Goal: Task Accomplishment & Management: Manage account settings

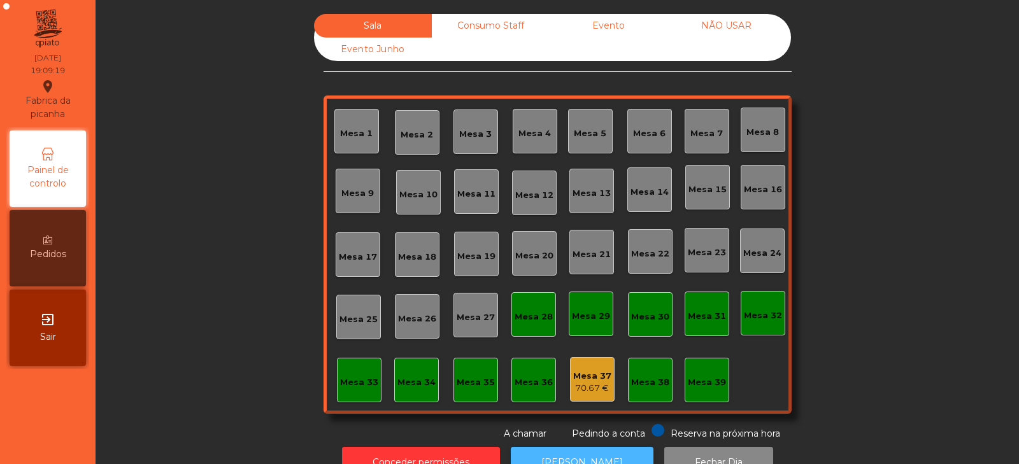
click at [579, 448] on button "[PERSON_NAME]" at bounding box center [582, 462] width 143 height 31
click at [560, 450] on button "[PERSON_NAME]" at bounding box center [582, 462] width 143 height 31
click at [691, 379] on div "Mesa 39" at bounding box center [707, 382] width 38 height 13
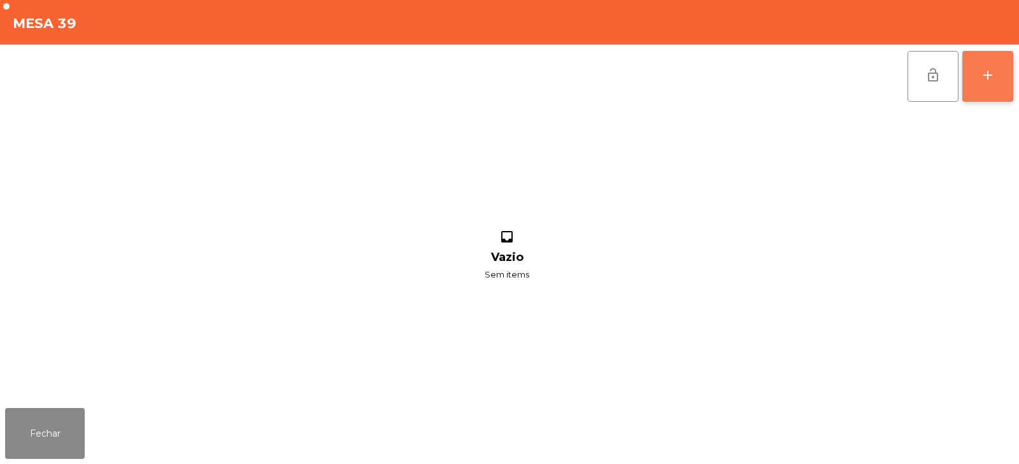
click at [991, 88] on button "add" at bounding box center [987, 76] width 51 height 51
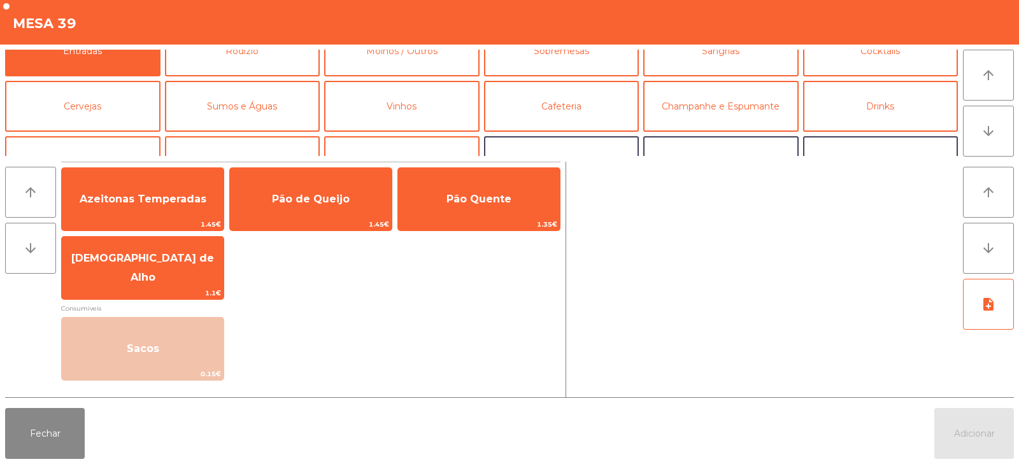
scroll to position [34, 0]
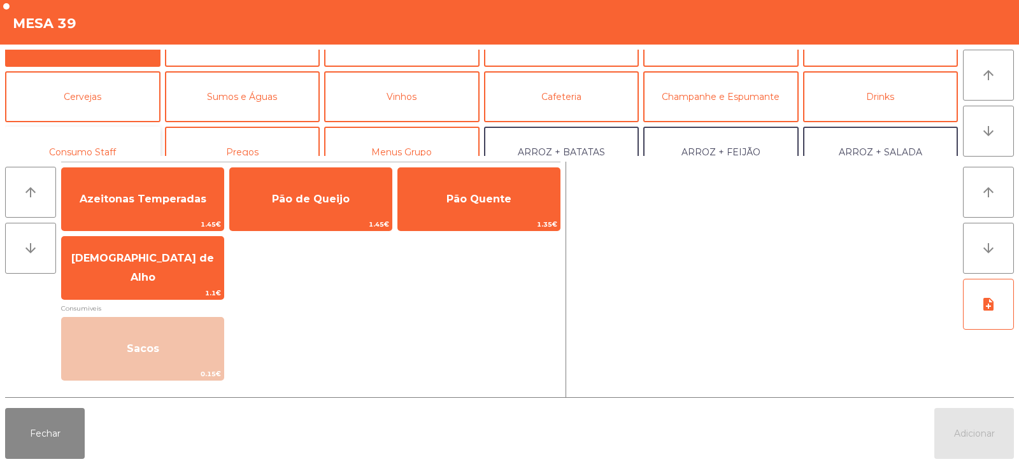
click at [120, 139] on button "Consumo Staff" at bounding box center [82, 152] width 155 height 51
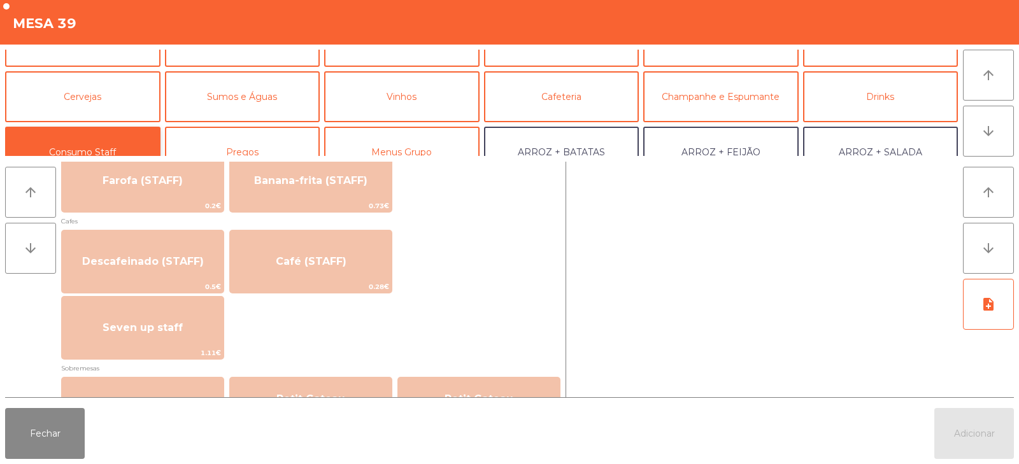
scroll to position [693, 0]
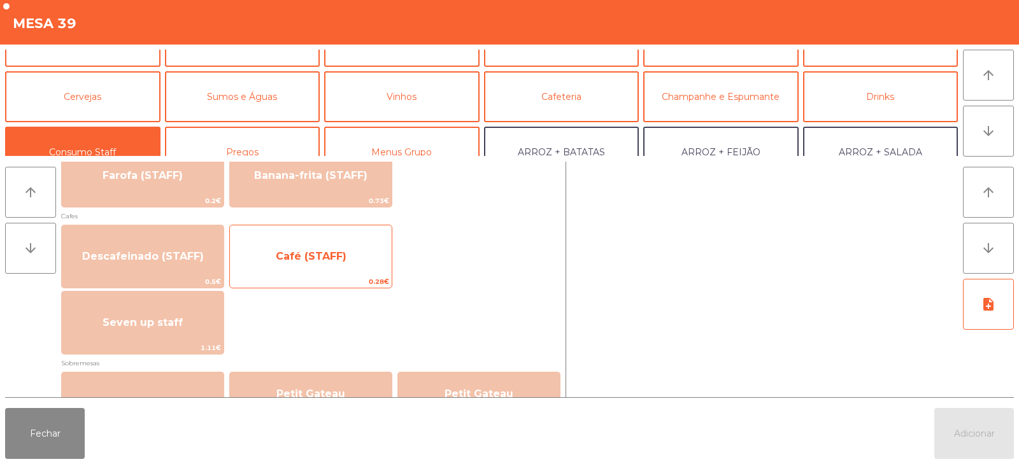
click at [363, 250] on span "Café (STAFF)" at bounding box center [311, 256] width 162 height 34
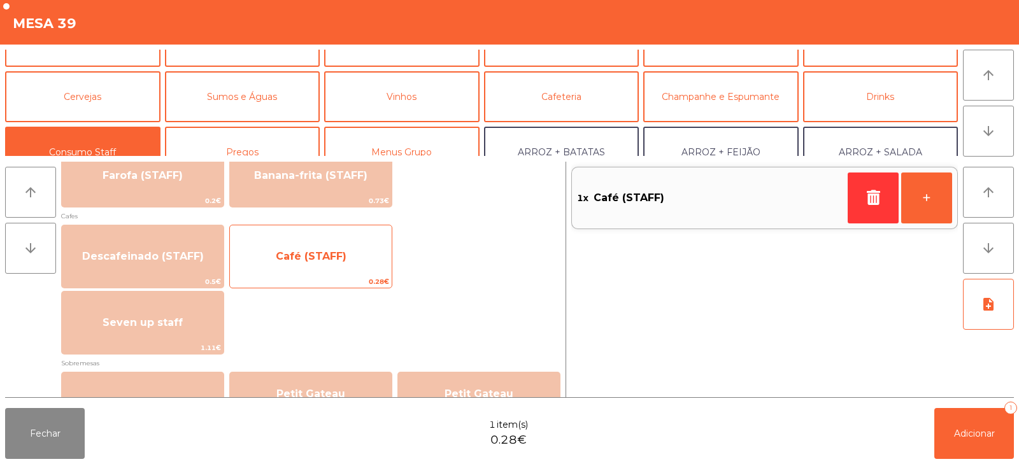
click at [363, 262] on span "Café (STAFF)" at bounding box center [311, 256] width 162 height 34
click at [382, 266] on span "Café (STAFF)" at bounding box center [311, 256] width 162 height 34
click at [372, 271] on span "Café (STAFF)" at bounding box center [311, 256] width 162 height 34
click at [385, 272] on span "Café (STAFF)" at bounding box center [311, 256] width 162 height 34
click at [369, 283] on span "0.28€" at bounding box center [311, 282] width 162 height 12
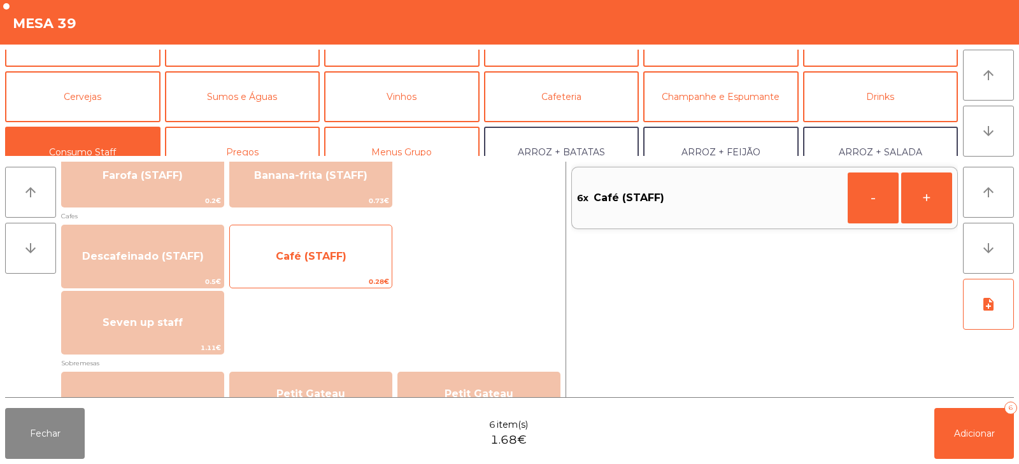
click at [375, 279] on span "0.28€" at bounding box center [311, 282] width 162 height 12
click at [372, 269] on span "Café (STAFF)" at bounding box center [311, 256] width 162 height 34
click at [373, 270] on span "Café (STAFF)" at bounding box center [311, 256] width 162 height 34
click at [373, 273] on span "Café (STAFF)" at bounding box center [311, 256] width 162 height 34
click at [369, 273] on span "Café (STAFF)" at bounding box center [311, 256] width 162 height 34
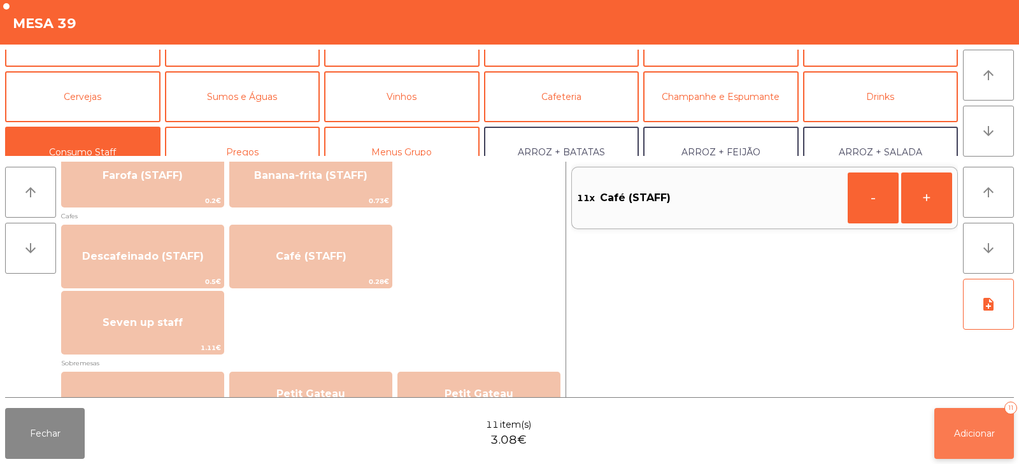
click at [987, 455] on button "Adicionar 11" at bounding box center [974, 433] width 80 height 51
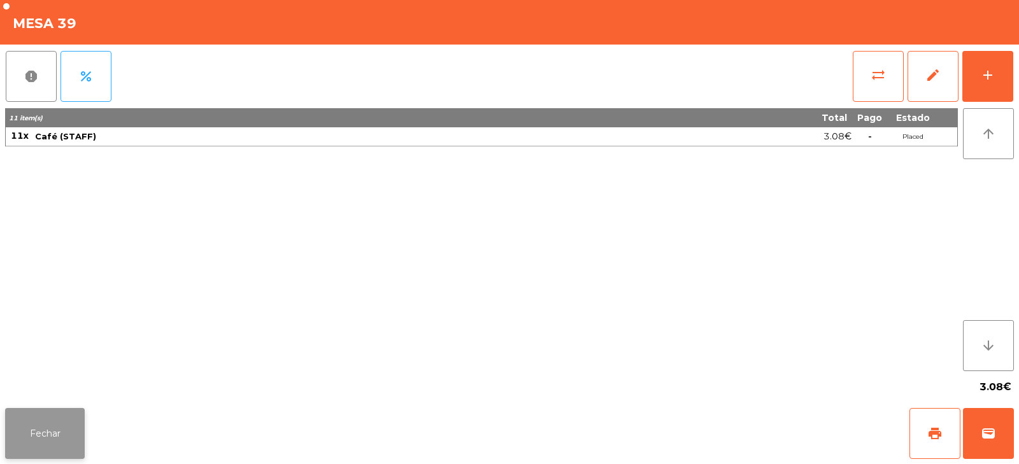
click at [52, 433] on button "Fechar" at bounding box center [45, 433] width 80 height 51
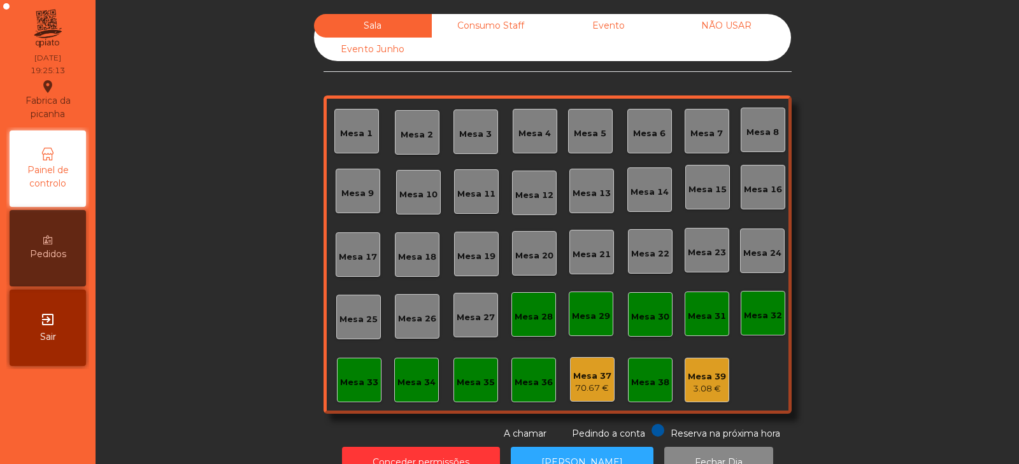
click at [199, 297] on div "Sala Consumo Staff Evento NÃO USAR Evento Junho Mesa 1 Mesa 2 [GEOGRAPHIC_DATA]…" at bounding box center [557, 227] width 889 height 427
click at [194, 206] on div "Sala Consumo Staff Evento NÃO USAR Evento Junho Mesa 1 Mesa 2 [GEOGRAPHIC_DATA]…" at bounding box center [557, 227] width 889 height 427
click at [229, 227] on div "Sala Consumo Staff Evento NÃO USAR Evento Junho Mesa 1 Mesa 2 [GEOGRAPHIC_DATA]…" at bounding box center [557, 227] width 889 height 427
click at [360, 124] on div "Mesa 1" at bounding box center [356, 131] width 32 height 18
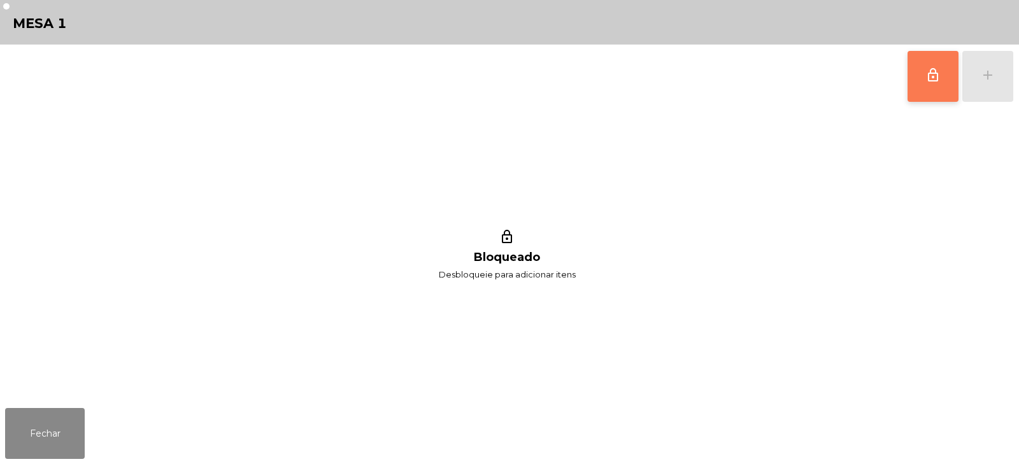
click at [931, 78] on span "lock_outline" at bounding box center [932, 74] width 15 height 15
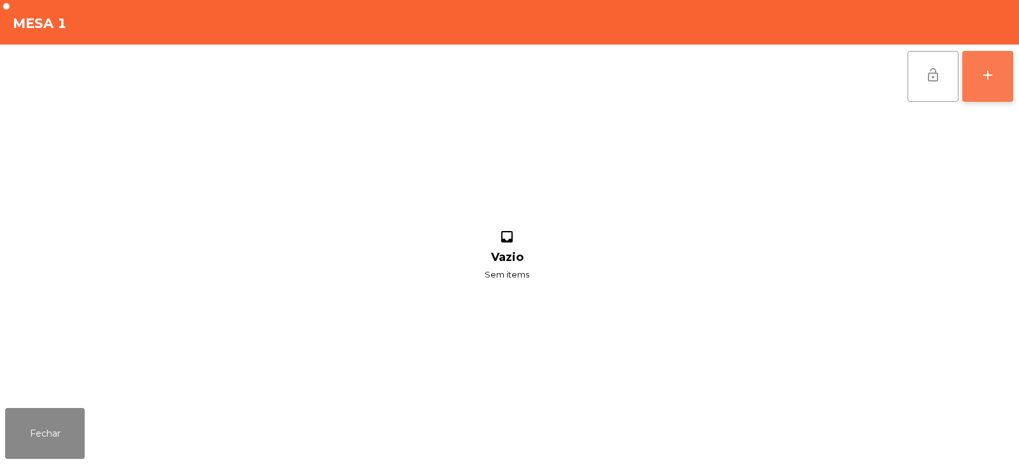
click at [999, 66] on button "add" at bounding box center [987, 76] width 51 height 51
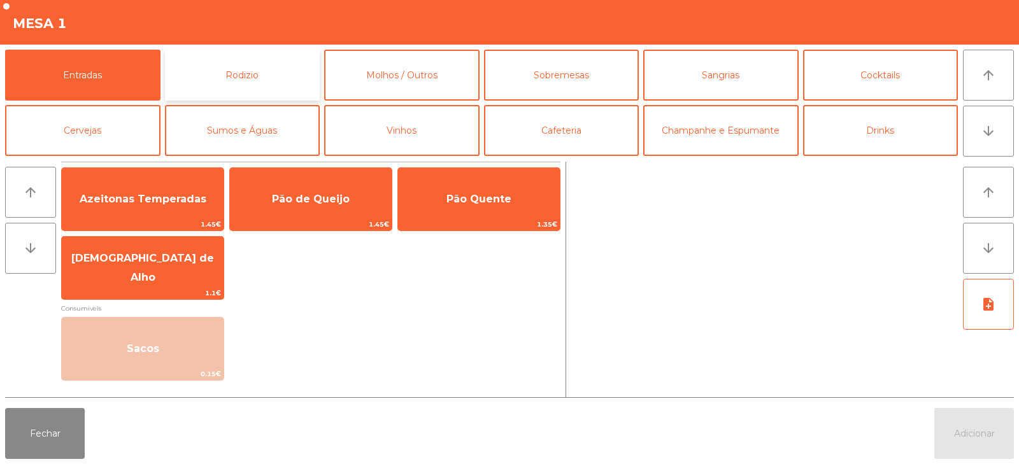
click at [232, 66] on button "Rodizio" at bounding box center [242, 75] width 155 height 51
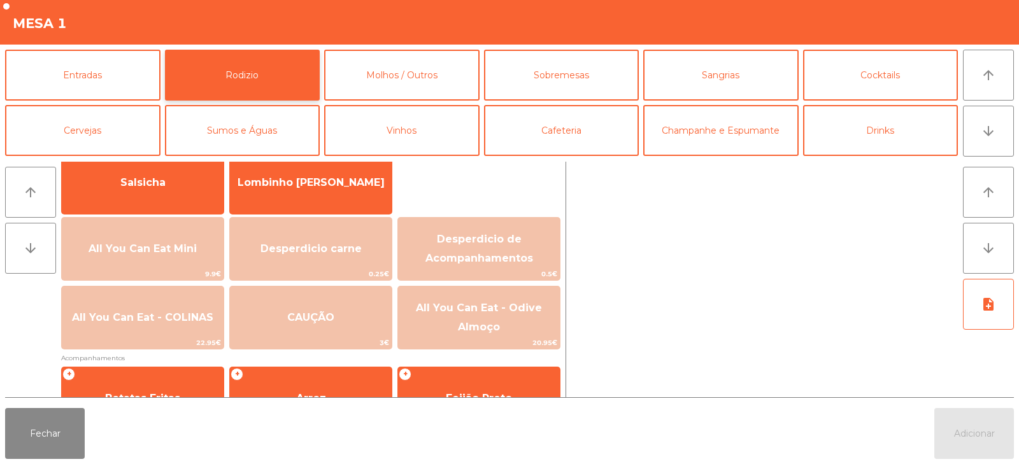
scroll to position [101, 0]
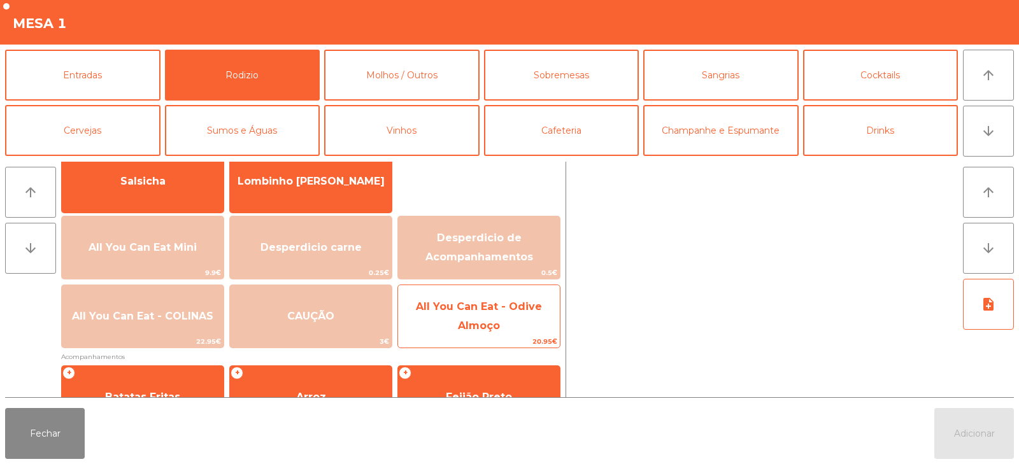
click at [482, 318] on span "All You Can Eat - Odive Almoço" at bounding box center [479, 317] width 162 height 54
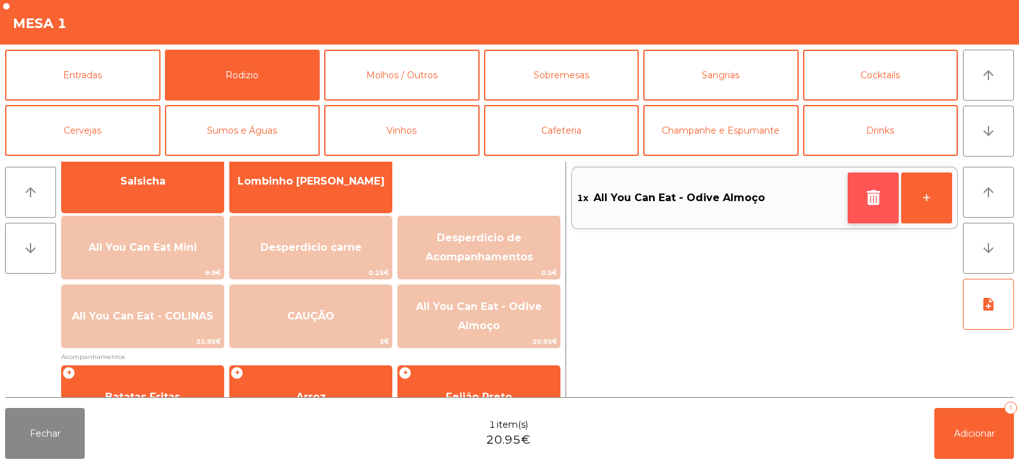
click at [877, 201] on icon "button" at bounding box center [872, 197] width 19 height 15
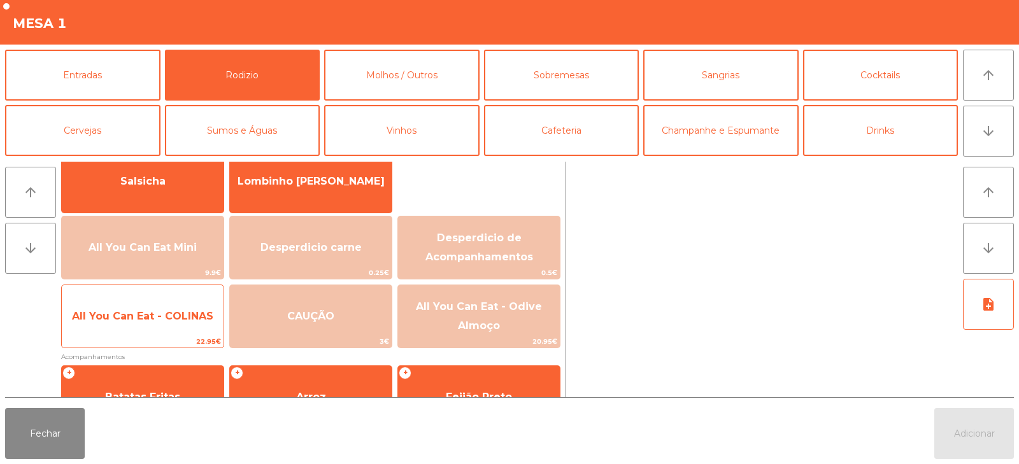
click at [134, 324] on span "All You Can Eat - COLINAS" at bounding box center [143, 316] width 162 height 34
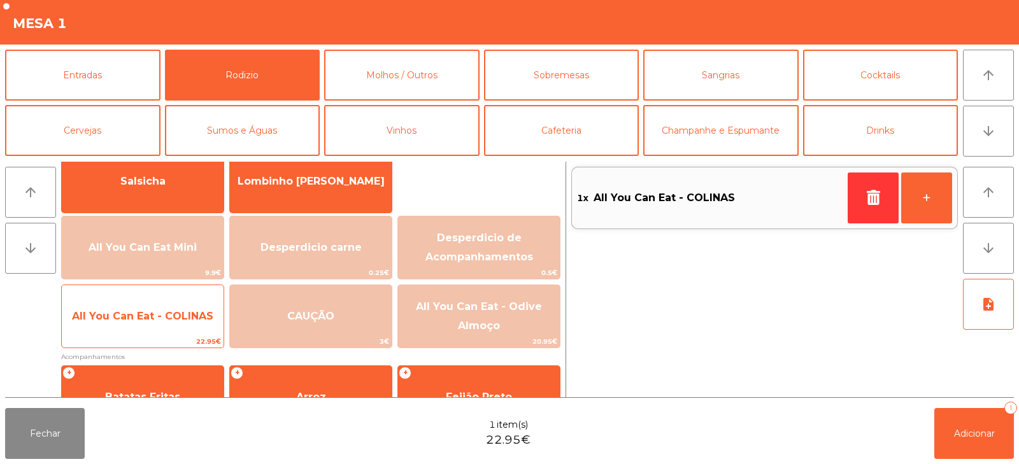
click at [140, 326] on span "All You Can Eat - COLINAS" at bounding box center [143, 316] width 162 height 34
click at [154, 327] on span "All You Can Eat - COLINAS" at bounding box center [143, 316] width 162 height 34
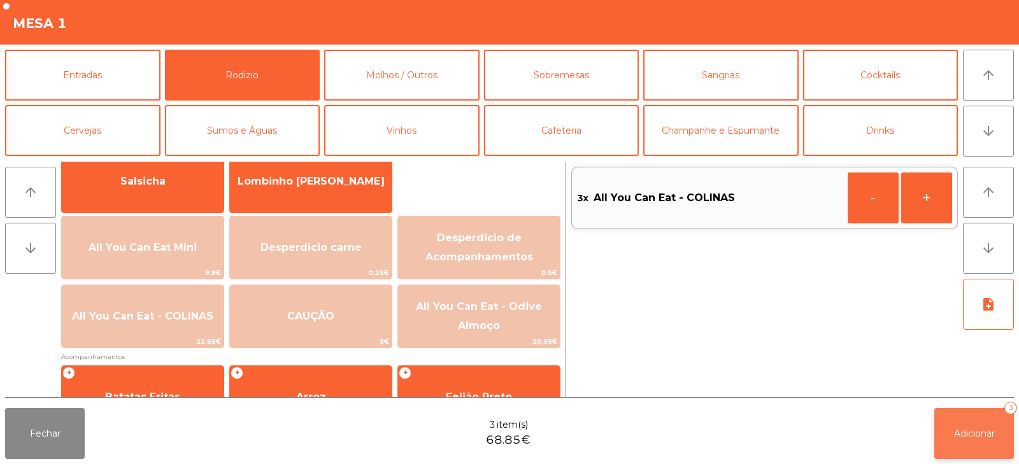
click at [966, 436] on span "Adicionar" at bounding box center [974, 433] width 41 height 11
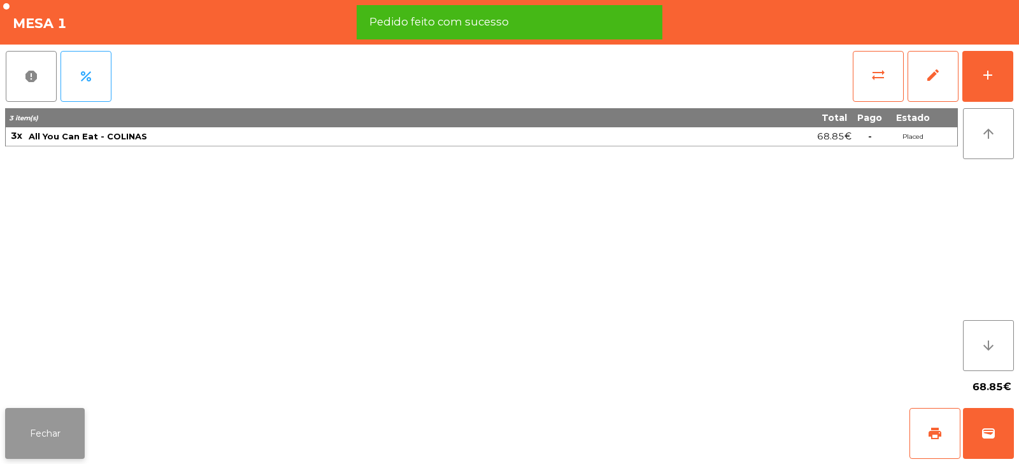
click at [46, 432] on button "Fechar" at bounding box center [45, 433] width 80 height 51
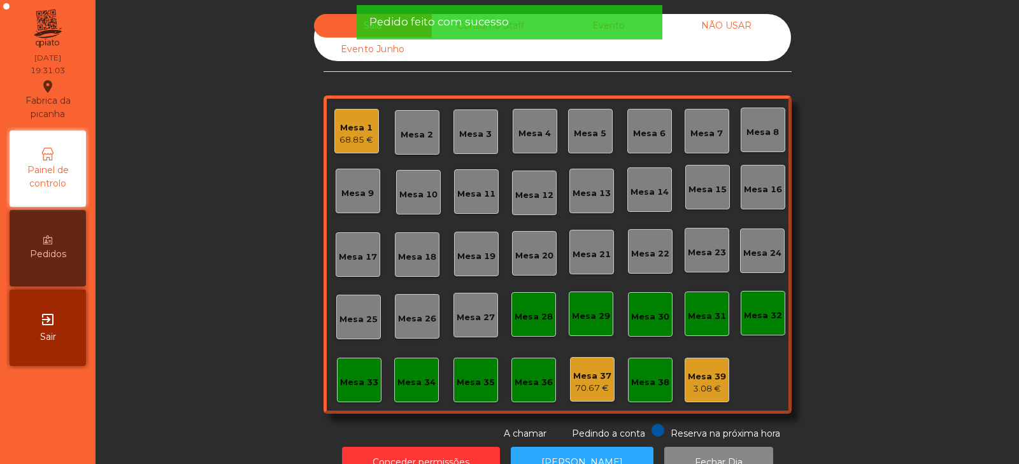
click at [190, 209] on div "Sala Consumo Staff Evento NÃO USAR Evento Junho Mesa 1 68.85 € Mesa 2 Mesa 3 [G…" at bounding box center [557, 227] width 889 height 427
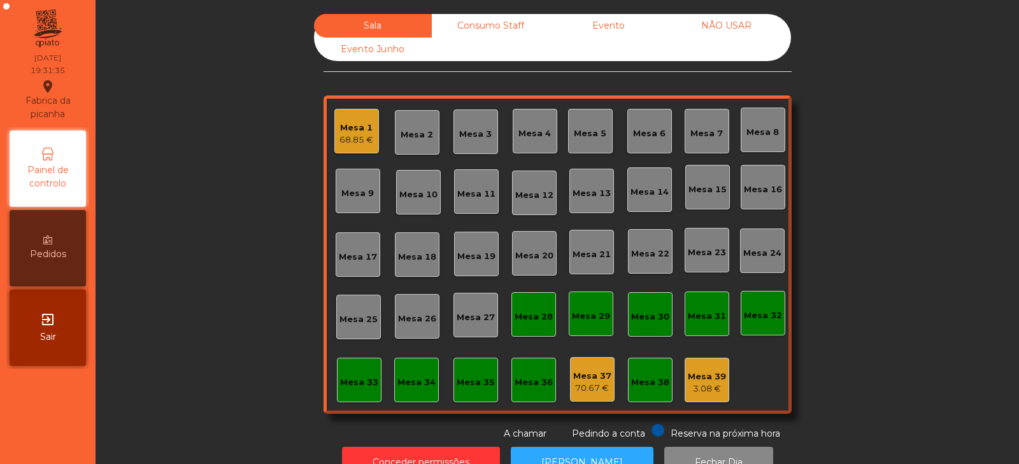
scroll to position [38, 0]
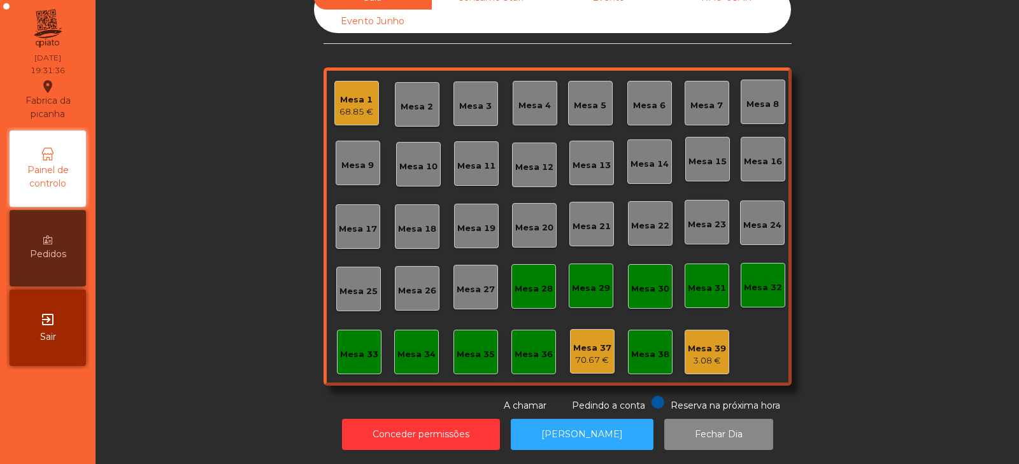
click at [483, 160] on div "Mesa 11" at bounding box center [476, 166] width 38 height 13
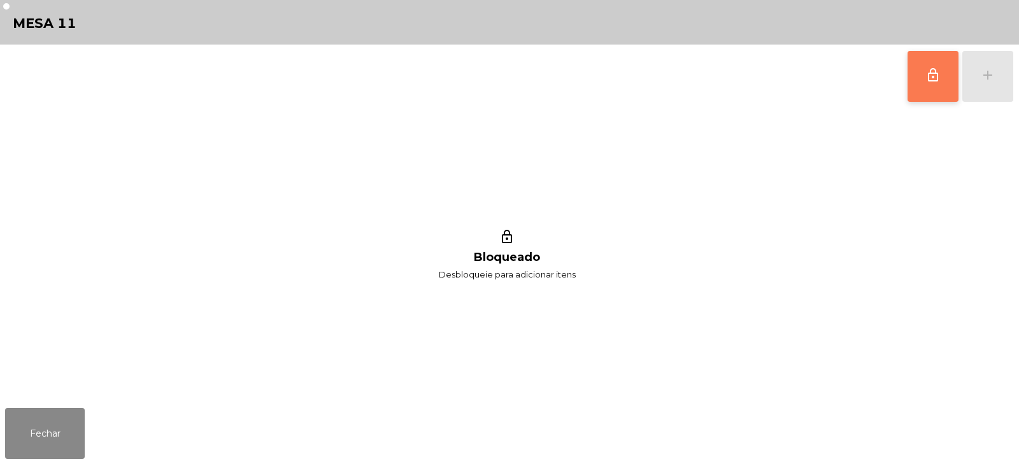
click at [924, 78] on button "lock_outline" at bounding box center [932, 76] width 51 height 51
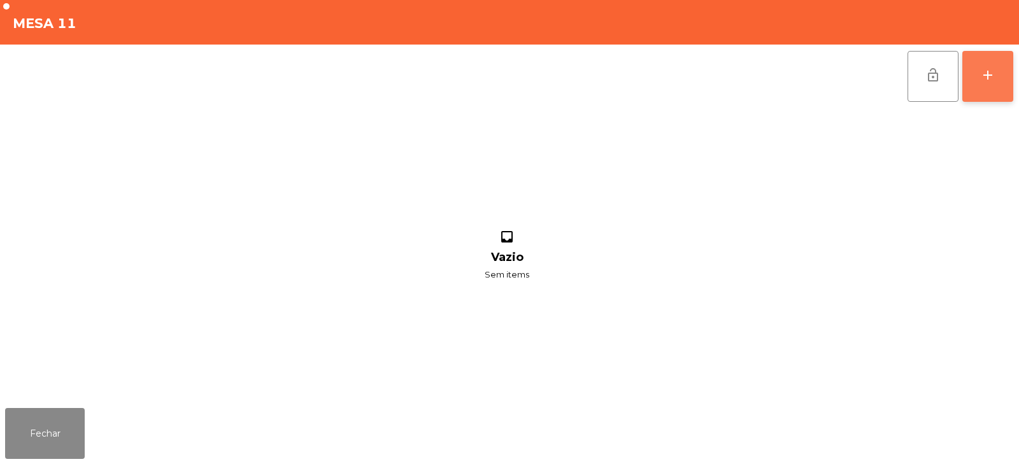
click at [994, 88] on button "add" at bounding box center [987, 76] width 51 height 51
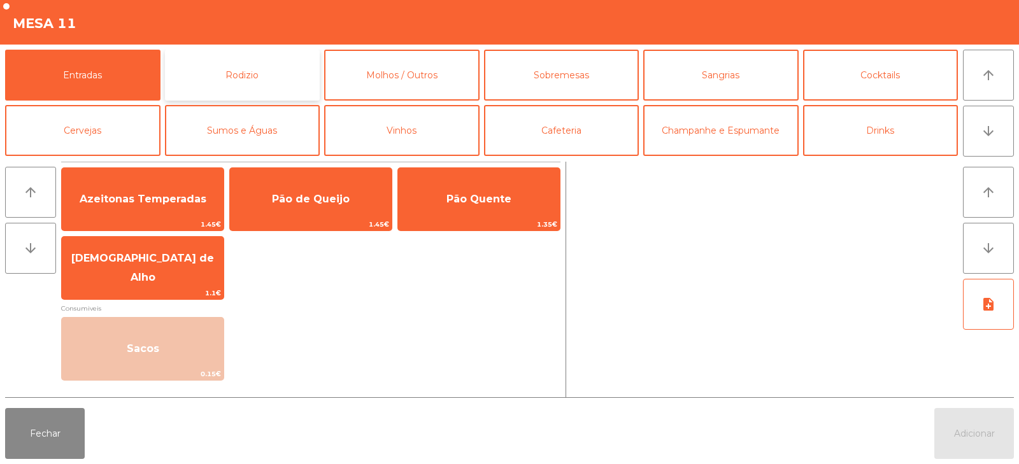
click at [306, 72] on button "Rodizio" at bounding box center [242, 75] width 155 height 51
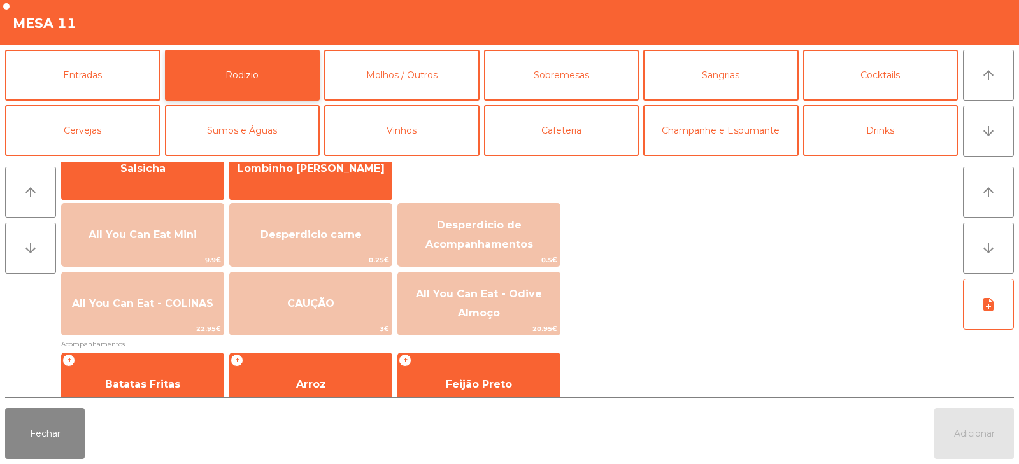
scroll to position [115, 0]
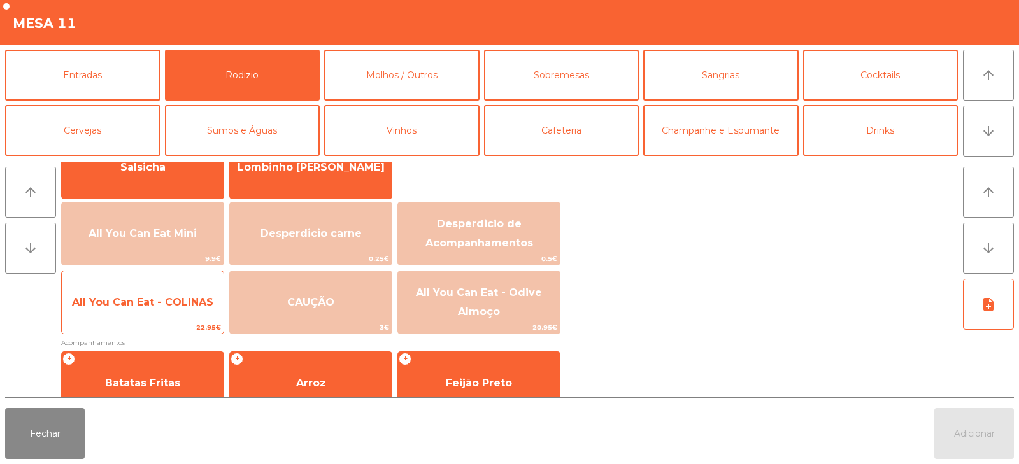
click at [143, 305] on span "All You Can Eat - COLINAS" at bounding box center [142, 302] width 141 height 12
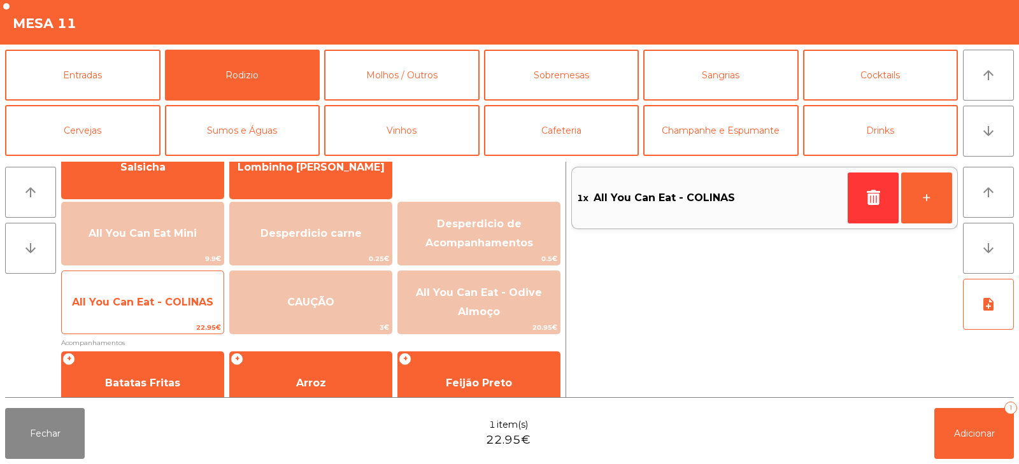
click at [135, 320] on span "All You Can Eat - COLINAS" at bounding box center [143, 302] width 162 height 34
click at [132, 312] on span "All You Can Eat - COLINAS" at bounding box center [143, 302] width 162 height 34
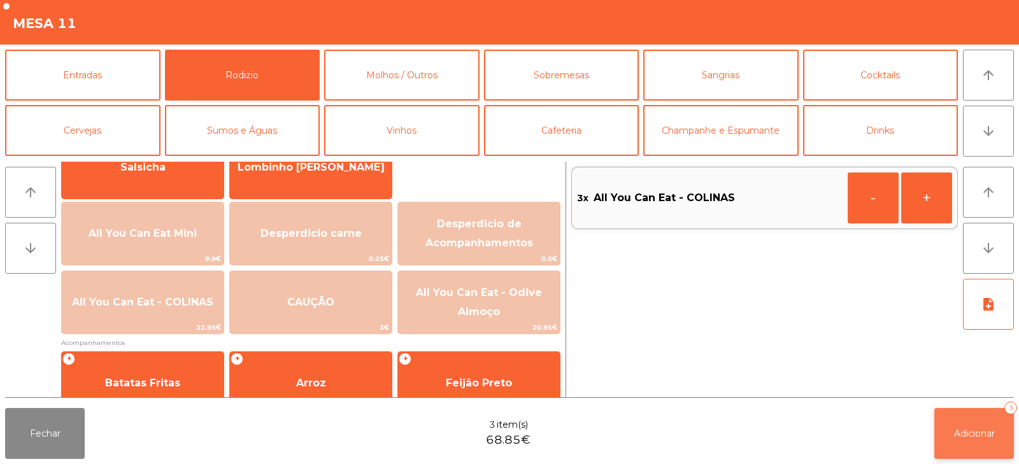
click at [948, 433] on button "Adicionar 3" at bounding box center [974, 433] width 80 height 51
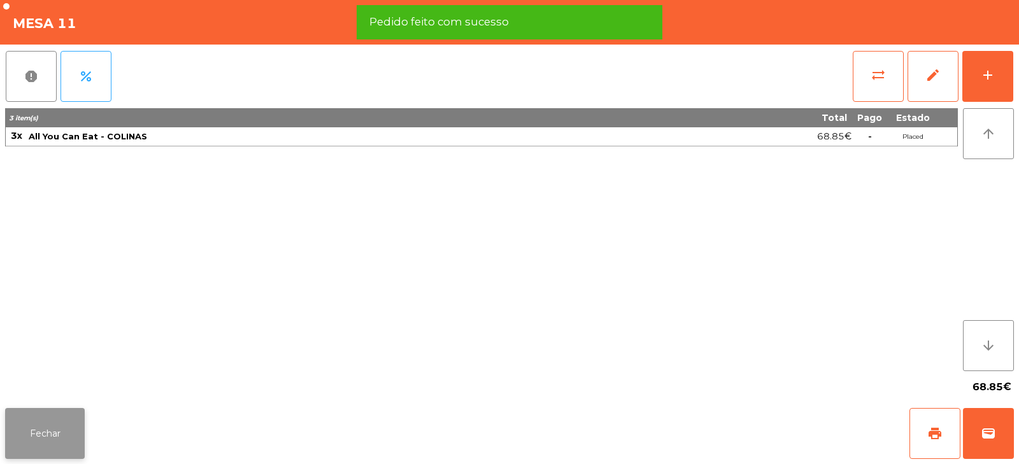
click at [34, 424] on button "Fechar" at bounding box center [45, 433] width 80 height 51
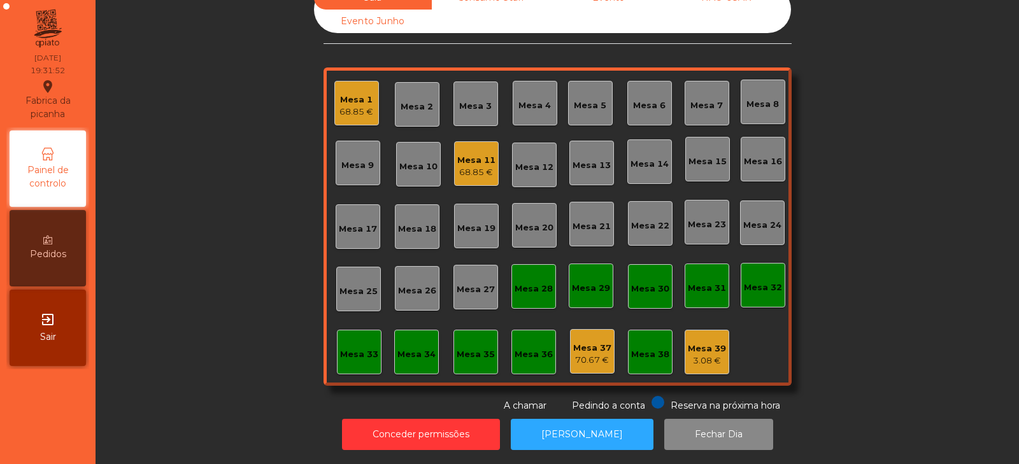
click at [215, 123] on div "Sala Consumo Staff Evento NÃO USAR Evento Junho Mesa 1 68.85 € Mesa 2 Mesa 3 Me…" at bounding box center [557, 199] width 889 height 427
click at [533, 206] on div "Mesa 20" at bounding box center [534, 225] width 45 height 45
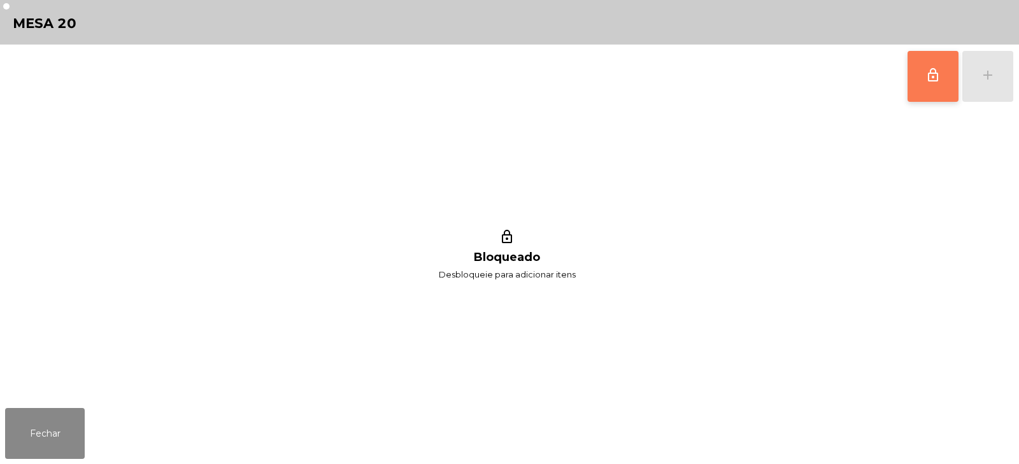
click at [919, 71] on button "lock_outline" at bounding box center [932, 76] width 51 height 51
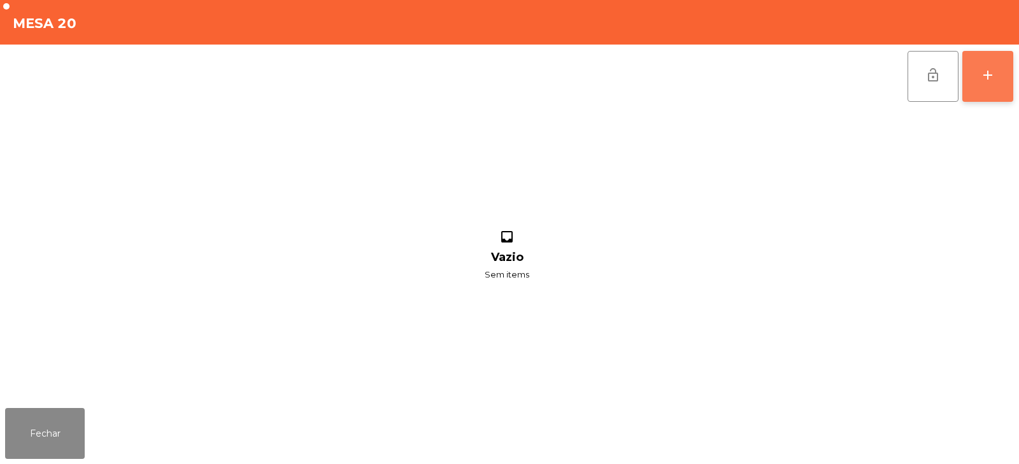
click at [994, 71] on div "add" at bounding box center [987, 74] width 15 height 15
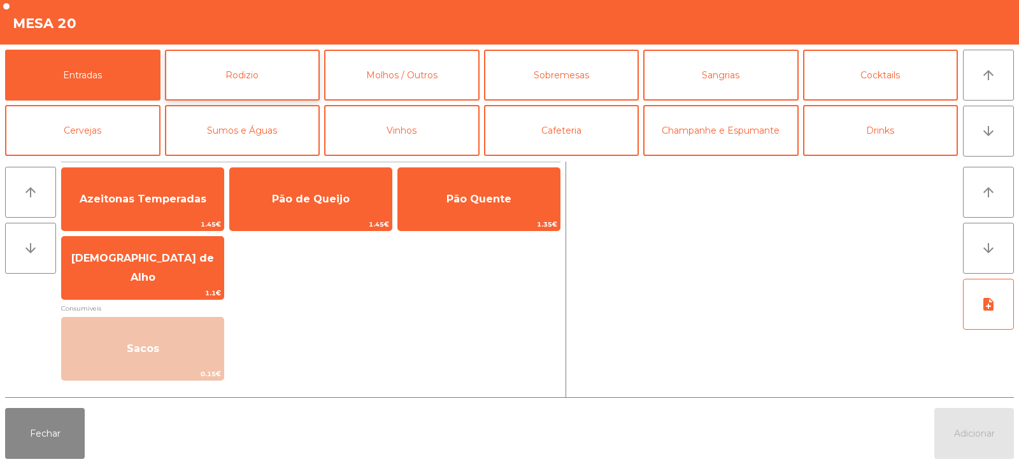
click at [226, 71] on button "Rodizio" at bounding box center [242, 75] width 155 height 51
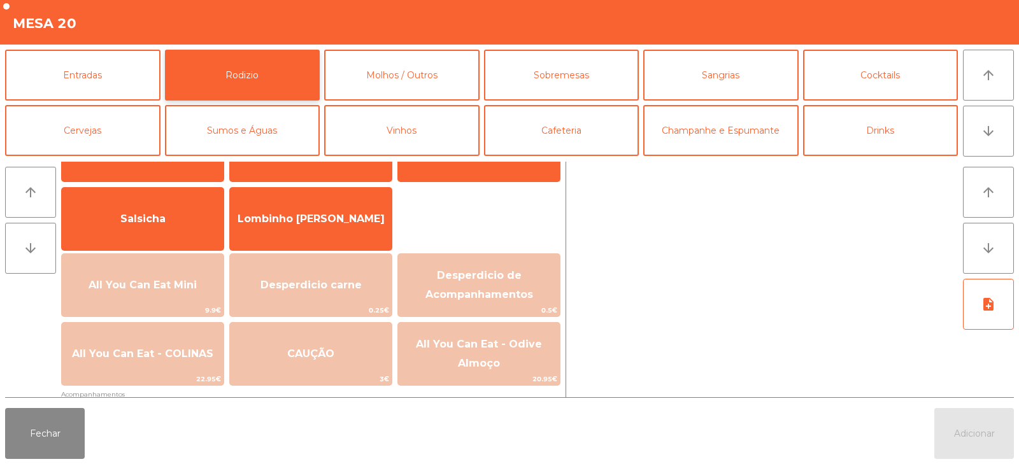
scroll to position [113, 0]
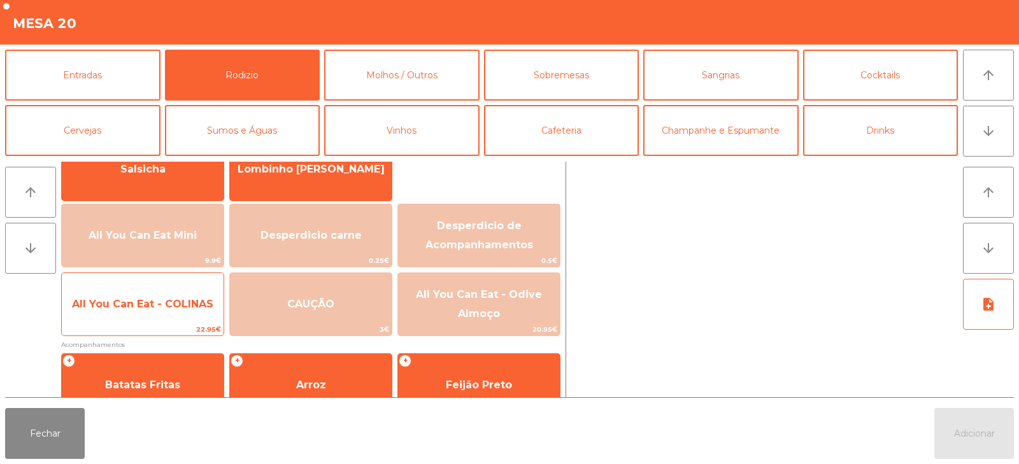
click at [153, 287] on span "All You Can Eat - COLINAS" at bounding box center [143, 304] width 162 height 34
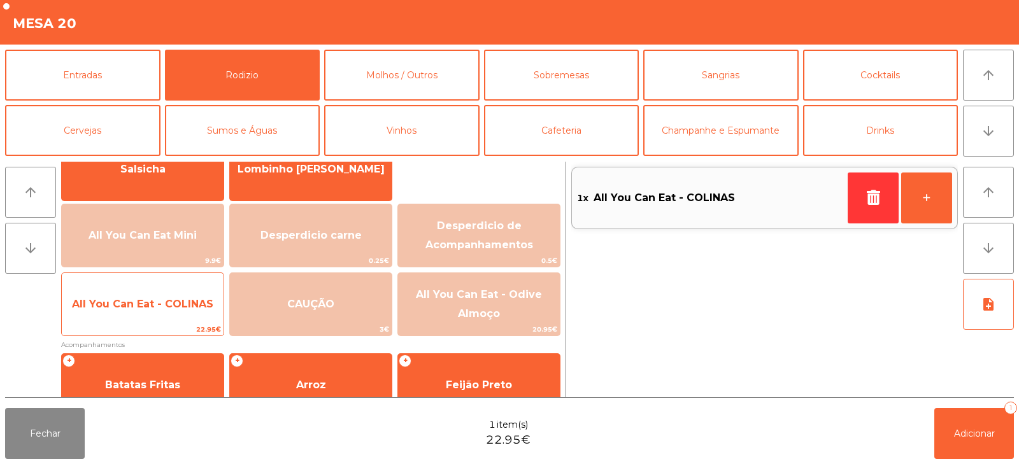
click at [155, 300] on span "All You Can Eat - COLINAS" at bounding box center [142, 304] width 141 height 12
click at [167, 295] on span "All You Can Eat - COLINAS" at bounding box center [143, 304] width 162 height 34
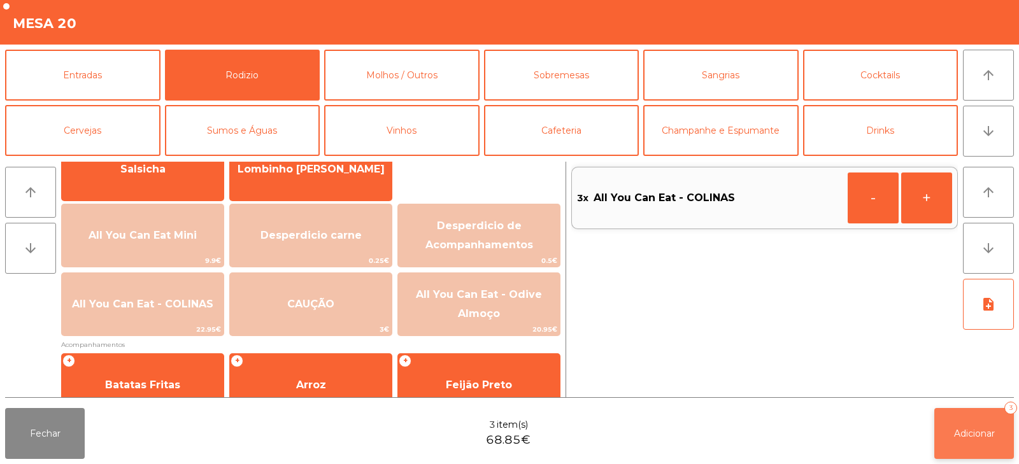
click at [977, 434] on span "Adicionar" at bounding box center [974, 433] width 41 height 11
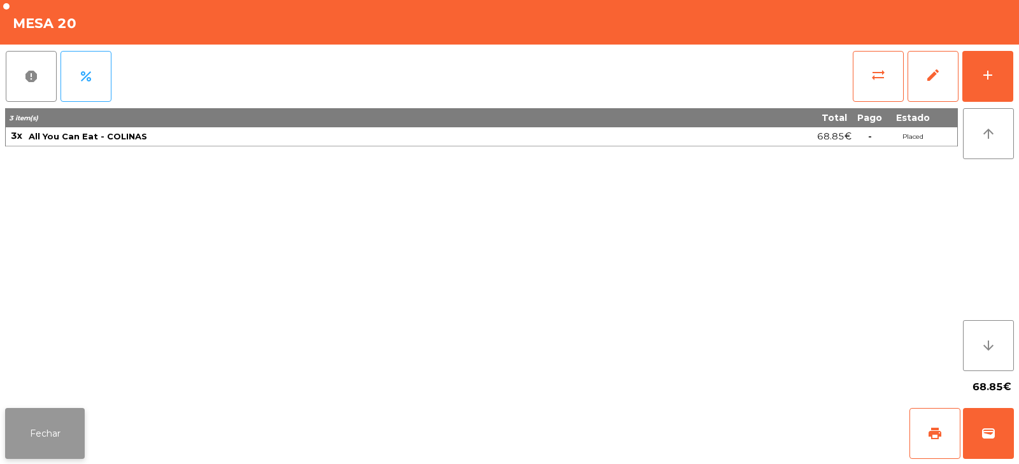
click at [50, 441] on button "Fechar" at bounding box center [45, 433] width 80 height 51
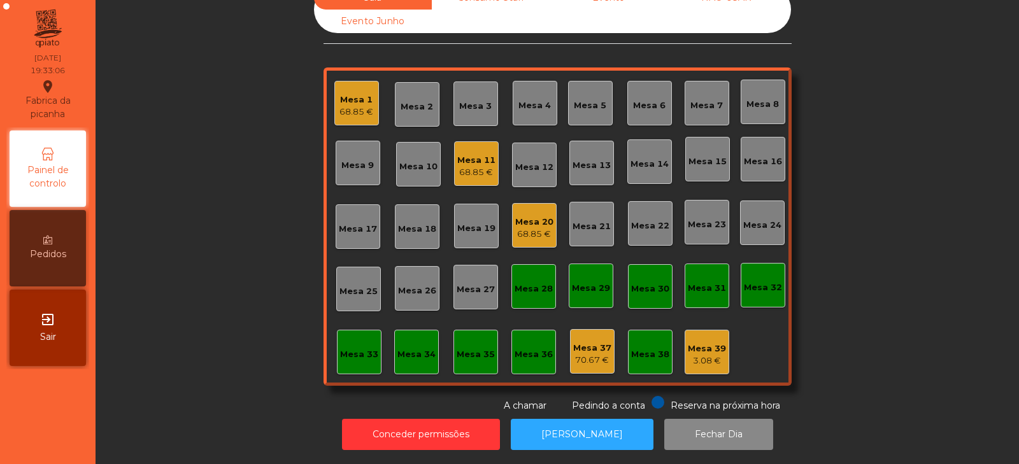
click at [355, 166] on div "Mesa 9" at bounding box center [358, 163] width 45 height 45
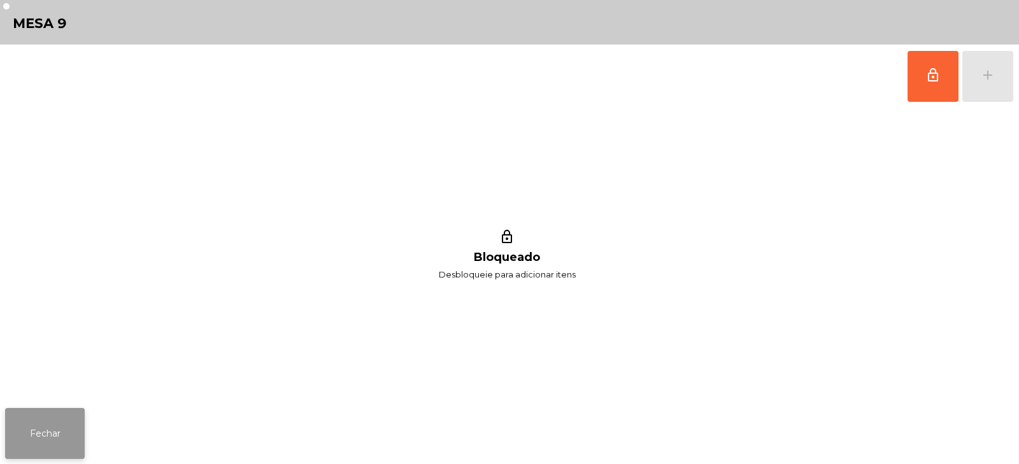
click at [36, 431] on button "Fechar" at bounding box center [45, 433] width 80 height 51
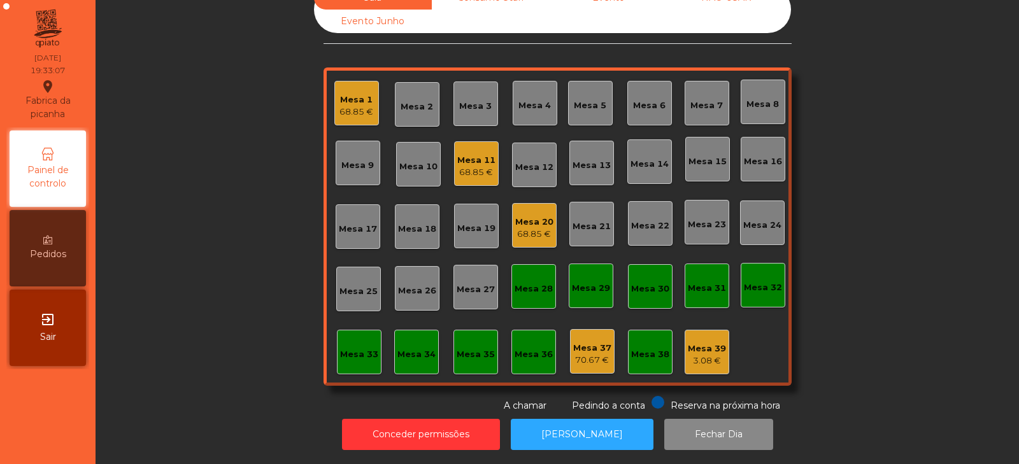
click at [339, 88] on div "Mesa 1 68.85 €" at bounding box center [356, 103] width 34 height 30
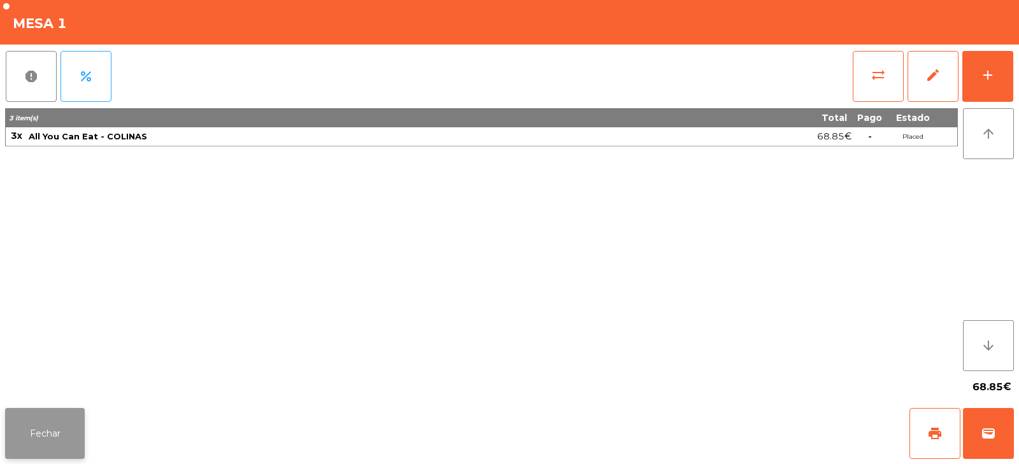
click at [48, 440] on button "Fechar" at bounding box center [45, 433] width 80 height 51
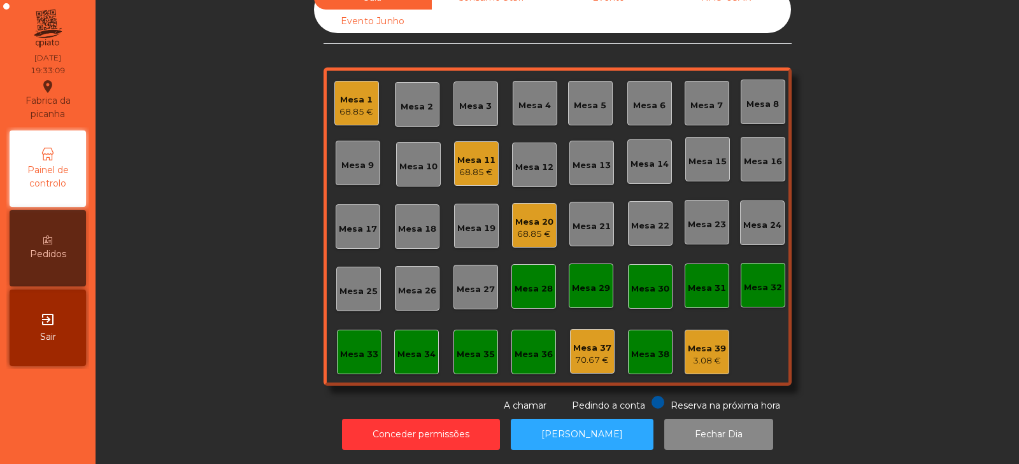
click at [120, 201] on div "Sala Consumo Staff Evento NÃO USAR Evento Junho Mesa 1 68.85 € Mesa 2 [GEOGRAPH…" at bounding box center [557, 199] width 889 height 427
click at [348, 343] on div "Mesa 33" at bounding box center [359, 352] width 38 height 18
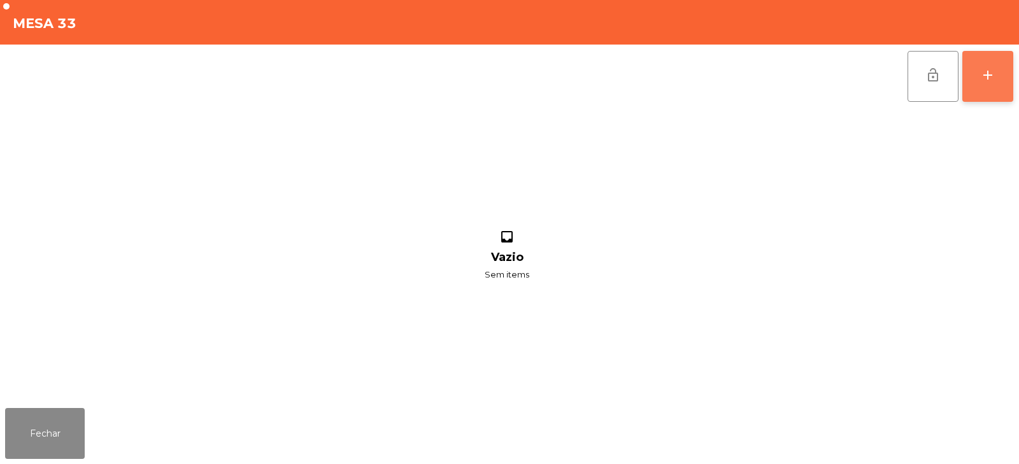
click at [993, 76] on div "add" at bounding box center [987, 74] width 15 height 15
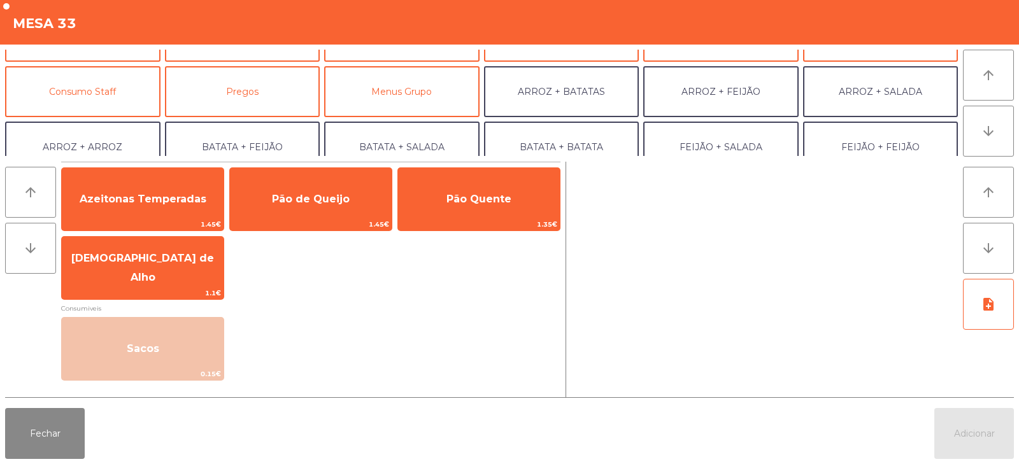
scroll to position [95, 0]
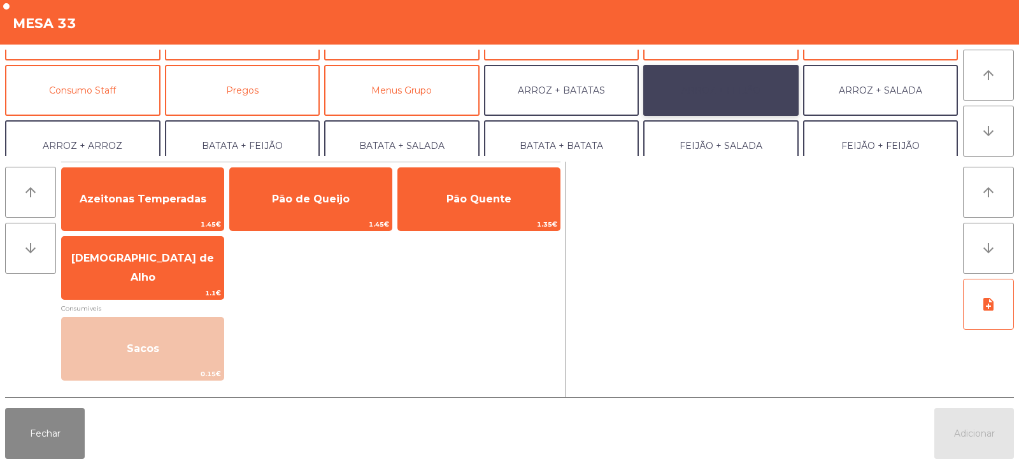
click at [707, 90] on button "ARROZ + FEIJÃO" at bounding box center [720, 90] width 155 height 51
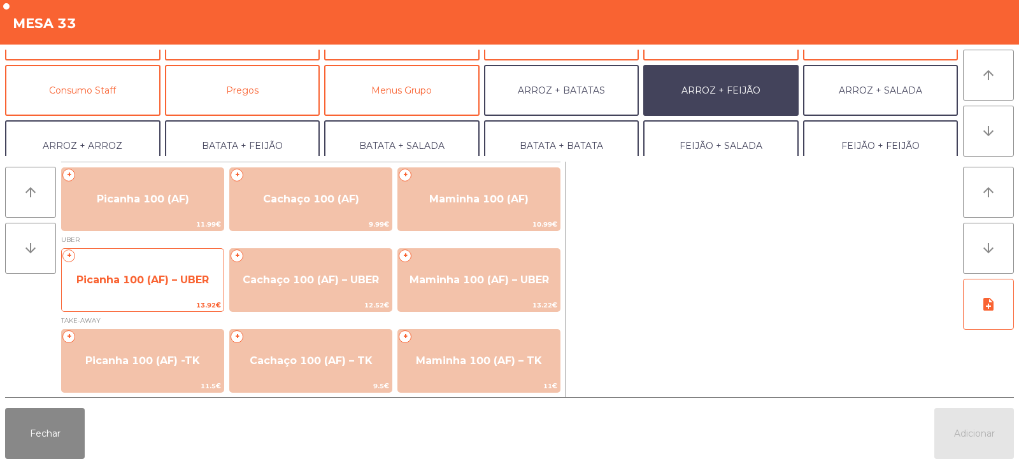
click at [193, 272] on span "Picanha 100 (AF) – UBER" at bounding box center [143, 280] width 162 height 34
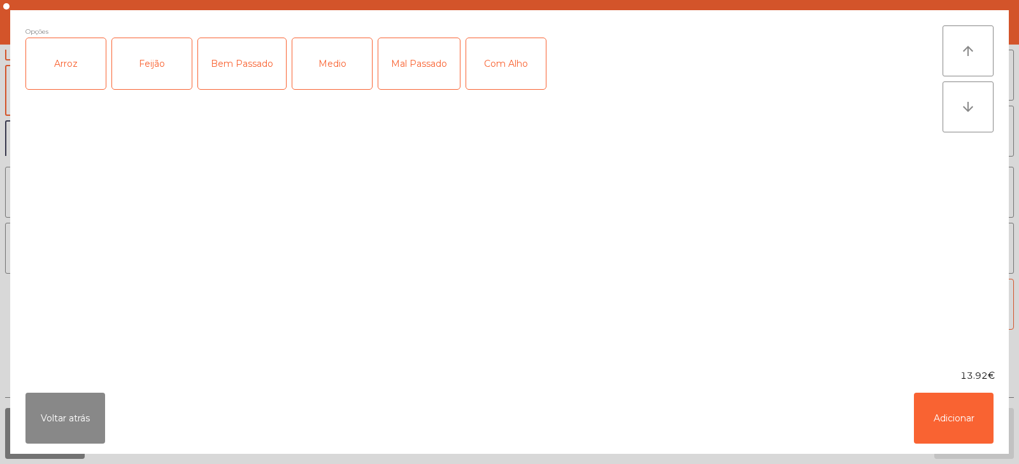
click at [75, 63] on div "Arroz" at bounding box center [66, 63] width 80 height 51
click at [166, 64] on div "Feijão" at bounding box center [152, 63] width 80 height 51
click at [336, 68] on div "Medio" at bounding box center [332, 63] width 80 height 51
click at [510, 77] on div "Com Alho" at bounding box center [506, 63] width 80 height 51
click at [947, 419] on button "Adicionar" at bounding box center [954, 418] width 80 height 51
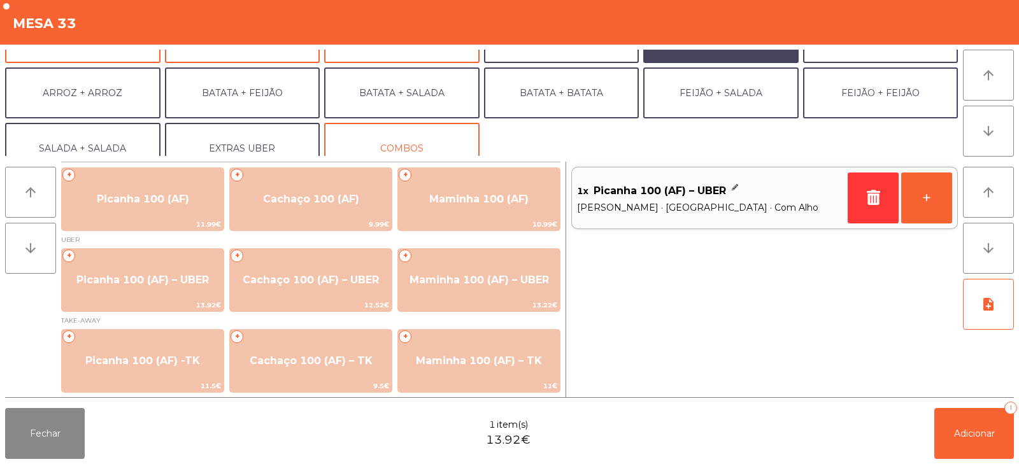
scroll to position [166, 0]
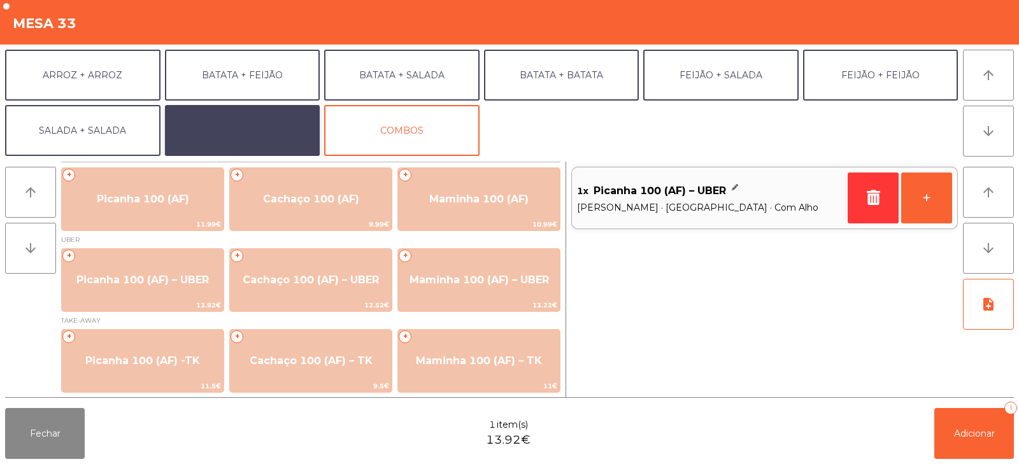
click at [274, 130] on button "EXTRAS UBER" at bounding box center [242, 130] width 155 height 51
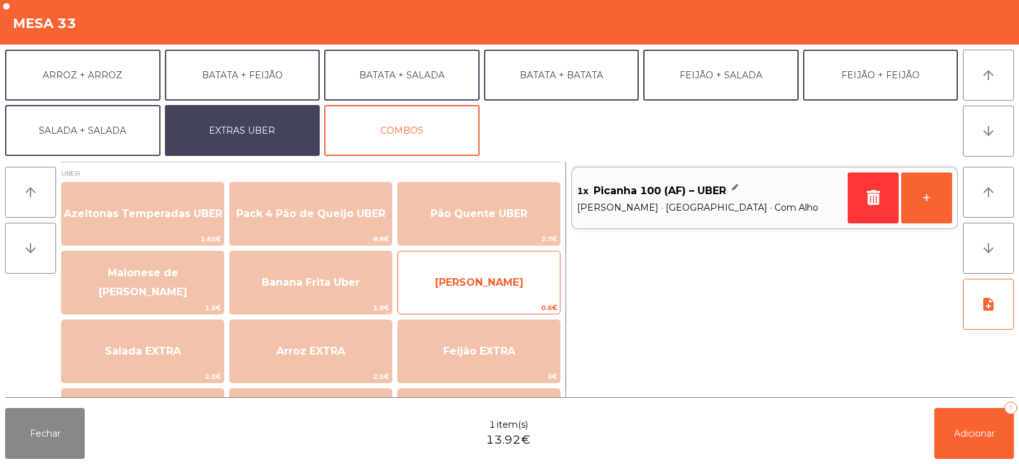
click at [520, 283] on span "[PERSON_NAME]" at bounding box center [479, 282] width 162 height 34
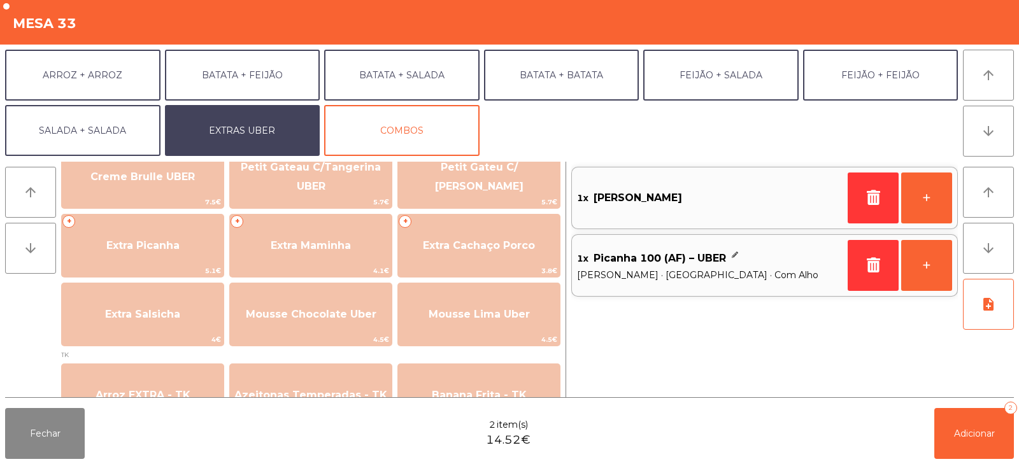
scroll to position [316, 0]
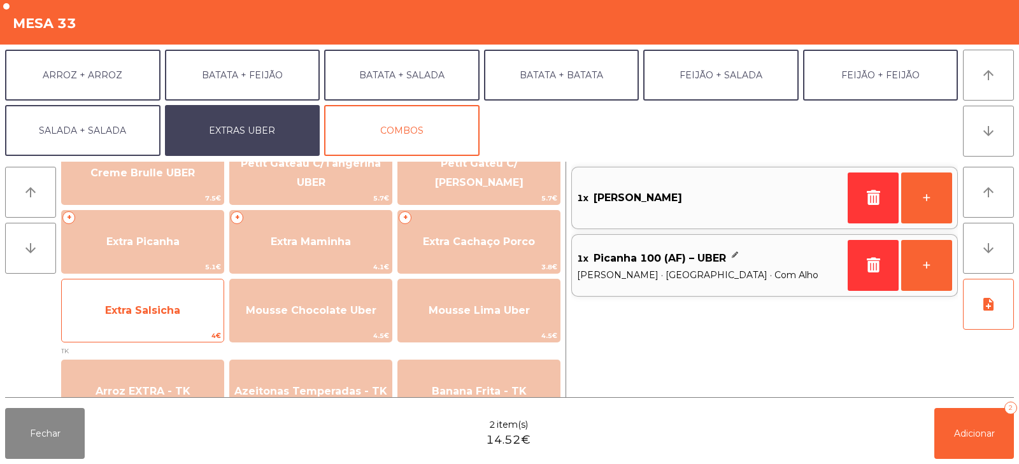
click at [145, 329] on div "Extra Salsicha 4€" at bounding box center [142, 311] width 163 height 64
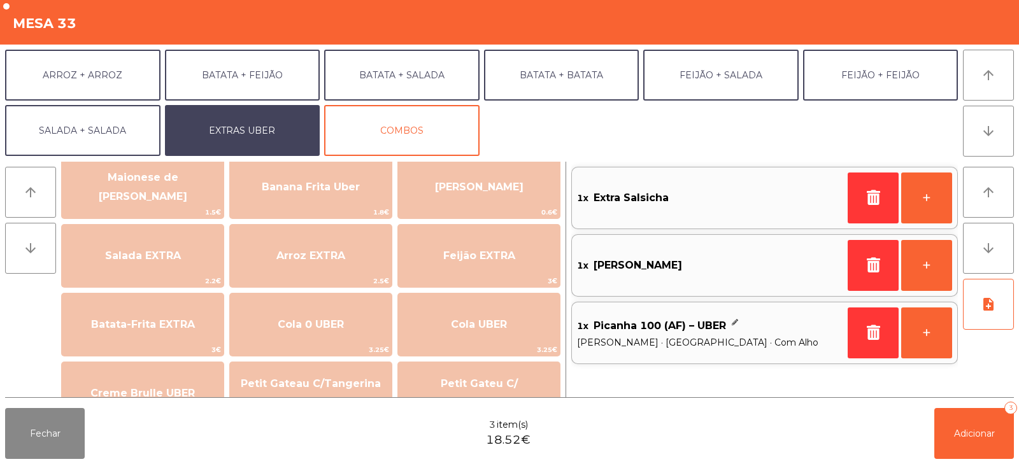
scroll to position [95, 0]
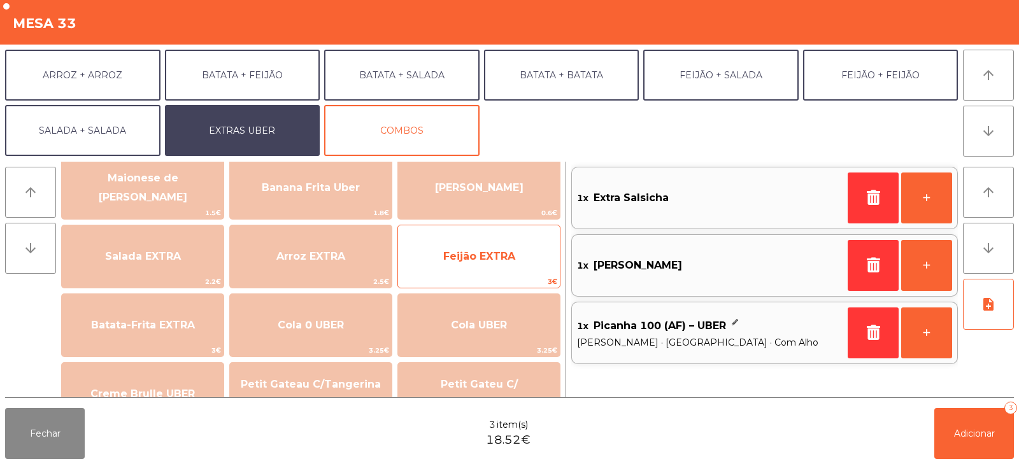
click at [477, 260] on span "Feijão EXTRA" at bounding box center [479, 256] width 72 height 12
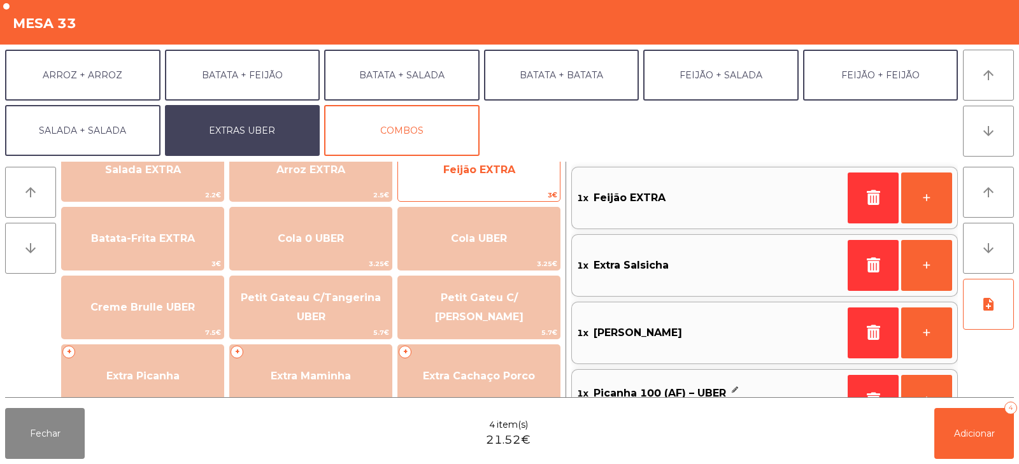
scroll to position [183, 0]
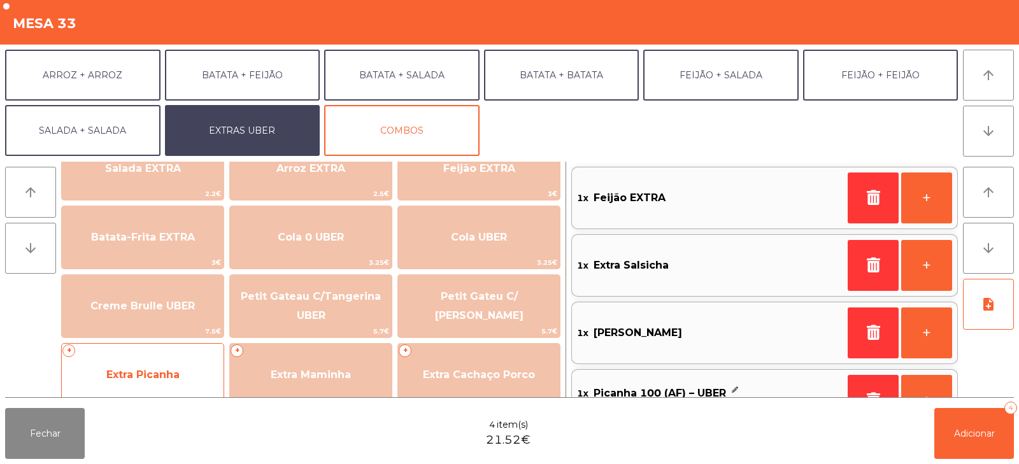
click at [153, 364] on span "Extra Picanha" at bounding box center [143, 375] width 162 height 34
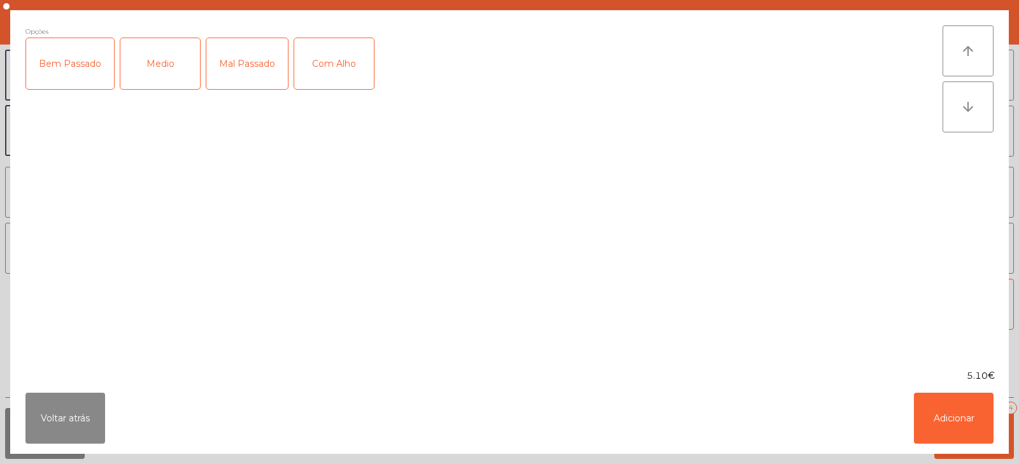
click at [156, 73] on div "Medio" at bounding box center [160, 63] width 80 height 51
click at [340, 66] on div "Com Alho" at bounding box center [334, 63] width 80 height 51
click at [947, 434] on button "Adicionar" at bounding box center [954, 418] width 80 height 51
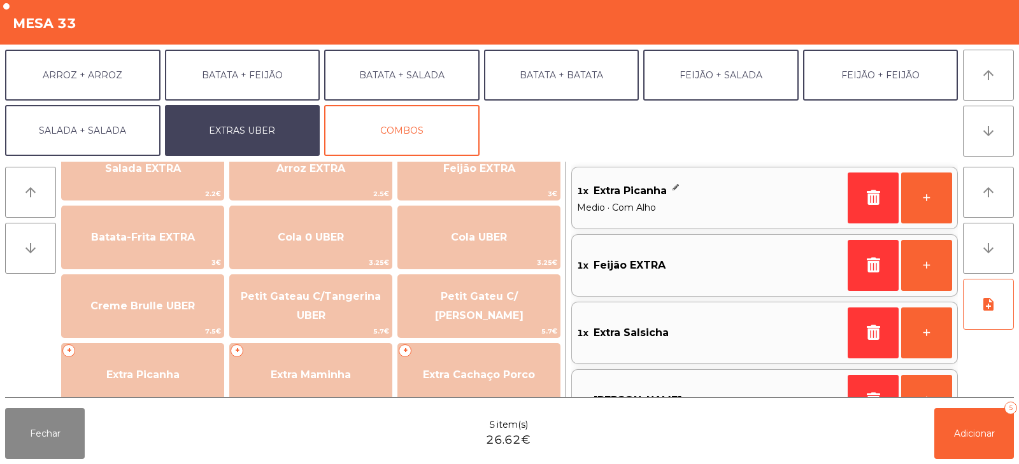
scroll to position [5, 0]
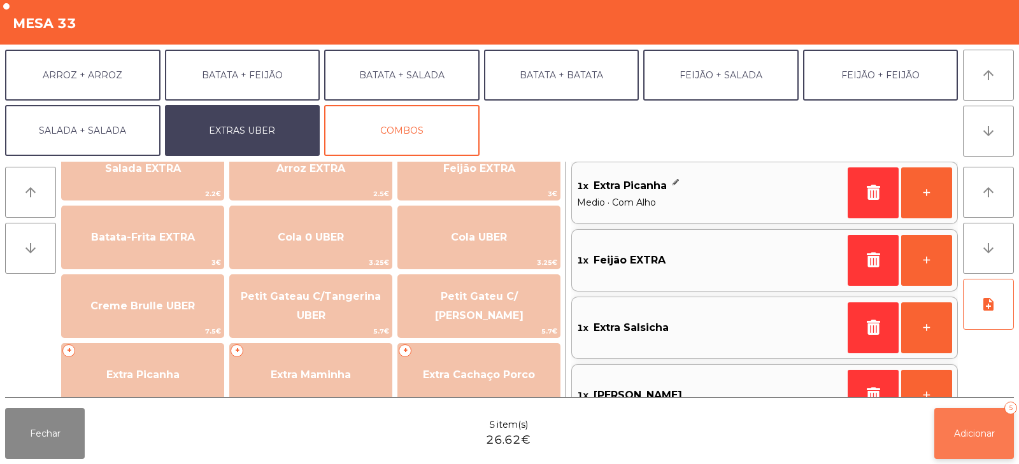
click at [977, 448] on button "Adicionar 5" at bounding box center [974, 433] width 80 height 51
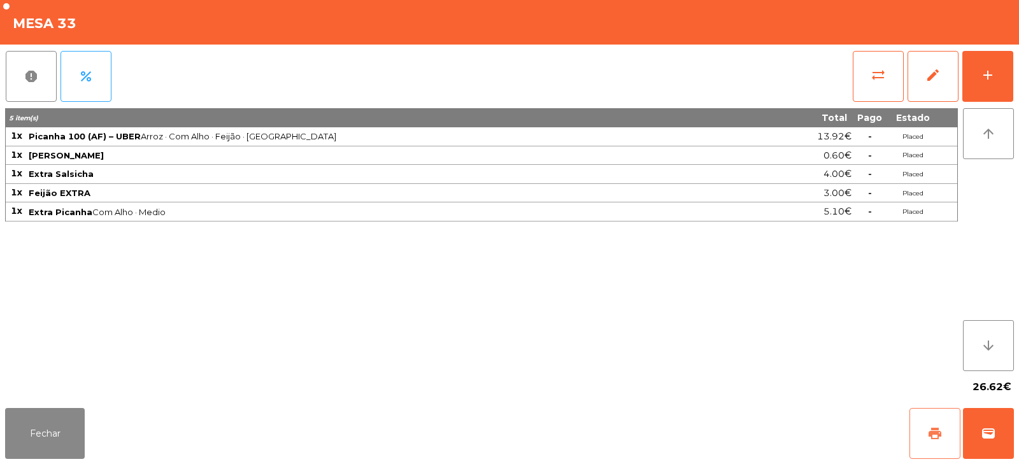
click at [936, 421] on button "print" at bounding box center [934, 433] width 51 height 51
click at [991, 440] on span "wallet" at bounding box center [987, 433] width 15 height 15
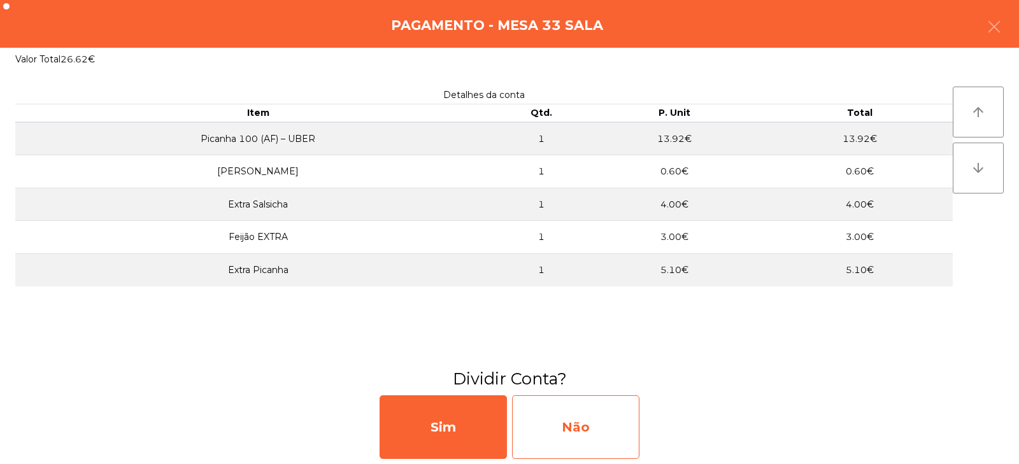
click at [565, 425] on div "Não" at bounding box center [575, 427] width 127 height 64
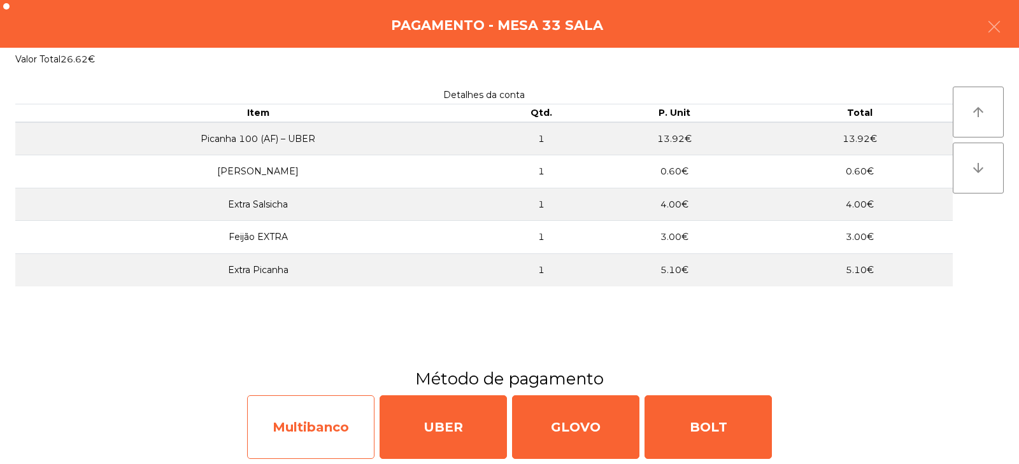
click at [323, 434] on div "Multibanco" at bounding box center [310, 427] width 127 height 64
select select "**"
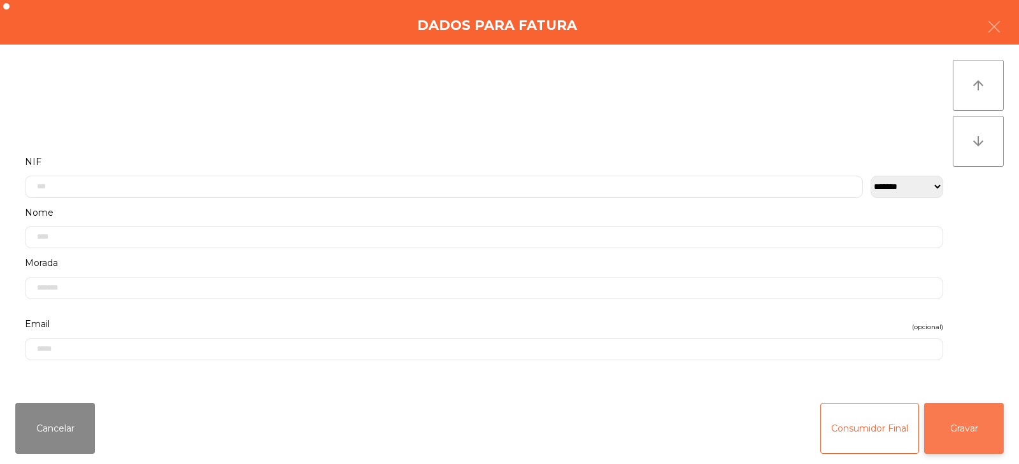
click at [972, 432] on button "Gravar" at bounding box center [964, 428] width 80 height 51
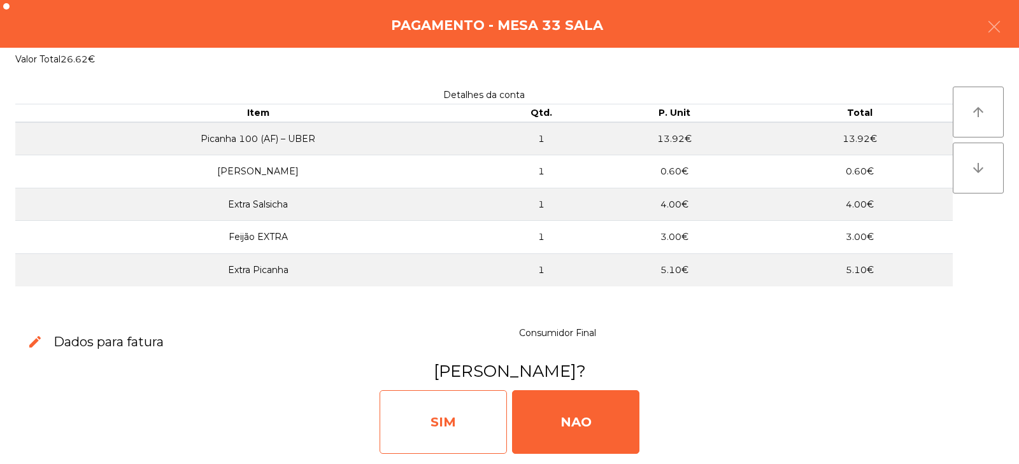
click at [446, 407] on div "SIM" at bounding box center [442, 422] width 127 height 64
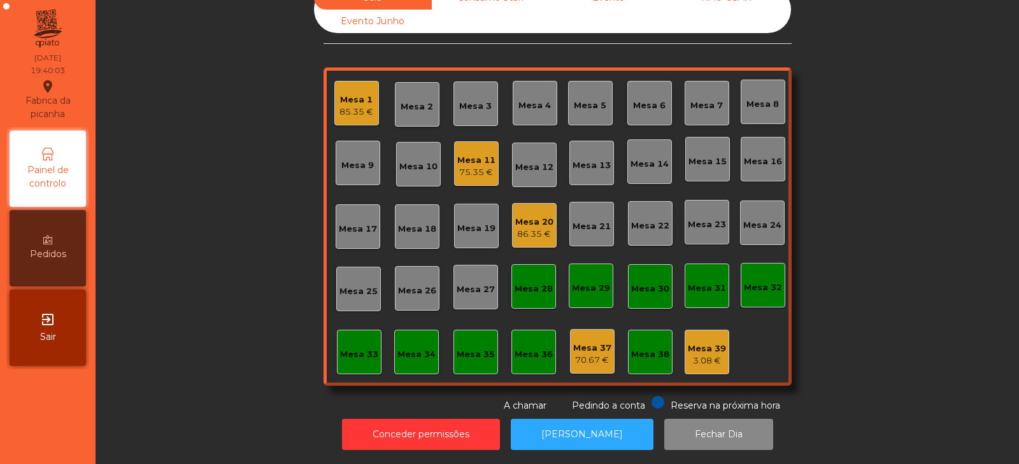
click at [204, 224] on div "Sala Consumo Staff Evento NÃO USAR Evento Junho Mesa 1 85.35 € Mesa 2 [GEOGRAPH…" at bounding box center [557, 199] width 889 height 427
click at [700, 99] on div "Mesa 7" at bounding box center [706, 105] width 32 height 13
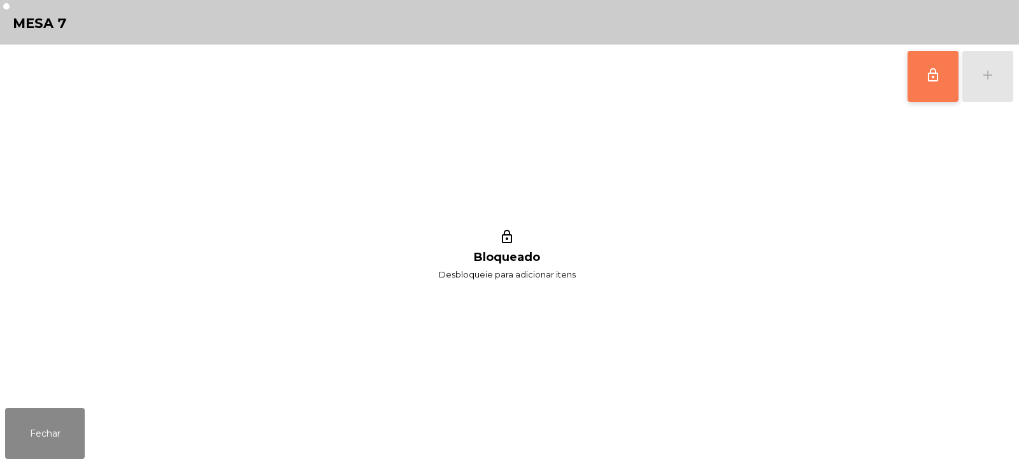
click at [913, 64] on button "lock_outline" at bounding box center [932, 76] width 51 height 51
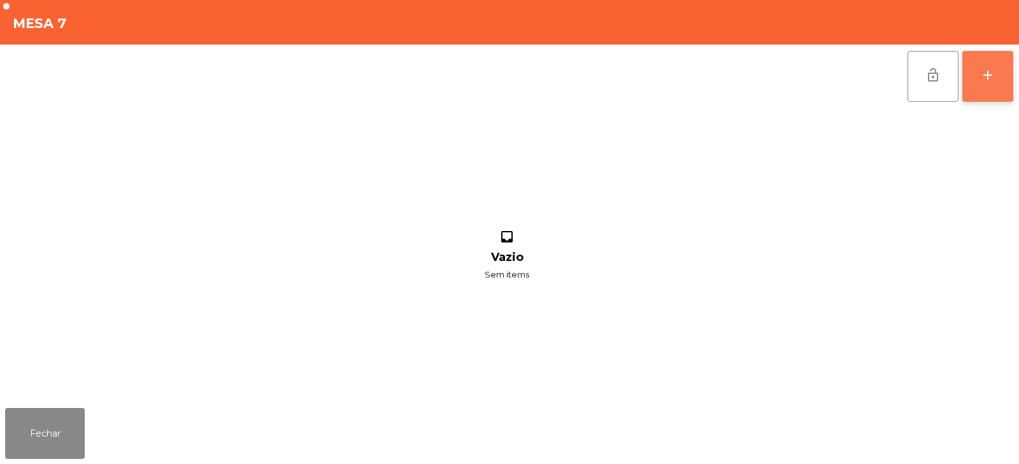
click at [1000, 77] on button "add" at bounding box center [987, 76] width 51 height 51
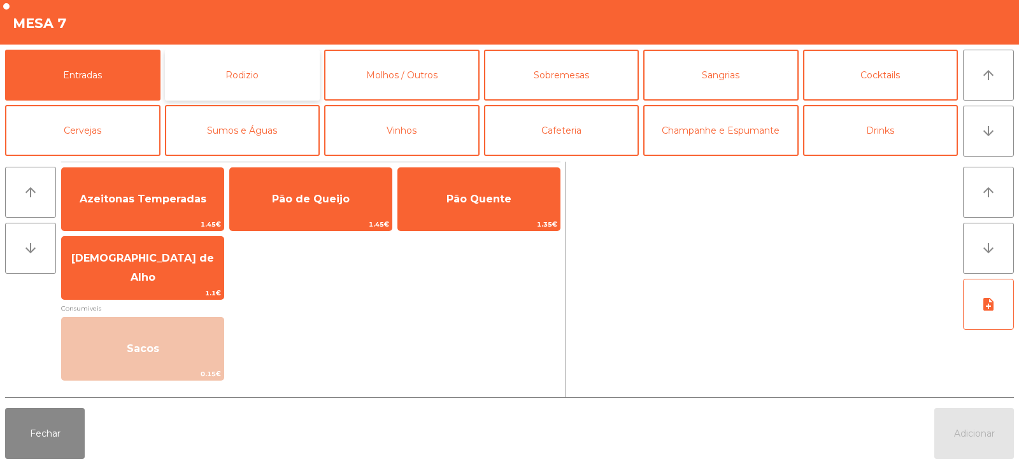
click at [277, 81] on button "Rodizio" at bounding box center [242, 75] width 155 height 51
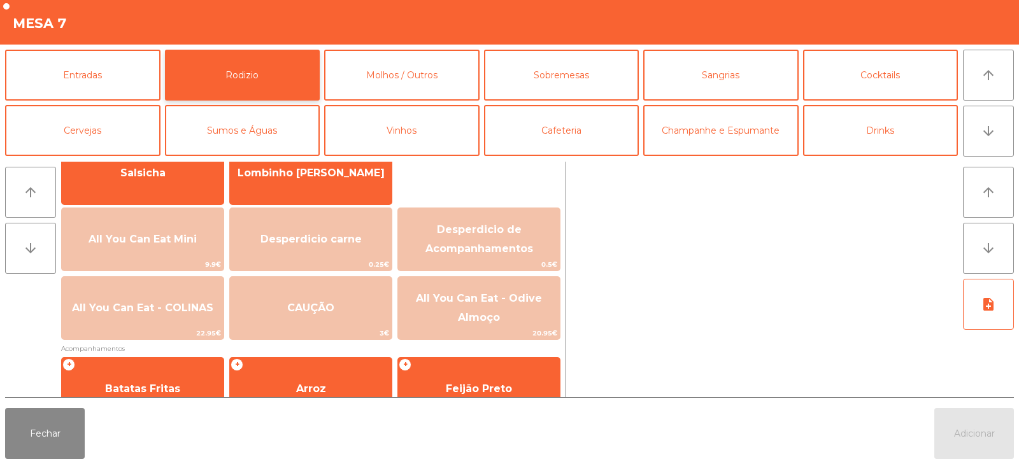
scroll to position [110, 0]
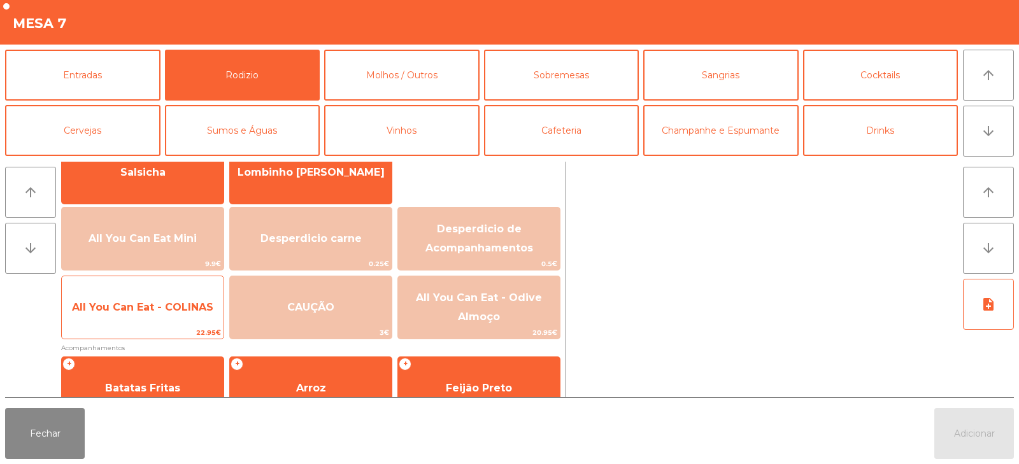
click at [145, 315] on span "All You Can Eat - COLINAS" at bounding box center [143, 307] width 162 height 34
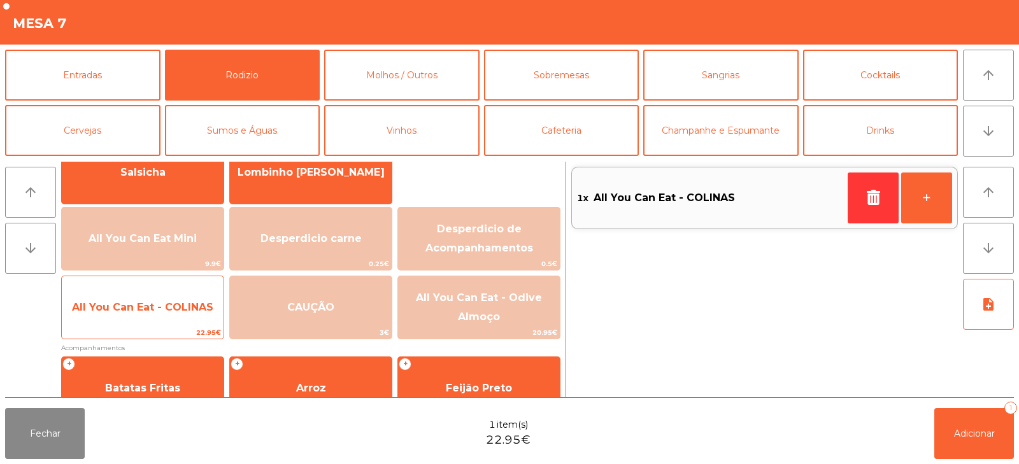
click at [134, 319] on span "All You Can Eat - COLINAS" at bounding box center [143, 307] width 162 height 34
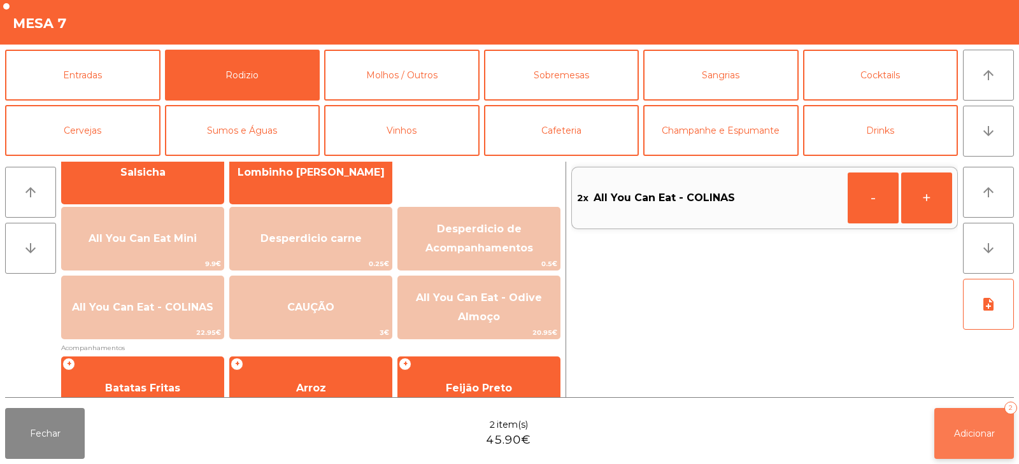
click at [965, 443] on button "Adicionar 2" at bounding box center [974, 433] width 80 height 51
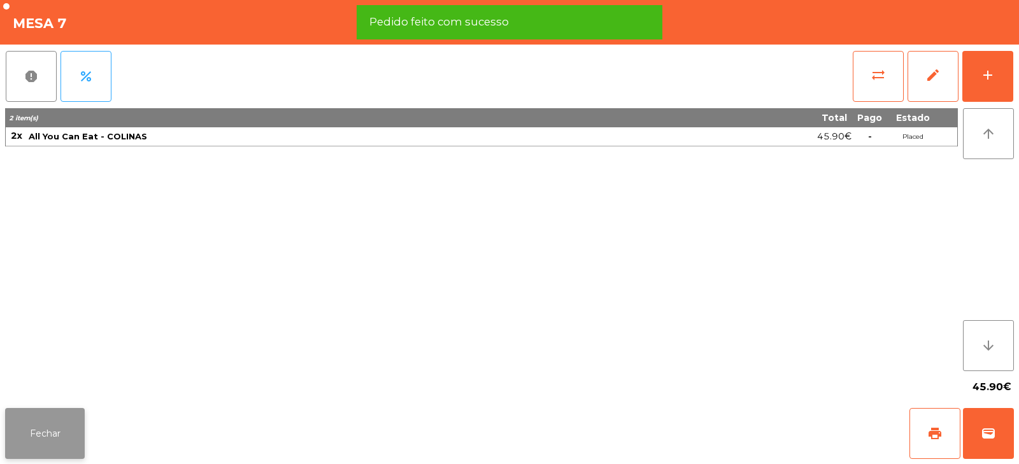
click at [43, 432] on button "Fechar" at bounding box center [45, 433] width 80 height 51
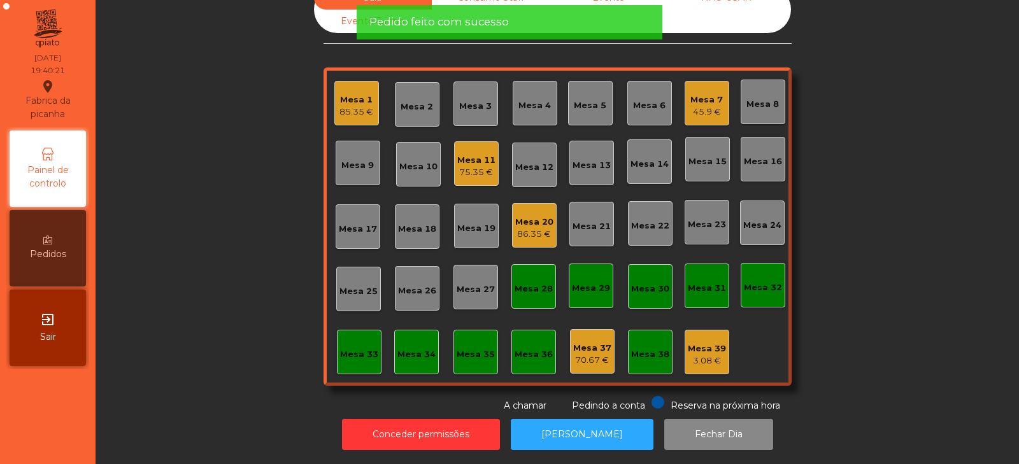
click at [251, 230] on div "Sala Consumo Staff Evento NÃO USAR Evento Junho Mesa 1 85.35 € Mesa 2 Mesa 3 [G…" at bounding box center [557, 199] width 889 height 427
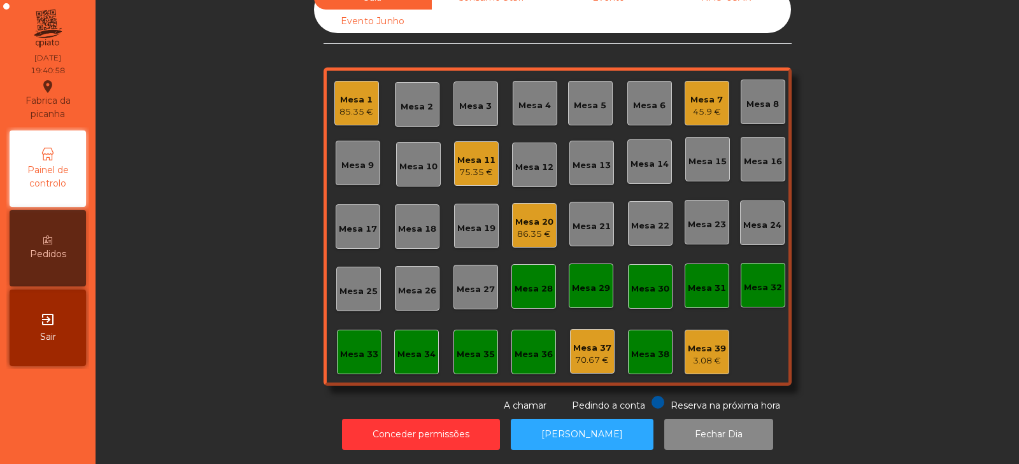
click at [844, 260] on div "Sala Consumo Staff Evento NÃO USAR Evento Junho Mesa 1 85.35 € Mesa 2 Mesa 3 [G…" at bounding box center [557, 199] width 889 height 427
click at [210, 316] on div "Sala Consumo Staff Evento NÃO USAR Evento Junho Mesa 1 85.35 € Mesa 2 Mesa 3 [G…" at bounding box center [557, 199] width 889 height 427
click at [204, 197] on div "Sala Consumo Staff Evento NÃO USAR Evento Junho Mesa 1 85.35 € Mesa 2 Mesa 3 [G…" at bounding box center [557, 199] width 889 height 427
click at [207, 144] on div "Sala Consumo Staff Evento NÃO USAR Evento Junho Mesa 1 85.35 € Mesa 2 Mesa 3 [G…" at bounding box center [557, 199] width 889 height 427
click at [658, 227] on div "Mesa 22" at bounding box center [650, 223] width 45 height 45
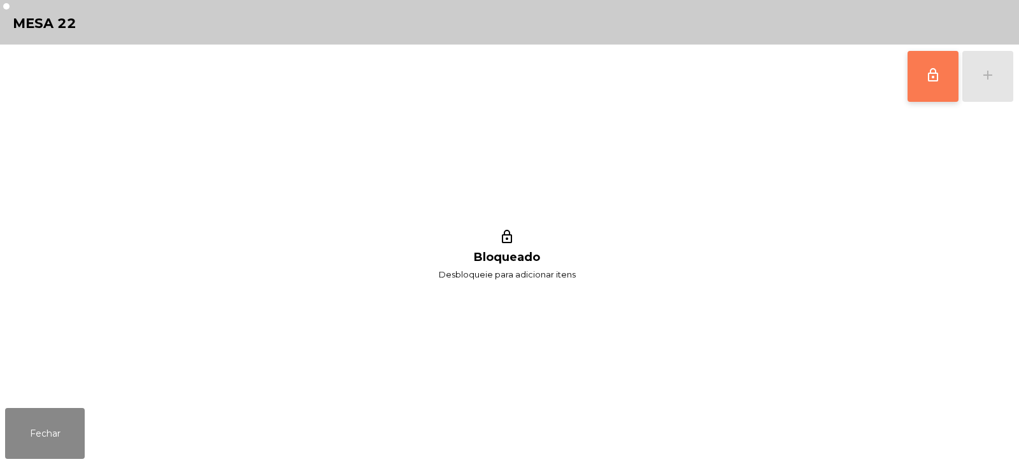
click at [926, 87] on button "lock_outline" at bounding box center [932, 76] width 51 height 51
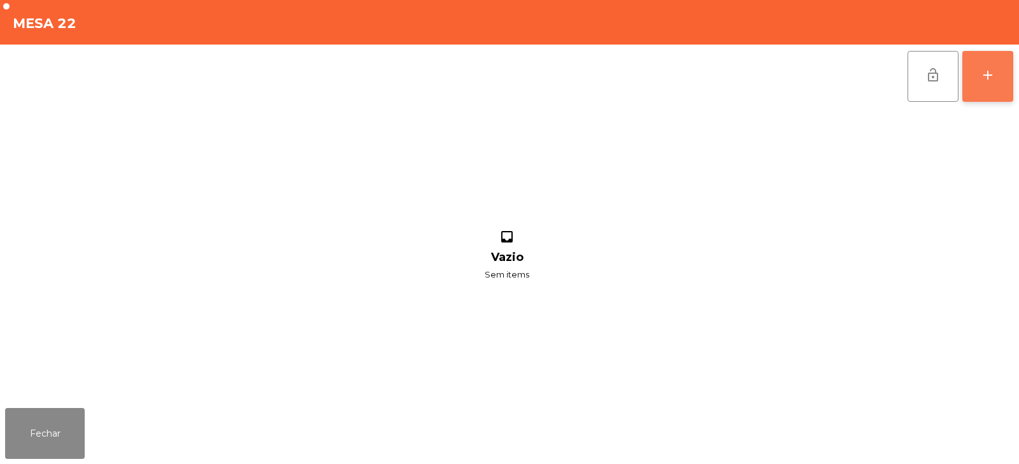
click at [990, 97] on button "add" at bounding box center [987, 76] width 51 height 51
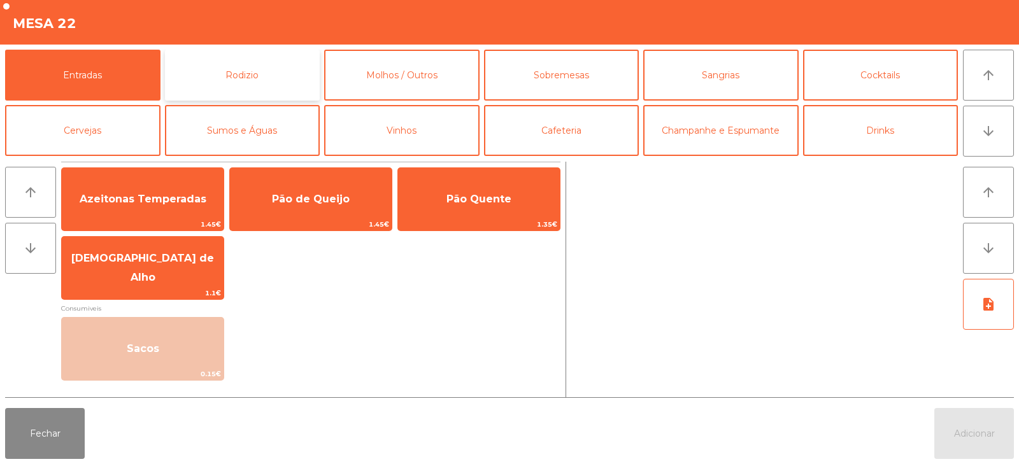
click at [211, 78] on button "Rodizio" at bounding box center [242, 75] width 155 height 51
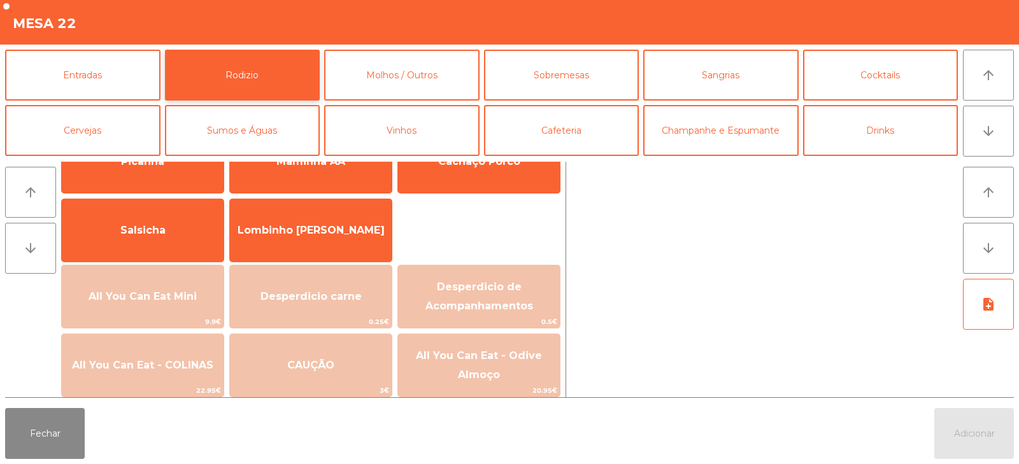
scroll to position [117, 0]
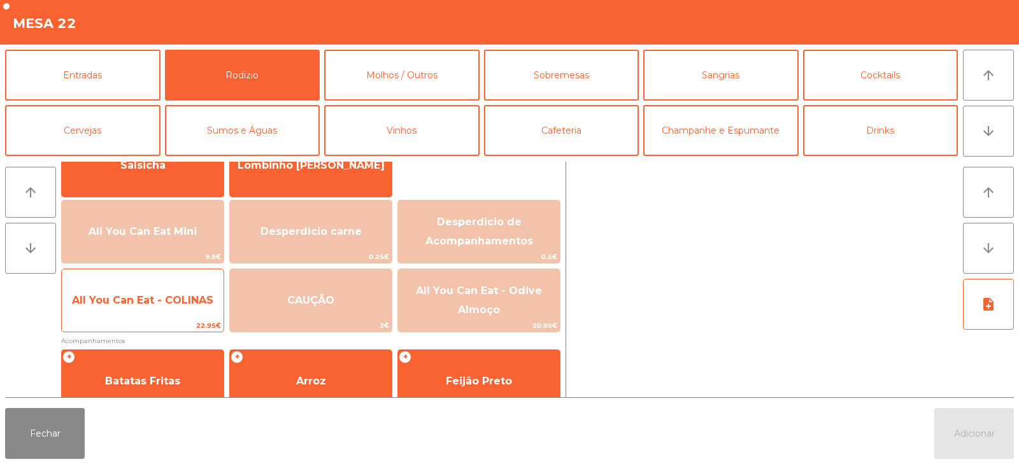
click at [150, 319] on div "All You Can Eat - COLINAS 22.95€" at bounding box center [142, 301] width 163 height 64
click at [145, 318] on div "All You Can Eat - COLINAS 22.95€" at bounding box center [142, 301] width 163 height 64
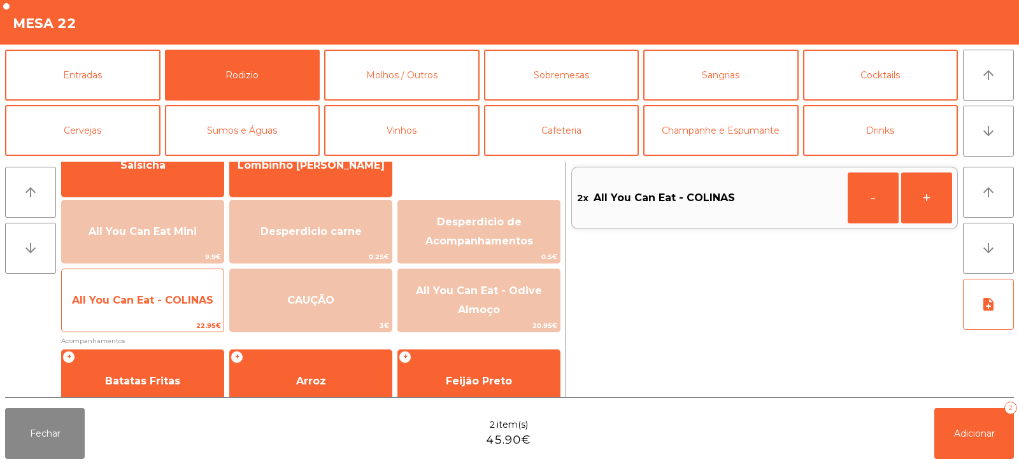
click at [159, 320] on span "22.95€" at bounding box center [143, 326] width 162 height 12
click at [164, 316] on span "All You Can Eat - COLINAS" at bounding box center [143, 300] width 162 height 34
click at [164, 314] on span "All You Can Eat - COLINAS" at bounding box center [143, 300] width 162 height 34
click at [169, 312] on span "All You Can Eat - COLINAS" at bounding box center [143, 300] width 162 height 34
click at [183, 316] on span "All You Can Eat - COLINAS" at bounding box center [143, 300] width 162 height 34
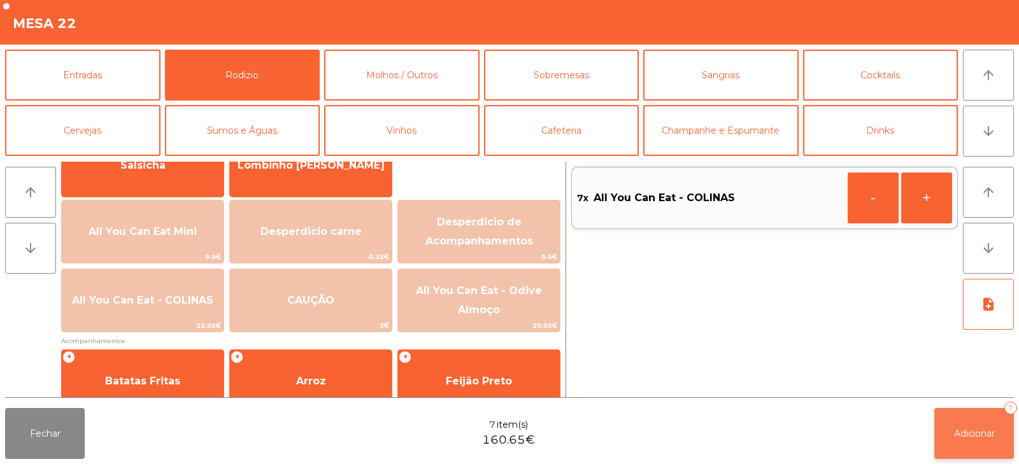
click at [982, 433] on span "Adicionar" at bounding box center [974, 433] width 41 height 11
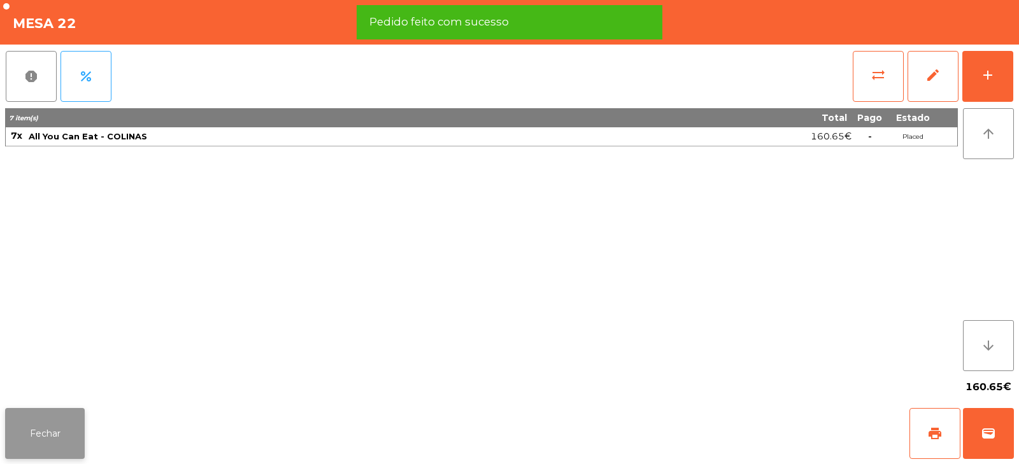
click at [52, 418] on button "Fechar" at bounding box center [45, 433] width 80 height 51
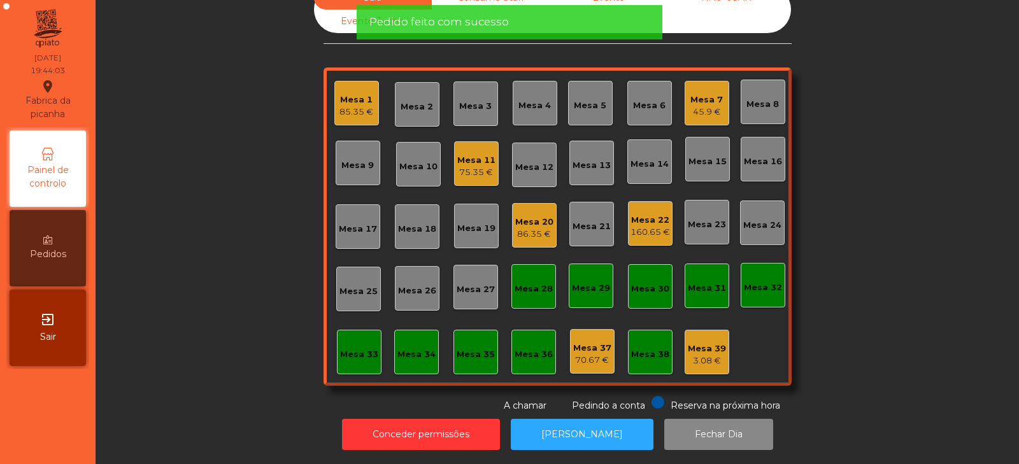
click at [207, 253] on div "Sala Consumo Staff Evento NÃO USAR Evento Junho Mesa 1 85.35 € Mesa 2 Mesa 3 Me…" at bounding box center [557, 199] width 889 height 427
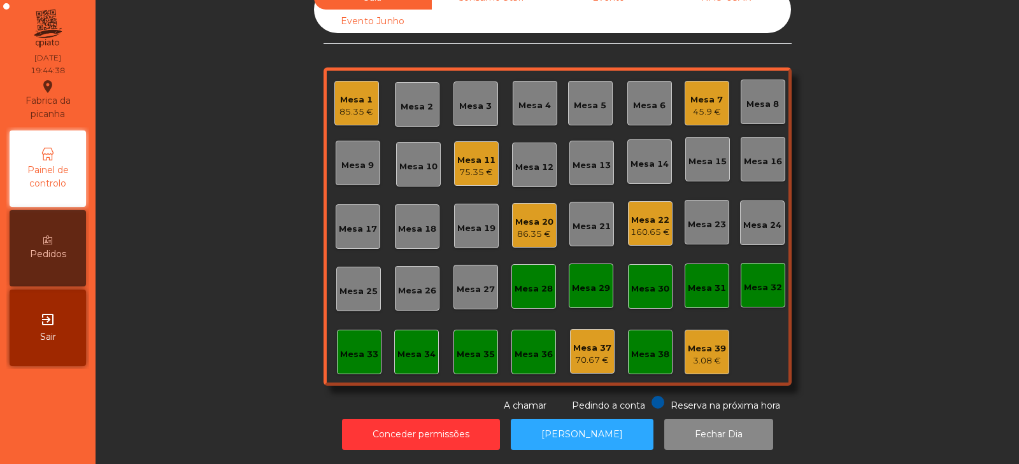
click at [278, 325] on div "Sala Consumo Staff Evento NÃO USAR Evento Junho Mesa 1 85.35 € Mesa 2 Mesa 3 Me…" at bounding box center [557, 199] width 889 height 427
click at [354, 348] on div "Mesa 33" at bounding box center [359, 354] width 38 height 13
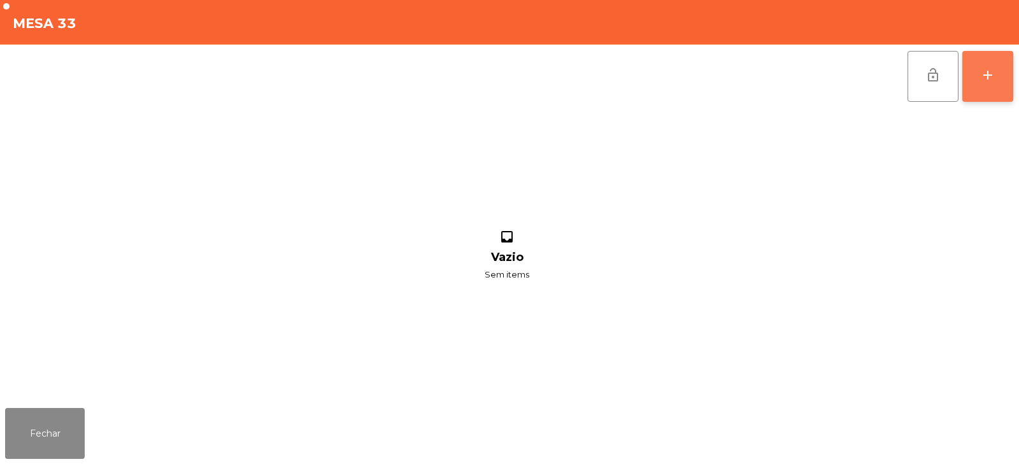
click at [1006, 89] on button "add" at bounding box center [987, 76] width 51 height 51
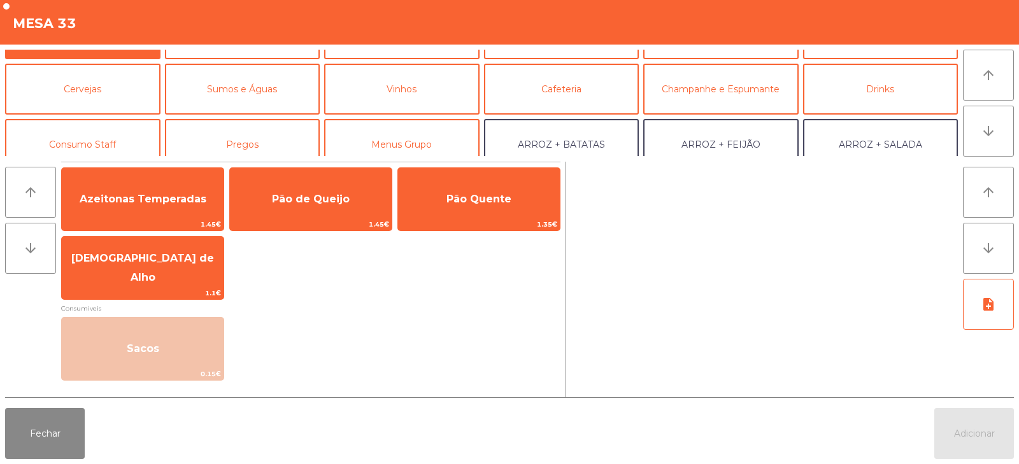
scroll to position [50, 0]
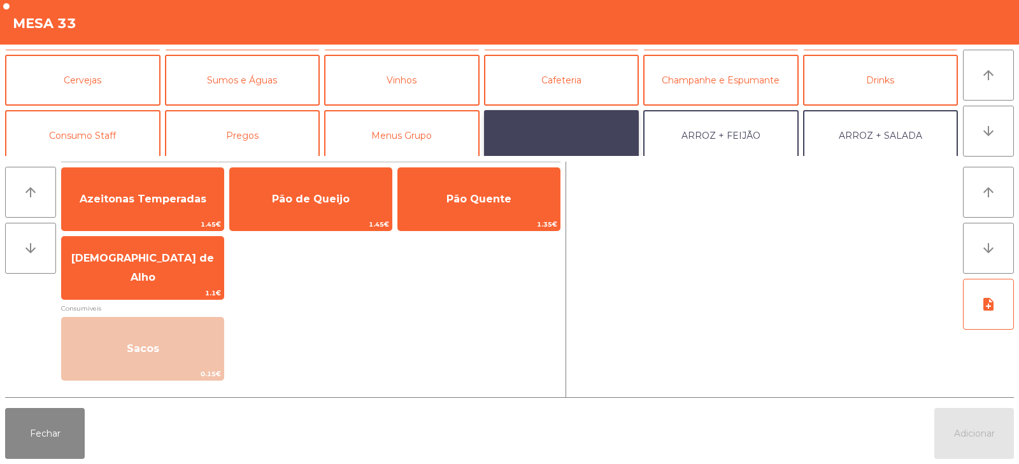
click at [562, 136] on button "ARROZ + BATATAS" at bounding box center [561, 135] width 155 height 51
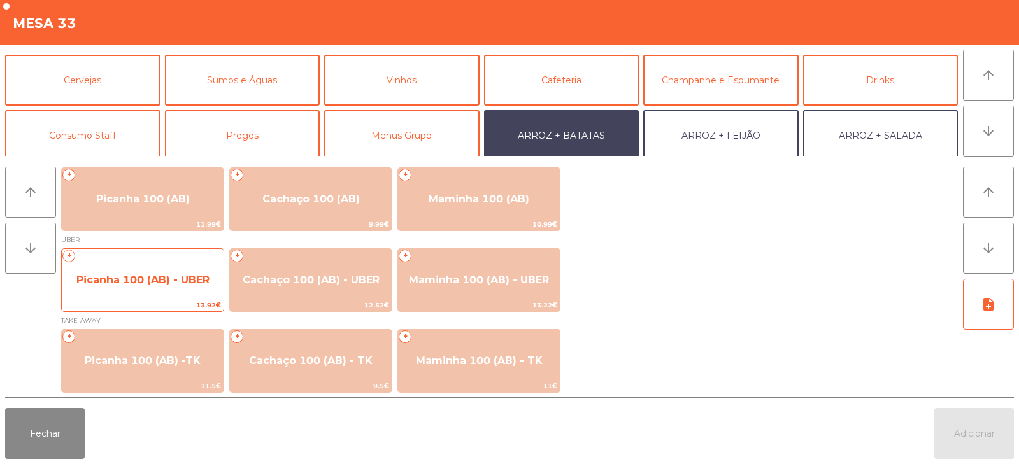
click at [138, 297] on span "Picanha 100 (AB) - UBER" at bounding box center [143, 280] width 162 height 34
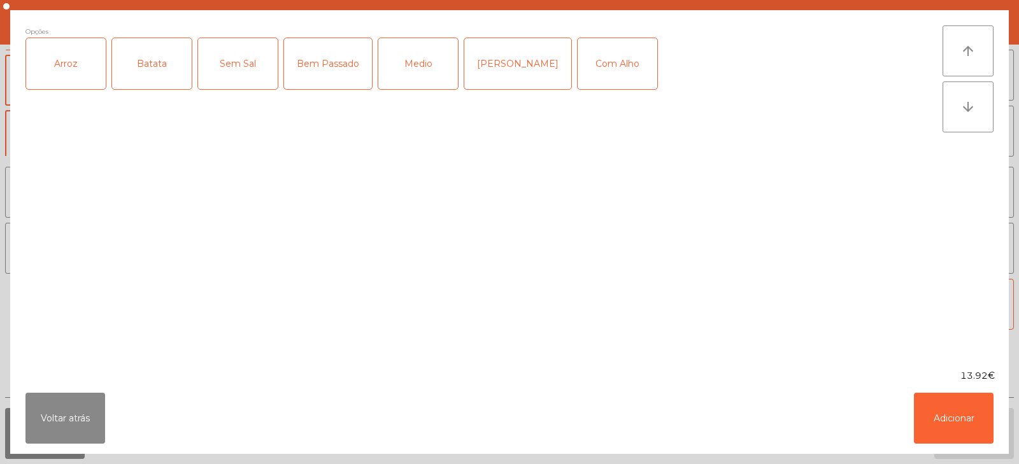
click at [71, 66] on div "Arroz" at bounding box center [66, 63] width 80 height 51
click at [174, 73] on div "Batata" at bounding box center [152, 63] width 80 height 51
click at [425, 65] on div "Medio" at bounding box center [418, 63] width 80 height 51
click at [946, 416] on button "Adicionar" at bounding box center [954, 418] width 80 height 51
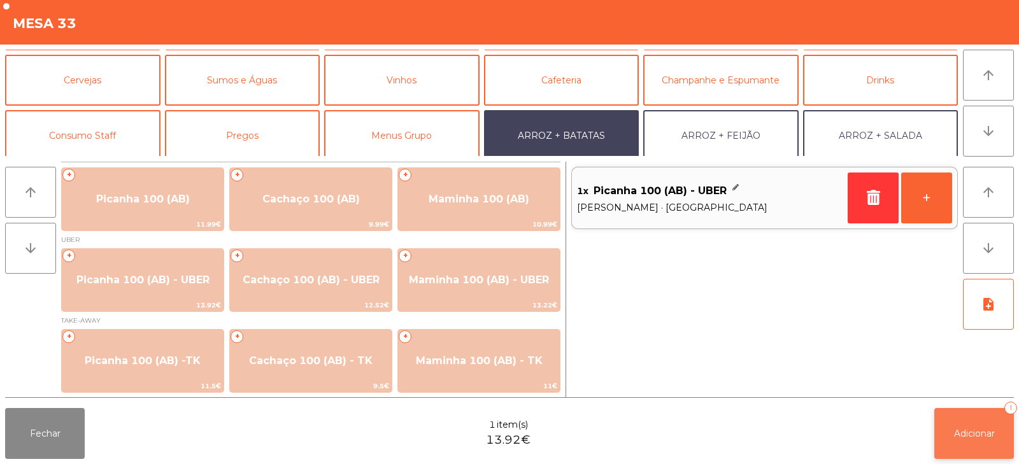
click at [975, 440] on button "Adicionar 1" at bounding box center [974, 433] width 80 height 51
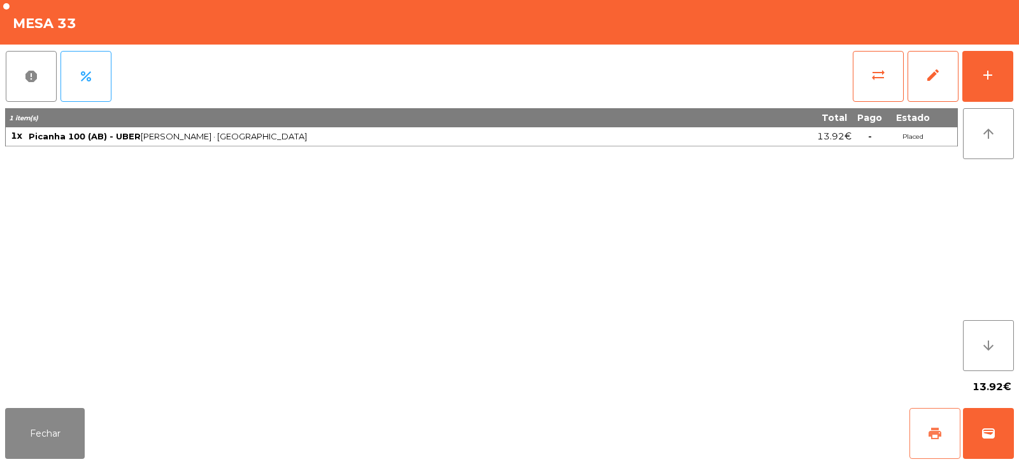
click at [931, 428] on span "print" at bounding box center [934, 433] width 15 height 15
click at [984, 449] on button "wallet" at bounding box center [988, 433] width 51 height 51
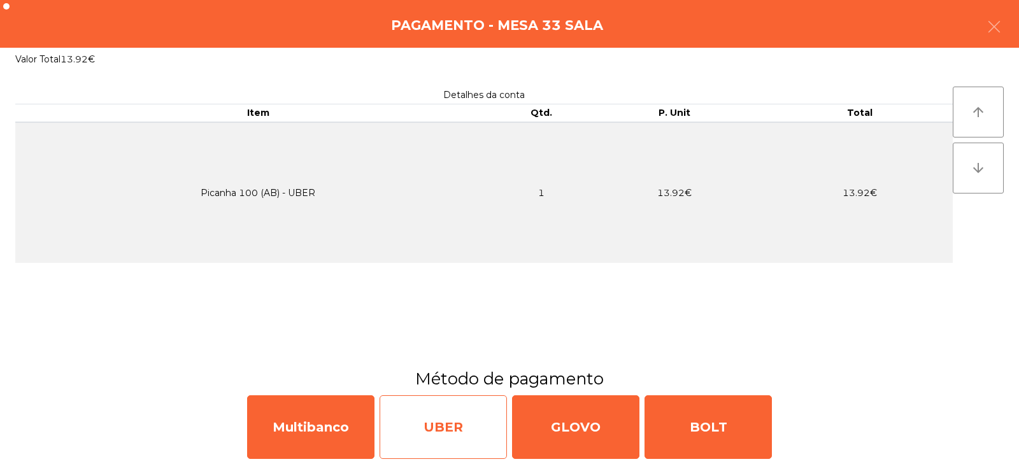
click at [448, 441] on div "UBER" at bounding box center [442, 427] width 127 height 64
select select "**"
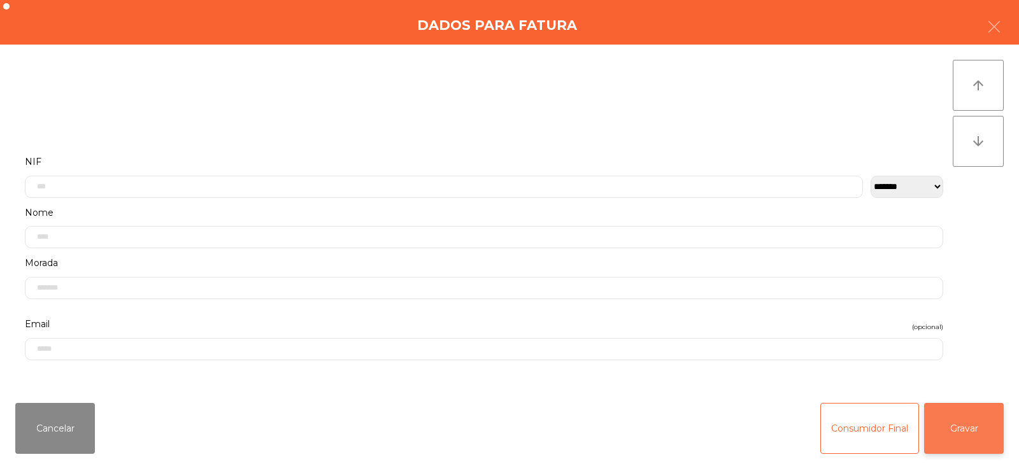
click at [977, 421] on button "Gravar" at bounding box center [964, 428] width 80 height 51
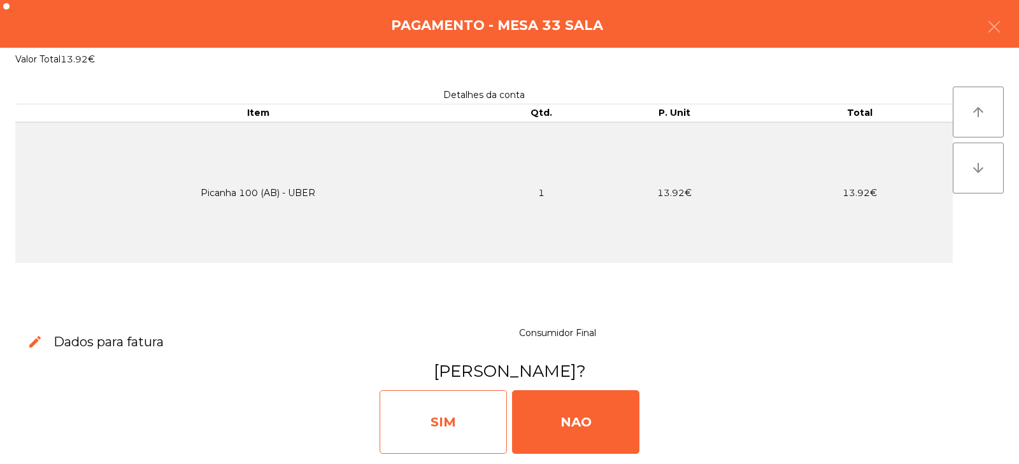
click at [416, 411] on div "SIM" at bounding box center [442, 422] width 127 height 64
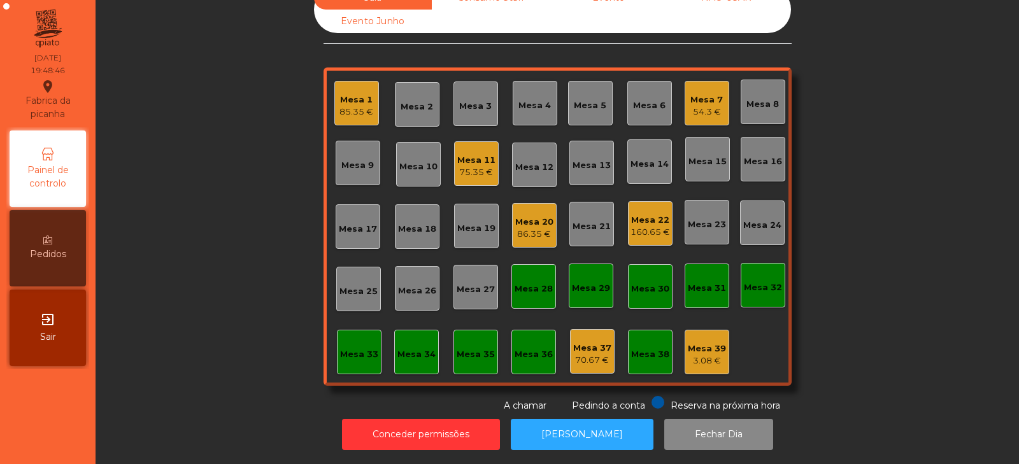
click at [364, 159] on div "Mesa 9" at bounding box center [357, 165] width 32 height 13
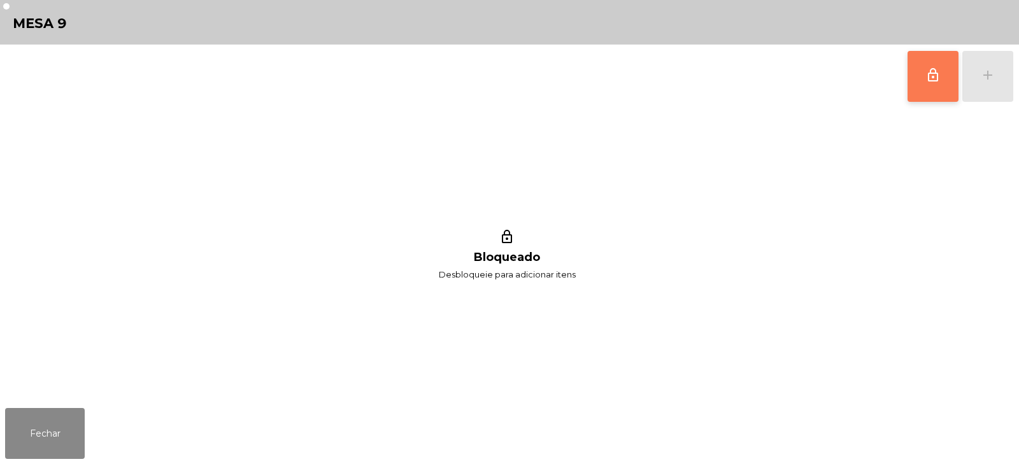
click at [937, 84] on button "lock_outline" at bounding box center [932, 76] width 51 height 51
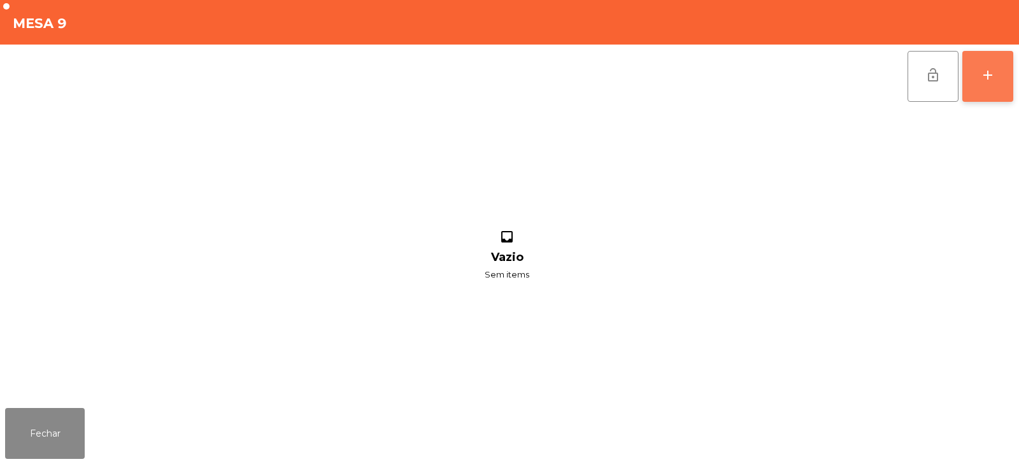
click at [1001, 100] on button "add" at bounding box center [987, 76] width 51 height 51
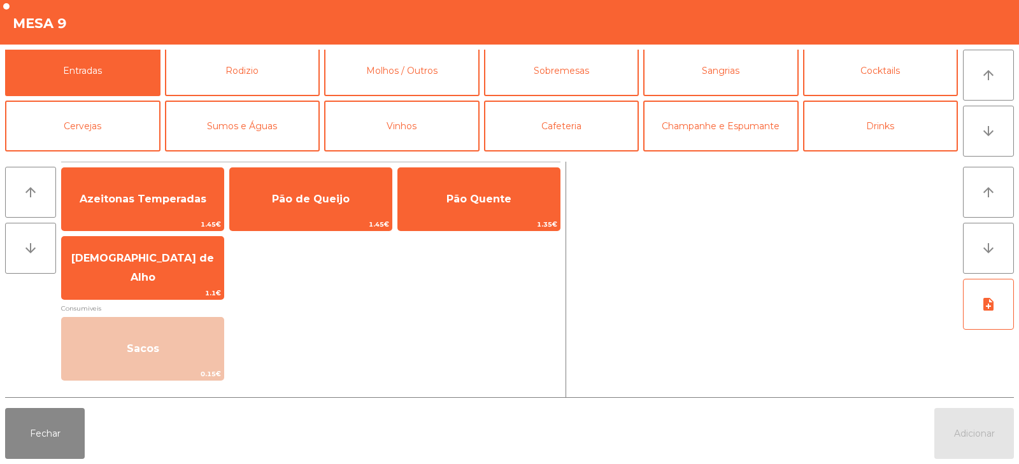
scroll to position [5, 0]
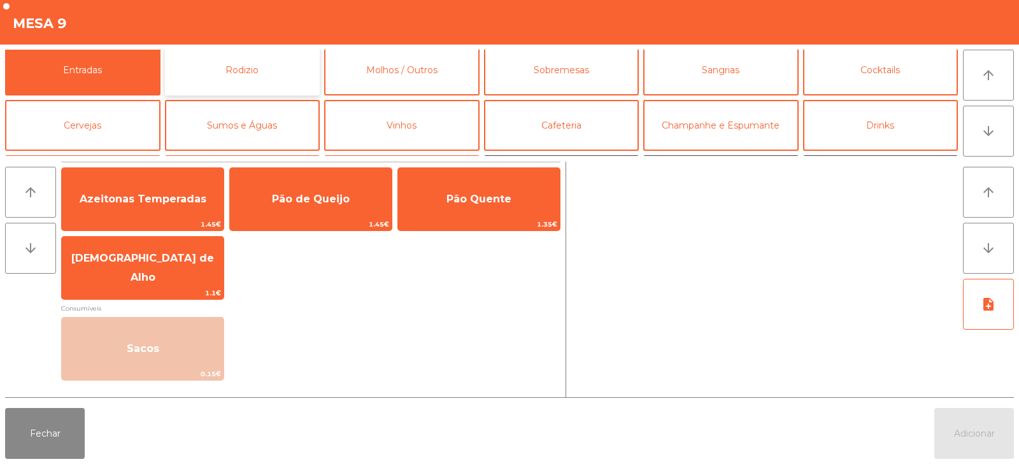
click at [222, 69] on button "Rodizio" at bounding box center [242, 70] width 155 height 51
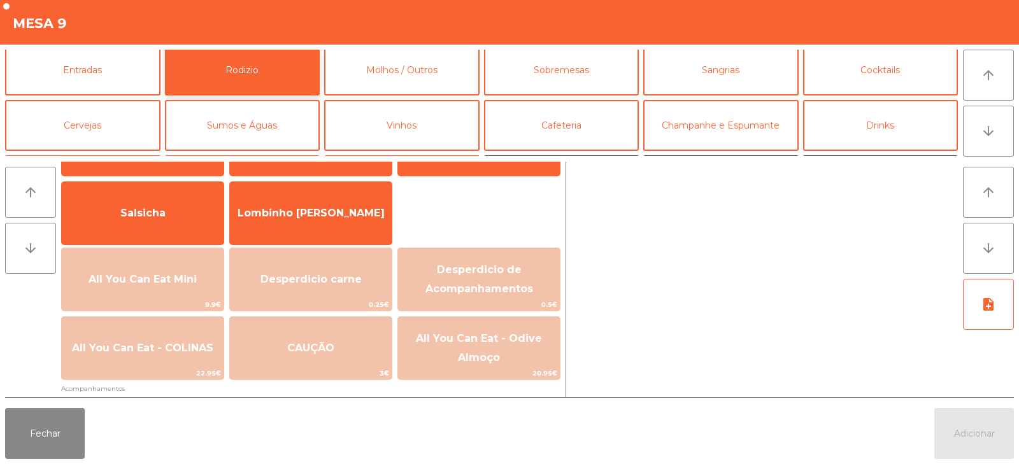
scroll to position [66, 0]
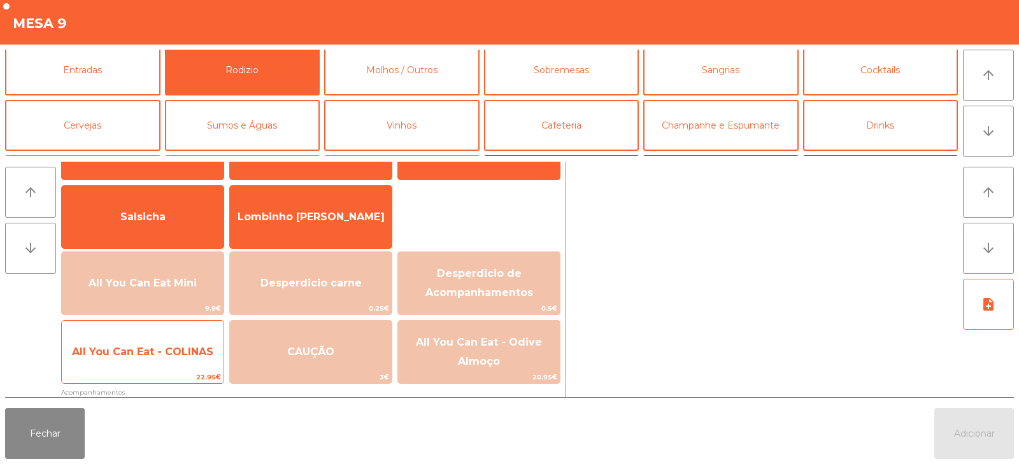
click at [175, 359] on span "All You Can Eat - COLINAS" at bounding box center [143, 352] width 162 height 34
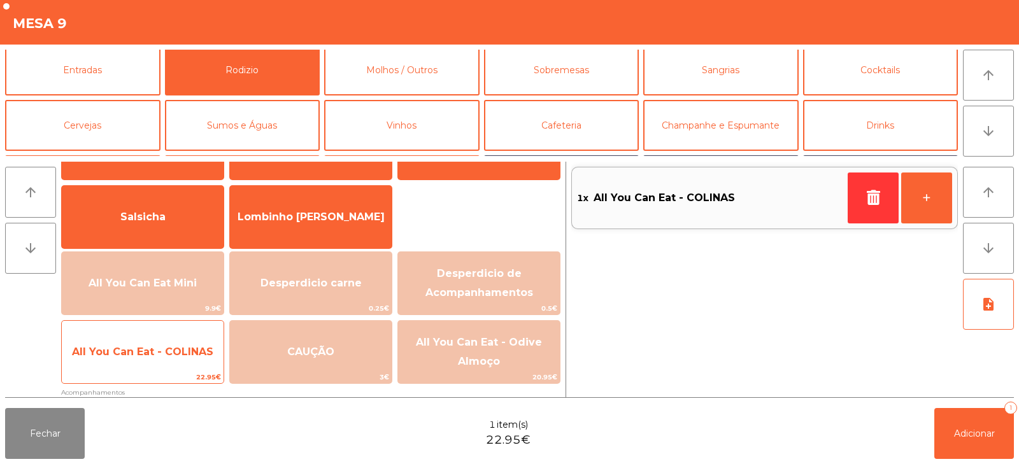
click at [185, 358] on span "All You Can Eat - COLINAS" at bounding box center [143, 352] width 162 height 34
click at [137, 351] on span "All You Can Eat - COLINAS" at bounding box center [142, 352] width 141 height 12
click at [143, 355] on span "All You Can Eat - COLINAS" at bounding box center [142, 352] width 141 height 12
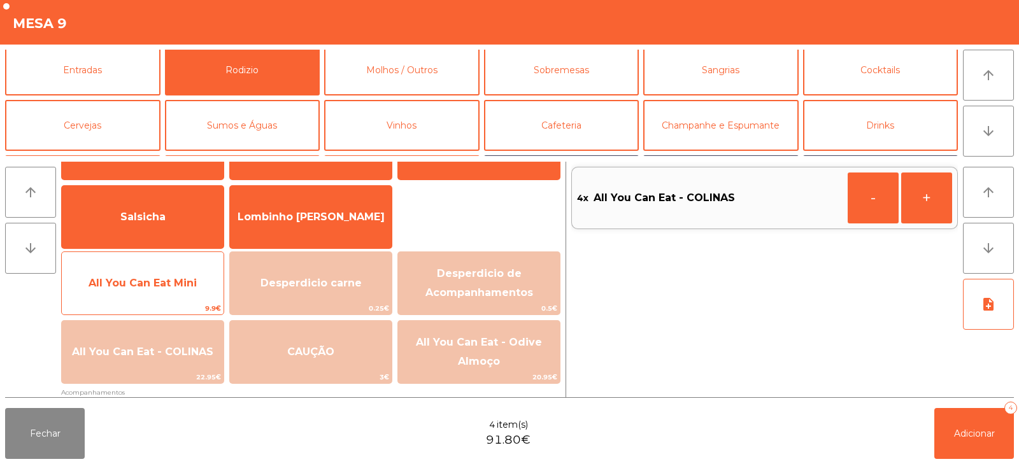
click at [136, 289] on span "All You Can Eat Mini" at bounding box center [143, 283] width 162 height 34
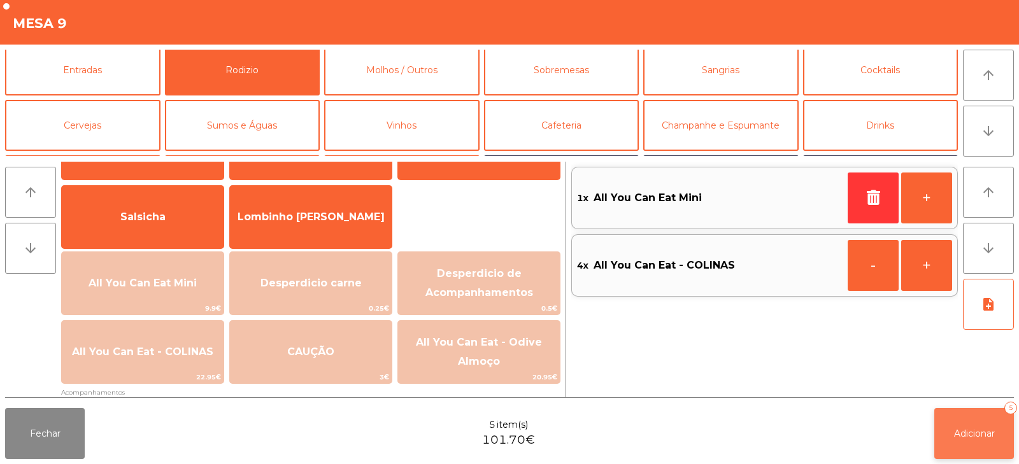
click at [969, 439] on span "Adicionar" at bounding box center [974, 433] width 41 height 11
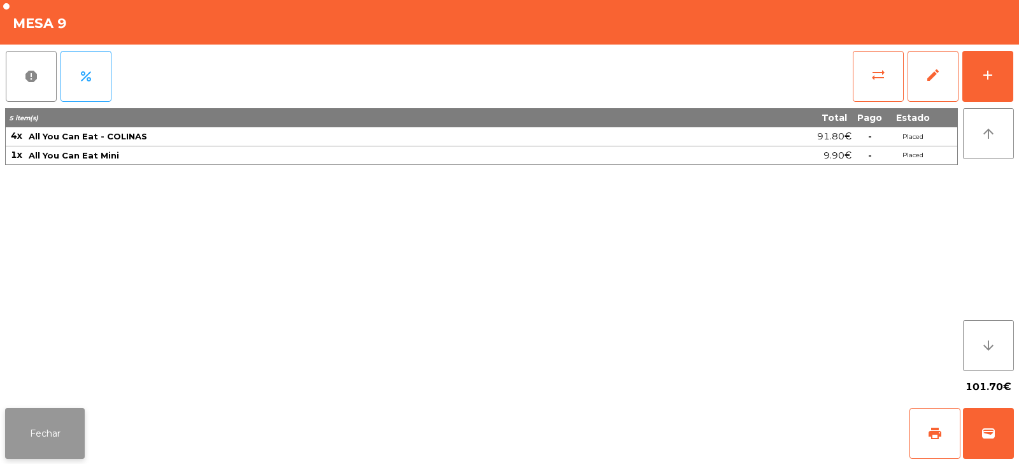
click at [34, 414] on button "Fechar" at bounding box center [45, 433] width 80 height 51
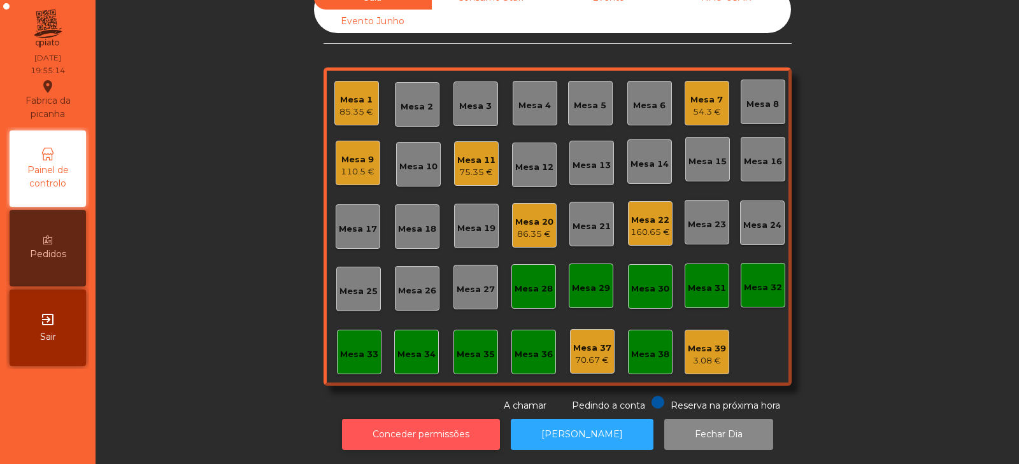
click at [405, 424] on button "Conceder permissões" at bounding box center [421, 434] width 158 height 31
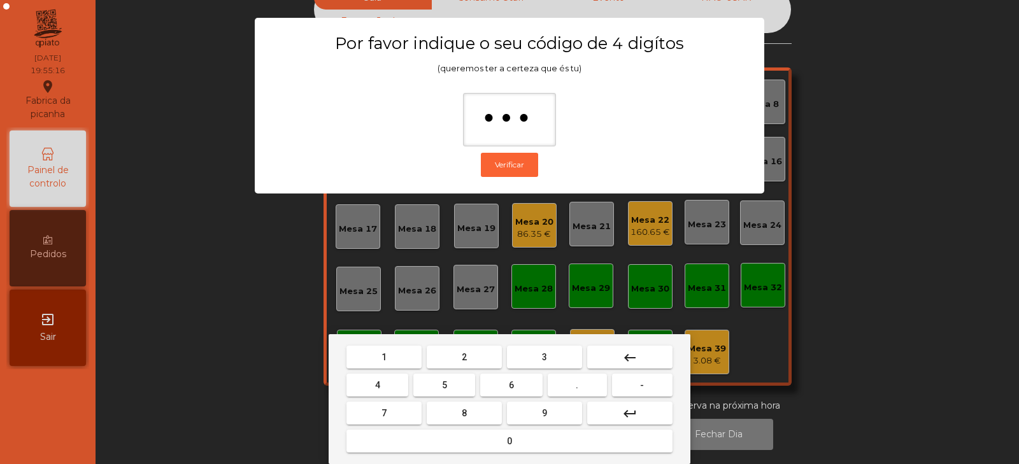
type input "****"
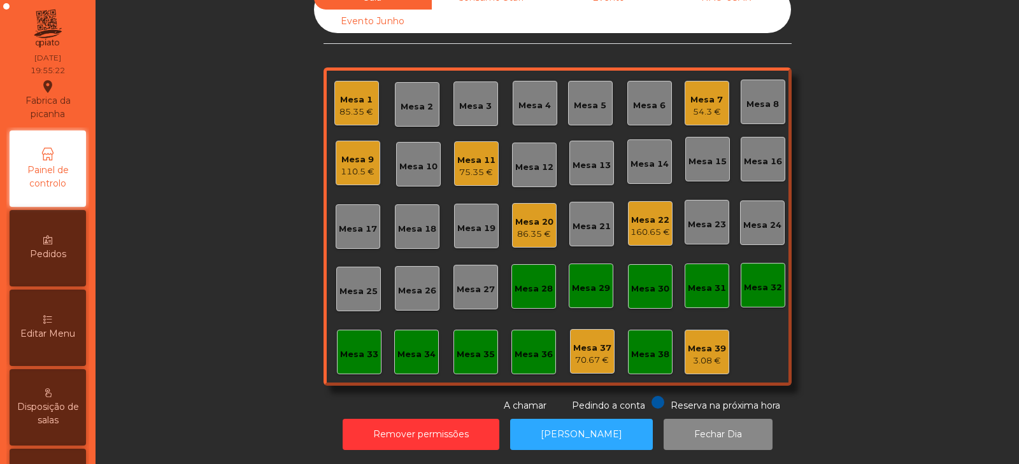
click at [48, 328] on span "Editar Menu" at bounding box center [47, 333] width 55 height 13
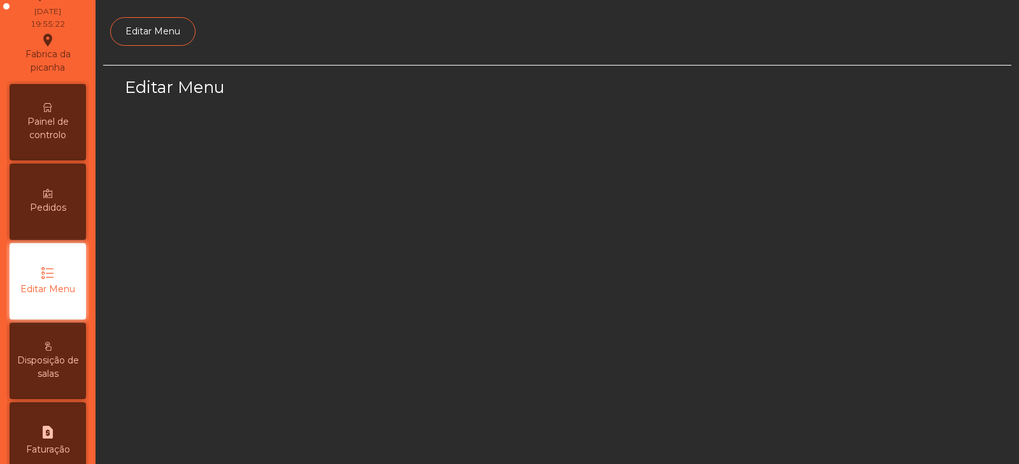
scroll to position [96, 0]
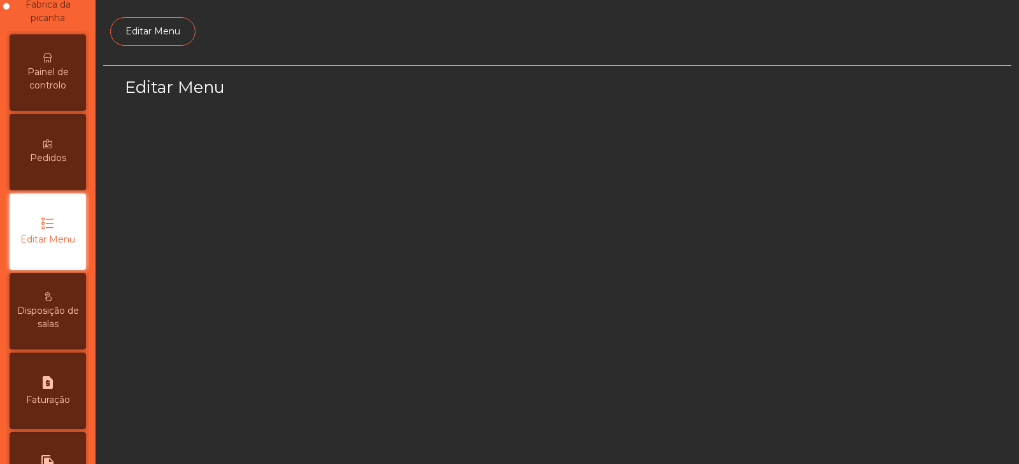
select select "*"
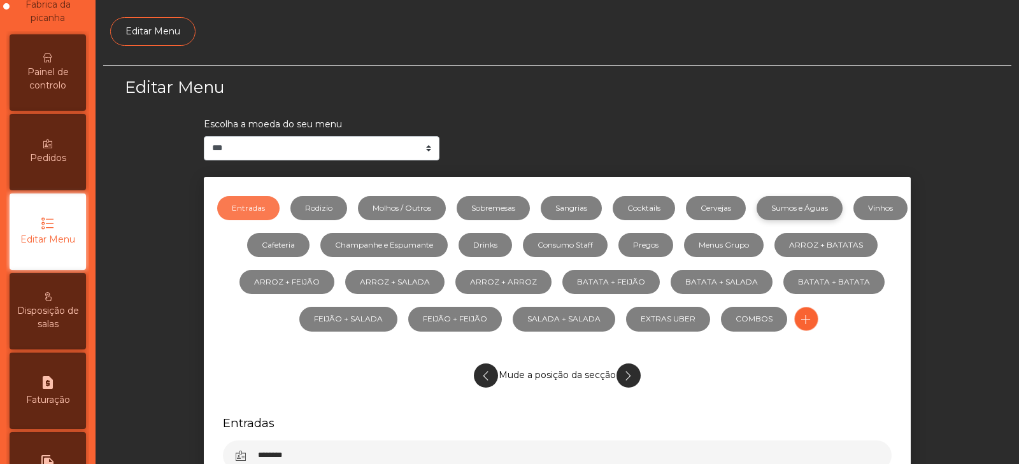
click at [824, 206] on link "Sumos e Águas" at bounding box center [799, 208] width 86 height 24
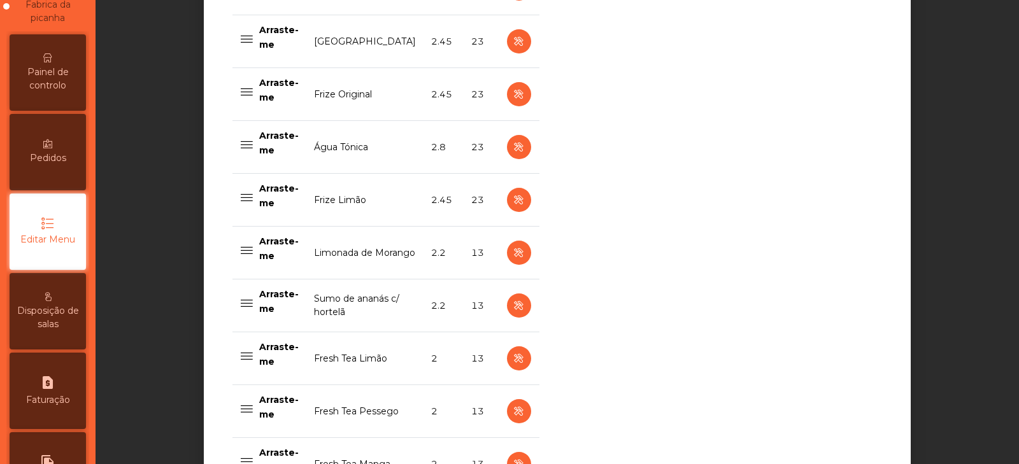
scroll to position [1161, 0]
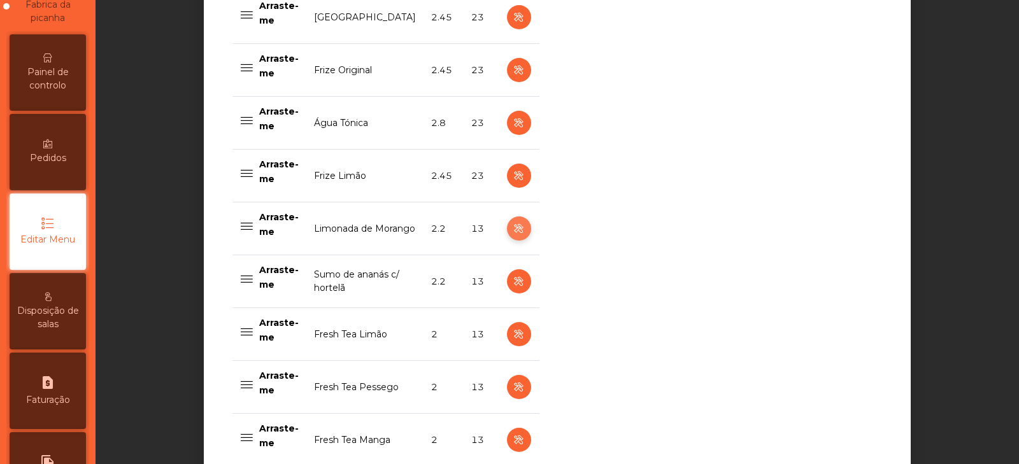
click at [514, 226] on icon "button" at bounding box center [518, 229] width 15 height 16
select select "***"
select select "**"
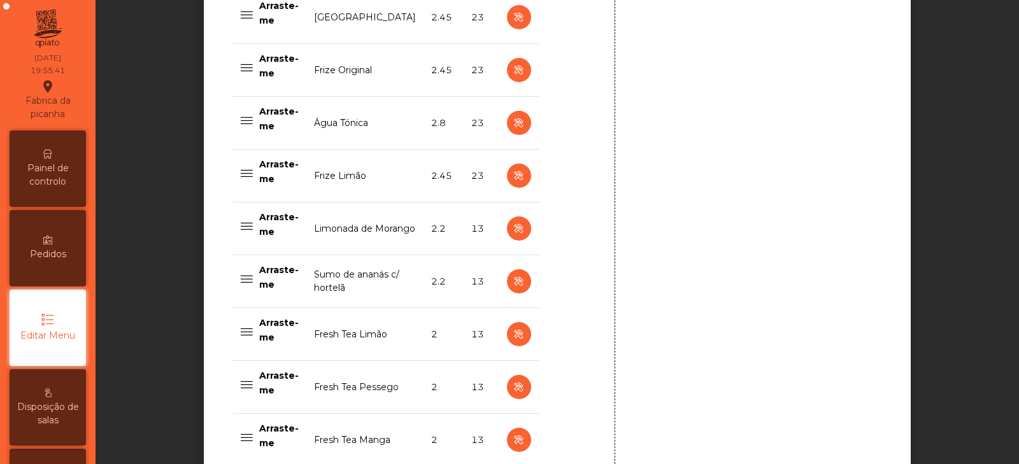
click at [40, 162] on span "Painel de controlo" at bounding box center [48, 175] width 70 height 27
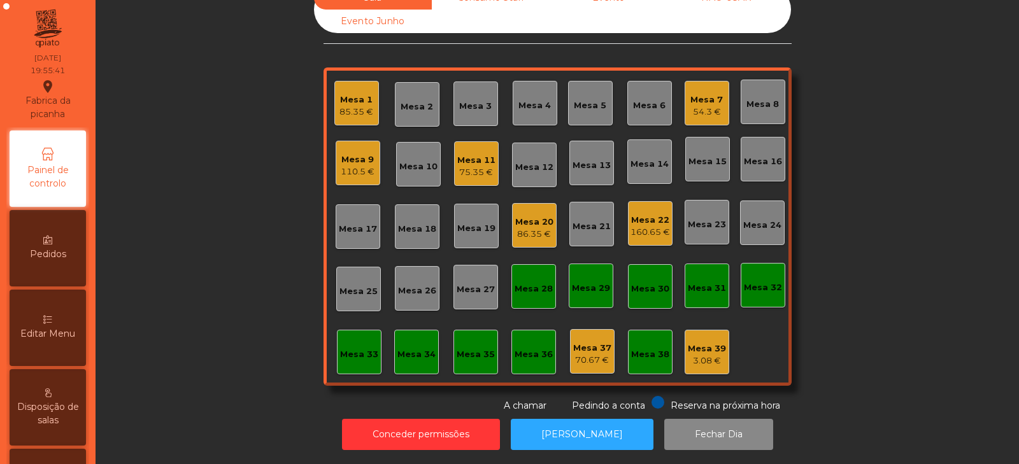
scroll to position [38, 0]
click at [211, 215] on div "Sala Consumo Staff Evento NÃO USAR Evento Junho Mesa 1 85.35 € Mesa 2 Mesa 3 Me…" at bounding box center [557, 199] width 889 height 427
click at [259, 302] on div "Sala Consumo Staff Evento NÃO USAR Evento Junho Mesa 1 85.35 € Mesa 2 Mesa 3 Me…" at bounding box center [557, 199] width 889 height 427
click at [242, 280] on div "Sala Consumo Staff Evento NÃO USAR Evento Junho Mesa 1 85.35 € Mesa 2 Mesa 3 Me…" at bounding box center [557, 199] width 889 height 427
click at [232, 253] on div "Sala Consumo Staff Evento NÃO USAR Evento Junho Mesa 1 85.35 € Mesa 2 Mesa 3 Me…" at bounding box center [557, 199] width 889 height 427
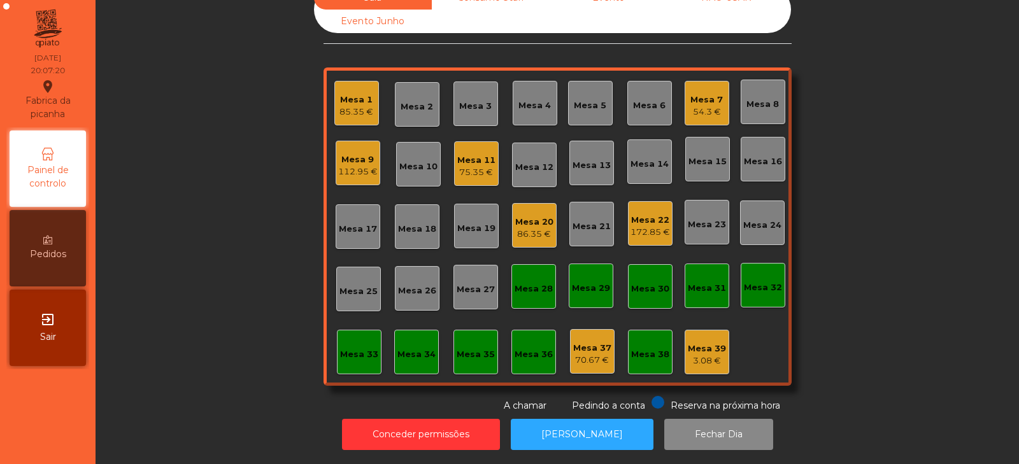
scroll to position [0, 0]
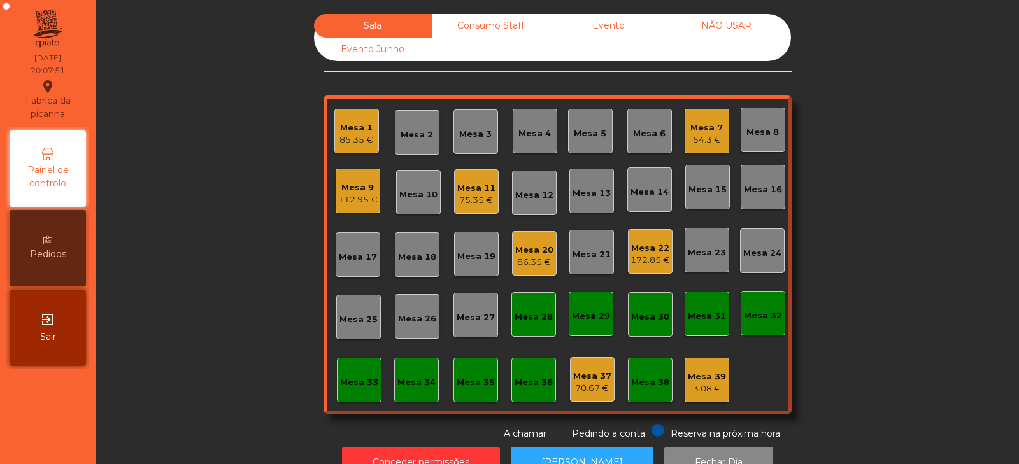
click at [113, 305] on div "Sala Consumo Staff Evento NÃO USAR Evento Junho Mesa 1 85.35 € Mesa 2 Mesa 3 Me…" at bounding box center [557, 227] width 889 height 427
click at [417, 262] on div "Mesa 18" at bounding box center [417, 257] width 38 height 13
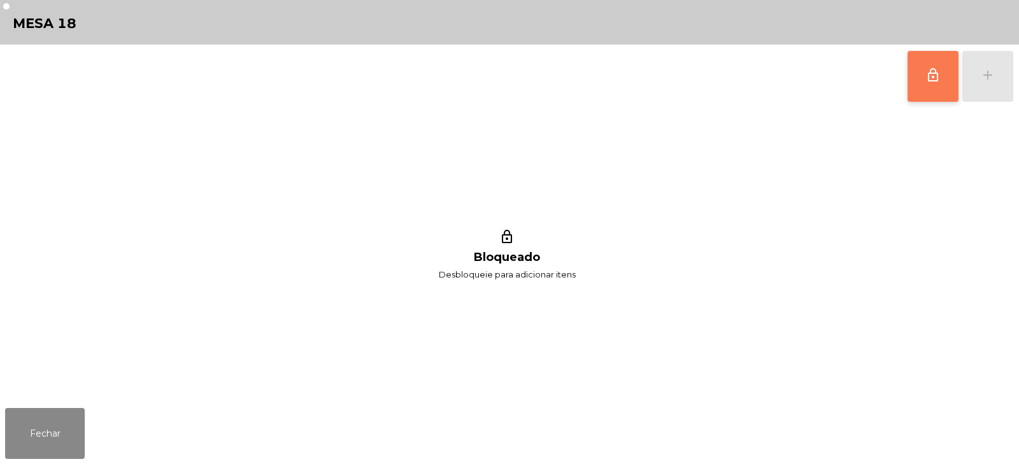
click at [933, 78] on span "lock_outline" at bounding box center [932, 74] width 15 height 15
click at [1000, 79] on div "lock_outline add" at bounding box center [960, 77] width 107 height 64
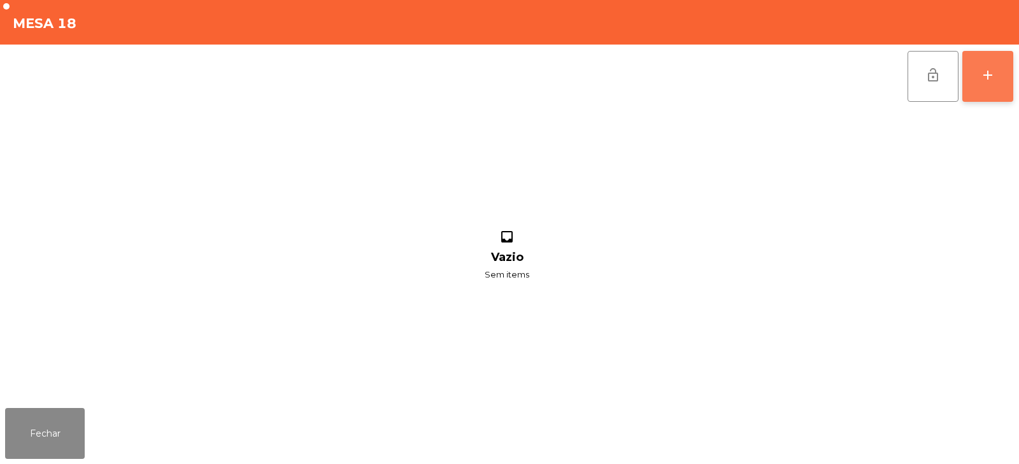
click at [991, 98] on button "add" at bounding box center [987, 76] width 51 height 51
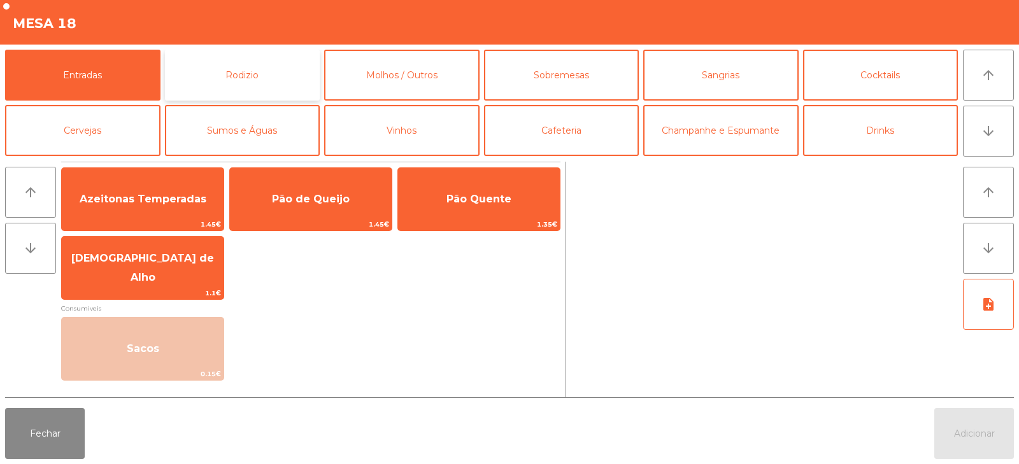
click at [256, 66] on button "Rodizio" at bounding box center [242, 75] width 155 height 51
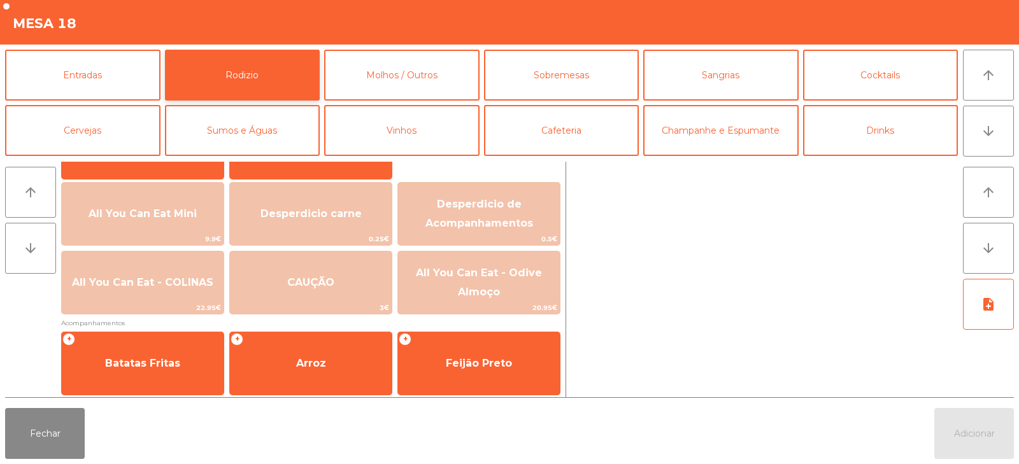
scroll to position [139, 0]
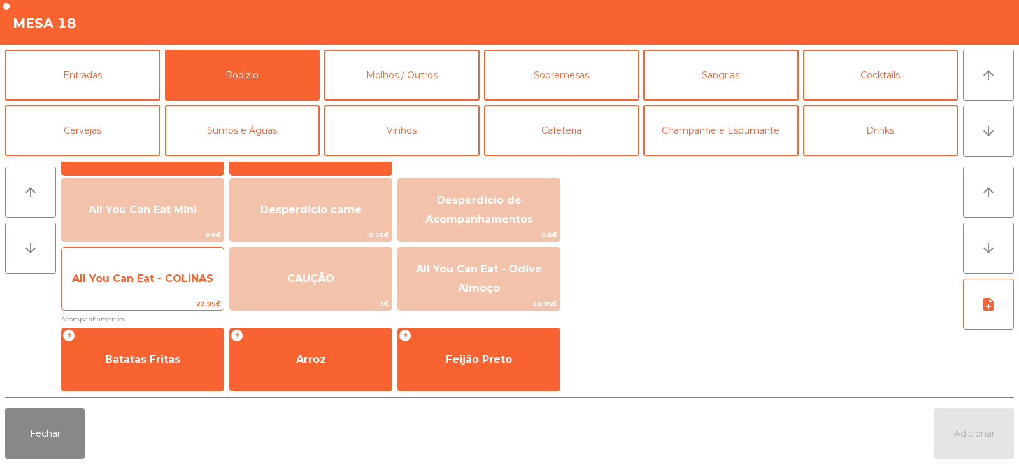
click at [169, 292] on span "All You Can Eat - COLINAS" at bounding box center [143, 279] width 162 height 34
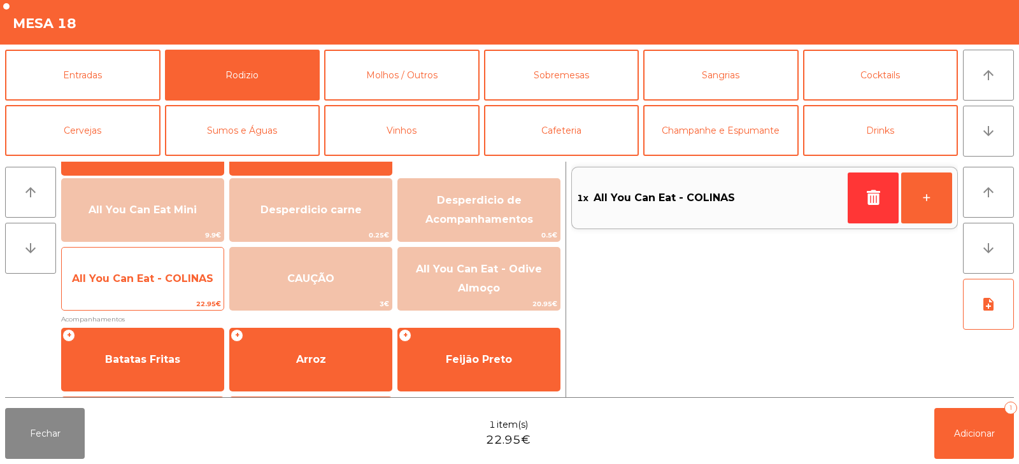
click at [167, 283] on span "All You Can Eat - COLINAS" at bounding box center [142, 278] width 141 height 12
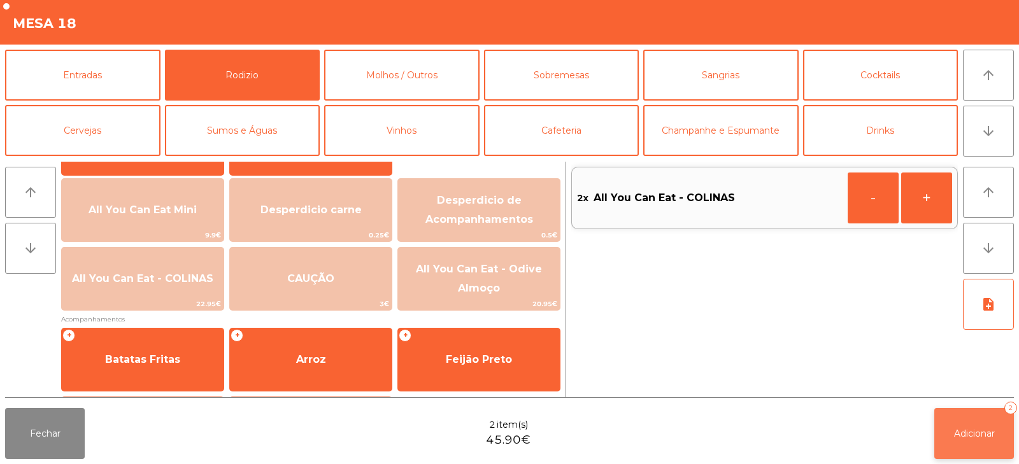
click at [963, 437] on span "Adicionar" at bounding box center [974, 433] width 41 height 11
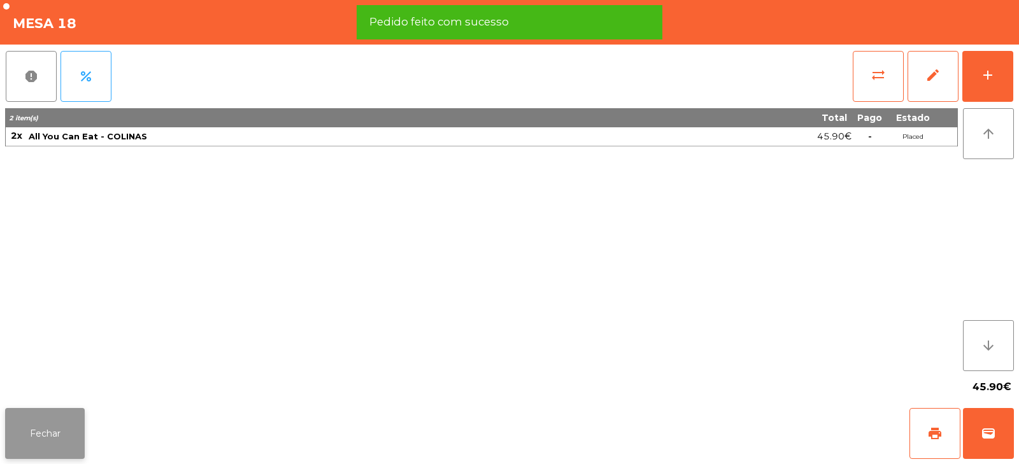
click at [66, 449] on button "Fechar" at bounding box center [45, 433] width 80 height 51
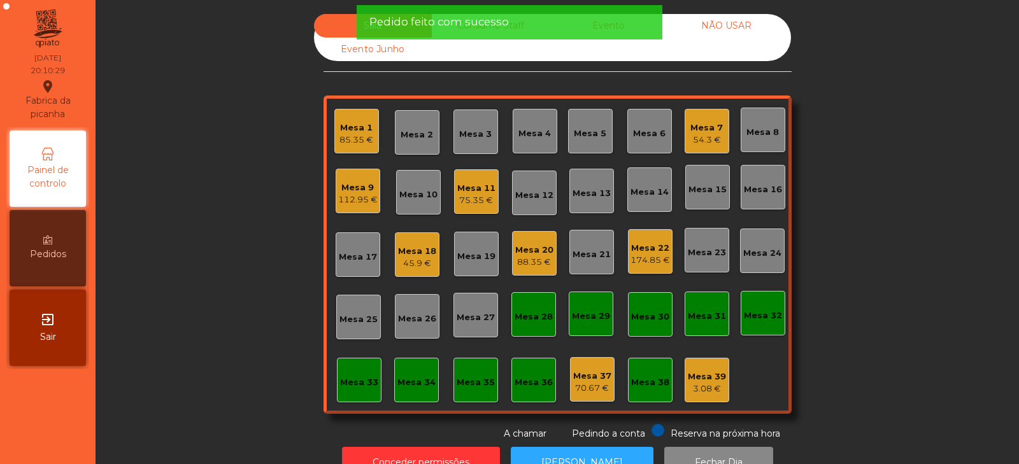
click at [194, 288] on div "Sala Consumo Staff Evento NÃO USAR Evento Junho Mesa 1 85.35 € Mesa 2 Mesa 3 Me…" at bounding box center [557, 227] width 889 height 427
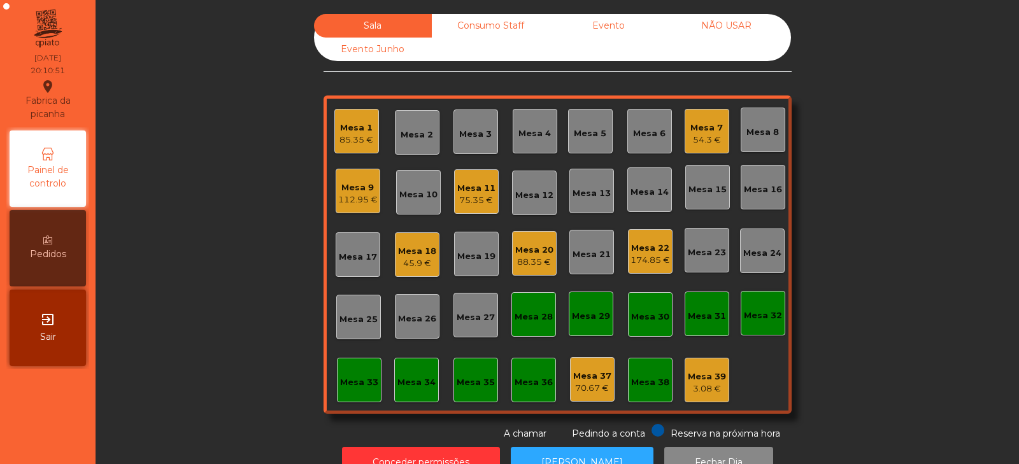
click at [244, 285] on div "Sala Consumo Staff Evento NÃO USAR Evento Junho Mesa 1 85.35 € Mesa 2 Mesa 3 Me…" at bounding box center [557, 227] width 889 height 427
click at [641, 124] on div "Mesa 6" at bounding box center [649, 131] width 32 height 18
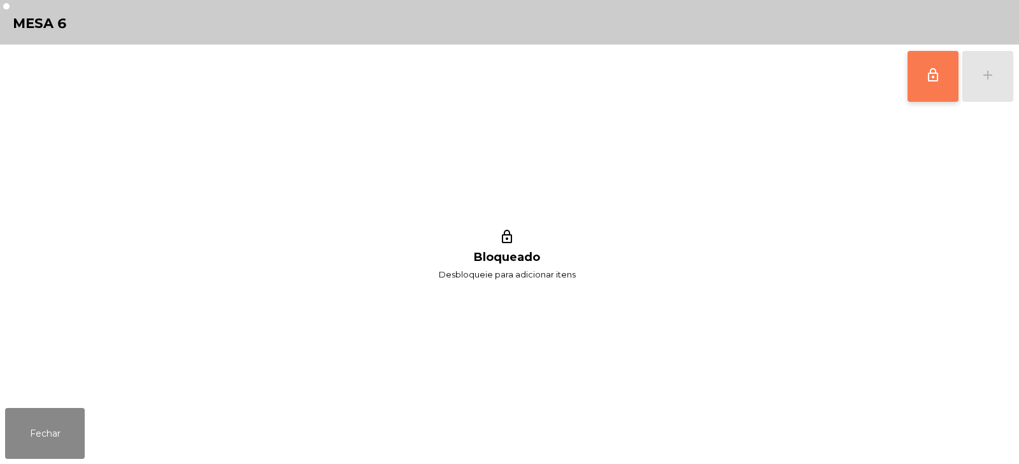
click at [930, 69] on span "lock_outline" at bounding box center [932, 74] width 15 height 15
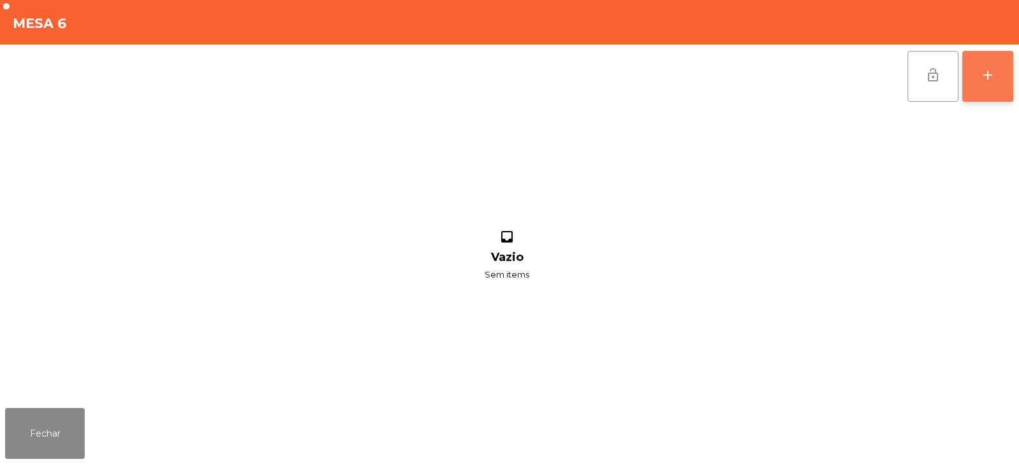
click at [994, 83] on button "add" at bounding box center [987, 76] width 51 height 51
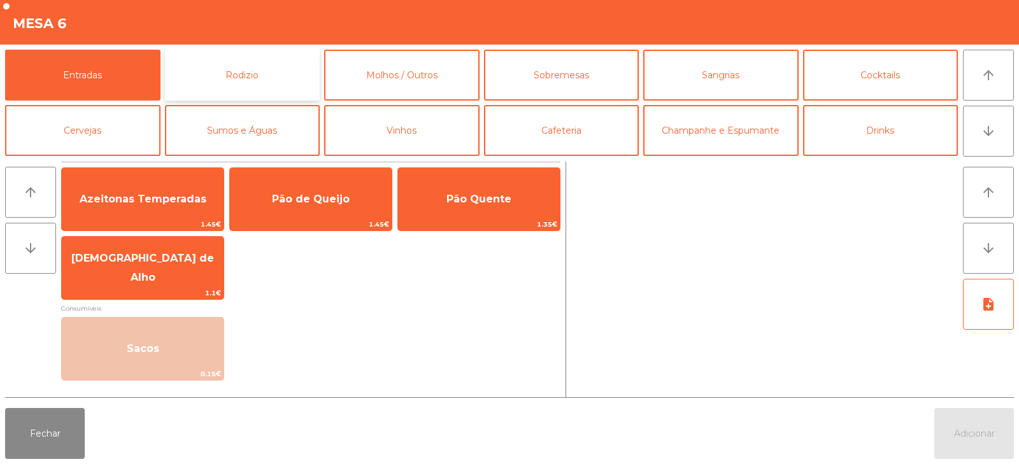
click at [232, 64] on button "Rodizio" at bounding box center [242, 75] width 155 height 51
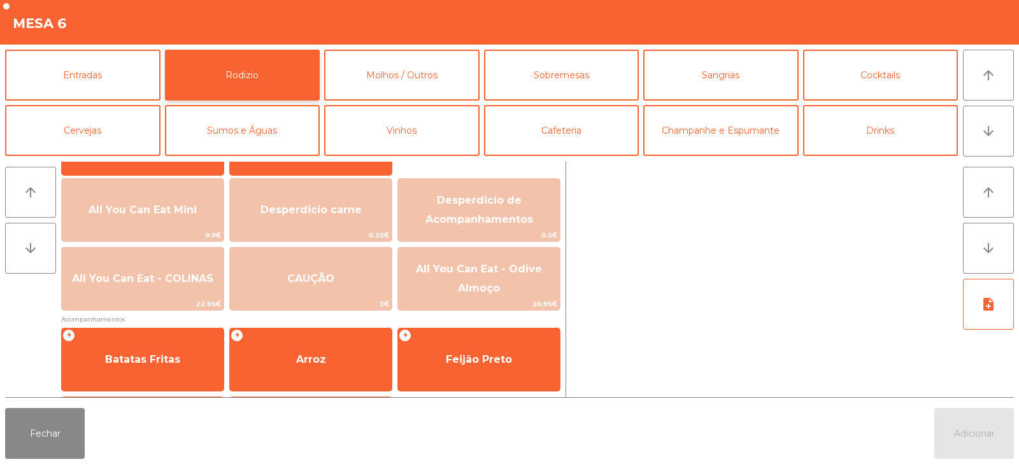
scroll to position [136, 0]
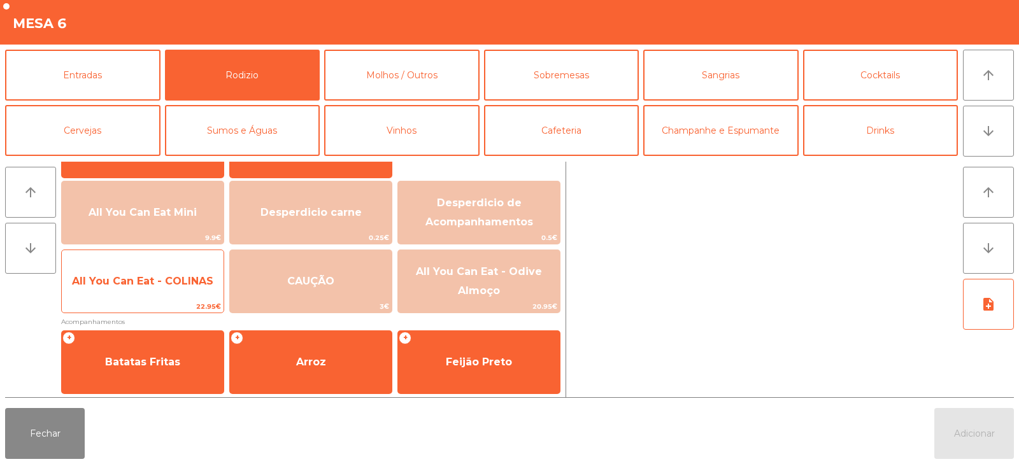
click at [166, 275] on span "All You Can Eat - COLINAS" at bounding box center [142, 281] width 141 height 12
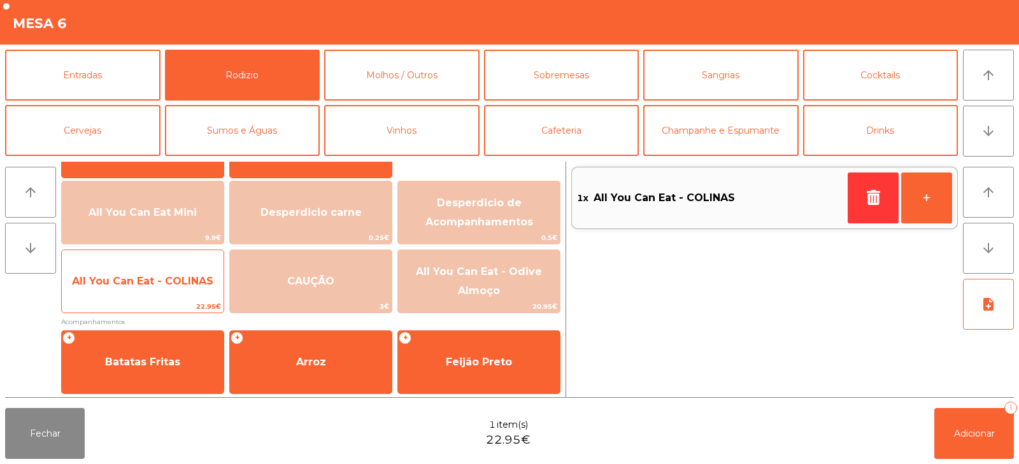
click at [186, 281] on span "All You Can Eat - COLINAS" at bounding box center [142, 281] width 141 height 12
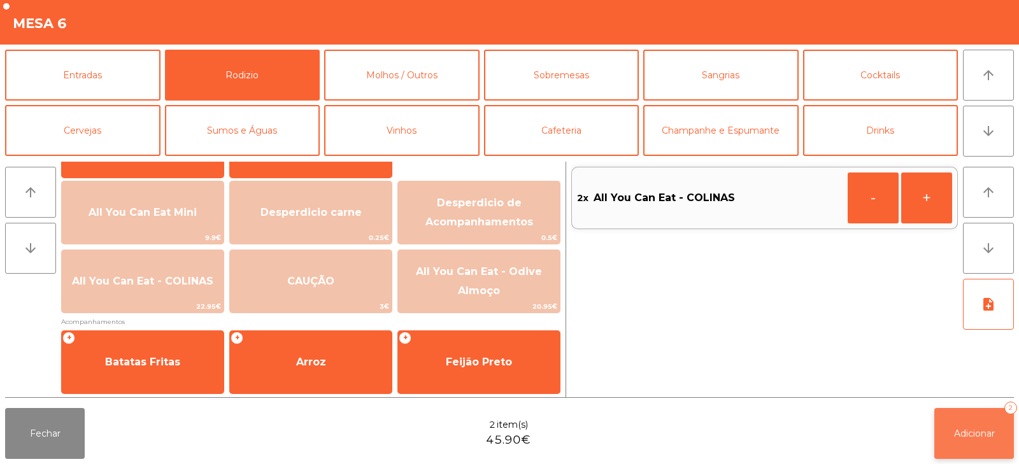
click at [979, 441] on button "Adicionar 2" at bounding box center [974, 433] width 80 height 51
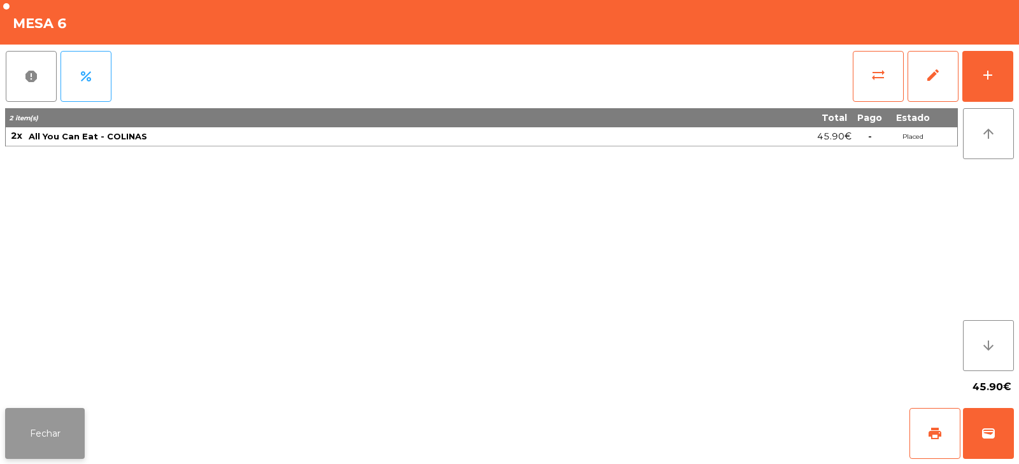
click at [80, 409] on button "Fechar" at bounding box center [45, 433] width 80 height 51
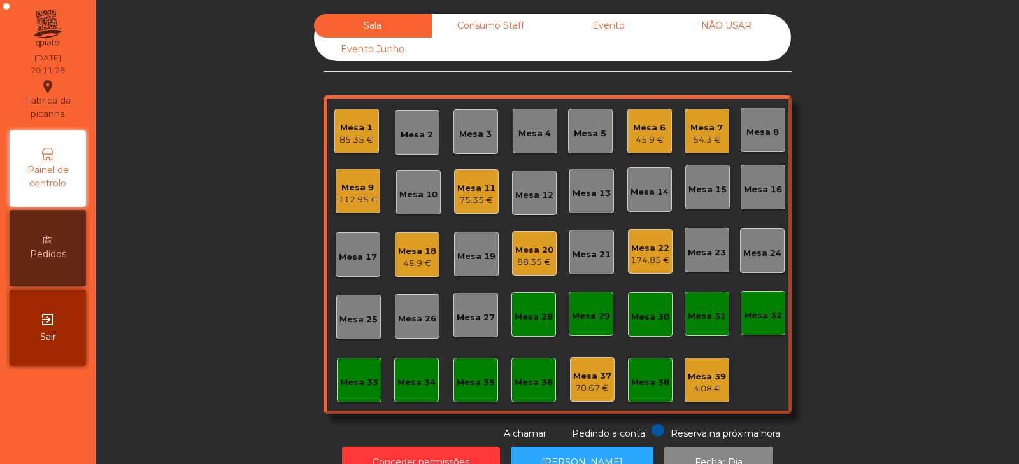
click at [226, 250] on div "Sala Consumo Staff Evento NÃO USAR Evento Junho Mesa 1 85.35 € Mesa 2 Mesa 3 Me…" at bounding box center [557, 227] width 889 height 427
click at [211, 227] on div "Sala Consumo Staff Evento NÃO USAR Evento Junho Mesa 1 85.35 € Mesa 2 Mesa 3 Me…" at bounding box center [557, 227] width 889 height 427
click at [597, 200] on div "Mesa 13" at bounding box center [591, 191] width 45 height 45
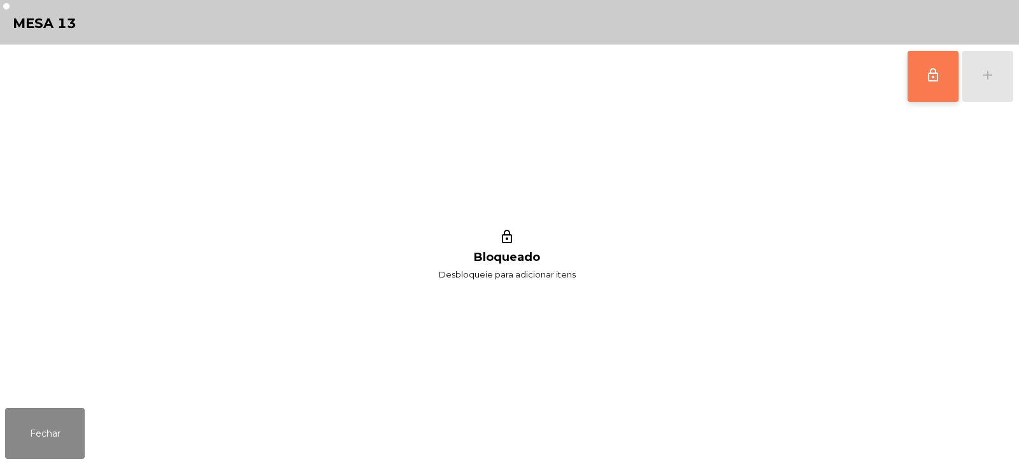
click at [924, 67] on button "lock_outline" at bounding box center [932, 76] width 51 height 51
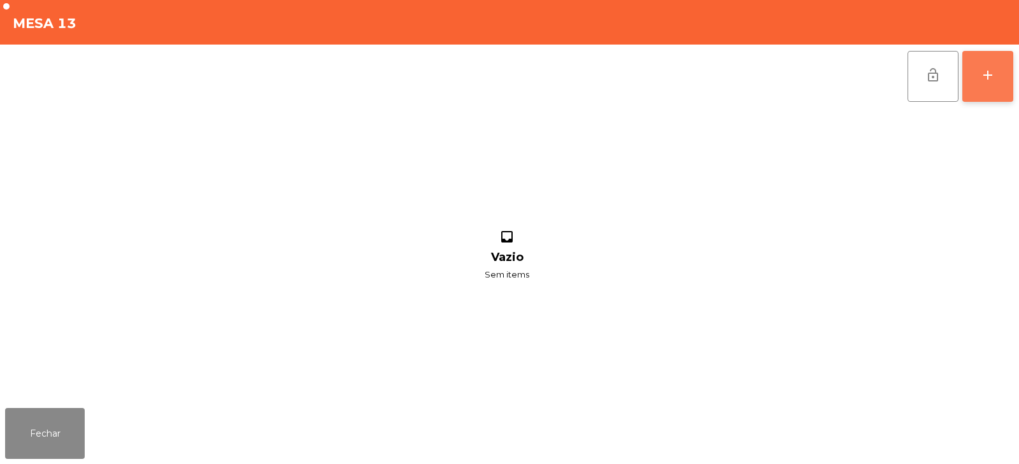
click at [994, 74] on div "add" at bounding box center [987, 74] width 15 height 15
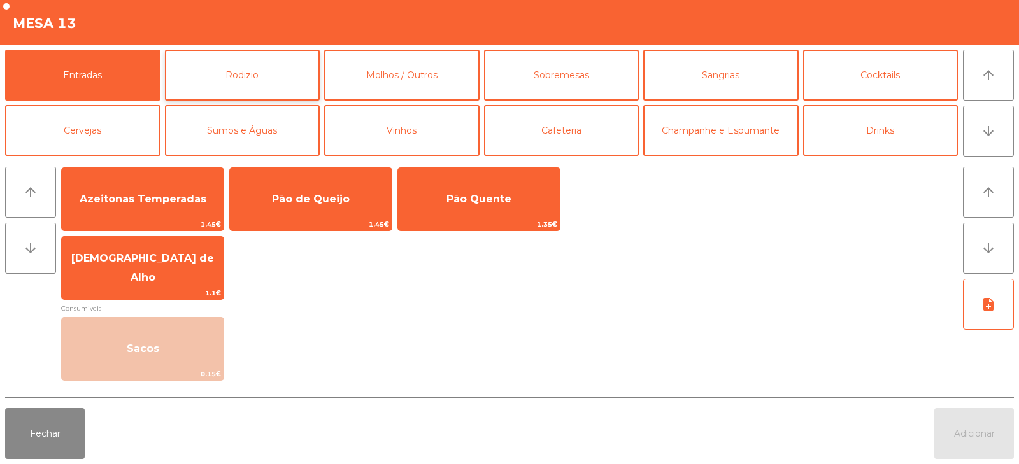
click at [262, 68] on button "Rodizio" at bounding box center [242, 75] width 155 height 51
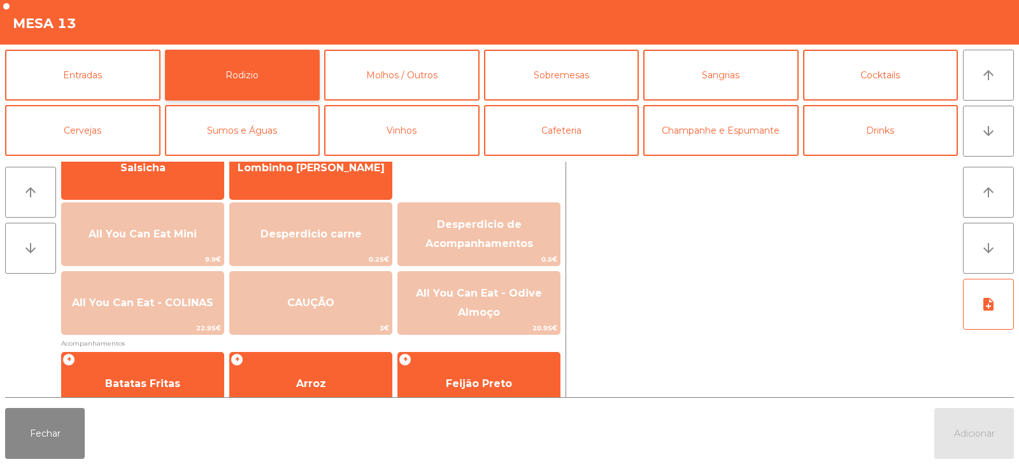
scroll to position [114, 0]
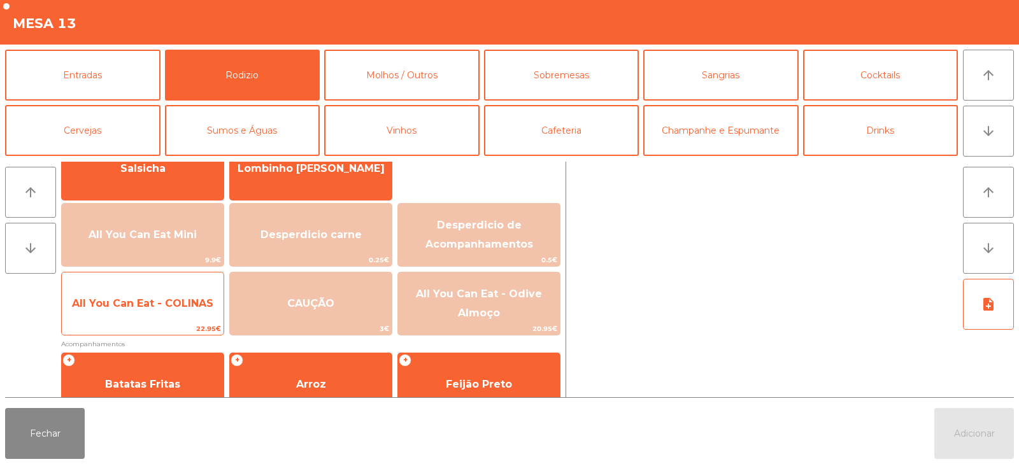
click at [134, 322] on div "All You Can Eat - COLINAS 22.95€" at bounding box center [142, 304] width 163 height 64
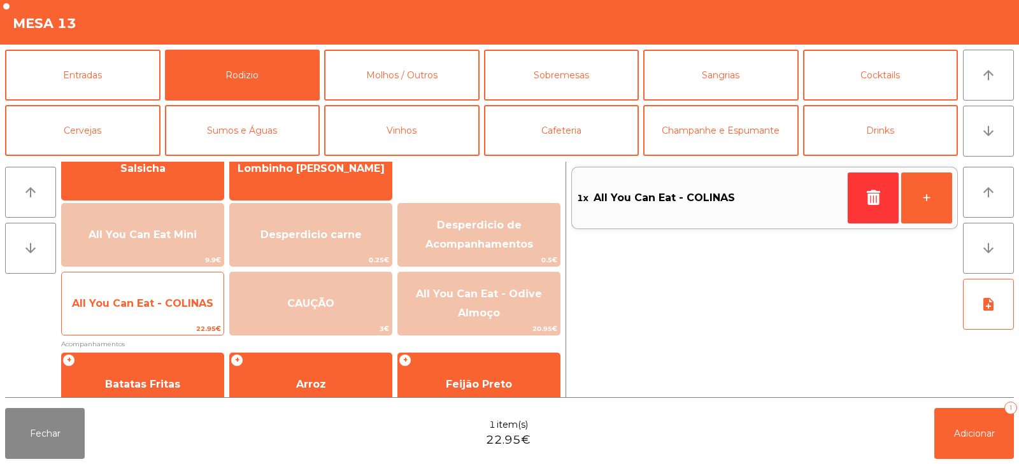
click at [131, 324] on span "22.95€" at bounding box center [143, 329] width 162 height 12
click at [132, 324] on span "22.95€" at bounding box center [143, 329] width 162 height 12
click at [142, 334] on span "22.95€" at bounding box center [143, 329] width 162 height 12
click at [143, 315] on span "All You Can Eat - COLINAS" at bounding box center [143, 303] width 162 height 34
click at [155, 328] on span "22.95€" at bounding box center [143, 329] width 162 height 12
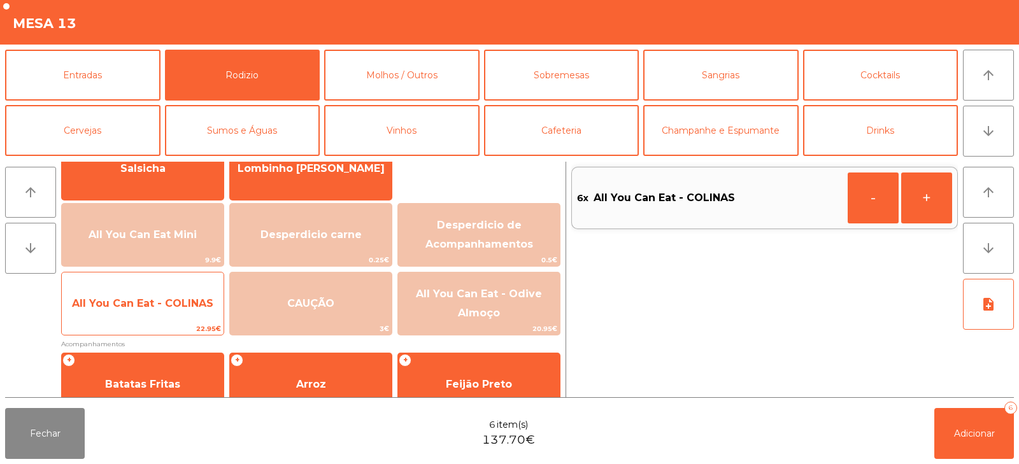
click at [164, 318] on span "All You Can Eat - COLINAS" at bounding box center [143, 303] width 162 height 34
click at [167, 325] on span "22.95€" at bounding box center [143, 329] width 162 height 12
click at [157, 330] on span "22.95€" at bounding box center [143, 329] width 162 height 12
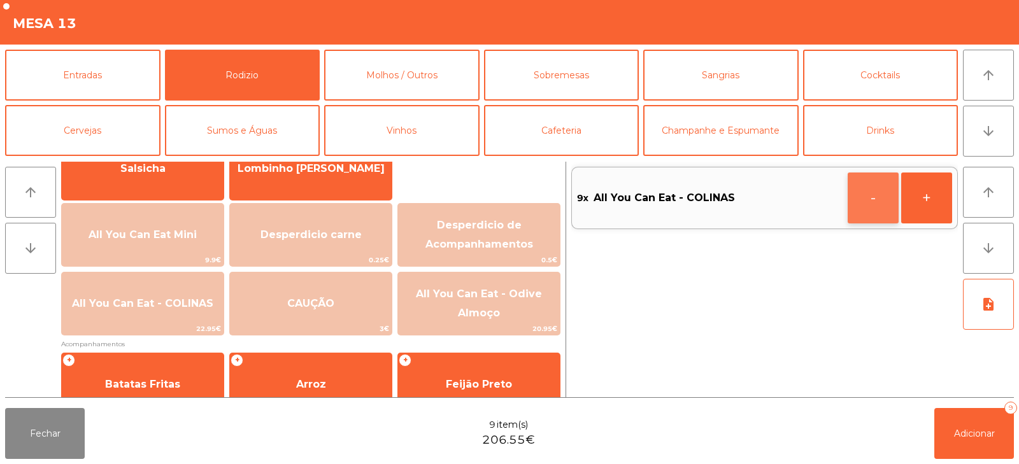
click at [870, 192] on button "-" at bounding box center [872, 198] width 51 height 51
click at [984, 439] on span "Adicionar" at bounding box center [974, 433] width 41 height 11
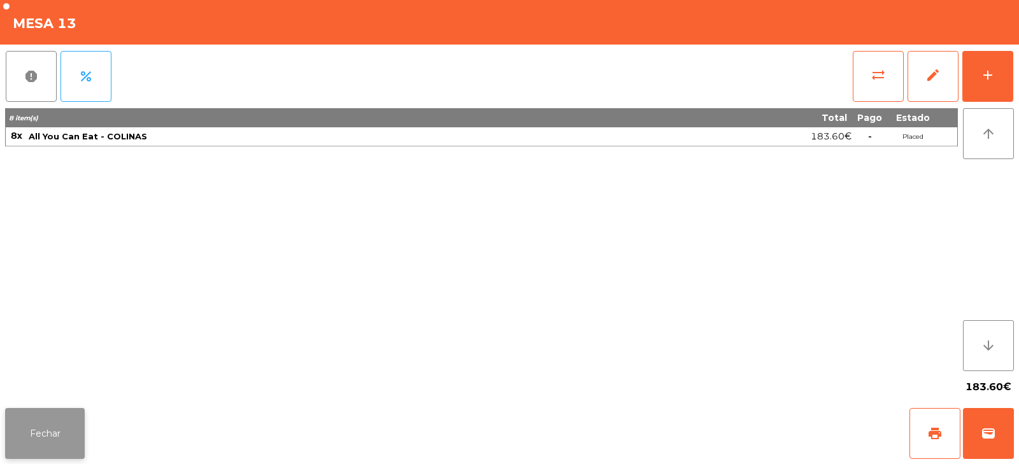
click at [39, 431] on button "Fechar" at bounding box center [45, 433] width 80 height 51
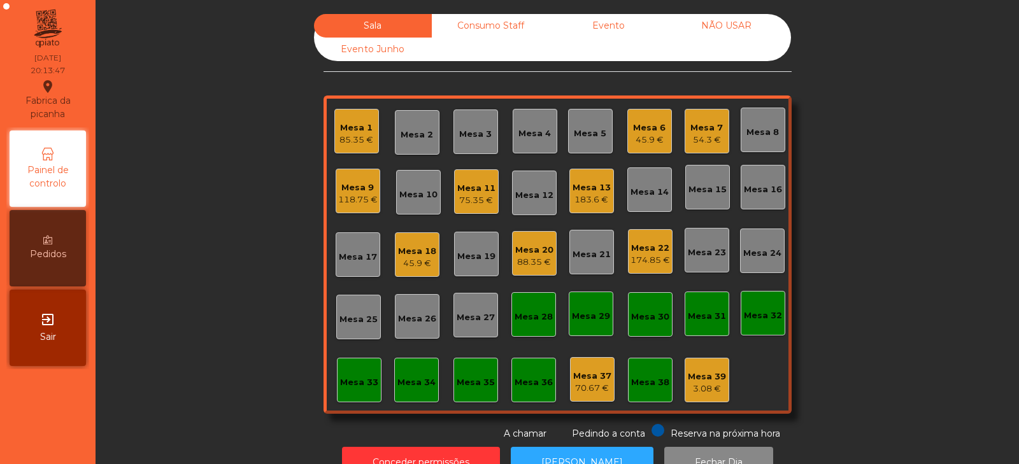
click at [401, 388] on div "Mesa 34" at bounding box center [416, 382] width 38 height 13
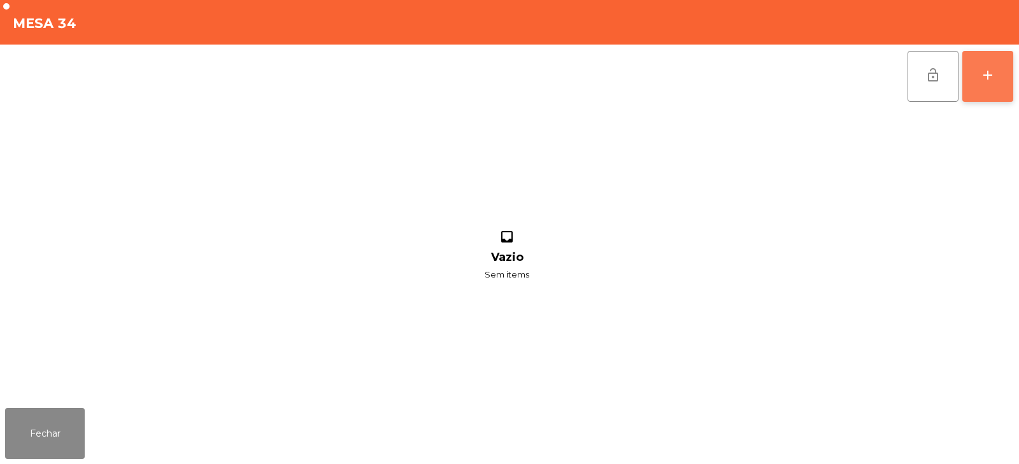
click at [1005, 66] on button "add" at bounding box center [987, 76] width 51 height 51
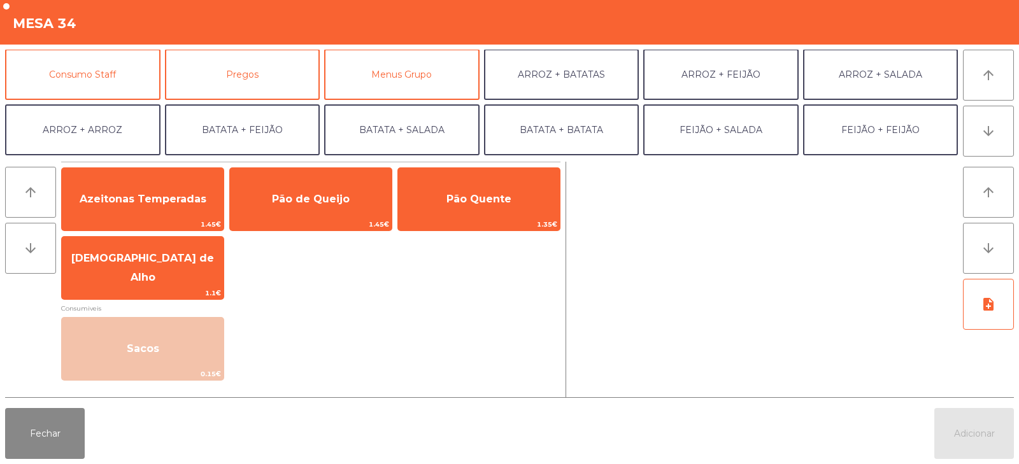
scroll to position [111, 0]
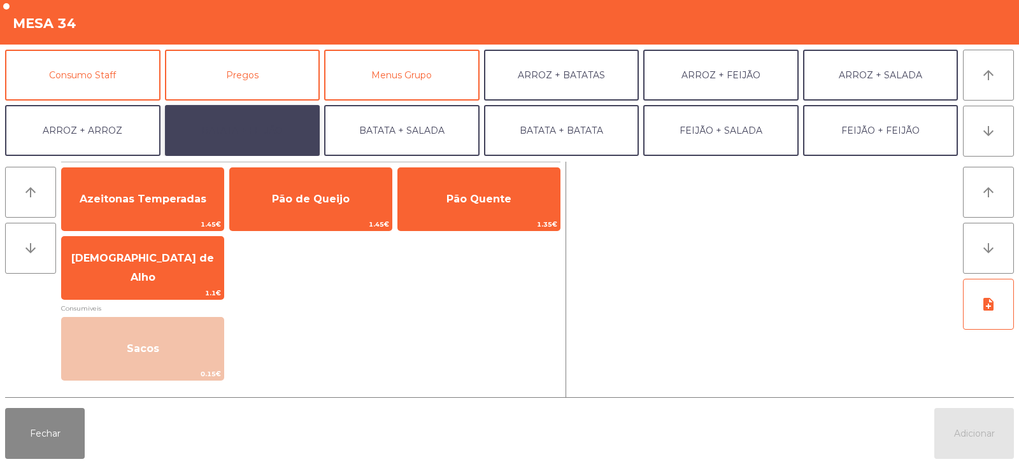
click at [262, 125] on button "BATATA + FEIJÃO" at bounding box center [242, 130] width 155 height 51
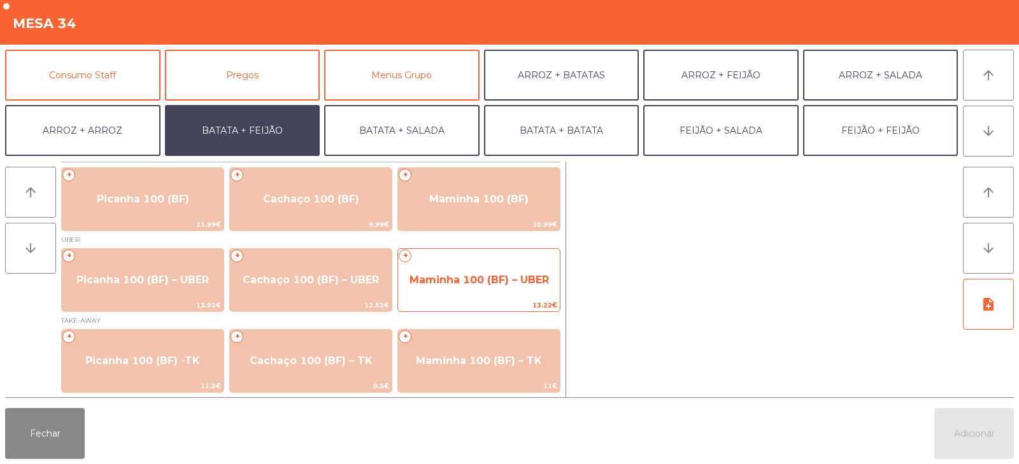
click at [443, 279] on span "Maminha 100 (BF) – UBER" at bounding box center [478, 280] width 139 height 12
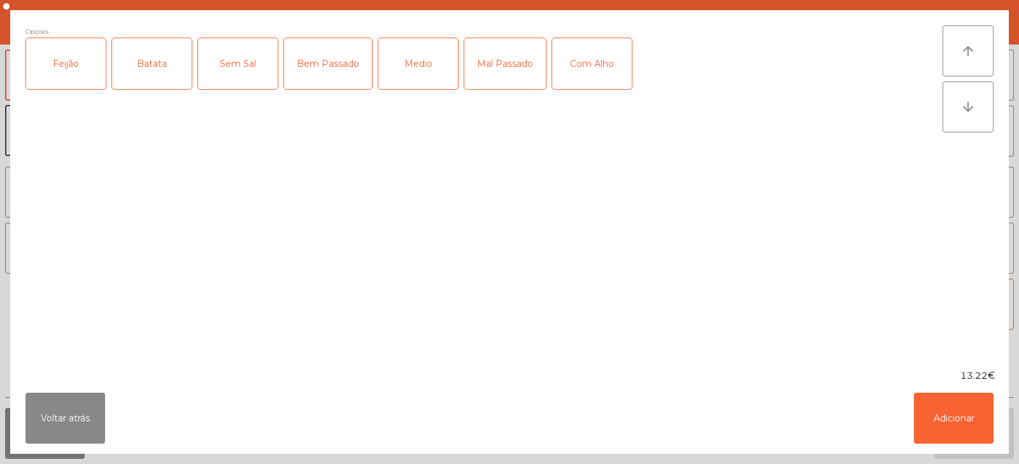
click at [64, 54] on div "Feijão" at bounding box center [66, 63] width 80 height 51
click at [153, 65] on div "Batata" at bounding box center [152, 63] width 80 height 51
click at [71, 411] on button "Voltar atrás" at bounding box center [65, 418] width 80 height 51
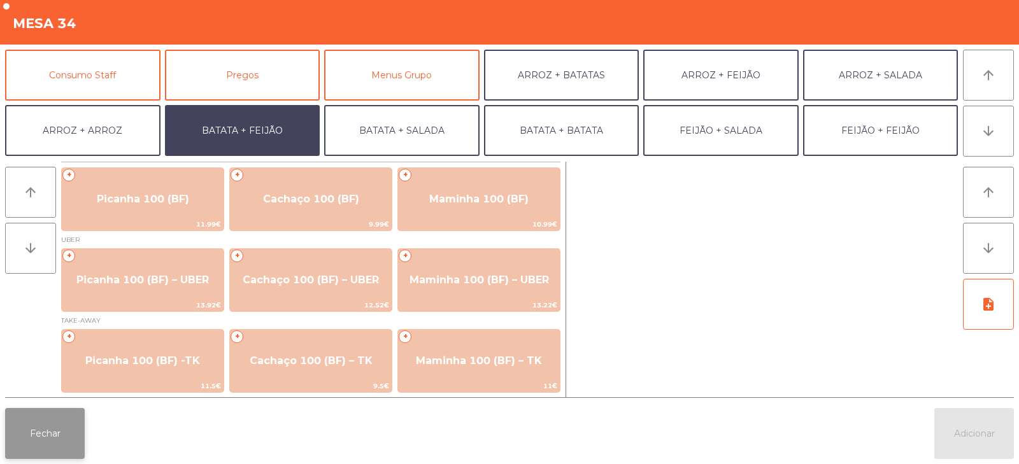
click at [44, 431] on button "Fechar" at bounding box center [45, 433] width 80 height 51
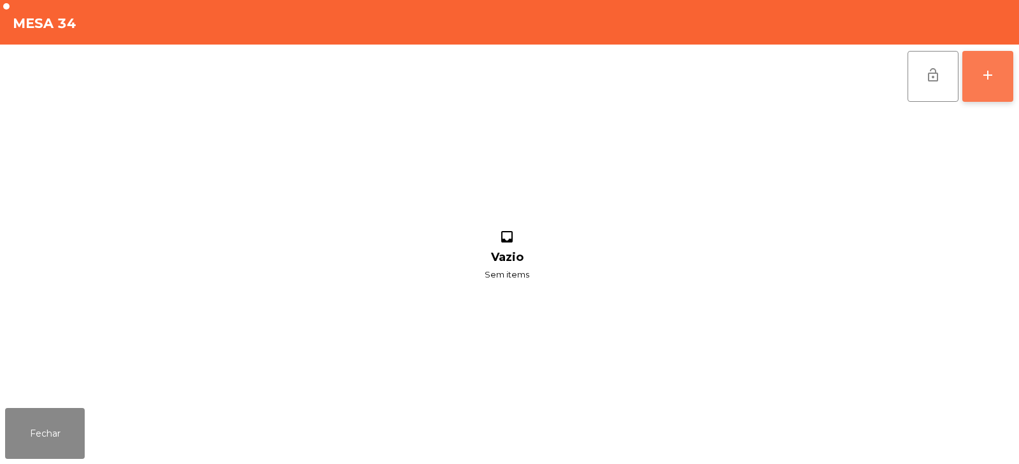
click at [981, 79] on div "add" at bounding box center [987, 74] width 15 height 15
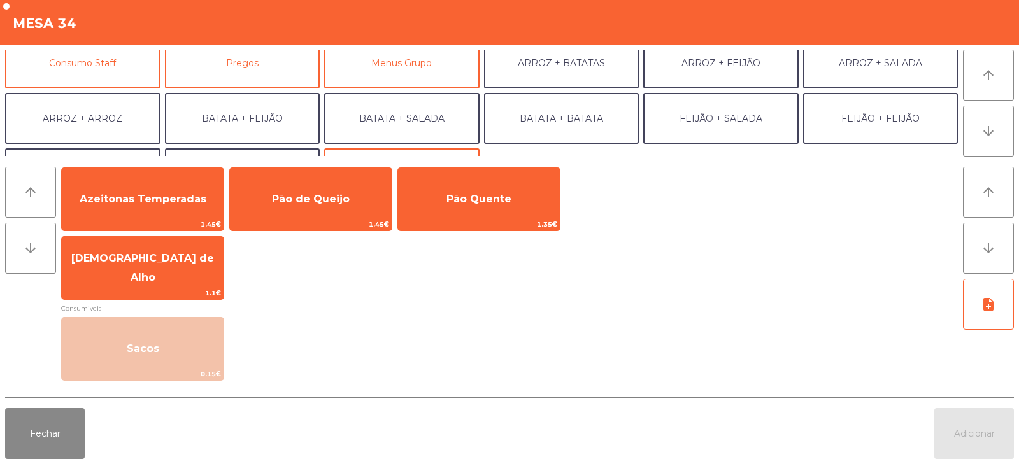
scroll to position [118, 0]
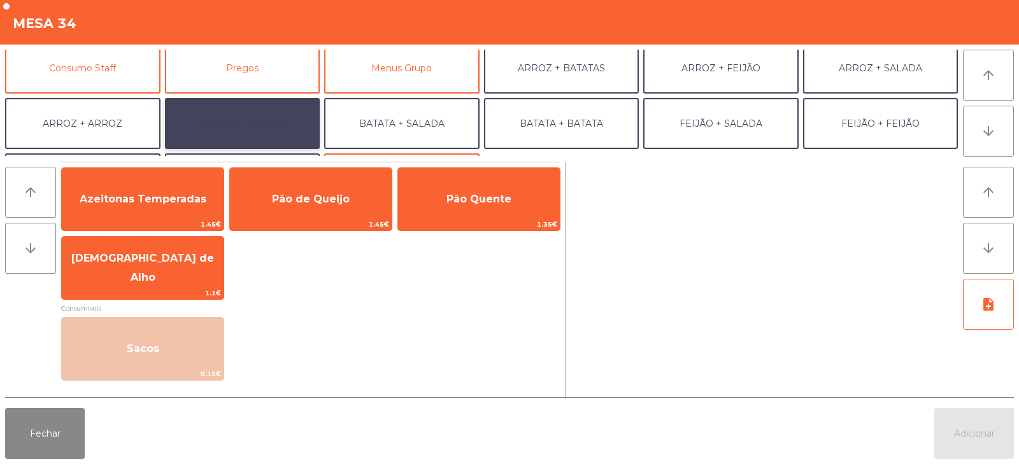
click at [253, 125] on button "BATATA + FEIJÃO" at bounding box center [242, 123] width 155 height 51
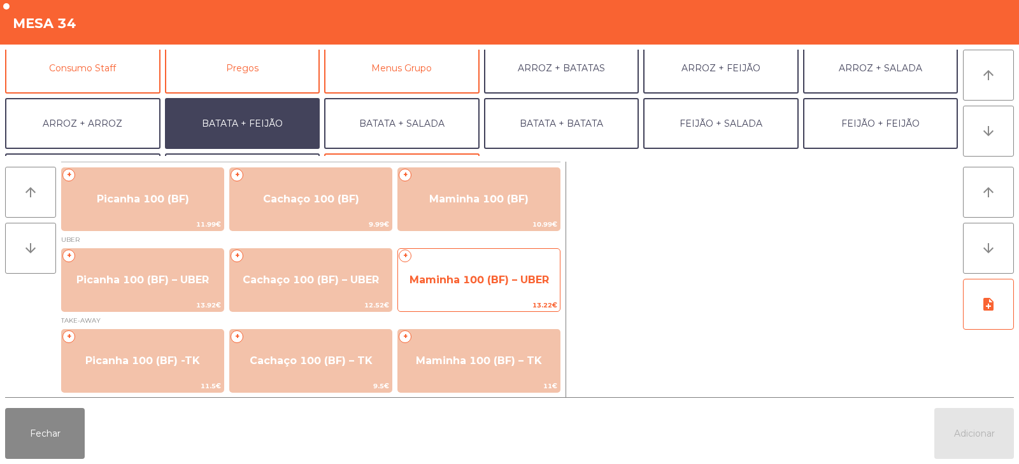
click at [492, 270] on span "Maminha 100 (BF) – UBER" at bounding box center [479, 280] width 162 height 34
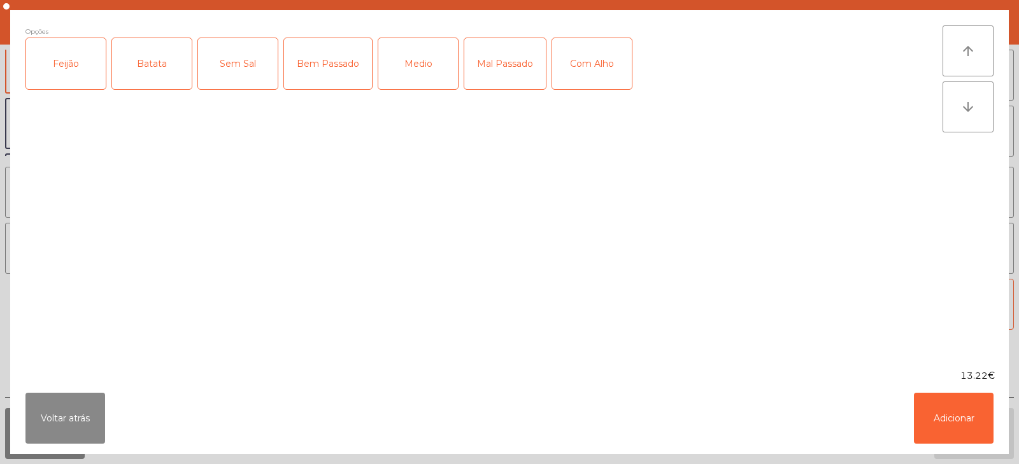
click at [62, 59] on div "Feijão" at bounding box center [66, 63] width 80 height 51
click at [152, 61] on div "Batata" at bounding box center [152, 63] width 80 height 51
click at [431, 56] on div "Medio" at bounding box center [418, 63] width 80 height 51
click at [955, 417] on button "Adicionar" at bounding box center [954, 418] width 80 height 51
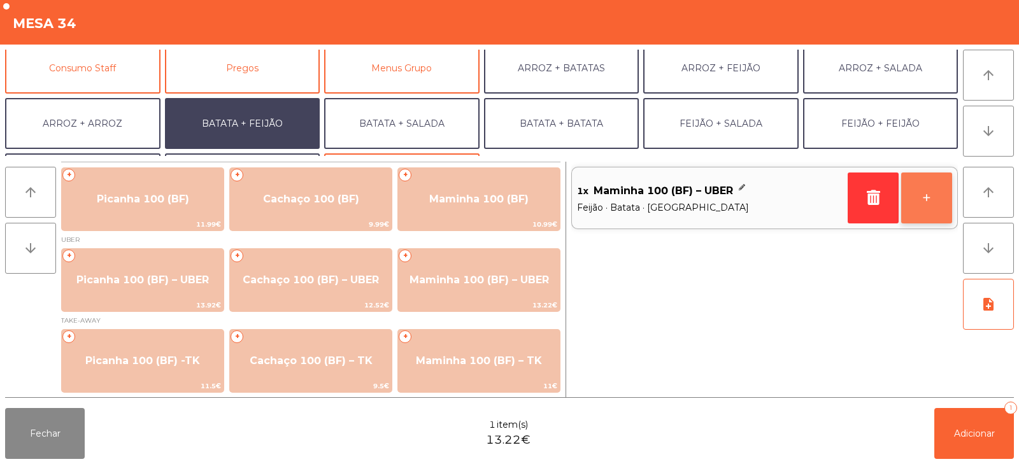
click at [935, 202] on button "+" at bounding box center [926, 198] width 51 height 51
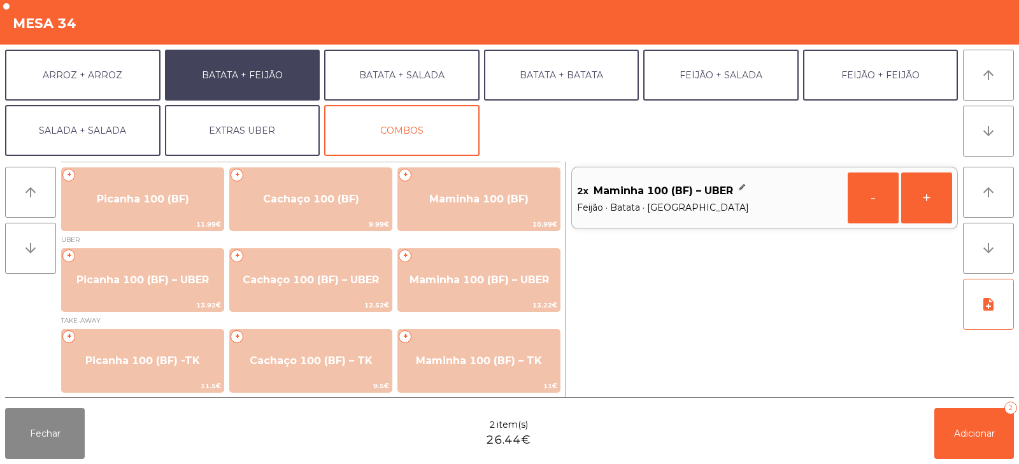
scroll to position [166, 0]
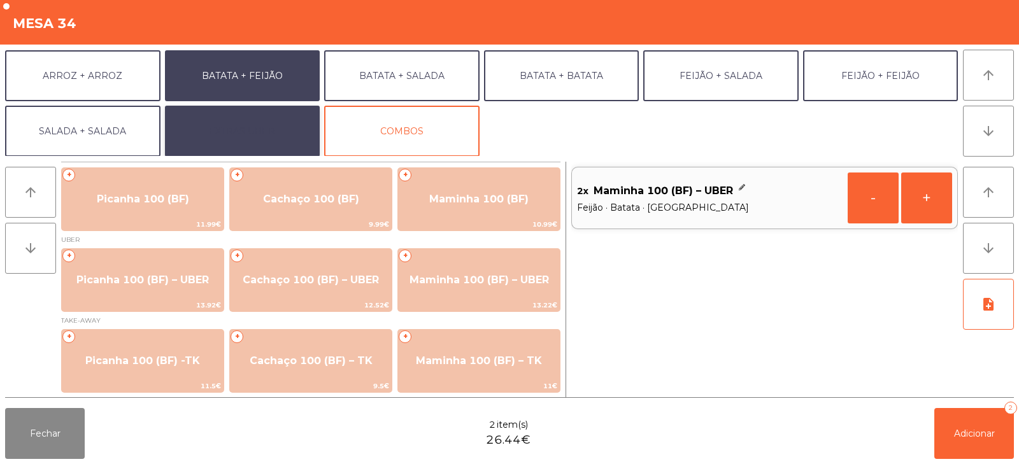
click at [290, 125] on button "EXTRAS UBER" at bounding box center [242, 131] width 155 height 51
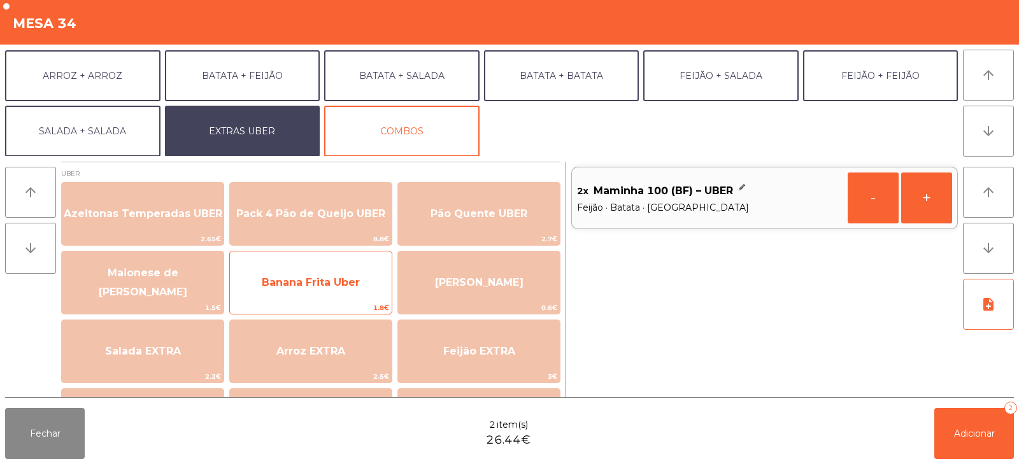
click at [358, 288] on span "Banana Frita Uber" at bounding box center [311, 282] width 162 height 34
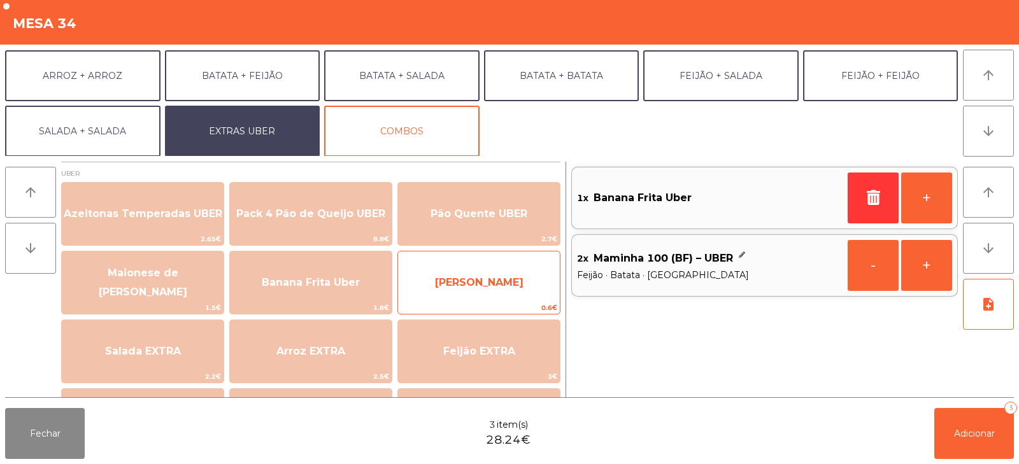
click at [506, 274] on span "[PERSON_NAME]" at bounding box center [479, 282] width 162 height 34
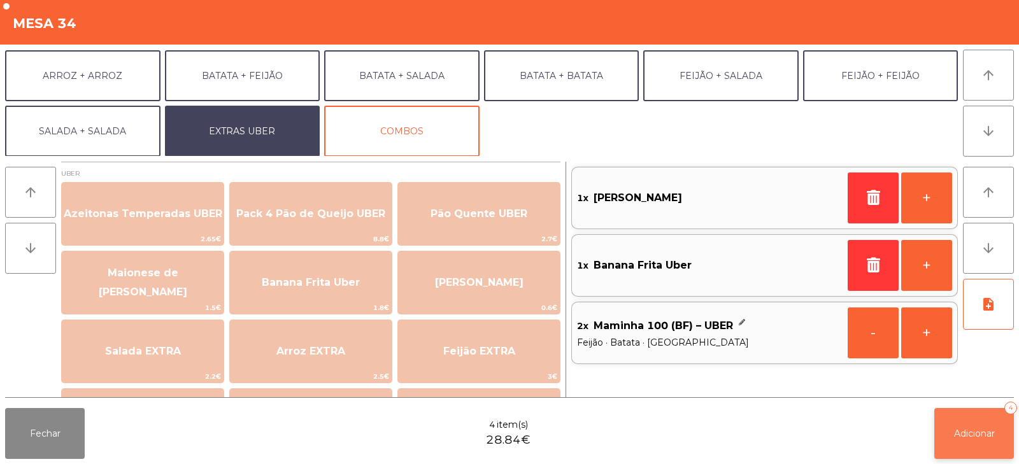
click at [961, 432] on span "Adicionar" at bounding box center [974, 433] width 41 height 11
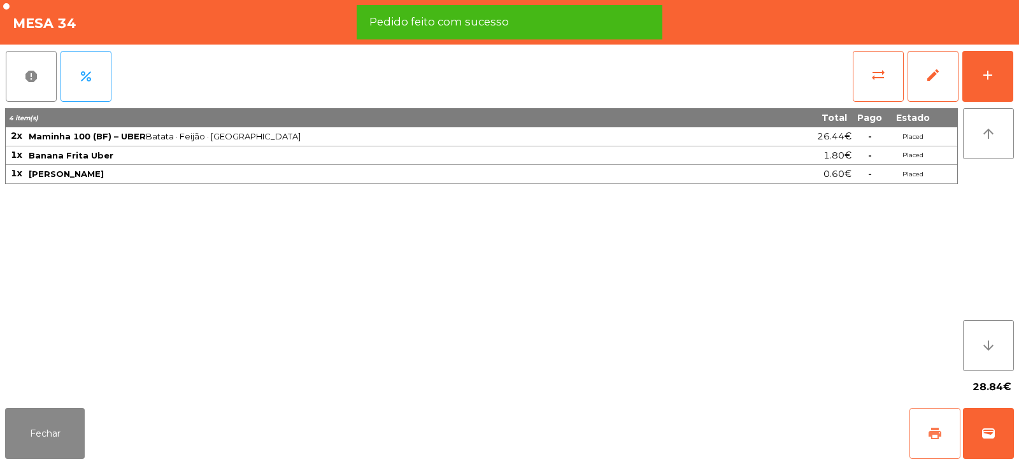
click at [933, 428] on span "print" at bounding box center [934, 433] width 15 height 15
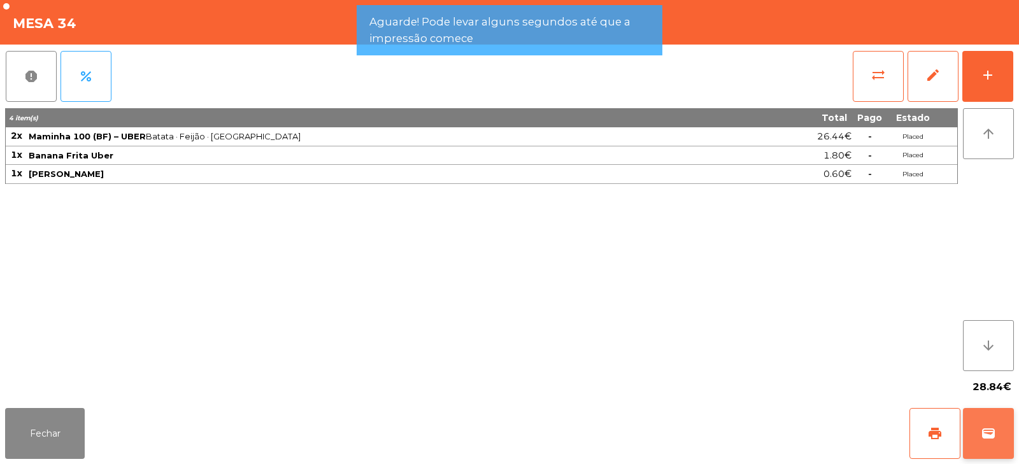
click at [996, 428] on button "wallet" at bounding box center [988, 433] width 51 height 51
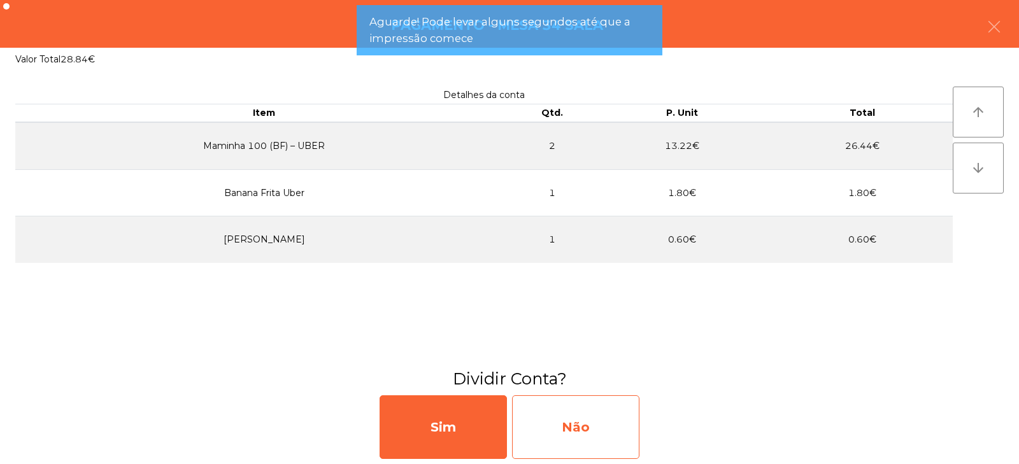
click at [570, 429] on div "Não" at bounding box center [575, 427] width 127 height 64
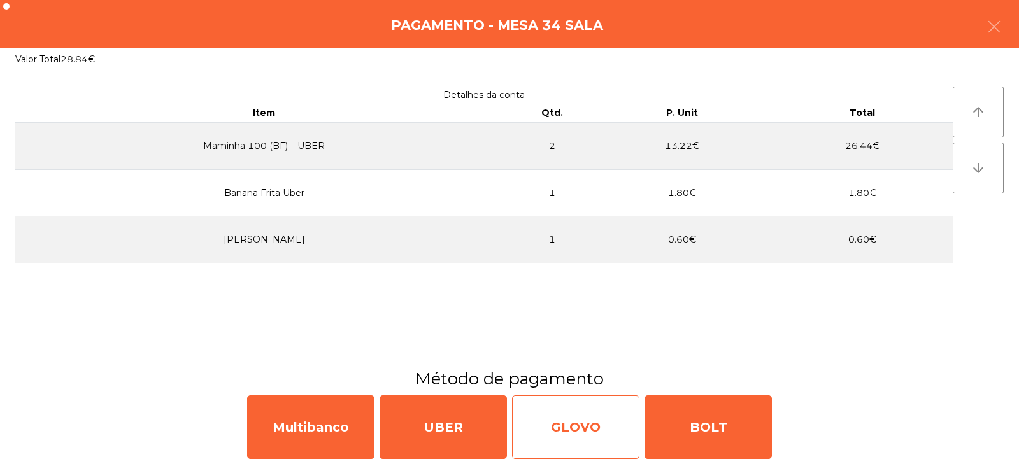
click at [595, 437] on div "GLOVO" at bounding box center [575, 427] width 127 height 64
select select "**"
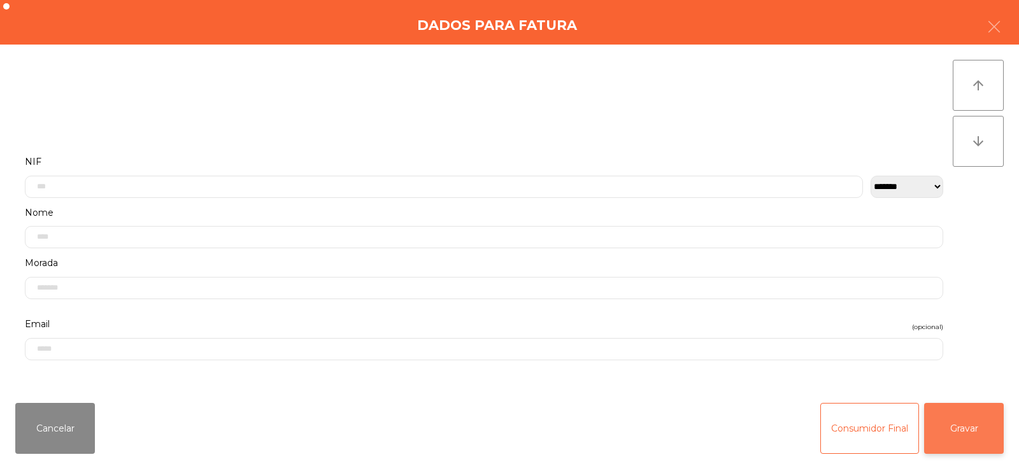
click at [976, 426] on button "Gravar" at bounding box center [964, 428] width 80 height 51
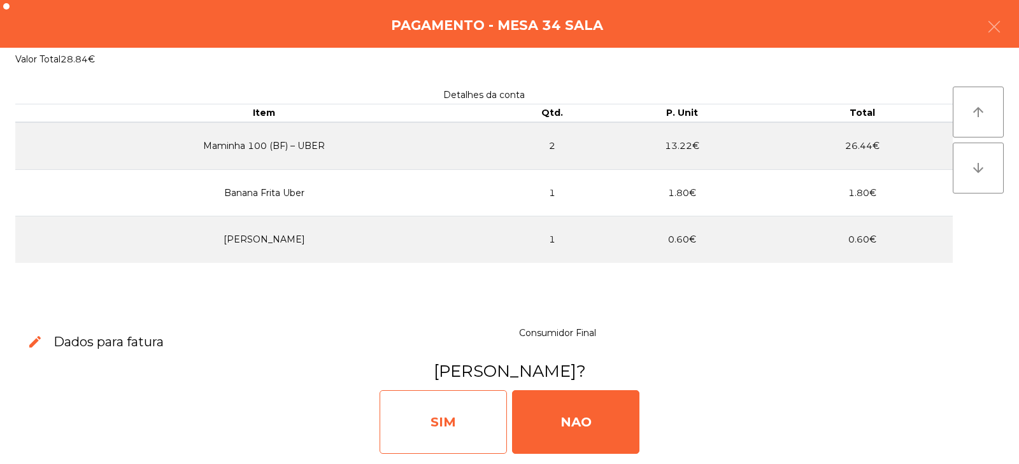
click at [427, 400] on div "SIM" at bounding box center [442, 422] width 127 height 64
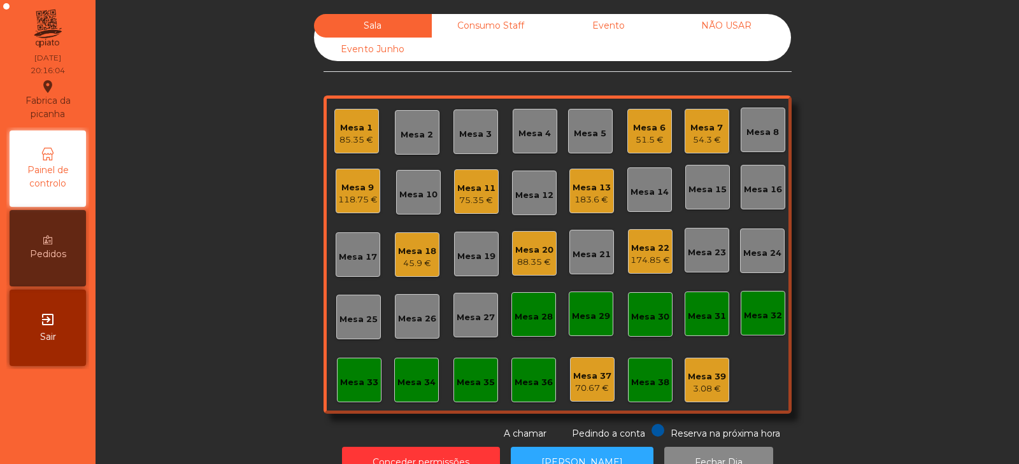
click at [592, 261] on div "Mesa 21" at bounding box center [591, 252] width 45 height 45
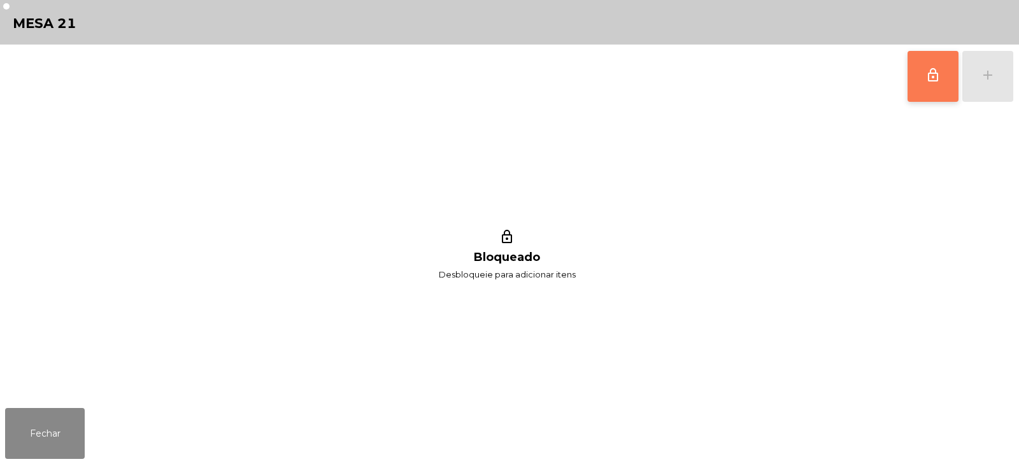
click at [931, 87] on button "lock_outline" at bounding box center [932, 76] width 51 height 51
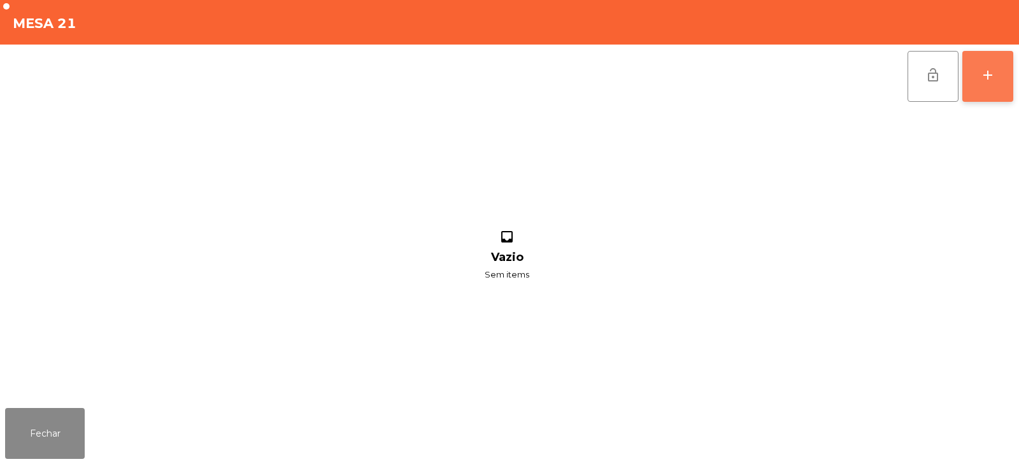
click at [974, 84] on button "add" at bounding box center [987, 76] width 51 height 51
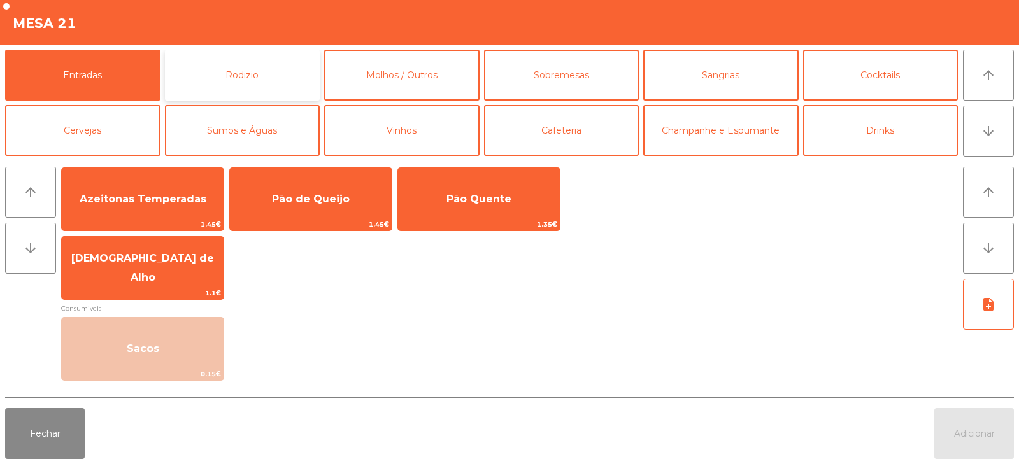
click at [222, 67] on button "Rodizio" at bounding box center [242, 75] width 155 height 51
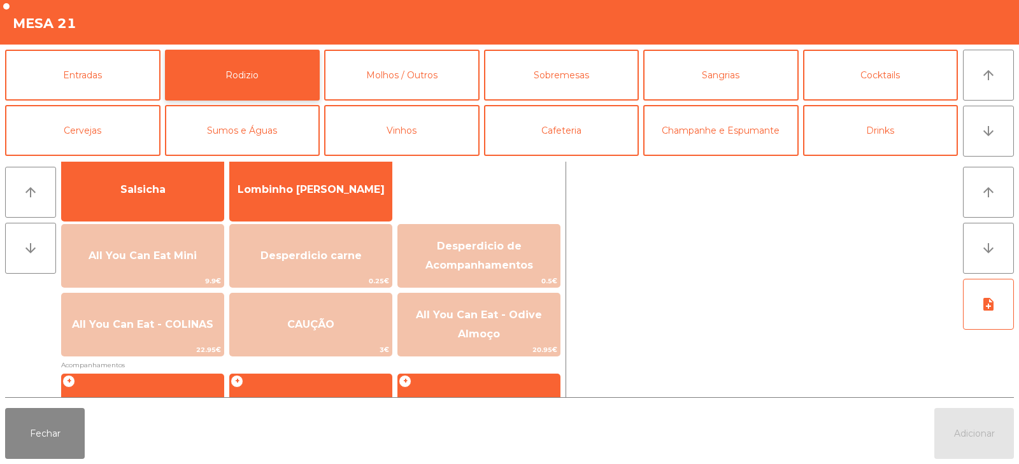
scroll to position [92, 0]
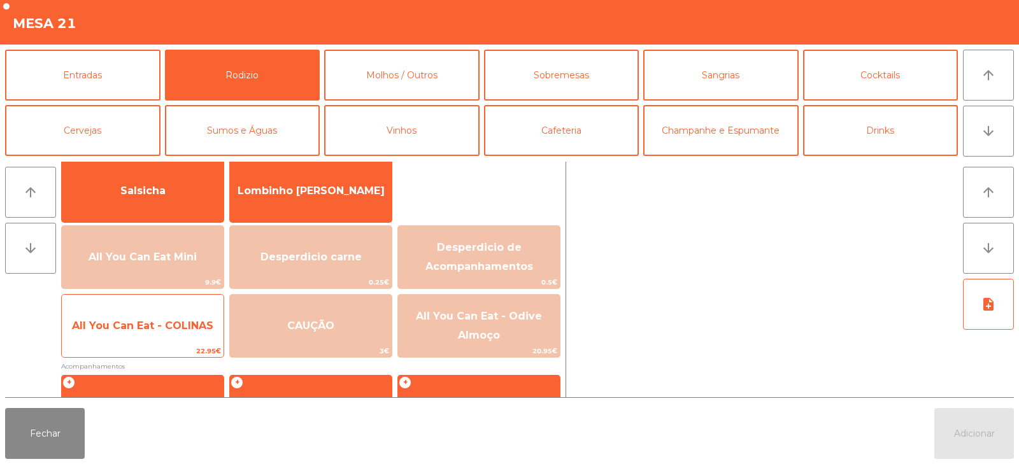
click at [138, 340] on span "All You Can Eat - COLINAS" at bounding box center [143, 326] width 162 height 34
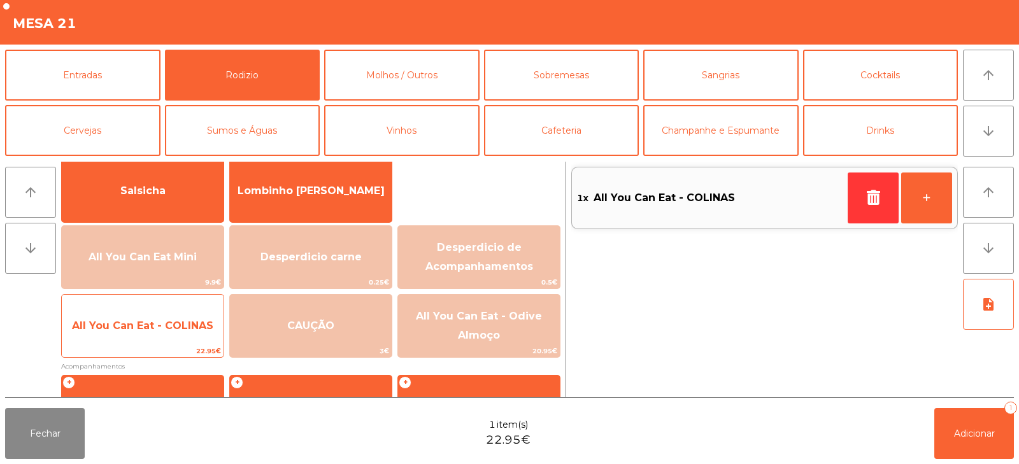
click at [145, 334] on span "All You Can Eat - COLINAS" at bounding box center [143, 326] width 162 height 34
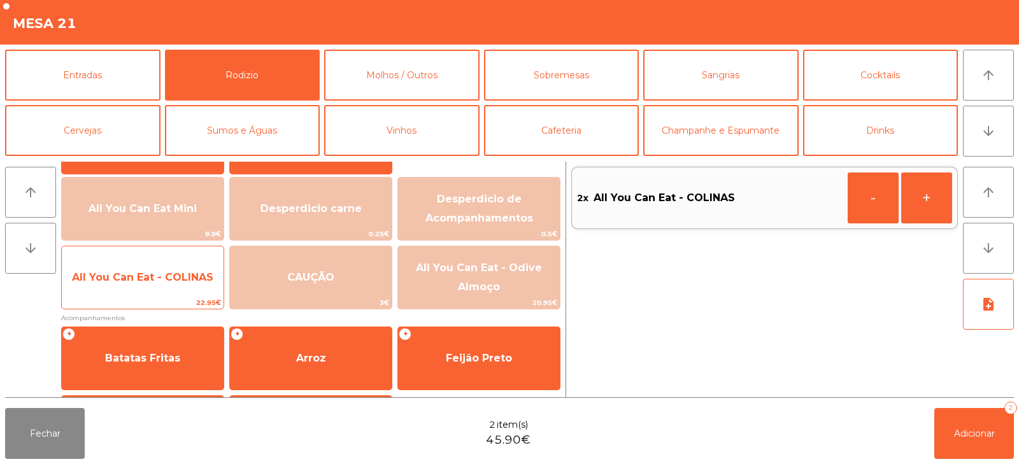
scroll to position [145, 0]
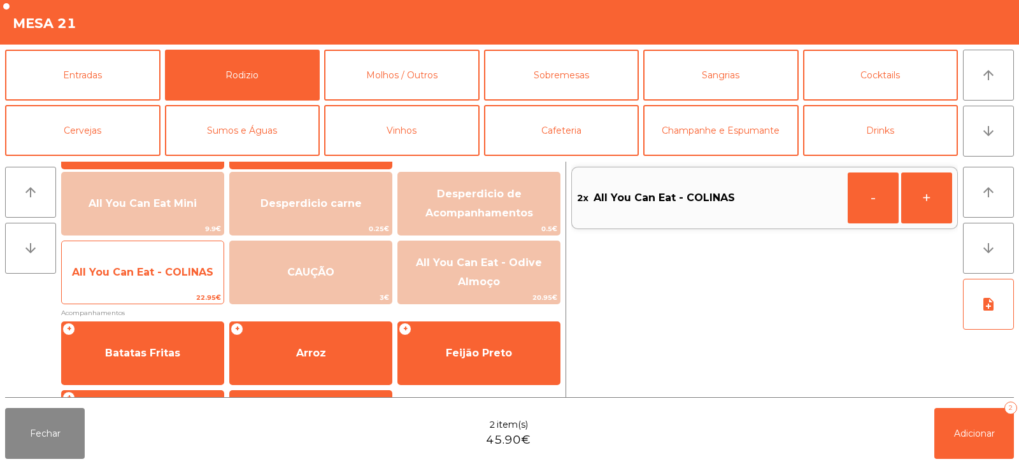
click at [185, 279] on span "All You Can Eat - COLINAS" at bounding box center [143, 272] width 162 height 34
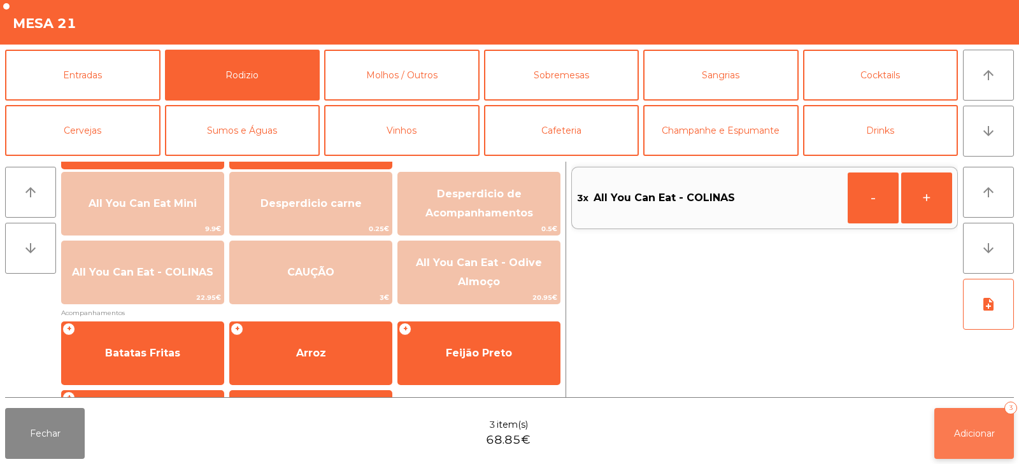
click at [955, 432] on span "Adicionar" at bounding box center [974, 433] width 41 height 11
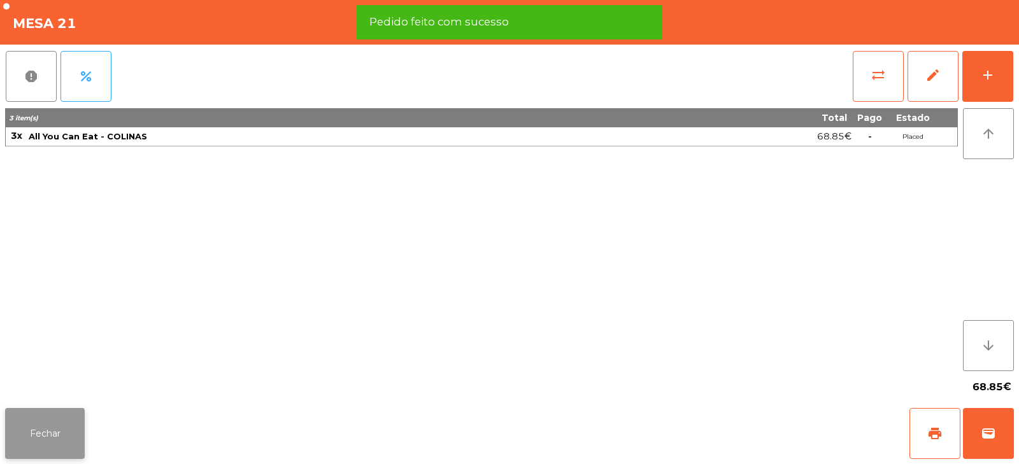
click at [52, 433] on button "Fechar" at bounding box center [45, 433] width 80 height 51
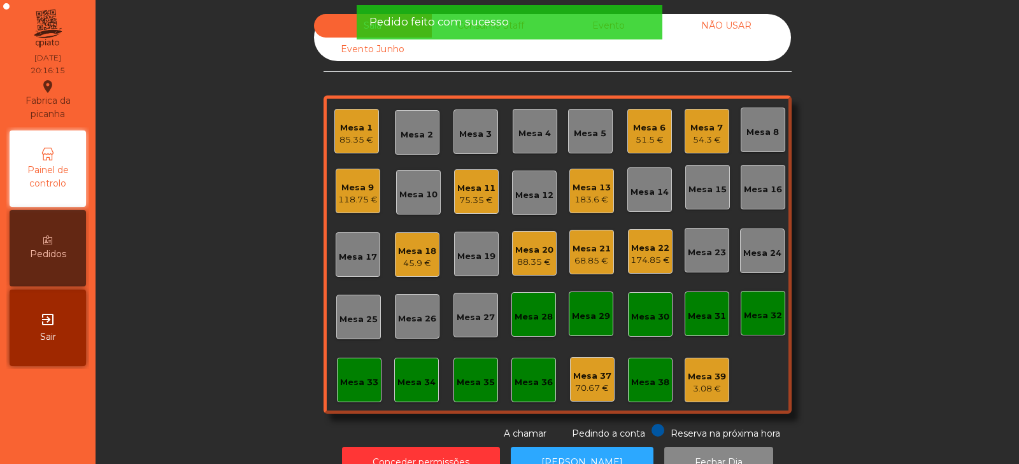
click at [226, 340] on div "Sala Consumo Staff Evento NÃO USAR Evento Junho Mesa 1 85.35 € Mesa 2 Mesa 3 Me…" at bounding box center [557, 227] width 889 height 427
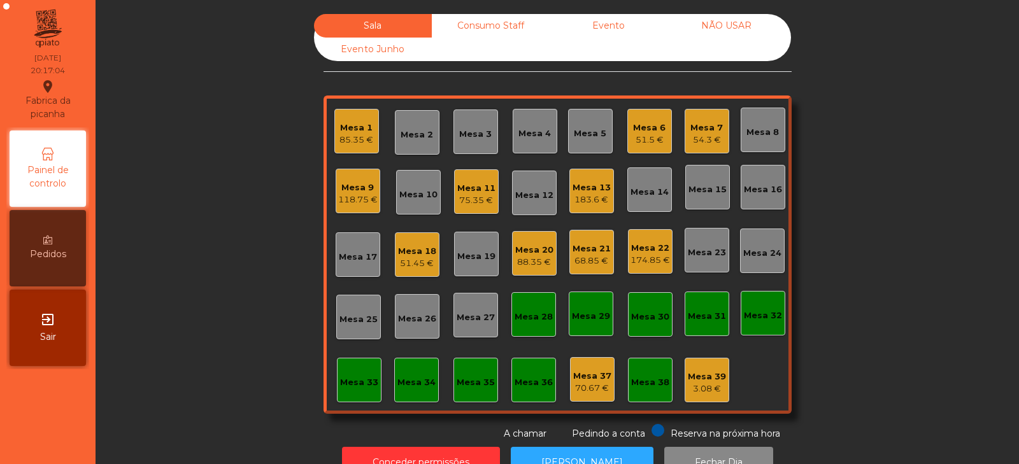
click at [581, 240] on div "Mesa 21 68.85 €" at bounding box center [591, 252] width 38 height 30
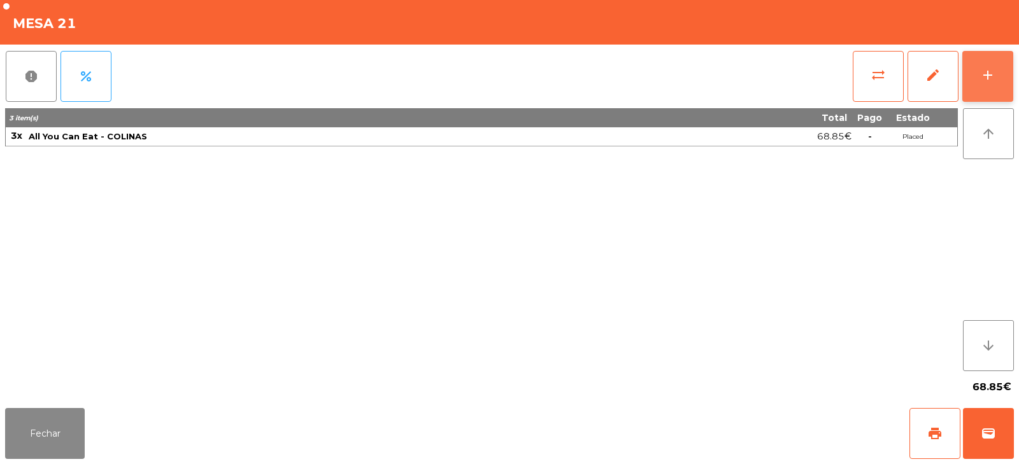
click at [979, 59] on button "add" at bounding box center [987, 76] width 51 height 51
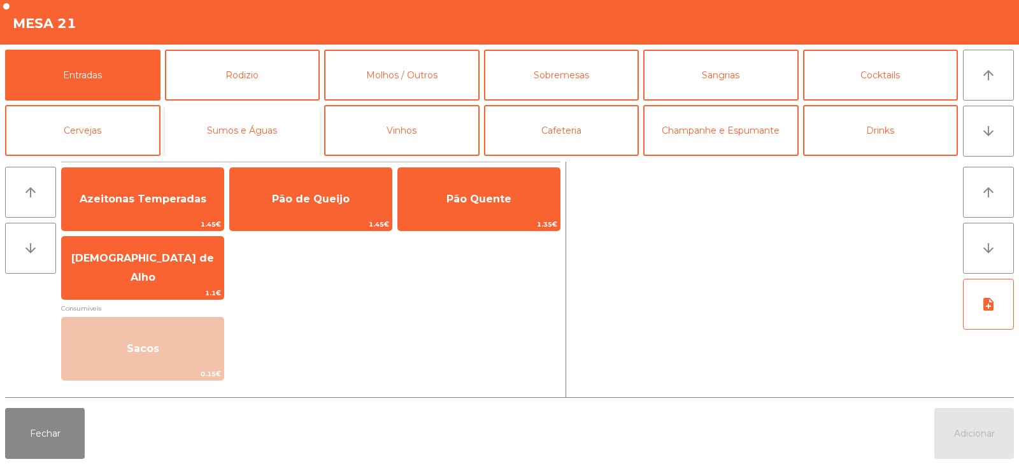
click at [252, 137] on button "Sumos e Águas" at bounding box center [242, 130] width 155 height 51
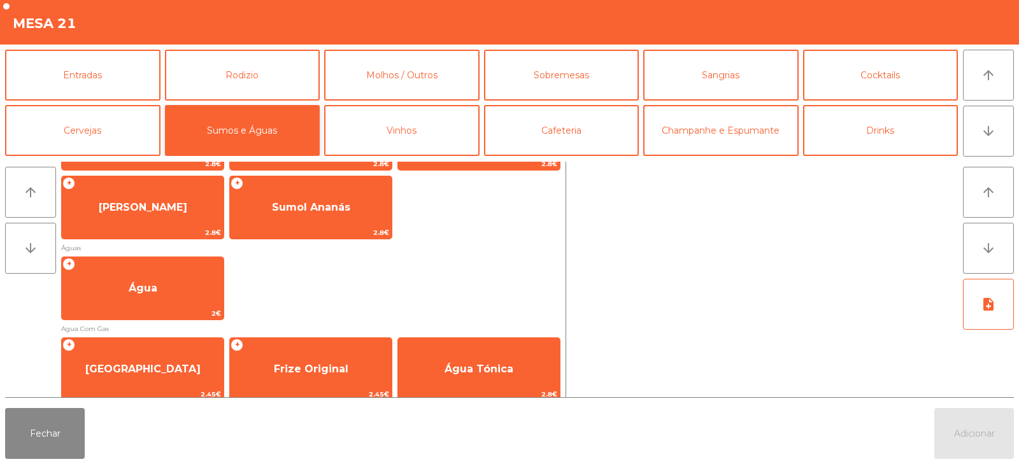
scroll to position [360, 0]
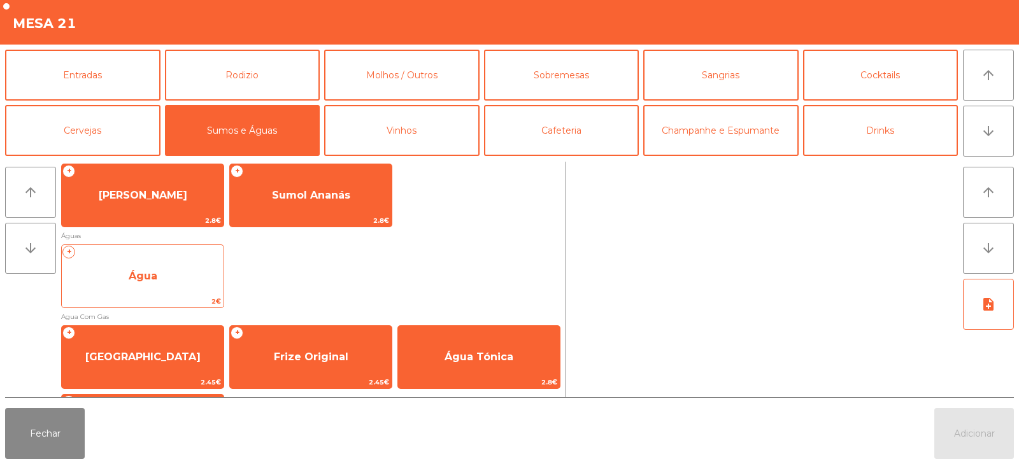
click at [131, 284] on span "Água" at bounding box center [143, 276] width 162 height 34
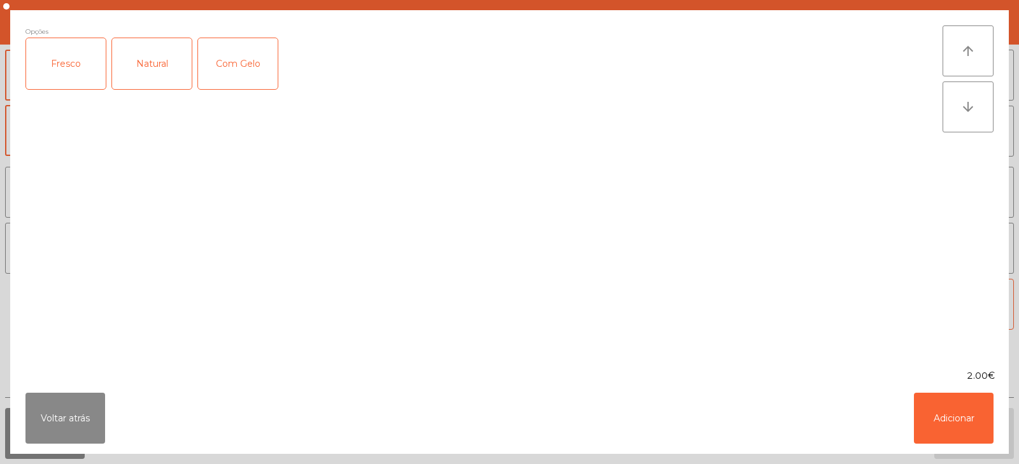
click at [69, 65] on div "Fresco" at bounding box center [66, 63] width 80 height 51
click at [954, 428] on button "Adicionar" at bounding box center [954, 418] width 80 height 51
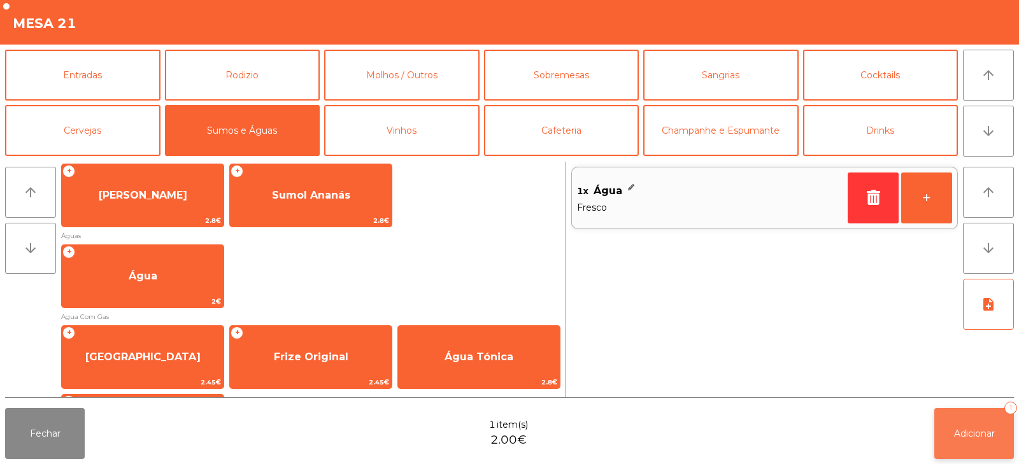
click at [956, 423] on button "Adicionar 1" at bounding box center [974, 433] width 80 height 51
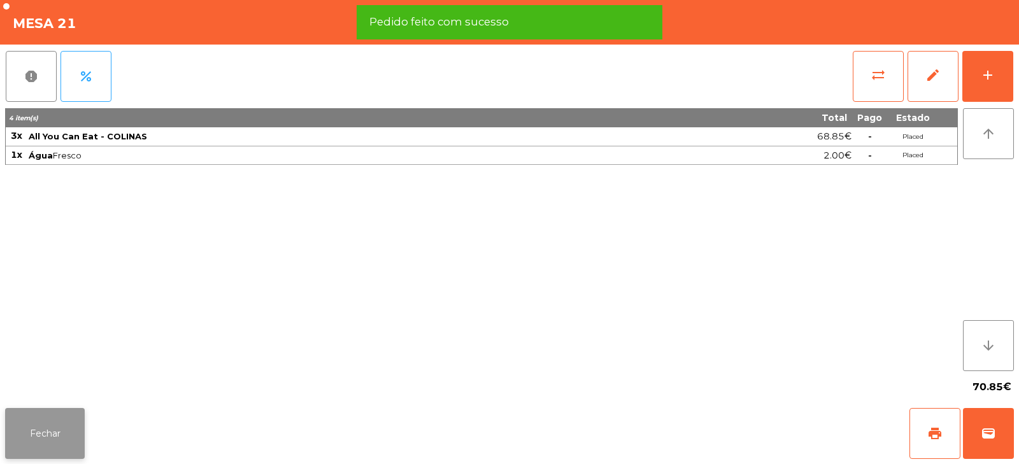
click at [34, 450] on button "Fechar" at bounding box center [45, 433] width 80 height 51
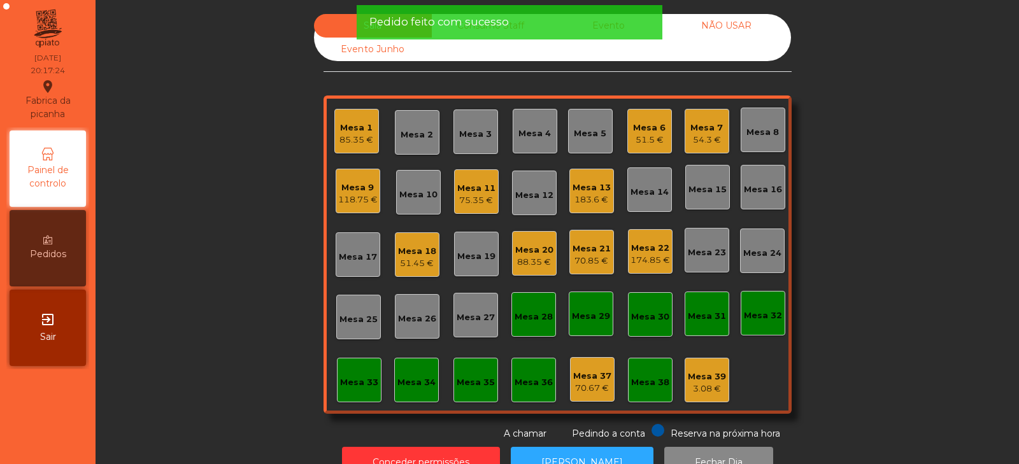
click at [192, 225] on div "Sala Consumo Staff Evento NÃO USAR Evento Junho Mesa 1 85.35 € Mesa 2 Mesa 3 Me…" at bounding box center [557, 227] width 889 height 427
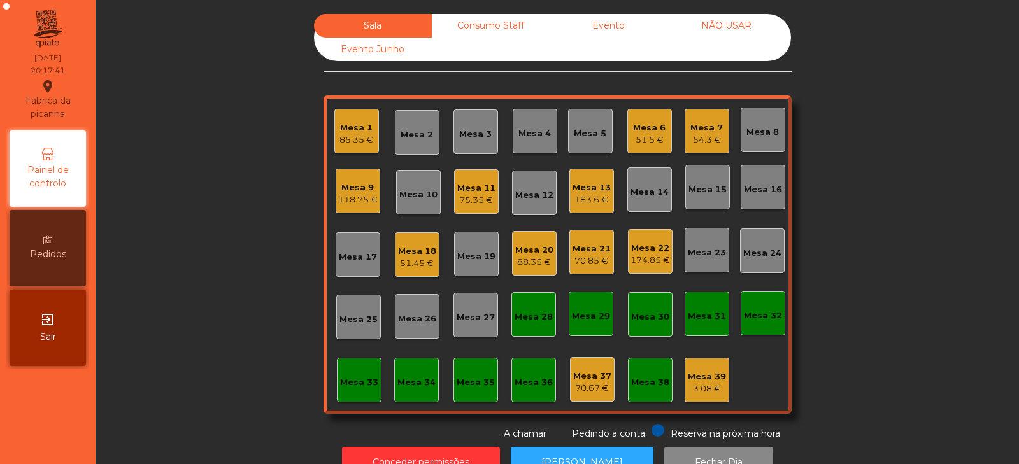
click at [199, 182] on div "Sala Consumo Staff Evento NÃO USAR Evento Junho Mesa 1 85.35 € Mesa 2 Mesa 3 Me…" at bounding box center [557, 227] width 889 height 427
click at [535, 135] on div "Mesa 4" at bounding box center [534, 133] width 32 height 13
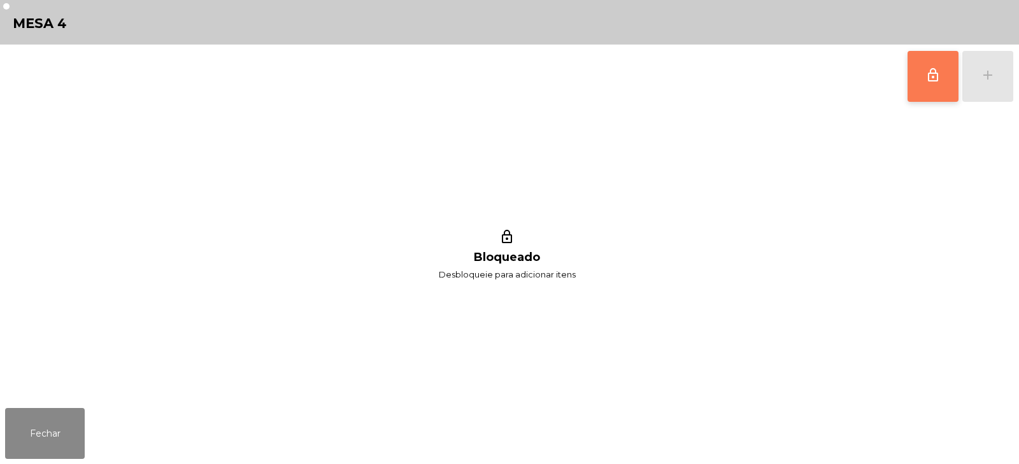
click at [916, 74] on button "lock_outline" at bounding box center [932, 76] width 51 height 51
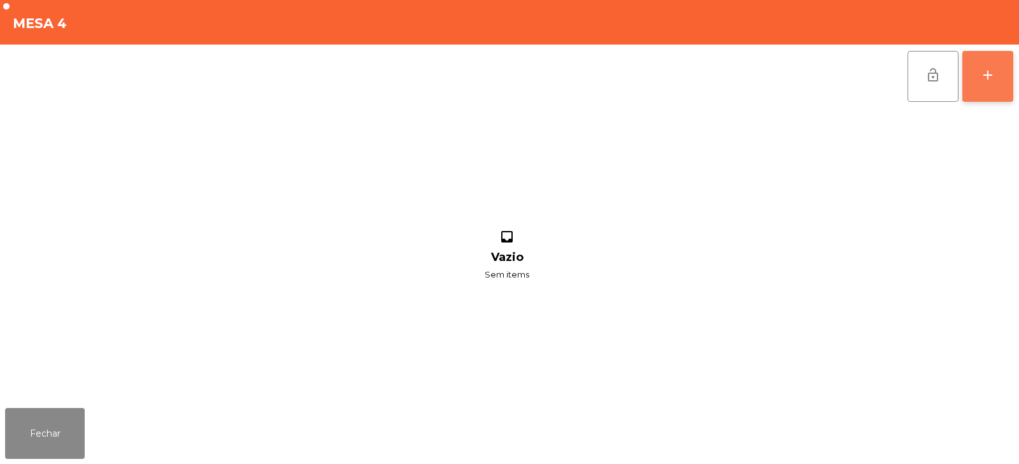
click at [991, 74] on div "add" at bounding box center [987, 74] width 15 height 15
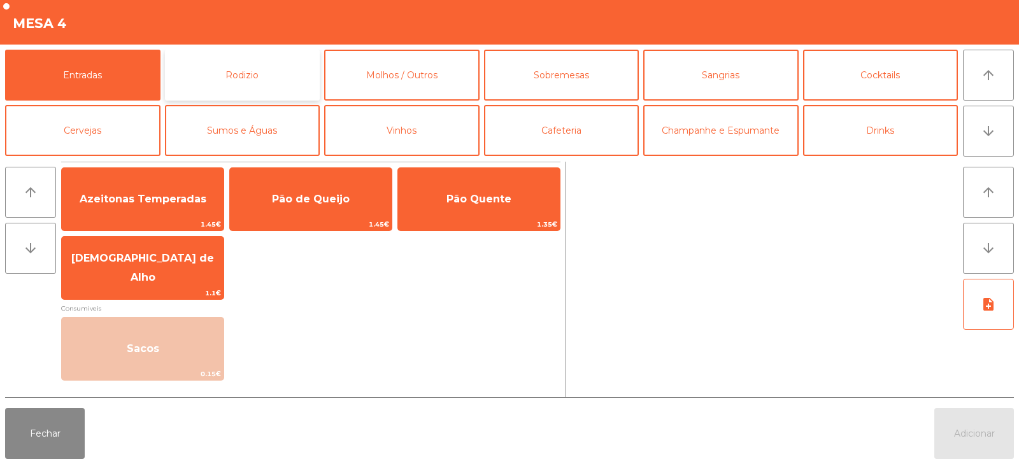
click at [201, 66] on button "Rodizio" at bounding box center [242, 75] width 155 height 51
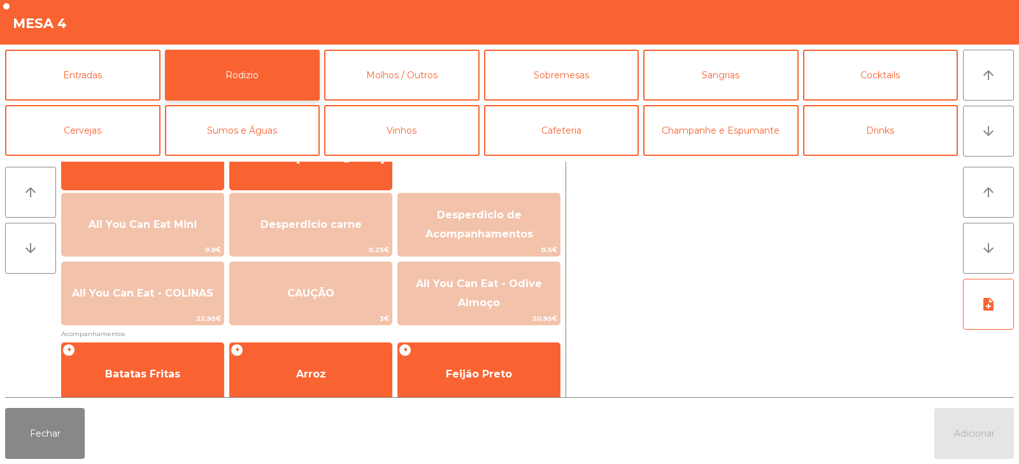
scroll to position [132, 0]
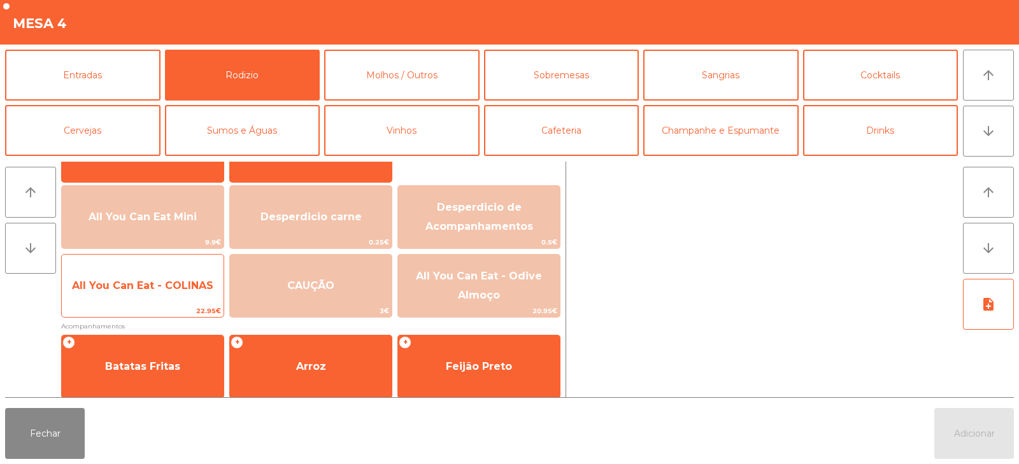
click at [139, 304] on div "All You Can Eat - COLINAS 22.95€" at bounding box center [142, 286] width 163 height 64
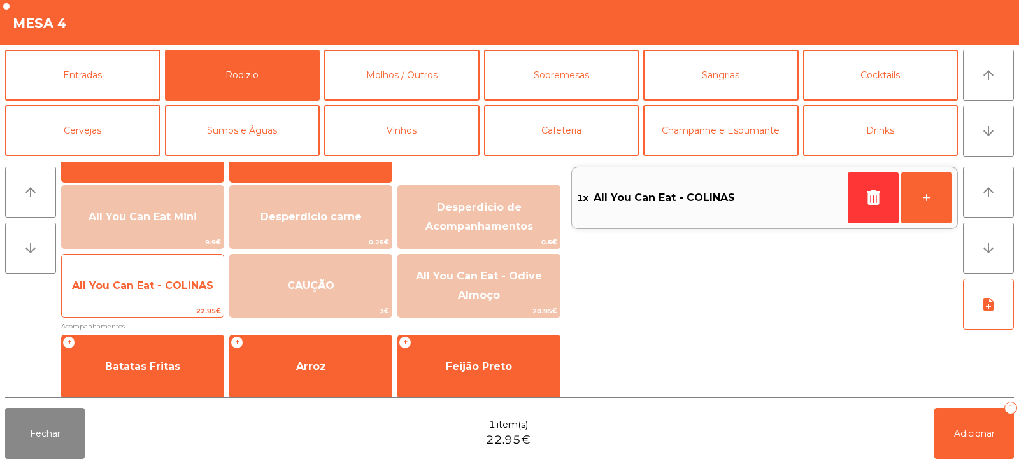
click at [141, 303] on span "All You Can Eat - COLINAS" at bounding box center [143, 286] width 162 height 34
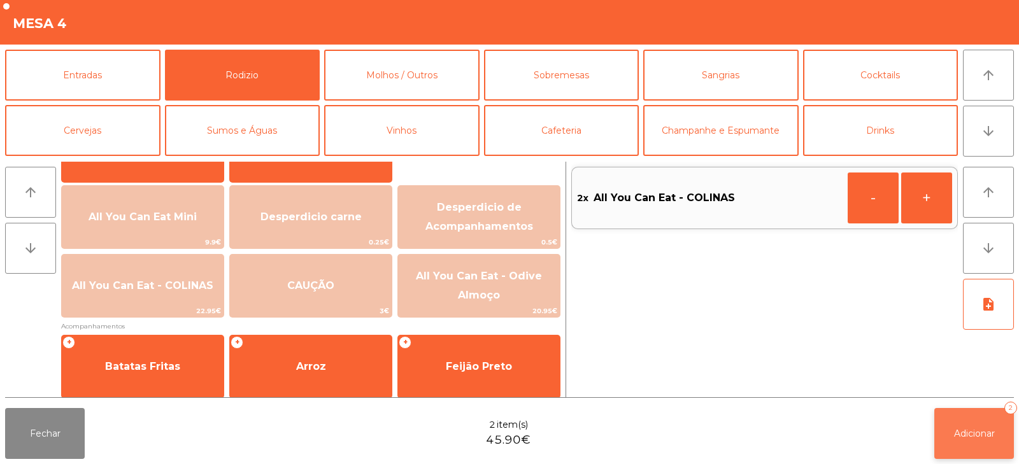
click at [978, 439] on button "Adicionar 2" at bounding box center [974, 433] width 80 height 51
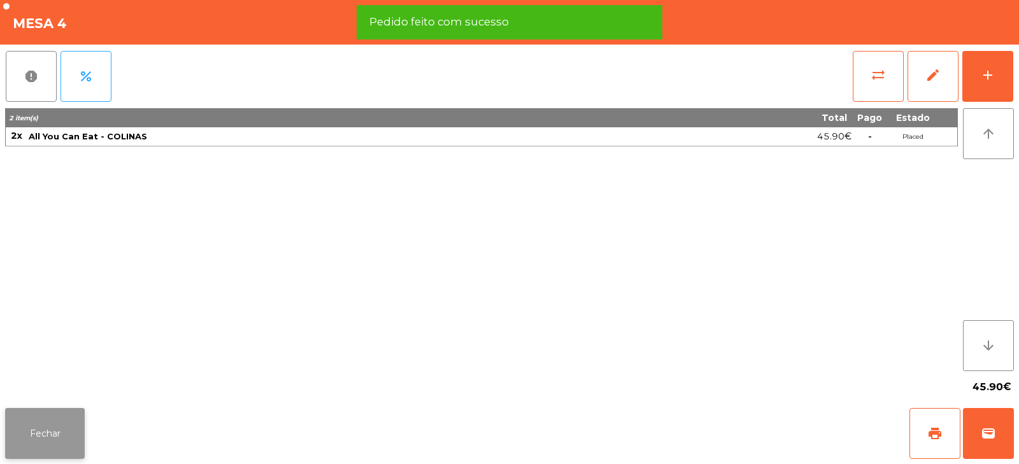
click at [69, 444] on button "Fechar" at bounding box center [45, 433] width 80 height 51
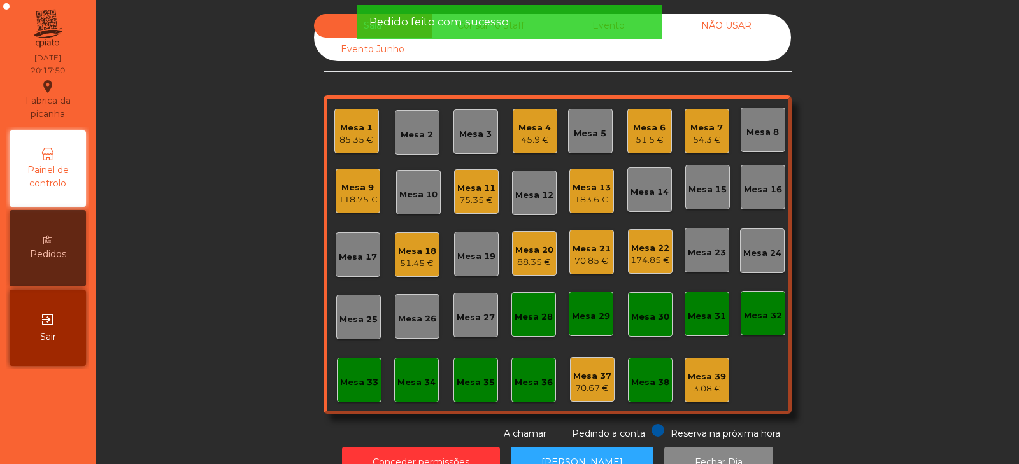
click at [200, 283] on div "Sala Consumo Staff Evento NÃO USAR Evento Junho Mesa 1 85.35 € Mesa 2 Mesa 3 Me…" at bounding box center [557, 227] width 889 height 427
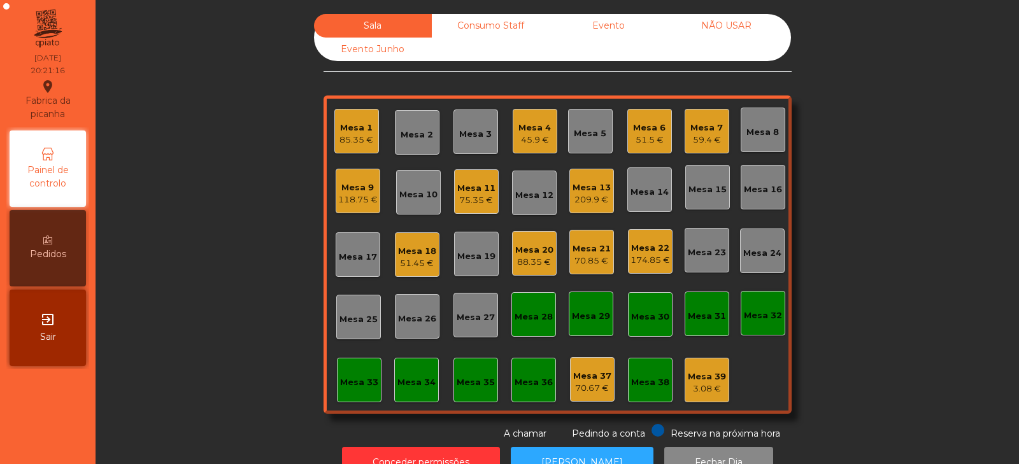
click at [868, 138] on div "Sala Consumo Staff Evento NÃO USAR Evento Junho Mesa 1 85.35 € Mesa 2 Mesa 3 Me…" at bounding box center [557, 227] width 889 height 427
click at [476, 267] on div "Mesa 19" at bounding box center [476, 254] width 45 height 45
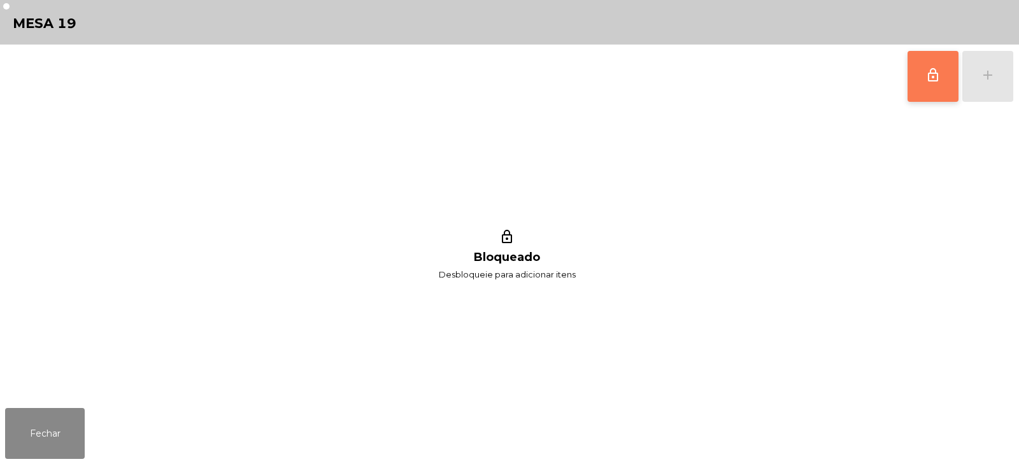
click at [937, 80] on span "lock_outline" at bounding box center [932, 74] width 15 height 15
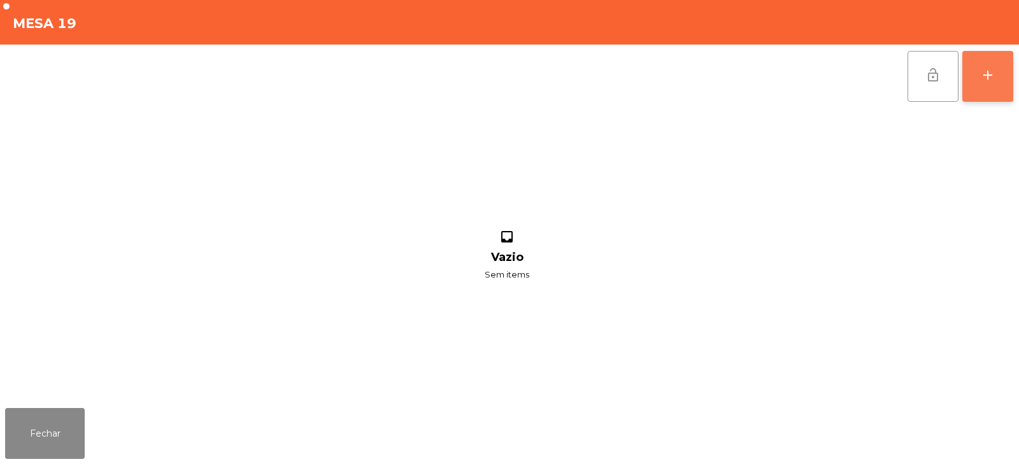
click at [984, 83] on button "add" at bounding box center [987, 76] width 51 height 51
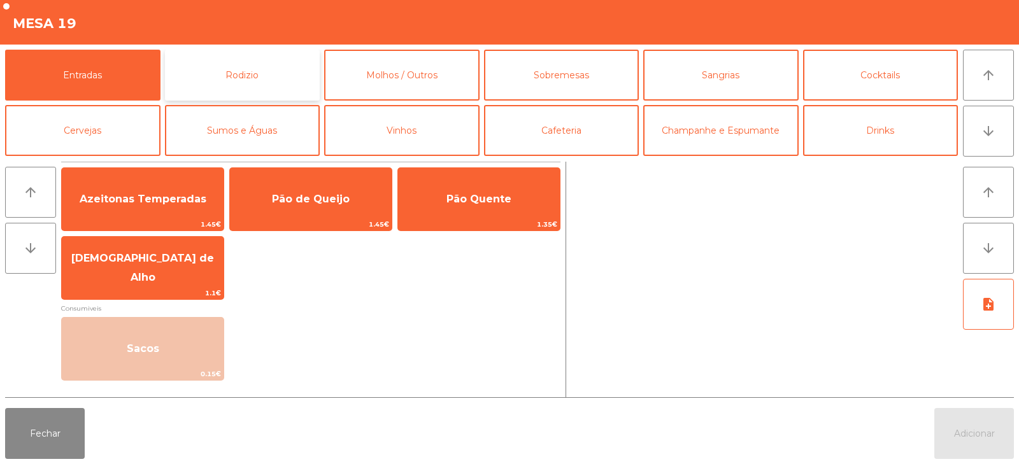
click at [234, 83] on button "Rodizio" at bounding box center [242, 75] width 155 height 51
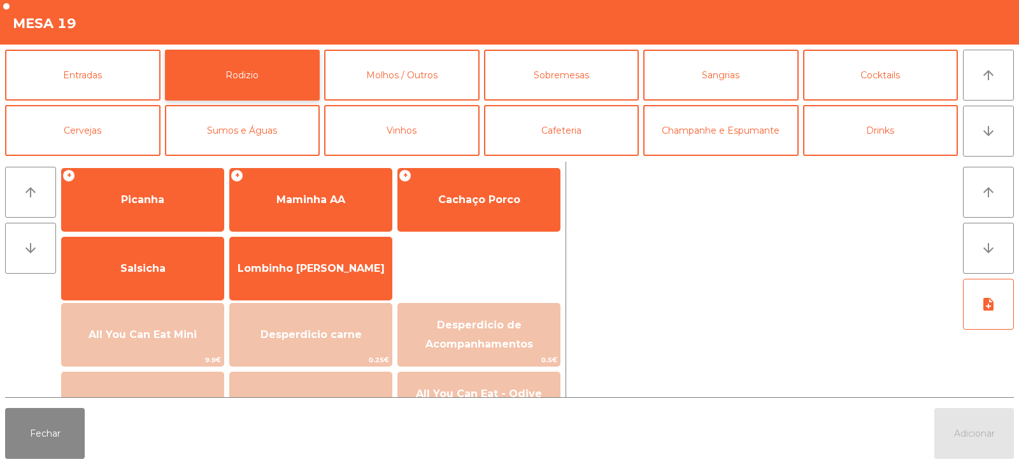
scroll to position [27, 0]
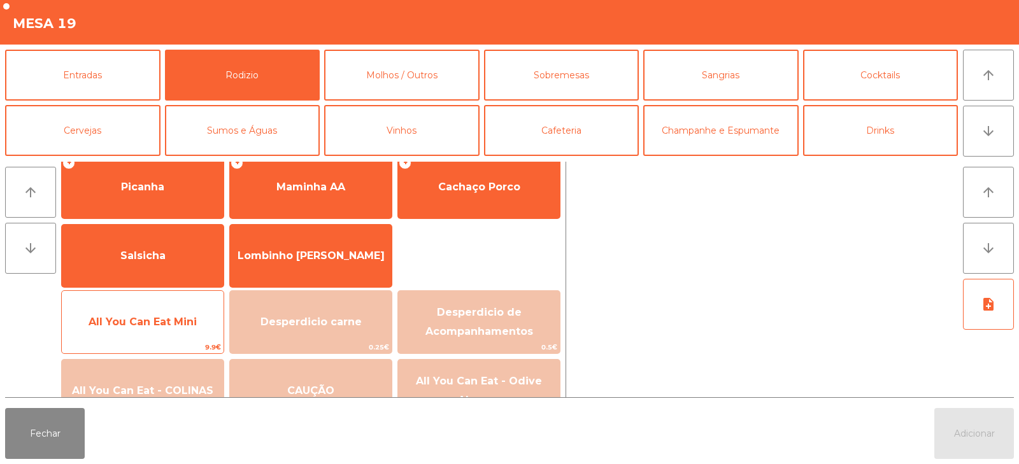
click at [117, 332] on span "All You Can Eat Mini" at bounding box center [143, 322] width 162 height 34
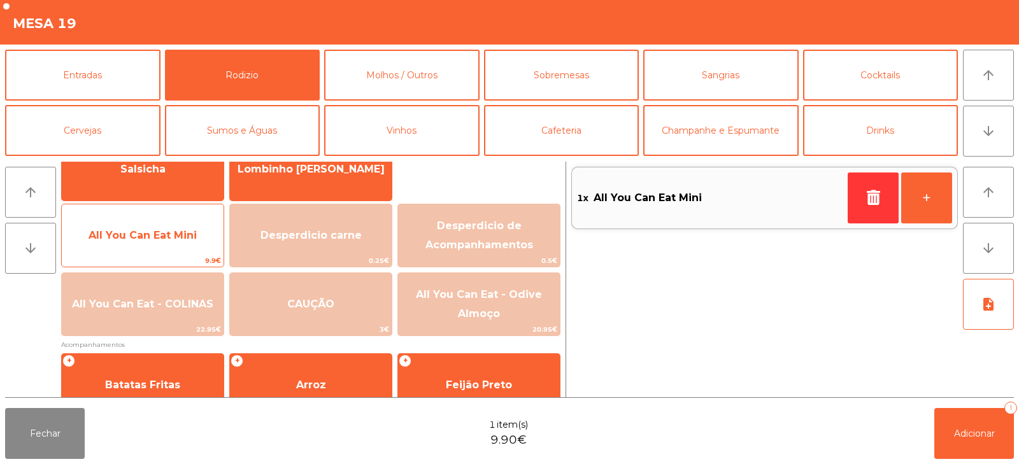
scroll to position [127, 0]
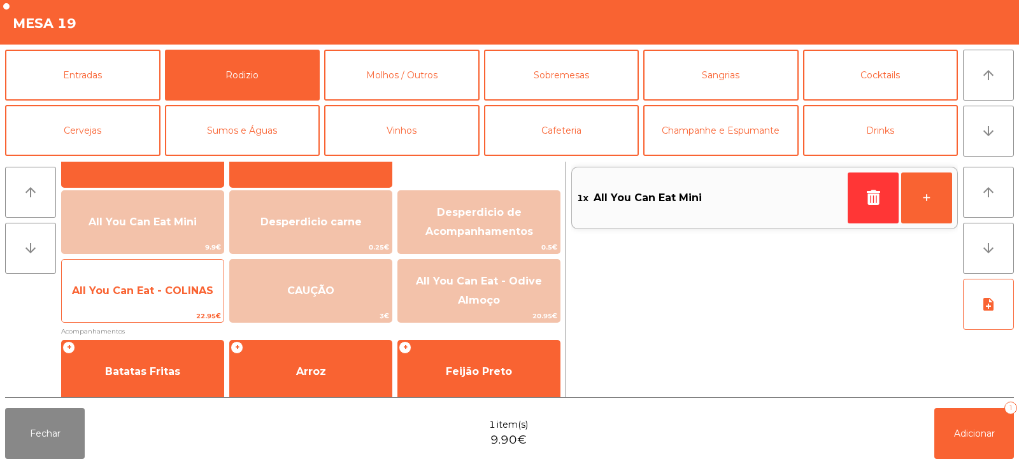
click at [152, 302] on span "All You Can Eat - COLINAS" at bounding box center [143, 291] width 162 height 34
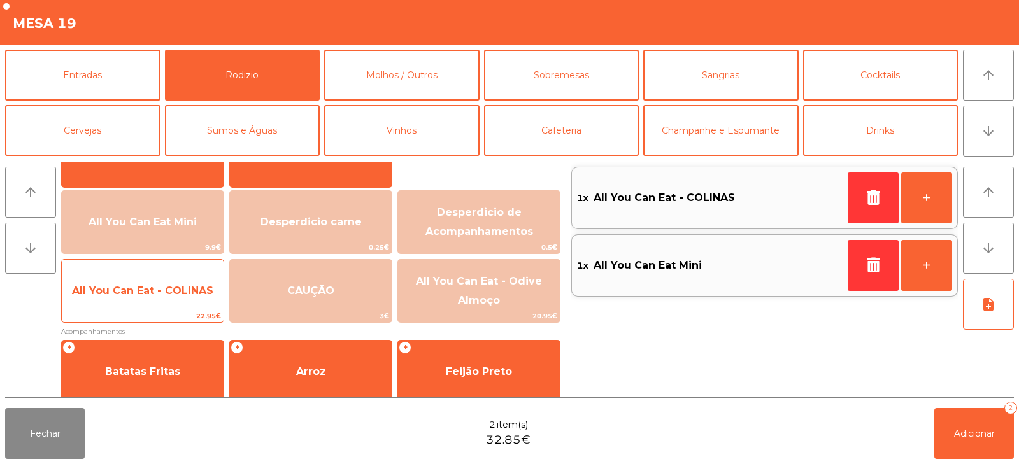
click at [159, 309] on div "All You Can Eat - COLINAS 22.95€" at bounding box center [142, 291] width 163 height 64
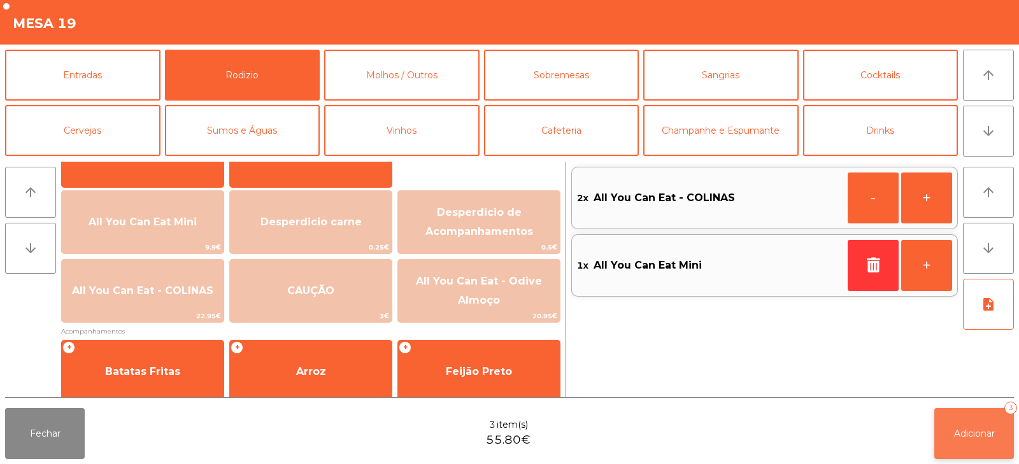
click at [979, 432] on span "Adicionar" at bounding box center [974, 433] width 41 height 11
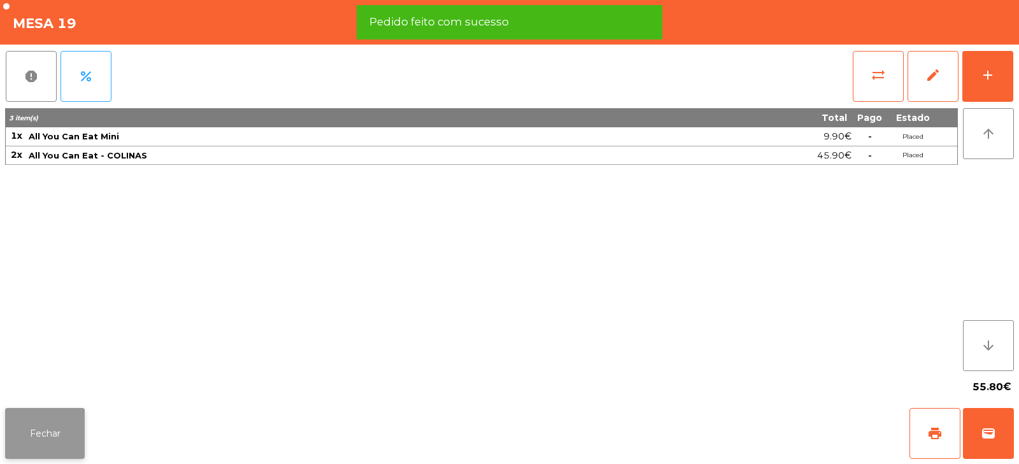
click at [48, 446] on button "Fechar" at bounding box center [45, 433] width 80 height 51
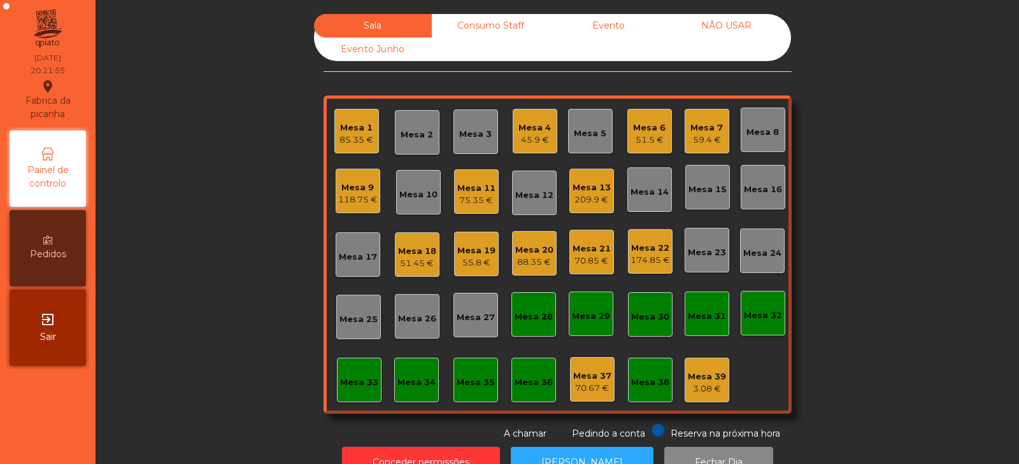
click at [591, 190] on div "Mesa 13" at bounding box center [591, 187] width 38 height 13
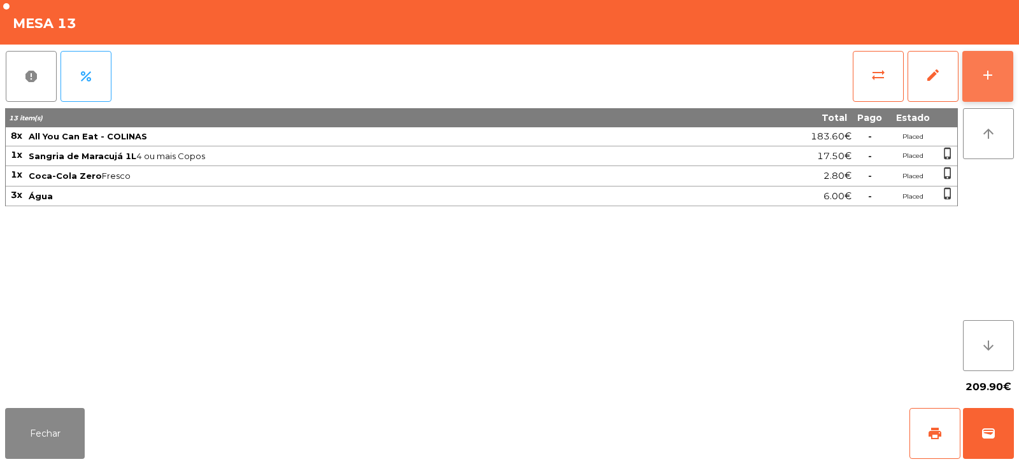
click at [994, 78] on div "add" at bounding box center [987, 74] width 15 height 15
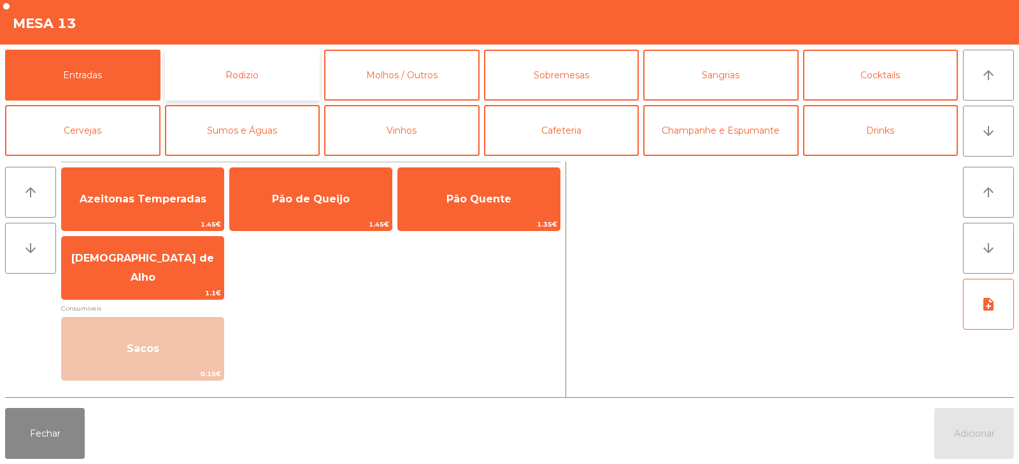
click at [276, 80] on button "Rodizio" at bounding box center [242, 75] width 155 height 51
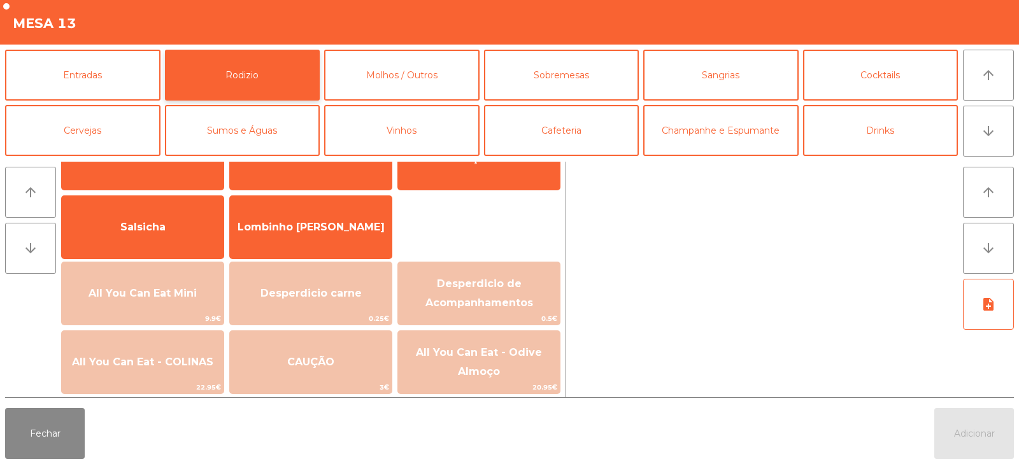
scroll to position [88, 0]
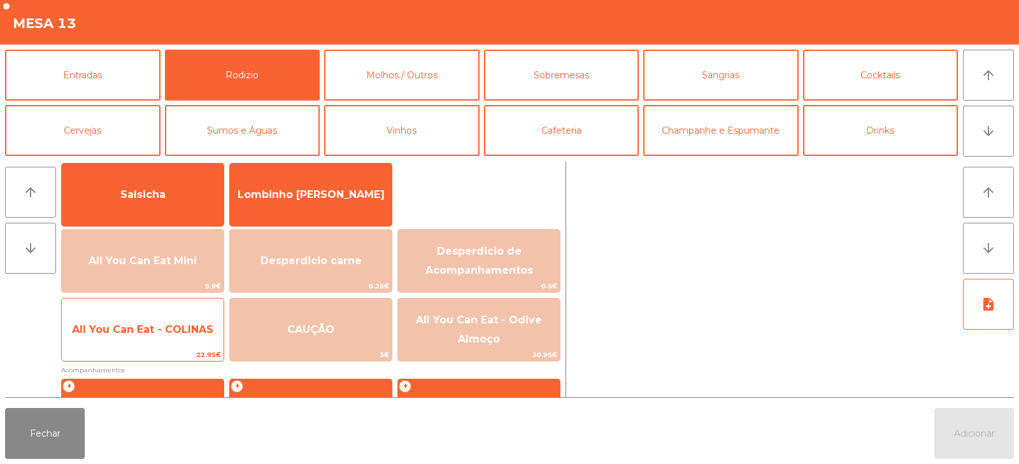
click at [180, 335] on span "All You Can Eat - COLINAS" at bounding box center [142, 329] width 141 height 12
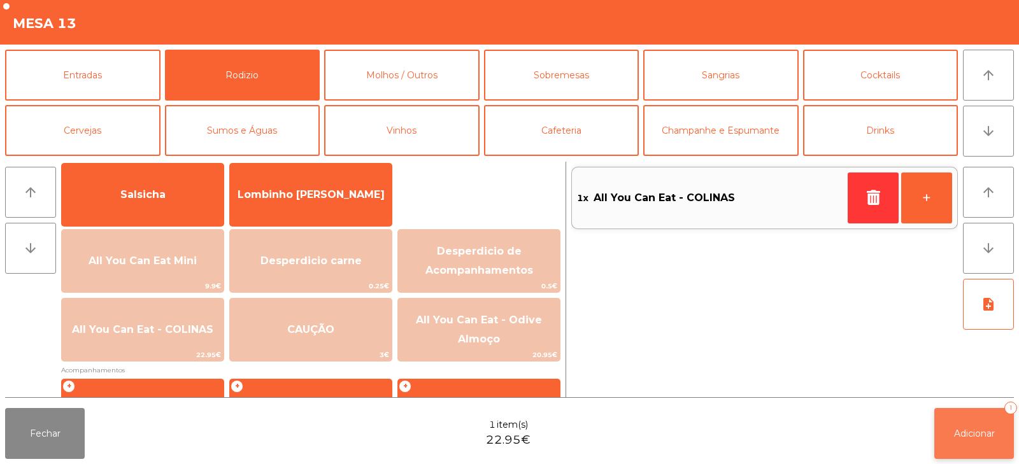
click at [970, 413] on button "Adicionar 1" at bounding box center [974, 433] width 80 height 51
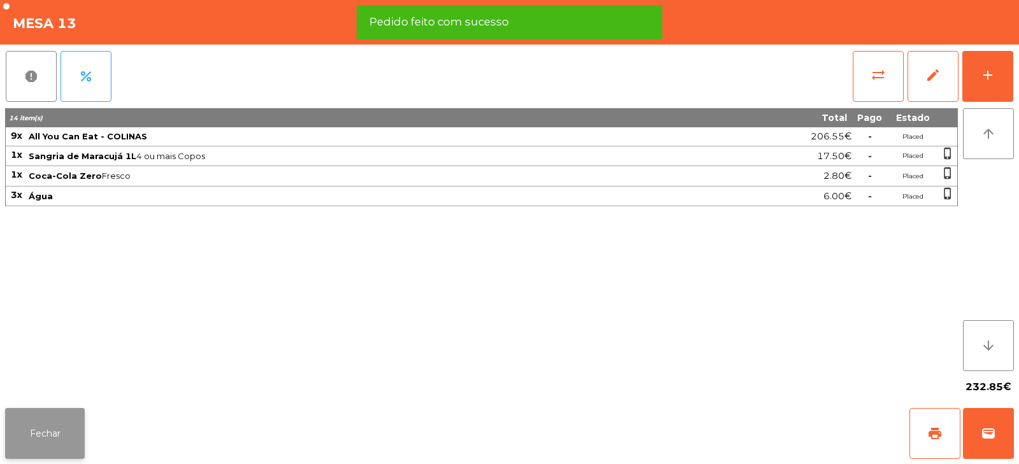
click at [32, 414] on button "Fechar" at bounding box center [45, 433] width 80 height 51
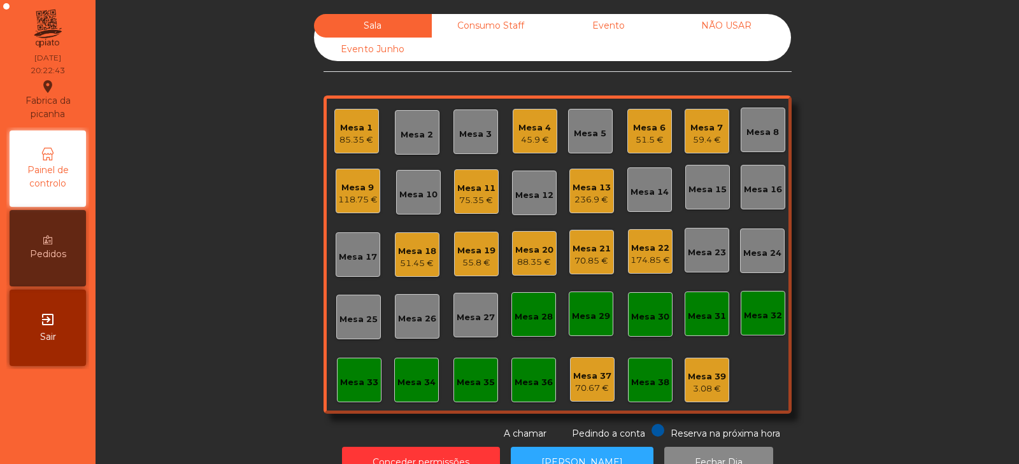
click at [855, 178] on div "Sala Consumo Staff Evento NÃO USAR Evento Junho Mesa 1 85.35 € Mesa 2 Mesa 3 Me…" at bounding box center [557, 227] width 889 height 427
click at [598, 132] on div "Mesa 5" at bounding box center [590, 133] width 32 height 13
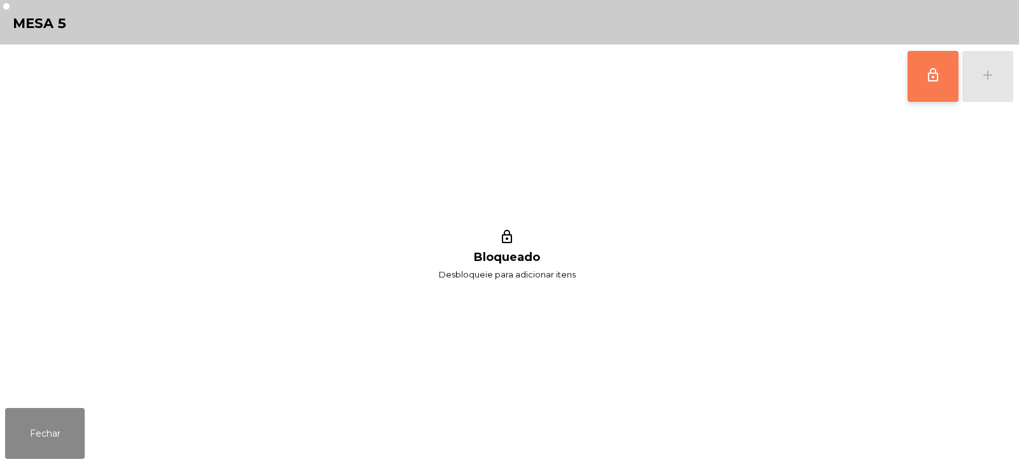
click at [920, 80] on button "lock_outline" at bounding box center [932, 76] width 51 height 51
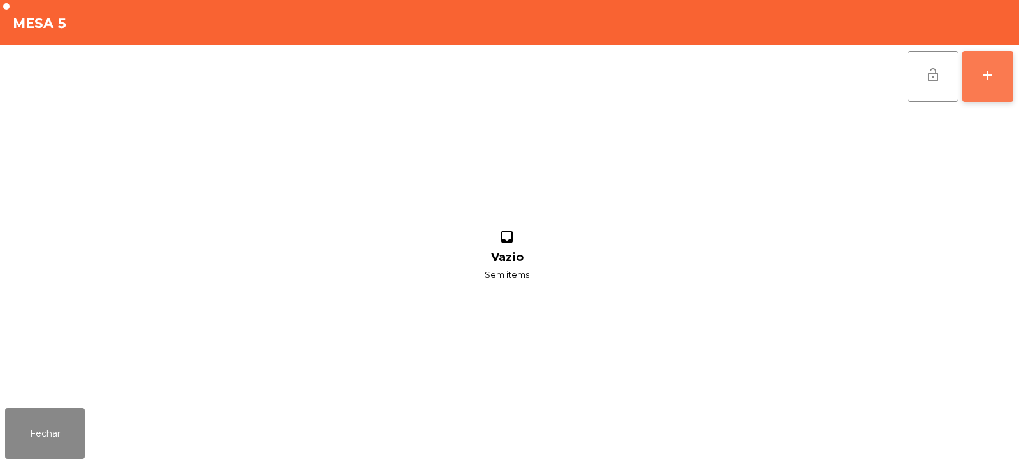
click at [986, 84] on button "add" at bounding box center [987, 76] width 51 height 51
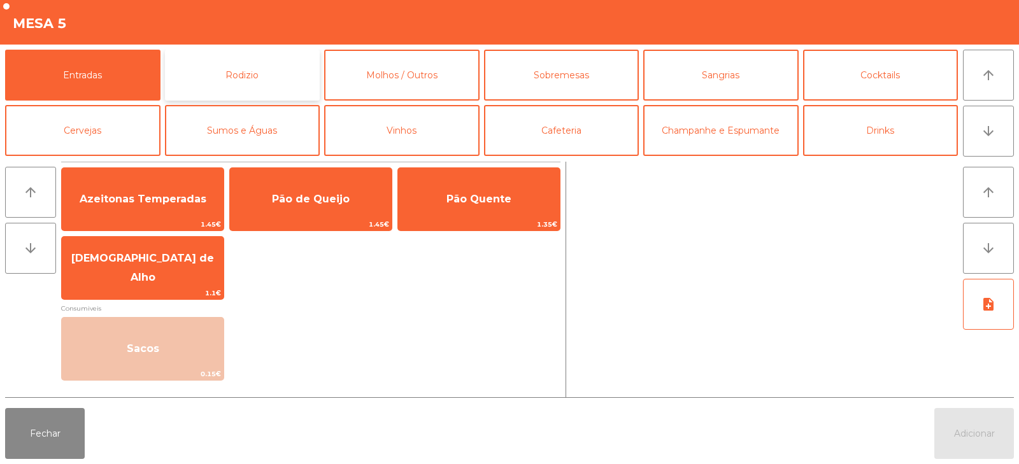
click at [235, 69] on button "Rodizio" at bounding box center [242, 75] width 155 height 51
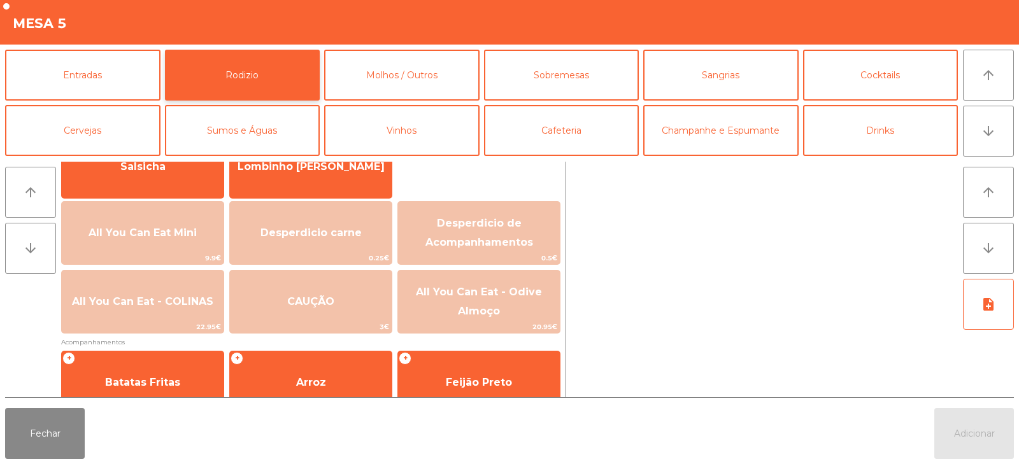
scroll to position [128, 0]
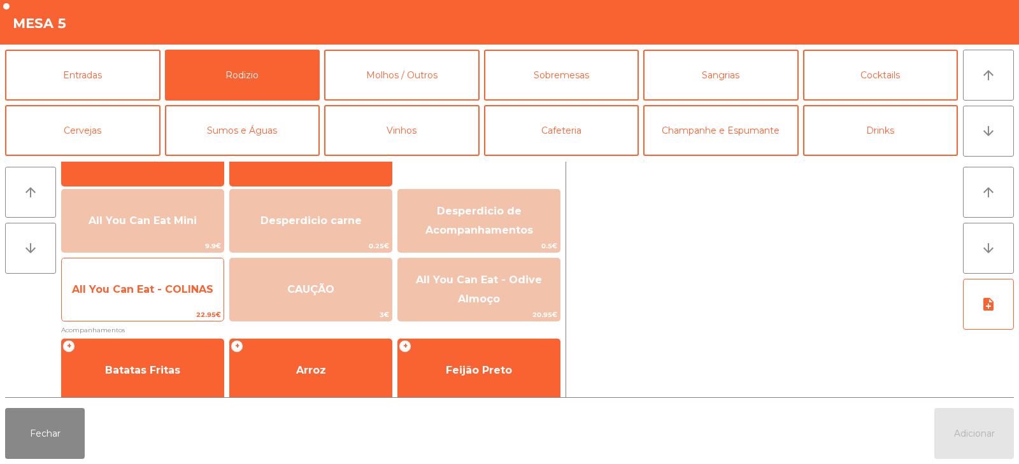
click at [125, 291] on span "All You Can Eat - COLINAS" at bounding box center [142, 289] width 141 height 12
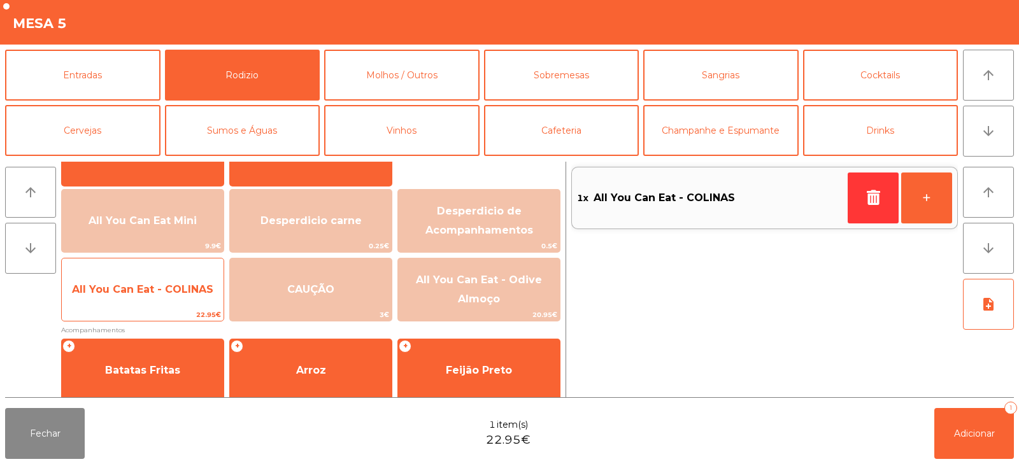
click at [134, 292] on span "All You Can Eat - COLINAS" at bounding box center [142, 289] width 141 height 12
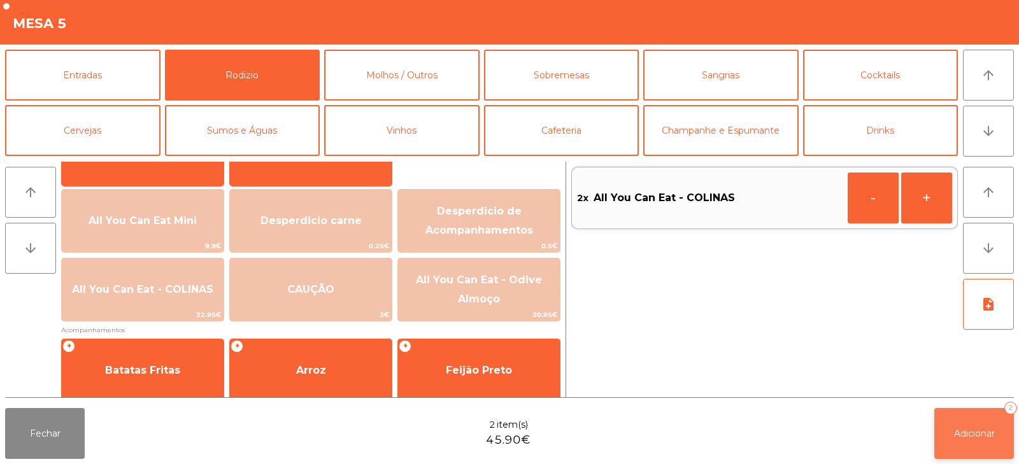
click at [989, 433] on span "Adicionar" at bounding box center [974, 433] width 41 height 11
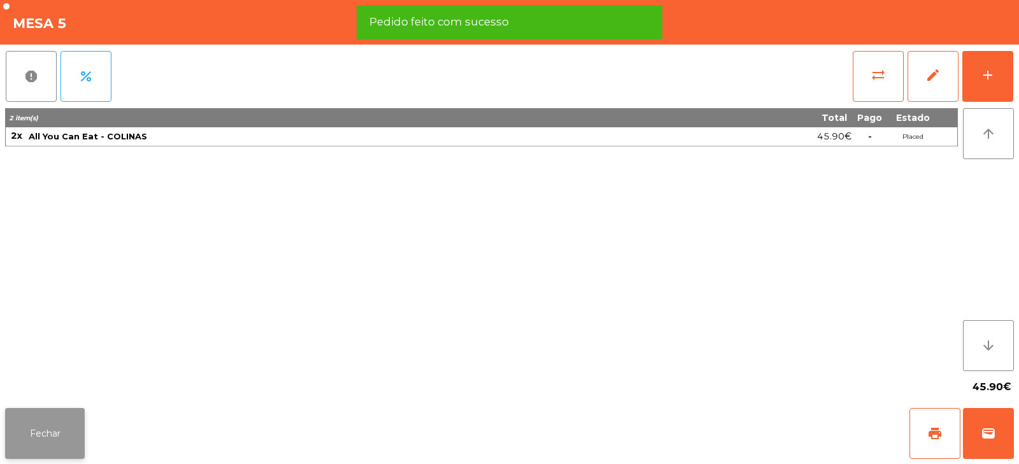
click at [48, 418] on button "Fechar" at bounding box center [45, 433] width 80 height 51
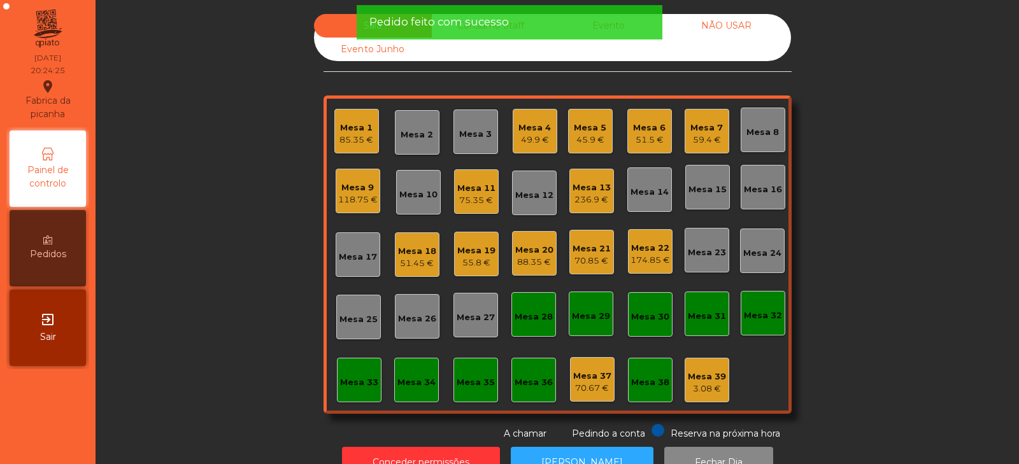
click at [235, 251] on div "Sala Consumo Staff Evento NÃO USAR Evento Junho Mesa 1 85.35 € Mesa 2 Mesa 3 Me…" at bounding box center [557, 227] width 889 height 427
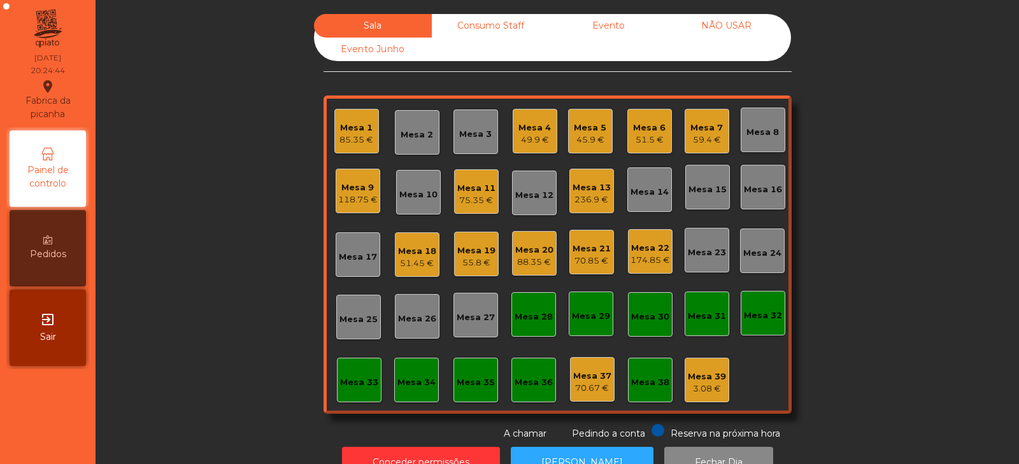
click at [530, 137] on div "49.9 €" at bounding box center [534, 140] width 32 height 13
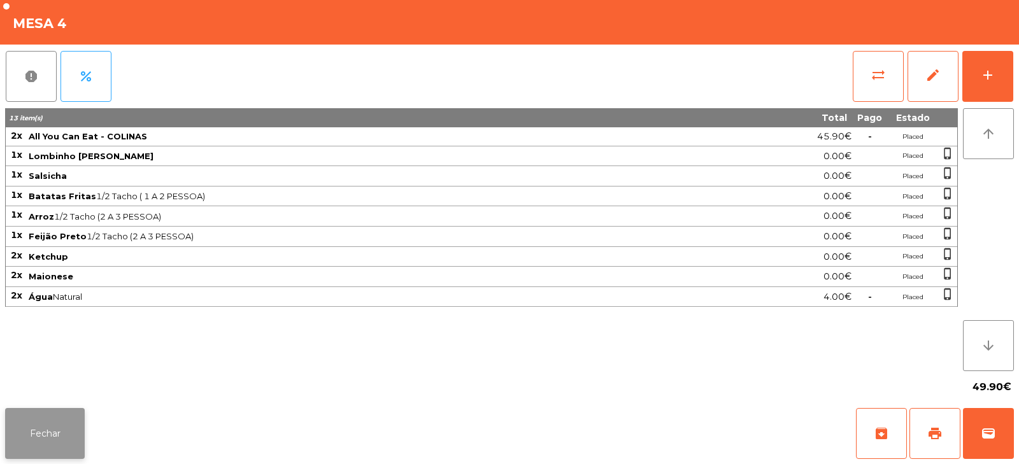
click at [41, 429] on button "Fechar" at bounding box center [45, 433] width 80 height 51
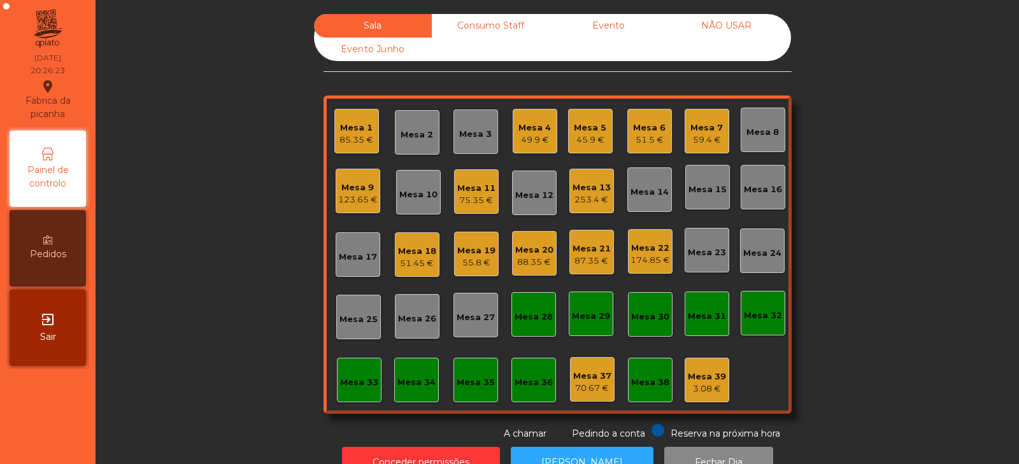
click at [581, 256] on div "87.35 €" at bounding box center [591, 261] width 38 height 13
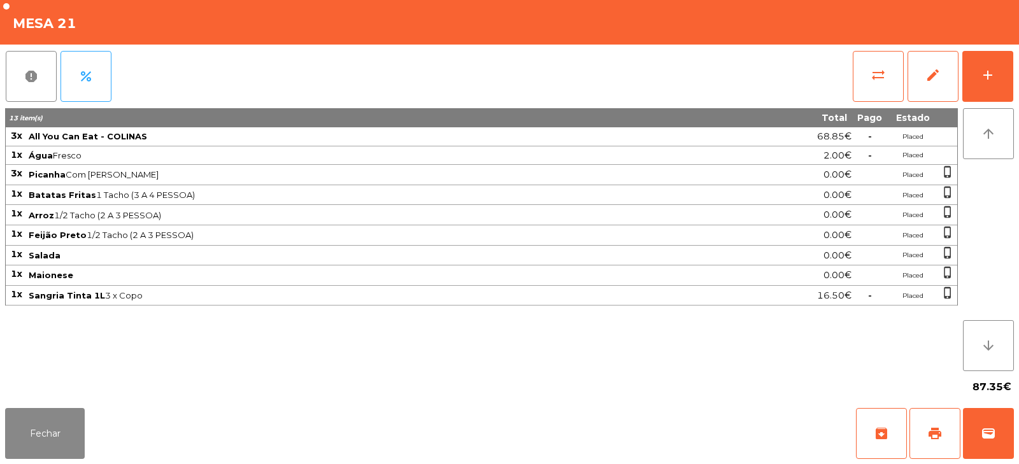
click at [31, 244] on td "Feijão Preto 1/2 Tacho (2 A 3 PESSOA)" at bounding box center [367, 235] width 681 height 20
click at [55, 433] on button "Fechar" at bounding box center [45, 433] width 80 height 51
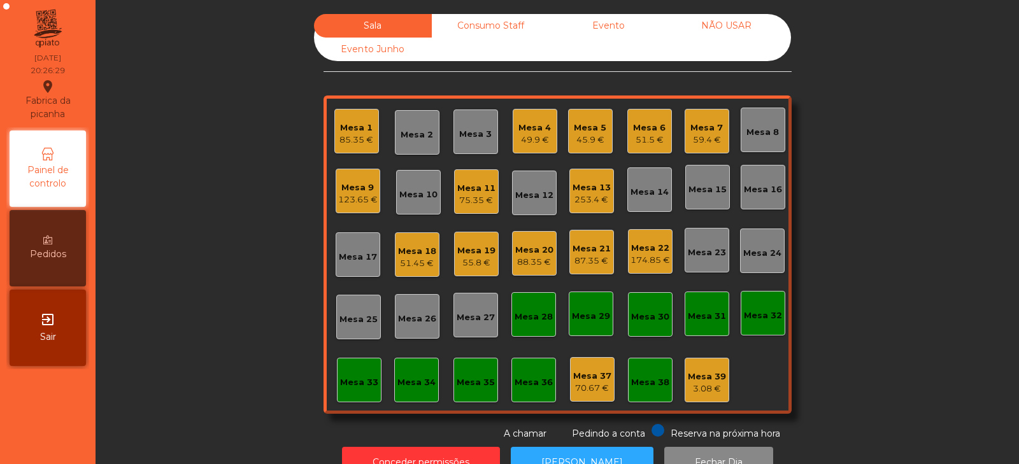
click at [191, 349] on div "Sala Consumo Staff Evento NÃO USAR Evento Junho Mesa 1 85.35 € Mesa 2 Mesa 3 Me…" at bounding box center [557, 227] width 889 height 427
click at [487, 204] on div "75.35 €" at bounding box center [476, 200] width 38 height 13
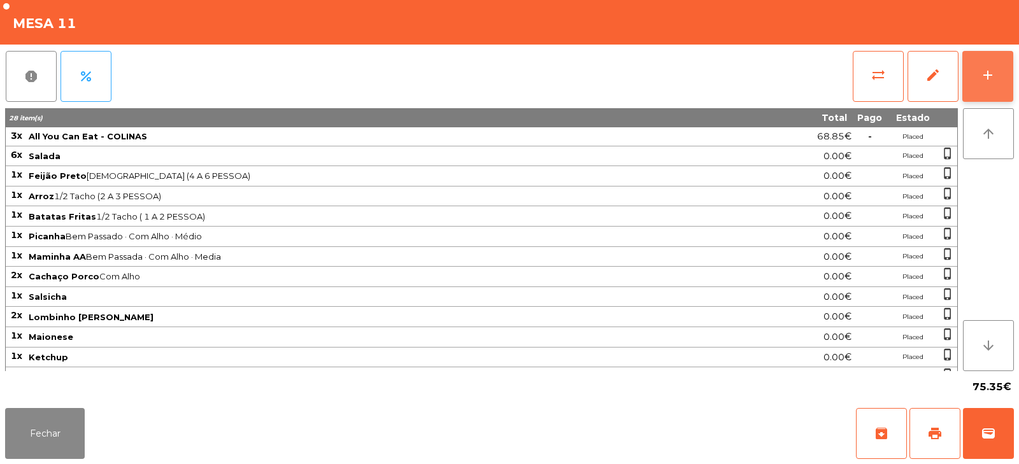
click at [987, 81] on div "add" at bounding box center [987, 74] width 15 height 15
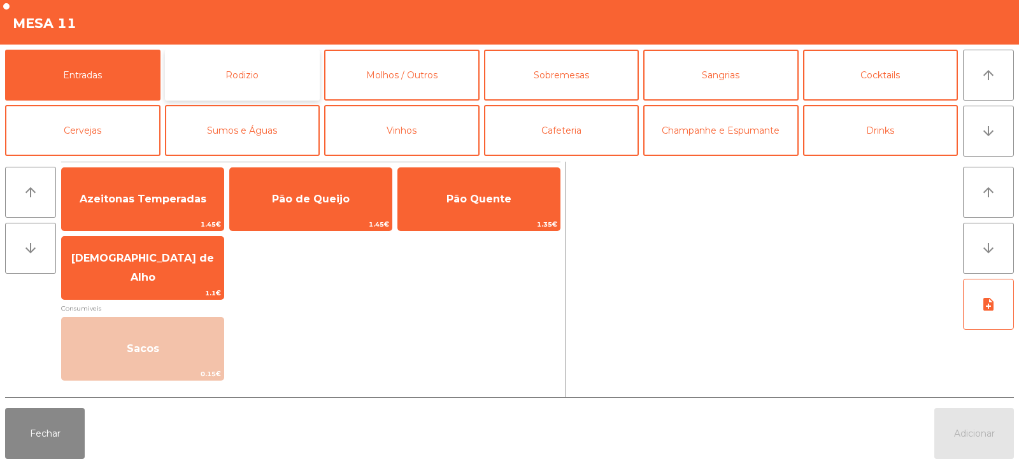
click at [244, 63] on button "Rodizio" at bounding box center [242, 75] width 155 height 51
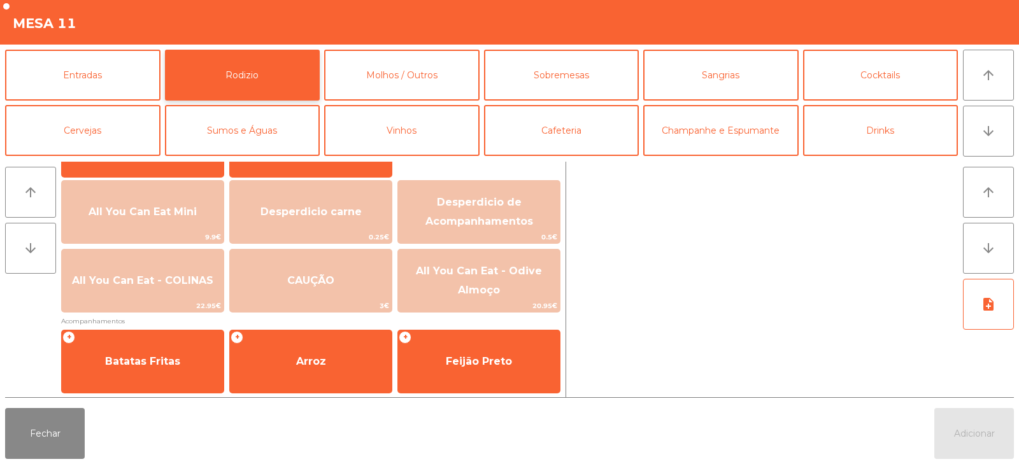
scroll to position [0, 0]
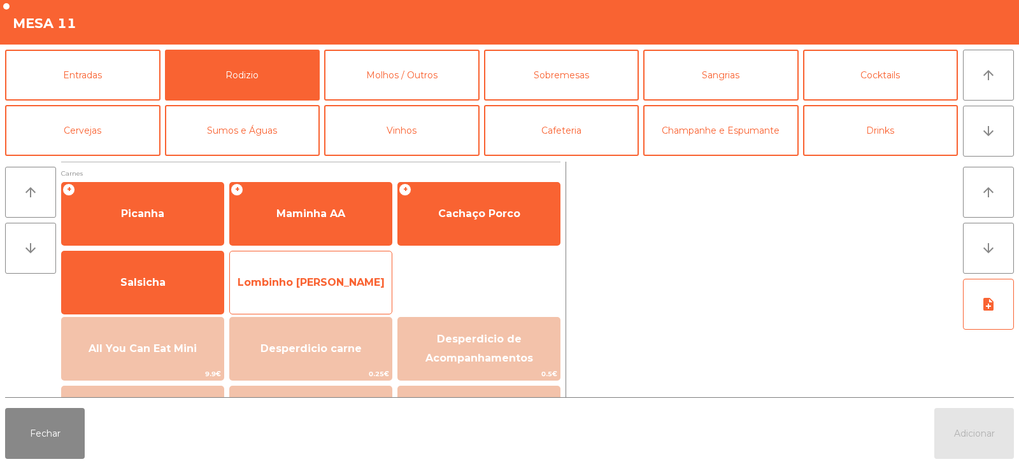
click at [360, 290] on span "Lombinho [PERSON_NAME]" at bounding box center [311, 282] width 162 height 34
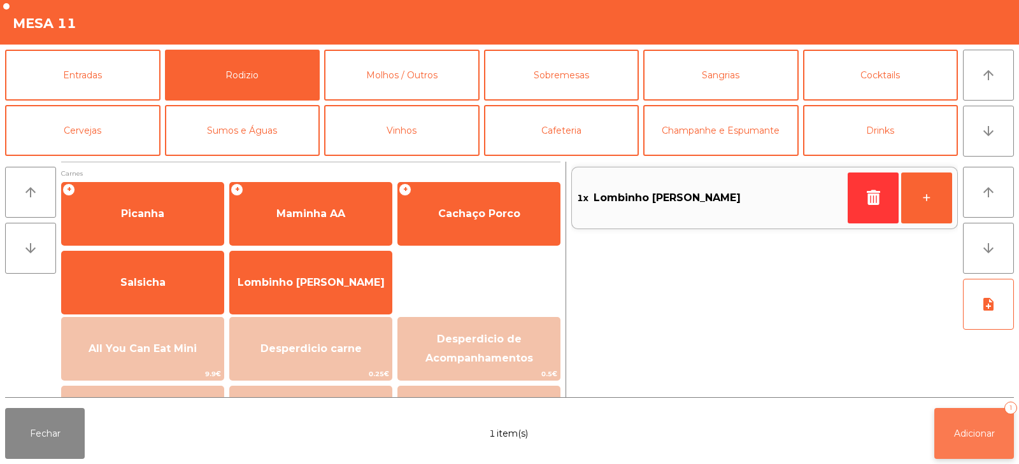
click at [970, 423] on button "Adicionar 1" at bounding box center [974, 433] width 80 height 51
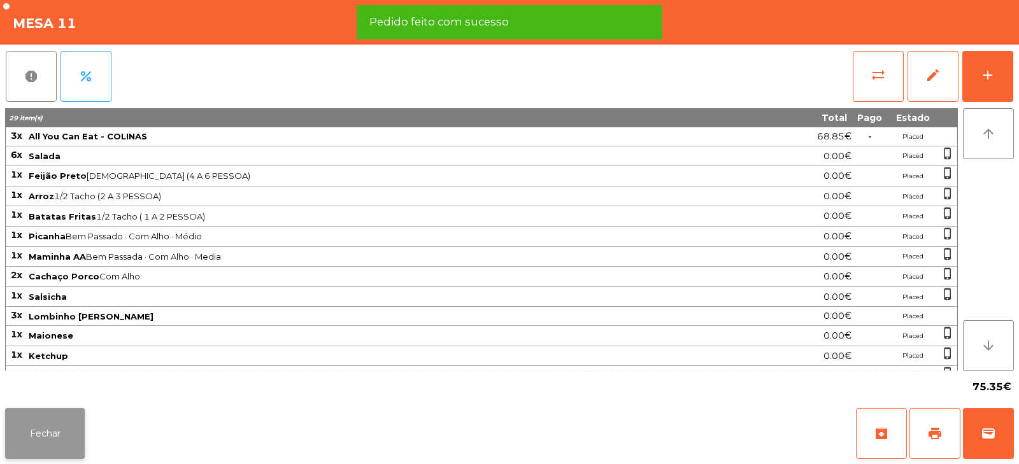
click at [46, 435] on button "Fechar" at bounding box center [45, 433] width 80 height 51
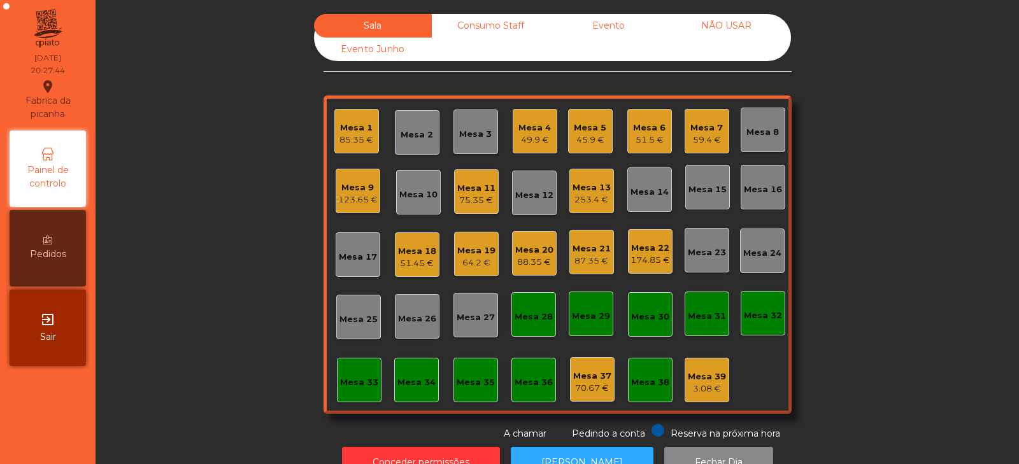
click at [262, 264] on div "Sala Consumo Staff Evento NÃO USAR Evento Junho Mesa 1 85.35 € Mesa 2 Mesa 3 Me…" at bounding box center [557, 227] width 889 height 427
click at [597, 189] on div "Mesa 13" at bounding box center [591, 187] width 38 height 13
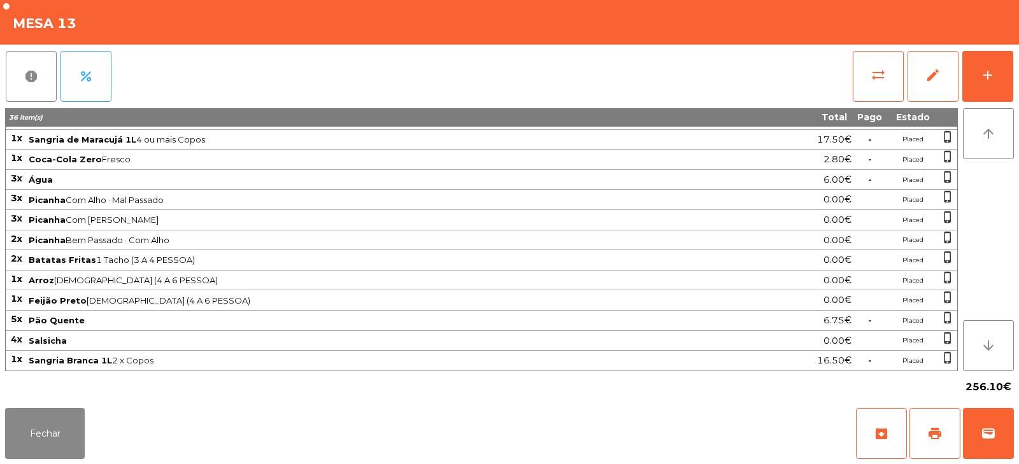
scroll to position [13, 0]
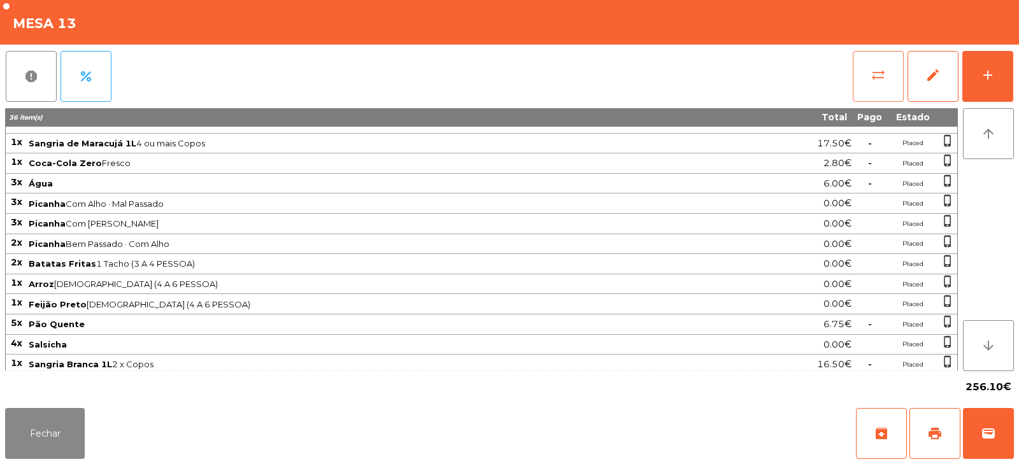
click at [864, 59] on button "sync_alt" at bounding box center [877, 76] width 51 height 51
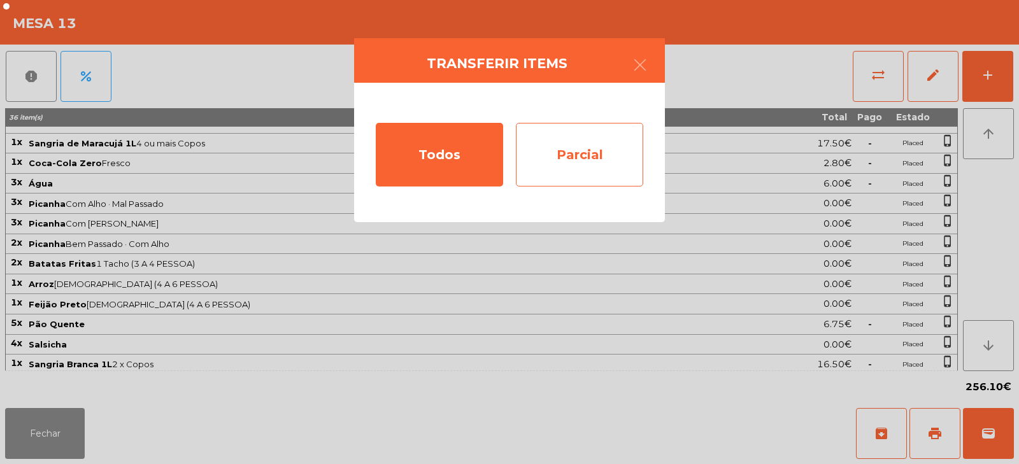
click at [562, 162] on div "Parcial" at bounding box center [579, 155] width 127 height 64
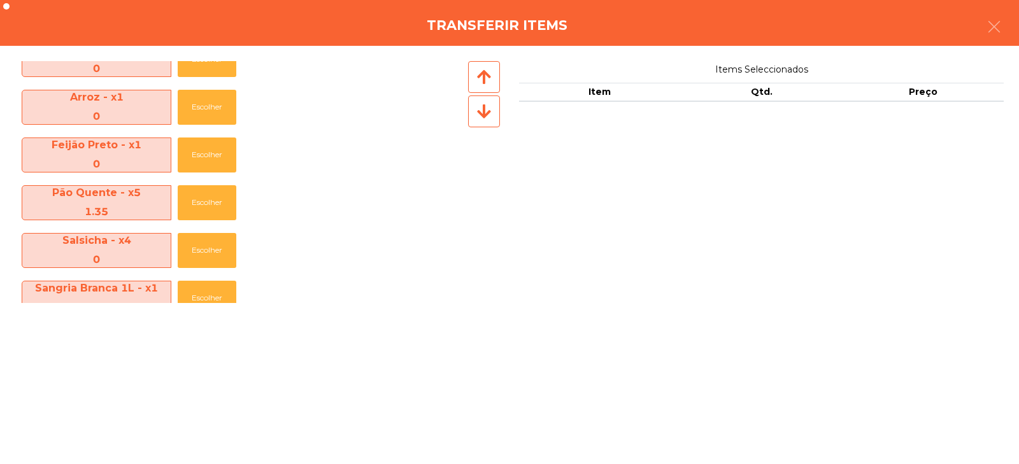
scroll to position [283, 0]
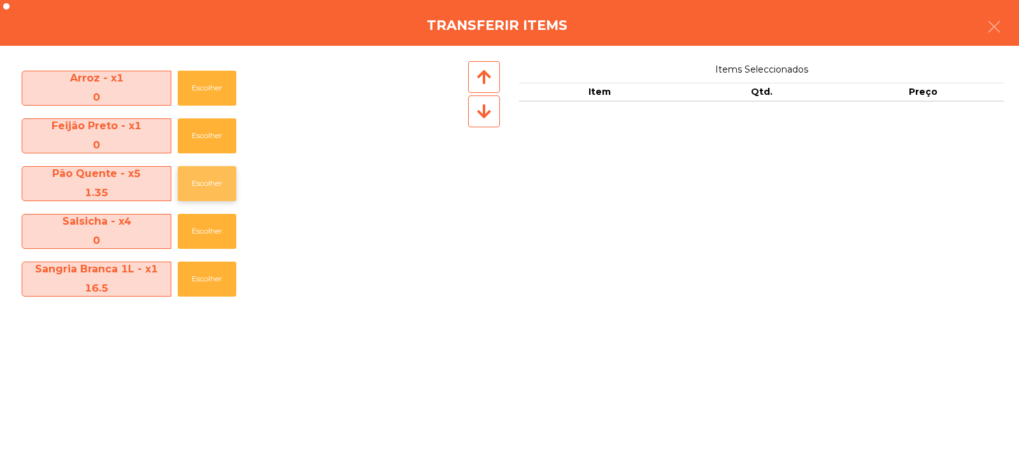
click at [188, 192] on button "Escolher" at bounding box center [207, 183] width 59 height 35
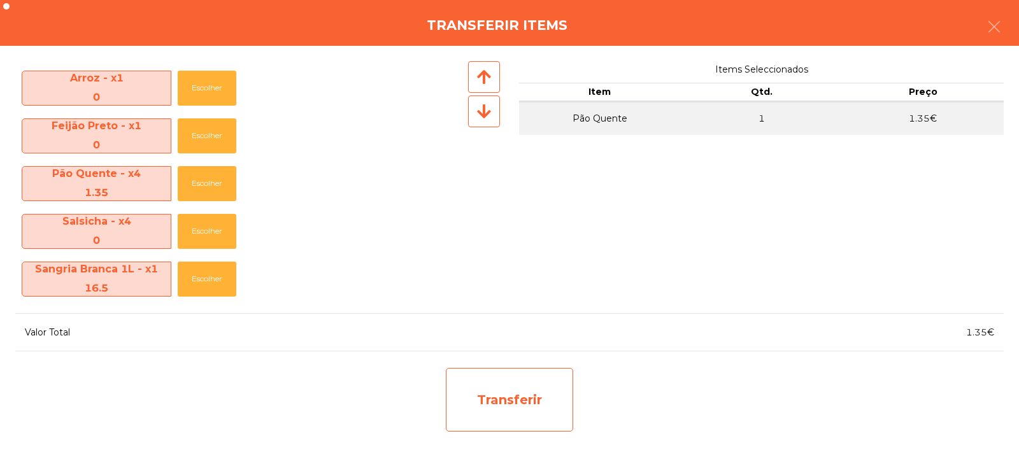
click at [494, 420] on div "Transferir" at bounding box center [509, 400] width 127 height 64
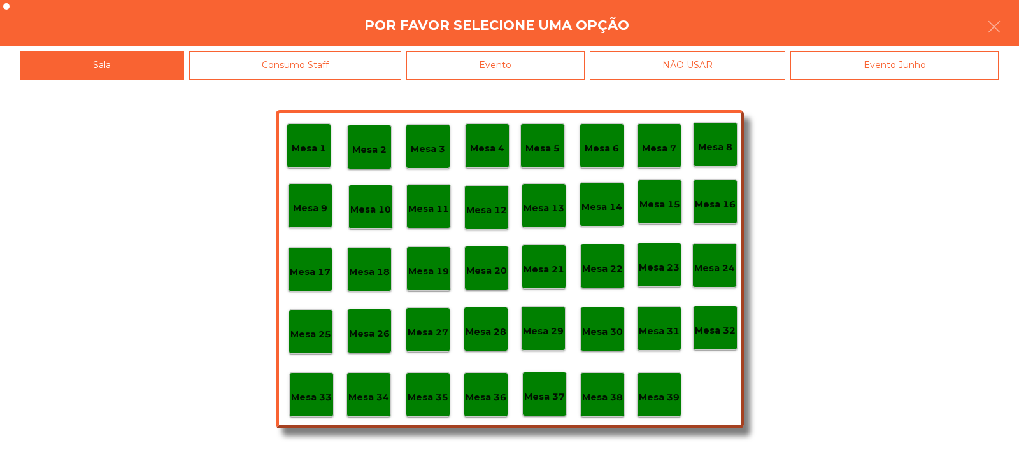
click at [542, 401] on p "Mesa 37" at bounding box center [544, 397] width 41 height 15
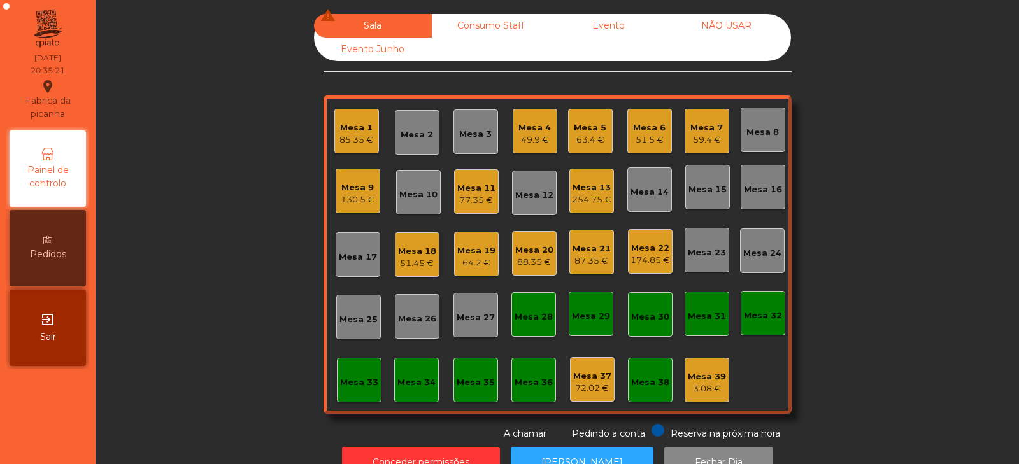
click at [528, 251] on div "Mesa 20" at bounding box center [534, 250] width 38 height 13
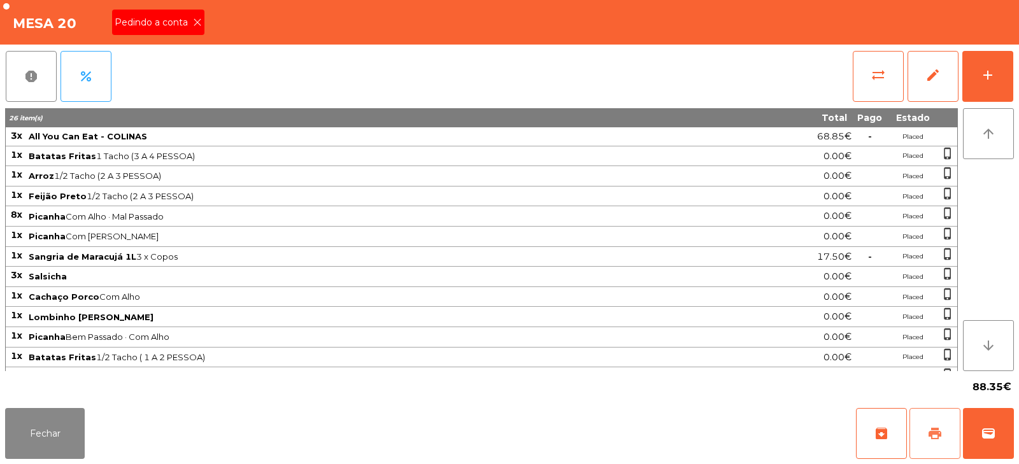
click at [928, 421] on button "print" at bounding box center [934, 433] width 51 height 51
click at [142, 23] on span "Pedindo a conta" at bounding box center [154, 22] width 78 height 13
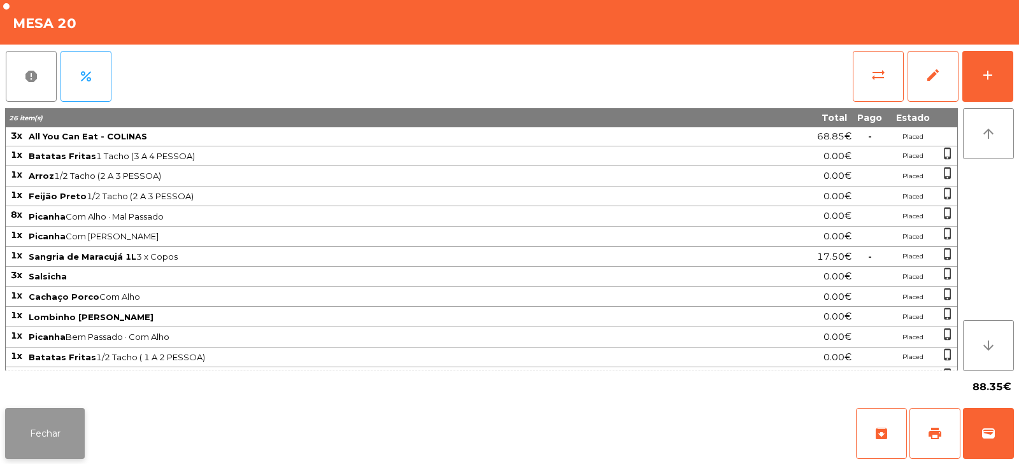
click at [62, 448] on button "Fechar" at bounding box center [45, 433] width 80 height 51
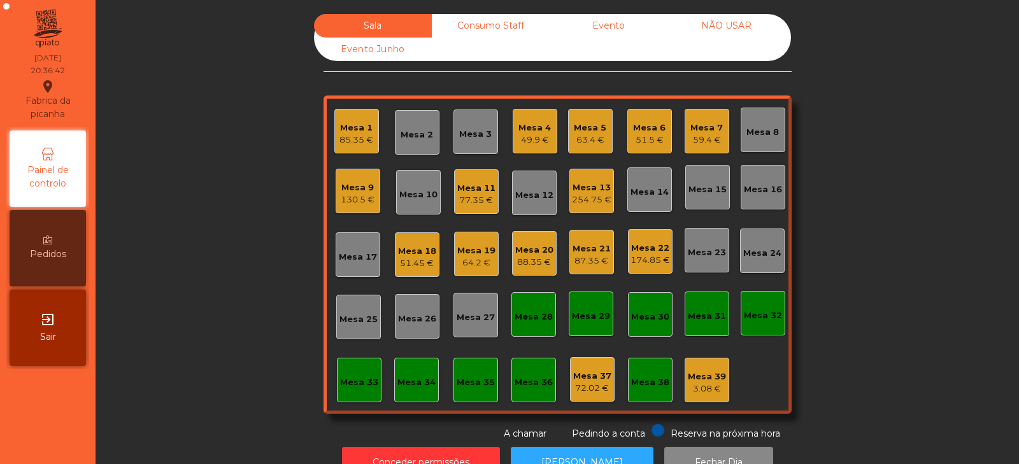
click at [537, 251] on div "Mesa 20" at bounding box center [534, 250] width 38 height 13
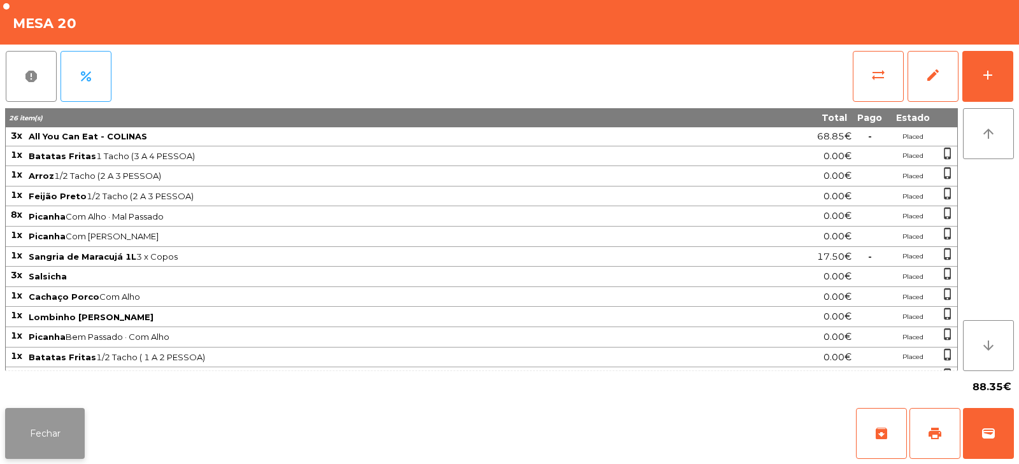
click at [64, 448] on button "Fechar" at bounding box center [45, 433] width 80 height 51
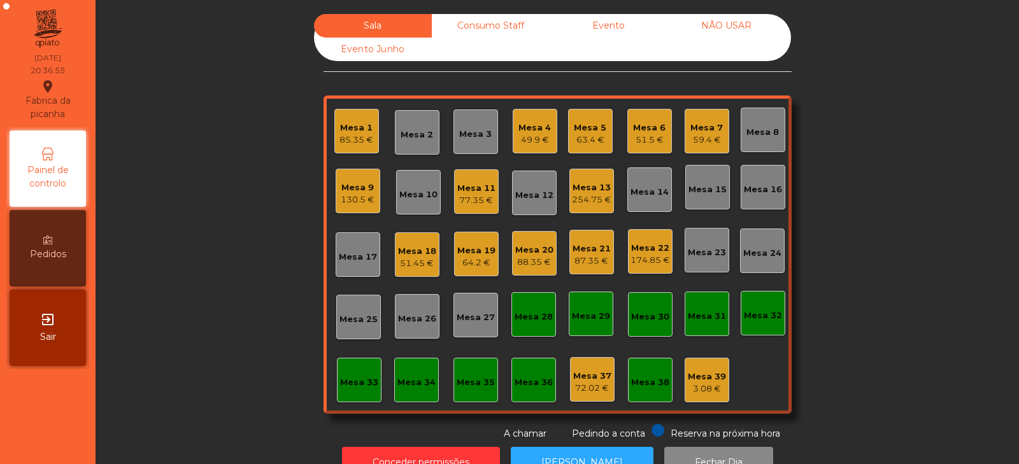
click at [234, 304] on div "Sala Consumo Staff Evento NÃO USAR Evento Junho Mesa 1 85.35 € Mesa 2 Mesa 3 Me…" at bounding box center [557, 227] width 889 height 427
click at [350, 260] on div "Mesa 17" at bounding box center [358, 257] width 38 height 13
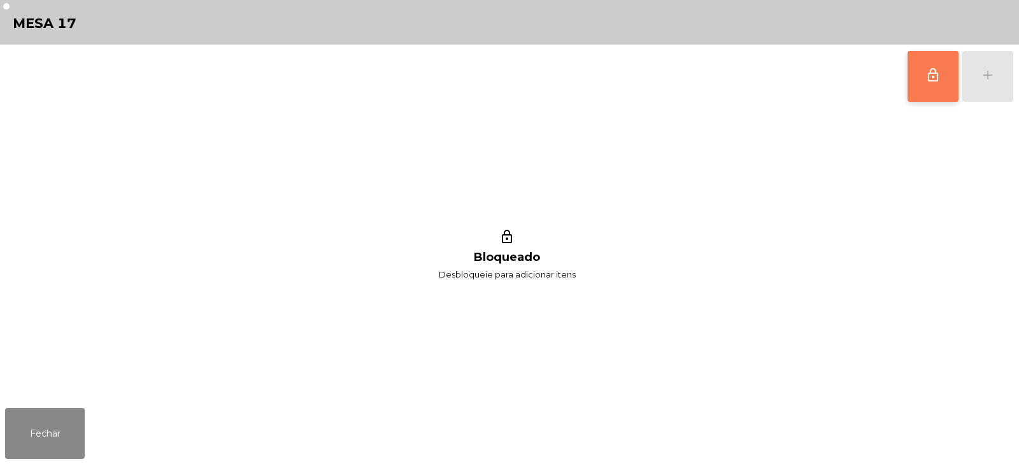
click at [929, 74] on span "lock_outline" at bounding box center [932, 74] width 15 height 15
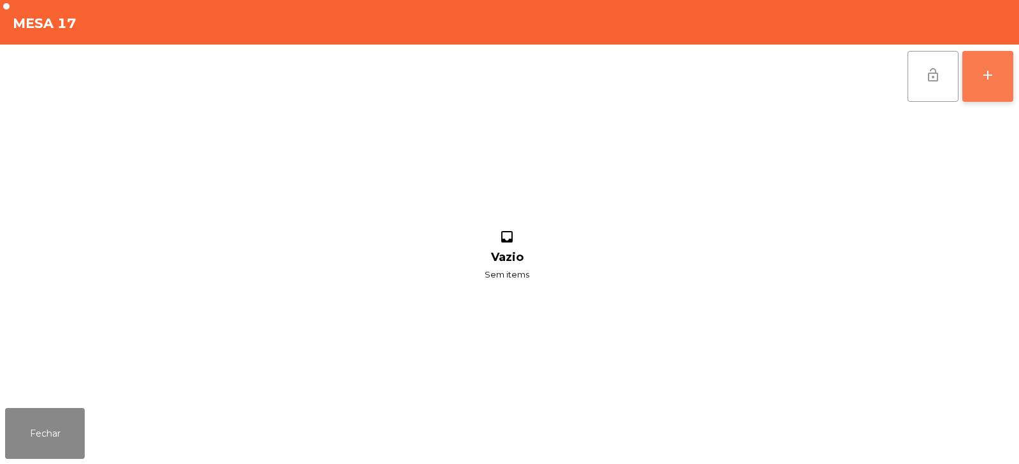
click at [1005, 67] on button "add" at bounding box center [987, 76] width 51 height 51
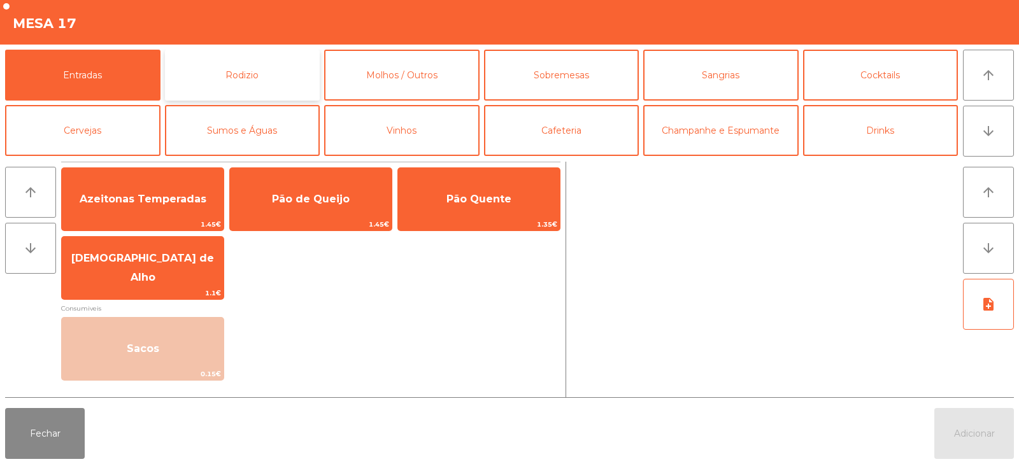
click at [269, 84] on button "Rodizio" at bounding box center [242, 75] width 155 height 51
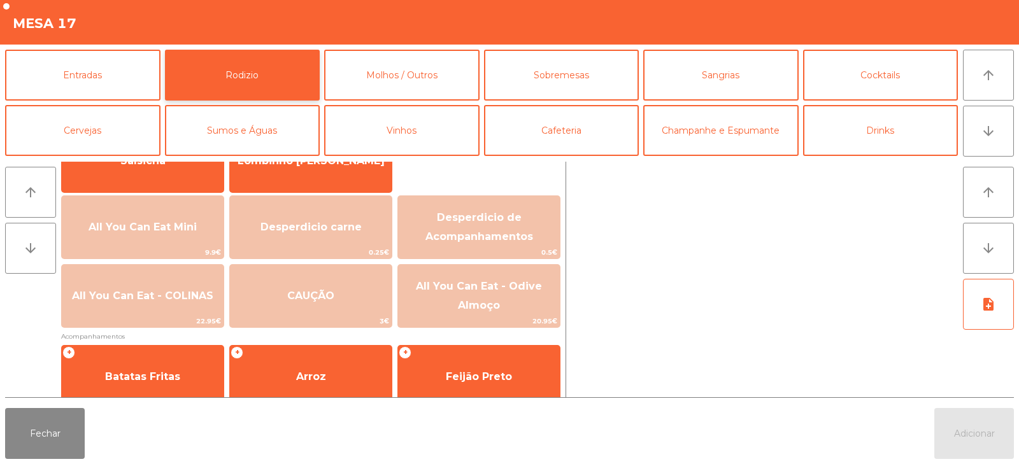
scroll to position [117, 0]
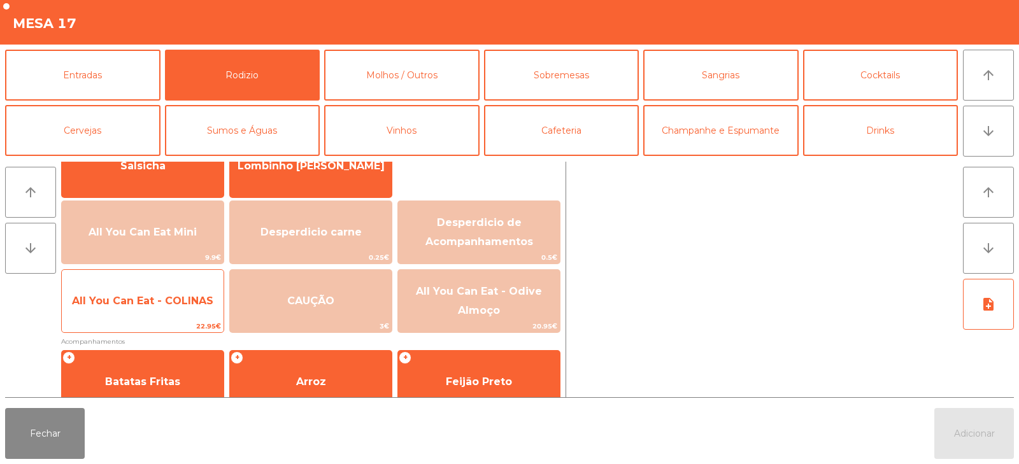
click at [157, 314] on span "All You Can Eat - COLINAS" at bounding box center [143, 301] width 162 height 34
click at [152, 306] on span "All You Can Eat - COLINAS" at bounding box center [142, 301] width 141 height 12
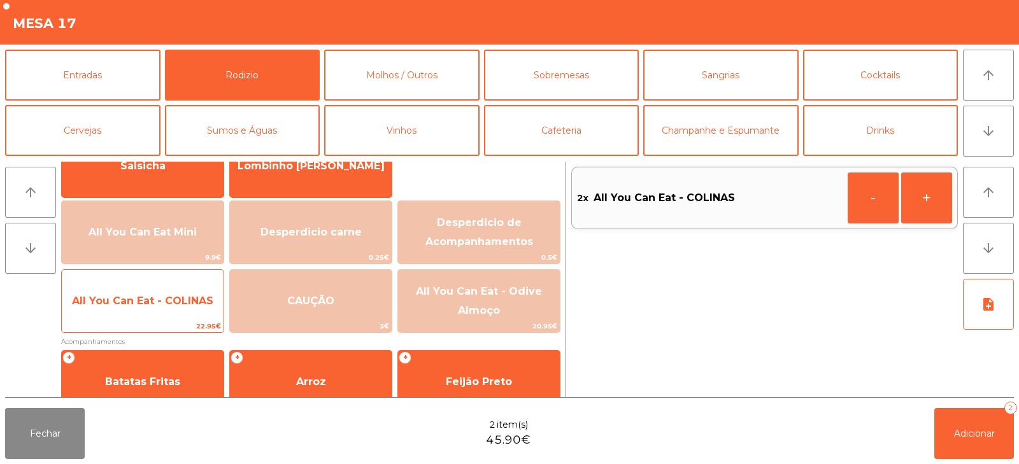
click at [152, 314] on span "All You Can Eat - COLINAS" at bounding box center [143, 301] width 162 height 34
click at [144, 318] on span "All You Can Eat - COLINAS" at bounding box center [143, 301] width 162 height 34
click at [147, 318] on span "All You Can Eat - COLINAS" at bounding box center [143, 301] width 162 height 34
click at [148, 328] on span "22.95€" at bounding box center [143, 326] width 162 height 12
click at [142, 331] on span "22.95€" at bounding box center [143, 326] width 162 height 12
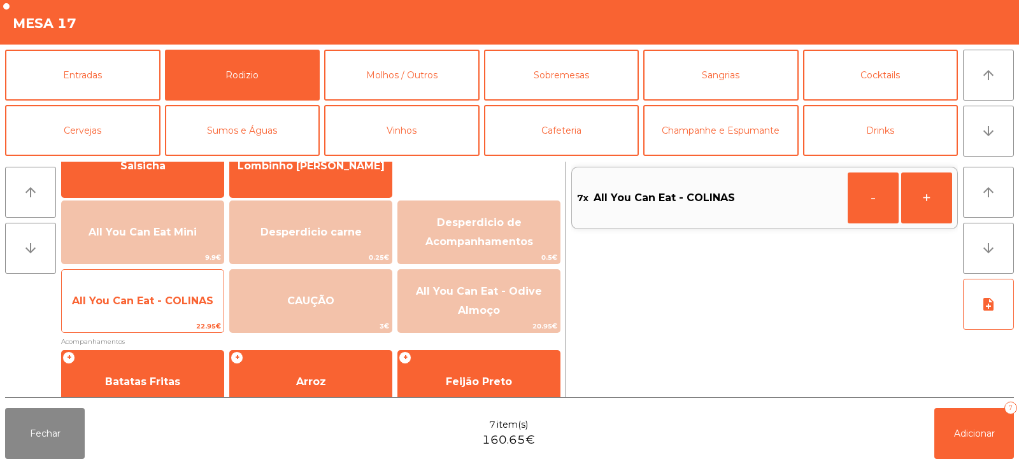
click at [147, 320] on span "22.95€" at bounding box center [143, 326] width 162 height 12
click at [135, 318] on span "All You Can Eat - COLINAS" at bounding box center [143, 301] width 162 height 34
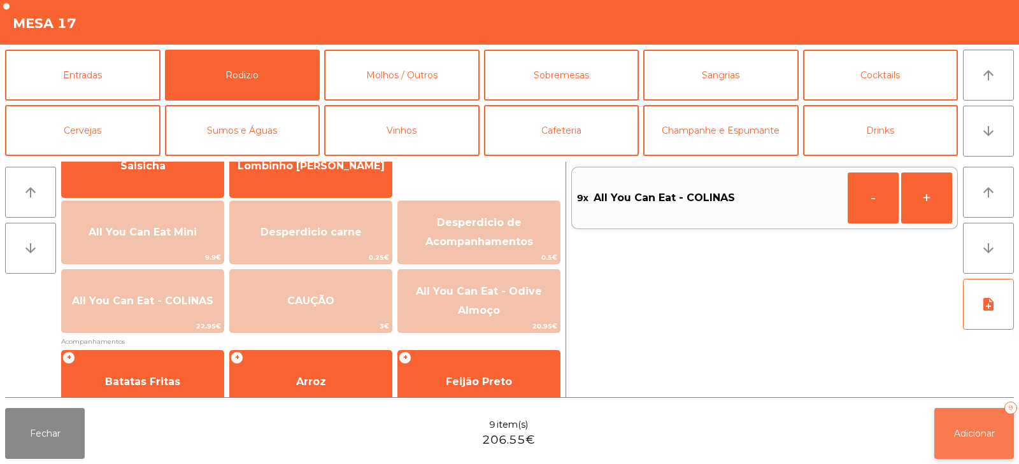
click at [968, 435] on span "Adicionar" at bounding box center [974, 433] width 41 height 11
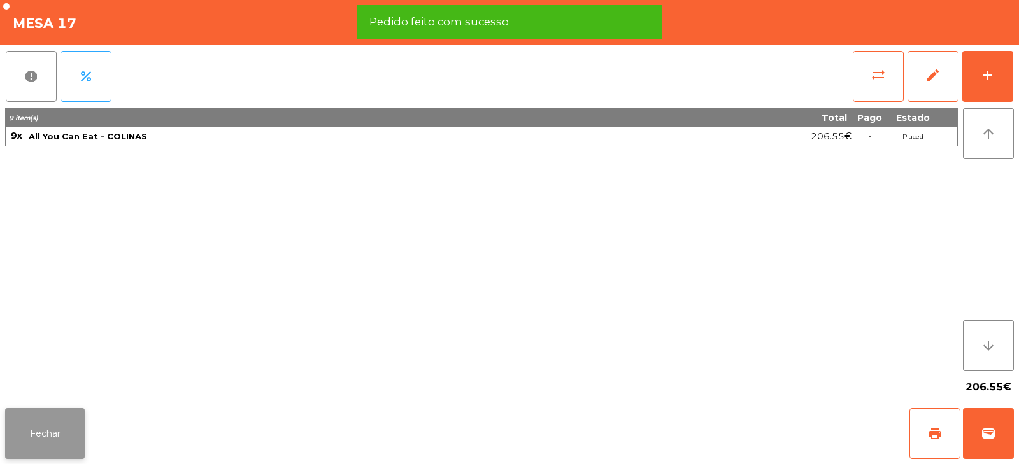
click at [51, 453] on button "Fechar" at bounding box center [45, 433] width 80 height 51
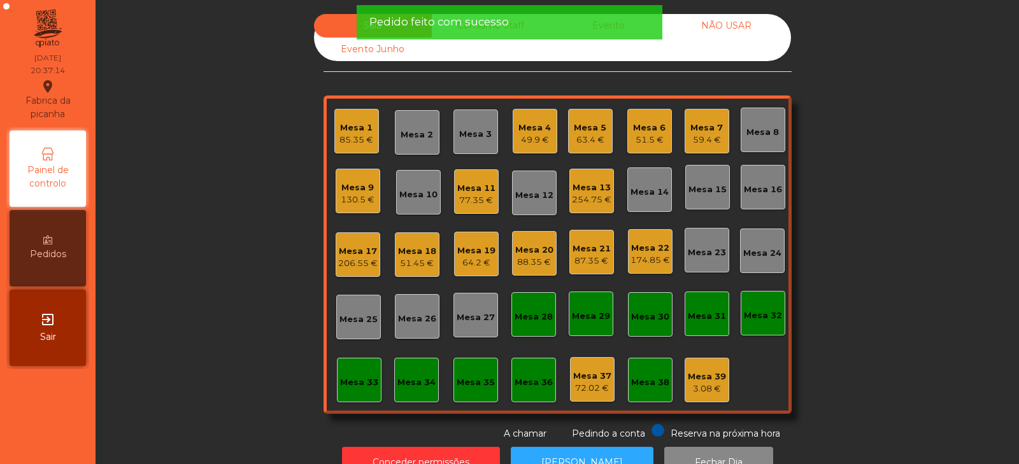
click at [239, 243] on div "Sala Consumo Staff Evento NÃO USAR Evento Junho Mesa 1 85.35 € Mesa 2 Mesa 3 Me…" at bounding box center [557, 227] width 889 height 427
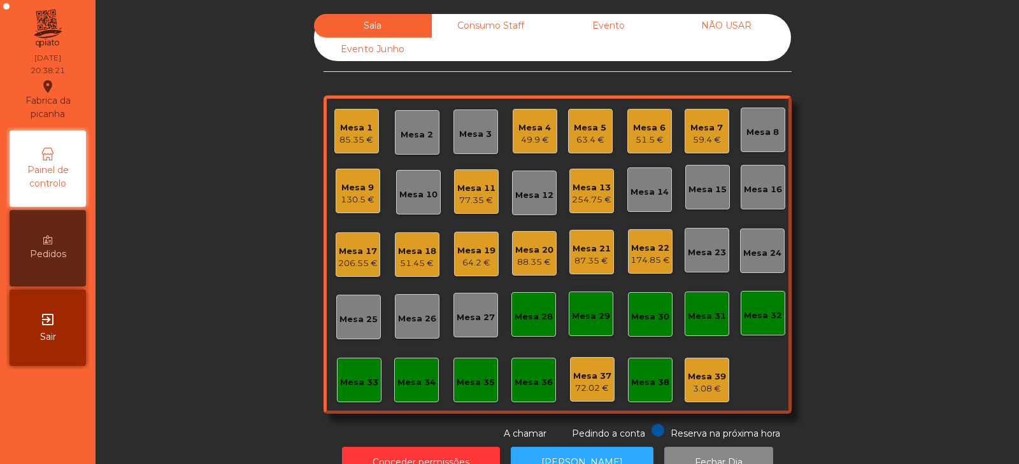
click at [586, 202] on div "254.75 €" at bounding box center [591, 200] width 39 height 13
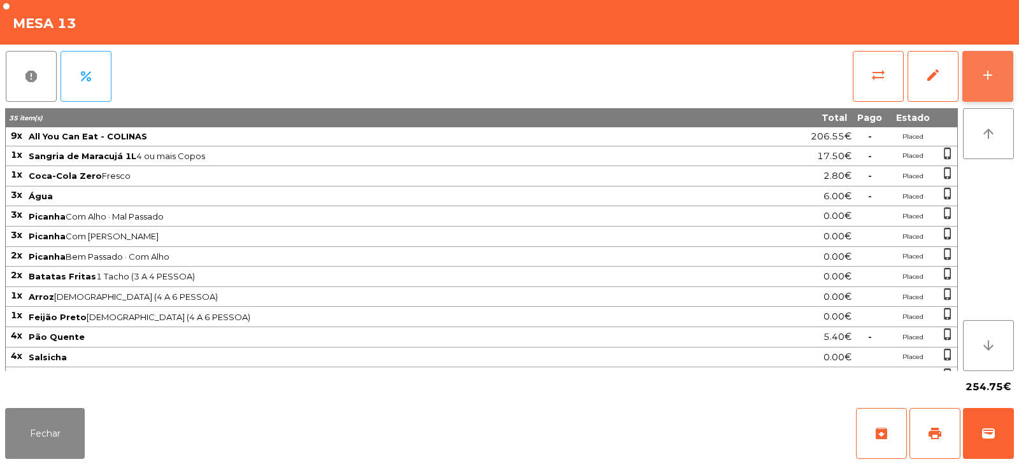
click at [979, 87] on button "add" at bounding box center [987, 76] width 51 height 51
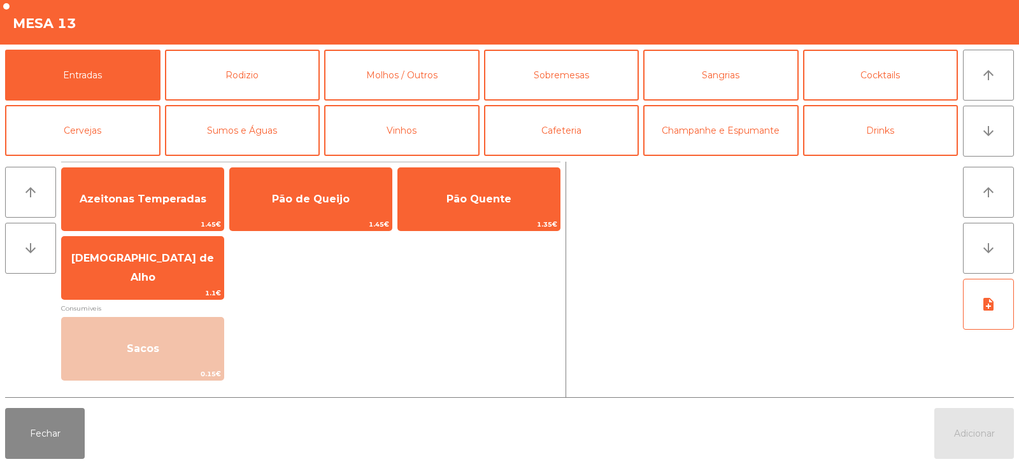
scroll to position [0, 0]
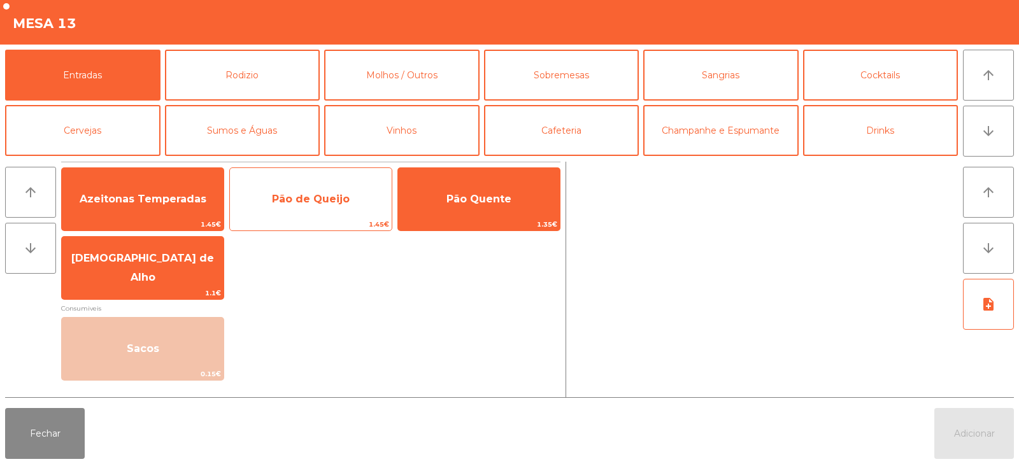
click at [339, 189] on span "Pão de Queijo" at bounding box center [311, 199] width 162 height 34
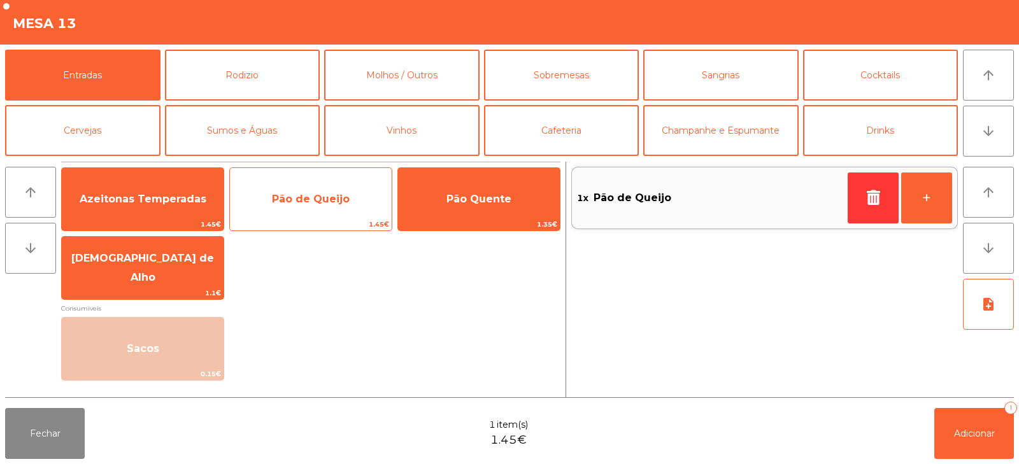
click at [355, 192] on span "Pão de Queijo" at bounding box center [311, 199] width 162 height 34
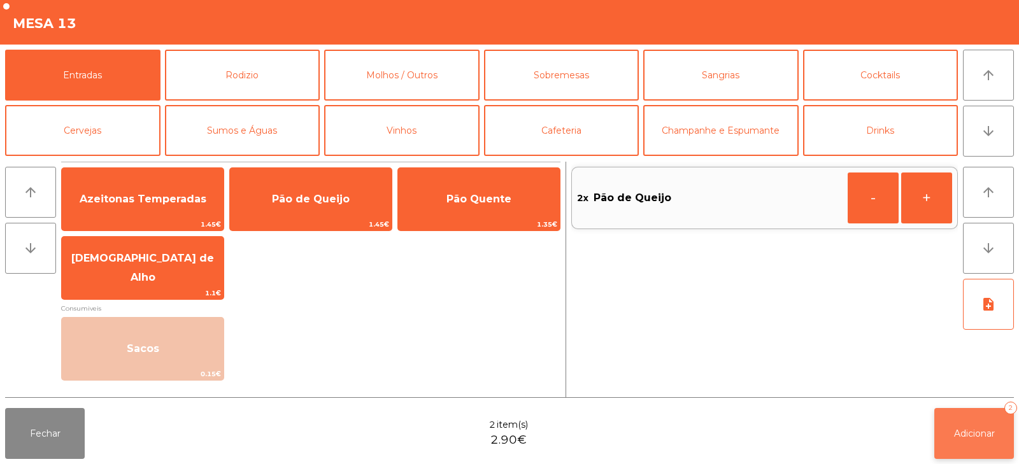
click at [1001, 426] on button "Adicionar 2" at bounding box center [974, 433] width 80 height 51
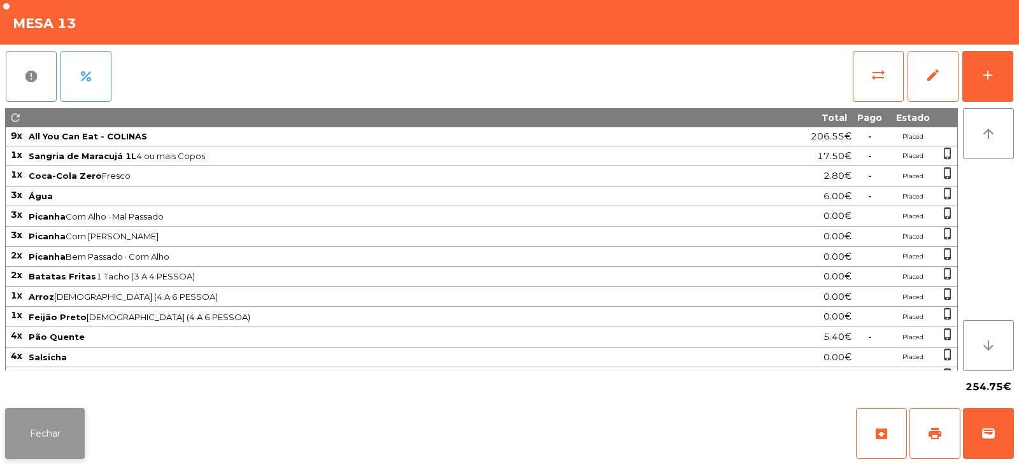
click at [55, 422] on button "Fechar" at bounding box center [45, 433] width 80 height 51
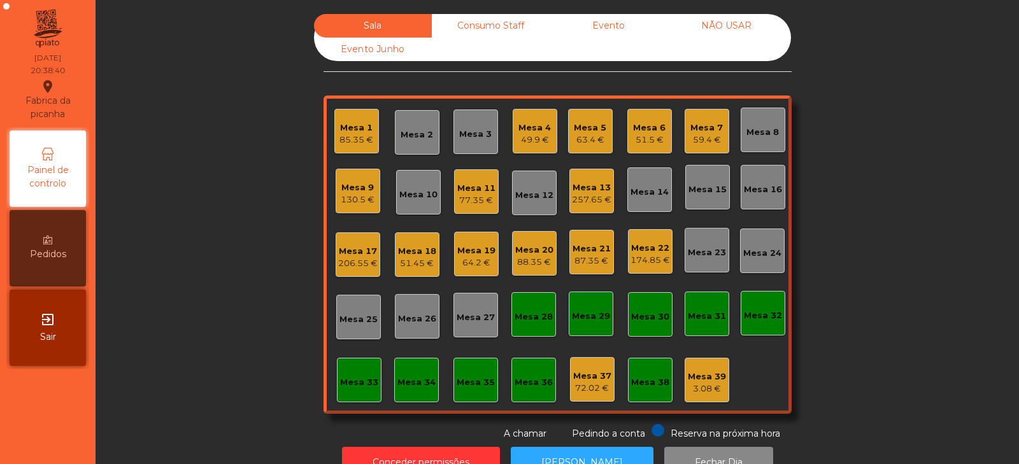
click at [532, 261] on div "88.35 €" at bounding box center [534, 262] width 38 height 13
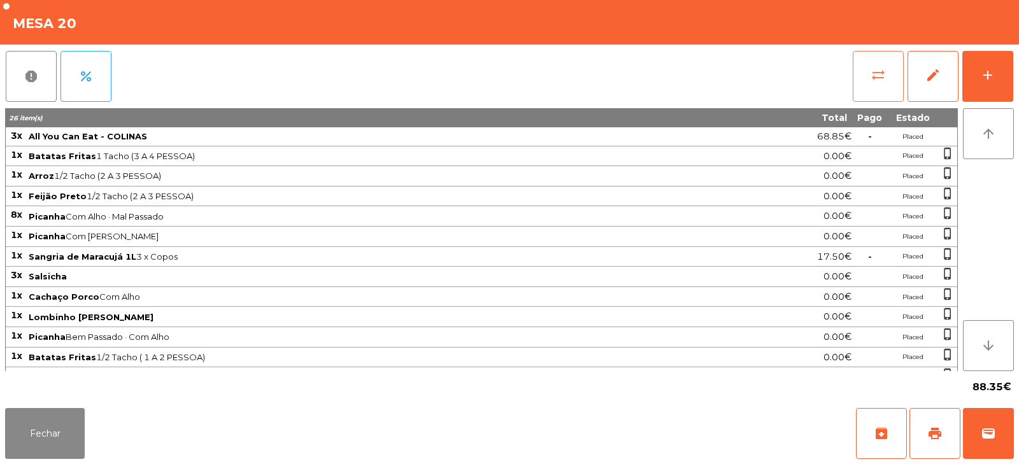
click at [864, 82] on button "sync_alt" at bounding box center [877, 76] width 51 height 51
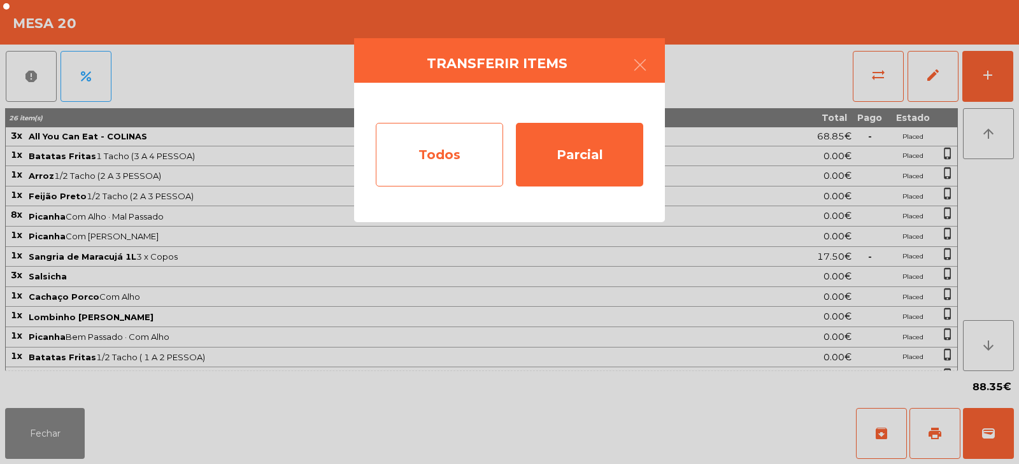
click at [448, 163] on div "Todos" at bounding box center [439, 155] width 127 height 64
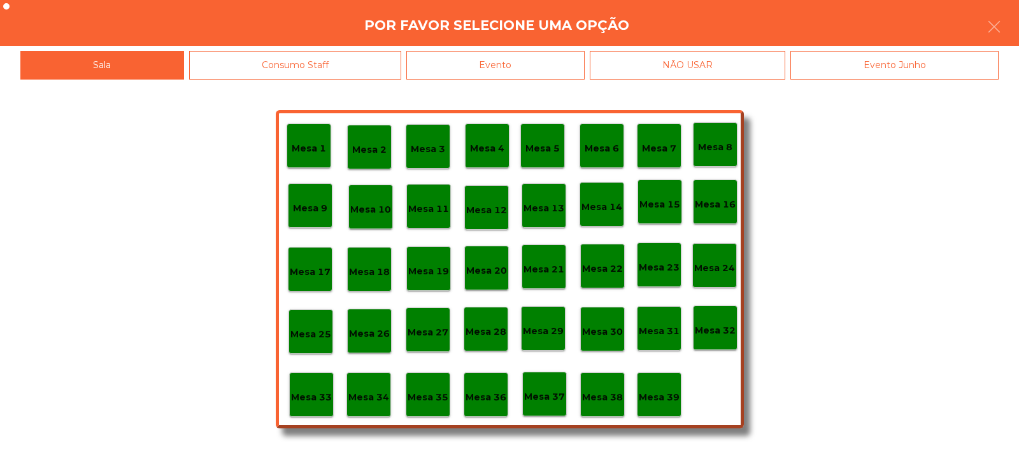
click at [519, 65] on div "Evento" at bounding box center [495, 65] width 178 height 29
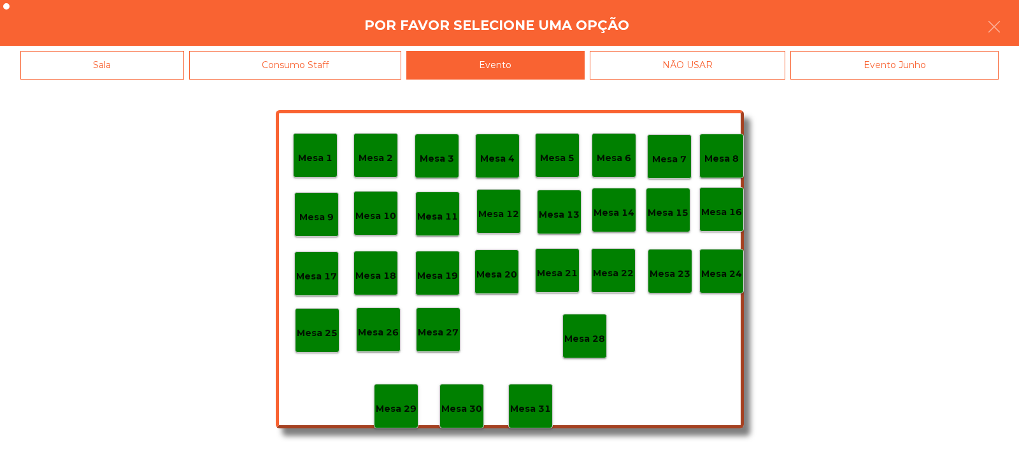
click at [581, 334] on p "Mesa 28" at bounding box center [584, 339] width 41 height 15
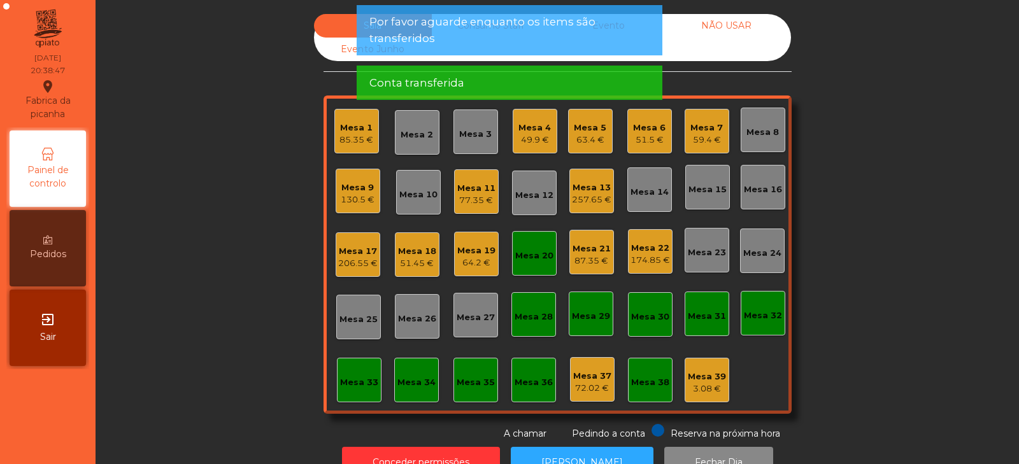
click at [524, 248] on div "Mesa 20" at bounding box center [534, 253] width 38 height 18
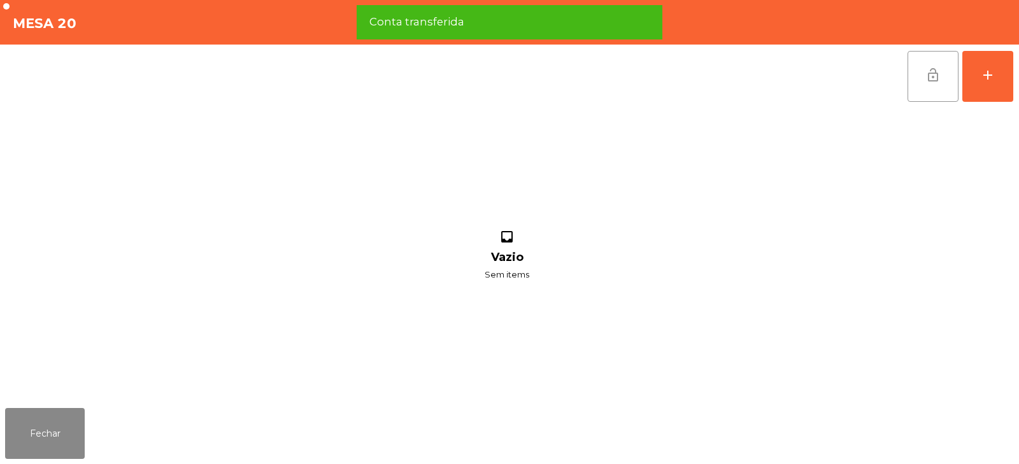
click at [935, 81] on span "lock_open" at bounding box center [932, 74] width 15 height 15
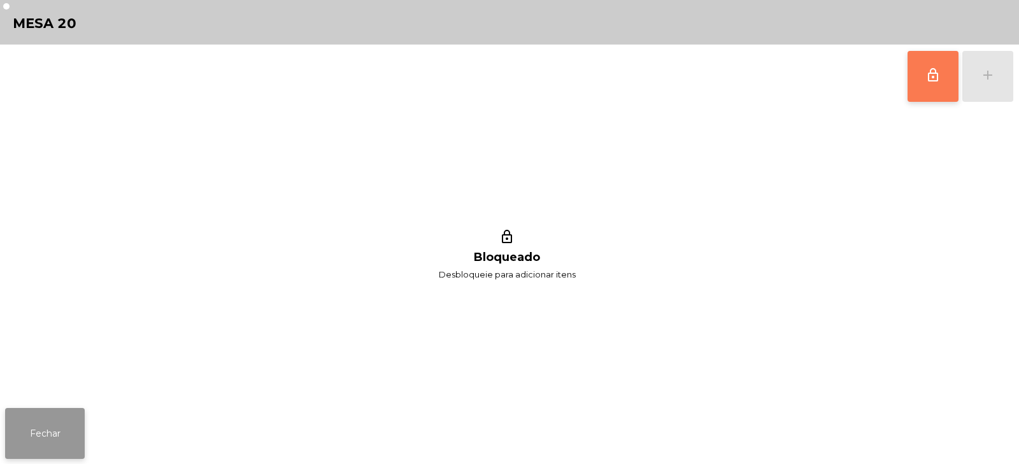
click at [55, 417] on button "Fechar" at bounding box center [45, 433] width 80 height 51
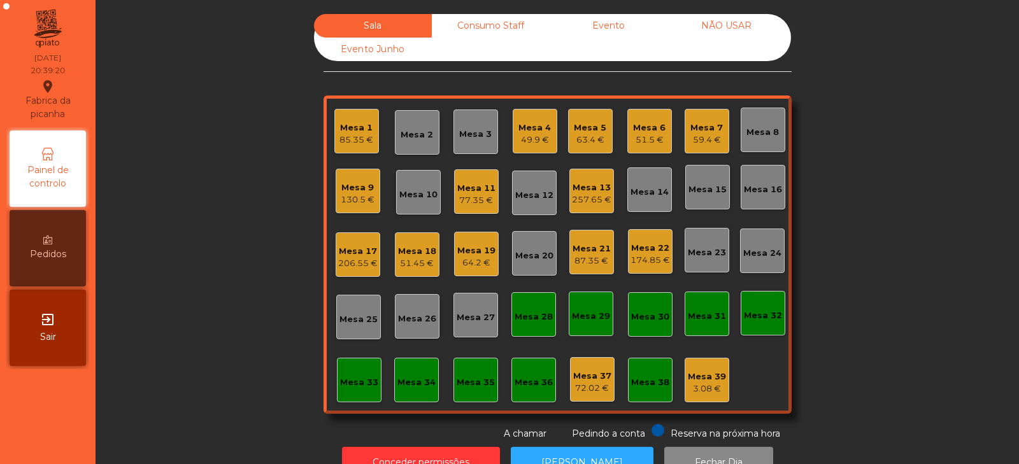
click at [837, 152] on div "Sala Consumo Staff Evento NÃO USAR Evento Junho Mesa 1 85.35 € Mesa 2 Mesa 3 Me…" at bounding box center [557, 227] width 889 height 427
click at [230, 208] on div "Sala Consumo Staff Evento NÃO USAR Evento Junho Mesa 1 85.35 € Mesa 2 Mesa 3 Me…" at bounding box center [557, 227] width 889 height 427
click at [539, 257] on div "Mesa 20" at bounding box center [534, 256] width 38 height 13
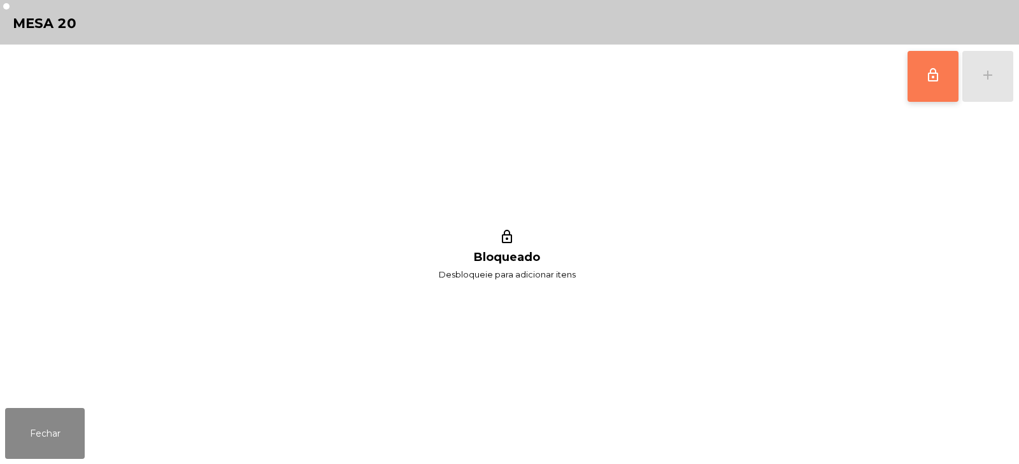
click at [940, 91] on button "lock_outline" at bounding box center [932, 76] width 51 height 51
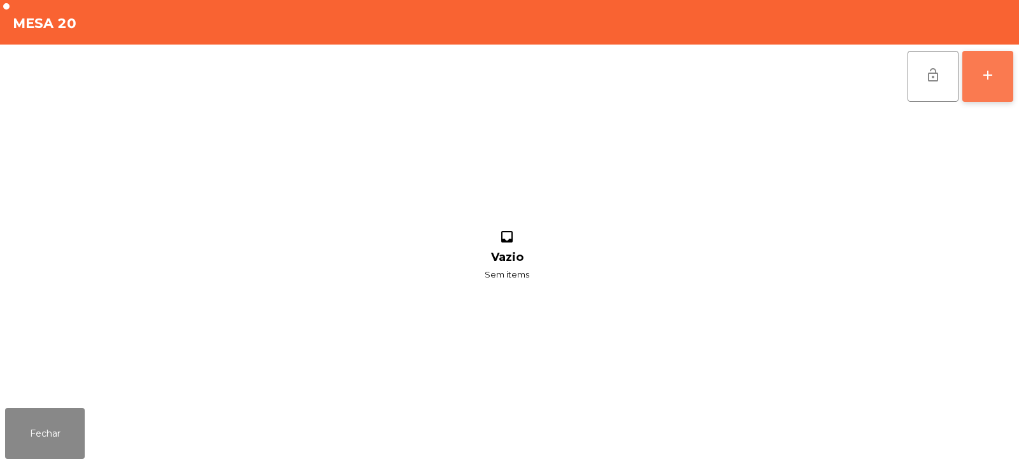
click at [989, 81] on div "add" at bounding box center [987, 74] width 15 height 15
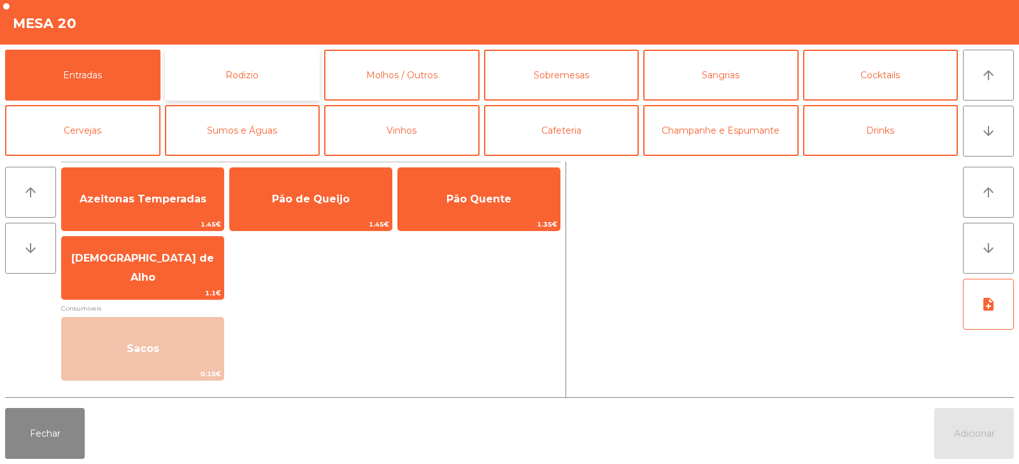
click at [216, 74] on button "Rodizio" at bounding box center [242, 75] width 155 height 51
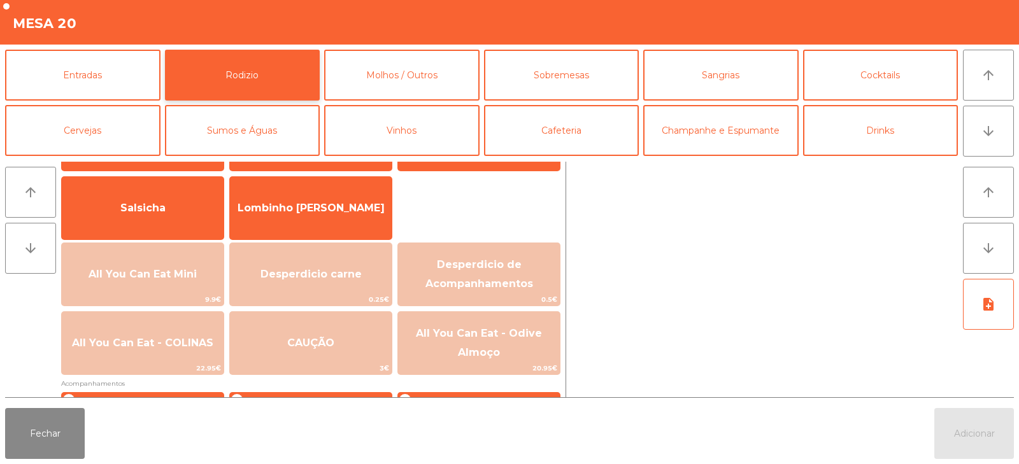
scroll to position [73, 0]
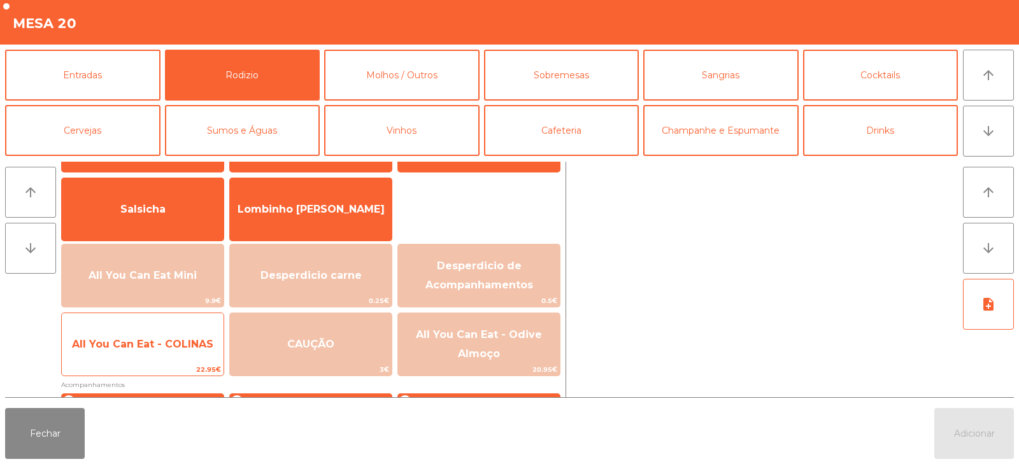
click at [180, 362] on span "All You Can Eat - COLINAS" at bounding box center [143, 344] width 162 height 34
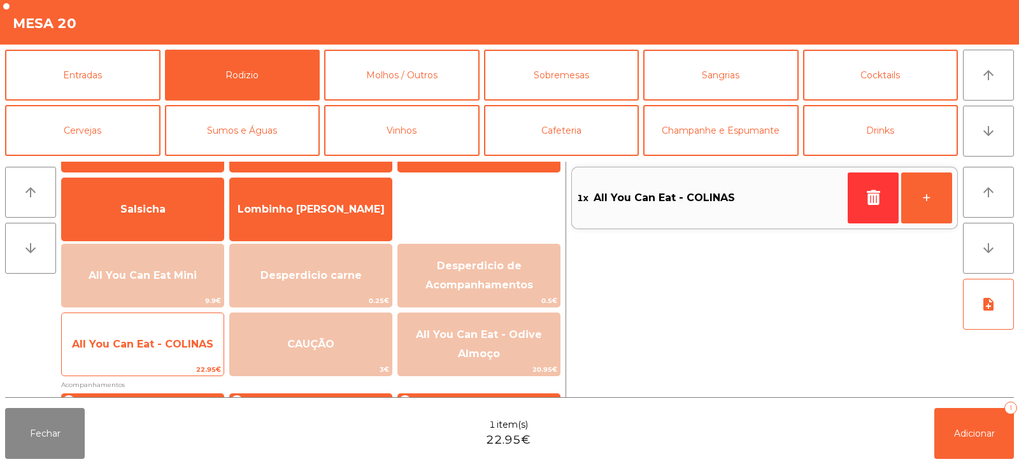
click at [180, 345] on span "All You Can Eat - COLINAS" at bounding box center [142, 344] width 141 height 12
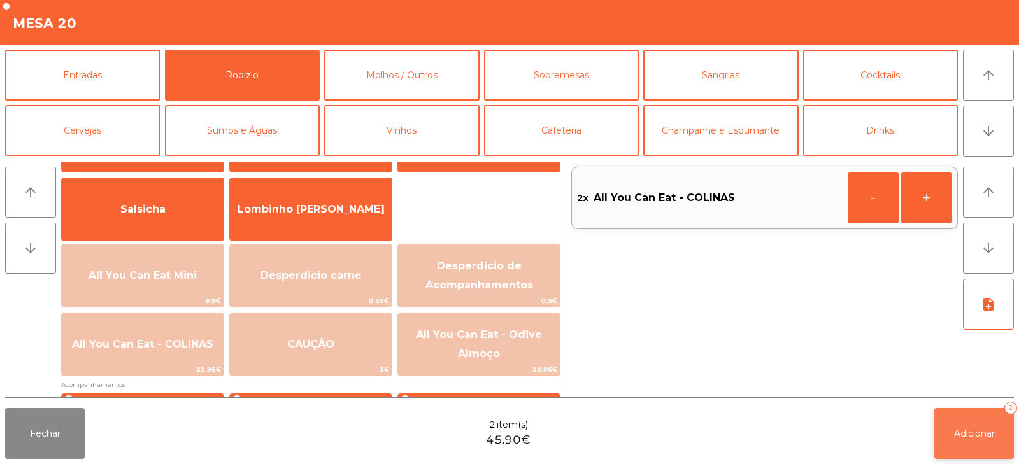
click at [980, 429] on span "Adicionar" at bounding box center [974, 433] width 41 height 11
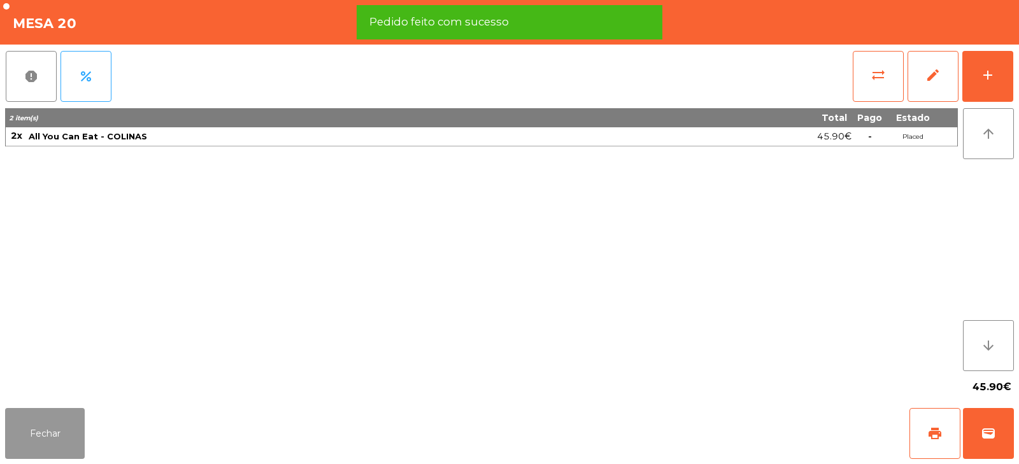
click at [52, 438] on button "Fechar" at bounding box center [45, 433] width 80 height 51
click at [56, 435] on nav "Fabrica da picanha location_on [DATE] 20:41:13 Painel de controlo Pedidos exit_…" at bounding box center [47, 232] width 95 height 464
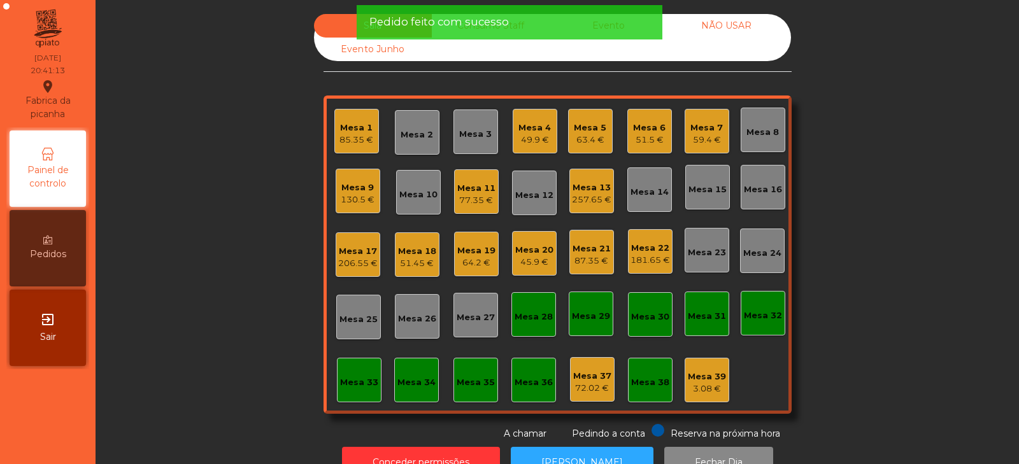
click at [243, 260] on div "Sala Consumo Staff Evento NÃO USAR Evento Junho Mesa 1 85.35 € Mesa 2 Mesa 3 Me…" at bounding box center [557, 227] width 889 height 427
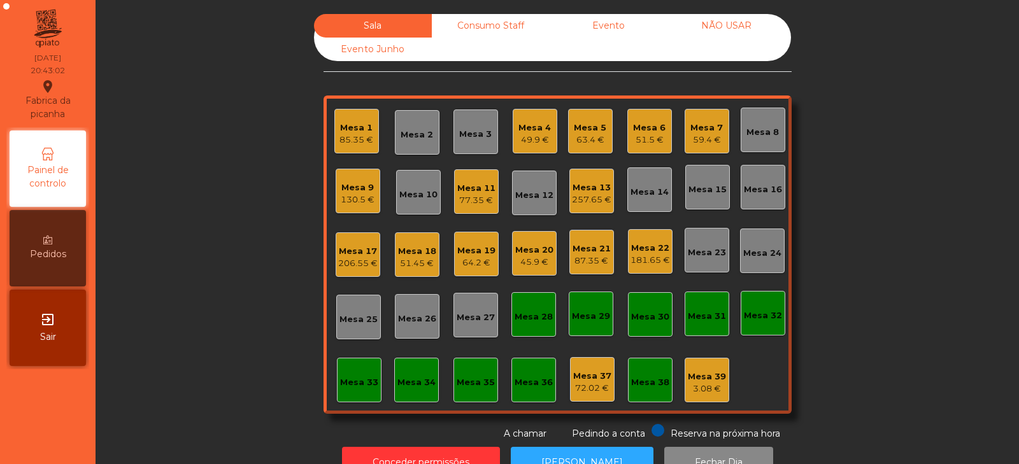
click at [579, 192] on div "Mesa 13" at bounding box center [591, 187] width 39 height 13
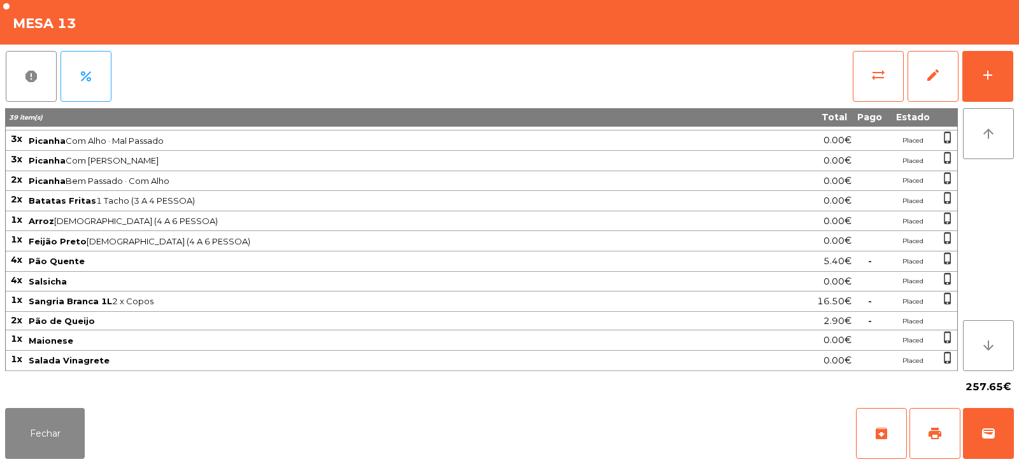
scroll to position [0, 0]
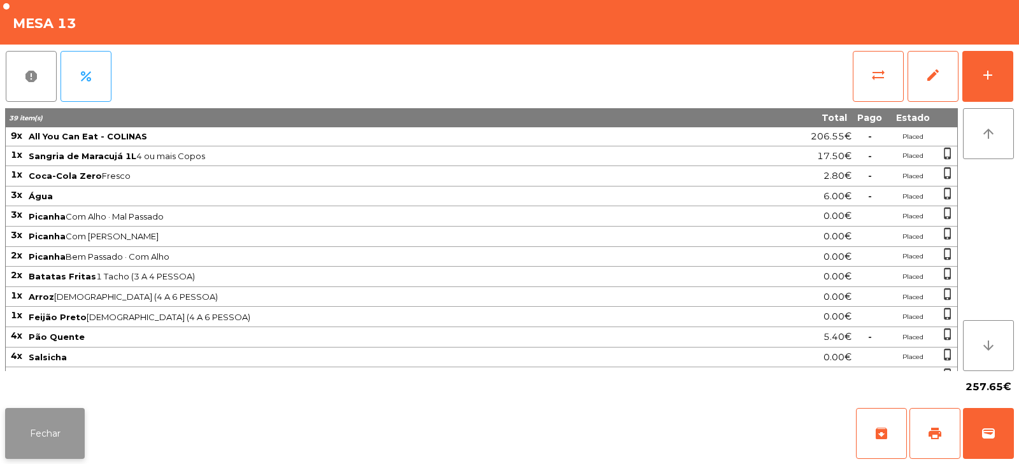
click at [83, 423] on button "Fechar" at bounding box center [45, 433] width 80 height 51
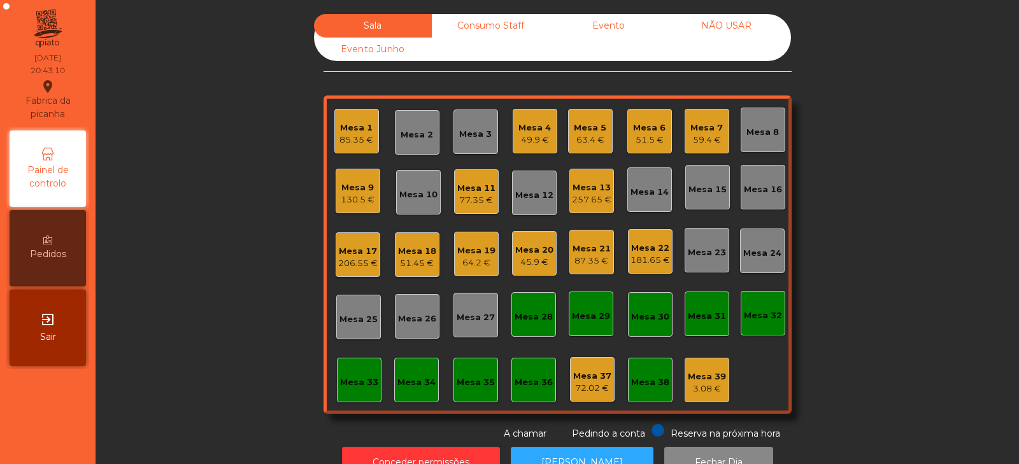
click at [351, 369] on div "Mesa 33" at bounding box center [359, 380] width 45 height 45
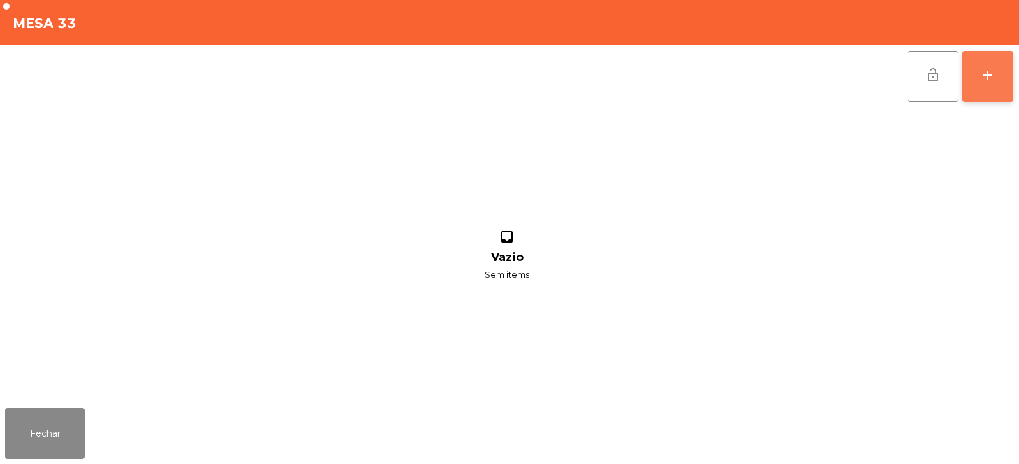
click at [979, 71] on button "add" at bounding box center [987, 76] width 51 height 51
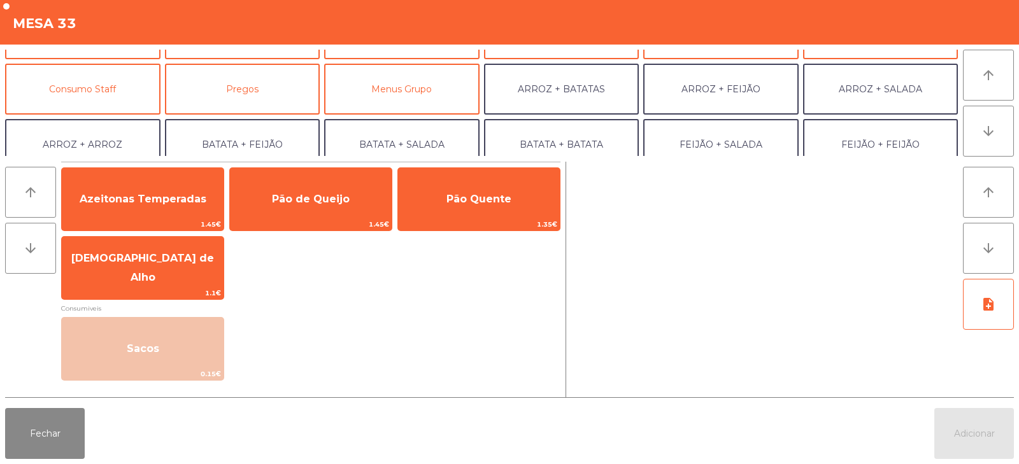
scroll to position [120, 0]
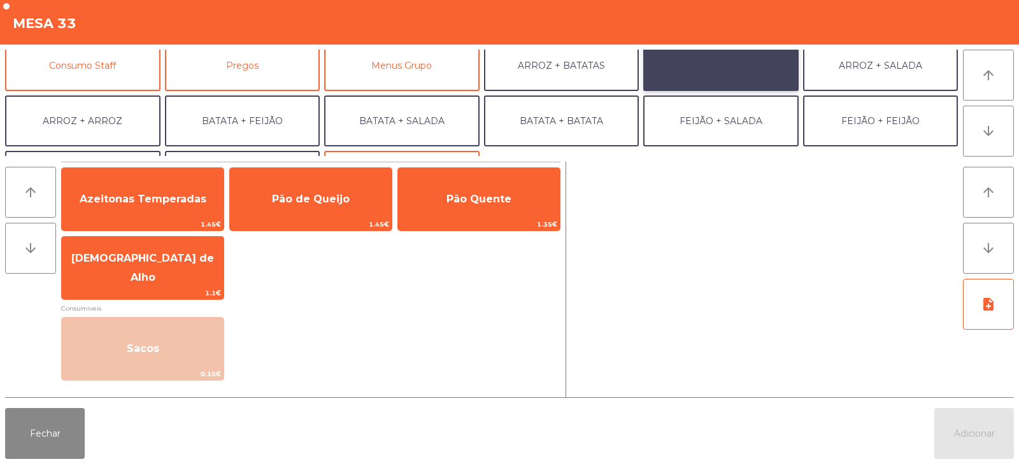
click at [741, 59] on button "ARROZ + FEIJÃO" at bounding box center [720, 65] width 155 height 51
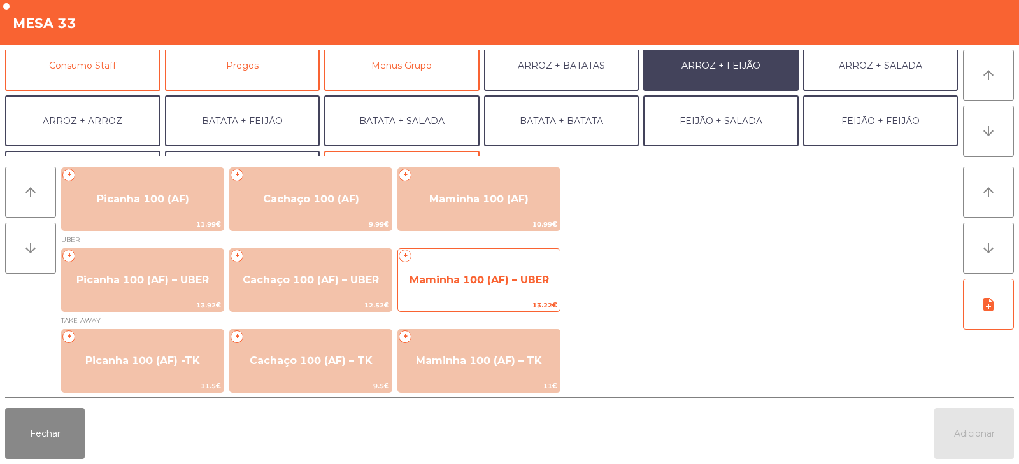
click at [453, 291] on span "Maminha 100 (AF) – UBER" at bounding box center [479, 280] width 162 height 34
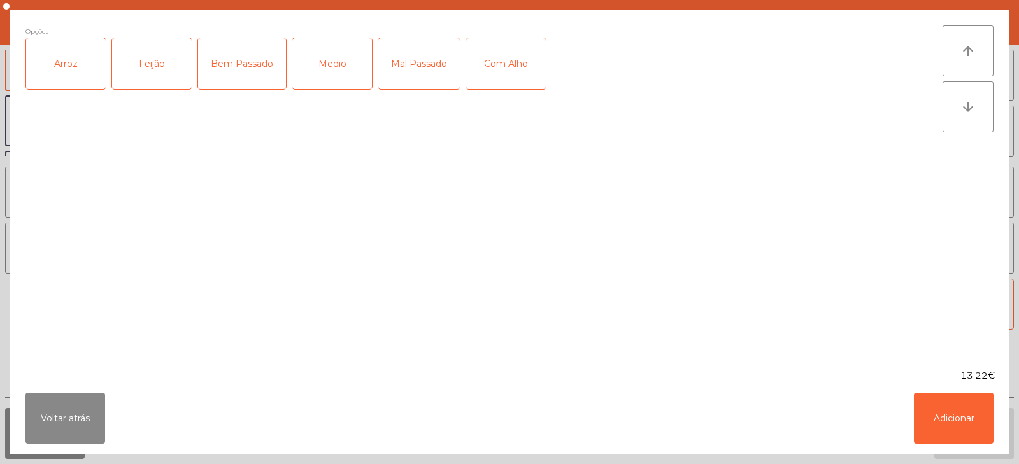
click at [72, 67] on div "Arroz" at bounding box center [66, 63] width 80 height 51
click at [151, 66] on div "Feijão" at bounding box center [152, 63] width 80 height 51
click at [88, 421] on button "Voltar atrás" at bounding box center [65, 418] width 80 height 51
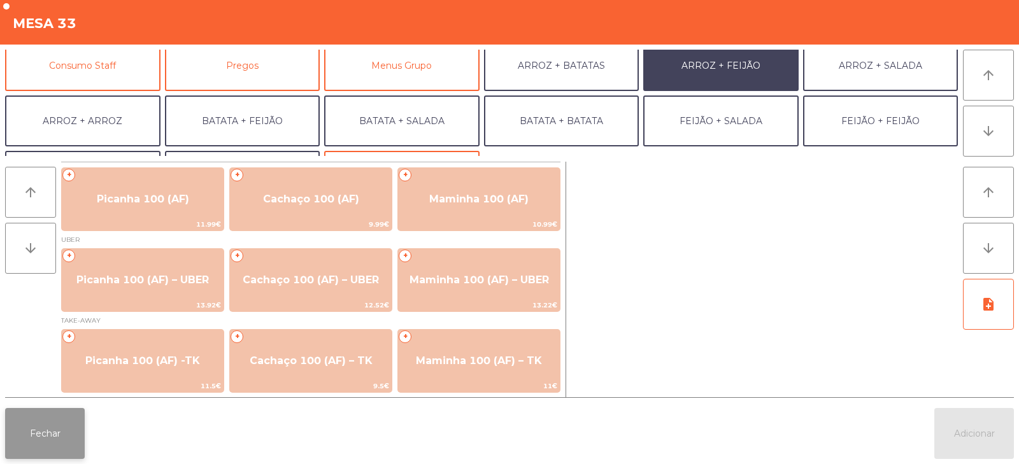
click at [75, 440] on button "Fechar" at bounding box center [45, 433] width 80 height 51
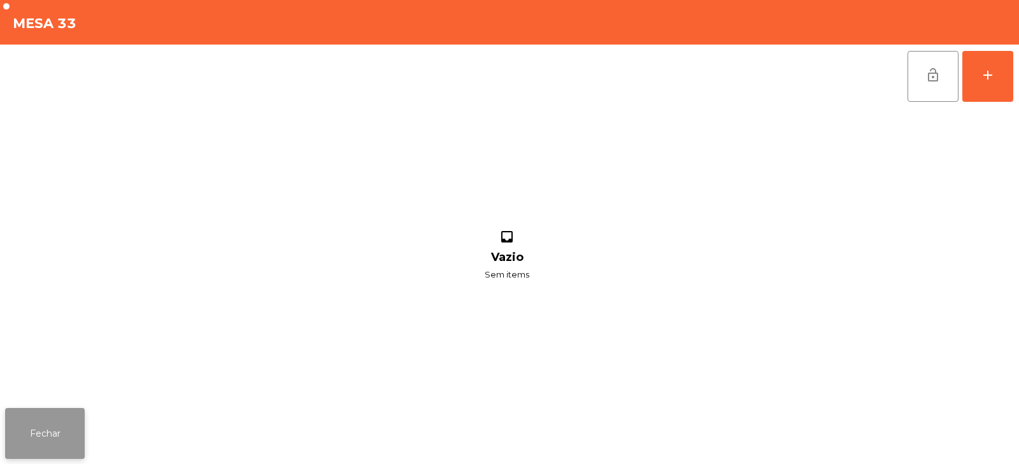
click at [83, 421] on button "Fechar" at bounding box center [45, 433] width 80 height 51
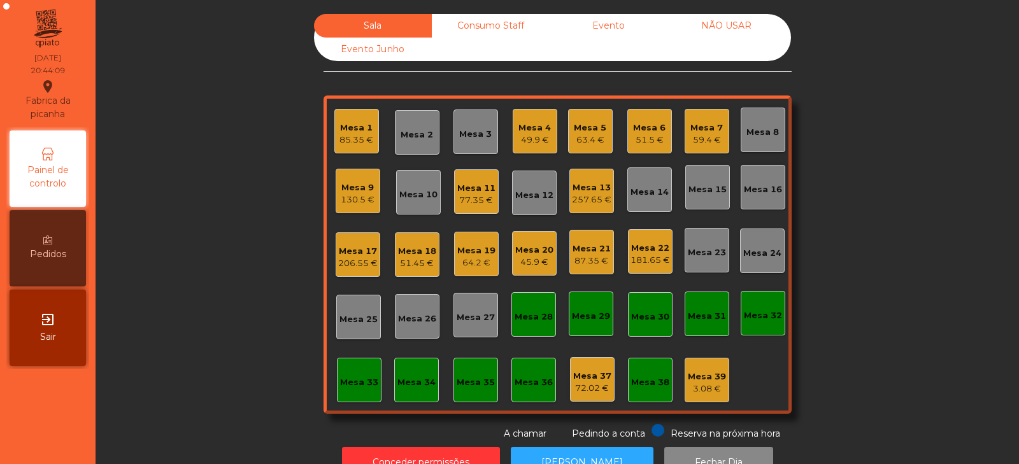
click at [756, 133] on div "Mesa 8" at bounding box center [762, 132] width 32 height 13
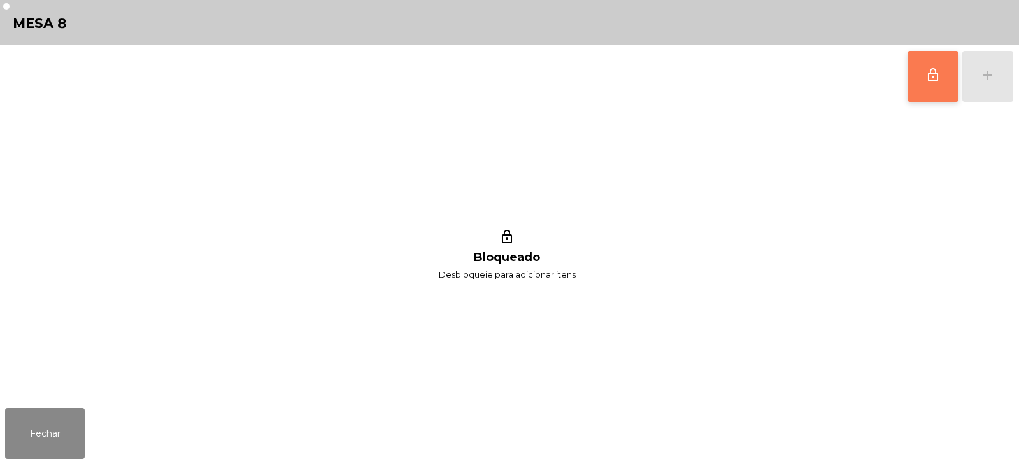
click at [931, 100] on button "lock_outline" at bounding box center [932, 76] width 51 height 51
click at [910, 90] on button "lock_outline" at bounding box center [932, 76] width 51 height 51
click at [930, 88] on button "lock_outline" at bounding box center [932, 76] width 51 height 51
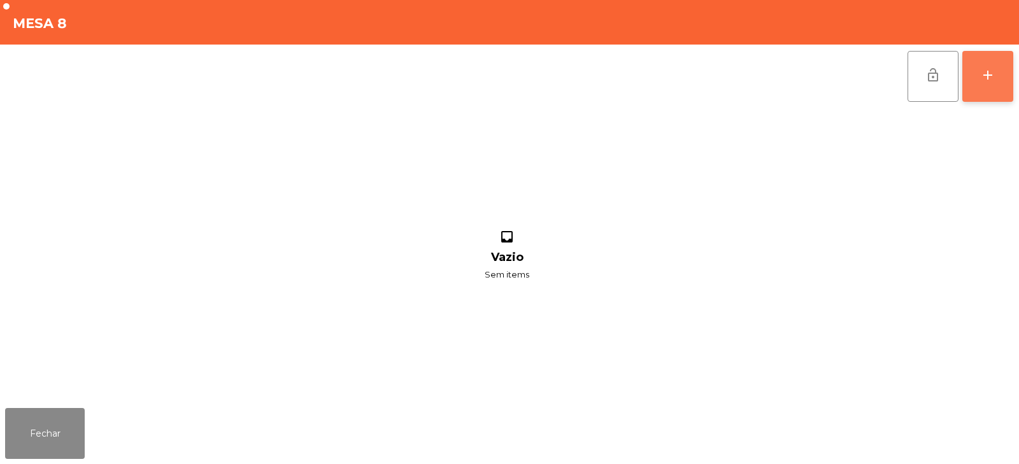
click at [973, 73] on button "add" at bounding box center [987, 76] width 51 height 51
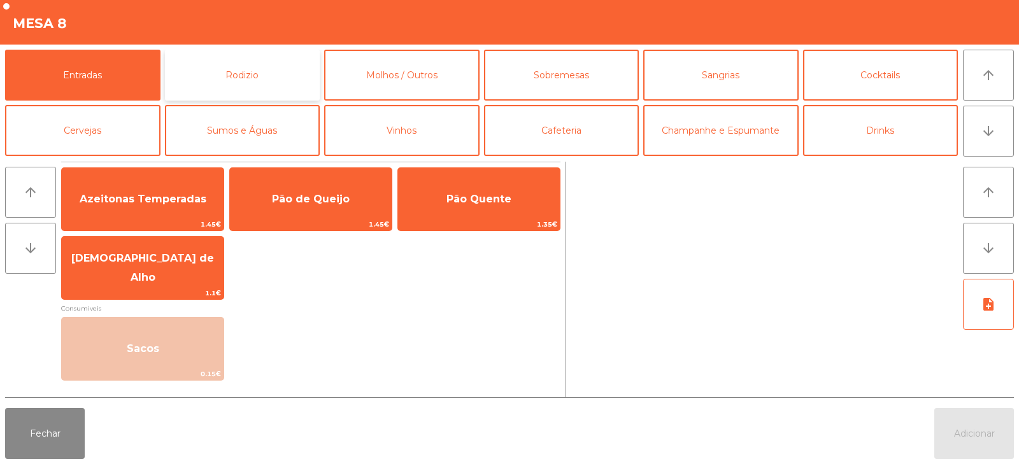
click at [218, 78] on button "Rodizio" at bounding box center [242, 75] width 155 height 51
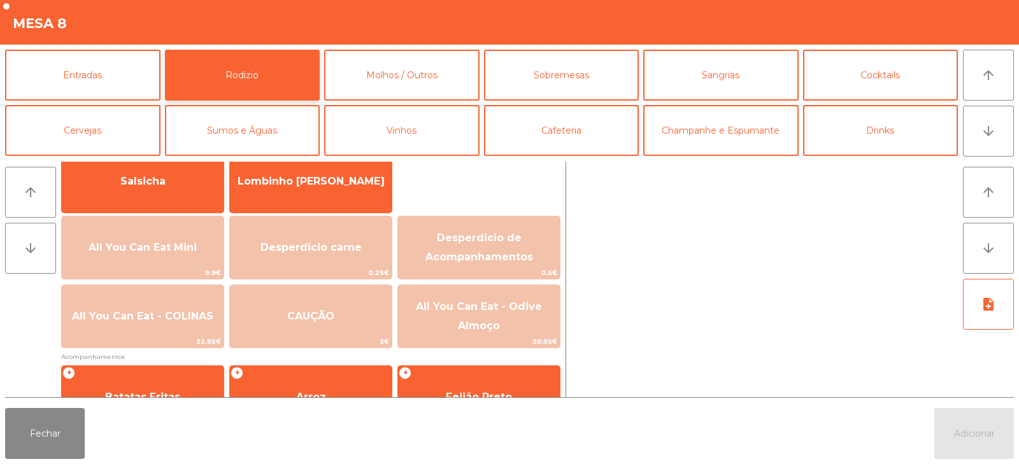
scroll to position [101, 0]
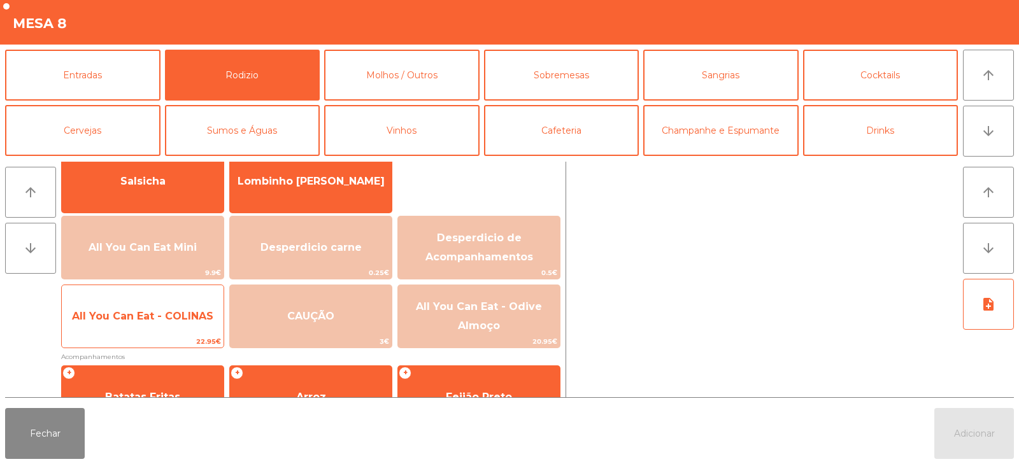
click at [139, 333] on span "All You Can Eat - COLINAS" at bounding box center [143, 316] width 162 height 34
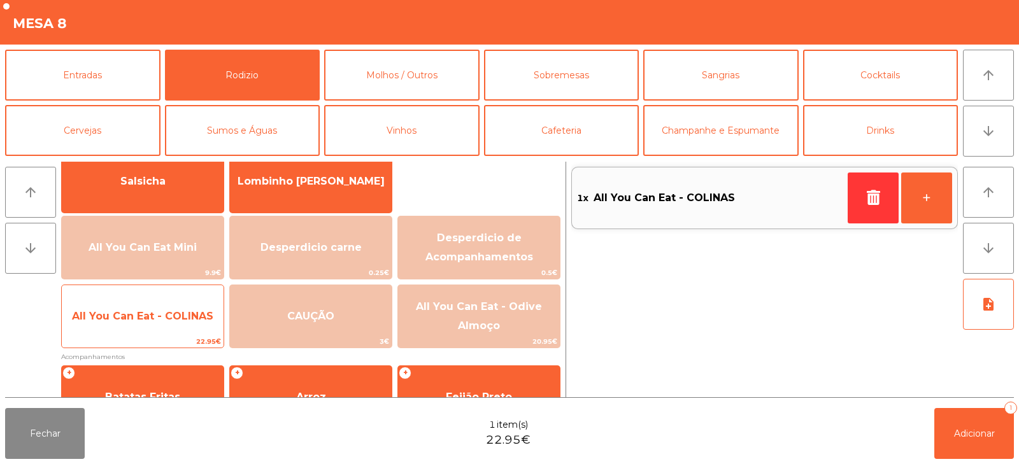
click at [150, 334] on span "All You Can Eat - COLINAS" at bounding box center [143, 316] width 162 height 34
click at [148, 330] on span "All You Can Eat - COLINAS" at bounding box center [143, 316] width 162 height 34
click at [160, 335] on div "All You Can Eat - COLINAS 22.95€" at bounding box center [142, 317] width 163 height 64
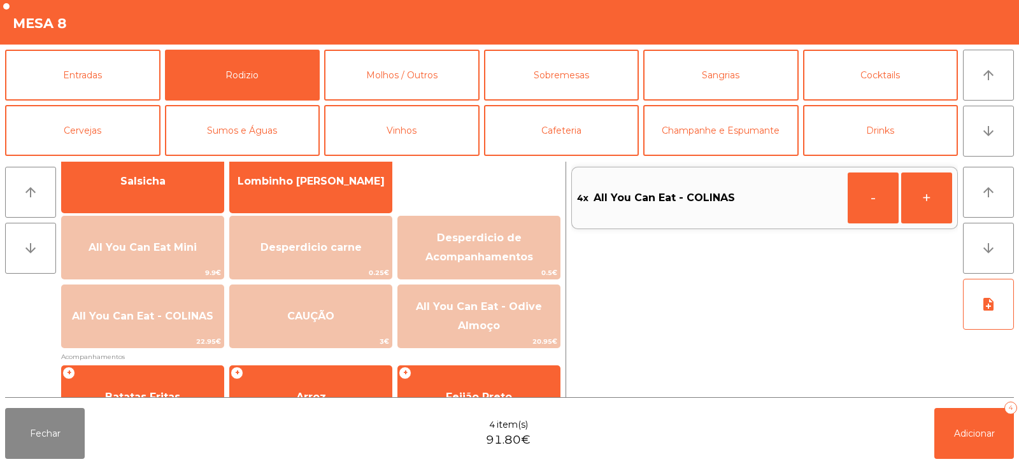
click at [979, 460] on div "Fechar 4 item(s) 91.80€ Adicionar 4" at bounding box center [509, 433] width 1019 height 61
click at [966, 428] on span "Adicionar" at bounding box center [974, 433] width 41 height 11
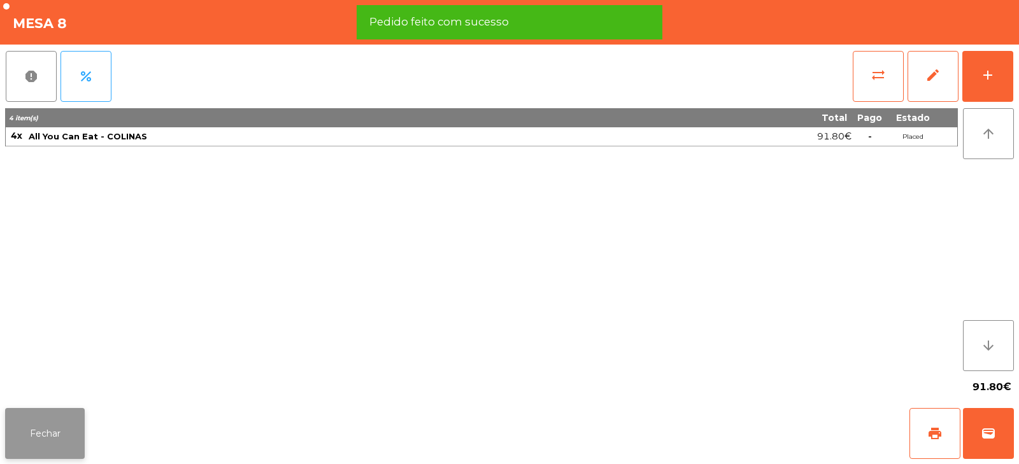
click at [39, 442] on button "Fechar" at bounding box center [45, 433] width 80 height 51
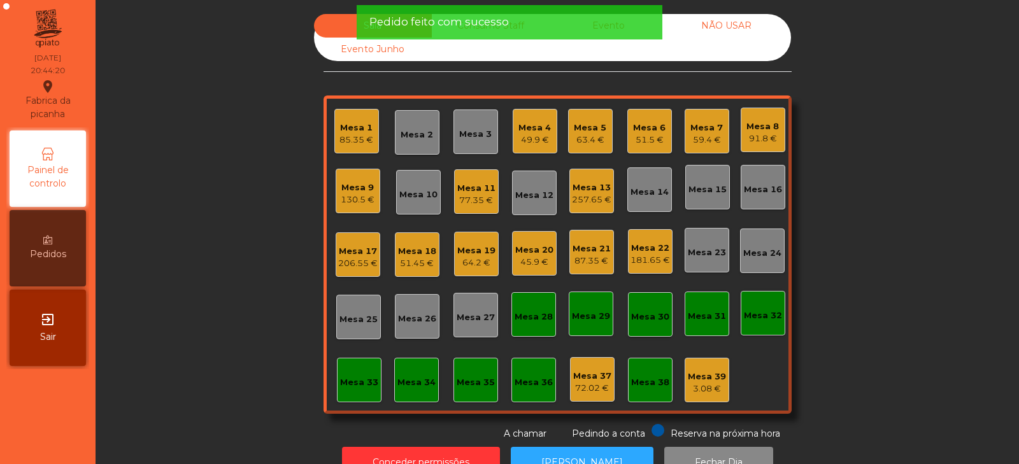
click at [200, 239] on div "Sala Consumo Staff Evento NÃO USAR Evento Junho Mesa 1 85.35 € Mesa 2 Mesa 3 Me…" at bounding box center [557, 227] width 889 height 427
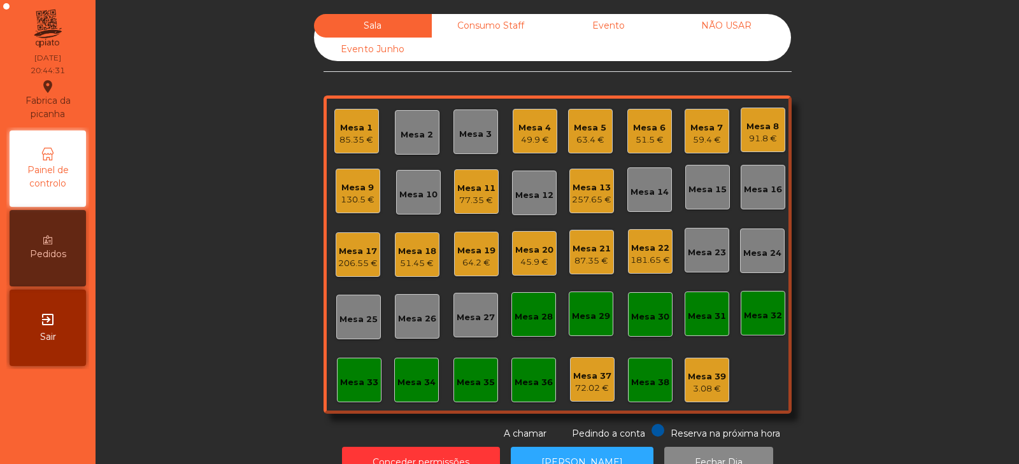
click at [352, 383] on div "Mesa 33" at bounding box center [359, 382] width 38 height 13
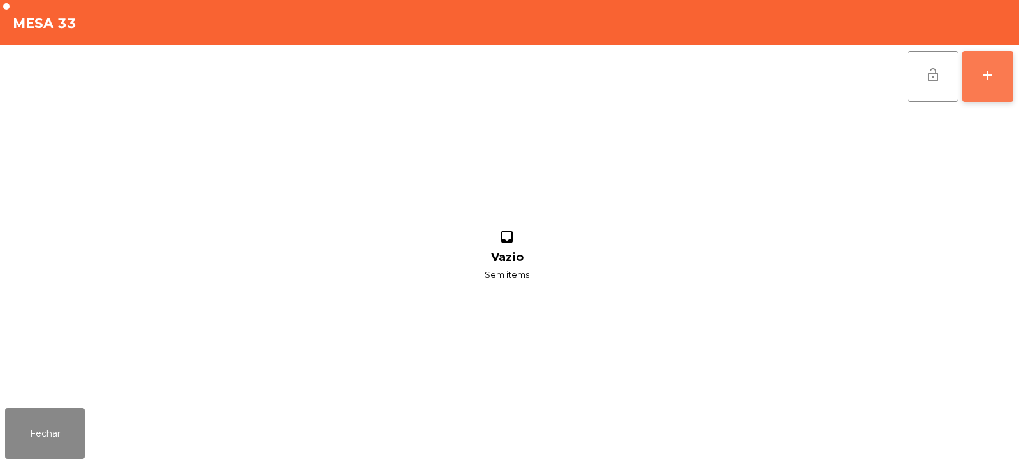
click at [972, 97] on button "add" at bounding box center [987, 76] width 51 height 51
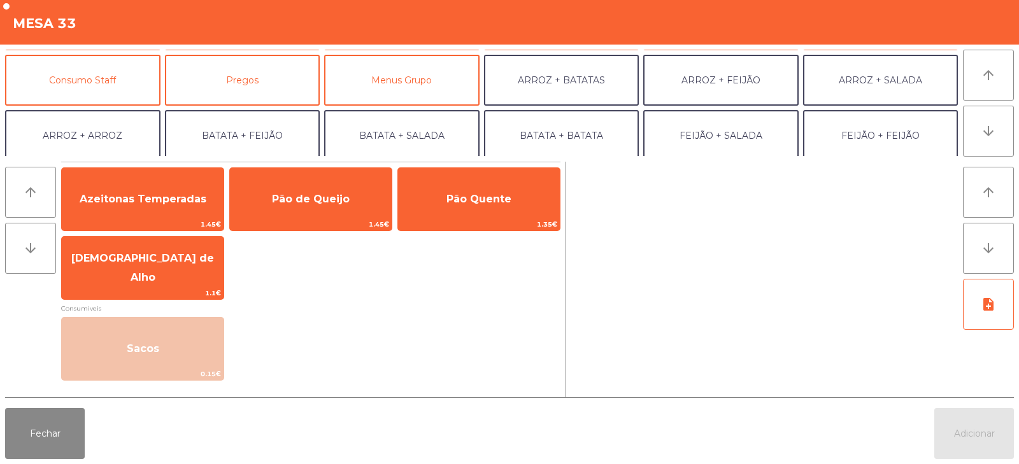
scroll to position [107, 0]
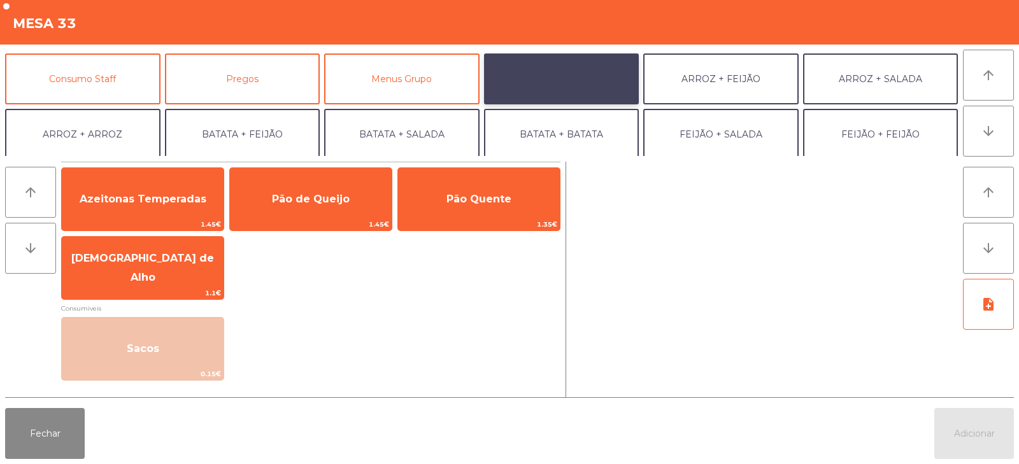
click at [601, 85] on button "ARROZ + BATATAS" at bounding box center [561, 78] width 155 height 51
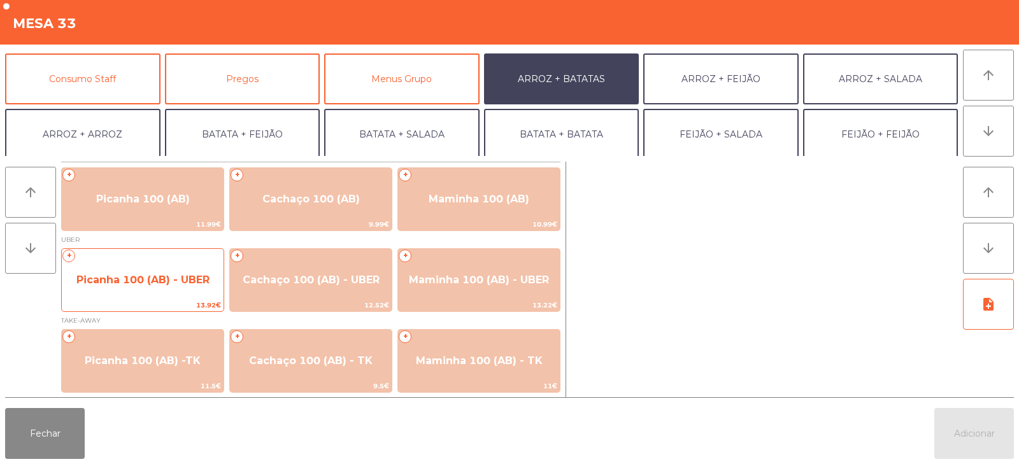
click at [181, 284] on span "Picanha 100 (AB) - UBER" at bounding box center [142, 280] width 133 height 12
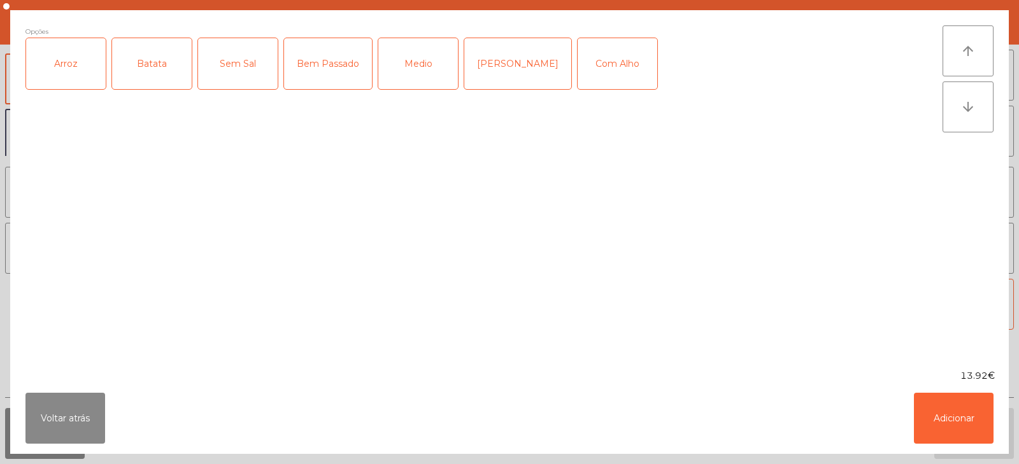
click at [71, 88] on div "Arroz" at bounding box center [66, 63] width 80 height 51
click at [156, 73] on div "Batata" at bounding box center [152, 63] width 80 height 51
click at [413, 76] on div "Medio" at bounding box center [418, 63] width 80 height 51
click at [925, 406] on button "Adicionar" at bounding box center [954, 418] width 80 height 51
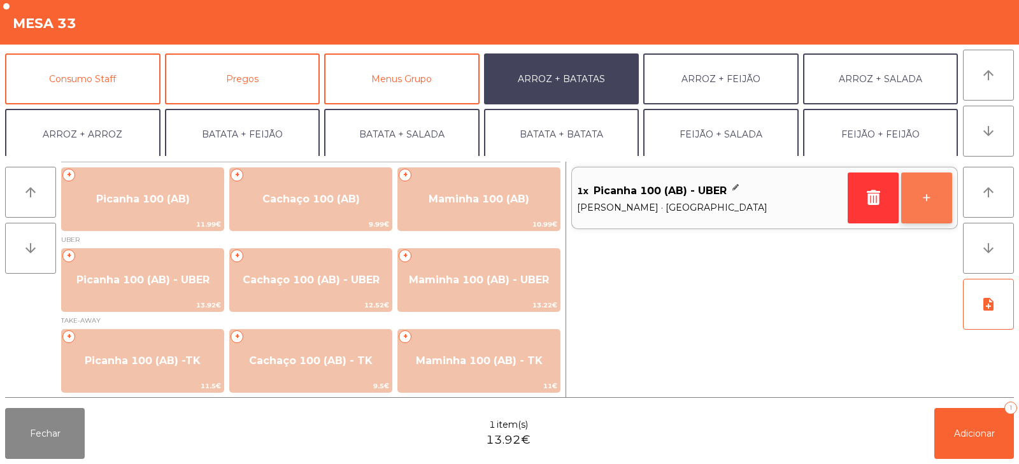
click at [909, 205] on button "+" at bounding box center [926, 198] width 51 height 51
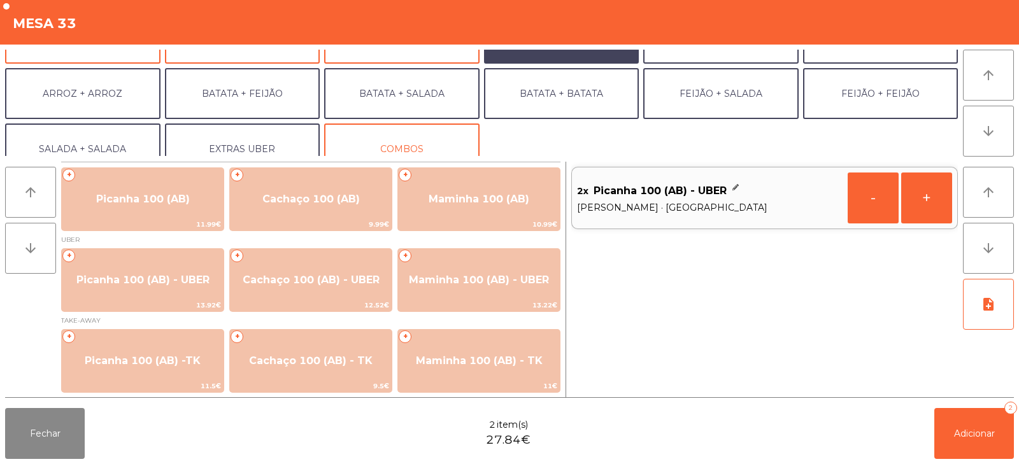
scroll to position [166, 0]
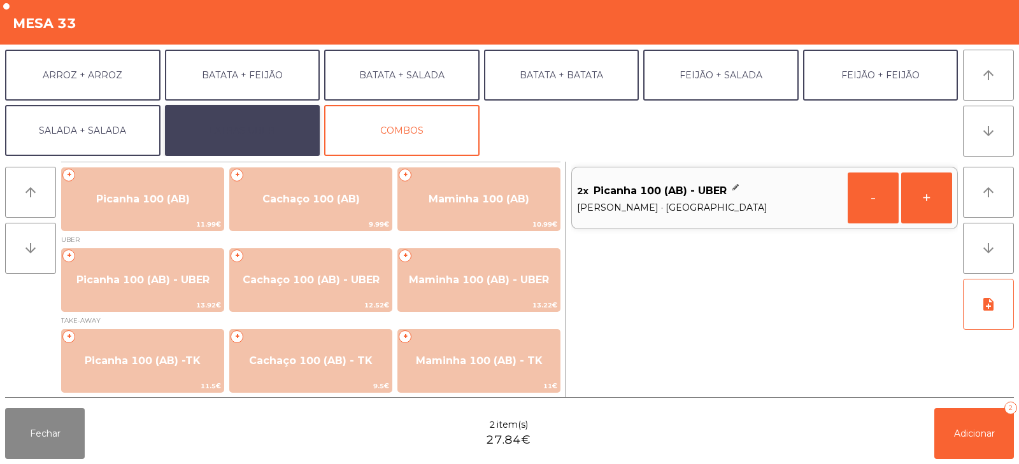
click at [253, 128] on button "EXTRAS UBER" at bounding box center [242, 130] width 155 height 51
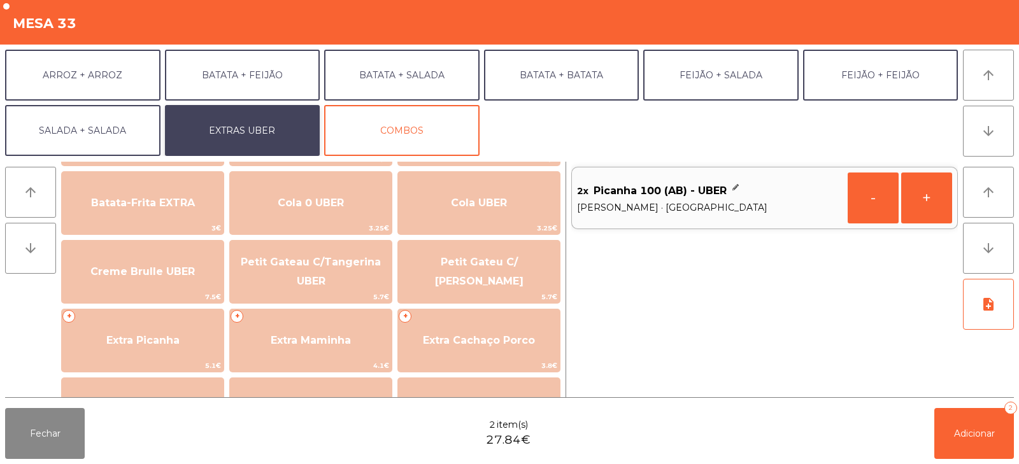
scroll to position [218, 0]
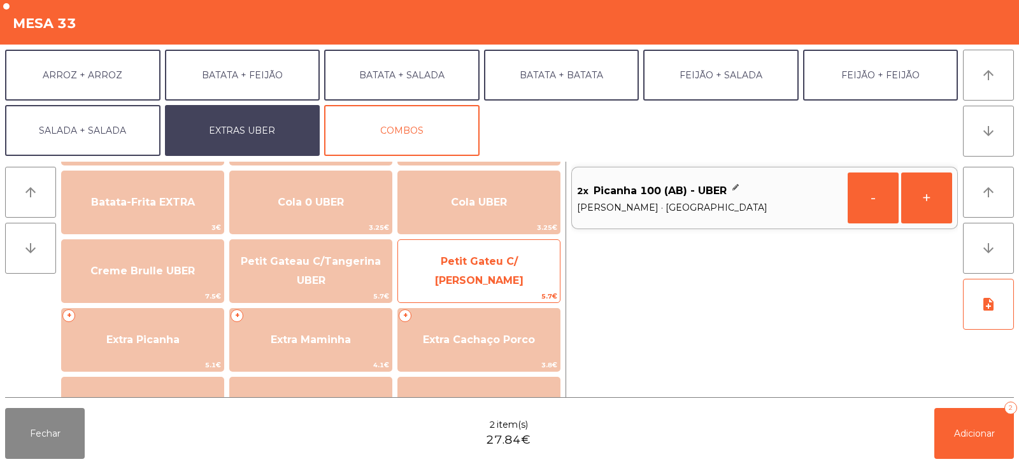
click at [470, 281] on span "Petit Gateu C/ [PERSON_NAME]" at bounding box center [479, 271] width 162 height 54
click at [468, 281] on span "Petit Gateu C/ [PERSON_NAME]" at bounding box center [479, 271] width 162 height 54
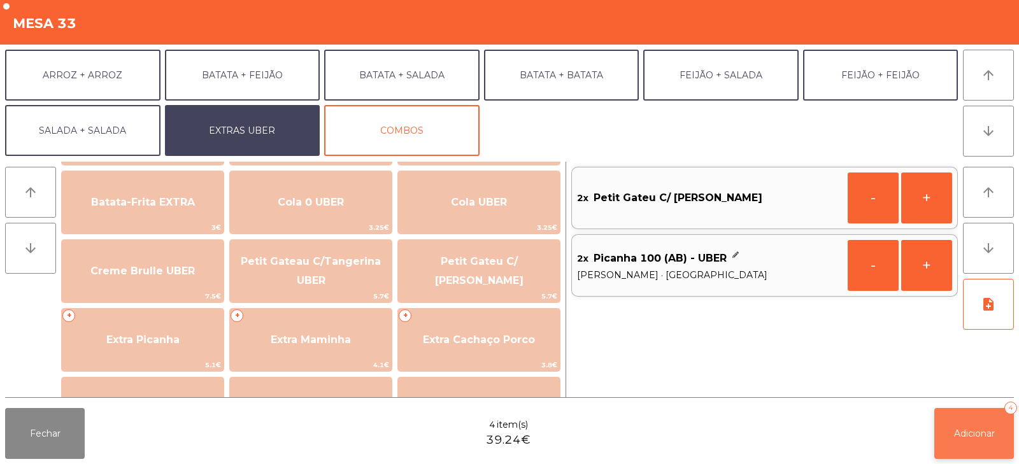
click at [975, 439] on span "Adicionar" at bounding box center [974, 433] width 41 height 11
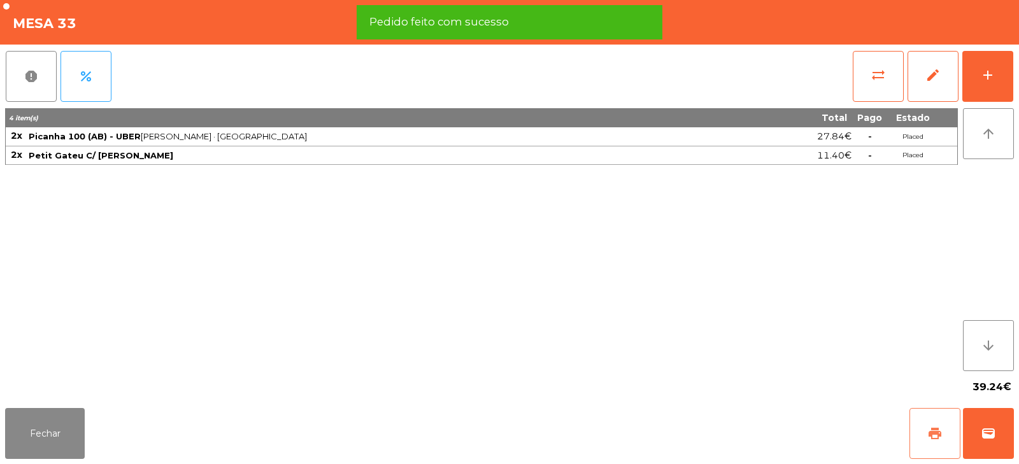
click at [940, 431] on span "print" at bounding box center [934, 433] width 15 height 15
click at [994, 440] on span "wallet" at bounding box center [987, 433] width 15 height 15
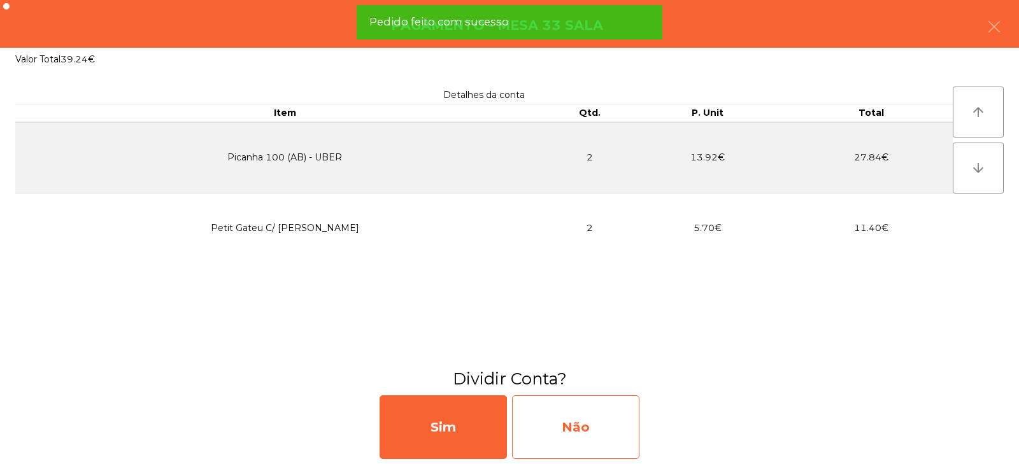
click at [589, 429] on div "Não" at bounding box center [575, 427] width 127 height 64
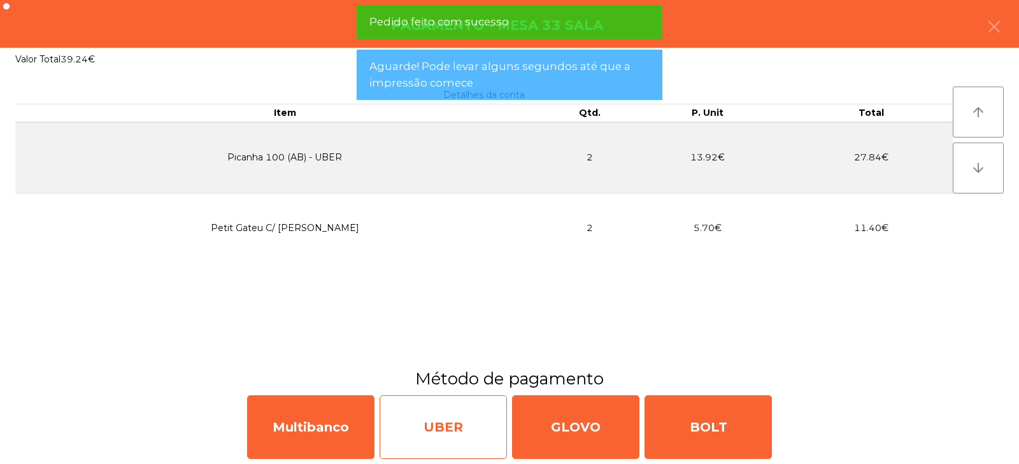
click at [469, 435] on div "UBER" at bounding box center [442, 427] width 127 height 64
select select "**"
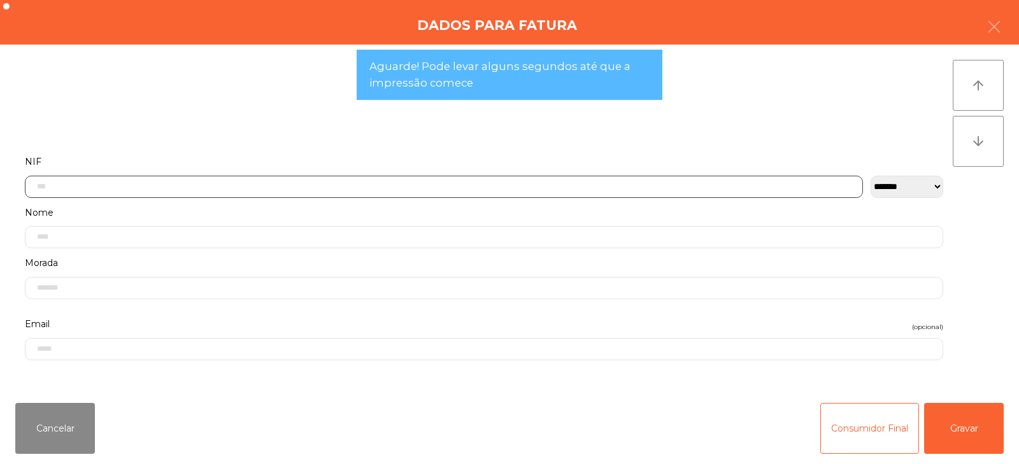
click at [327, 183] on input "text" at bounding box center [444, 187] width 838 height 22
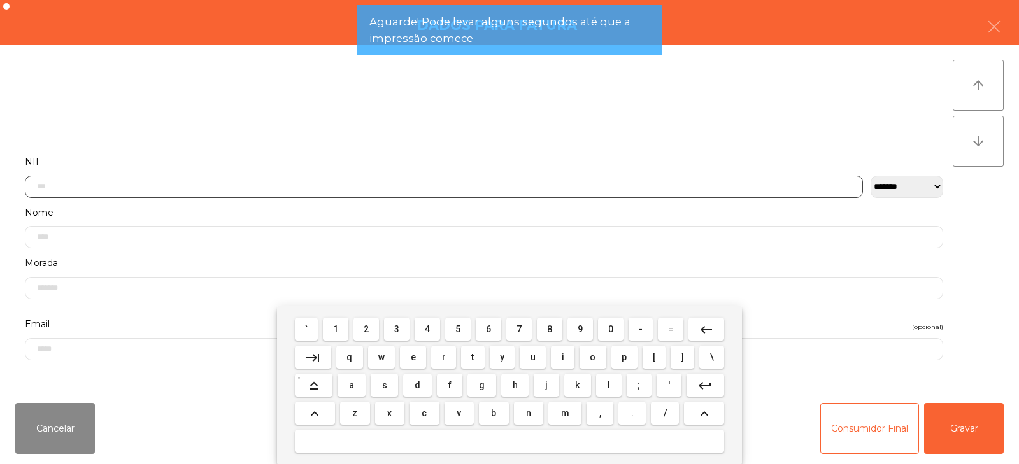
scroll to position [93, 0]
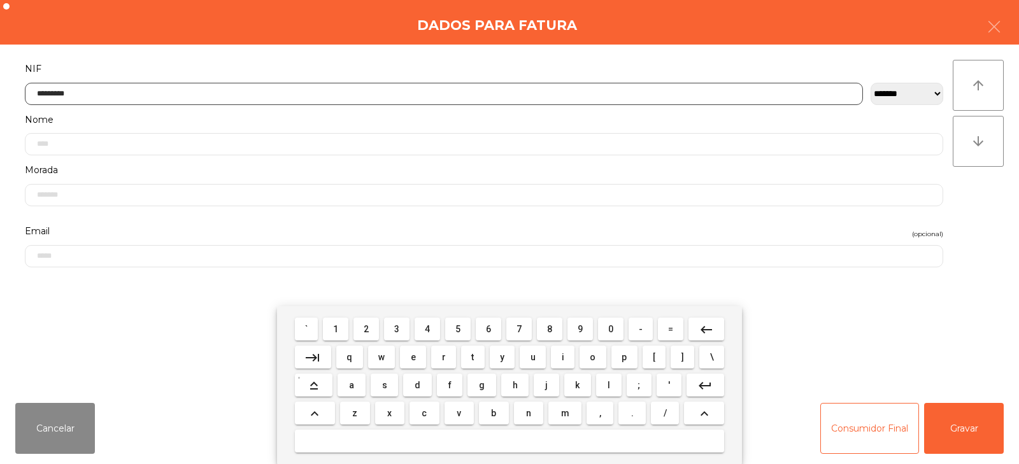
type input "*********"
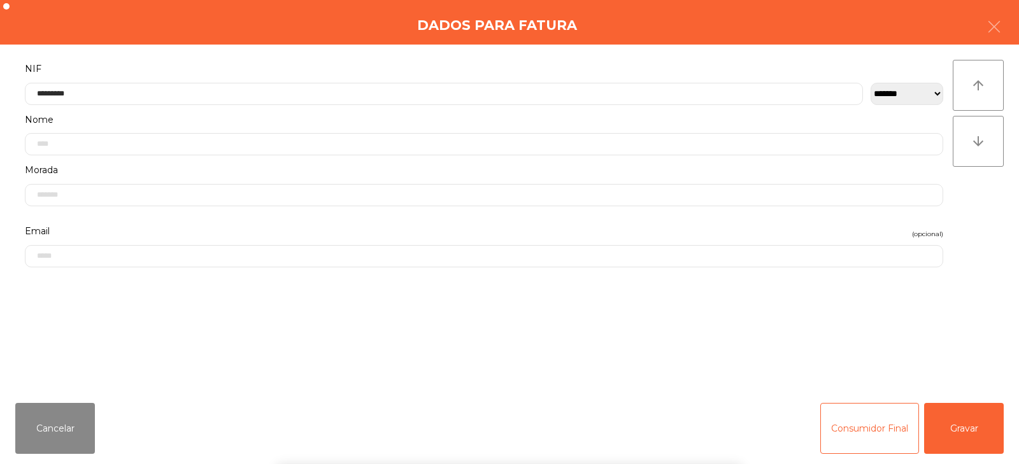
click at [947, 427] on div "` 1 2 3 4 5 6 7 8 9 0 - = keyboard_backspace keyboard_tab q w e r t y u i o p […" at bounding box center [509, 385] width 1019 height 158
click at [979, 428] on button "Gravar" at bounding box center [964, 428] width 80 height 51
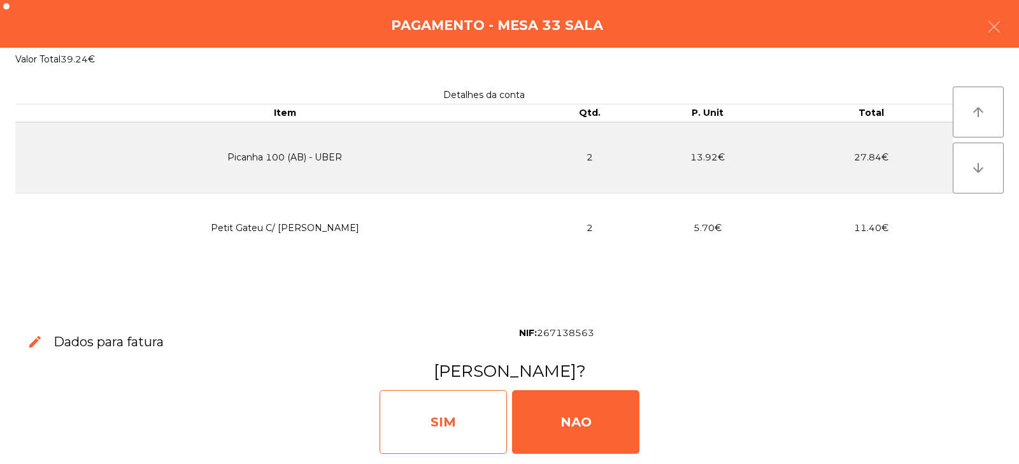
click at [440, 429] on div "SIM" at bounding box center [442, 422] width 127 height 64
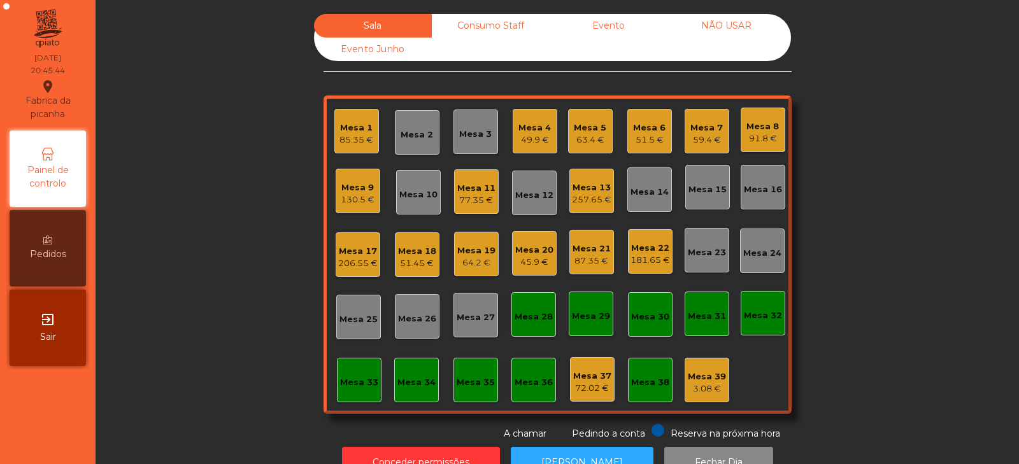
click at [360, 376] on div "Mesa 33" at bounding box center [359, 382] width 38 height 13
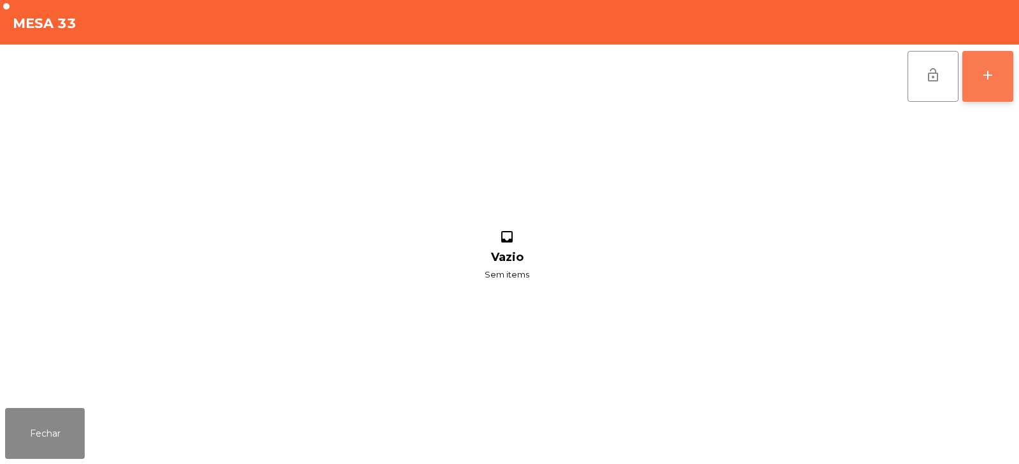
click at [988, 81] on div "add" at bounding box center [987, 74] width 15 height 15
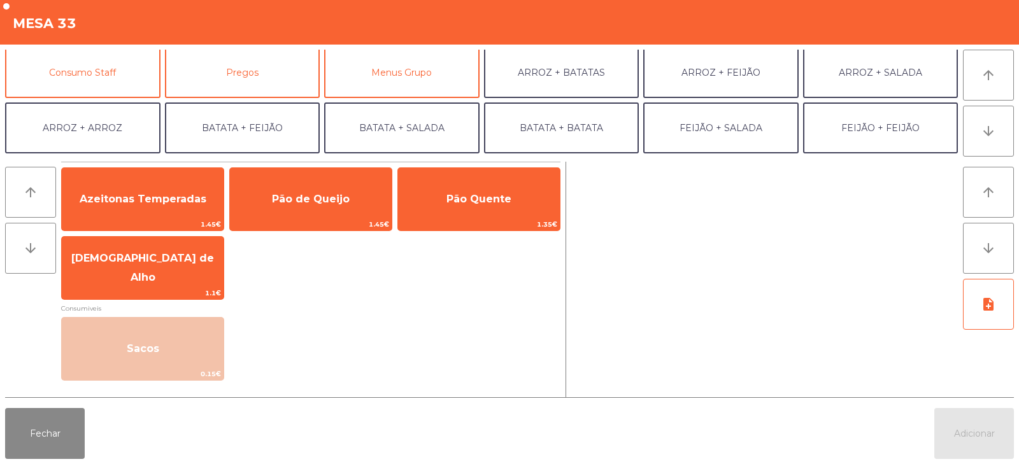
scroll to position [115, 0]
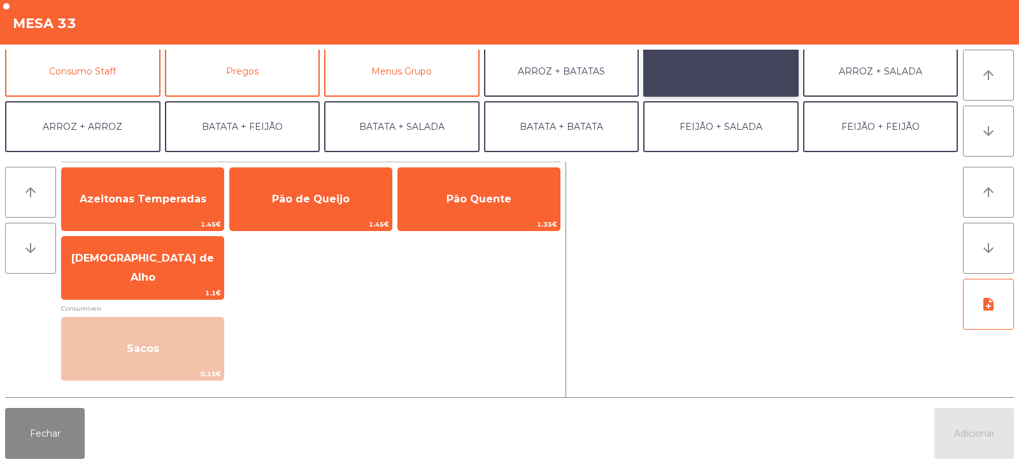
click at [728, 71] on button "ARROZ + FEIJÃO" at bounding box center [720, 71] width 155 height 51
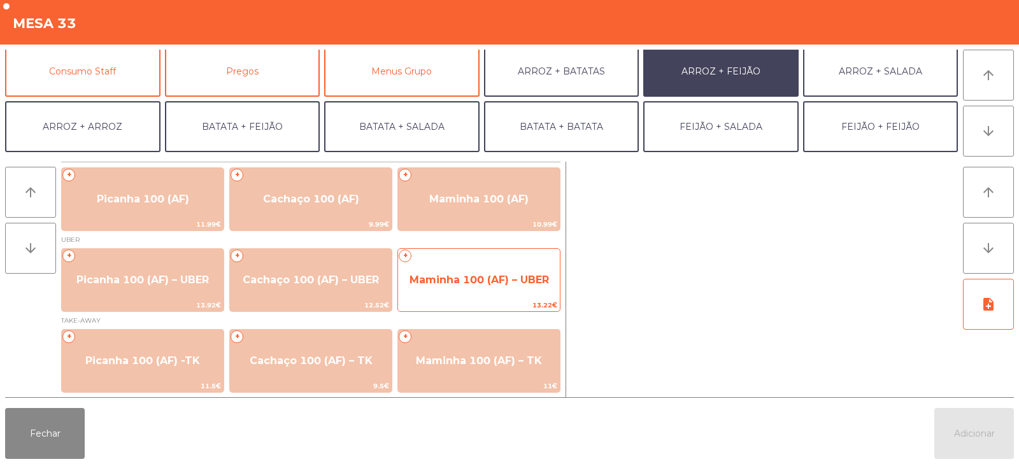
click at [467, 272] on span "Maminha 100 (AF) – UBER" at bounding box center [479, 280] width 162 height 34
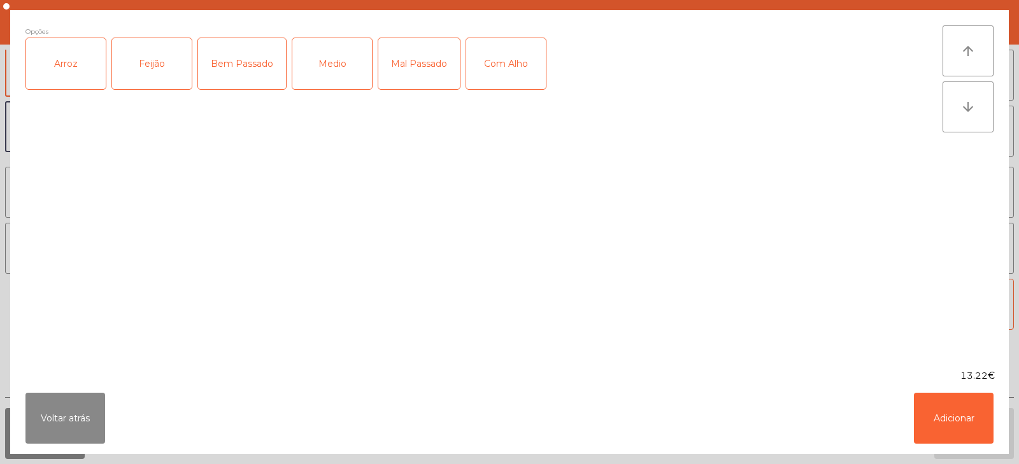
click at [63, 69] on div "Arroz" at bounding box center [66, 63] width 80 height 51
click at [135, 78] on div "Feijão" at bounding box center [152, 63] width 80 height 51
click at [323, 79] on div "Medio" at bounding box center [332, 63] width 80 height 51
click at [958, 376] on div "13.22€" at bounding box center [509, 375] width 998 height 13
click at [956, 409] on button "Adicionar" at bounding box center [954, 418] width 80 height 51
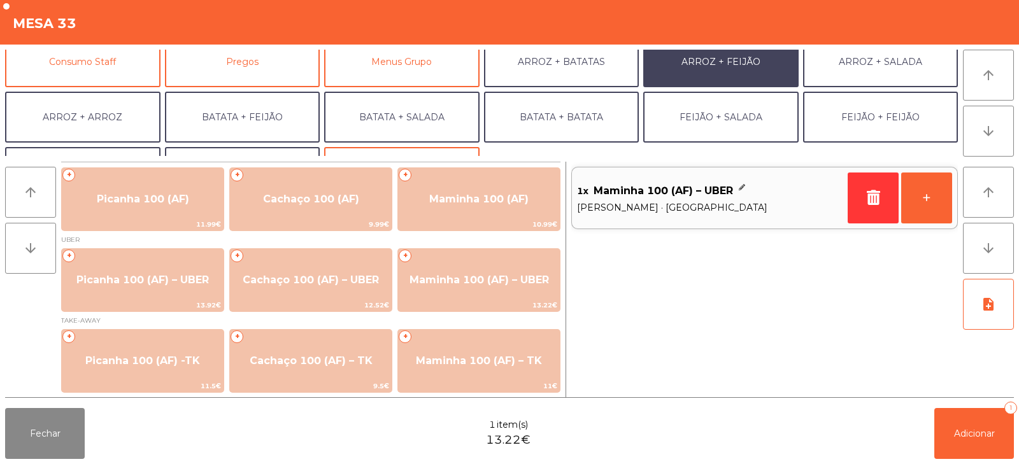
scroll to position [128, 0]
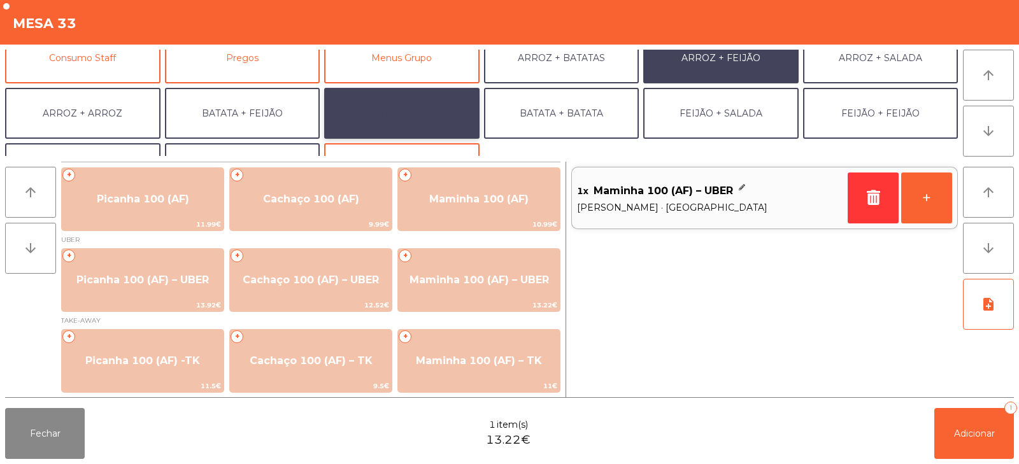
click at [398, 130] on button "BATATA + SALADA" at bounding box center [401, 113] width 155 height 51
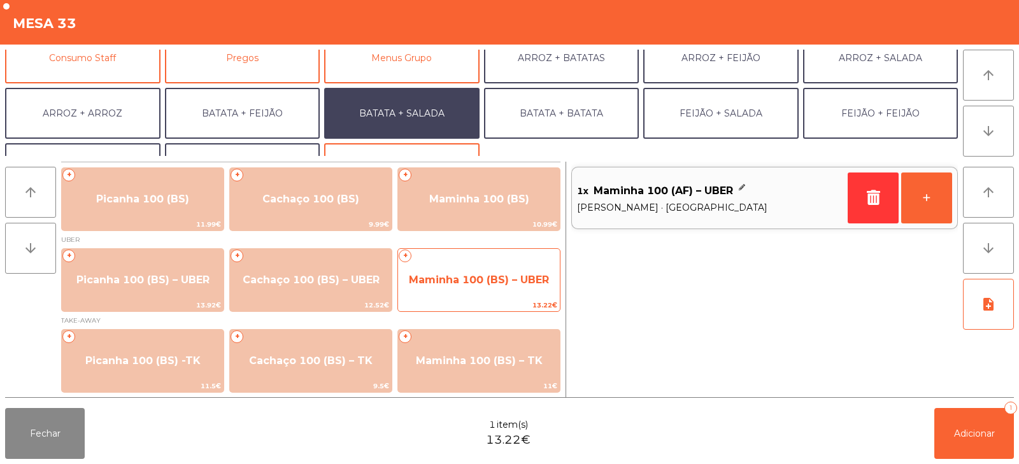
click at [463, 291] on span "Maminha 100 (BS) – UBER" at bounding box center [479, 280] width 162 height 34
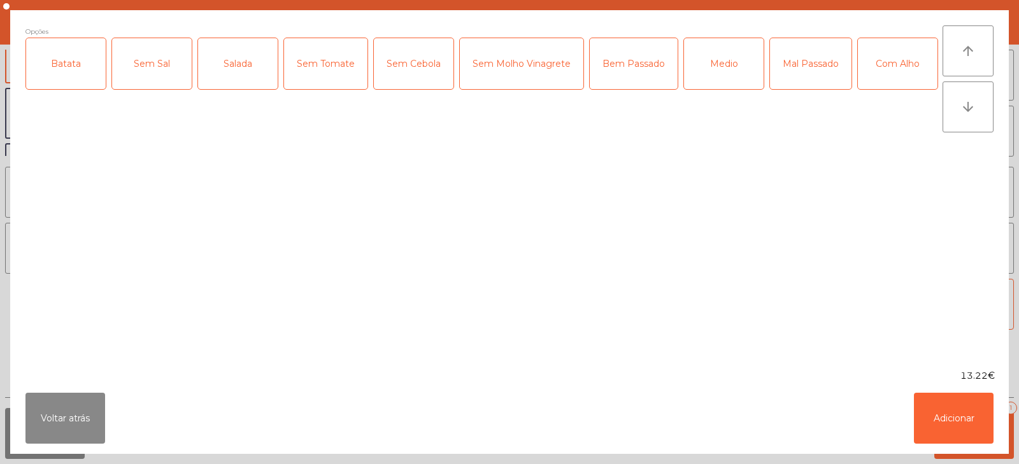
click at [81, 74] on div "Batata" at bounding box center [66, 63] width 80 height 51
click at [244, 66] on div "Salada" at bounding box center [238, 63] width 80 height 51
click at [716, 69] on div "Medio" at bounding box center [724, 63] width 80 height 51
click at [958, 398] on button "Adicionar" at bounding box center [954, 418] width 80 height 51
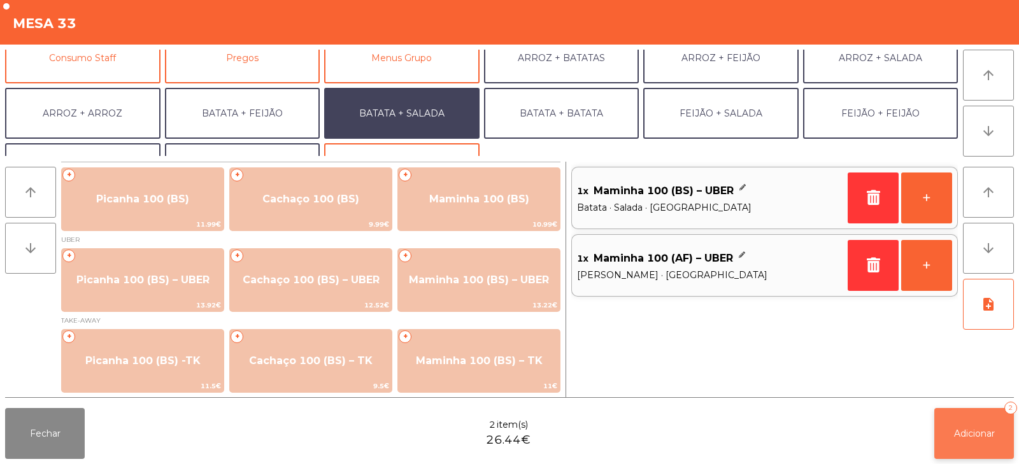
click at [951, 428] on button "Adicionar 2" at bounding box center [974, 433] width 80 height 51
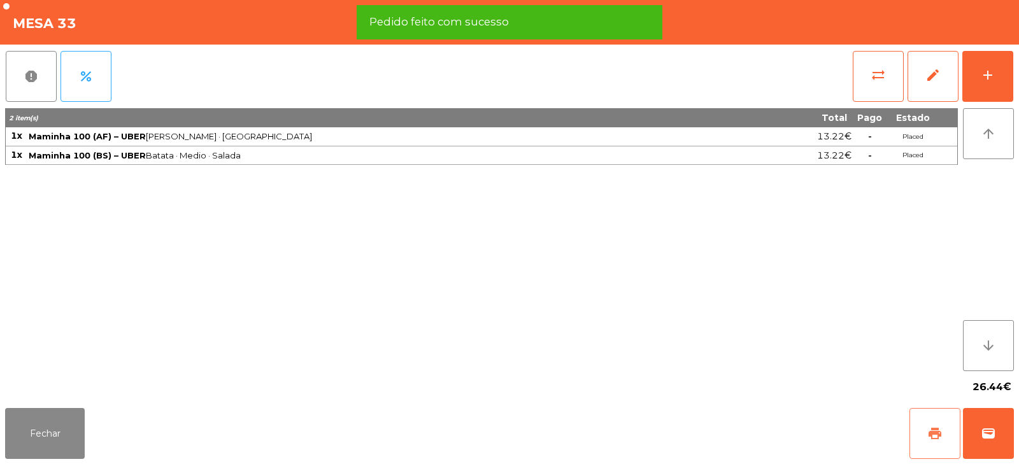
click at [928, 432] on span "print" at bounding box center [934, 433] width 15 height 15
click at [986, 427] on span "wallet" at bounding box center [987, 433] width 15 height 15
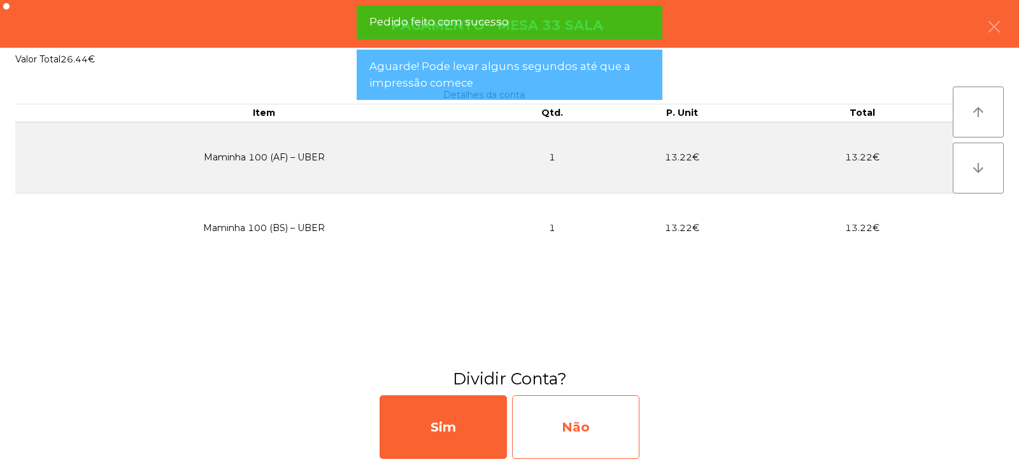
click at [593, 428] on div "Não" at bounding box center [575, 427] width 127 height 64
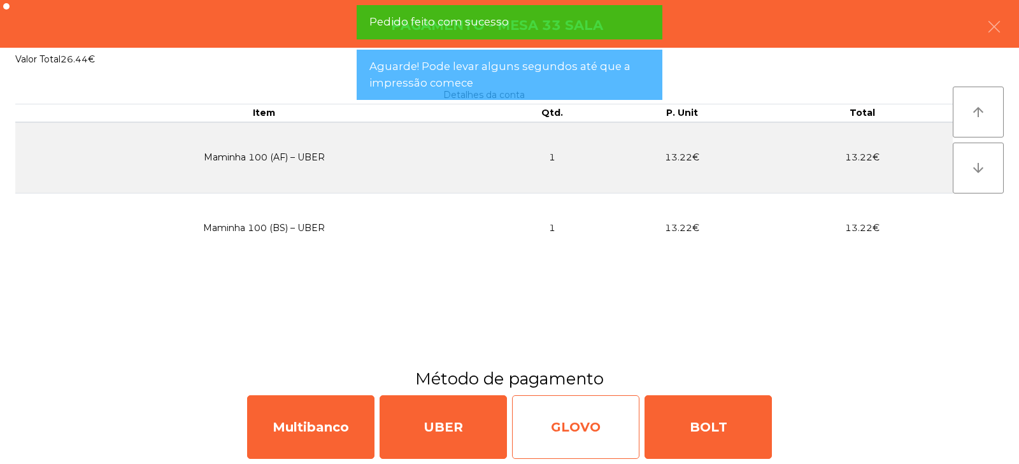
click at [570, 437] on div "GLOVO" at bounding box center [575, 427] width 127 height 64
select select "**"
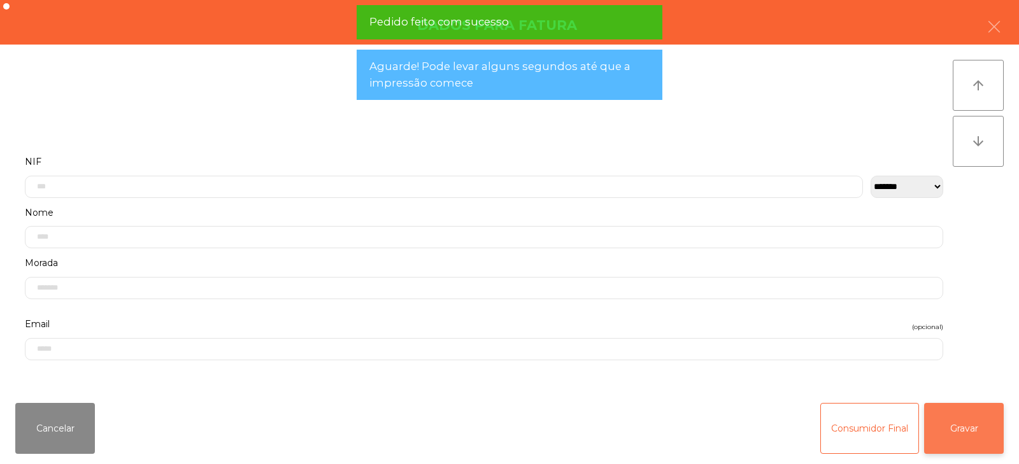
click at [992, 449] on button "Gravar" at bounding box center [964, 428] width 80 height 51
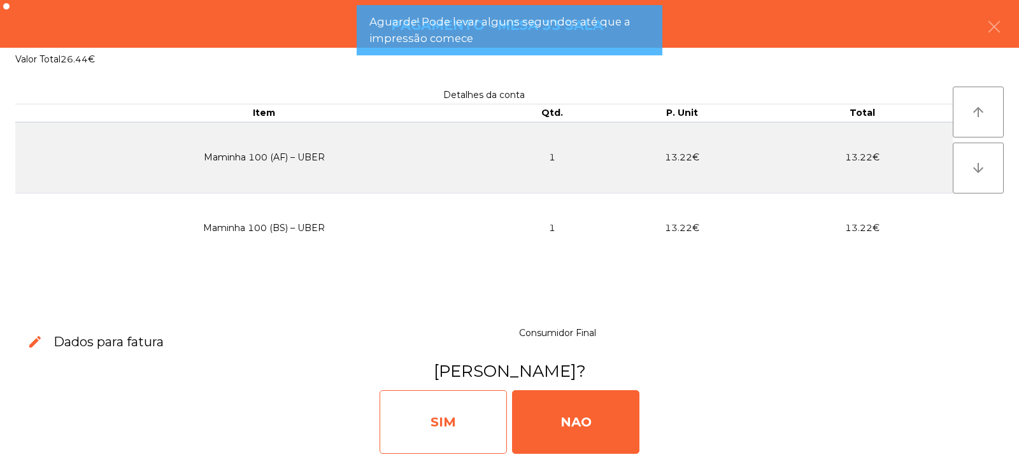
click at [438, 439] on div "SIM" at bounding box center [442, 422] width 127 height 64
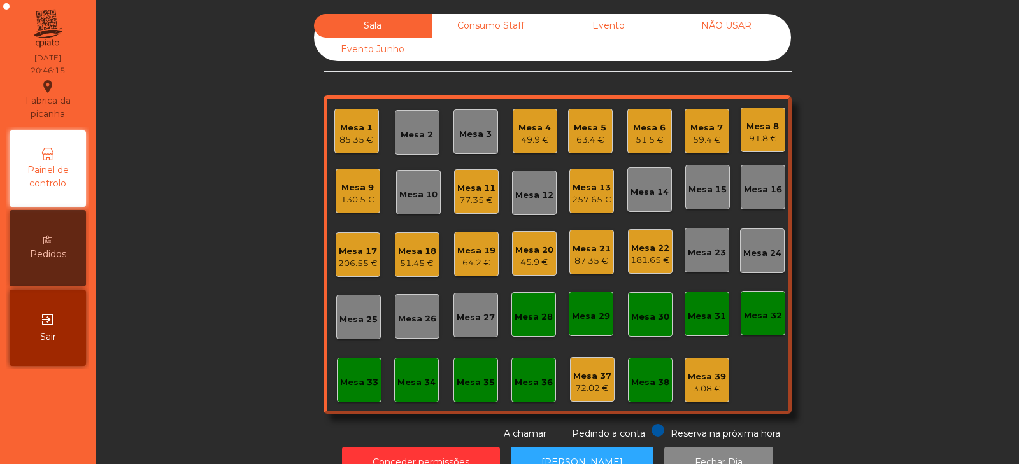
click at [698, 135] on div "59.4 €" at bounding box center [706, 140] width 32 height 13
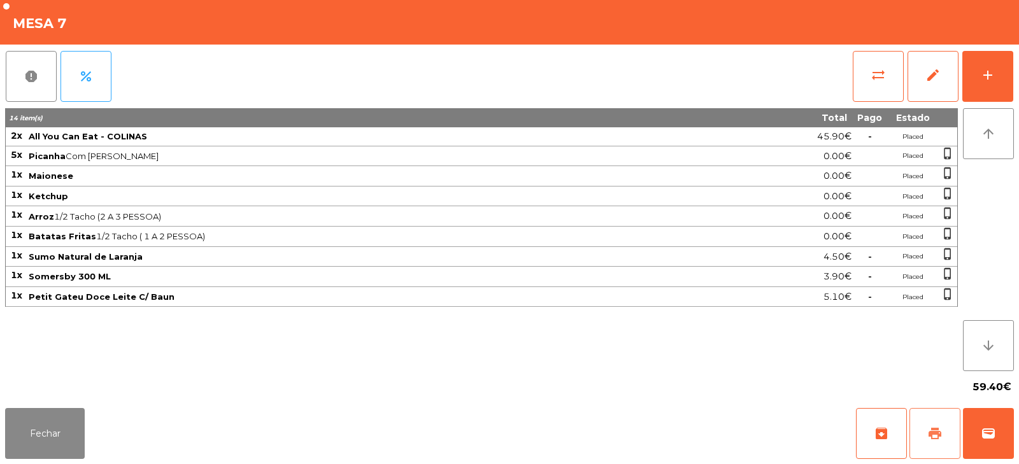
click at [930, 442] on button "print" at bounding box center [934, 433] width 51 height 51
click at [977, 431] on button "wallet" at bounding box center [988, 433] width 51 height 51
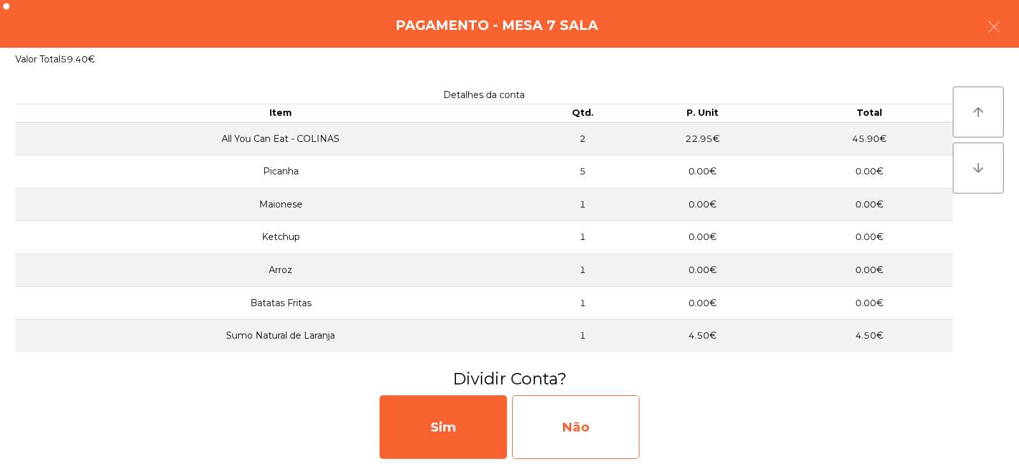
click at [597, 423] on div "Não" at bounding box center [575, 427] width 127 height 64
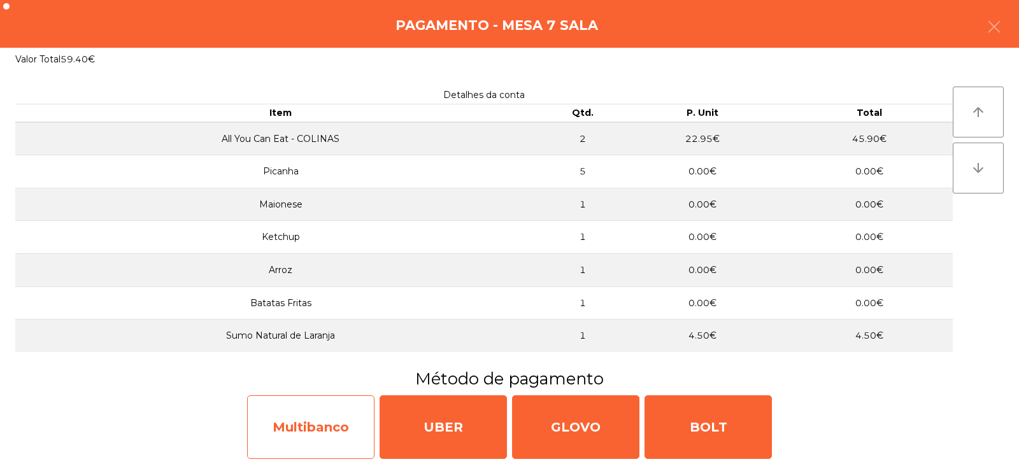
click at [325, 432] on div "Multibanco" at bounding box center [310, 427] width 127 height 64
select select "**"
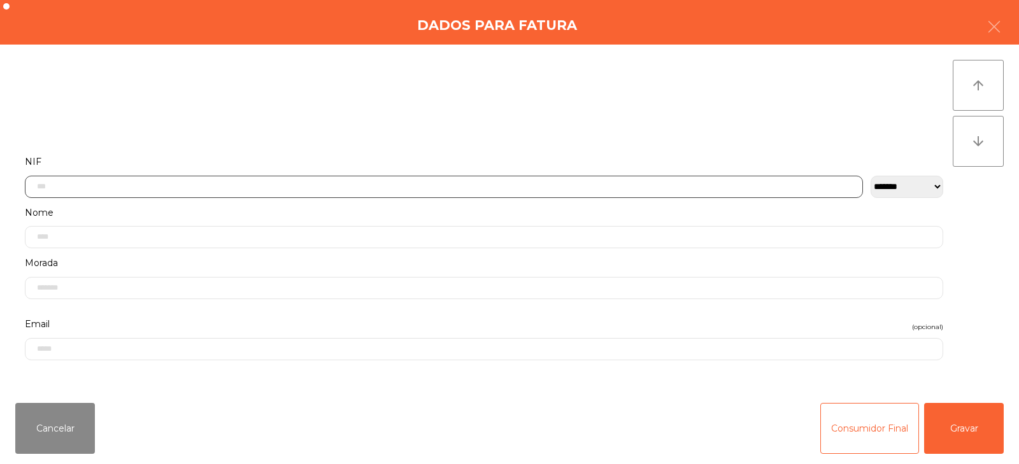
click at [485, 189] on input "text" at bounding box center [444, 187] width 838 height 22
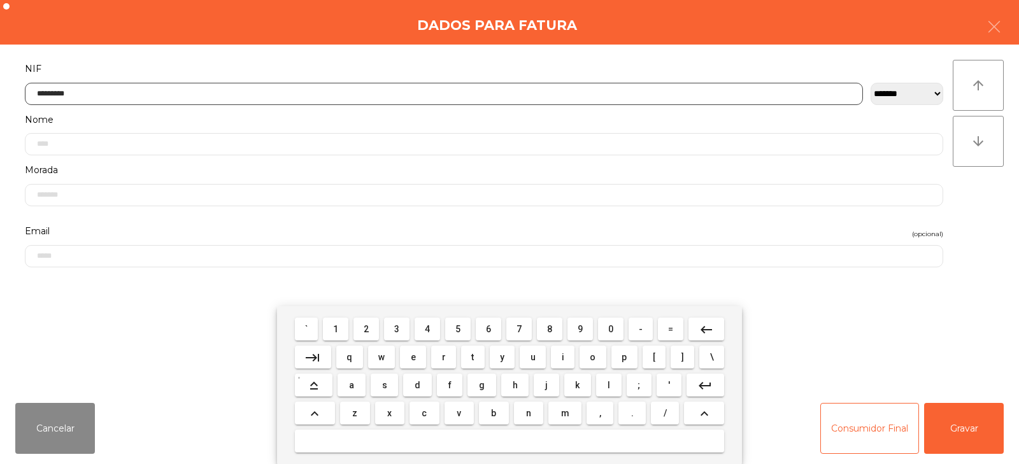
type input "*********"
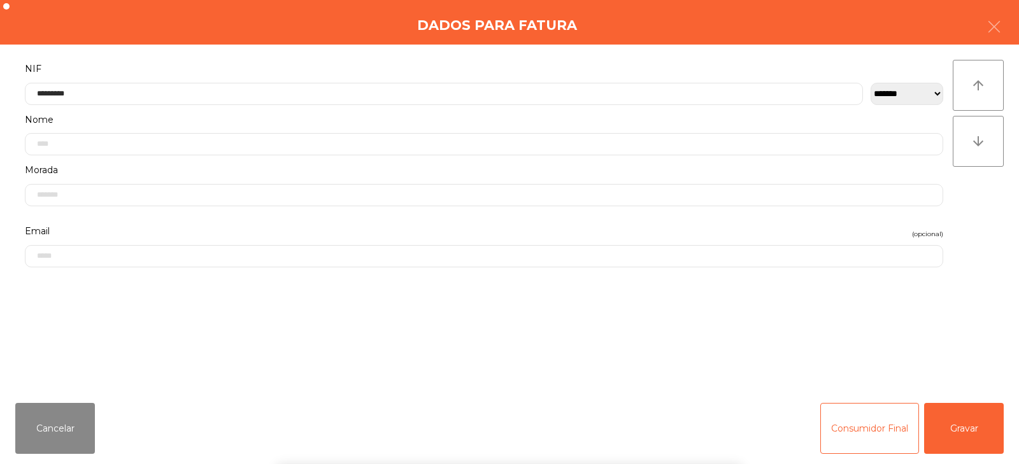
click at [961, 437] on div "` 1 2 3 4 5 6 7 8 9 0 - = keyboard_backspace keyboard_tab q w e r t y u i o p […" at bounding box center [509, 385] width 1019 height 158
click at [977, 423] on button "Gravar" at bounding box center [964, 428] width 80 height 51
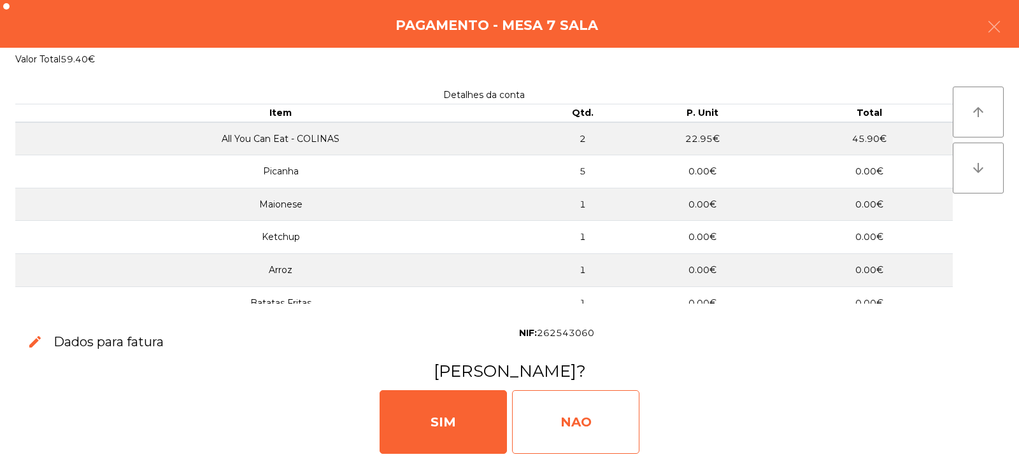
click at [572, 426] on div "NAO" at bounding box center [575, 422] width 127 height 64
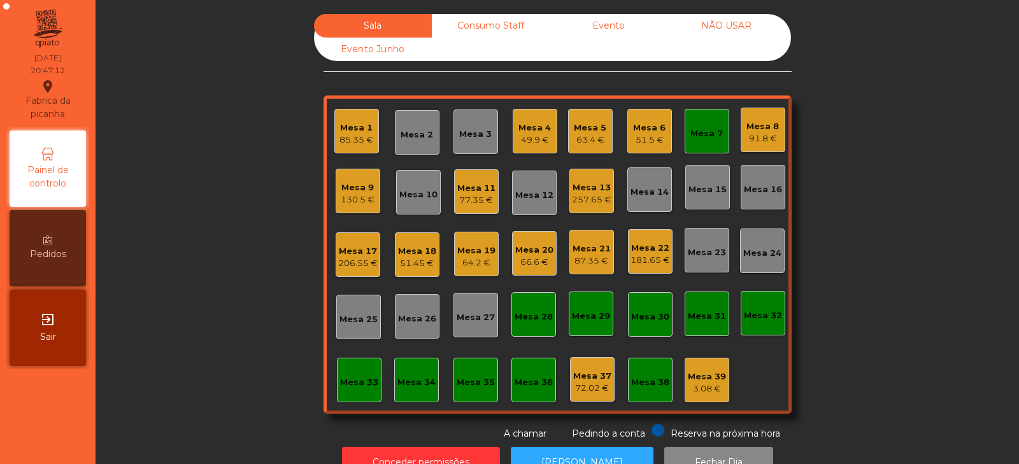
click at [345, 402] on div "Mesa 33" at bounding box center [359, 380] width 45 height 45
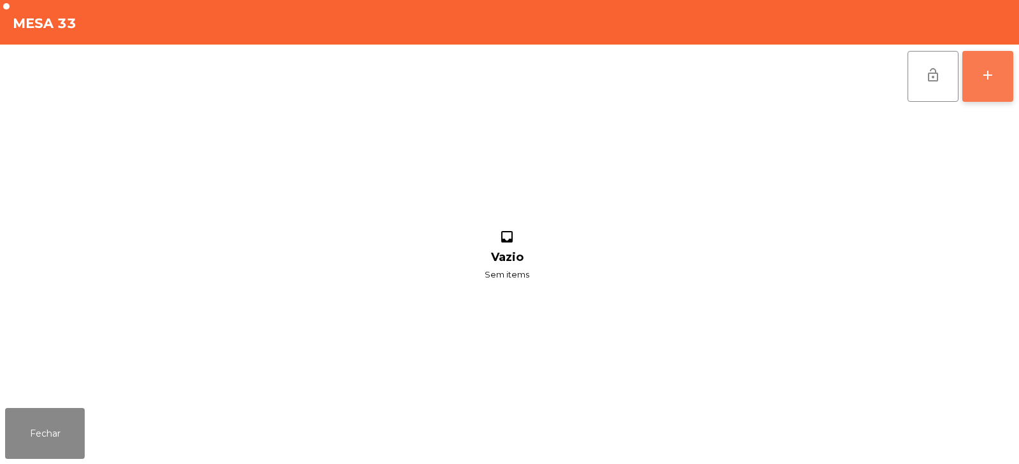
click at [989, 80] on div "add" at bounding box center [987, 74] width 15 height 15
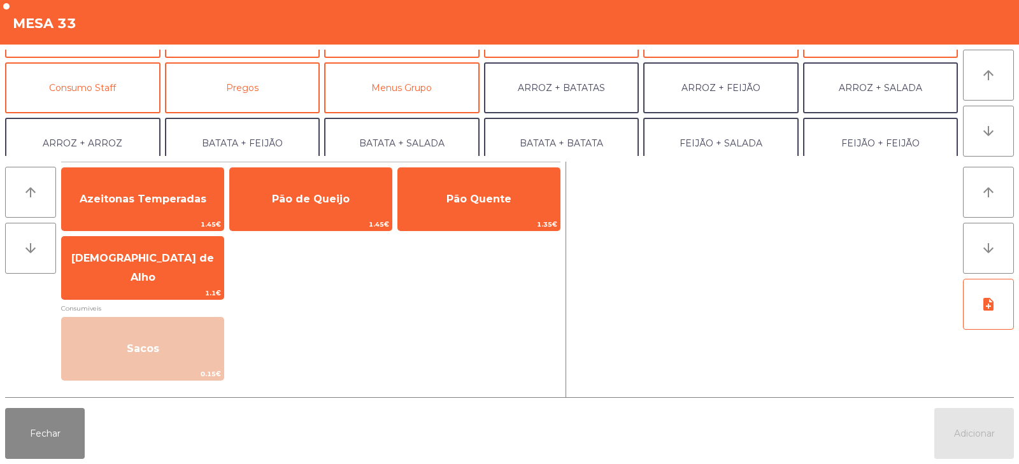
scroll to position [101, 0]
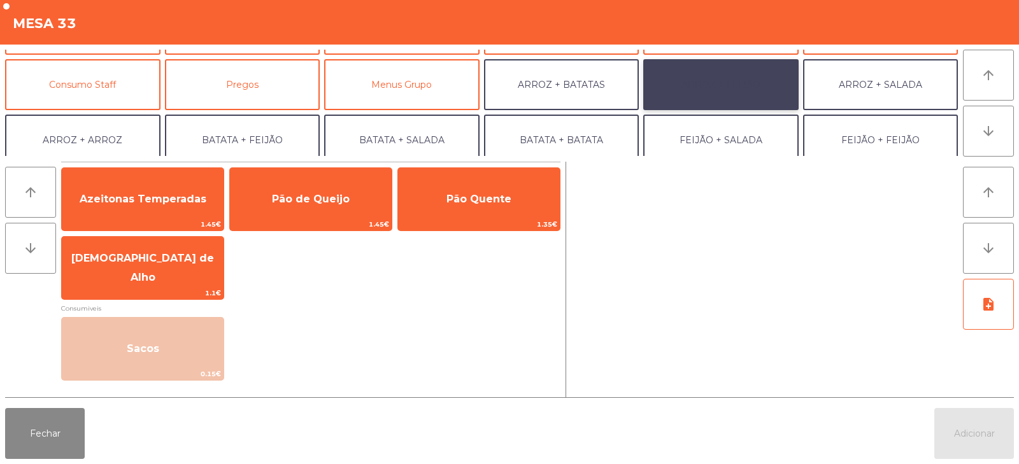
click at [745, 88] on button "ARROZ + FEIJÃO" at bounding box center [720, 84] width 155 height 51
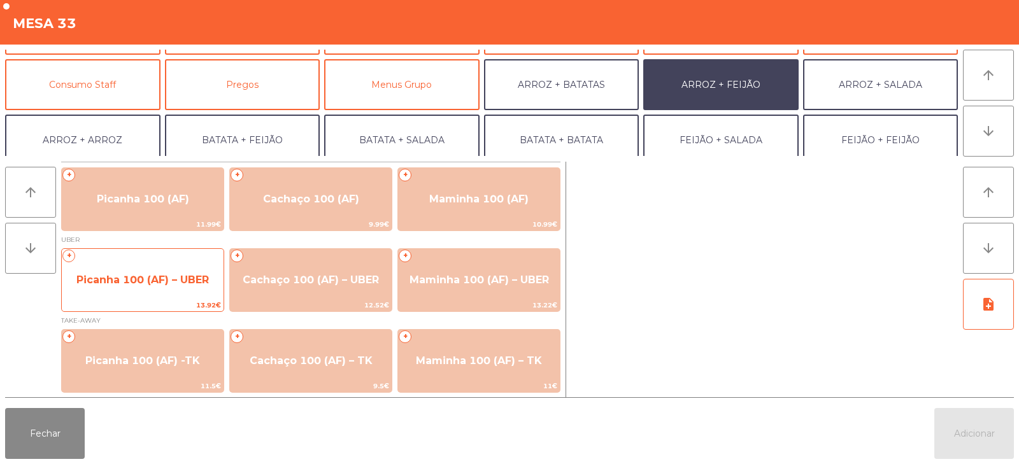
click at [178, 268] on span "Picanha 100 (AF) – UBER" at bounding box center [143, 280] width 162 height 34
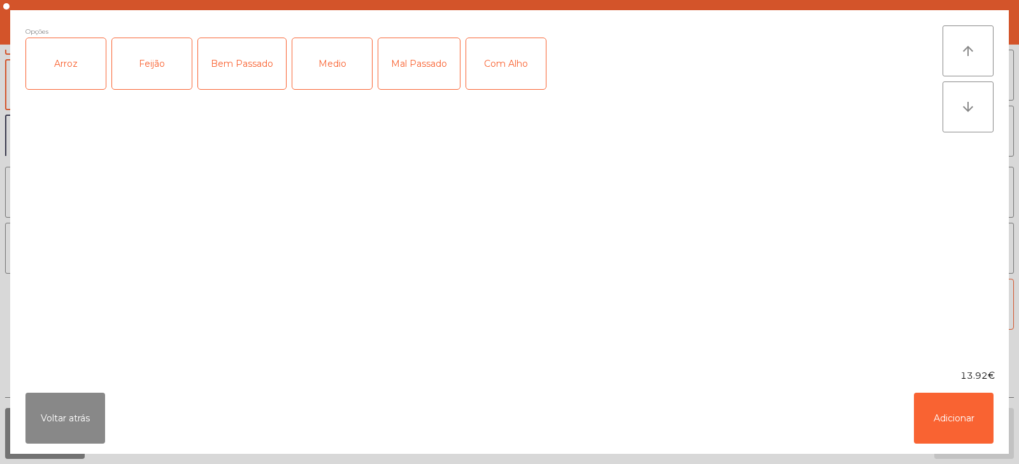
click at [78, 74] on div "Arroz" at bounding box center [66, 63] width 80 height 51
click at [158, 78] on div "Feijão" at bounding box center [152, 63] width 80 height 51
click at [333, 64] on div "Medio" at bounding box center [332, 63] width 80 height 51
click at [324, 62] on div "Medio" at bounding box center [332, 63] width 80 height 51
click at [255, 85] on div "Bem Passado" at bounding box center [242, 63] width 88 height 51
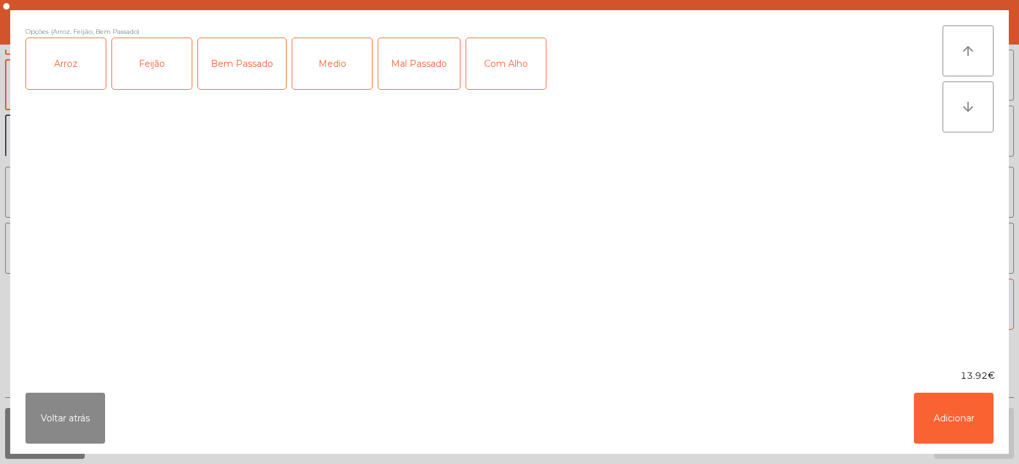
click at [507, 66] on div "Com Alho" at bounding box center [506, 63] width 80 height 51
click at [935, 414] on button "Adicionar" at bounding box center [954, 418] width 80 height 51
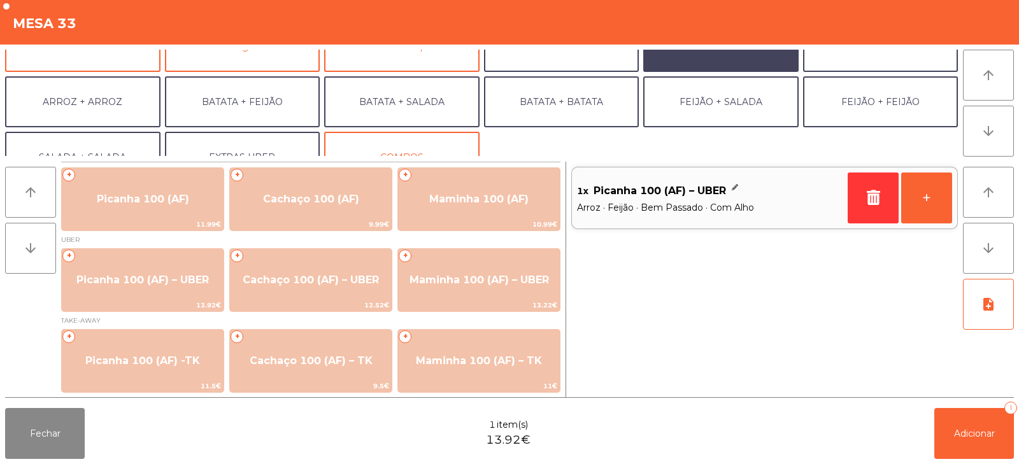
scroll to position [132, 0]
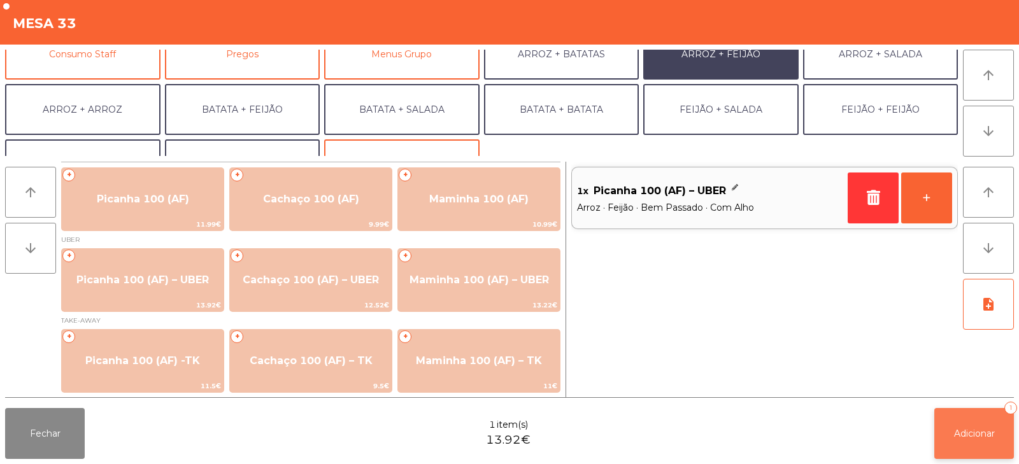
click at [966, 430] on span "Adicionar" at bounding box center [974, 433] width 41 height 11
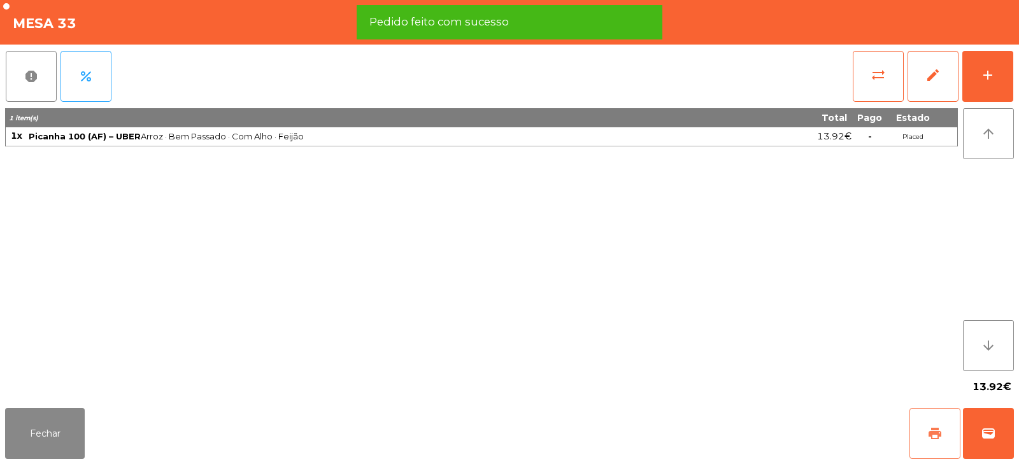
click at [926, 423] on button "print" at bounding box center [934, 433] width 51 height 51
click at [996, 430] on button "wallet" at bounding box center [988, 433] width 51 height 51
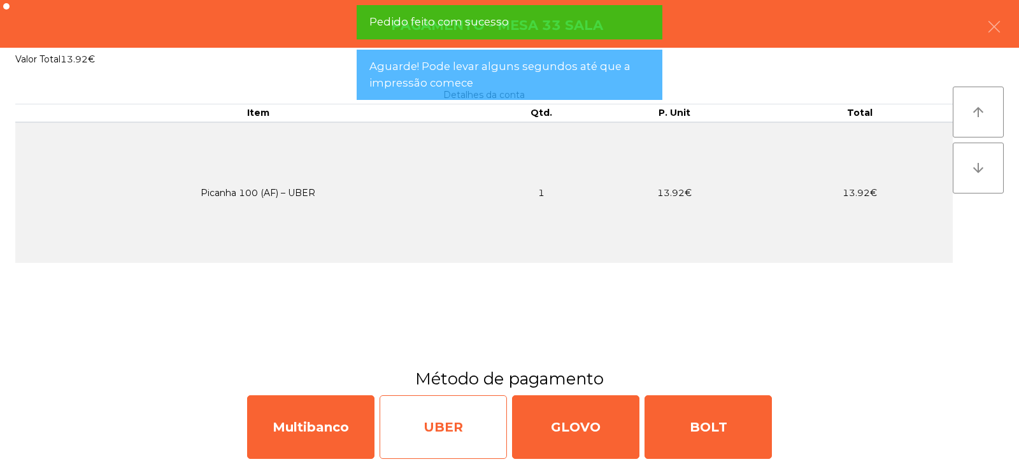
click at [456, 425] on div "UBER" at bounding box center [442, 427] width 127 height 64
select select "**"
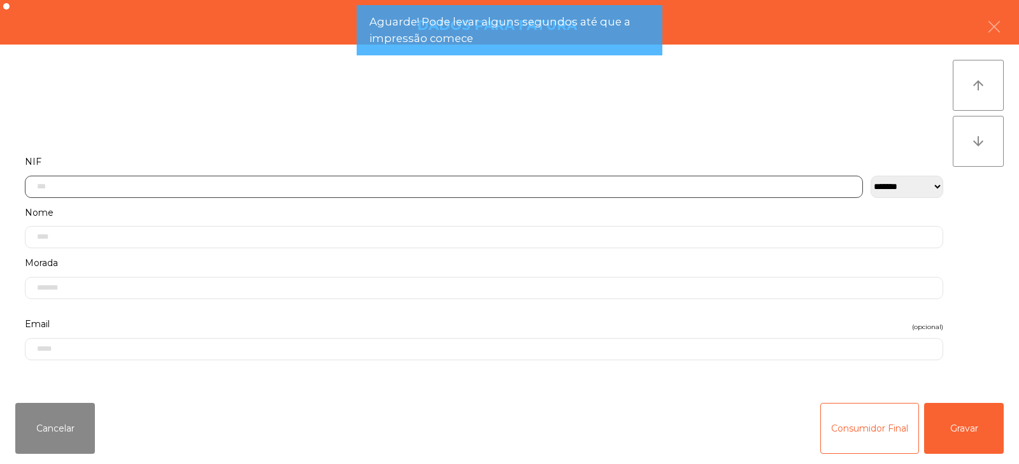
click at [385, 189] on input "text" at bounding box center [444, 187] width 838 height 22
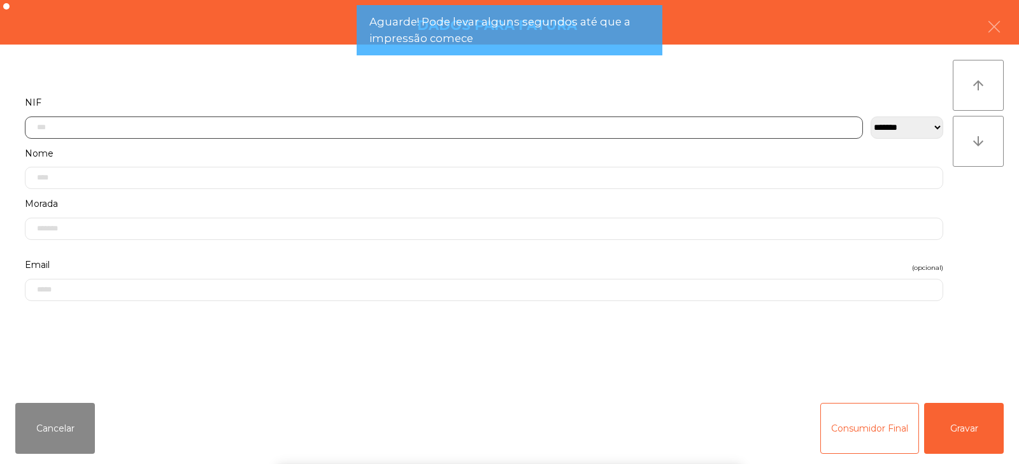
scroll to position [93, 0]
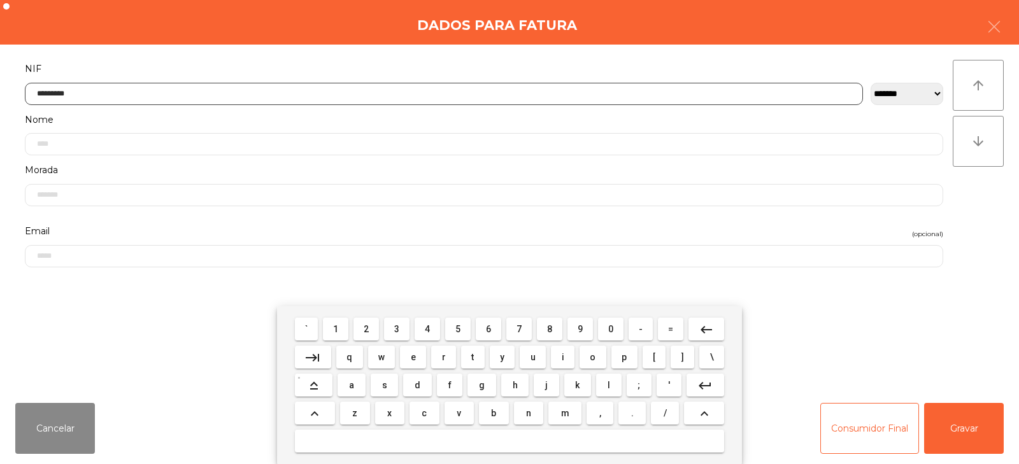
type input "*********"
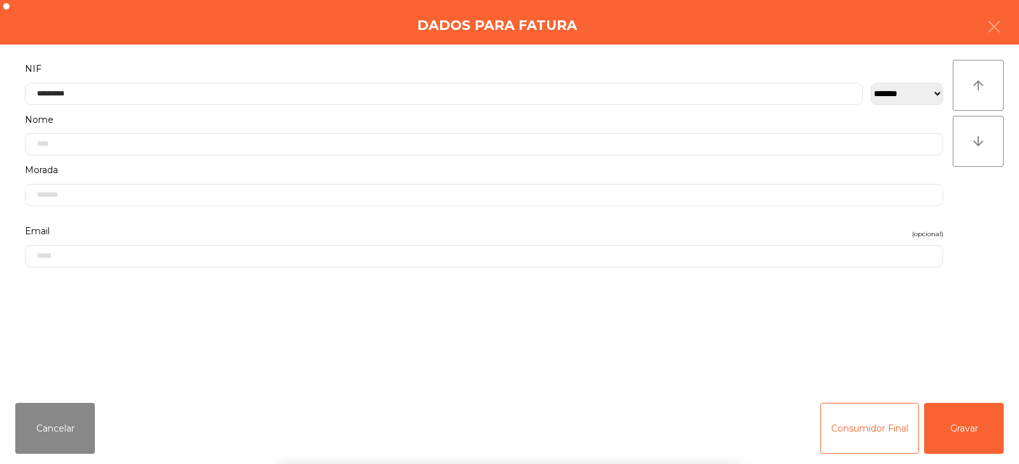
click at [978, 443] on div "` 1 2 3 4 5 6 7 8 9 0 - = keyboard_backspace keyboard_tab q w e r t y u i o p […" at bounding box center [509, 385] width 1019 height 158
click at [964, 430] on button "Gravar" at bounding box center [964, 428] width 80 height 51
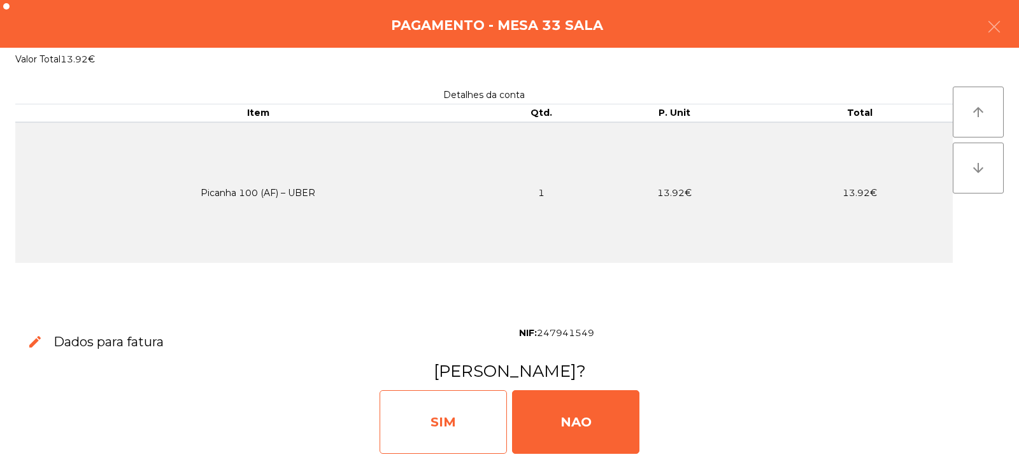
click at [483, 425] on div "SIM" at bounding box center [442, 422] width 127 height 64
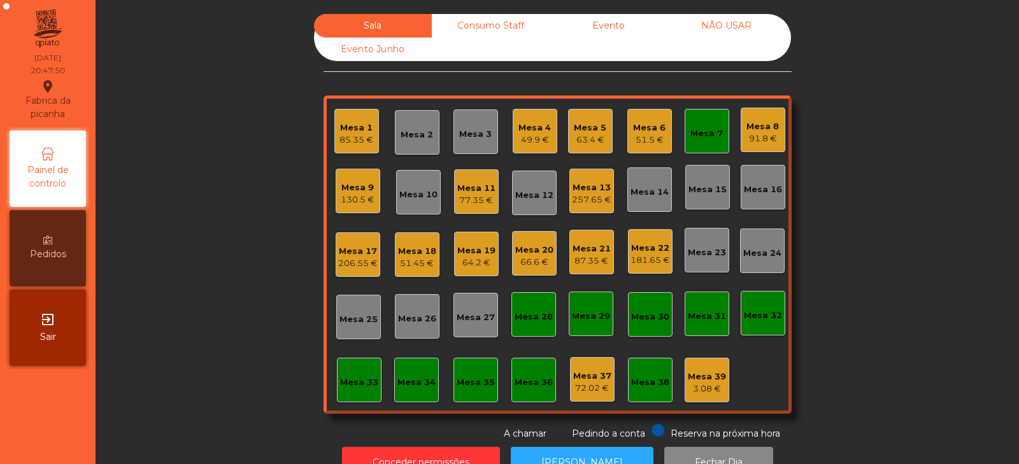
click at [703, 118] on div "Mesa 7" at bounding box center [706, 131] width 45 height 45
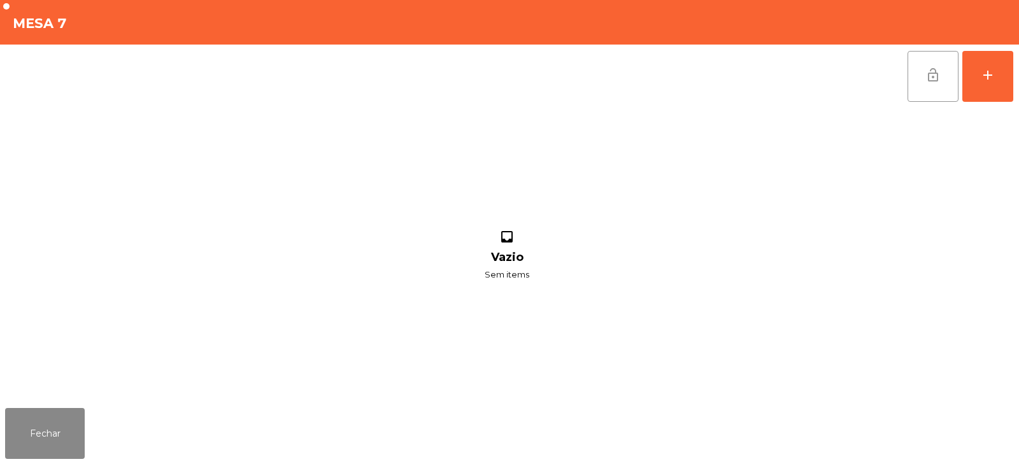
click at [938, 74] on span "lock_open" at bounding box center [932, 74] width 15 height 15
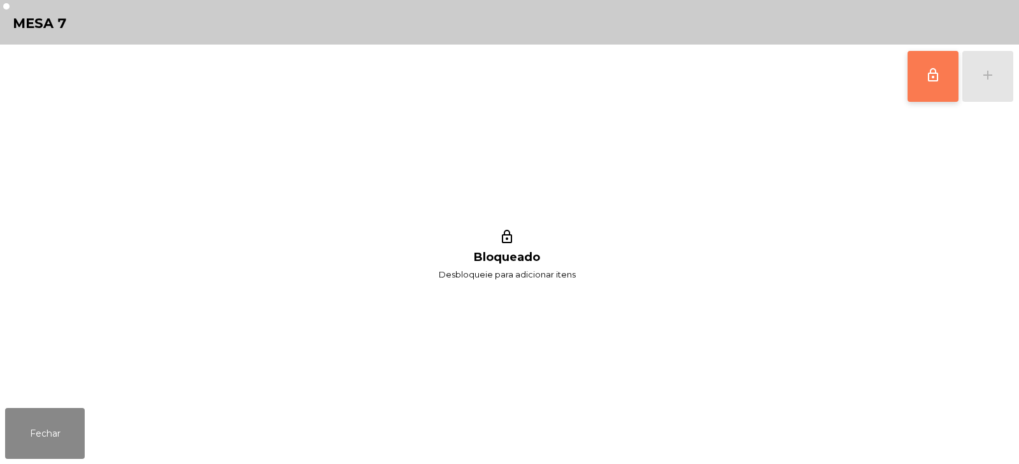
click at [926, 69] on span "lock_outline" at bounding box center [932, 74] width 15 height 15
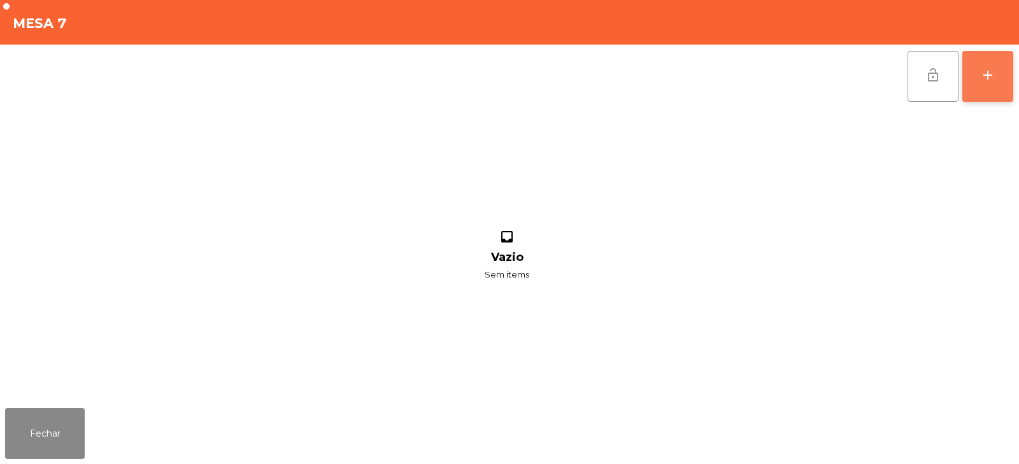
click at [980, 71] on div "add" at bounding box center [987, 74] width 15 height 15
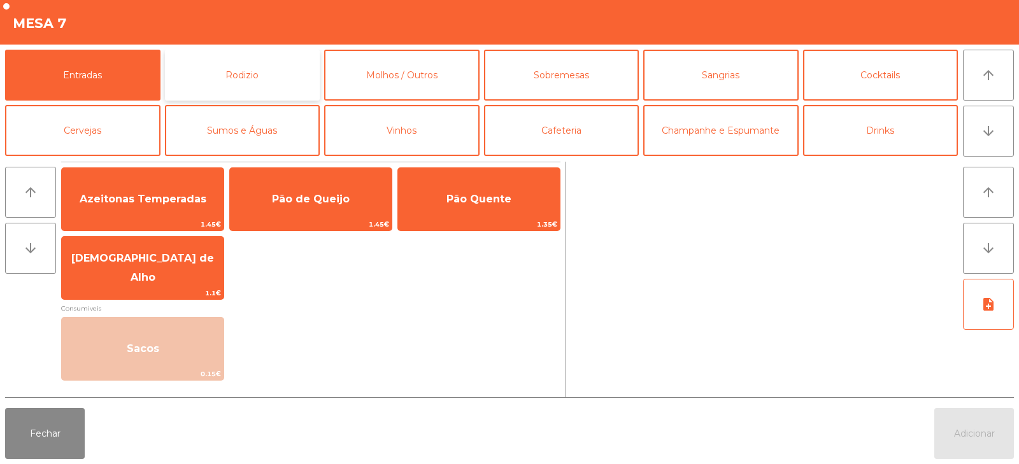
click at [286, 74] on button "Rodizio" at bounding box center [242, 75] width 155 height 51
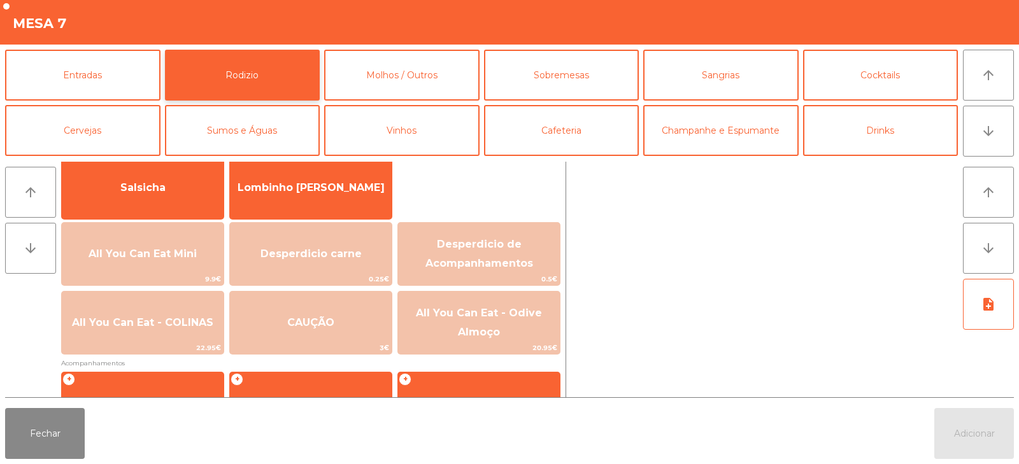
scroll to position [94, 0]
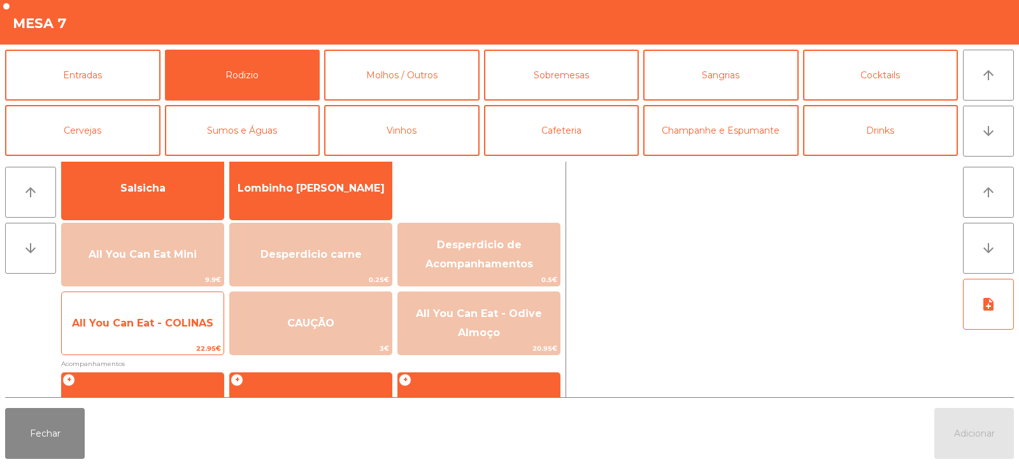
click at [167, 335] on span "All You Can Eat - COLINAS" at bounding box center [143, 323] width 162 height 34
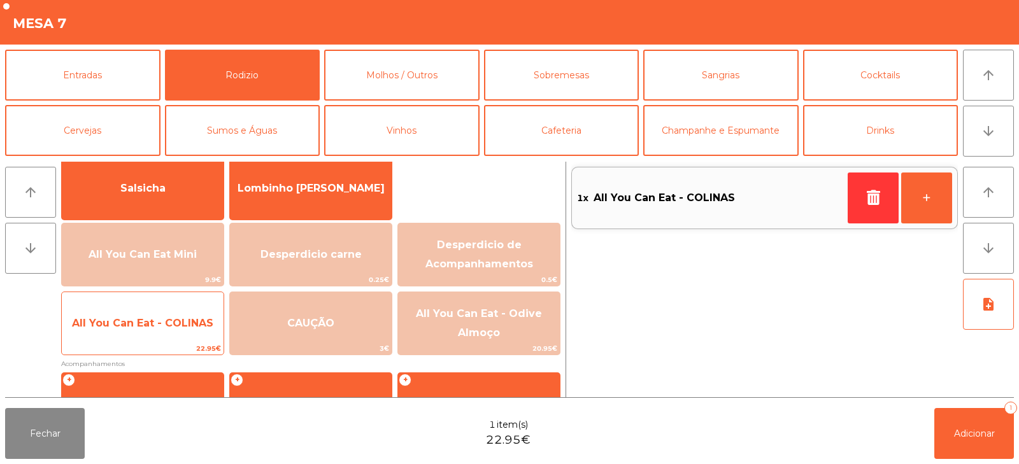
click at [158, 335] on span "All You Can Eat - COLINAS" at bounding box center [143, 323] width 162 height 34
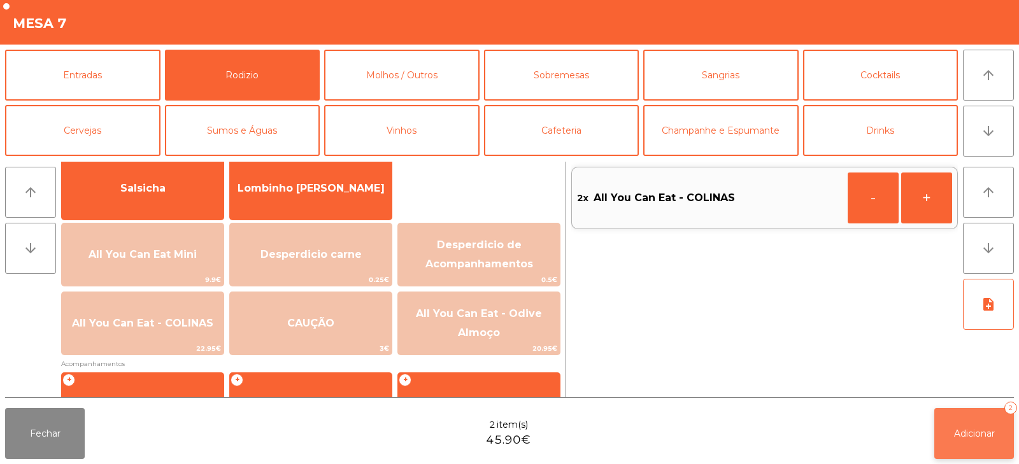
click at [947, 434] on button "Adicionar 2" at bounding box center [974, 433] width 80 height 51
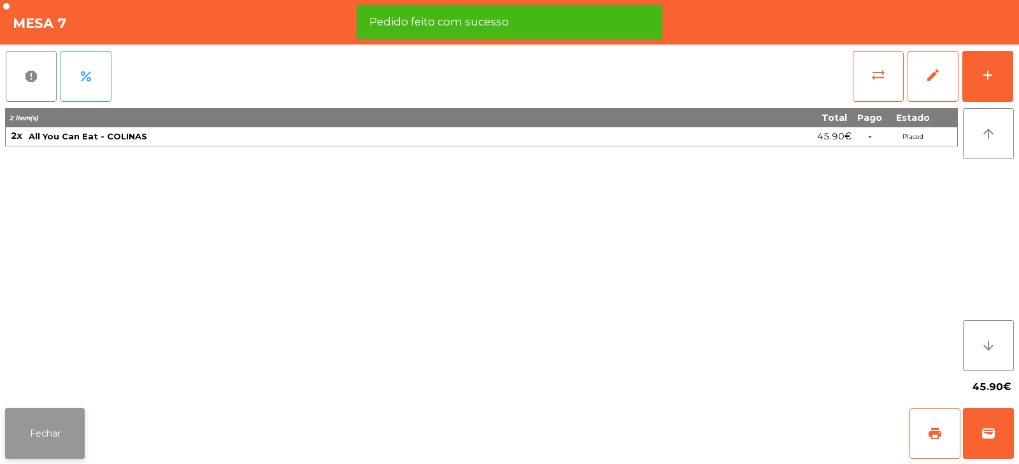
click at [38, 449] on button "Fechar" at bounding box center [45, 433] width 80 height 51
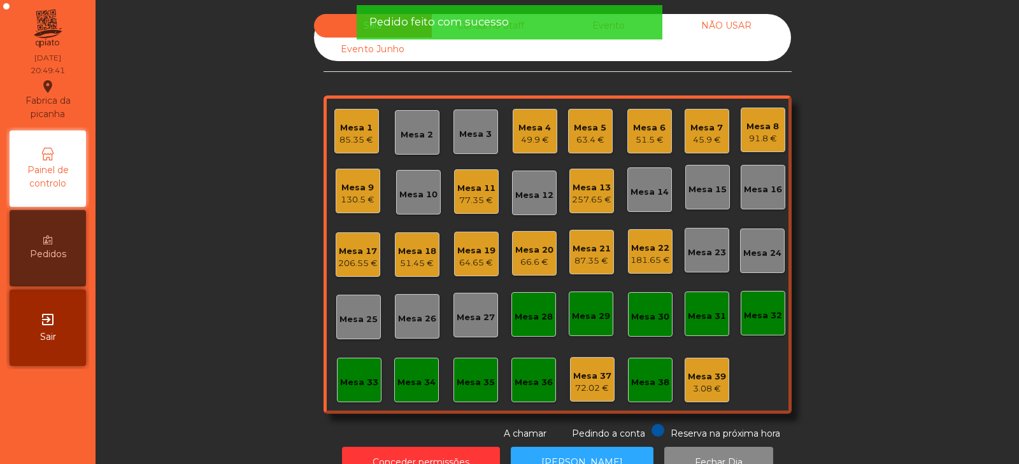
click at [232, 314] on div "Sala Consumo Staff Evento NÃO USAR Evento Junho Mesa 1 85.35 € Mesa 2 Mesa 3 Me…" at bounding box center [557, 227] width 889 height 427
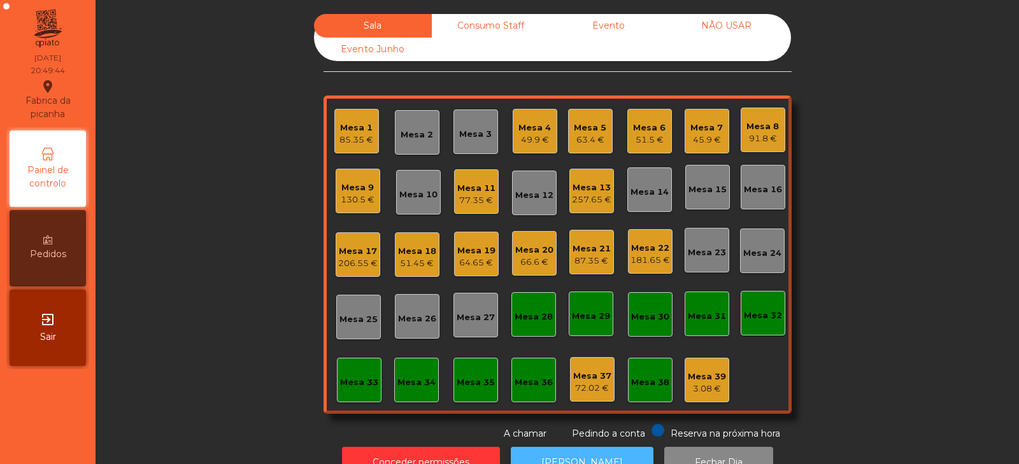
click at [568, 448] on button "[PERSON_NAME]" at bounding box center [582, 462] width 143 height 31
click at [466, 192] on div "Mesa 11" at bounding box center [476, 188] width 38 height 13
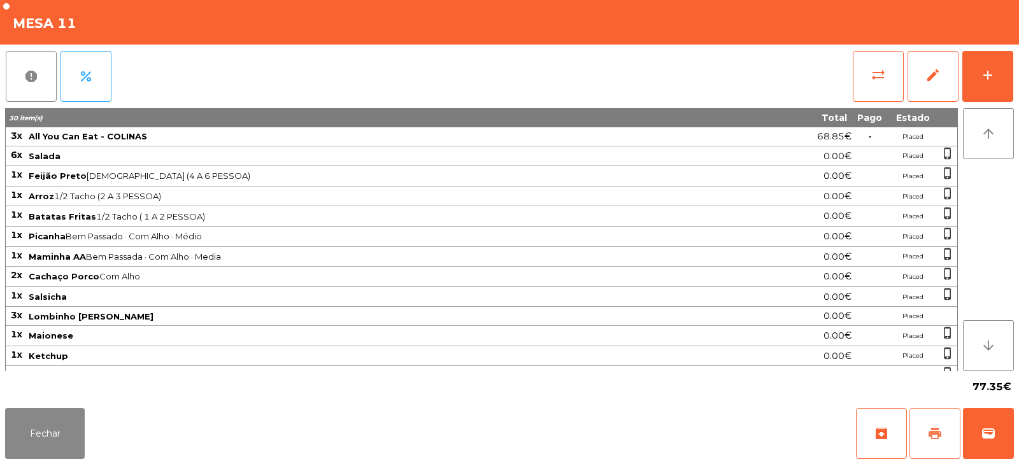
click at [945, 426] on button "print" at bounding box center [934, 433] width 51 height 51
click at [935, 426] on span "print" at bounding box center [934, 433] width 15 height 15
click at [939, 391] on div "77.35€" at bounding box center [509, 387] width 1008 height 32
click at [941, 425] on button "print" at bounding box center [934, 433] width 51 height 51
click at [852, 91] on button "sync_alt" at bounding box center [877, 76] width 51 height 51
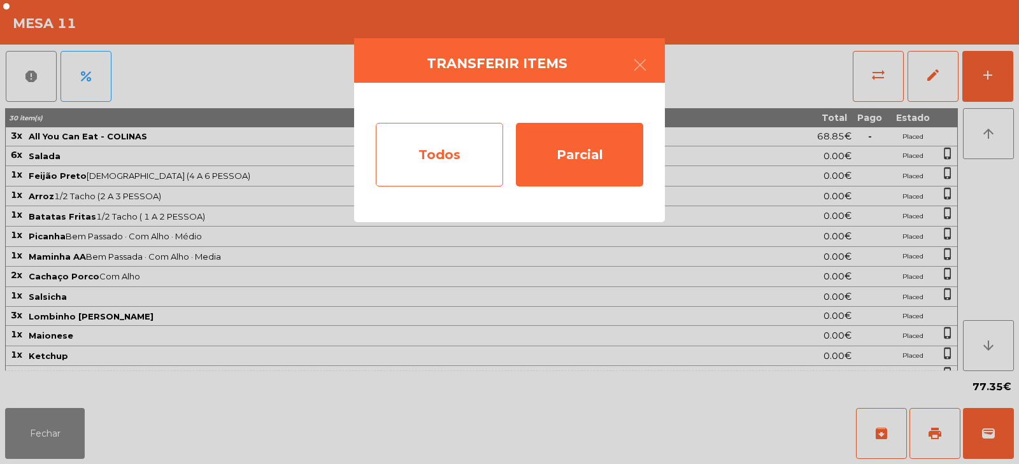
click at [429, 149] on div "Todos" at bounding box center [439, 155] width 127 height 64
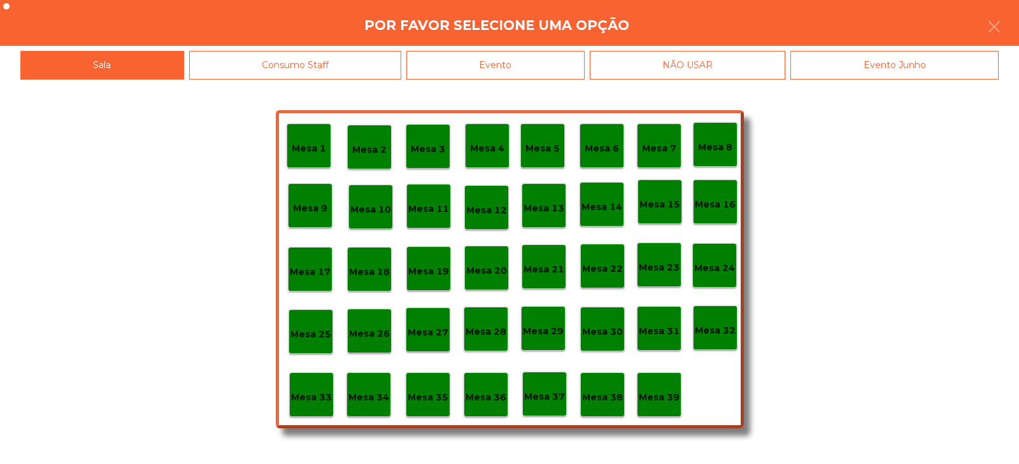
click at [520, 78] on div "Evento" at bounding box center [495, 65] width 178 height 29
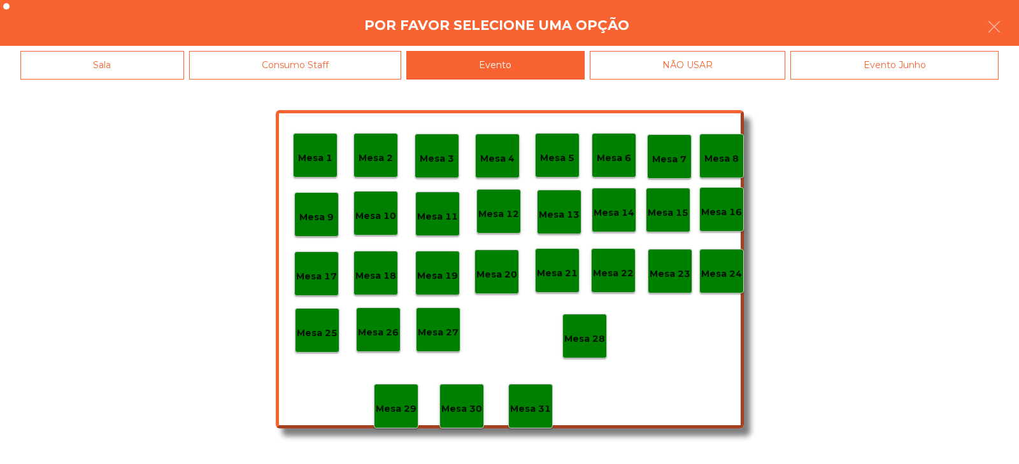
click at [583, 337] on p "Mesa 28" at bounding box center [584, 339] width 41 height 15
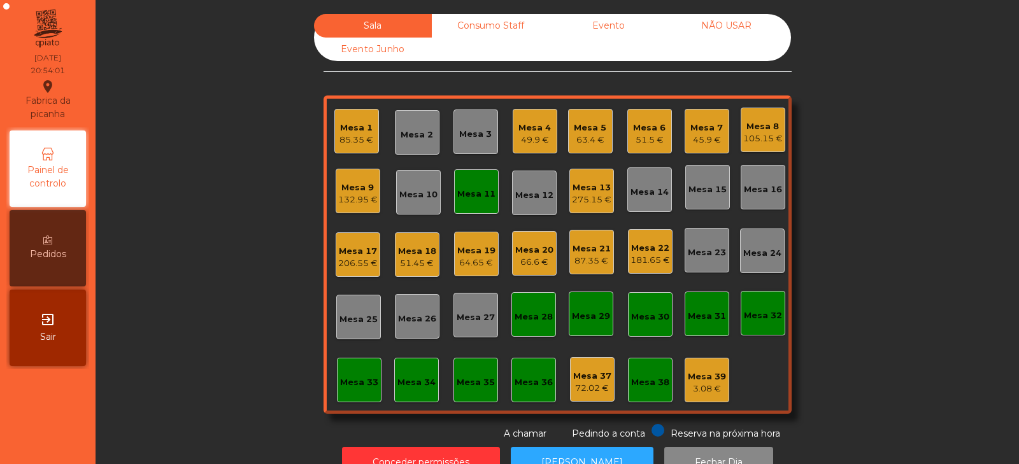
click at [879, 148] on div "Sala Consumo Staff Evento NÃO USAR Evento Junho Mesa 1 85.35 € Mesa 2 Mesa 3 Me…" at bounding box center [557, 227] width 889 height 427
click at [458, 192] on div "Mesa 11" at bounding box center [476, 194] width 38 height 13
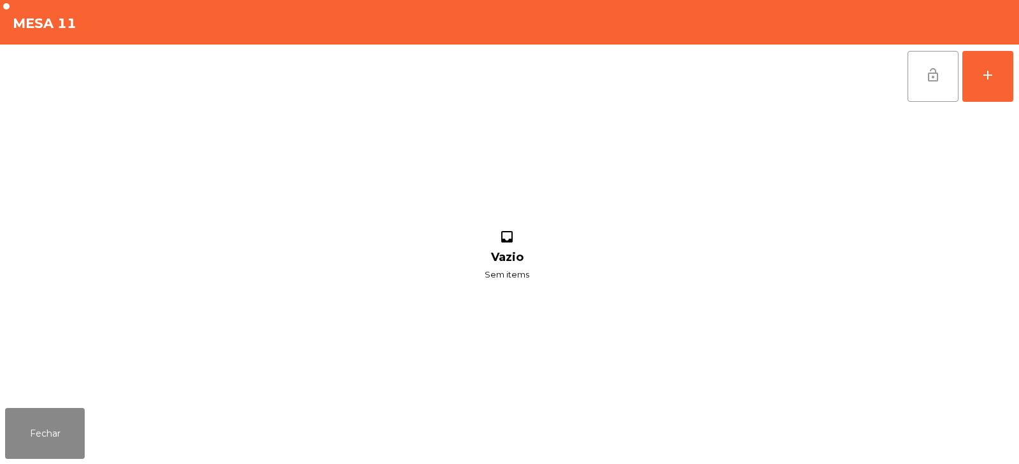
click at [919, 75] on button "lock_open" at bounding box center [932, 76] width 51 height 51
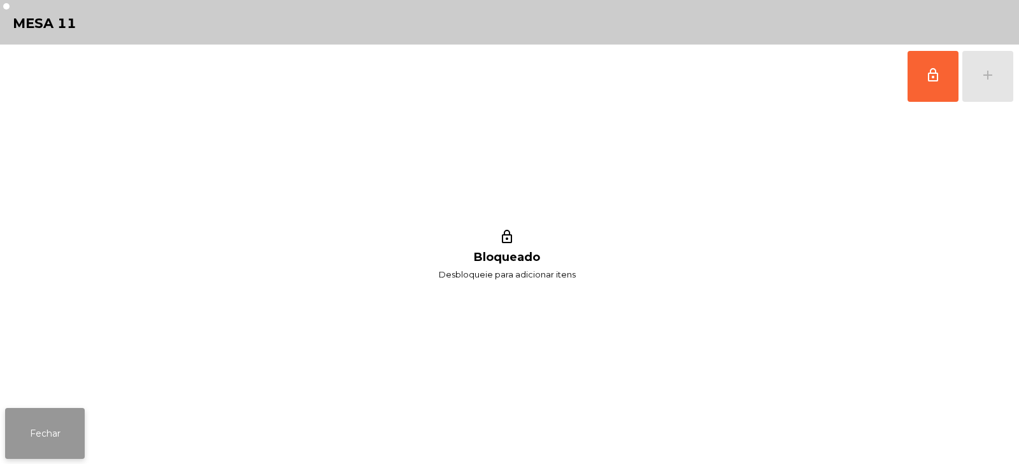
click at [61, 434] on button "Fechar" at bounding box center [45, 433] width 80 height 51
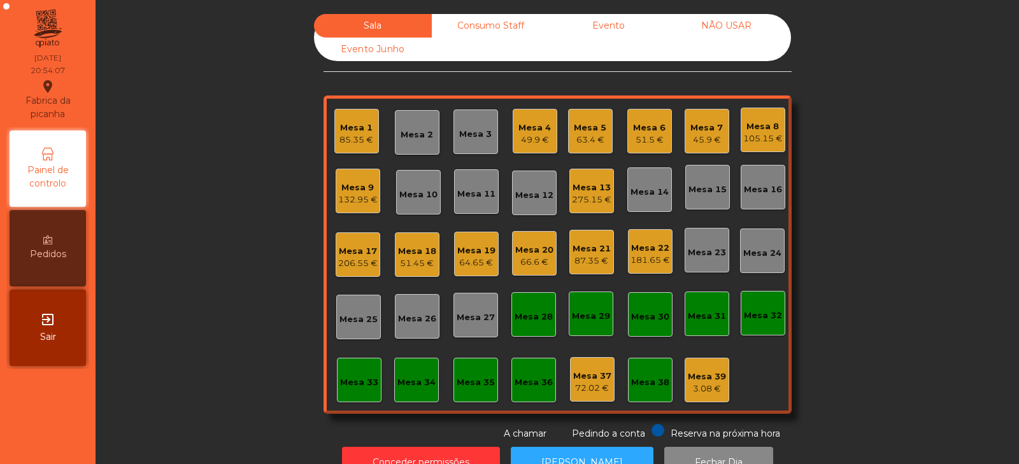
click at [345, 264] on div "206.55 €" at bounding box center [357, 263] width 39 height 13
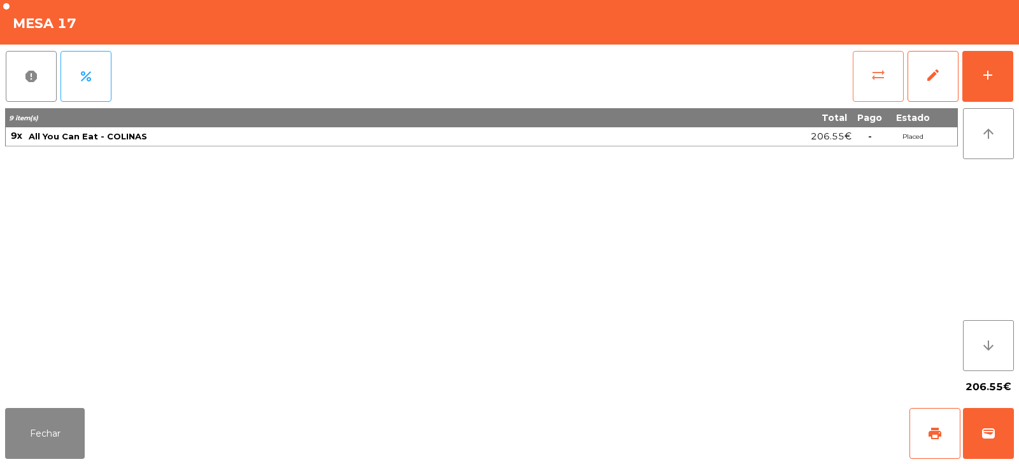
click at [877, 71] on span "sync_alt" at bounding box center [877, 74] width 15 height 15
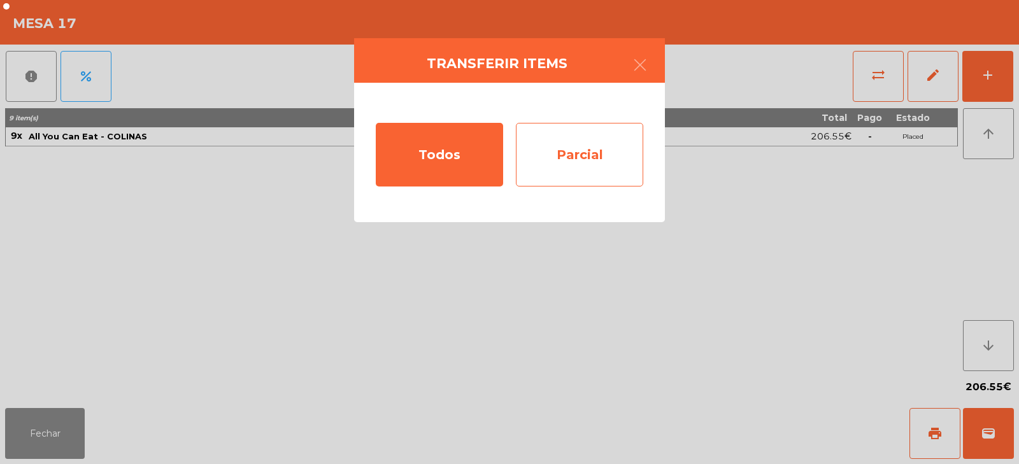
click at [588, 167] on div "Parcial" at bounding box center [579, 155] width 127 height 64
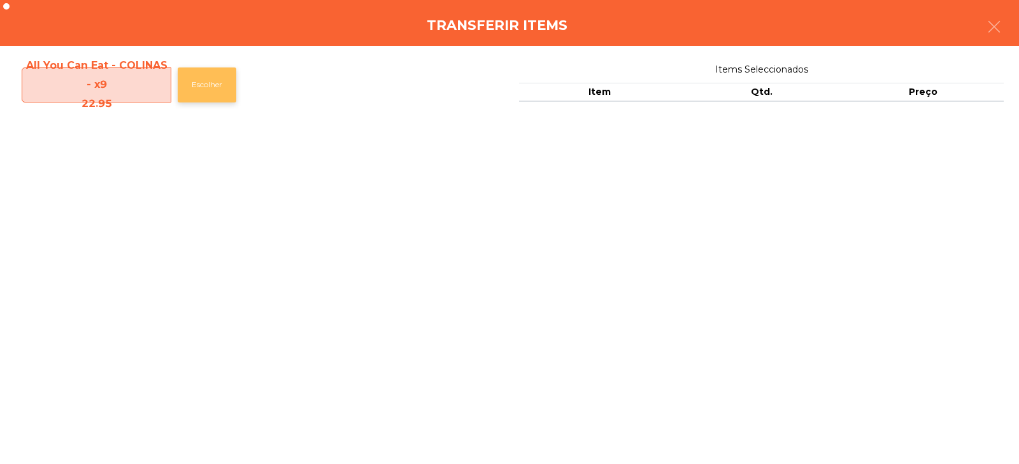
click at [199, 88] on button "Escolher" at bounding box center [207, 84] width 59 height 35
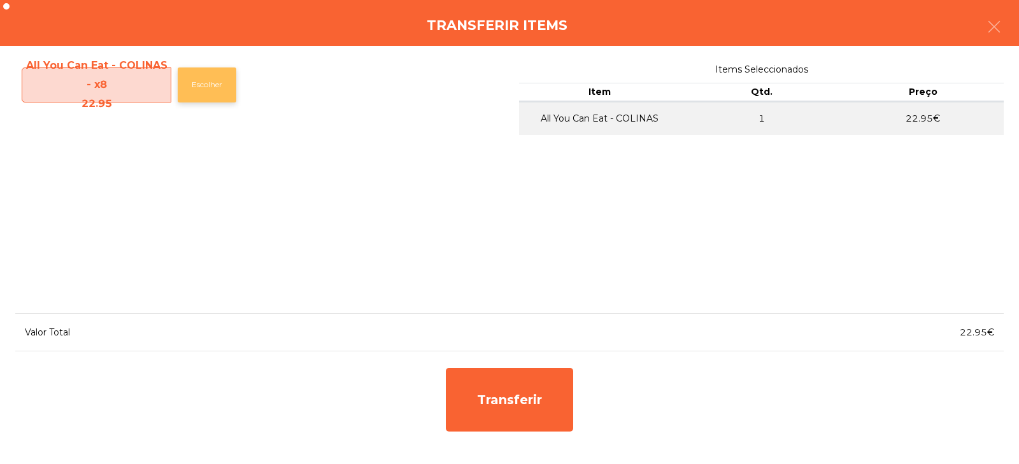
click at [199, 87] on button "Escolher" at bounding box center [207, 84] width 59 height 35
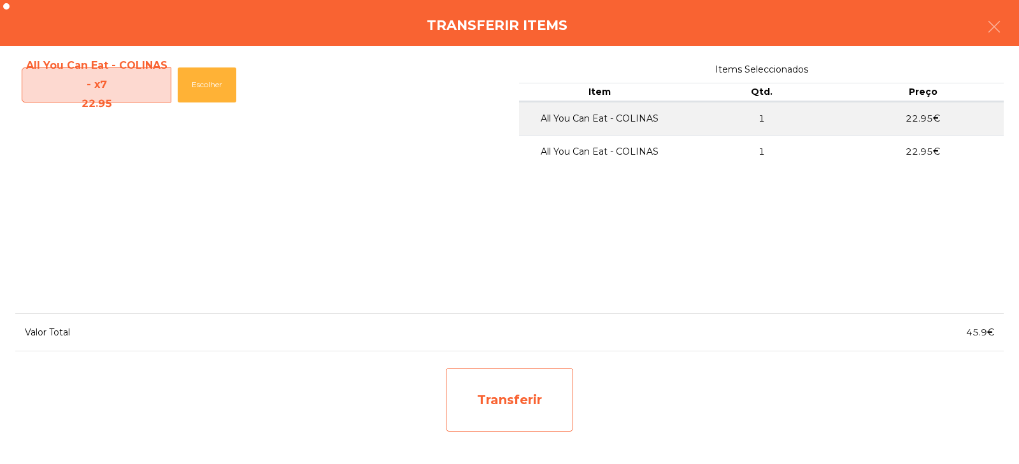
click at [515, 402] on div "Transferir" at bounding box center [509, 400] width 127 height 64
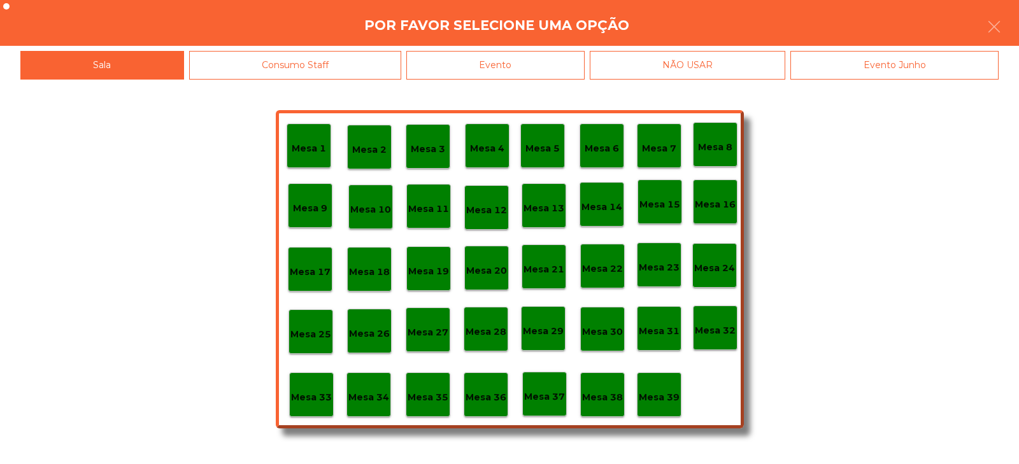
click at [549, 410] on div "Mesa 37" at bounding box center [544, 394] width 45 height 45
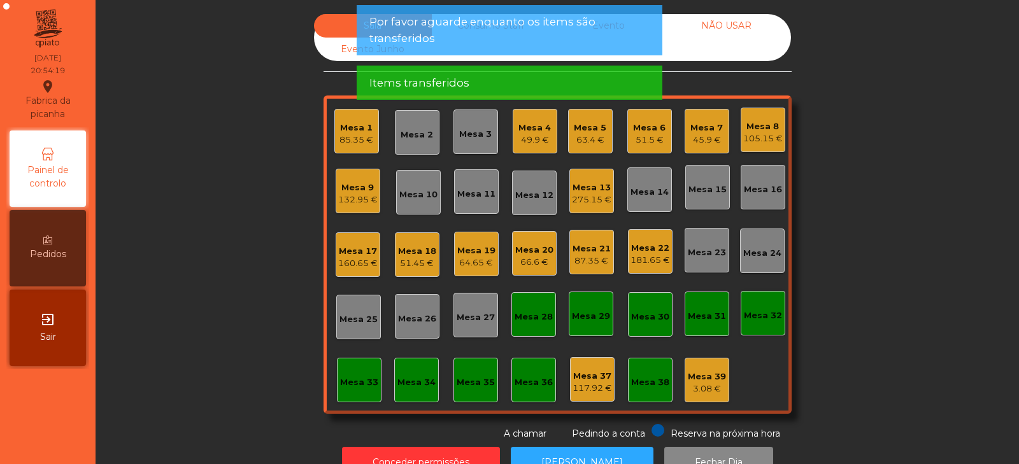
click at [187, 176] on div "Sala Consumo Staff Evento NÃO USAR Evento Junho Mesa 1 85.35 € Mesa 2 Mesa 3 Me…" at bounding box center [557, 227] width 889 height 427
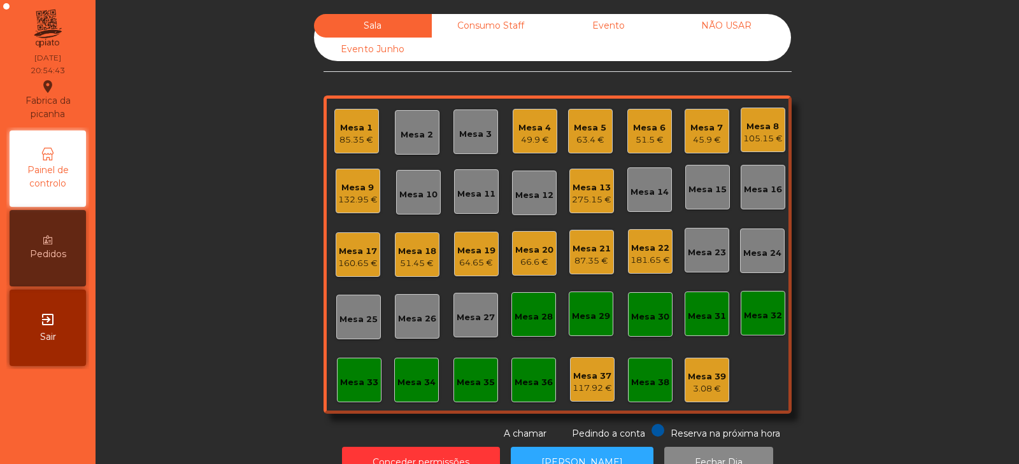
click at [340, 381] on div "Mesa 33" at bounding box center [359, 382] width 38 height 13
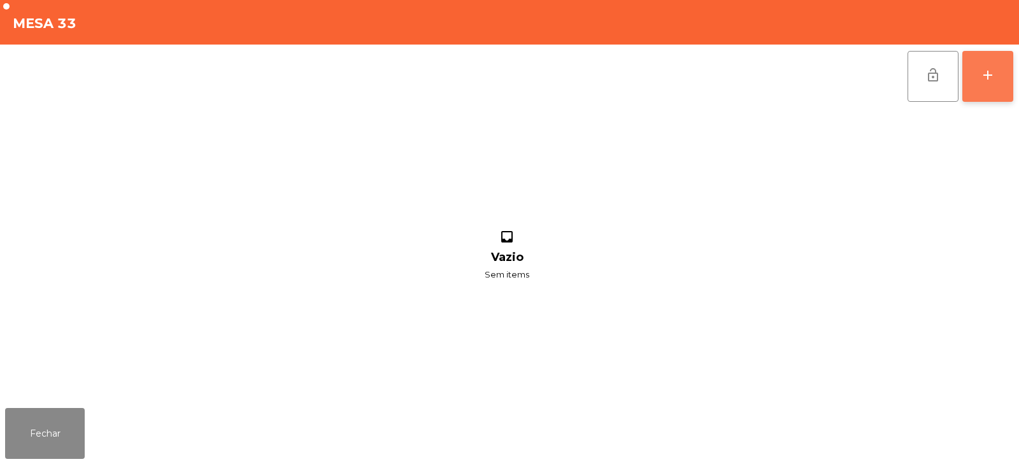
click at [993, 81] on div "add" at bounding box center [987, 74] width 15 height 15
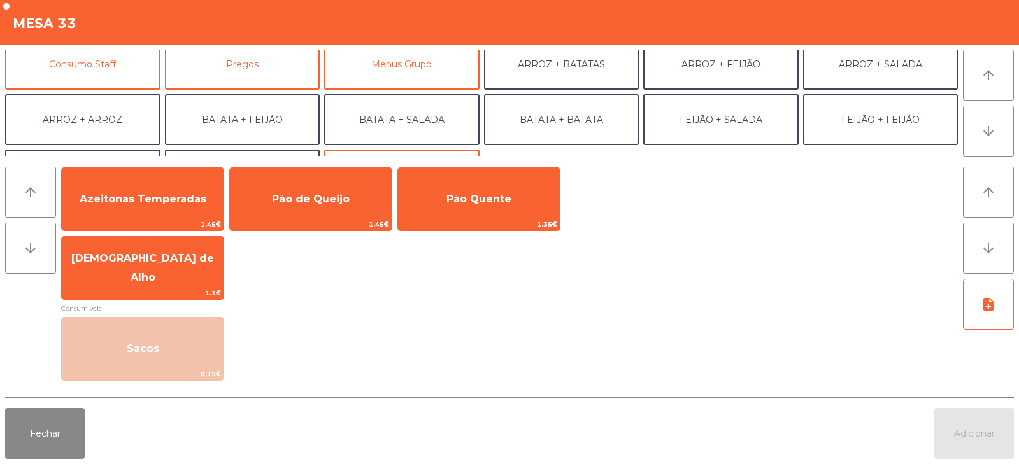
scroll to position [118, 0]
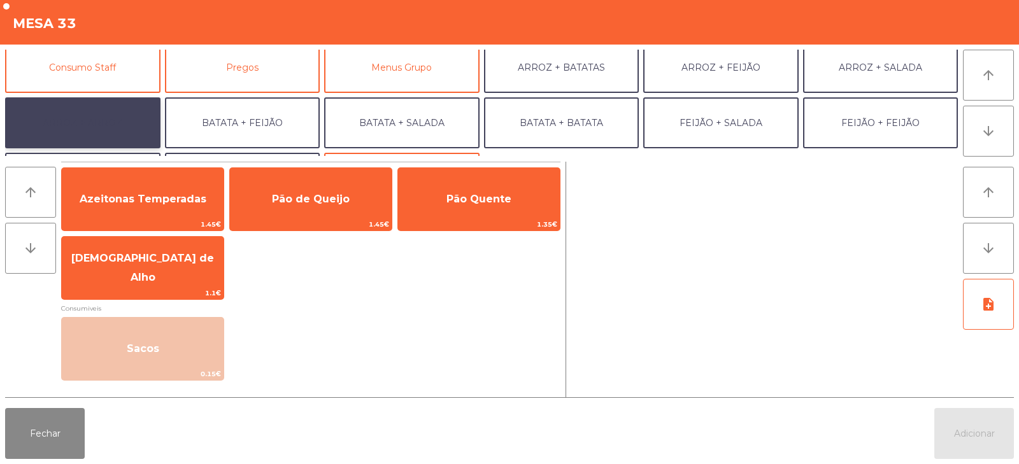
click at [131, 122] on button "ARROZ + ARROZ" at bounding box center [82, 122] width 155 height 51
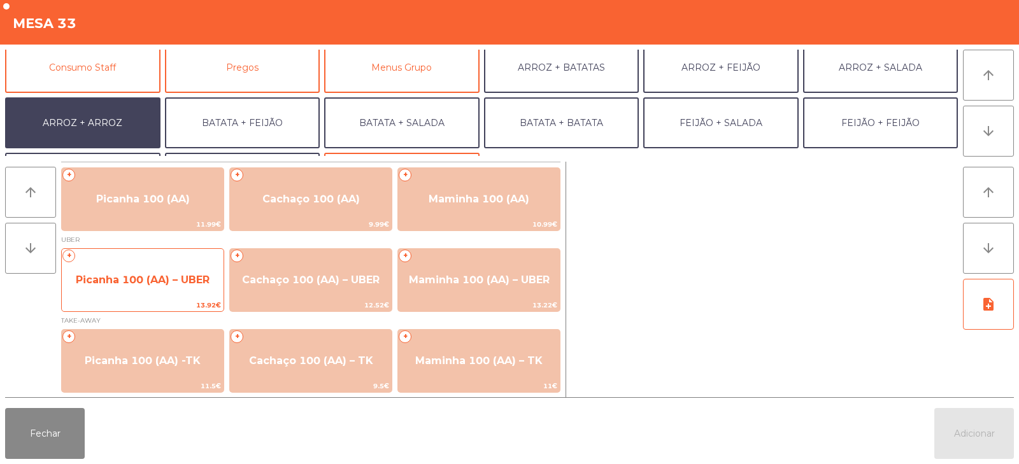
click at [177, 271] on span "Picanha 100 (AA) – UBER" at bounding box center [143, 280] width 162 height 34
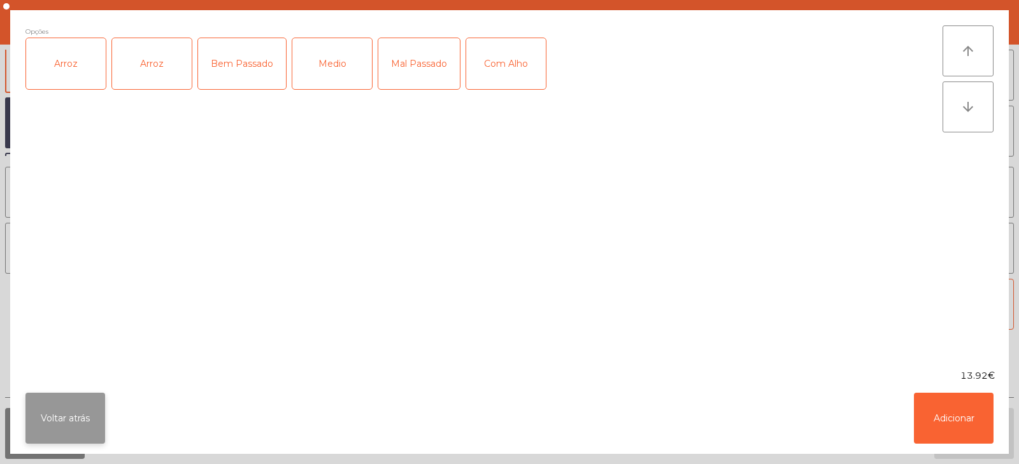
click at [75, 404] on button "Voltar atrás" at bounding box center [65, 418] width 80 height 51
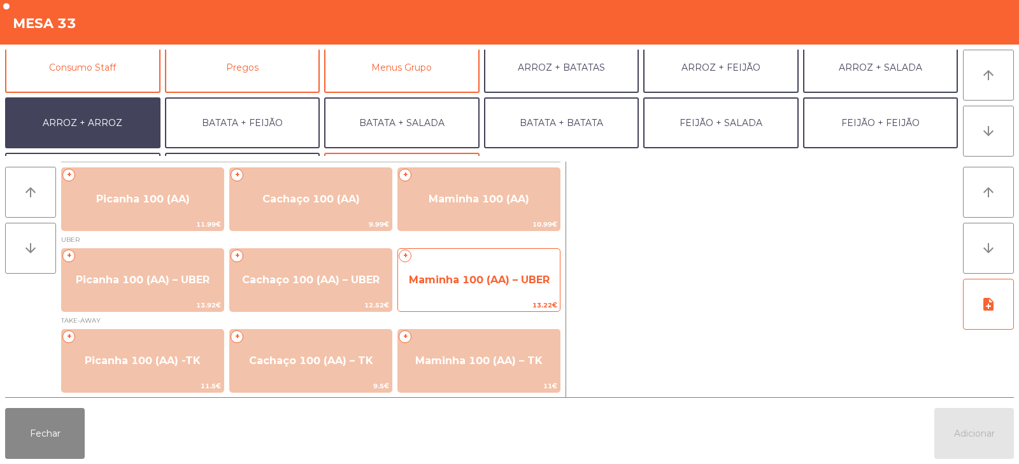
click at [477, 272] on span "Maminha 100 (AA) – UBER" at bounding box center [479, 280] width 162 height 34
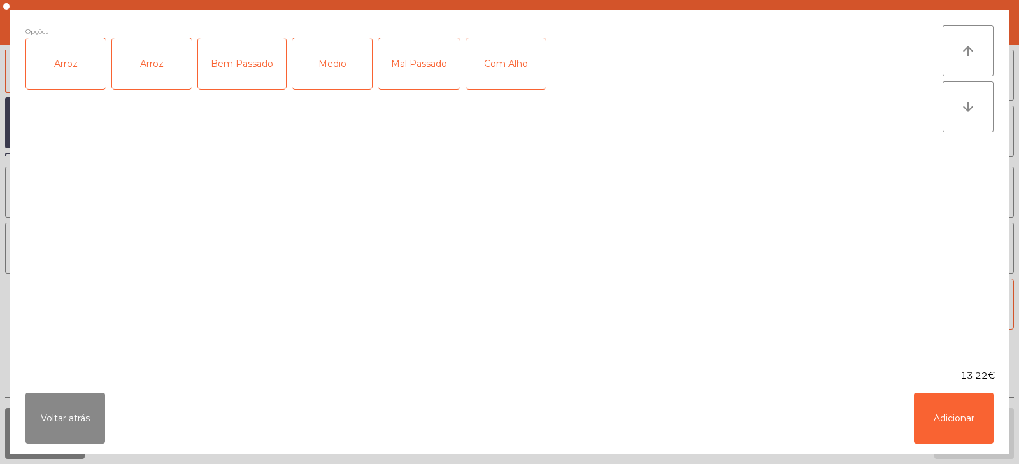
click at [76, 66] on div "Arroz" at bounding box center [66, 63] width 80 height 51
click at [155, 67] on div "Arroz" at bounding box center [152, 63] width 80 height 51
click at [152, 79] on div "Arroz" at bounding box center [152, 63] width 80 height 51
click at [326, 81] on div "Medio" at bounding box center [332, 63] width 80 height 51
click at [957, 406] on button "Adicionar" at bounding box center [954, 418] width 80 height 51
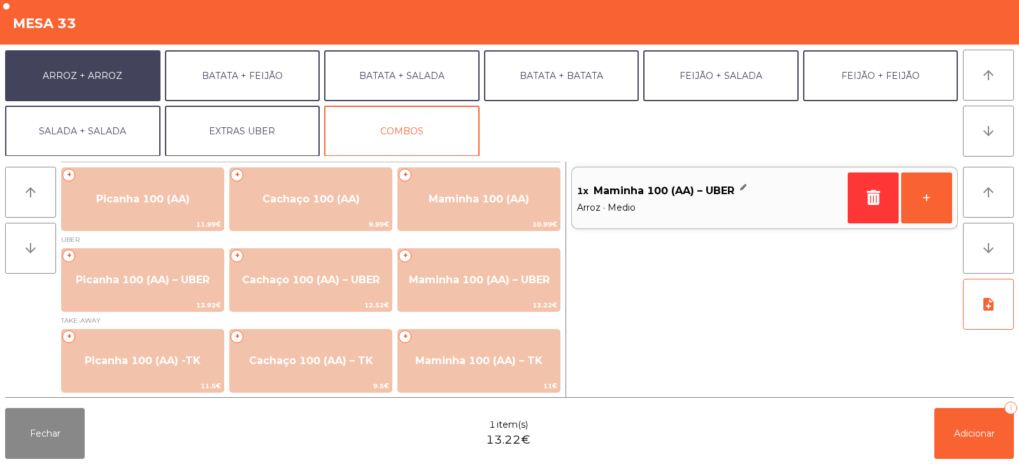
scroll to position [166, 0]
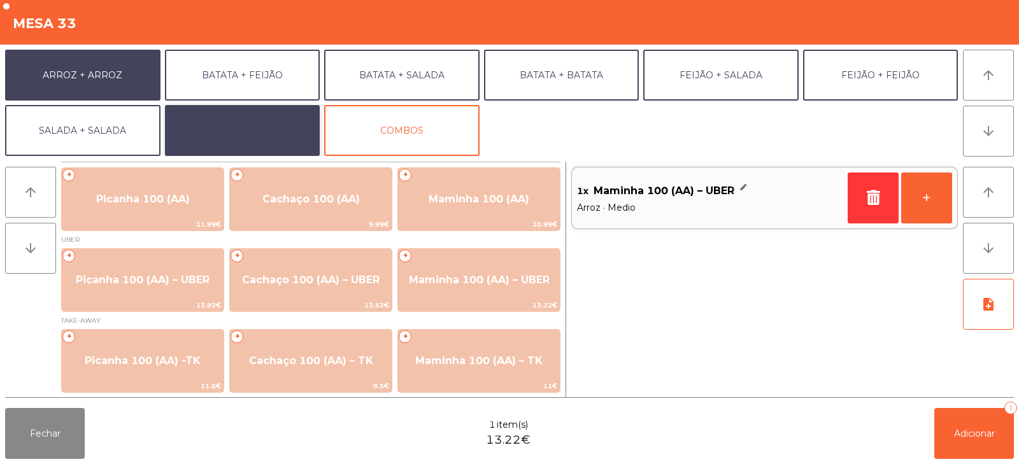
click at [272, 138] on button "EXTRAS UBER" at bounding box center [242, 130] width 155 height 51
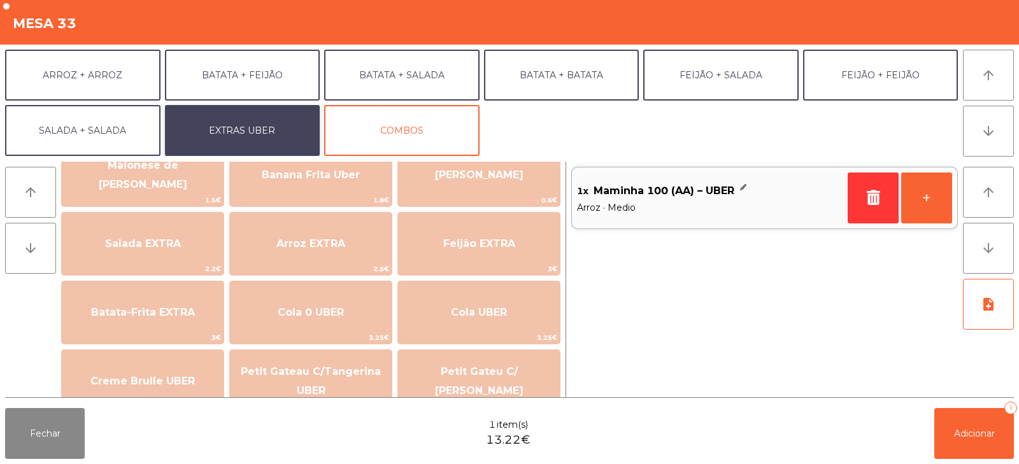
scroll to position [106, 0]
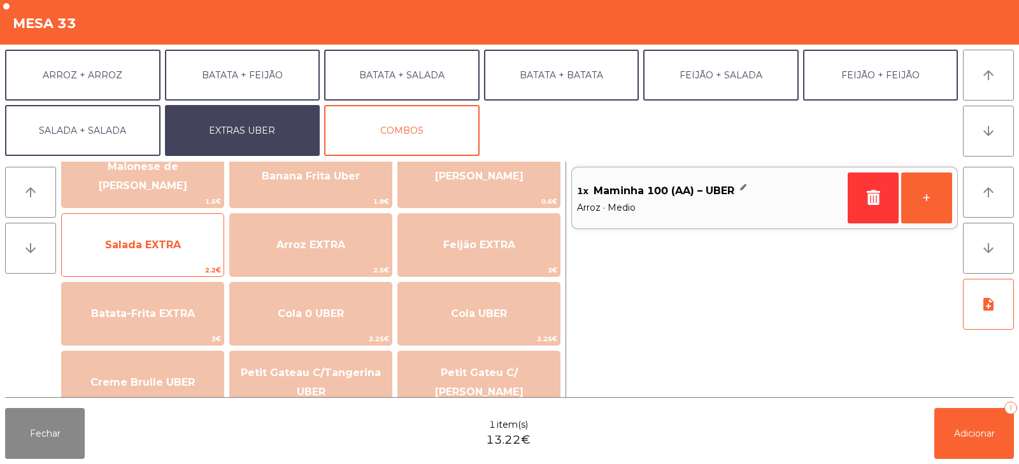
click at [149, 246] on span "Salada EXTRA" at bounding box center [143, 245] width 76 height 12
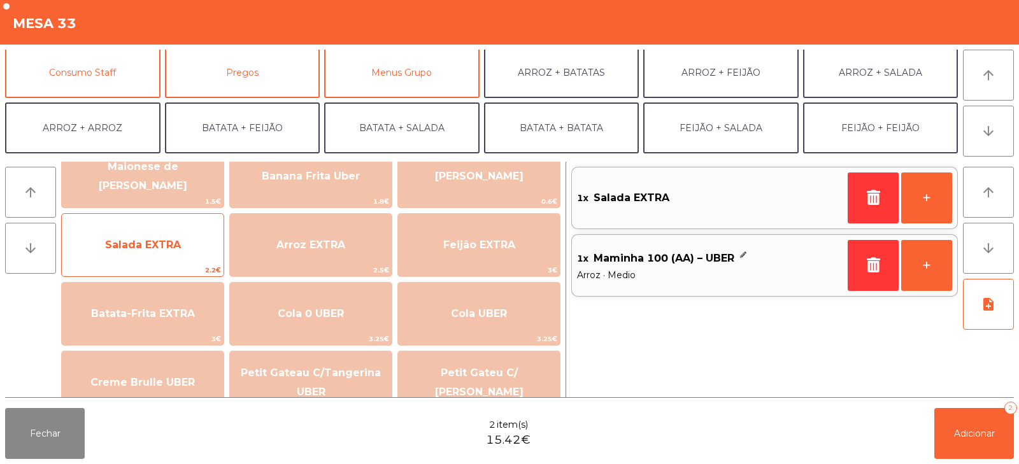
scroll to position [118, 0]
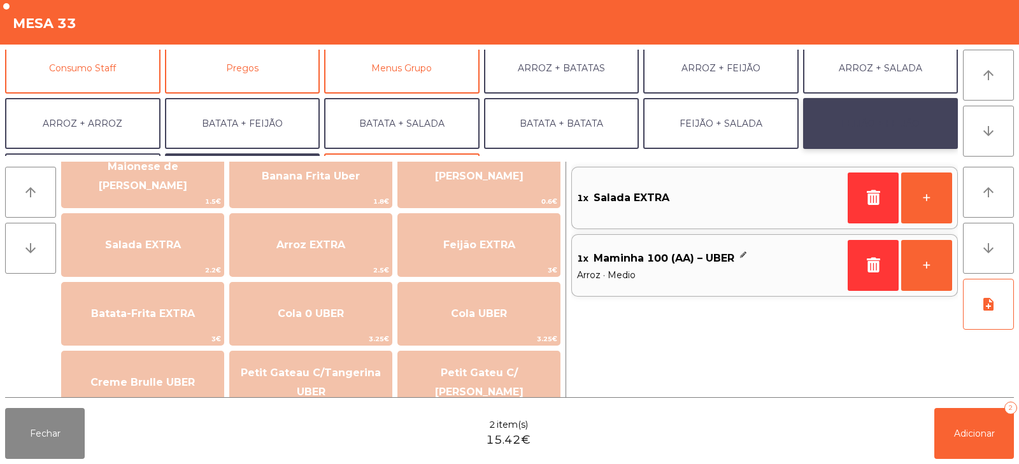
click at [860, 118] on button "FEIJÃO + FEIJÃO" at bounding box center [880, 123] width 155 height 51
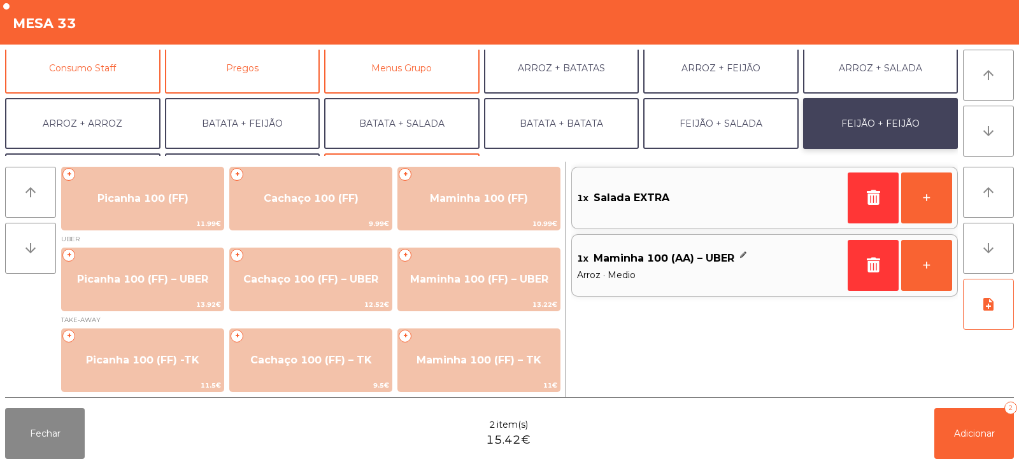
scroll to position [1, 0]
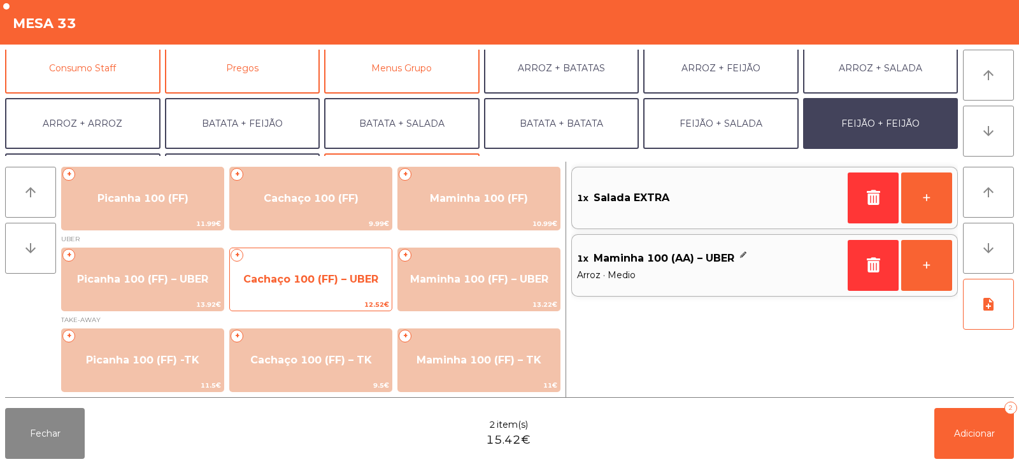
click at [340, 294] on span "Cachaço 100 (FF) – UBER" at bounding box center [311, 279] width 162 height 34
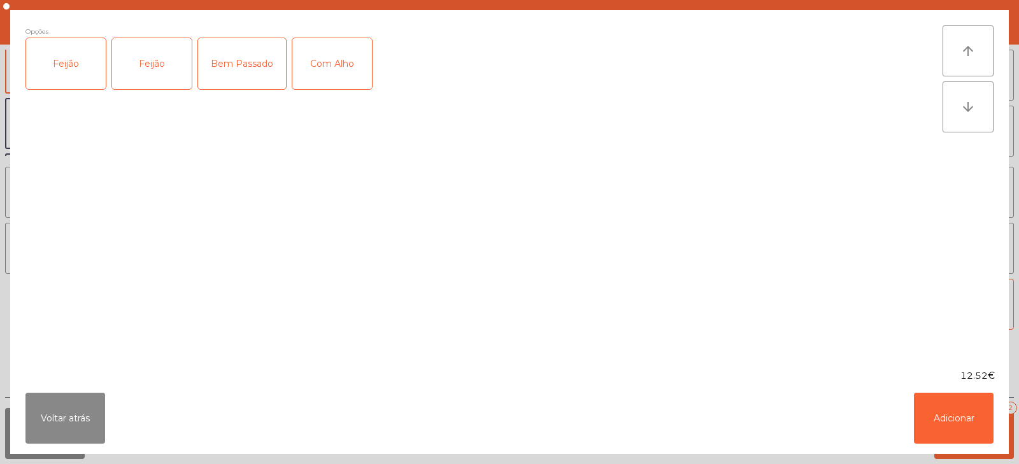
click at [70, 80] on div "Feijão" at bounding box center [66, 63] width 80 height 51
click at [155, 83] on div "Feijão" at bounding box center [152, 63] width 80 height 51
click at [164, 77] on div "Feijão" at bounding box center [152, 63] width 80 height 51
click at [939, 420] on button "Adicionar" at bounding box center [954, 418] width 80 height 51
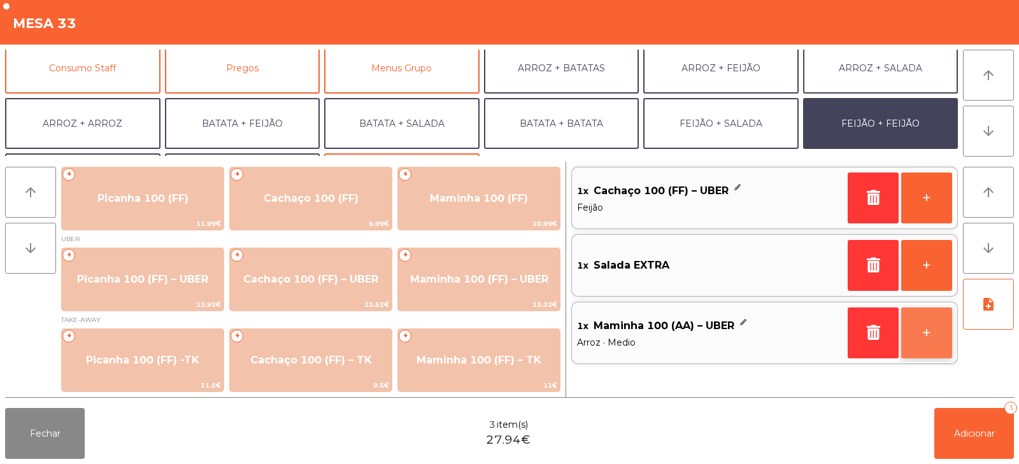
click at [932, 331] on button "+" at bounding box center [926, 333] width 51 height 51
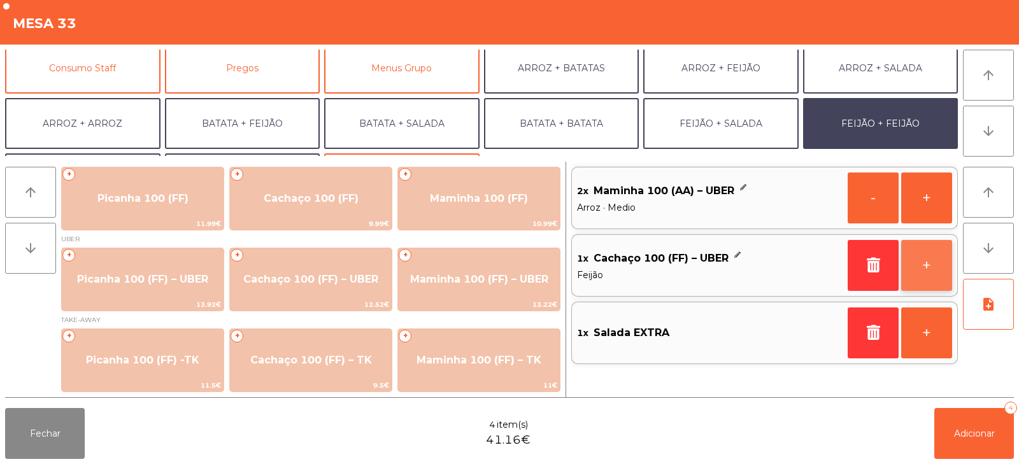
click at [936, 266] on button "+" at bounding box center [926, 265] width 51 height 51
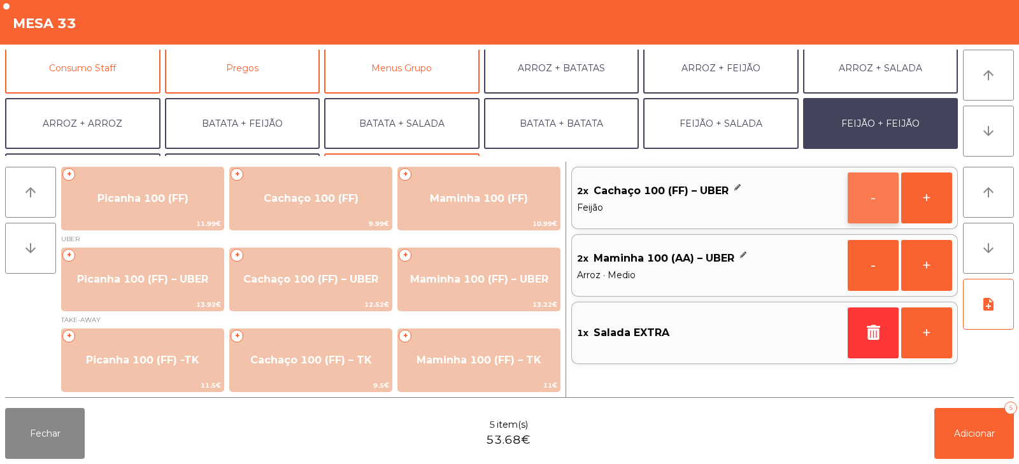
click at [871, 200] on button "-" at bounding box center [872, 198] width 51 height 51
click at [917, 346] on button "+" at bounding box center [926, 333] width 51 height 51
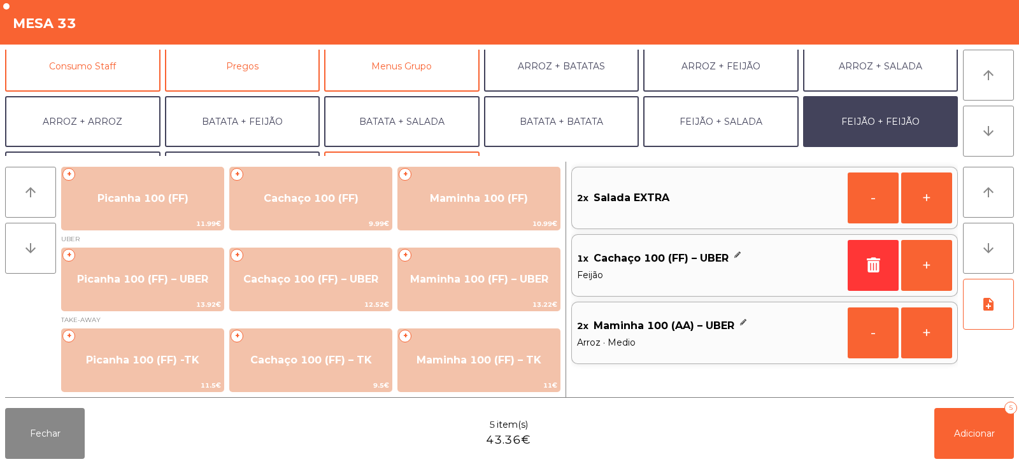
scroll to position [118, 0]
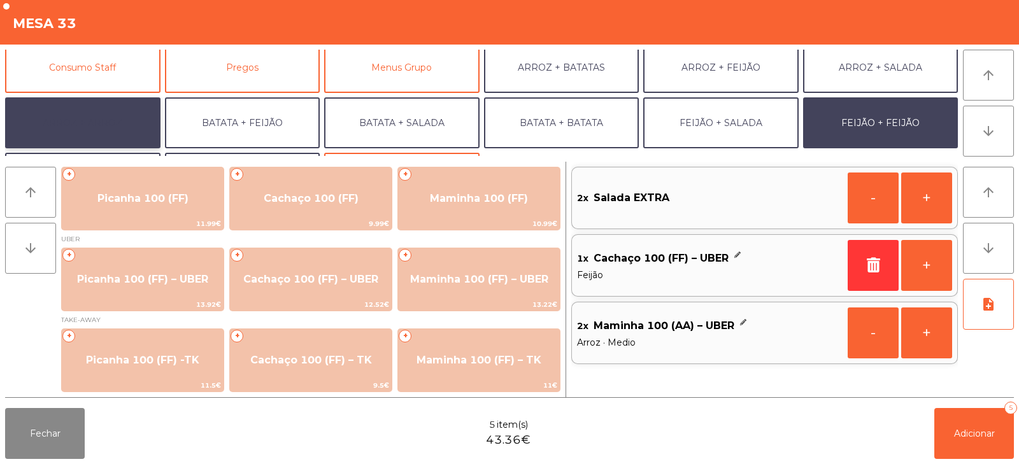
click at [99, 130] on button "ARROZ + ARROZ" at bounding box center [82, 122] width 155 height 51
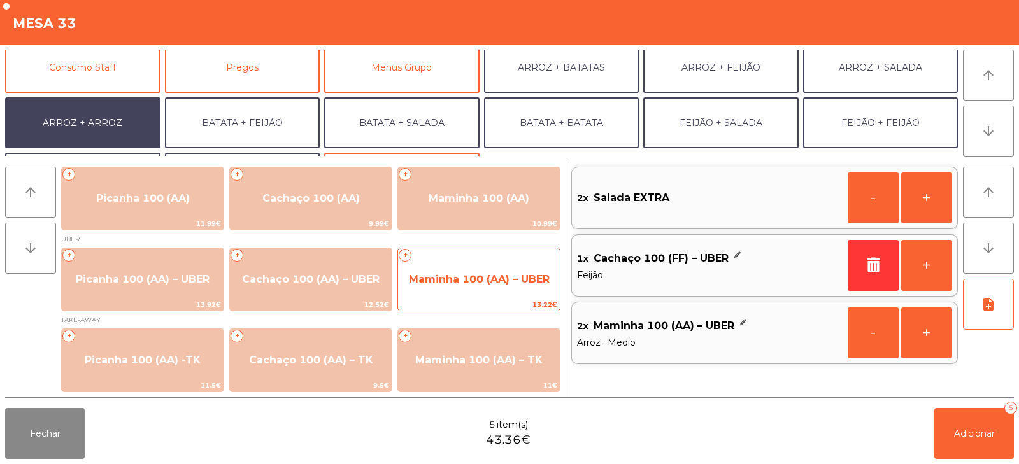
click at [485, 297] on span "Maminha 100 (AA) – UBER" at bounding box center [479, 279] width 162 height 34
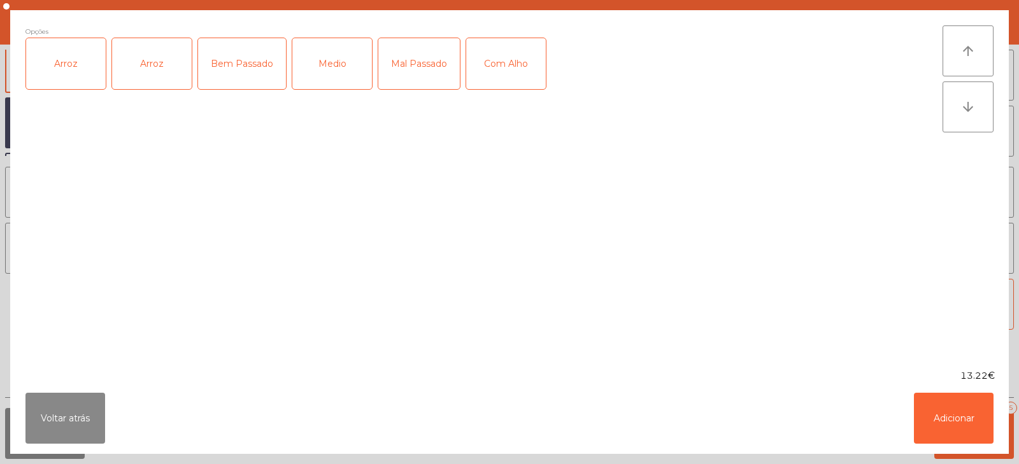
click at [89, 71] on div "Arroz" at bounding box center [66, 63] width 80 height 51
click at [159, 81] on div "Arroz" at bounding box center [152, 63] width 80 height 51
click at [151, 68] on div "Arroz" at bounding box center [152, 63] width 80 height 51
click at [232, 74] on div "Bem Passado" at bounding box center [242, 63] width 88 height 51
click at [945, 434] on button "Adicionar" at bounding box center [954, 418] width 80 height 51
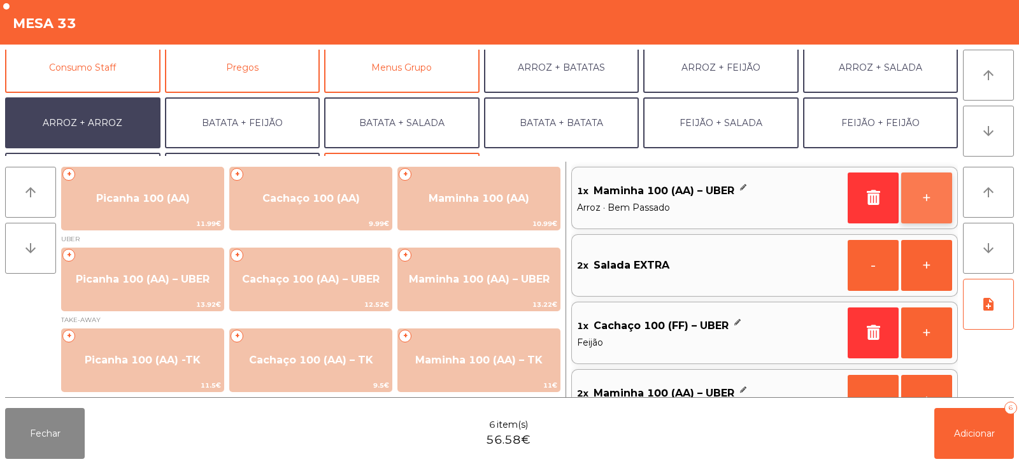
click at [919, 199] on button "+" at bounding box center [926, 198] width 51 height 51
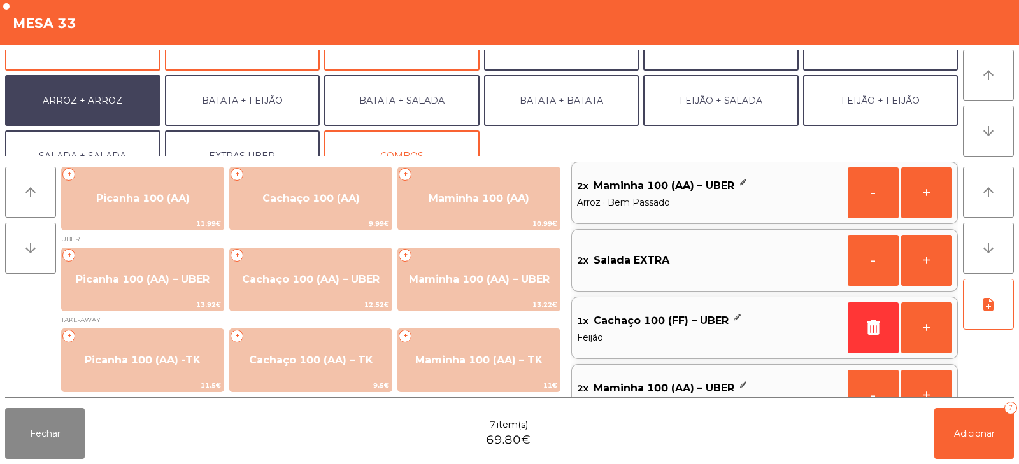
scroll to position [166, 0]
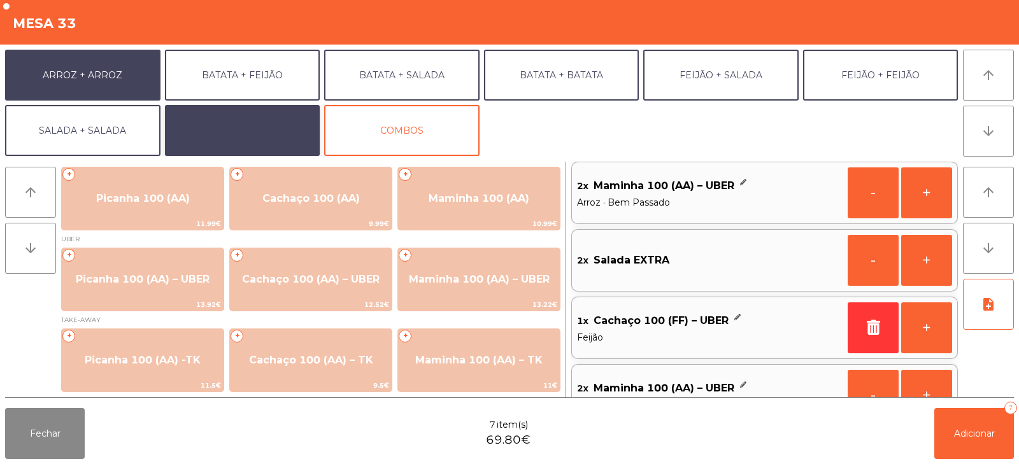
click at [265, 131] on button "EXTRAS UBER" at bounding box center [242, 130] width 155 height 51
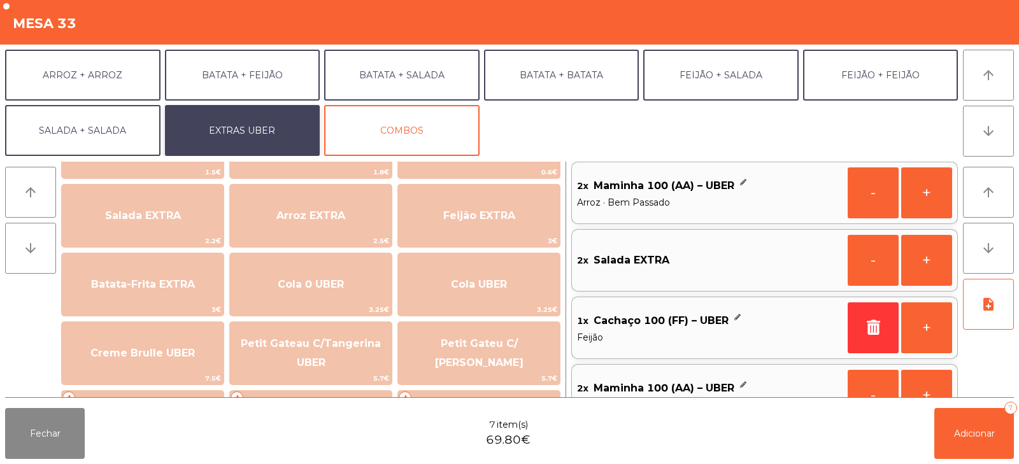
scroll to position [158, 0]
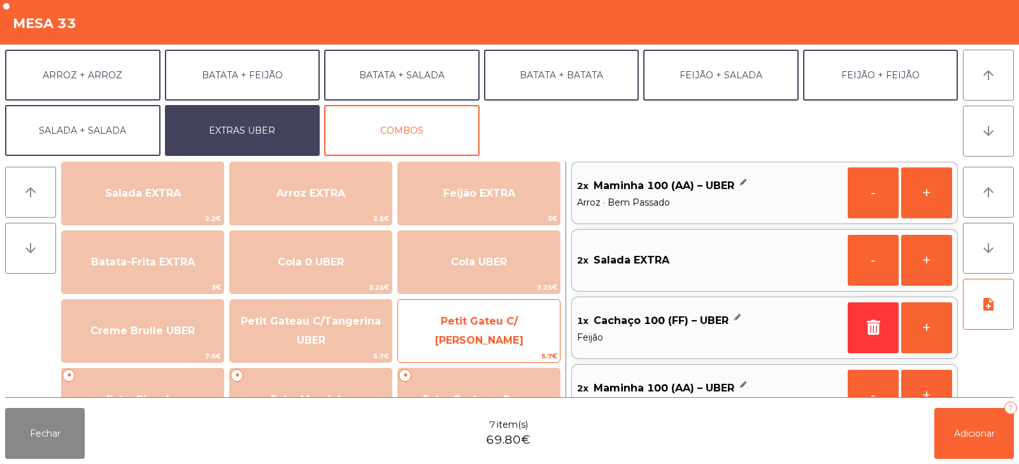
click at [463, 340] on span "Petit Gateu C/ [PERSON_NAME]" at bounding box center [479, 331] width 162 height 54
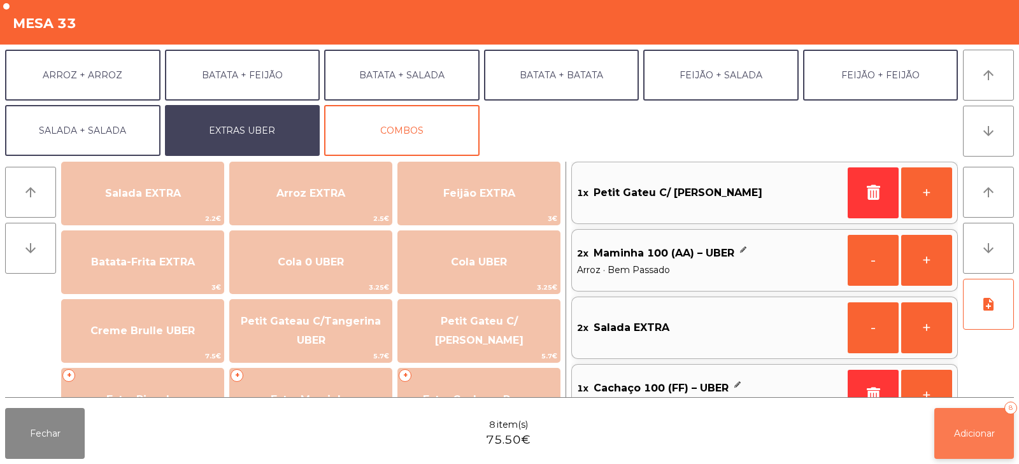
click at [949, 444] on button "Adicionar 8" at bounding box center [974, 433] width 80 height 51
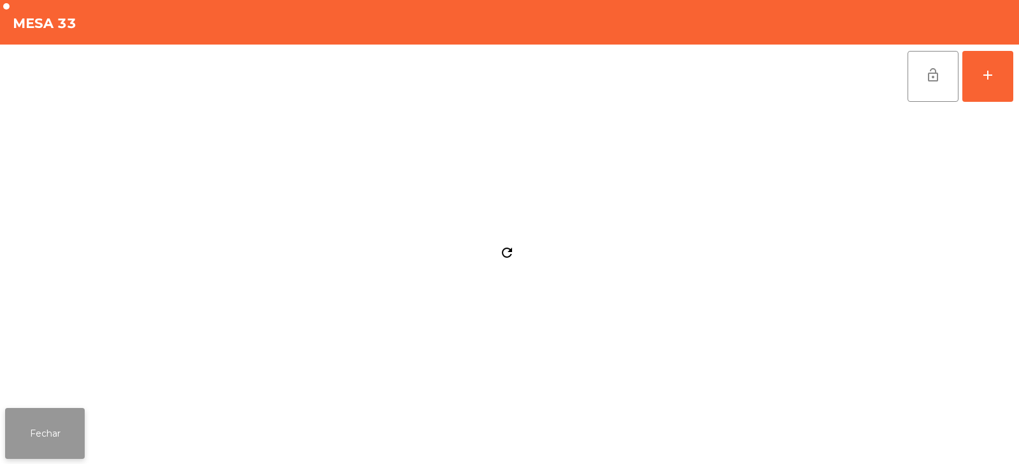
click at [59, 435] on button "Fechar" at bounding box center [45, 433] width 80 height 51
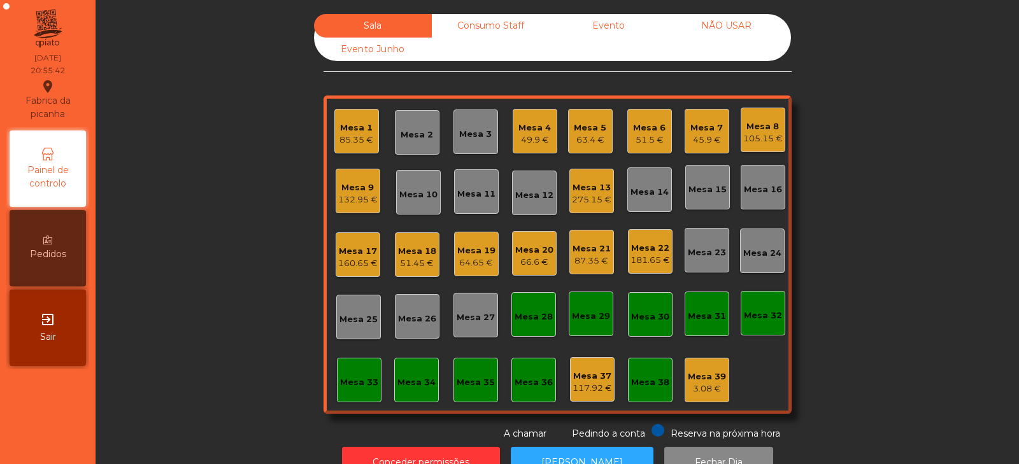
click at [472, 199] on div "Mesa 11" at bounding box center [476, 194] width 38 height 13
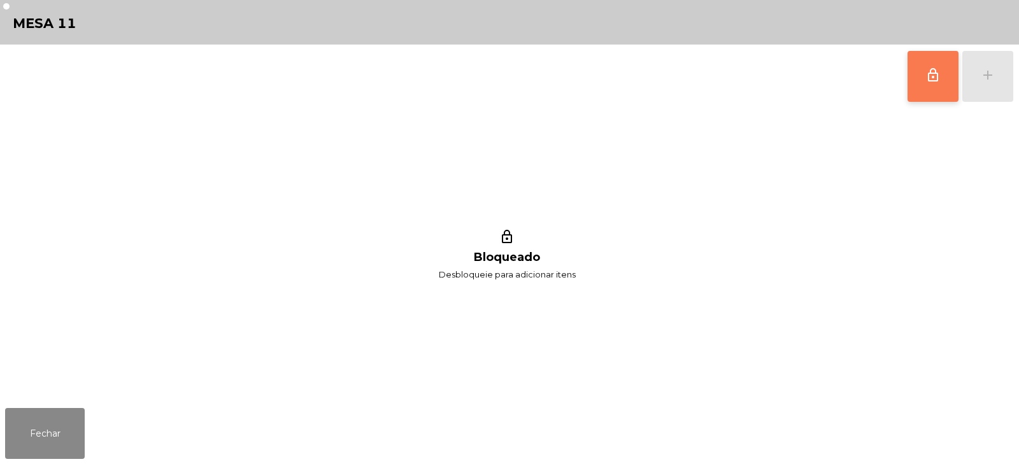
click at [927, 74] on span "lock_outline" at bounding box center [932, 74] width 15 height 15
click at [993, 78] on div "add" at bounding box center [987, 74] width 15 height 15
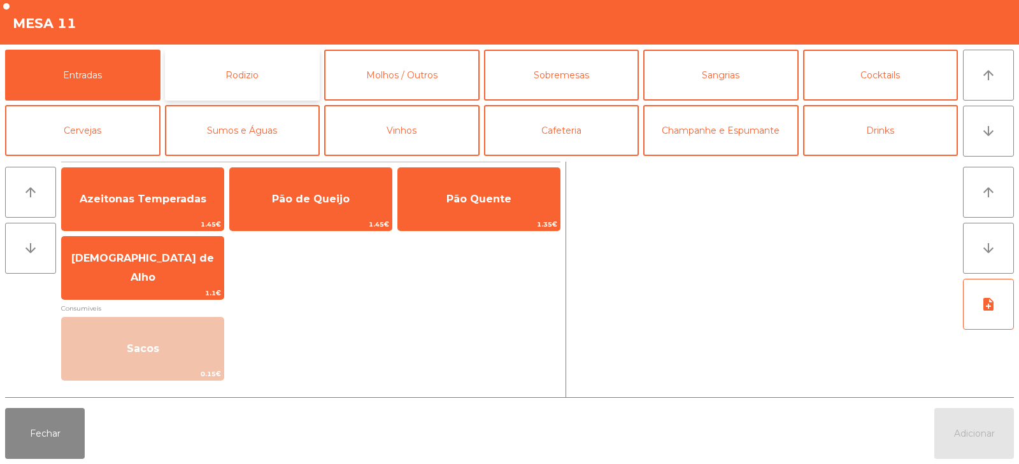
click at [230, 78] on button "Rodizio" at bounding box center [242, 75] width 155 height 51
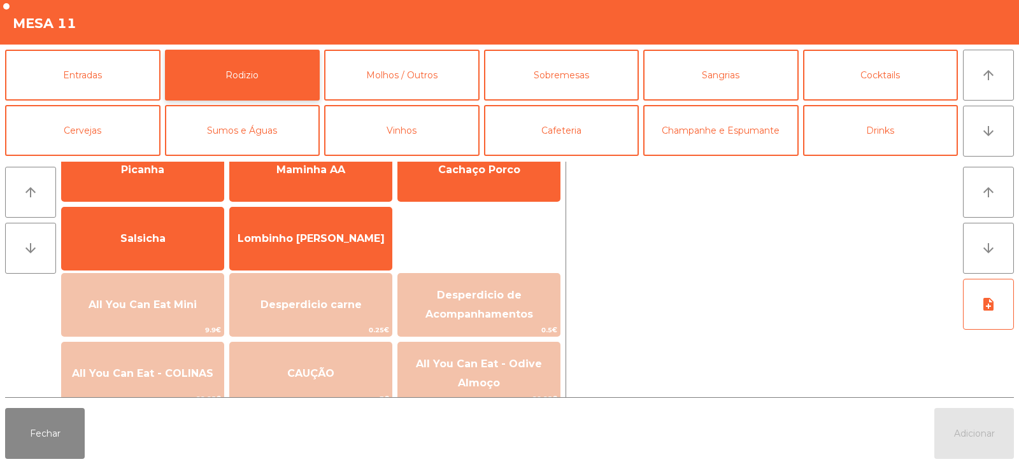
scroll to position [52, 0]
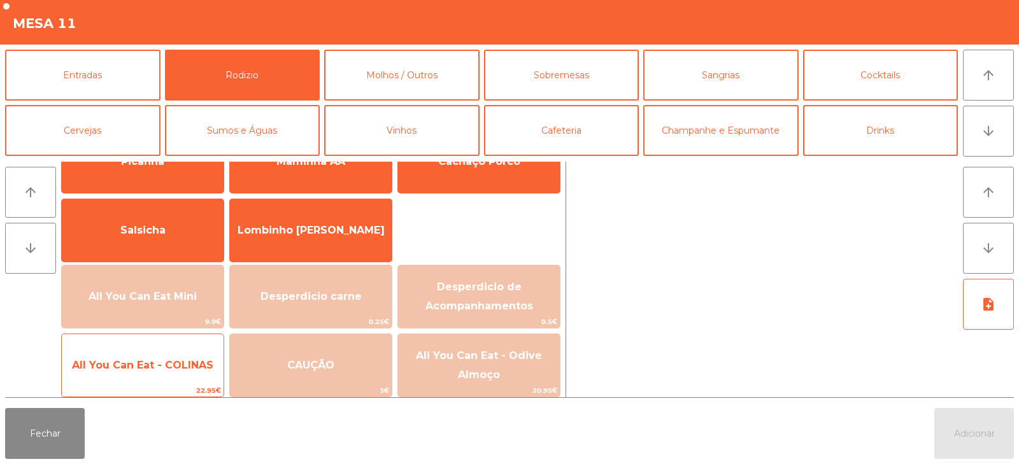
click at [182, 374] on span "All You Can Eat - COLINAS" at bounding box center [143, 365] width 162 height 34
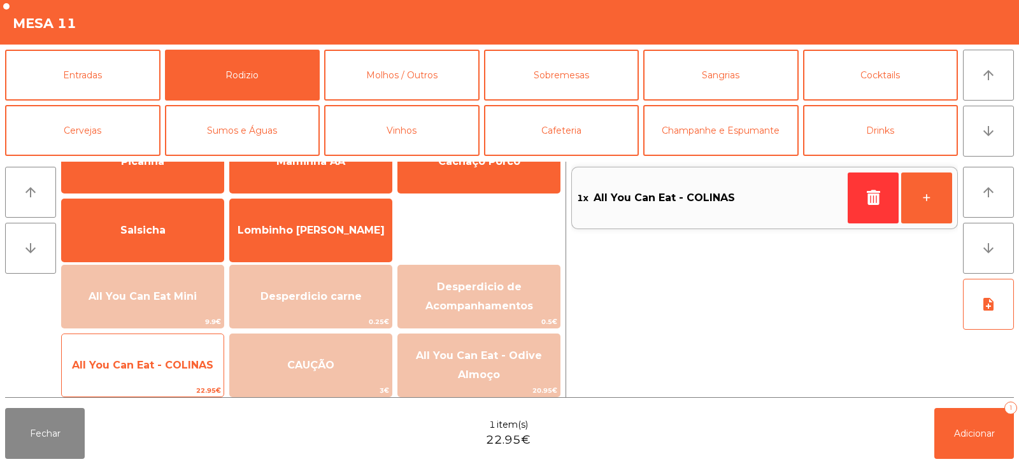
click at [192, 369] on span "All You Can Eat - COLINAS" at bounding box center [142, 365] width 141 height 12
click at [188, 365] on span "All You Can Eat - COLINAS" at bounding box center [142, 365] width 141 height 12
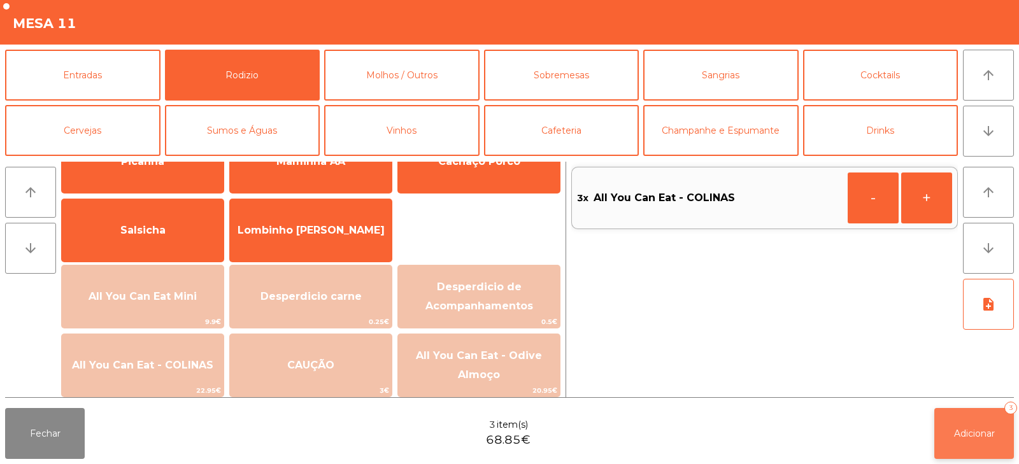
click at [956, 453] on button "Adicionar 3" at bounding box center [974, 433] width 80 height 51
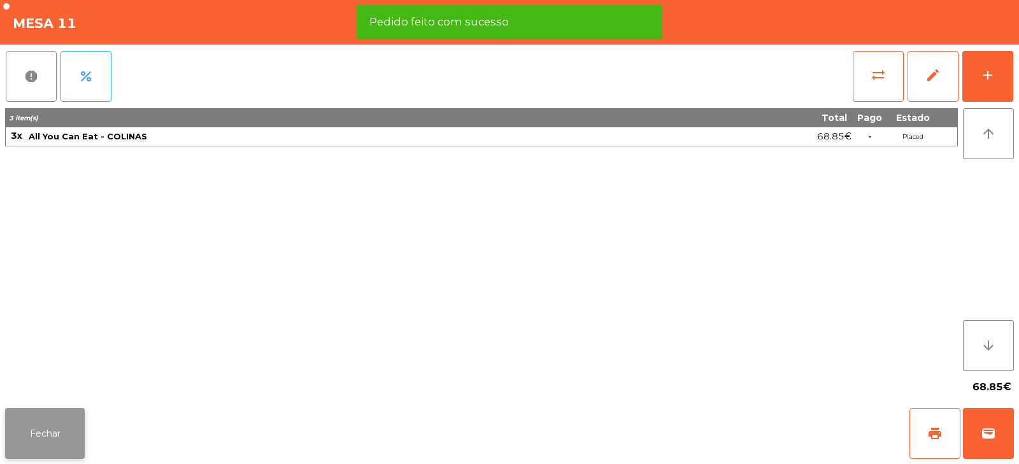
click at [75, 434] on button "Fechar" at bounding box center [45, 433] width 80 height 51
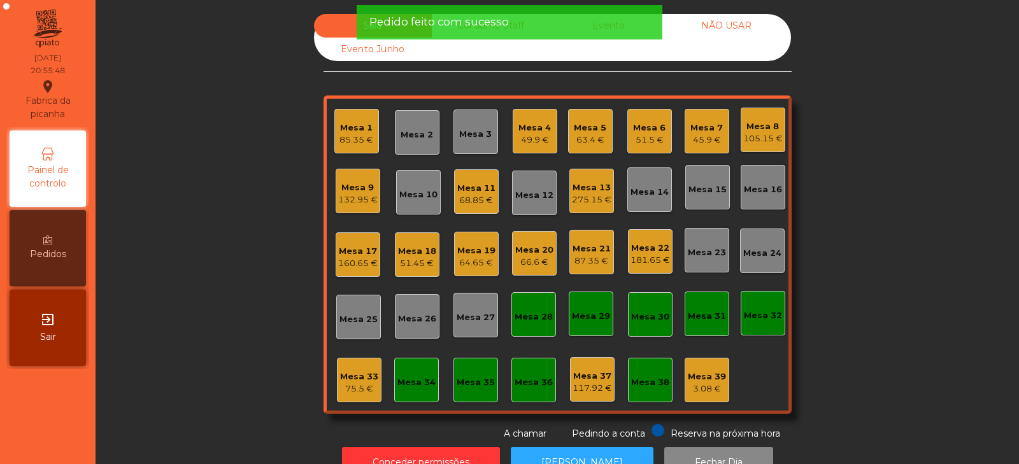
click at [765, 183] on div "Mesa 16" at bounding box center [763, 189] width 38 height 13
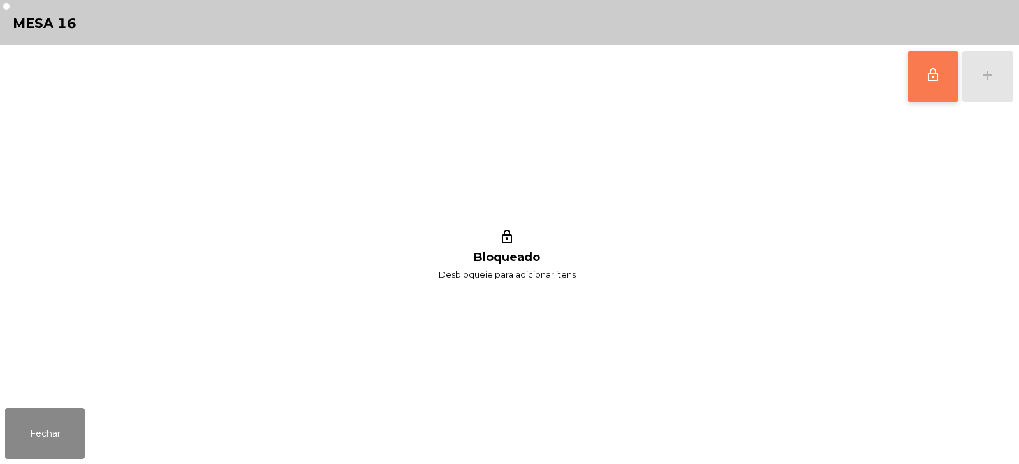
click at [943, 83] on button "lock_outline" at bounding box center [932, 76] width 51 height 51
click at [993, 81] on div "lock_outline add" at bounding box center [960, 77] width 107 height 64
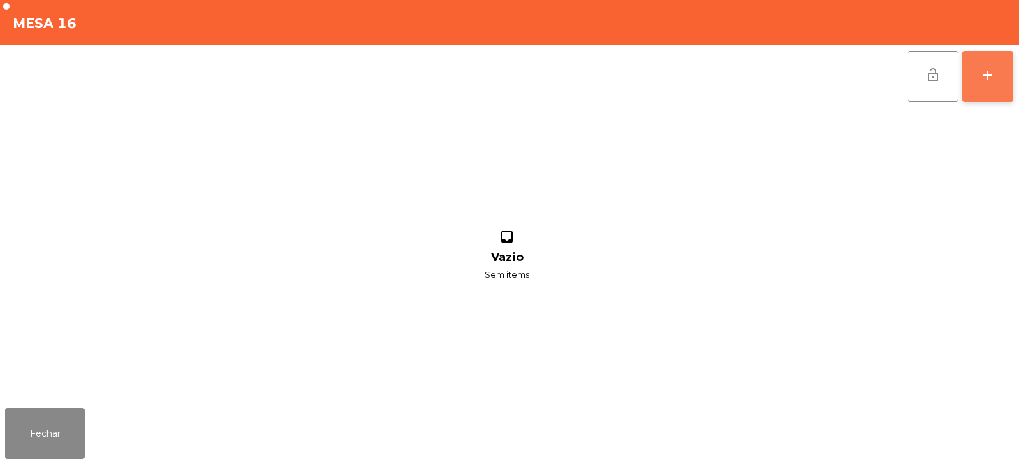
click at [998, 81] on button "add" at bounding box center [987, 76] width 51 height 51
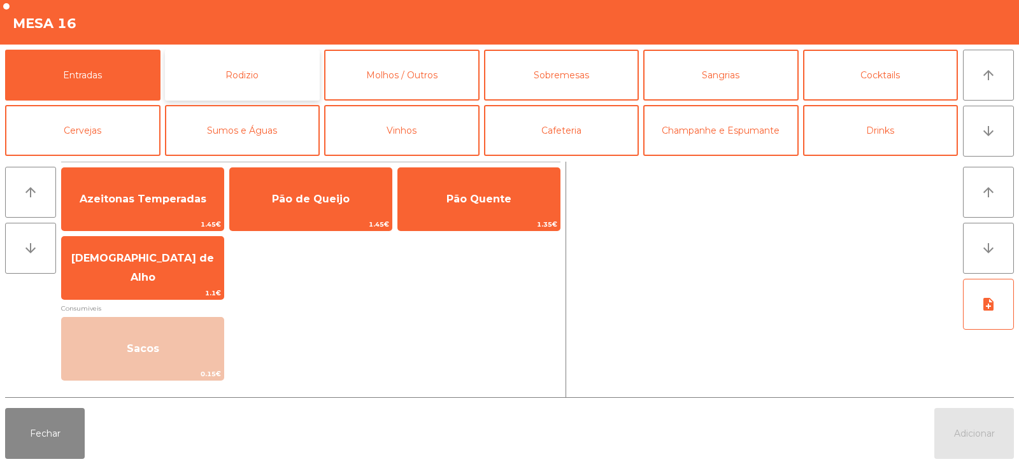
click at [233, 79] on button "Rodizio" at bounding box center [242, 75] width 155 height 51
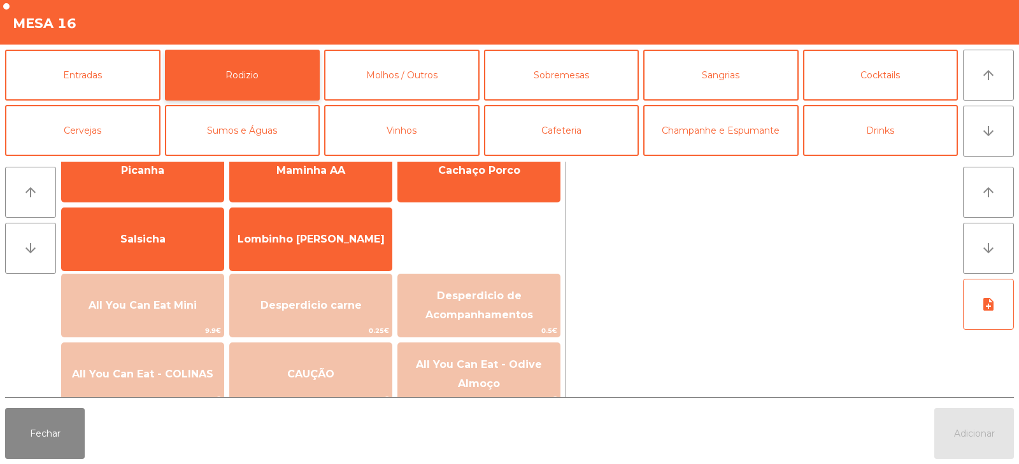
scroll to position [68, 0]
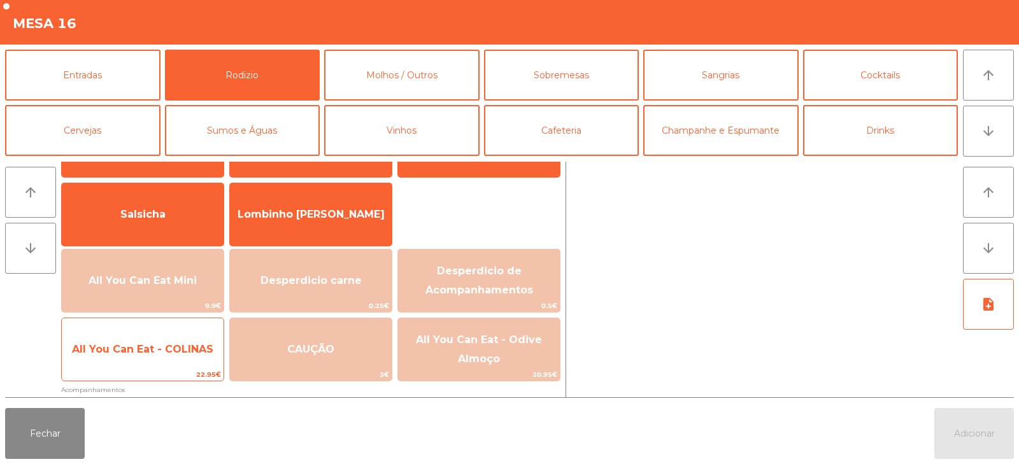
click at [174, 365] on span "All You Can Eat - COLINAS" at bounding box center [143, 349] width 162 height 34
click at [173, 366] on span "All You Can Eat - COLINAS" at bounding box center [143, 349] width 162 height 34
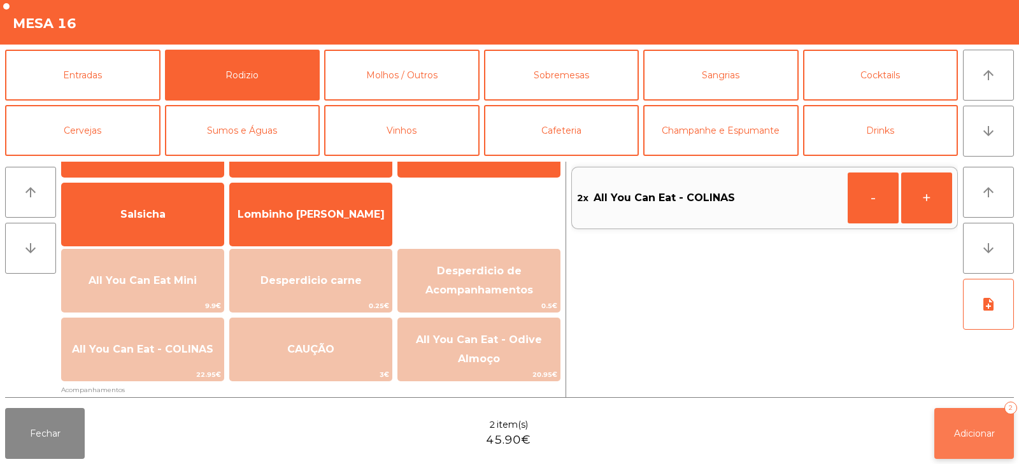
click at [961, 409] on button "Adicionar 2" at bounding box center [974, 433] width 80 height 51
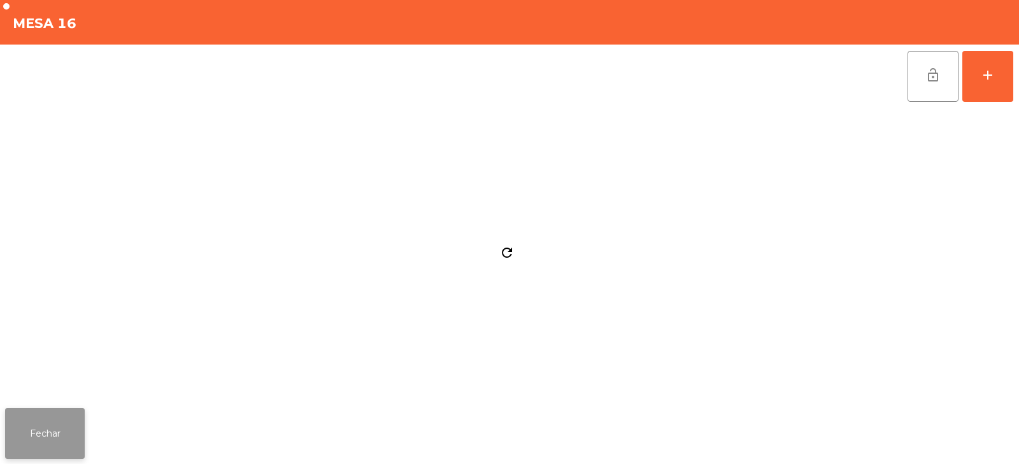
click at [60, 413] on button "Fechar" at bounding box center [45, 433] width 80 height 51
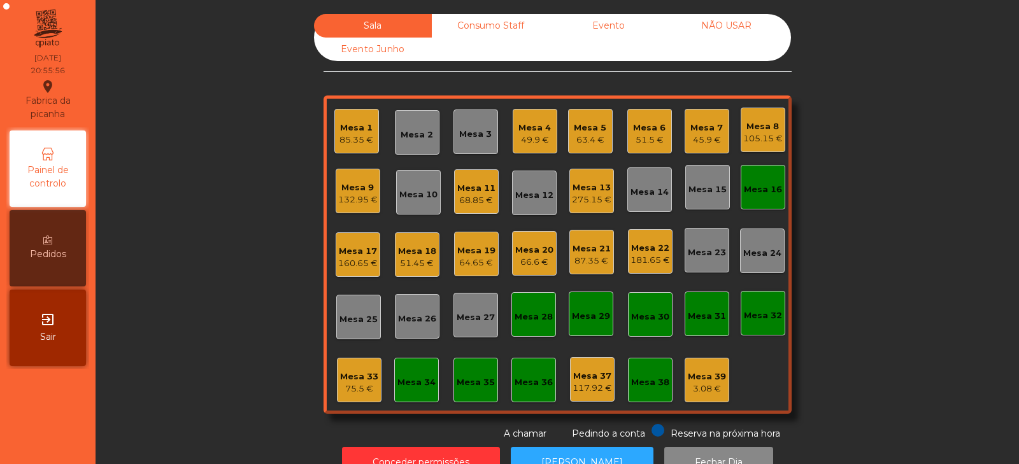
click at [263, 36] on div "Sala Consumo Staff Evento NÃO USAR Evento Junho Mesa 1 85.35 € Mesa 2 Mesa 3 Me…" at bounding box center [557, 227] width 889 height 427
click at [887, 181] on div "Sala Consumo Staff Evento NÃO USAR Evento Junho Mesa 1 85.35 € Mesa 2 Mesa 3 Me…" at bounding box center [557, 227] width 889 height 427
click at [267, 358] on div "Sala Consumo Staff Evento NÃO USAR Evento Junho Mesa 1 85.35 € Mesa 2 Mesa 3 Me…" at bounding box center [557, 227] width 889 height 427
click at [181, 199] on div "Sala Consumo Staff Evento NÃO USAR Evento Junho Mesa 1 85.35 € Mesa 2 Mesa 3 Me…" at bounding box center [557, 227] width 889 height 427
click at [414, 379] on div "Mesa 34" at bounding box center [416, 382] width 38 height 13
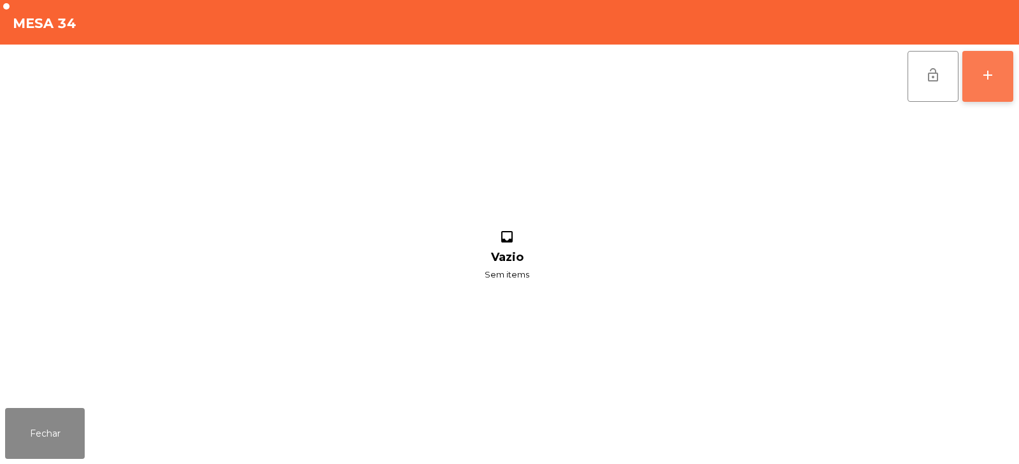
click at [999, 79] on button "add" at bounding box center [987, 76] width 51 height 51
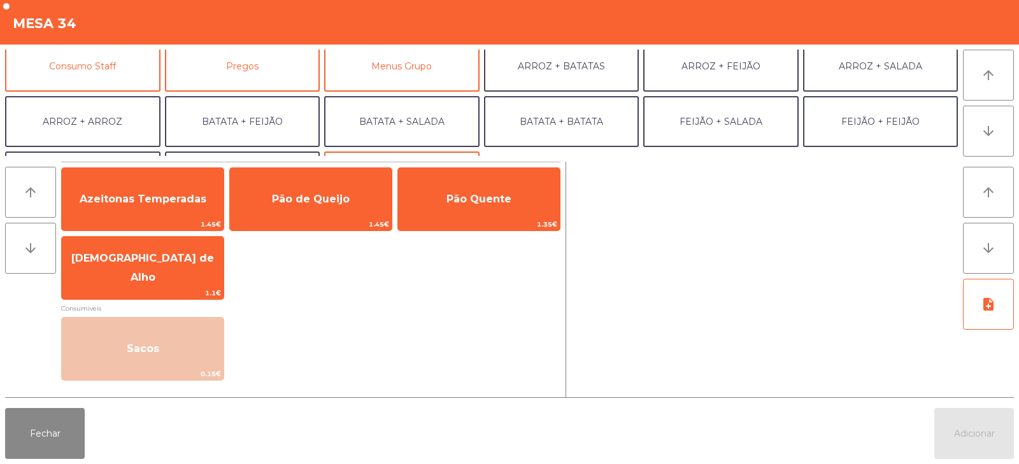
scroll to position [131, 0]
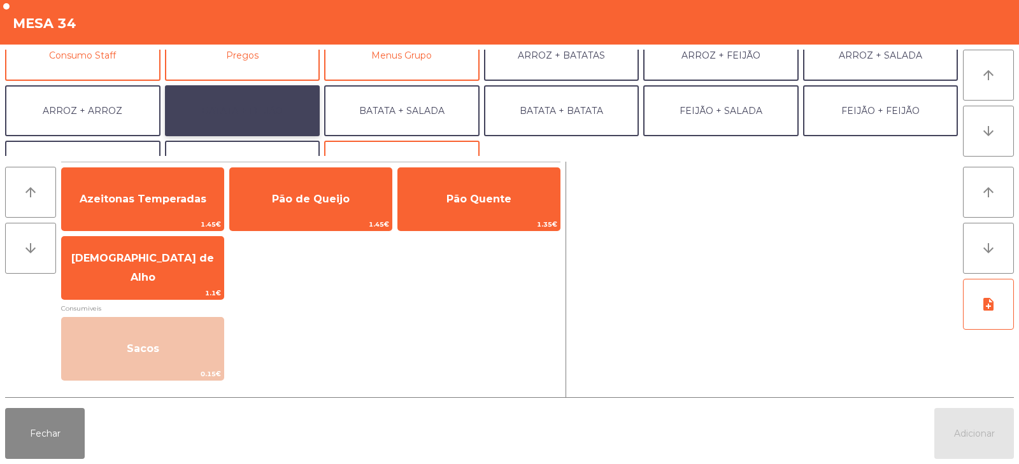
click at [264, 116] on button "BATATA + FEIJÃO" at bounding box center [242, 110] width 155 height 51
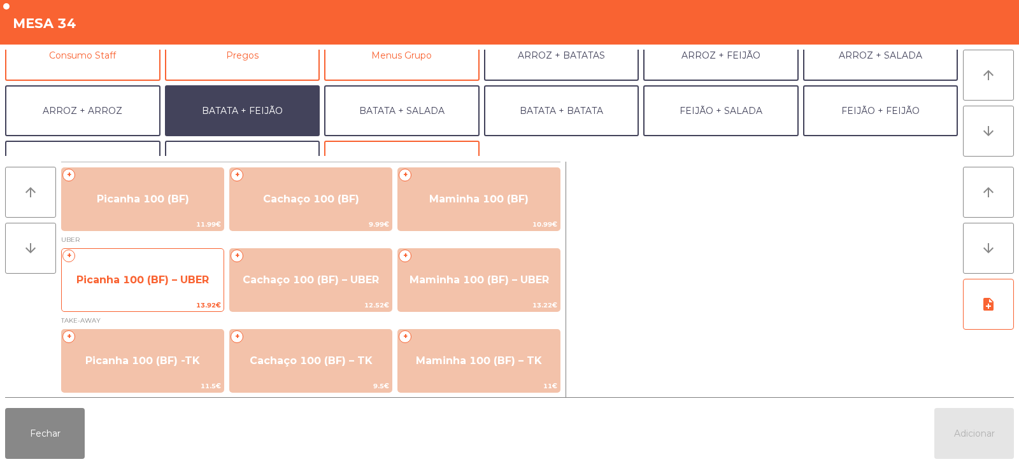
click at [129, 299] on div "+ Picanha 100 (BF) – UBER 13.92€" at bounding box center [142, 280] width 163 height 64
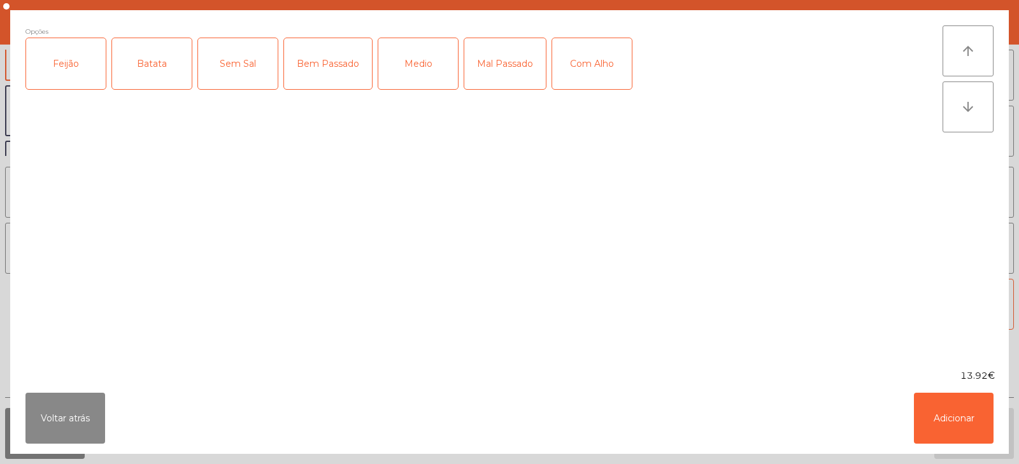
click at [59, 66] on div "Feijão" at bounding box center [66, 63] width 80 height 51
click at [50, 423] on button "Voltar atrás" at bounding box center [65, 418] width 80 height 51
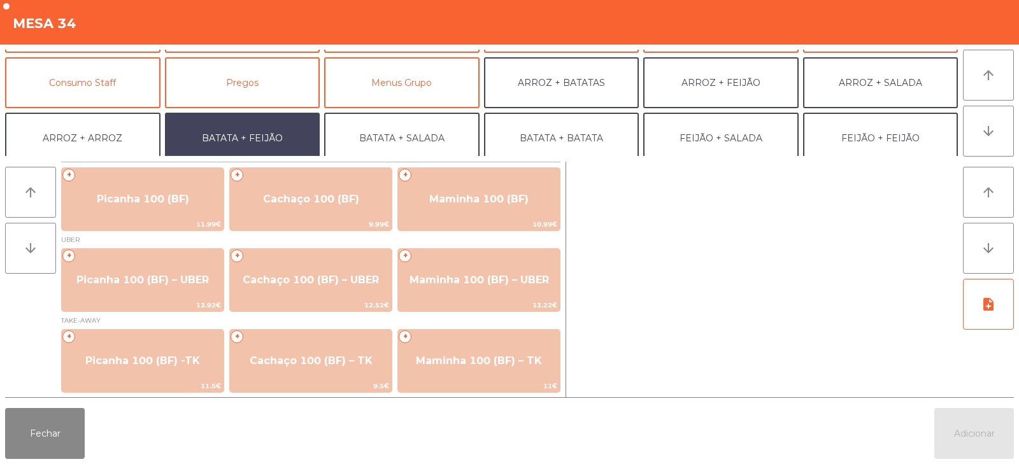
scroll to position [88, 0]
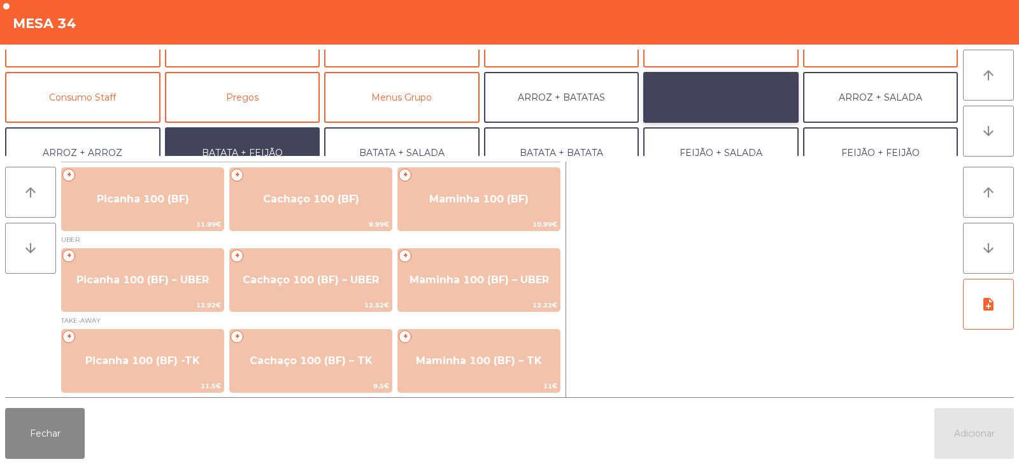
click at [731, 90] on button "ARROZ + FEIJÃO" at bounding box center [720, 97] width 155 height 51
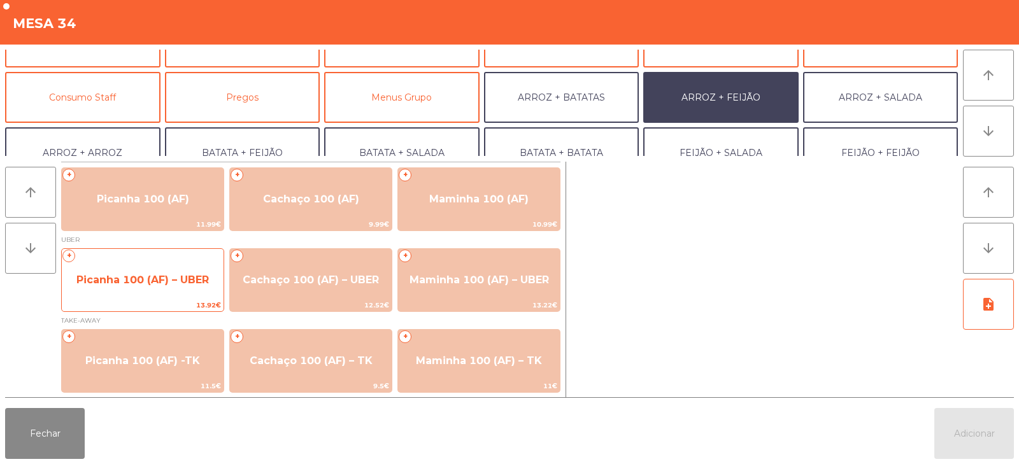
click at [151, 269] on span "Picanha 100 (AF) – UBER" at bounding box center [143, 280] width 162 height 34
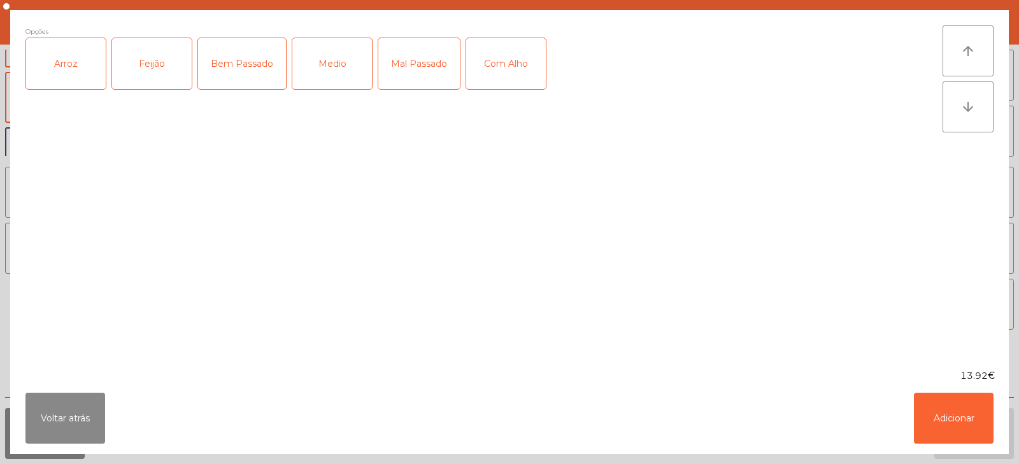
click at [74, 67] on div "Arroz" at bounding box center [66, 63] width 80 height 51
click at [161, 69] on div "Feijão" at bounding box center [152, 63] width 80 height 51
click at [333, 64] on div "Medio" at bounding box center [332, 63] width 80 height 51
click at [501, 49] on div "Com Alho" at bounding box center [506, 63] width 80 height 51
click at [955, 420] on button "Adicionar" at bounding box center [954, 418] width 80 height 51
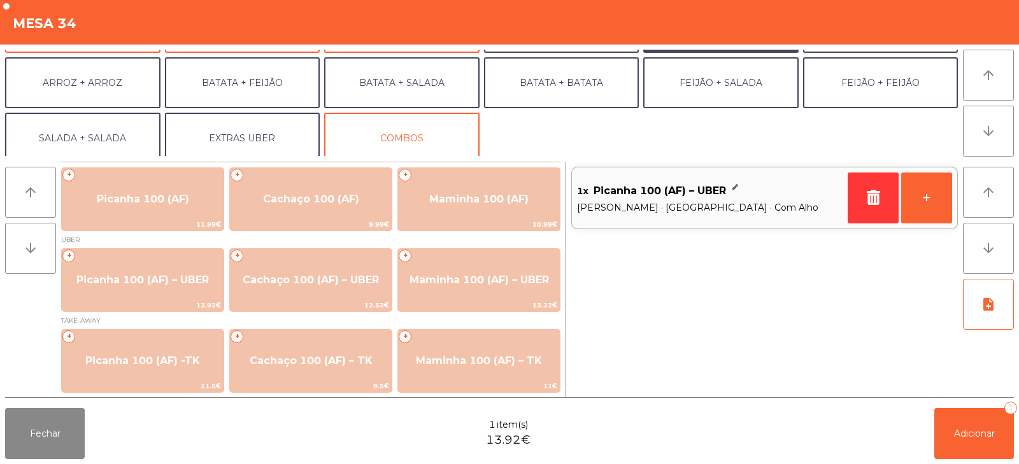
scroll to position [166, 0]
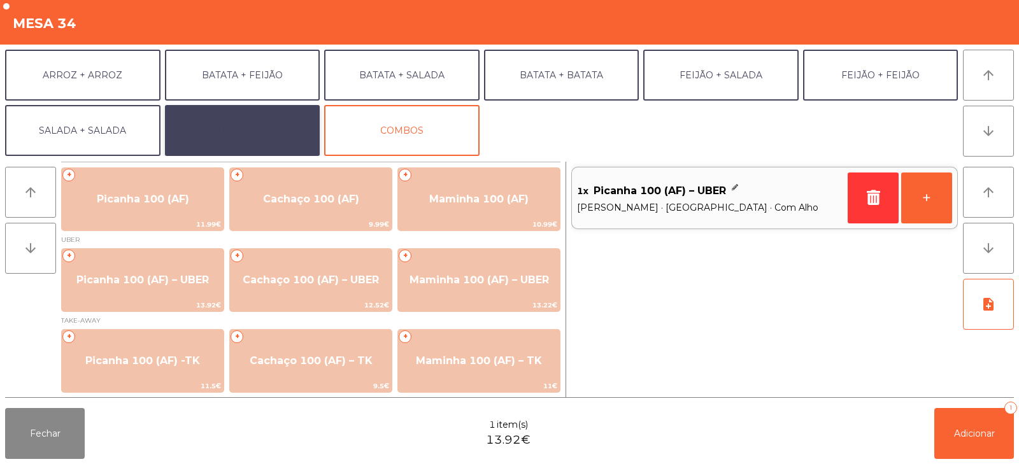
click at [262, 134] on button "EXTRAS UBER" at bounding box center [242, 130] width 155 height 51
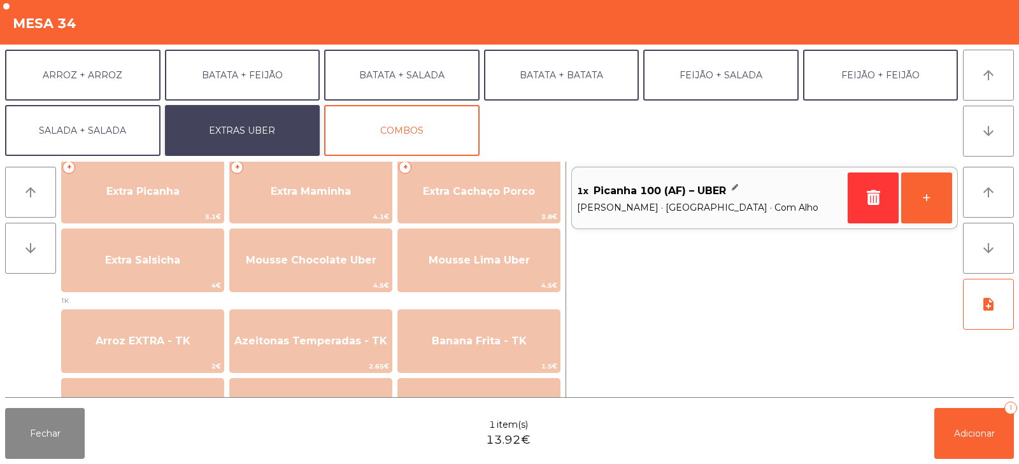
scroll to position [370, 0]
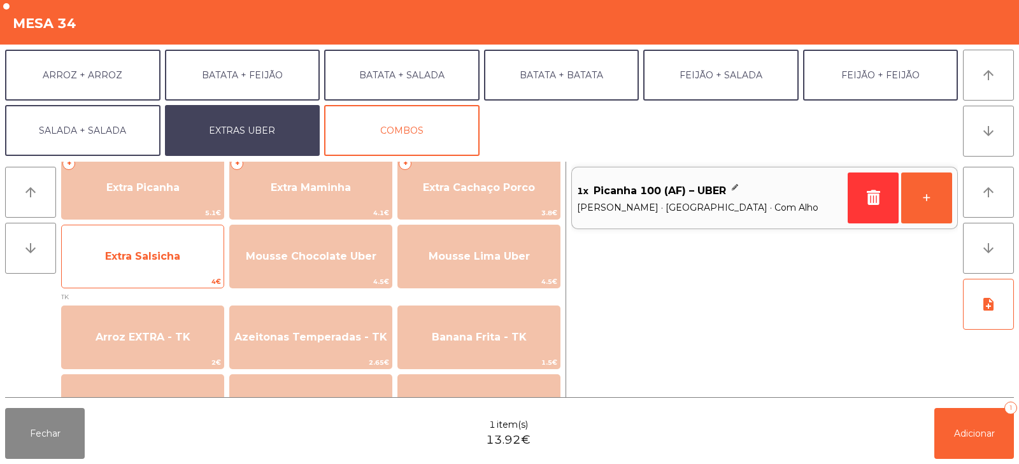
click at [145, 251] on span "Extra Salsicha" at bounding box center [142, 256] width 75 height 12
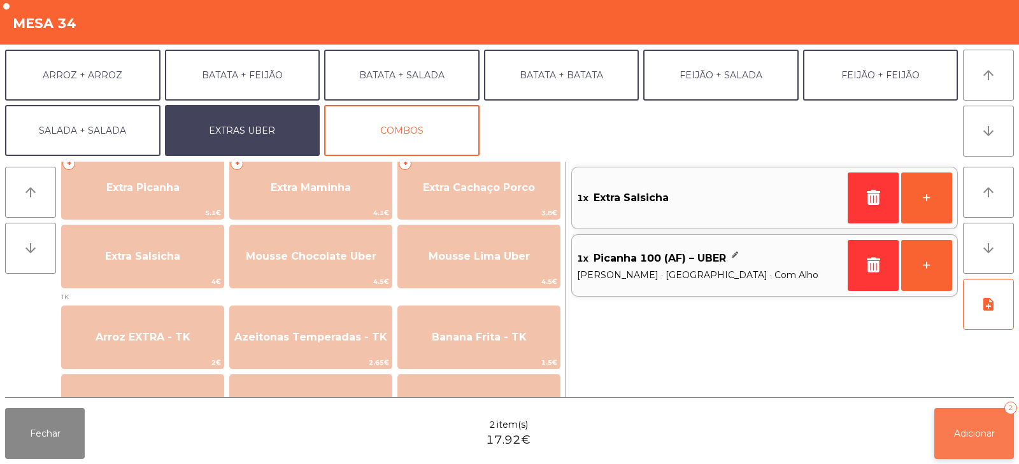
click at [958, 432] on span "Adicionar" at bounding box center [974, 433] width 41 height 11
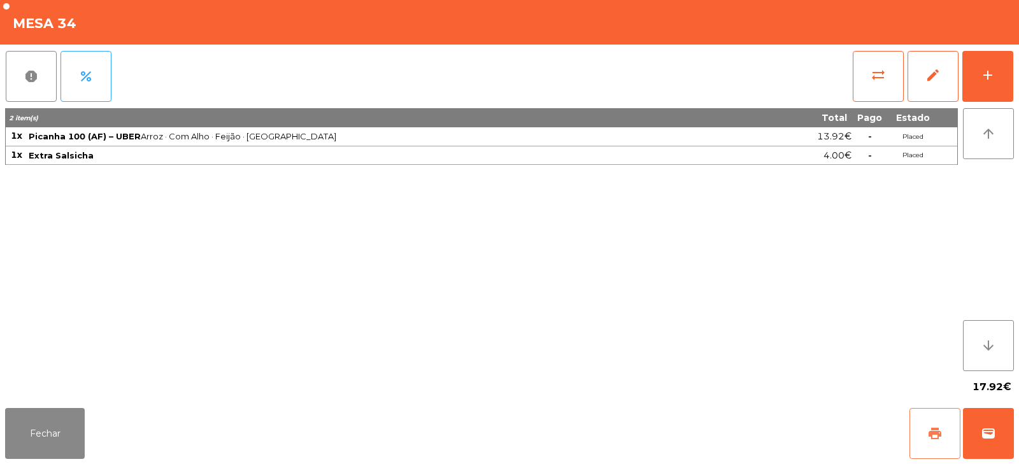
click at [940, 446] on button "print" at bounding box center [934, 433] width 51 height 51
click at [990, 427] on span "wallet" at bounding box center [987, 433] width 15 height 15
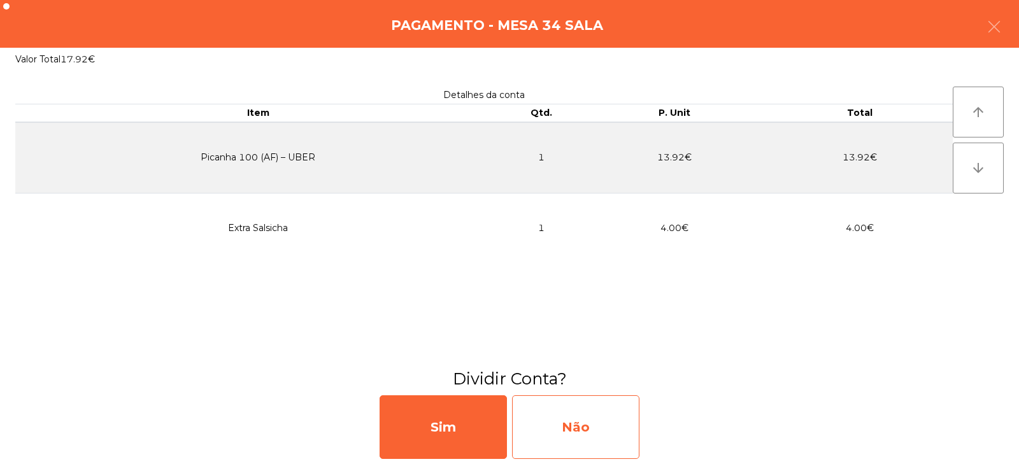
click at [586, 444] on div "Não" at bounding box center [575, 427] width 127 height 64
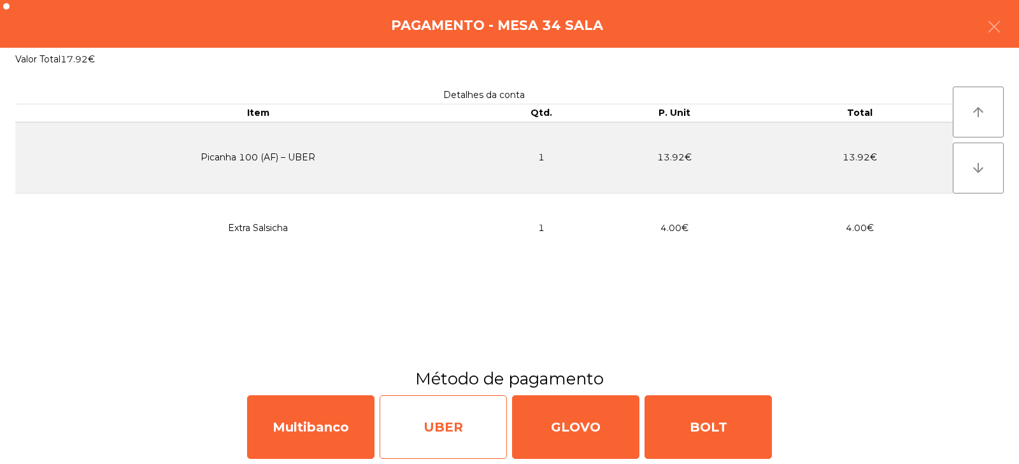
click at [456, 429] on div "UBER" at bounding box center [442, 427] width 127 height 64
select select "**"
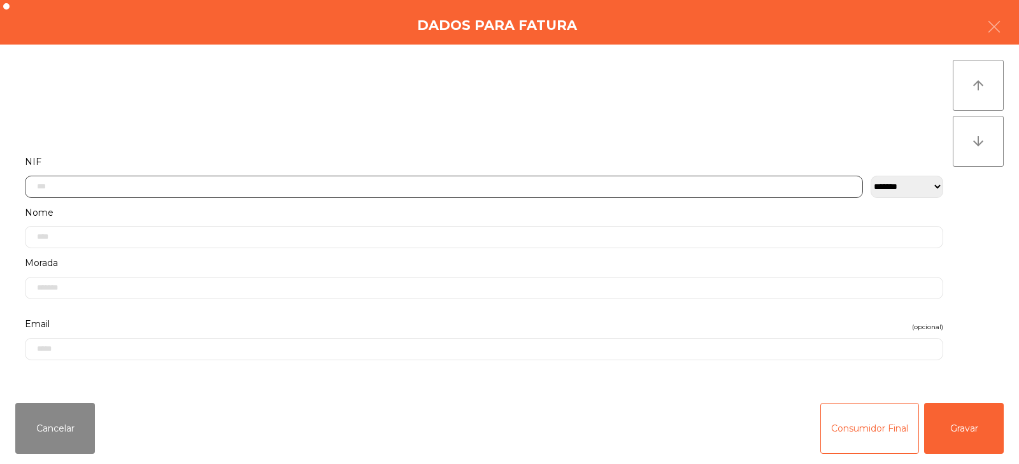
click at [301, 186] on input "text" at bounding box center [444, 187] width 838 height 22
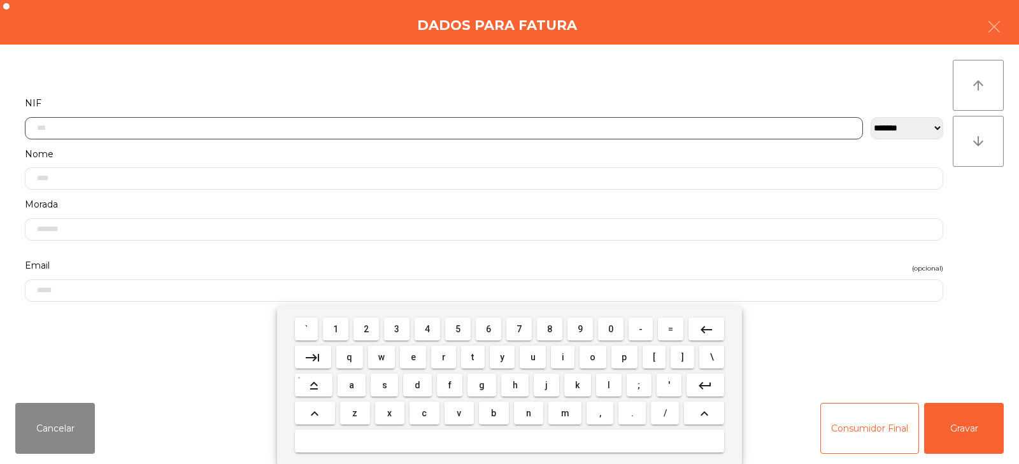
scroll to position [93, 0]
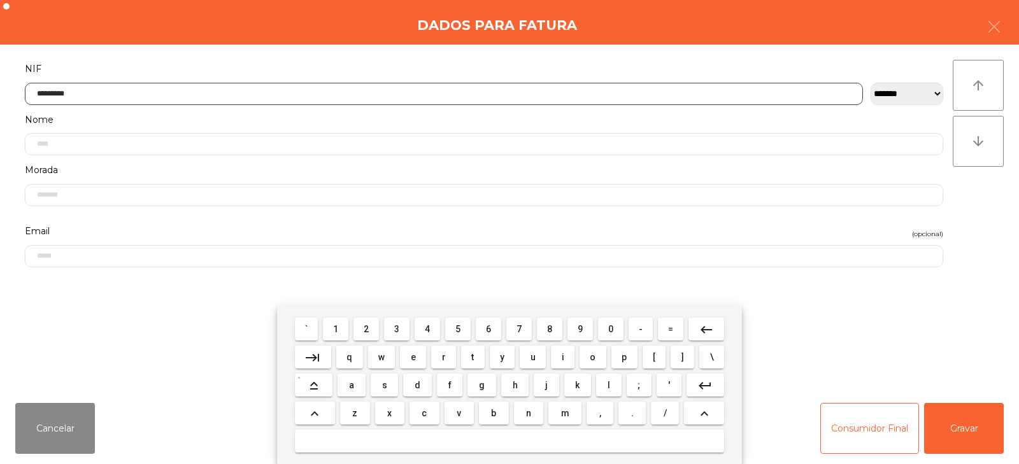
type input "*********"
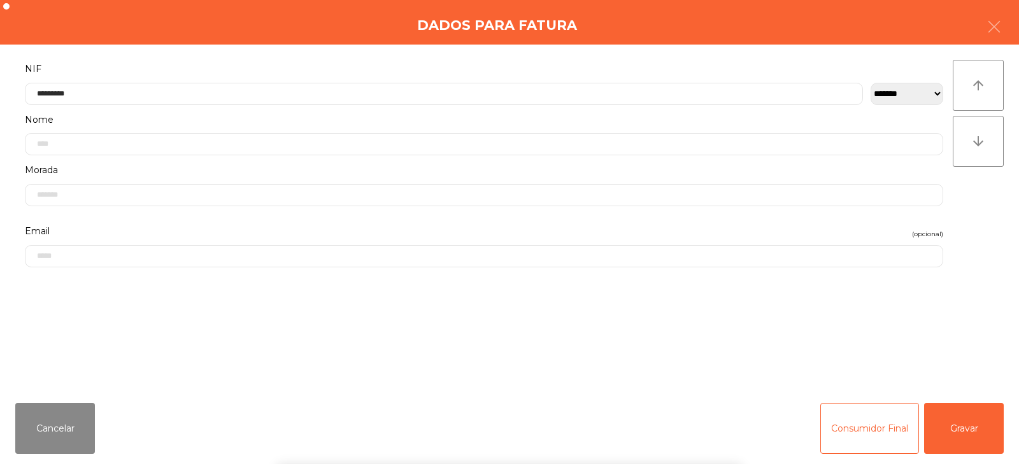
click at [970, 424] on div "` 1 2 3 4 5 6 7 8 9 0 - = keyboard_backspace keyboard_tab q w e r t y u i o p […" at bounding box center [509, 385] width 1019 height 158
click at [980, 425] on div "` 1 2 3 4 5 6 7 8 9 0 - = keyboard_backspace keyboard_tab q w e r t y u i o p […" at bounding box center [509, 385] width 1019 height 158
click at [951, 421] on button "Gravar" at bounding box center [964, 428] width 80 height 51
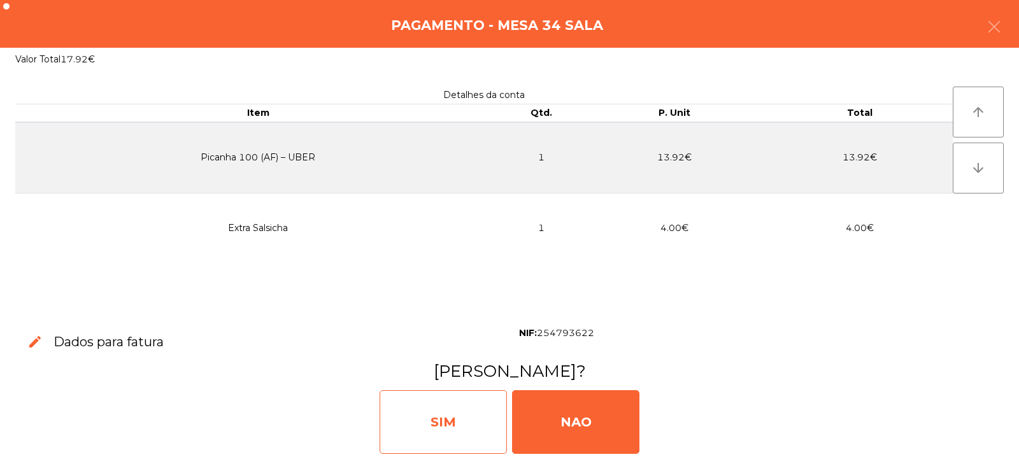
click at [462, 417] on div "SIM" at bounding box center [442, 422] width 127 height 64
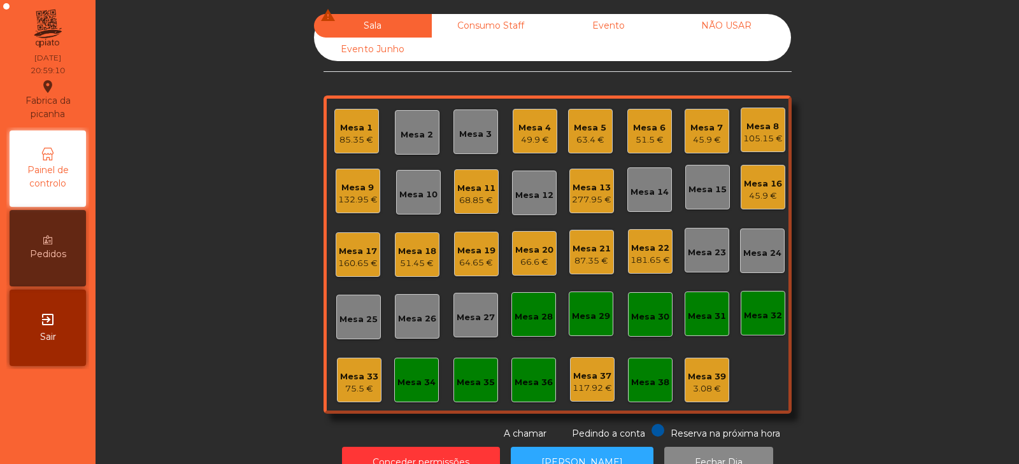
click at [353, 393] on div "75.5 €" at bounding box center [359, 389] width 38 height 13
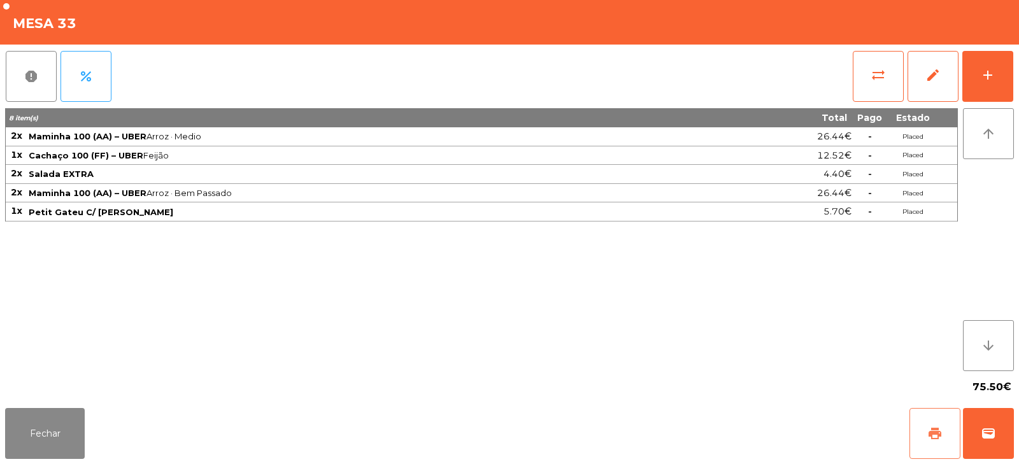
click at [918, 439] on button "print" at bounding box center [934, 433] width 51 height 51
click at [937, 441] on span "print" at bounding box center [934, 433] width 15 height 15
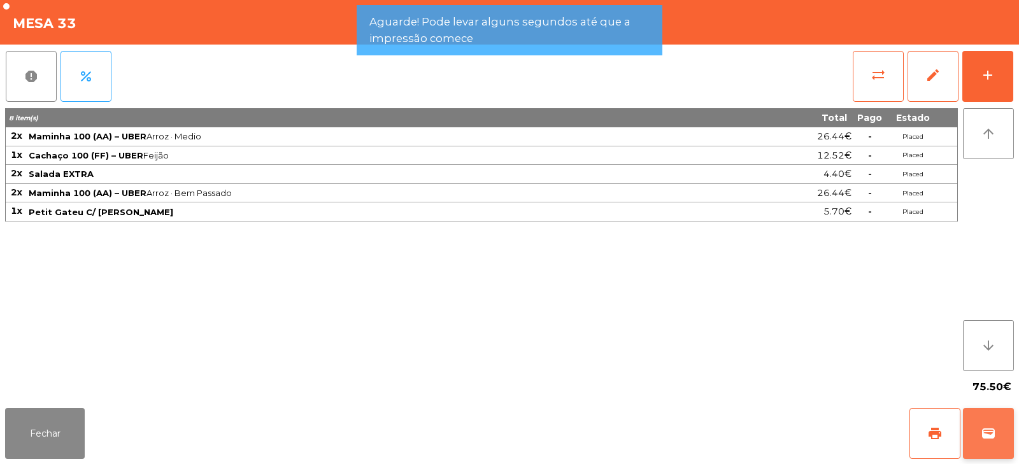
click at [993, 439] on span "wallet" at bounding box center [987, 433] width 15 height 15
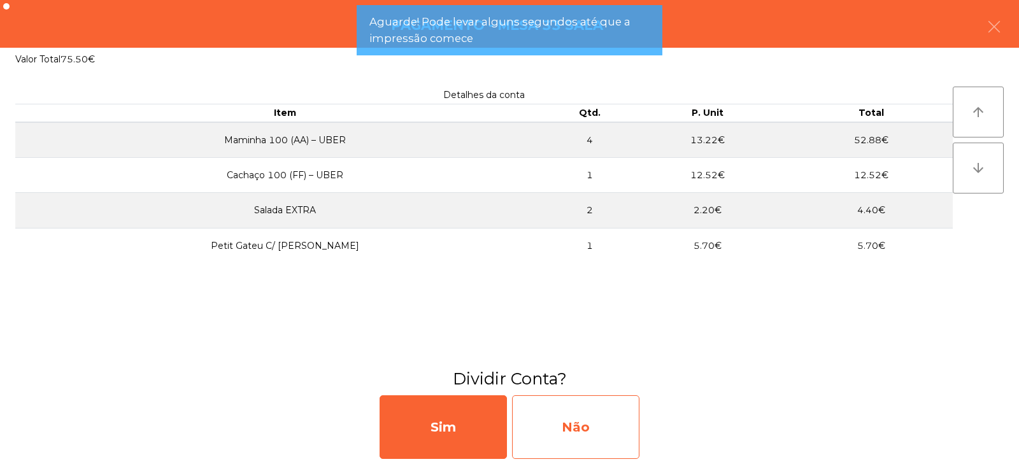
click at [614, 411] on div "Não" at bounding box center [575, 427] width 127 height 64
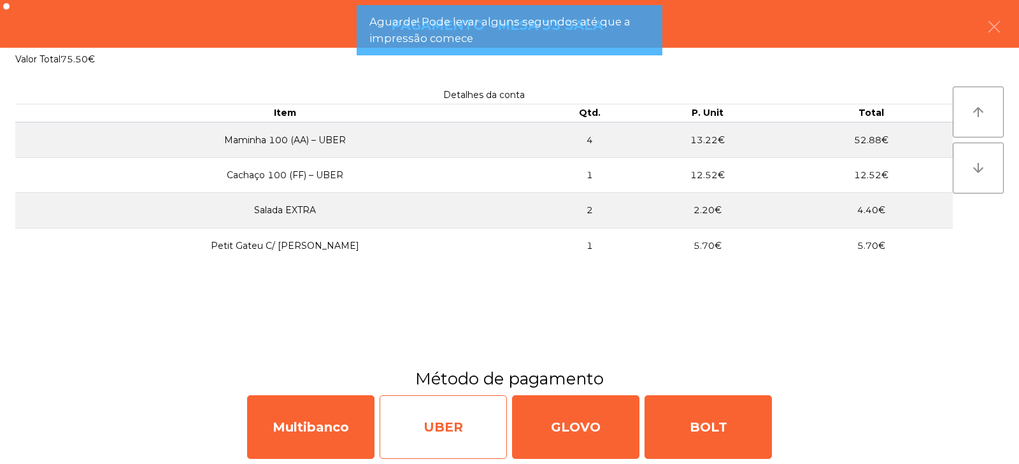
click at [467, 429] on div "UBER" at bounding box center [442, 427] width 127 height 64
select select "**"
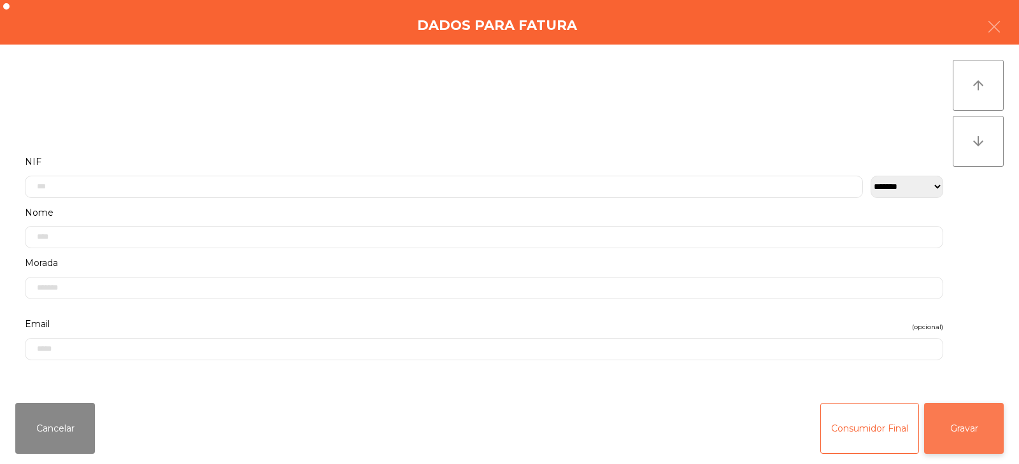
click at [965, 432] on button "Gravar" at bounding box center [964, 428] width 80 height 51
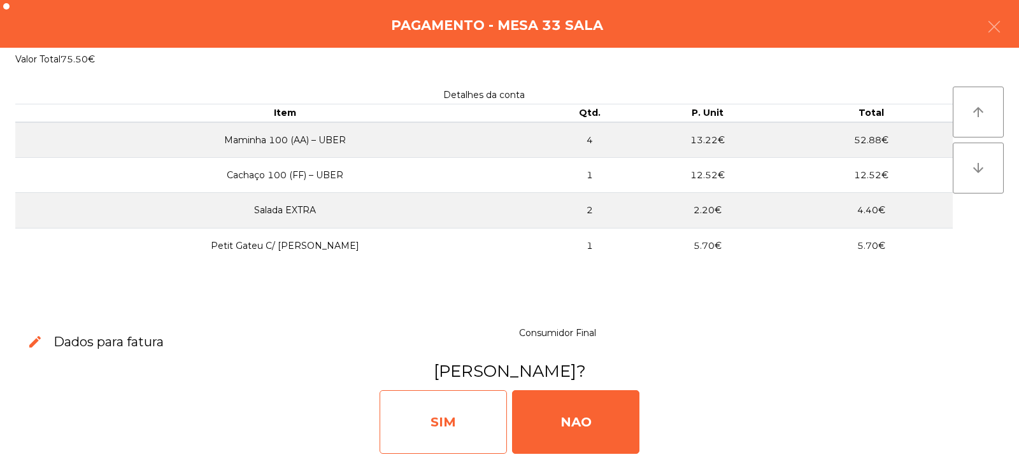
click at [451, 429] on div "SIM" at bounding box center [442, 422] width 127 height 64
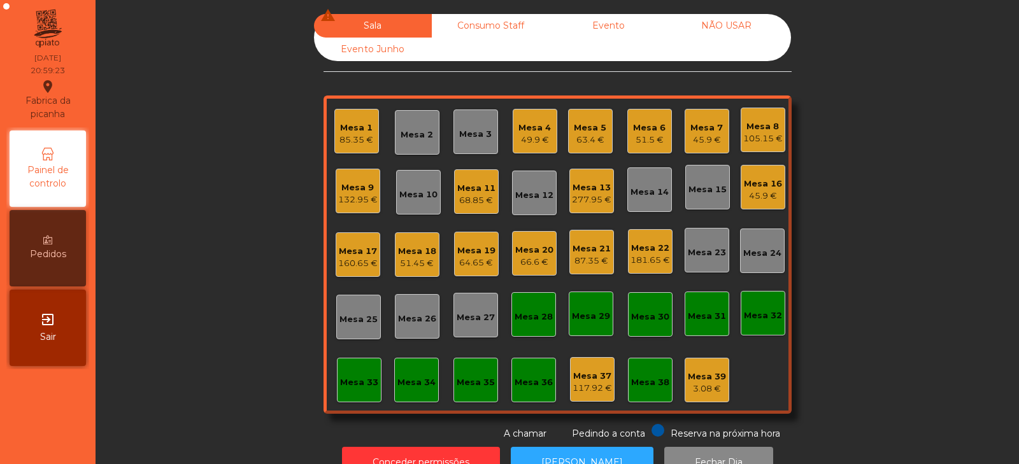
click at [646, 232] on div "Mesa 22 181.65 €" at bounding box center [650, 251] width 45 height 45
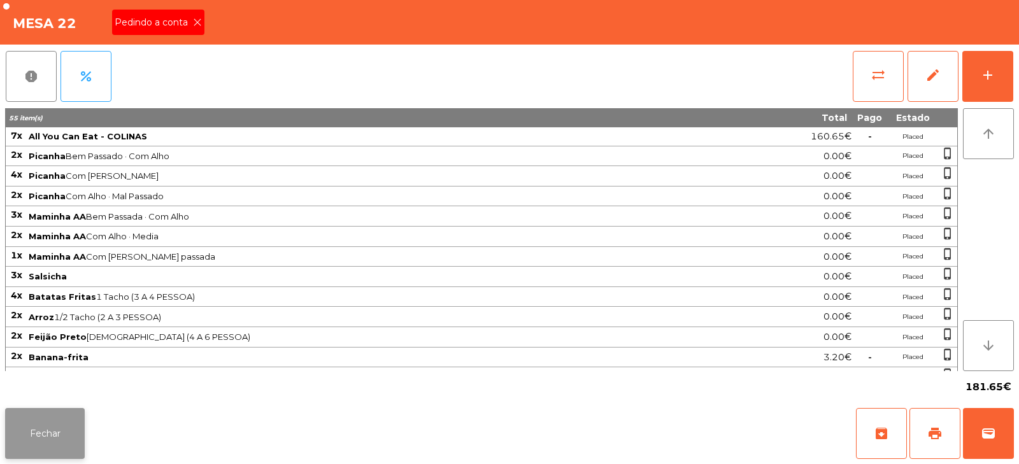
click at [64, 449] on button "Fechar" at bounding box center [45, 433] width 80 height 51
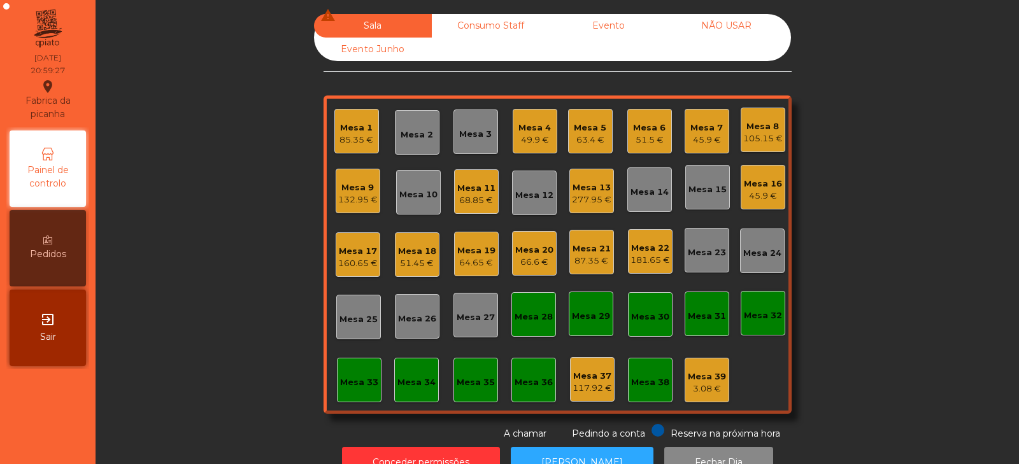
click at [406, 259] on div "51.45 €" at bounding box center [417, 263] width 38 height 13
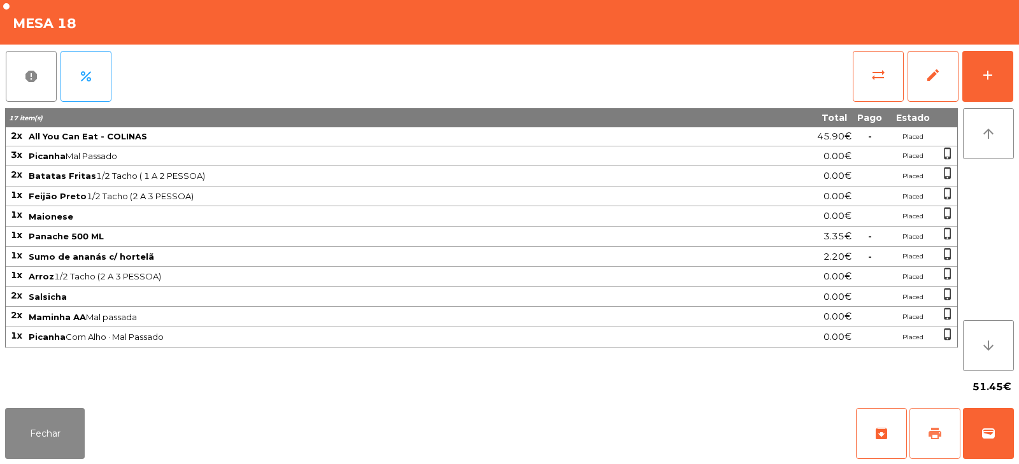
click at [938, 441] on span "print" at bounding box center [934, 433] width 15 height 15
click at [991, 436] on span "wallet" at bounding box center [987, 433] width 15 height 15
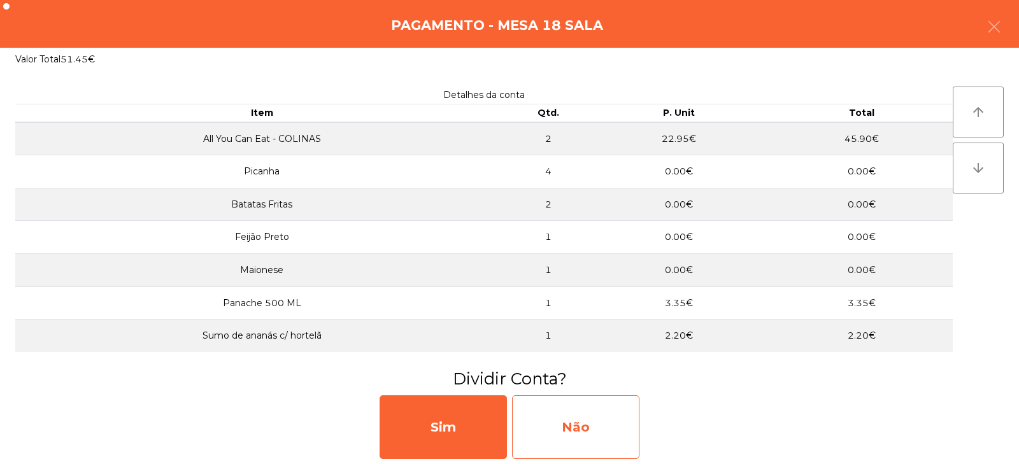
click at [566, 423] on div "Não" at bounding box center [575, 427] width 127 height 64
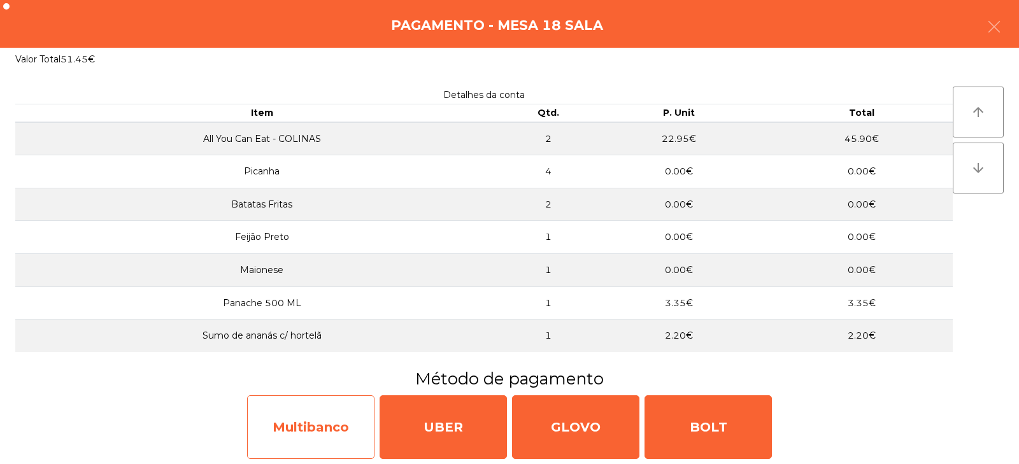
click at [308, 435] on div "Multibanco" at bounding box center [310, 427] width 127 height 64
select select "**"
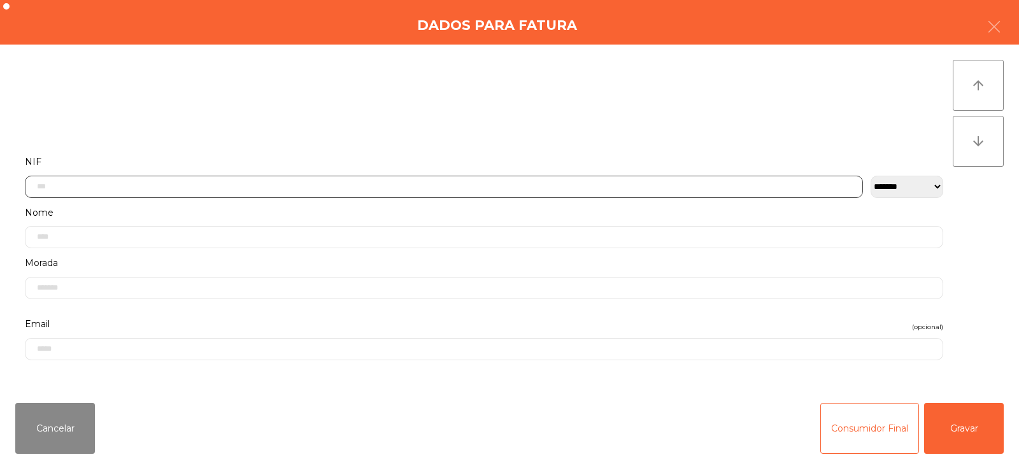
click at [366, 187] on input "text" at bounding box center [444, 187] width 838 height 22
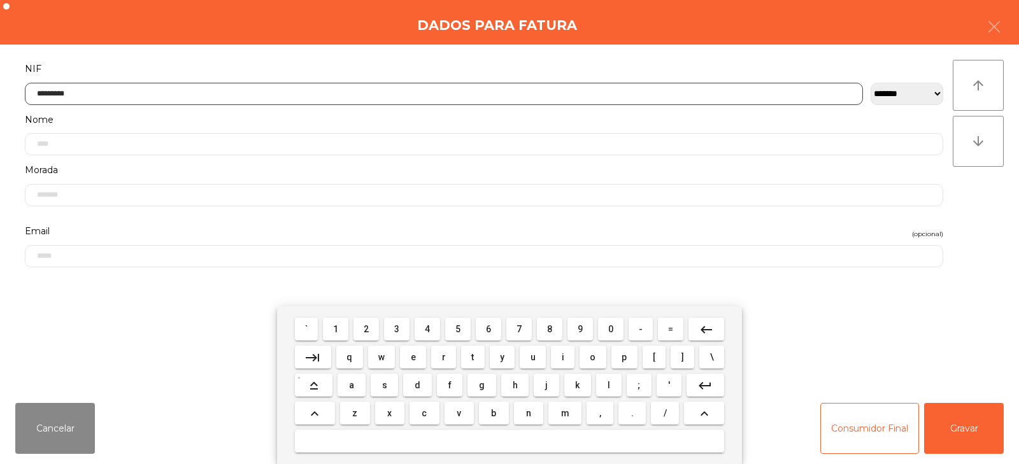
type input "*********"
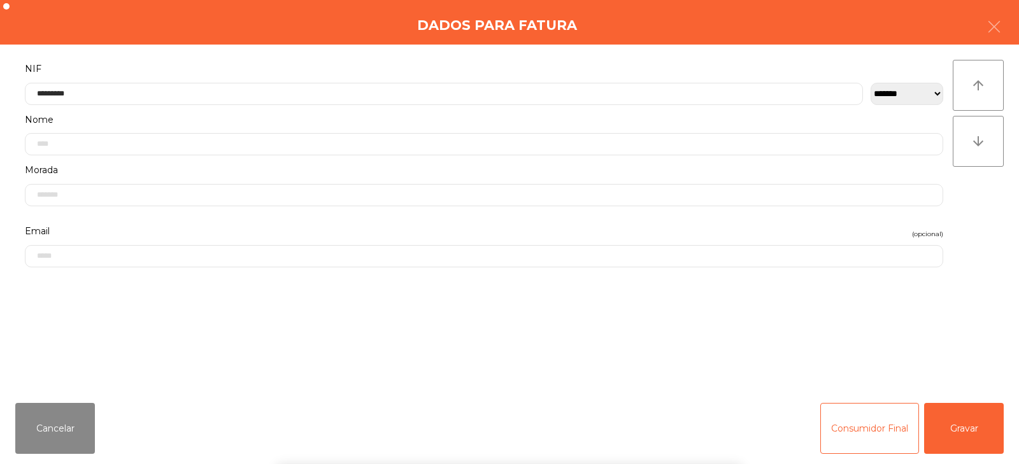
click at [974, 430] on div "` 1 2 3 4 5 6 7 8 9 0 - = keyboard_backspace keyboard_tab q w e r t y u i o p […" at bounding box center [509, 385] width 1019 height 158
click at [975, 441] on button "Gravar" at bounding box center [964, 428] width 80 height 51
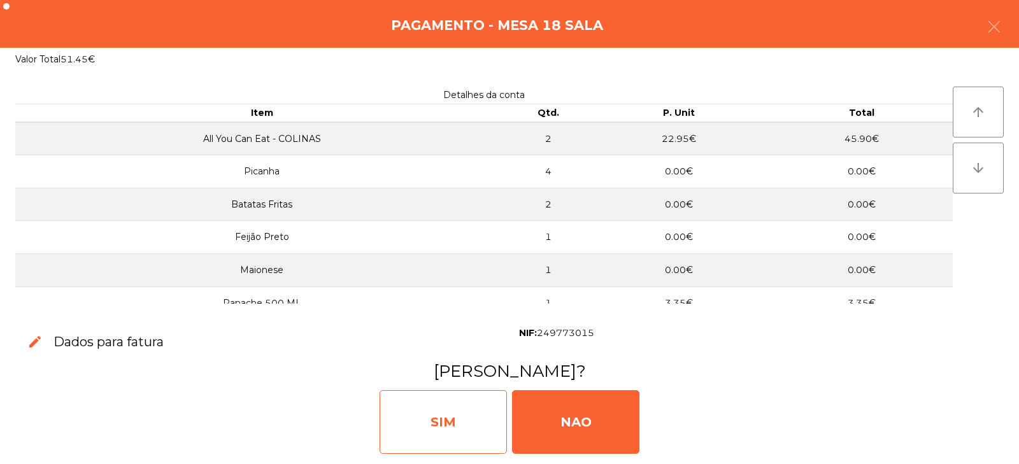
click at [442, 407] on div "SIM" at bounding box center [442, 422] width 127 height 64
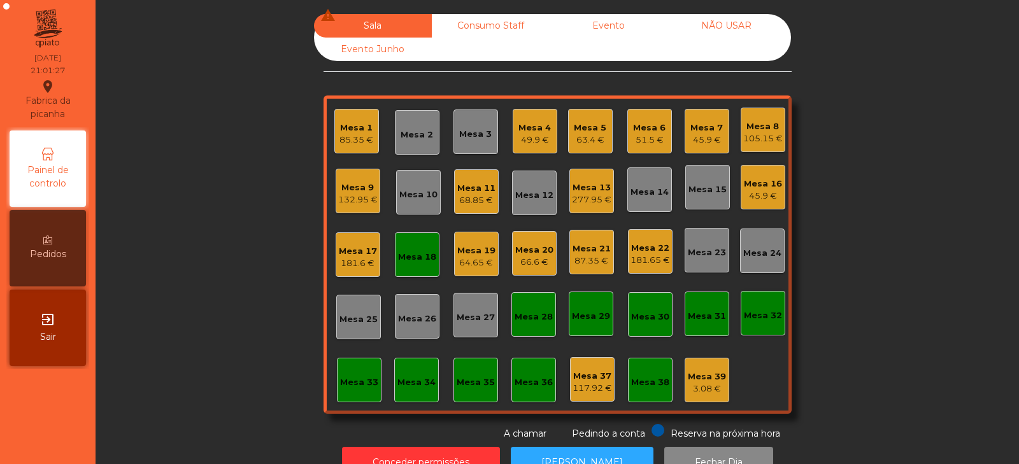
click at [416, 271] on div "Mesa 18" at bounding box center [417, 254] width 45 height 45
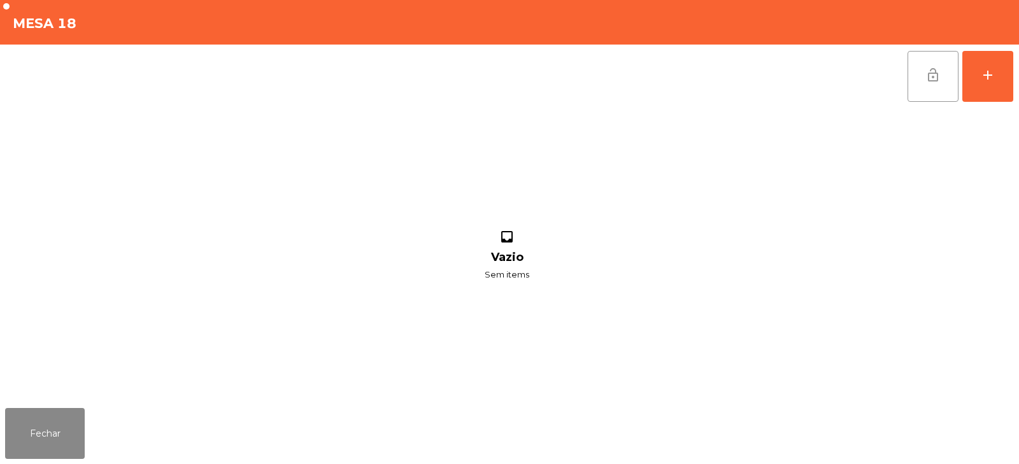
click at [909, 84] on button "lock_open" at bounding box center [932, 76] width 51 height 51
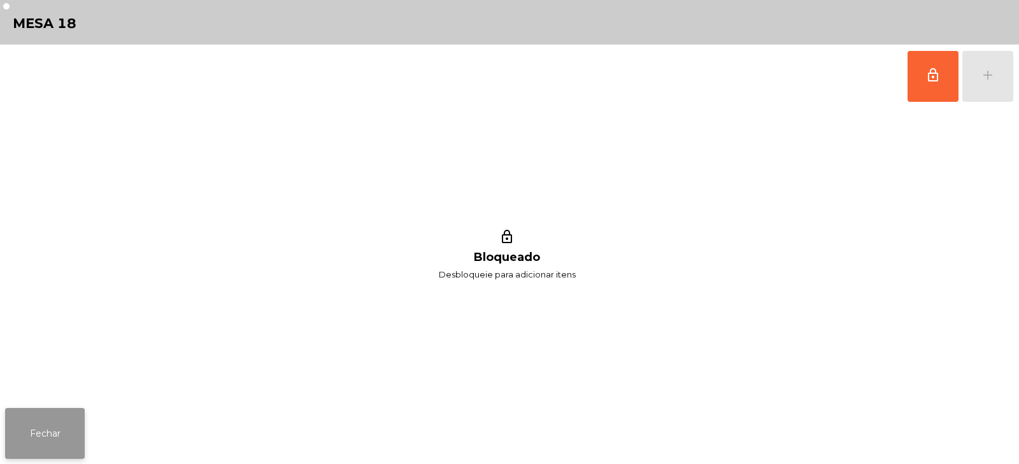
click at [28, 432] on button "Fechar" at bounding box center [45, 433] width 80 height 51
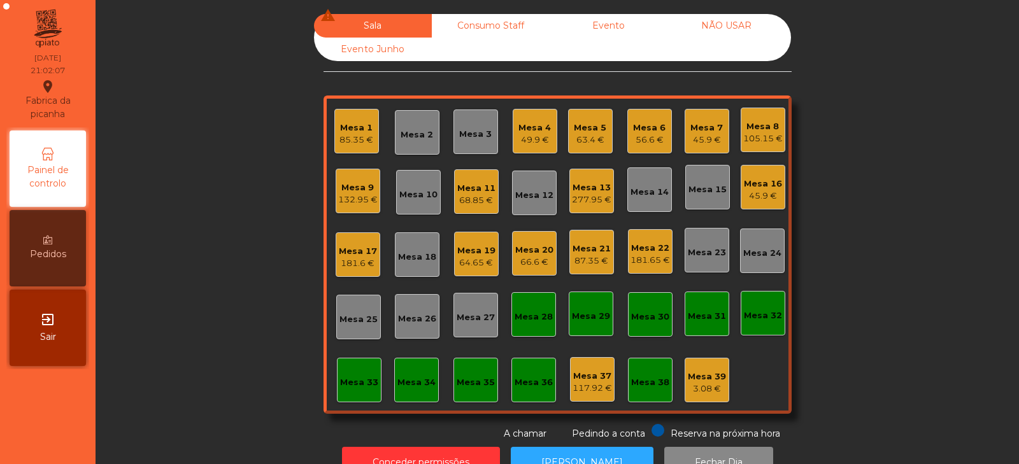
click at [754, 191] on div "45.9 €" at bounding box center [763, 196] width 38 height 13
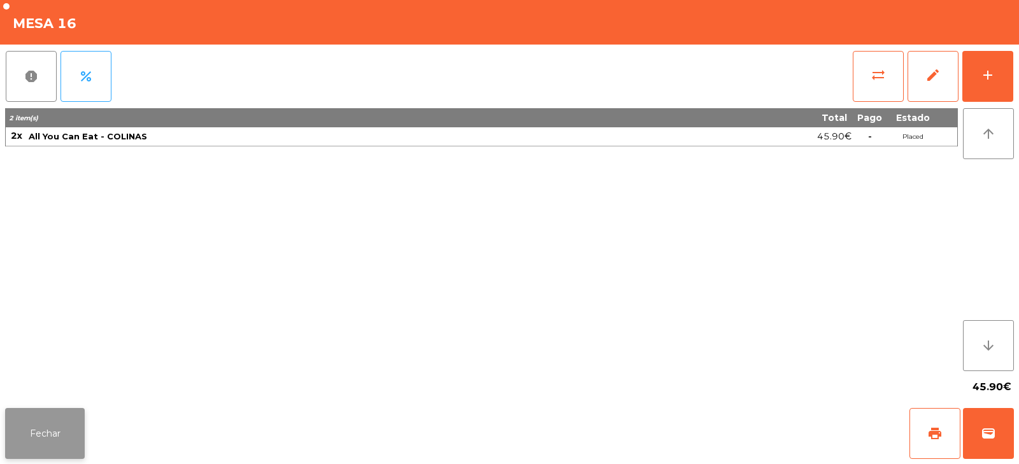
click at [67, 435] on button "Fechar" at bounding box center [45, 433] width 80 height 51
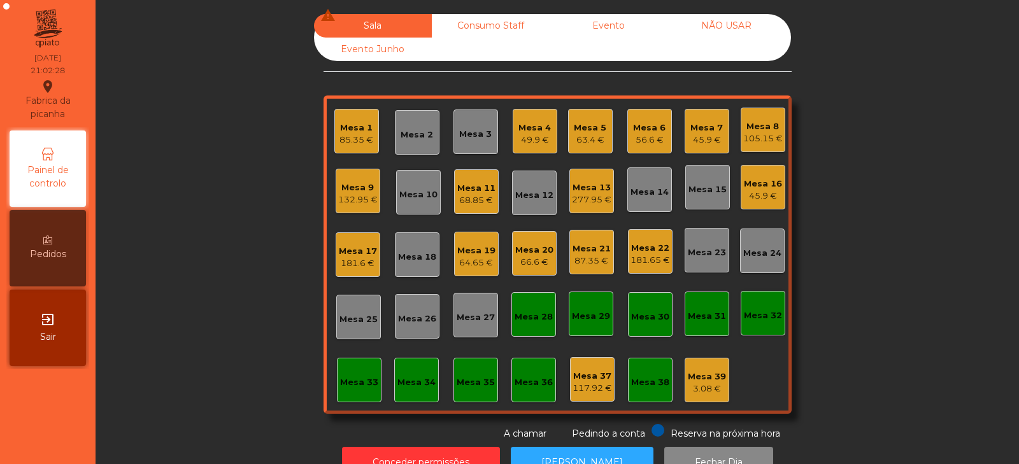
click at [645, 251] on div "Mesa 22" at bounding box center [649, 248] width 39 height 13
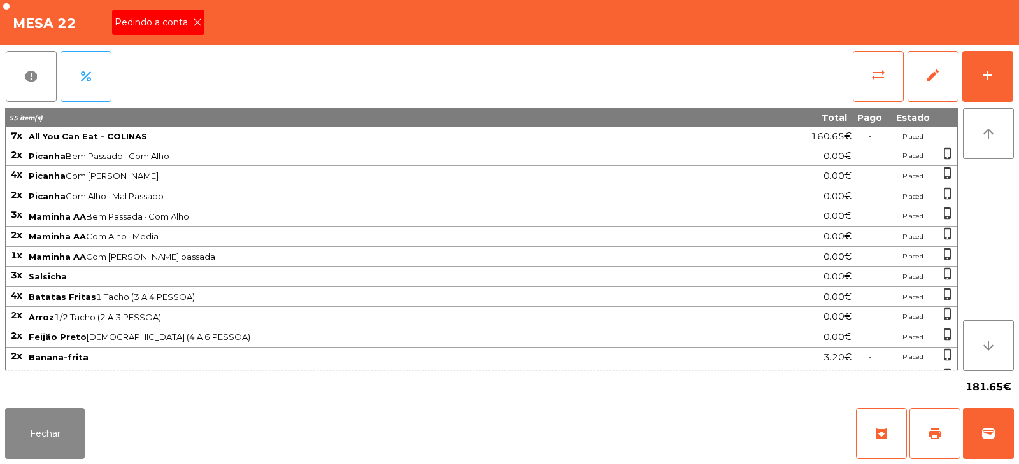
click at [179, 31] on div "Pedindo a conta" at bounding box center [158, 22] width 92 height 25
click at [933, 426] on span "print" at bounding box center [934, 433] width 15 height 15
click at [149, 20] on span "A chamar" at bounding box center [140, 22] width 48 height 13
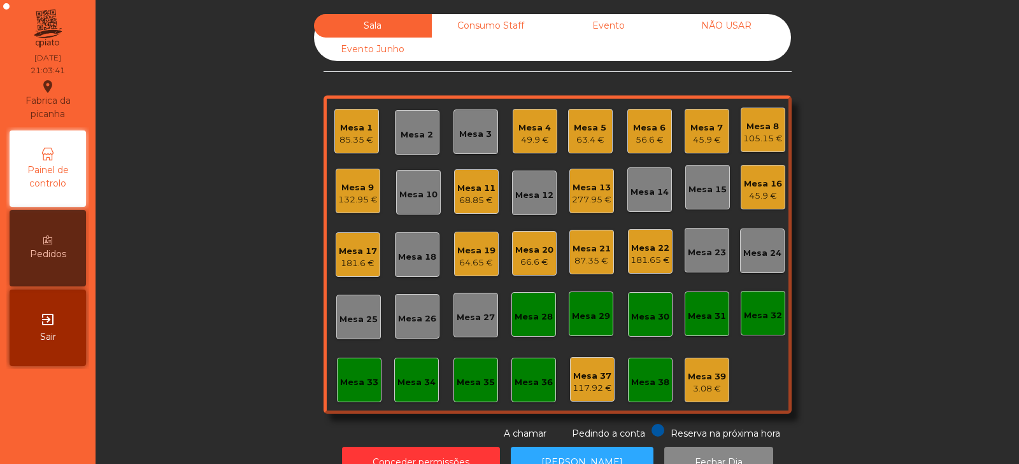
click at [877, 246] on div "Sala Consumo Staff Evento NÃO USAR Evento Junho Mesa 1 85.35 € Mesa 2 Mesa 3 Me…" at bounding box center [557, 227] width 889 height 427
click at [465, 202] on div "68.85 €" at bounding box center [476, 200] width 38 height 13
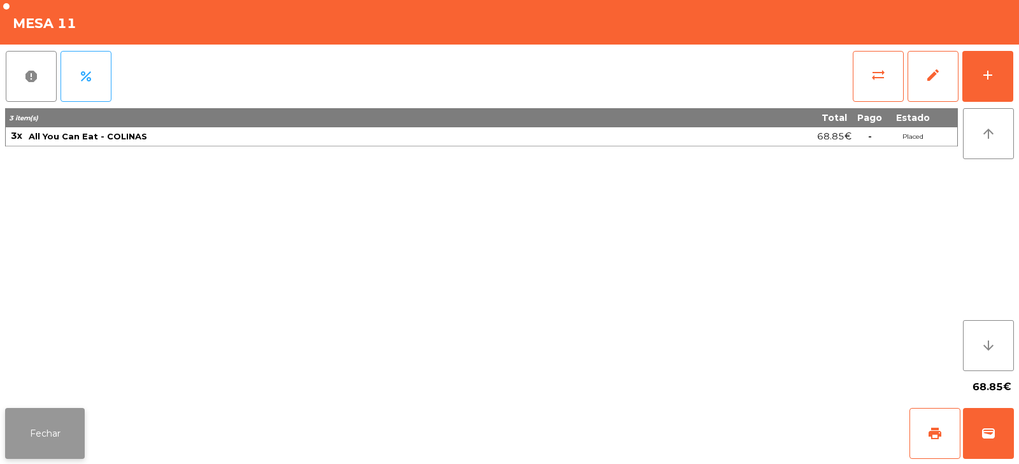
click at [62, 427] on button "Fechar" at bounding box center [45, 433] width 80 height 51
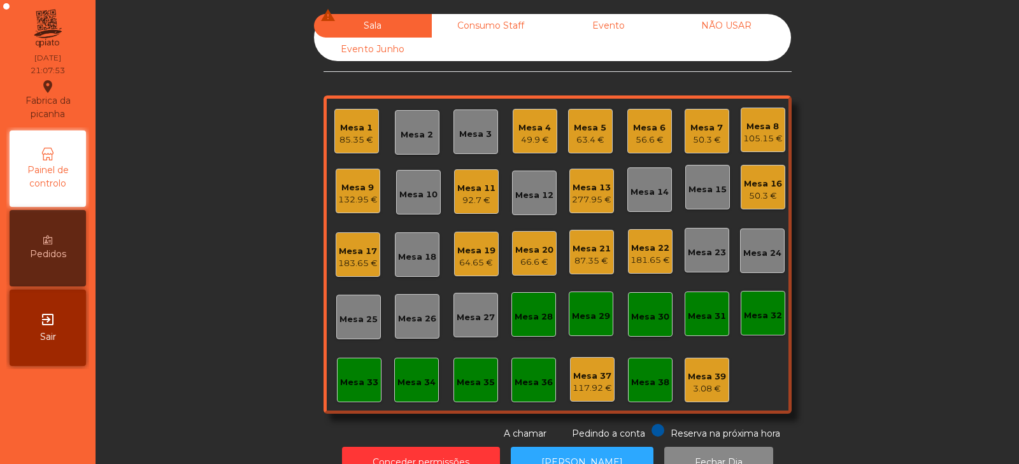
click at [644, 260] on div "181.65 €" at bounding box center [649, 260] width 39 height 13
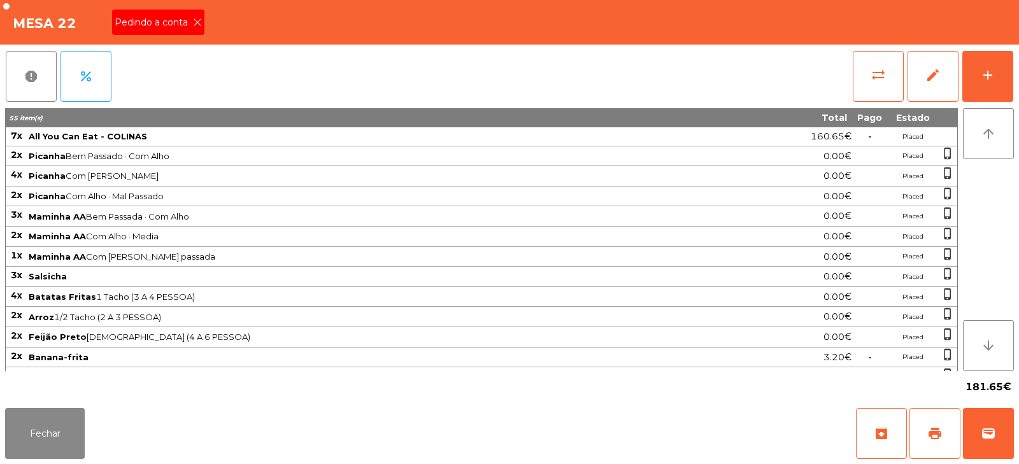
click at [173, 23] on span "Pedindo a conta" at bounding box center [154, 22] width 78 height 13
click at [990, 433] on span "wallet" at bounding box center [987, 433] width 15 height 15
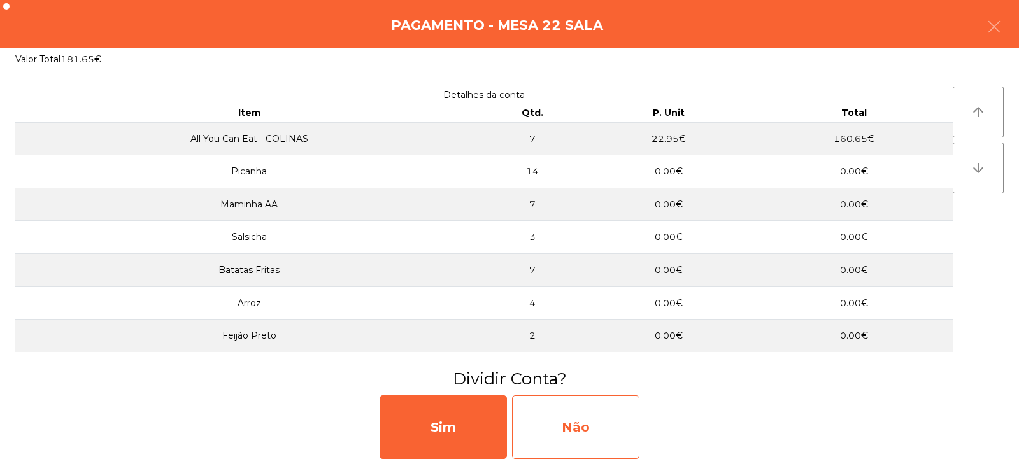
click at [579, 430] on div "Não" at bounding box center [575, 427] width 127 height 64
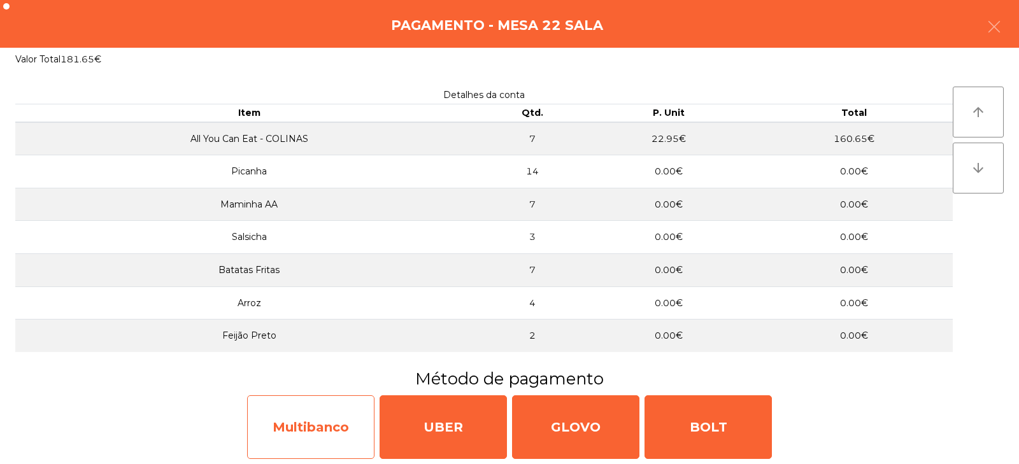
click at [303, 427] on div "Multibanco" at bounding box center [310, 427] width 127 height 64
select select "**"
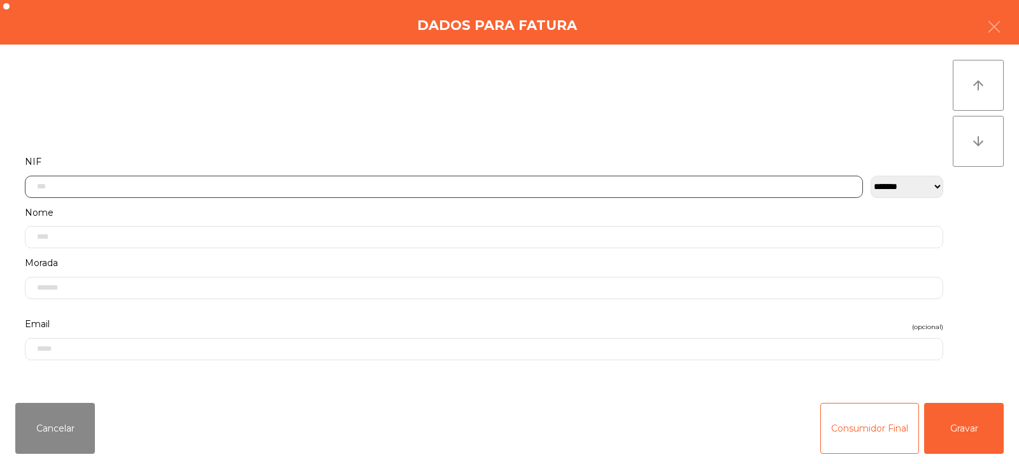
click at [376, 182] on input "text" at bounding box center [444, 187] width 838 height 22
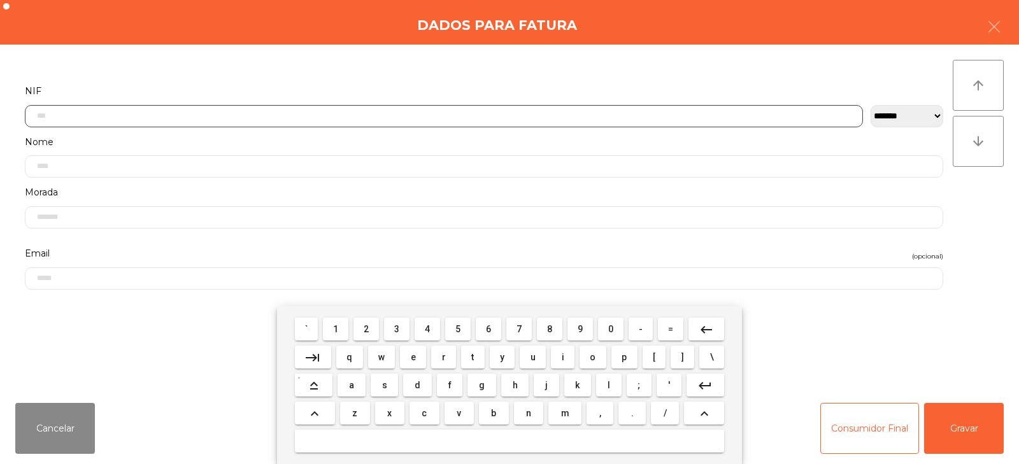
scroll to position [93, 0]
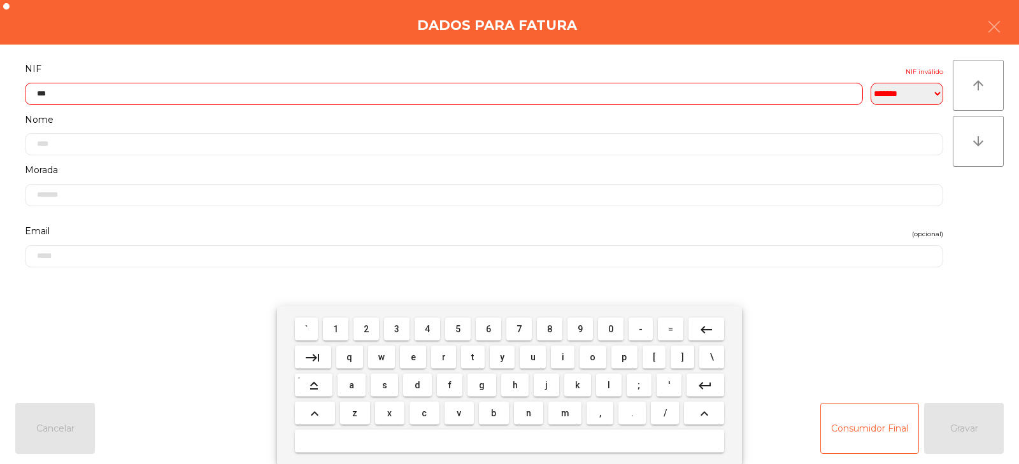
type input "****"
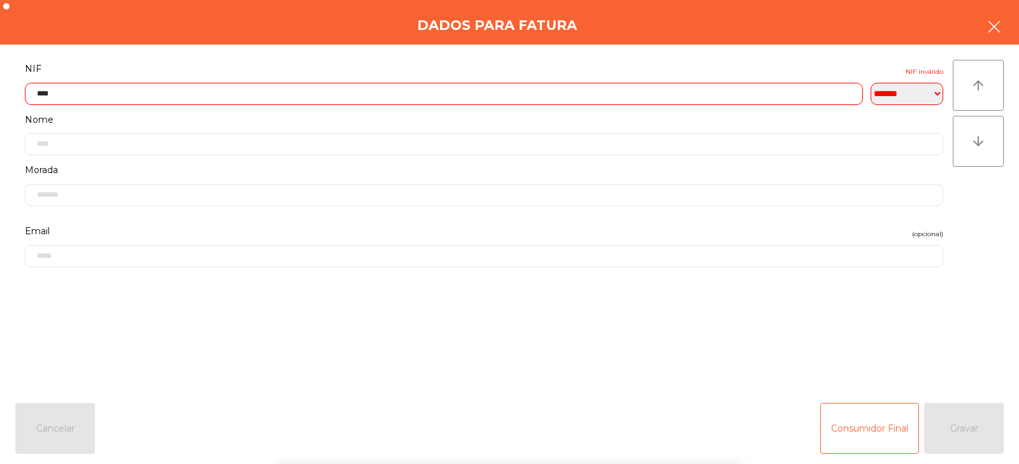
click at [984, 15] on button "button" at bounding box center [994, 28] width 36 height 38
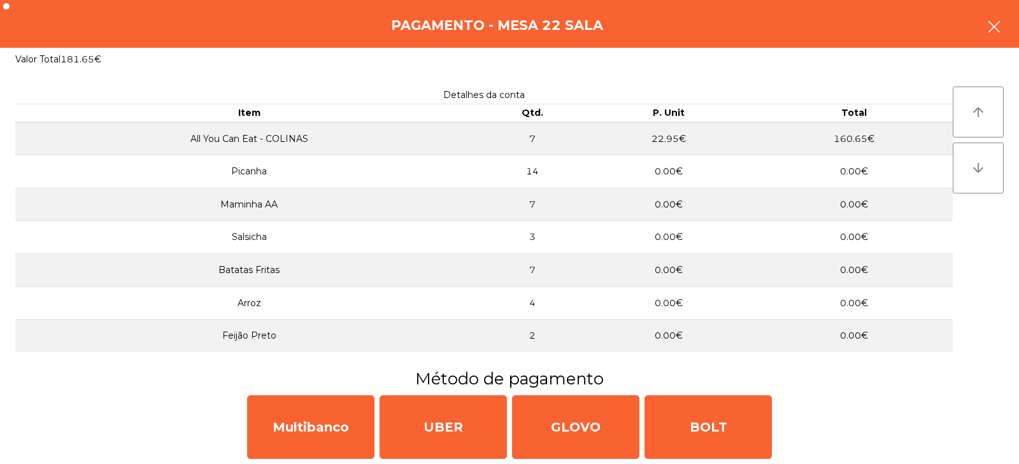
click at [991, 27] on icon "button" at bounding box center [993, 26] width 15 height 15
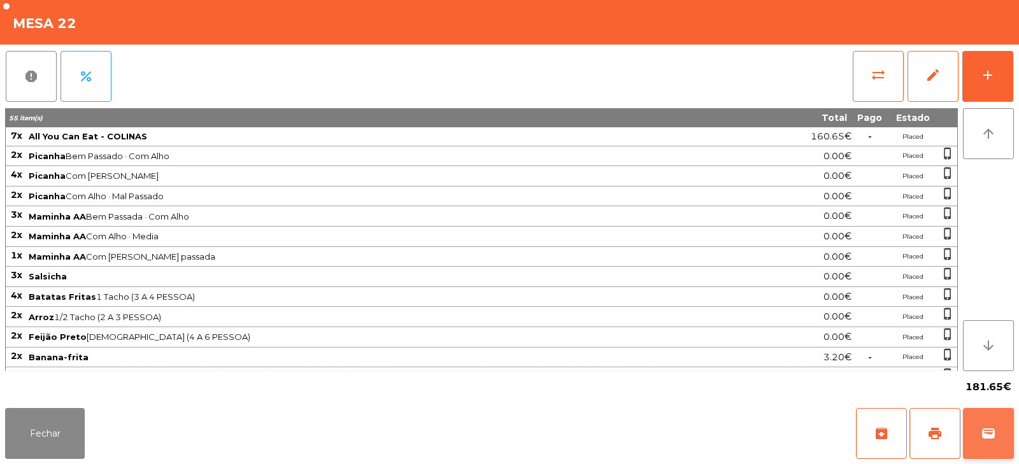
click at [994, 436] on span "wallet" at bounding box center [987, 433] width 15 height 15
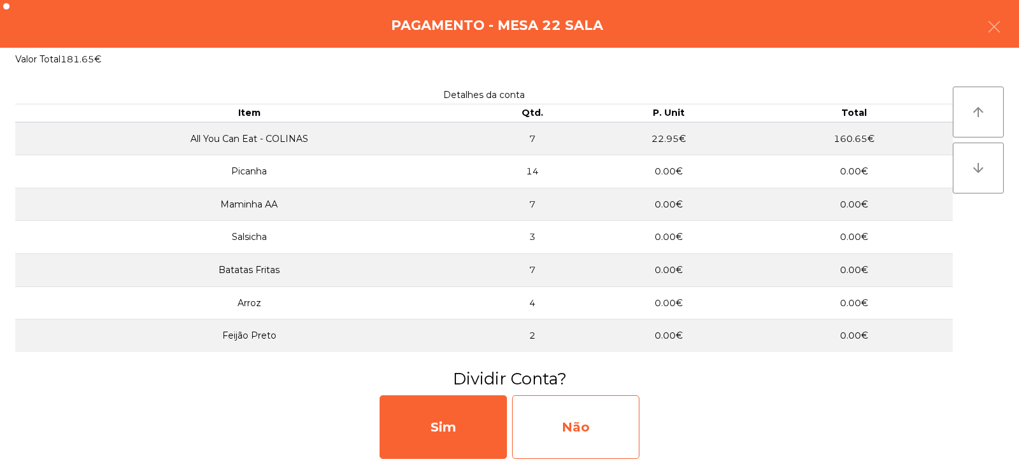
click at [563, 442] on div "Não" at bounding box center [575, 427] width 127 height 64
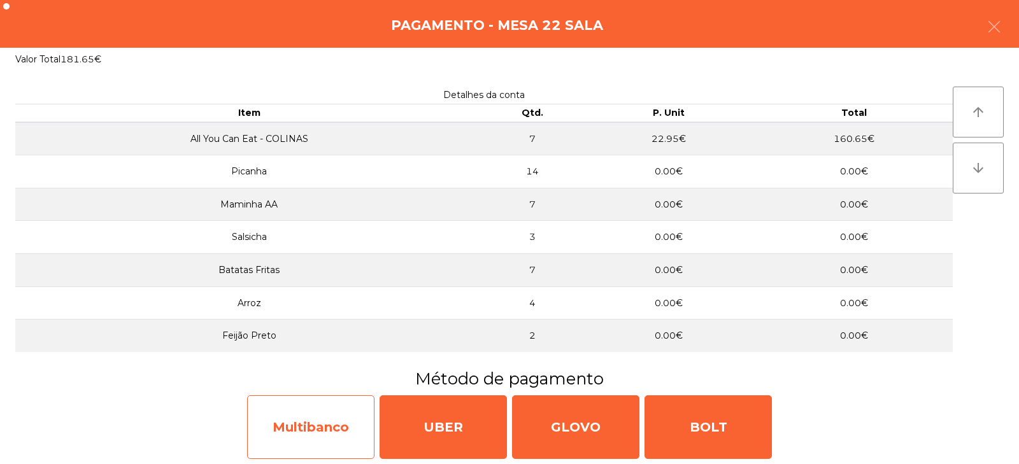
click at [329, 434] on div "Multibanco" at bounding box center [310, 427] width 127 height 64
select select "**"
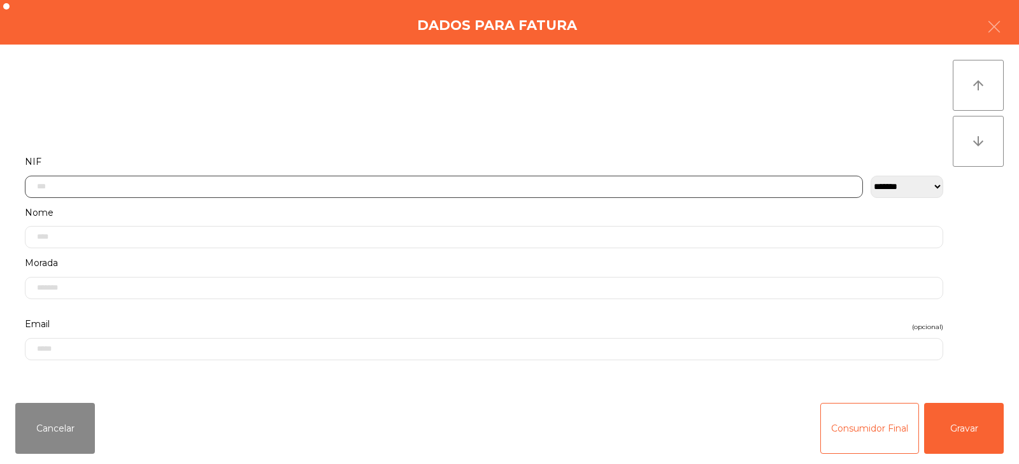
click at [428, 185] on input "text" at bounding box center [444, 187] width 838 height 22
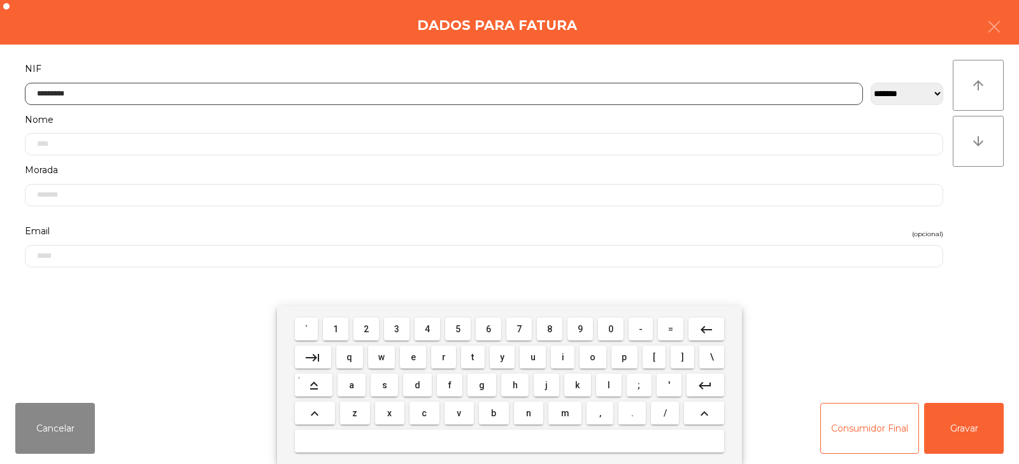
type input "*********"
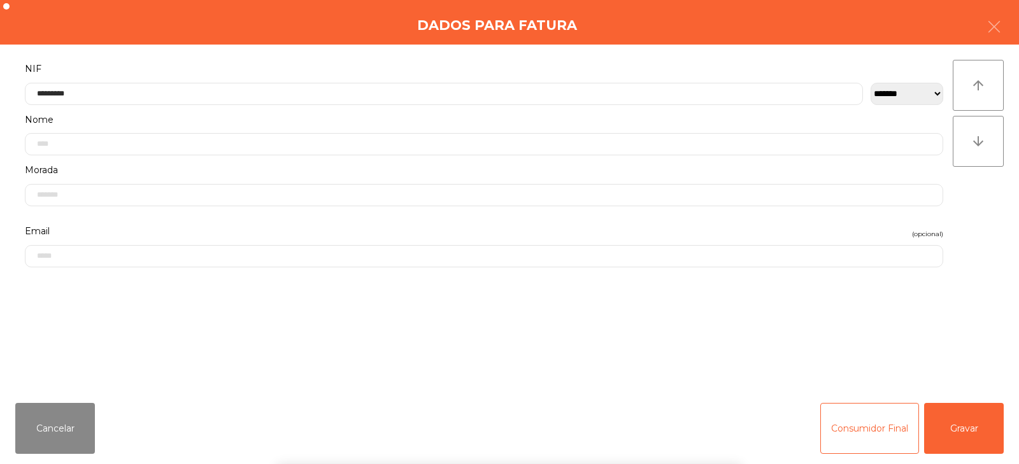
click at [984, 424] on div "` 1 2 3 4 5 6 7 8 9 0 - = keyboard_backspace keyboard_tab q w e r t y u i o p […" at bounding box center [509, 385] width 1019 height 158
click at [976, 425] on button "Gravar" at bounding box center [964, 428] width 80 height 51
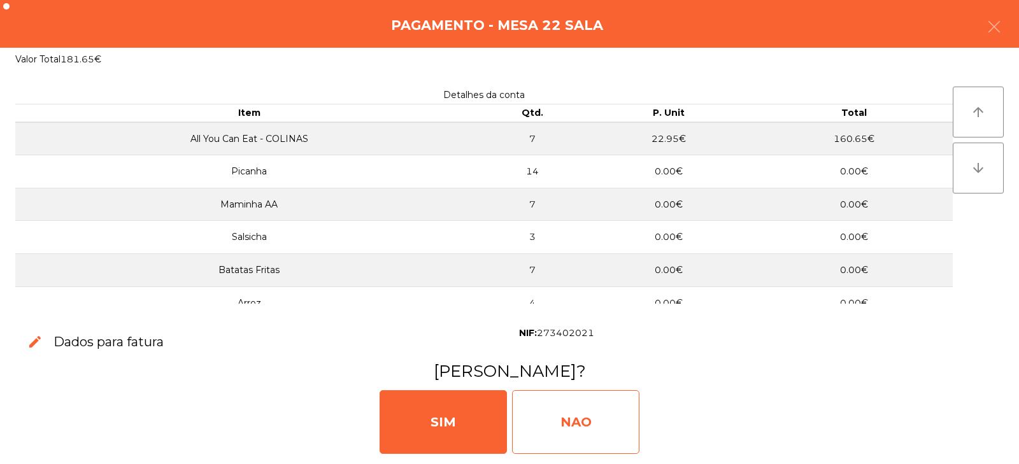
click at [586, 407] on div "NAO" at bounding box center [575, 422] width 127 height 64
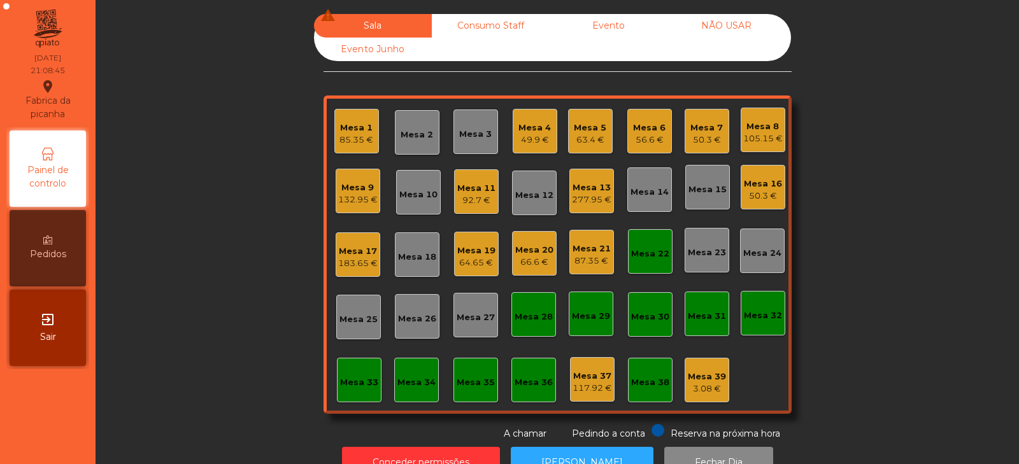
click at [340, 192] on div "Mesa 9" at bounding box center [357, 187] width 39 height 13
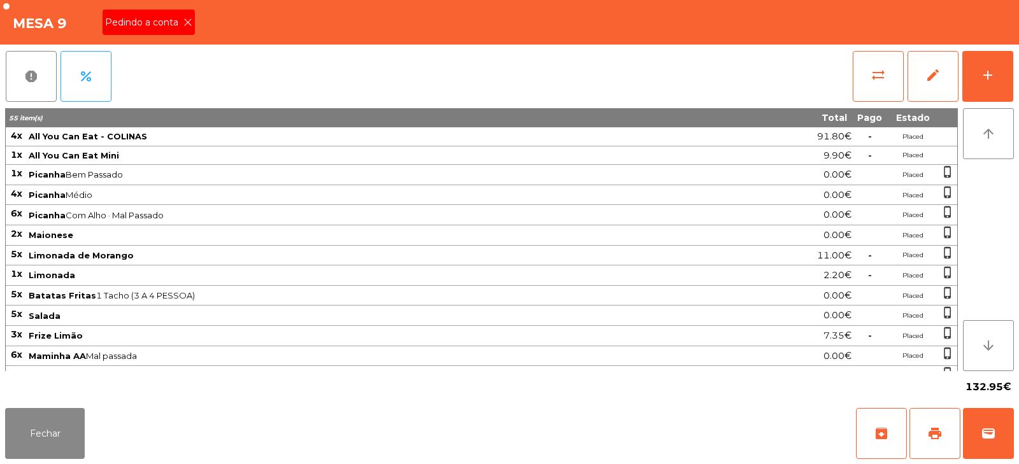
click at [178, 25] on span "Pedindo a conta" at bounding box center [144, 22] width 78 height 13
click at [928, 427] on span "print" at bounding box center [934, 433] width 15 height 15
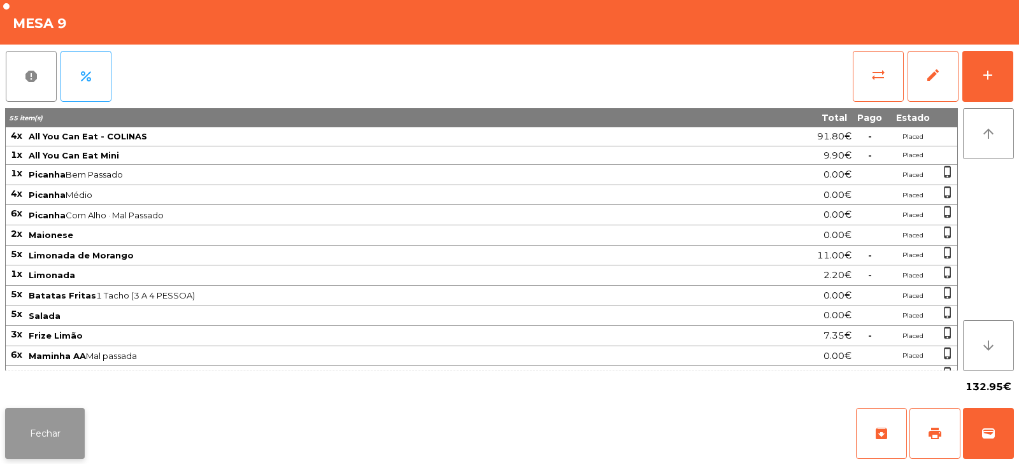
click at [39, 432] on button "Fechar" at bounding box center [45, 433] width 80 height 51
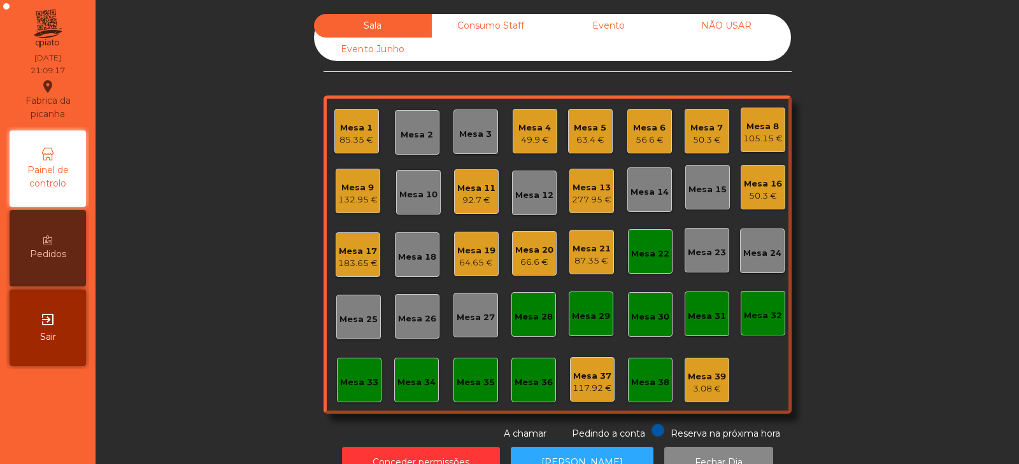
click at [220, 236] on div "Sala Consumo Staff Evento NÃO USAR Evento Junho Mesa 1 85.35 € Mesa 2 Mesa 3 Me…" at bounding box center [557, 227] width 889 height 427
click at [637, 258] on div "Mesa 22" at bounding box center [650, 254] width 38 height 13
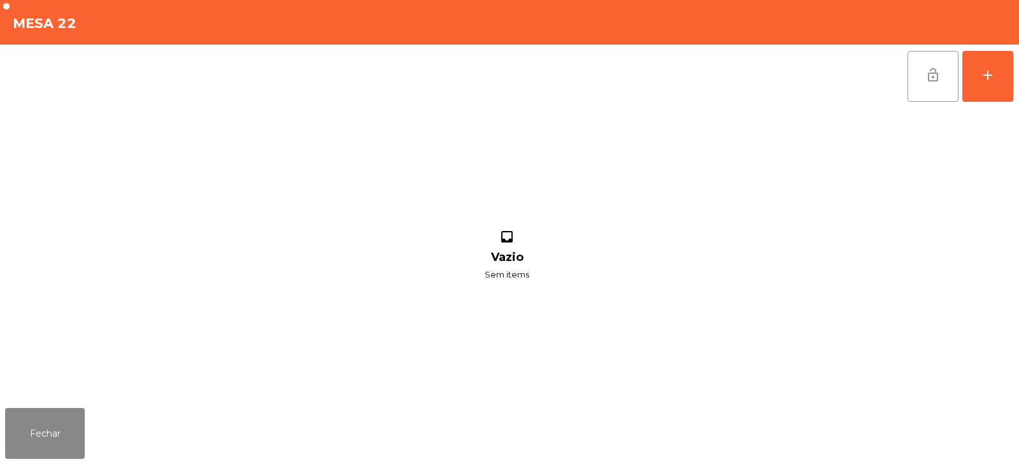
click at [916, 87] on button "lock_open" at bounding box center [932, 76] width 51 height 51
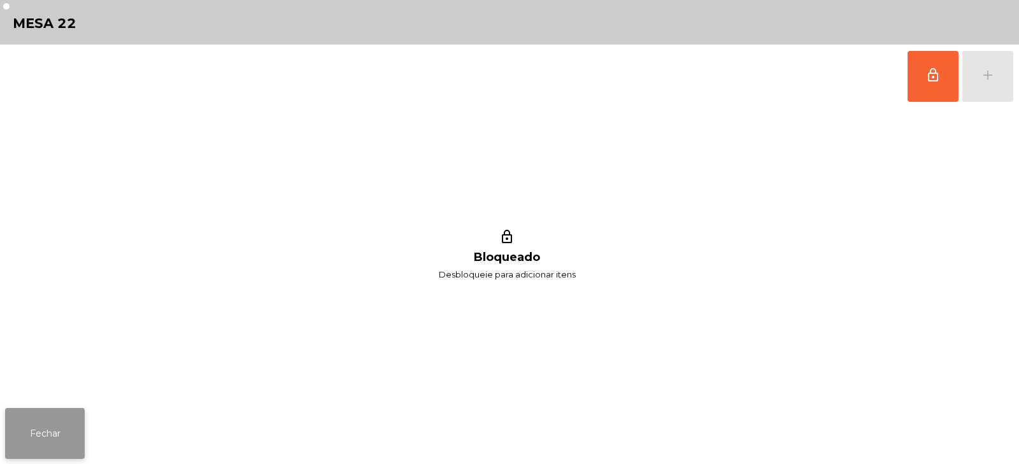
click at [38, 426] on button "Fechar" at bounding box center [45, 433] width 80 height 51
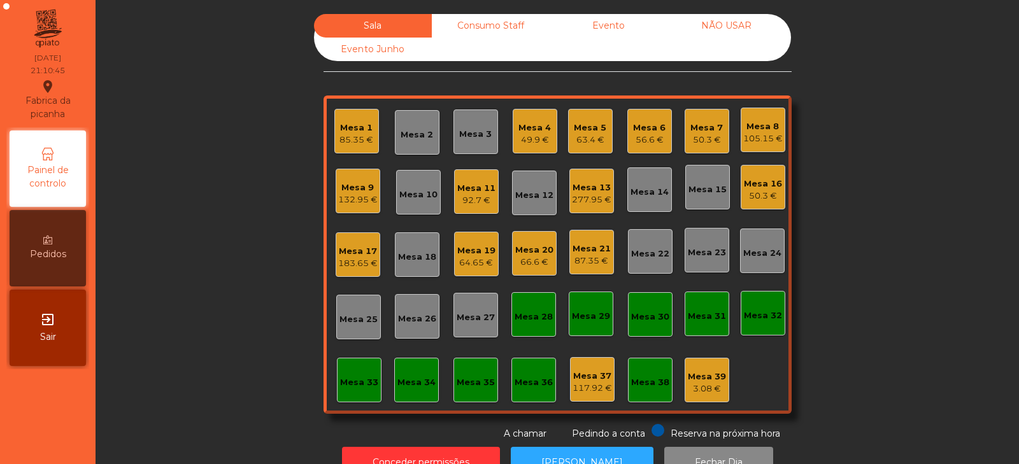
click at [352, 200] on div "132.95 €" at bounding box center [357, 200] width 39 height 13
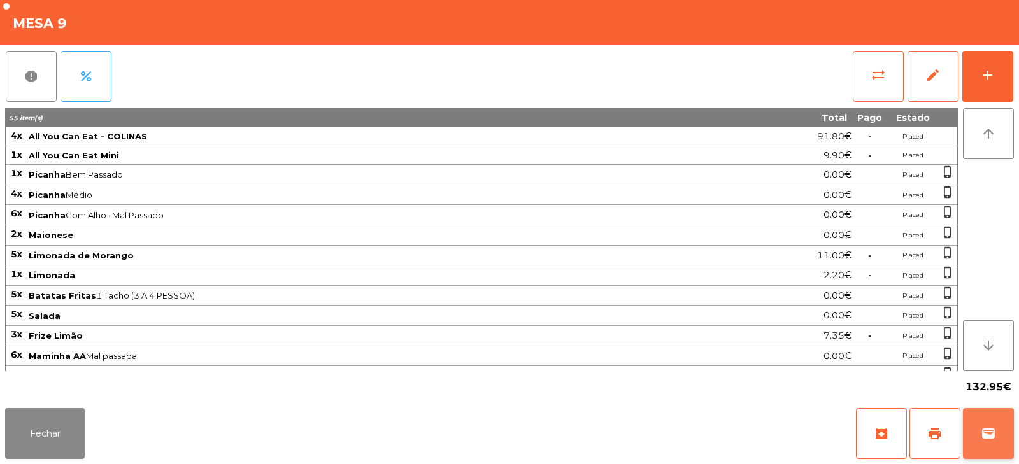
click at [978, 437] on button "wallet" at bounding box center [988, 433] width 51 height 51
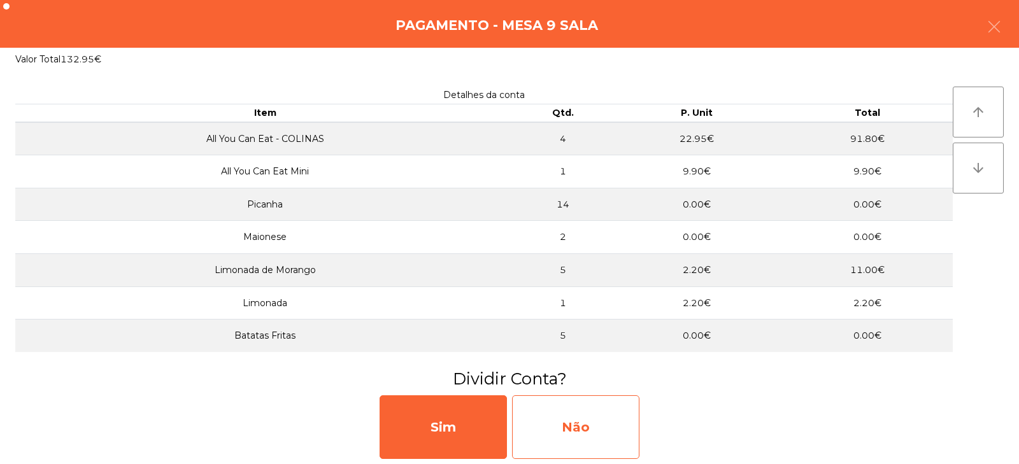
click at [584, 426] on div "Não" at bounding box center [575, 427] width 127 height 64
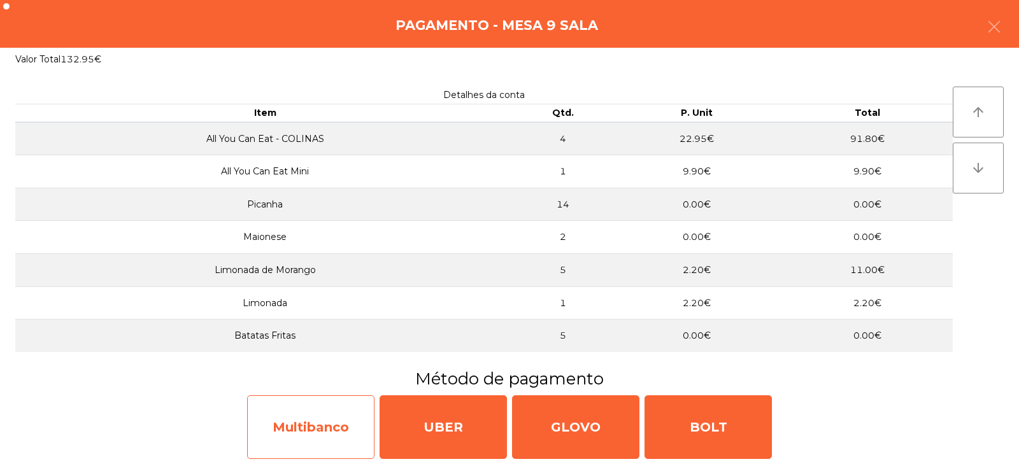
click at [341, 432] on div "Multibanco" at bounding box center [310, 427] width 127 height 64
select select "**"
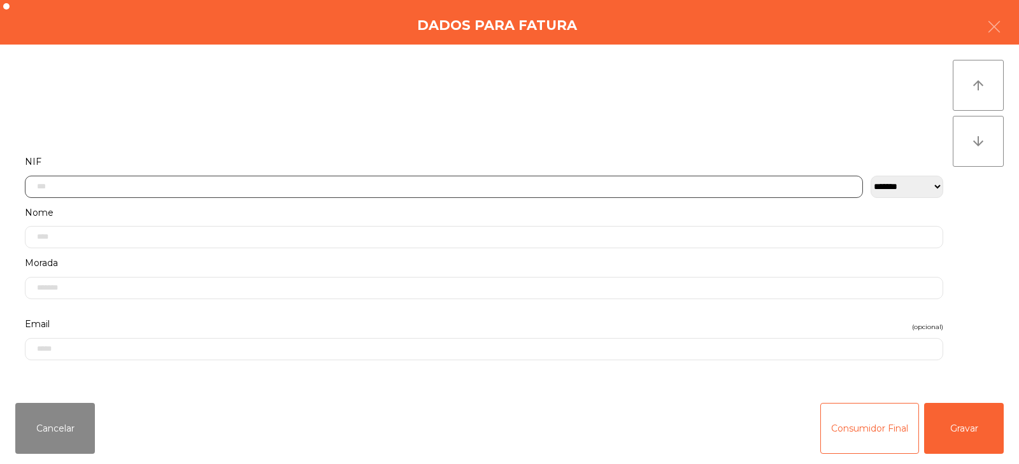
click at [319, 185] on input "text" at bounding box center [444, 187] width 838 height 22
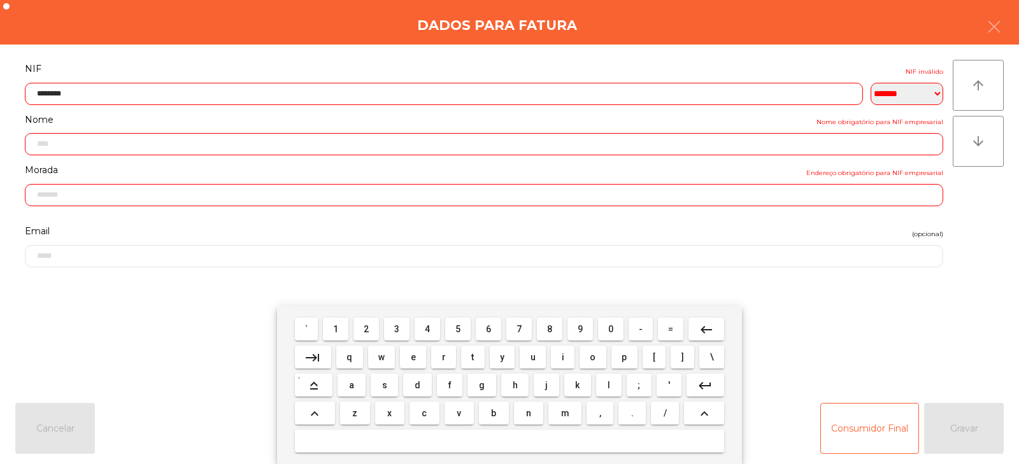
type input "*********"
type input "**********"
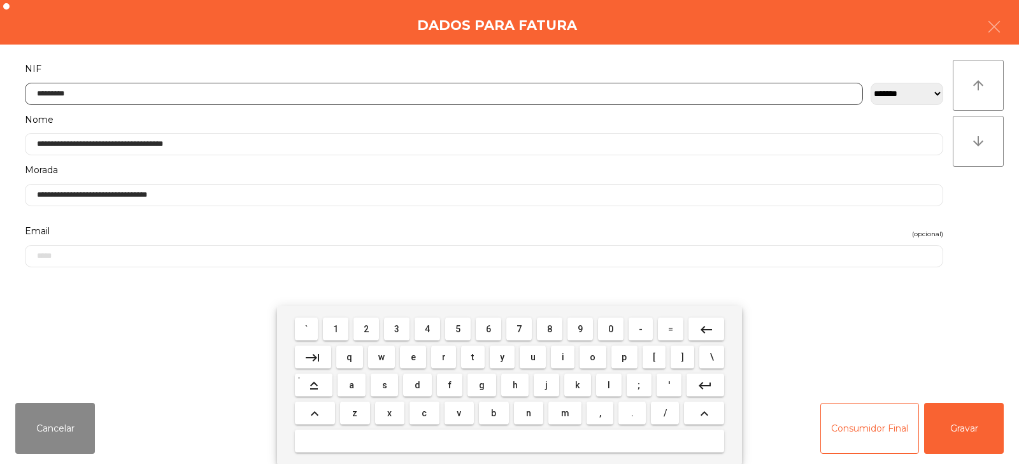
type input "*********"
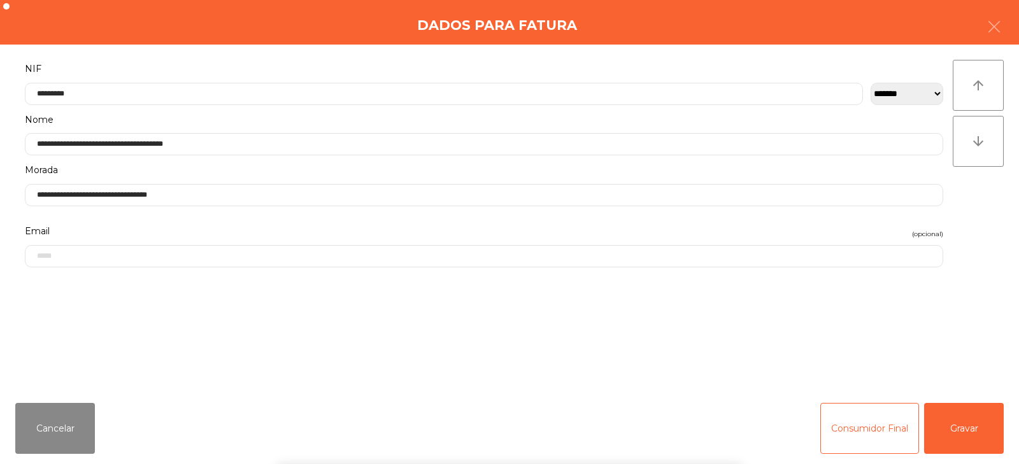
click at [958, 422] on div "` 1 2 3 4 5 6 7 8 9 0 - = keyboard_backspace keyboard_tab q w e r t y u i o p […" at bounding box center [509, 385] width 1019 height 158
click at [961, 433] on button "Gravar" at bounding box center [964, 428] width 80 height 51
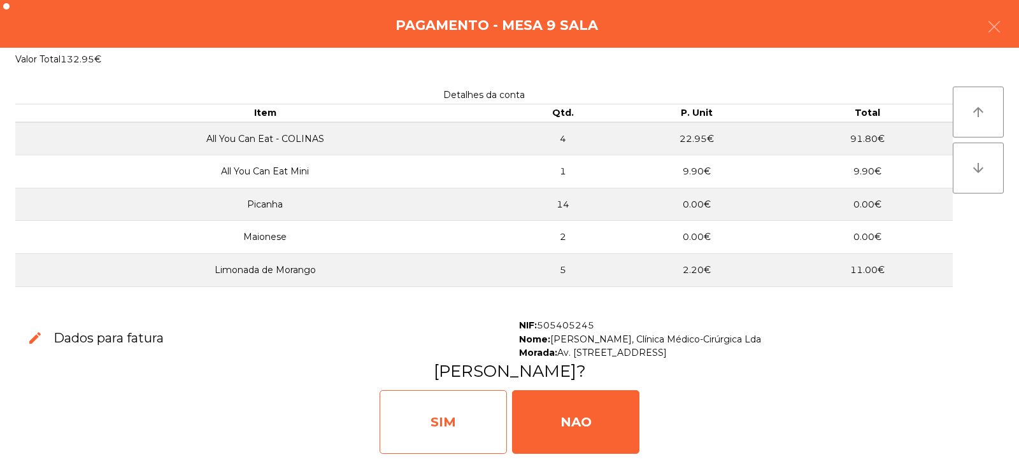
click at [431, 427] on div "SIM" at bounding box center [442, 422] width 127 height 64
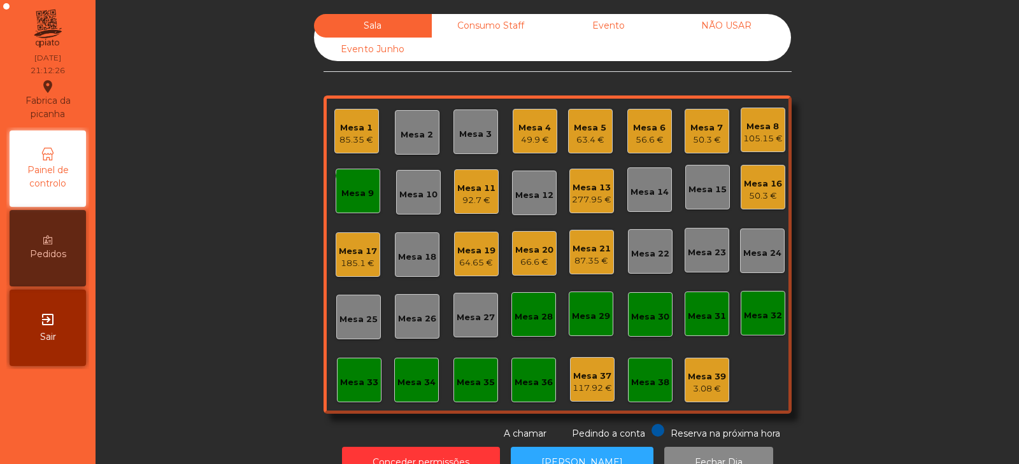
click at [350, 179] on icon "done" at bounding box center [357, 175] width 15 height 15
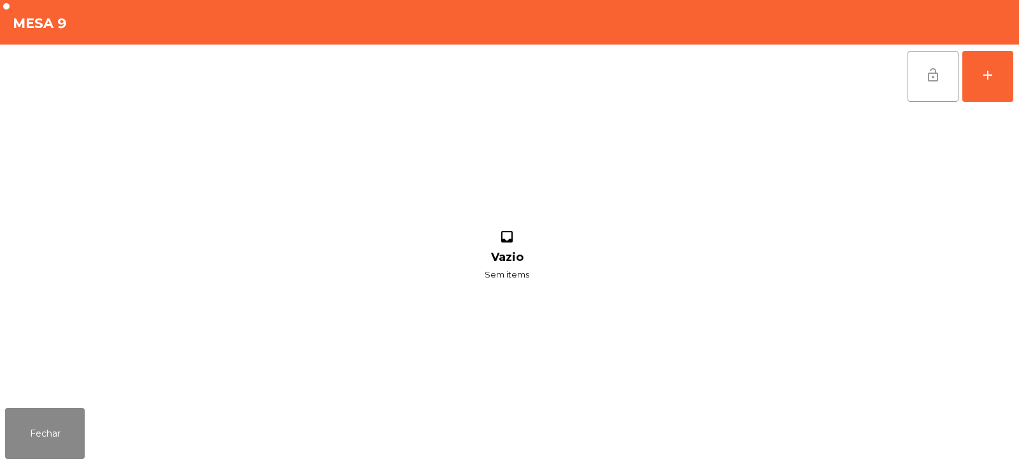
click at [924, 71] on button "lock_open" at bounding box center [932, 76] width 51 height 51
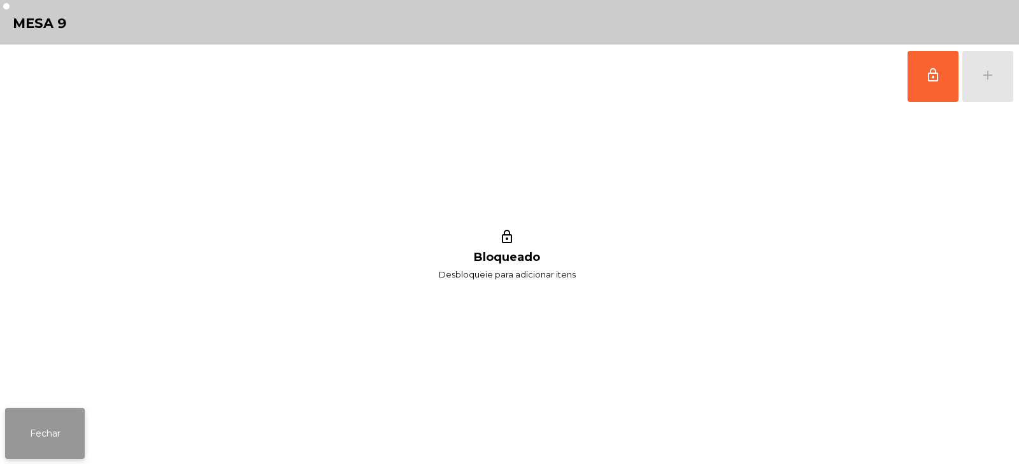
click at [64, 427] on button "Fechar" at bounding box center [45, 433] width 80 height 51
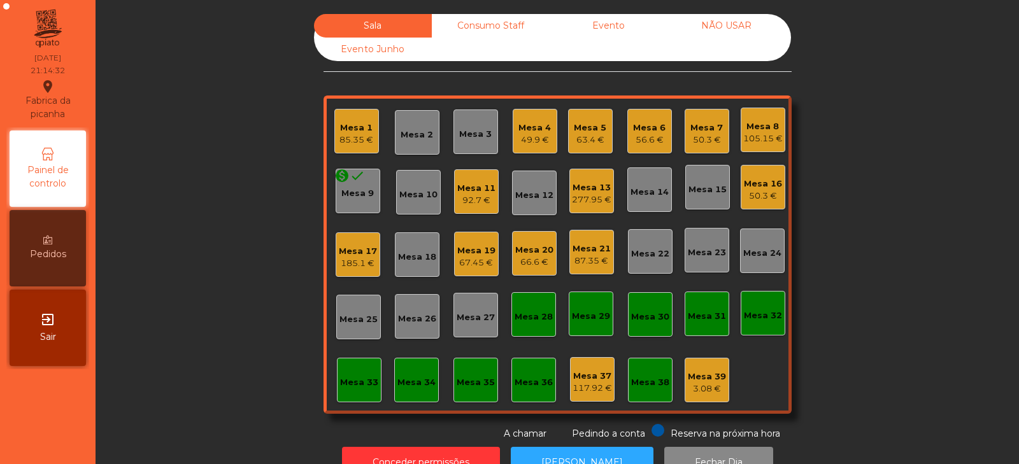
click at [202, 307] on div "Sala Consumo Staff Evento NÃO USAR Evento Junho Mesa 1 85.35 € Mesa 2 Mesa 3 Me…" at bounding box center [557, 227] width 889 height 427
click at [343, 142] on div "85.35 €" at bounding box center [356, 140] width 34 height 13
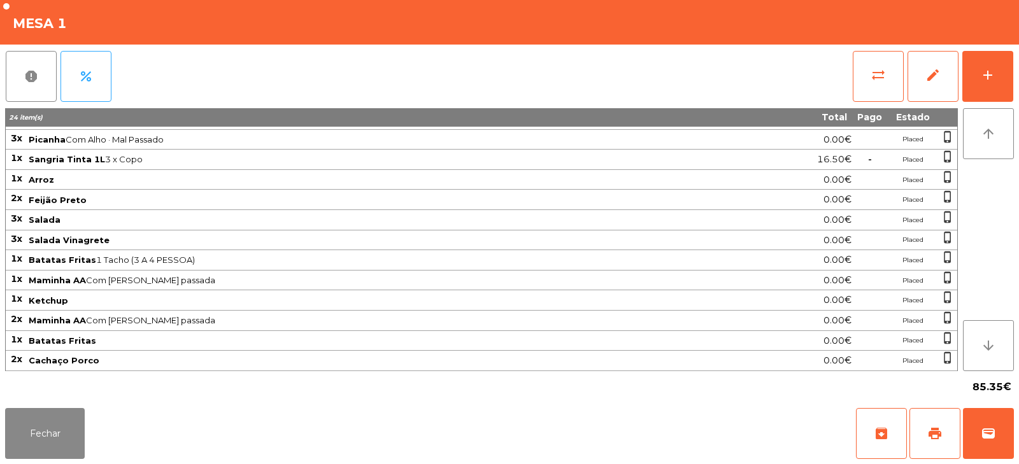
scroll to position [0, 0]
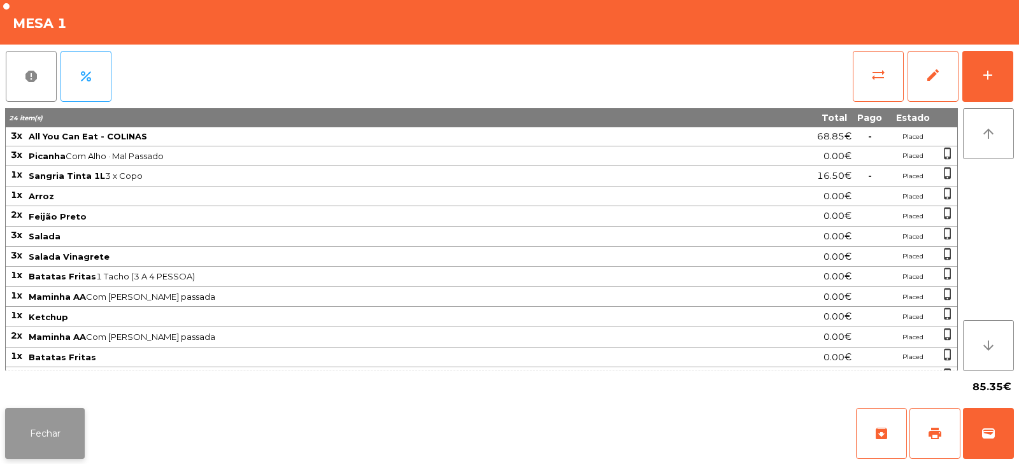
click at [73, 427] on button "Fechar" at bounding box center [45, 433] width 80 height 51
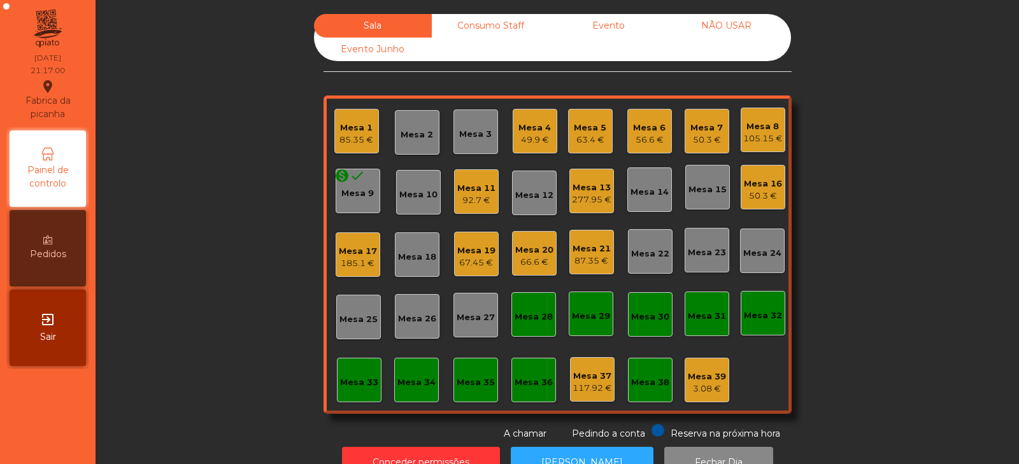
click at [211, 283] on div "Sala Consumo Staff Evento NÃO USAR Evento Junho Mesa 1 85.35 € Mesa 2 Mesa 3 Me…" at bounding box center [557, 227] width 889 height 427
click at [214, 202] on div "Sala Consumo Staff Evento NÃO USAR Evento Junho Mesa 1 85.35 € Mesa 2 Mesa 3 Me…" at bounding box center [557, 227] width 889 height 427
click at [414, 250] on div "Mesa 18" at bounding box center [417, 255] width 38 height 18
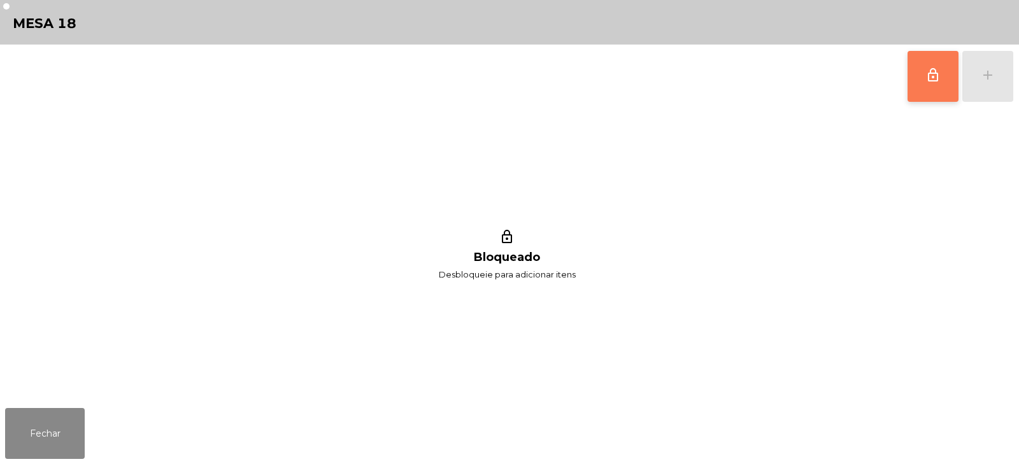
click at [922, 90] on button "lock_outline" at bounding box center [932, 76] width 51 height 51
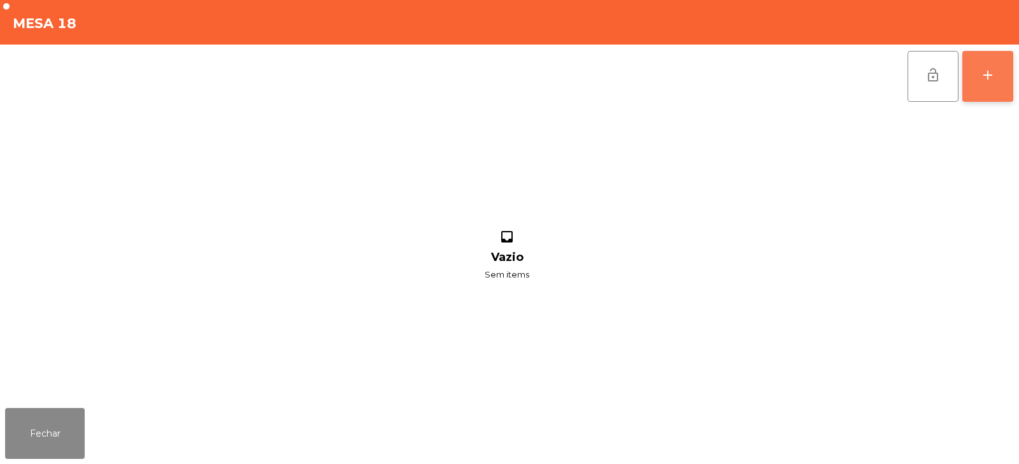
click at [994, 80] on div "add" at bounding box center [987, 74] width 15 height 15
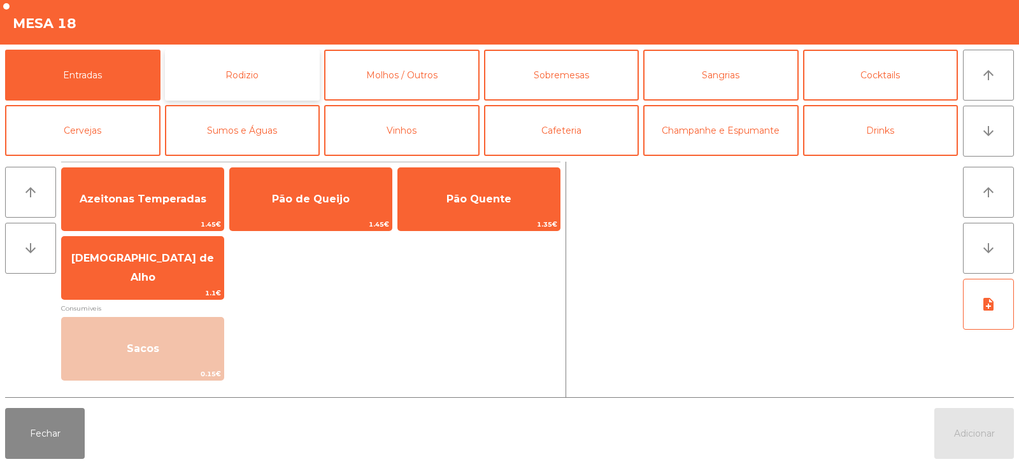
click at [190, 68] on button "Rodizio" at bounding box center [242, 75] width 155 height 51
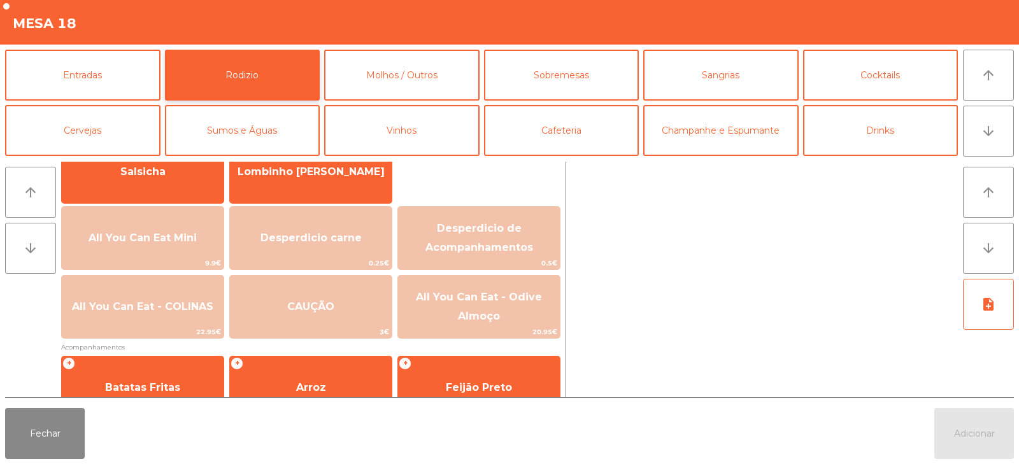
scroll to position [110, 0]
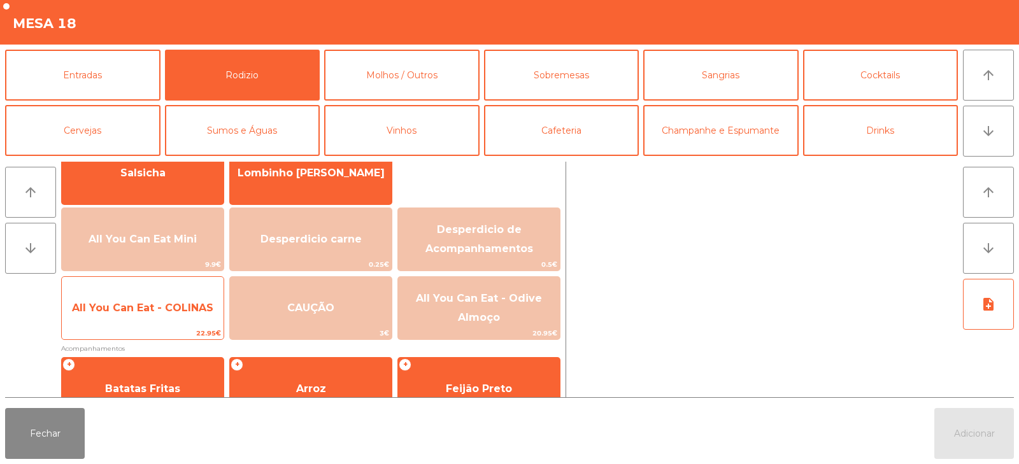
click at [139, 309] on span "All You Can Eat - COLINAS" at bounding box center [142, 308] width 141 height 12
click at [136, 305] on span "All You Can Eat - COLINAS" at bounding box center [142, 308] width 141 height 12
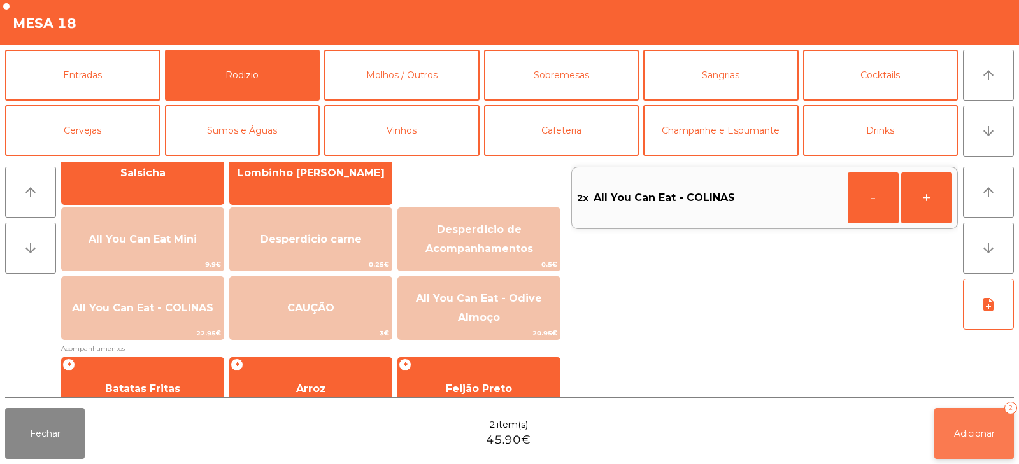
click at [967, 418] on button "Adicionar 2" at bounding box center [974, 433] width 80 height 51
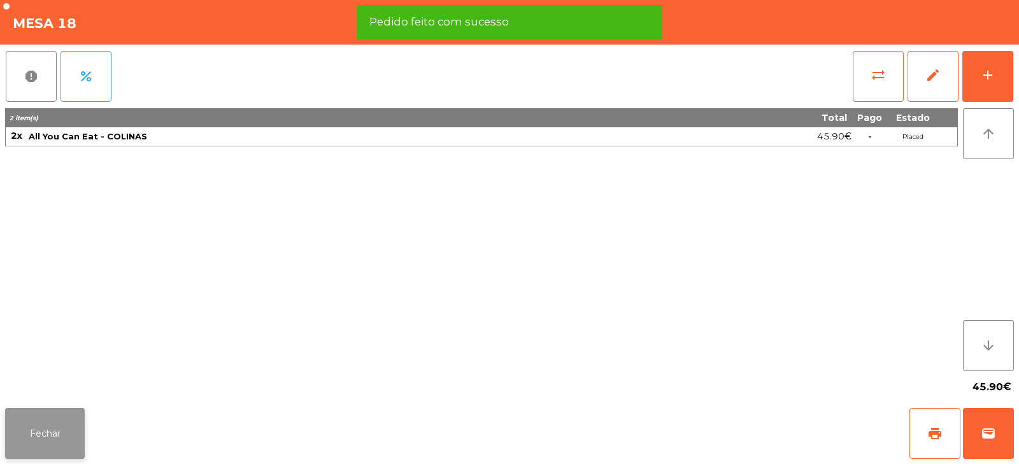
click at [50, 432] on button "Fechar" at bounding box center [45, 433] width 80 height 51
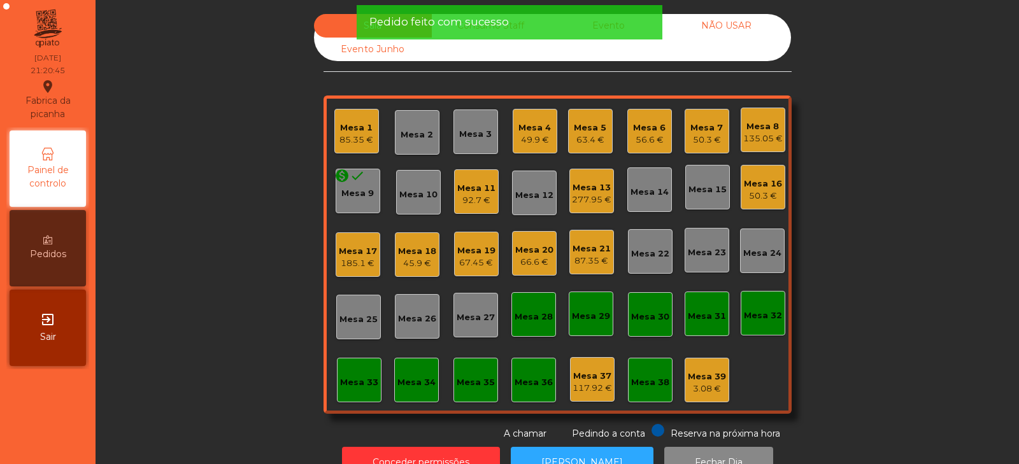
click at [216, 228] on div "Sala Consumo Staff Evento NÃO USAR Evento Junho Mesa 1 85.35 € Mesa 2 Mesa 3 Me…" at bounding box center [557, 227] width 889 height 427
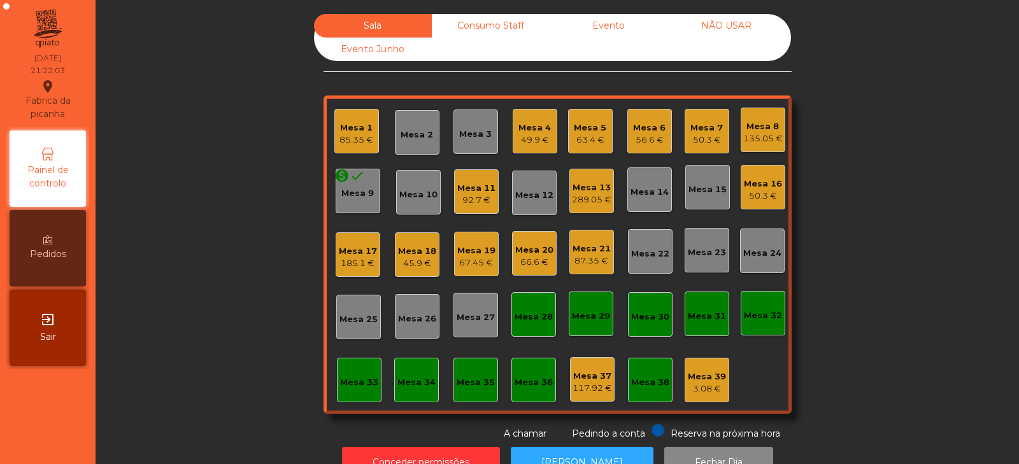
scroll to position [3, 0]
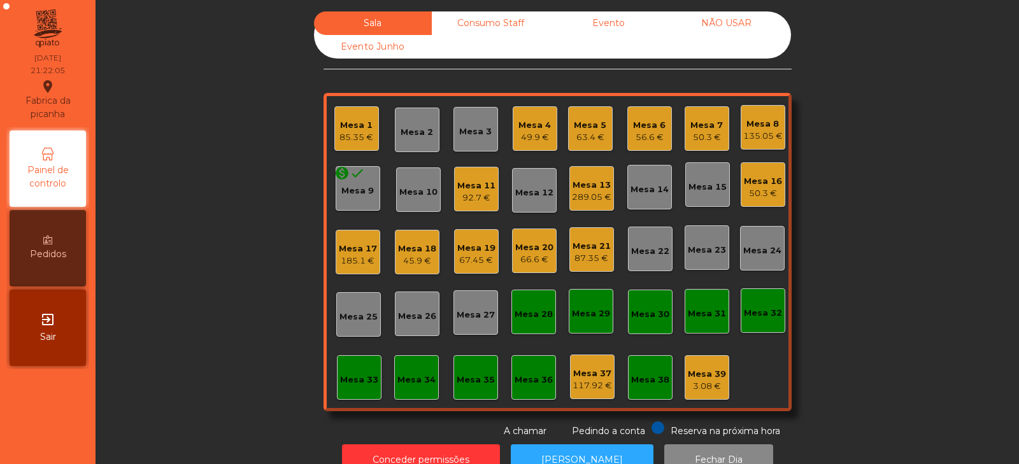
click at [361, 398] on div "Mesa 33" at bounding box center [359, 377] width 45 height 45
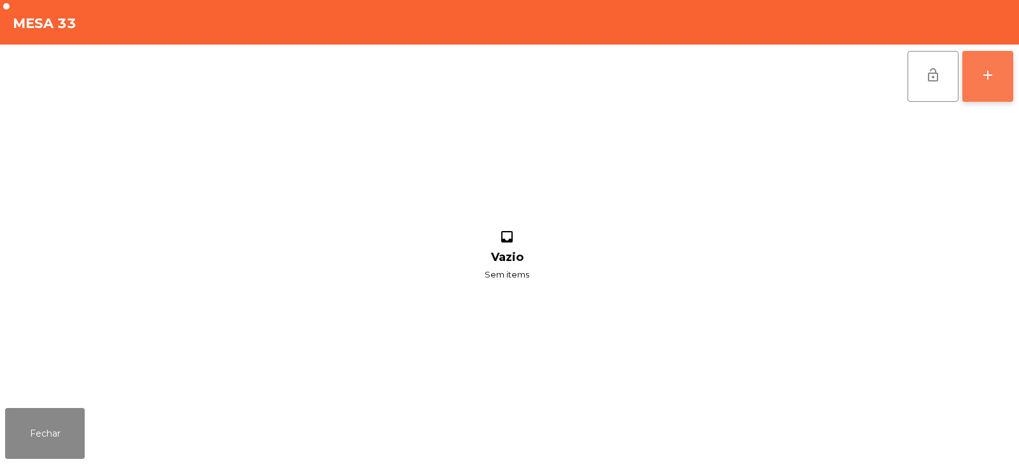
click at [1008, 80] on button "add" at bounding box center [987, 76] width 51 height 51
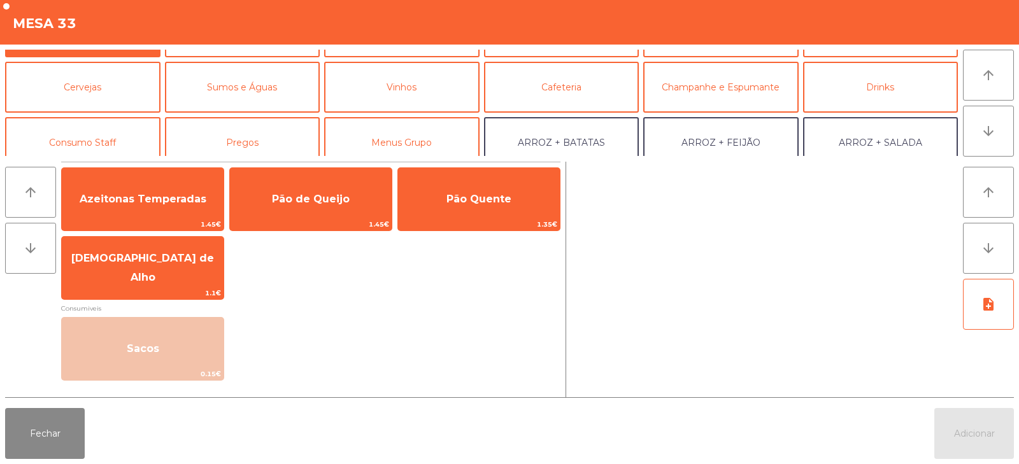
scroll to position [45, 0]
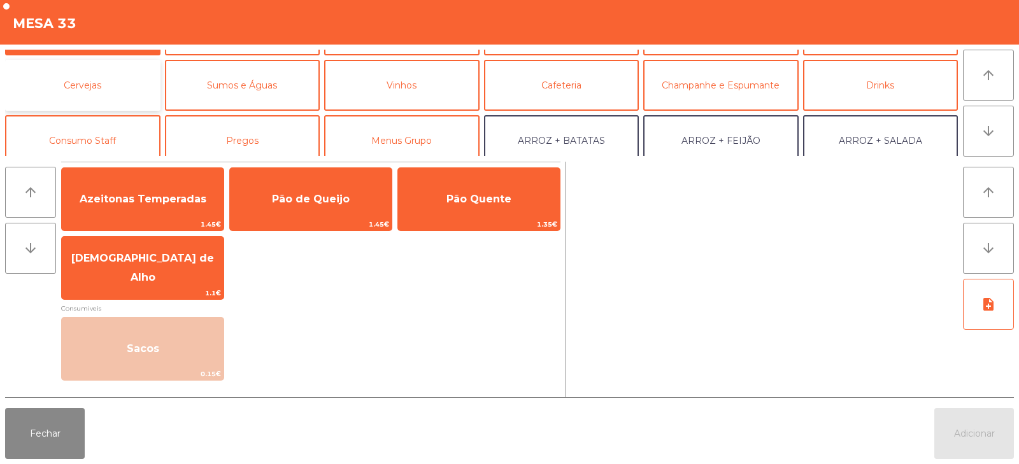
click at [106, 95] on button "Cervejas" at bounding box center [82, 85] width 155 height 51
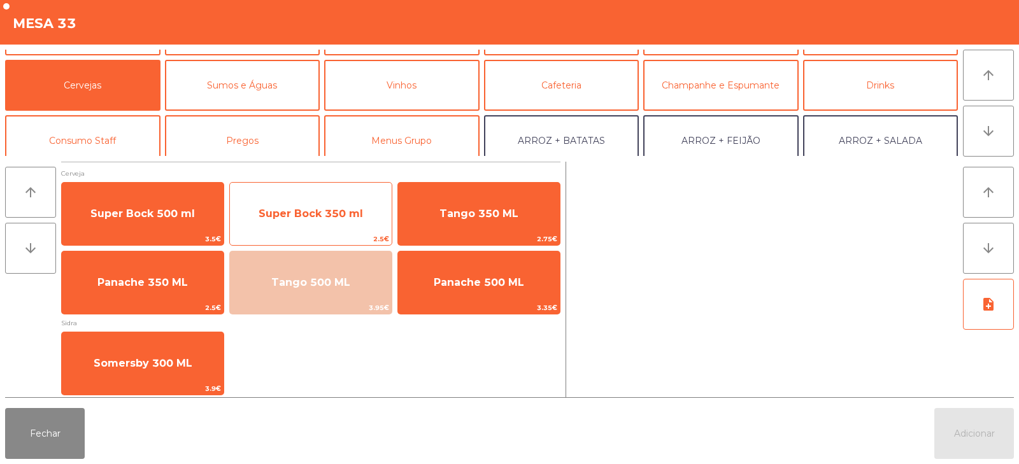
click at [326, 208] on span "Super Bock 350 ml" at bounding box center [310, 214] width 104 height 12
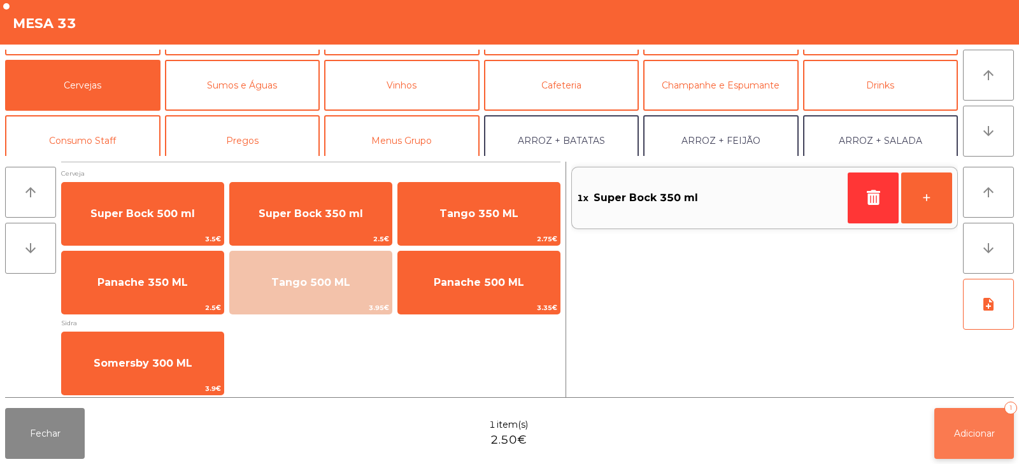
click at [965, 438] on span "Adicionar" at bounding box center [974, 433] width 41 height 11
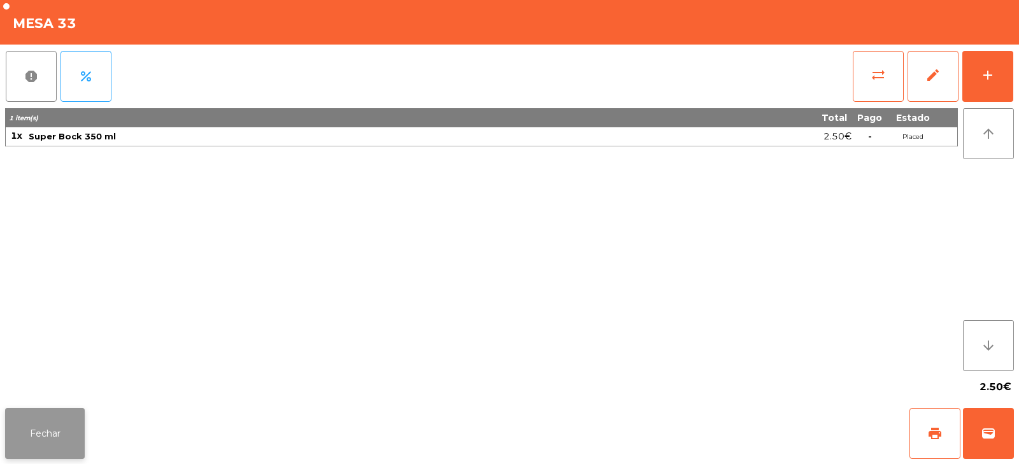
click at [58, 428] on button "Fechar" at bounding box center [45, 433] width 80 height 51
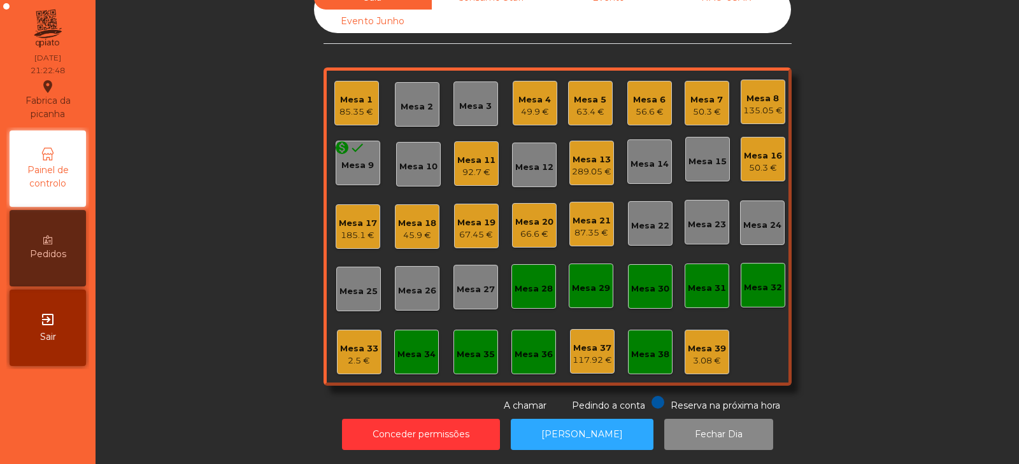
scroll to position [38, 0]
click at [356, 355] on div "2.5 €" at bounding box center [359, 361] width 38 height 13
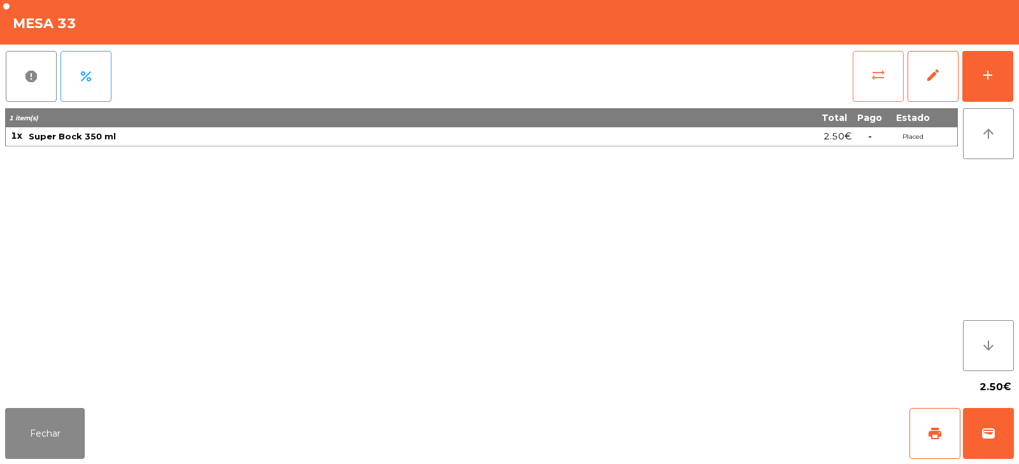
click at [891, 83] on button "sync_alt" at bounding box center [877, 76] width 51 height 51
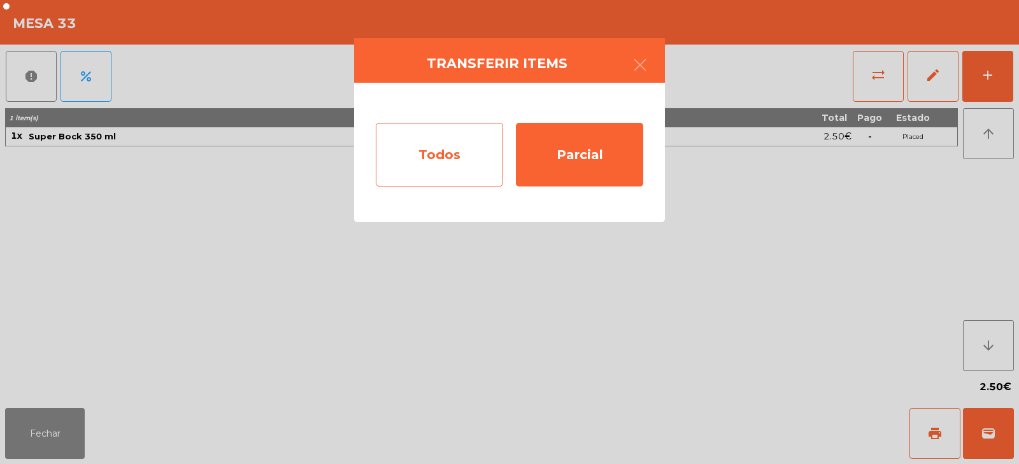
click at [442, 163] on div "Todos" at bounding box center [439, 155] width 127 height 64
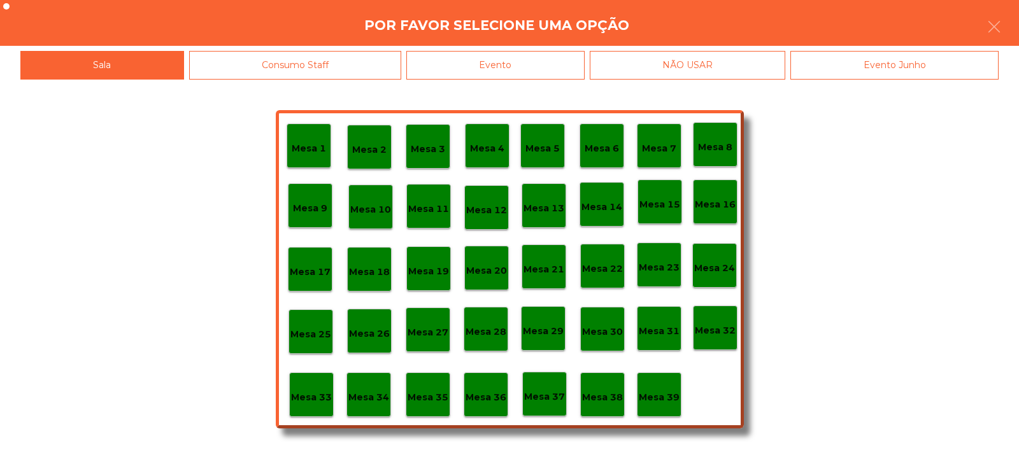
click at [520, 59] on div "Evento" at bounding box center [495, 65] width 178 height 29
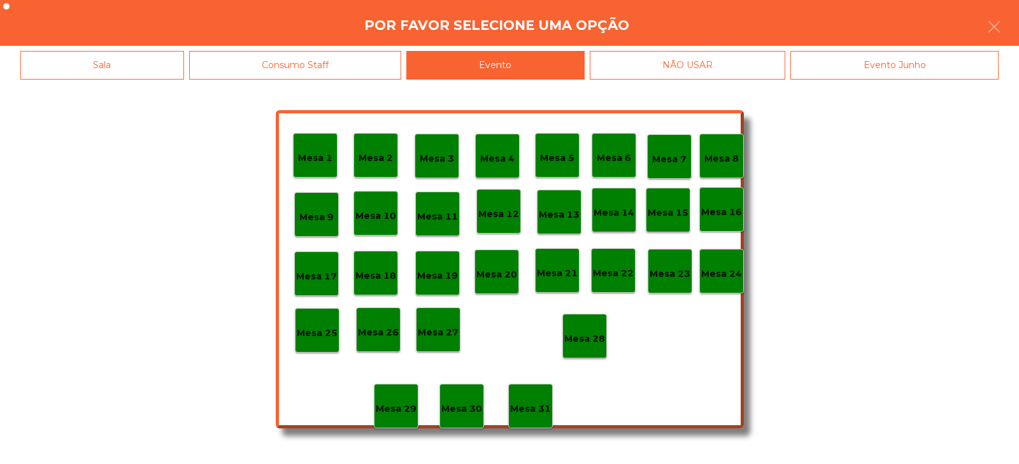
click at [590, 336] on p "Mesa 28" at bounding box center [584, 339] width 41 height 15
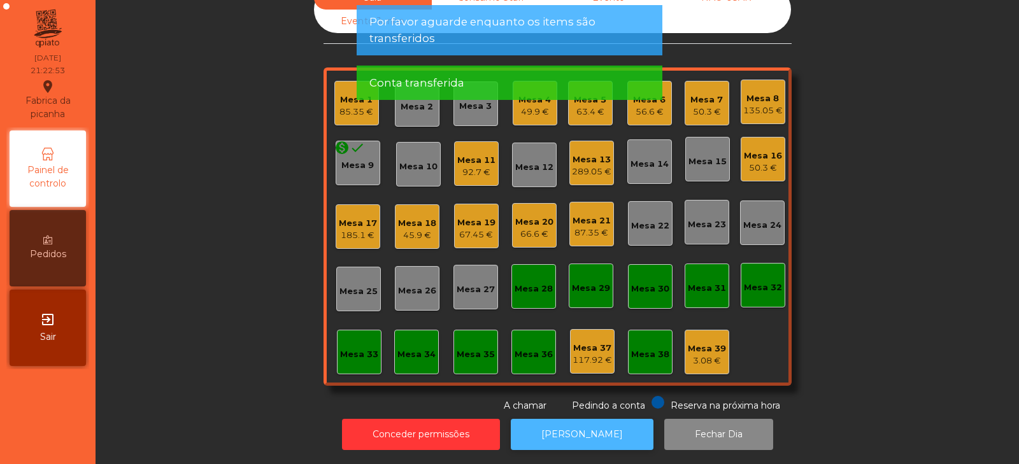
click at [569, 429] on button "[PERSON_NAME]" at bounding box center [582, 434] width 143 height 31
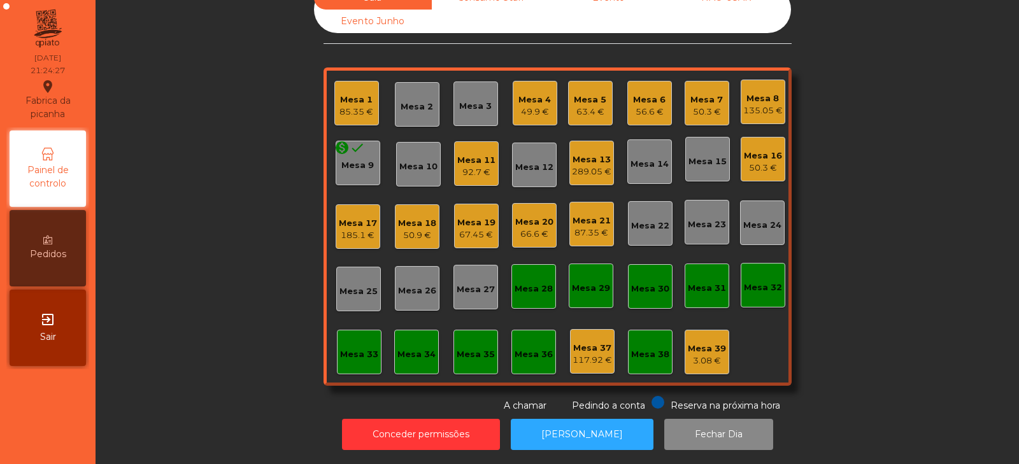
click at [196, 325] on div "Sala Consumo Staff Evento NÃO USAR Evento Junho Mesa 1 85.35 € Mesa 2 Mesa 3 Me…" at bounding box center [557, 199] width 889 height 427
click at [370, 88] on div "Mesa 1 85.35 €" at bounding box center [356, 103] width 45 height 45
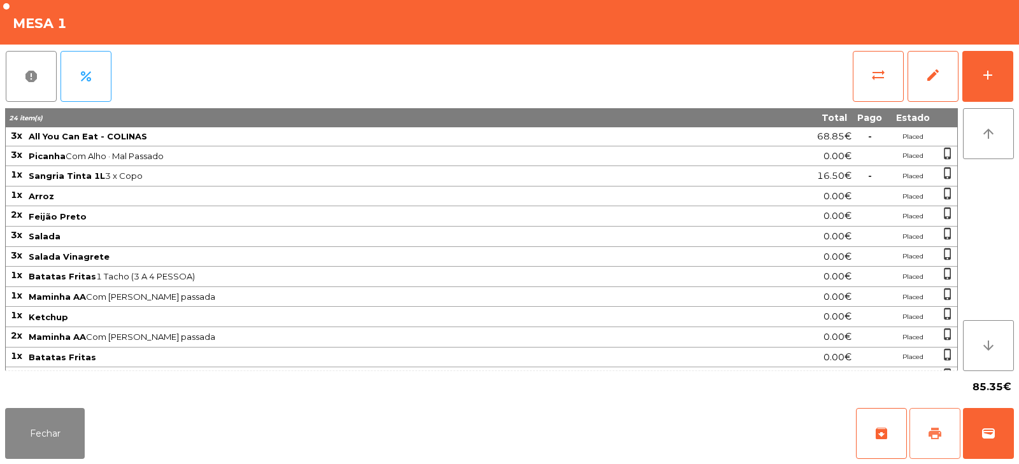
click at [936, 433] on span "print" at bounding box center [934, 433] width 15 height 15
click at [993, 440] on span "wallet" at bounding box center [987, 433] width 15 height 15
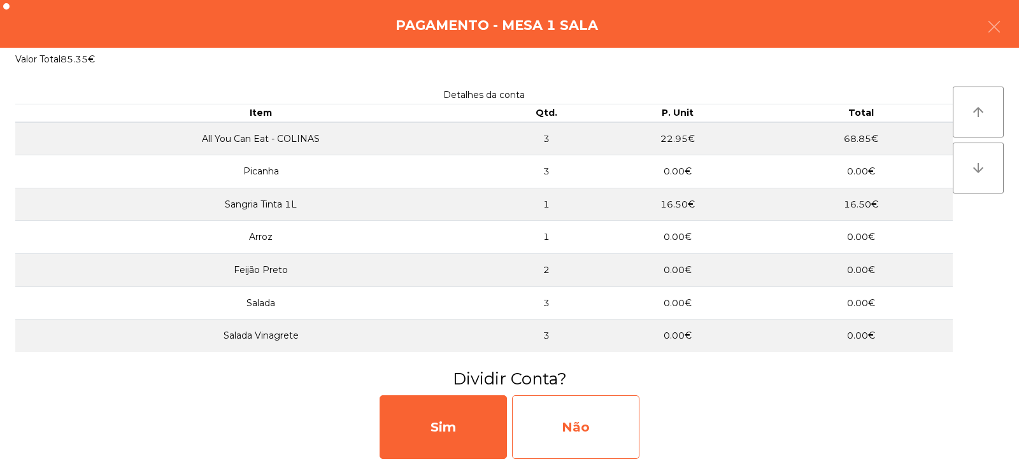
click at [576, 439] on div "Não" at bounding box center [575, 427] width 127 height 64
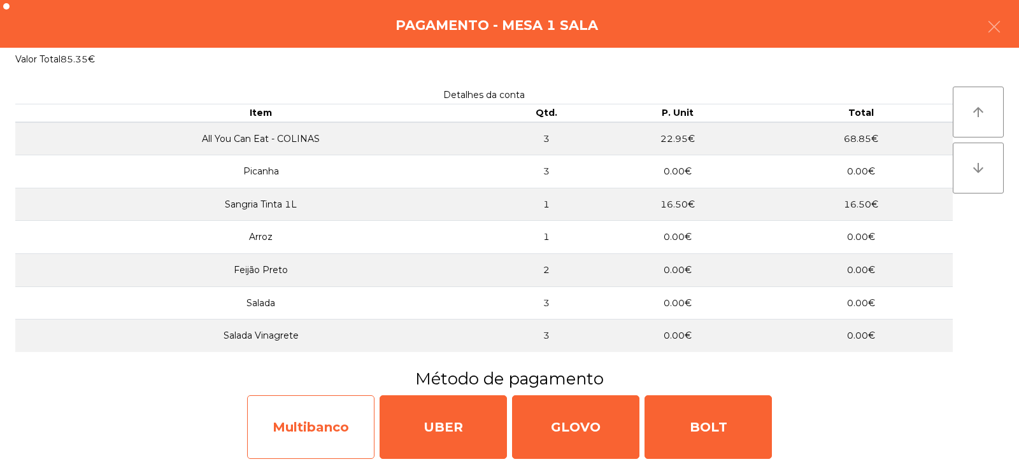
click at [314, 434] on div "Multibanco" at bounding box center [310, 427] width 127 height 64
select select "**"
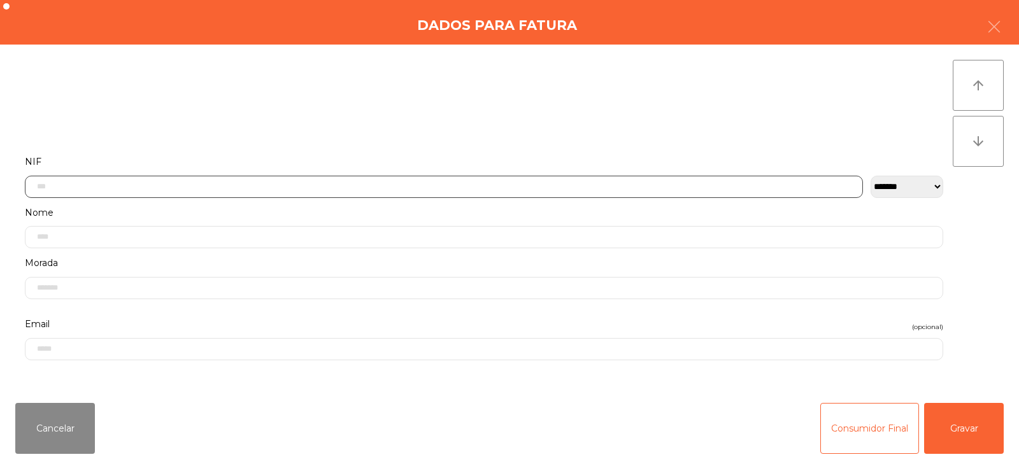
click at [325, 190] on input "text" at bounding box center [444, 187] width 838 height 22
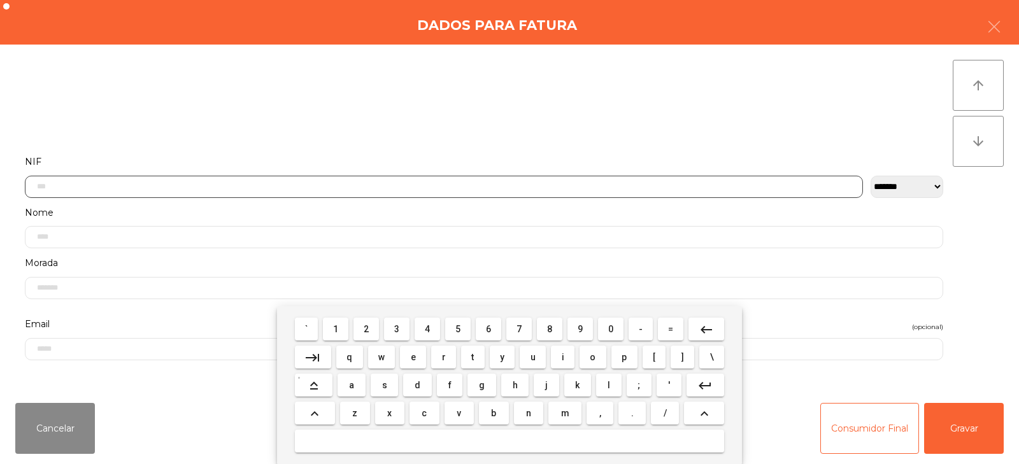
scroll to position [93, 0]
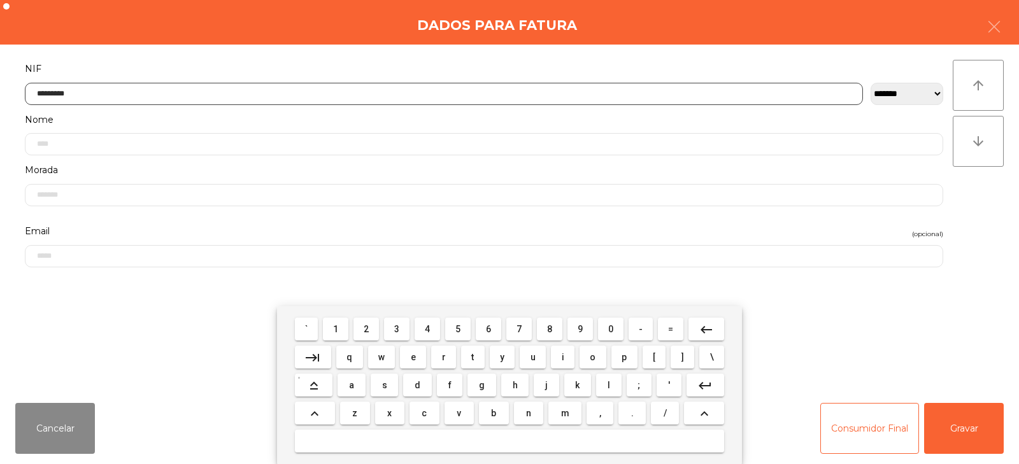
type input "*********"
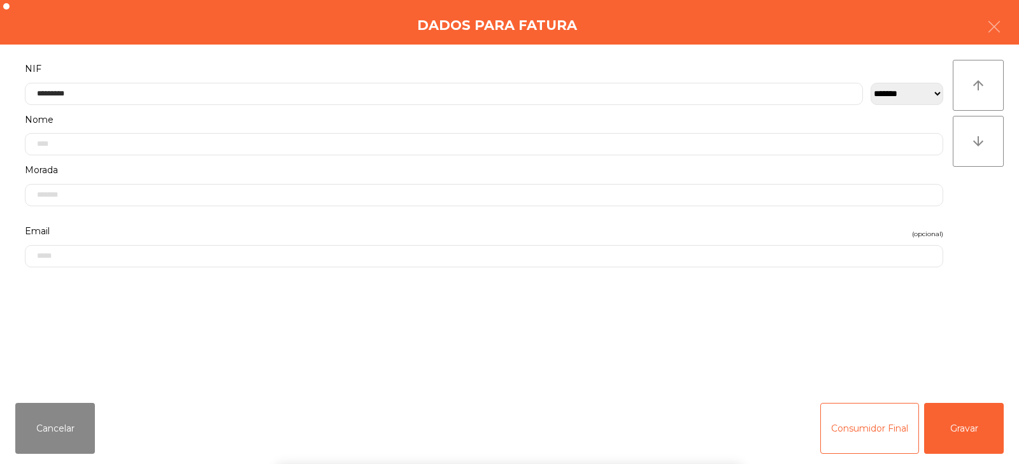
click at [980, 439] on div "` 1 2 3 4 5 6 7 8 9 0 - = keyboard_backspace keyboard_tab q w e r t y u i o p […" at bounding box center [509, 385] width 1019 height 158
click at [958, 422] on button "Gravar" at bounding box center [964, 428] width 80 height 51
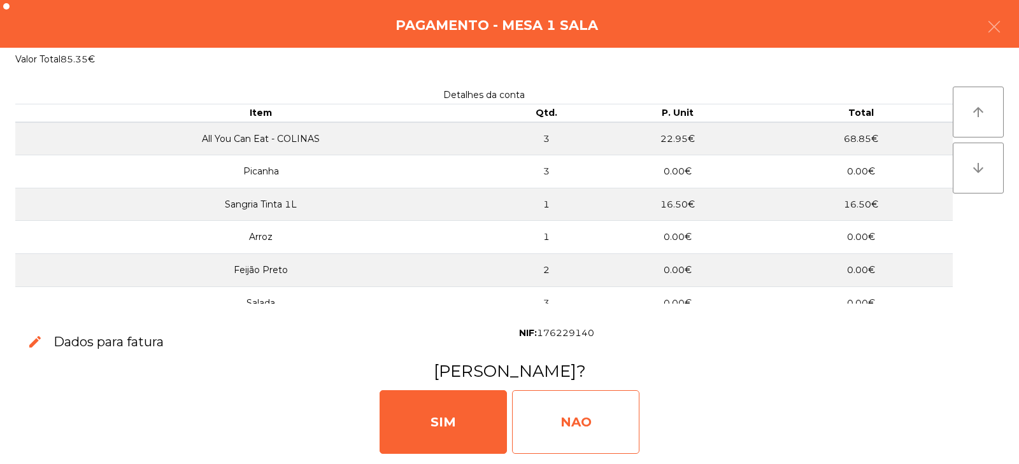
click at [585, 426] on div "NAO" at bounding box center [575, 422] width 127 height 64
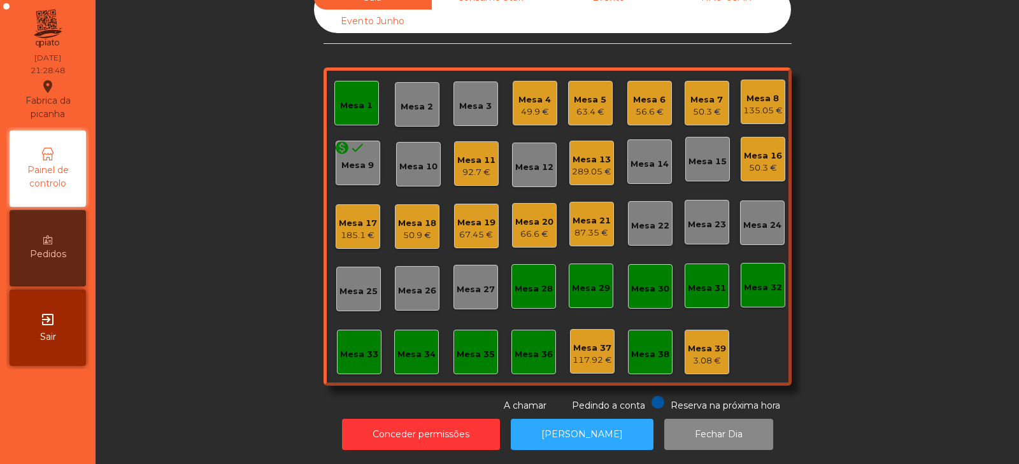
click at [253, 202] on div "Sala Consumo Staff Evento NÃO USAR Evento Junho Mesa 1 Mesa 2 Mesa 3 Mesa 4 49.…" at bounding box center [557, 199] width 889 height 427
click at [703, 218] on div "Mesa 23" at bounding box center [707, 224] width 38 height 13
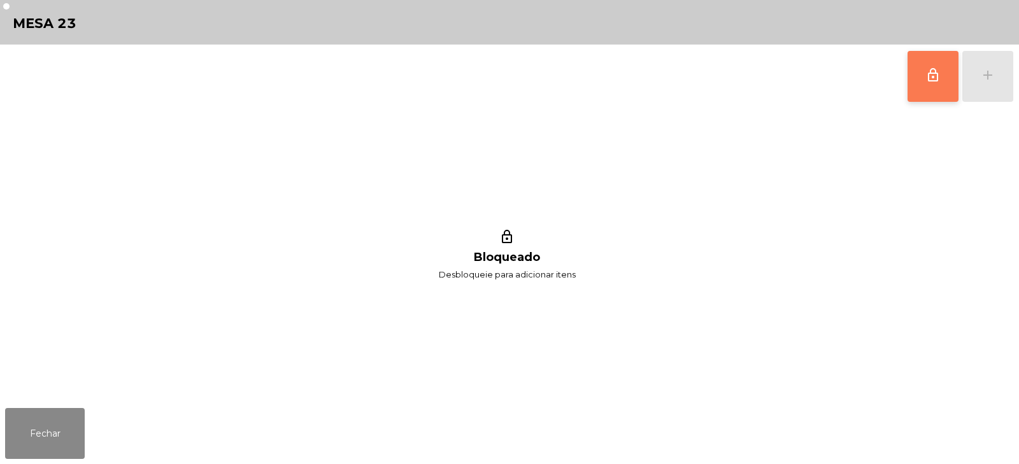
click at [926, 81] on span "lock_outline" at bounding box center [932, 74] width 15 height 15
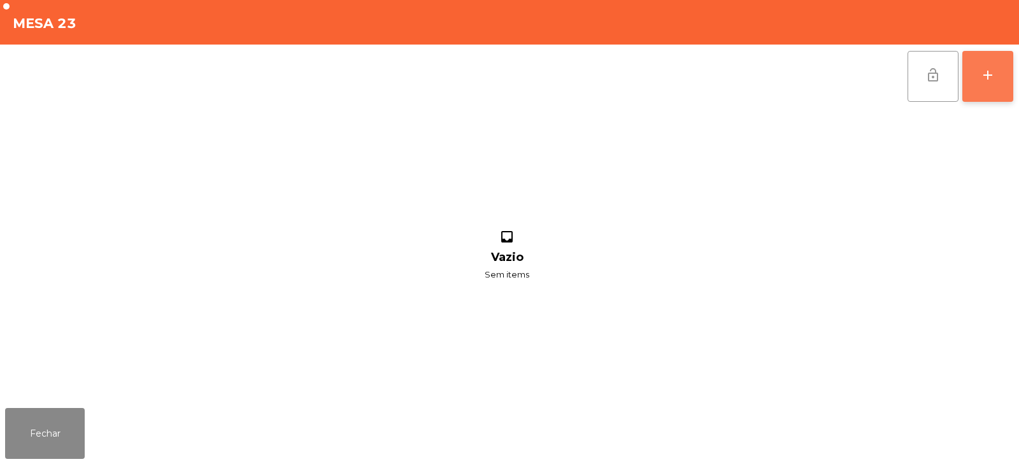
click at [991, 74] on div "add" at bounding box center [987, 74] width 15 height 15
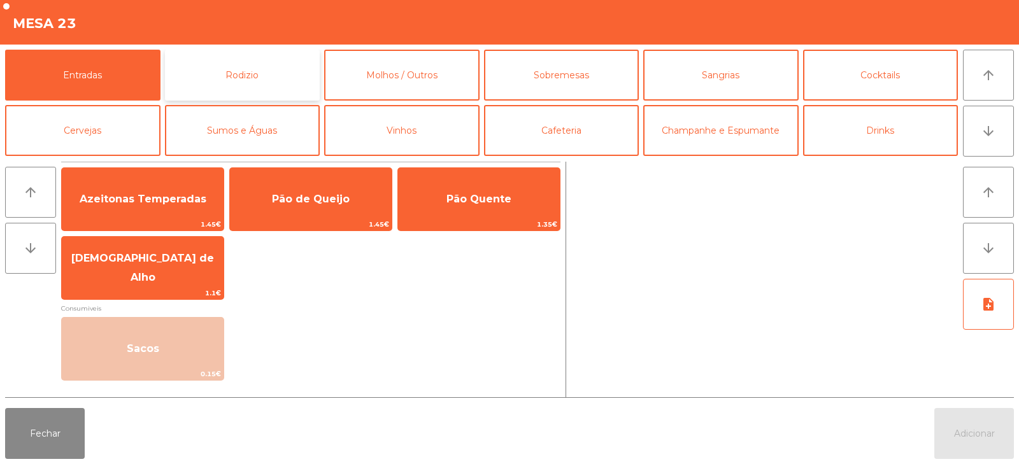
click at [217, 72] on button "Rodizio" at bounding box center [242, 75] width 155 height 51
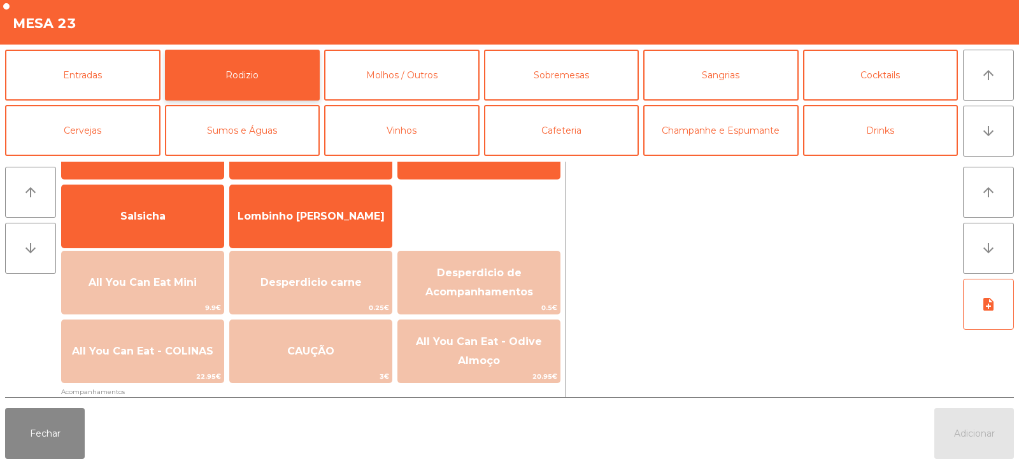
scroll to position [66, 0]
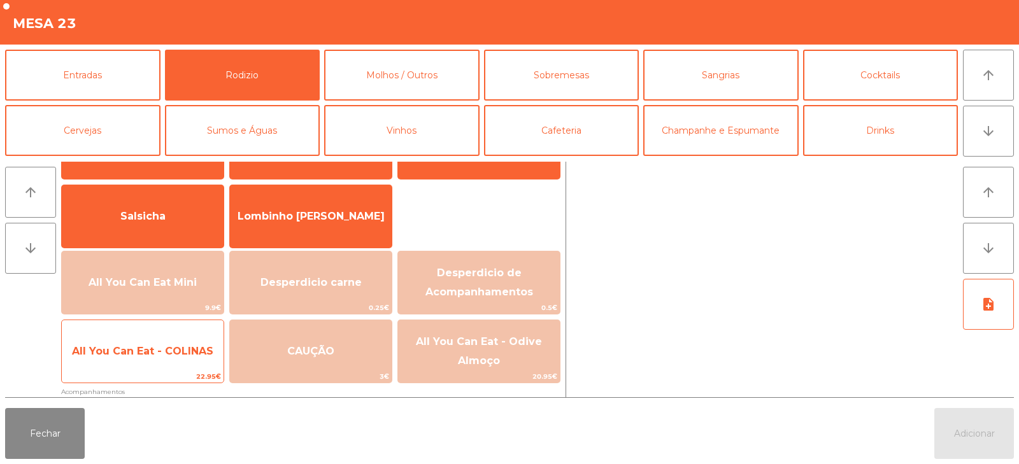
click at [134, 378] on span "22.95€" at bounding box center [143, 377] width 162 height 12
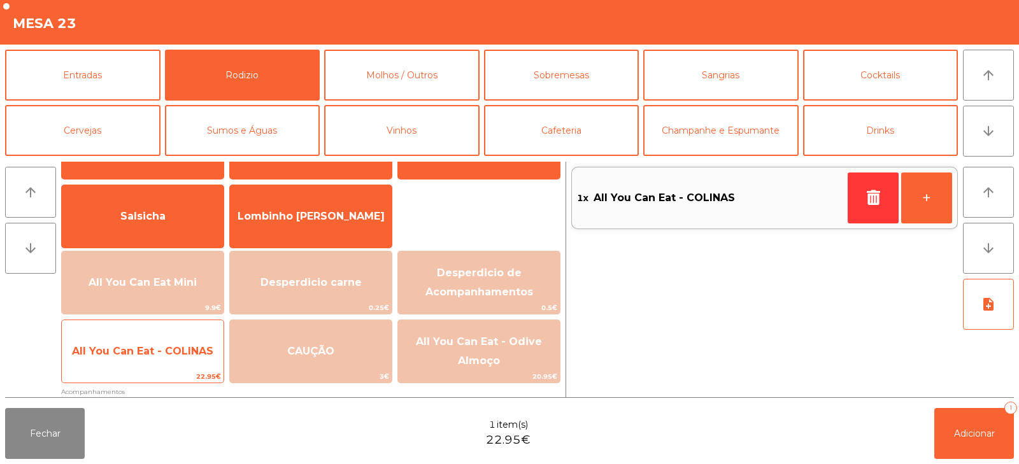
click at [136, 371] on span "22.95€" at bounding box center [143, 377] width 162 height 12
click at [136, 357] on span "All You Can Eat - COLINAS" at bounding box center [143, 351] width 162 height 34
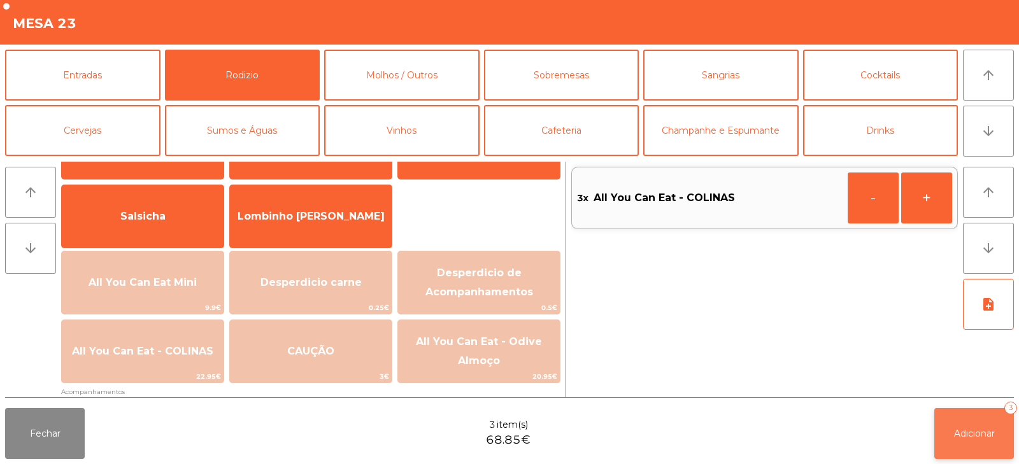
click at [966, 428] on span "Adicionar" at bounding box center [974, 433] width 41 height 11
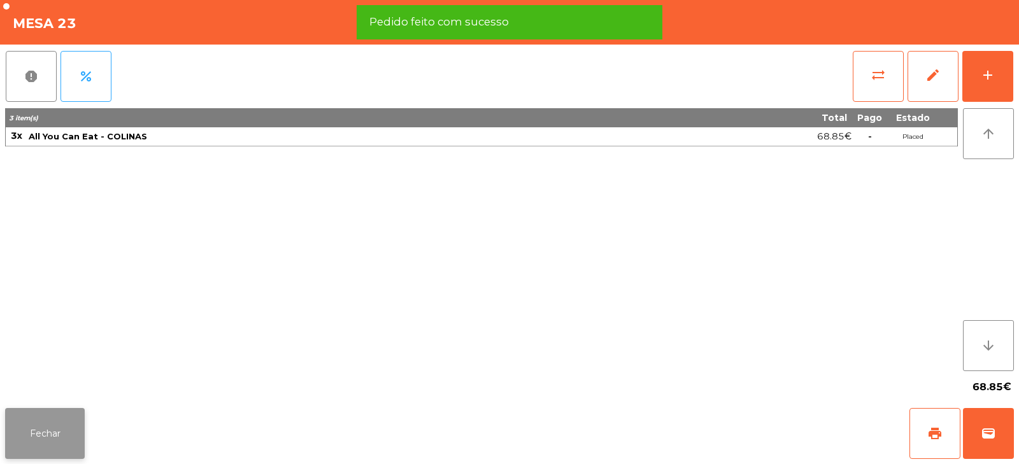
click at [59, 431] on button "Fechar" at bounding box center [45, 433] width 80 height 51
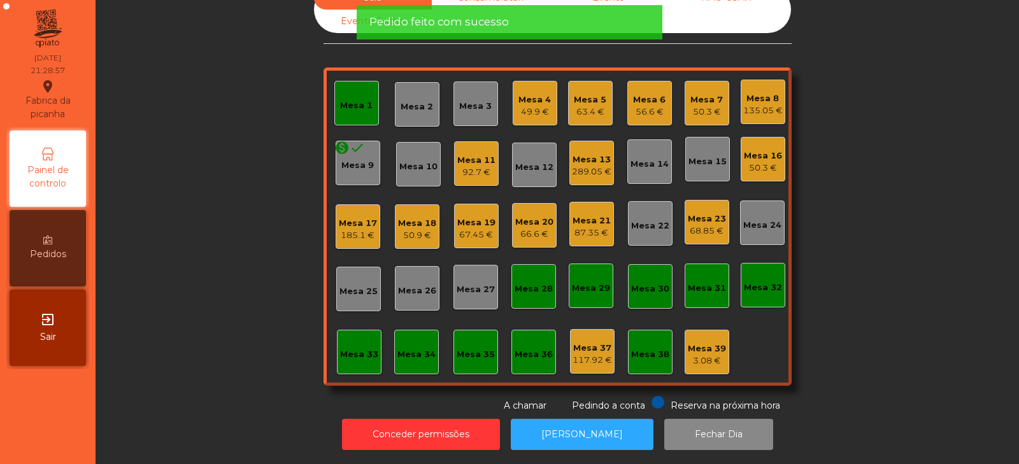
click at [211, 279] on div "Sala warning Consumo Staff Evento NÃO USAR Evento Junho Mesa 1 Mesa 2 Mesa 3 Me…" at bounding box center [557, 199] width 889 height 427
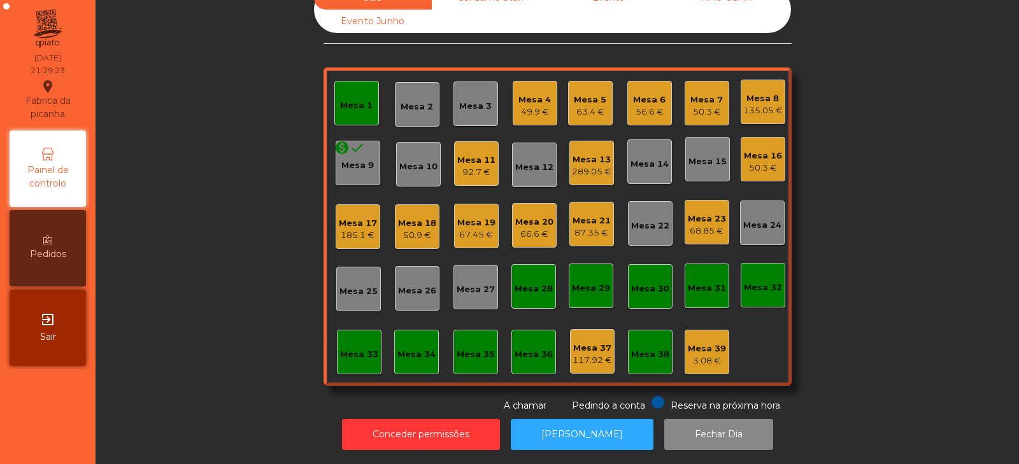
click at [334, 91] on div "Mesa 1" at bounding box center [356, 103] width 45 height 45
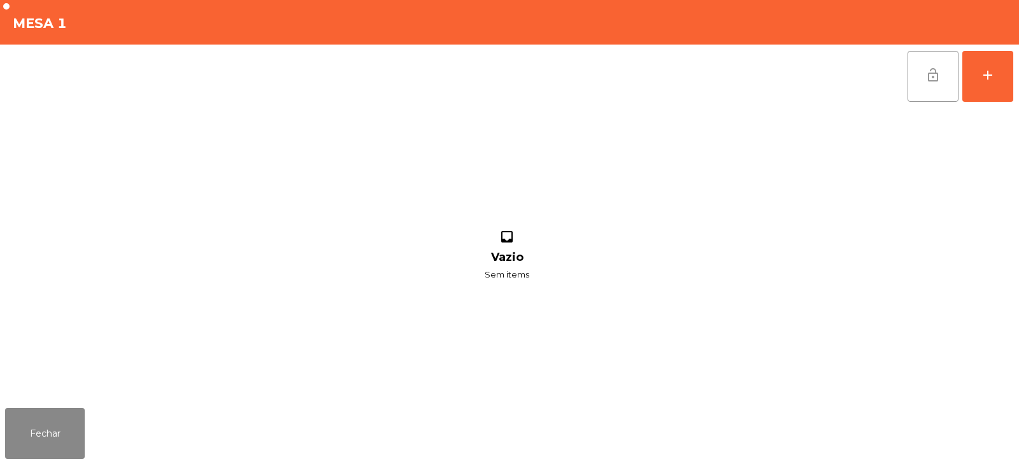
click at [912, 87] on button "lock_open" at bounding box center [932, 76] width 51 height 51
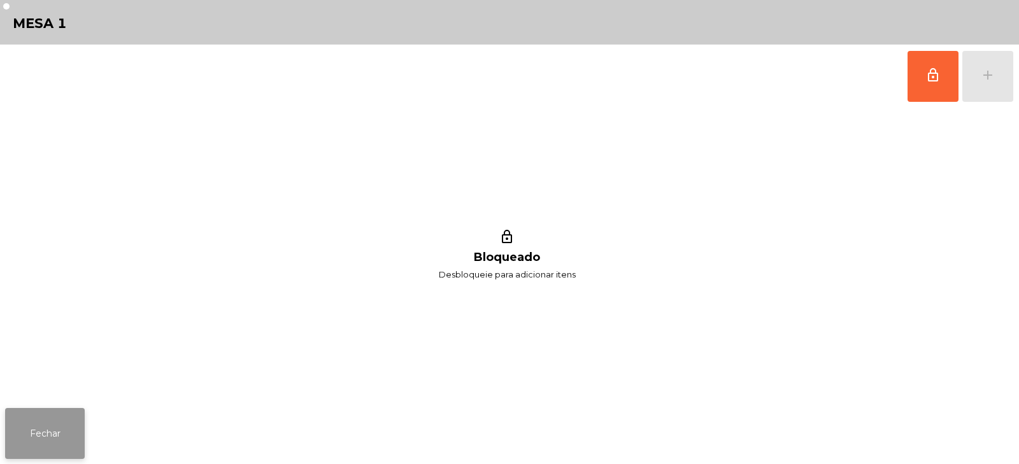
click at [39, 458] on button "Fechar" at bounding box center [45, 433] width 80 height 51
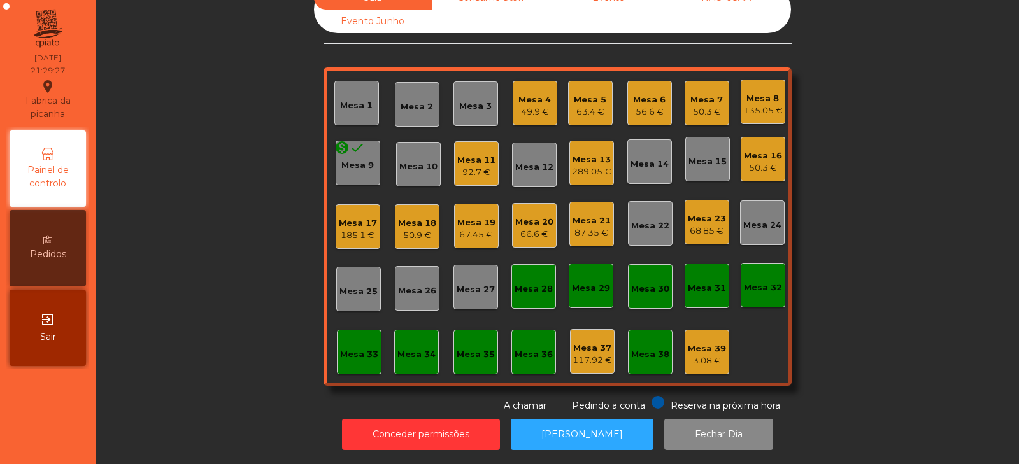
click at [633, 94] on div "Mesa 6" at bounding box center [649, 100] width 32 height 13
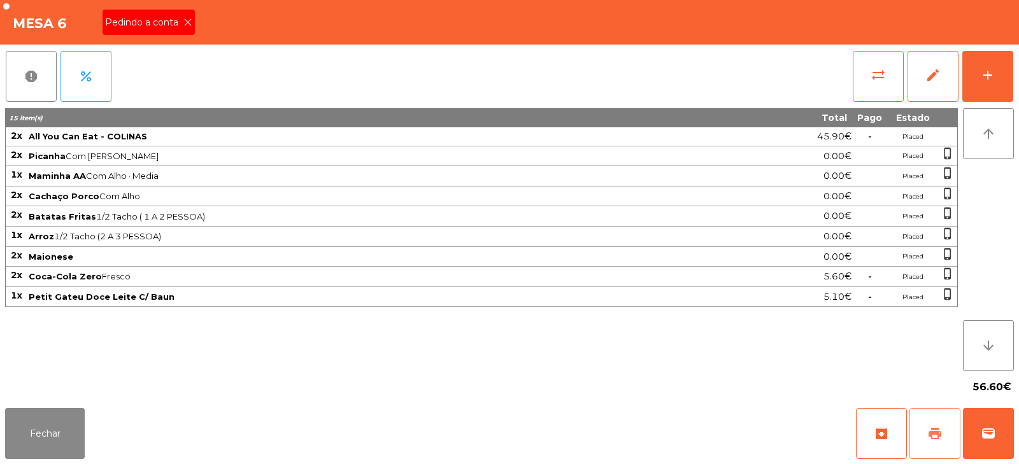
click at [924, 440] on button "print" at bounding box center [934, 433] width 51 height 51
click at [48, 434] on button "Fechar" at bounding box center [45, 433] width 80 height 51
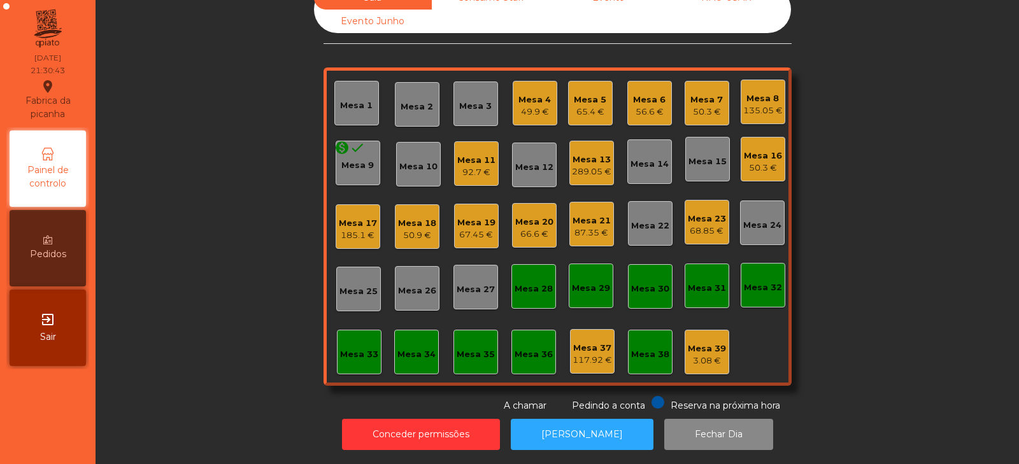
click at [635, 95] on div "Mesa 6" at bounding box center [649, 100] width 32 height 13
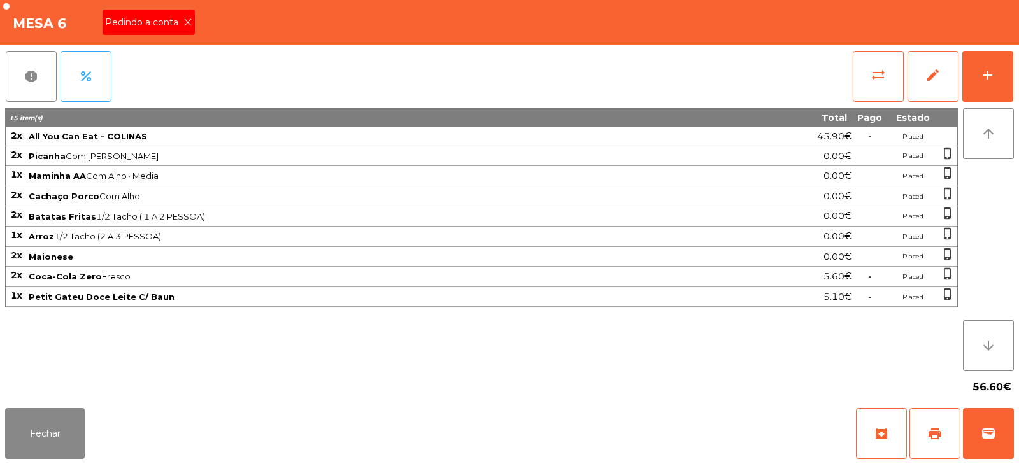
click at [180, 21] on span "Pedindo a conta" at bounding box center [144, 22] width 78 height 13
click at [990, 440] on span "wallet" at bounding box center [987, 433] width 15 height 15
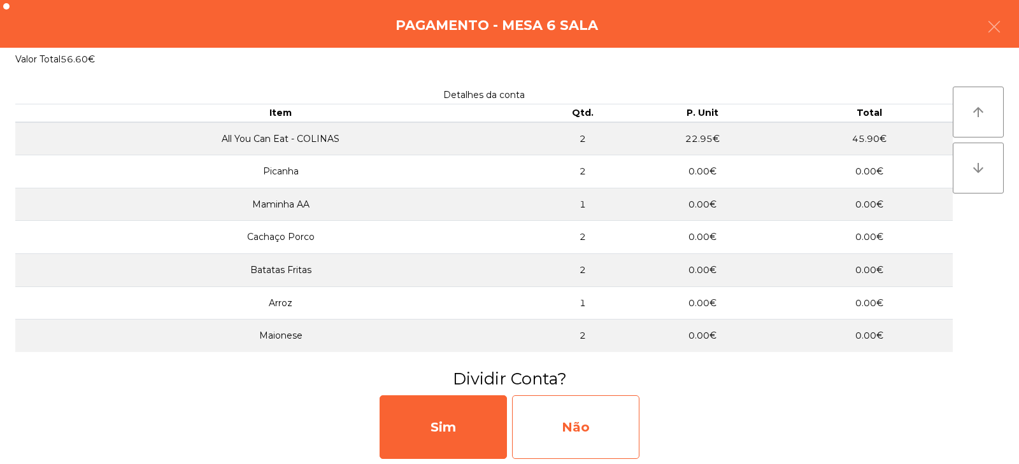
click at [581, 423] on div "Não" at bounding box center [575, 427] width 127 height 64
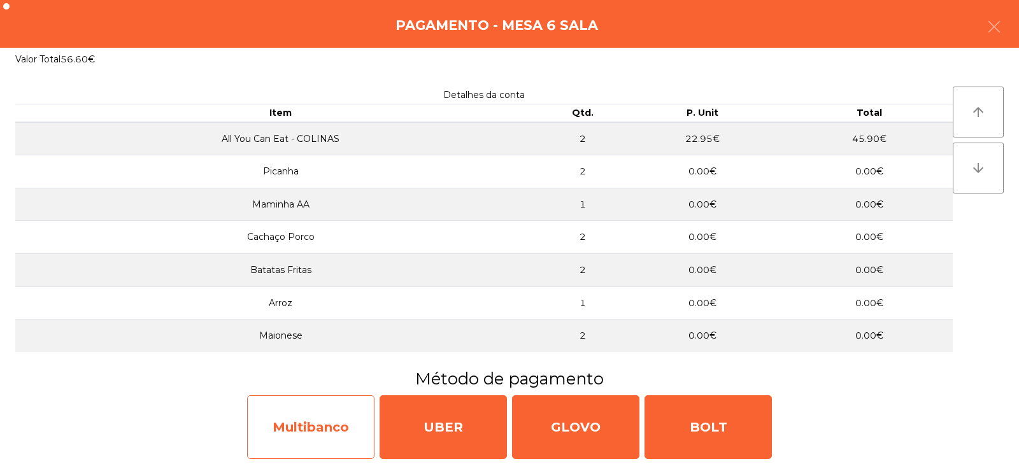
click at [311, 438] on div "Multibanco" at bounding box center [310, 427] width 127 height 64
select select "**"
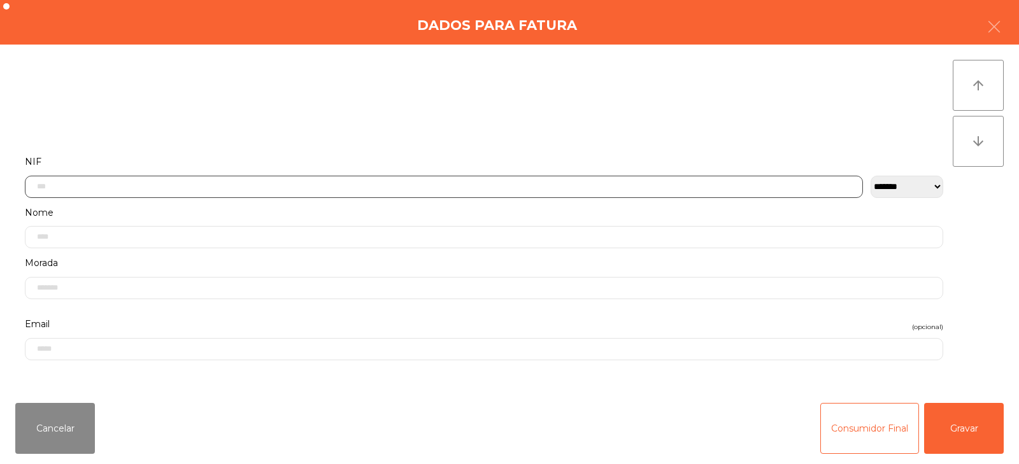
click at [309, 188] on input "text" at bounding box center [444, 187] width 838 height 22
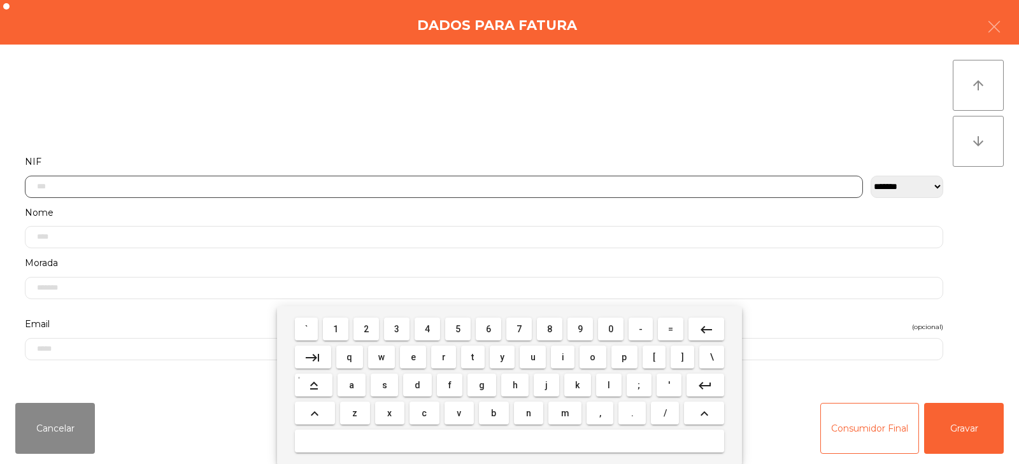
scroll to position [93, 0]
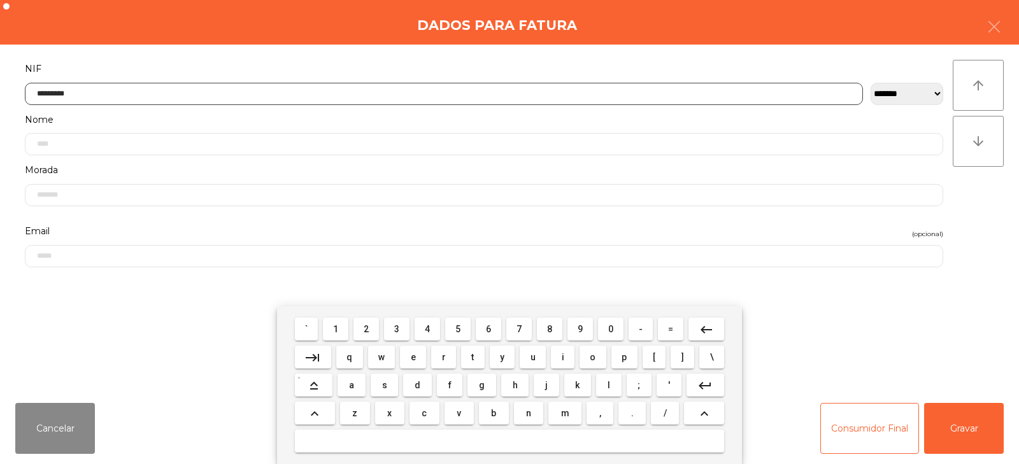
type input "*********"
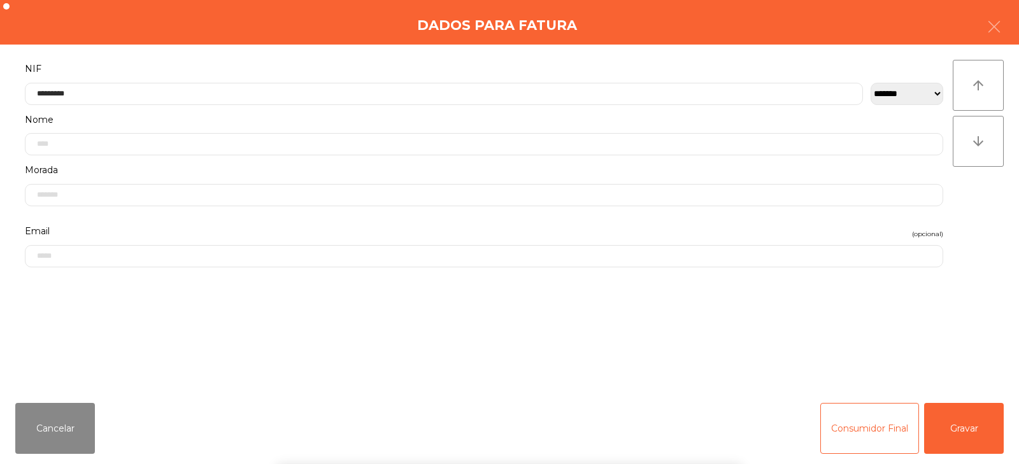
click at [966, 438] on div "` 1 2 3 4 5 6 7 8 9 0 - = keyboard_backspace keyboard_tab q w e r t y u i o p […" at bounding box center [509, 385] width 1019 height 158
click at [970, 411] on button "Gravar" at bounding box center [964, 428] width 80 height 51
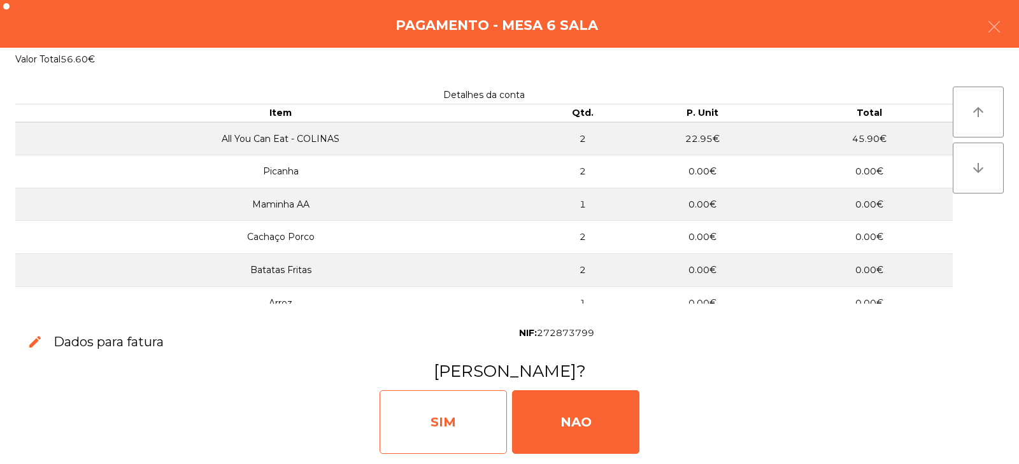
click at [448, 423] on div "SIM" at bounding box center [442, 422] width 127 height 64
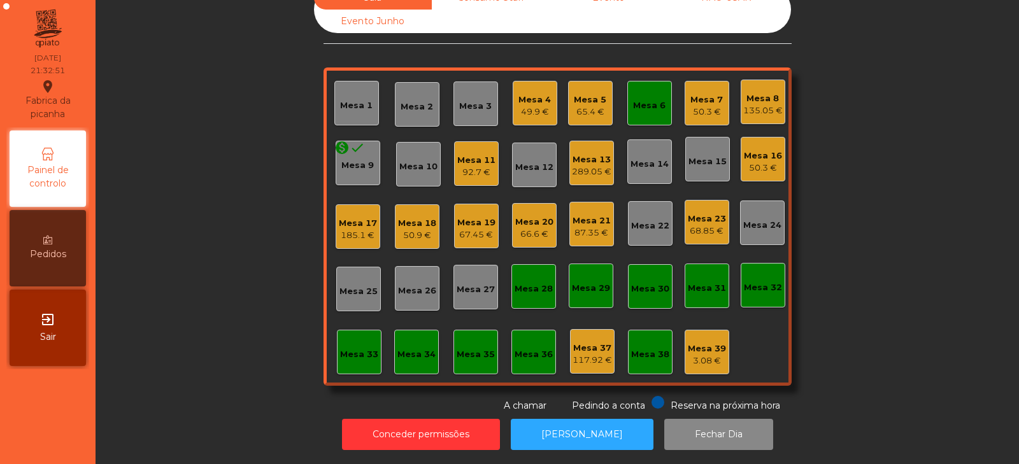
click at [237, 169] on div "Sala warning Consumo Staff Evento NÃO USAR Evento Junho Mesa 1 Mesa 2 Mesa 3 Me…" at bounding box center [557, 199] width 889 height 427
click at [647, 201] on div "Mesa 22" at bounding box center [650, 223] width 45 height 45
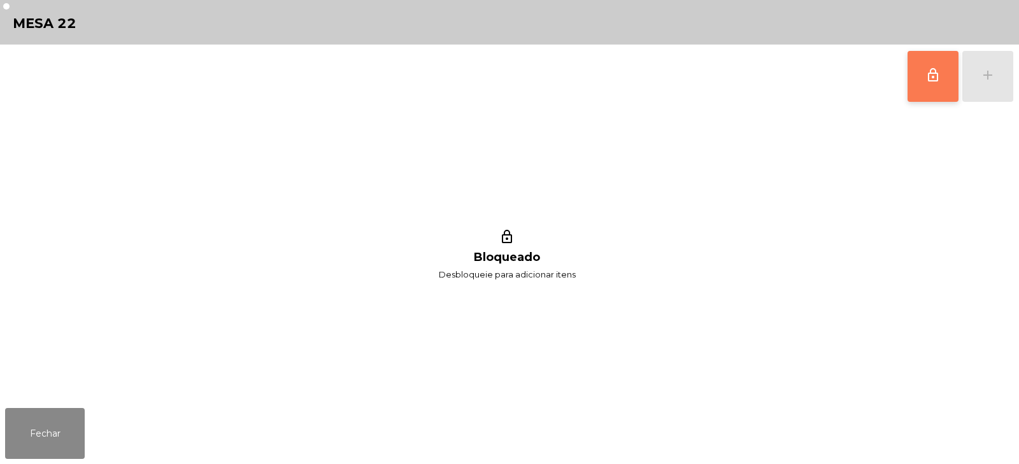
click at [919, 76] on button "lock_outline" at bounding box center [932, 76] width 51 height 51
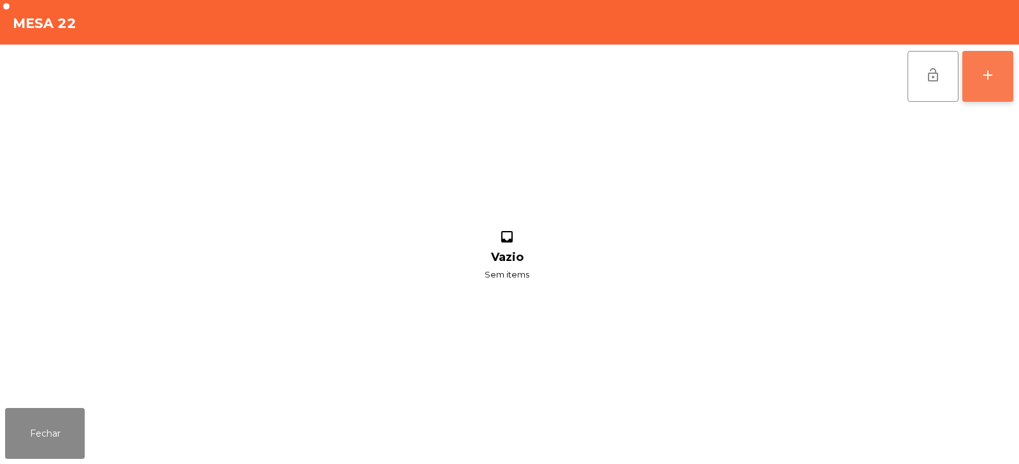
click at [997, 81] on button "add" at bounding box center [987, 76] width 51 height 51
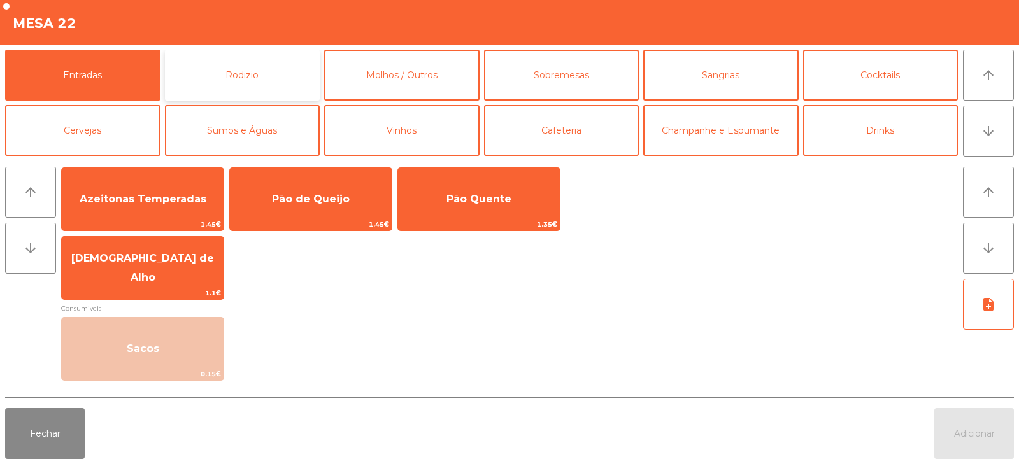
click at [217, 60] on button "Rodizio" at bounding box center [242, 75] width 155 height 51
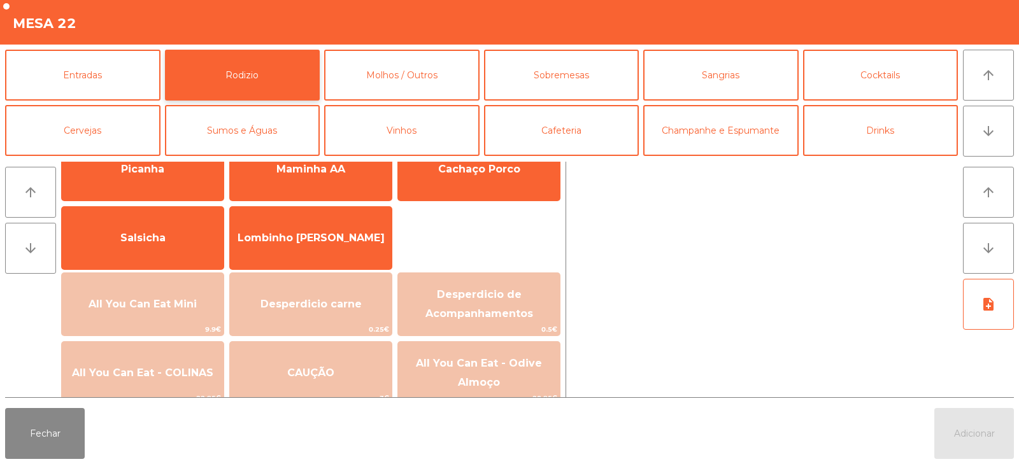
scroll to position [45, 0]
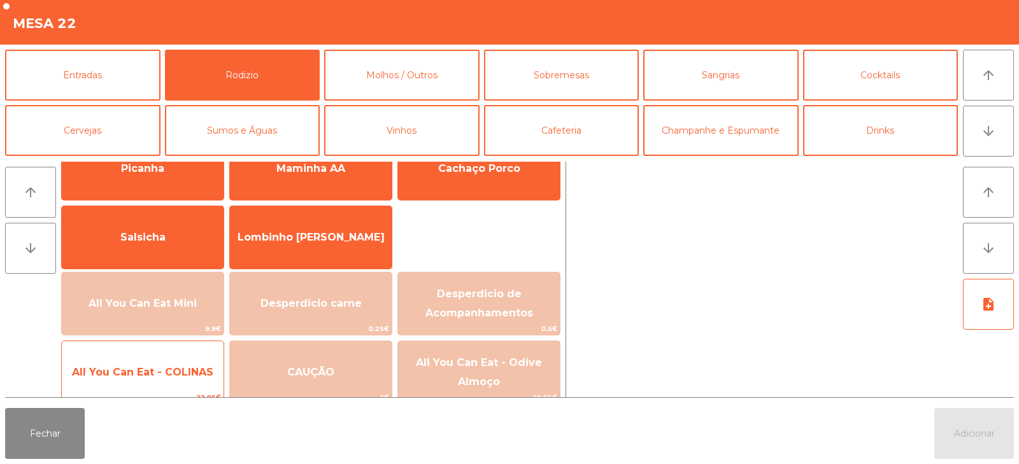
click at [148, 376] on span "All You Can Eat - COLINAS" at bounding box center [142, 372] width 141 height 12
click at [142, 380] on span "All You Can Eat - COLINAS" at bounding box center [143, 372] width 162 height 34
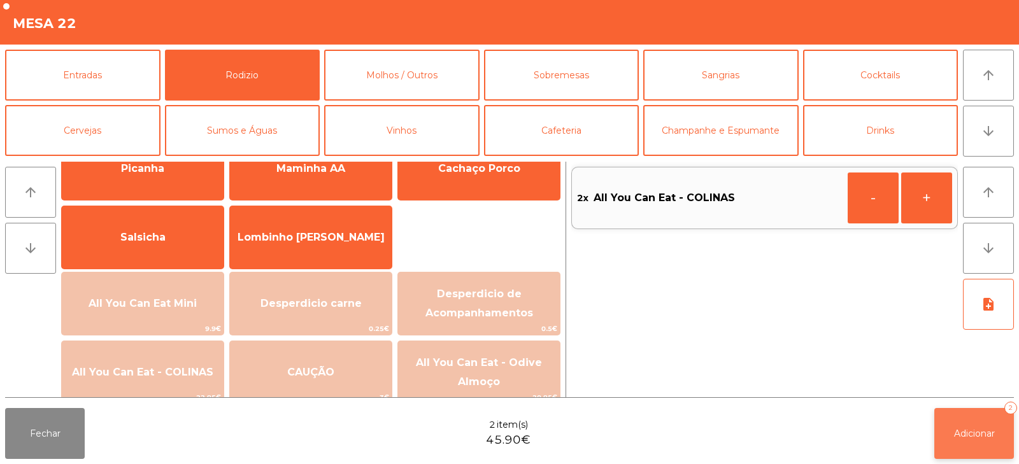
click at [962, 428] on span "Adicionar" at bounding box center [974, 433] width 41 height 11
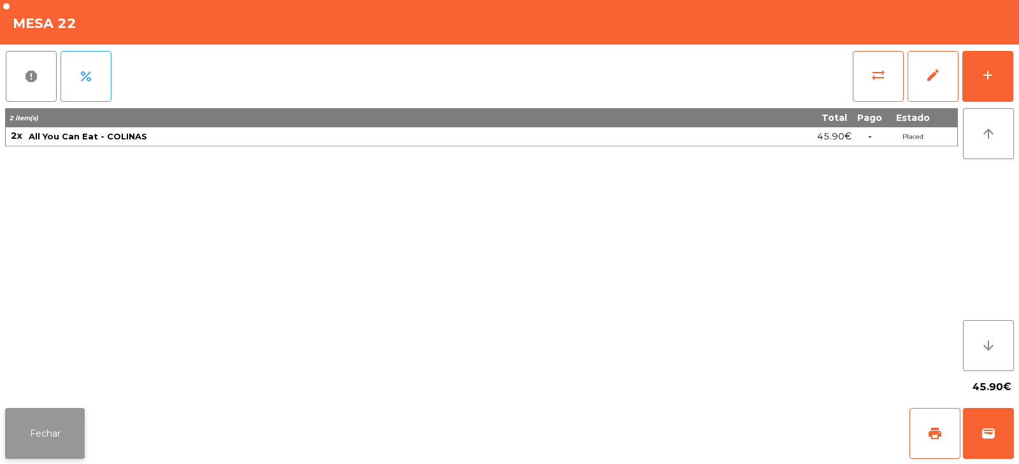
click at [43, 430] on button "Fechar" at bounding box center [45, 433] width 80 height 51
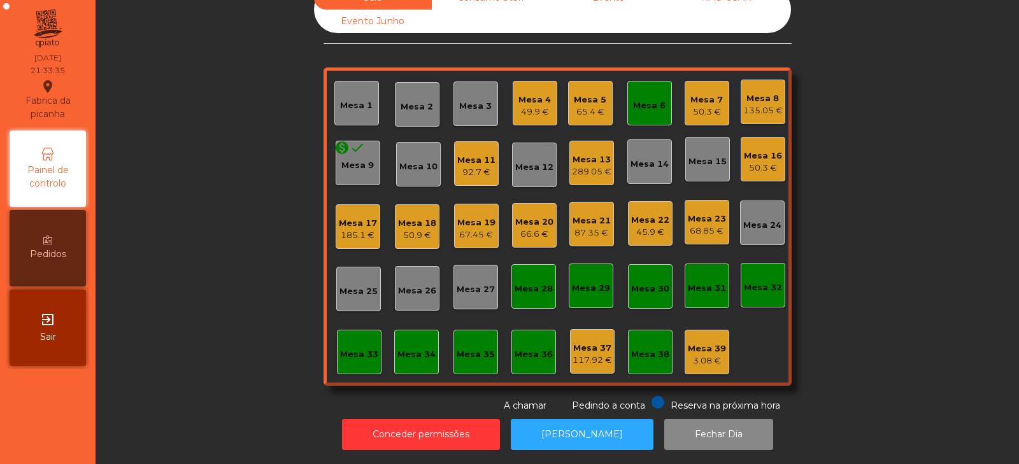
click at [463, 229] on div "67.45 €" at bounding box center [476, 235] width 38 height 13
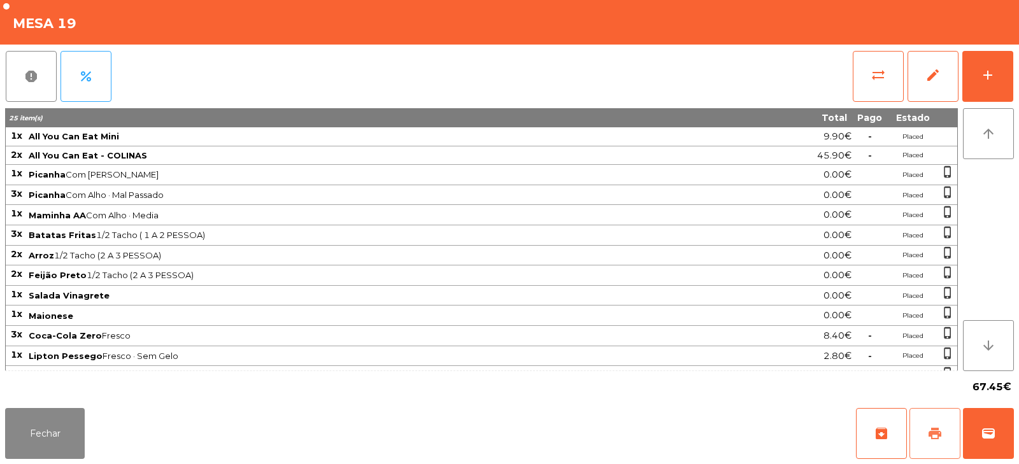
click at [933, 430] on span "print" at bounding box center [934, 433] width 15 height 15
click at [942, 428] on span "print" at bounding box center [934, 433] width 15 height 15
click at [996, 428] on button "wallet" at bounding box center [988, 433] width 51 height 51
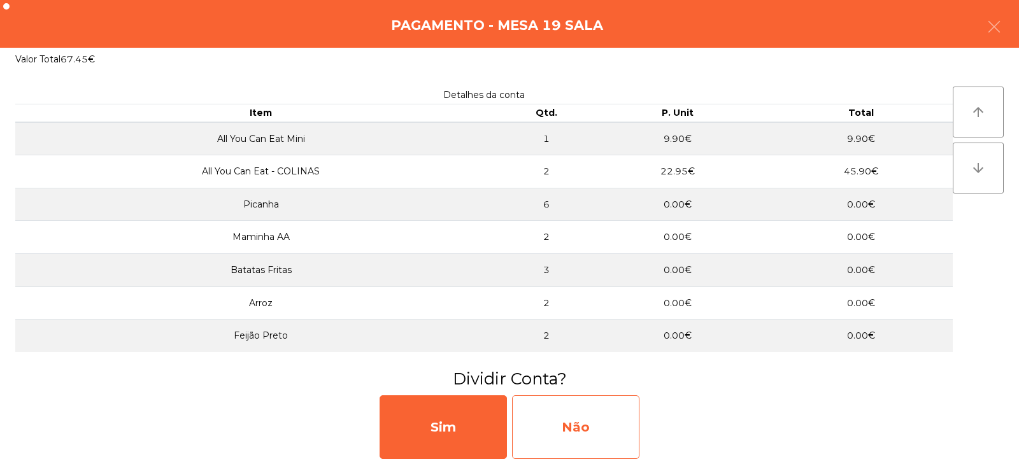
click at [590, 445] on div "Não" at bounding box center [575, 427] width 127 height 64
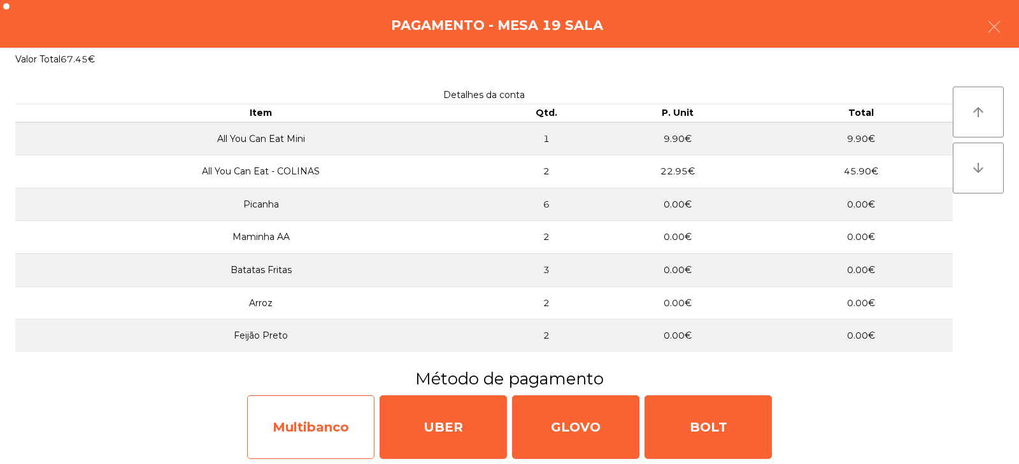
click at [330, 410] on div "Multibanco" at bounding box center [310, 427] width 127 height 64
select select "**"
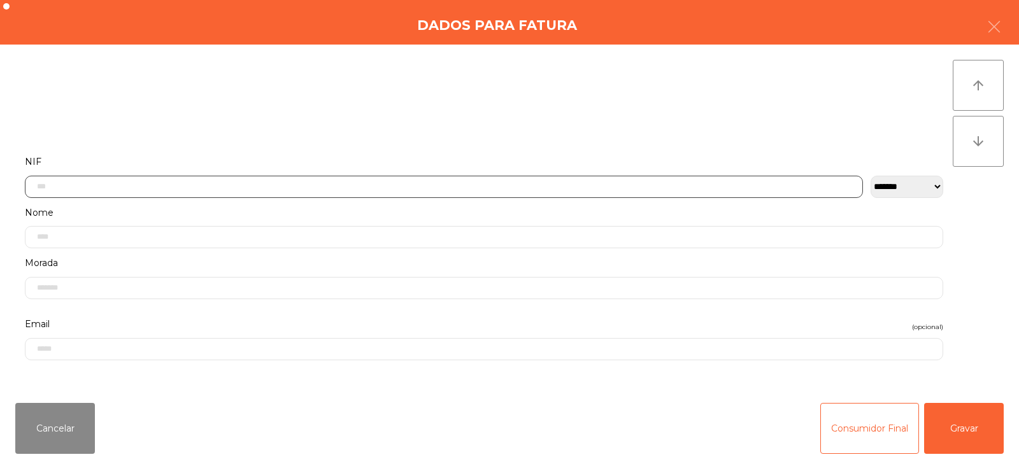
click at [507, 178] on input "text" at bounding box center [444, 187] width 838 height 22
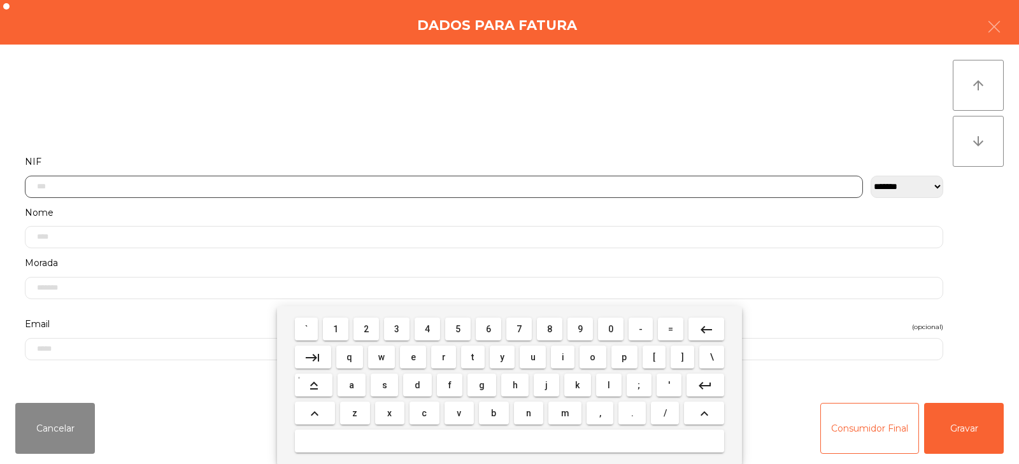
scroll to position [93, 0]
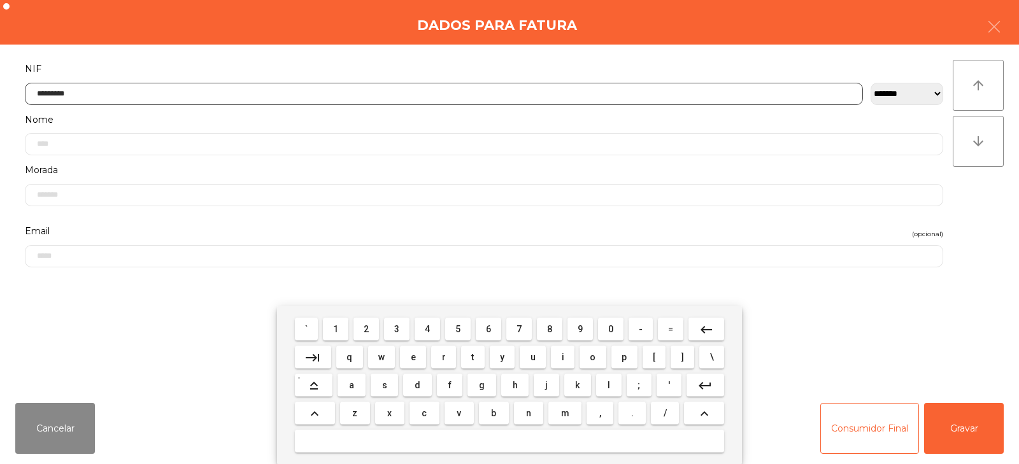
type input "*********"
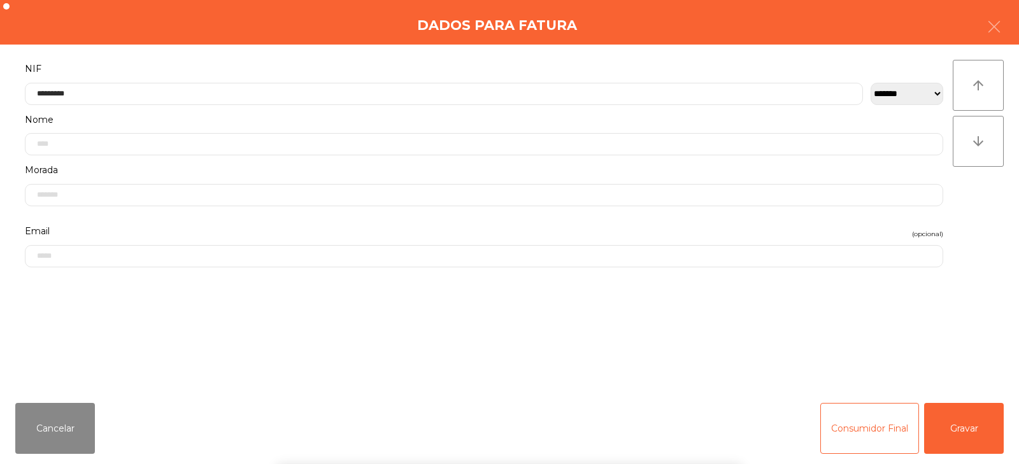
click at [995, 423] on div "` 1 2 3 4 5 6 7 8 9 0 - = keyboard_backspace keyboard_tab q w e r t y u i o p […" at bounding box center [509, 385] width 1019 height 158
click at [979, 420] on button "Gravar" at bounding box center [964, 428] width 80 height 51
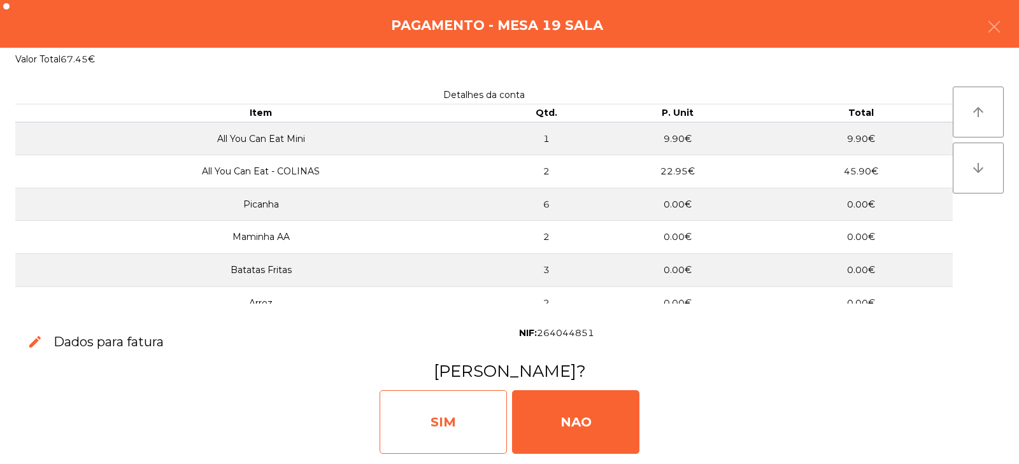
click at [452, 410] on div "SIM" at bounding box center [442, 422] width 127 height 64
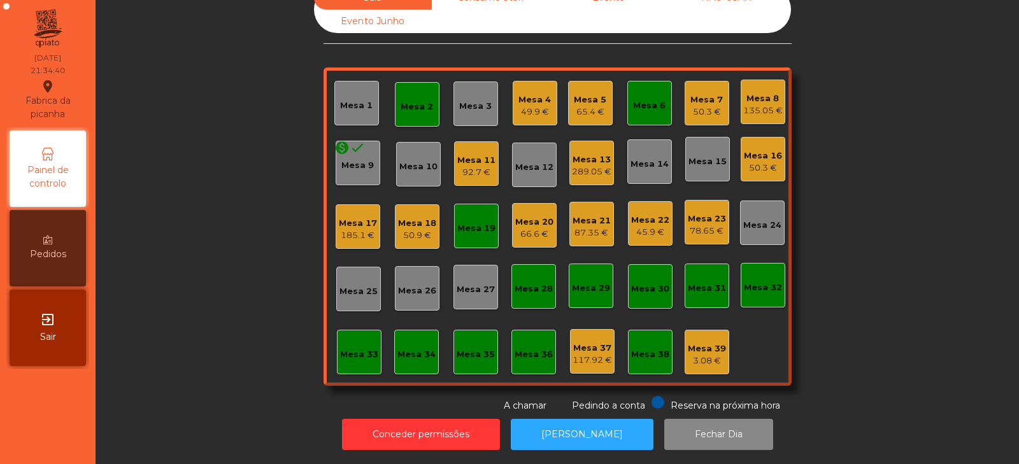
click at [705, 225] on div "78.65 €" at bounding box center [707, 231] width 38 height 13
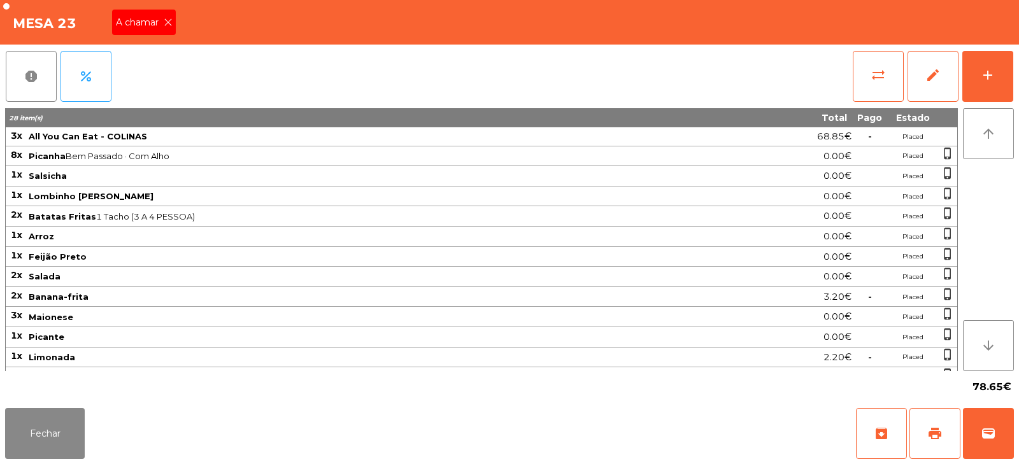
click at [168, 22] on icon at bounding box center [168, 22] width 9 height 9
click at [49, 432] on button "Fechar" at bounding box center [45, 433] width 80 height 51
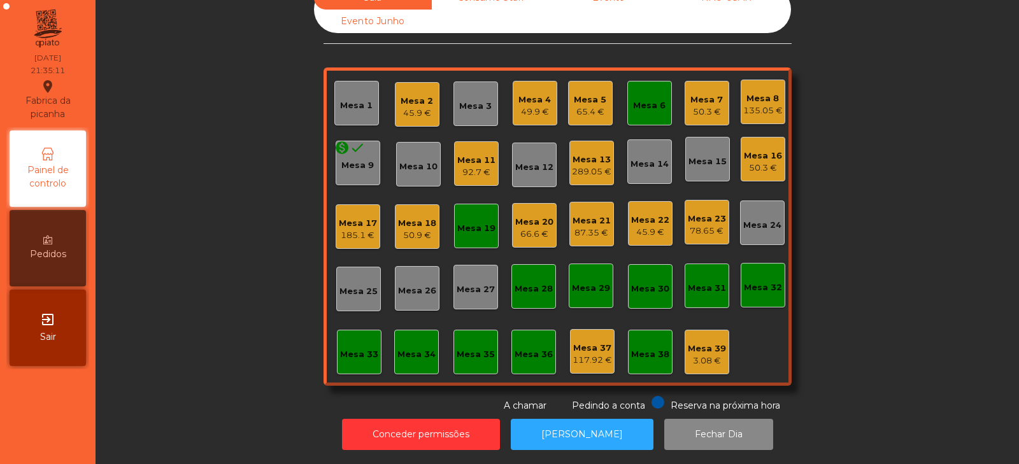
click at [628, 87] on div "Mesa 6" at bounding box center [649, 103] width 45 height 45
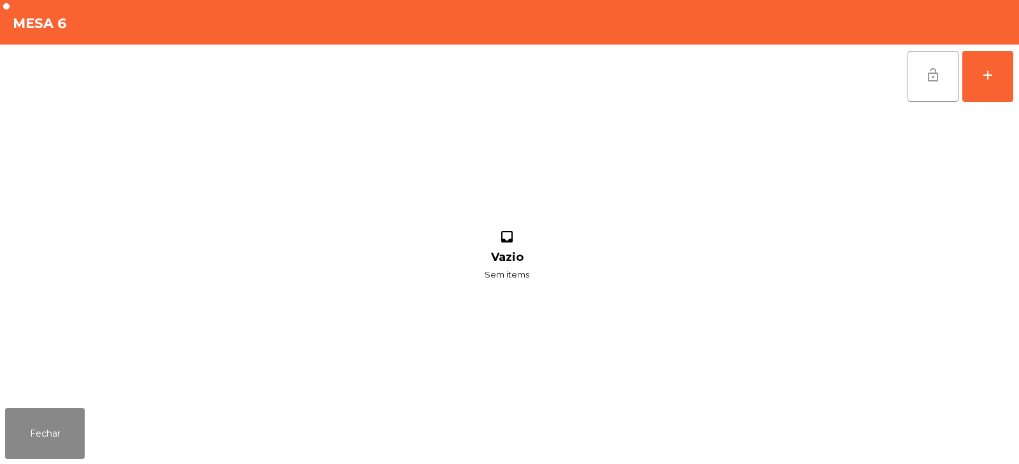
click at [949, 91] on button "lock_open" at bounding box center [932, 76] width 51 height 51
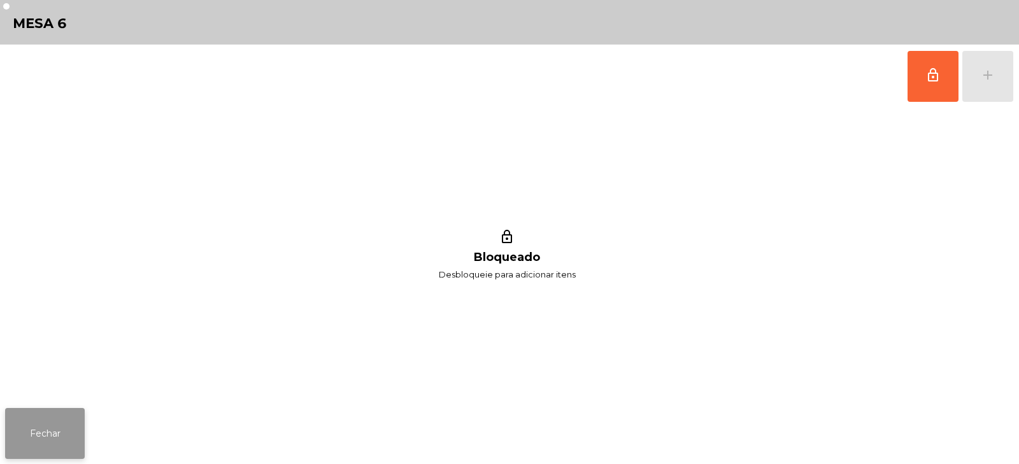
click at [35, 418] on button "Fechar" at bounding box center [45, 433] width 80 height 51
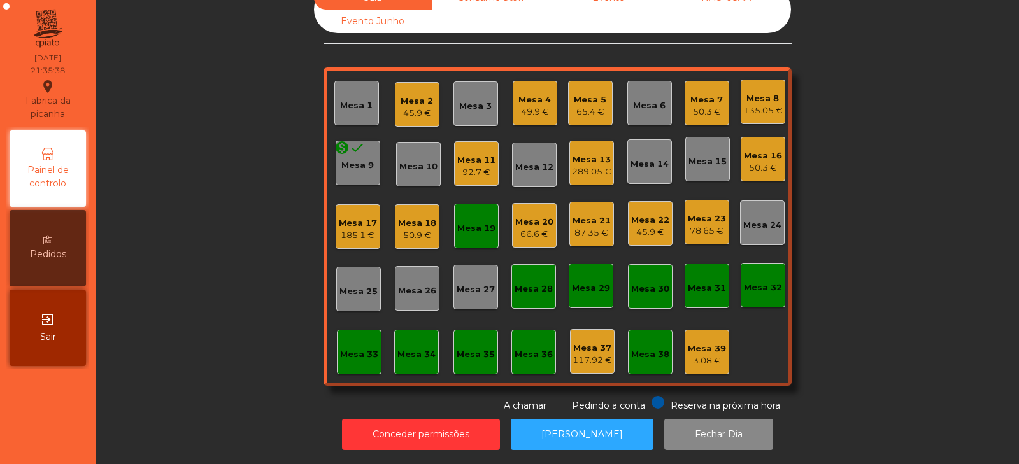
click at [480, 101] on div "Mesa 3" at bounding box center [475, 106] width 32 height 13
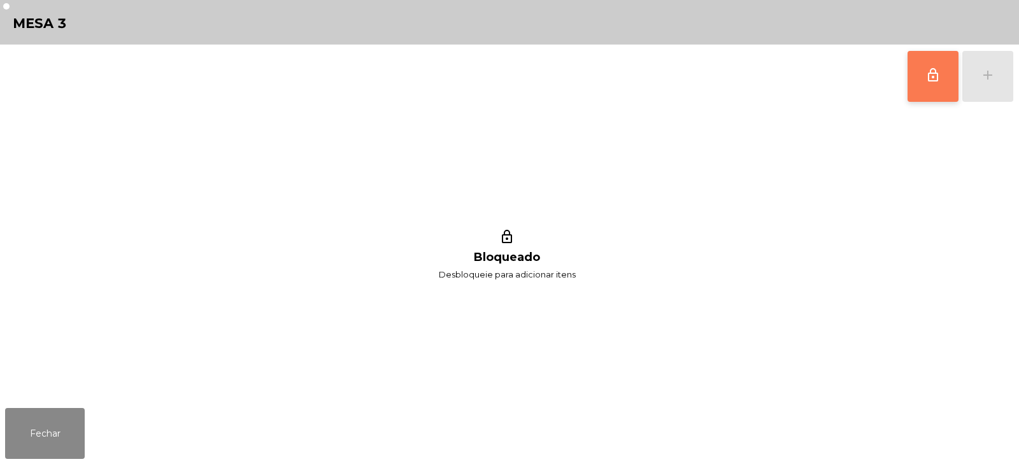
click at [910, 94] on button "lock_outline" at bounding box center [932, 76] width 51 height 51
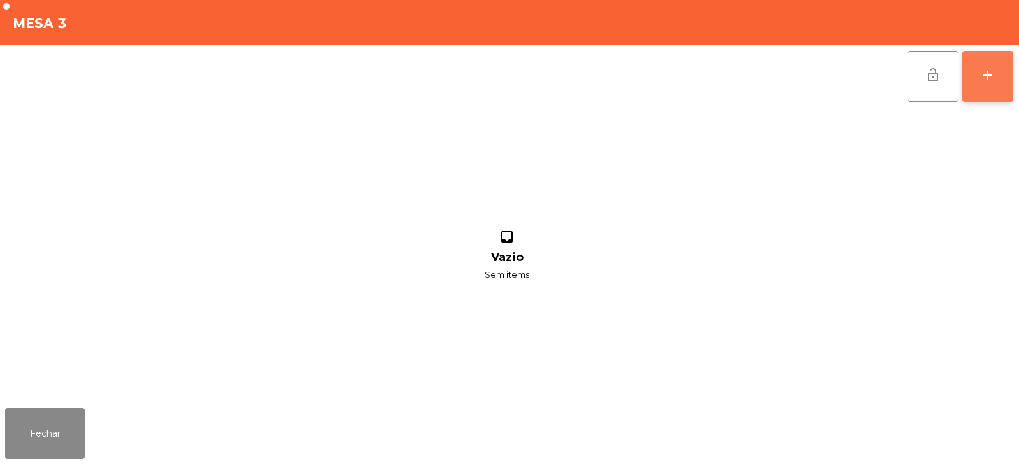
click at [975, 85] on button "add" at bounding box center [987, 76] width 51 height 51
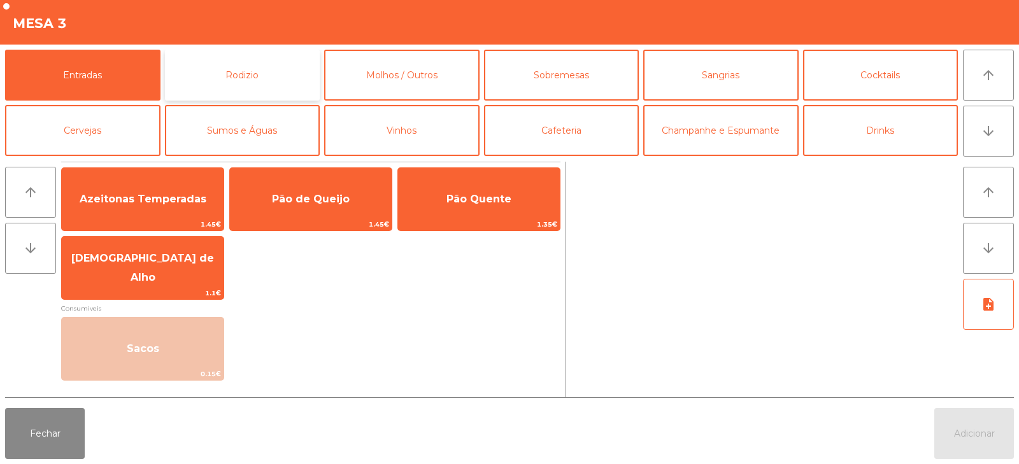
click at [213, 74] on button "Rodizio" at bounding box center [242, 75] width 155 height 51
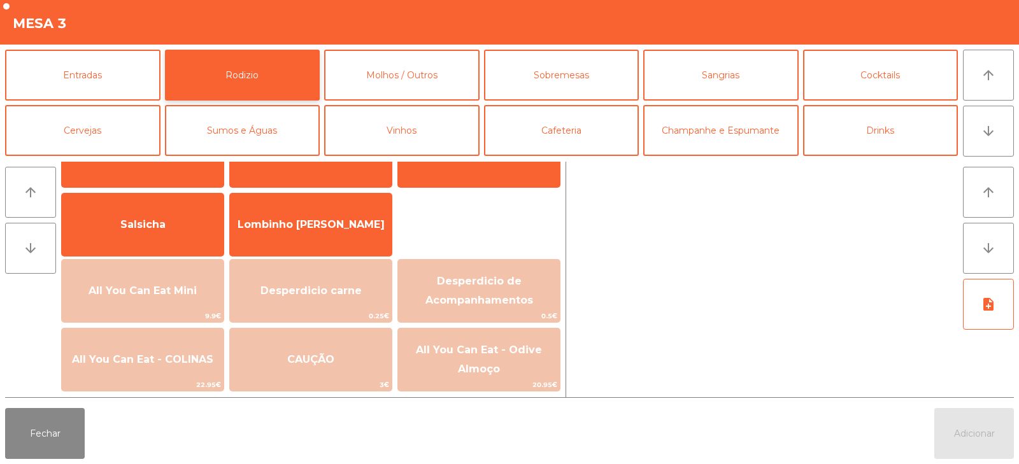
scroll to position [95, 0]
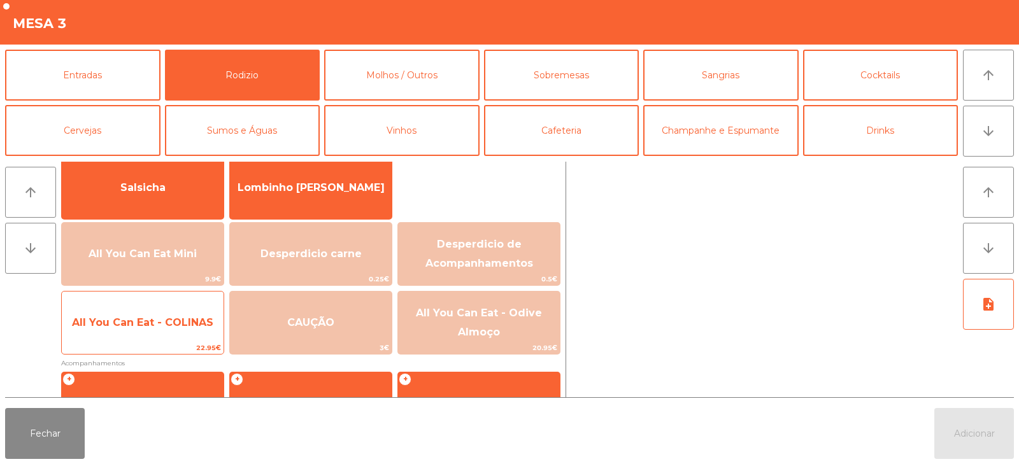
click at [163, 322] on span "All You Can Eat - COLINAS" at bounding box center [142, 322] width 141 height 12
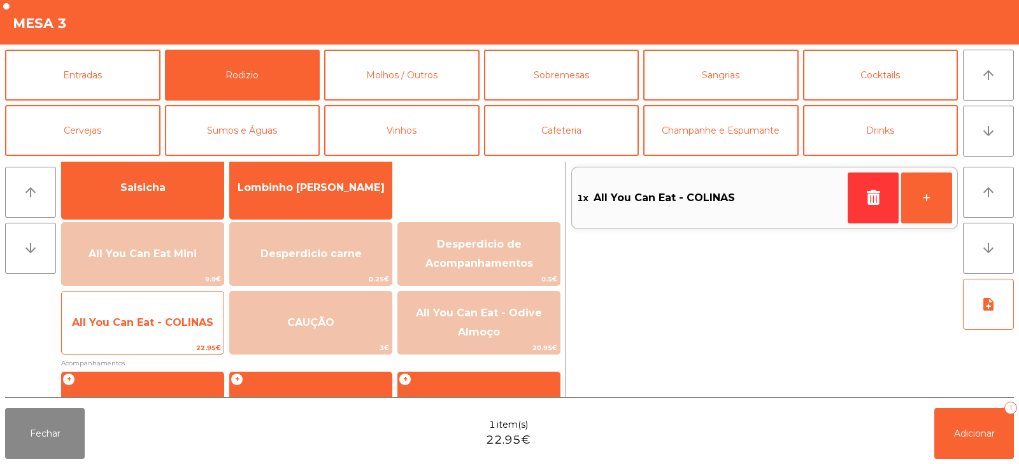
click at [172, 321] on span "All You Can Eat - COLINAS" at bounding box center [142, 322] width 141 height 12
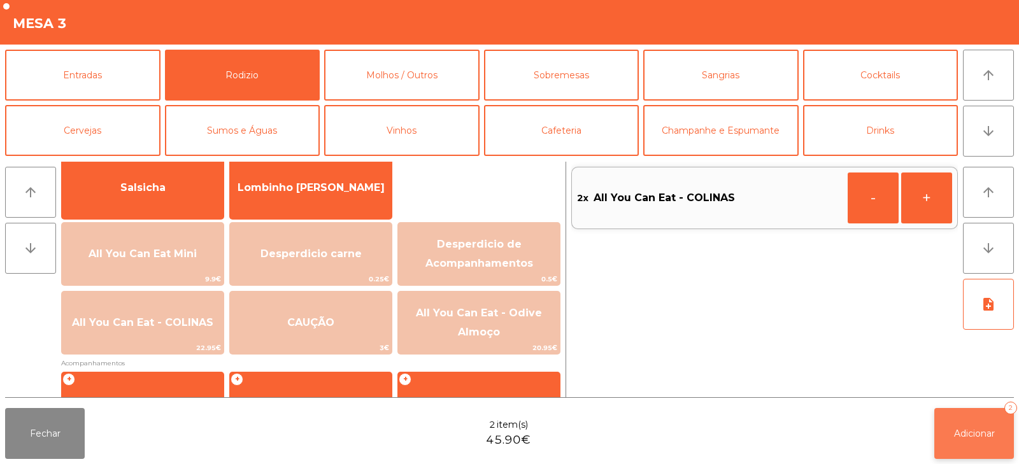
click at [970, 428] on span "Adicionar" at bounding box center [974, 433] width 41 height 11
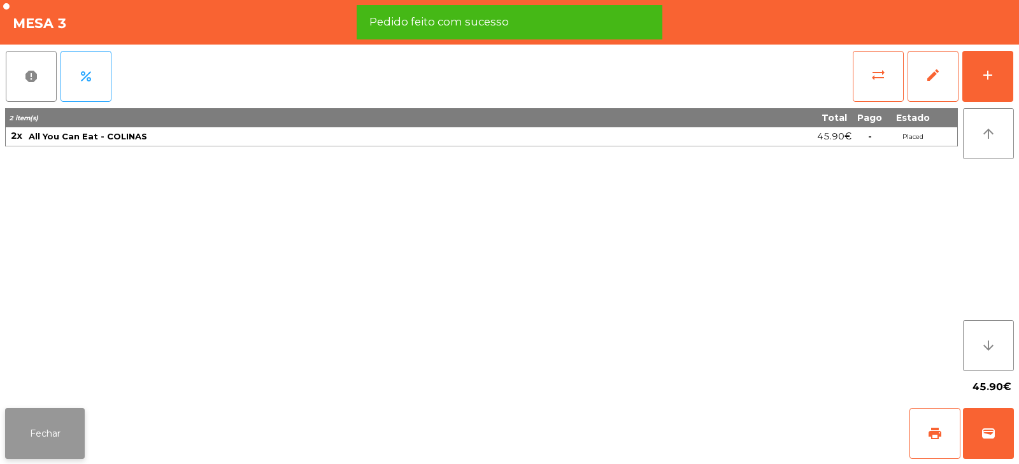
click at [48, 426] on button "Fechar" at bounding box center [45, 433] width 80 height 51
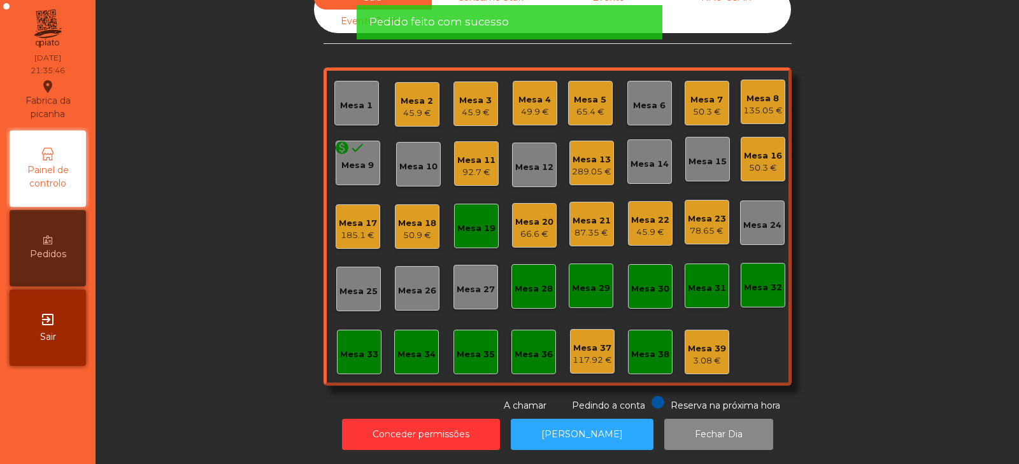
click at [178, 218] on div "Sala Consumo Staff Evento NÃO USAR Evento Junho Mesa 1 Mesa 2 45.9 € Mesa 3 45.…" at bounding box center [557, 199] width 889 height 427
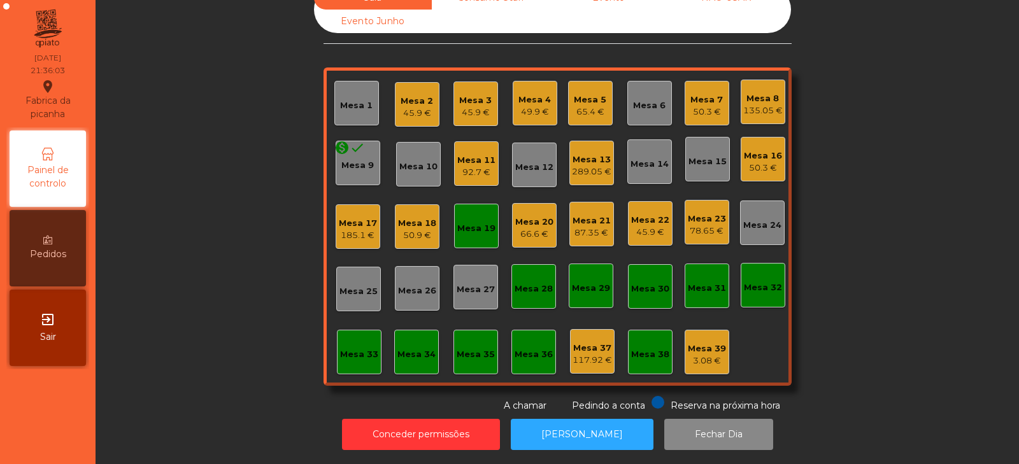
click at [230, 260] on div "Sala Consumo Staff Evento NÃO USAR Evento Junho Mesa 1 Mesa 2 45.9 € Mesa 3 45.…" at bounding box center [557, 199] width 889 height 427
click at [475, 222] on div "Mesa 19" at bounding box center [476, 228] width 38 height 13
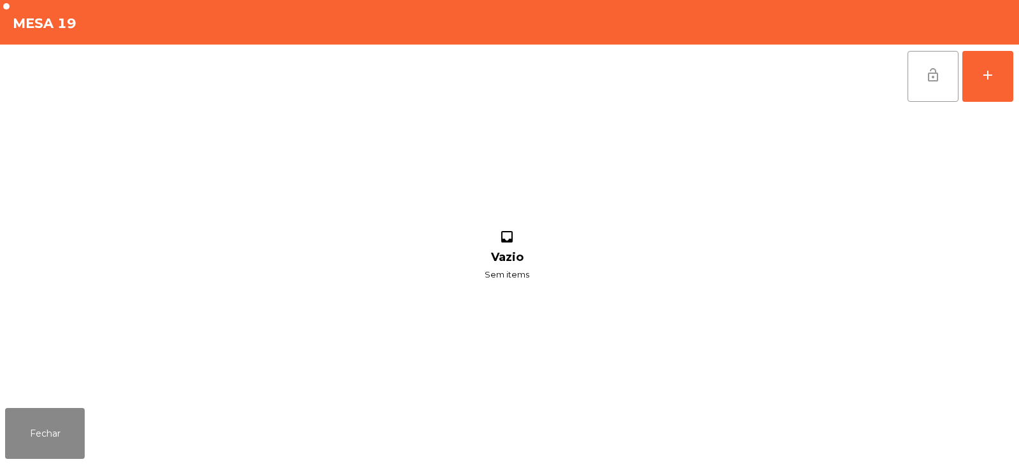
click at [931, 80] on span "lock_open" at bounding box center [932, 74] width 15 height 15
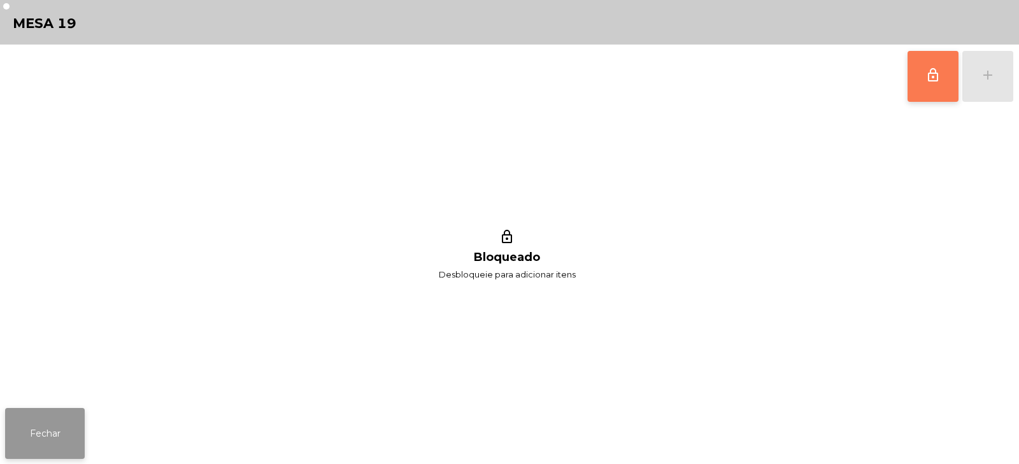
click at [49, 417] on button "Fechar" at bounding box center [45, 433] width 80 height 51
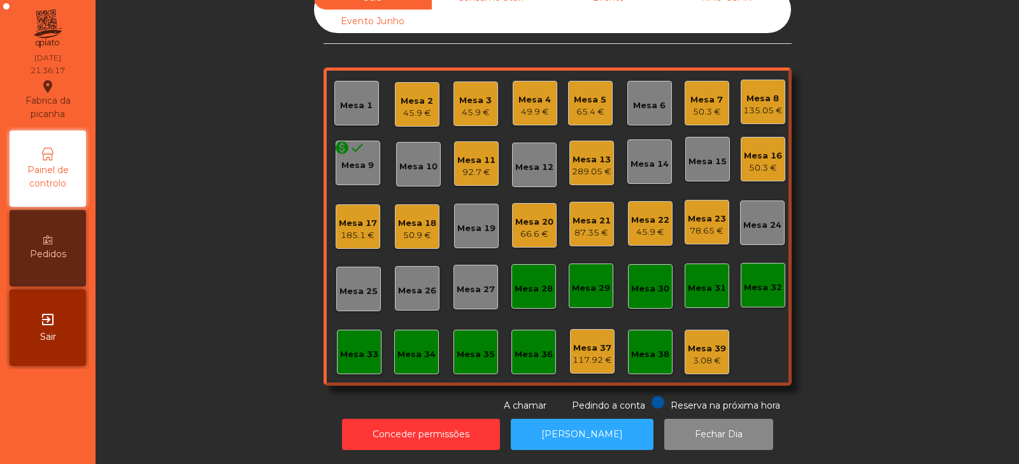
click at [347, 291] on div "Mesa 25" at bounding box center [358, 289] width 45 height 45
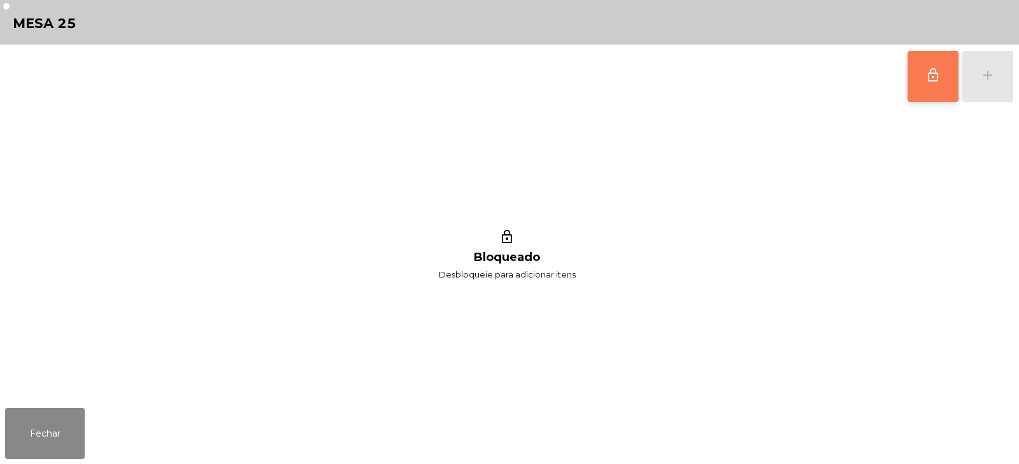
click at [932, 93] on button "lock_outline" at bounding box center [932, 76] width 51 height 51
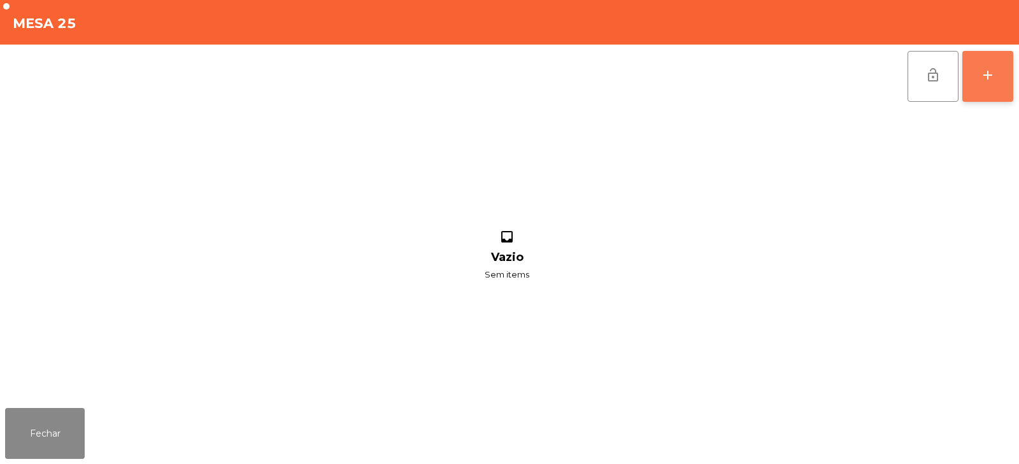
click at [994, 78] on div "add" at bounding box center [987, 74] width 15 height 15
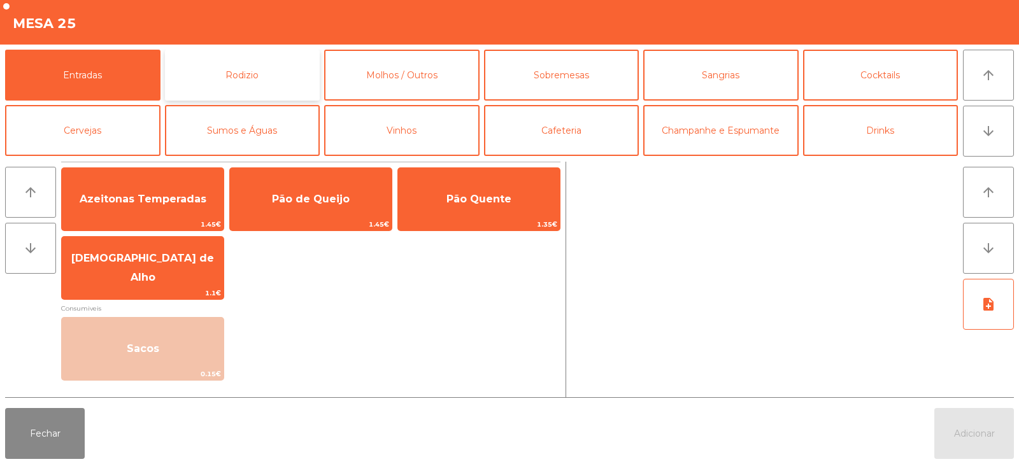
click at [255, 81] on button "Rodizio" at bounding box center [242, 75] width 155 height 51
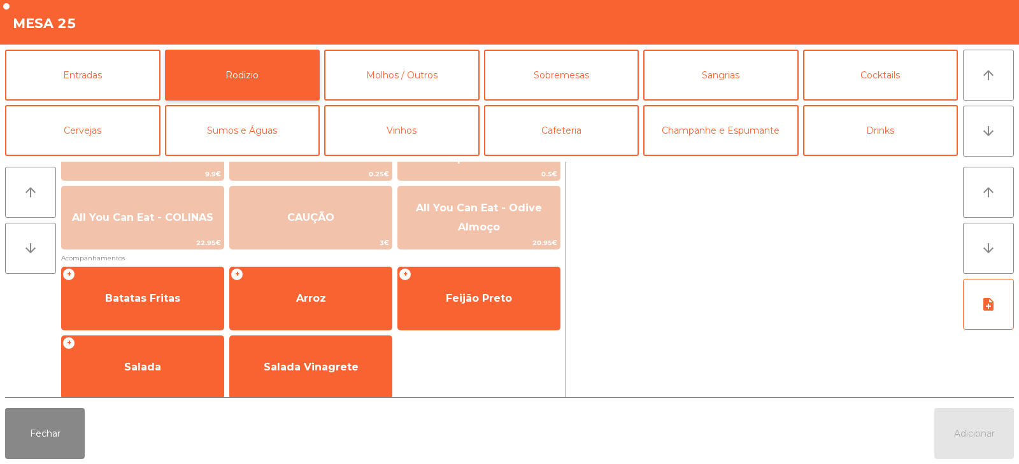
scroll to position [206, 0]
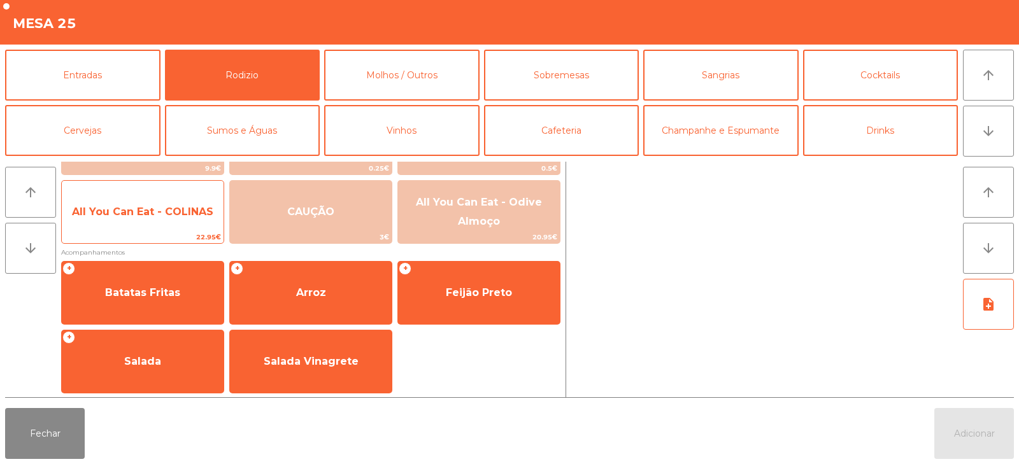
click at [111, 211] on span "All You Can Eat - COLINAS" at bounding box center [142, 212] width 141 height 12
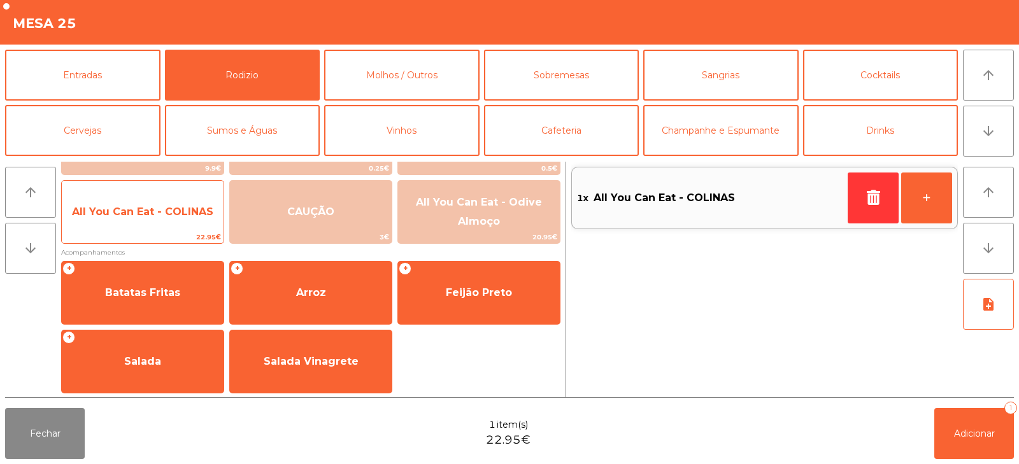
click at [119, 211] on span "All You Can Eat - COLINAS" at bounding box center [142, 212] width 141 height 12
click at [128, 215] on span "All You Can Eat - COLINAS" at bounding box center [142, 212] width 141 height 12
click at [142, 218] on span "All You Can Eat - COLINAS" at bounding box center [143, 212] width 162 height 34
click at [147, 218] on span "All You Can Eat - COLINAS" at bounding box center [143, 212] width 162 height 34
click at [159, 225] on span "All You Can Eat - COLINAS" at bounding box center [143, 212] width 162 height 34
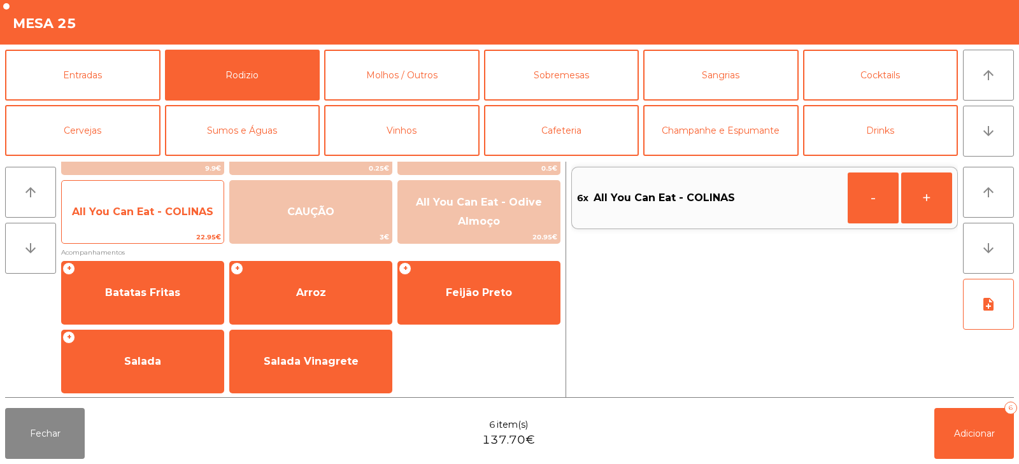
click at [155, 219] on span "All You Can Eat - COLINAS" at bounding box center [143, 212] width 162 height 34
click at [155, 216] on span "All You Can Eat - COLINAS" at bounding box center [142, 212] width 141 height 12
click at [148, 216] on span "All You Can Eat - COLINAS" at bounding box center [142, 212] width 141 height 12
click at [164, 225] on span "All You Can Eat - COLINAS" at bounding box center [143, 212] width 162 height 34
click at [171, 234] on span "22.95€" at bounding box center [143, 237] width 162 height 12
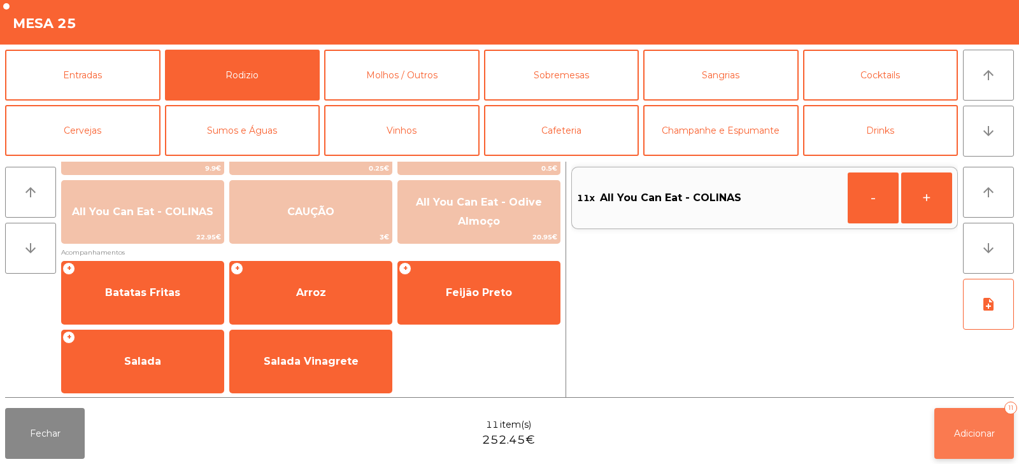
click at [975, 439] on span "Adicionar" at bounding box center [974, 433] width 41 height 11
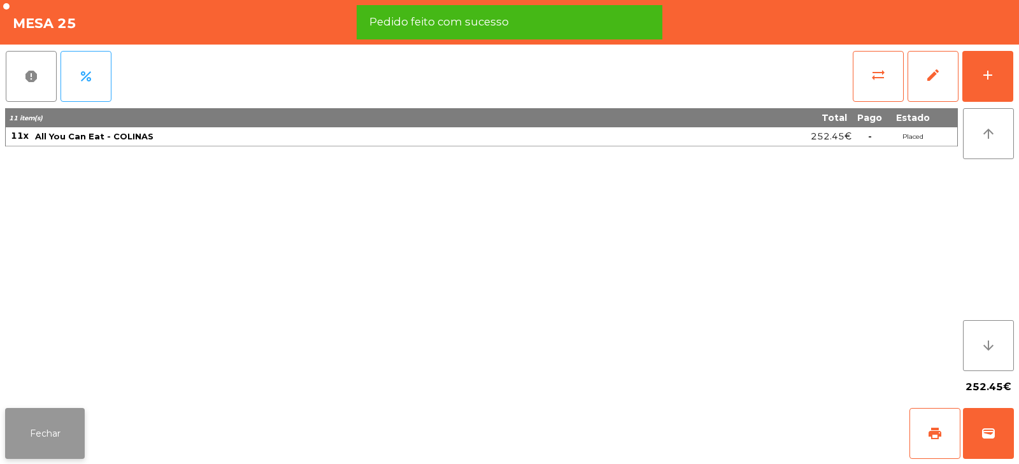
click at [47, 439] on button "Fechar" at bounding box center [45, 433] width 80 height 51
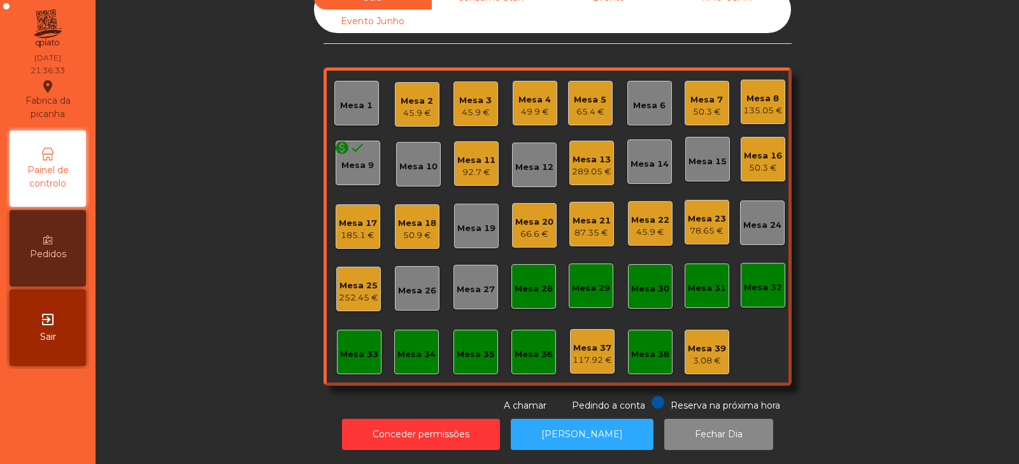
click at [192, 280] on div "Sala Consumo Staff Evento NÃO USAR Evento Junho Mesa 1 Mesa 2 45.9 € Mesa 3 45.…" at bounding box center [557, 199] width 889 height 427
click at [872, 158] on div "Sala Consumo Staff Evento NÃO USAR Evento Junho Mesa 1 Mesa 2 45.9 € Mesa 3 45.…" at bounding box center [557, 199] width 889 height 427
click at [350, 159] on div "Mesa 9" at bounding box center [357, 165] width 32 height 13
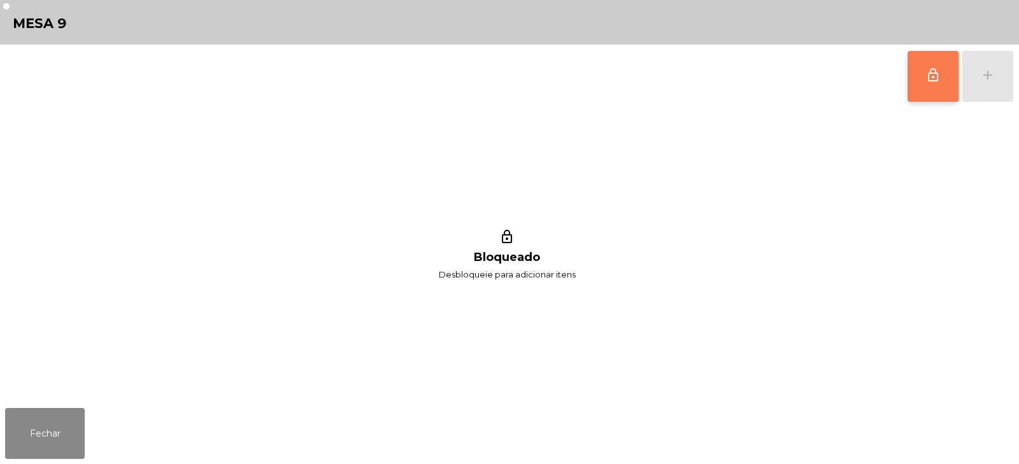
click at [941, 60] on button "lock_outline" at bounding box center [932, 76] width 51 height 51
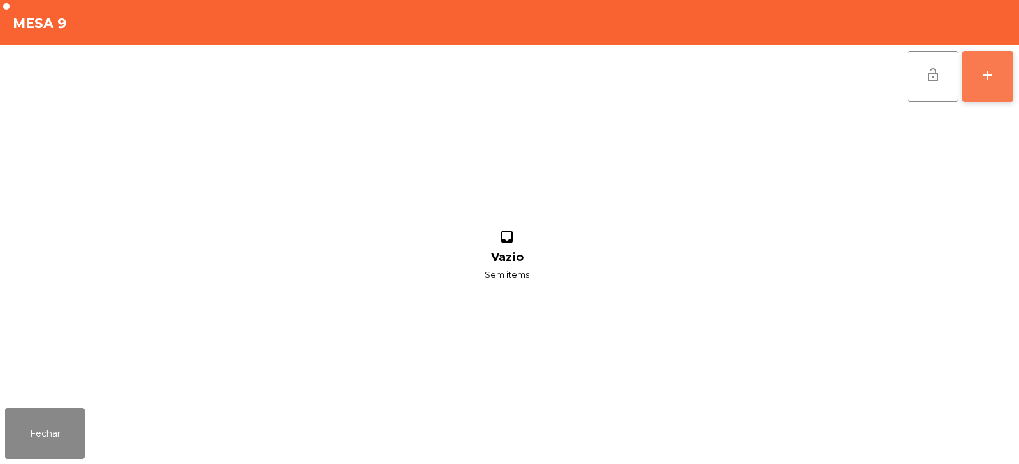
click at [987, 66] on button "add" at bounding box center [987, 76] width 51 height 51
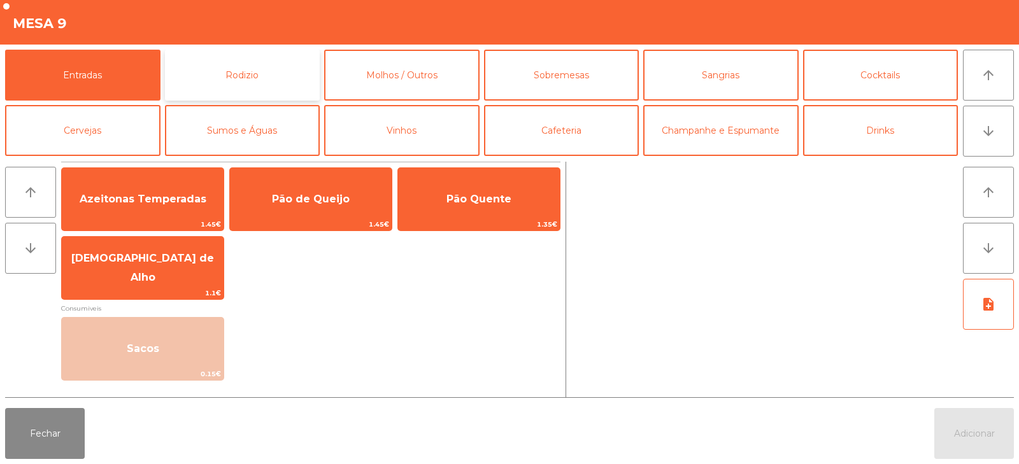
click at [255, 77] on button "Rodizio" at bounding box center [242, 75] width 155 height 51
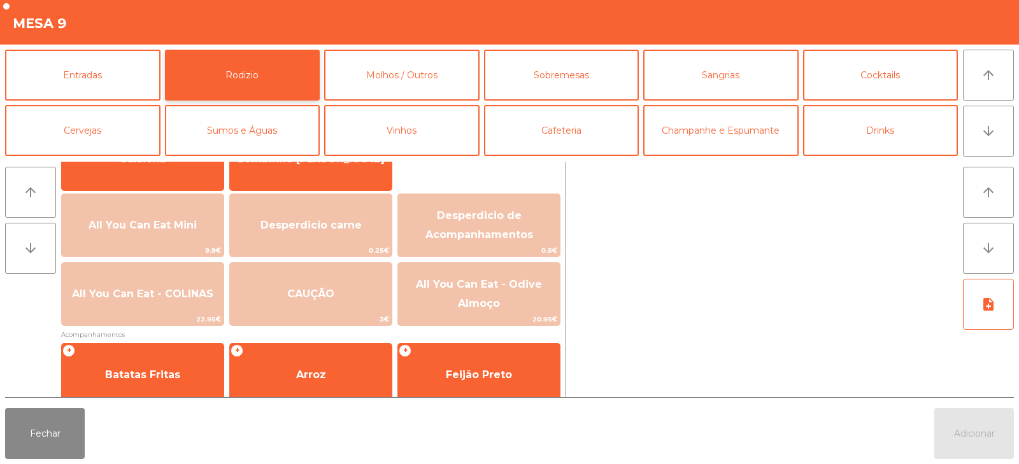
scroll to position [117, 0]
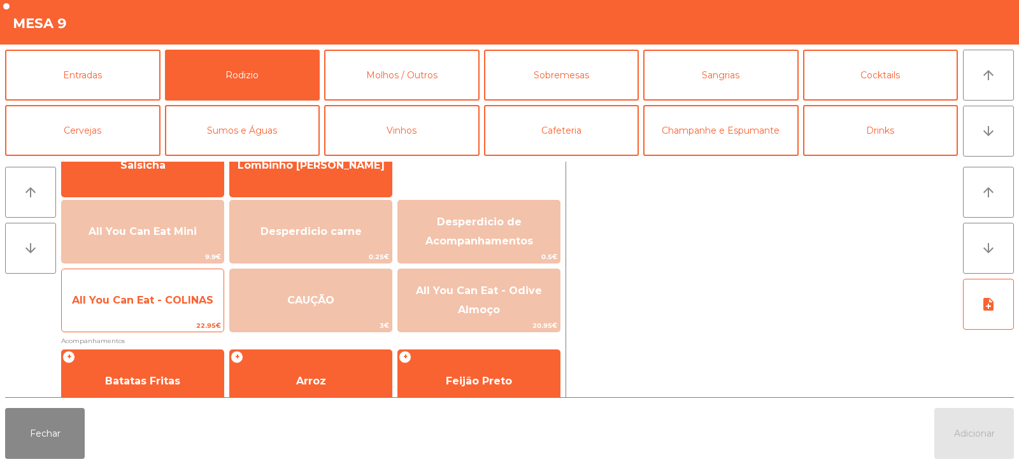
click at [148, 309] on span "All You Can Eat - COLINAS" at bounding box center [143, 300] width 162 height 34
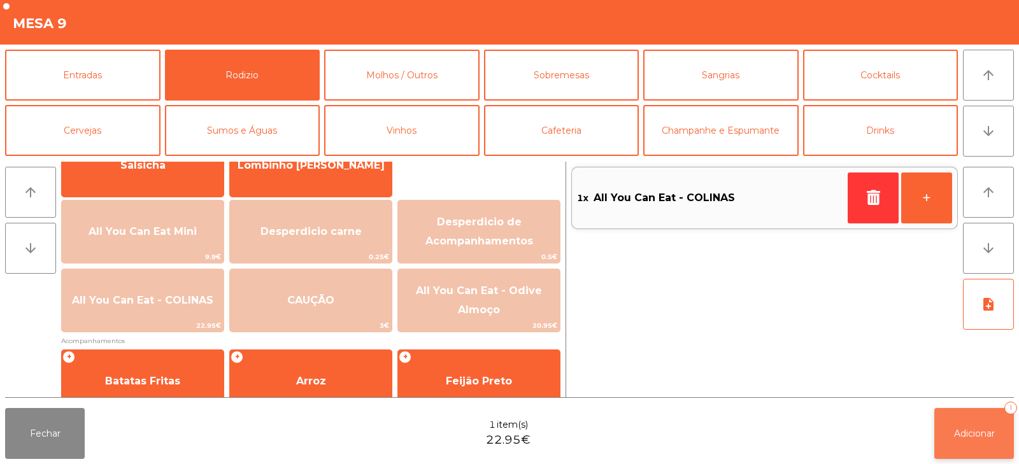
click at [940, 436] on button "Adicionar 1" at bounding box center [974, 433] width 80 height 51
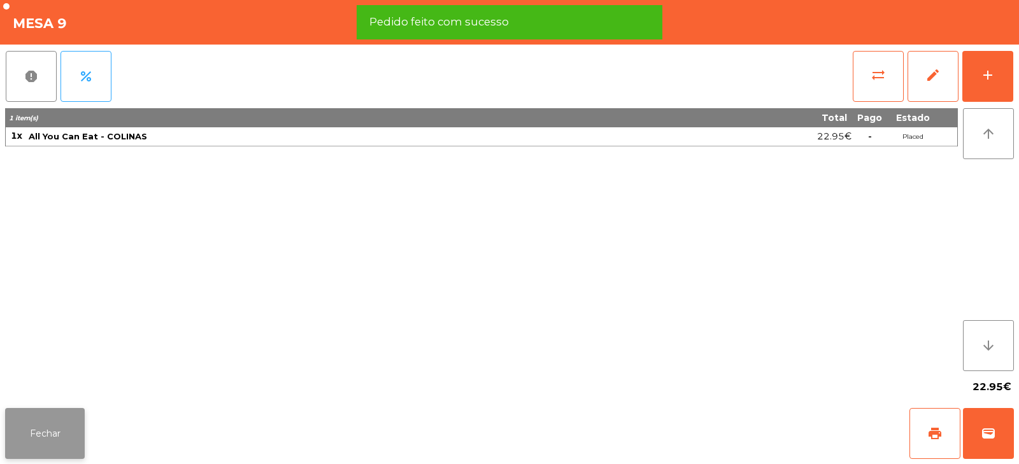
click at [57, 442] on button "Fechar" at bounding box center [45, 433] width 80 height 51
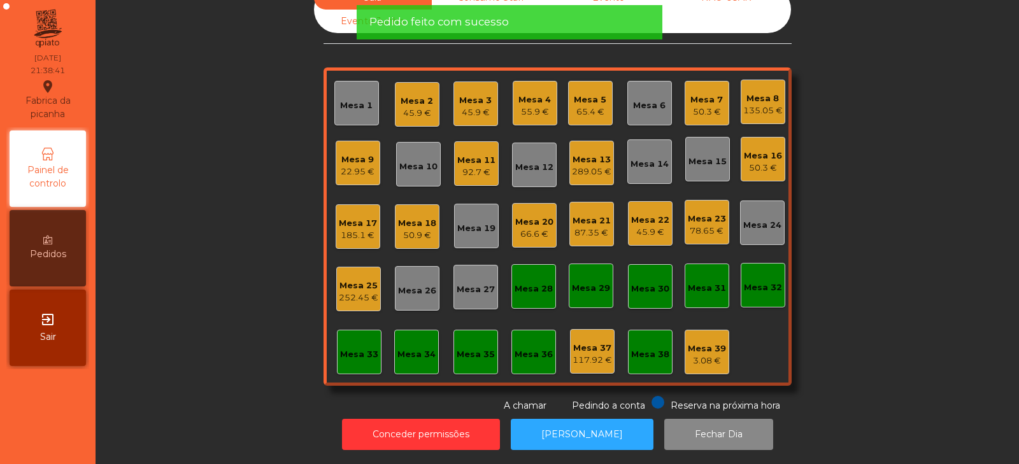
click at [216, 251] on div "Sala warning Consumo Staff Evento NÃO USAR Evento Junho Mesa 1 Mesa 2 45.9 € Me…" at bounding box center [557, 199] width 889 height 427
click at [886, 283] on div "Sala warning Consumo Staff Evento NÃO USAR Evento Junho Mesa 1 Mesa 2 45.9 € Me…" at bounding box center [557, 199] width 889 height 427
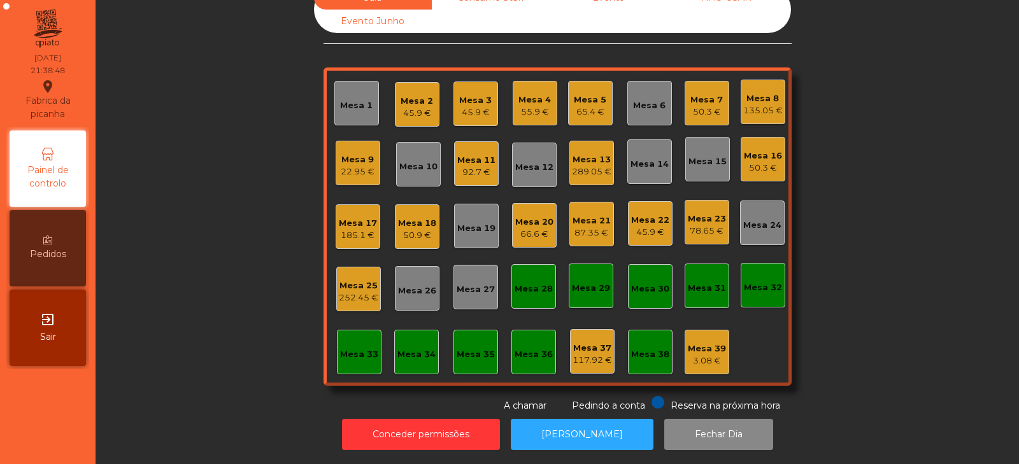
click at [572, 215] on div "Mesa 21" at bounding box center [591, 221] width 38 height 13
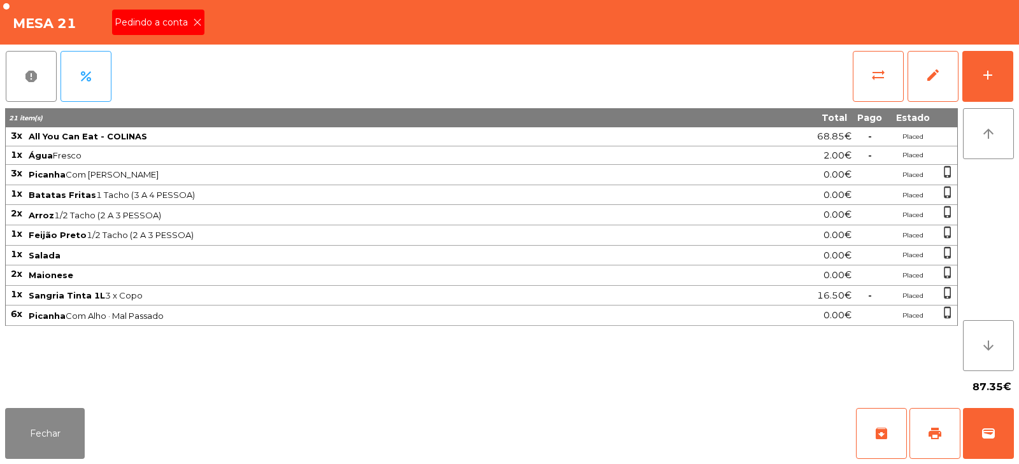
click at [178, 31] on div "Pedindo a conta" at bounding box center [158, 22] width 92 height 25
click at [927, 452] on button "print" at bounding box center [934, 433] width 51 height 51
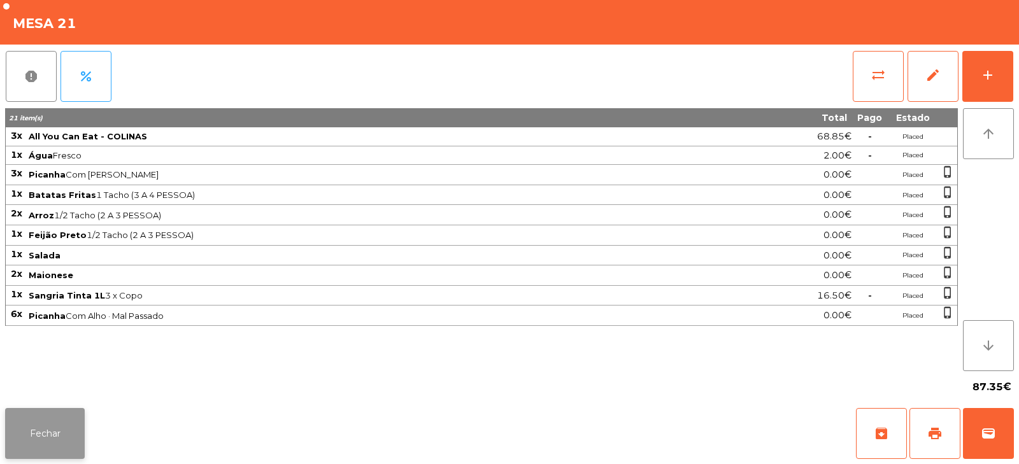
click at [24, 418] on button "Fechar" at bounding box center [45, 433] width 80 height 51
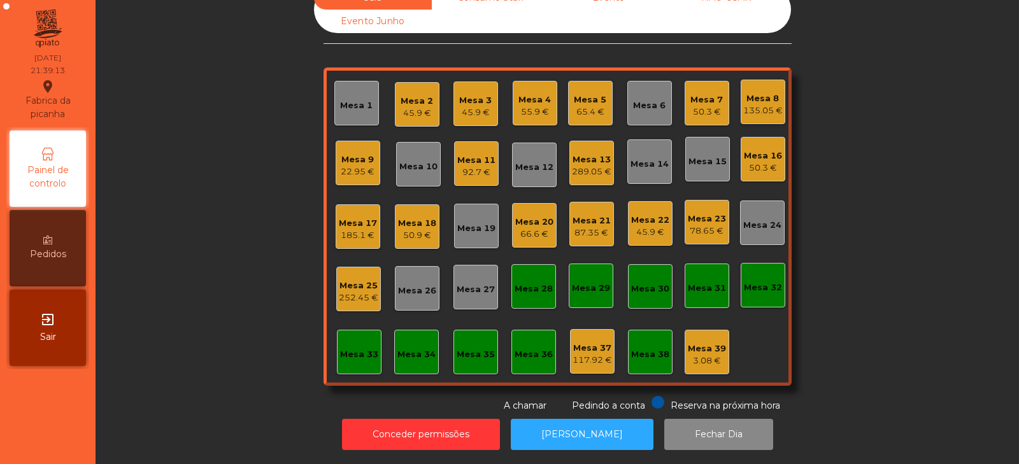
click at [267, 253] on div "Sala Consumo Staff Evento NÃO USAR Evento Junho Mesa 1 Mesa 2 45.9 € Mesa 3 45.…" at bounding box center [557, 199] width 889 height 427
click at [581, 215] on div "Mesa 21" at bounding box center [591, 221] width 38 height 13
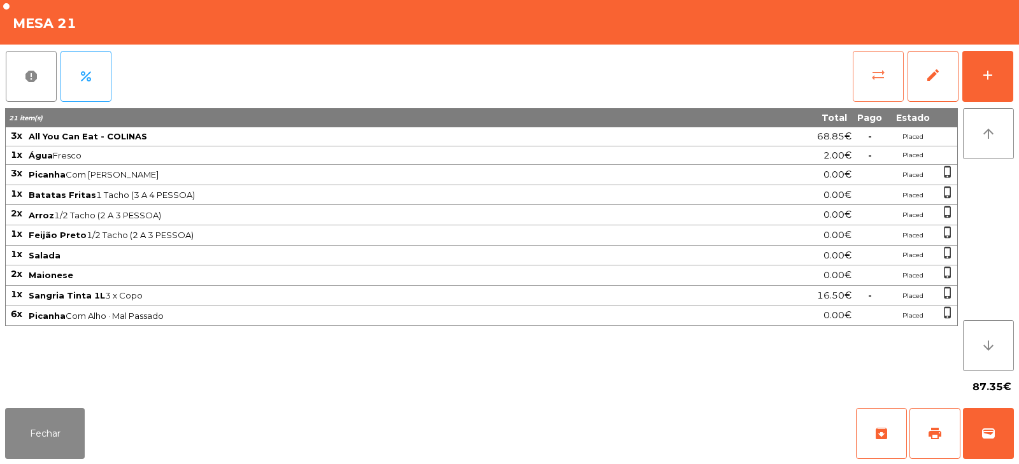
click at [874, 73] on span "sync_alt" at bounding box center [877, 74] width 15 height 15
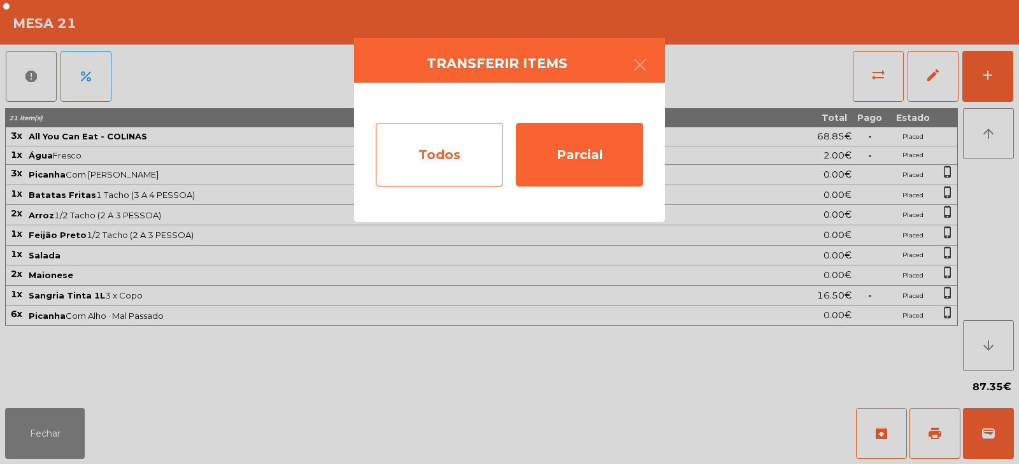
click at [464, 148] on div "Todos" at bounding box center [439, 155] width 127 height 64
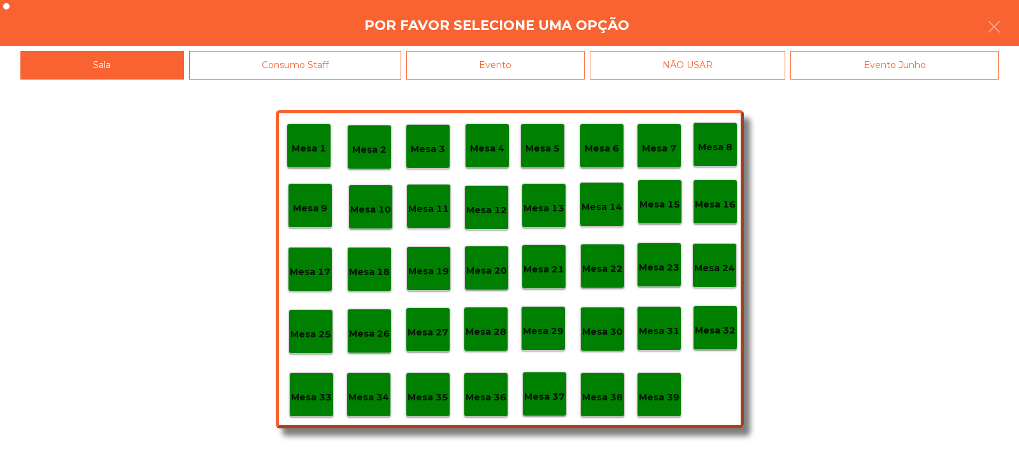
click at [486, 67] on div "Evento" at bounding box center [495, 65] width 178 height 29
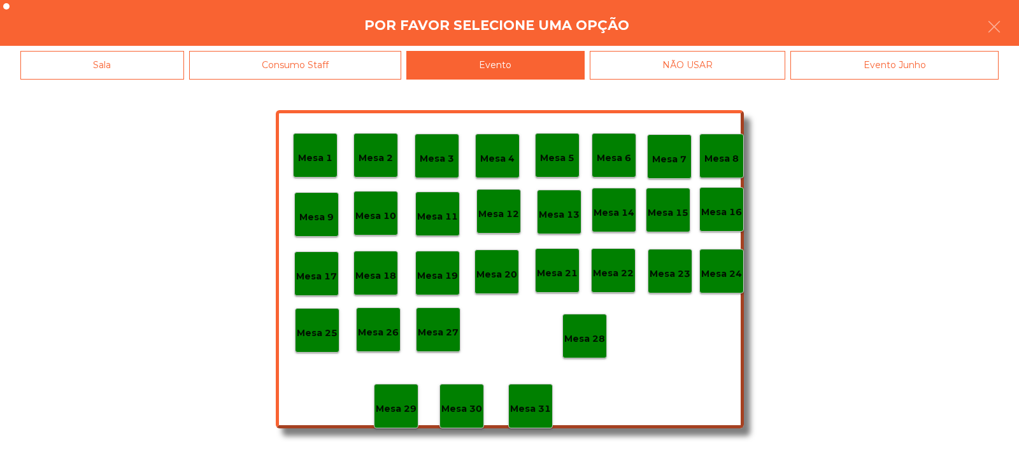
click at [566, 346] on p "Mesa 28" at bounding box center [584, 339] width 41 height 15
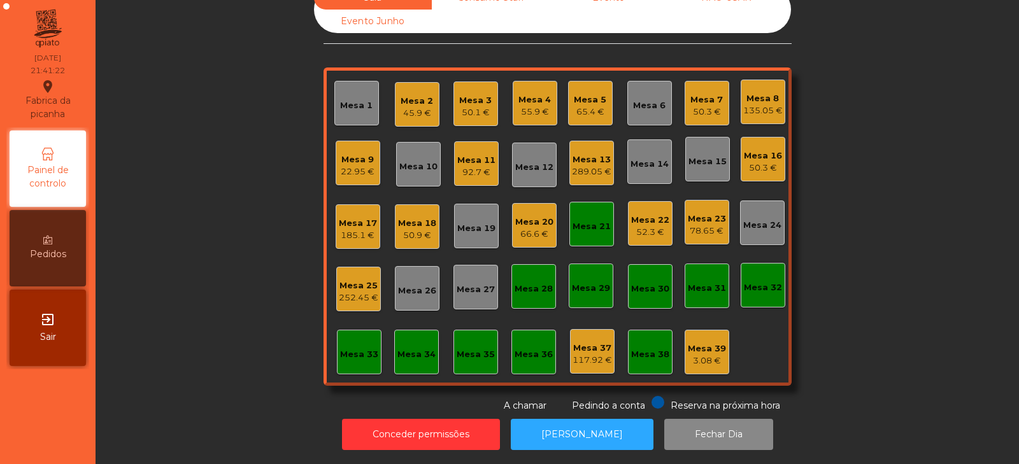
click at [583, 220] on div "Mesa 21" at bounding box center [591, 226] width 38 height 13
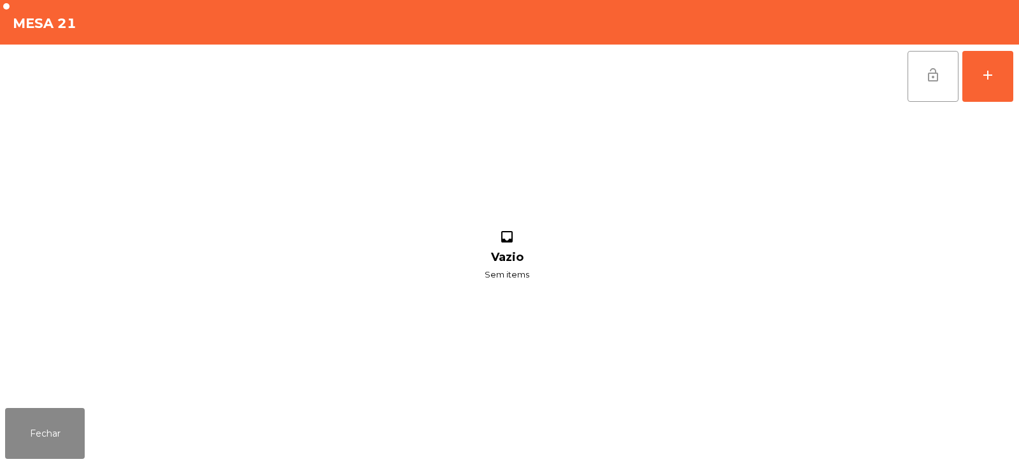
click at [926, 63] on button "lock_open" at bounding box center [932, 76] width 51 height 51
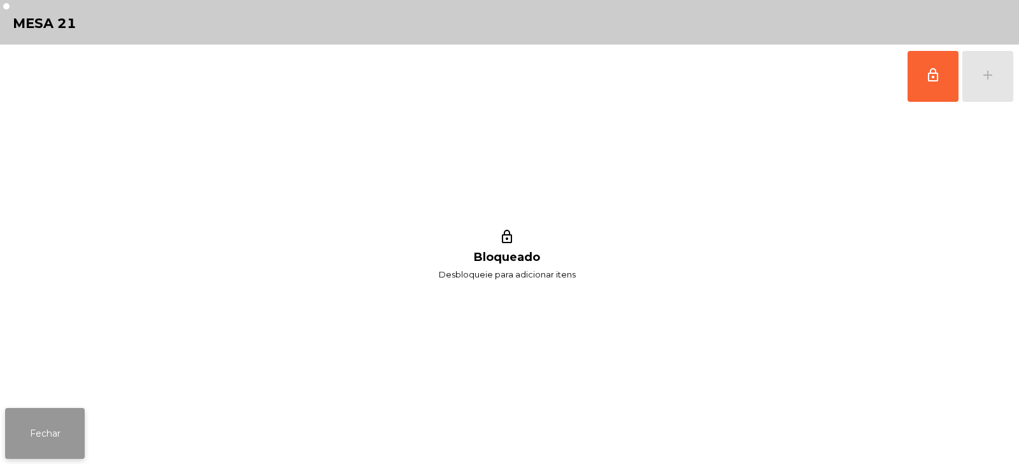
click at [50, 444] on button "Fechar" at bounding box center [45, 433] width 80 height 51
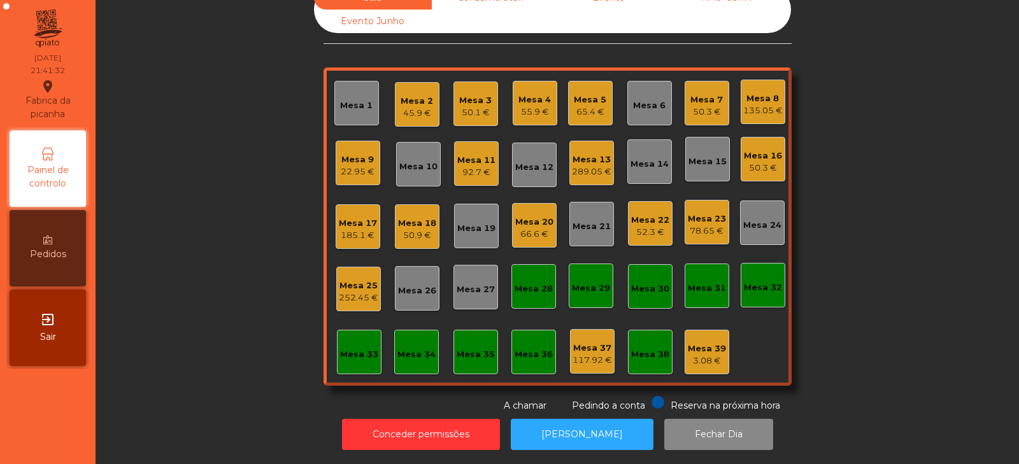
click at [852, 124] on div "Sala Consumo Staff Evento NÃO USAR Evento Junho Mesa 1 Mesa 2 45.9 € Mesa 3 50.…" at bounding box center [557, 199] width 889 height 427
click at [425, 155] on div "Mesa 10" at bounding box center [418, 164] width 38 height 18
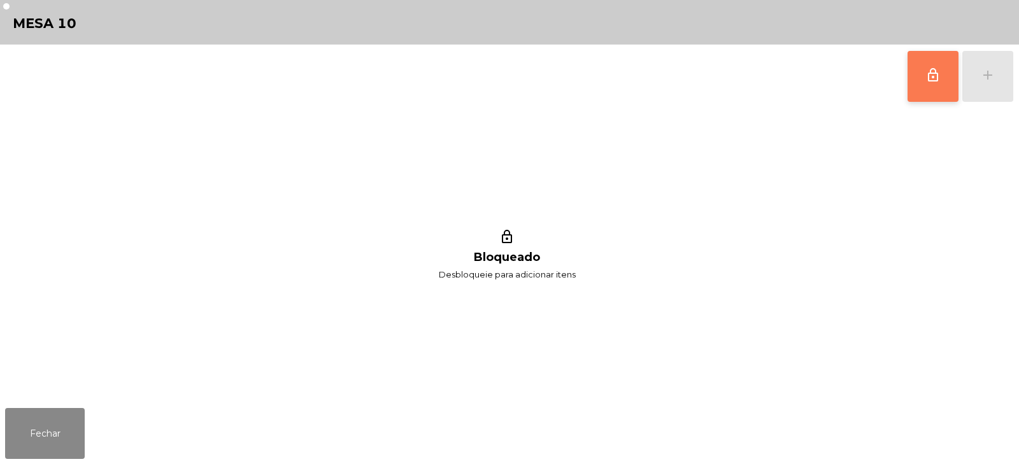
click at [911, 89] on button "lock_outline" at bounding box center [932, 76] width 51 height 51
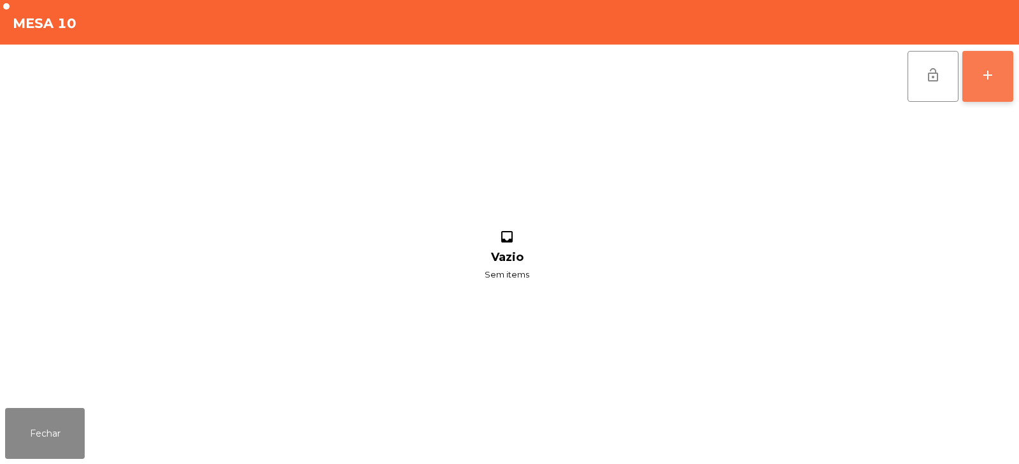
click at [1003, 80] on button "add" at bounding box center [987, 76] width 51 height 51
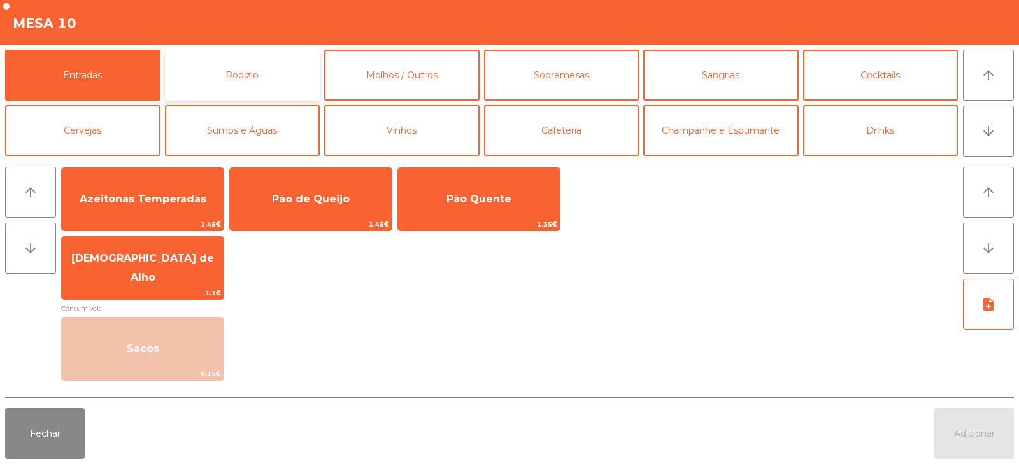
click at [273, 82] on button "Rodizio" at bounding box center [242, 75] width 155 height 51
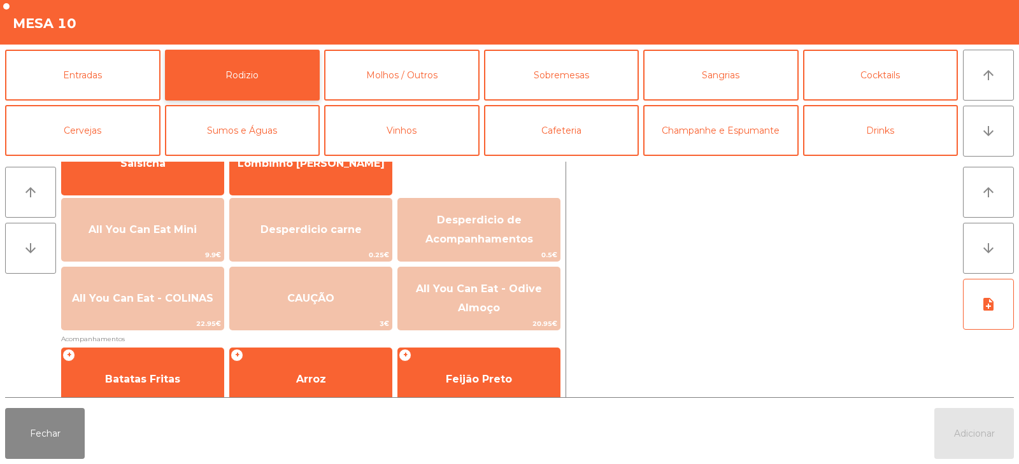
scroll to position [132, 0]
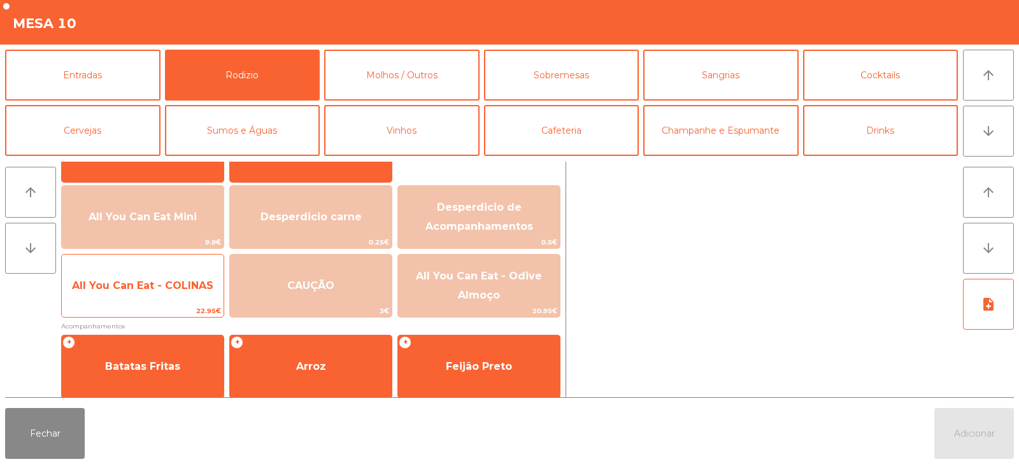
click at [159, 292] on span "All You Can Eat - COLINAS" at bounding box center [143, 286] width 162 height 34
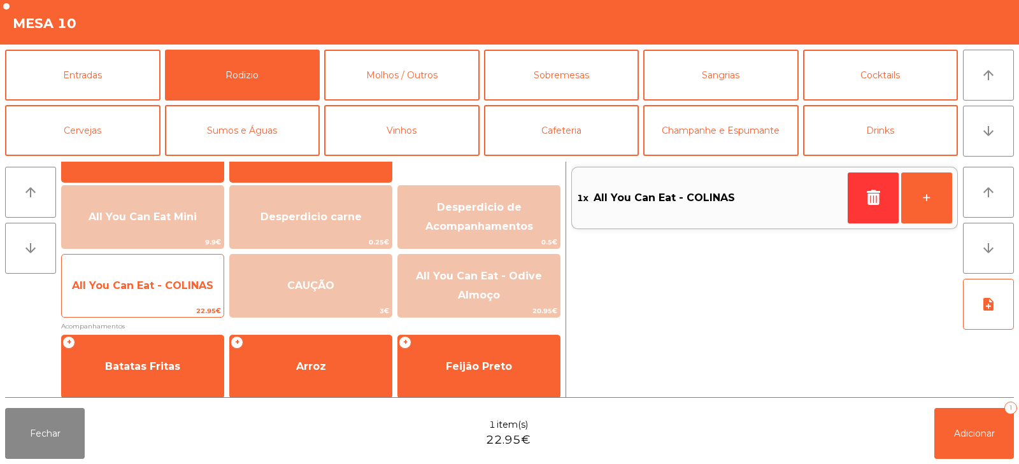
click at [164, 306] on span "22.95€" at bounding box center [143, 311] width 162 height 12
click at [156, 303] on span "All You Can Eat - COLINAS" at bounding box center [143, 286] width 162 height 34
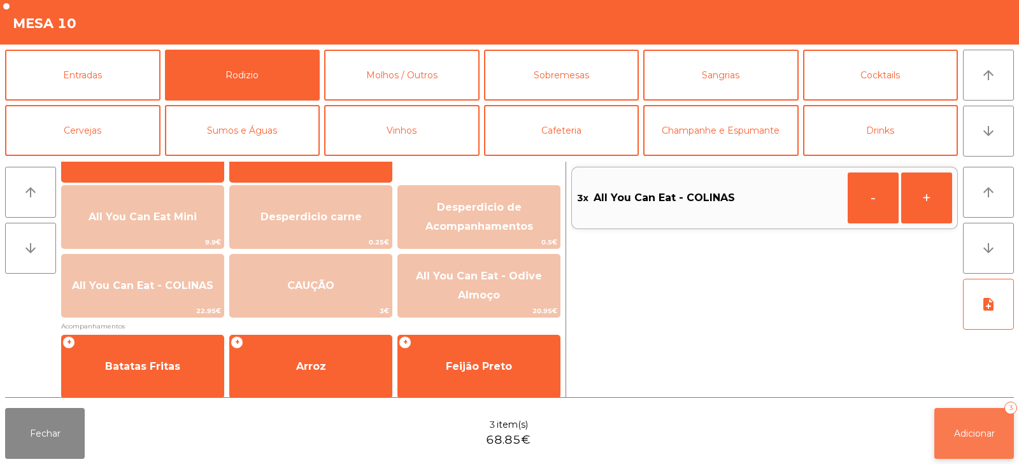
click at [955, 425] on button "Adicionar 3" at bounding box center [974, 433] width 80 height 51
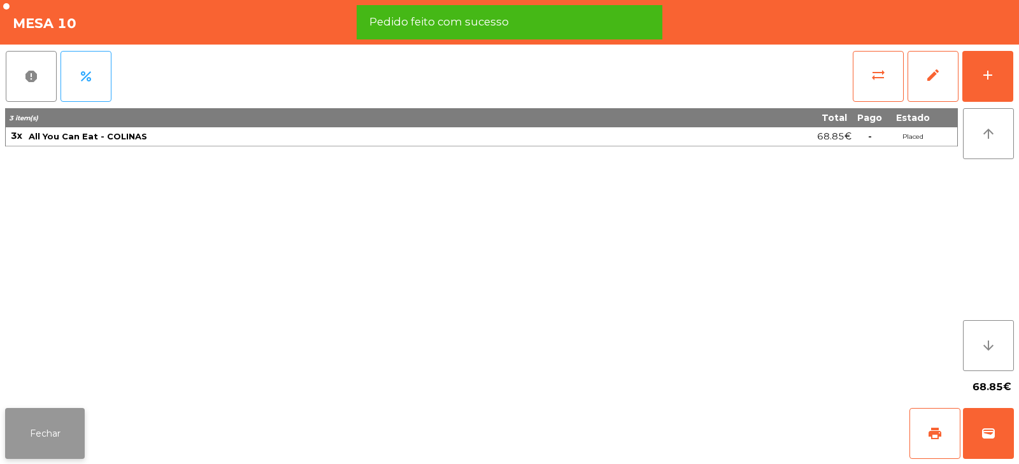
click at [16, 419] on button "Fechar" at bounding box center [45, 433] width 80 height 51
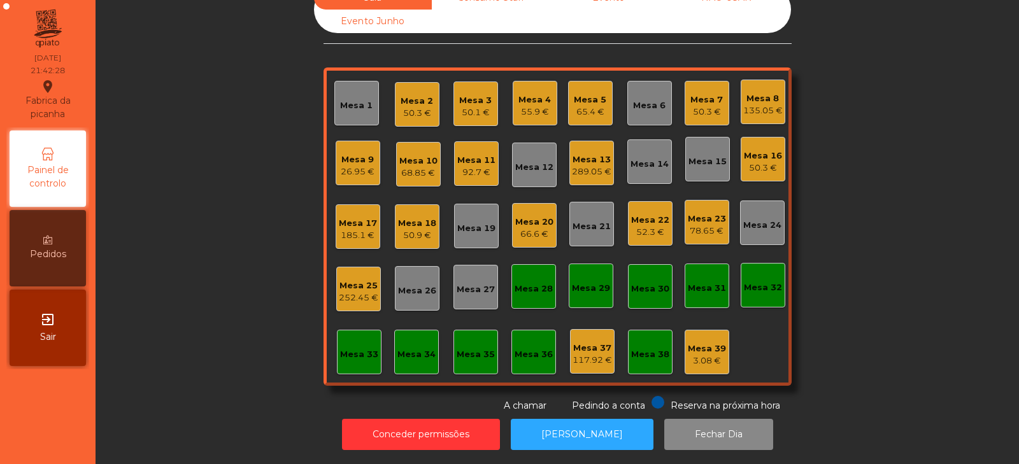
click at [214, 223] on div "Sala Consumo Staff Evento NÃO USAR Evento Junho Mesa 1 Mesa 2 50.3 € Mesa 3 50.…" at bounding box center [557, 199] width 889 height 427
click at [250, 176] on div "Sala Consumo Staff Evento NÃO USAR Evento Junho Mesa 1 Mesa 2 50.3 € Mesa 3 50.…" at bounding box center [557, 199] width 889 height 427
click at [211, 221] on div "Sala Consumo Staff Evento NÃO USAR Evento Junho Mesa 1 Mesa 2 50.3 € Mesa 3 50.…" at bounding box center [557, 199] width 889 height 427
click at [236, 290] on div "Sala Consumo Staff Evento NÃO USAR Evento Junho Mesa 1 Mesa 2 50.3 € Mesa 3 50.…" at bounding box center [557, 199] width 889 height 427
click at [701, 94] on div "Mesa 7" at bounding box center [706, 100] width 32 height 13
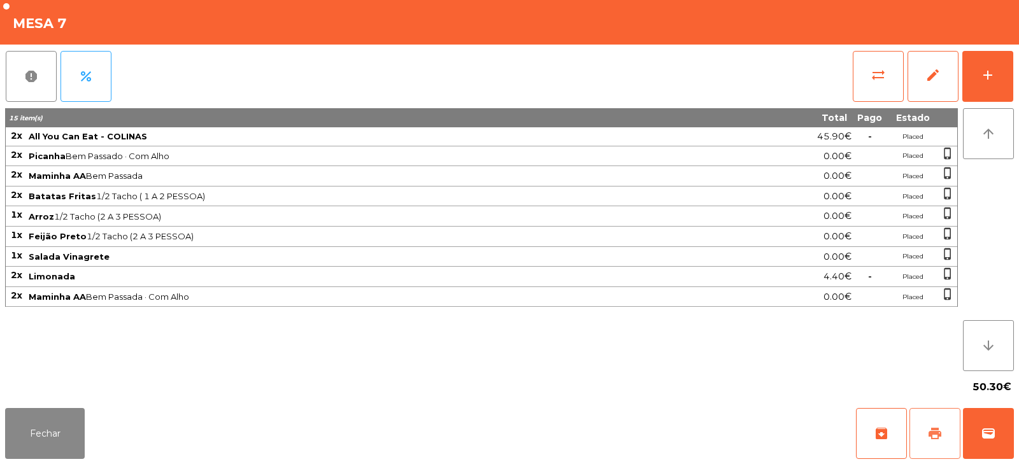
click at [930, 425] on button "print" at bounding box center [934, 433] width 51 height 51
click at [922, 444] on button "print" at bounding box center [934, 433] width 51 height 51
click at [994, 435] on span "wallet" at bounding box center [987, 433] width 15 height 15
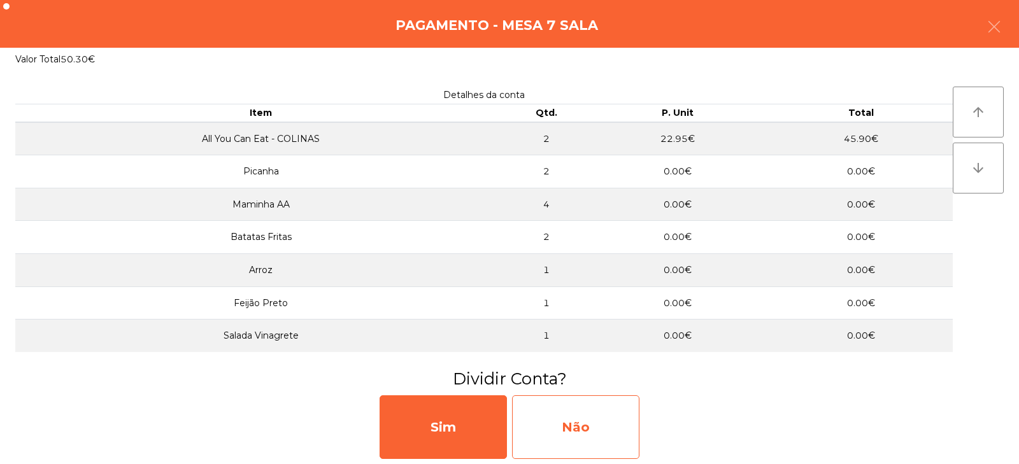
click at [562, 443] on div "Não" at bounding box center [575, 427] width 127 height 64
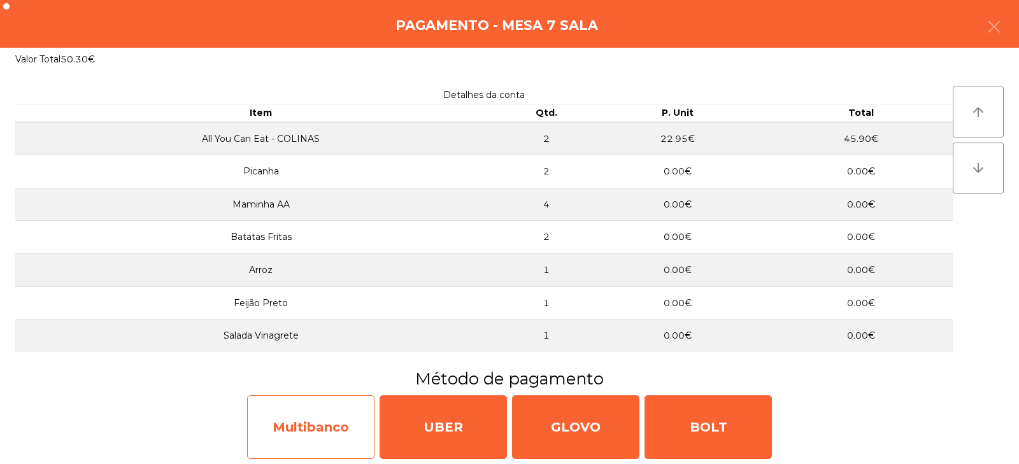
click at [326, 415] on div "Multibanco" at bounding box center [310, 427] width 127 height 64
select select "**"
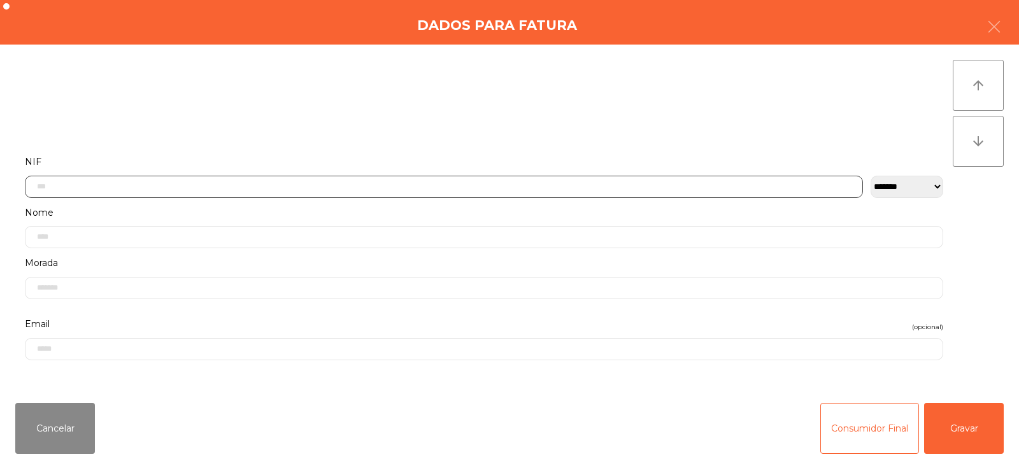
click at [267, 189] on input "text" at bounding box center [444, 187] width 838 height 22
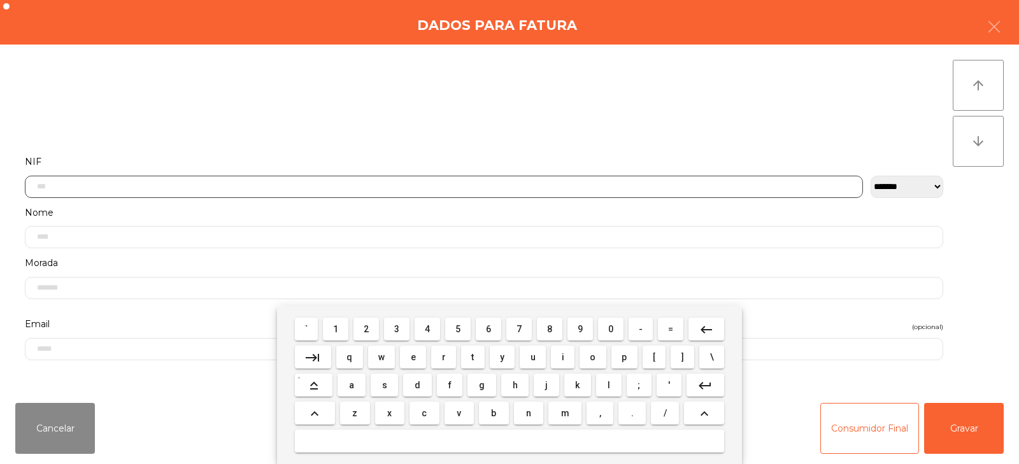
scroll to position [93, 0]
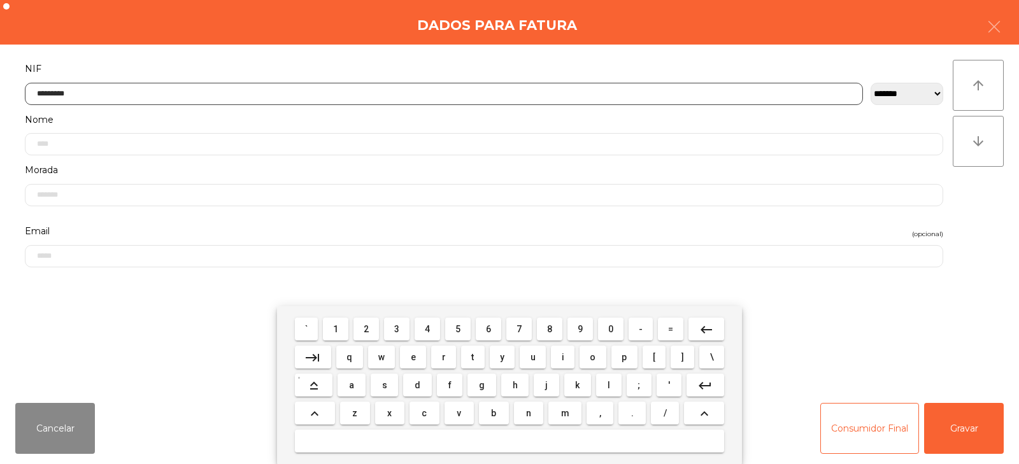
type input "*********"
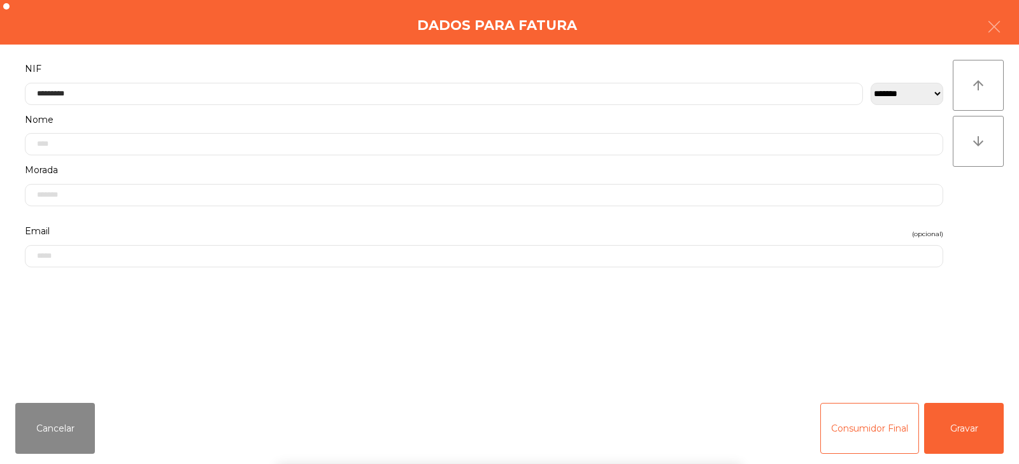
click at [968, 442] on div "` 1 2 3 4 5 6 7 8 9 0 - = keyboard_backspace keyboard_tab q w e r t y u i o p […" at bounding box center [509, 385] width 1019 height 158
click at [969, 437] on button "Gravar" at bounding box center [964, 428] width 80 height 51
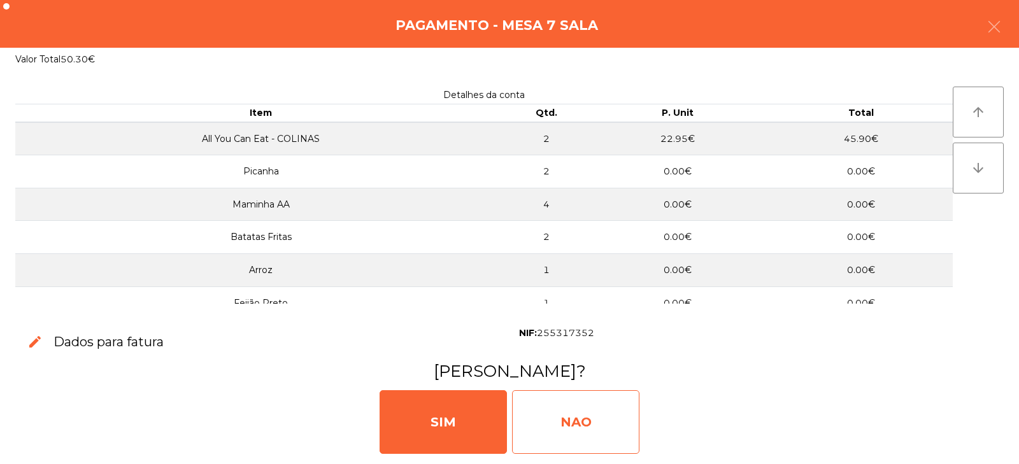
click at [586, 408] on div "NAO" at bounding box center [575, 422] width 127 height 64
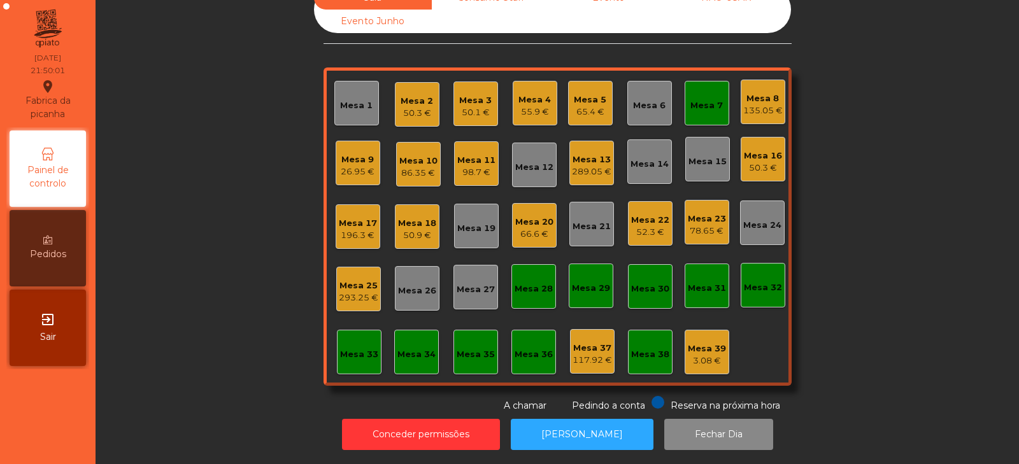
click at [698, 225] on div "78.65 €" at bounding box center [707, 231] width 38 height 13
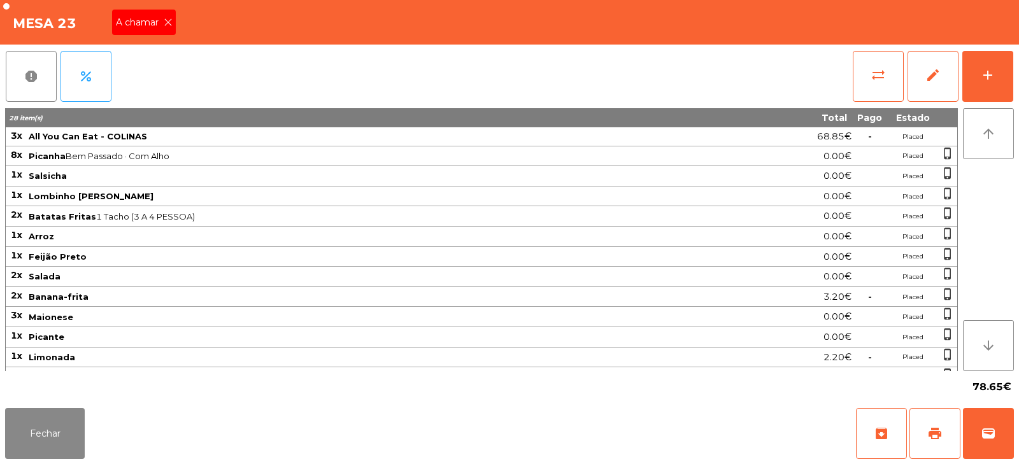
click at [143, 20] on span "A chamar" at bounding box center [140, 22] width 48 height 13
click at [46, 428] on button "Fechar" at bounding box center [45, 433] width 80 height 51
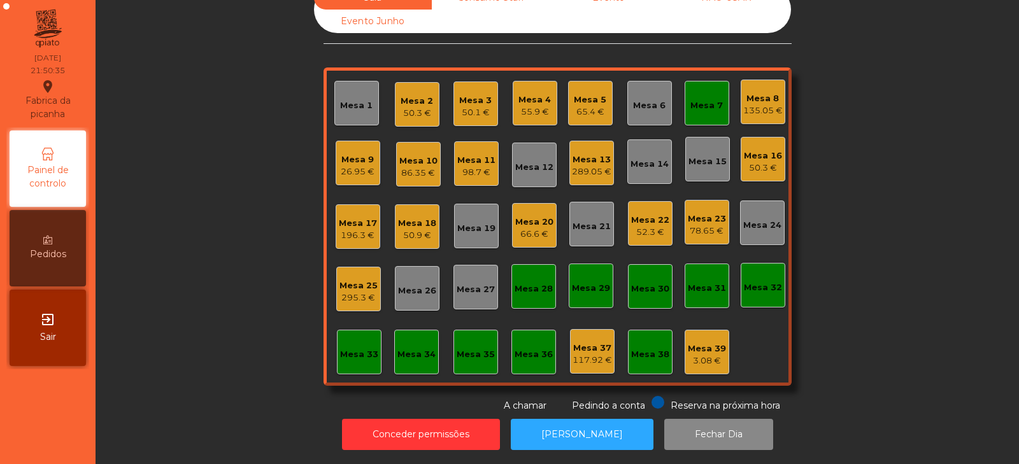
click at [914, 146] on div "Sala Consumo Staff Evento NÃO USAR Evento Junho Mesa 1 Mesa 2 50.3 € Mesa 3 50.…" at bounding box center [557, 199] width 889 height 427
click at [515, 216] on div "Mesa 20" at bounding box center [534, 222] width 38 height 13
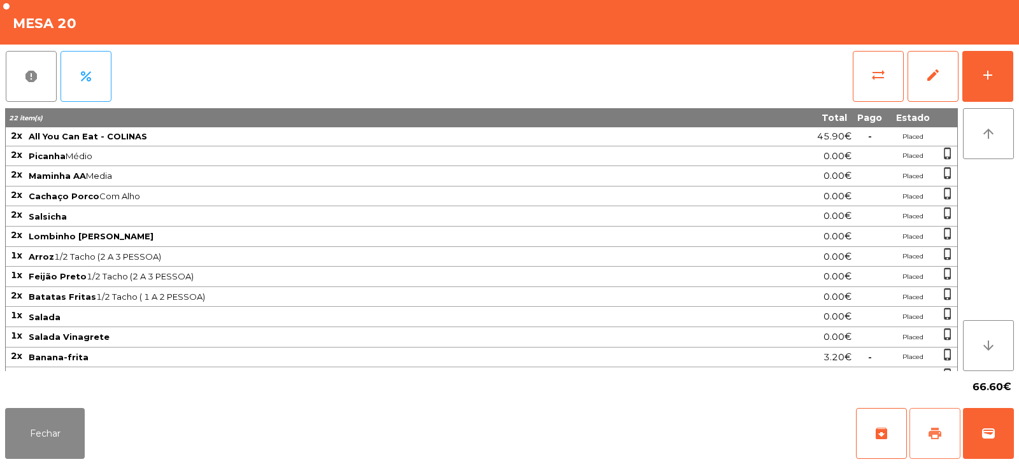
click at [931, 439] on span "print" at bounding box center [934, 433] width 15 height 15
click at [45, 442] on button "Fechar" at bounding box center [45, 433] width 80 height 51
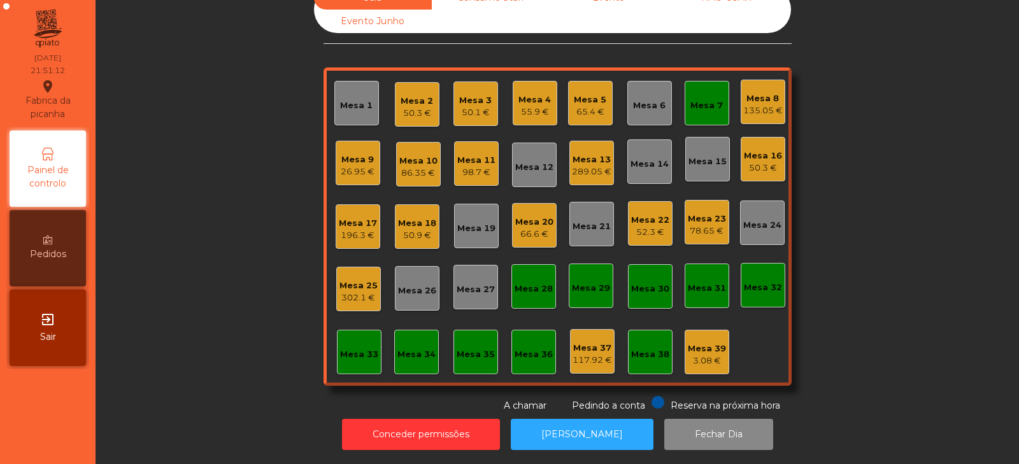
click at [844, 272] on div "Sala Consumo Staff Evento NÃO USAR Evento Junho Mesa 1 Mesa 2 50.3 € Mesa 3 50.…" at bounding box center [557, 199] width 889 height 427
click at [523, 230] on div "66.6 €" at bounding box center [534, 234] width 38 height 13
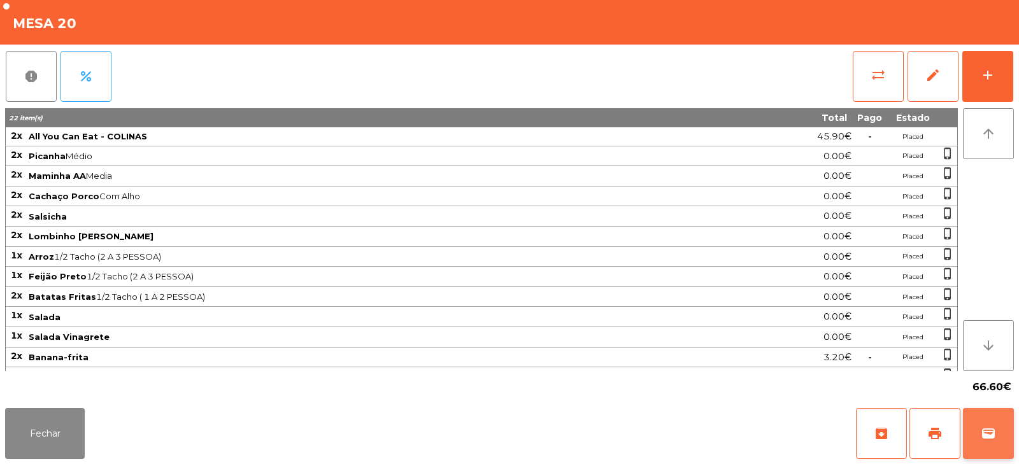
click at [1006, 429] on button "wallet" at bounding box center [988, 433] width 51 height 51
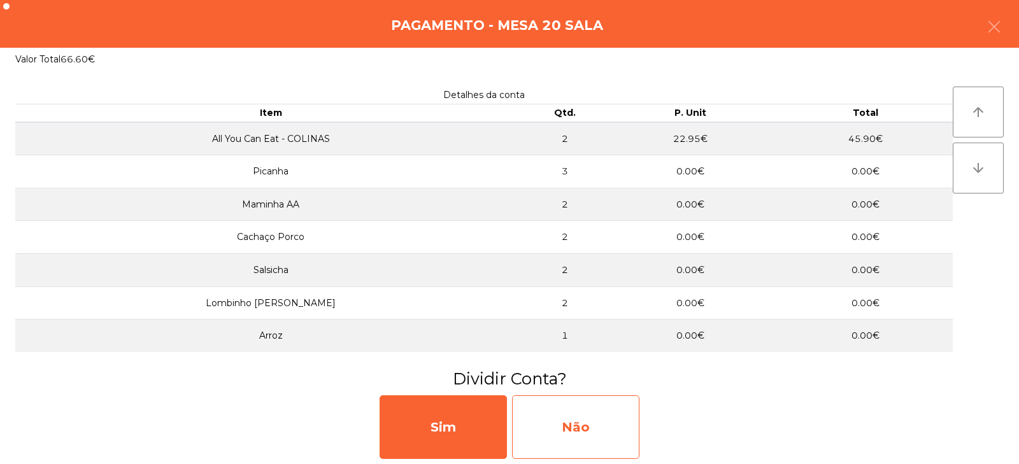
click at [566, 427] on div "Não" at bounding box center [575, 427] width 127 height 64
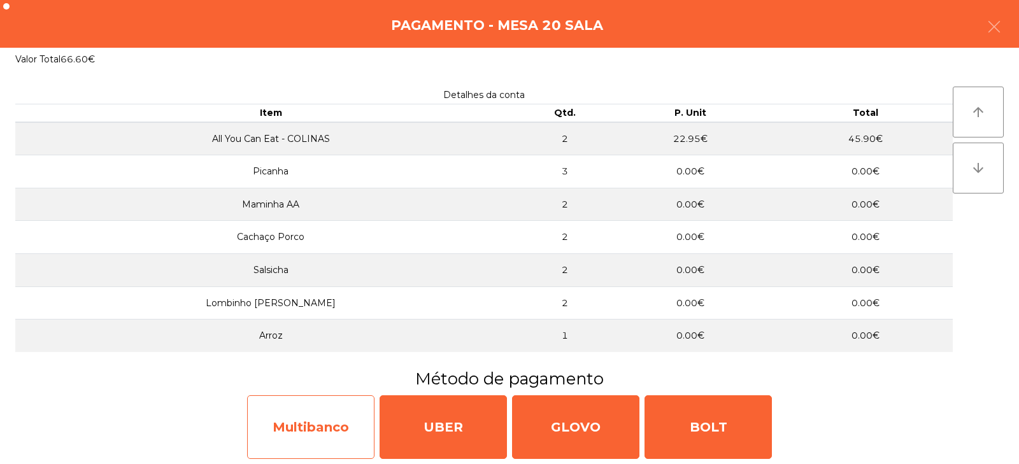
click at [321, 426] on div "Multibanco" at bounding box center [310, 427] width 127 height 64
select select "**"
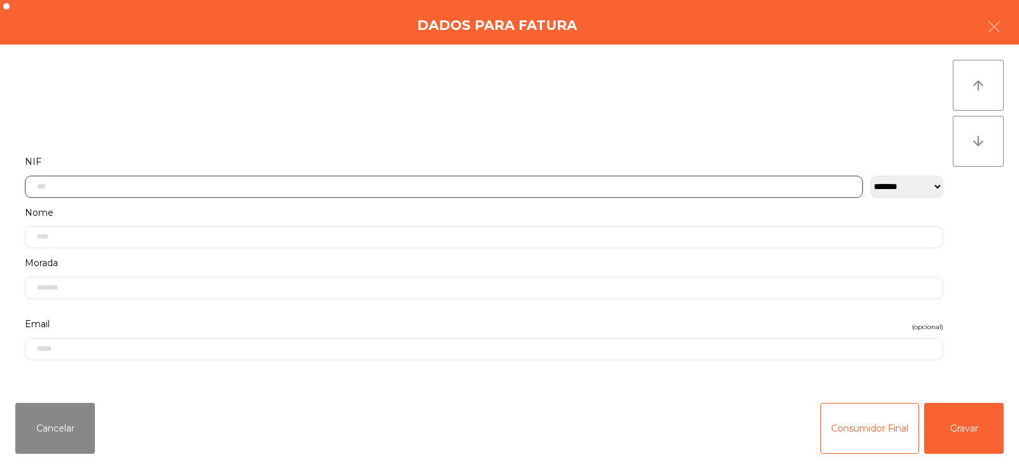
click at [522, 187] on input "text" at bounding box center [444, 187] width 838 height 22
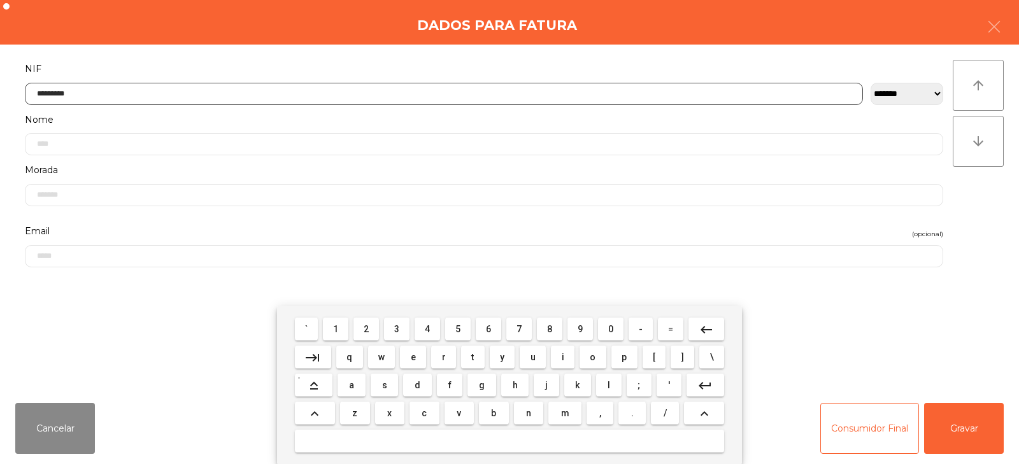
type input "*********"
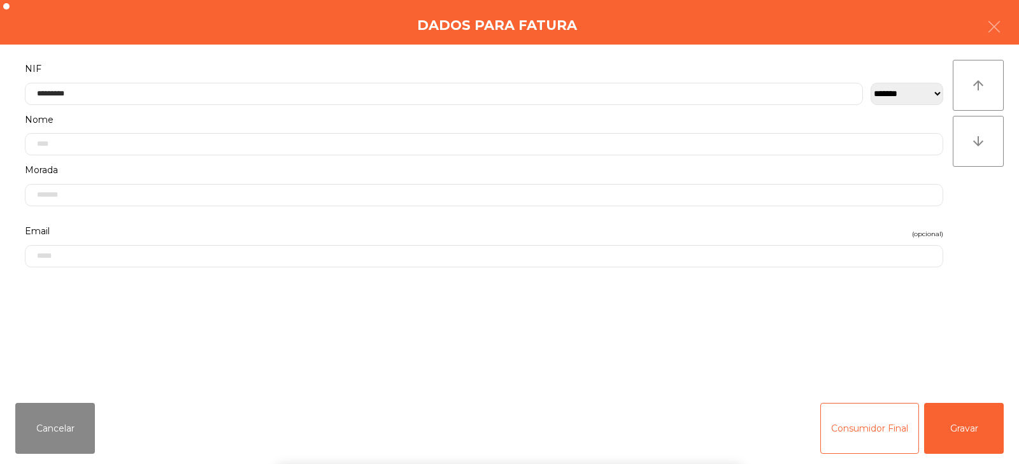
click at [977, 423] on div "` 1 2 3 4 5 6 7 8 9 0 - = keyboard_backspace keyboard_tab q w e r t y u i o p […" at bounding box center [509, 385] width 1019 height 158
click at [968, 433] on button "Gravar" at bounding box center [964, 428] width 80 height 51
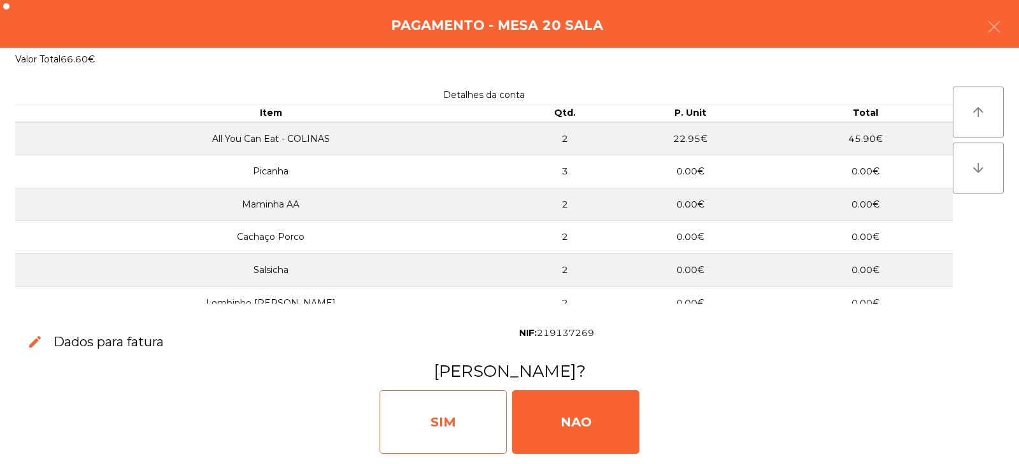
click at [426, 428] on div "SIM" at bounding box center [442, 422] width 127 height 64
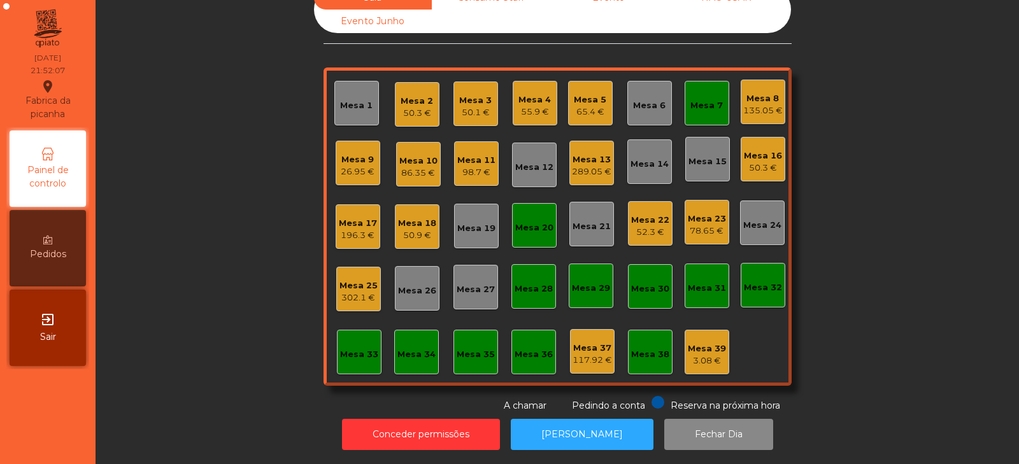
click at [697, 110] on div "Mesa 7" at bounding box center [706, 103] width 45 height 45
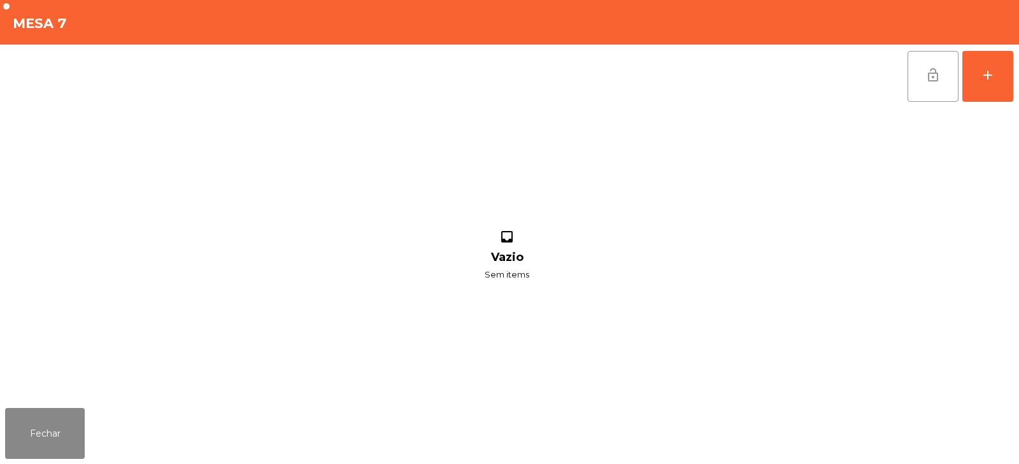
click at [933, 85] on button "lock_open" at bounding box center [932, 76] width 51 height 51
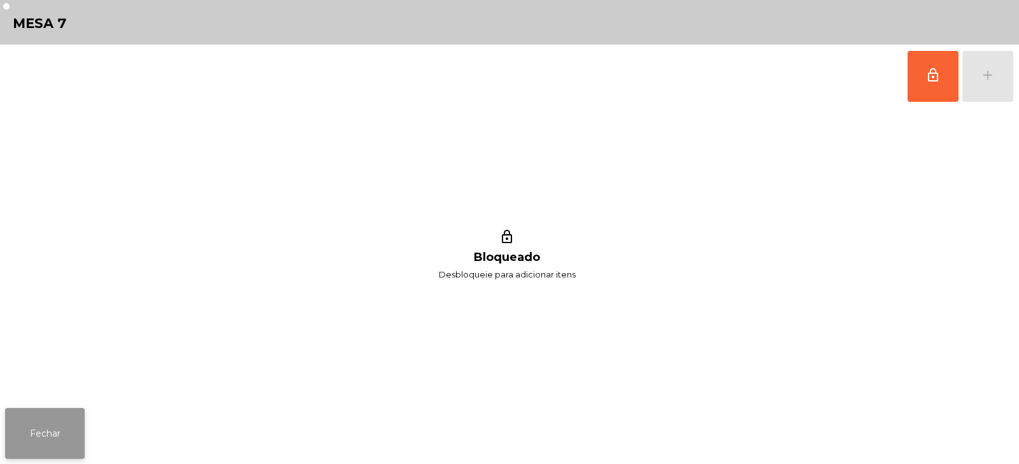
click at [58, 434] on button "Fechar" at bounding box center [45, 433] width 80 height 51
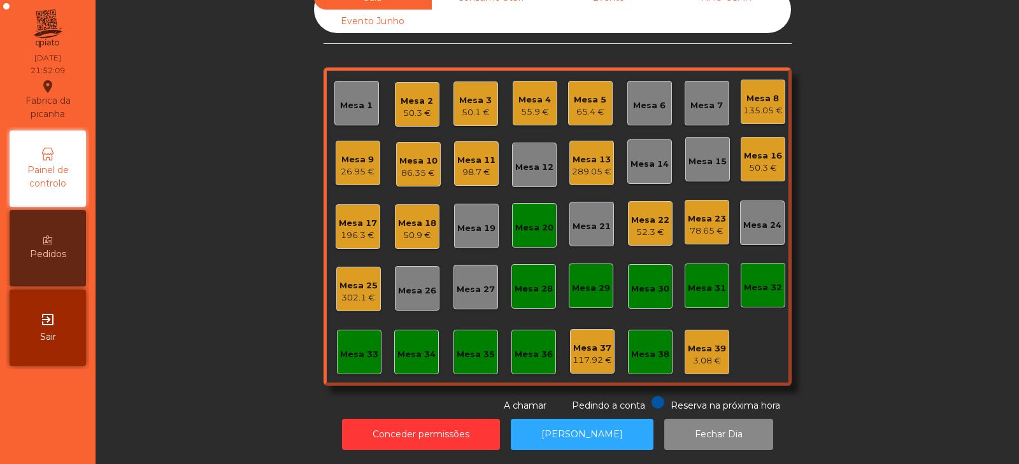
click at [538, 222] on div "Mesa 20" at bounding box center [534, 228] width 38 height 13
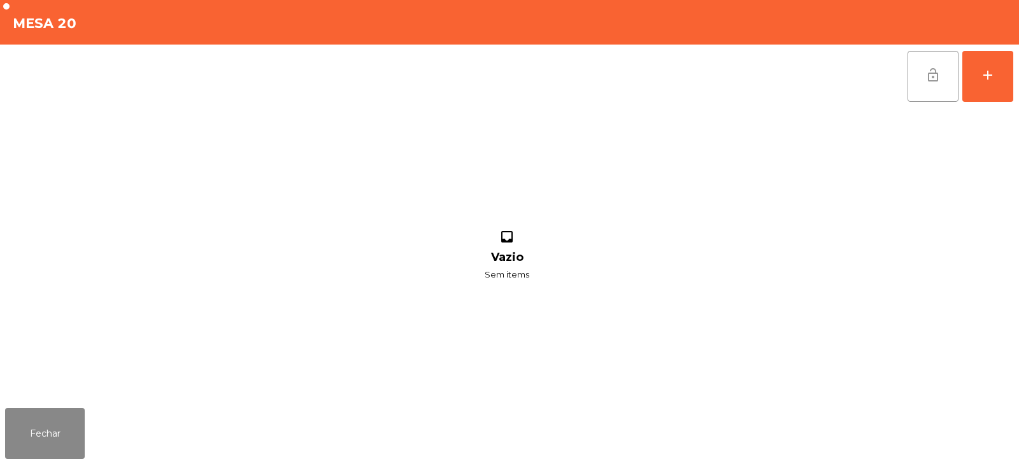
click at [924, 85] on button "lock_open" at bounding box center [932, 76] width 51 height 51
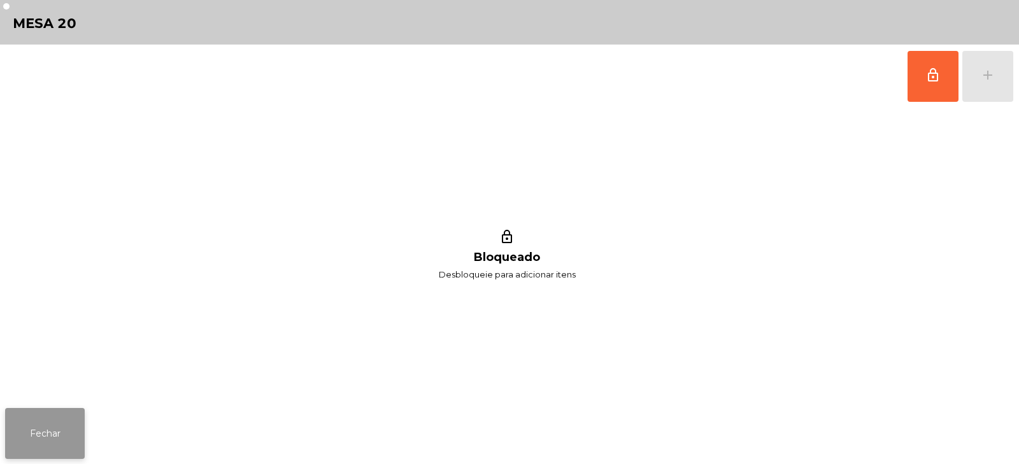
click at [20, 416] on button "Fechar" at bounding box center [45, 433] width 80 height 51
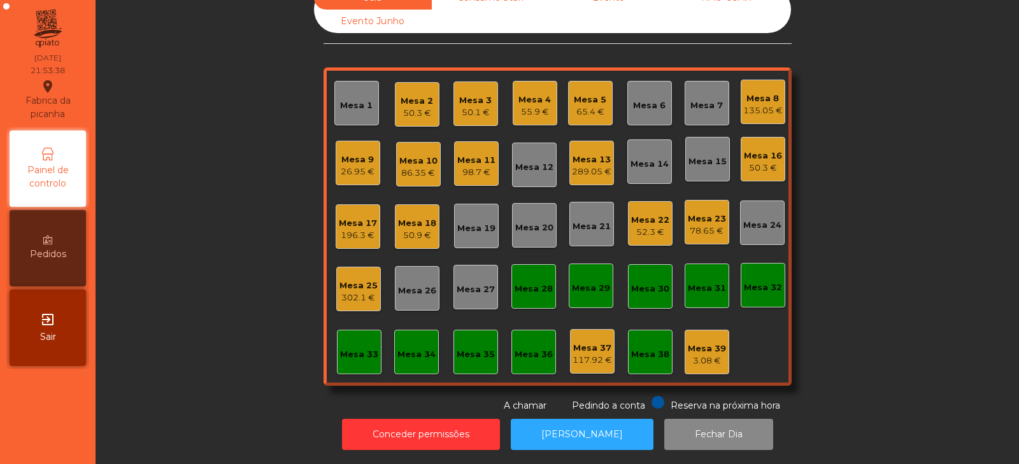
click at [241, 223] on div "Sala warning Consumo Staff Evento NÃO USAR Evento Junho Mesa 1 Mesa 2 50.3 € Me…" at bounding box center [557, 199] width 889 height 427
click at [547, 115] on div "Mesa 4 55.9 €" at bounding box center [535, 103] width 45 height 45
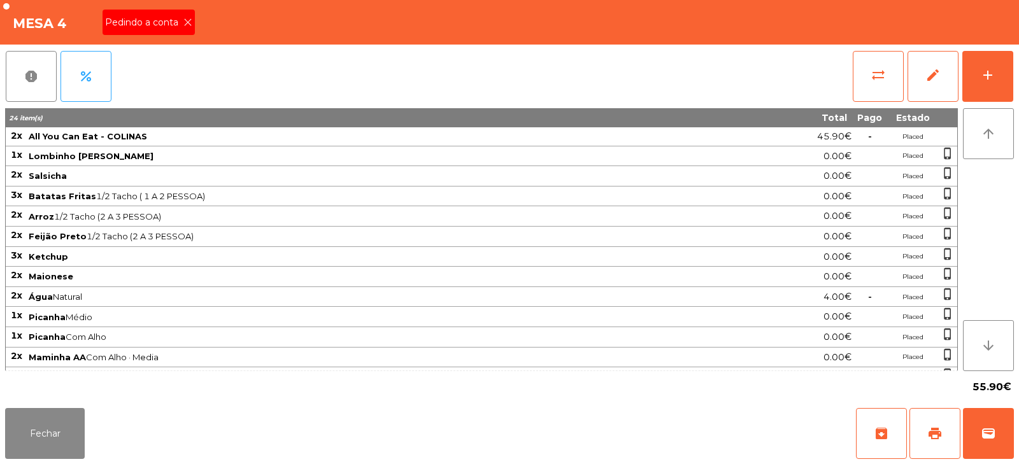
click at [164, 32] on div "Pedindo a conta" at bounding box center [149, 22] width 92 height 25
click at [899, 432] on button "archive" at bounding box center [881, 433] width 51 height 51
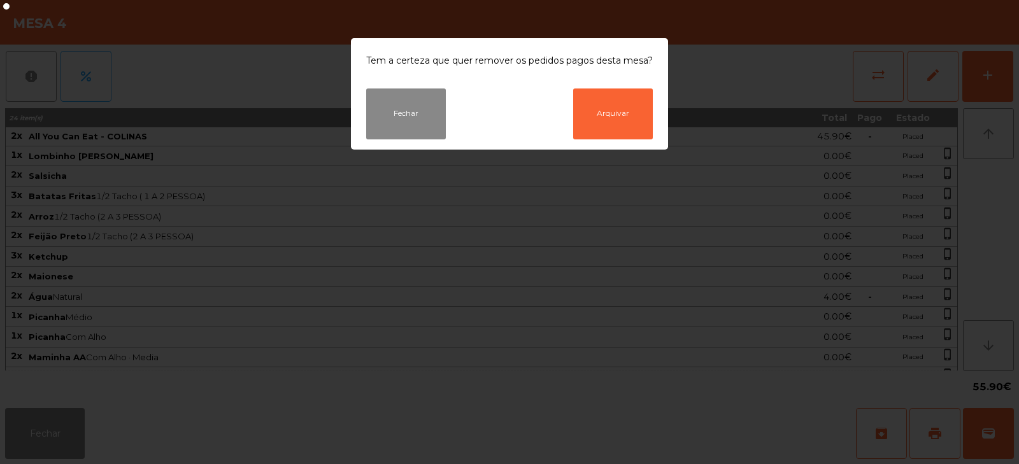
click at [763, 93] on ngb-modal-window "Tem a certeza que quer remover os pedidos pagos desta mesa? Fechar Arquivar" at bounding box center [509, 232] width 1019 height 464
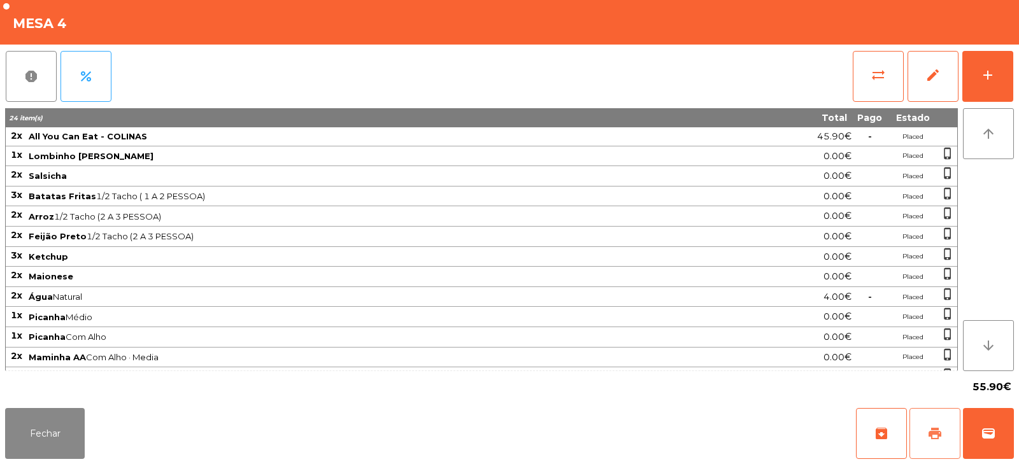
click at [938, 444] on button "print" at bounding box center [934, 433] width 51 height 51
click at [57, 437] on button "Fechar" at bounding box center [45, 433] width 80 height 51
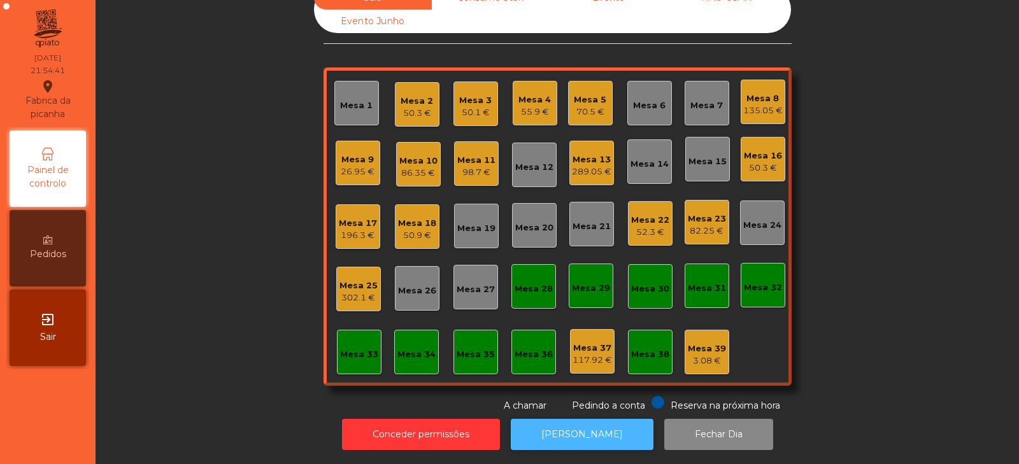
click at [585, 419] on button "[PERSON_NAME]" at bounding box center [582, 434] width 143 height 31
click at [473, 227] on div "Mesa 19" at bounding box center [476, 226] width 45 height 45
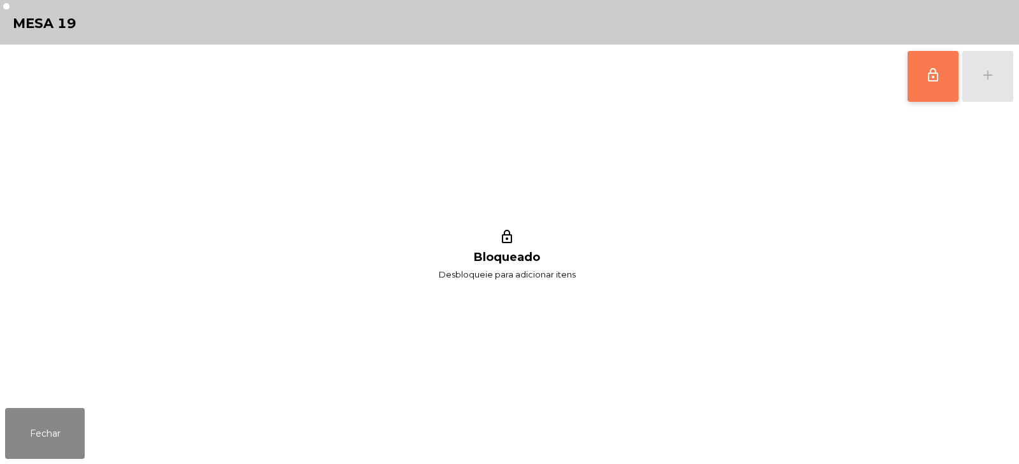
click at [933, 76] on span "lock_outline" at bounding box center [932, 74] width 15 height 15
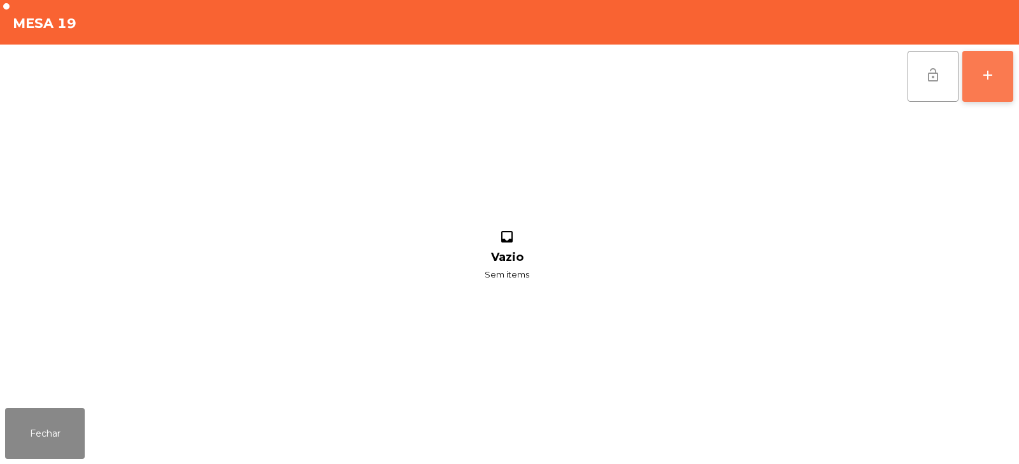
click at [987, 73] on div "add" at bounding box center [987, 74] width 15 height 15
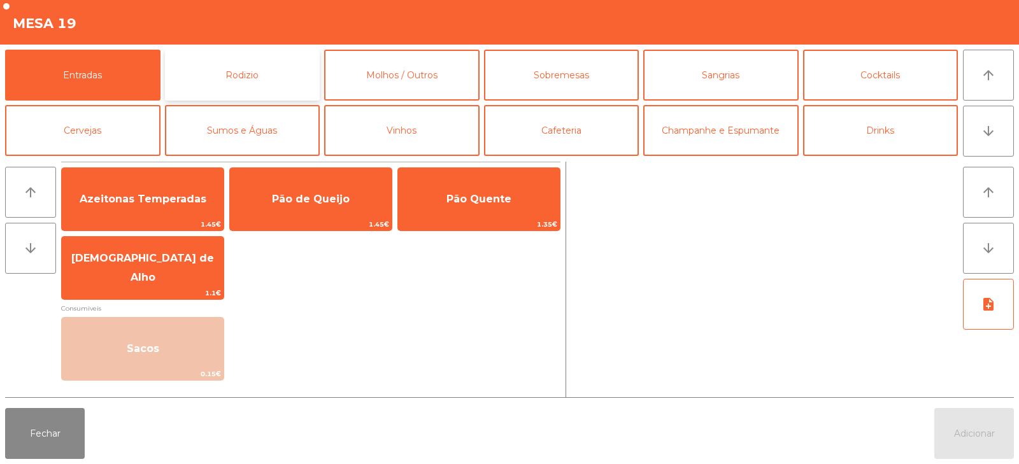
click at [255, 78] on button "Rodizio" at bounding box center [242, 75] width 155 height 51
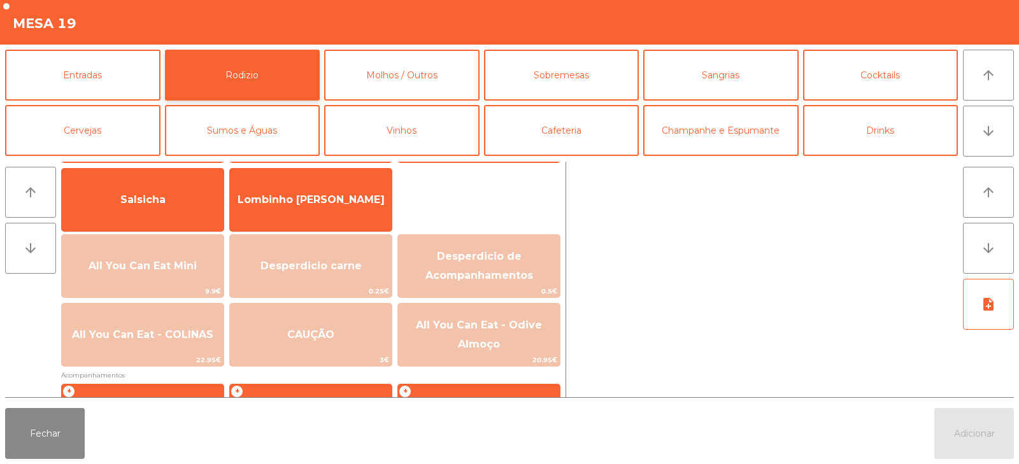
scroll to position [97, 0]
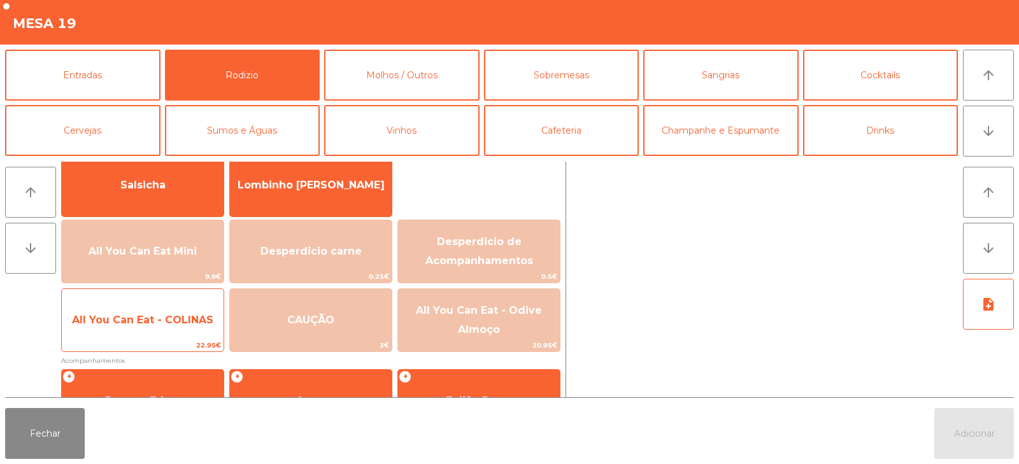
click at [162, 330] on span "All You Can Eat - COLINAS" at bounding box center [143, 320] width 162 height 34
click at [178, 325] on span "All You Can Eat - COLINAS" at bounding box center [142, 320] width 141 height 12
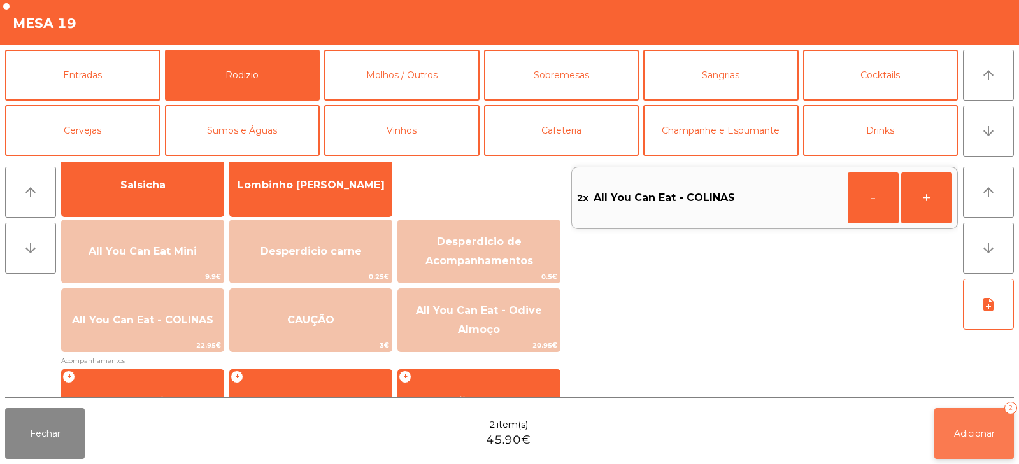
click at [968, 424] on button "Adicionar 2" at bounding box center [974, 433] width 80 height 51
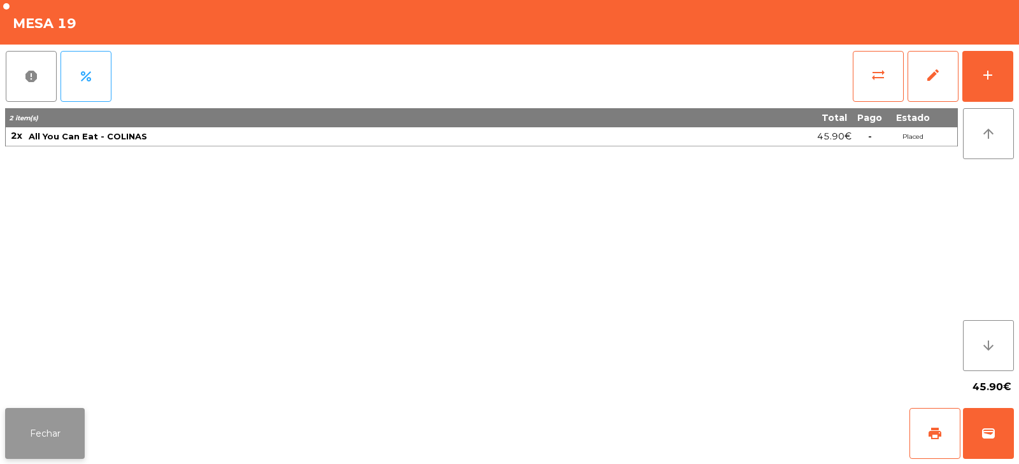
click at [59, 432] on button "Fechar" at bounding box center [45, 433] width 80 height 51
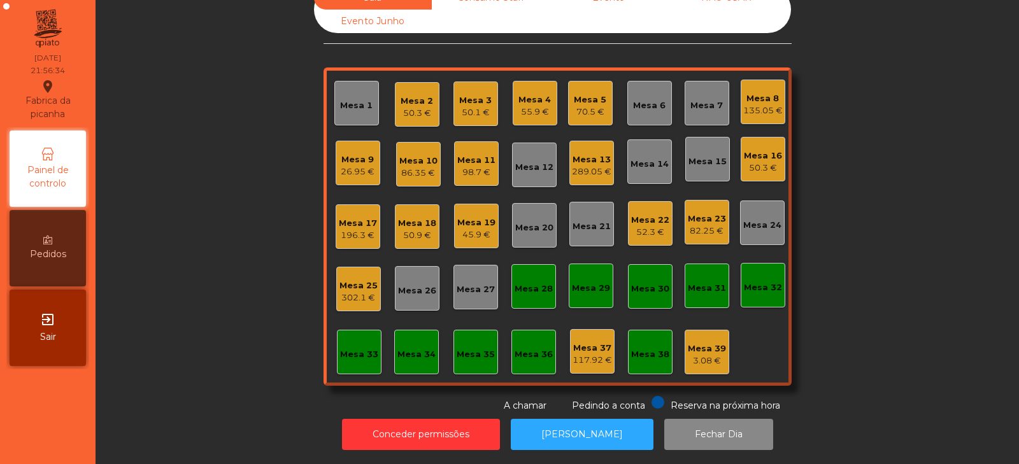
click at [223, 150] on div "Sala Consumo Staff Evento NÃO USAR Evento Junho Mesa 1 Mesa 2 50.3 € Mesa 3 50.…" at bounding box center [557, 199] width 889 height 427
click at [478, 166] on div "98.7 €" at bounding box center [476, 172] width 38 height 13
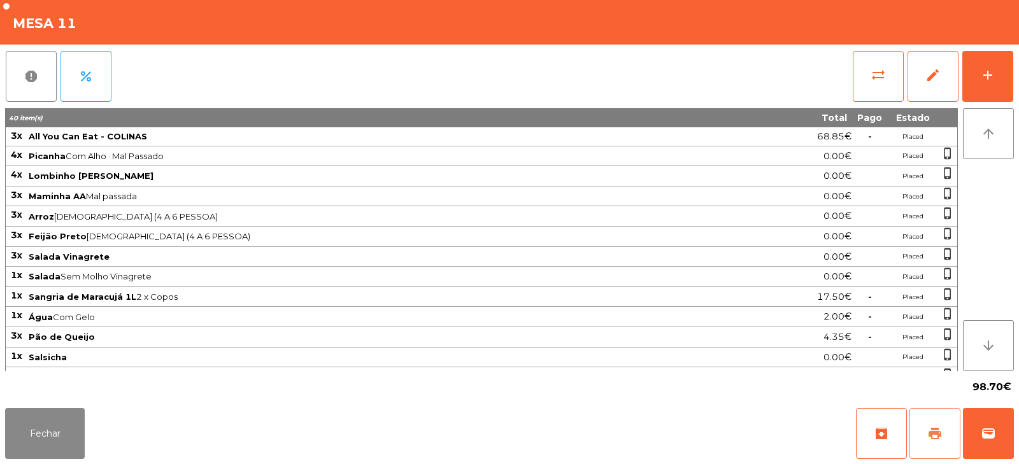
click at [933, 426] on span "print" at bounding box center [934, 433] width 15 height 15
click at [993, 432] on span "wallet" at bounding box center [987, 433] width 15 height 15
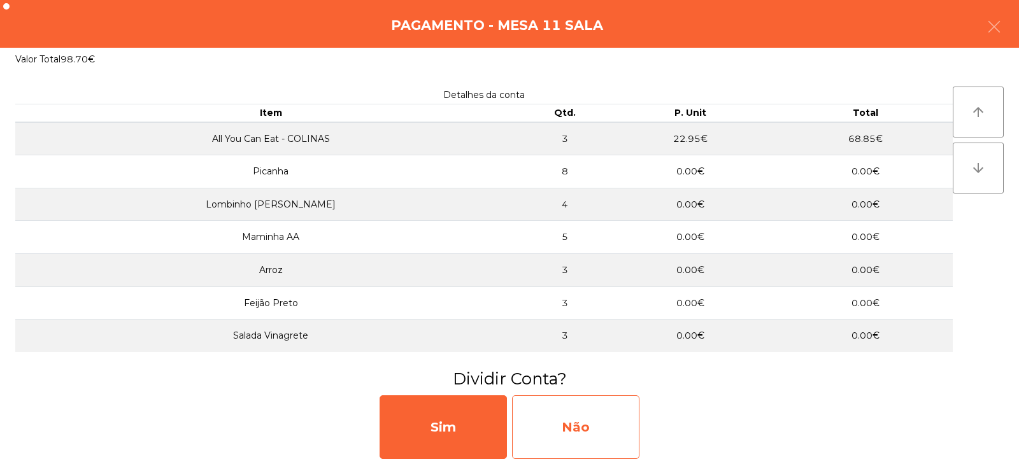
click at [566, 430] on div "Não" at bounding box center [575, 427] width 127 height 64
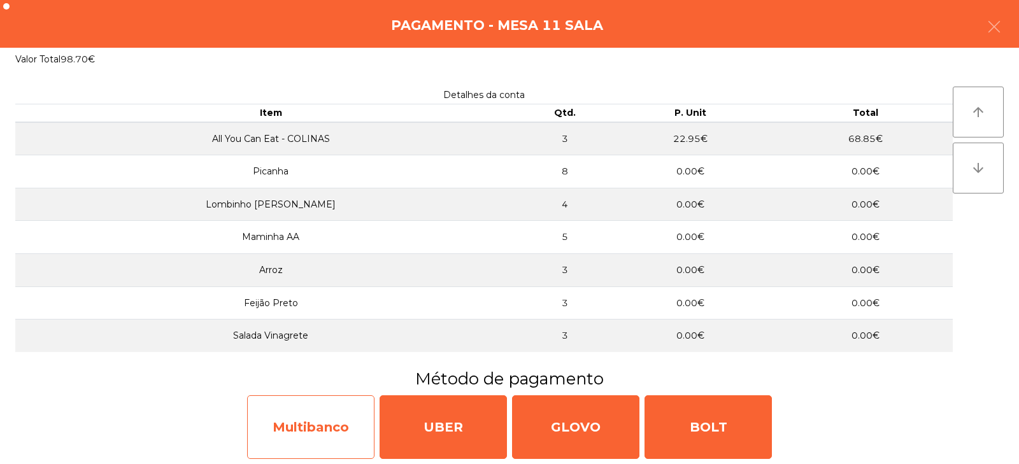
click at [315, 426] on div "Multibanco" at bounding box center [310, 427] width 127 height 64
select select "**"
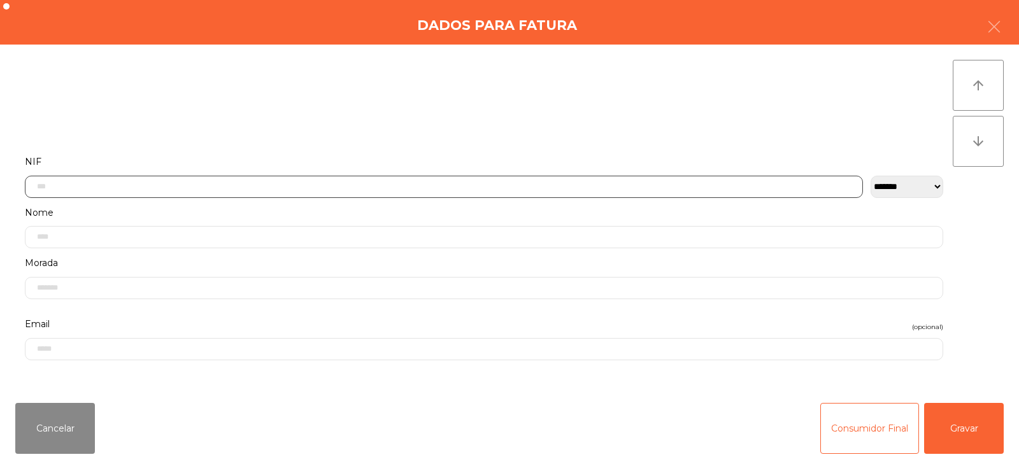
click at [467, 187] on input "text" at bounding box center [444, 187] width 838 height 22
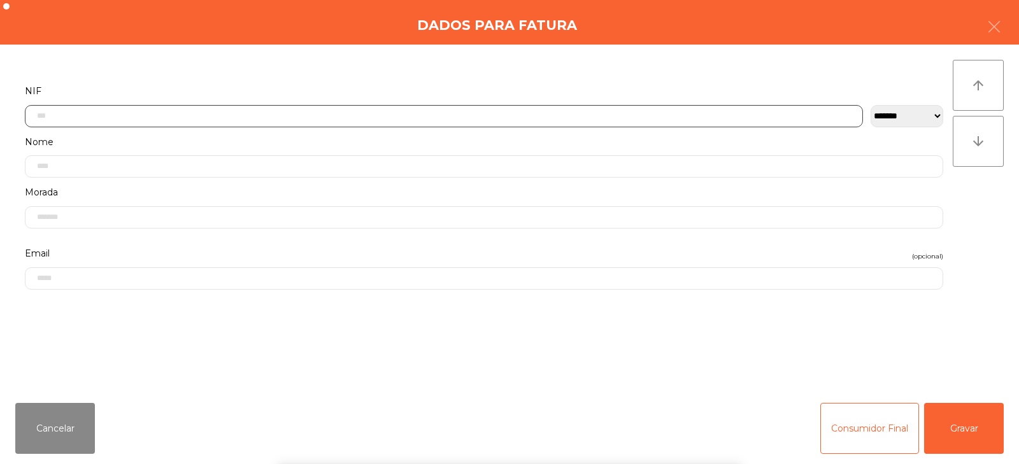
scroll to position [93, 0]
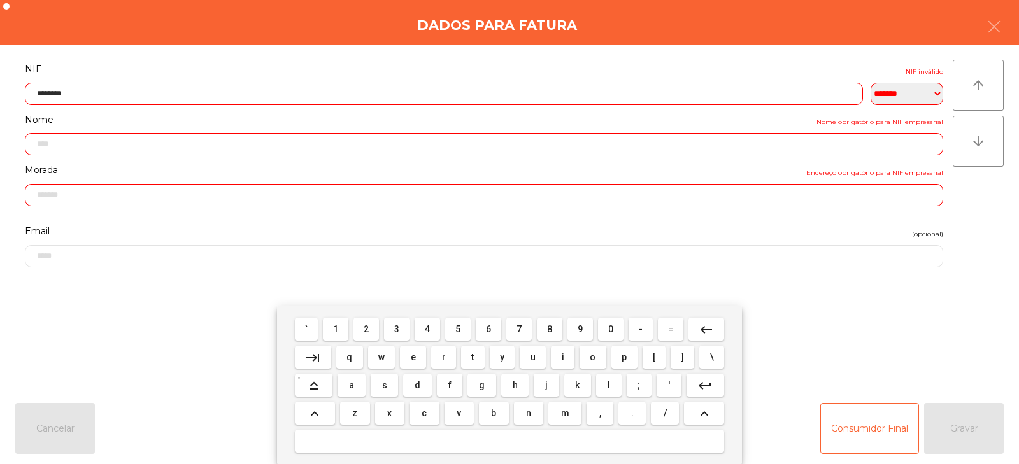
type input "*********"
type input "**********"
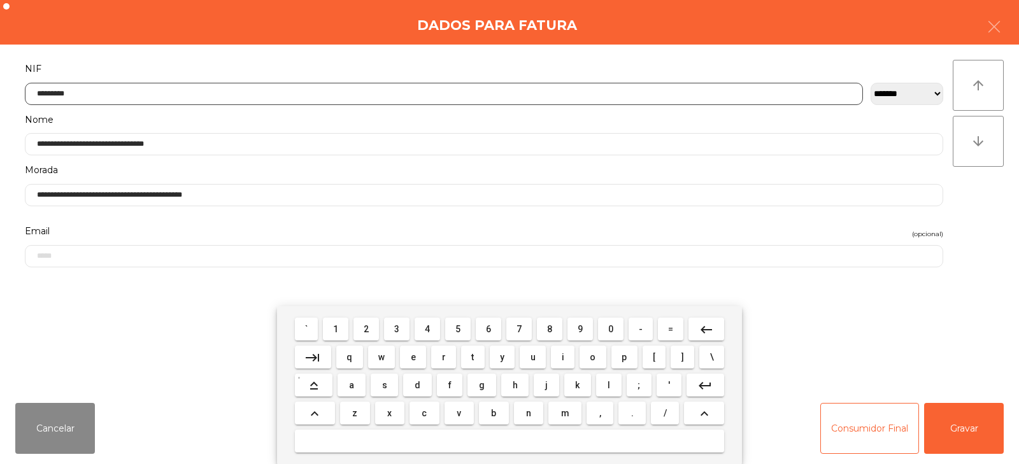
type input "*********"
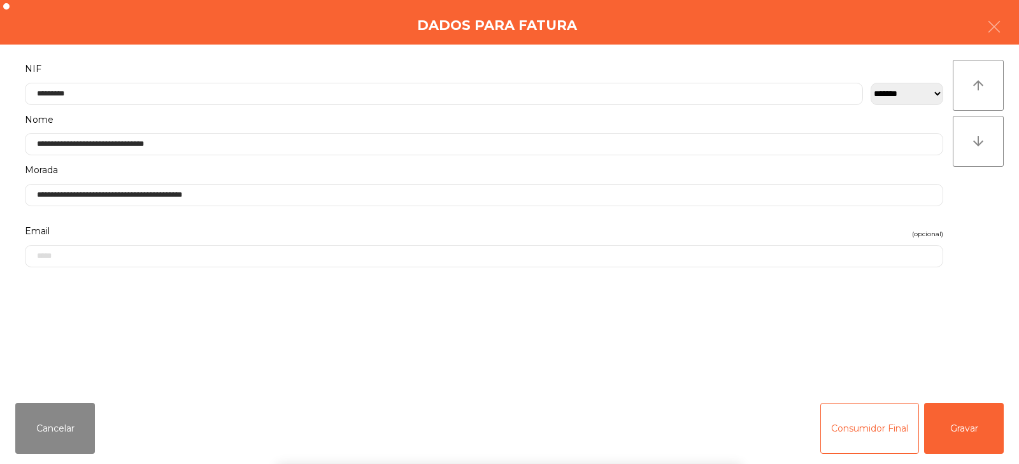
click at [968, 427] on div "` 1 2 3 4 5 6 7 8 9 0 - = keyboard_backspace keyboard_tab q w e r t y u i o p […" at bounding box center [509, 385] width 1019 height 158
click at [978, 435] on button "Gravar" at bounding box center [964, 428] width 80 height 51
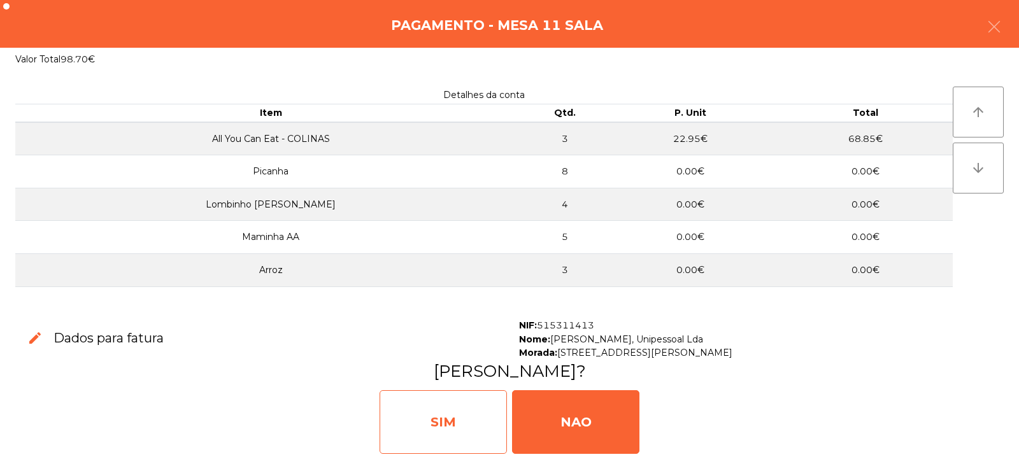
click at [441, 406] on div "SIM" at bounding box center [442, 422] width 127 height 64
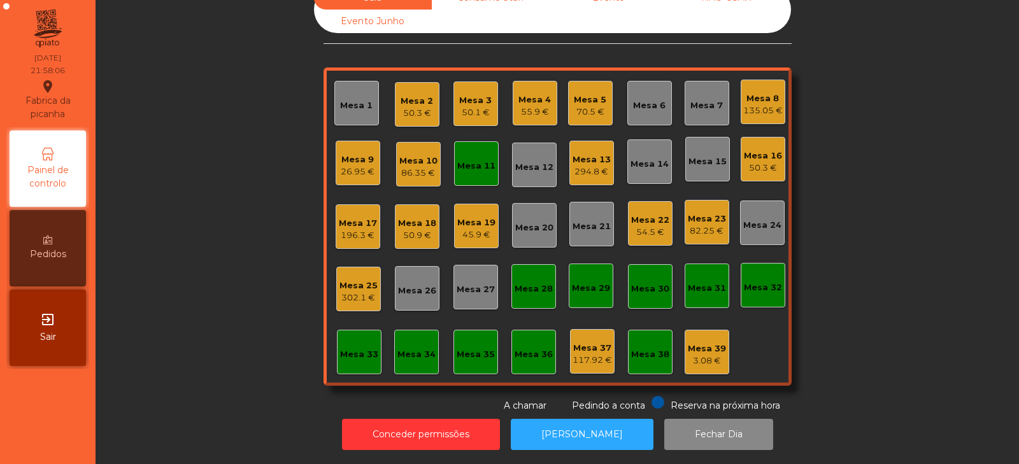
click at [470, 160] on div "Mesa 11" at bounding box center [476, 166] width 38 height 13
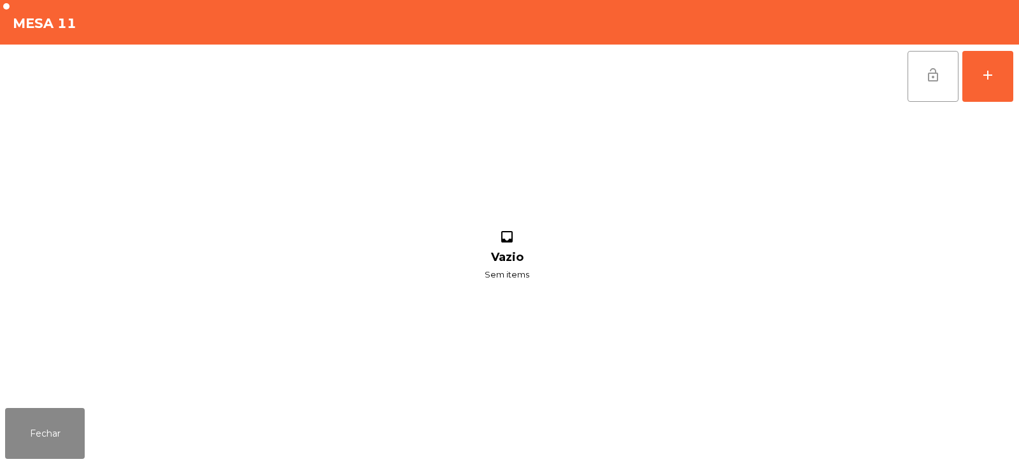
click at [916, 78] on button "lock_open" at bounding box center [932, 76] width 51 height 51
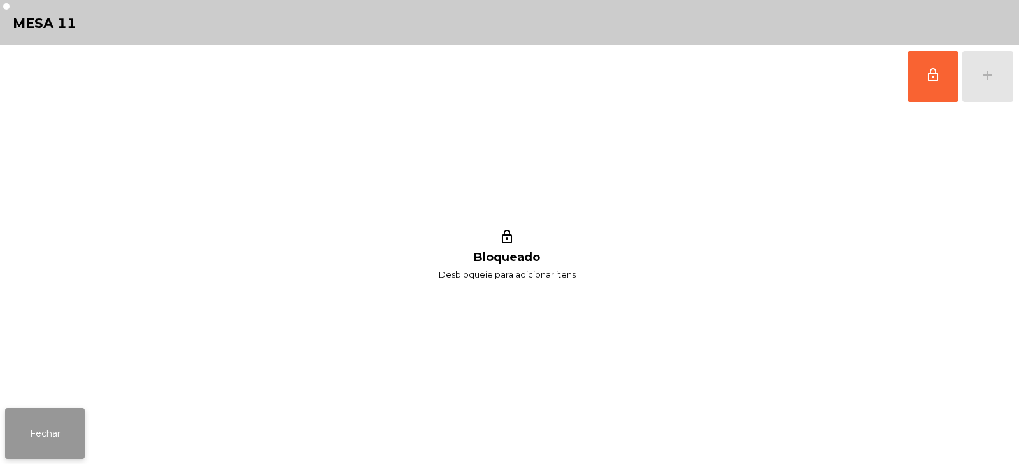
click at [69, 422] on button "Fechar" at bounding box center [45, 433] width 80 height 51
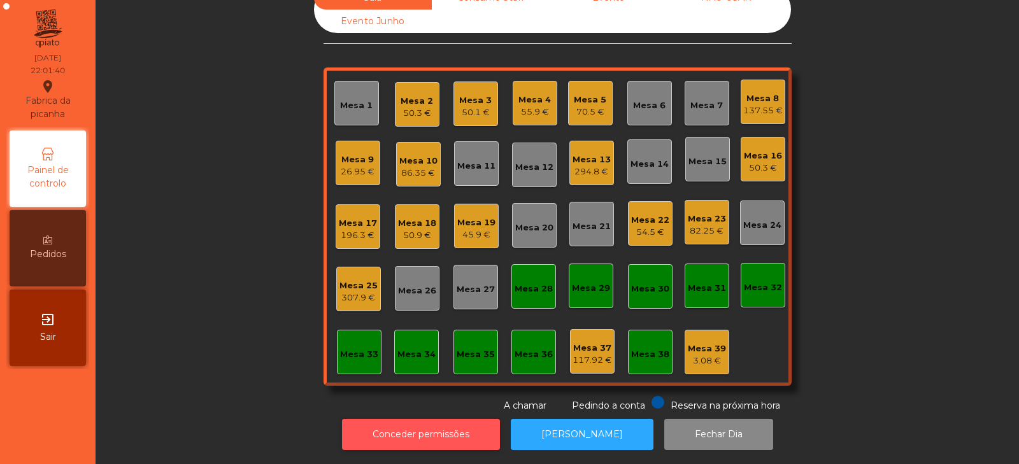
click at [409, 428] on button "Conceder permissões" at bounding box center [421, 434] width 158 height 31
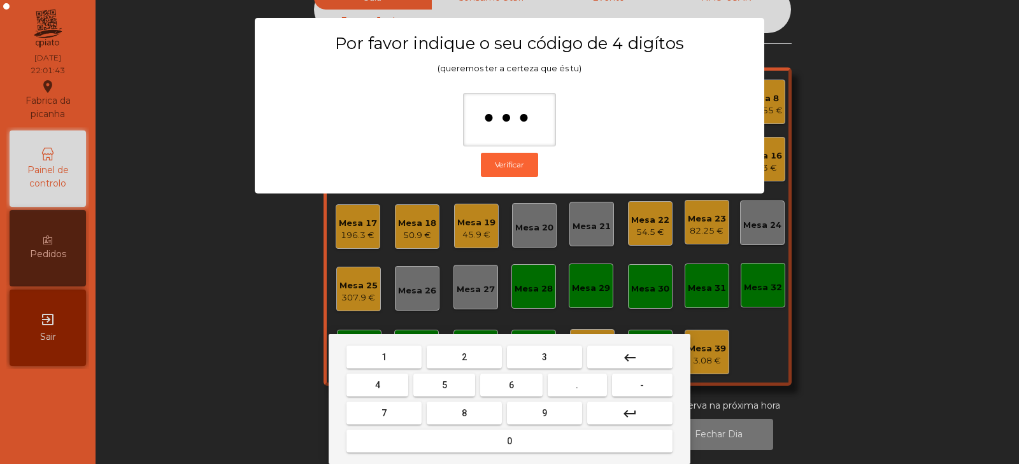
type input "****"
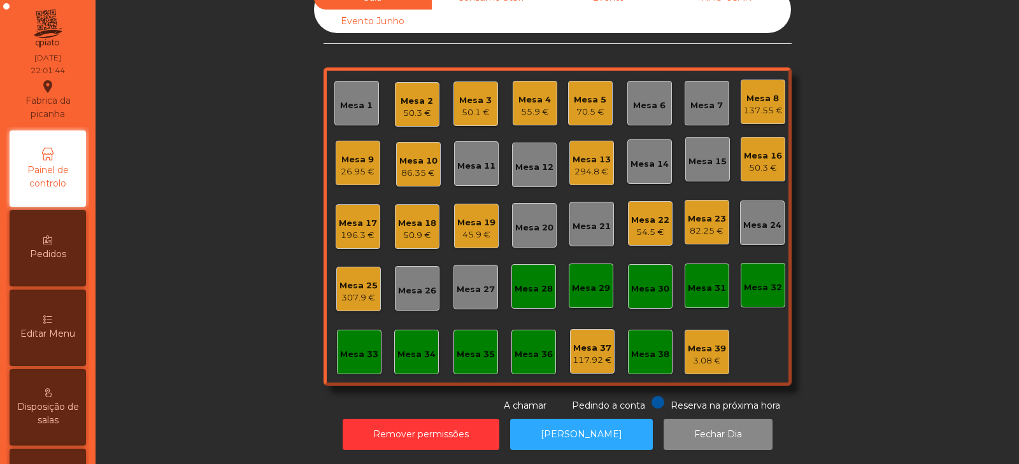
click at [46, 321] on div "Editar Menu" at bounding box center [48, 328] width 76 height 76
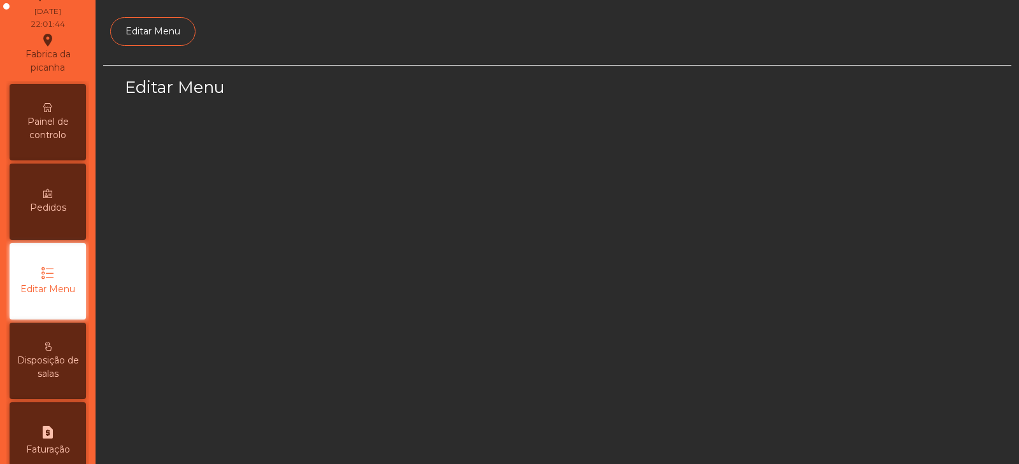
scroll to position [96, 0]
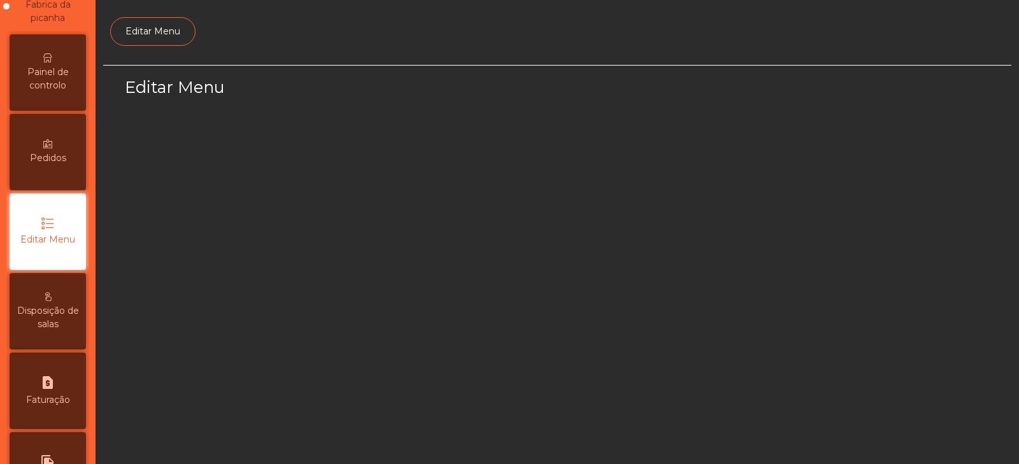
select select "*"
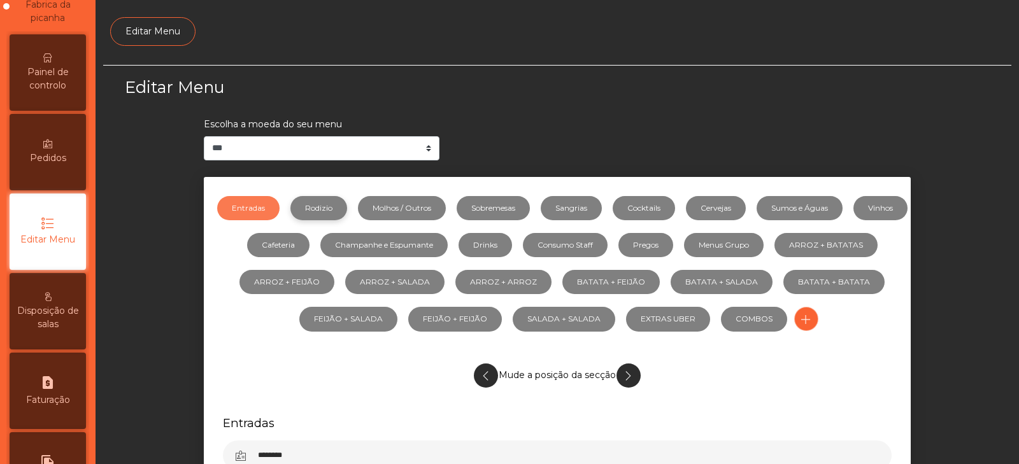
click at [332, 211] on link "Rodizio" at bounding box center [318, 208] width 57 height 24
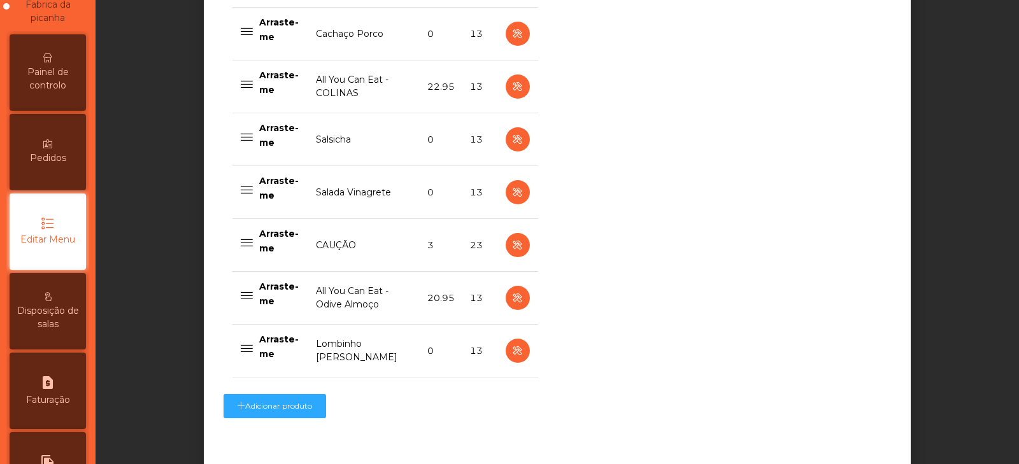
scroll to position [1070, 0]
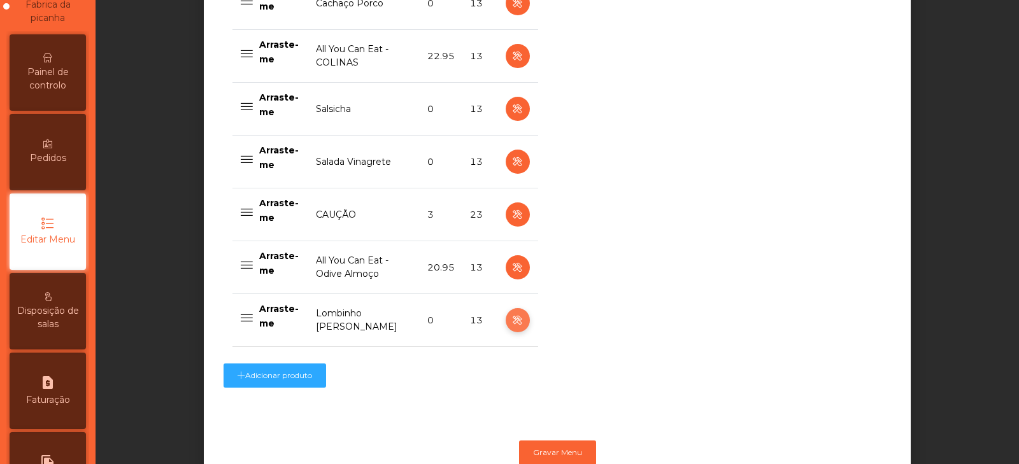
click at [510, 327] on icon "button" at bounding box center [517, 321] width 15 height 16
select select "**"
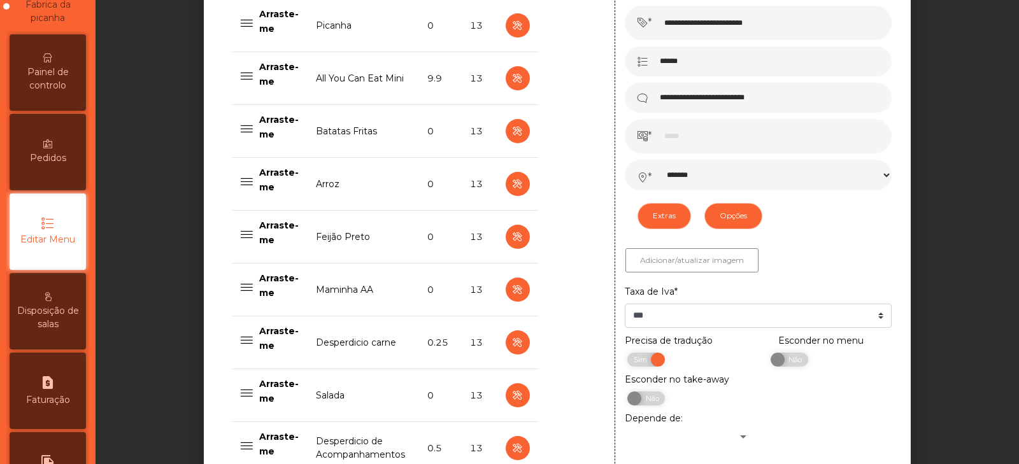
scroll to position [583, 0]
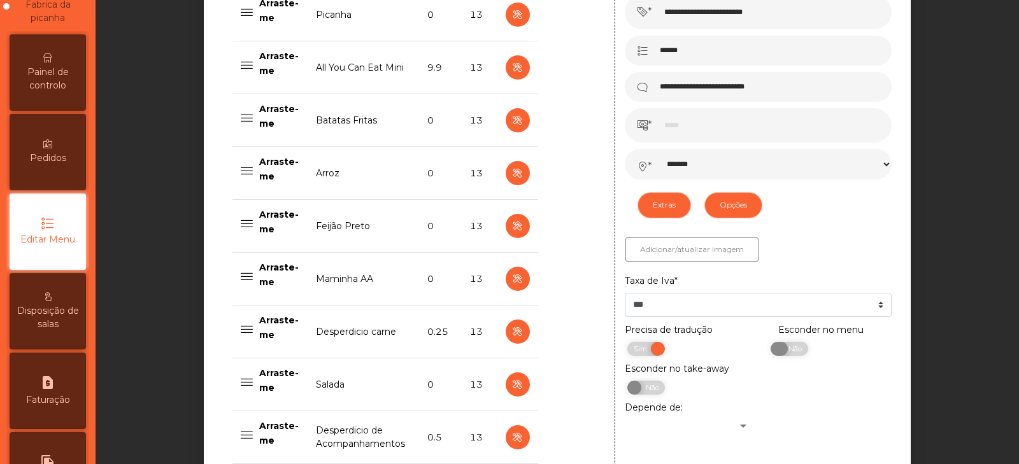
click at [784, 353] on span "Não" at bounding box center [793, 349] width 32 height 14
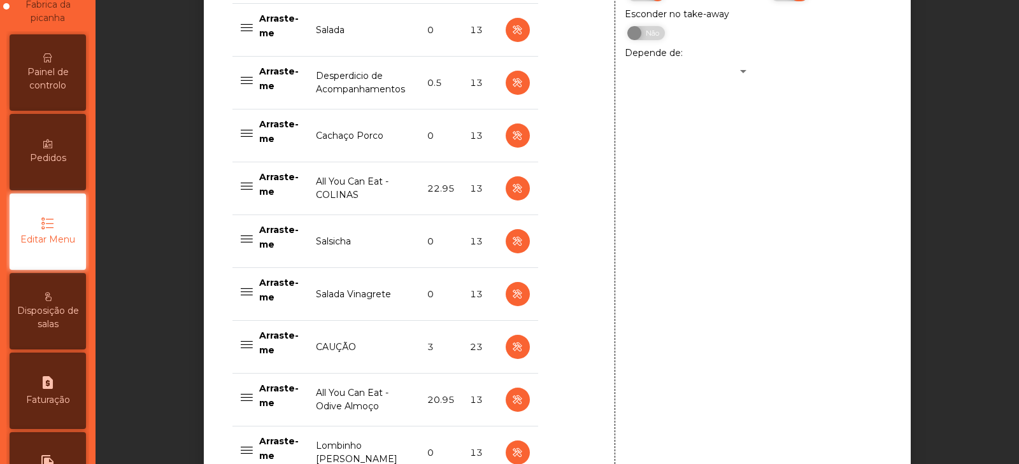
scroll to position [1112, 0]
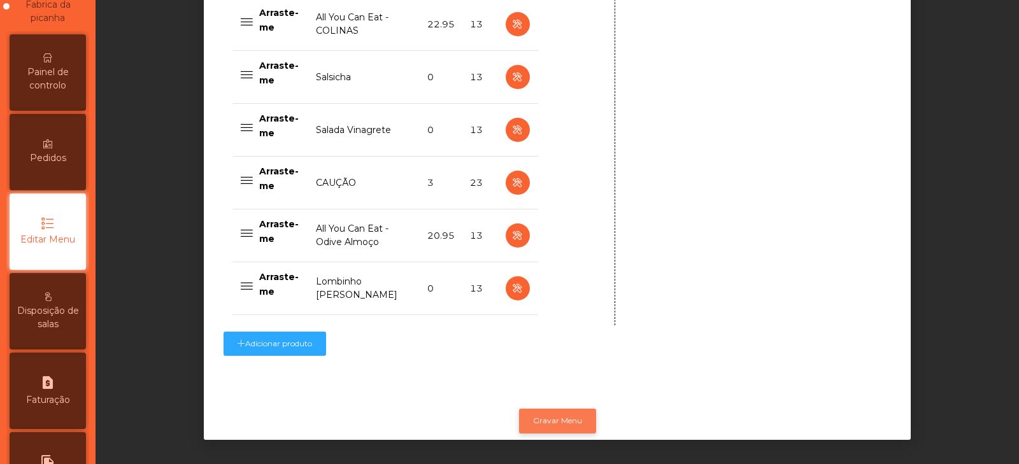
click at [573, 412] on button "Gravar Menu" at bounding box center [557, 421] width 77 height 24
click at [40, 78] on span "Painel de controlo" at bounding box center [48, 79] width 70 height 27
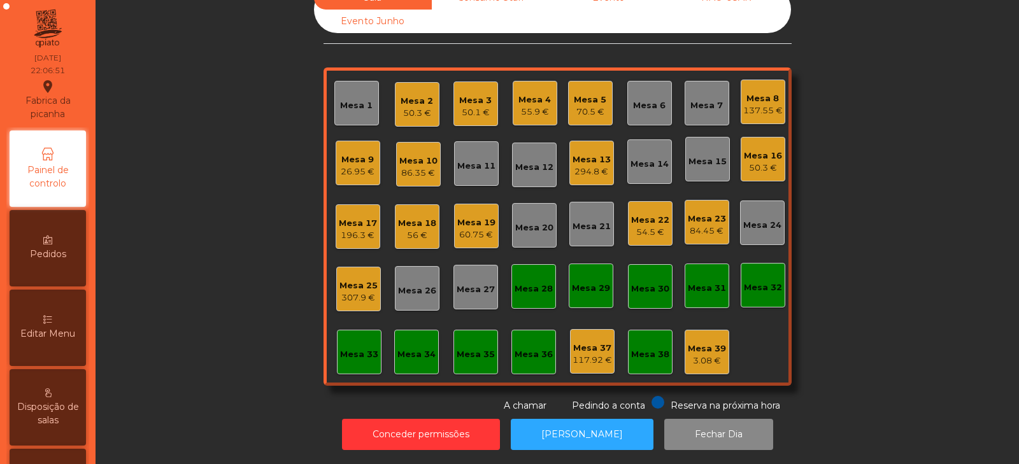
click at [474, 348] on div "Mesa 35" at bounding box center [475, 354] width 38 height 13
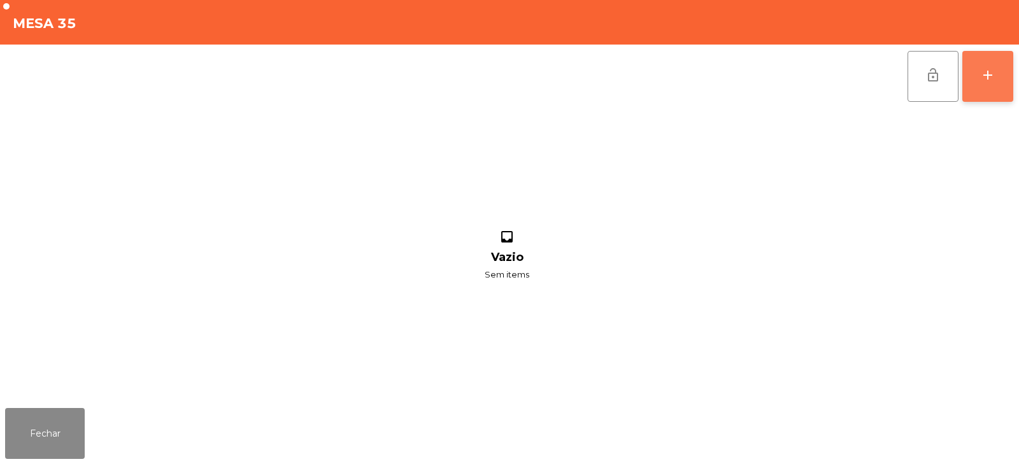
click at [975, 76] on button "add" at bounding box center [987, 76] width 51 height 51
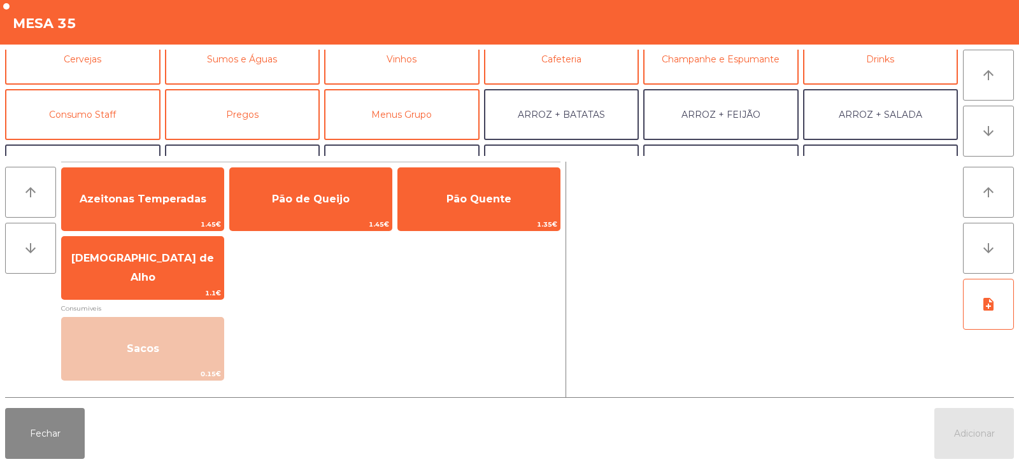
scroll to position [73, 0]
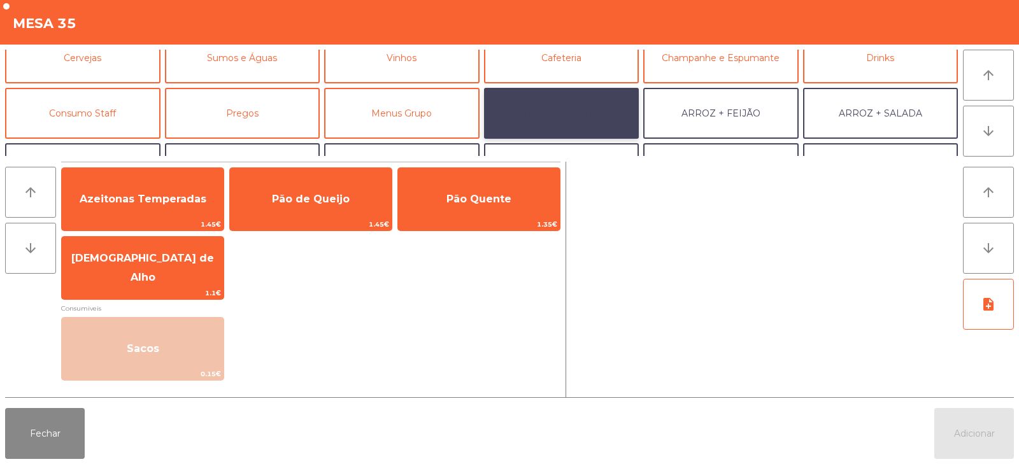
click at [570, 117] on button "ARROZ + BATATAS" at bounding box center [561, 113] width 155 height 51
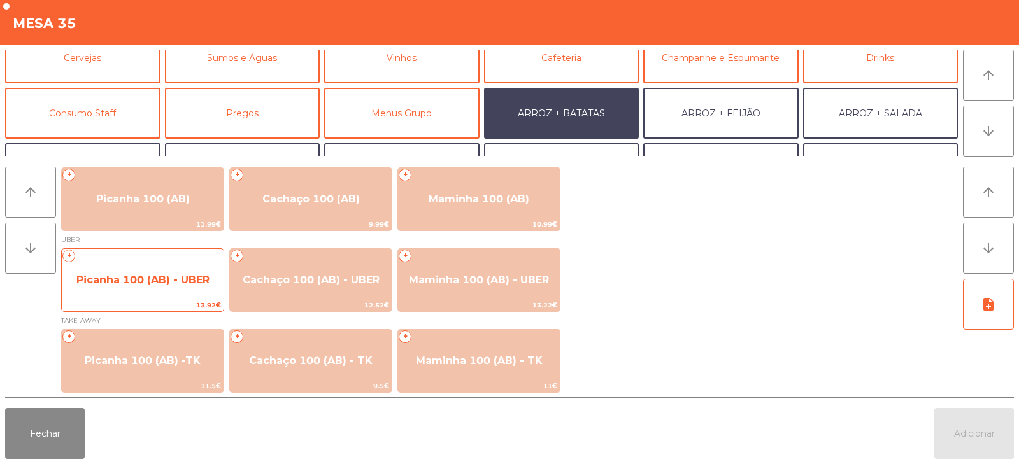
click at [164, 262] on div "+ Picanha 100 (AB) - UBER 13.92€" at bounding box center [142, 280] width 163 height 64
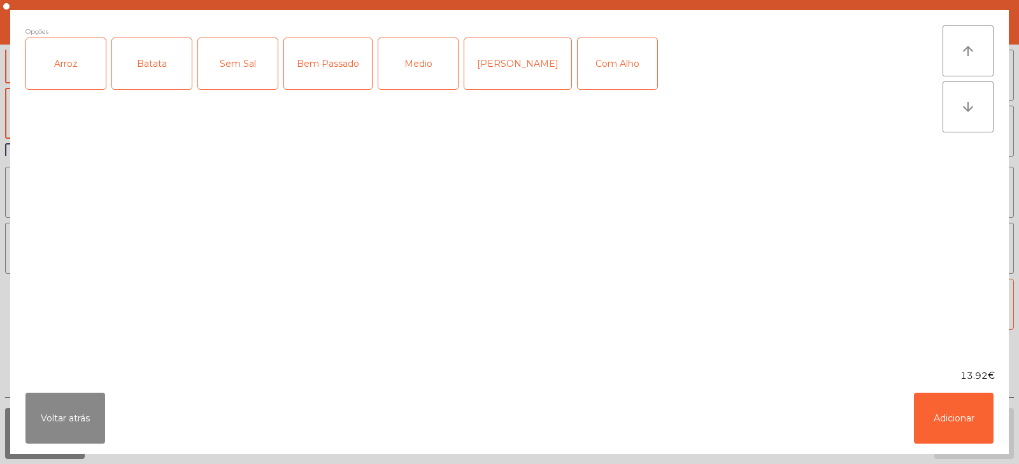
click at [71, 78] on div "Arroz" at bounding box center [66, 63] width 80 height 51
click at [152, 64] on div "Batata" at bounding box center [152, 63] width 80 height 51
click at [518, 73] on div "[PERSON_NAME]" at bounding box center [517, 63] width 107 height 51
click at [943, 415] on button "Adicionar" at bounding box center [954, 418] width 80 height 51
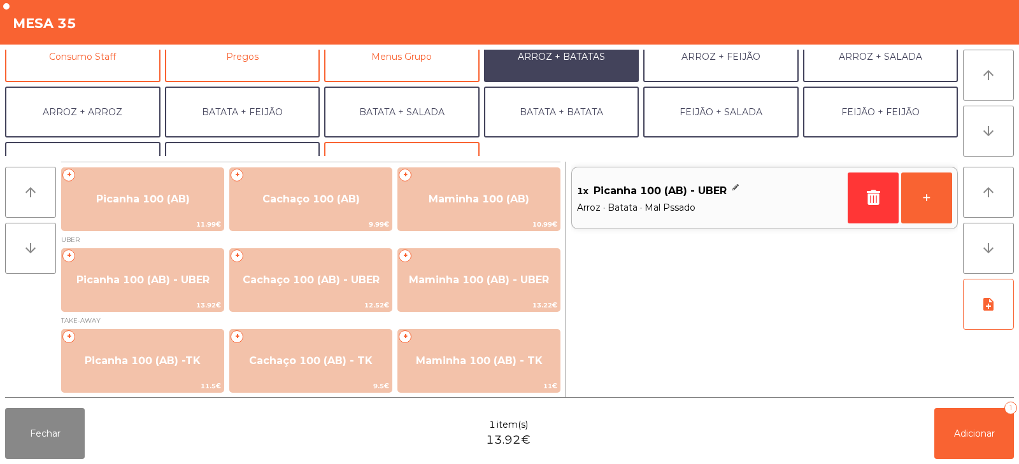
scroll to position [133, 0]
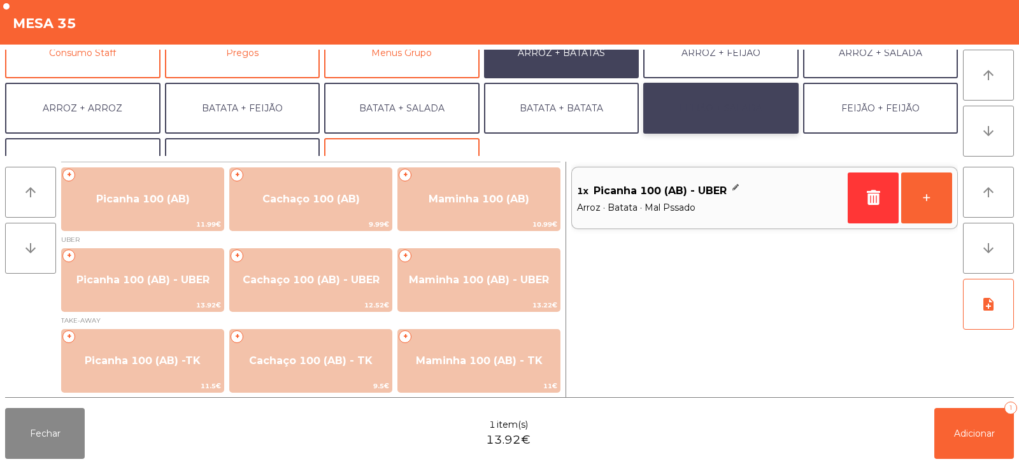
click at [748, 108] on button "FEIJÃO + SALADA" at bounding box center [720, 108] width 155 height 51
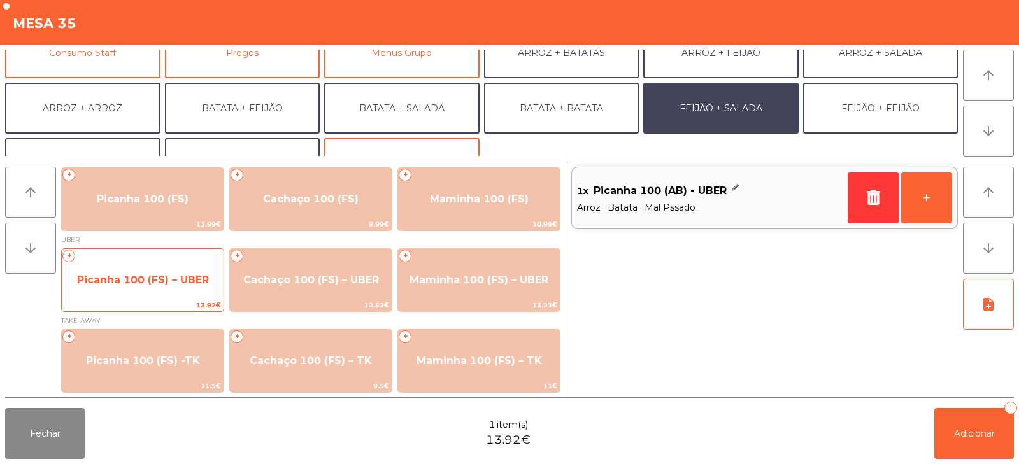
click at [150, 301] on span "13.92€" at bounding box center [143, 305] width 162 height 12
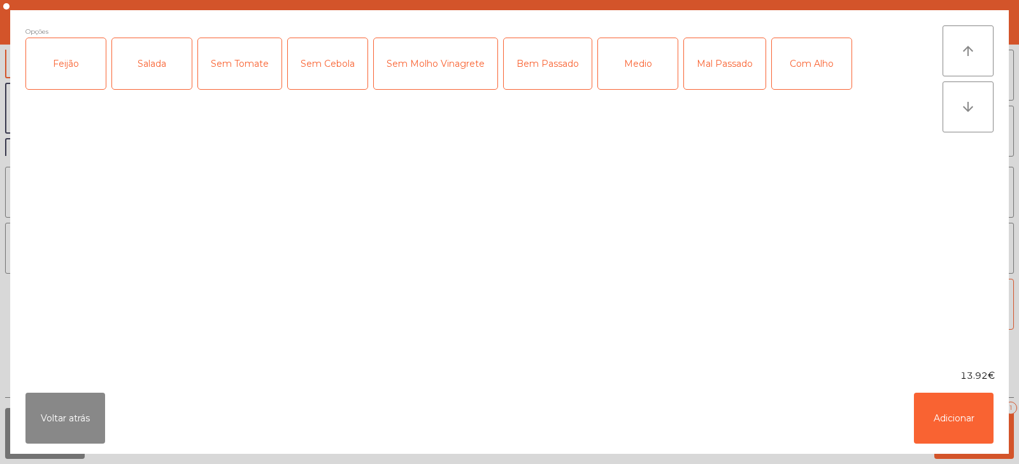
click at [58, 86] on div "Feijão" at bounding box center [66, 63] width 80 height 51
click at [151, 71] on div "Salada" at bounding box center [152, 63] width 80 height 51
click at [725, 77] on div "Mal Passado" at bounding box center [724, 63] width 81 height 51
click at [931, 423] on button "Adicionar" at bounding box center [954, 418] width 80 height 51
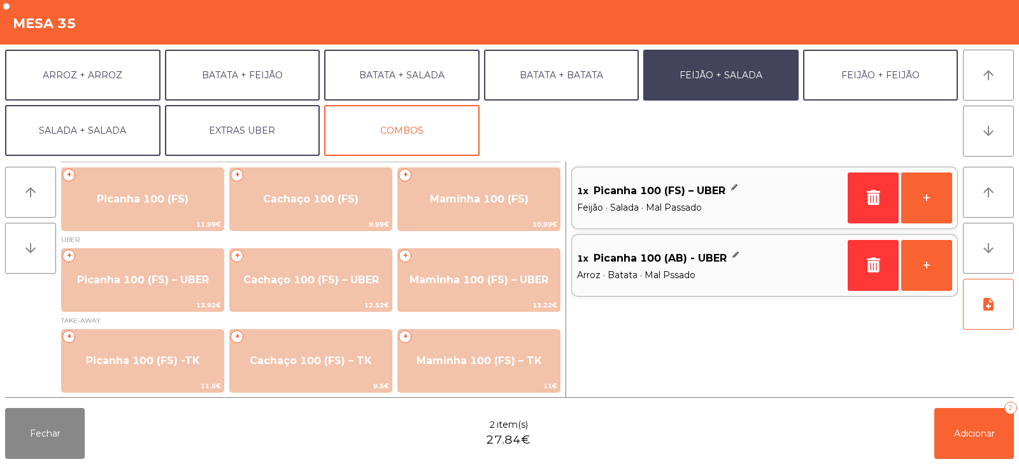
scroll to position [166, 0]
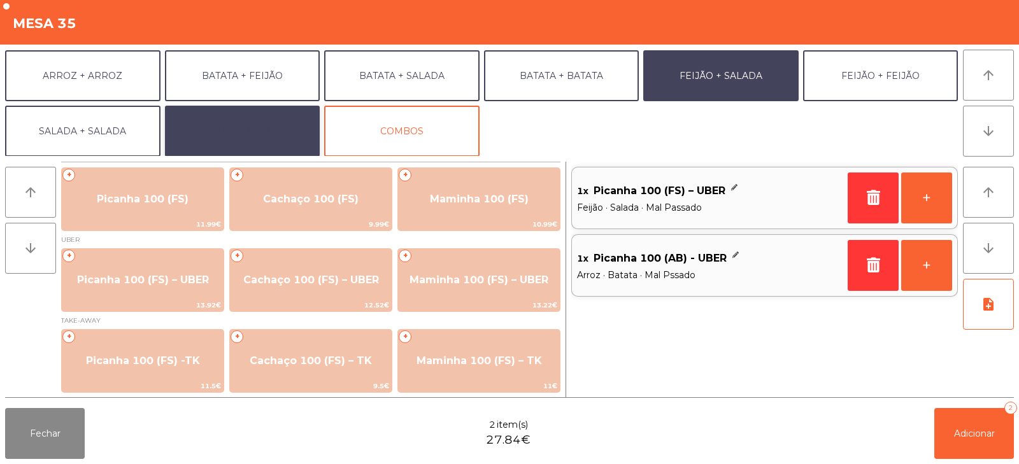
click at [256, 131] on button "EXTRAS UBER" at bounding box center [242, 131] width 155 height 51
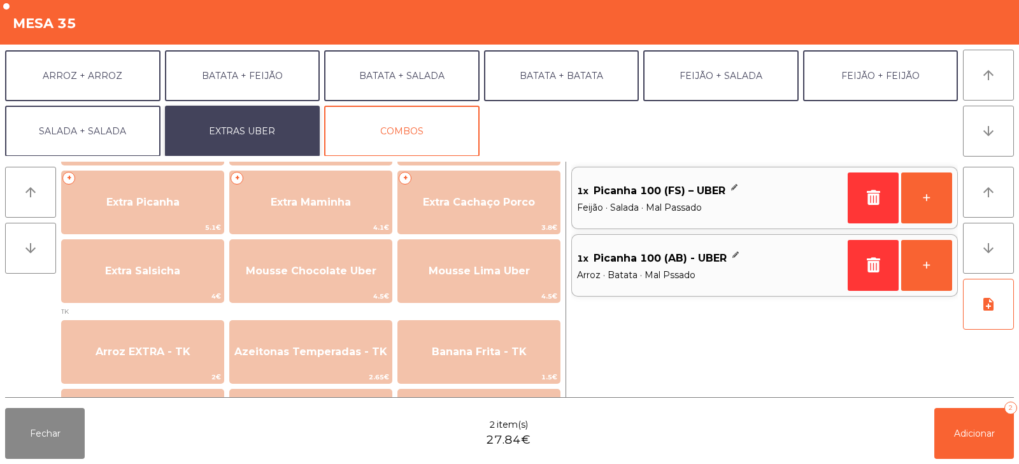
scroll to position [365, 0]
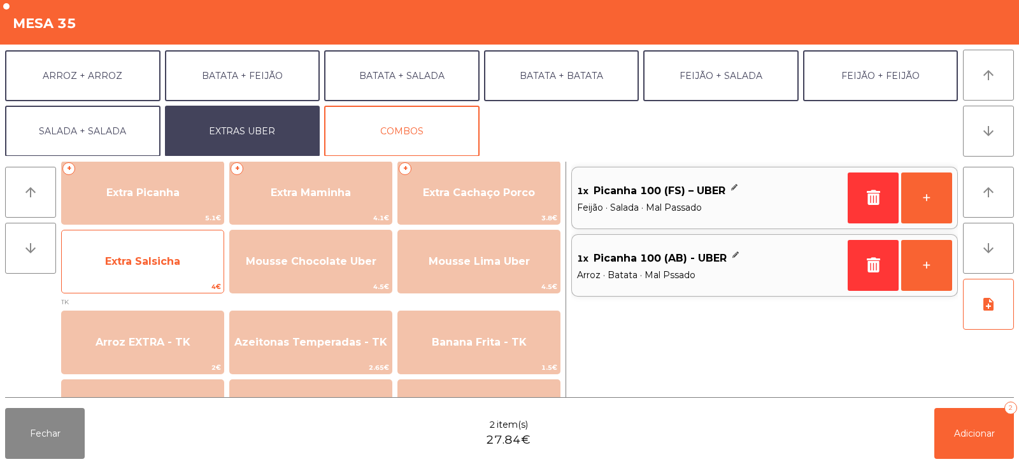
click at [149, 259] on span "Extra Salsicha" at bounding box center [142, 261] width 75 height 12
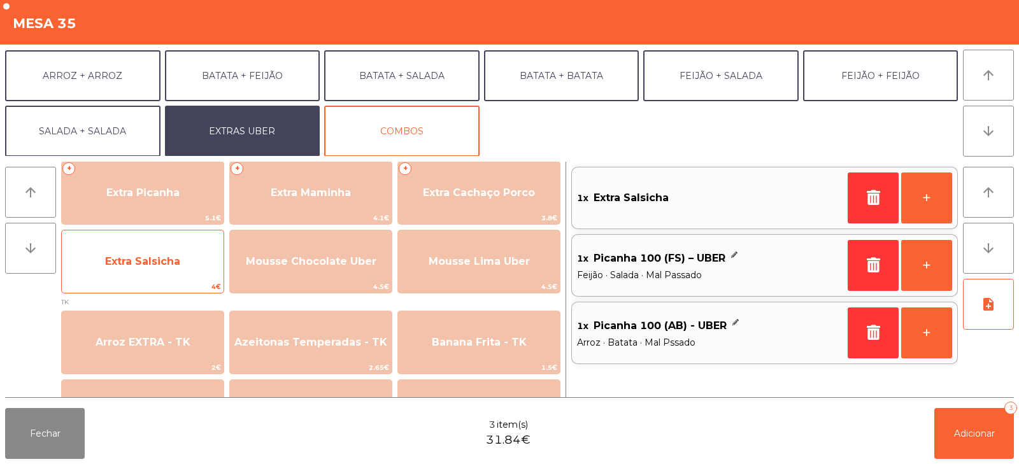
click at [146, 276] on span "Extra Salsicha" at bounding box center [143, 261] width 162 height 34
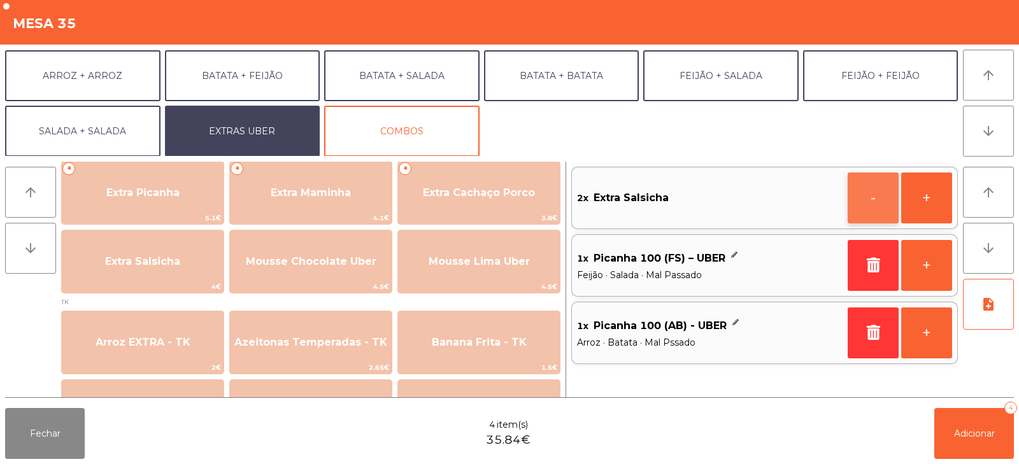
click at [868, 195] on button "-" at bounding box center [872, 198] width 51 height 51
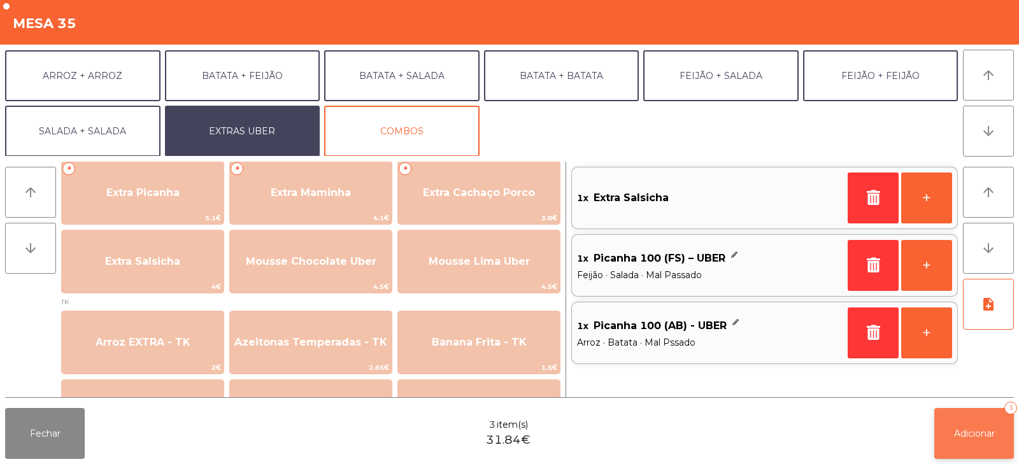
click at [978, 436] on span "Adicionar" at bounding box center [974, 433] width 41 height 11
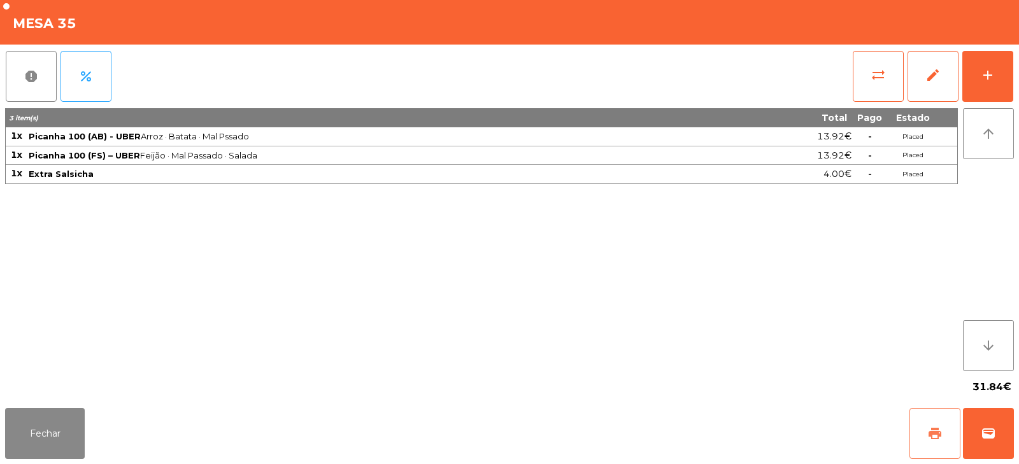
click at [925, 431] on button "print" at bounding box center [934, 433] width 51 height 51
click at [990, 435] on span "wallet" at bounding box center [987, 433] width 15 height 15
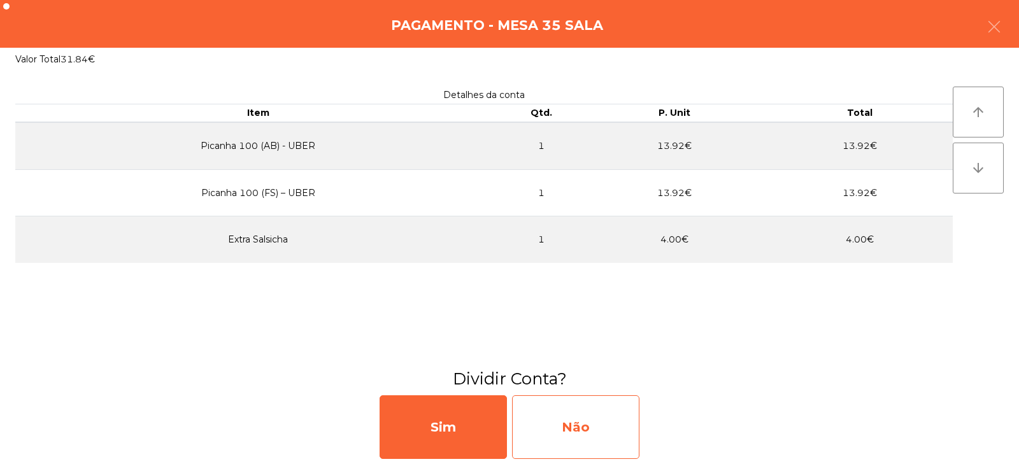
click at [592, 421] on div "Não" at bounding box center [575, 427] width 127 height 64
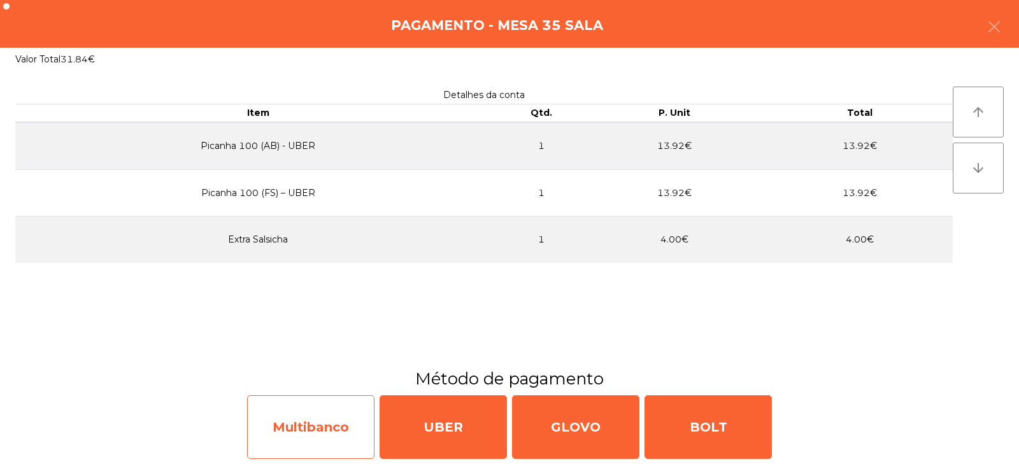
click at [330, 430] on div "Multibanco" at bounding box center [310, 427] width 127 height 64
select select "**"
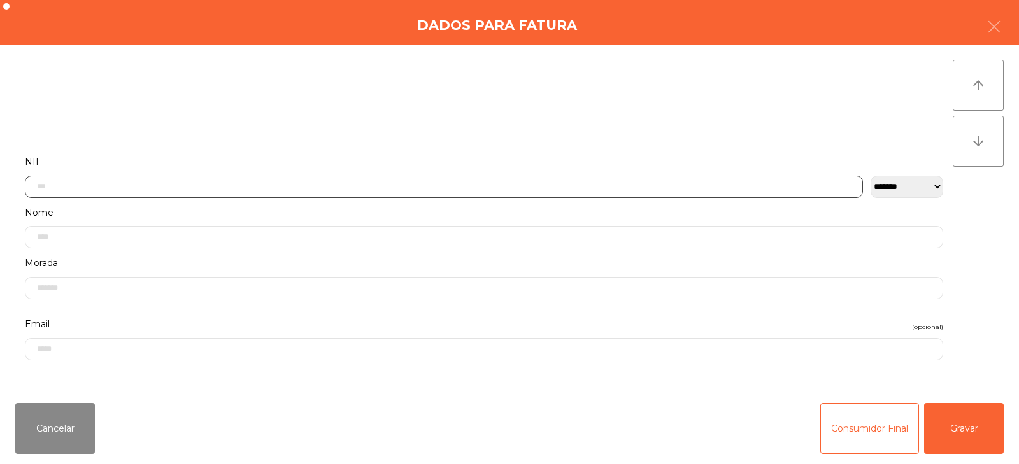
click at [554, 177] on input "text" at bounding box center [444, 187] width 838 height 22
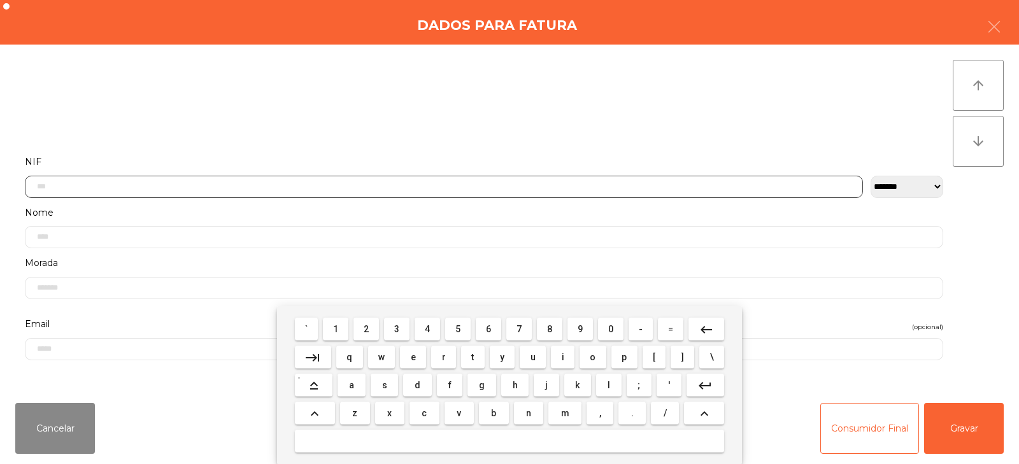
scroll to position [93, 0]
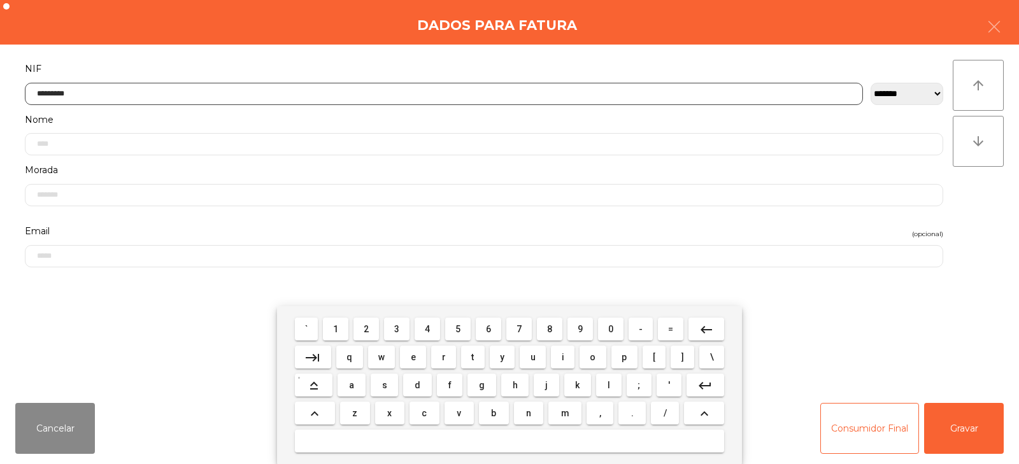
type input "*********"
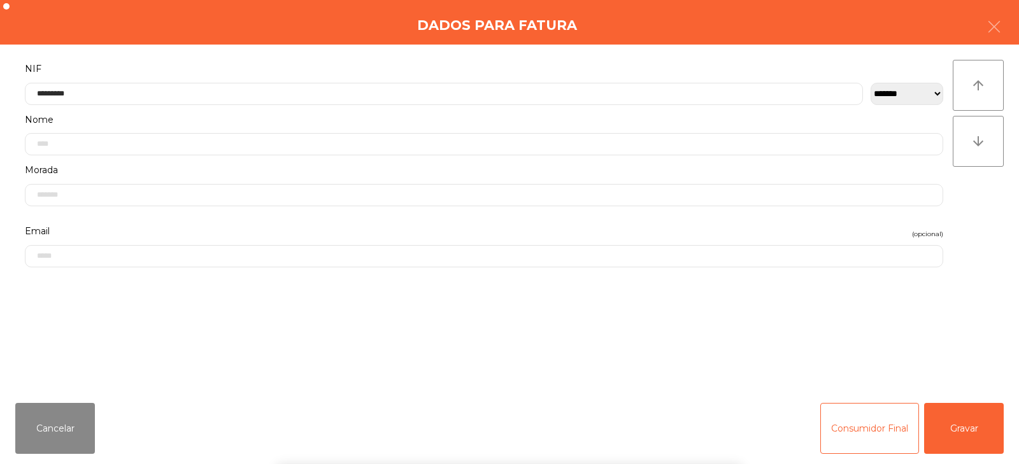
click at [982, 432] on div "` 1 2 3 4 5 6 7 8 9 0 - = keyboard_backspace keyboard_tab q w e r t y u i o p […" at bounding box center [509, 385] width 1019 height 158
click at [968, 435] on button "Gravar" at bounding box center [964, 428] width 80 height 51
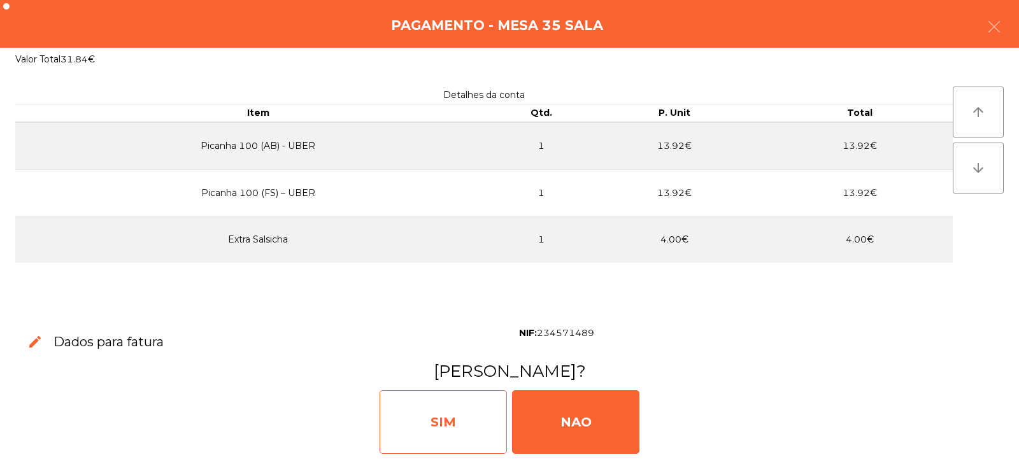
click at [425, 424] on div "SIM" at bounding box center [442, 422] width 127 height 64
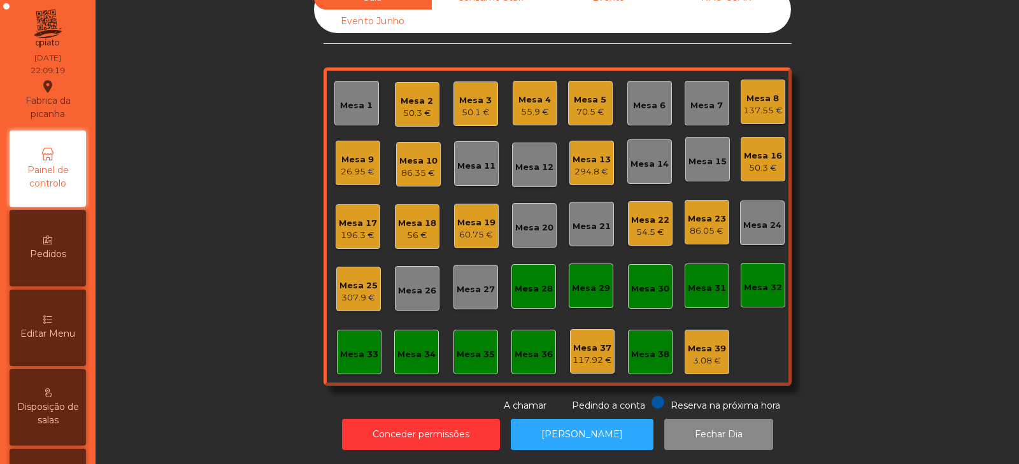
click at [716, 225] on div "86.05 €" at bounding box center [707, 231] width 38 height 13
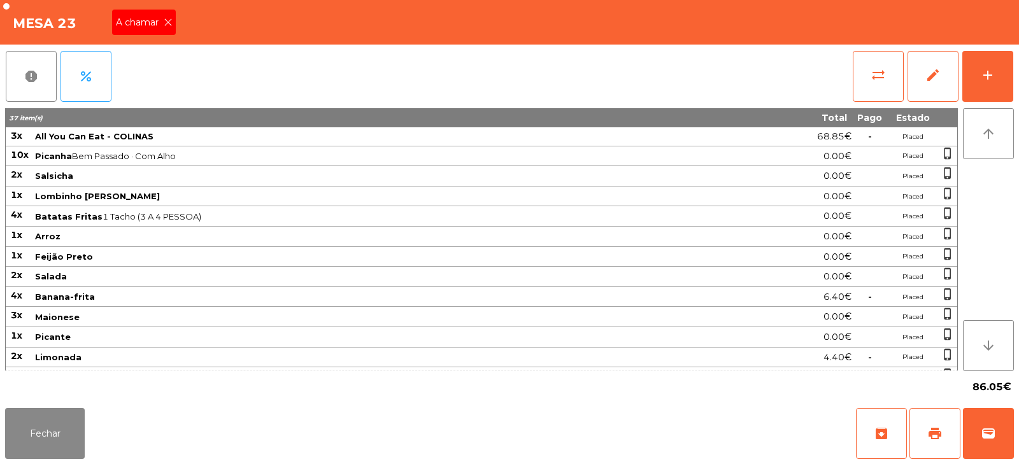
click at [153, 26] on span "A chamar" at bounding box center [140, 22] width 48 height 13
click at [51, 448] on button "Fechar" at bounding box center [45, 433] width 80 height 51
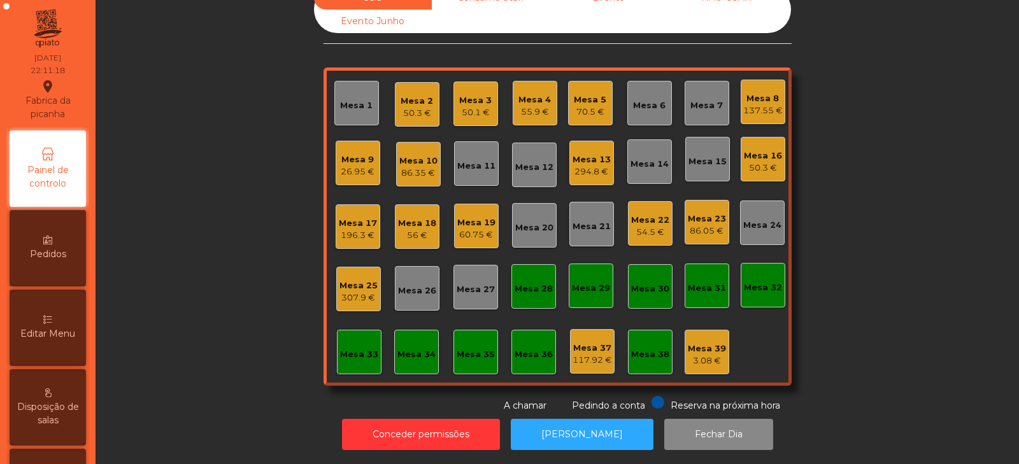
click at [211, 342] on div "Sala Consumo Staff Evento NÃO USAR Evento Junho Mesa 1 Mesa 2 50.3 € Mesa 3 50.…" at bounding box center [557, 199] width 889 height 427
click at [265, 160] on div "Sala Consumo Staff Evento NÃO USAR Evento Junho Mesa 1 Mesa 2 50.3 € Mesa 3 50.…" at bounding box center [557, 199] width 889 height 427
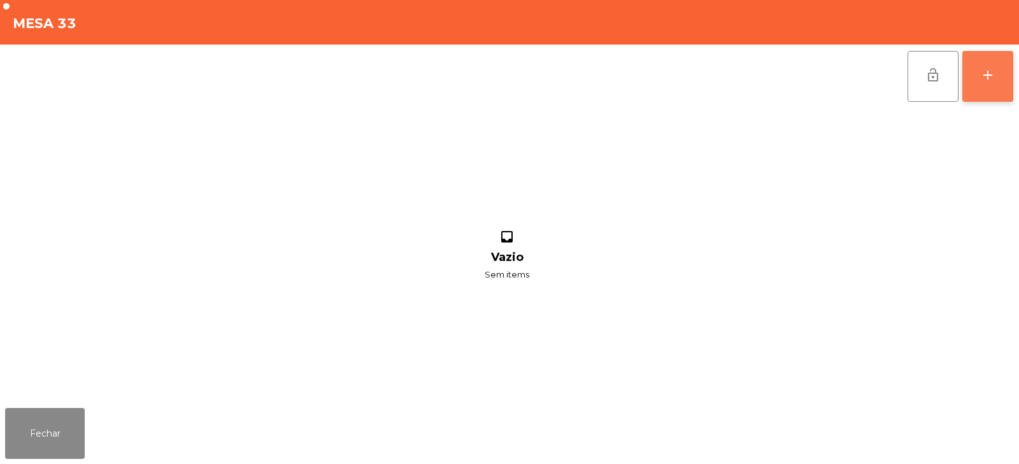
click at [988, 76] on div "add" at bounding box center [987, 74] width 15 height 15
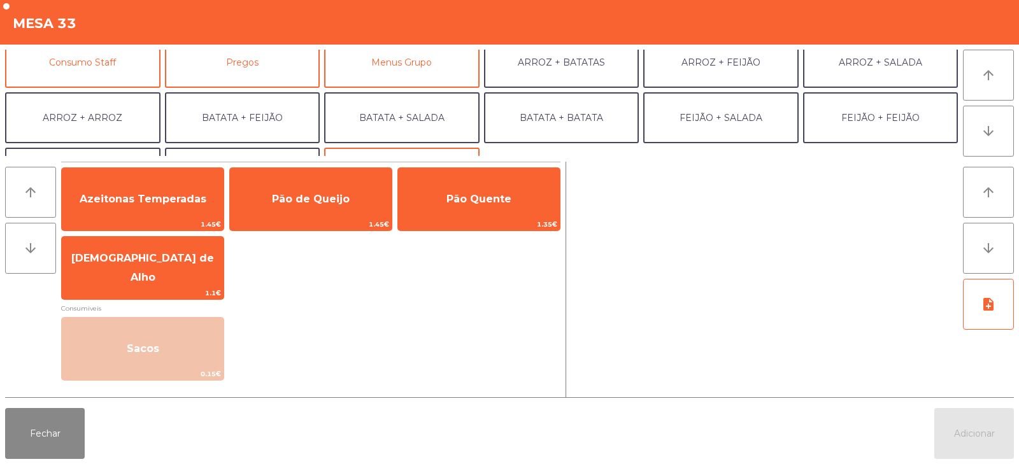
scroll to position [126, 0]
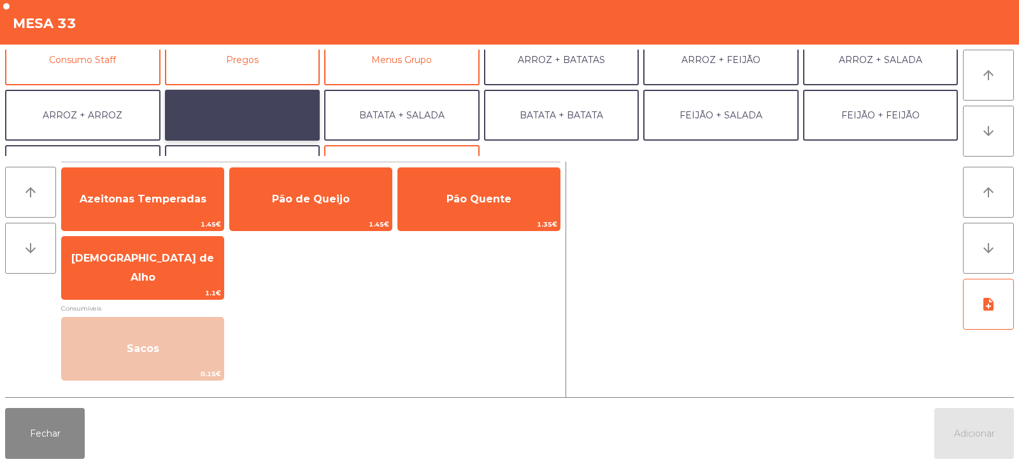
click at [259, 119] on button "BATATA + FEIJÃO" at bounding box center [242, 115] width 155 height 51
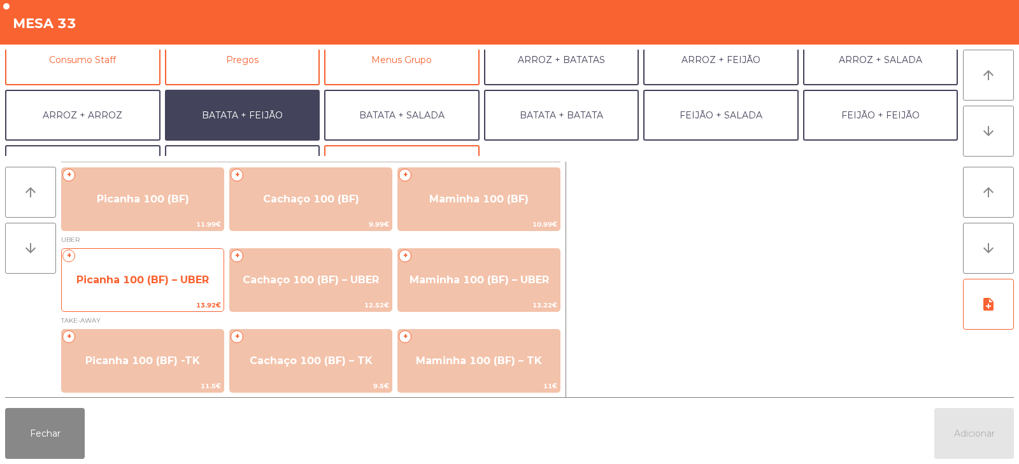
click at [157, 276] on span "Picanha 100 (BF) – UBER" at bounding box center [142, 280] width 132 height 12
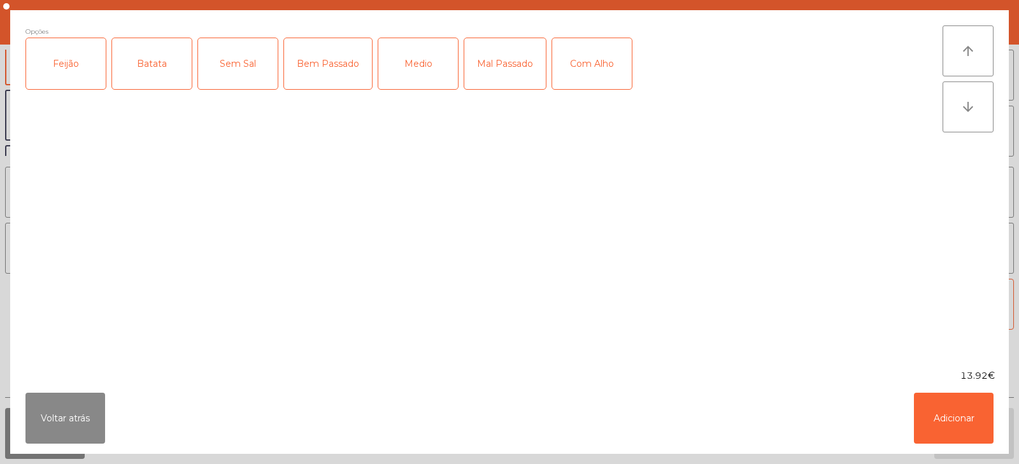
click at [76, 77] on div "Feijão" at bounding box center [66, 63] width 80 height 51
click at [171, 74] on div "Batata" at bounding box center [152, 63] width 80 height 51
click at [406, 70] on div "Medio" at bounding box center [418, 63] width 80 height 51
click at [930, 422] on button "Adicionar" at bounding box center [954, 418] width 80 height 51
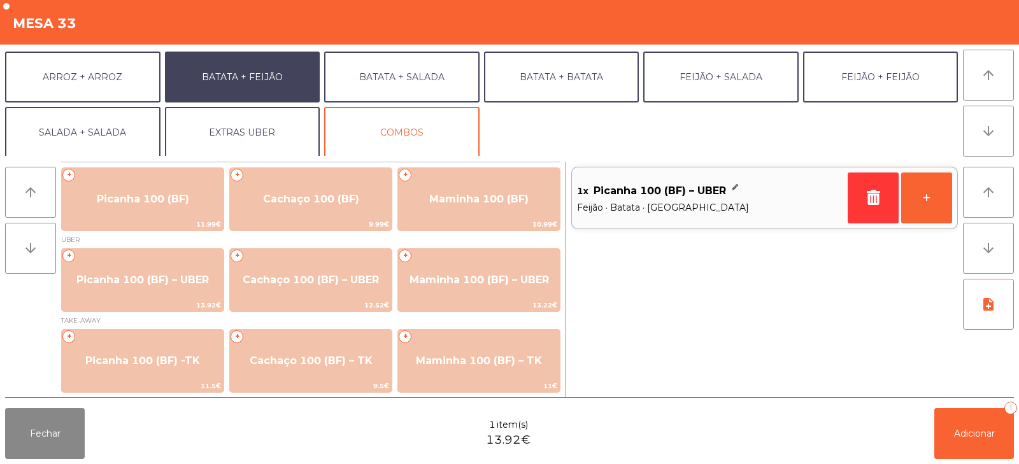
scroll to position [166, 0]
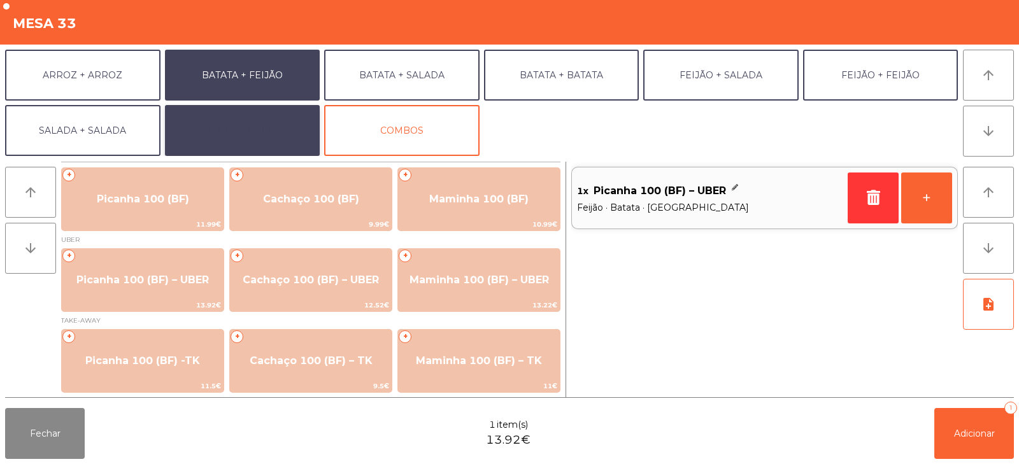
click at [258, 128] on button "EXTRAS UBER" at bounding box center [242, 130] width 155 height 51
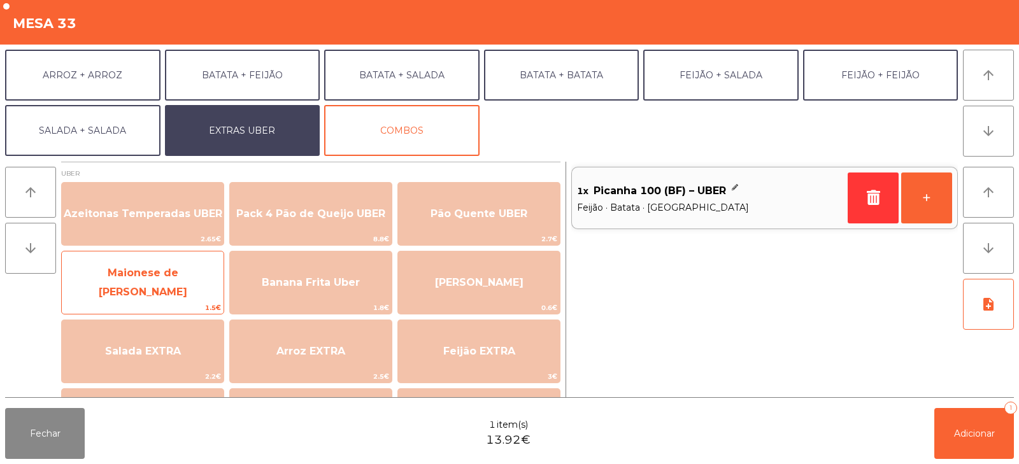
click at [161, 292] on span "Maionese de [PERSON_NAME]" at bounding box center [143, 283] width 162 height 54
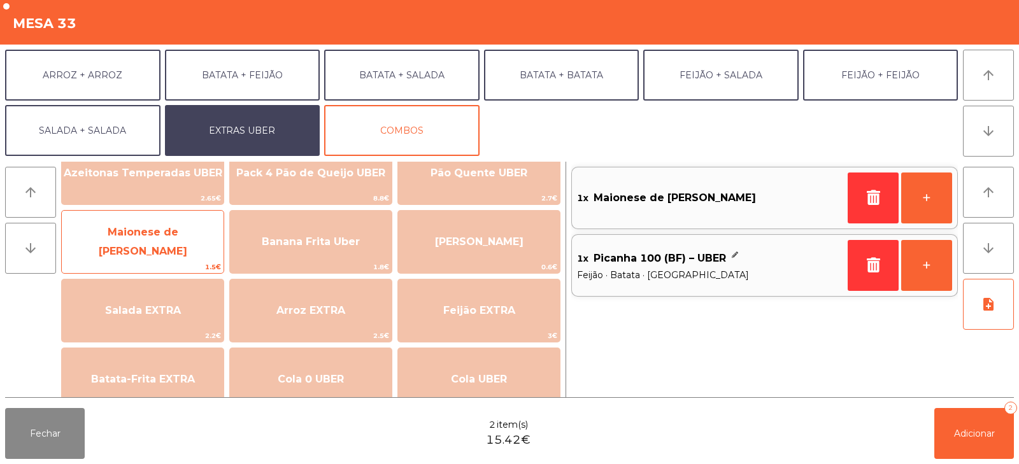
scroll to position [68, 0]
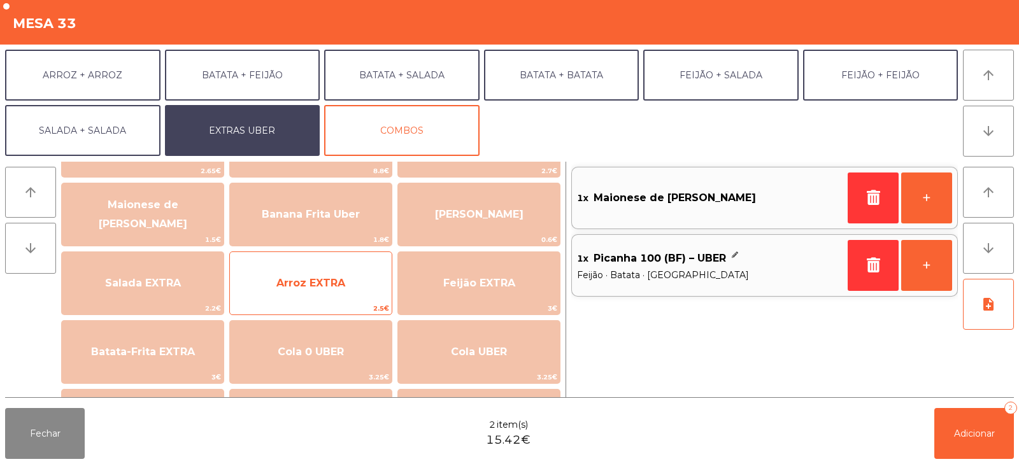
click at [302, 294] on span "Arroz EXTRA" at bounding box center [311, 283] width 162 height 34
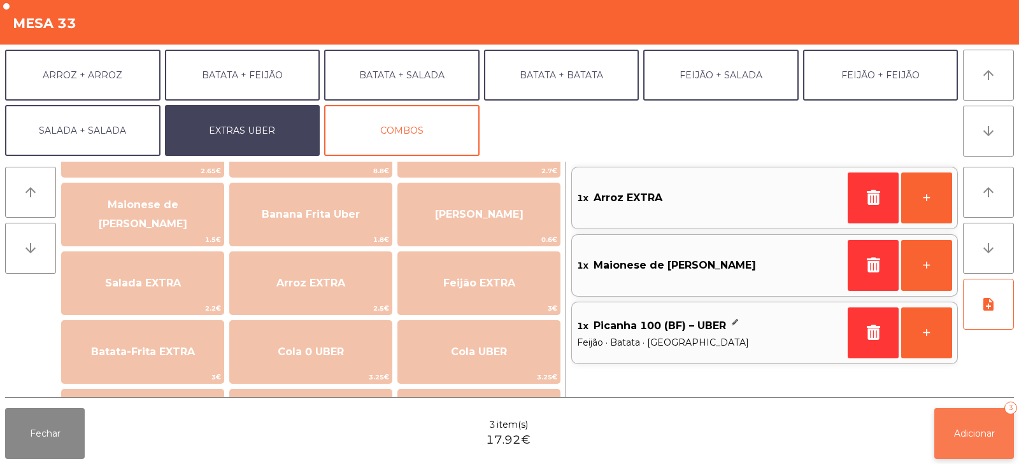
click at [973, 412] on button "Adicionar 3" at bounding box center [974, 433] width 80 height 51
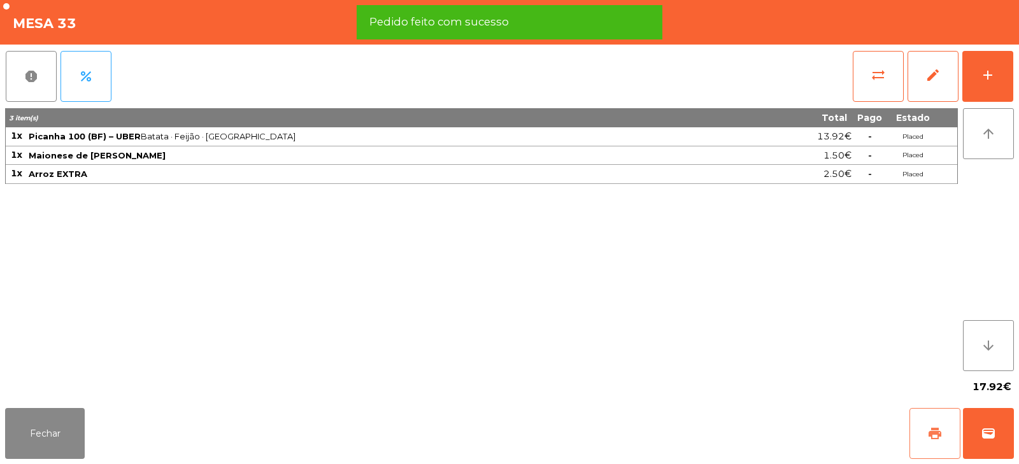
click at [926, 431] on button "print" at bounding box center [934, 433] width 51 height 51
click at [988, 429] on span "wallet" at bounding box center [987, 433] width 15 height 15
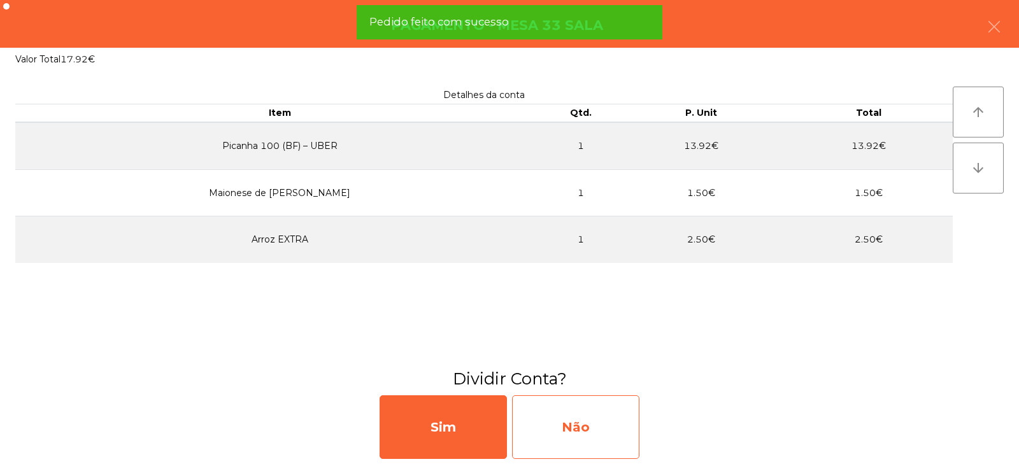
click at [567, 428] on div "Não" at bounding box center [575, 427] width 127 height 64
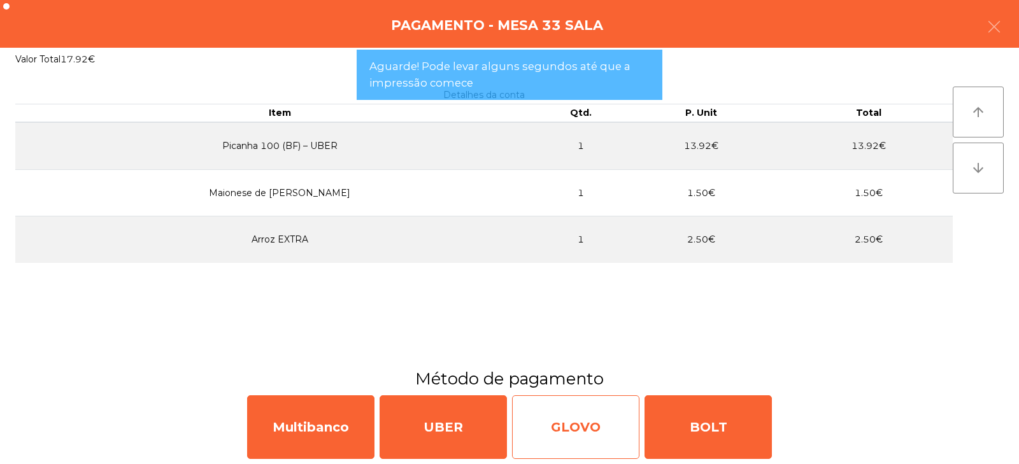
click at [563, 435] on div "GLOVO" at bounding box center [575, 427] width 127 height 64
select select "**"
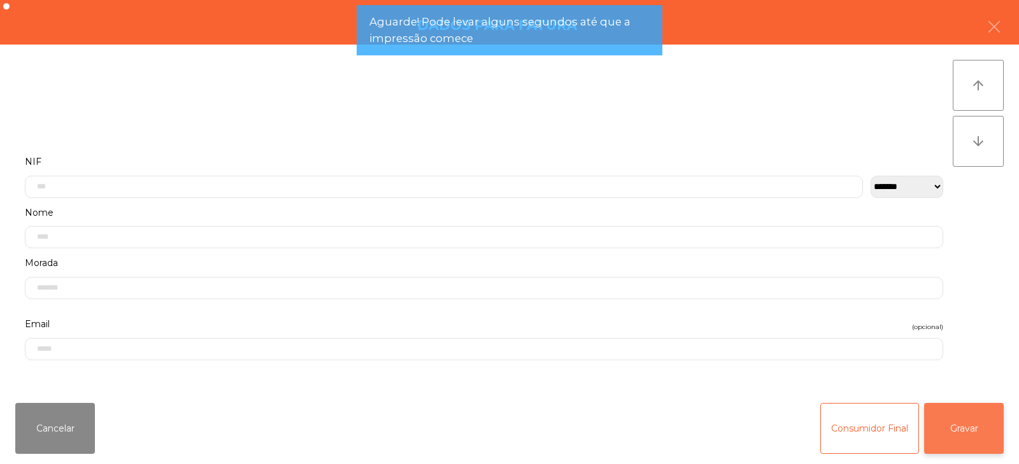
click at [959, 421] on button "Gravar" at bounding box center [964, 428] width 80 height 51
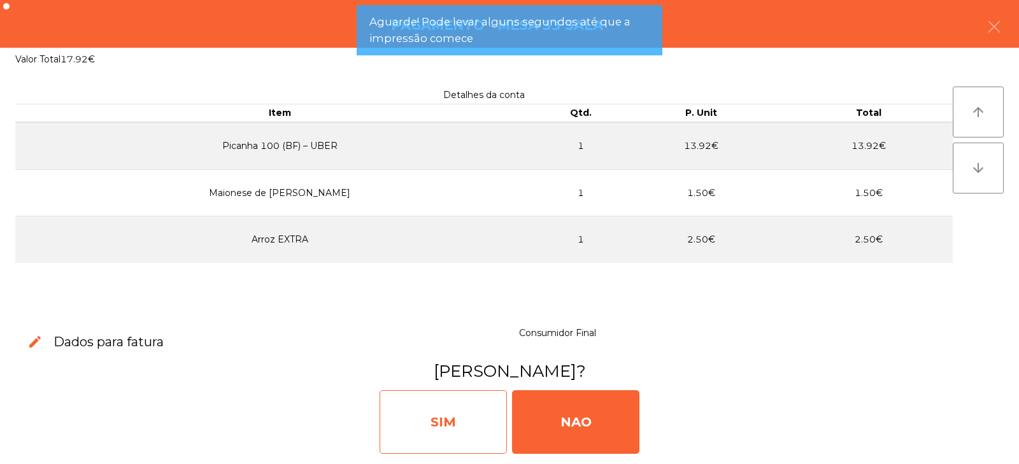
click at [448, 423] on div "SIM" at bounding box center [442, 422] width 127 height 64
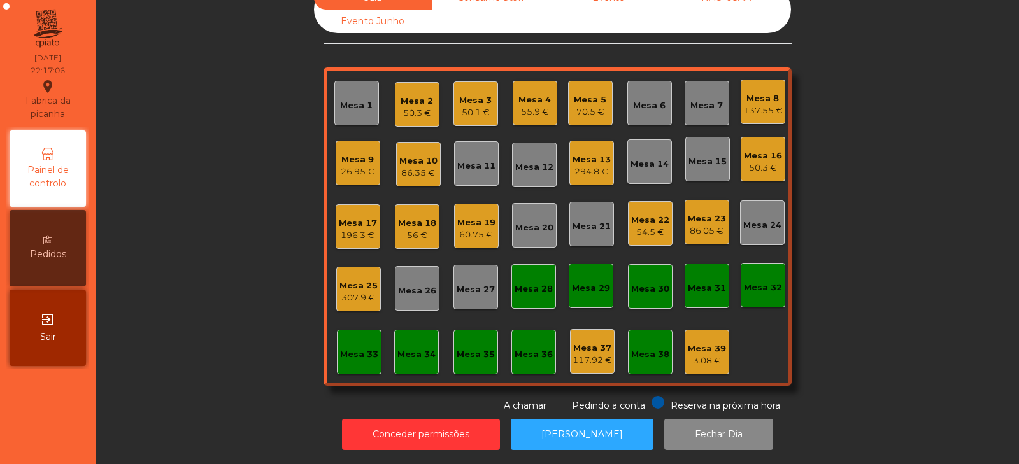
click at [579, 166] on div "294.8 €" at bounding box center [591, 172] width 38 height 13
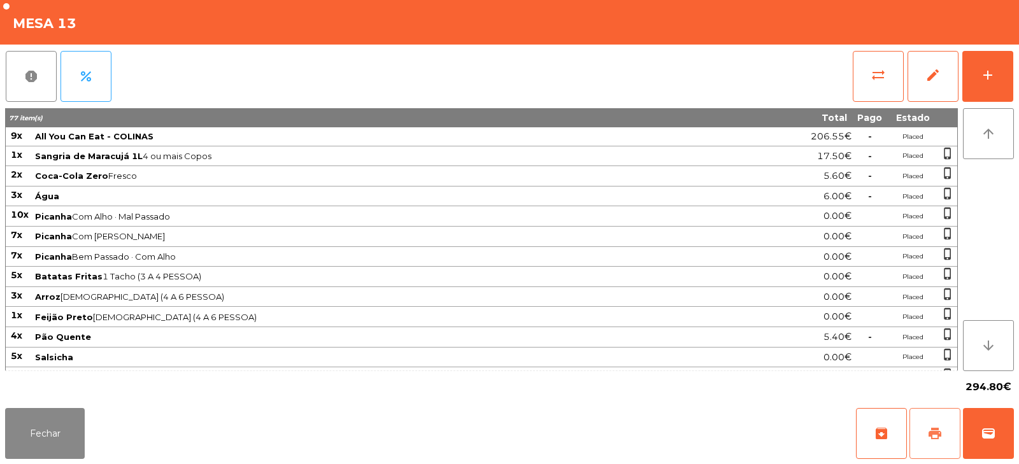
click at [938, 437] on span "print" at bounding box center [934, 433] width 15 height 15
click at [939, 437] on span "print" at bounding box center [934, 433] width 15 height 15
click at [50, 432] on button "Fechar" at bounding box center [45, 433] width 80 height 51
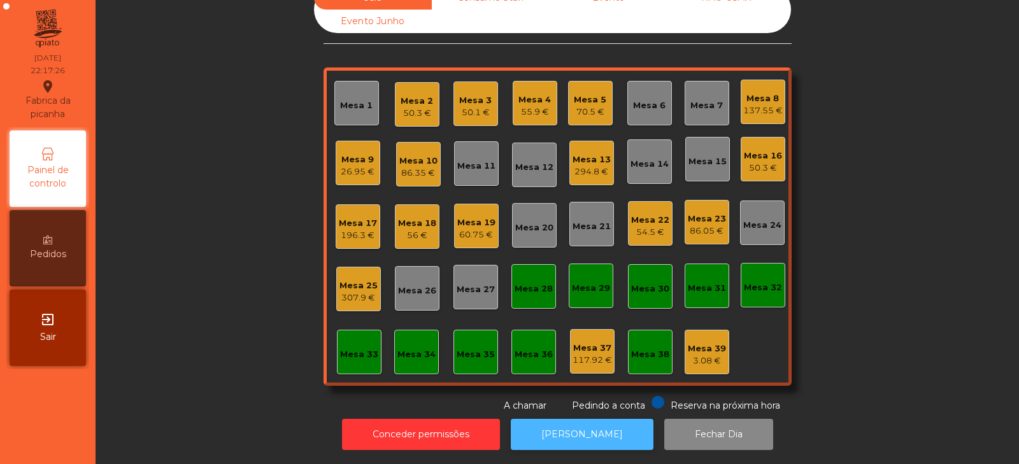
click at [535, 419] on button "[PERSON_NAME]" at bounding box center [582, 434] width 143 height 31
click at [595, 153] on div "Mesa 13" at bounding box center [591, 159] width 38 height 13
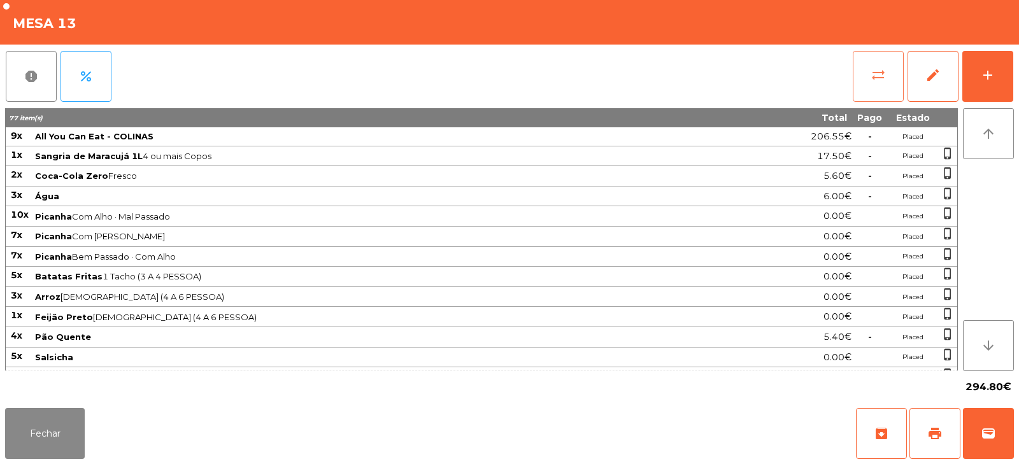
click at [868, 80] on button "sync_alt" at bounding box center [877, 76] width 51 height 51
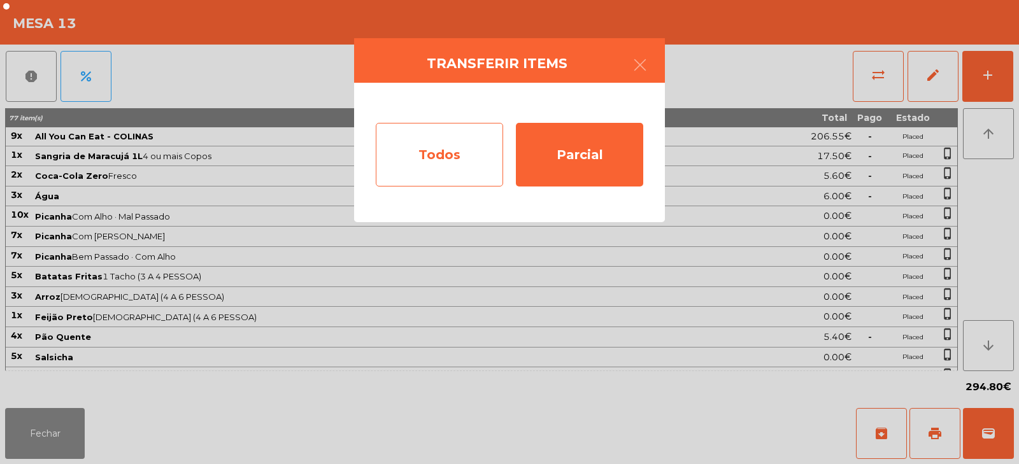
click at [421, 164] on div "Todos" at bounding box center [439, 155] width 127 height 64
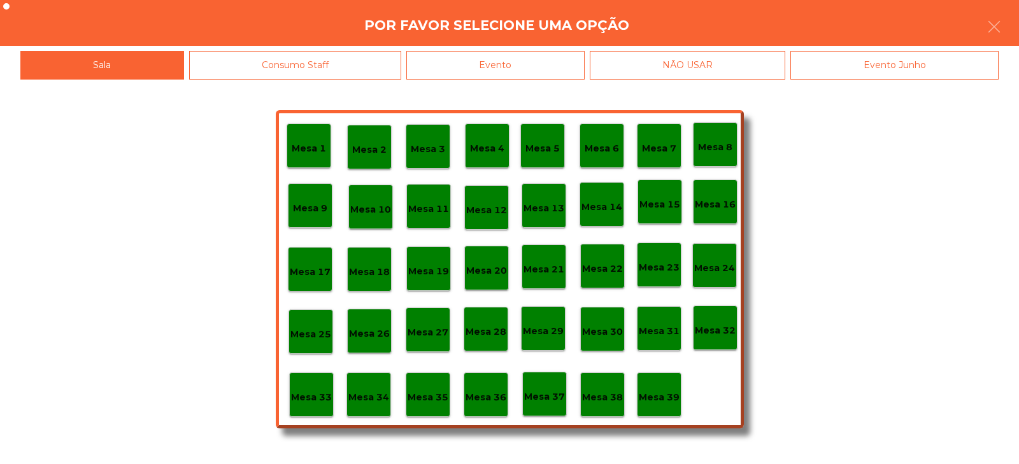
click at [516, 62] on div "Evento" at bounding box center [495, 65] width 178 height 29
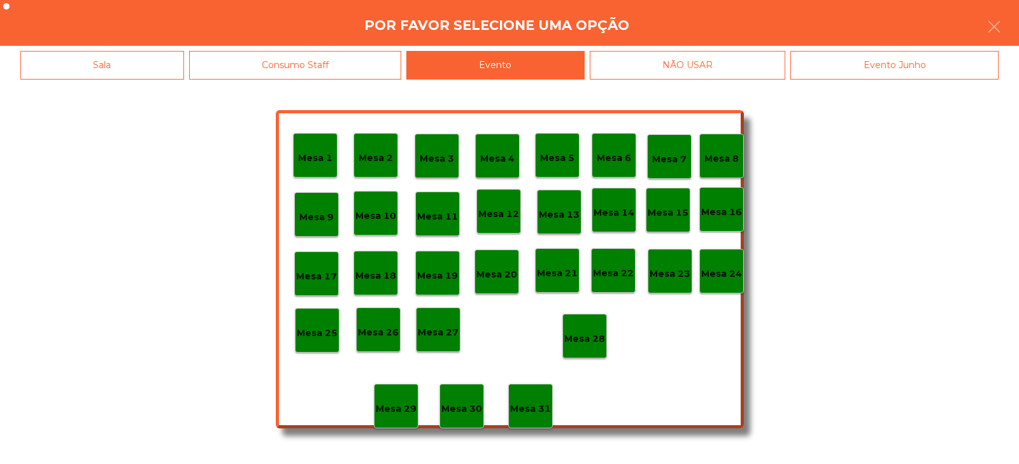
click at [581, 341] on p "Mesa 28" at bounding box center [584, 339] width 41 height 15
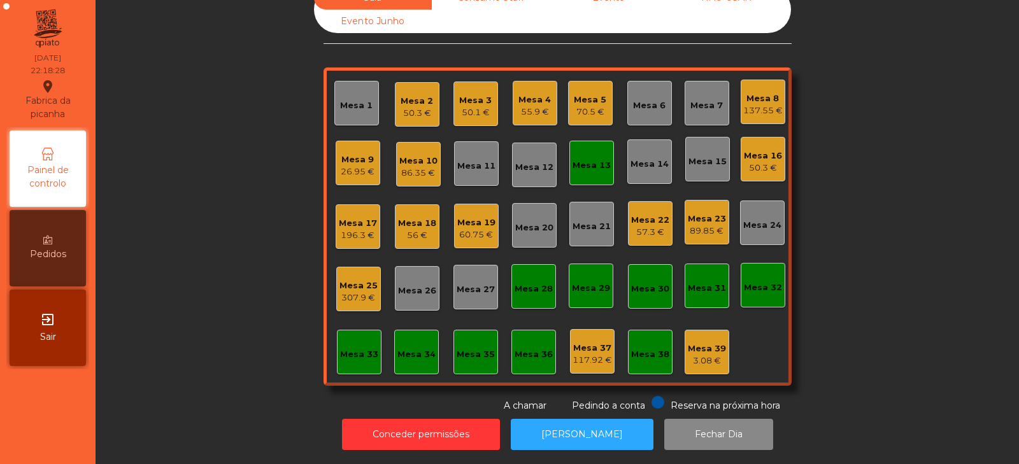
click at [588, 159] on div "Mesa 13" at bounding box center [591, 165] width 38 height 13
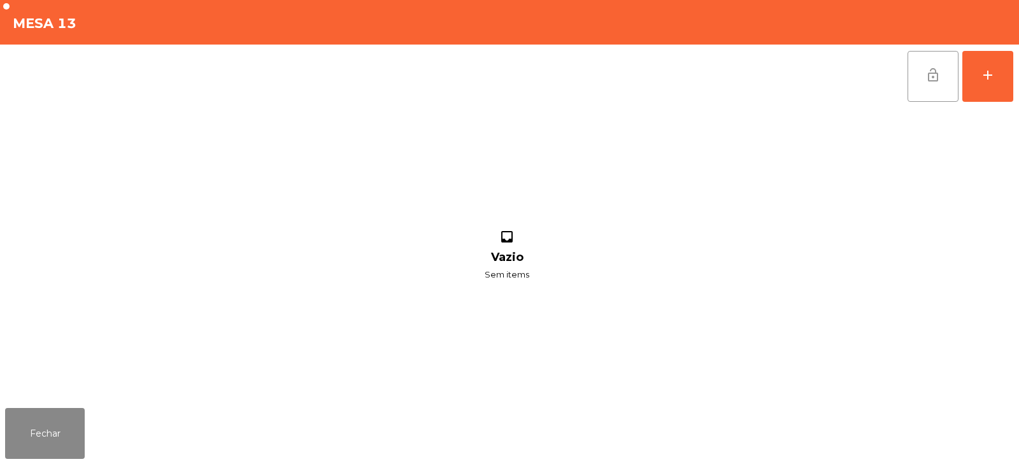
click at [920, 67] on button "lock_open" at bounding box center [932, 76] width 51 height 51
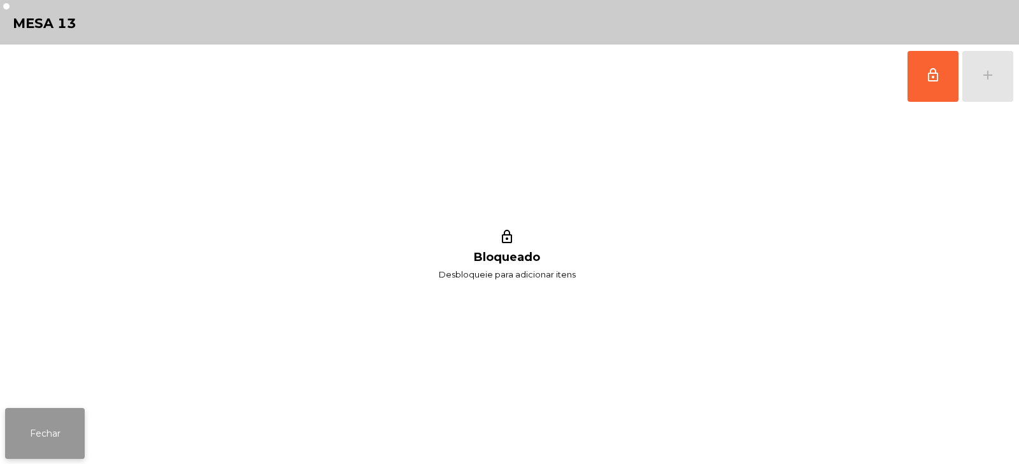
click at [46, 429] on button "Fechar" at bounding box center [45, 433] width 80 height 51
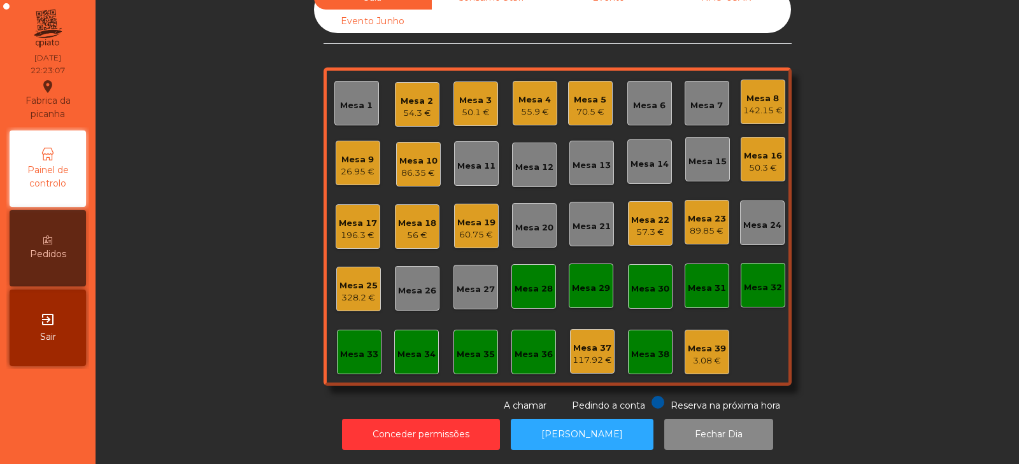
click at [744, 150] on div "Mesa 16" at bounding box center [763, 156] width 38 height 13
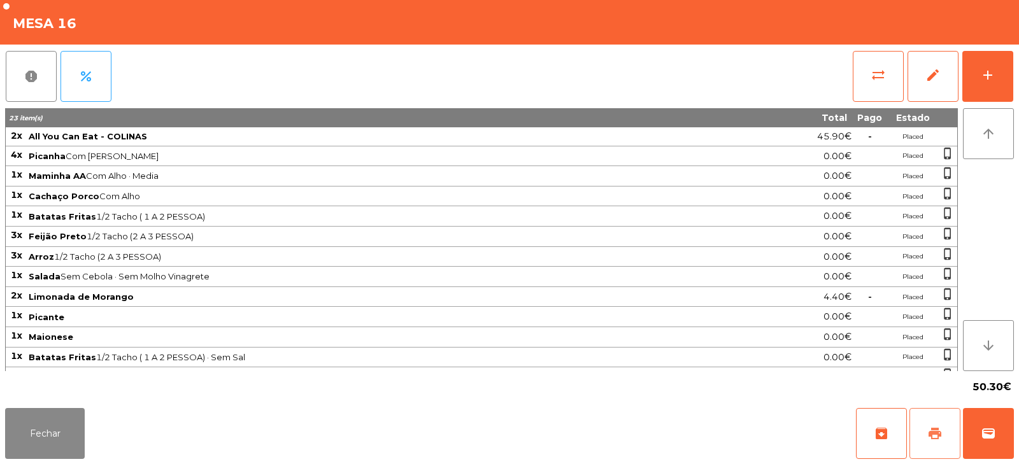
click at [930, 437] on span "print" at bounding box center [934, 433] width 15 height 15
click at [923, 437] on button "print" at bounding box center [934, 433] width 51 height 51
click at [987, 442] on button "wallet" at bounding box center [988, 433] width 51 height 51
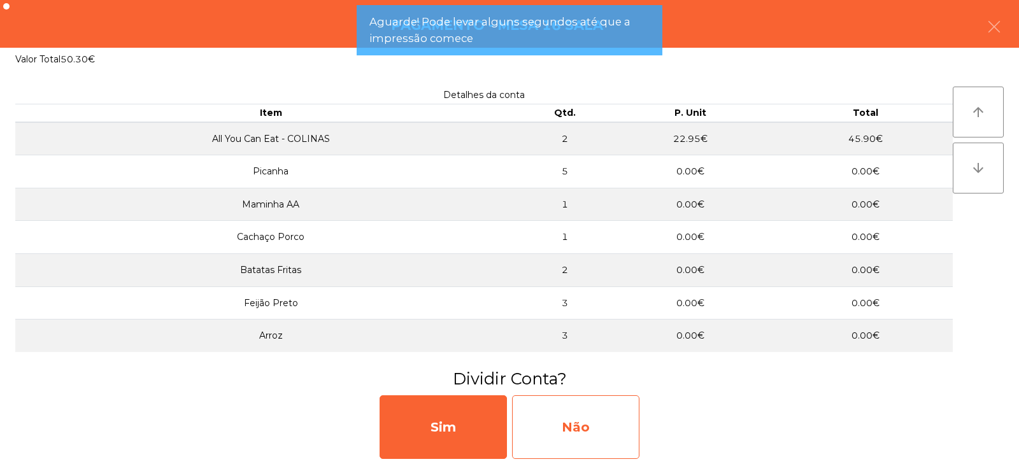
click at [576, 411] on div "Não" at bounding box center [575, 427] width 127 height 64
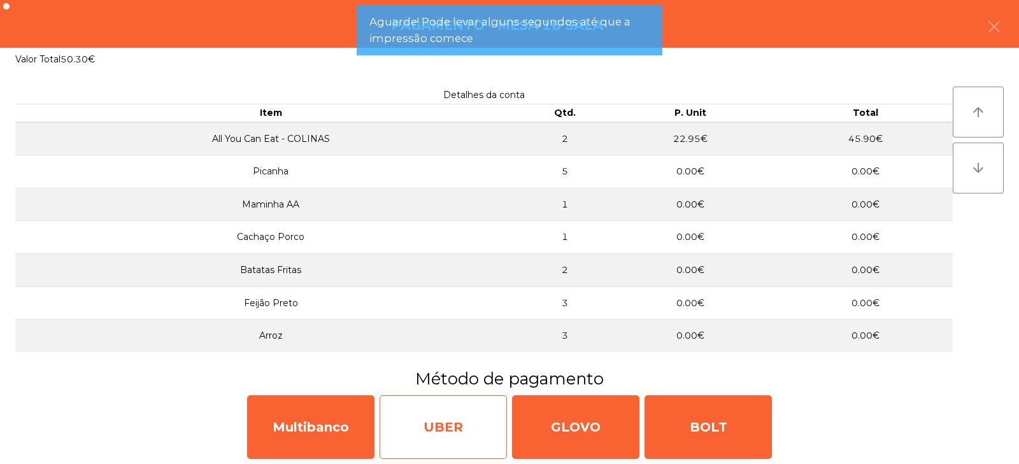
click at [415, 422] on div "UBER" at bounding box center [442, 427] width 127 height 64
select select "**"
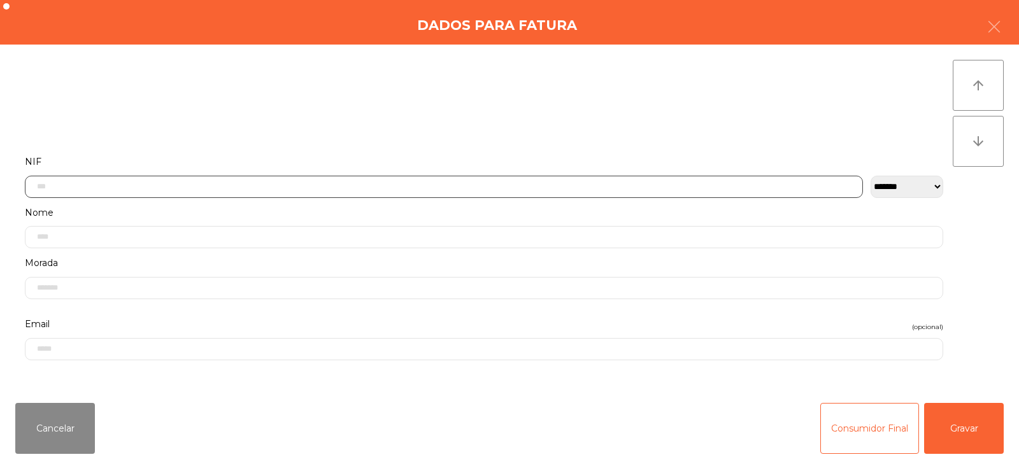
click at [278, 189] on input "text" at bounding box center [444, 187] width 838 height 22
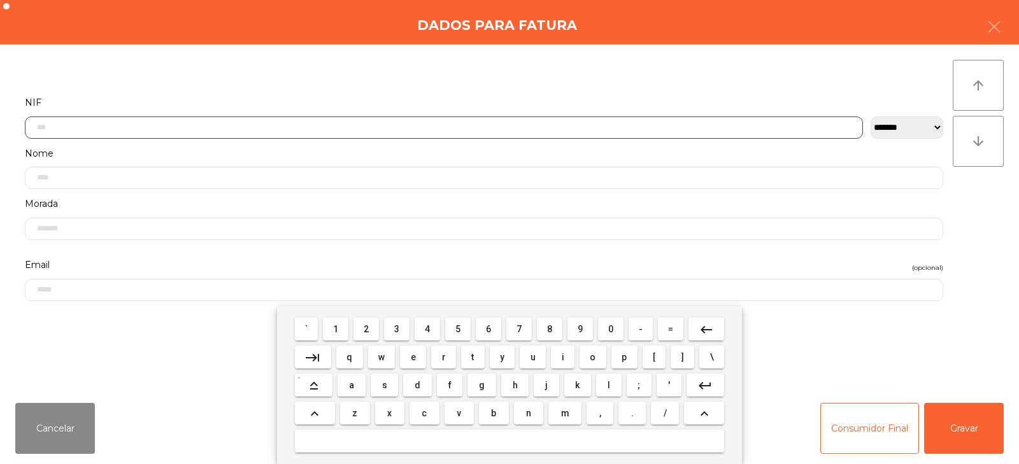
scroll to position [93, 0]
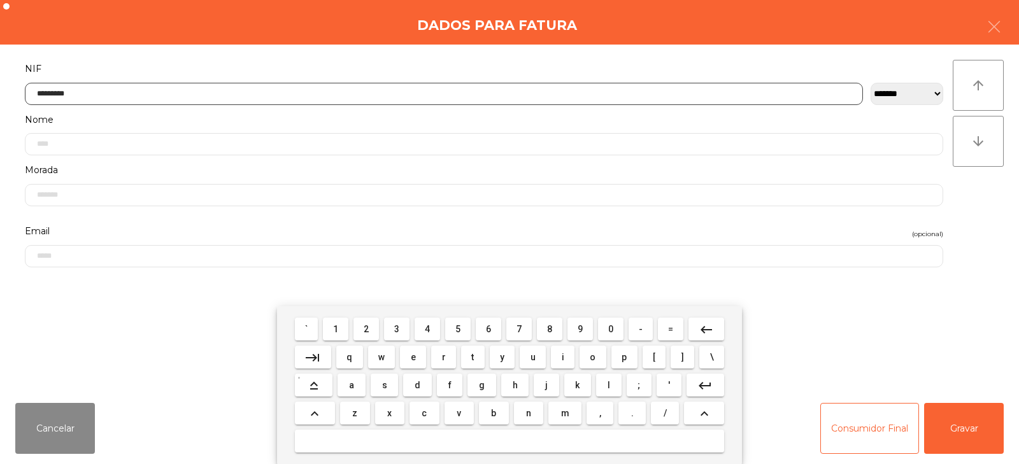
type input "*********"
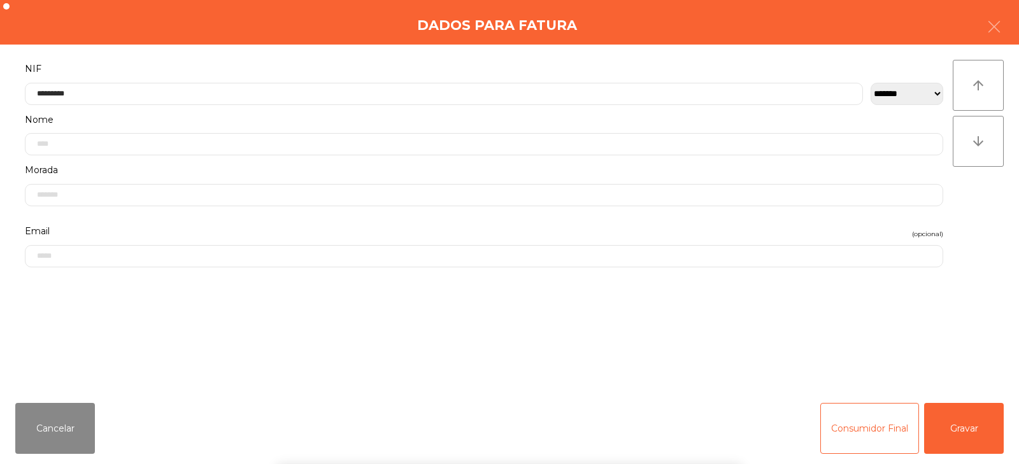
click at [993, 404] on div "` 1 2 3 4 5 6 7 8 9 0 - = keyboard_backspace keyboard_tab q w e r t y u i o p […" at bounding box center [509, 385] width 1019 height 158
click at [990, 420] on button "Gravar" at bounding box center [964, 428] width 80 height 51
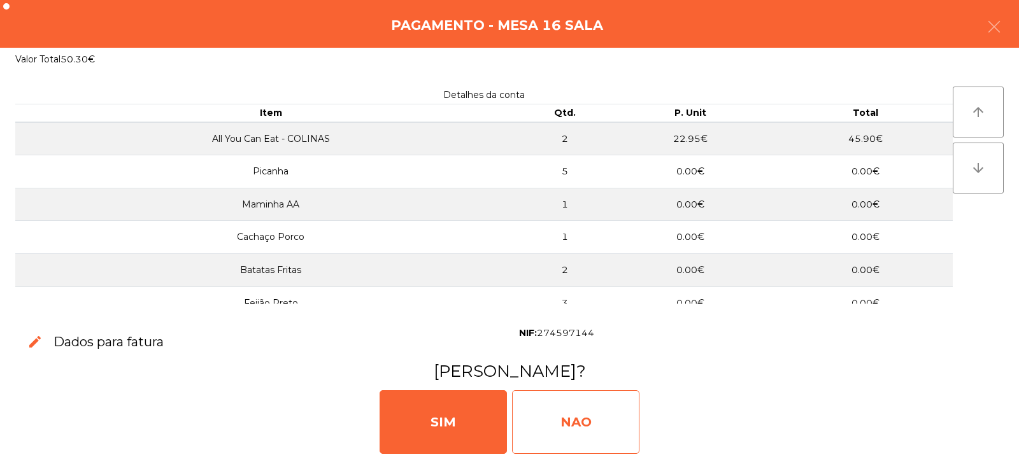
click at [588, 413] on div "NAO" at bounding box center [575, 422] width 127 height 64
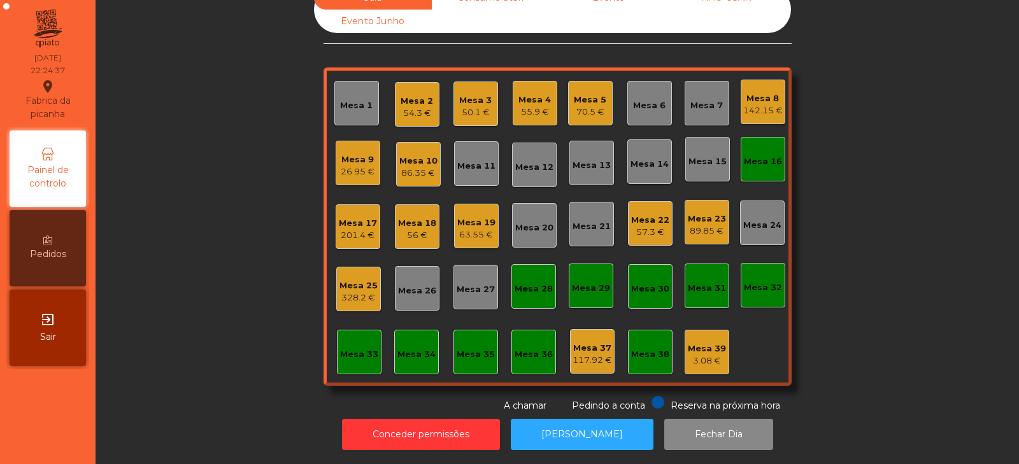
click at [592, 95] on div "Mesa 5" at bounding box center [590, 100] width 32 height 13
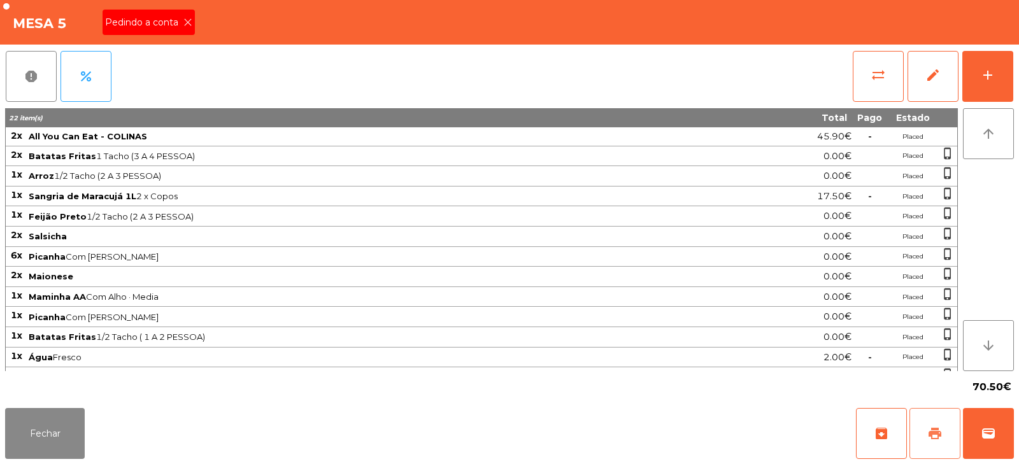
click at [935, 428] on span "print" at bounding box center [934, 433] width 15 height 15
click at [934, 427] on span "print" at bounding box center [934, 433] width 15 height 15
click at [991, 428] on span "wallet" at bounding box center [987, 433] width 15 height 15
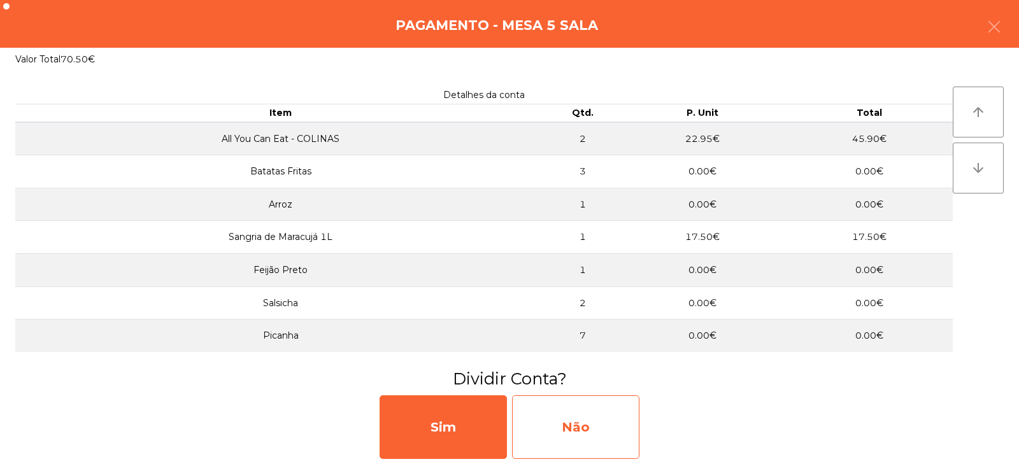
click at [572, 414] on div "Não" at bounding box center [575, 427] width 127 height 64
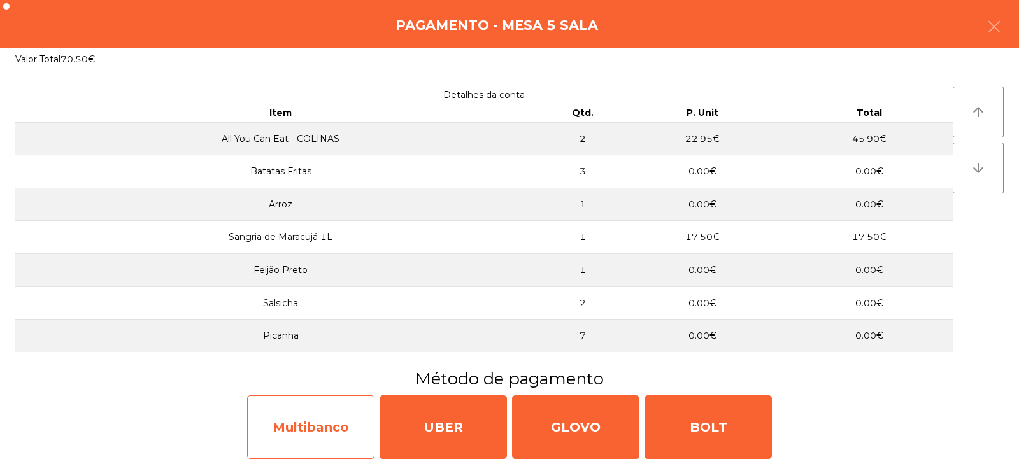
click at [316, 428] on div "Multibanco" at bounding box center [310, 427] width 127 height 64
select select "**"
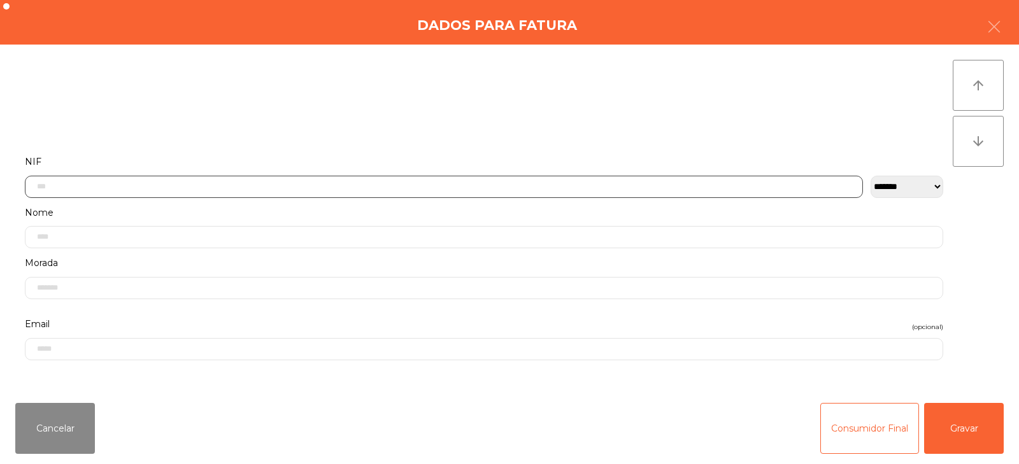
click at [327, 188] on input "text" at bounding box center [444, 187] width 838 height 22
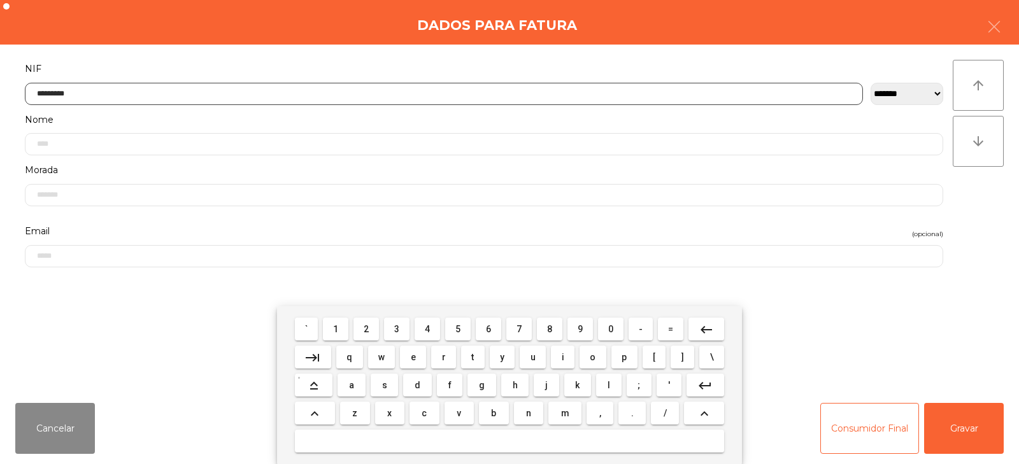
type input "*********"
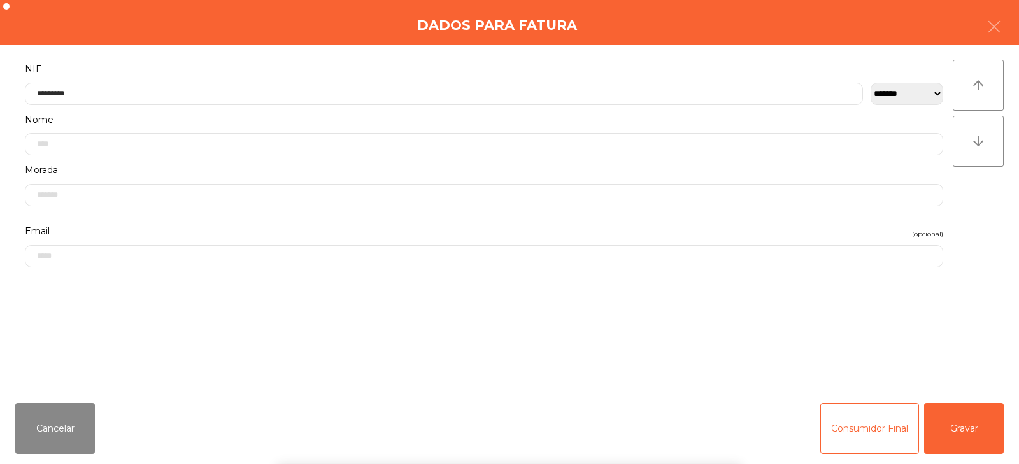
click at [945, 424] on div "` 1 2 3 4 5 6 7 8 9 0 - = keyboard_backspace keyboard_tab q w e r t y u i o p […" at bounding box center [509, 385] width 1019 height 158
click at [973, 427] on button "Gravar" at bounding box center [964, 428] width 80 height 51
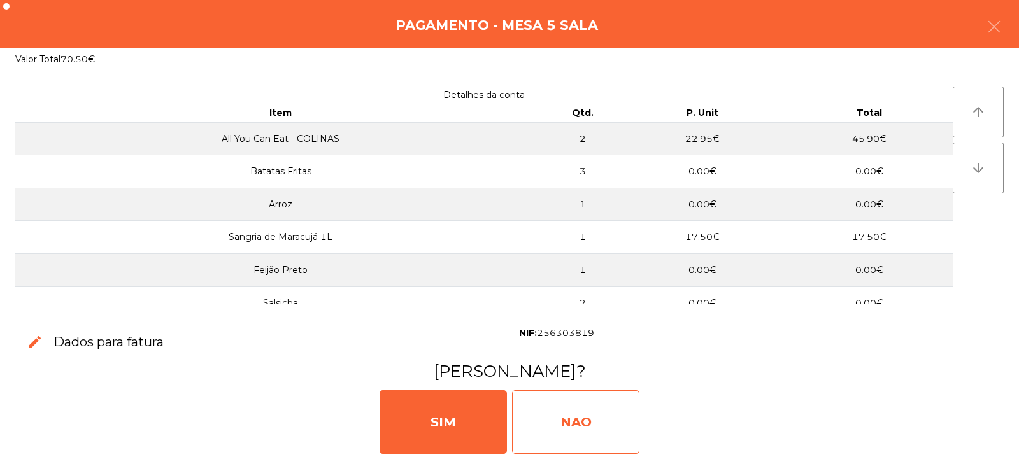
click at [578, 411] on div "NAO" at bounding box center [575, 422] width 127 height 64
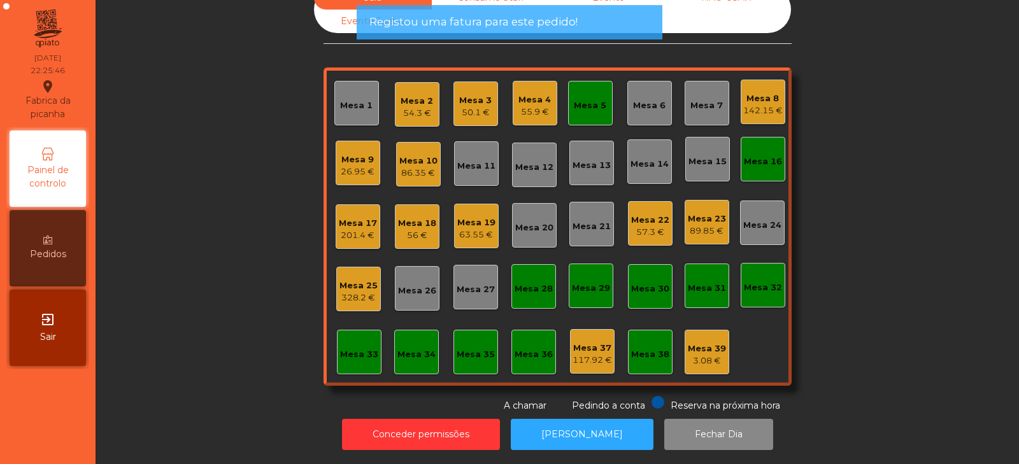
click at [580, 99] on div "Mesa 5" at bounding box center [590, 105] width 32 height 13
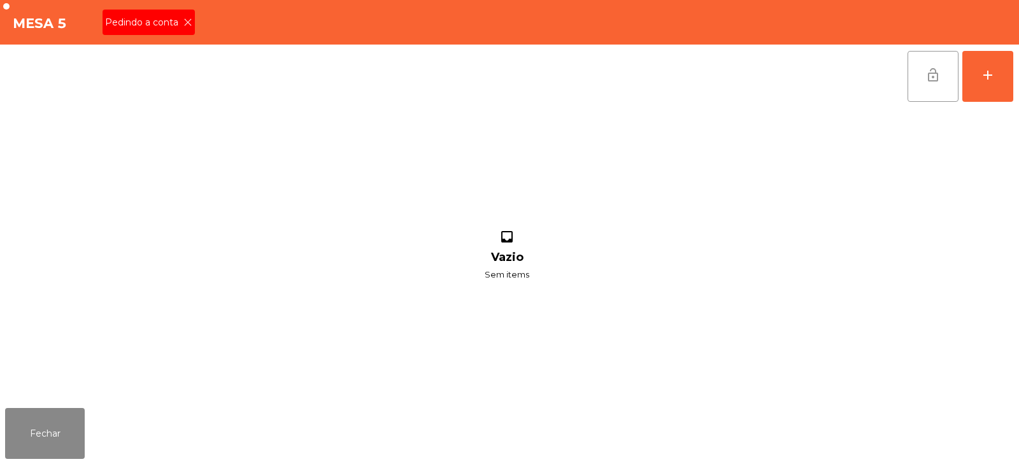
click at [938, 69] on span "lock_open" at bounding box center [932, 74] width 15 height 15
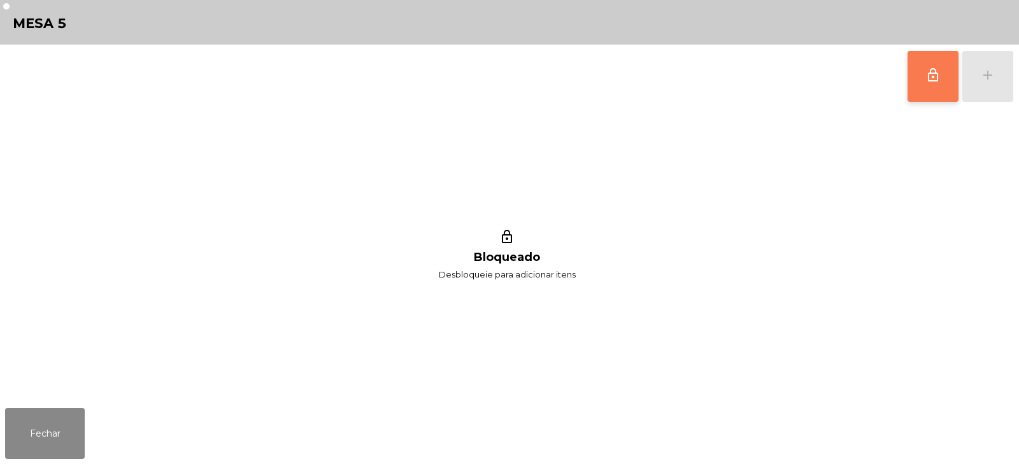
click at [189, 31] on div "Mesa 5" at bounding box center [509, 22] width 1019 height 45
click at [60, 432] on button "Fechar" at bounding box center [45, 433] width 80 height 51
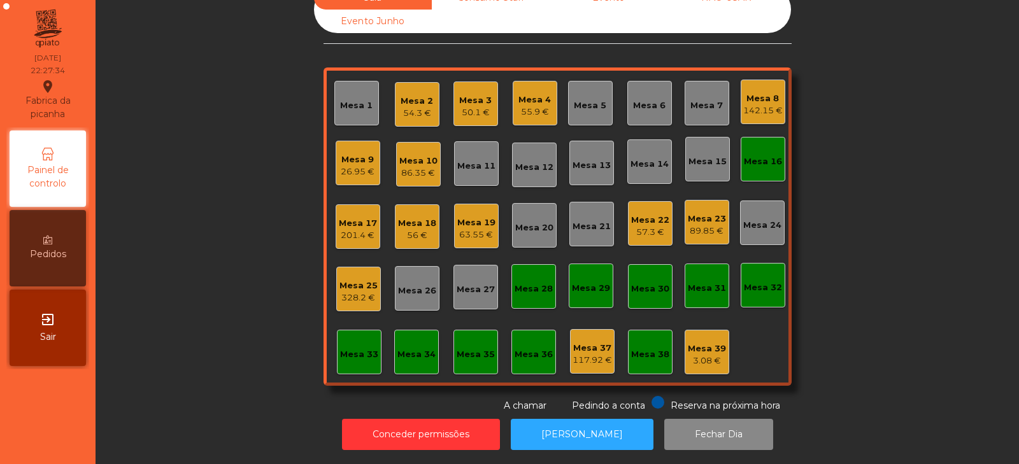
scroll to position [0, 0]
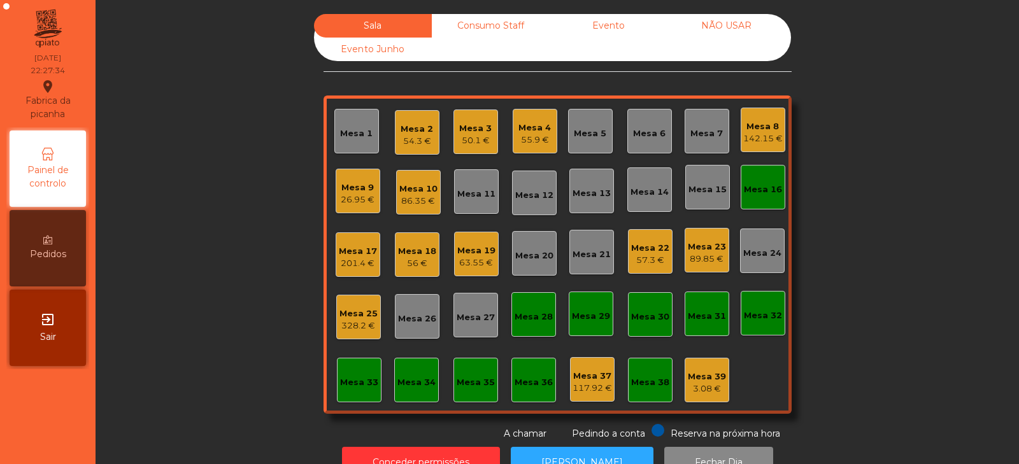
click at [488, 23] on div "Consumo Staff" at bounding box center [491, 26] width 118 height 24
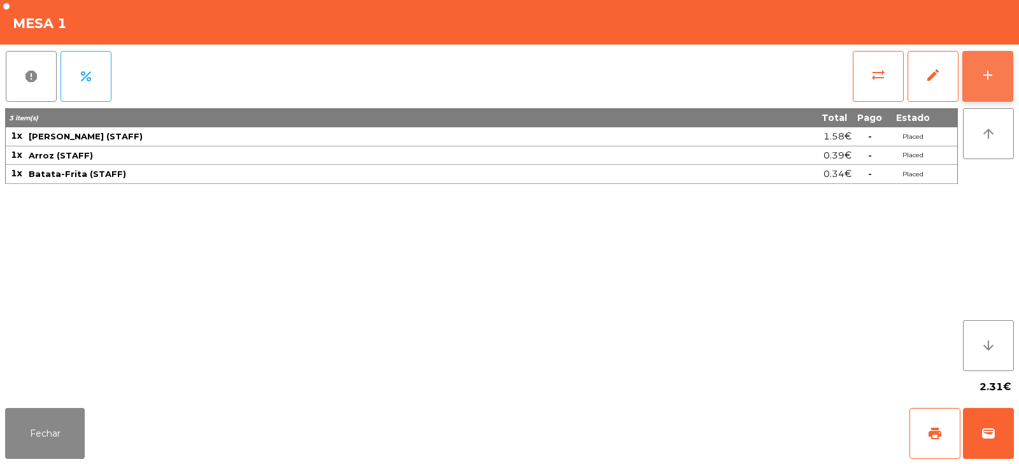
click at [986, 73] on div "add" at bounding box center [987, 74] width 15 height 15
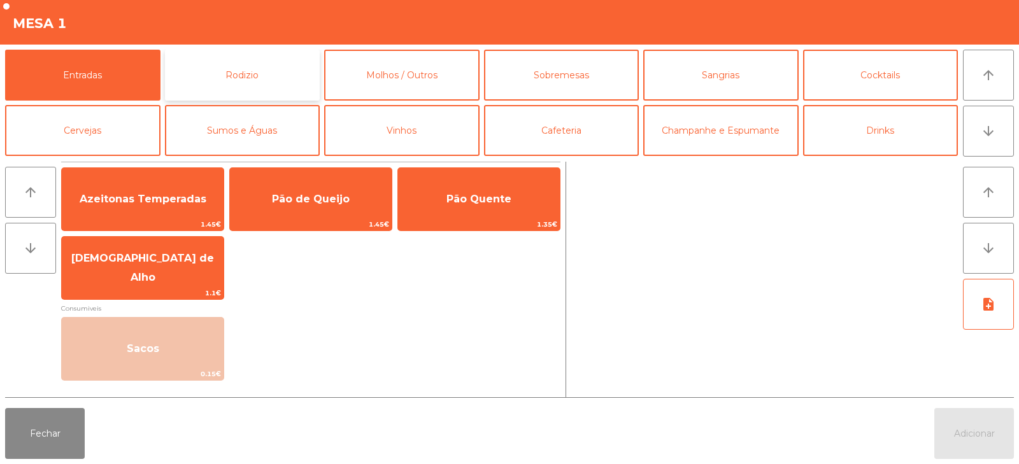
click at [285, 81] on button "Rodizio" at bounding box center [242, 75] width 155 height 51
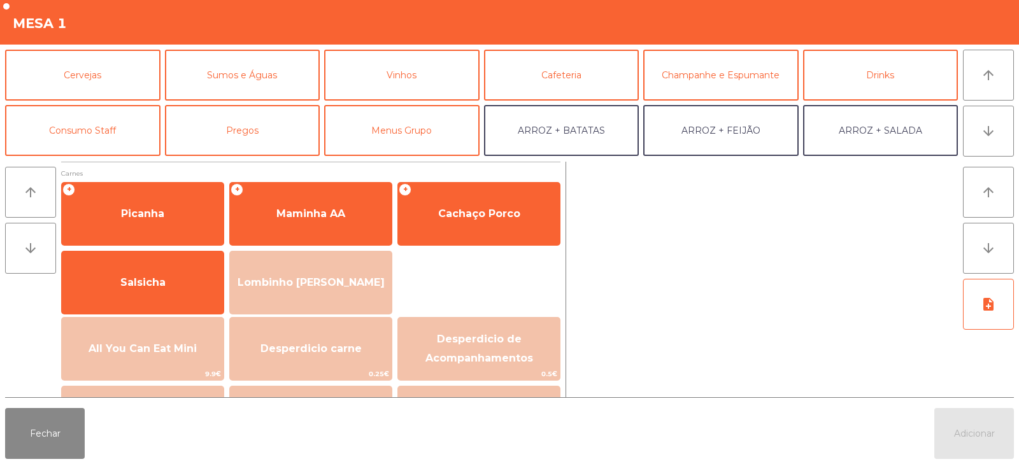
scroll to position [54, 0]
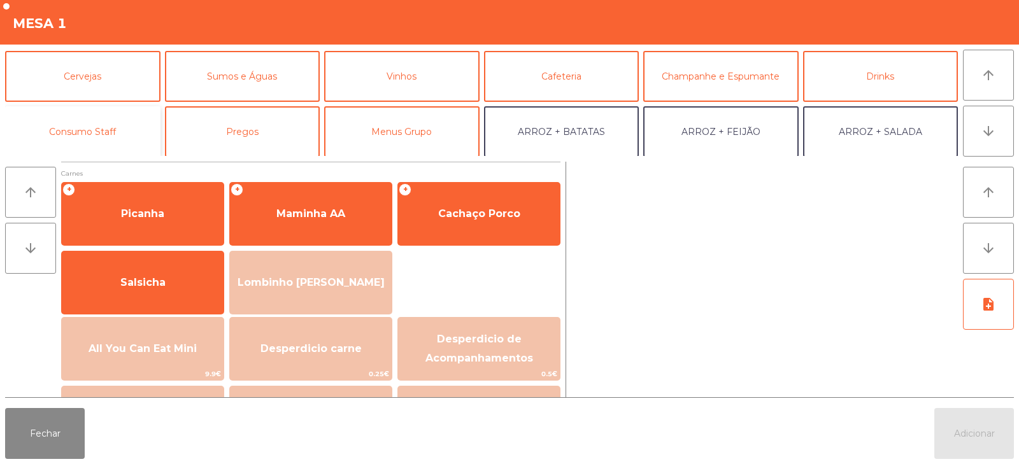
click at [120, 128] on button "Consumo Staff" at bounding box center [82, 131] width 155 height 51
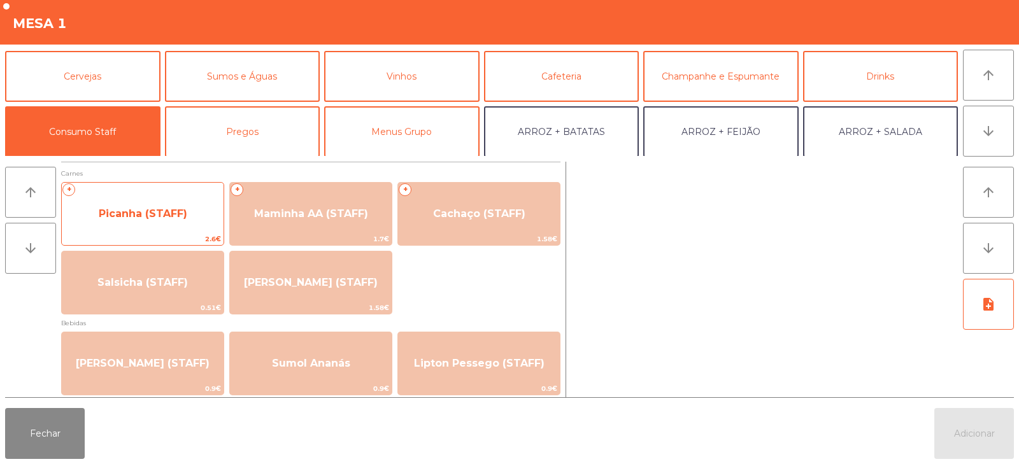
click at [162, 210] on span "Picanha (STAFF)" at bounding box center [143, 214] width 88 height 12
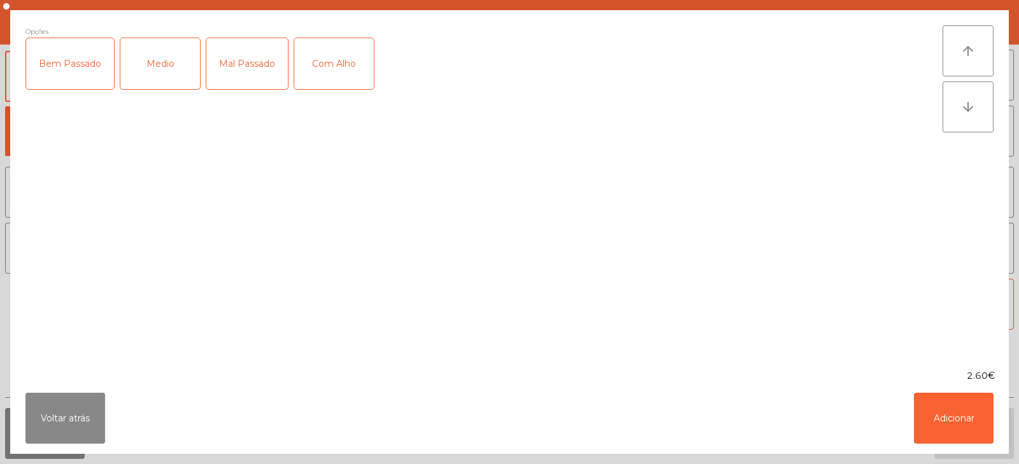
click at [60, 66] on div "Bem Passado" at bounding box center [70, 63] width 88 height 51
click at [948, 424] on button "Adicionar" at bounding box center [954, 418] width 80 height 51
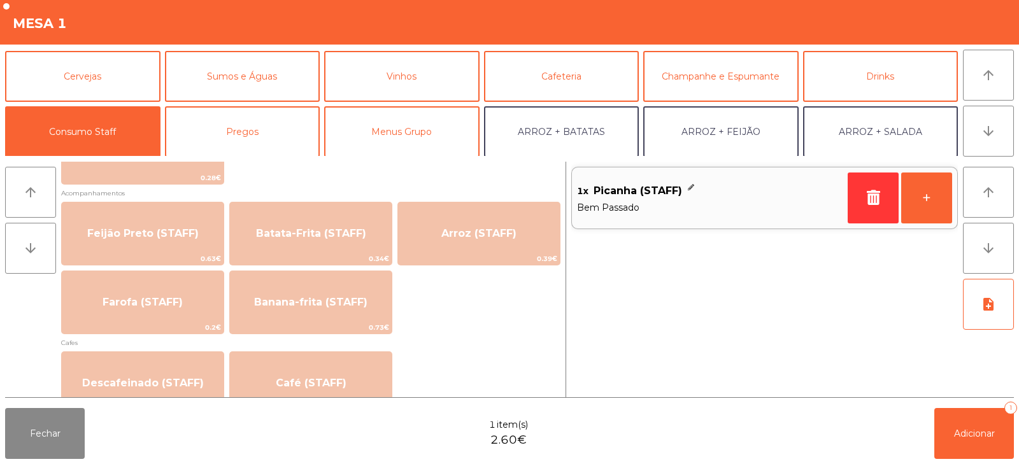
scroll to position [567, 0]
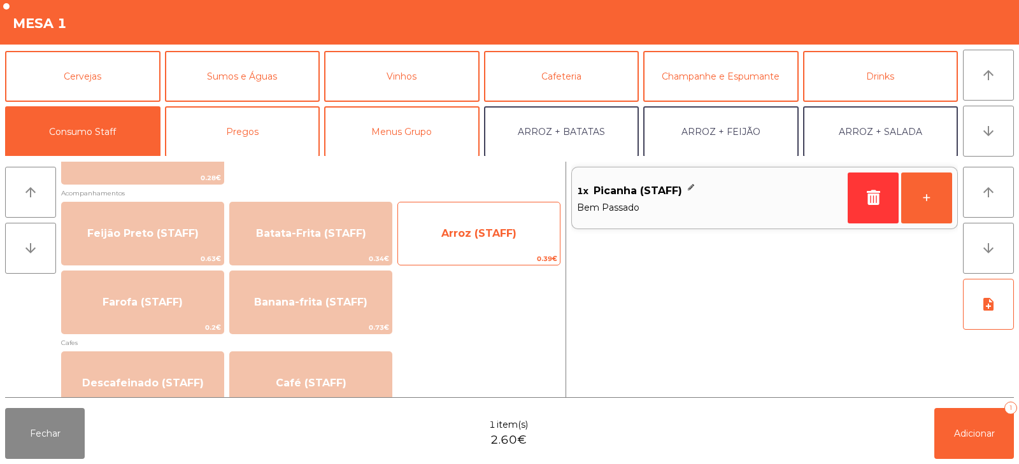
click at [498, 224] on span "Arroz (STAFF)" at bounding box center [479, 233] width 162 height 34
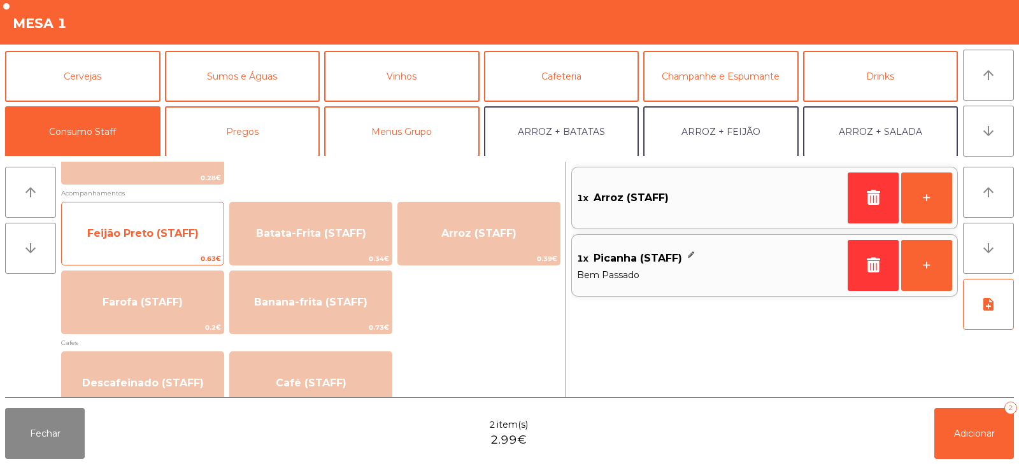
click at [142, 225] on span "Feijão Preto (STAFF)" at bounding box center [143, 233] width 162 height 34
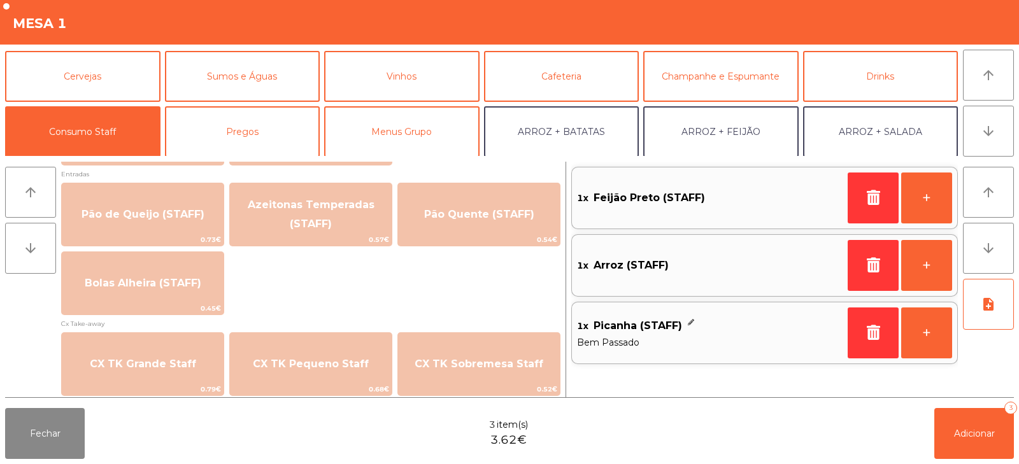
scroll to position [1105, 0]
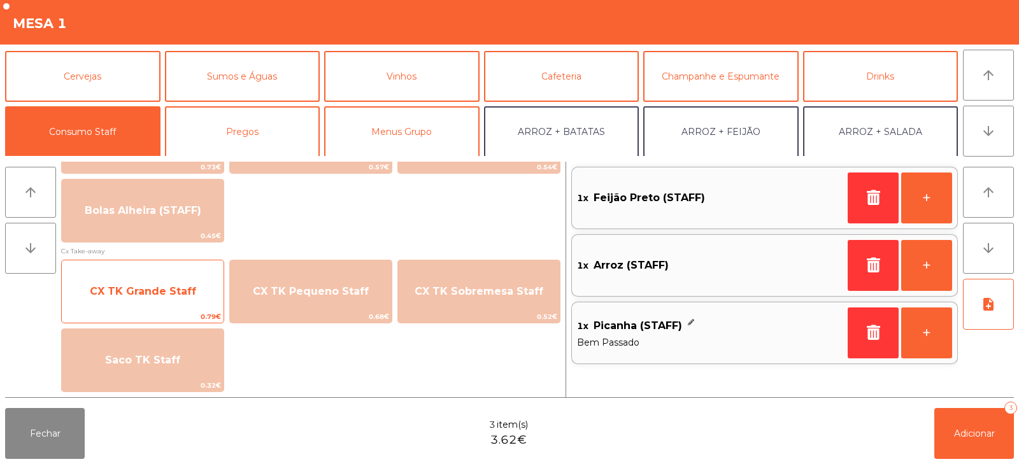
click at [177, 299] on span "CX TK Grande Staff" at bounding box center [143, 291] width 162 height 34
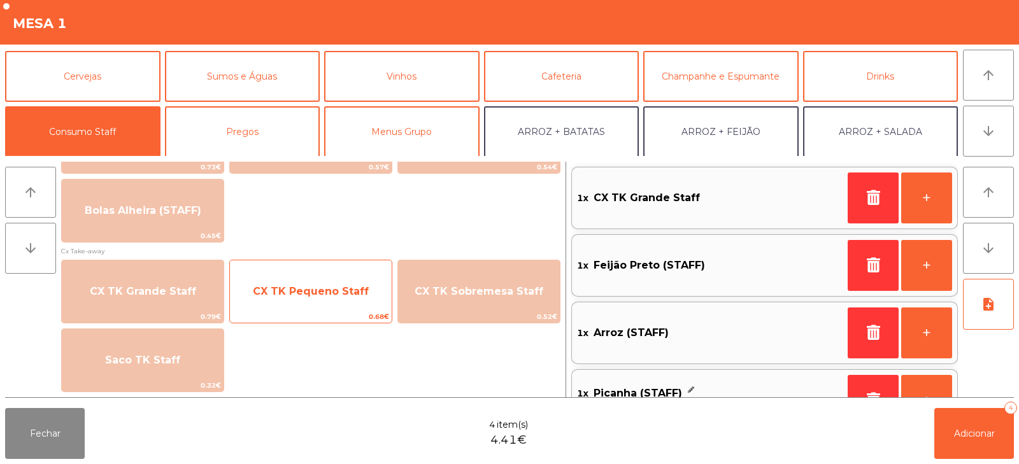
click at [290, 283] on span "CX TK Pequeno Staff" at bounding box center [311, 291] width 162 height 34
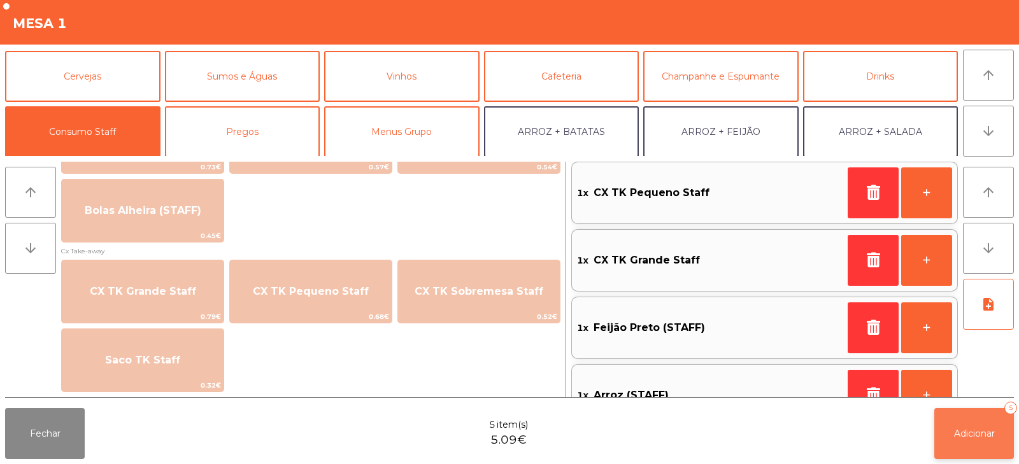
click at [975, 448] on button "Adicionar 5" at bounding box center [974, 433] width 80 height 51
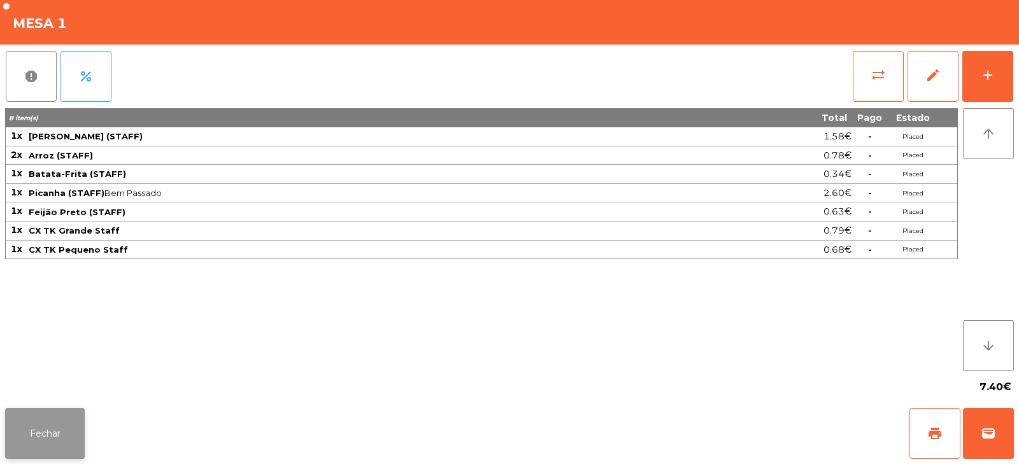
click at [71, 423] on button "Fechar" at bounding box center [45, 433] width 80 height 51
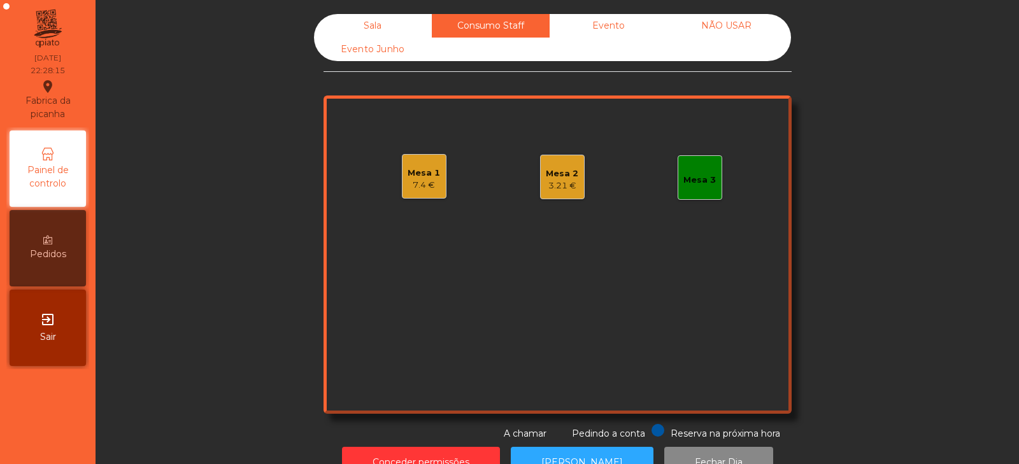
click at [220, 333] on div "Sala Consumo Staff Evento NÃO USAR Evento Junho Mesa 1 7.4 € Mesa 2 3.21 € Mesa…" at bounding box center [557, 227] width 889 height 427
click at [359, 24] on div "Sala" at bounding box center [373, 26] width 118 height 24
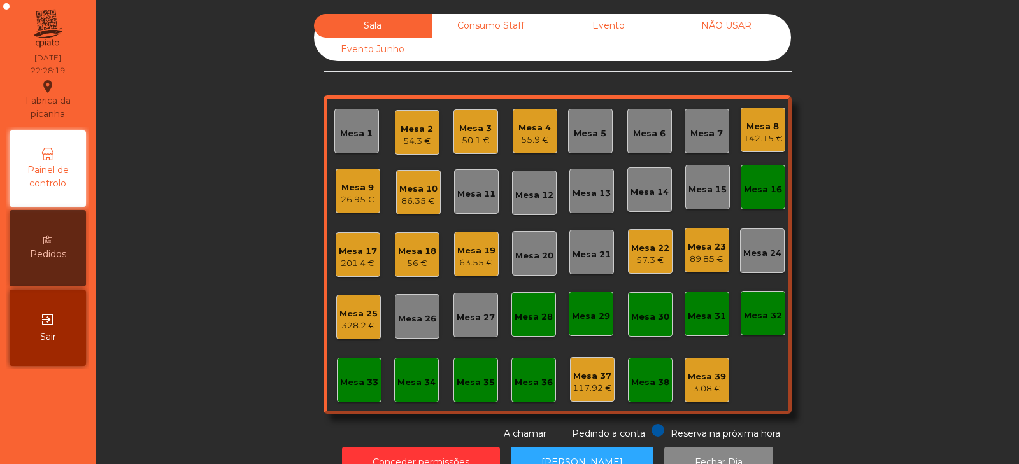
click at [742, 173] on div "Mesa 16" at bounding box center [762, 187] width 45 height 45
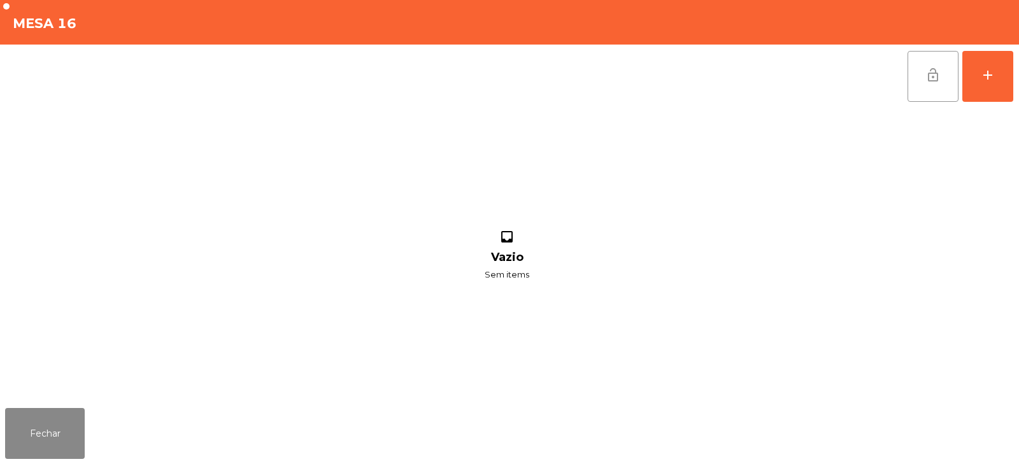
click at [935, 81] on span "lock_open" at bounding box center [932, 74] width 15 height 15
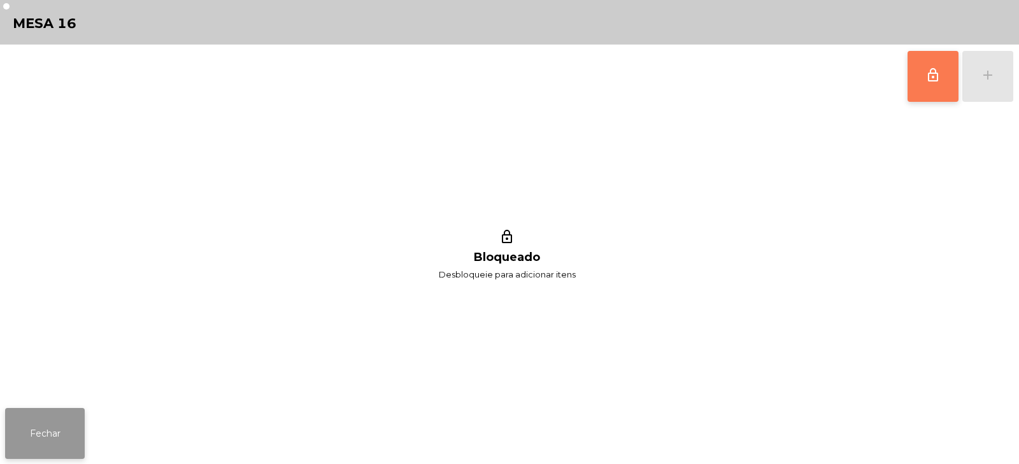
click at [55, 454] on button "Fechar" at bounding box center [45, 433] width 80 height 51
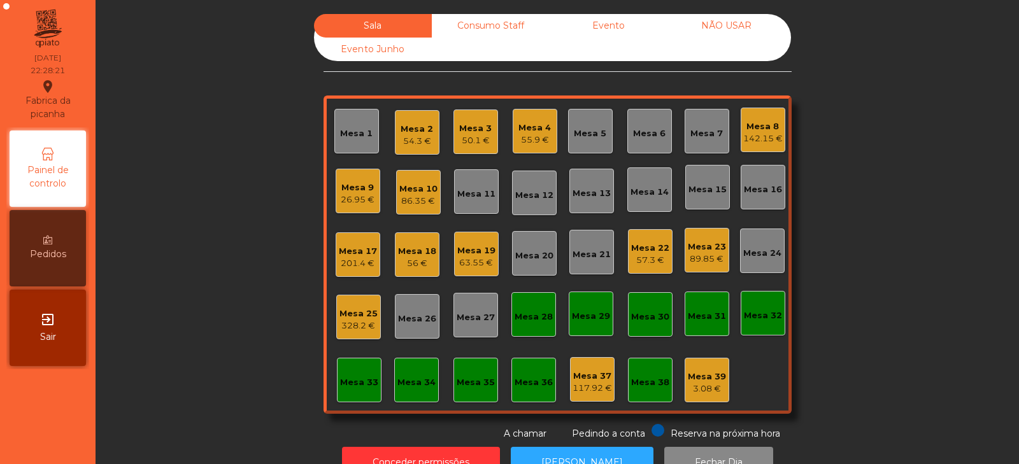
click at [255, 216] on div "Sala Consumo Staff Evento NÃO USAR Evento Junho Mesa 1 Mesa 2 54.3 € Mesa 3 50.…" at bounding box center [557, 227] width 889 height 427
click at [411, 125] on div "Mesa 2" at bounding box center [416, 129] width 32 height 13
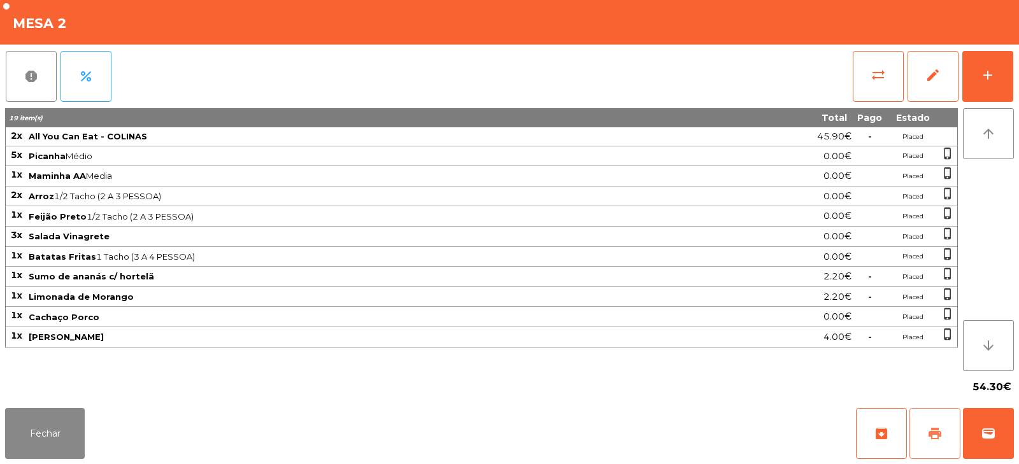
click at [917, 427] on button "print" at bounding box center [934, 433] width 51 height 51
click at [874, 78] on span "sync_alt" at bounding box center [877, 74] width 15 height 15
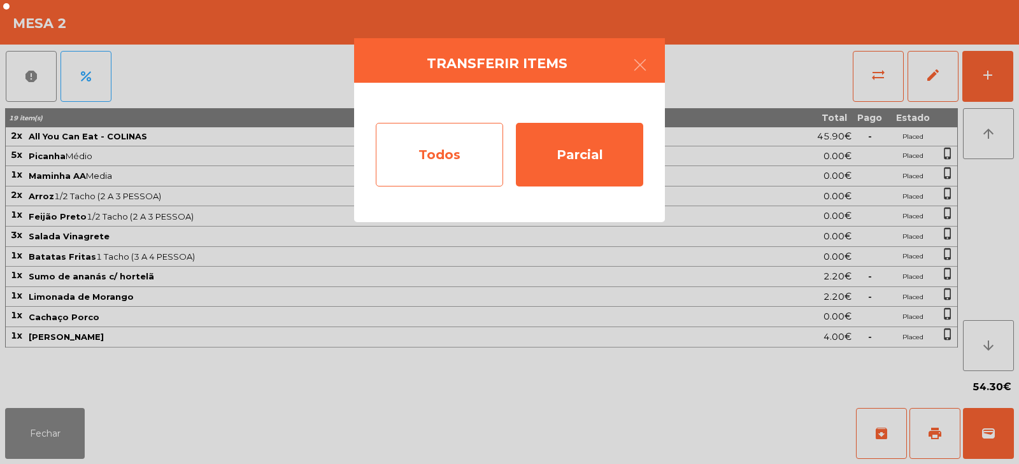
click at [427, 157] on div "Todos" at bounding box center [439, 155] width 127 height 64
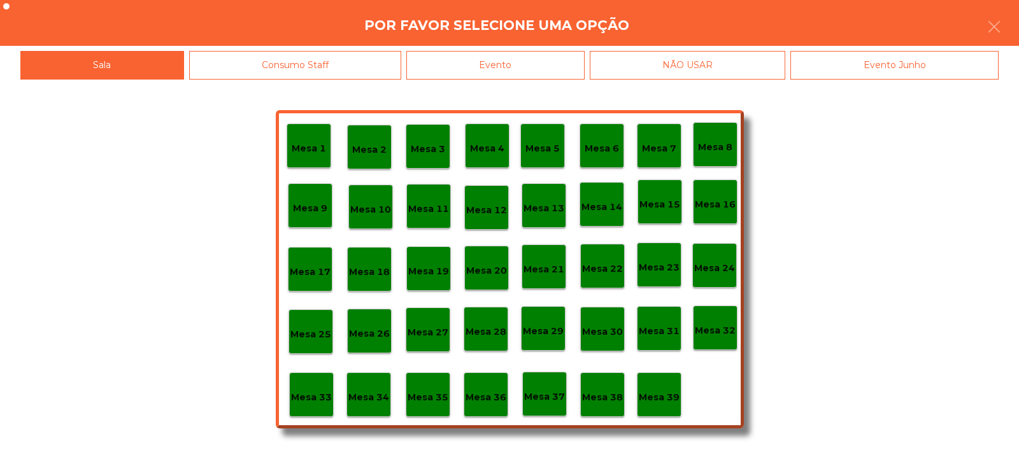
click at [512, 67] on div "Evento" at bounding box center [495, 65] width 178 height 29
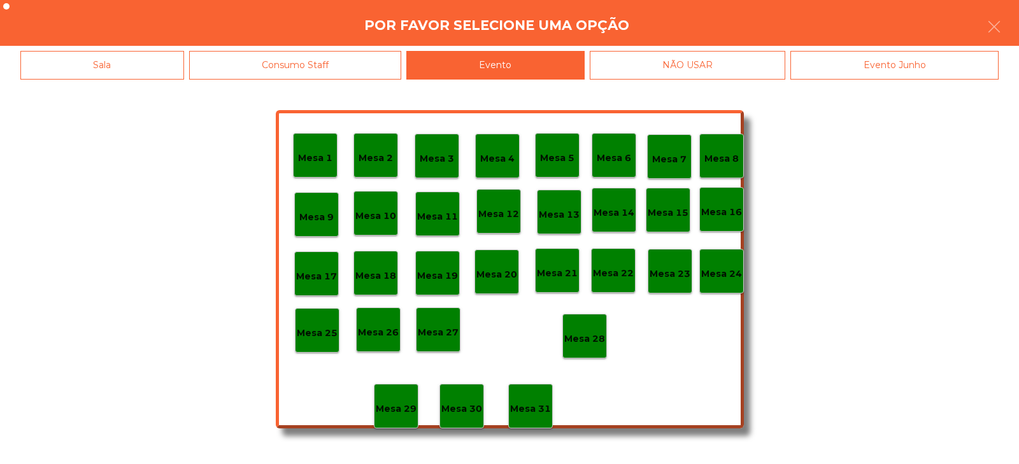
click at [590, 344] on p "Mesa 28" at bounding box center [584, 339] width 41 height 15
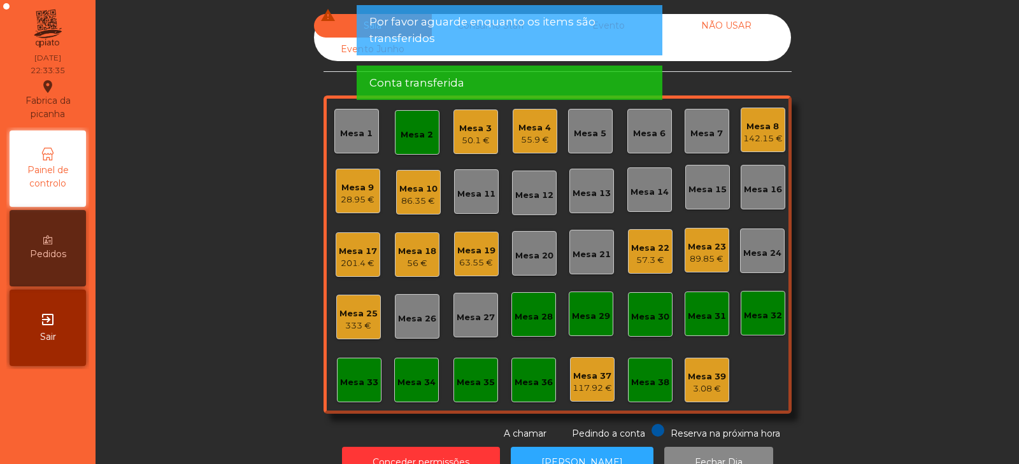
click at [402, 142] on div "Mesa 2" at bounding box center [417, 132] width 45 height 45
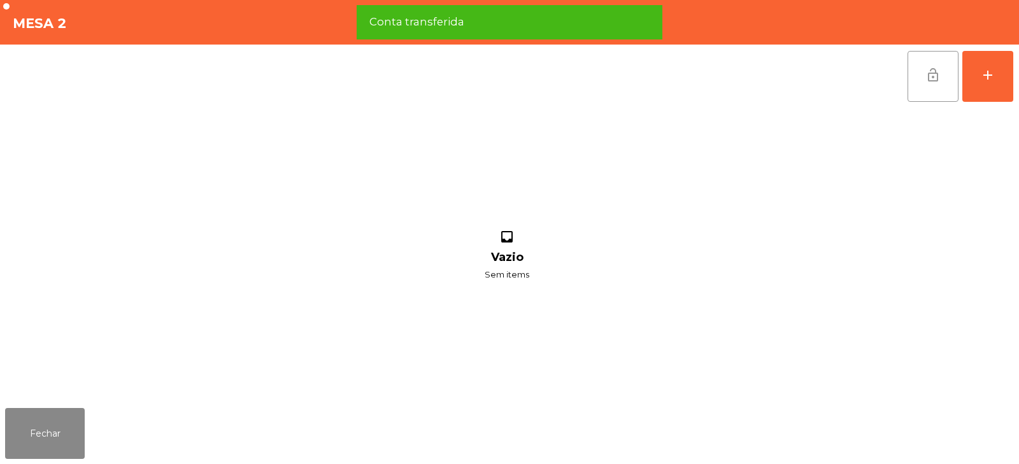
click at [927, 72] on span "lock_open" at bounding box center [932, 74] width 15 height 15
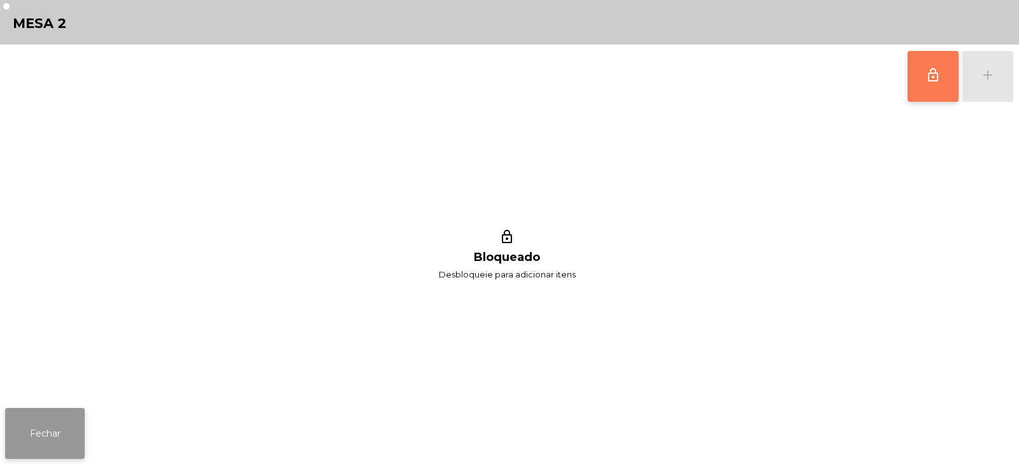
click at [49, 446] on button "Fechar" at bounding box center [45, 433] width 80 height 51
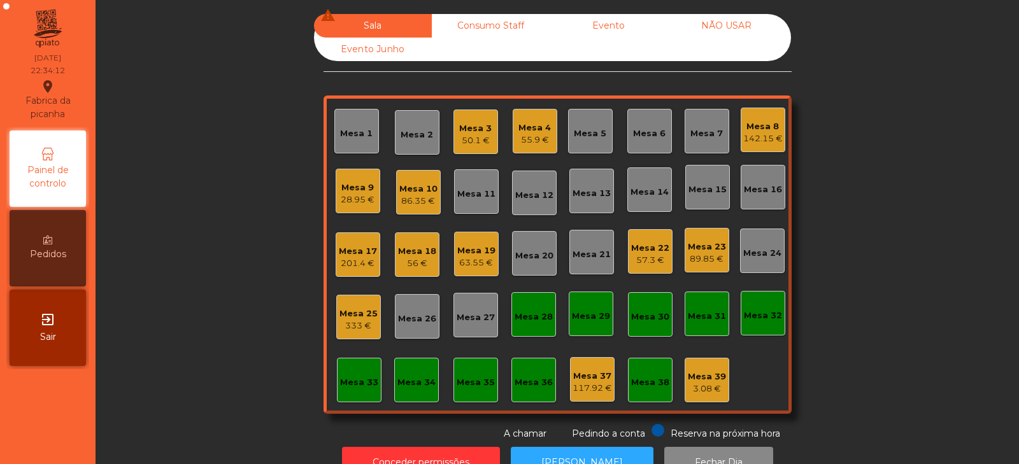
scroll to position [38, 0]
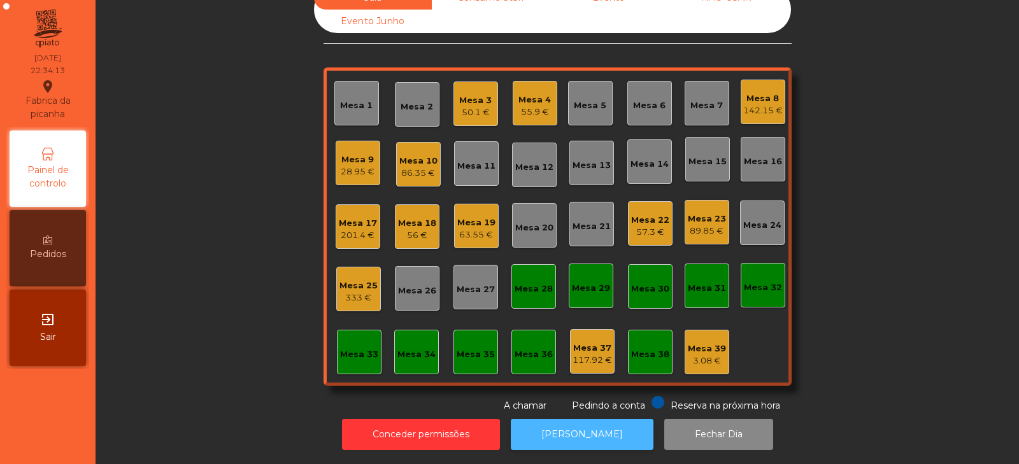
click at [559, 431] on button "[PERSON_NAME]" at bounding box center [582, 434] width 143 height 31
click at [698, 225] on div "89.85 €" at bounding box center [707, 231] width 38 height 13
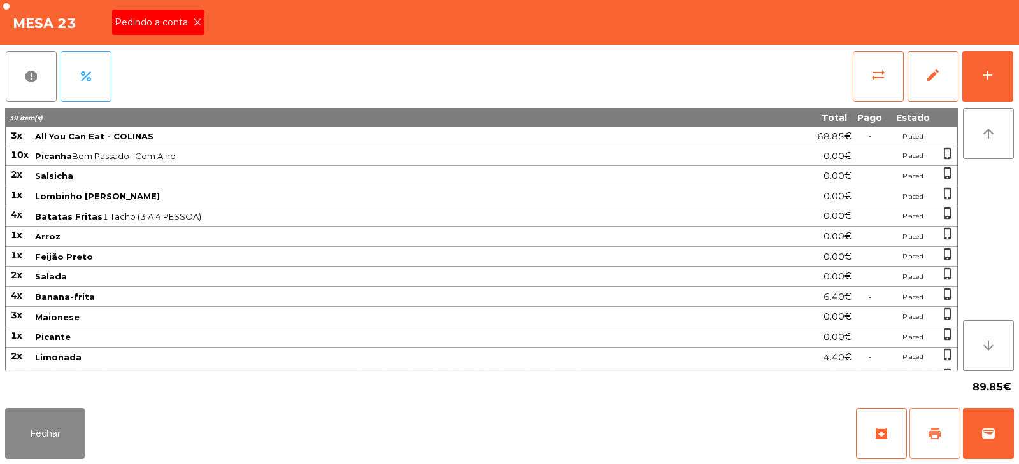
click at [930, 431] on span "print" at bounding box center [934, 433] width 15 height 15
click at [14, 428] on button "Fechar" at bounding box center [45, 433] width 80 height 51
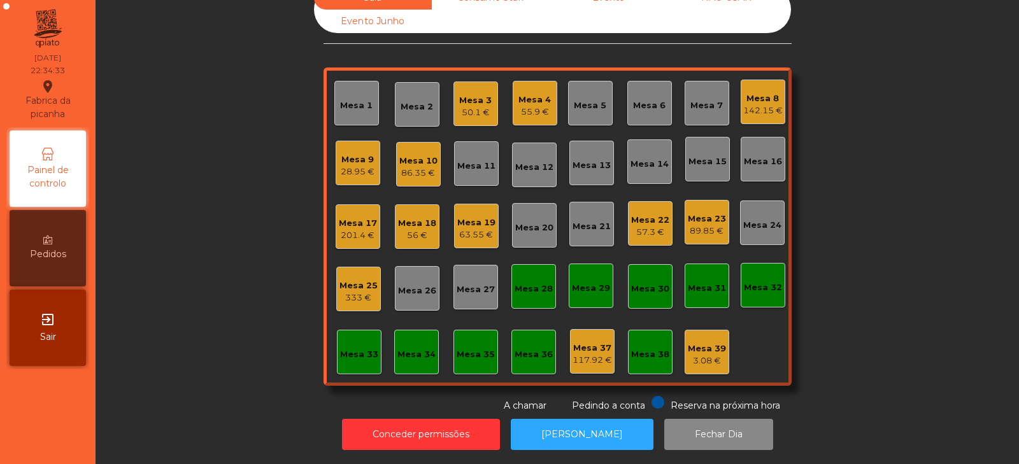
click at [416, 229] on div "56 €" at bounding box center [417, 235] width 38 height 13
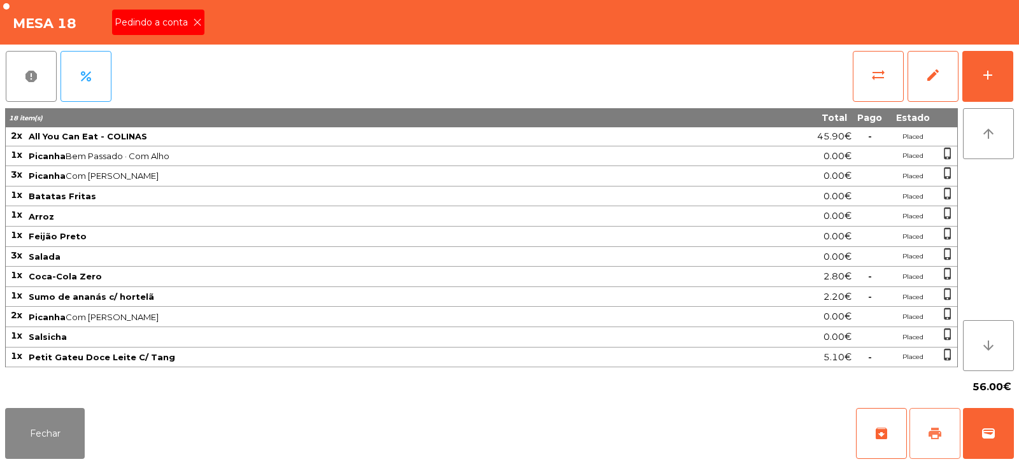
click at [935, 432] on span "print" at bounding box center [934, 433] width 15 height 15
click at [191, 24] on span "Pedindo a conta" at bounding box center [154, 22] width 78 height 13
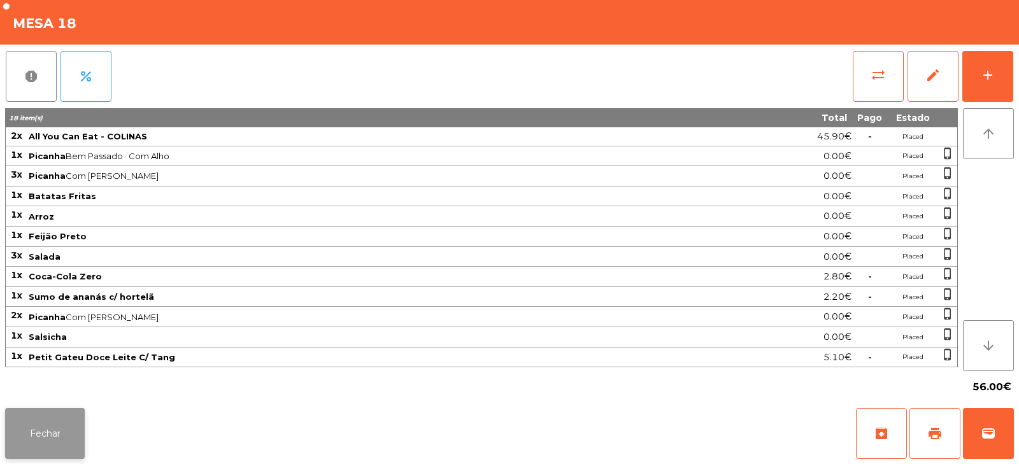
click at [27, 427] on button "Fechar" at bounding box center [45, 433] width 80 height 51
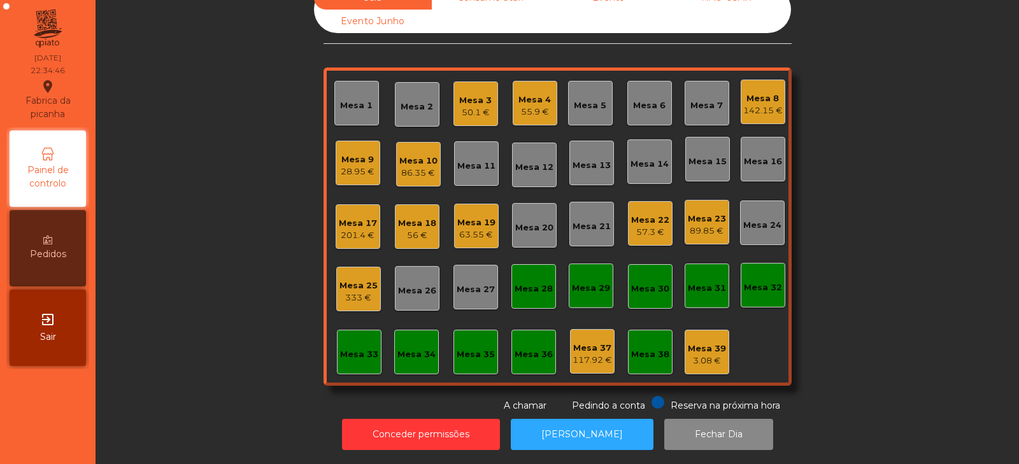
click at [709, 213] on div "Mesa 23" at bounding box center [707, 219] width 38 height 13
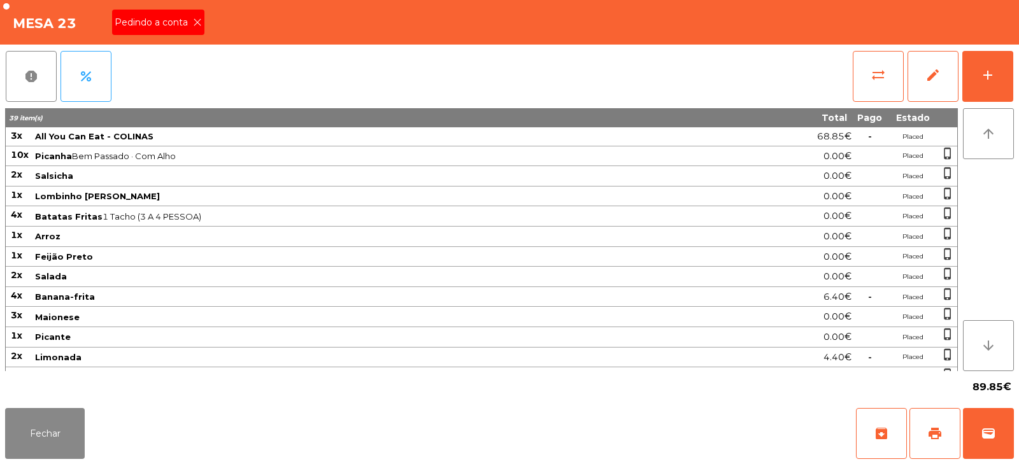
click at [178, 30] on div "Pedindo a conta" at bounding box center [158, 22] width 92 height 25
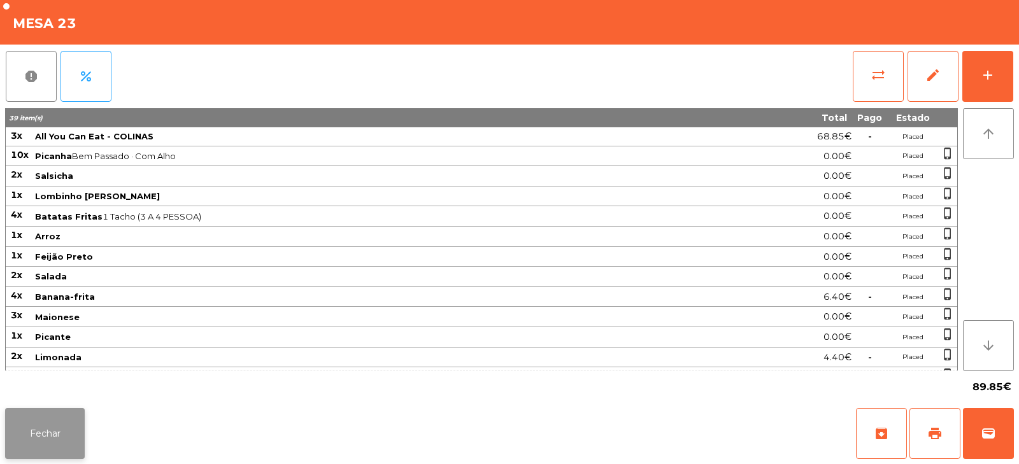
click at [36, 444] on button "Fechar" at bounding box center [45, 433] width 80 height 51
click at [997, 441] on button "wallet" at bounding box center [988, 433] width 51 height 51
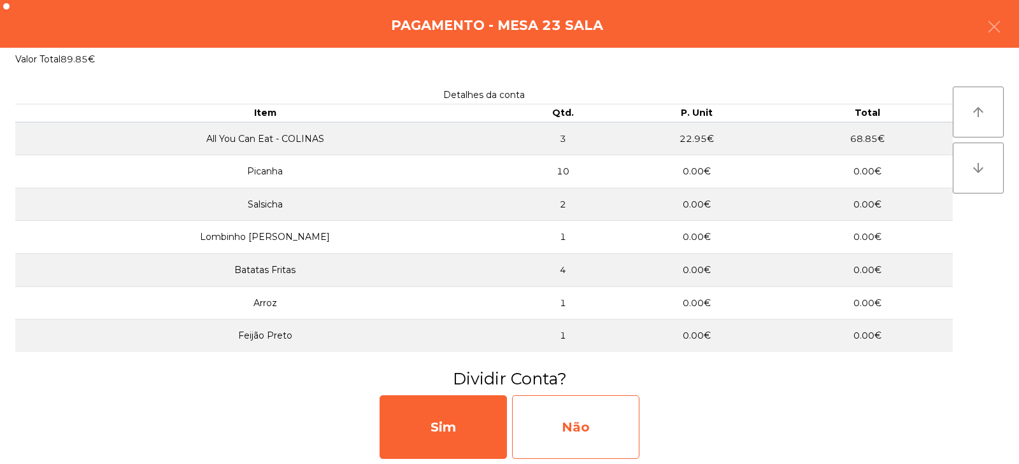
click at [581, 433] on div "Não" at bounding box center [575, 427] width 127 height 64
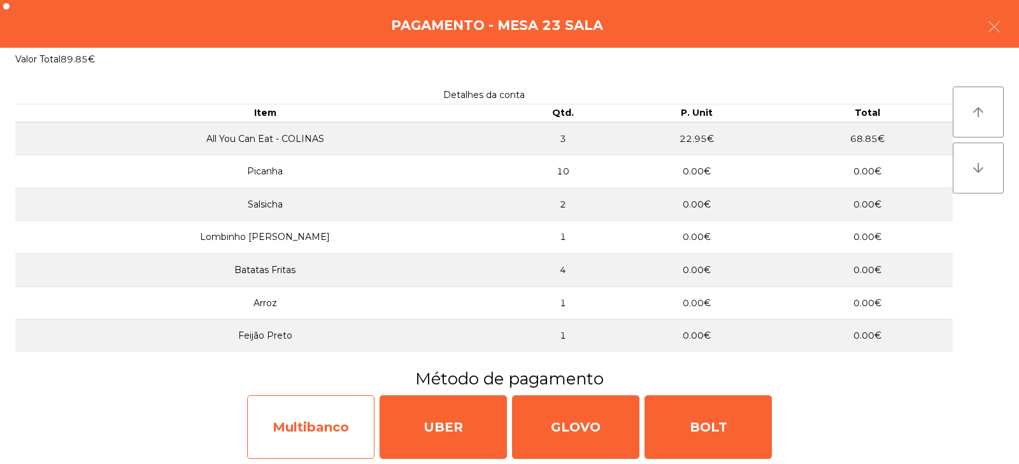
click at [330, 434] on div "Multibanco" at bounding box center [310, 427] width 127 height 64
select select "**"
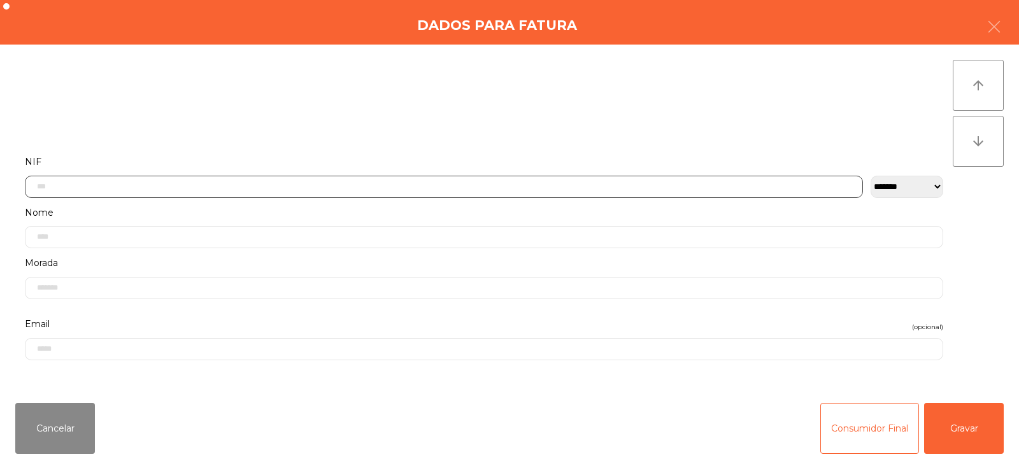
click at [359, 186] on input "text" at bounding box center [444, 187] width 838 height 22
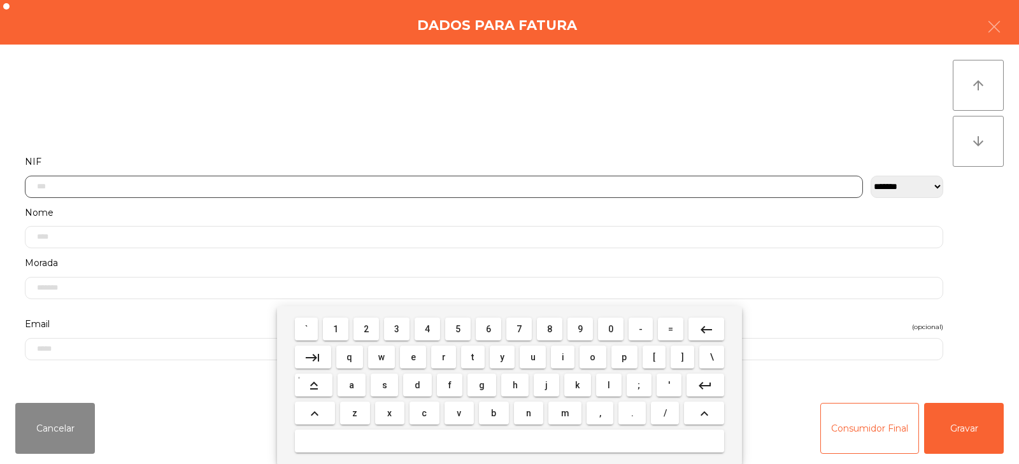
scroll to position [93, 0]
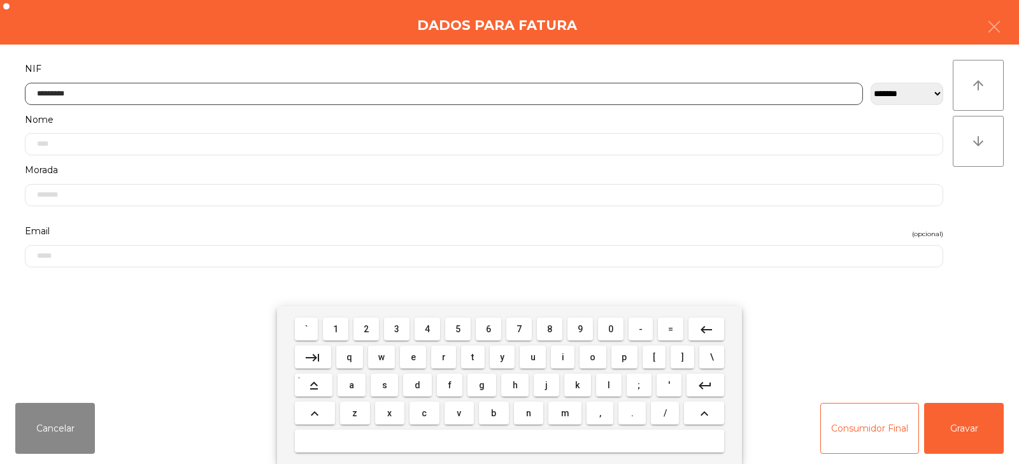
type input "*********"
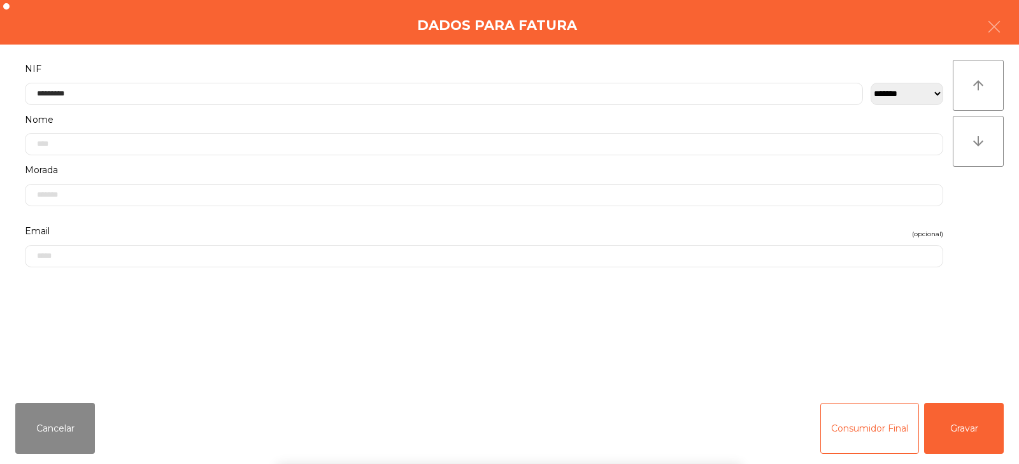
click at [961, 434] on div "` 1 2 3 4 5 6 7 8 9 0 - = keyboard_backspace keyboard_tab q w e r t y u i o p […" at bounding box center [509, 385] width 1019 height 158
click at [980, 437] on button "Gravar" at bounding box center [964, 428] width 80 height 51
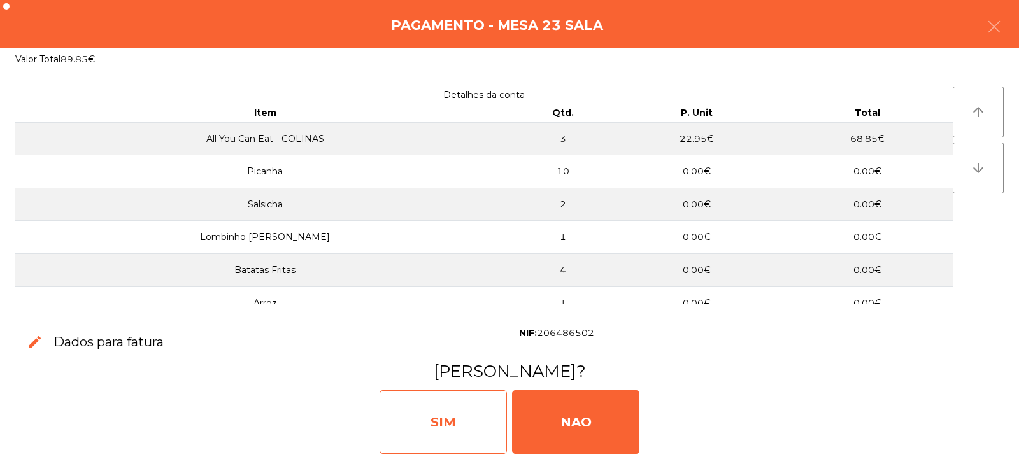
click at [428, 417] on div "SIM" at bounding box center [442, 422] width 127 height 64
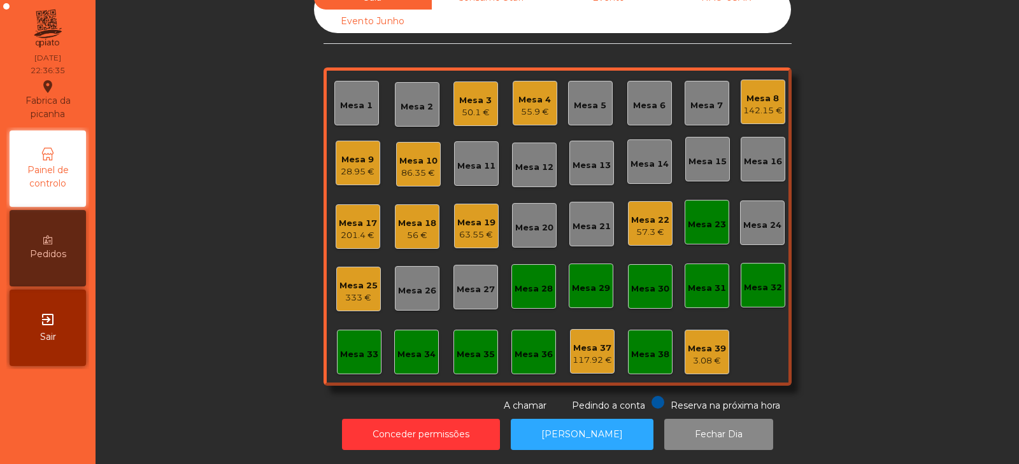
click at [820, 222] on div "Sala Consumo Staff Evento NÃO USAR Evento Junho Mesa 1 Mesa 2 Mesa 3 50.1 € Mes…" at bounding box center [557, 199] width 889 height 427
click at [692, 221] on div "Mesa 23" at bounding box center [707, 224] width 38 height 13
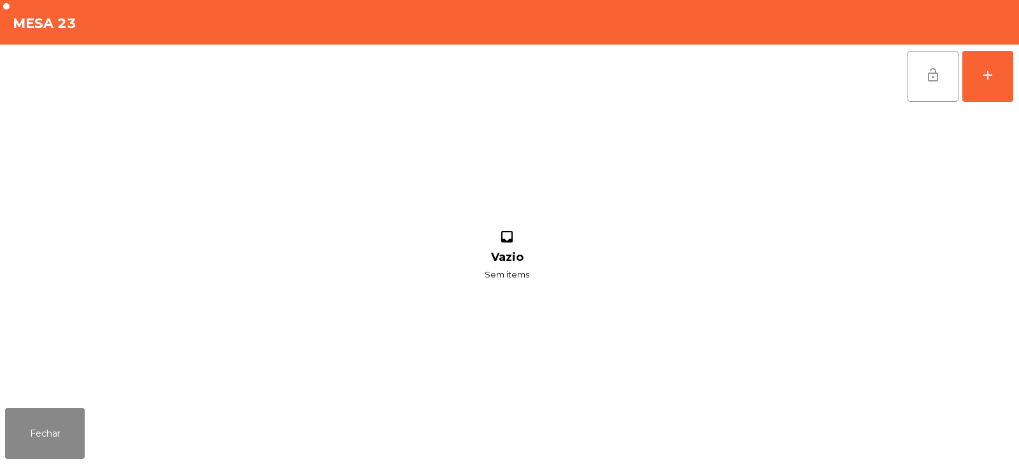
click at [933, 76] on span "lock_open" at bounding box center [932, 74] width 15 height 15
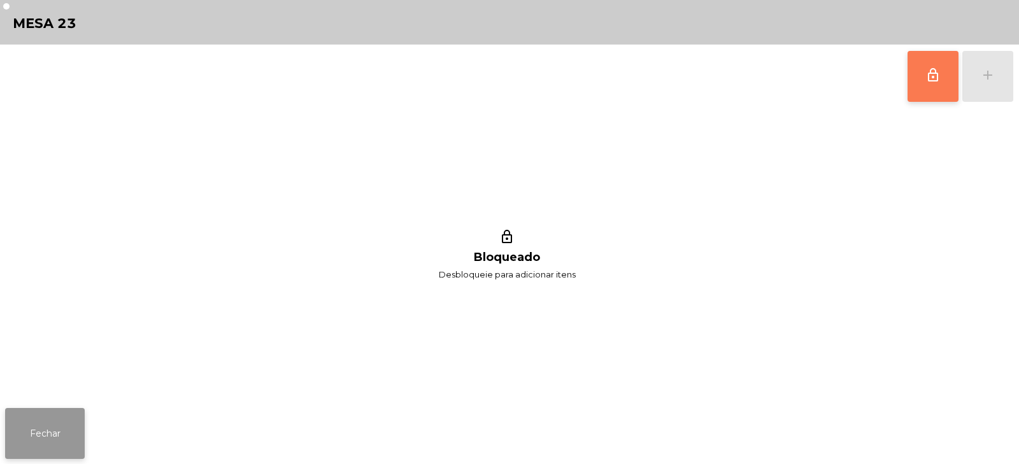
click at [68, 444] on button "Fechar" at bounding box center [45, 433] width 80 height 51
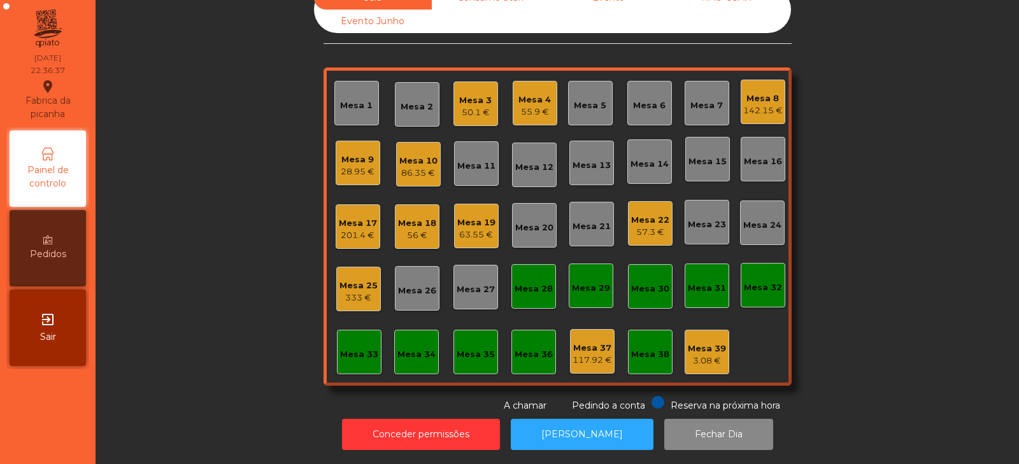
click at [894, 145] on div "Sala Consumo Staff Evento NÃO USAR Evento Junho Mesa 1 Mesa 2 Mesa 3 50.1 € Mes…" at bounding box center [557, 199] width 889 height 427
click at [336, 158] on div "Mesa 9 28.95 €" at bounding box center [358, 163] width 45 height 45
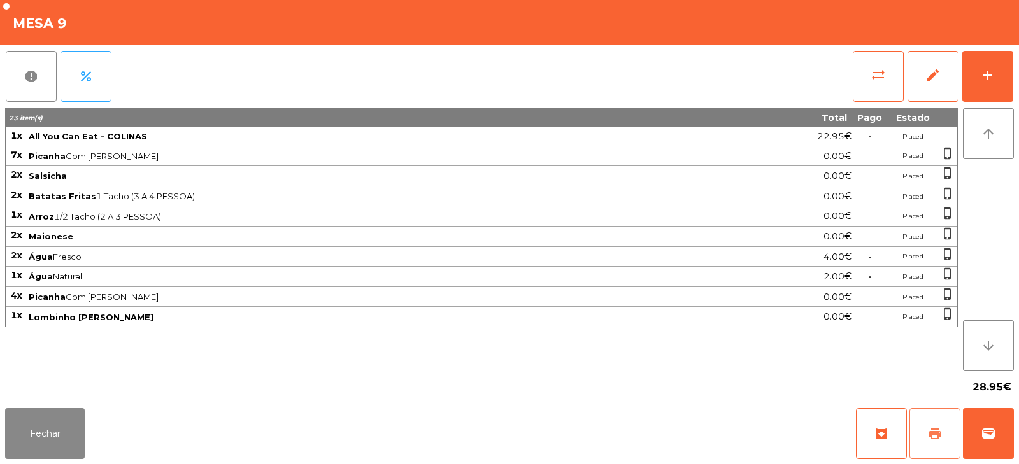
click at [938, 441] on span "print" at bounding box center [934, 433] width 15 height 15
click at [982, 79] on div "add" at bounding box center [987, 74] width 15 height 15
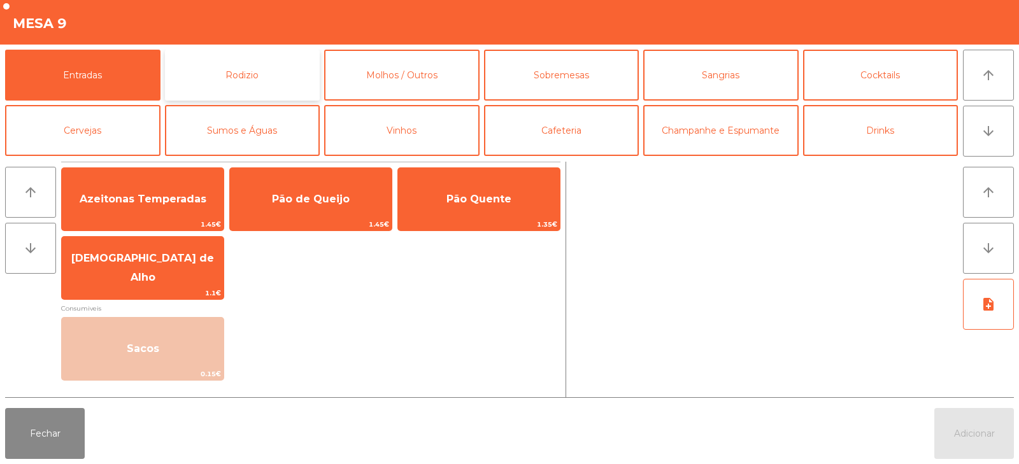
click at [265, 69] on button "Rodizio" at bounding box center [242, 75] width 155 height 51
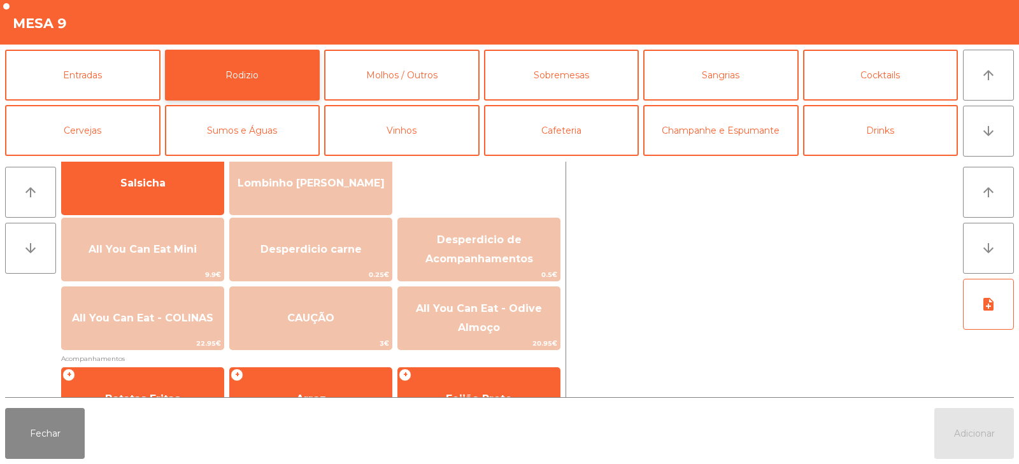
scroll to position [99, 0]
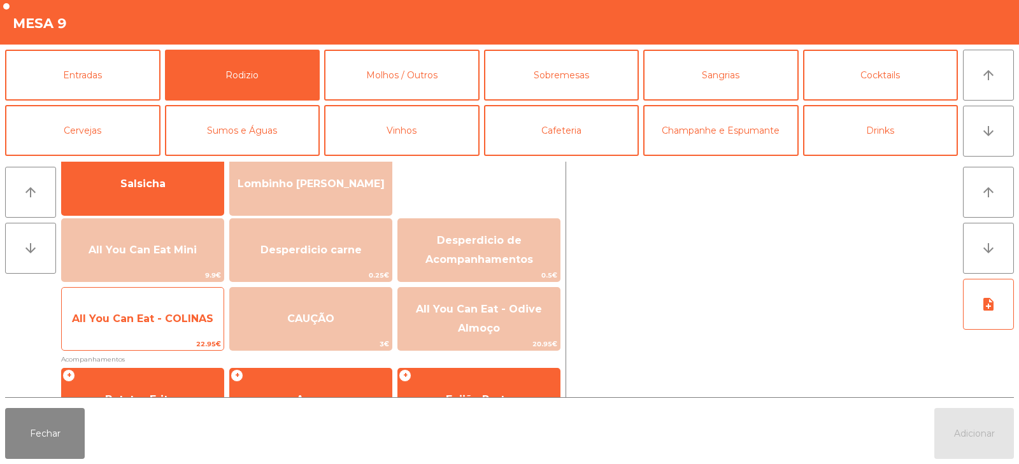
click at [164, 324] on span "All You Can Eat - COLINAS" at bounding box center [142, 319] width 141 height 12
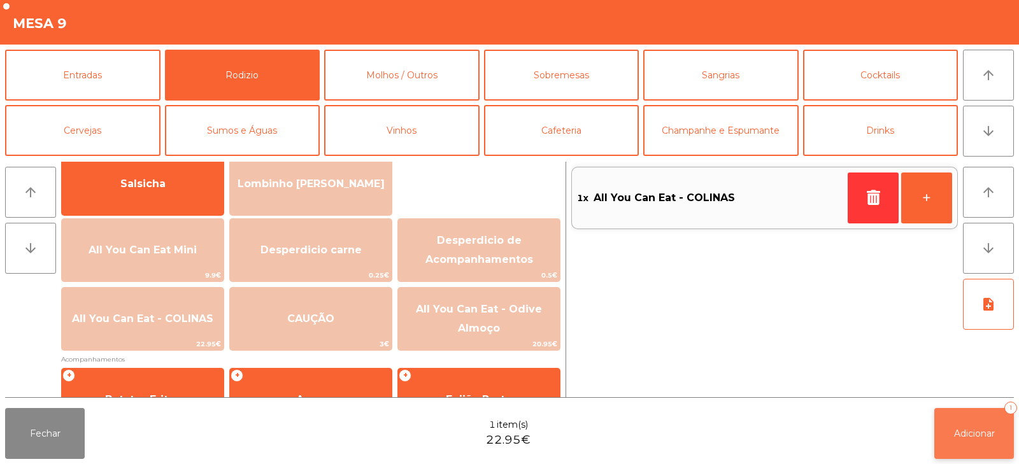
click at [982, 428] on span "Adicionar" at bounding box center [974, 433] width 41 height 11
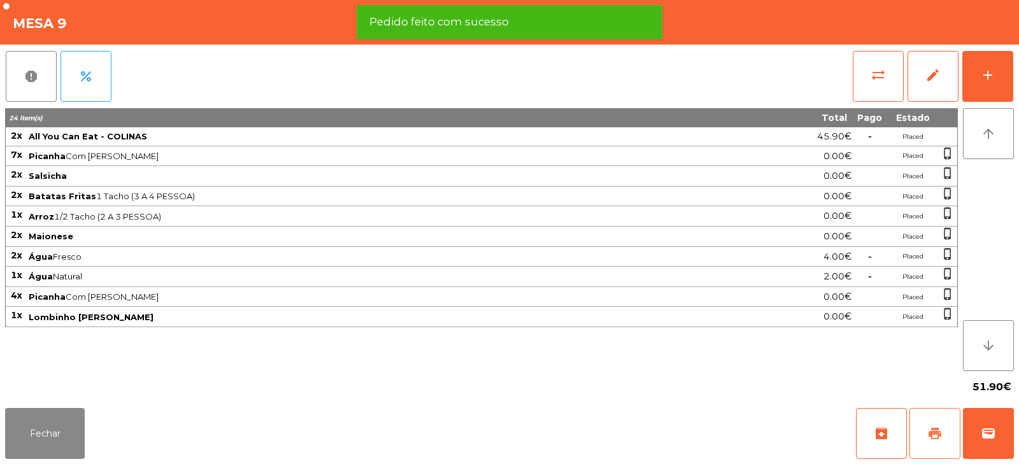
click at [935, 432] on span "print" at bounding box center [934, 433] width 15 height 15
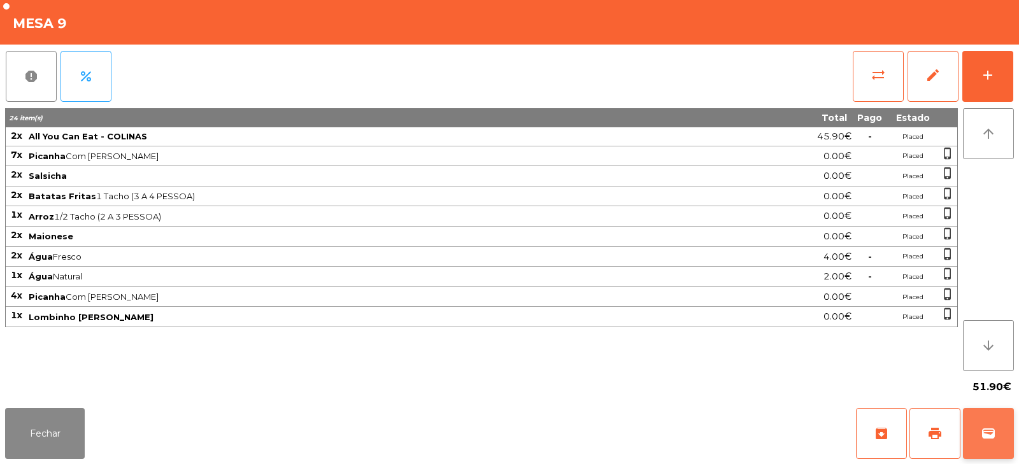
click at [986, 440] on span "wallet" at bounding box center [987, 433] width 15 height 15
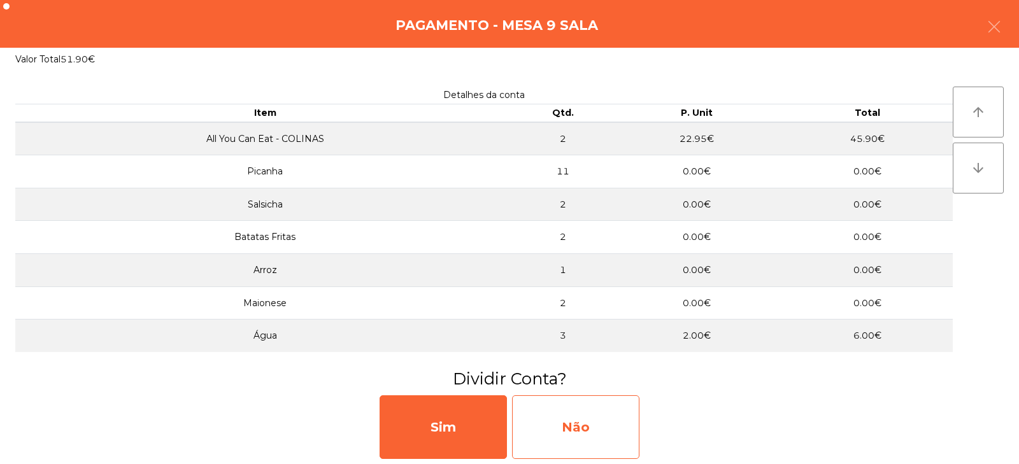
click at [577, 423] on div "Não" at bounding box center [575, 427] width 127 height 64
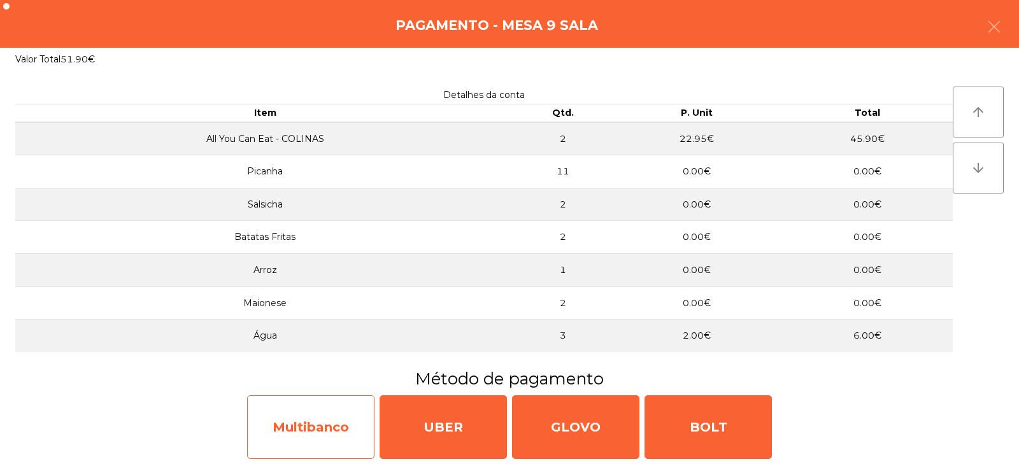
click at [307, 430] on div "Multibanco" at bounding box center [310, 427] width 127 height 64
select select "**"
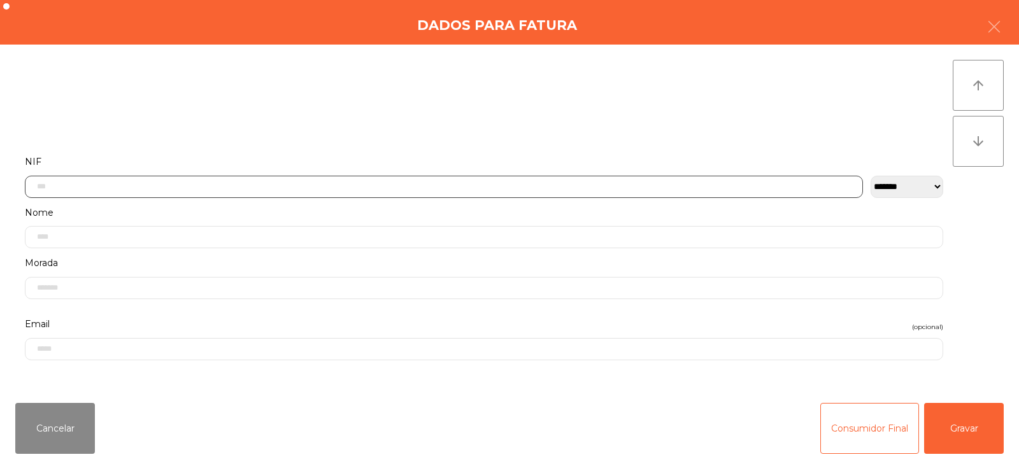
click at [347, 181] on input "text" at bounding box center [444, 187] width 838 height 22
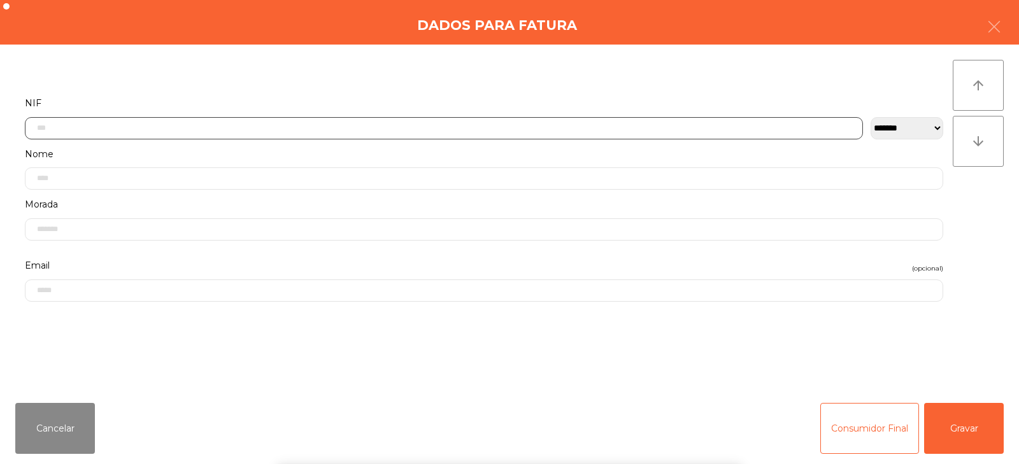
scroll to position [93, 0]
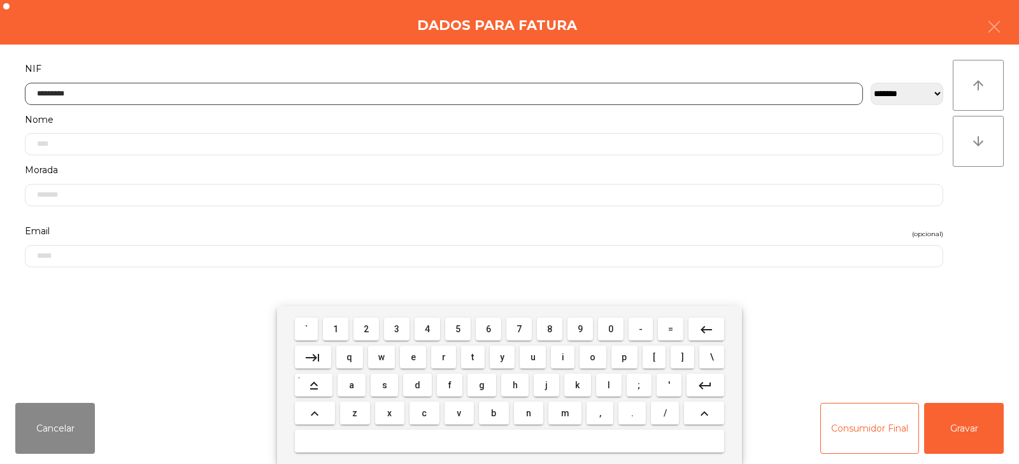
type input "*********"
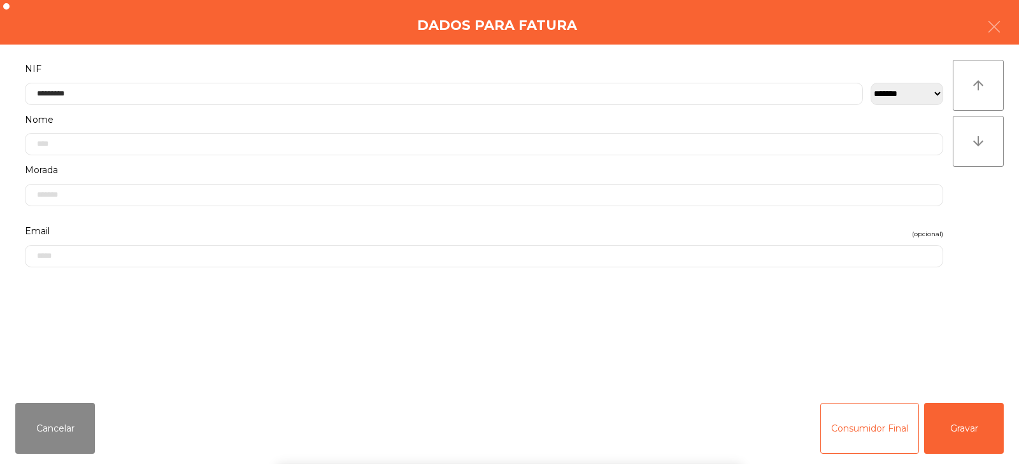
click at [970, 425] on div "` 1 2 3 4 5 6 7 8 9 0 - = keyboard_backspace keyboard_tab q w e r t y u i o p […" at bounding box center [509, 385] width 1019 height 158
click at [980, 431] on button "Gravar" at bounding box center [964, 428] width 80 height 51
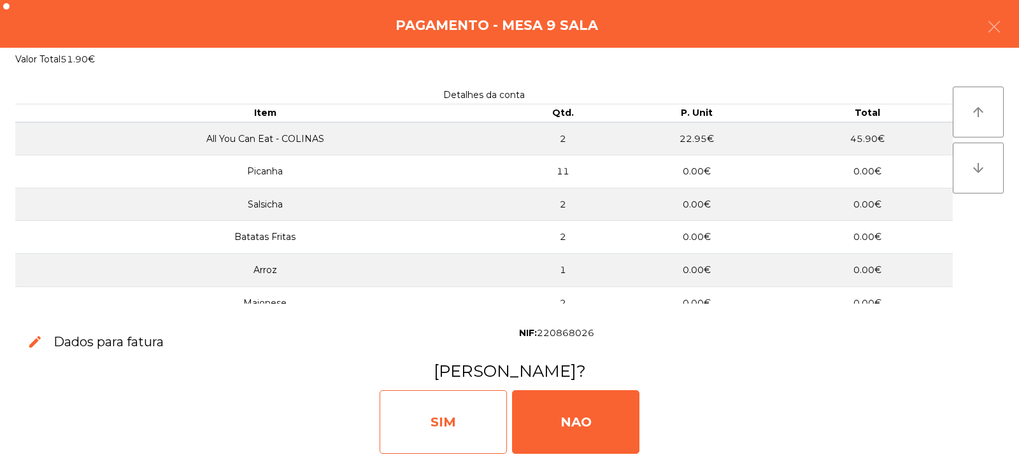
click at [421, 410] on div "SIM" at bounding box center [442, 422] width 127 height 64
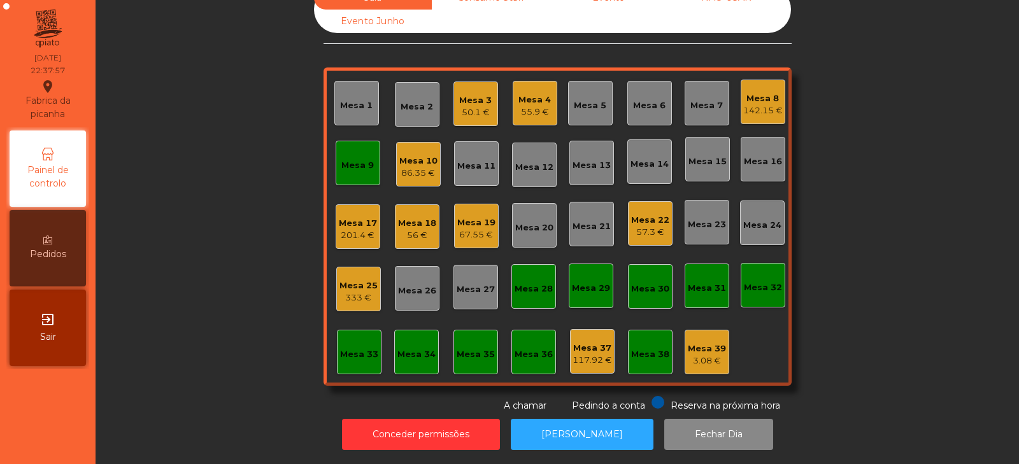
scroll to position [37, 0]
click at [341, 164] on div "Mesa 9" at bounding box center [358, 163] width 45 height 45
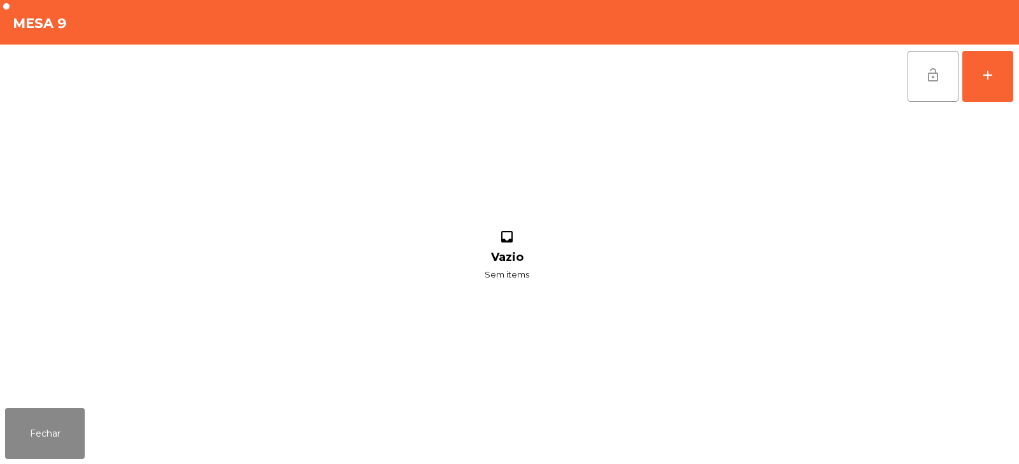
click at [929, 78] on span "lock_open" at bounding box center [932, 74] width 15 height 15
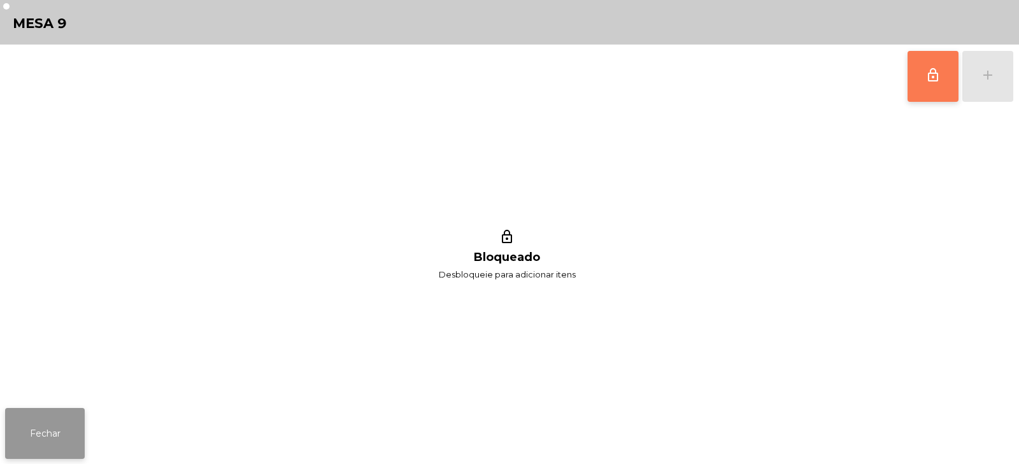
click at [32, 448] on button "Fechar" at bounding box center [45, 433] width 80 height 51
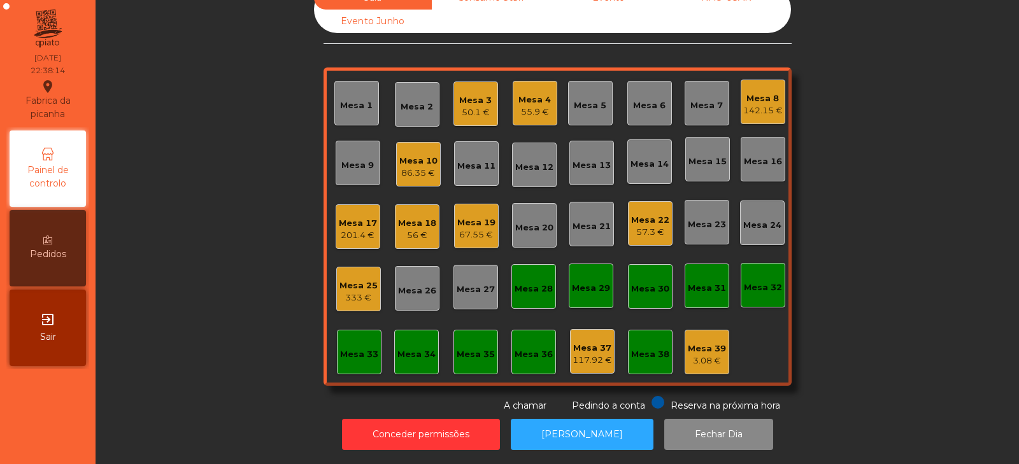
click at [407, 229] on div "56 €" at bounding box center [417, 235] width 38 height 13
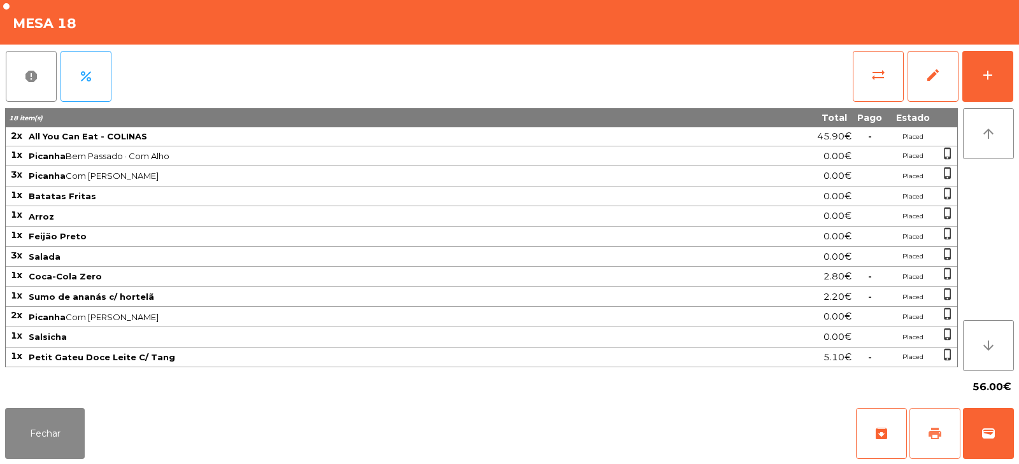
click at [922, 417] on button "print" at bounding box center [934, 433] width 51 height 51
click at [1001, 421] on button "wallet" at bounding box center [988, 433] width 51 height 51
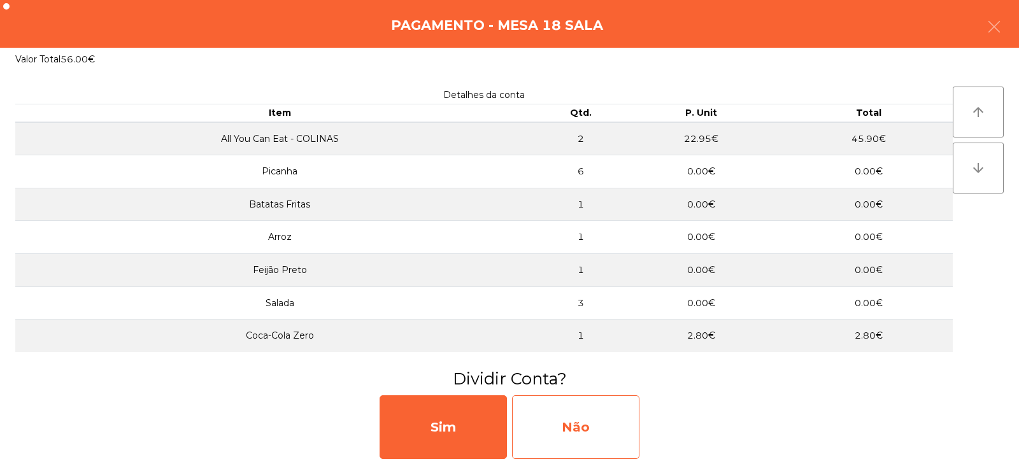
click at [558, 418] on div "Não" at bounding box center [575, 427] width 127 height 64
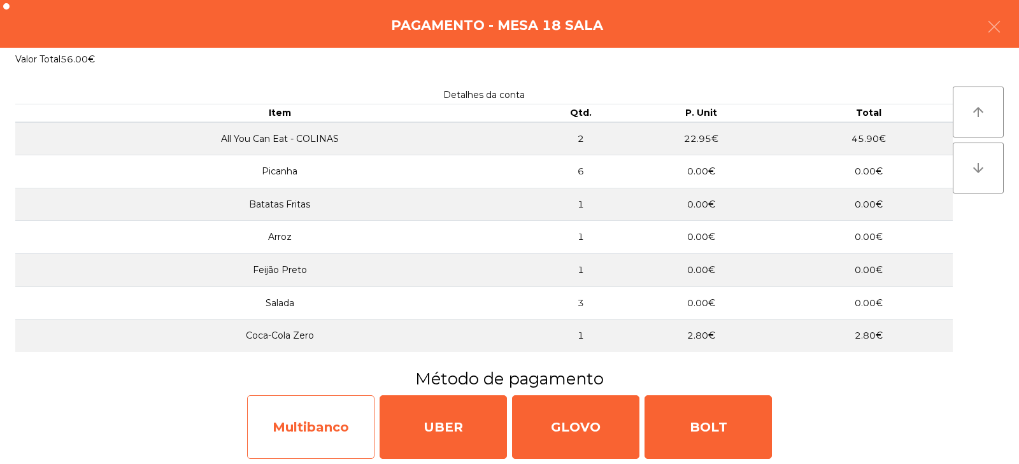
click at [323, 437] on div "Multibanco" at bounding box center [310, 427] width 127 height 64
select select "**"
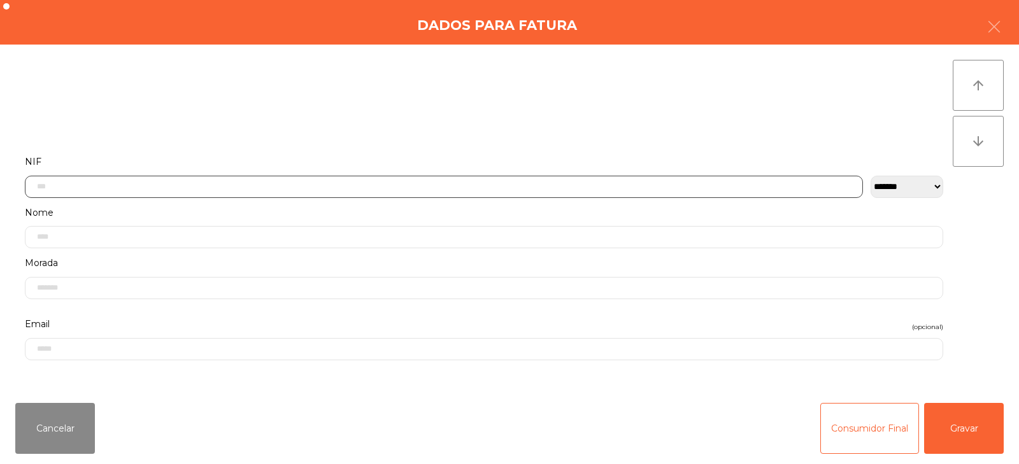
click at [438, 181] on input "text" at bounding box center [444, 187] width 838 height 22
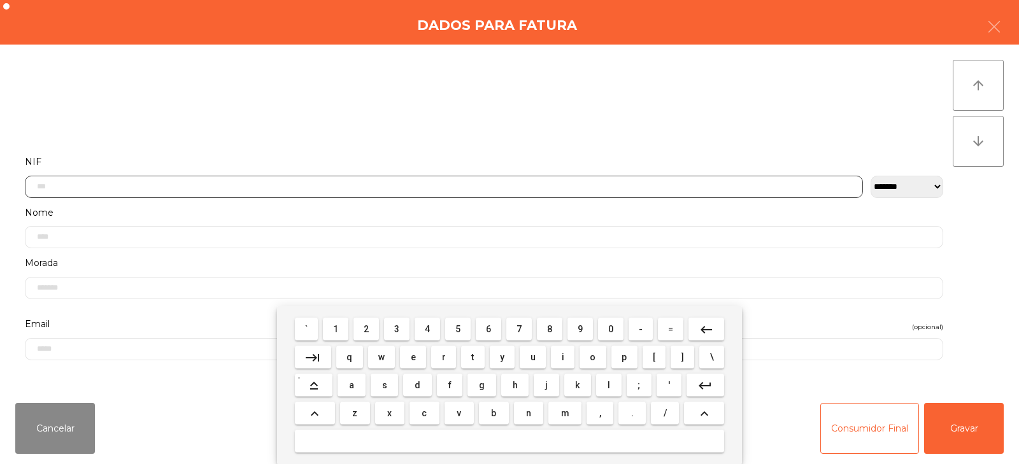
scroll to position [93, 0]
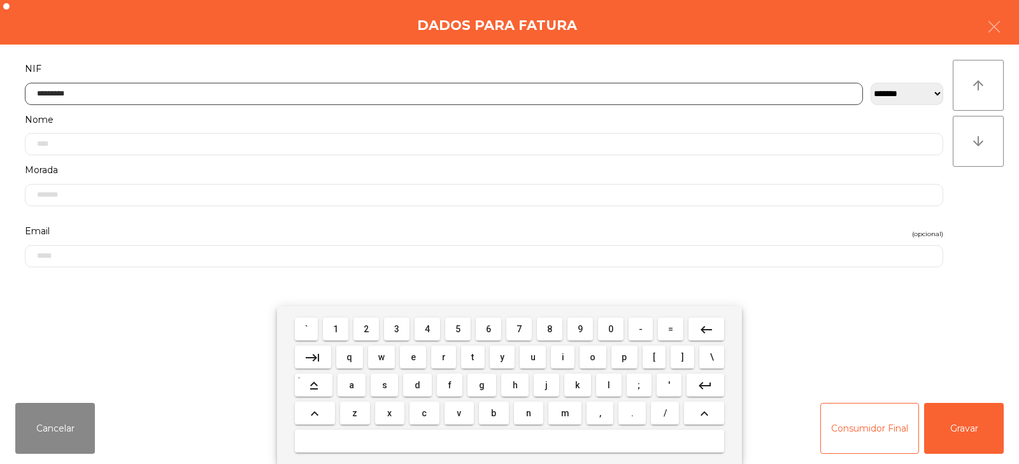
type input "*********"
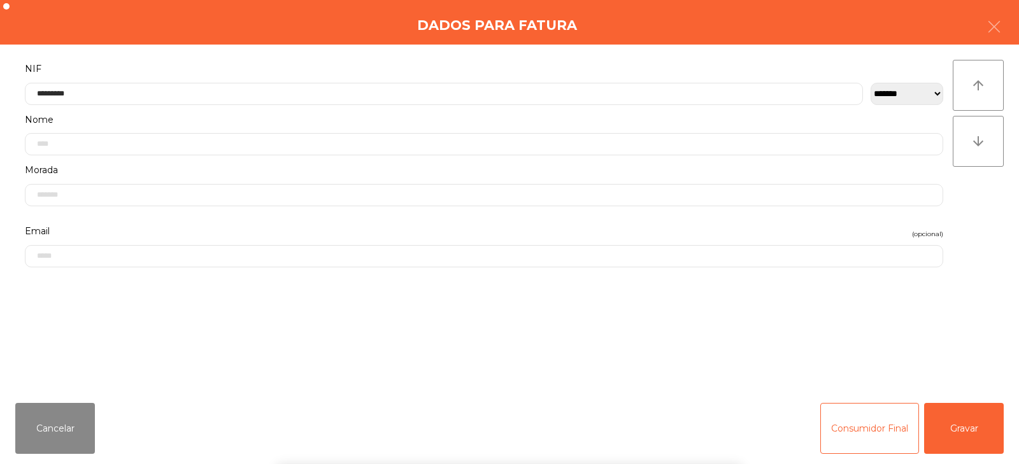
click at [961, 414] on div "` 1 2 3 4 5 6 7 8 9 0 - = keyboard_backspace keyboard_tab q w e r t y u i o p […" at bounding box center [509, 385] width 1019 height 158
click at [961, 433] on button "Gravar" at bounding box center [964, 428] width 80 height 51
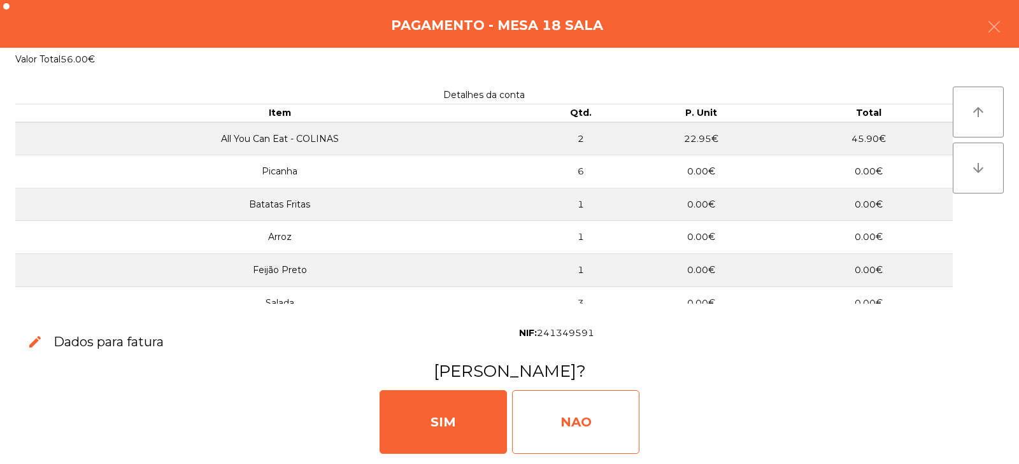
click at [582, 403] on div "NAO" at bounding box center [575, 422] width 127 height 64
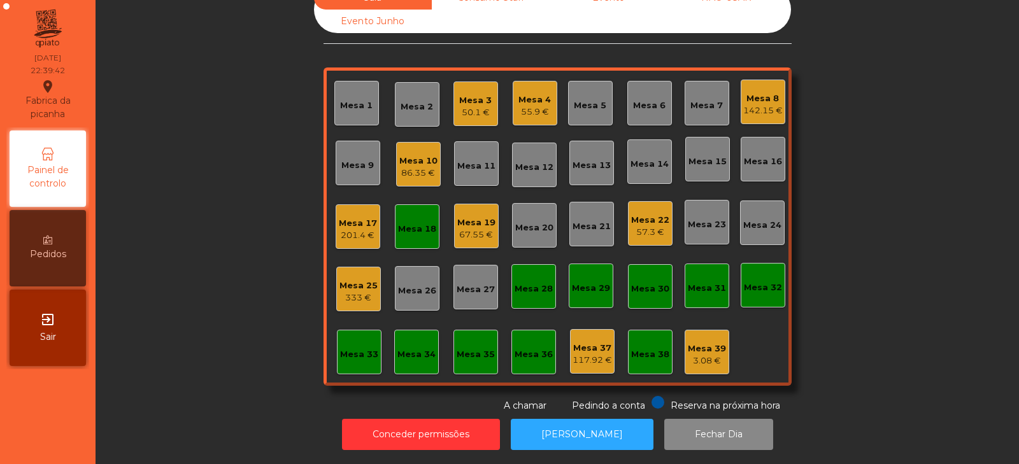
click at [416, 218] on div "Mesa 18" at bounding box center [417, 227] width 38 height 18
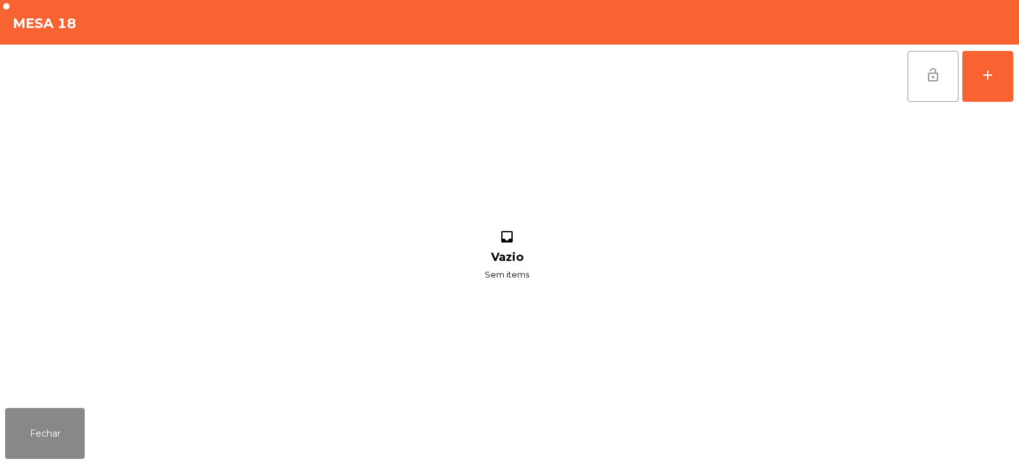
click at [914, 93] on button "lock_open" at bounding box center [932, 76] width 51 height 51
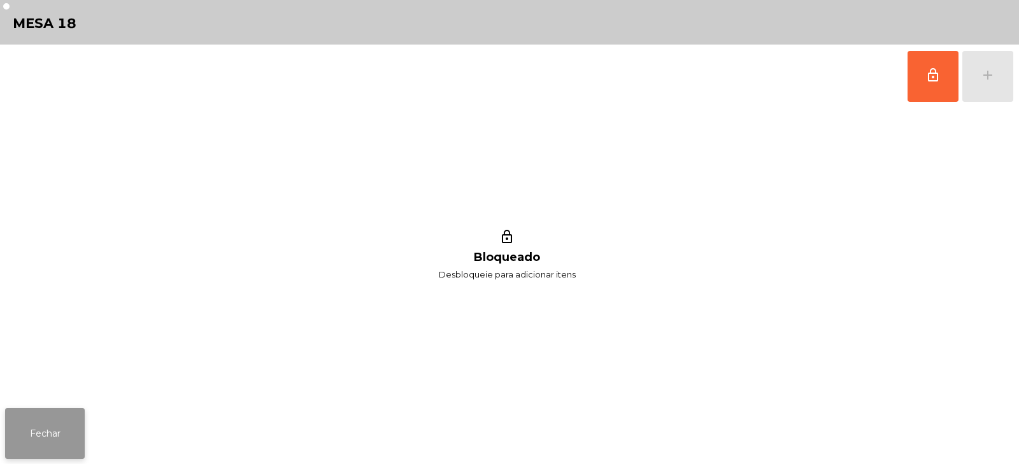
click at [36, 408] on button "Fechar" at bounding box center [45, 433] width 80 height 51
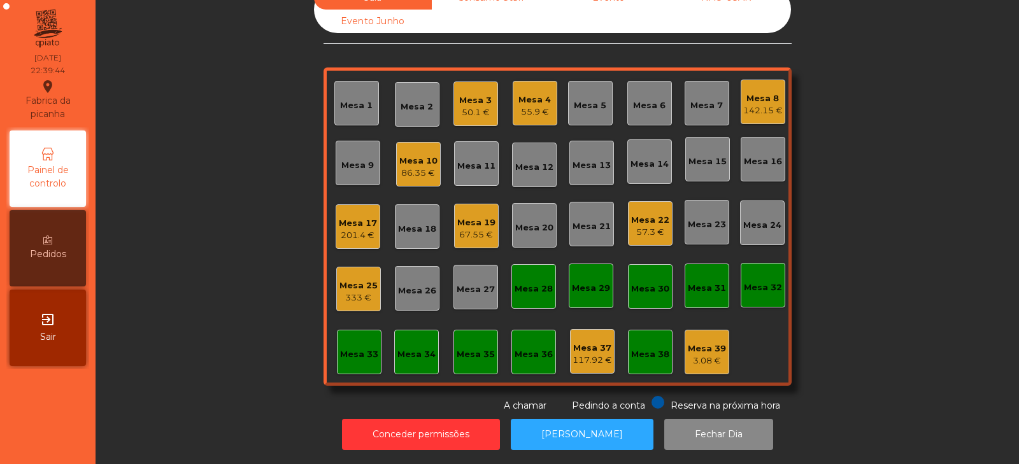
click at [225, 315] on div "Sala Consumo Staff Evento NÃO USAR Evento Junho Mesa 1 Mesa 2 Mesa 3 50.1 € Mes…" at bounding box center [557, 199] width 889 height 427
click at [249, 209] on div "Sala Consumo Staff Evento NÃO USAR Evento Junho Mesa 1 Mesa 2 Mesa 3 50.1 € Mes…" at bounding box center [557, 199] width 889 height 427
click at [345, 229] on div "201.4 €" at bounding box center [358, 235] width 38 height 13
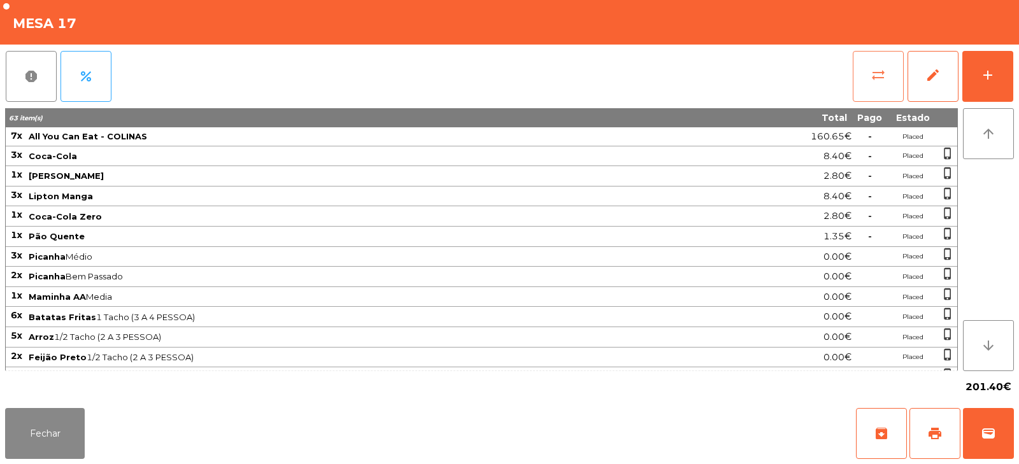
click at [866, 73] on button "sync_alt" at bounding box center [877, 76] width 51 height 51
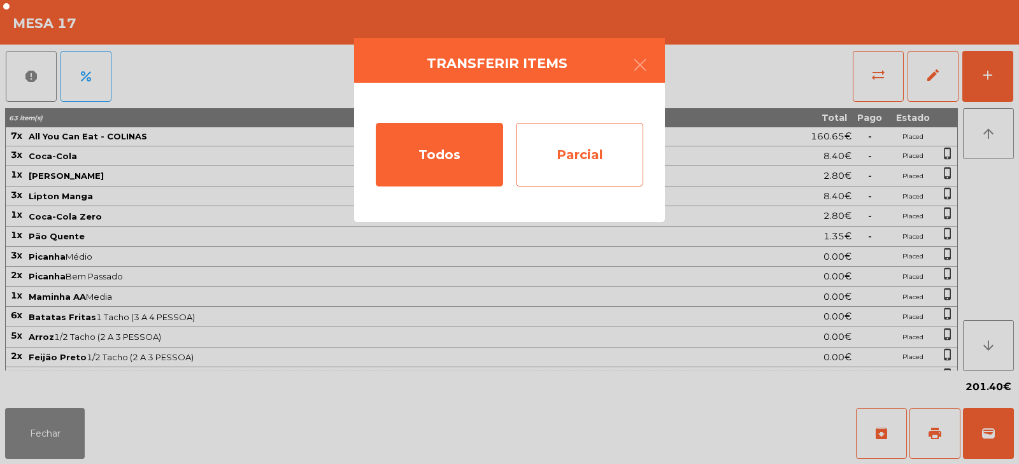
click at [598, 146] on div "Parcial" at bounding box center [579, 155] width 127 height 64
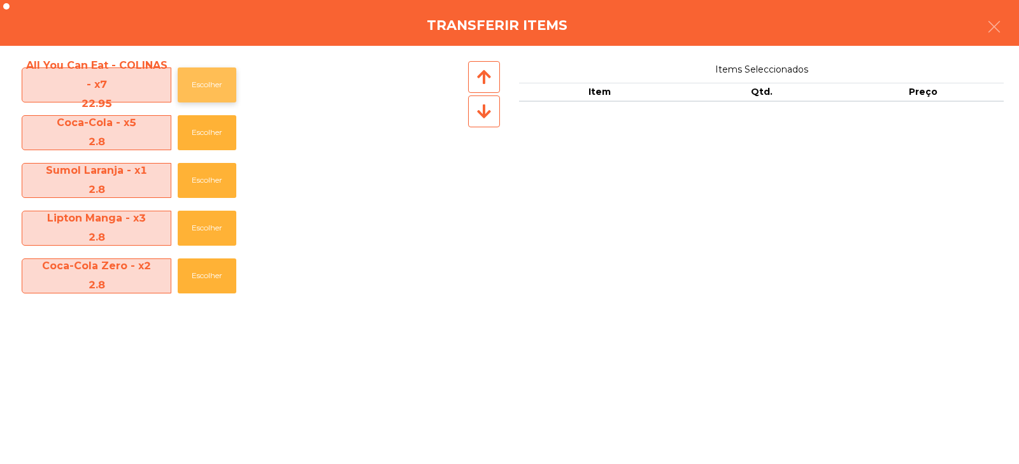
click at [209, 88] on button "Escolher" at bounding box center [207, 84] width 59 height 35
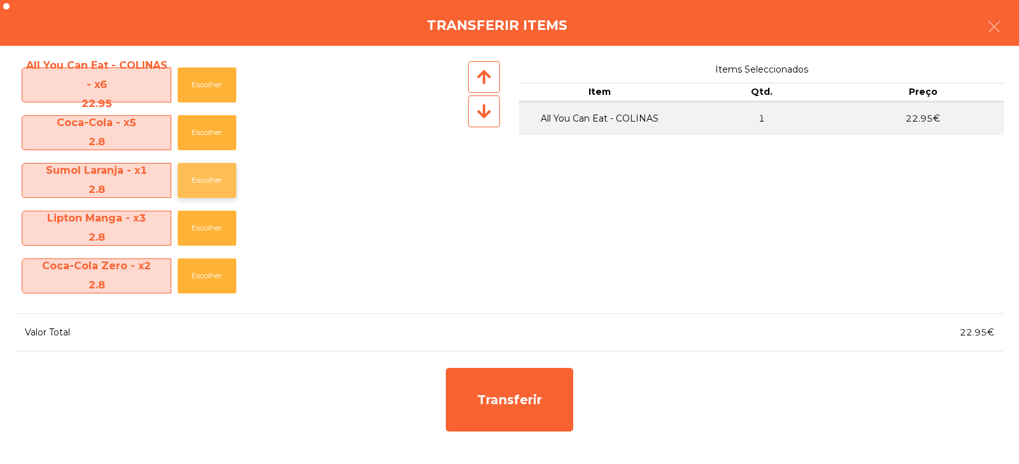
click at [223, 186] on button "Escolher" at bounding box center [207, 180] width 59 height 35
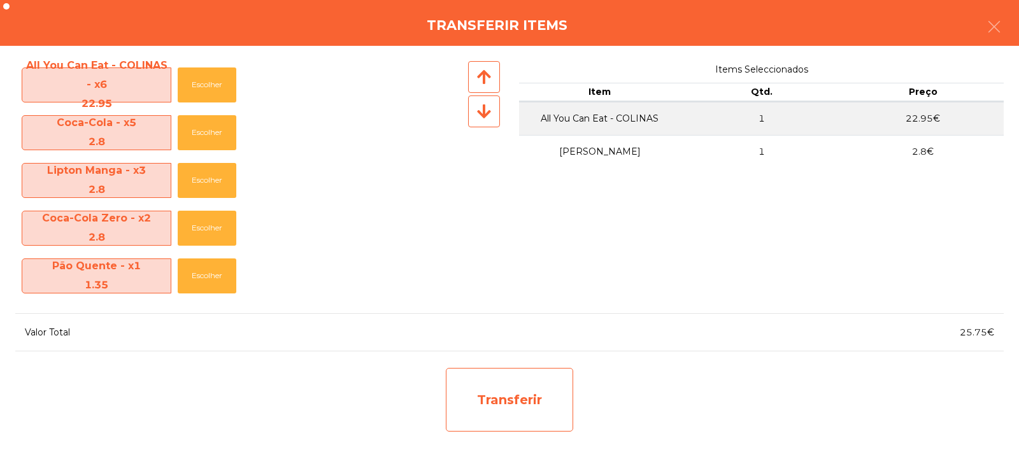
click at [512, 413] on div "Transferir" at bounding box center [509, 400] width 127 height 64
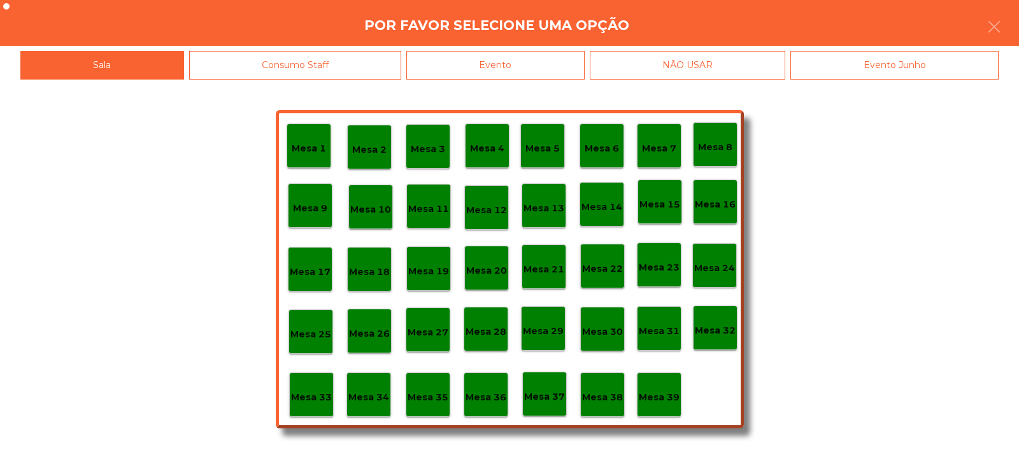
click at [302, 401] on p "Mesa 33" at bounding box center [311, 397] width 41 height 15
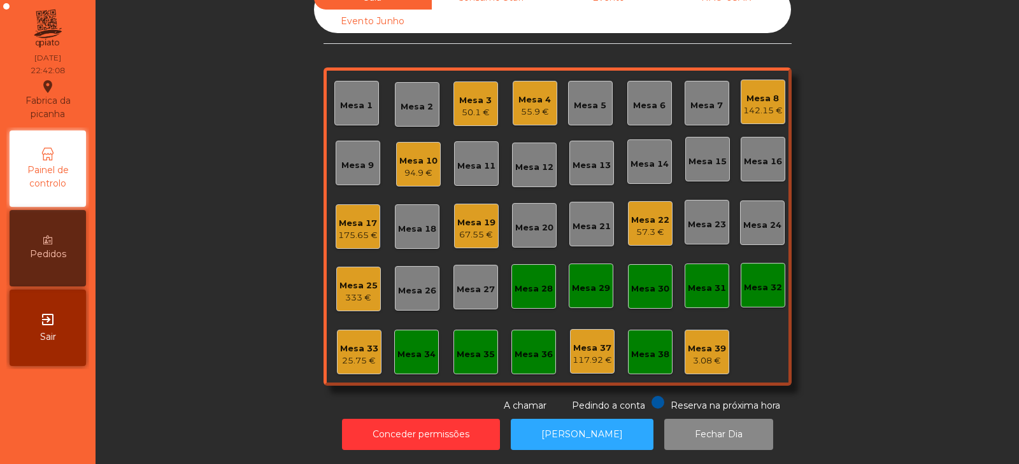
click at [346, 355] on div "25.75 €" at bounding box center [359, 361] width 38 height 13
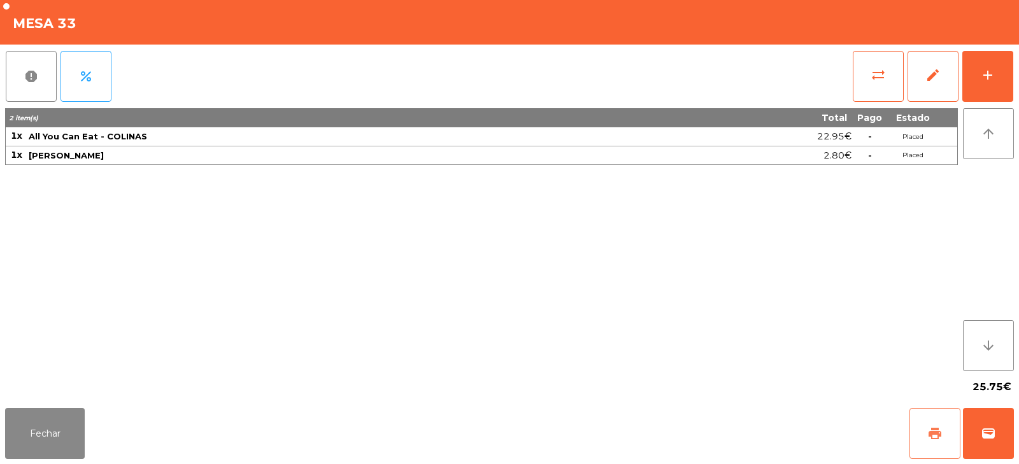
click at [917, 413] on button "print" at bounding box center [934, 433] width 51 height 51
click at [884, 66] on button "sync_alt" at bounding box center [877, 76] width 51 height 51
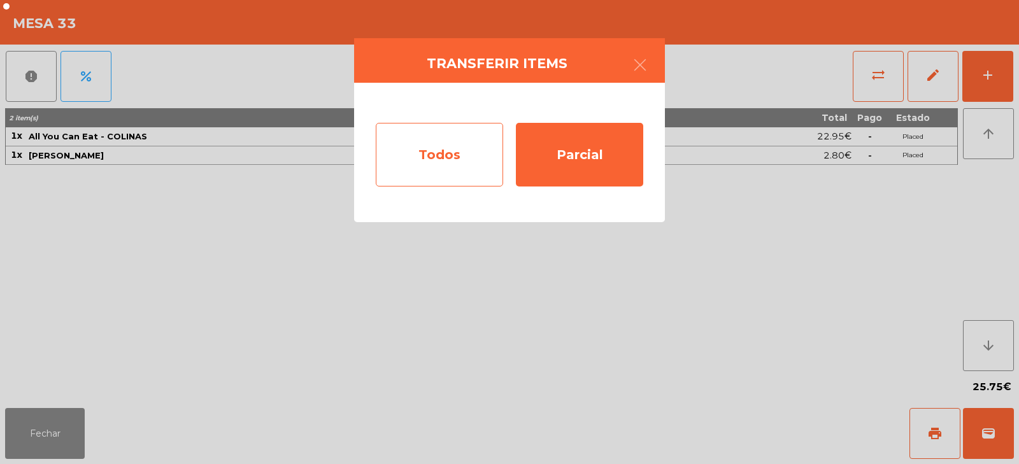
click at [432, 155] on div "Todos" at bounding box center [439, 155] width 127 height 64
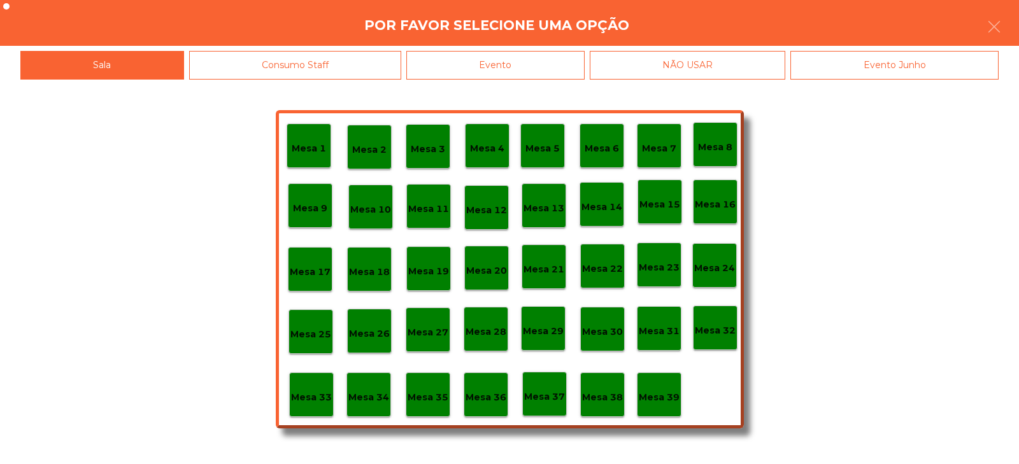
click at [512, 69] on div "Evento" at bounding box center [495, 65] width 178 height 29
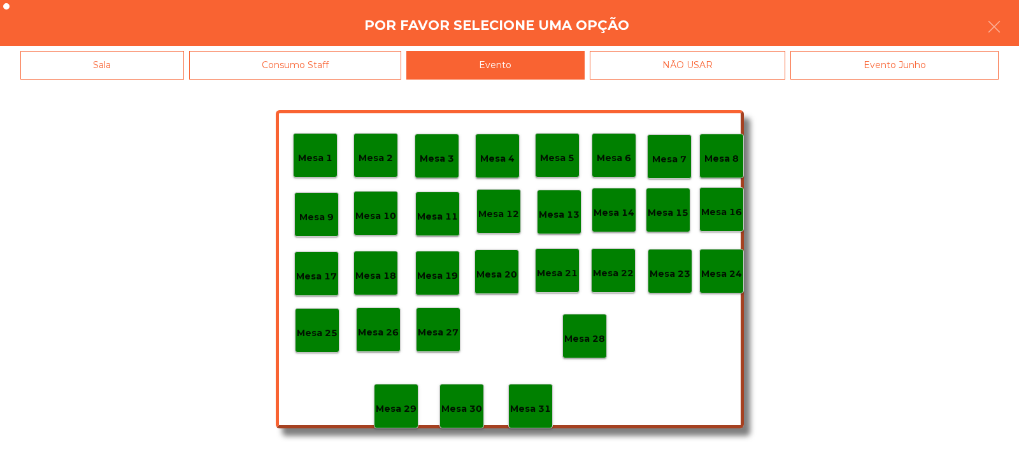
click at [583, 345] on p "Mesa 28" at bounding box center [584, 339] width 41 height 15
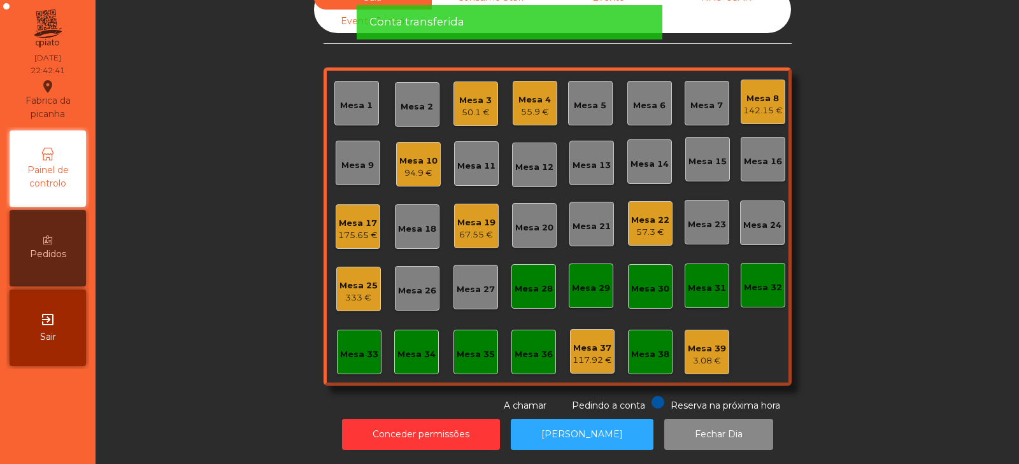
click at [467, 229] on div "67.55 €" at bounding box center [476, 235] width 38 height 13
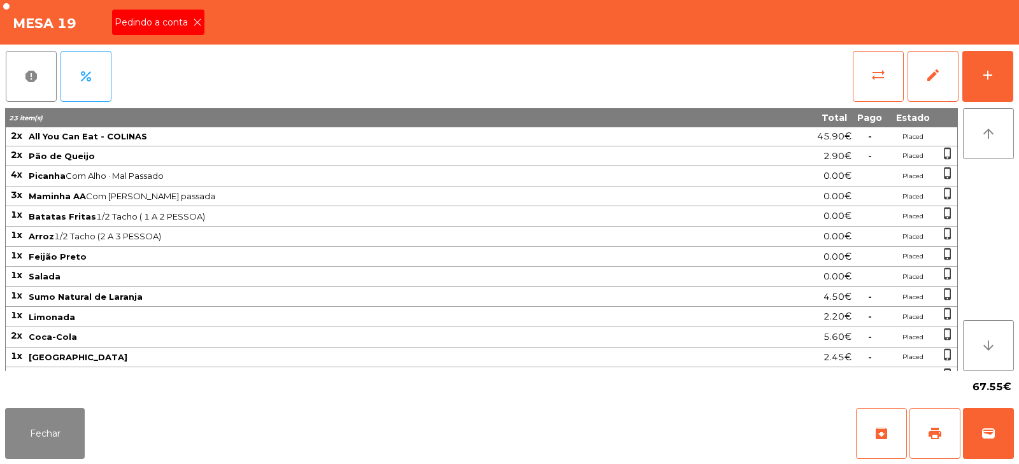
click at [171, 17] on span "Pedindo a conta" at bounding box center [154, 22] width 78 height 13
click at [930, 441] on button "print" at bounding box center [934, 433] width 51 height 51
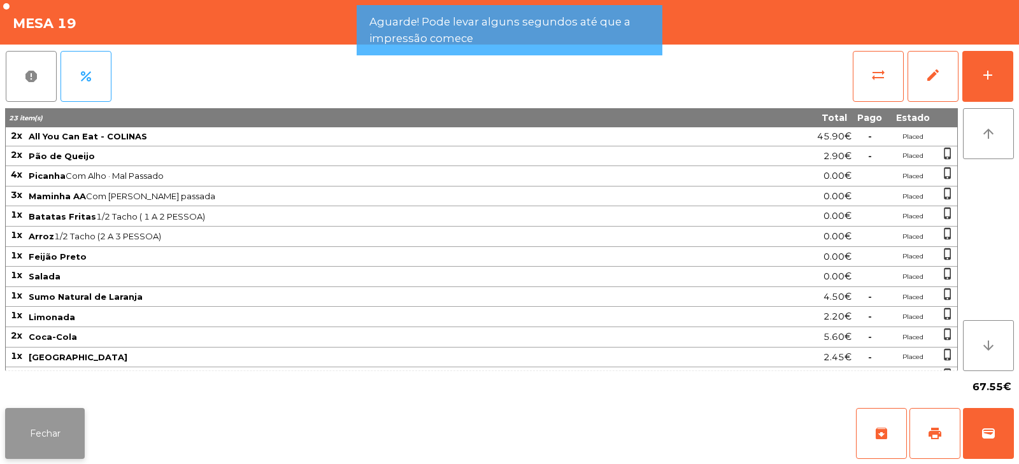
click at [45, 431] on button "Fechar" at bounding box center [45, 433] width 80 height 51
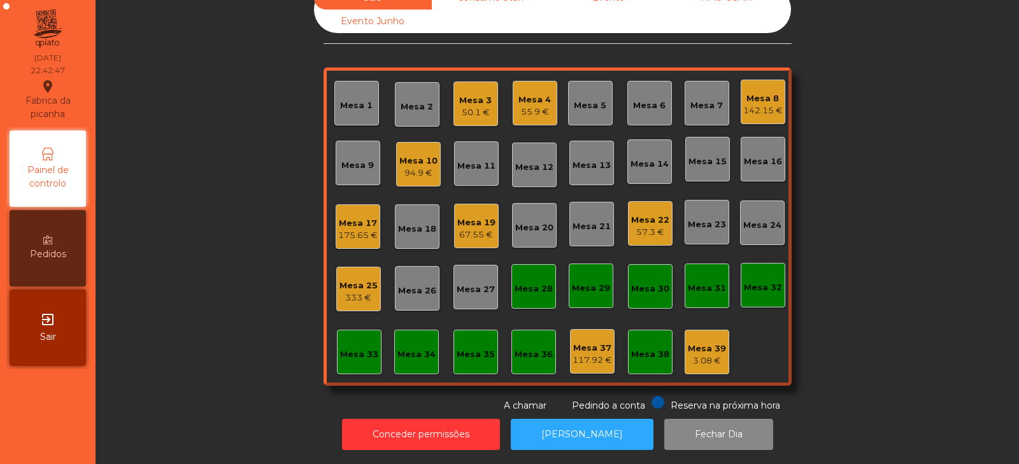
click at [657, 226] on div "57.3 €" at bounding box center [650, 232] width 38 height 13
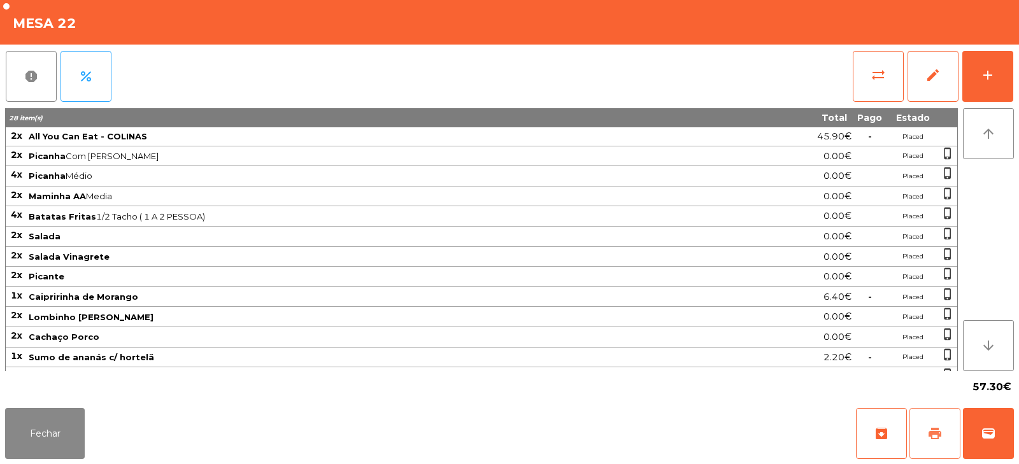
click at [936, 446] on button "print" at bounding box center [934, 433] width 51 height 51
click at [871, 92] on button "sync_alt" at bounding box center [877, 76] width 51 height 51
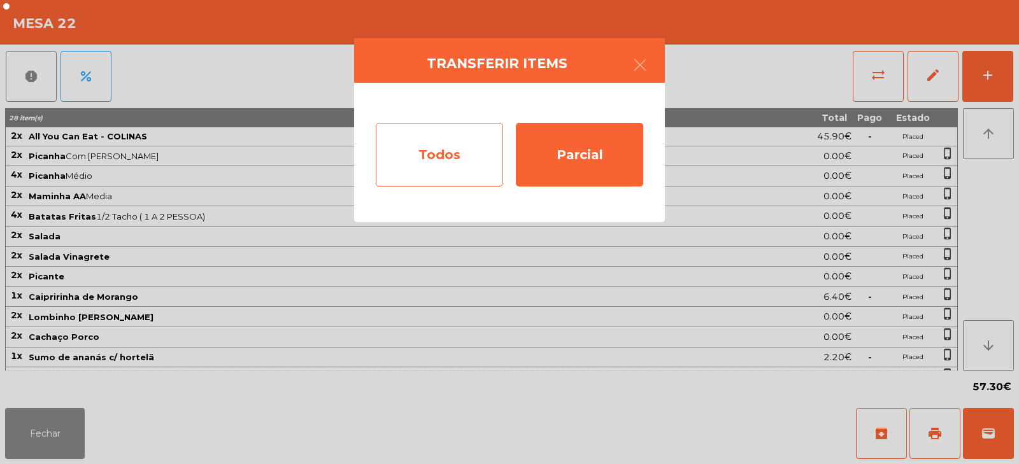
click at [442, 159] on div "Todos" at bounding box center [439, 155] width 127 height 64
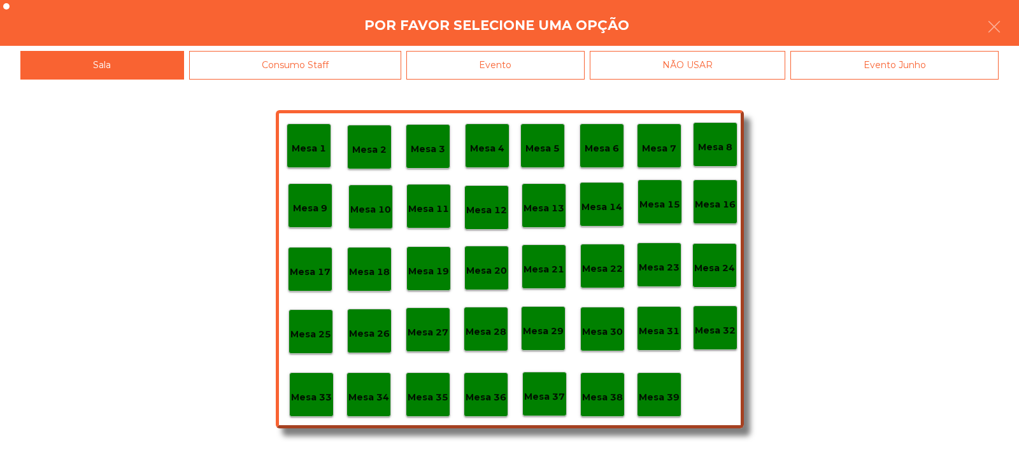
click at [496, 64] on div "Evento" at bounding box center [495, 65] width 178 height 29
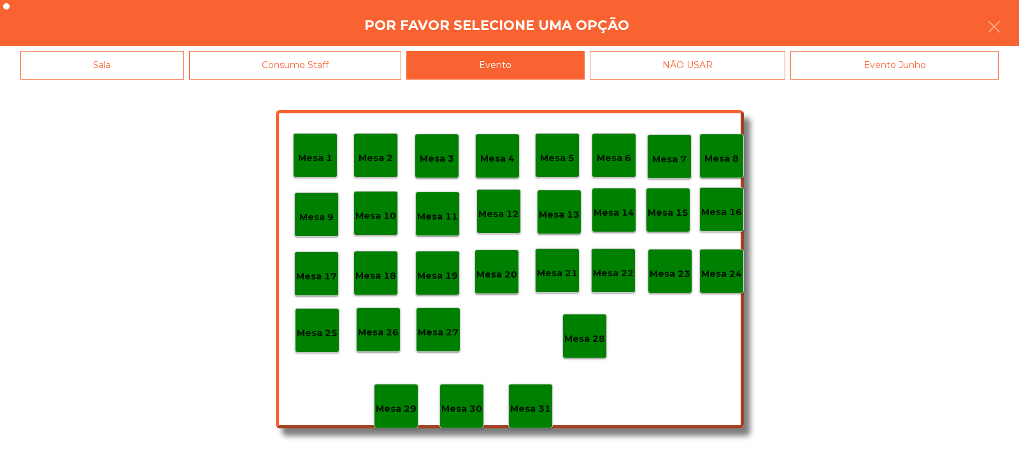
click at [580, 341] on p "Mesa 28" at bounding box center [584, 339] width 41 height 15
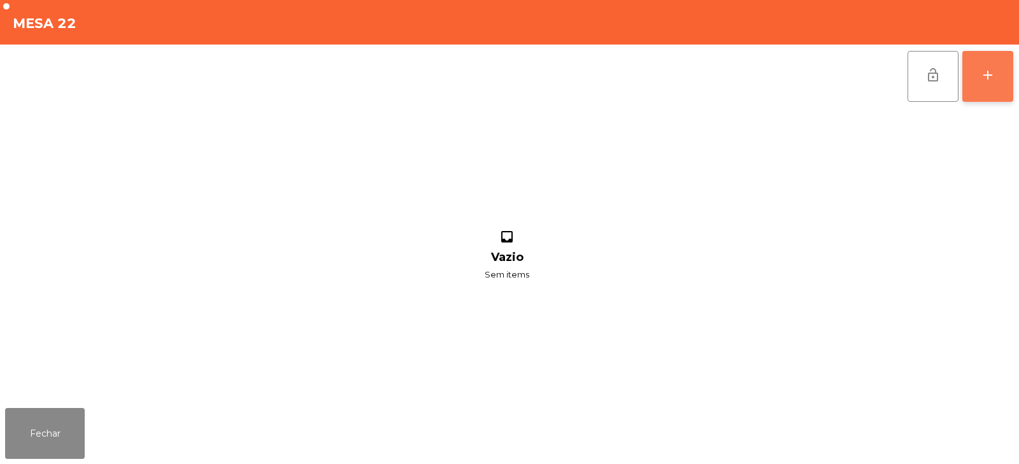
click at [995, 76] on button "add" at bounding box center [987, 76] width 51 height 51
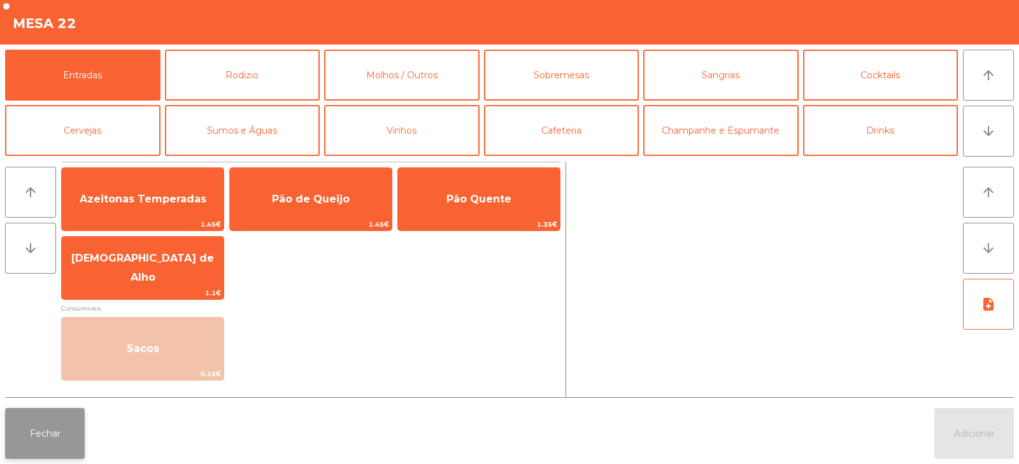
click at [50, 451] on button "Fechar" at bounding box center [45, 433] width 80 height 51
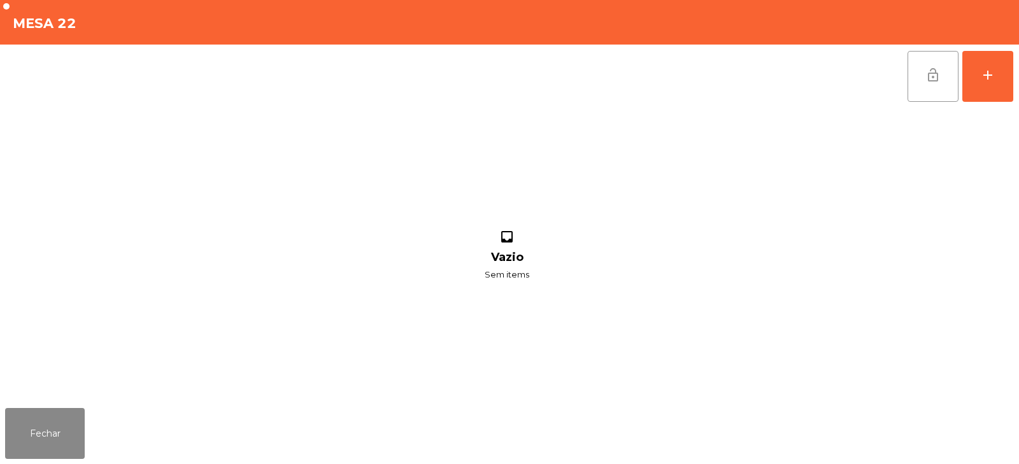
click at [919, 87] on button "lock_open" at bounding box center [932, 76] width 51 height 51
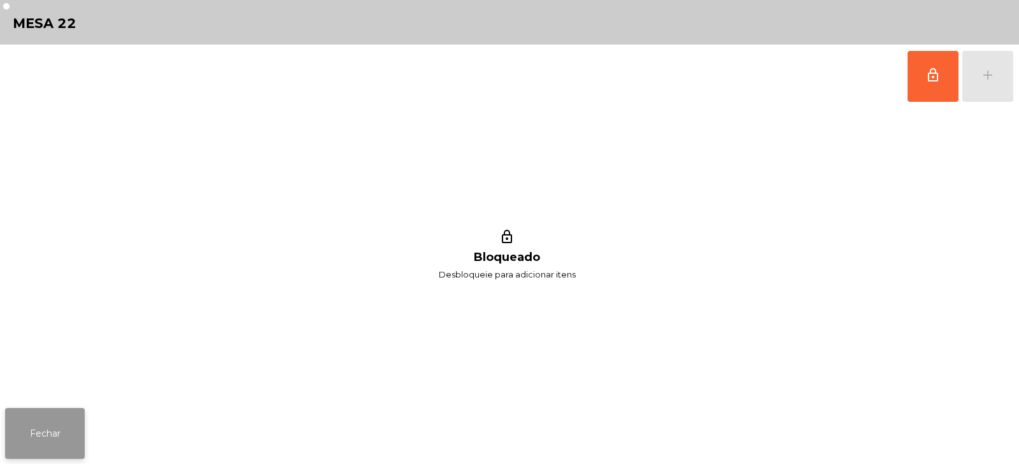
click at [48, 455] on button "Fechar" at bounding box center [45, 433] width 80 height 51
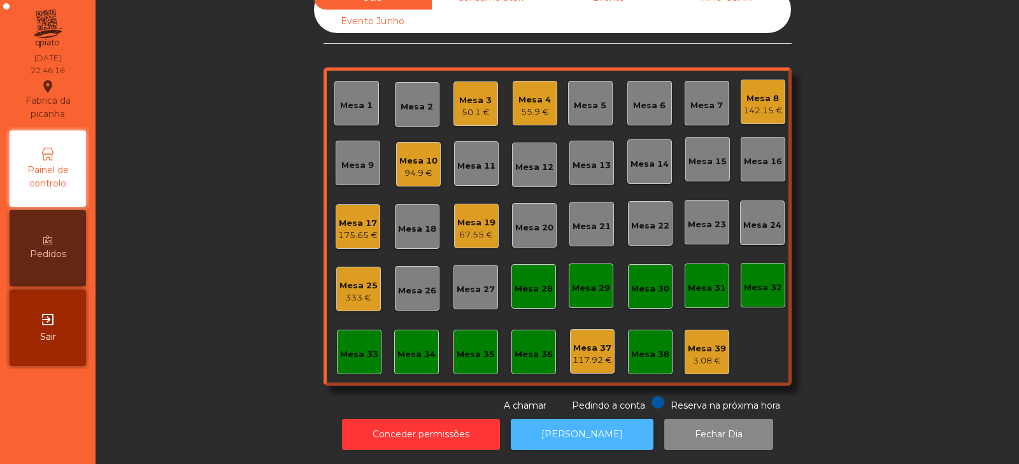
click at [551, 434] on button "[PERSON_NAME]" at bounding box center [582, 434] width 143 height 31
click at [463, 231] on div "67.55 €" at bounding box center [476, 235] width 38 height 13
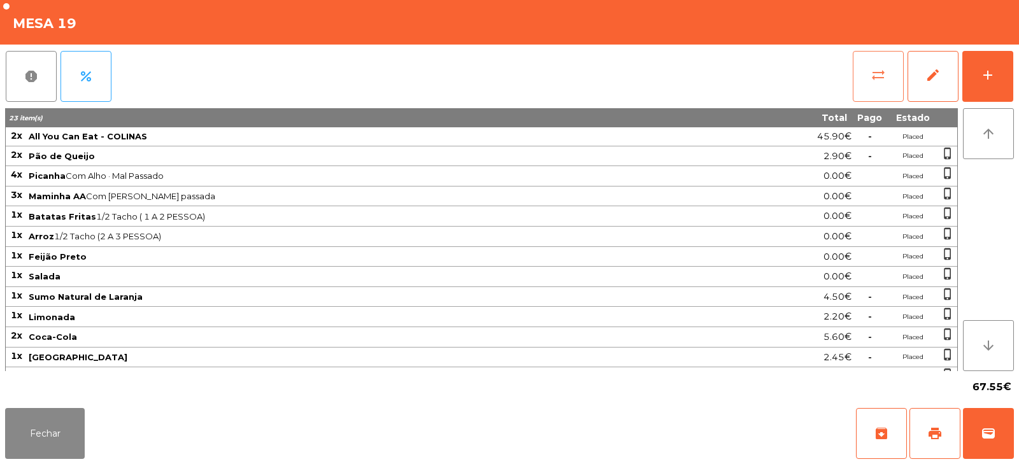
click at [880, 87] on button "sync_alt" at bounding box center [877, 76] width 51 height 51
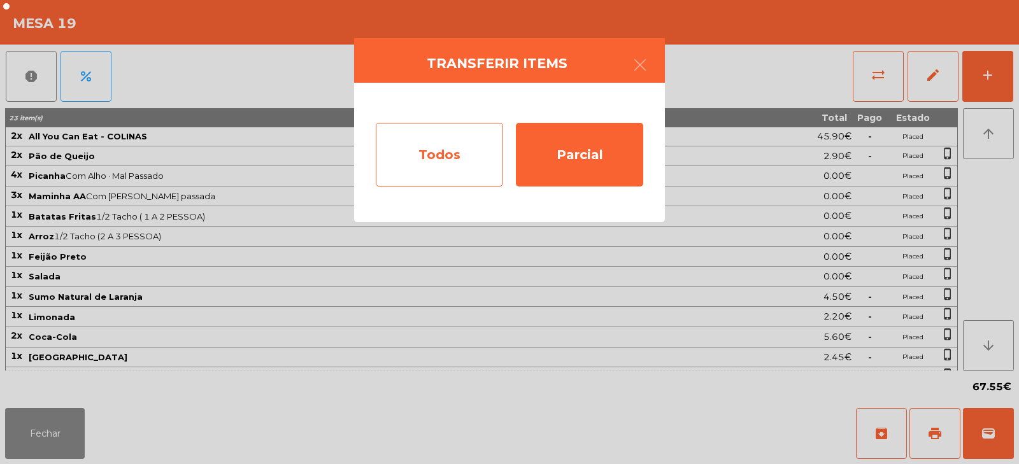
click at [479, 180] on div "Todos" at bounding box center [439, 155] width 127 height 64
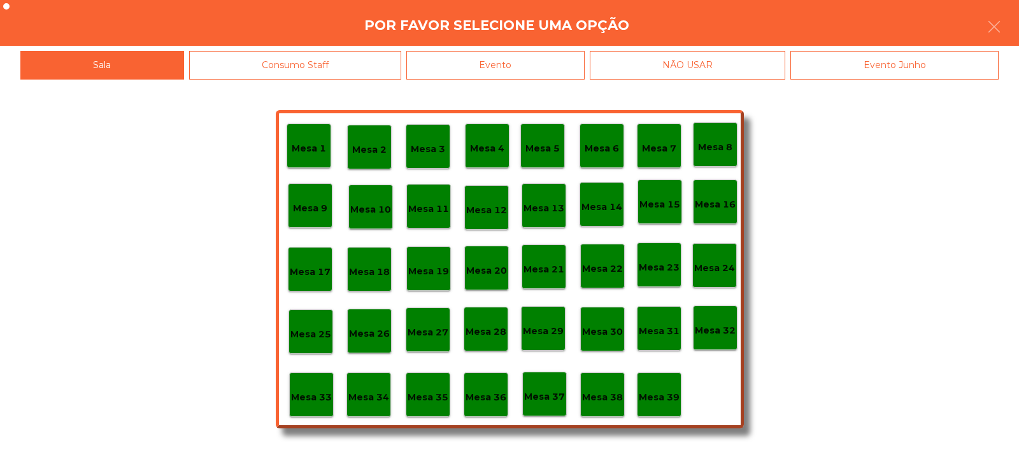
click at [559, 74] on div "Evento" at bounding box center [495, 65] width 178 height 29
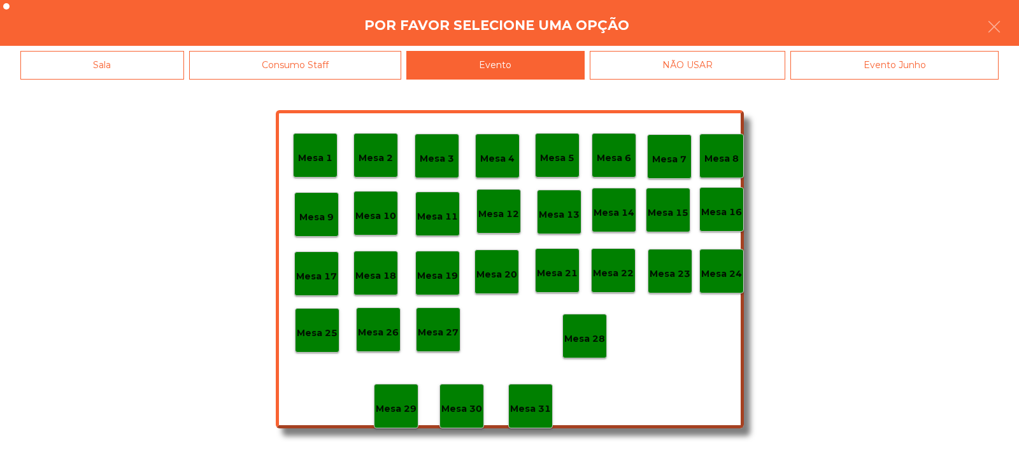
click at [585, 348] on div "Mesa 28" at bounding box center [584, 336] width 45 height 45
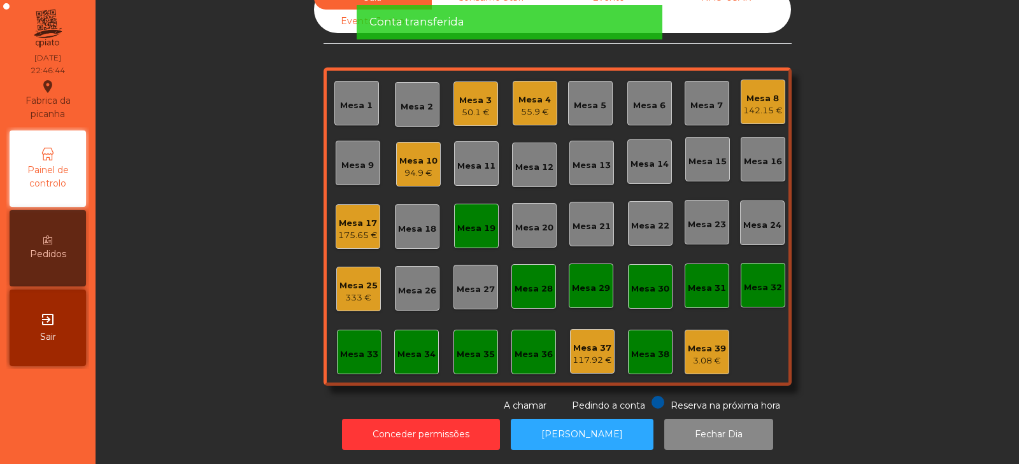
click at [476, 222] on div "Mesa 19" at bounding box center [476, 228] width 38 height 13
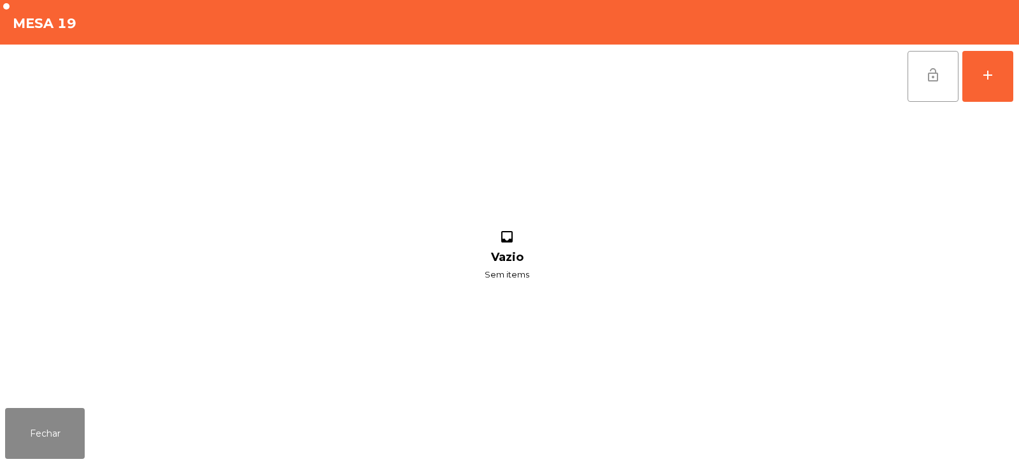
click at [921, 95] on button "lock_open" at bounding box center [932, 76] width 51 height 51
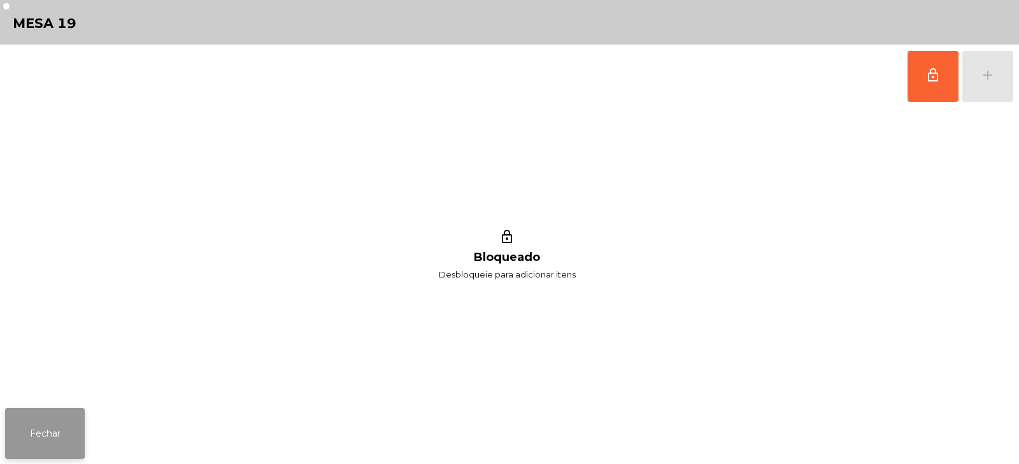
click at [78, 441] on button "Fechar" at bounding box center [45, 433] width 80 height 51
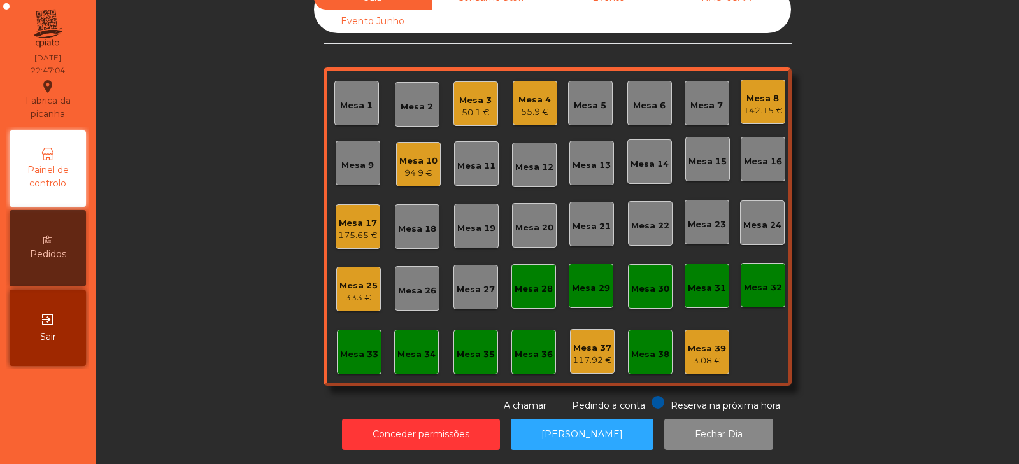
scroll to position [0, 0]
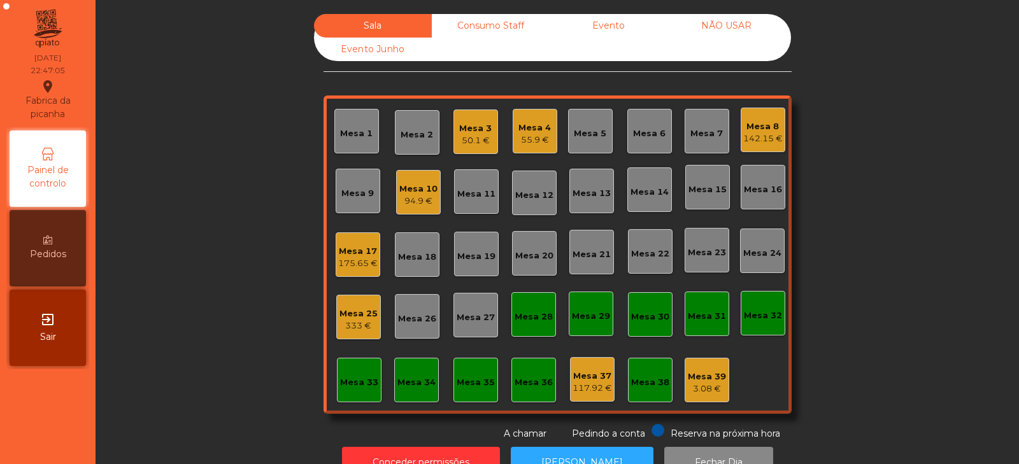
click at [495, 25] on div "Consumo Staff" at bounding box center [491, 26] width 118 height 24
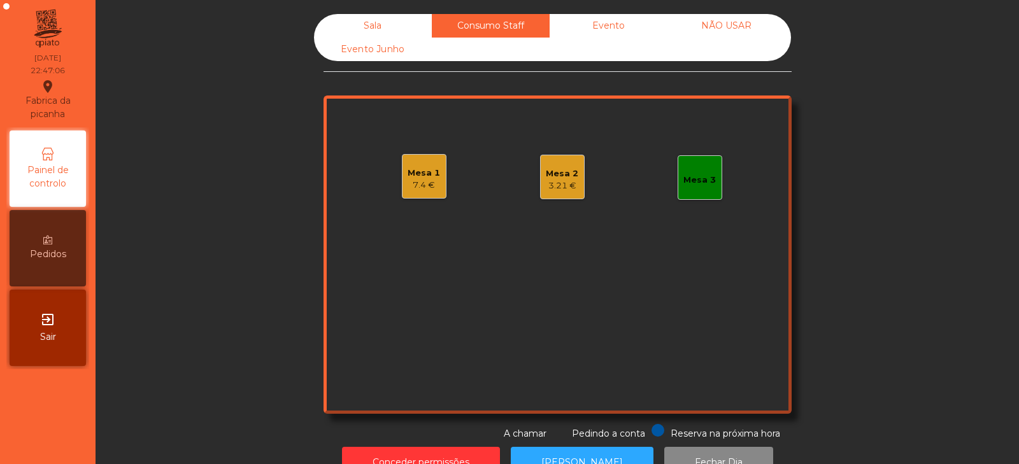
click at [706, 181] on div "Mesa 3" at bounding box center [699, 180] width 32 height 13
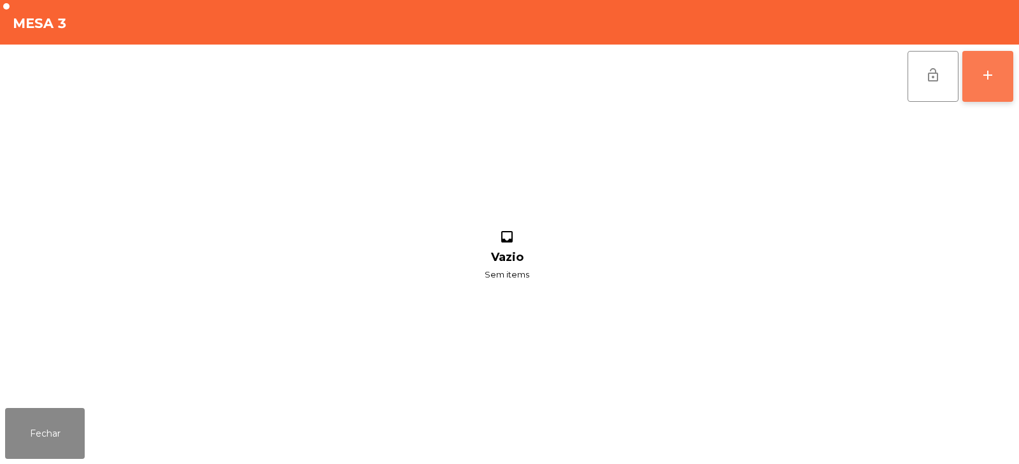
click at [993, 80] on div "add" at bounding box center [987, 74] width 15 height 15
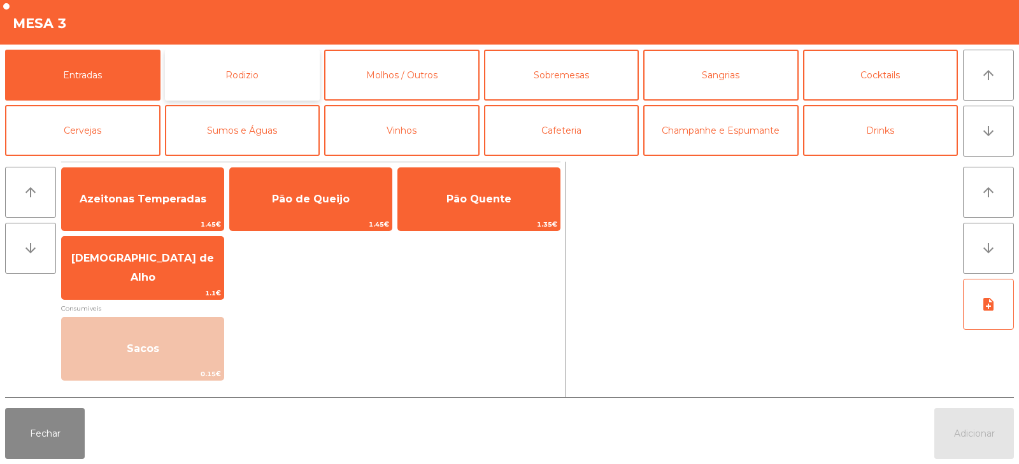
click at [251, 76] on button "Rodizio" at bounding box center [242, 75] width 155 height 51
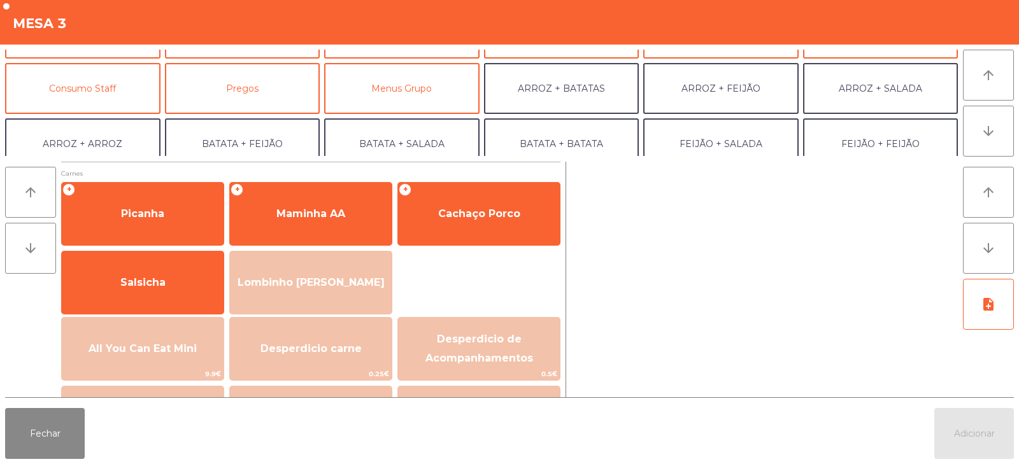
scroll to position [99, 0]
click at [111, 73] on button "Consumo Staff" at bounding box center [82, 87] width 155 height 51
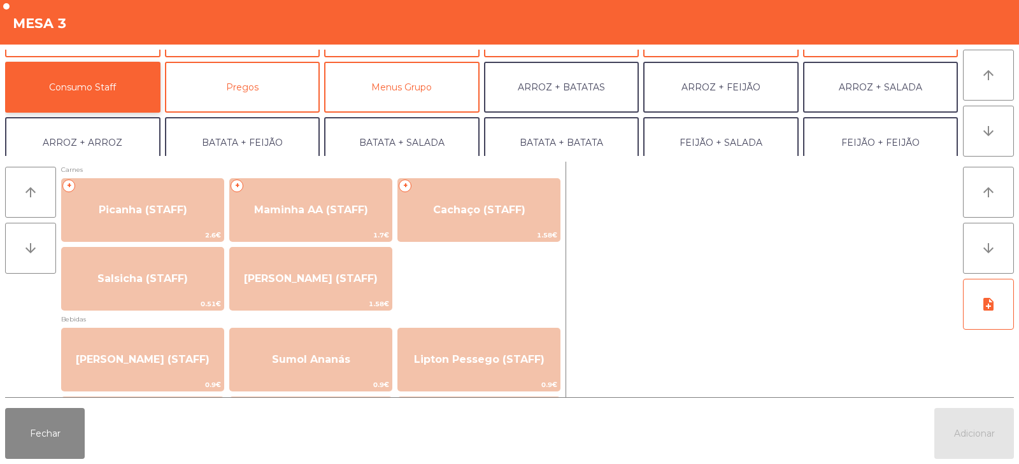
scroll to position [0, 0]
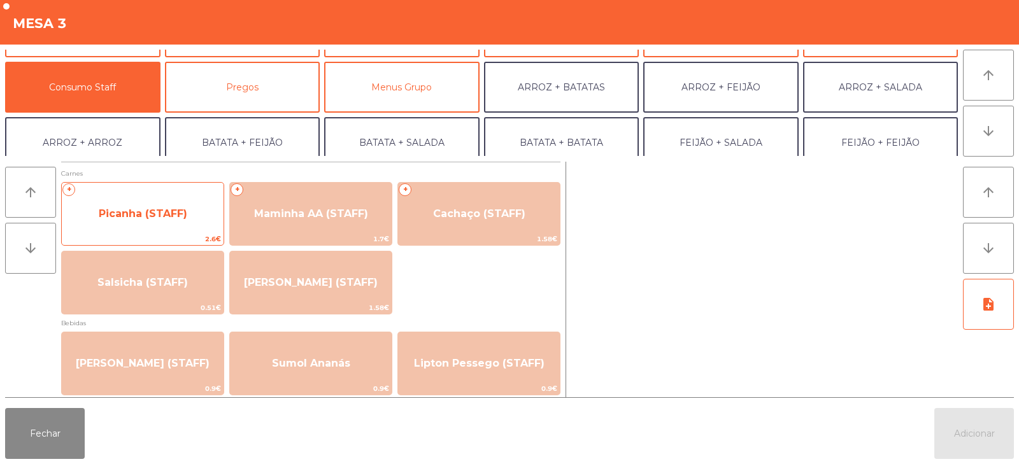
click at [166, 201] on span "Picanha (STAFF)" at bounding box center [143, 214] width 162 height 34
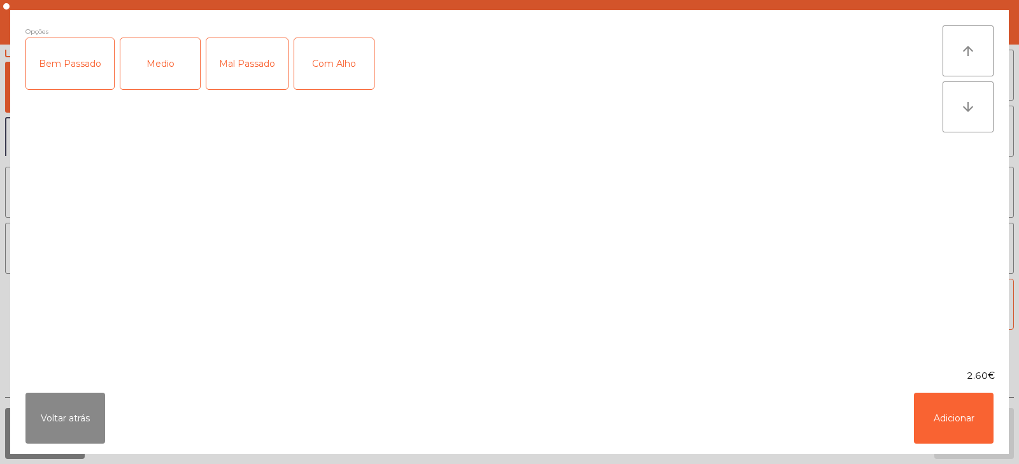
click at [160, 58] on div "Medio" at bounding box center [160, 63] width 80 height 51
click at [357, 69] on div "Com Alho" at bounding box center [334, 63] width 80 height 51
click at [945, 422] on button "Adicionar" at bounding box center [954, 418] width 80 height 51
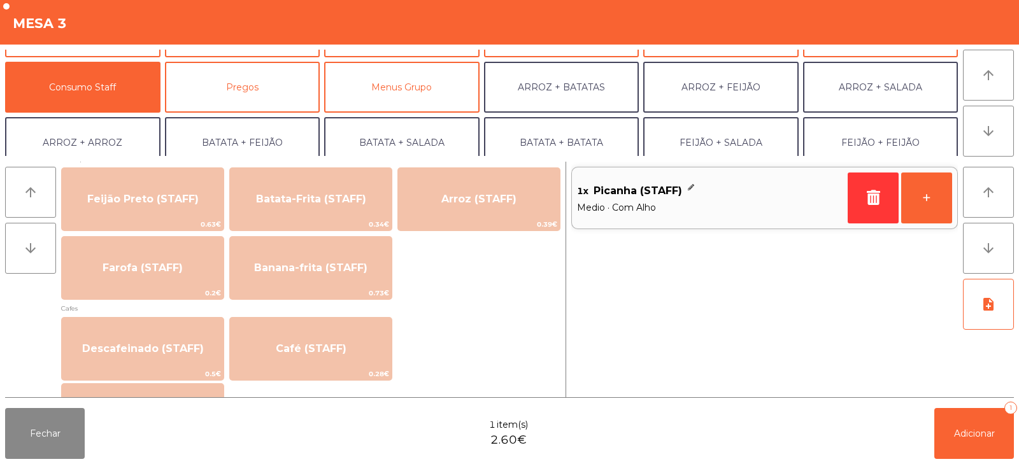
scroll to position [600, 0]
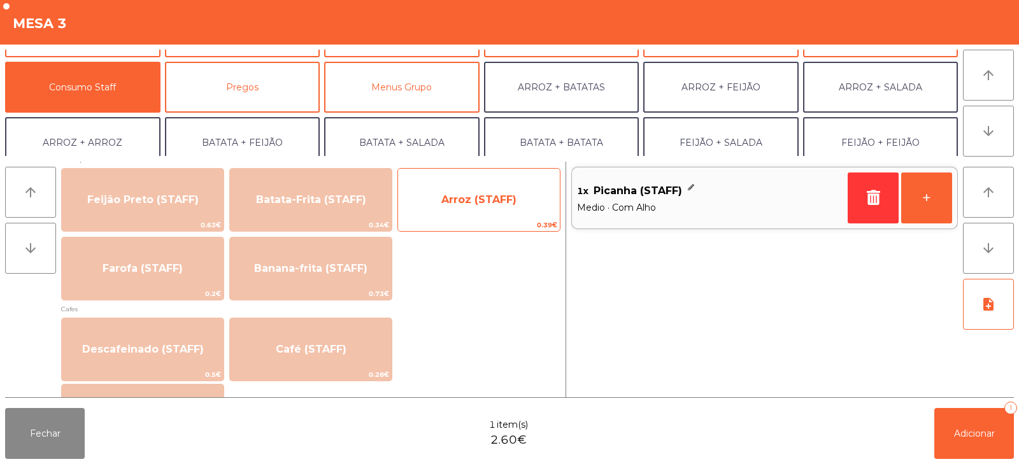
click at [516, 197] on span "Arroz (STAFF)" at bounding box center [479, 200] width 162 height 34
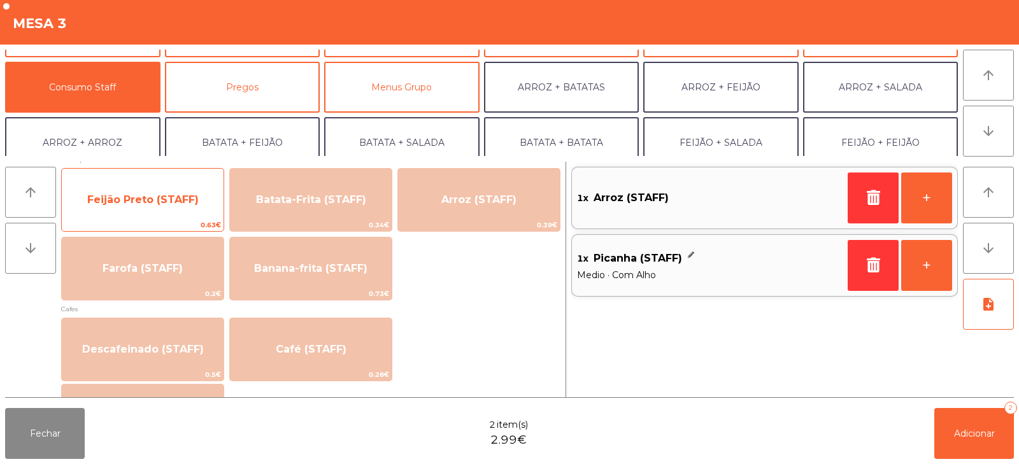
click at [145, 211] on span "Feijão Preto (STAFF)" at bounding box center [143, 200] width 162 height 34
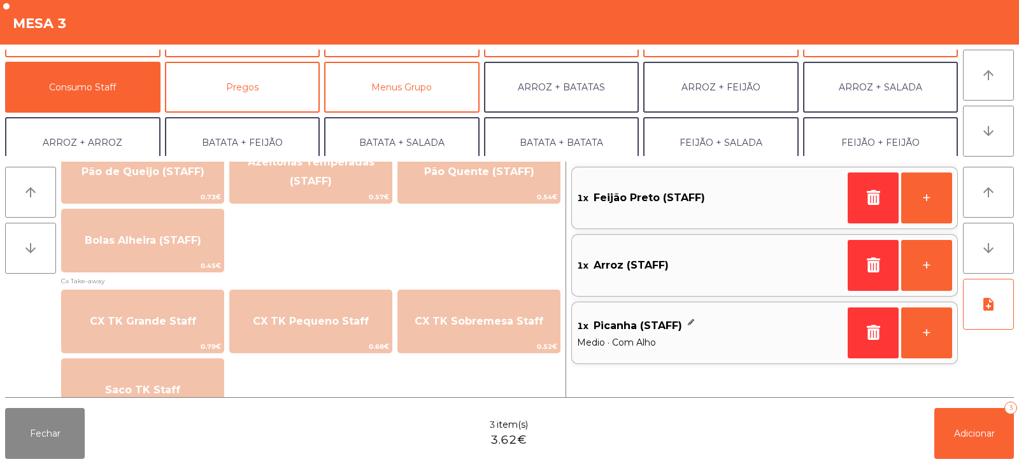
scroll to position [1105, 0]
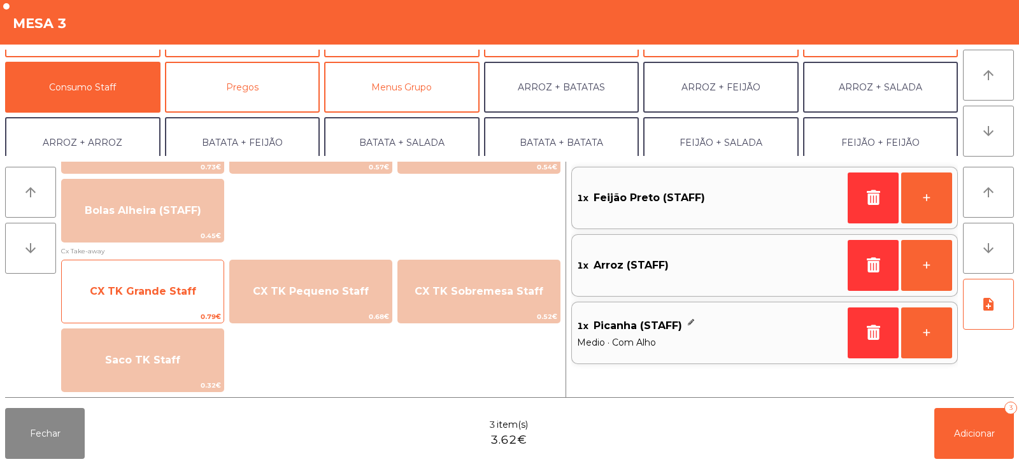
click at [145, 292] on span "CX TK Grande Staff" at bounding box center [143, 291] width 106 height 12
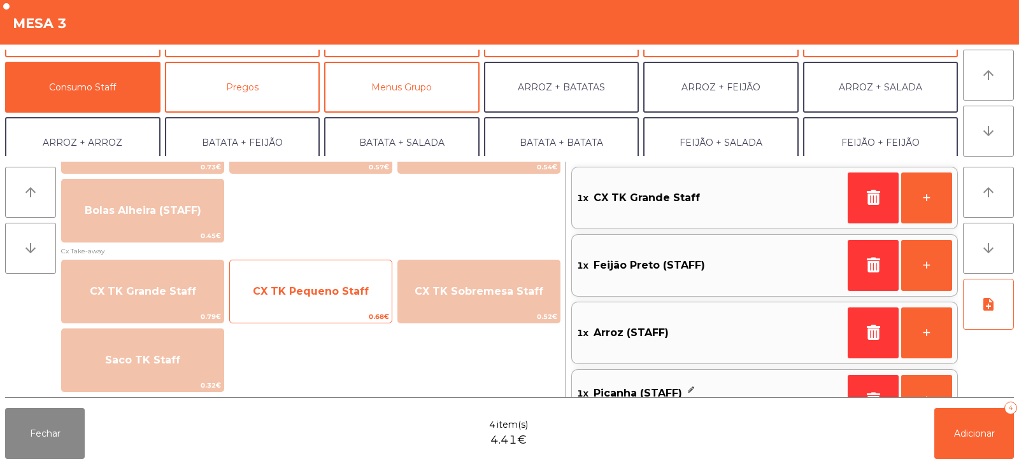
click at [282, 271] on div "CX TK Pequeno Staff 0.68€" at bounding box center [310, 292] width 163 height 64
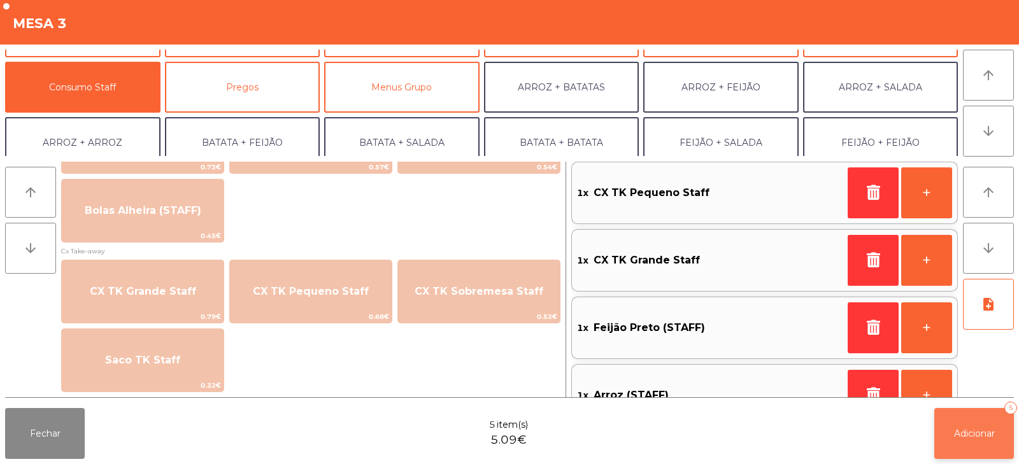
click at [965, 445] on button "Adicionar 5" at bounding box center [974, 433] width 80 height 51
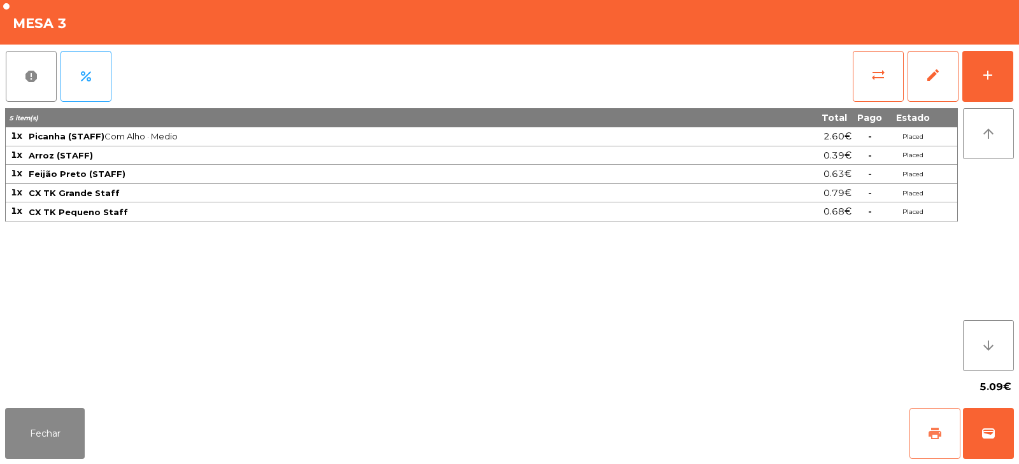
click at [917, 451] on button "print" at bounding box center [934, 433] width 51 height 51
click at [36, 443] on button "Fechar" at bounding box center [45, 433] width 80 height 51
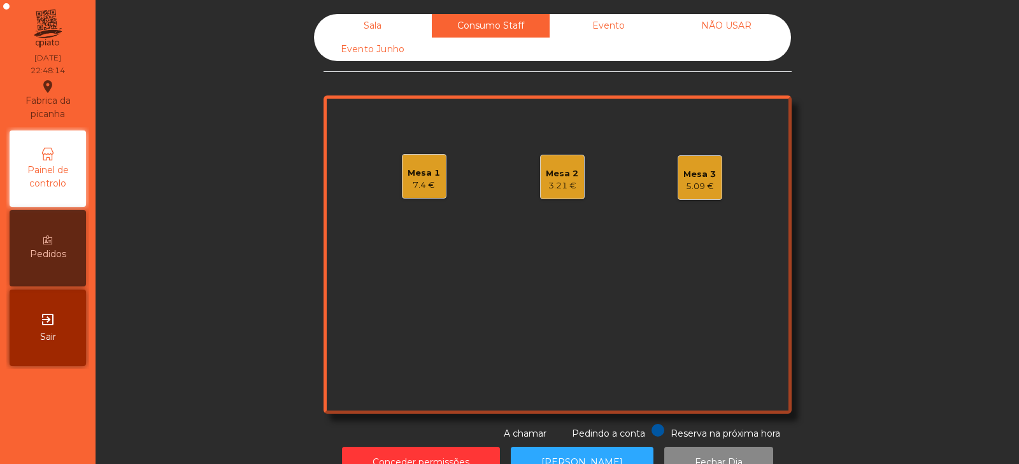
click at [214, 298] on div "Sala Consumo Staff Evento NÃO USAR Evento Junho Mesa 1 7.4 € Mesa 2 3.21 € Mesa…" at bounding box center [557, 227] width 889 height 427
click at [372, 17] on div "Sala" at bounding box center [373, 26] width 118 height 24
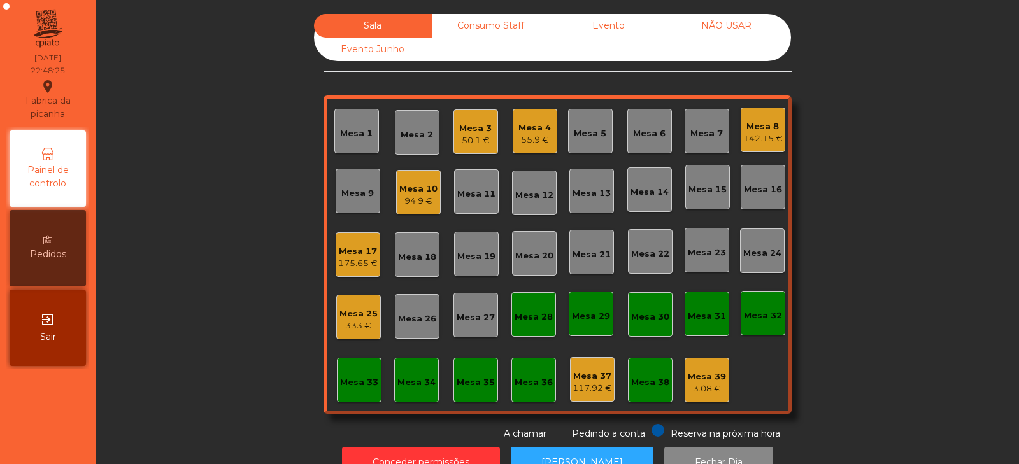
click at [219, 132] on div "Sala Consumo Staff Evento NÃO USAR Evento Junho Mesa 1 Mesa 2 Mesa 3 50.1 € Mes…" at bounding box center [557, 227] width 889 height 427
click at [470, 17] on div "Consumo Staff" at bounding box center [491, 26] width 118 height 24
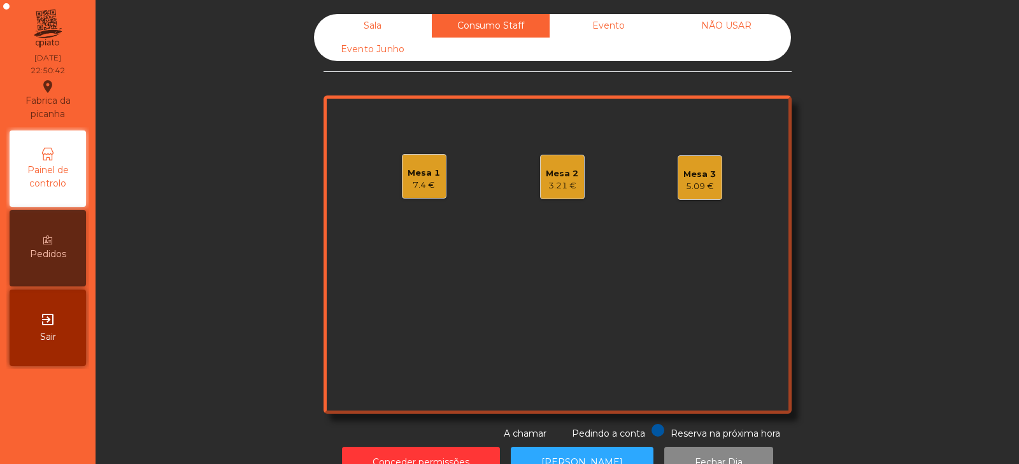
click at [382, 25] on div "Sala" at bounding box center [373, 26] width 118 height 24
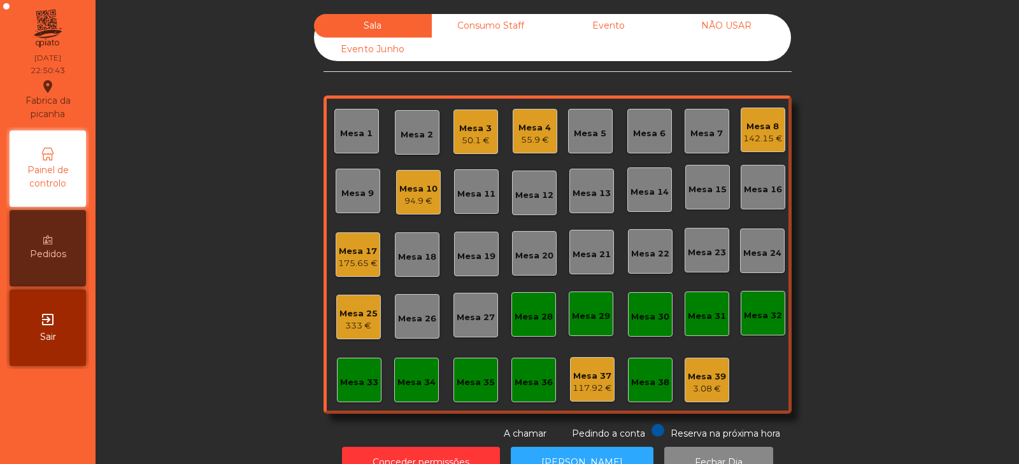
click at [761, 308] on div "Mesa 32" at bounding box center [763, 313] width 38 height 18
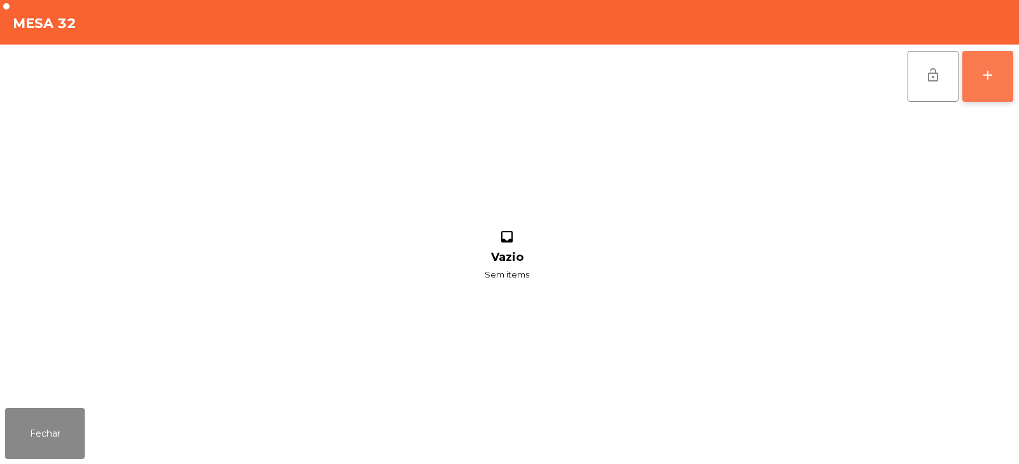
click at [1001, 81] on button "add" at bounding box center [987, 76] width 51 height 51
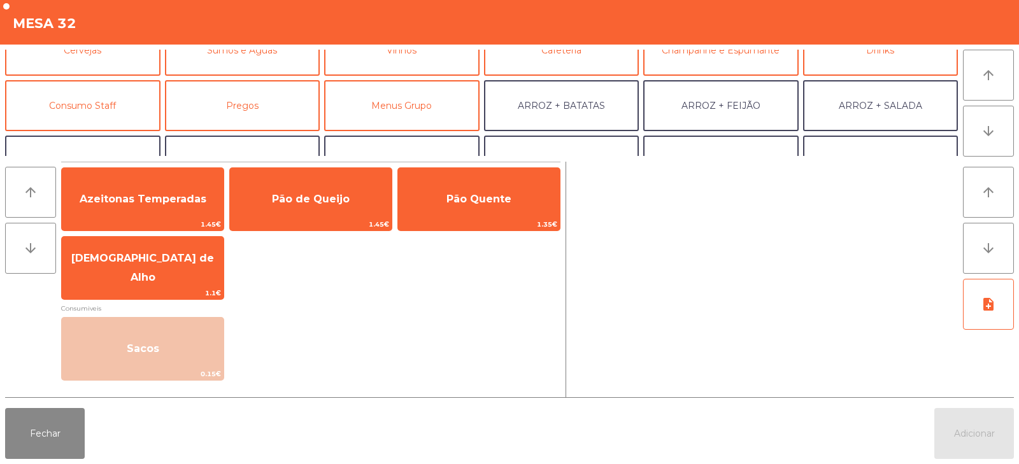
scroll to position [81, 0]
click at [97, 101] on button "Consumo Staff" at bounding box center [82, 105] width 155 height 51
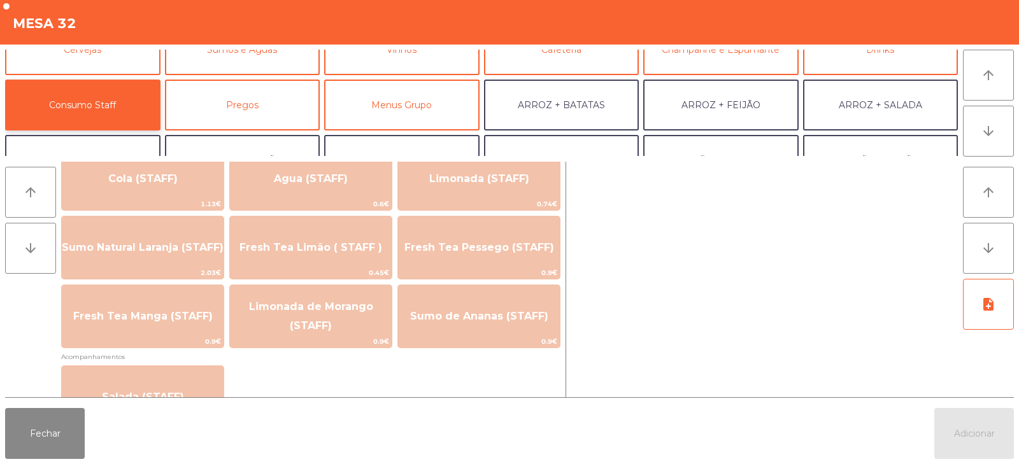
scroll to position [326, 0]
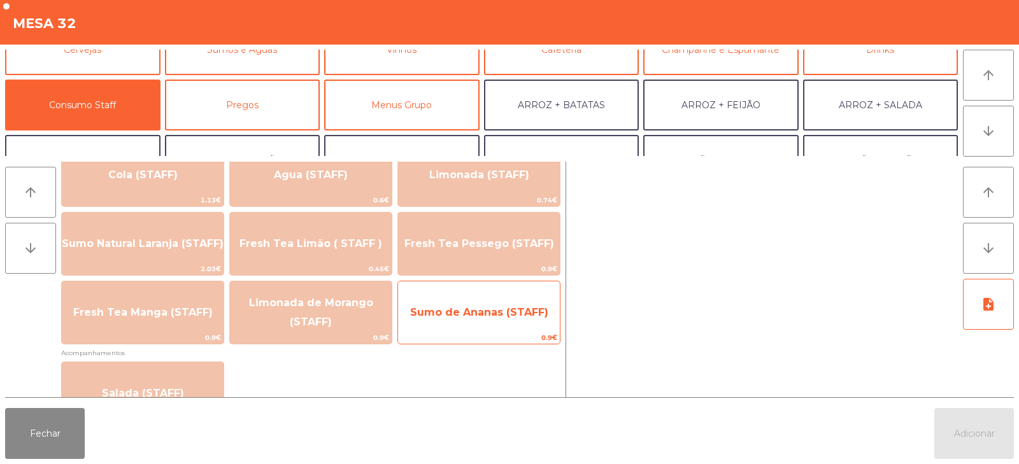
click at [497, 308] on span "Sumo de Ananas (STAFF)" at bounding box center [479, 312] width 138 height 12
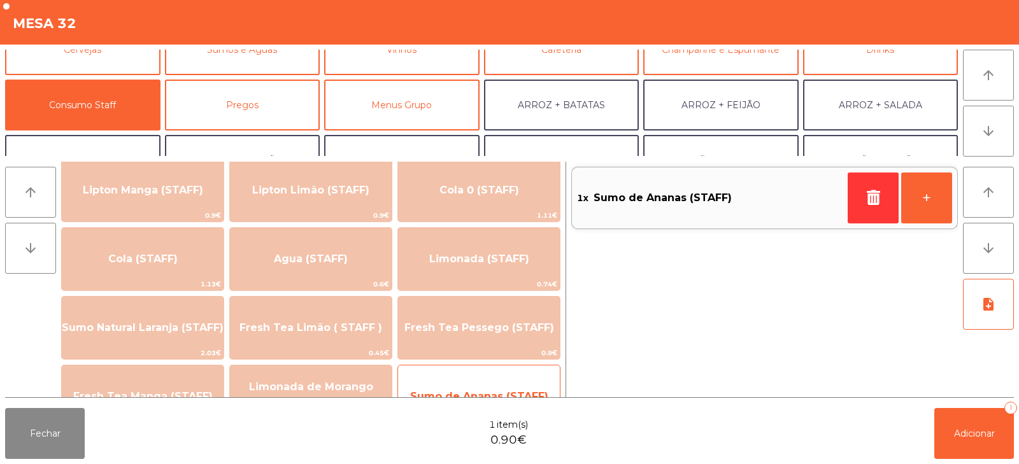
scroll to position [247, 0]
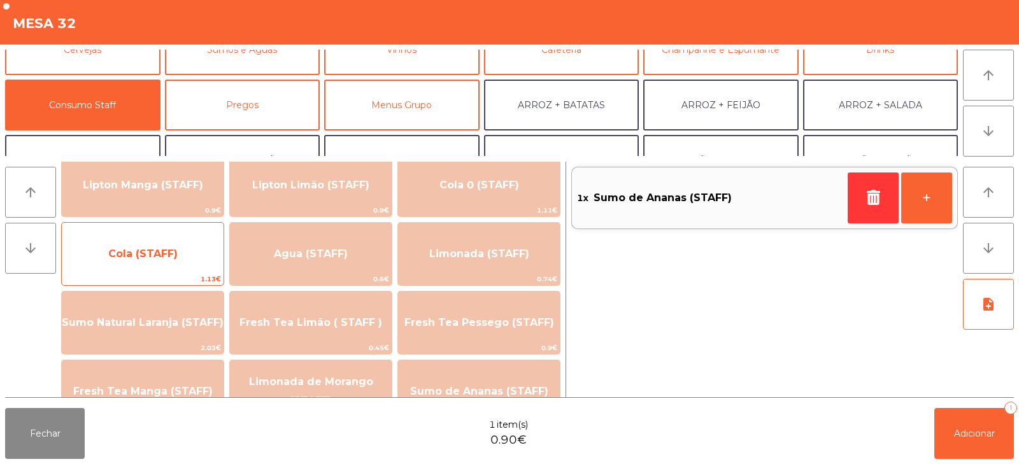
click at [146, 269] on span "Cola (STAFF)" at bounding box center [143, 254] width 162 height 34
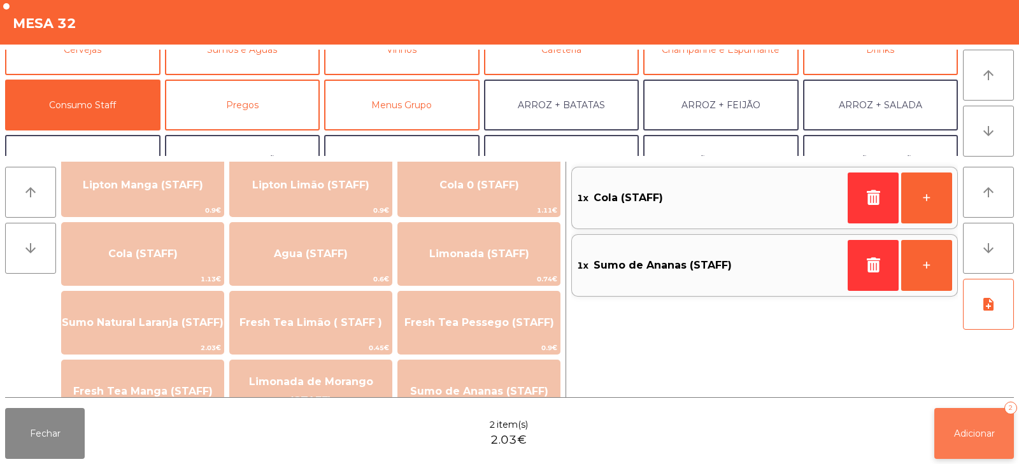
click at [970, 428] on span "Adicionar" at bounding box center [974, 433] width 41 height 11
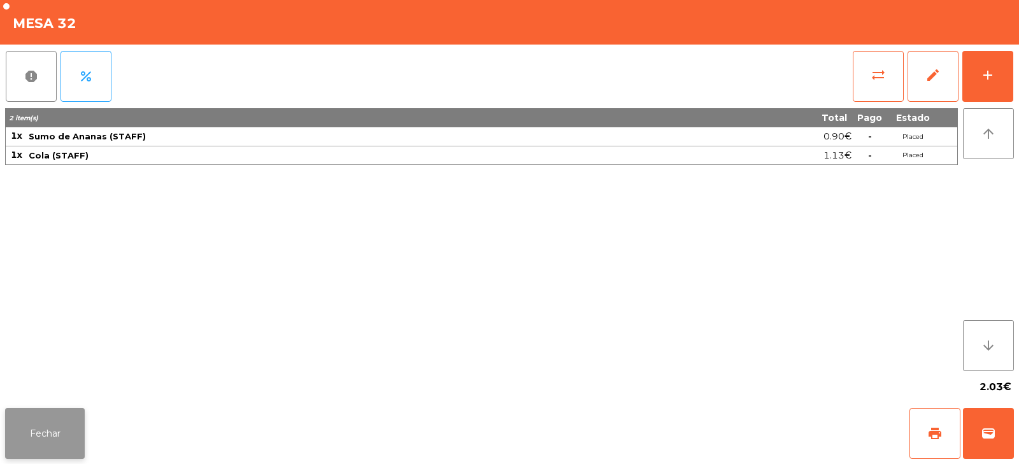
click at [61, 426] on button "Fechar" at bounding box center [45, 433] width 80 height 51
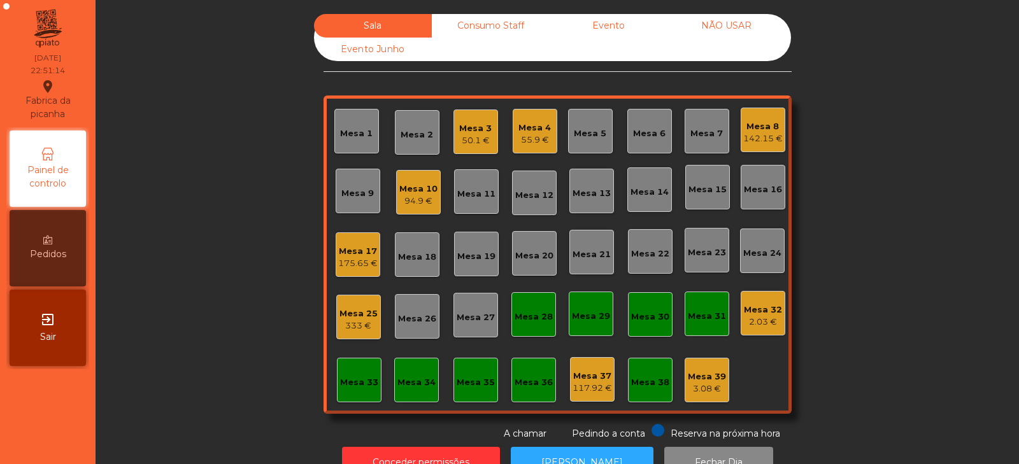
click at [486, 27] on div "Consumo Staff" at bounding box center [491, 26] width 118 height 24
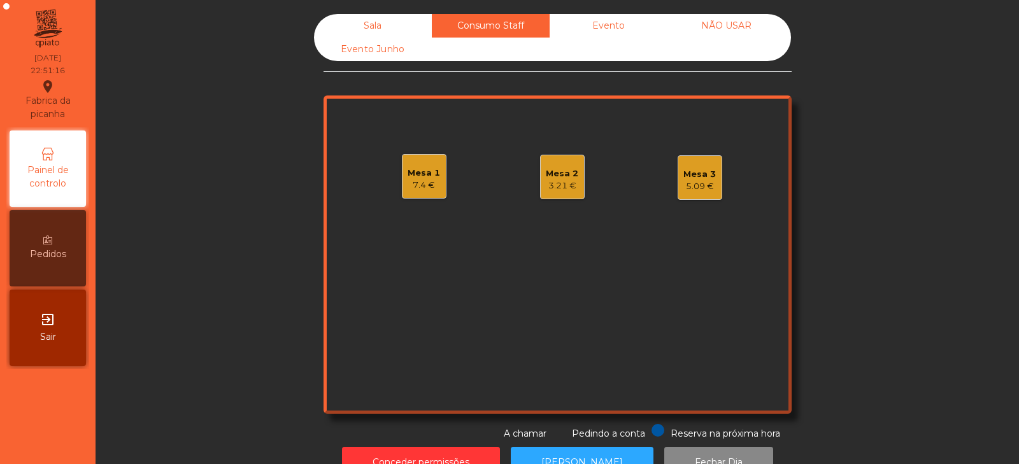
click at [369, 27] on div "Sala" at bounding box center [373, 26] width 118 height 24
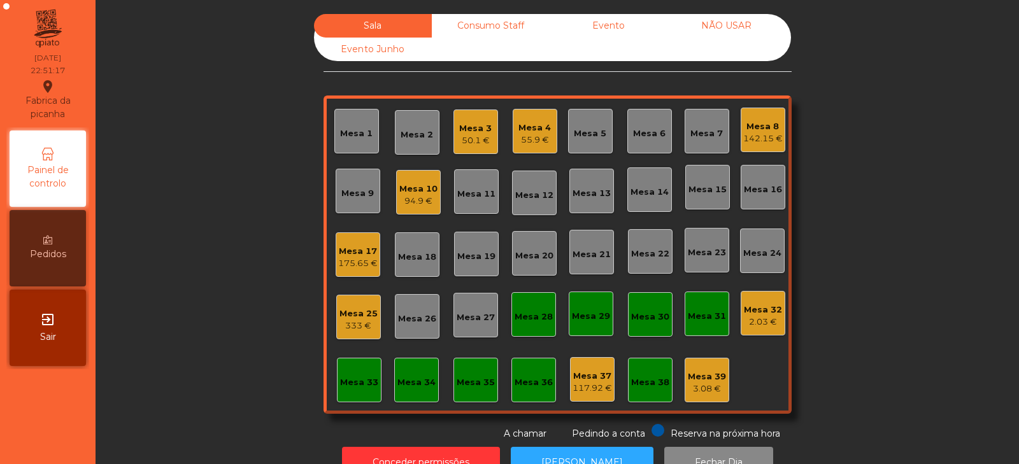
click at [208, 113] on div "Sala Consumo Staff Evento NÃO USAR Evento Junho Mesa 1 Mesa 2 Mesa 3 50.1 € Mes…" at bounding box center [557, 227] width 889 height 427
click at [754, 133] on div "142.15 €" at bounding box center [762, 138] width 39 height 13
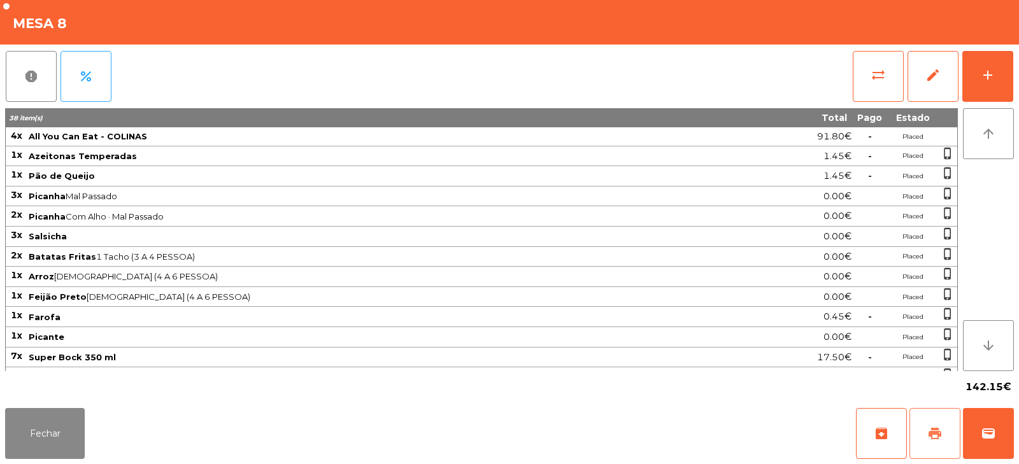
click at [939, 446] on button "print" at bounding box center [934, 433] width 51 height 51
click at [53, 428] on button "Fechar" at bounding box center [45, 433] width 80 height 51
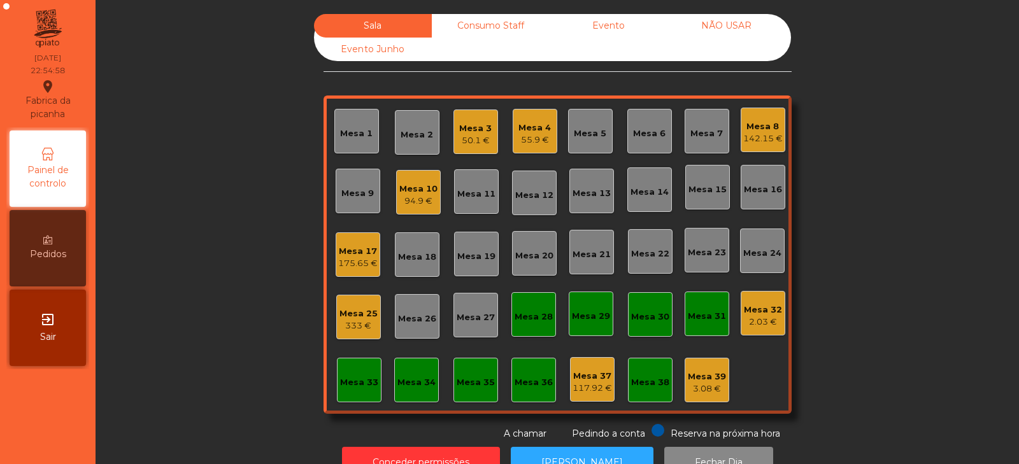
click at [758, 141] on div "142.15 €" at bounding box center [762, 138] width 39 height 13
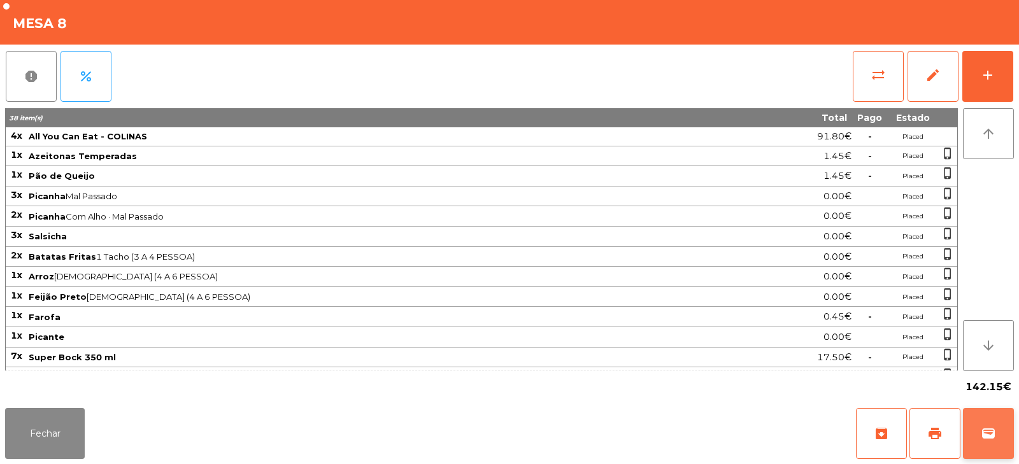
click at [995, 437] on span "wallet" at bounding box center [987, 433] width 15 height 15
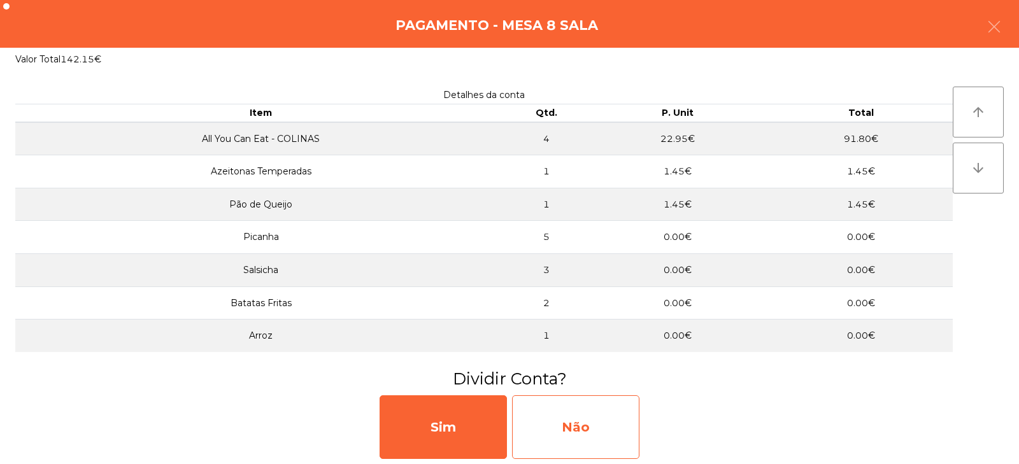
click at [584, 442] on div "Não" at bounding box center [575, 427] width 127 height 64
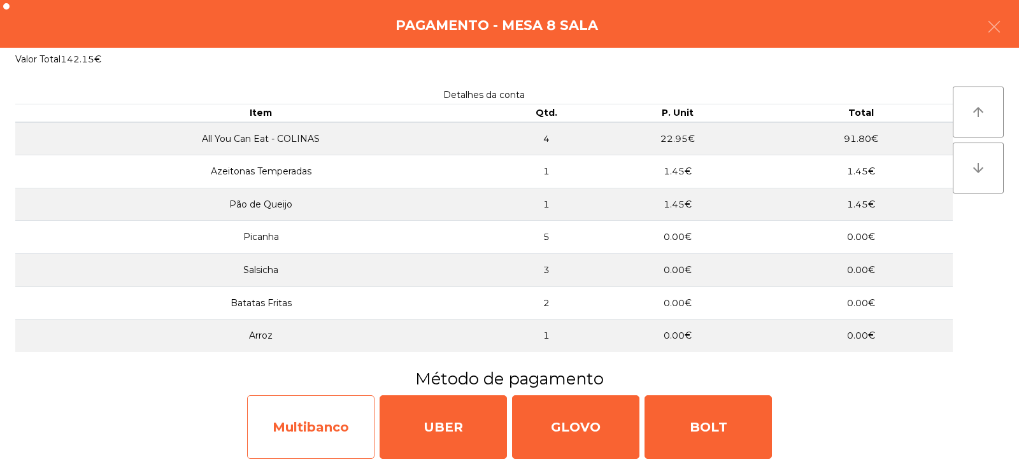
click at [301, 436] on div "Multibanco" at bounding box center [310, 427] width 127 height 64
select select "**"
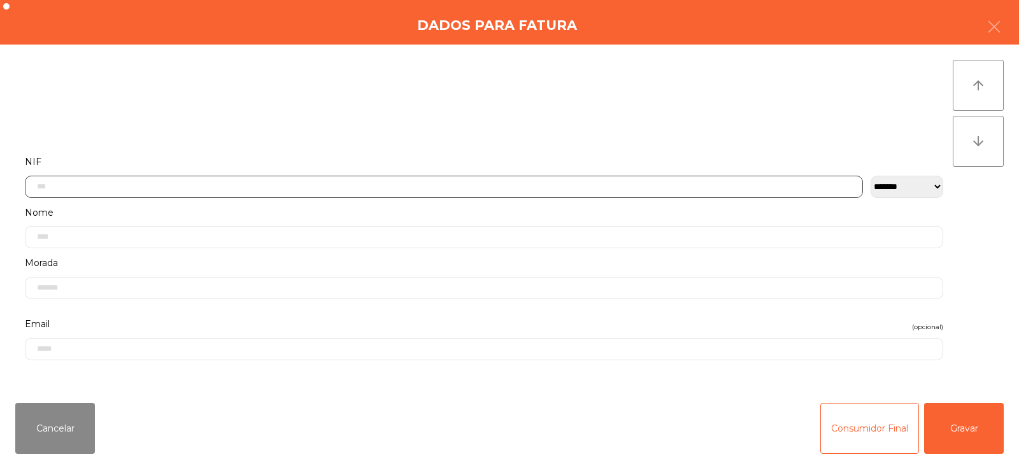
click at [323, 181] on input "text" at bounding box center [444, 187] width 838 height 22
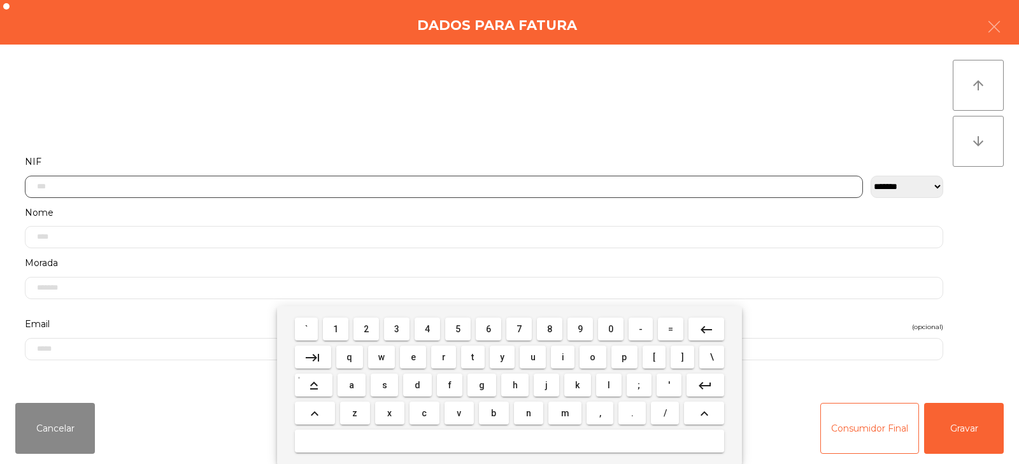
scroll to position [93, 0]
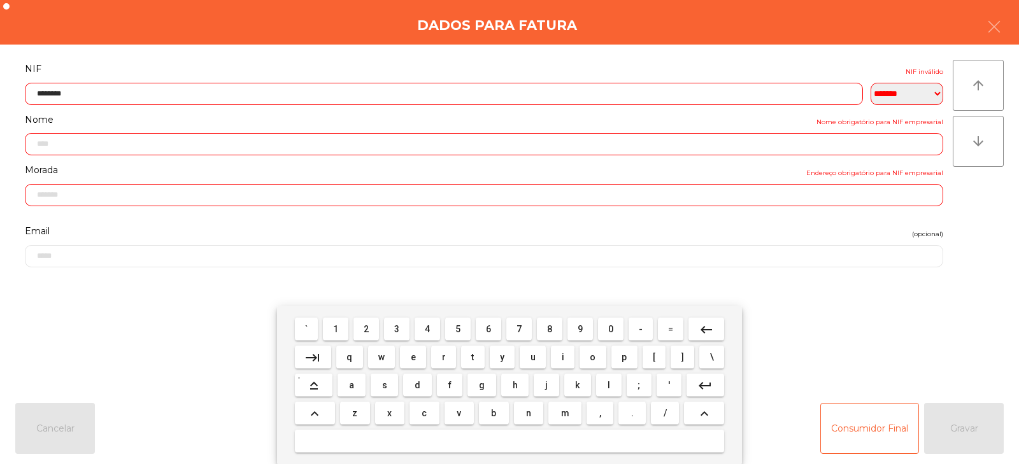
type input "*********"
type input "**********"
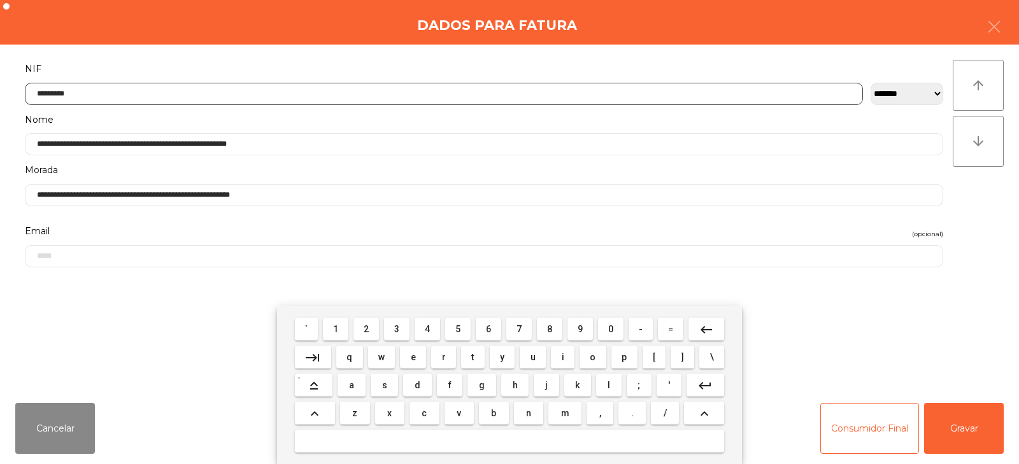
type input "*********"
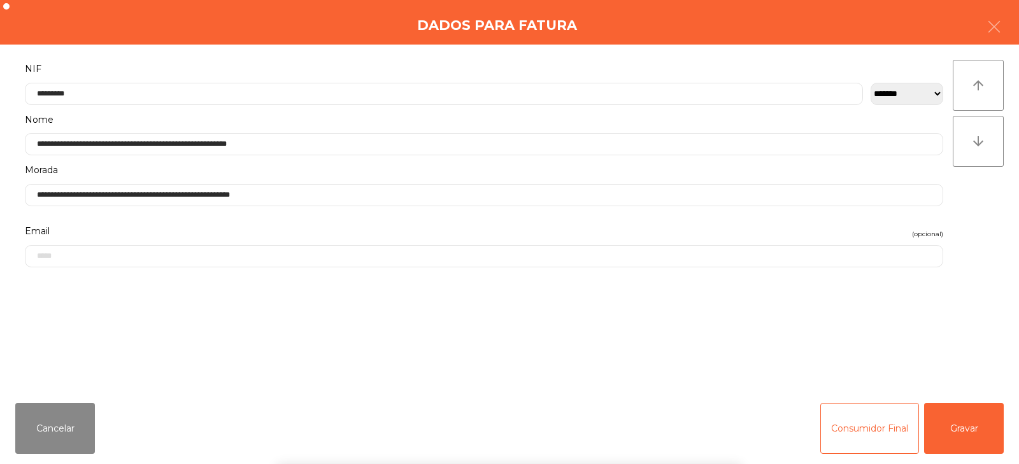
click at [972, 428] on div "` 1 2 3 4 5 6 7 8 9 0 - = keyboard_backspace keyboard_tab q w e r t y u i o p […" at bounding box center [509, 385] width 1019 height 158
click at [961, 438] on button "Gravar" at bounding box center [964, 428] width 80 height 51
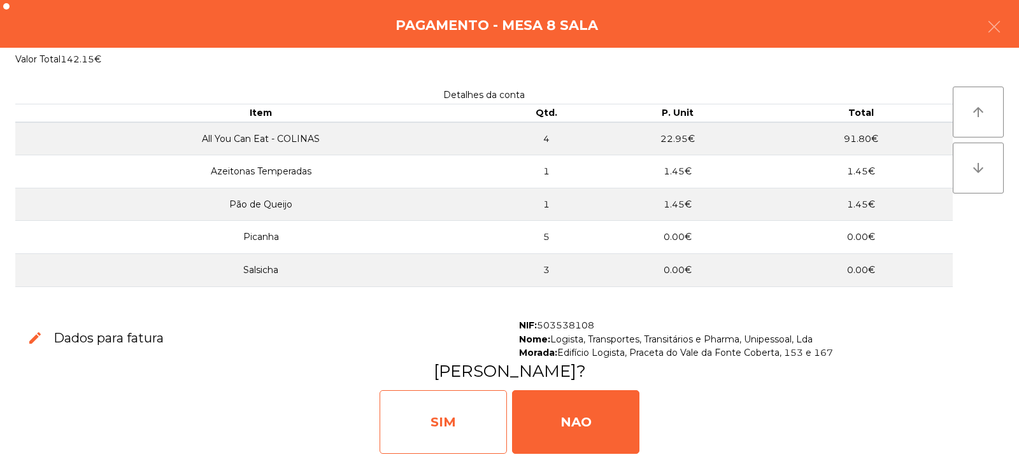
click at [428, 433] on div "SIM" at bounding box center [442, 422] width 127 height 64
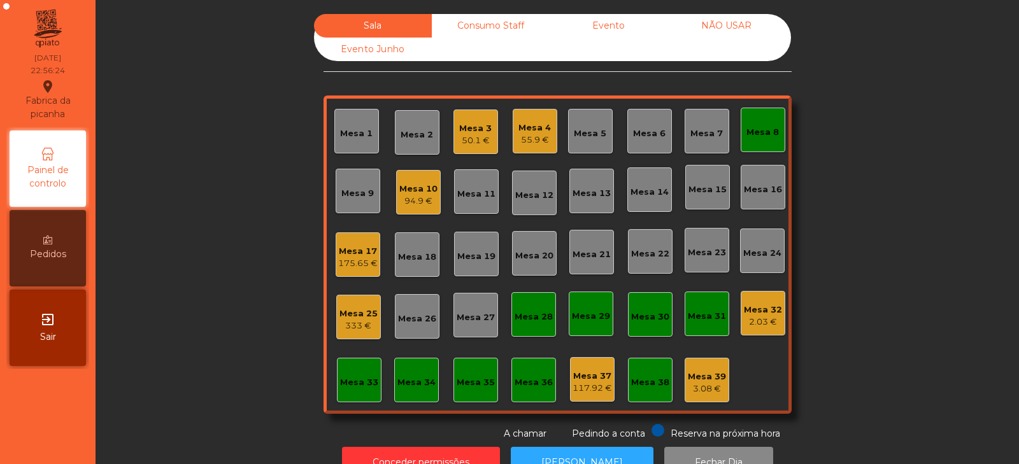
click at [765, 169] on div "Mesa 16" at bounding box center [762, 187] width 45 height 45
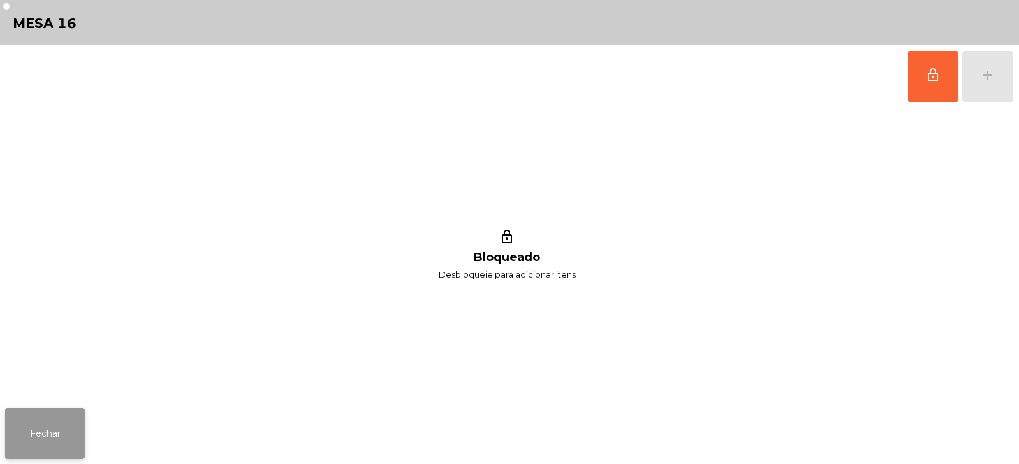
click at [53, 442] on button "Fechar" at bounding box center [45, 433] width 80 height 51
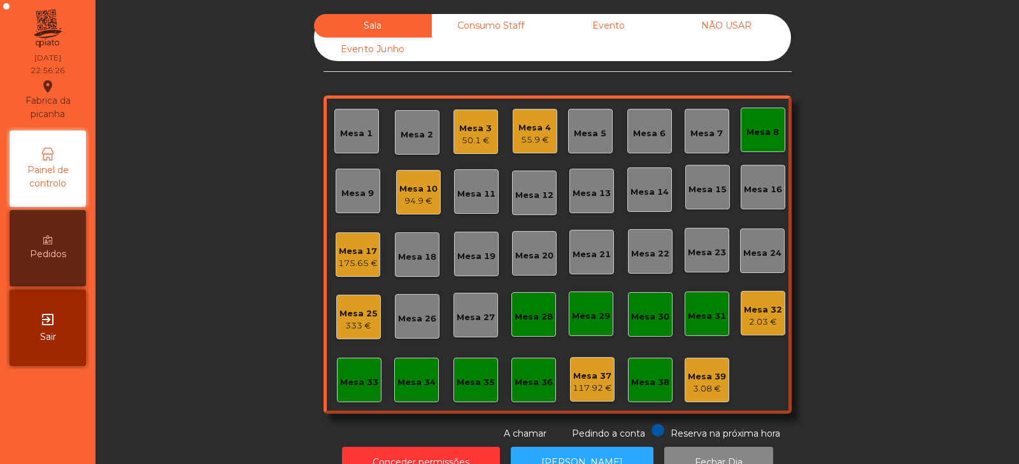
click at [770, 130] on div "Mesa 8" at bounding box center [762, 132] width 32 height 13
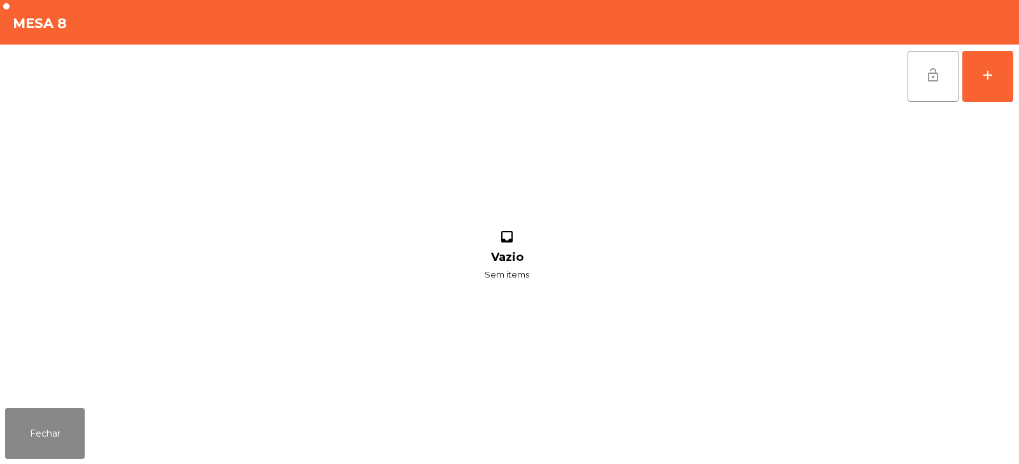
click at [918, 76] on button "lock_open" at bounding box center [932, 76] width 51 height 51
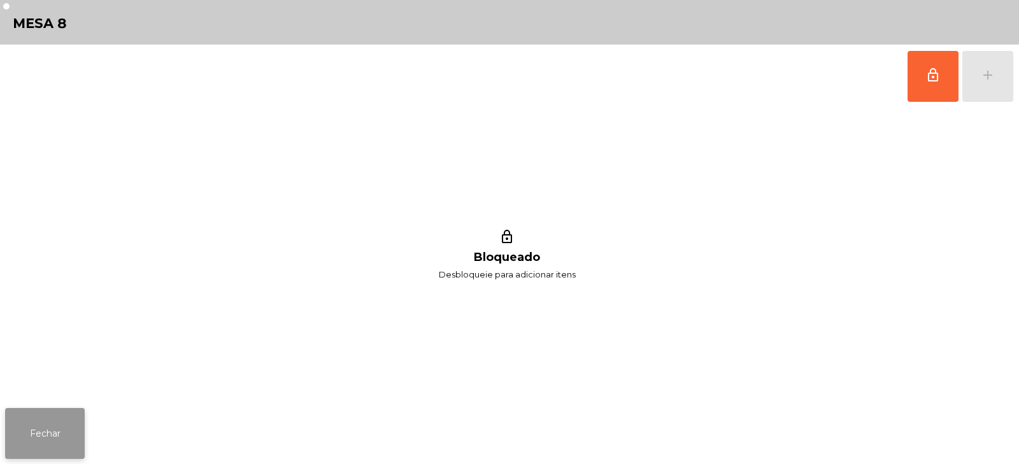
click at [43, 447] on button "Fechar" at bounding box center [45, 433] width 80 height 51
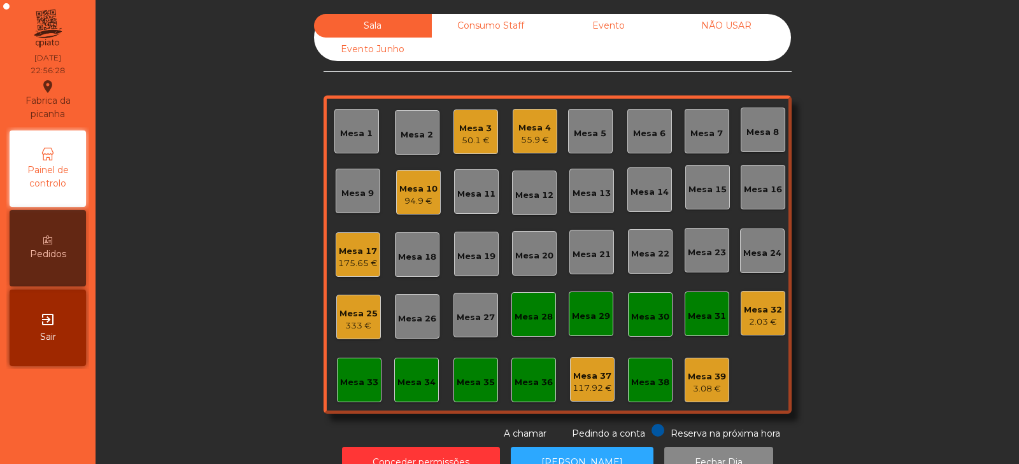
click at [265, 250] on div "Sala Consumo Staff Evento NÃO USAR Evento Junho Mesa 1 Mesa 2 Mesa 3 50.1 € Mes…" at bounding box center [557, 227] width 889 height 427
click at [480, 139] on div "50.1 €" at bounding box center [475, 140] width 32 height 13
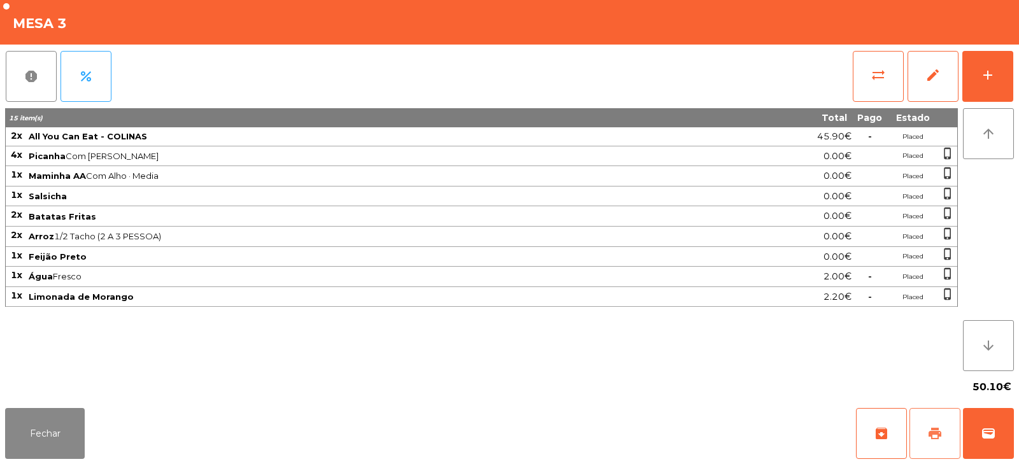
click at [929, 421] on button "print" at bounding box center [934, 433] width 51 height 51
click at [993, 435] on span "wallet" at bounding box center [987, 433] width 15 height 15
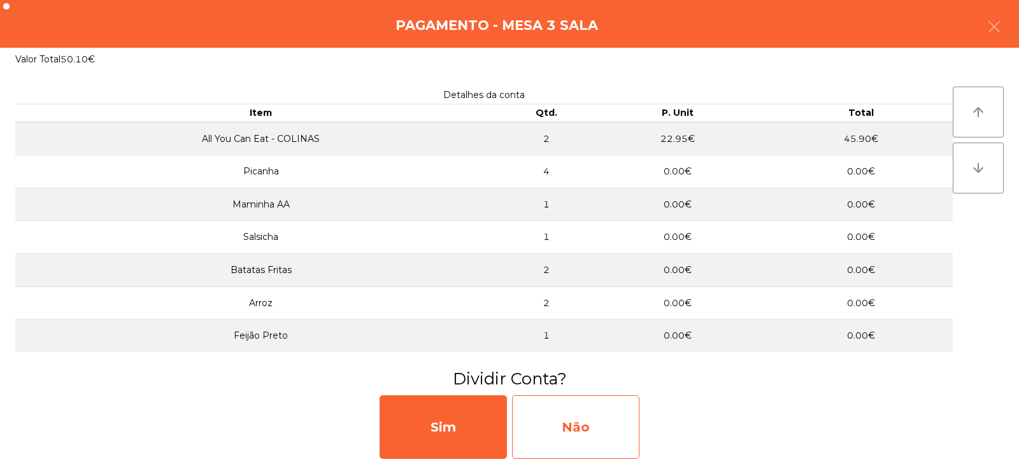
click at [563, 421] on div "Não" at bounding box center [575, 427] width 127 height 64
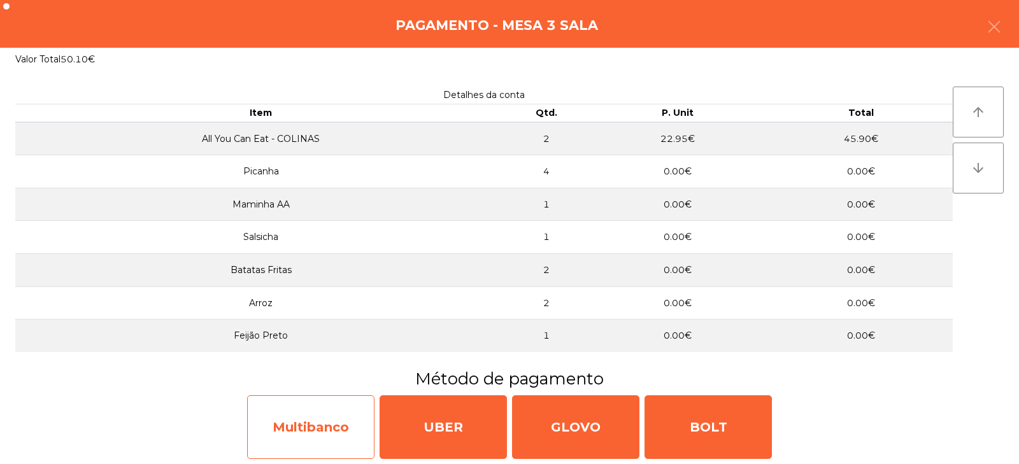
click at [305, 445] on div "Multibanco" at bounding box center [310, 427] width 127 height 64
select select "**"
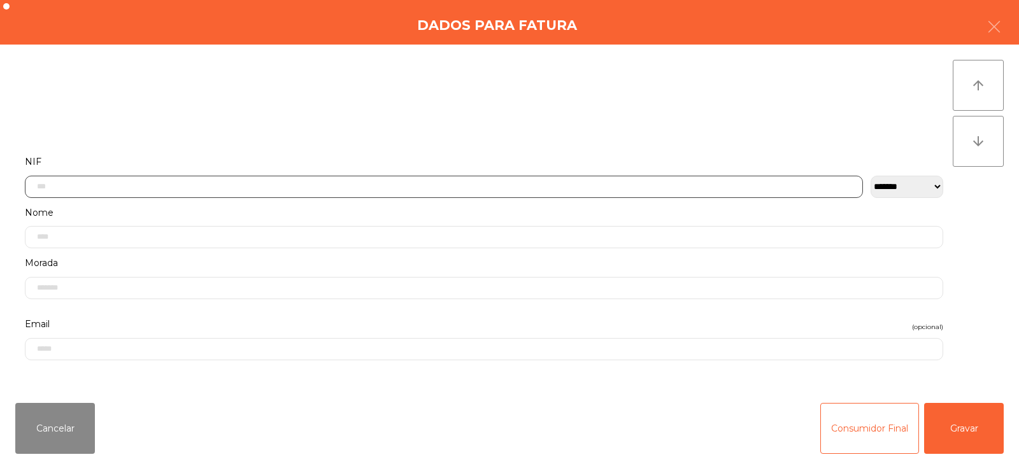
click at [382, 186] on input "text" at bounding box center [444, 187] width 838 height 22
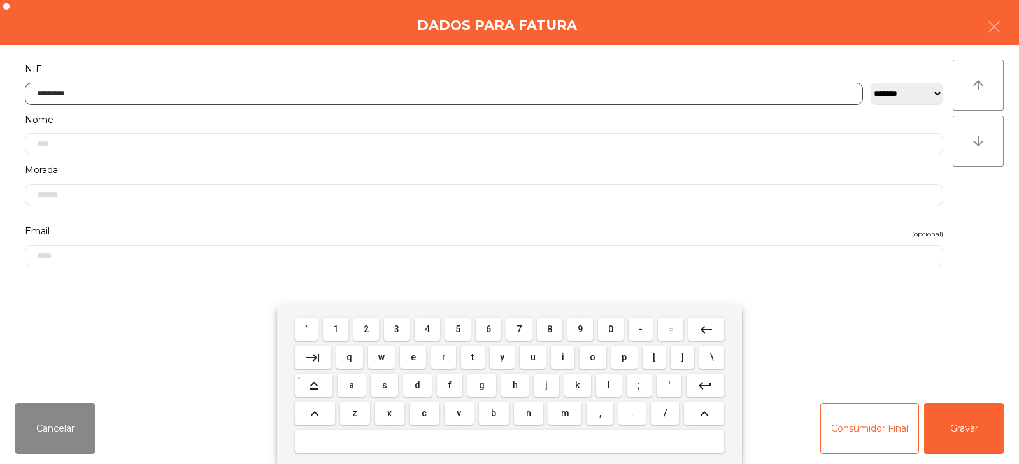
type input "*********"
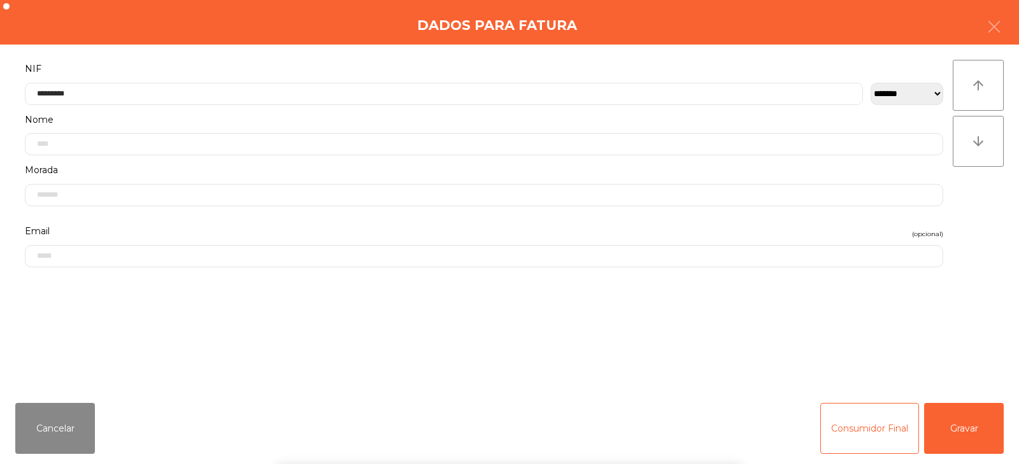
click at [976, 421] on div "` 1 2 3 4 5 6 7 8 9 0 - = keyboard_backspace keyboard_tab q w e r t y u i o p […" at bounding box center [509, 385] width 1019 height 158
click at [973, 420] on button "Gravar" at bounding box center [964, 428] width 80 height 51
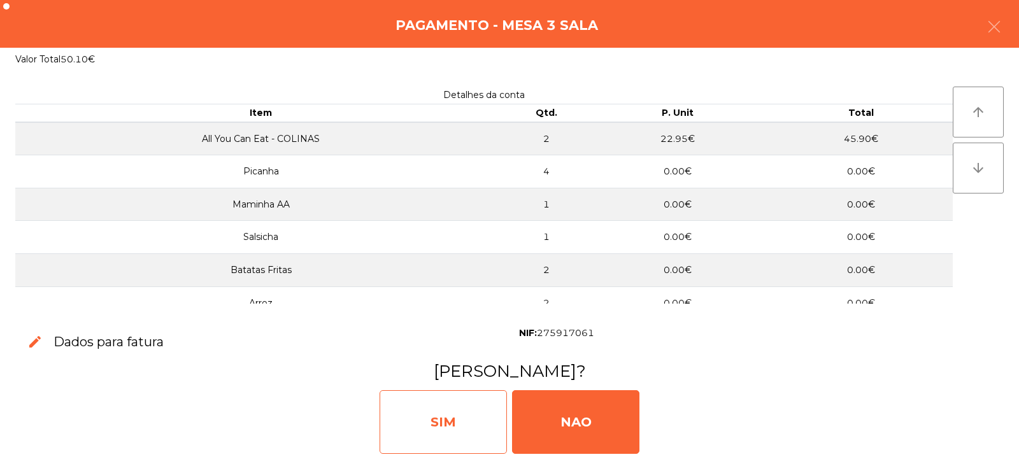
click at [442, 421] on div "SIM" at bounding box center [442, 422] width 127 height 64
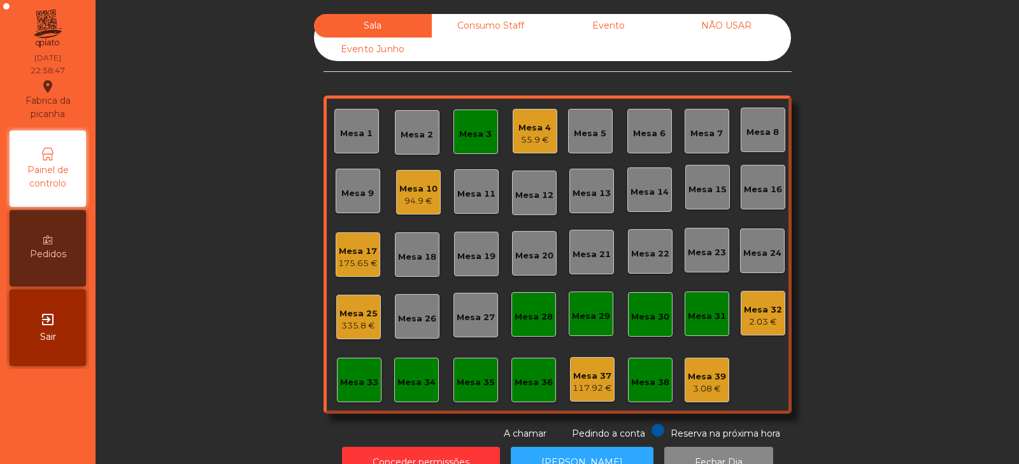
click at [472, 139] on div "Mesa 3" at bounding box center [475, 134] width 32 height 13
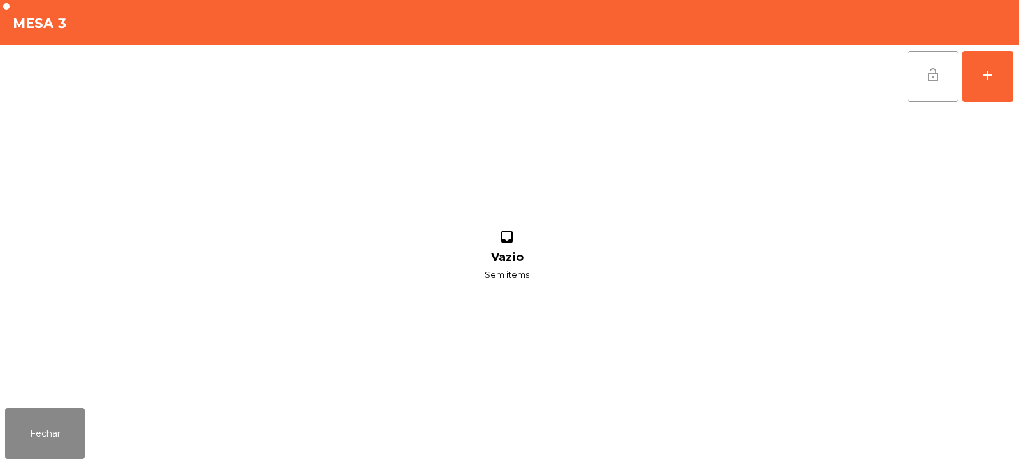
click at [919, 81] on button "lock_open" at bounding box center [932, 76] width 51 height 51
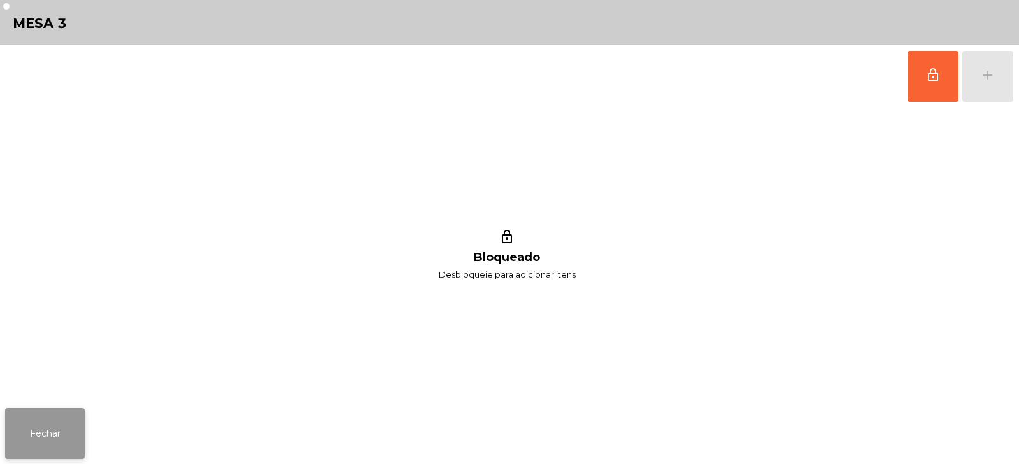
click at [46, 430] on button "Fechar" at bounding box center [45, 433] width 80 height 51
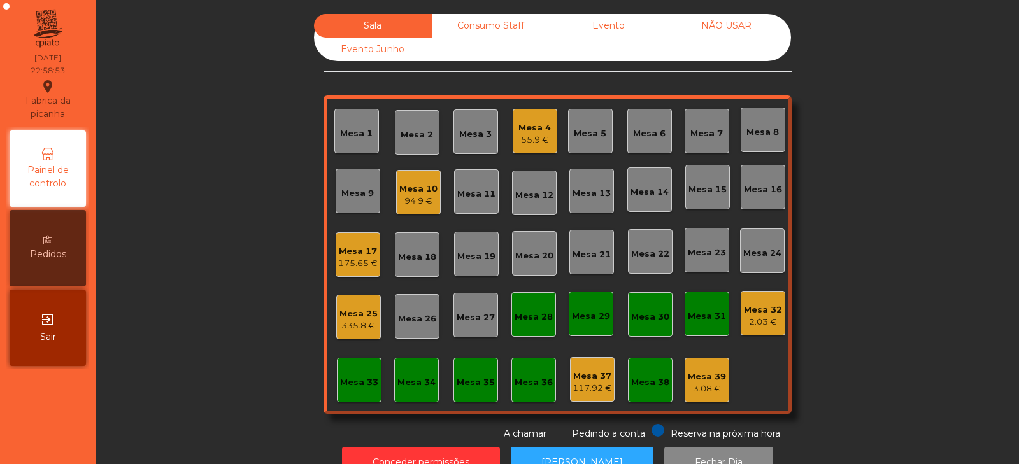
click at [537, 132] on div "Mesa 4" at bounding box center [534, 128] width 32 height 13
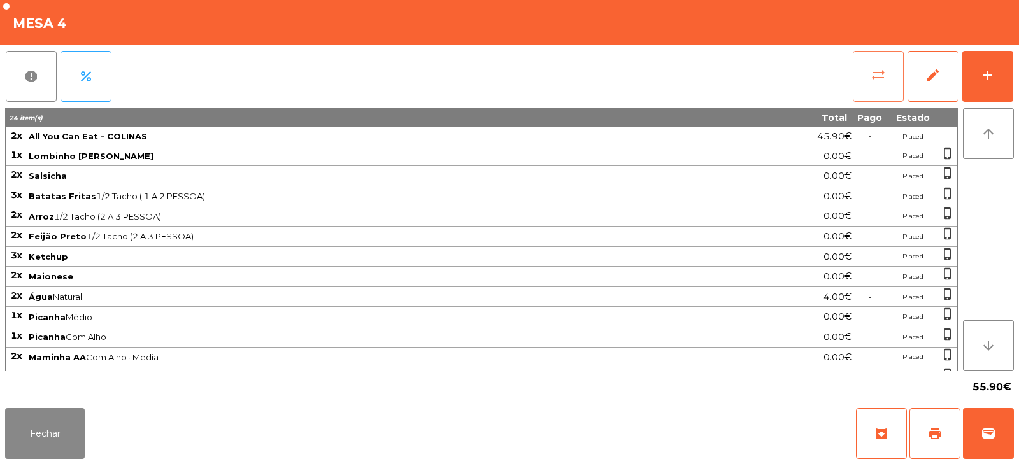
click at [881, 73] on span "sync_alt" at bounding box center [877, 74] width 15 height 15
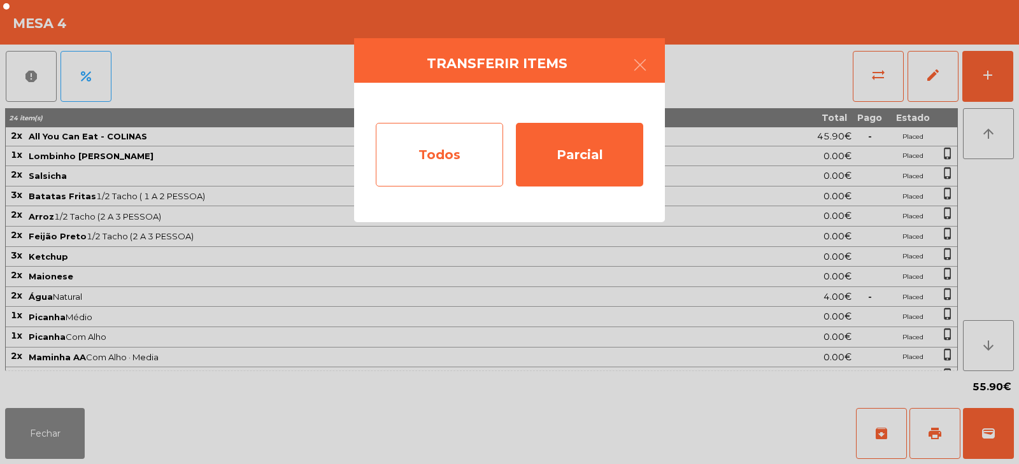
click at [456, 159] on div "Todos" at bounding box center [439, 155] width 127 height 64
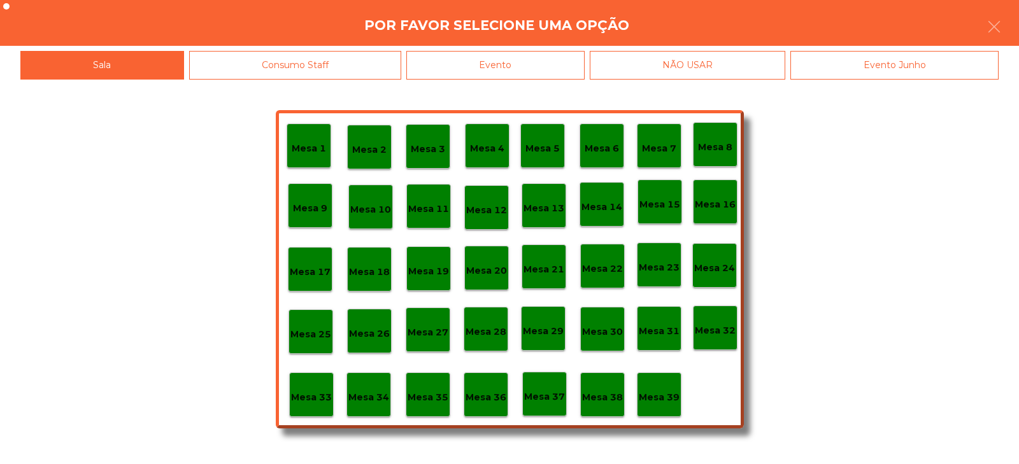
click at [351, 62] on div "Consumo Staff" at bounding box center [295, 65] width 213 height 29
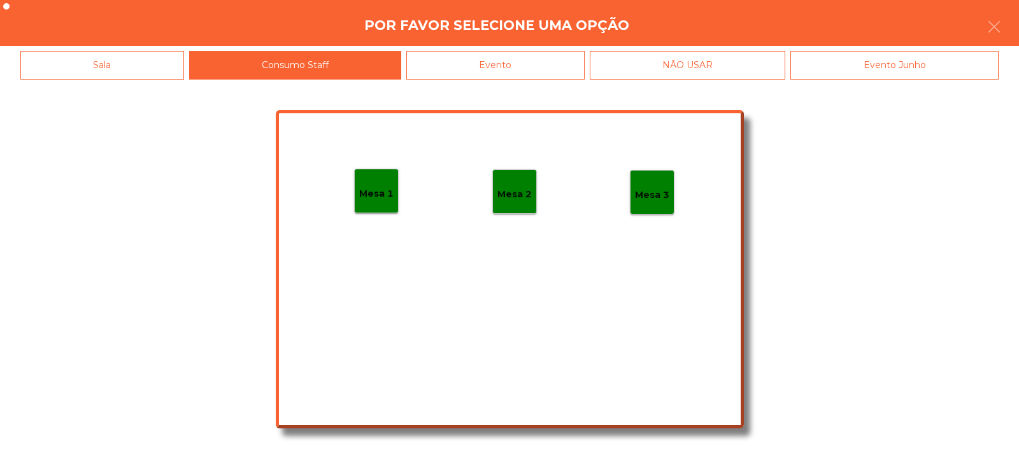
click at [541, 70] on div "Evento" at bounding box center [495, 65] width 178 height 29
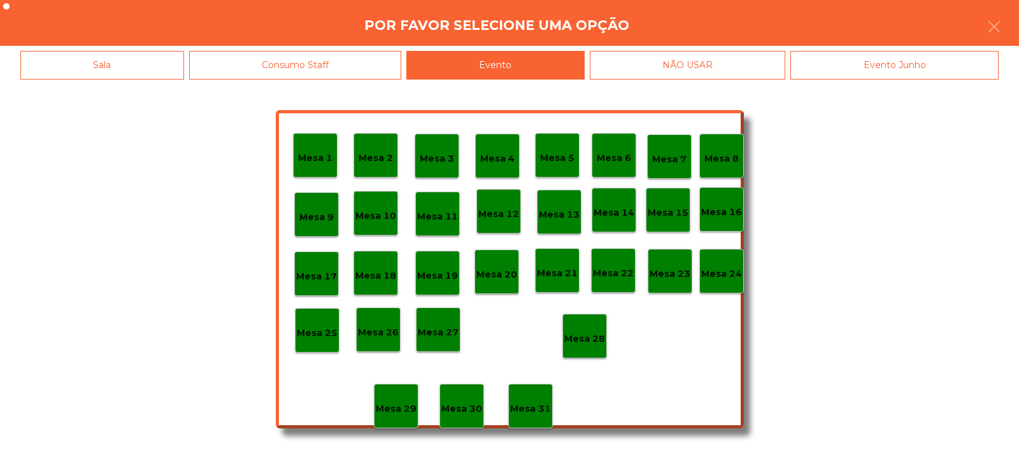
click at [584, 343] on p "Mesa 28" at bounding box center [584, 339] width 41 height 15
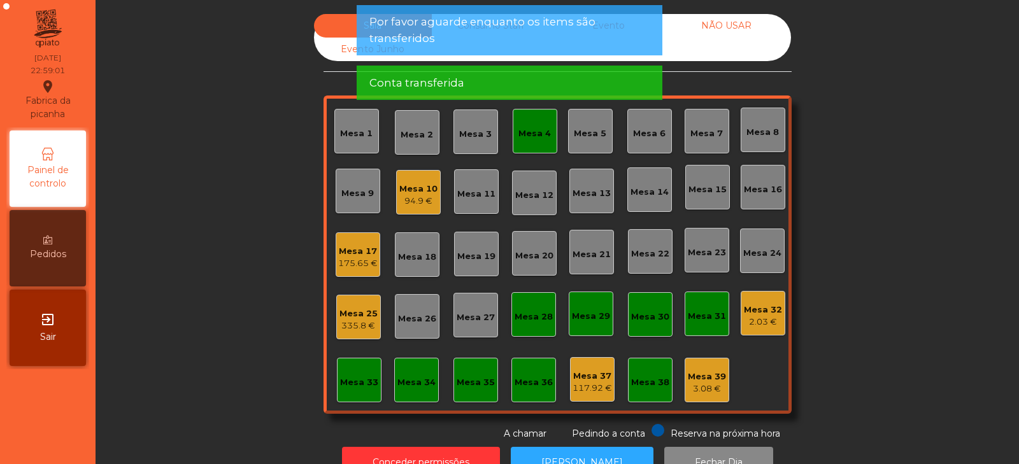
click at [526, 129] on div "Mesa 4" at bounding box center [534, 133] width 32 height 13
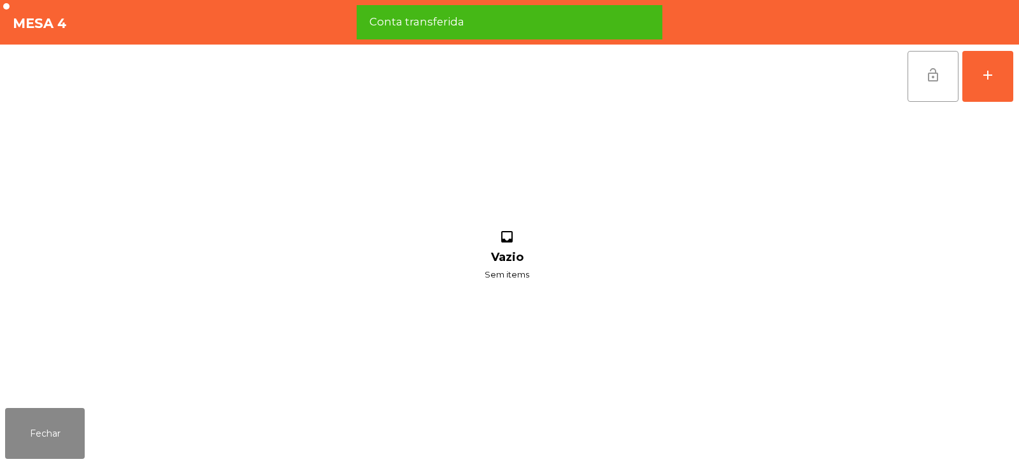
click at [926, 71] on span "lock_open" at bounding box center [932, 74] width 15 height 15
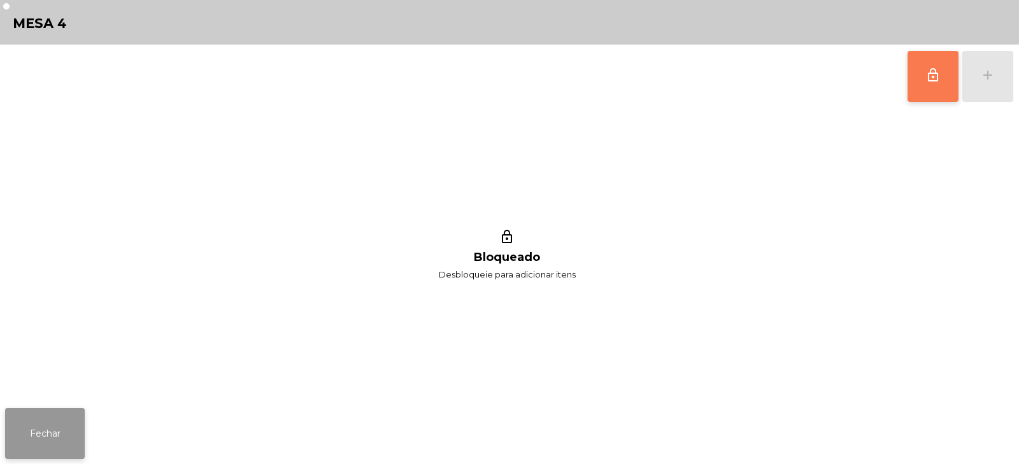
click at [53, 433] on button "Fechar" at bounding box center [45, 433] width 80 height 51
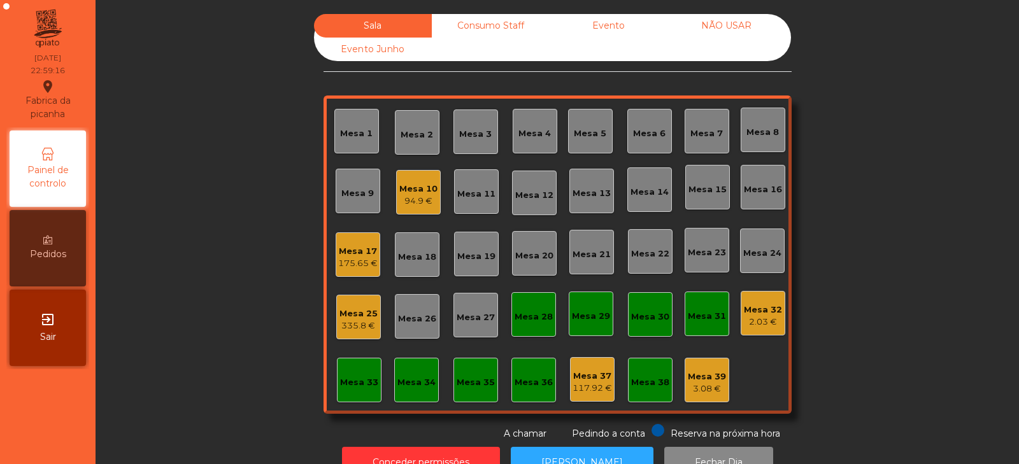
click at [748, 307] on div "Mesa 32" at bounding box center [763, 310] width 38 height 13
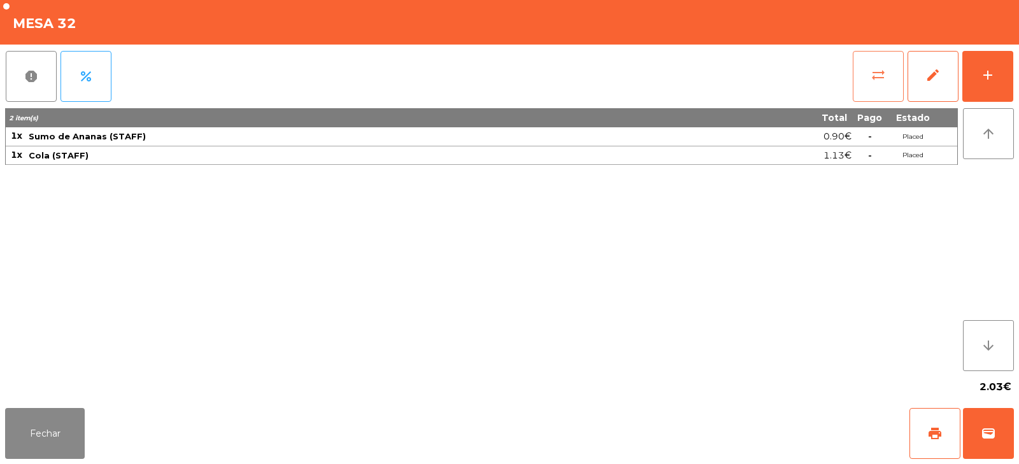
click at [883, 76] on span "sync_alt" at bounding box center [877, 74] width 15 height 15
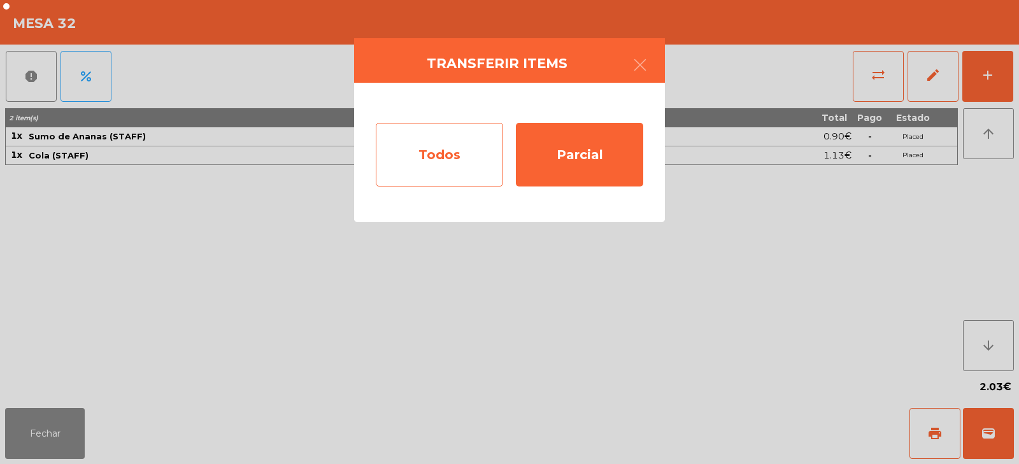
click at [452, 157] on div "Todos" at bounding box center [439, 155] width 127 height 64
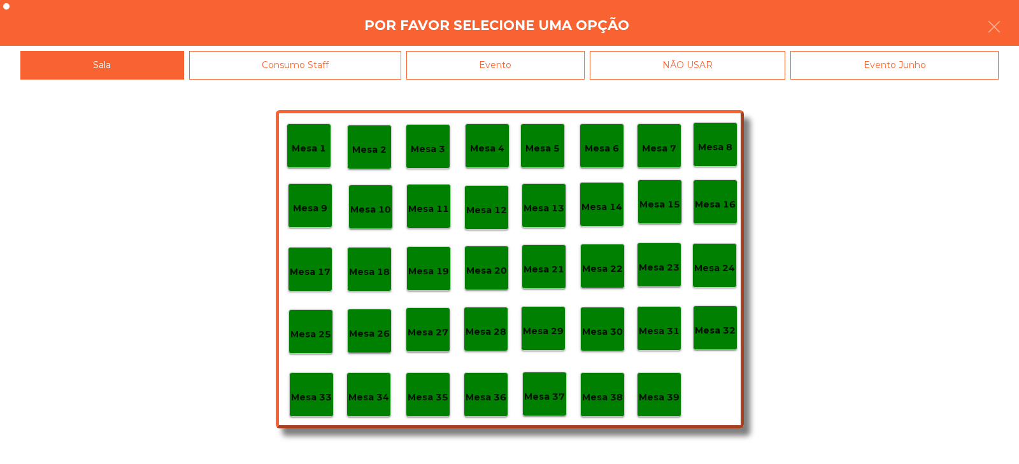
click at [545, 69] on div "Evento" at bounding box center [495, 65] width 178 height 29
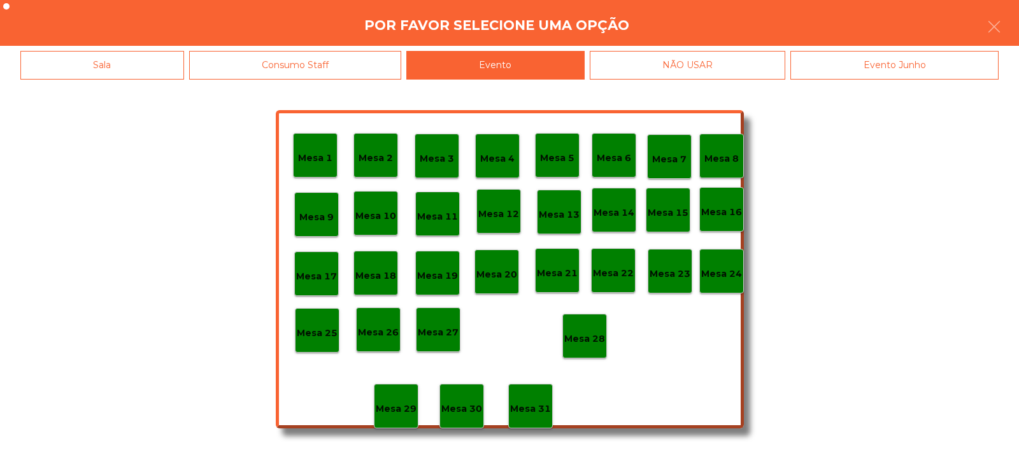
click at [579, 348] on div "Mesa 28" at bounding box center [584, 336] width 45 height 45
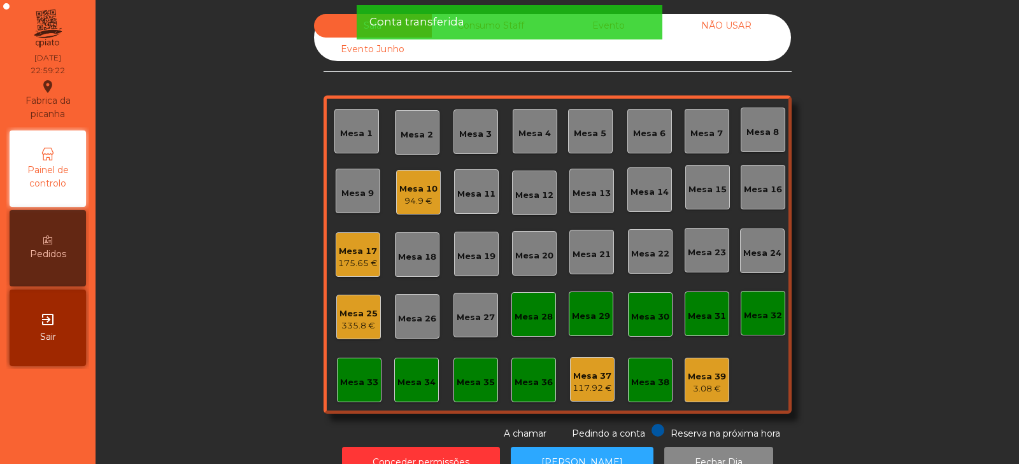
click at [889, 218] on div "Sala Consumo Staff Evento NÃO USAR Evento Junho Mesa 1 Mesa 2 Mesa 3 Mesa 4 Mes…" at bounding box center [557, 227] width 889 height 427
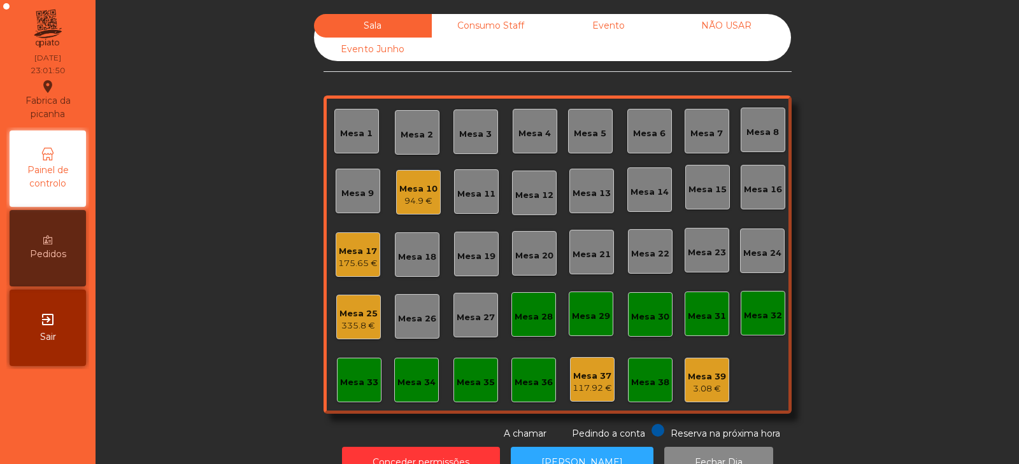
click at [214, 265] on div "Sala Consumo Staff Evento NÃO USAR Evento Junho Mesa 1 Mesa 2 Mesa 3 Mesa 4 Mes…" at bounding box center [557, 227] width 889 height 427
click at [344, 257] on div "Mesa 17" at bounding box center [357, 251] width 39 height 13
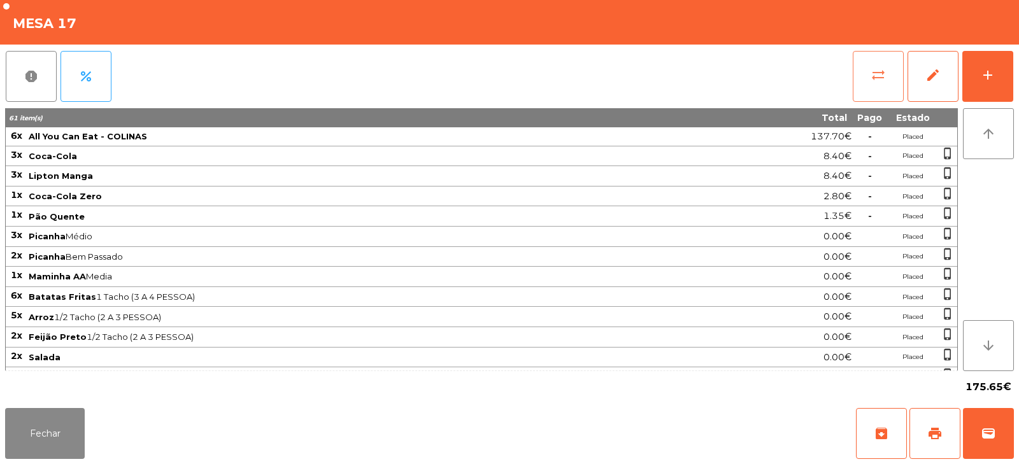
click at [875, 80] on span "sync_alt" at bounding box center [877, 74] width 15 height 15
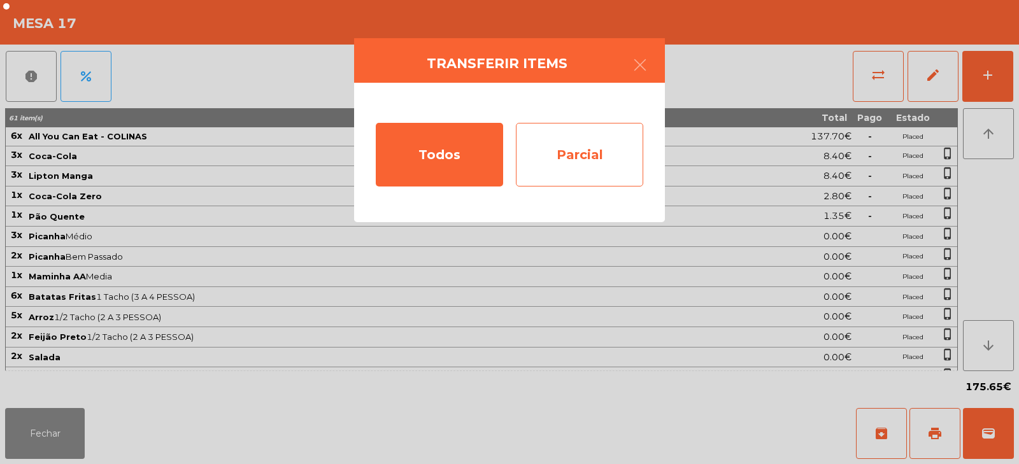
click at [624, 155] on div "Parcial" at bounding box center [579, 155] width 127 height 64
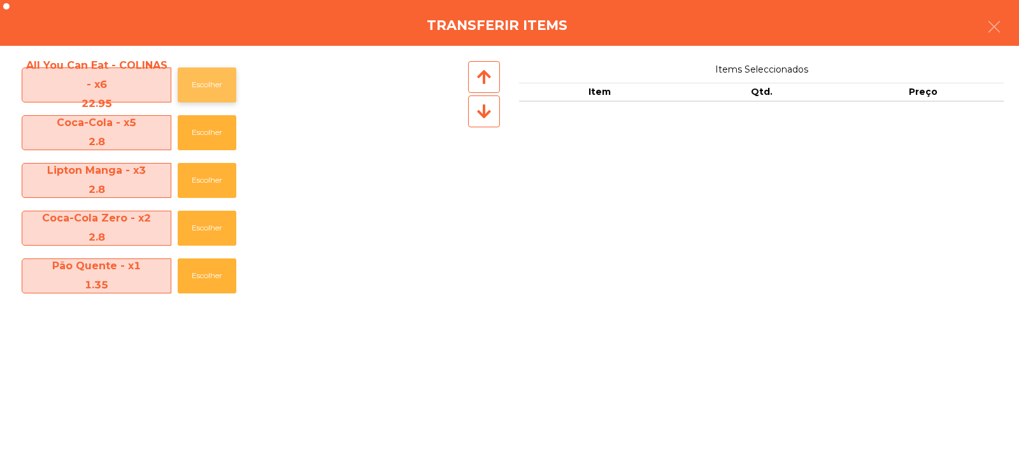
click at [223, 67] on button "Escolher" at bounding box center [207, 84] width 59 height 35
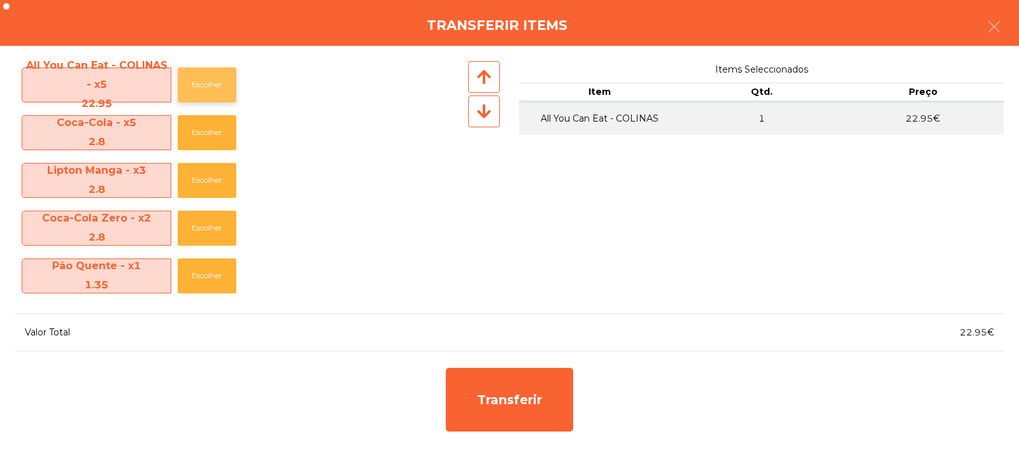
click at [215, 81] on button "Escolher" at bounding box center [207, 84] width 59 height 35
click at [198, 171] on button "Escolher" at bounding box center [207, 180] width 59 height 35
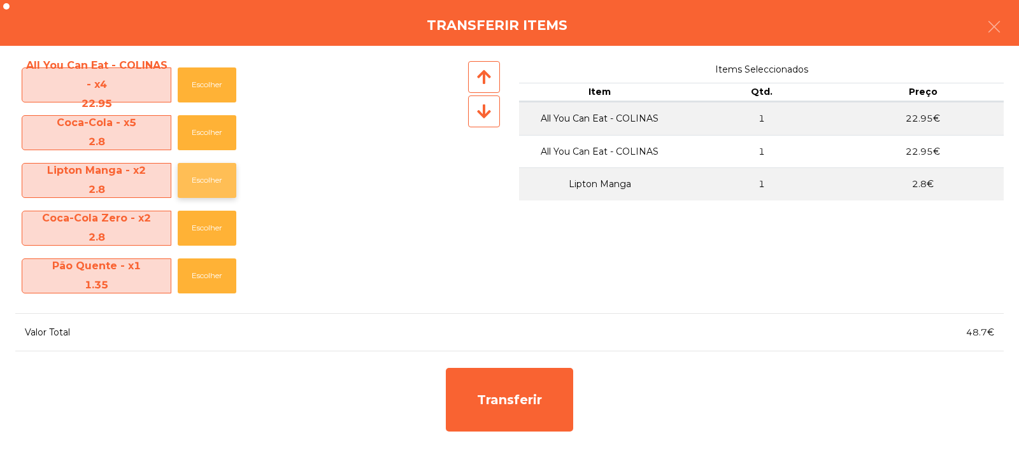
click at [208, 178] on button "Escolher" at bounding box center [207, 180] width 59 height 35
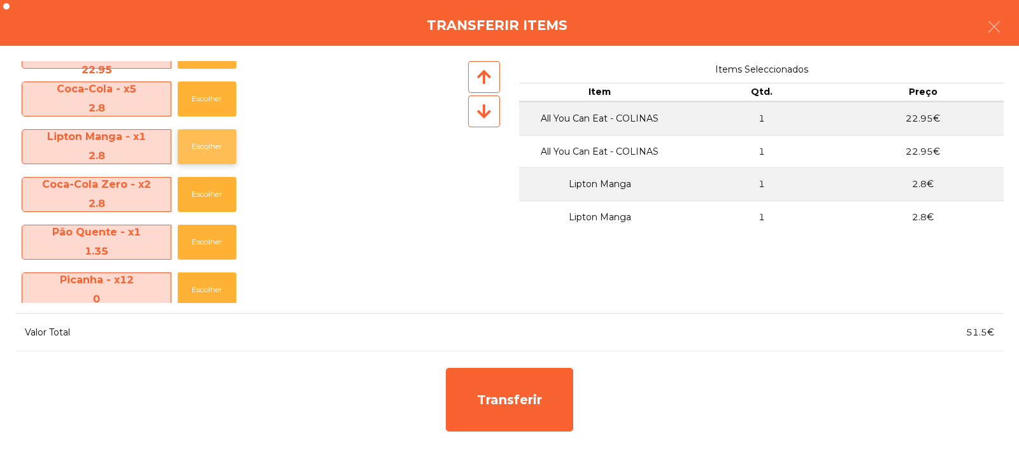
scroll to position [32, 0]
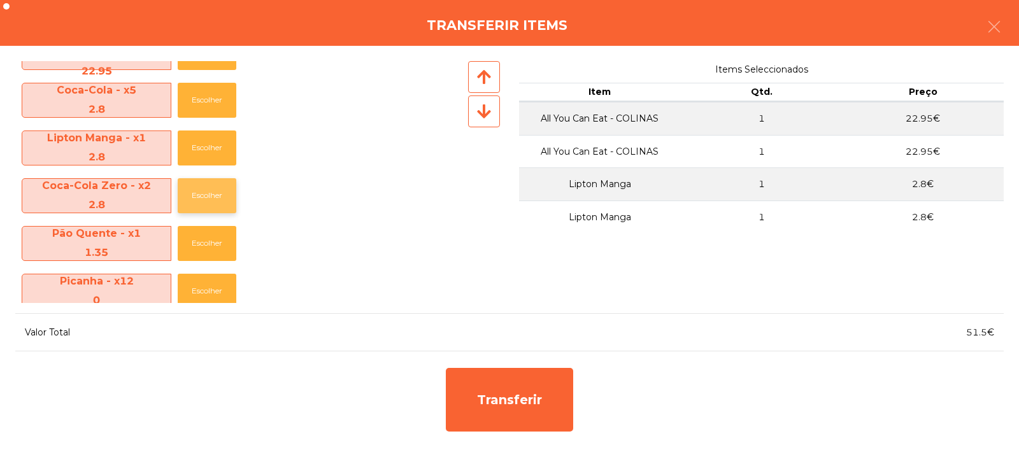
click at [209, 199] on button "Escolher" at bounding box center [207, 195] width 59 height 35
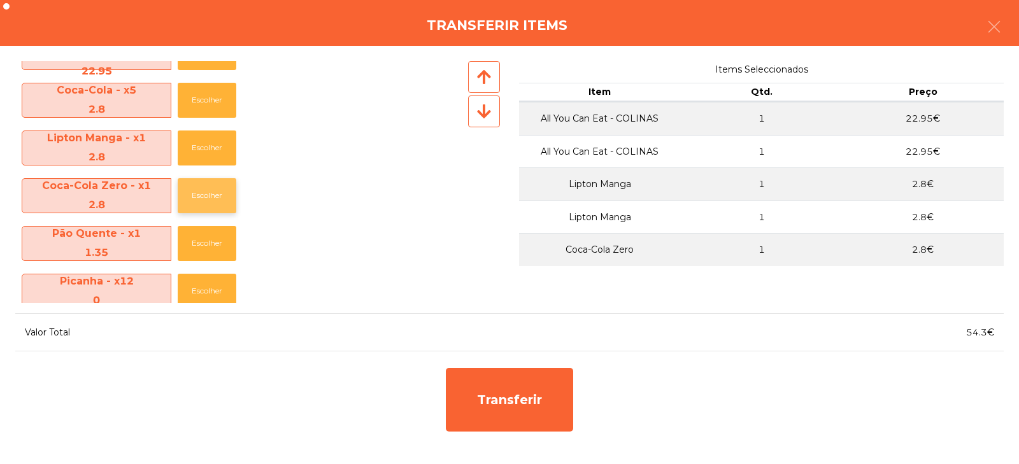
click at [209, 193] on button "Escolher" at bounding box center [207, 195] width 59 height 35
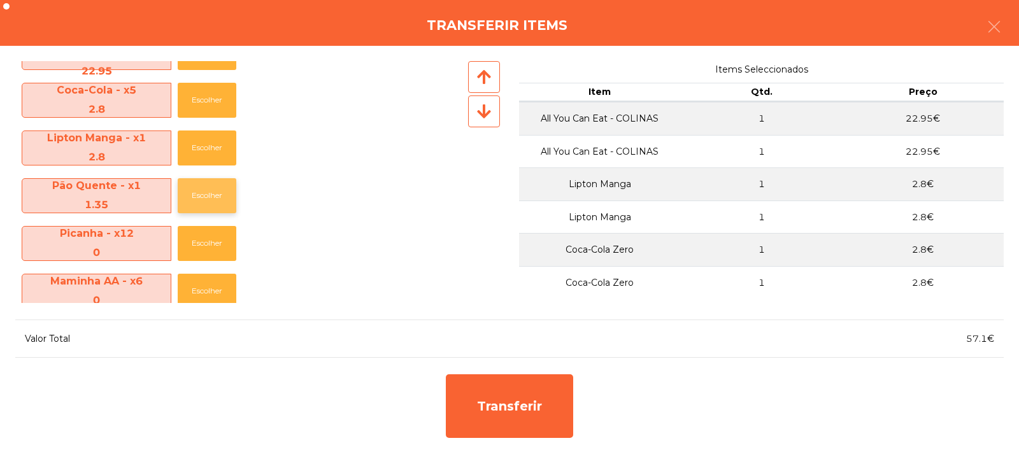
click at [221, 190] on button "Escolher" at bounding box center [207, 195] width 59 height 35
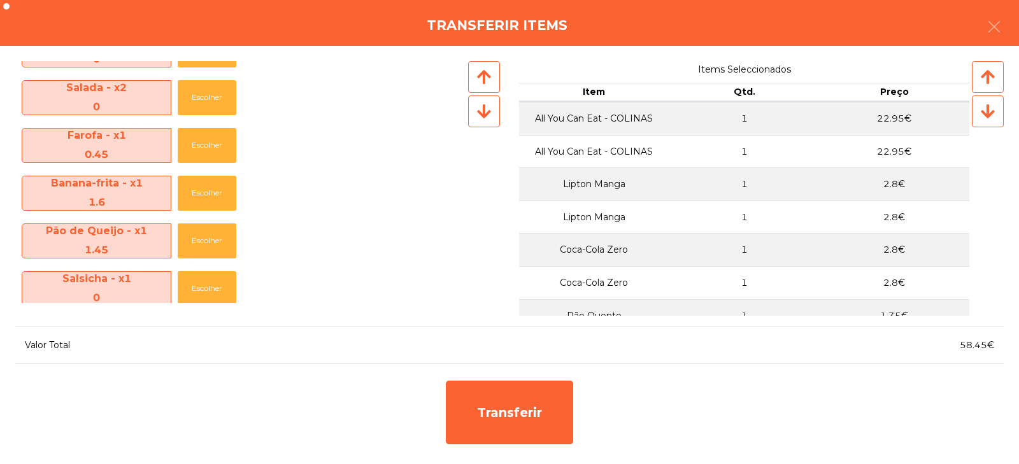
scroll to position [367, 0]
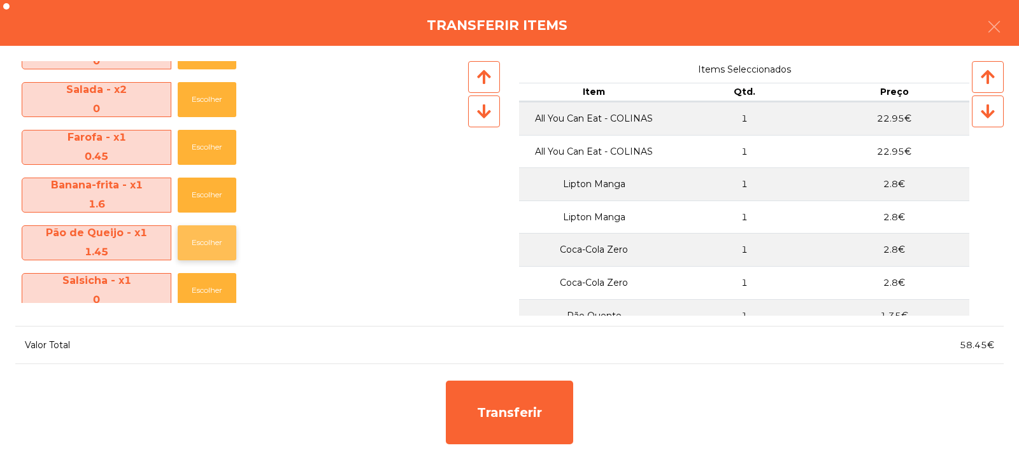
click at [209, 247] on button "Escolher" at bounding box center [207, 242] width 59 height 35
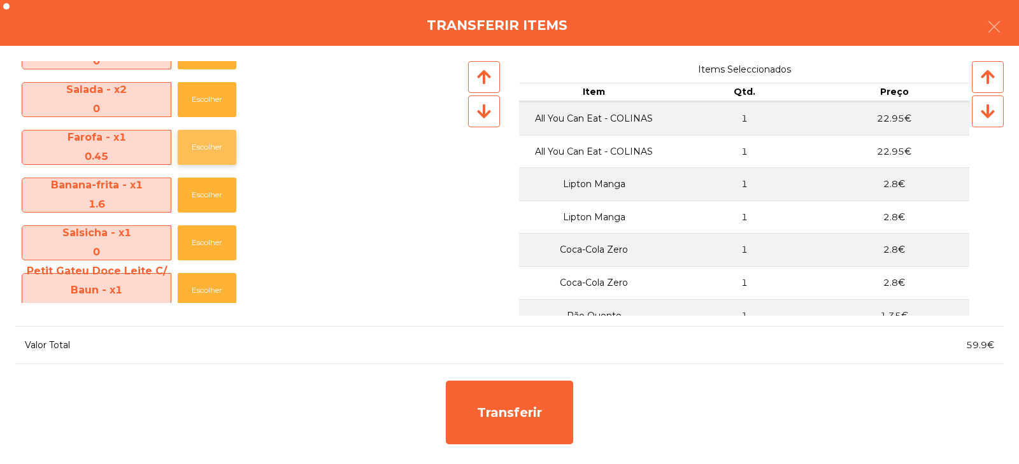
click at [232, 148] on button "Escolher" at bounding box center [207, 147] width 59 height 35
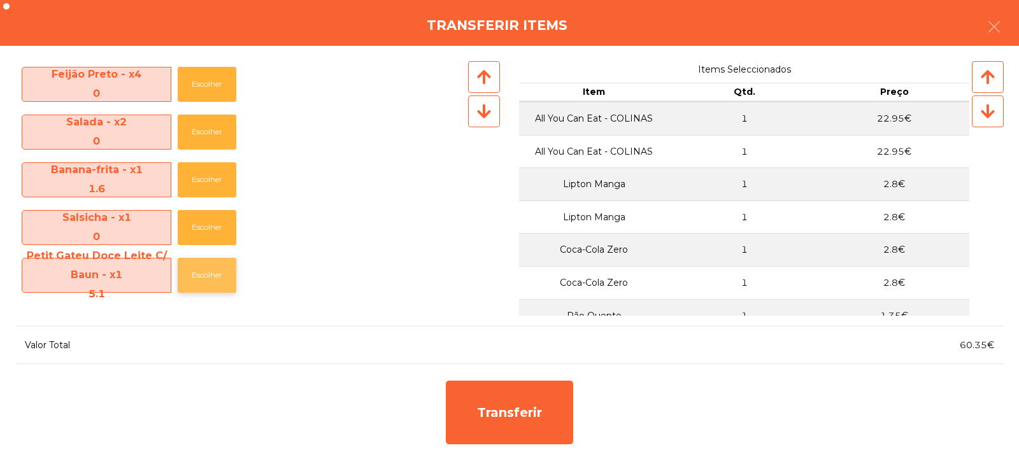
click at [210, 276] on button "Escolher" at bounding box center [207, 275] width 59 height 35
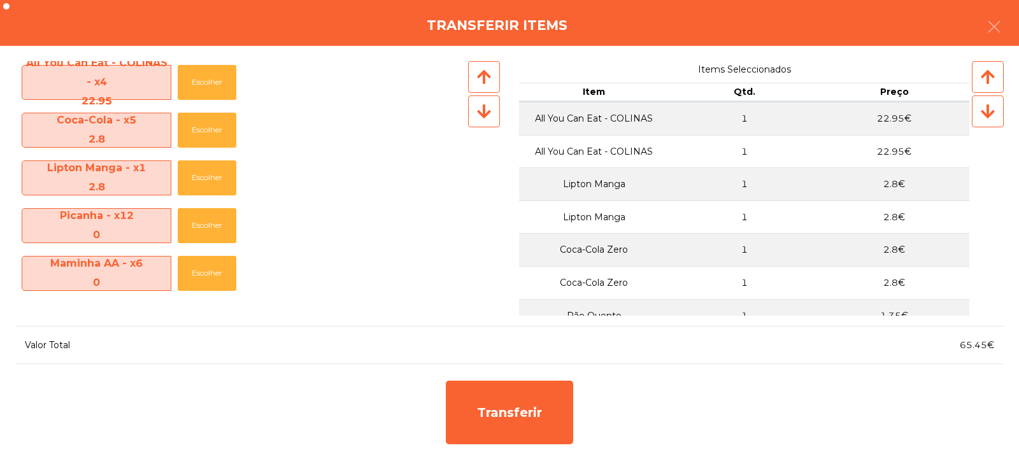
scroll to position [0, 0]
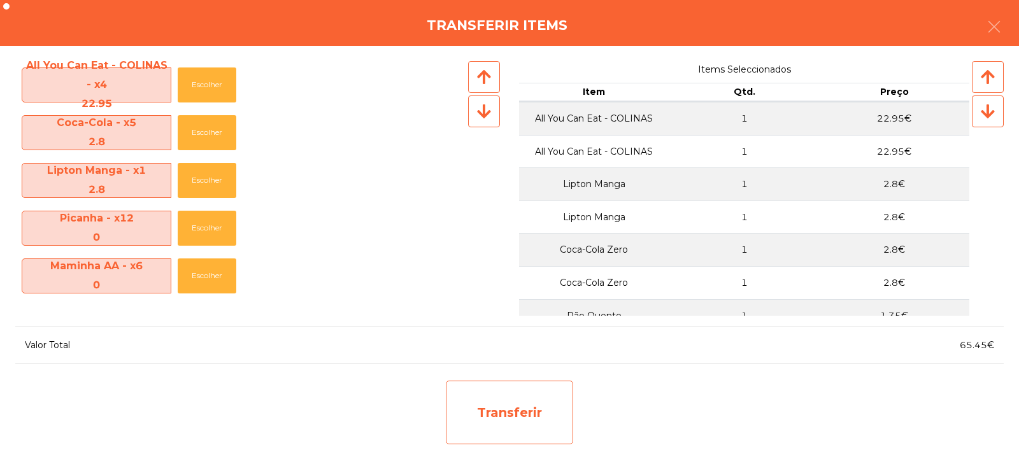
click at [518, 414] on div "Transferir" at bounding box center [509, 413] width 127 height 64
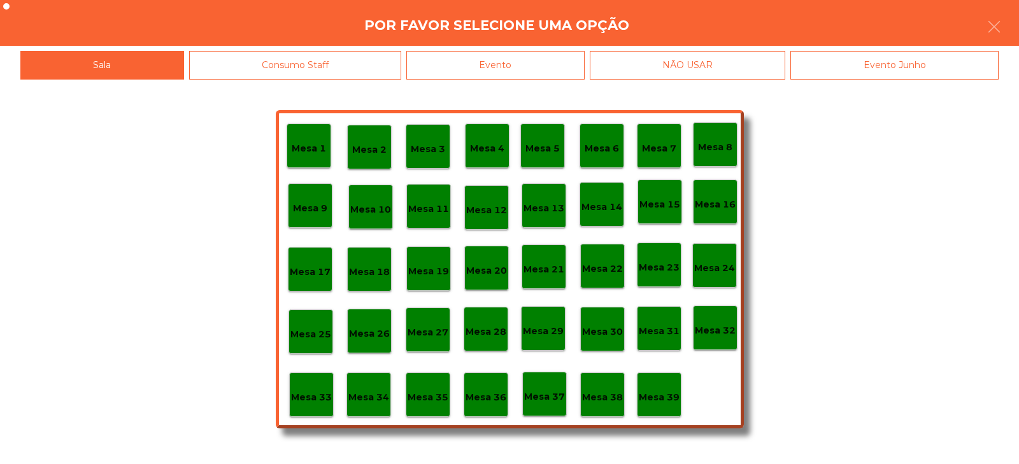
click at [325, 394] on p "Mesa 33" at bounding box center [311, 397] width 41 height 15
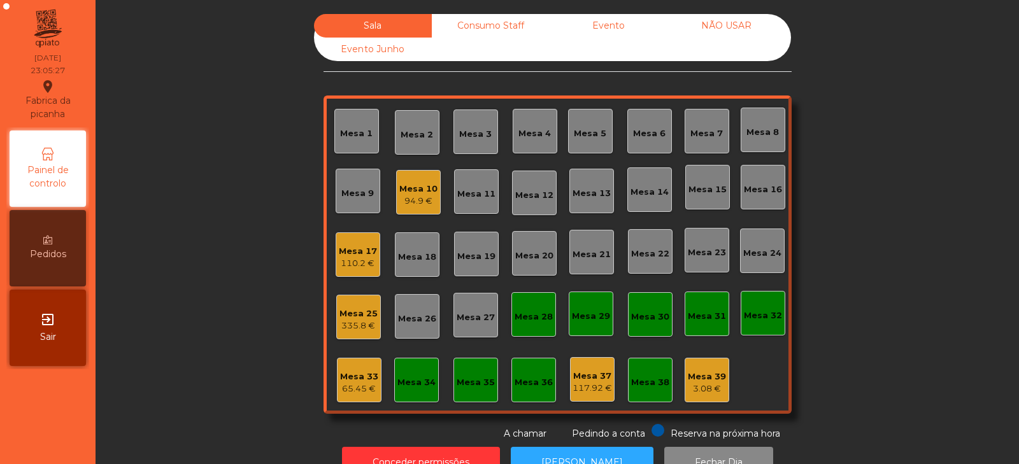
click at [369, 385] on div "65.45 €" at bounding box center [359, 389] width 38 height 13
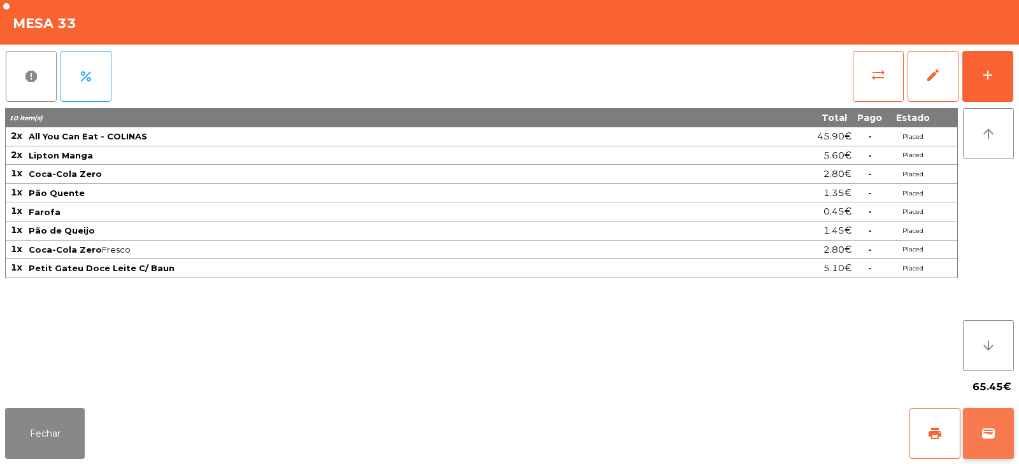
click at [994, 430] on span "wallet" at bounding box center [987, 433] width 15 height 15
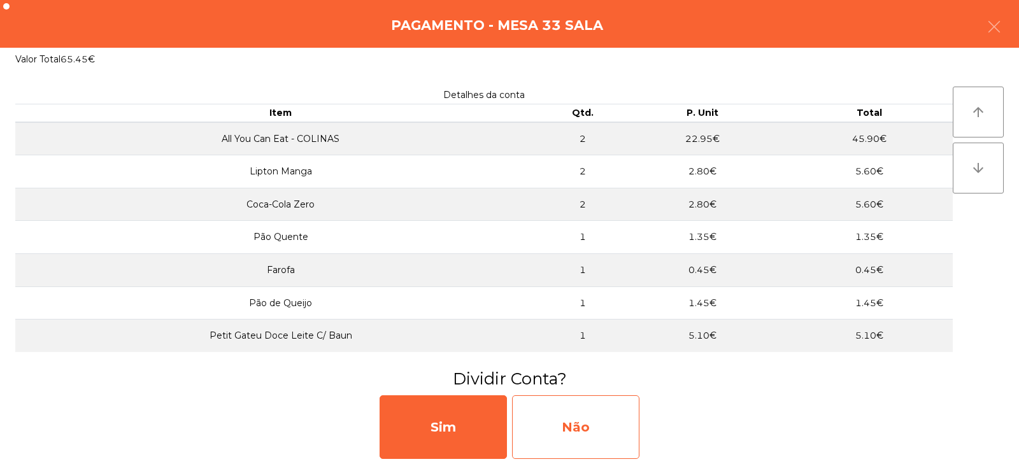
click at [560, 433] on div "Não" at bounding box center [575, 427] width 127 height 64
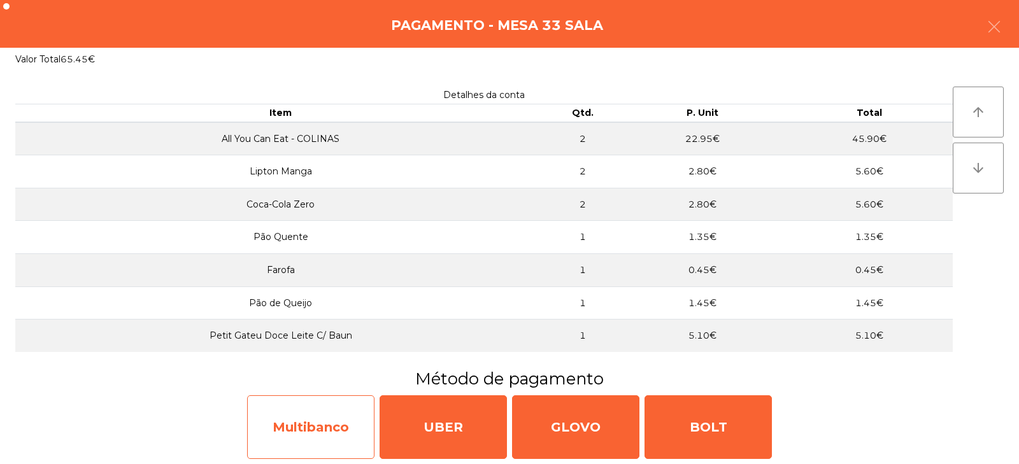
click at [322, 439] on div "Multibanco" at bounding box center [310, 427] width 127 height 64
select select "**"
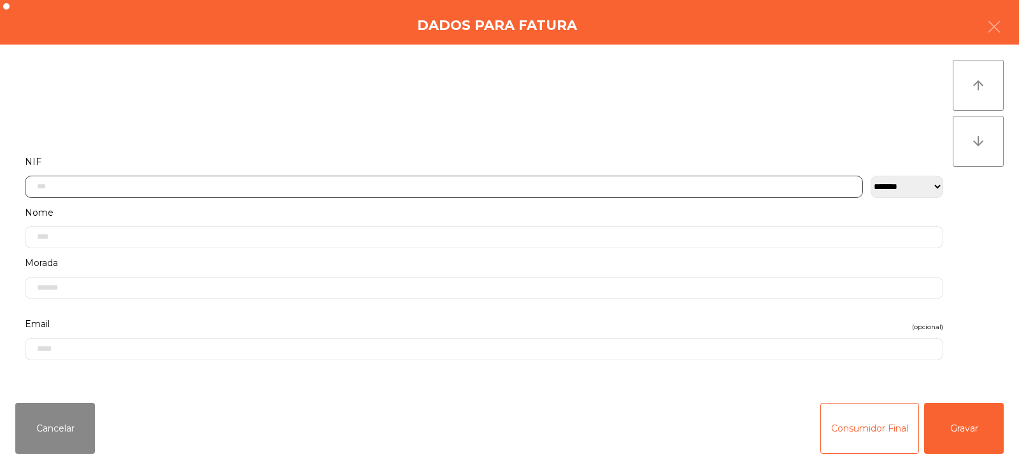
click at [363, 178] on input "text" at bounding box center [444, 187] width 838 height 22
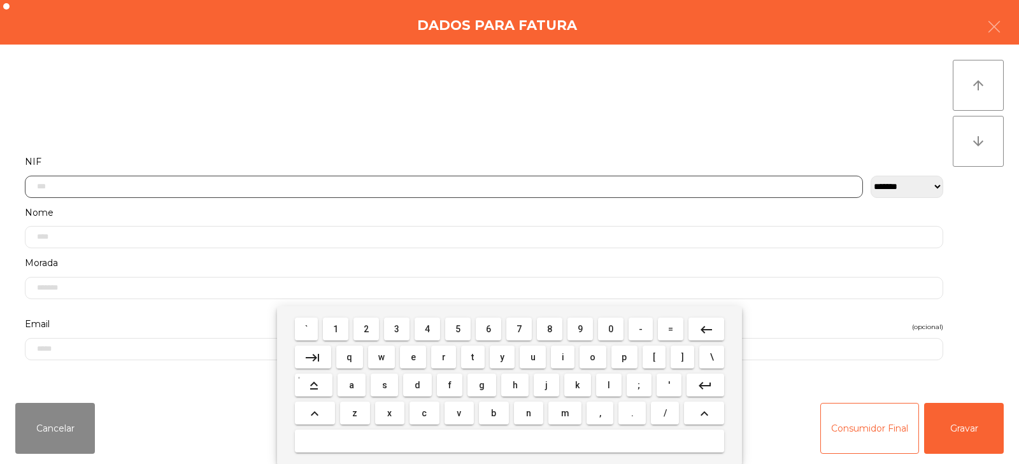
scroll to position [93, 0]
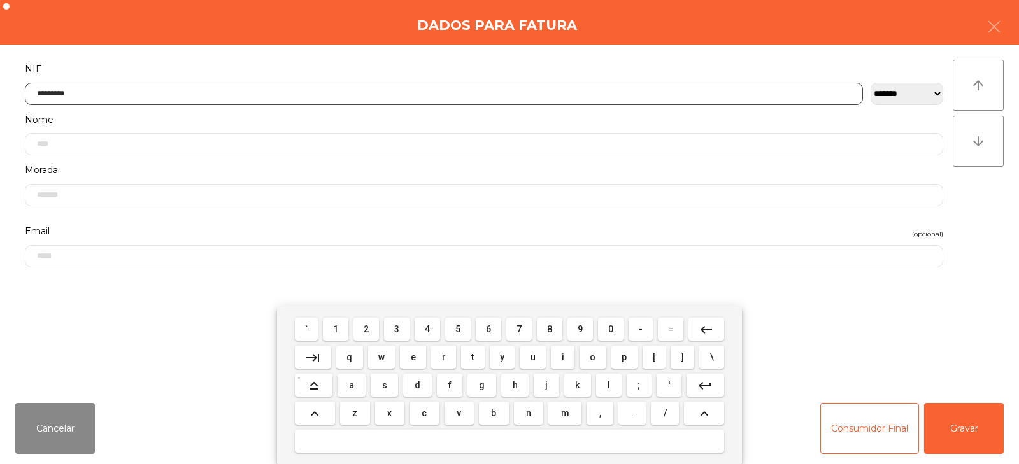
type input "*********"
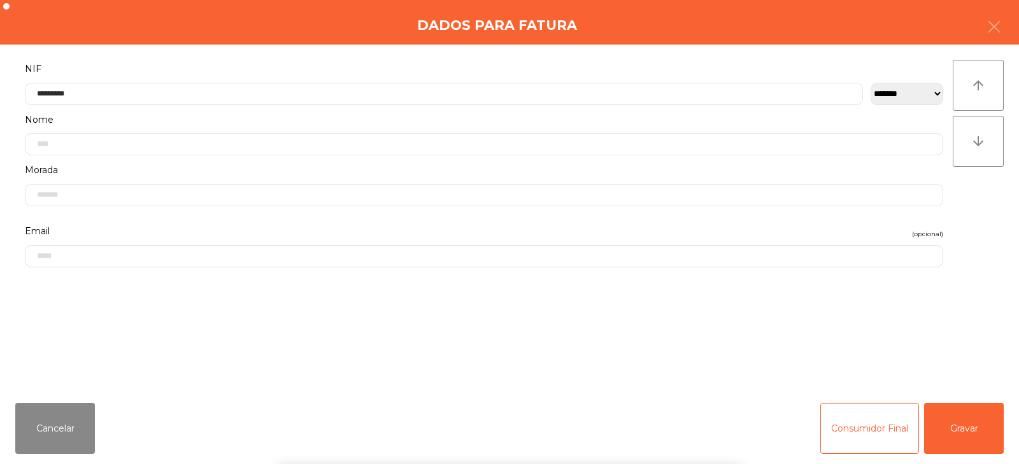
click at [969, 419] on div "` 1 2 3 4 5 6 7 8 9 0 - = keyboard_backspace keyboard_tab q w e r t y u i o p […" at bounding box center [509, 385] width 1019 height 158
click at [966, 437] on button "Gravar" at bounding box center [964, 428] width 80 height 51
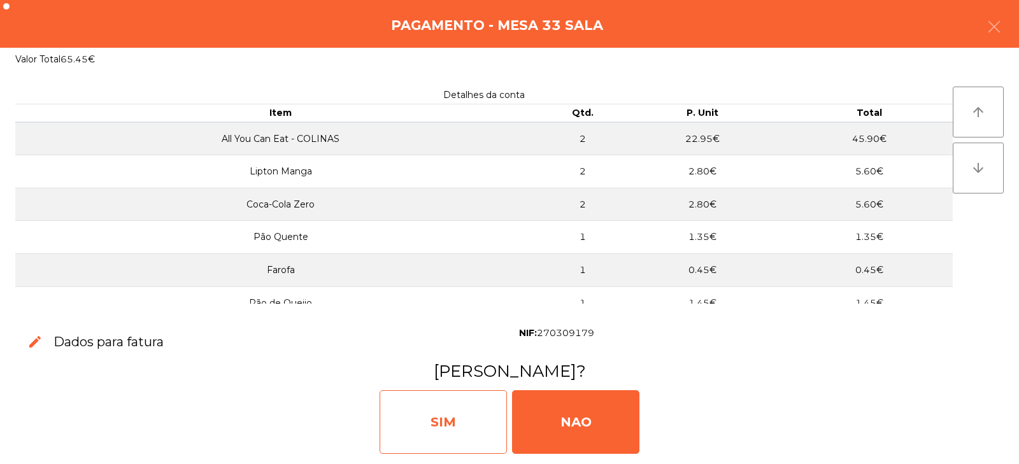
click at [448, 441] on div "SIM" at bounding box center [442, 422] width 127 height 64
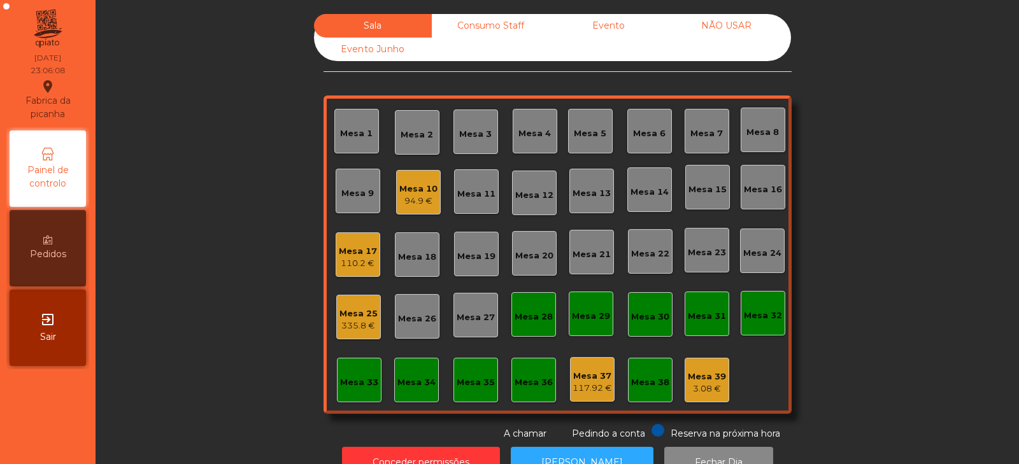
click at [339, 258] on div "110.2 €" at bounding box center [358, 263] width 38 height 13
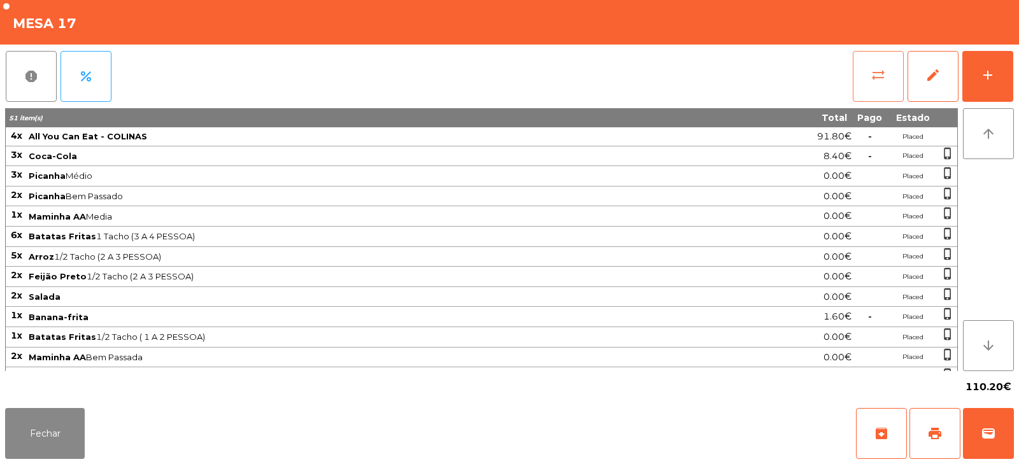
click at [880, 77] on span "sync_alt" at bounding box center [877, 74] width 15 height 15
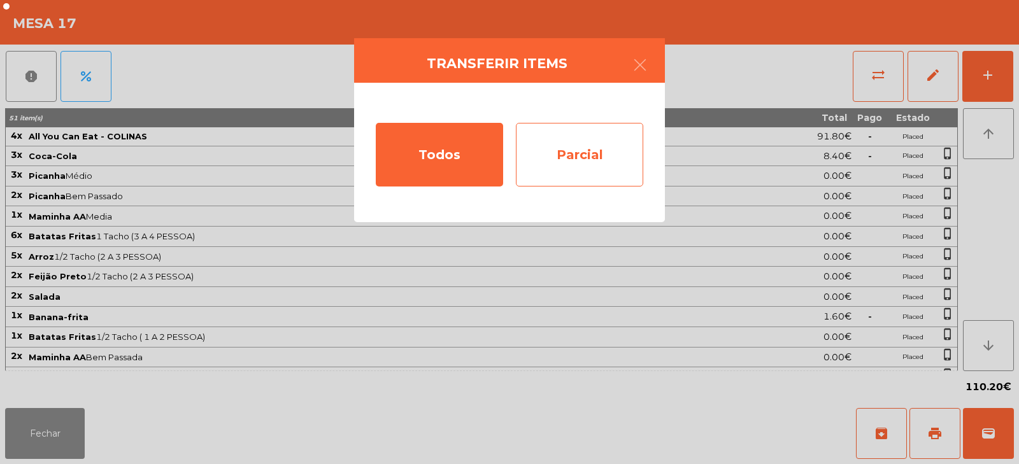
click at [583, 160] on div "Parcial" at bounding box center [579, 155] width 127 height 64
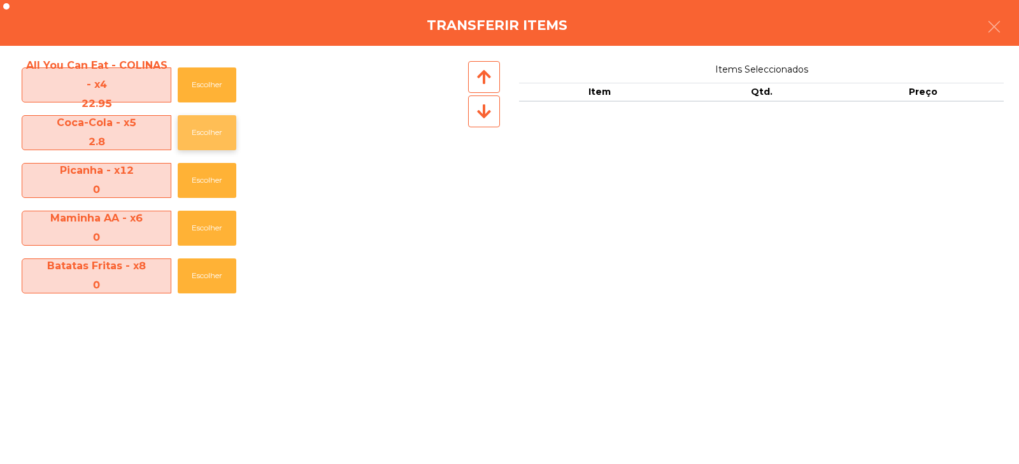
click at [206, 132] on button "Escolher" at bounding box center [207, 132] width 59 height 35
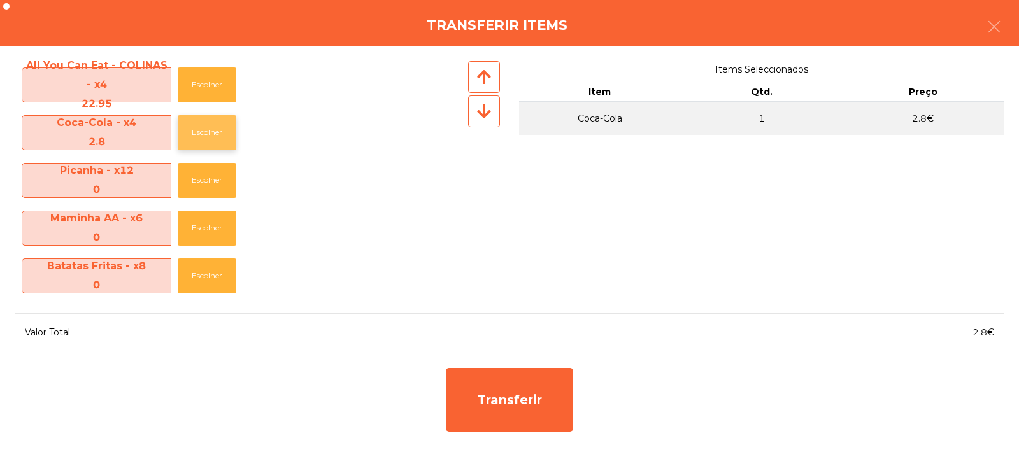
click at [206, 130] on button "Escolher" at bounding box center [207, 132] width 59 height 35
click at [210, 87] on button "Escolher" at bounding box center [207, 84] width 59 height 35
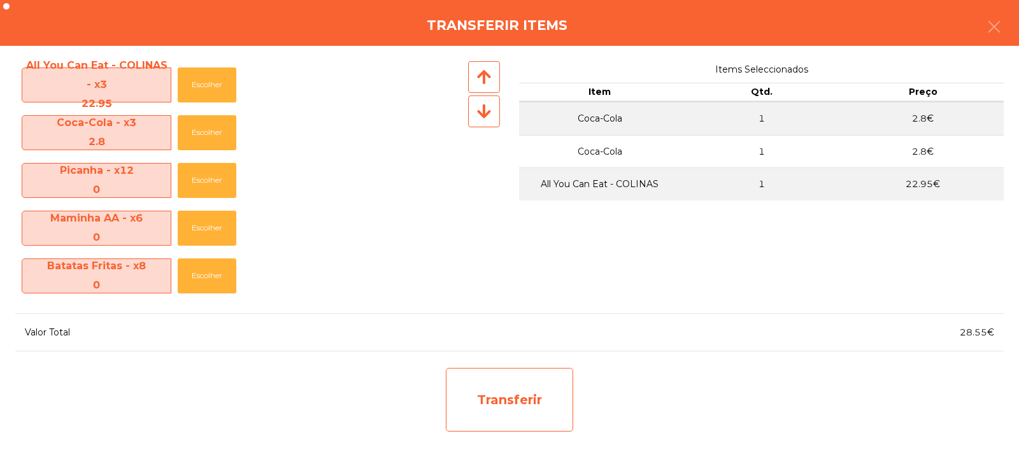
click at [523, 401] on div "Transferir" at bounding box center [509, 400] width 127 height 64
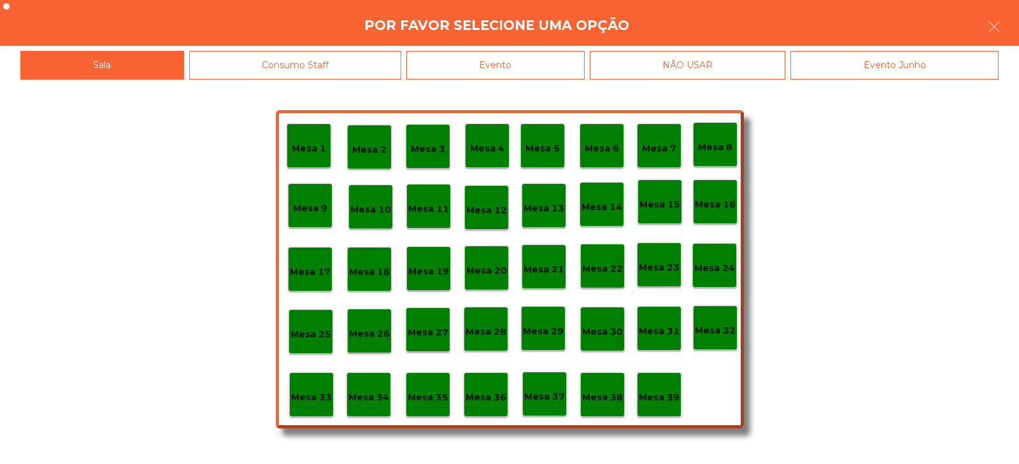
click at [316, 394] on p "Mesa 33" at bounding box center [311, 397] width 41 height 15
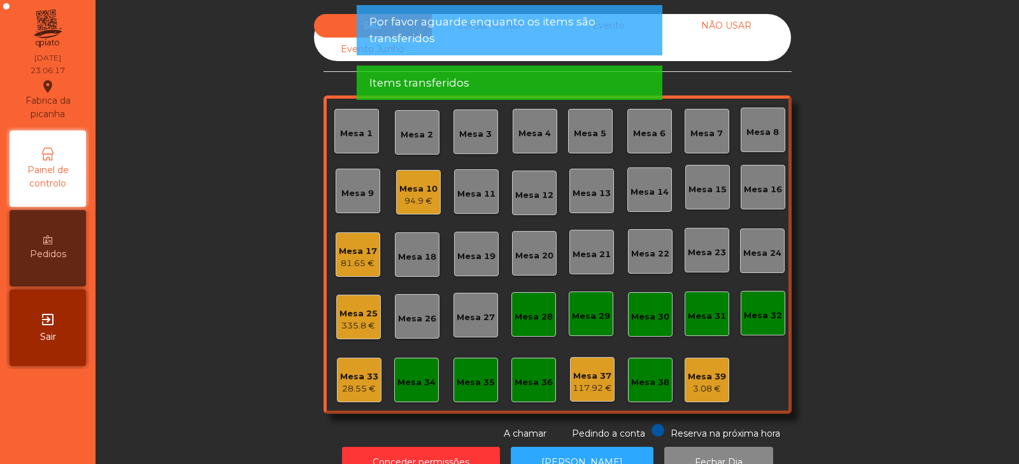
click at [910, 224] on div "Sala Consumo Staff Evento NÃO USAR Evento Junho Mesa 1 Mesa 2 Mesa 3 Mesa 4 Mes…" at bounding box center [557, 227] width 889 height 427
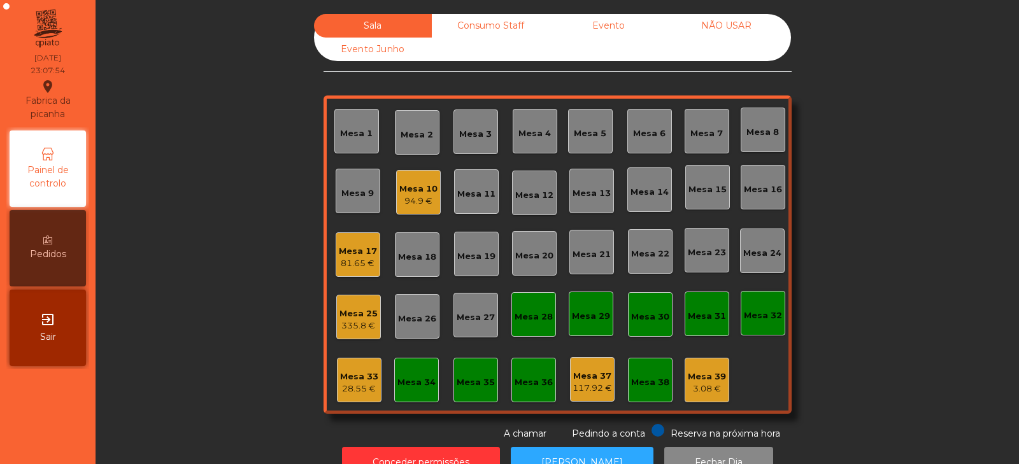
click at [358, 386] on div "28.55 €" at bounding box center [359, 389] width 38 height 13
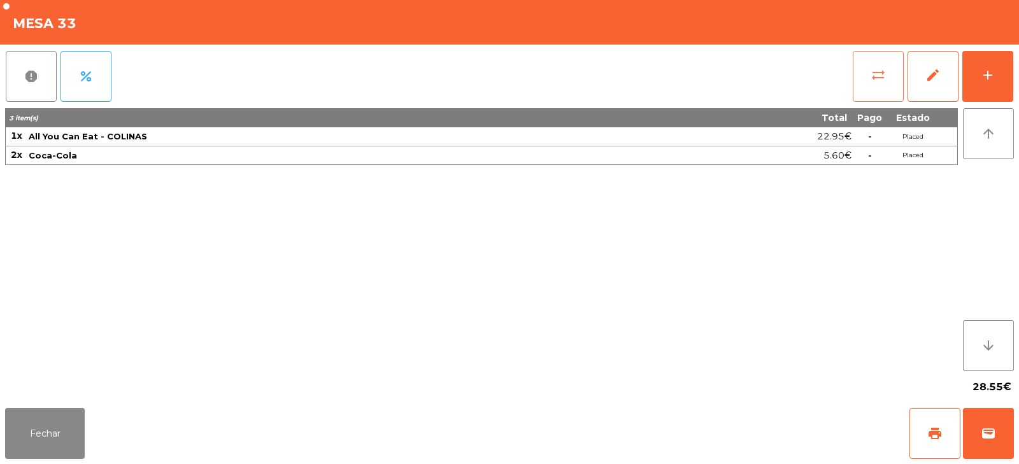
click at [875, 83] on button "sync_alt" at bounding box center [877, 76] width 51 height 51
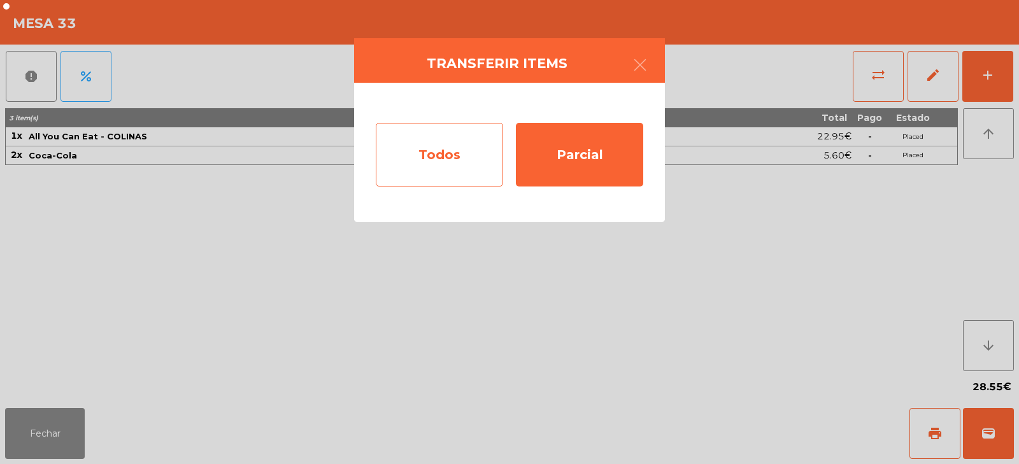
click at [427, 155] on div "Todos" at bounding box center [439, 155] width 127 height 64
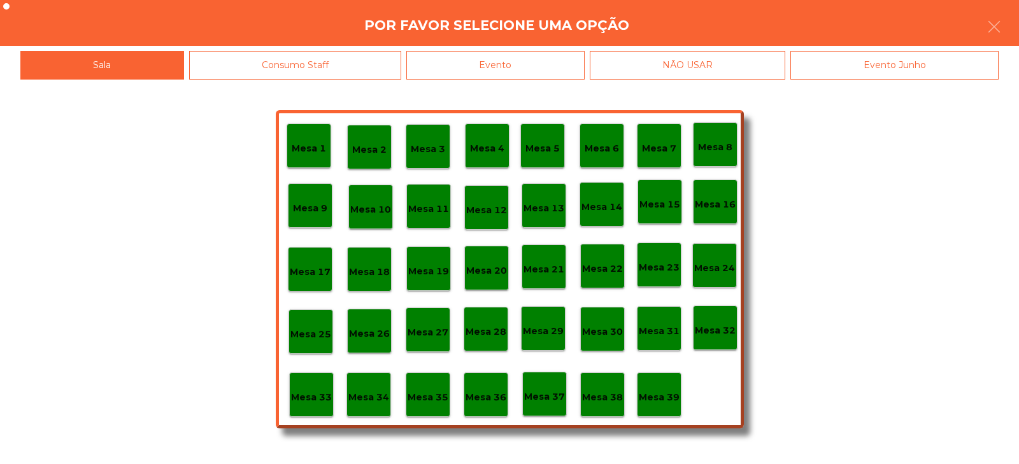
click at [537, 69] on div "Evento" at bounding box center [495, 65] width 178 height 29
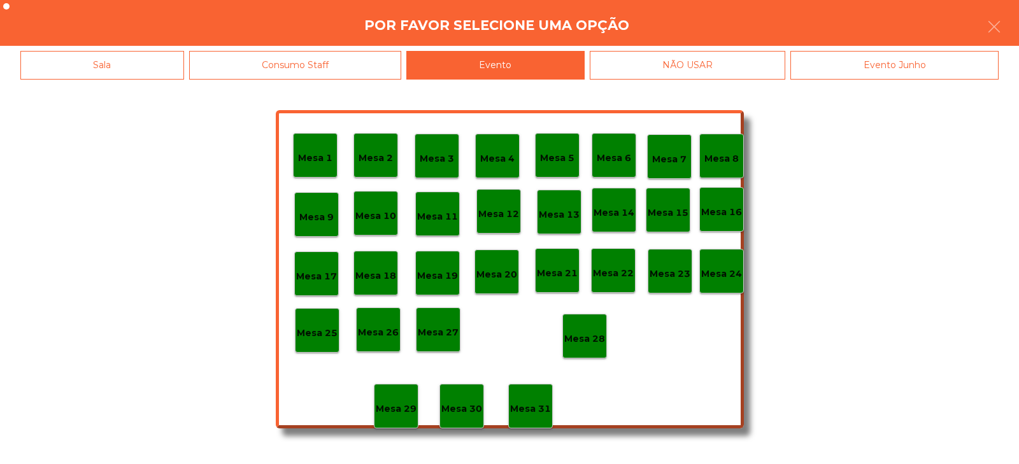
click at [602, 336] on p "Mesa 28" at bounding box center [584, 339] width 41 height 15
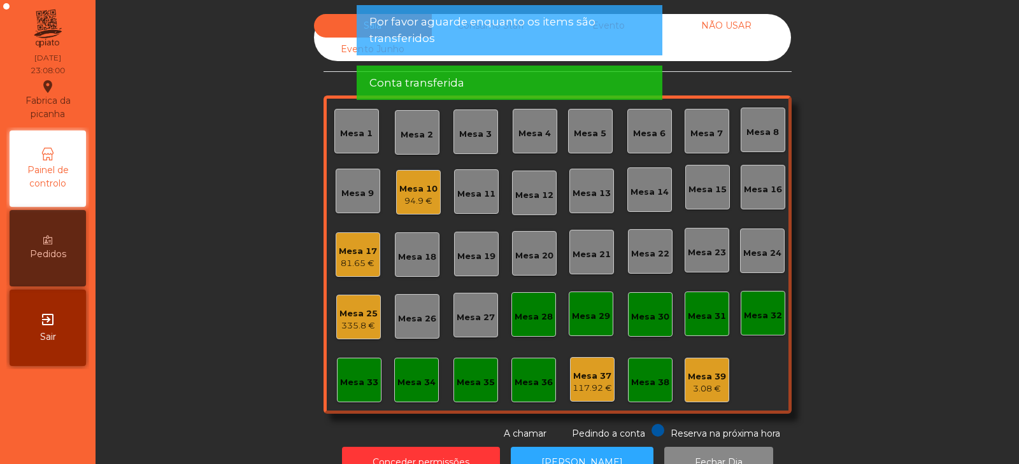
click at [889, 209] on div "Sala Consumo Staff Evento NÃO USAR Evento Junho Mesa 1 Mesa 2 Mesa 3 Mesa 4 Mes…" at bounding box center [557, 227] width 889 height 427
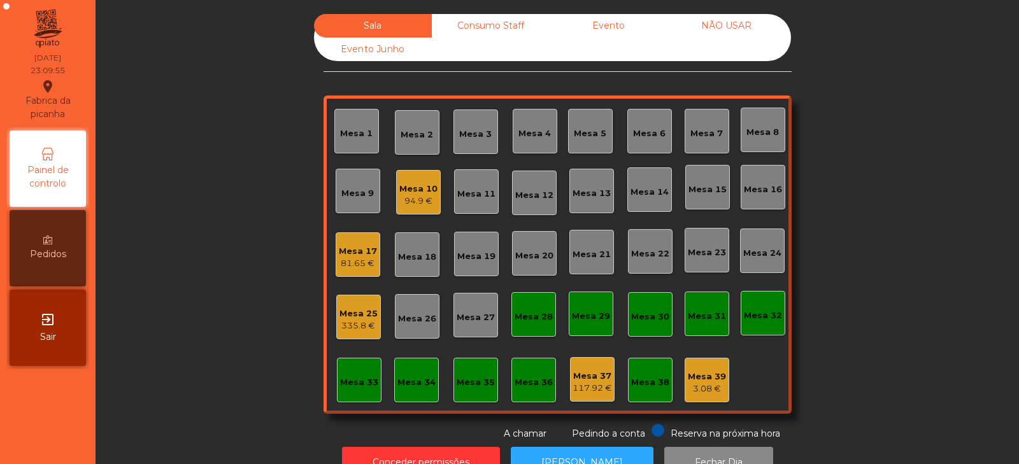
click at [369, 255] on div "Mesa 17" at bounding box center [358, 251] width 38 height 13
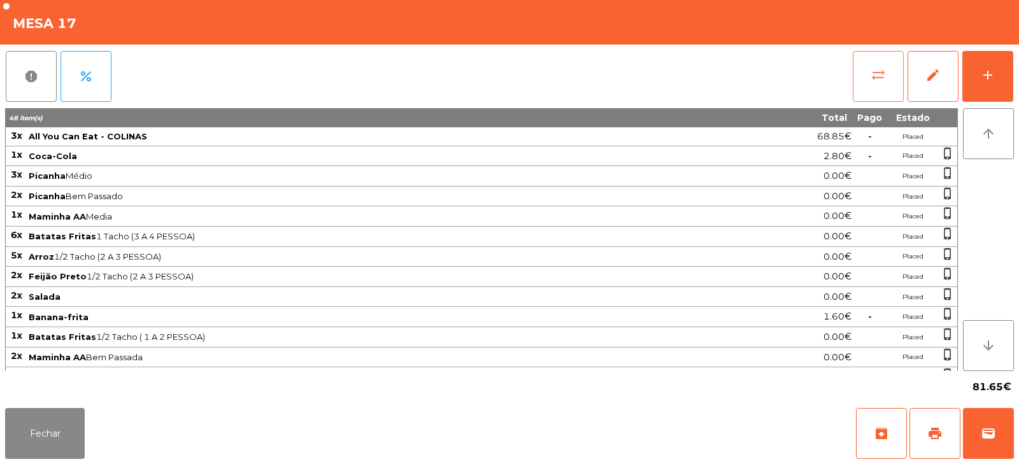
click at [874, 88] on button "sync_alt" at bounding box center [877, 76] width 51 height 51
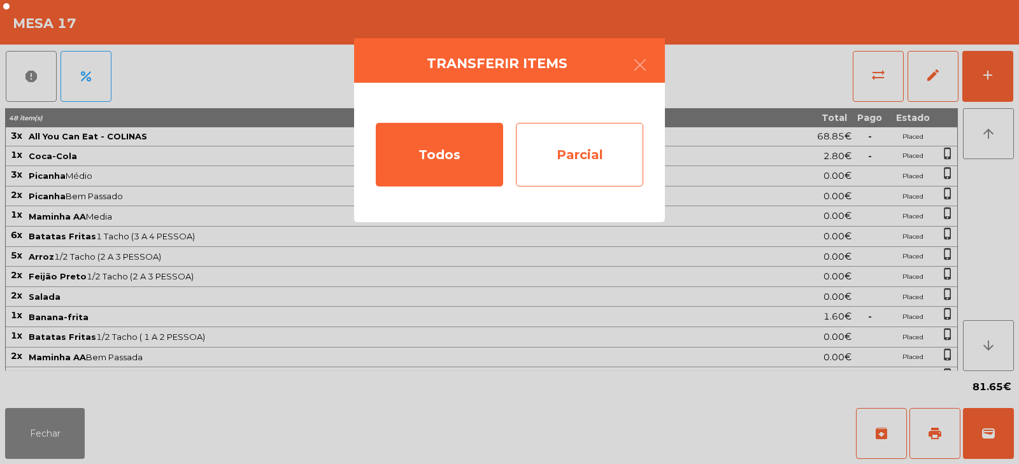
click at [604, 145] on div "Parcial" at bounding box center [579, 155] width 127 height 64
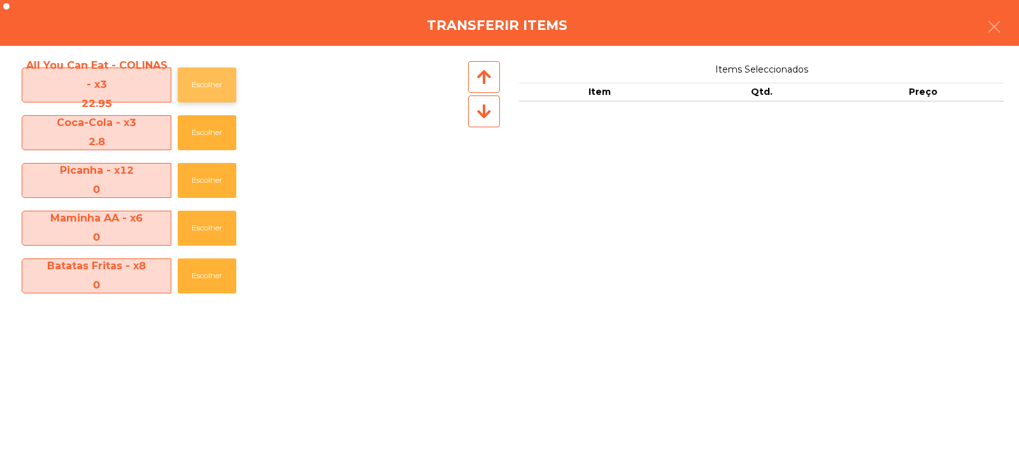
click at [210, 87] on button "Escolher" at bounding box center [207, 84] width 59 height 35
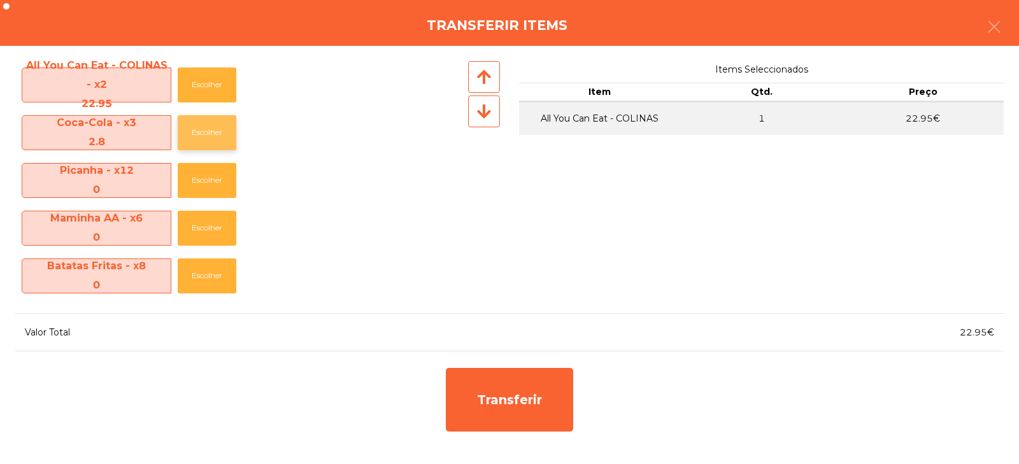
click at [210, 128] on button "Escolher" at bounding box center [207, 132] width 59 height 35
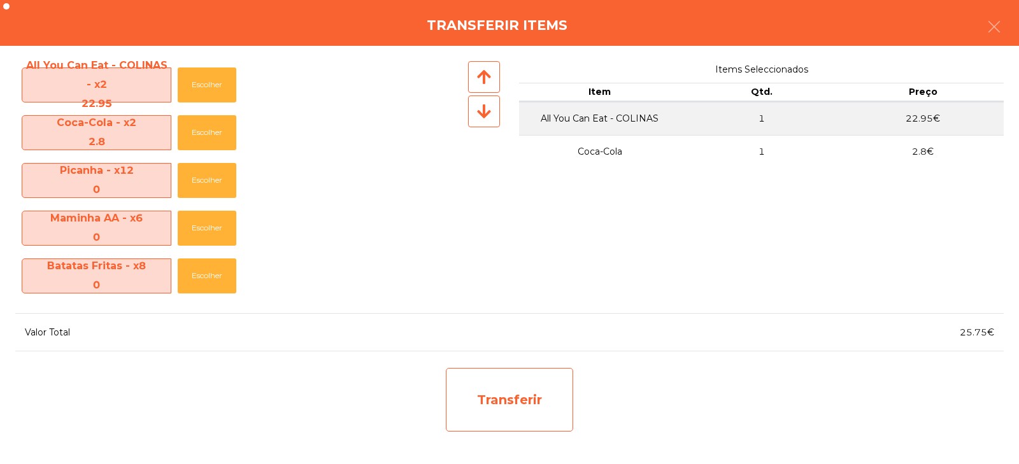
click at [507, 405] on div "Transferir" at bounding box center [509, 400] width 127 height 64
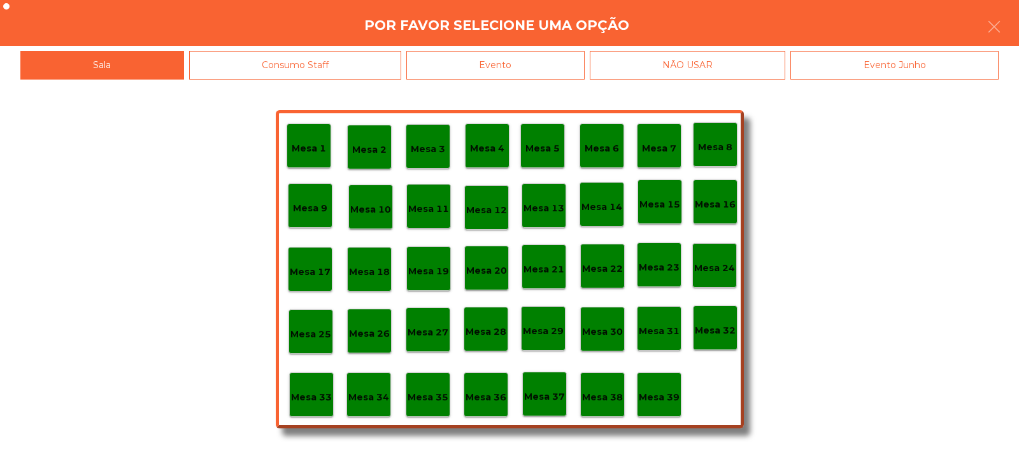
click at [309, 401] on p "Mesa 33" at bounding box center [311, 397] width 41 height 15
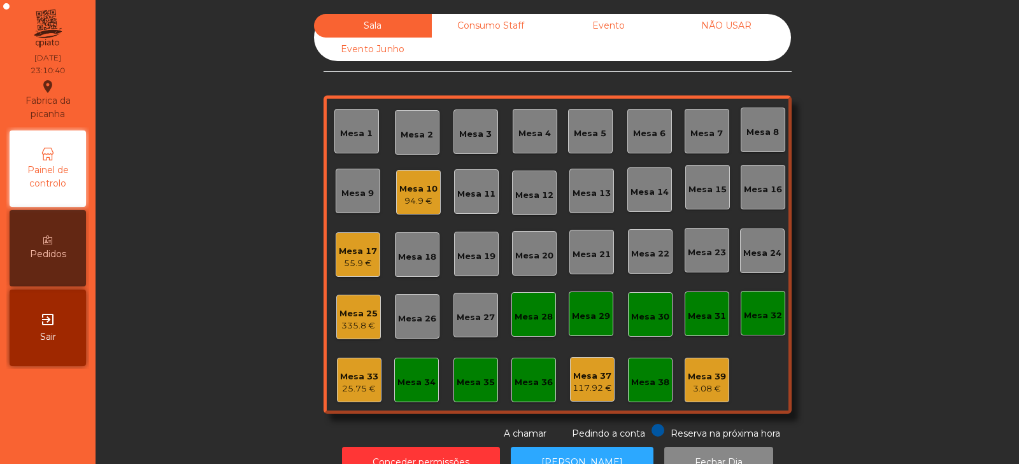
click at [352, 260] on div "55.9 €" at bounding box center [358, 263] width 38 height 13
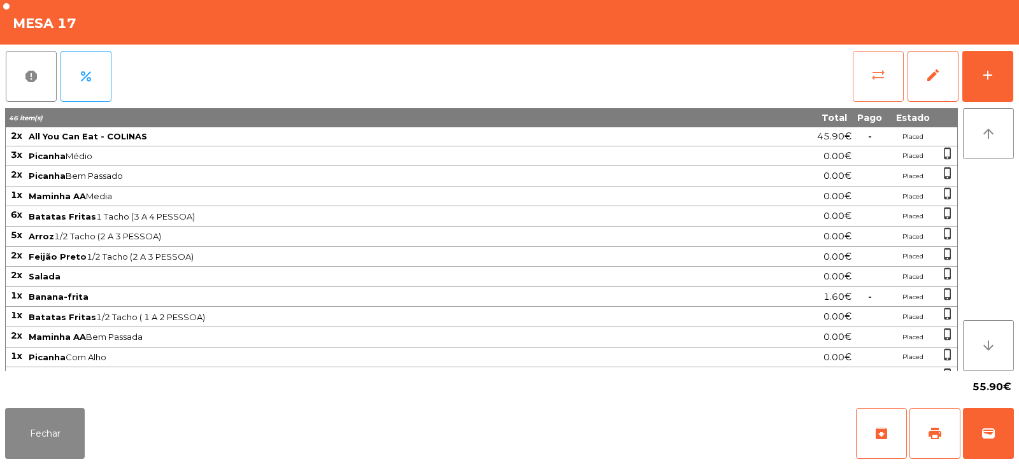
click at [875, 76] on span "sync_alt" at bounding box center [877, 74] width 15 height 15
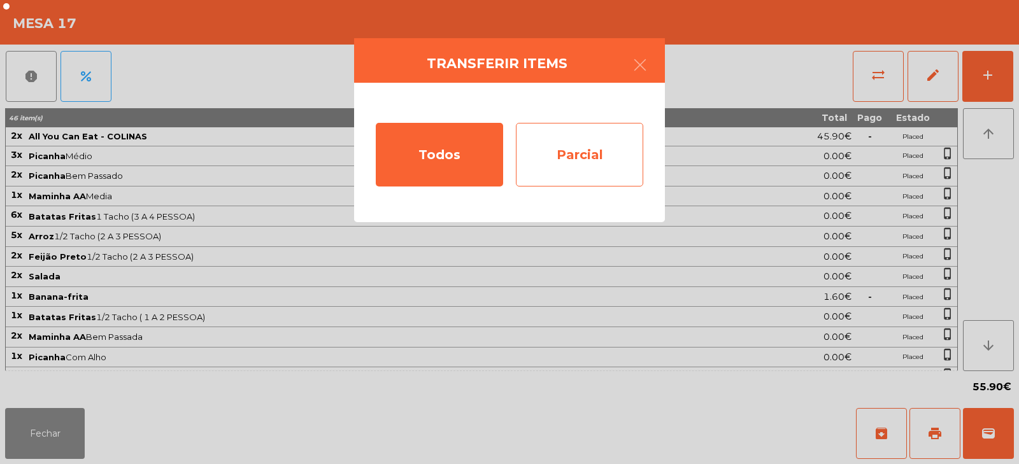
click at [580, 168] on div "Parcial" at bounding box center [579, 155] width 127 height 64
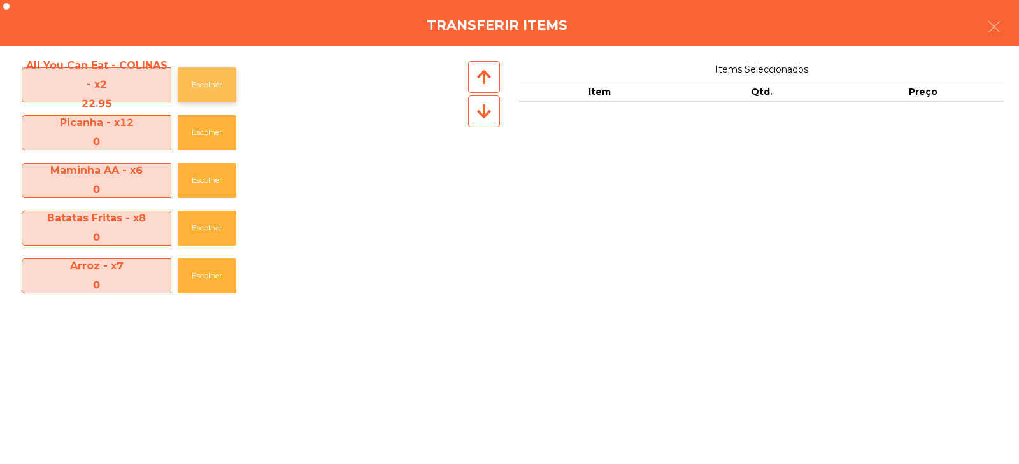
click at [211, 86] on button "Escolher" at bounding box center [207, 84] width 59 height 35
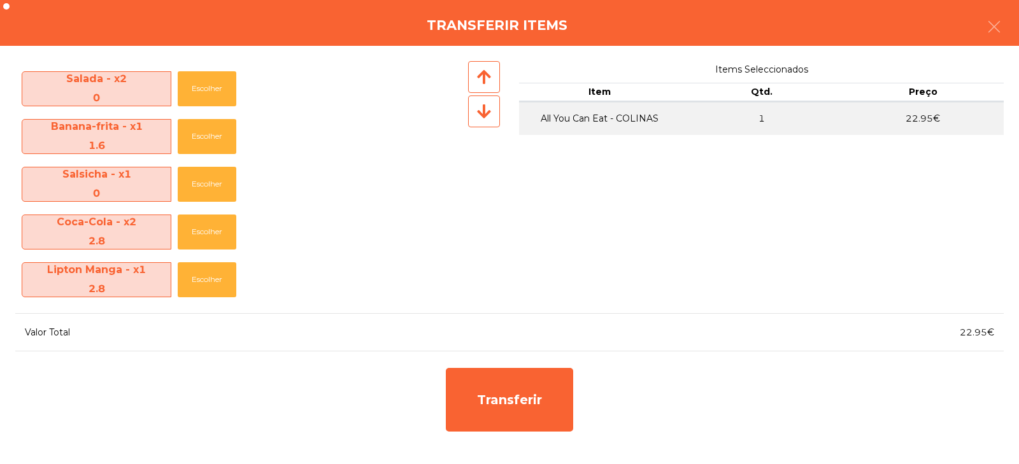
scroll to position [283, 0]
click at [199, 276] on button "Escolher" at bounding box center [207, 279] width 59 height 35
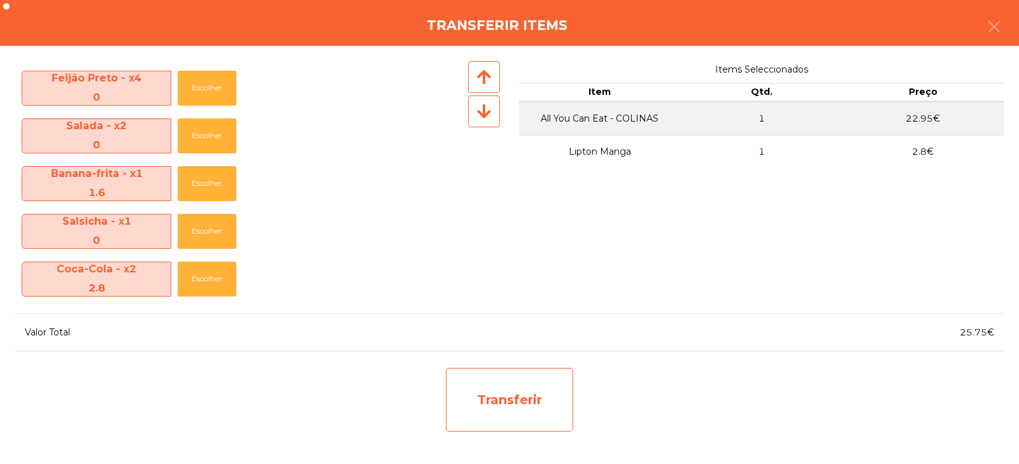
click at [494, 400] on div "Transferir" at bounding box center [509, 400] width 127 height 64
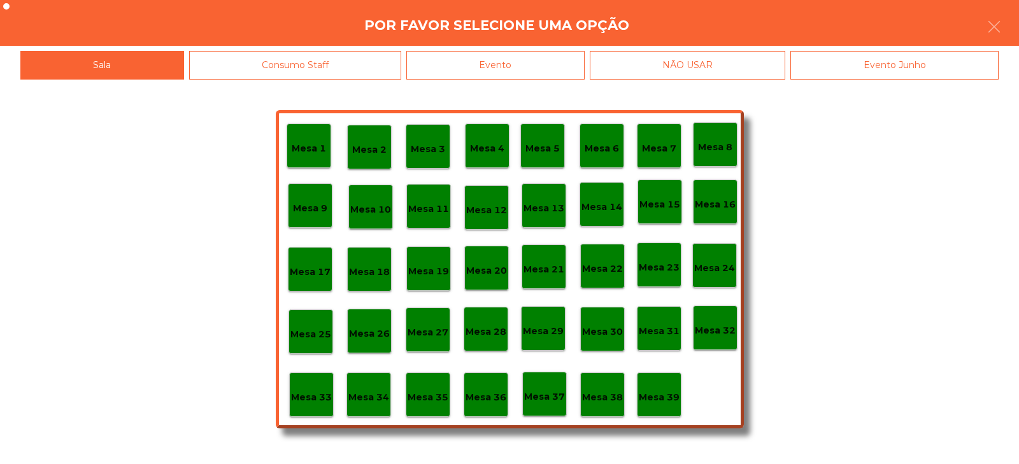
click at [382, 387] on div "Mesa 34" at bounding box center [368, 395] width 41 height 20
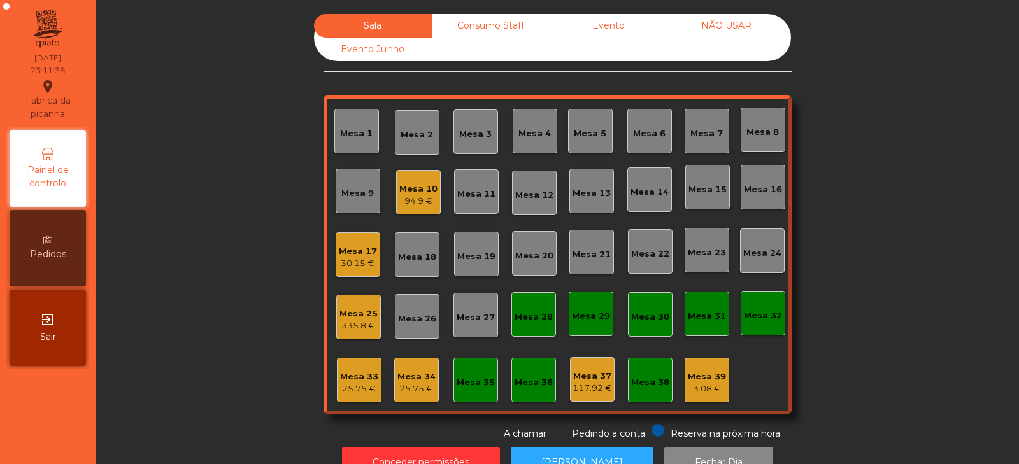
click at [407, 385] on div "25.75 €" at bounding box center [416, 389] width 38 height 13
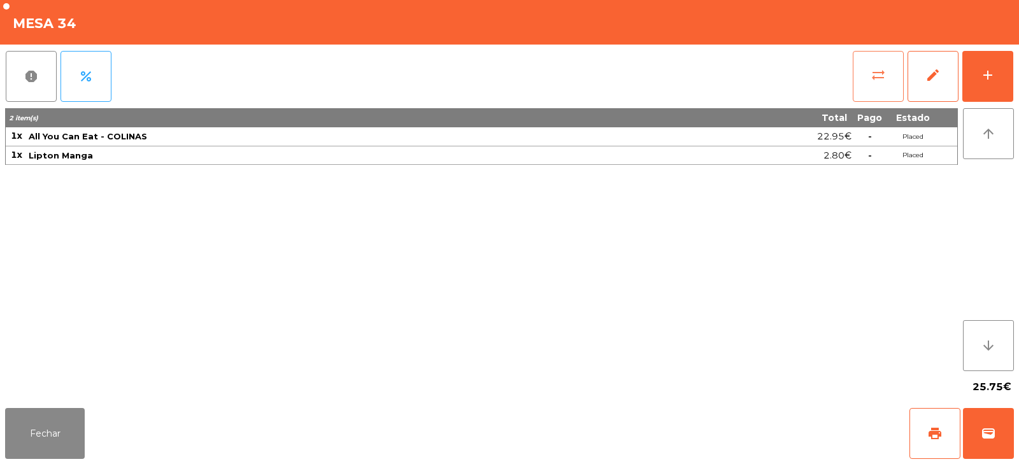
click at [866, 74] on button "sync_alt" at bounding box center [877, 76] width 51 height 51
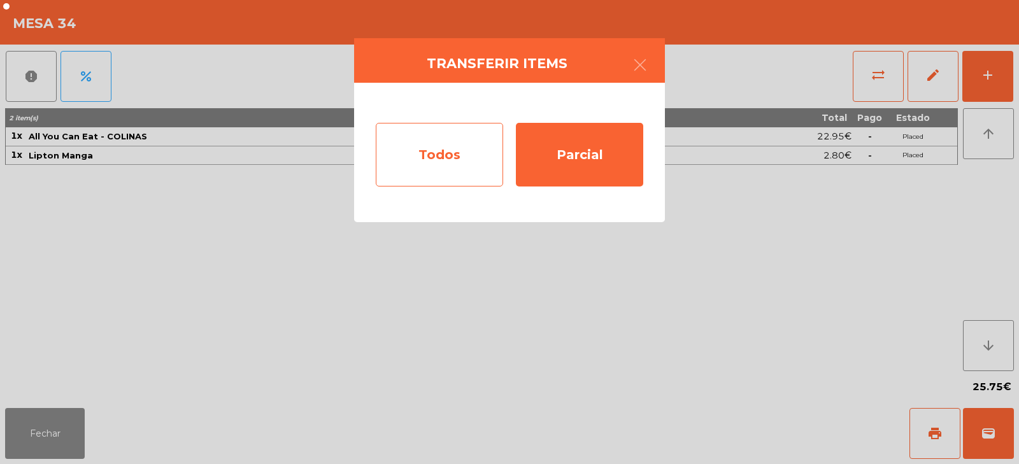
click at [442, 159] on div "Todos" at bounding box center [439, 155] width 127 height 64
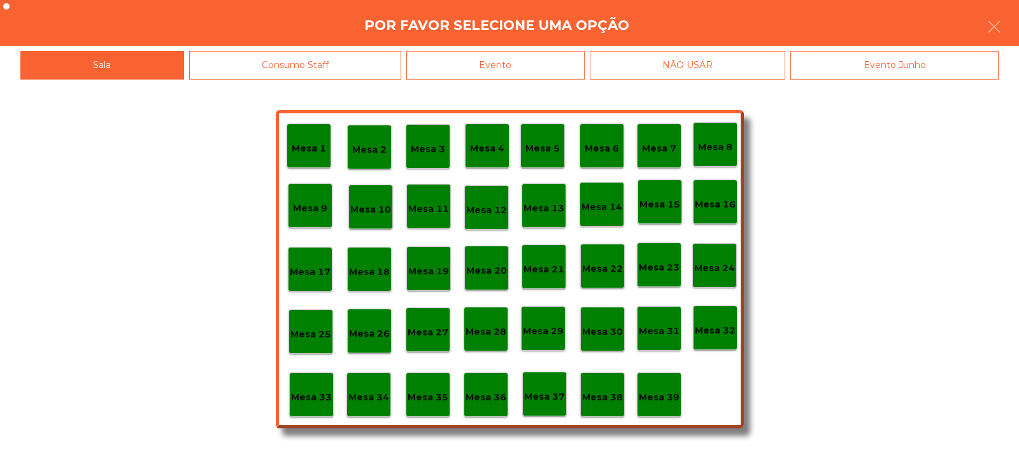
click at [525, 59] on div "Evento" at bounding box center [495, 65] width 178 height 29
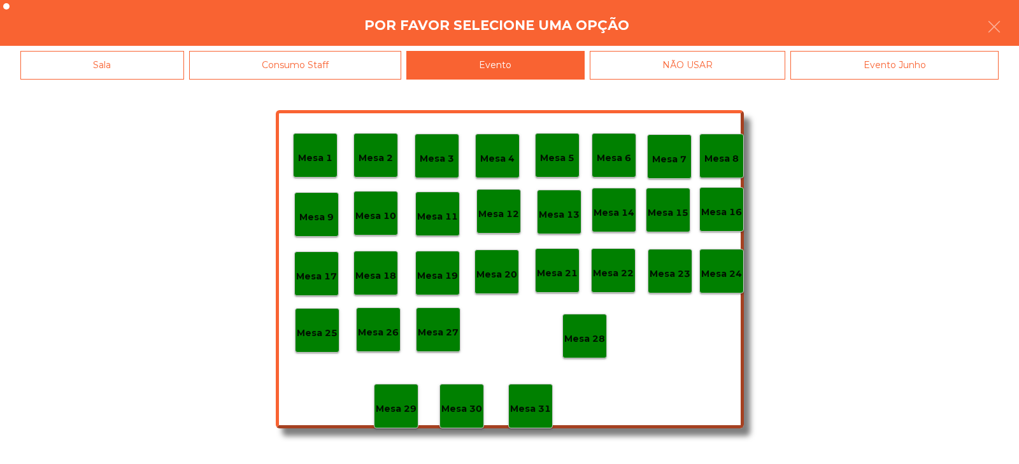
click at [583, 350] on div "Mesa 28" at bounding box center [584, 336] width 45 height 45
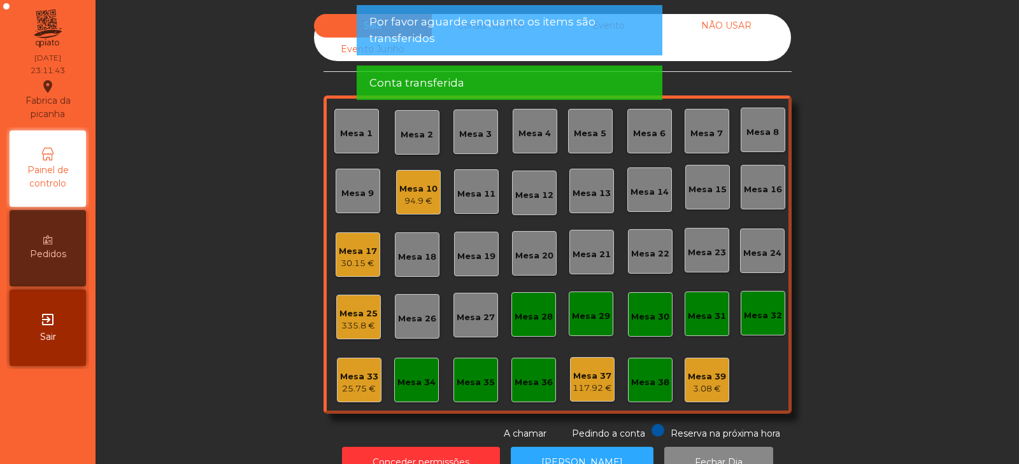
click at [345, 378] on div "Mesa 33" at bounding box center [359, 377] width 38 height 13
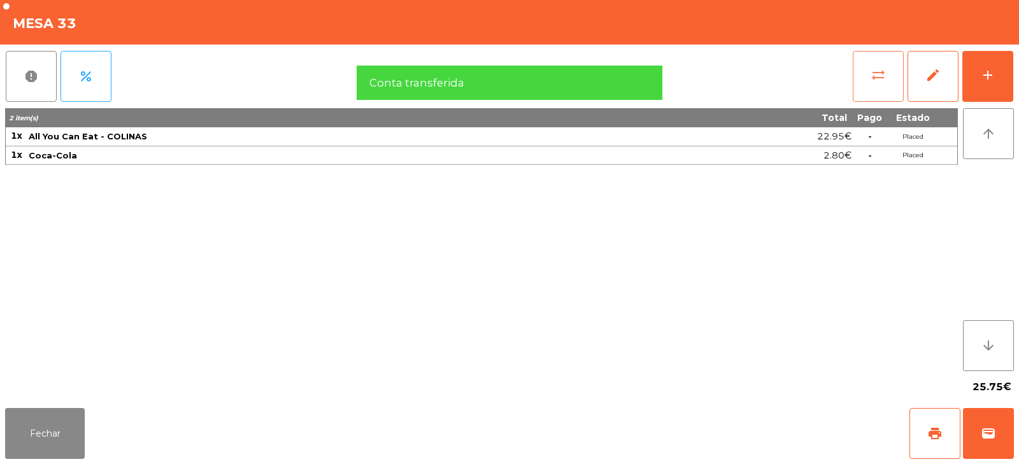
click at [879, 79] on span "sync_alt" at bounding box center [877, 74] width 15 height 15
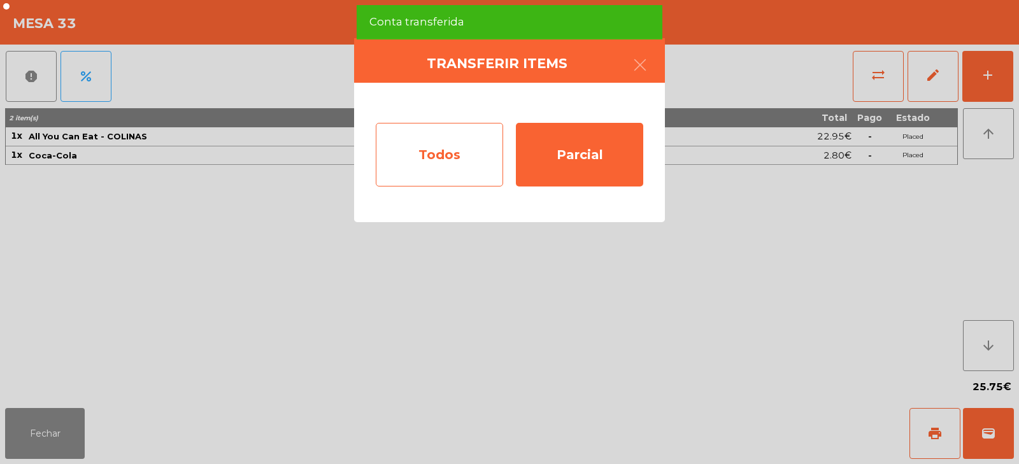
click at [447, 156] on div "Todos" at bounding box center [439, 155] width 127 height 64
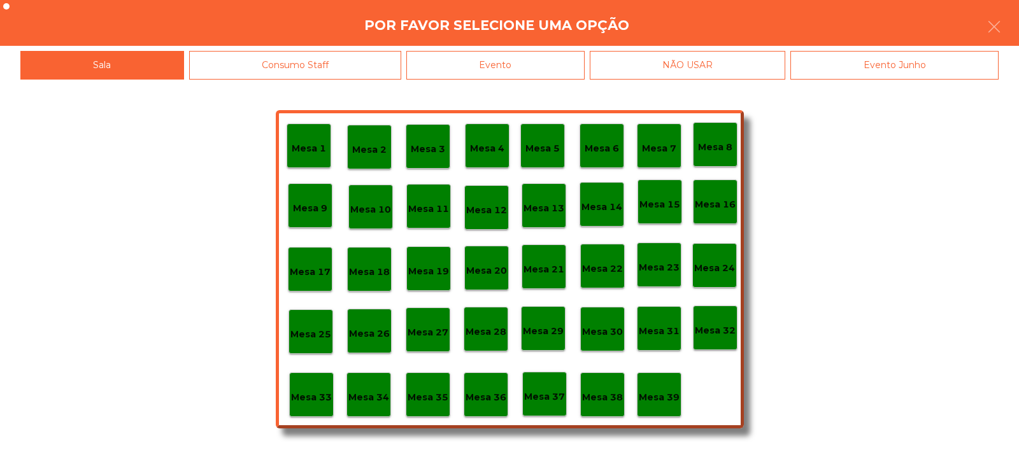
click at [520, 66] on div "Evento" at bounding box center [495, 65] width 178 height 29
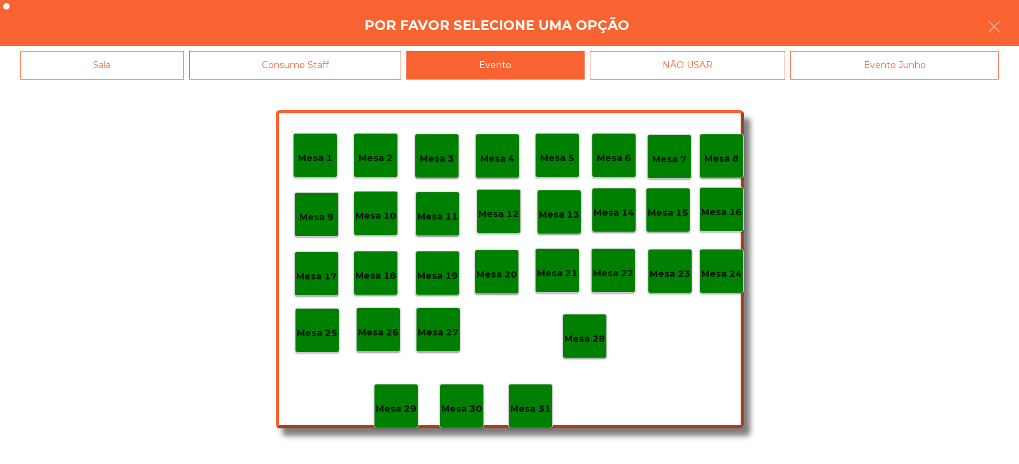
click at [535, 402] on p "Mesa 31" at bounding box center [530, 409] width 41 height 15
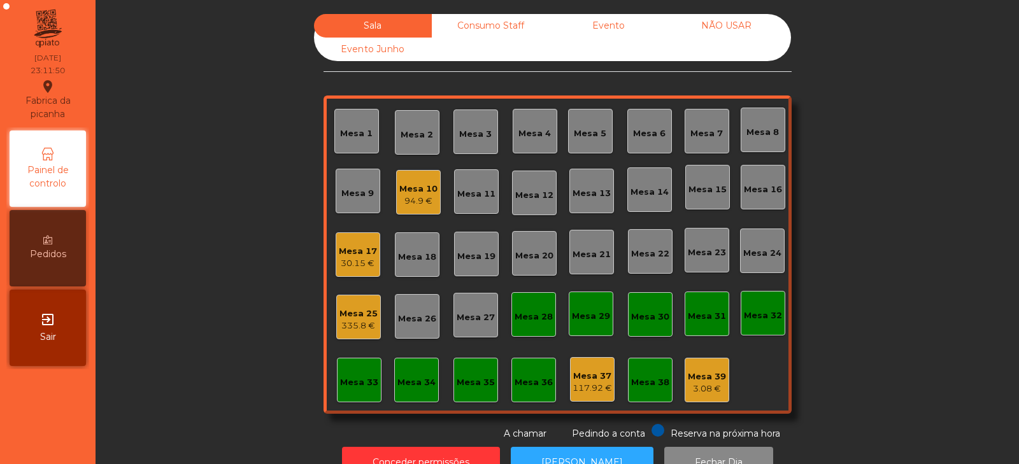
click at [356, 252] on div "Mesa 17" at bounding box center [358, 251] width 38 height 13
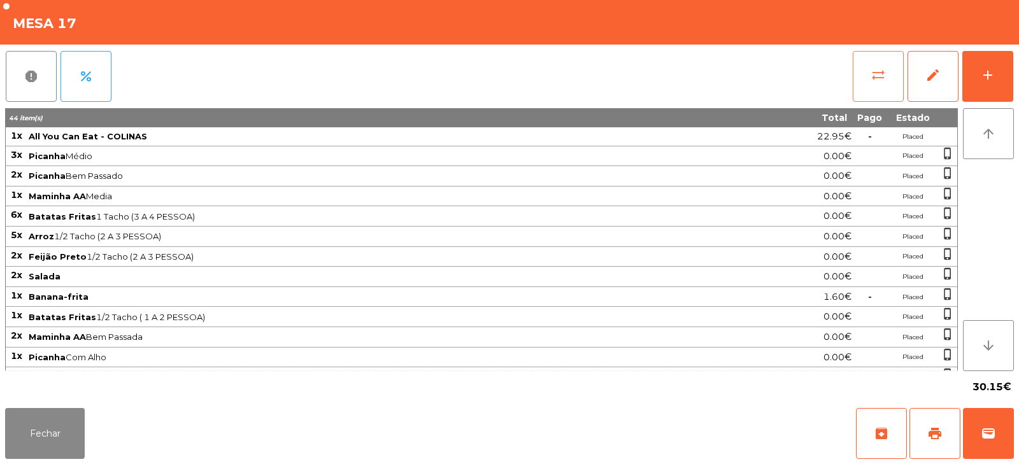
click at [868, 76] on button "sync_alt" at bounding box center [877, 76] width 51 height 51
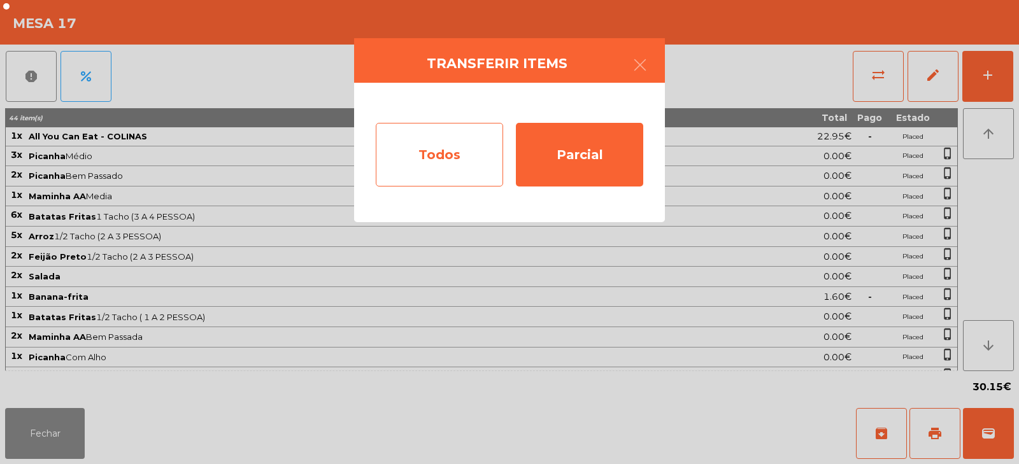
click at [462, 144] on div "Todos" at bounding box center [439, 155] width 127 height 64
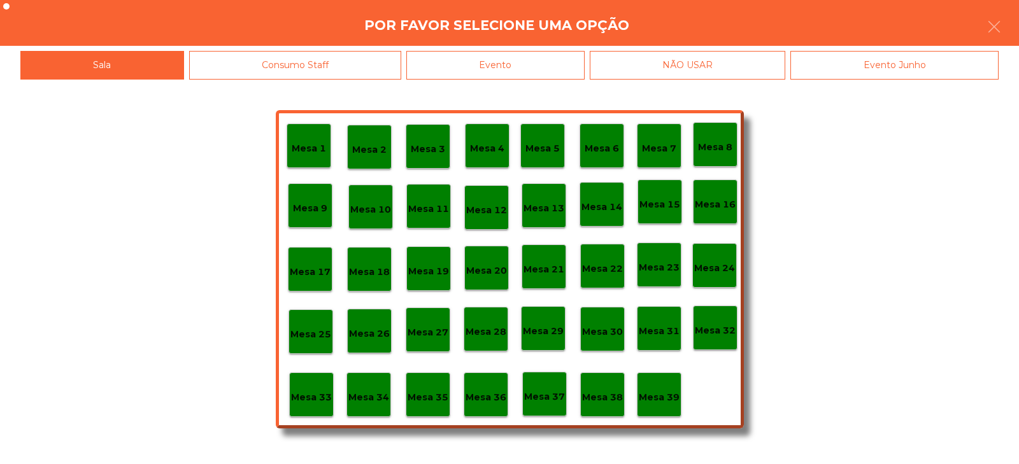
click at [547, 67] on div "Evento" at bounding box center [495, 65] width 178 height 29
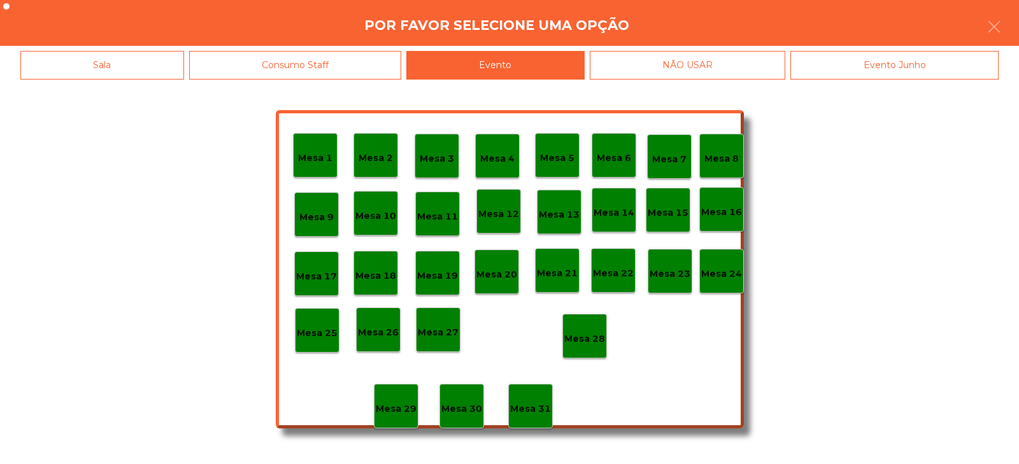
click at [581, 337] on p "Mesa 28" at bounding box center [584, 339] width 41 height 15
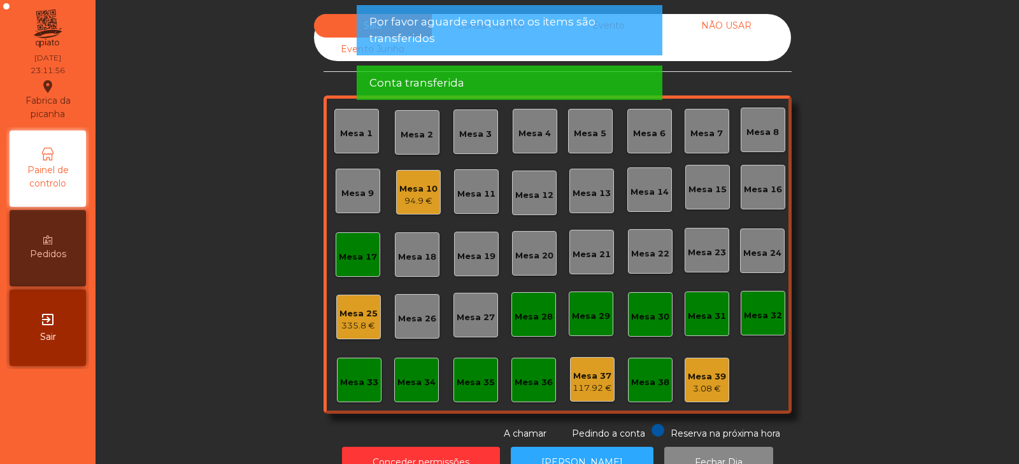
click at [858, 125] on div "Sala Consumo Staff Evento NÃO USAR Evento Junho Mesa 1 Mesa 2 Mesa 3 Mesa 4 Mes…" at bounding box center [557, 227] width 889 height 427
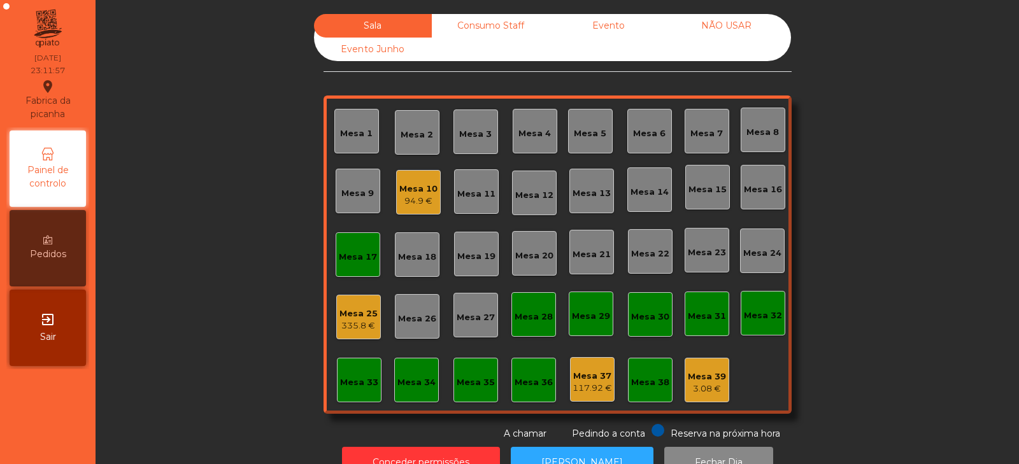
click at [606, 25] on div "Evento" at bounding box center [608, 26] width 118 height 24
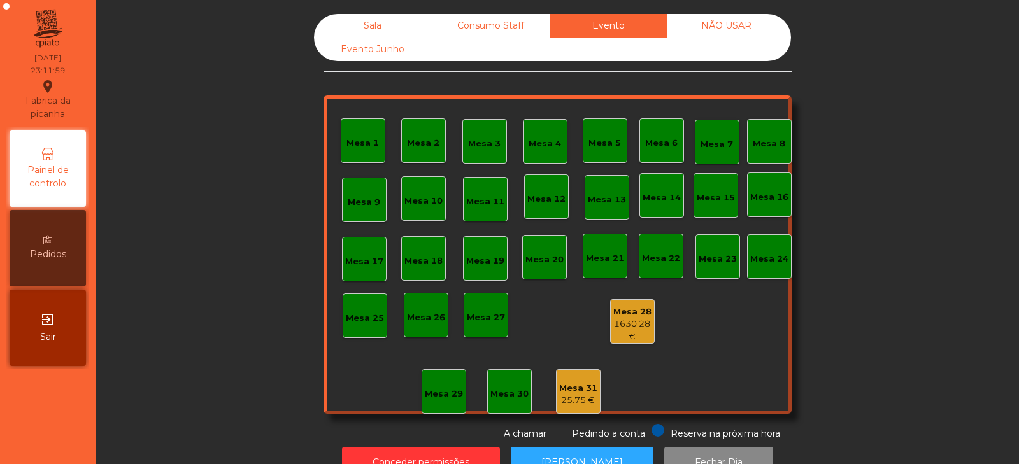
click at [562, 394] on div "25.75 €" at bounding box center [578, 400] width 38 height 13
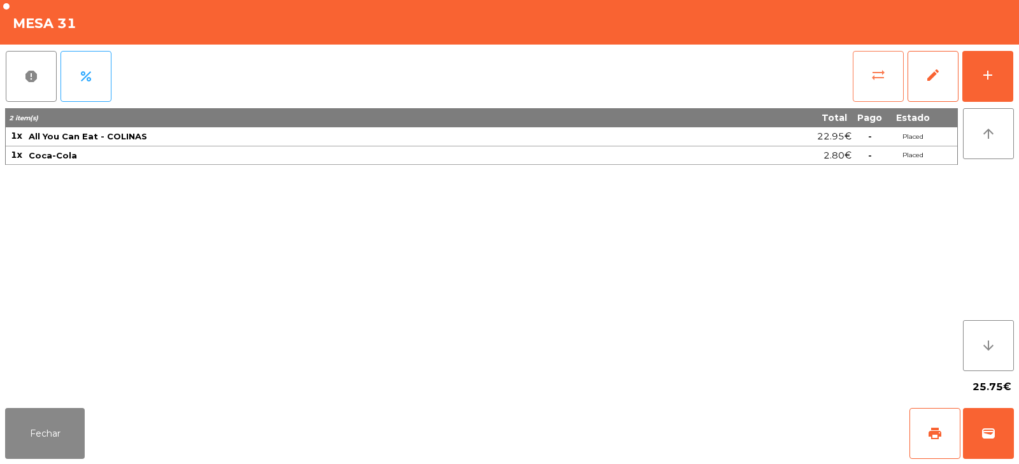
click at [884, 74] on span "sync_alt" at bounding box center [877, 74] width 15 height 15
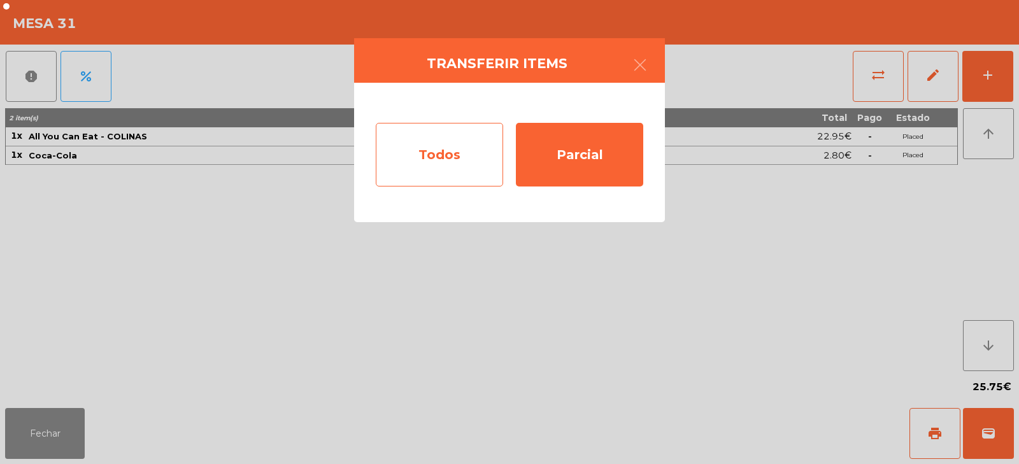
click at [455, 154] on div "Todos" at bounding box center [439, 155] width 127 height 64
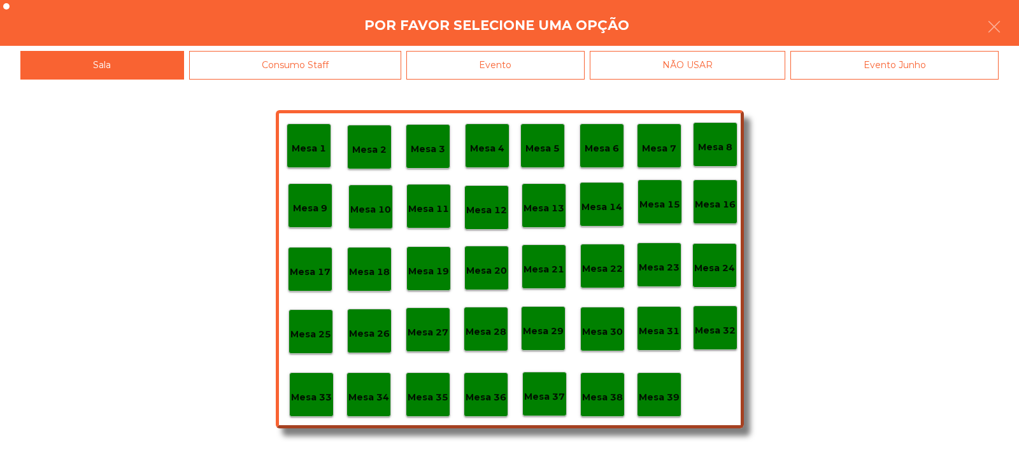
click at [518, 62] on div "Evento" at bounding box center [495, 65] width 178 height 29
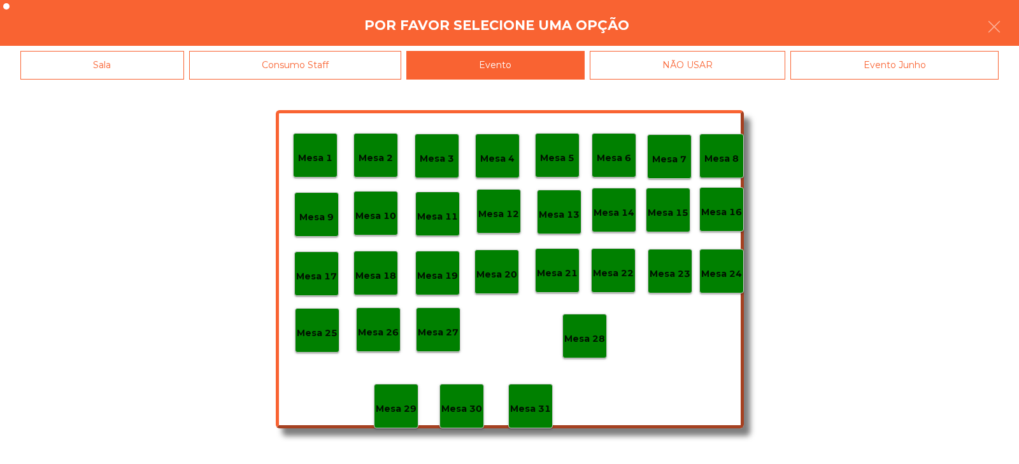
click at [583, 338] on p "Mesa 28" at bounding box center [584, 339] width 41 height 15
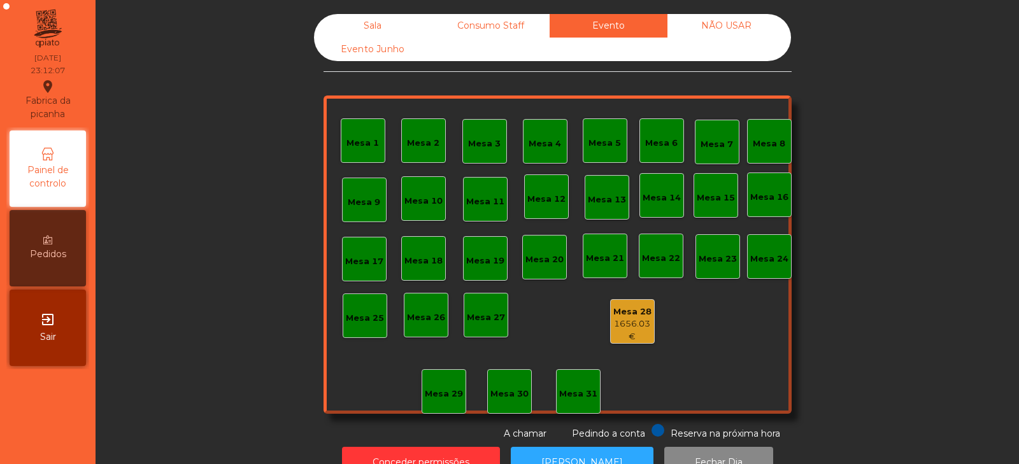
click at [361, 27] on div "Sala" at bounding box center [373, 26] width 118 height 24
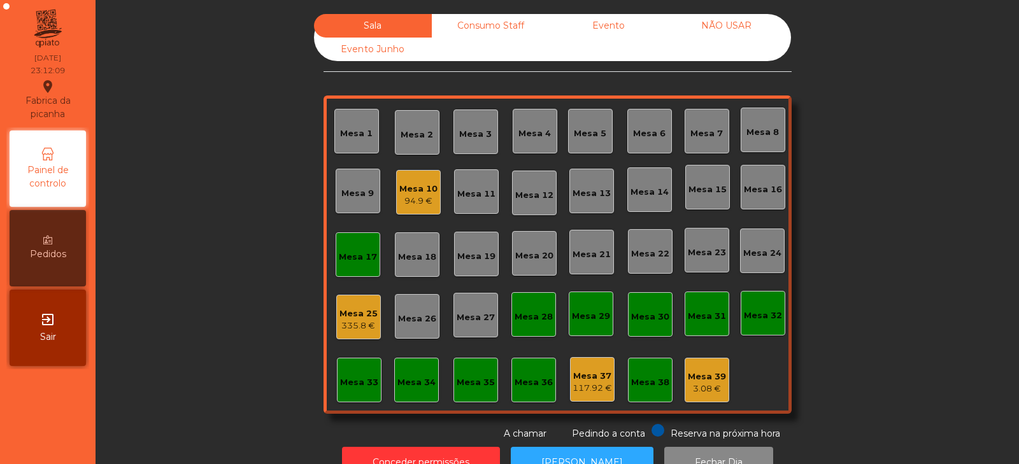
click at [342, 260] on div "Mesa 17" at bounding box center [358, 257] width 38 height 13
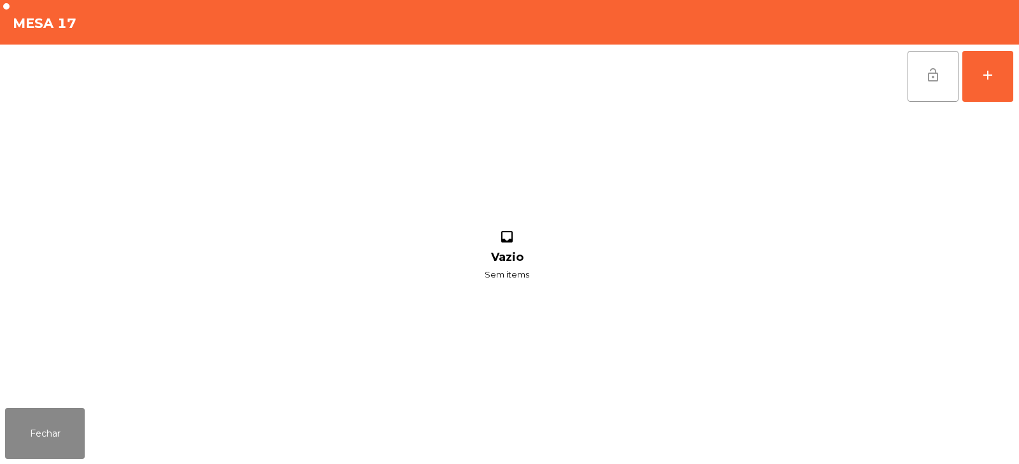
click at [919, 69] on button "lock_open" at bounding box center [932, 76] width 51 height 51
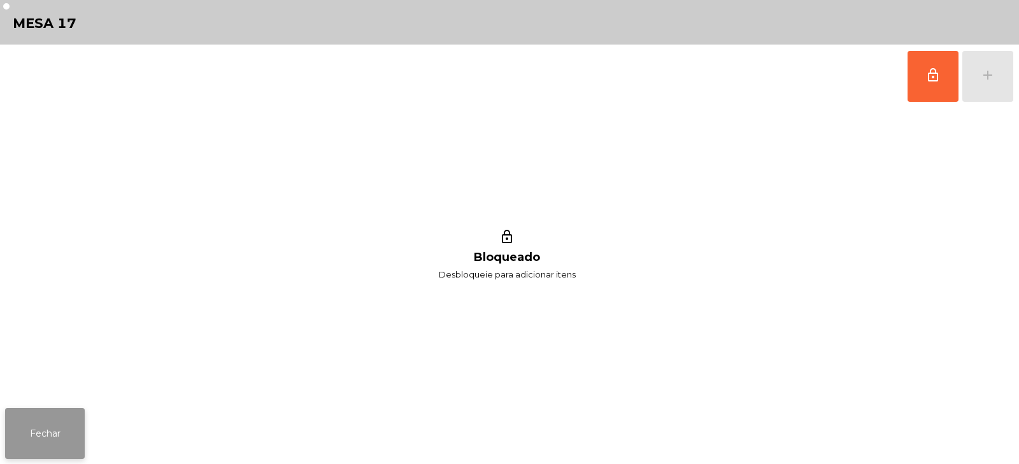
click at [50, 444] on button "Fechar" at bounding box center [45, 433] width 80 height 51
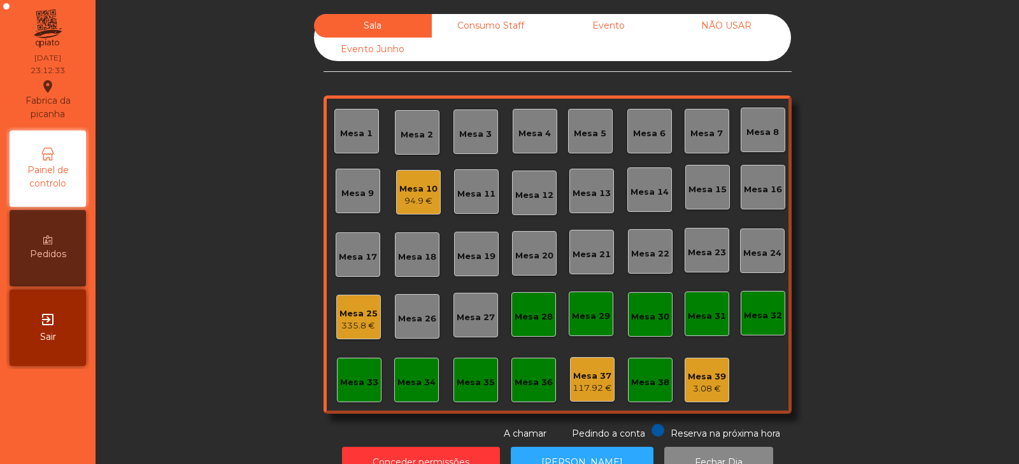
click at [199, 271] on div "Sala Consumo Staff Evento NÃO USAR Evento Junho Mesa 1 Mesa 2 Mesa 3 Mesa 4 Mes…" at bounding box center [557, 227] width 889 height 427
click at [353, 391] on div "Mesa 33" at bounding box center [359, 380] width 45 height 45
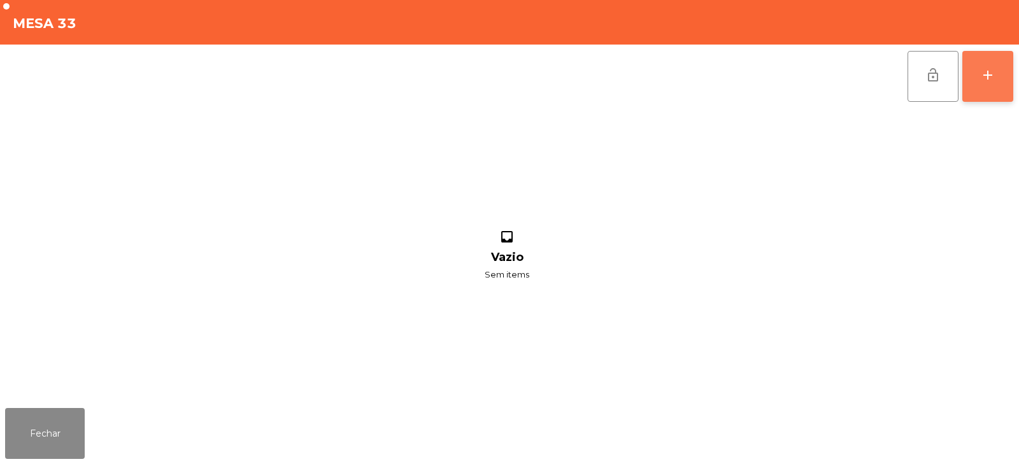
click at [996, 80] on button "add" at bounding box center [987, 76] width 51 height 51
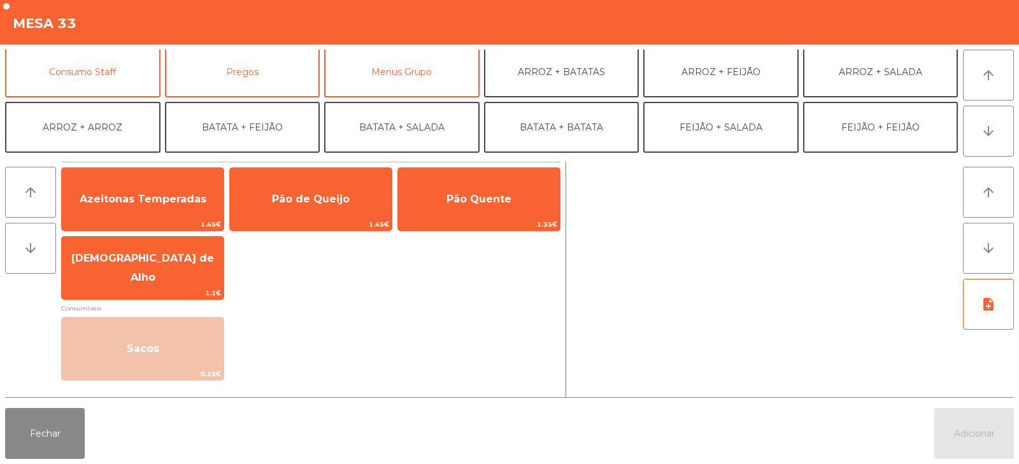
scroll to position [116, 0]
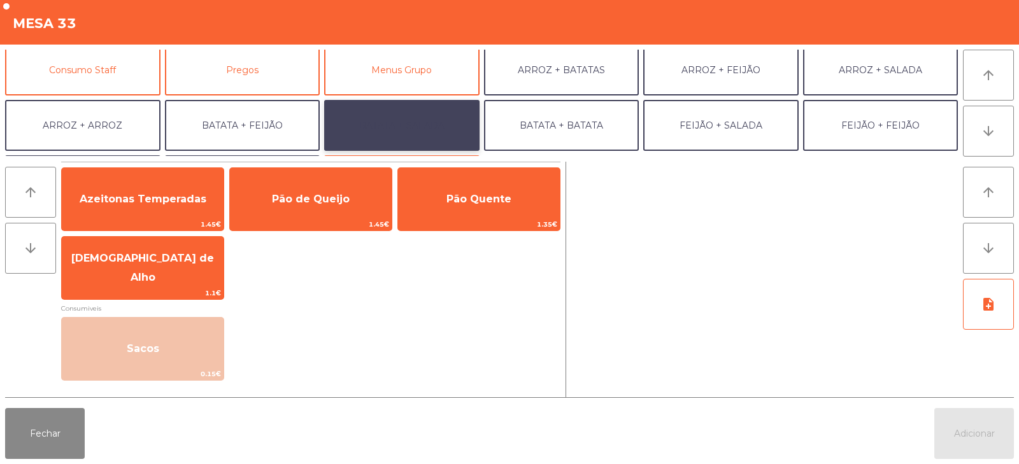
click at [385, 131] on button "BATATA + SALADA" at bounding box center [401, 125] width 155 height 51
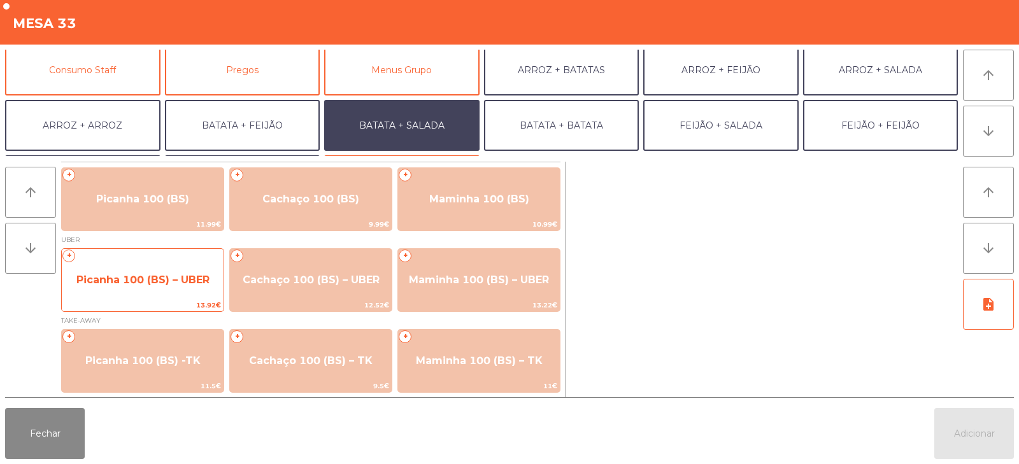
click at [153, 286] on span "Picanha 100 (BS) – UBER" at bounding box center [143, 280] width 162 height 34
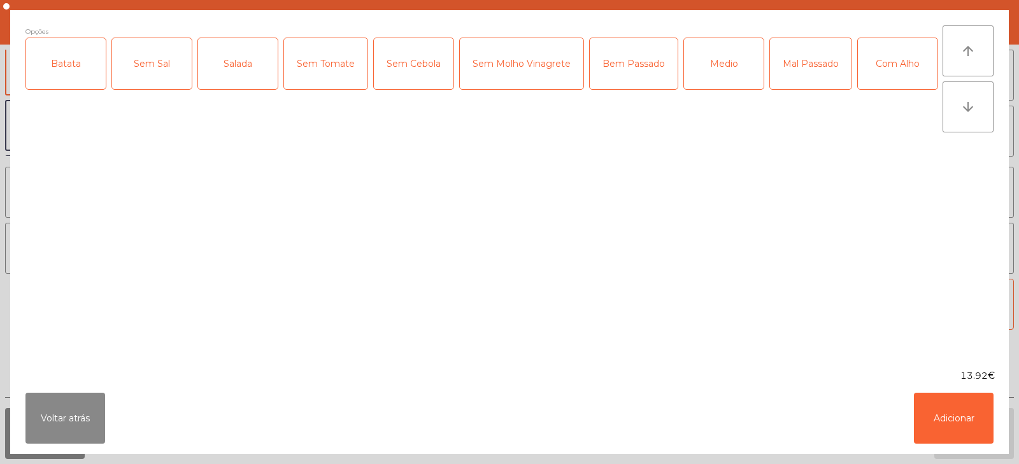
click at [60, 76] on div "Batata" at bounding box center [66, 63] width 80 height 51
click at [236, 66] on div "Salada" at bounding box center [238, 63] width 80 height 51
click at [719, 70] on div "Medio" at bounding box center [724, 63] width 80 height 51
click at [946, 423] on button "Adicionar" at bounding box center [954, 418] width 80 height 51
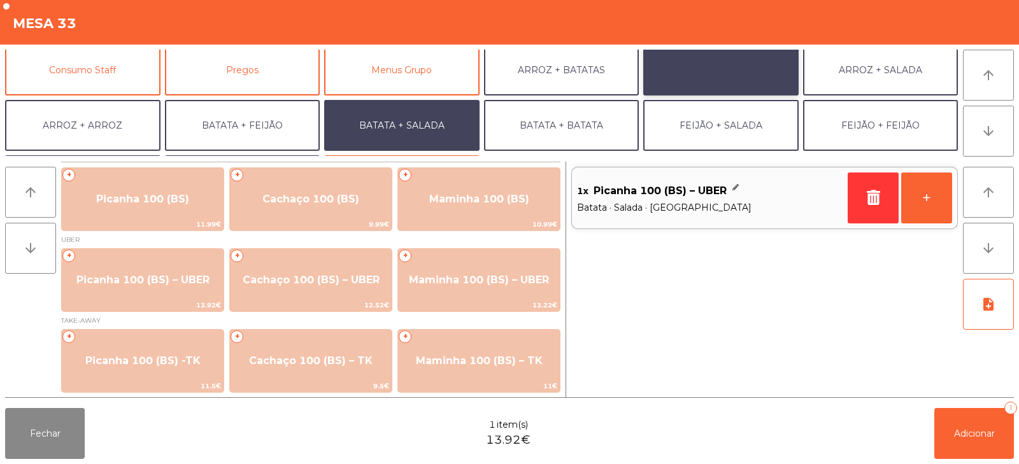
click at [748, 69] on button "ARROZ + FEIJÃO" at bounding box center [720, 70] width 155 height 51
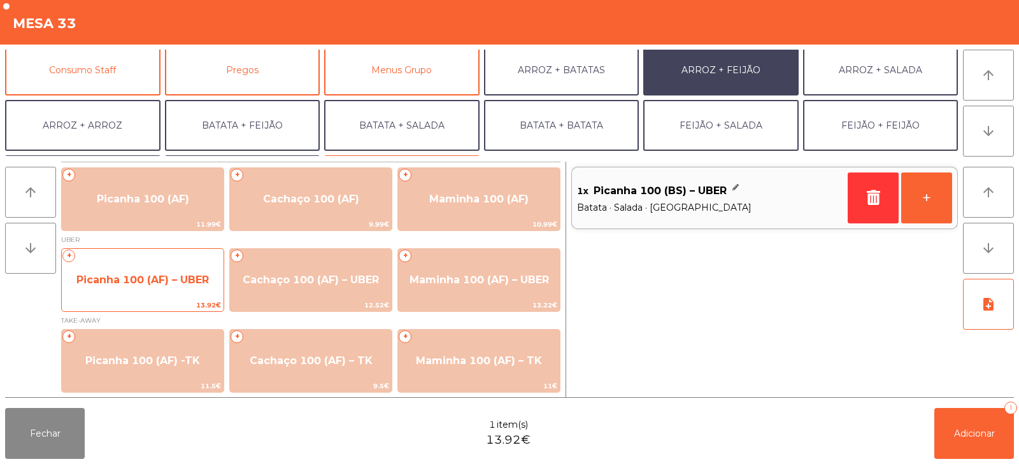
click at [141, 293] on span "Picanha 100 (AF) – UBER" at bounding box center [143, 280] width 162 height 34
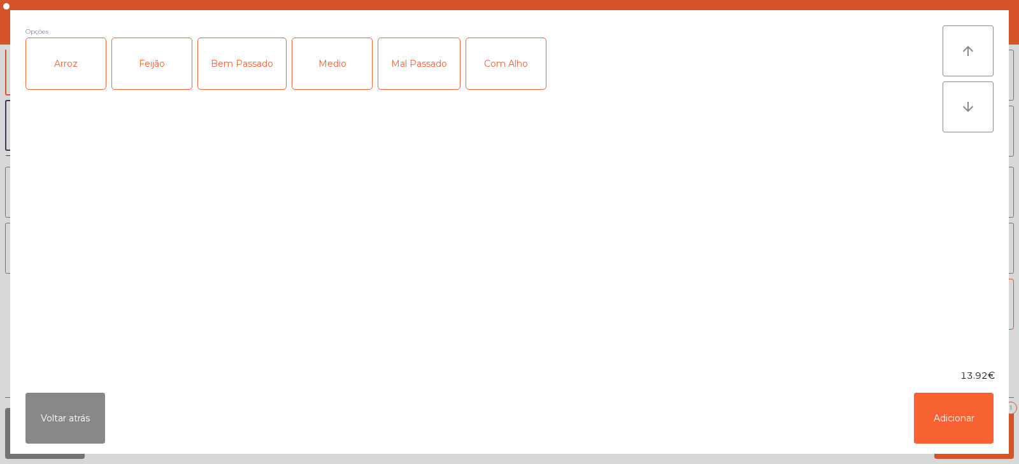
click at [72, 66] on div "Arroz" at bounding box center [66, 63] width 80 height 51
click at [142, 56] on div "Feijão" at bounding box center [152, 63] width 80 height 51
click at [245, 67] on div "Bem Passado" at bounding box center [242, 63] width 88 height 51
click at [522, 68] on div "Com Alho" at bounding box center [506, 63] width 80 height 51
click at [940, 425] on button "Adicionar" at bounding box center [954, 418] width 80 height 51
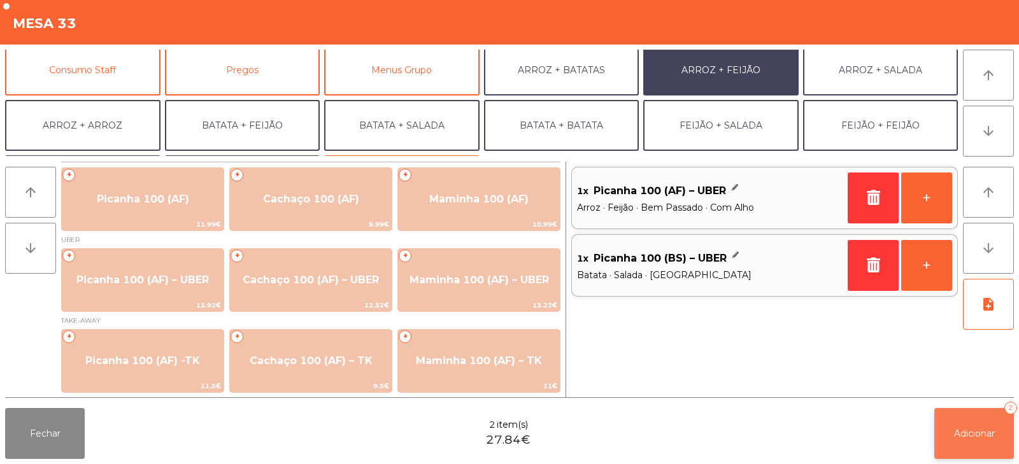
click at [986, 433] on span "Adicionar" at bounding box center [974, 433] width 41 height 11
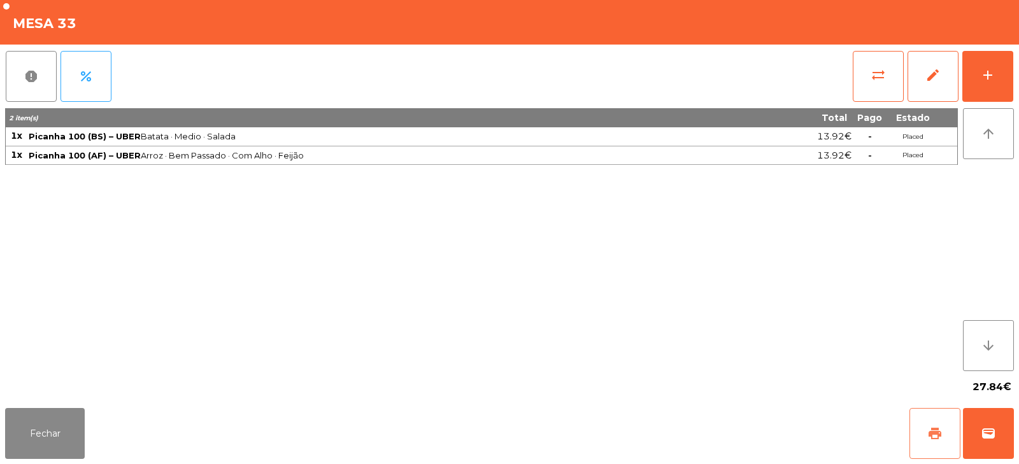
click at [926, 408] on button "print" at bounding box center [934, 433] width 51 height 51
click at [986, 436] on span "wallet" at bounding box center [987, 433] width 15 height 15
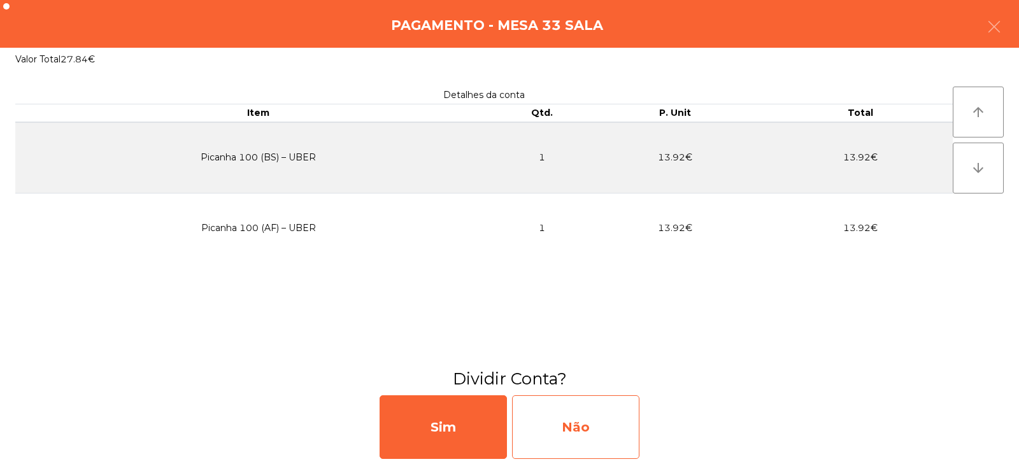
click at [564, 422] on div "Não" at bounding box center [575, 427] width 127 height 64
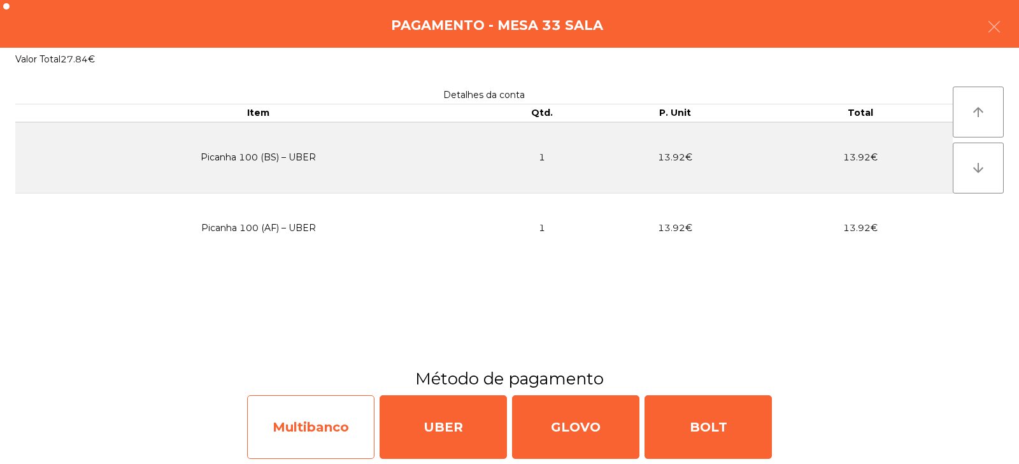
click at [325, 431] on div "Multibanco" at bounding box center [310, 427] width 127 height 64
select select "**"
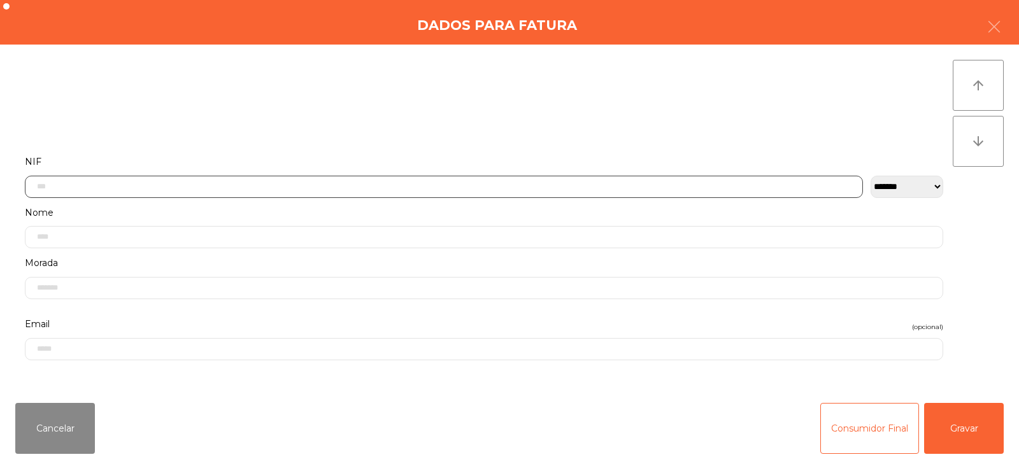
click at [301, 188] on input "text" at bounding box center [444, 187] width 838 height 22
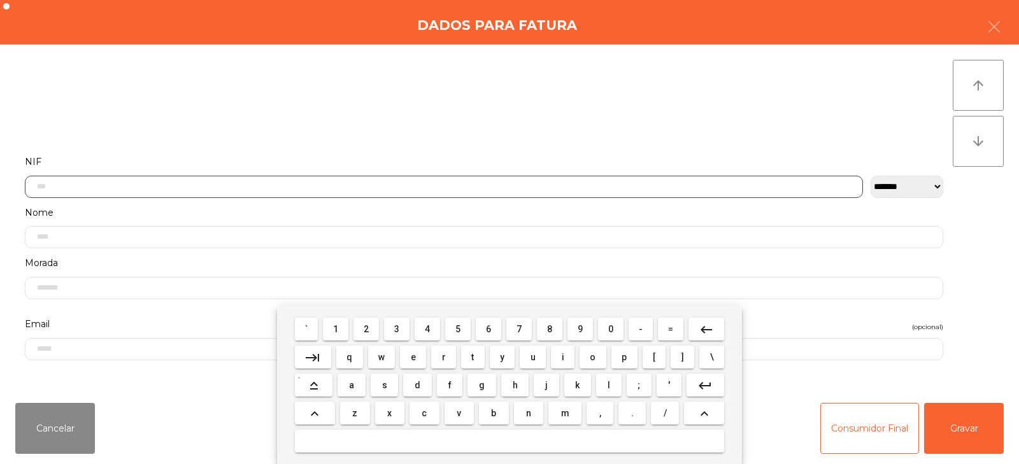
scroll to position [93, 0]
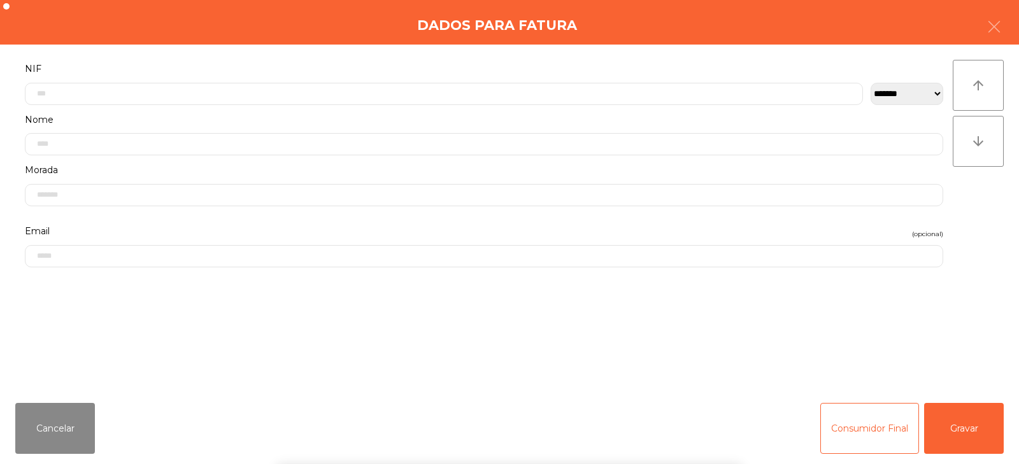
click at [970, 220] on div "arrow_upward arrow_downward" at bounding box center [977, 219] width 51 height 318
click at [957, 435] on button "Gravar" at bounding box center [964, 428] width 80 height 51
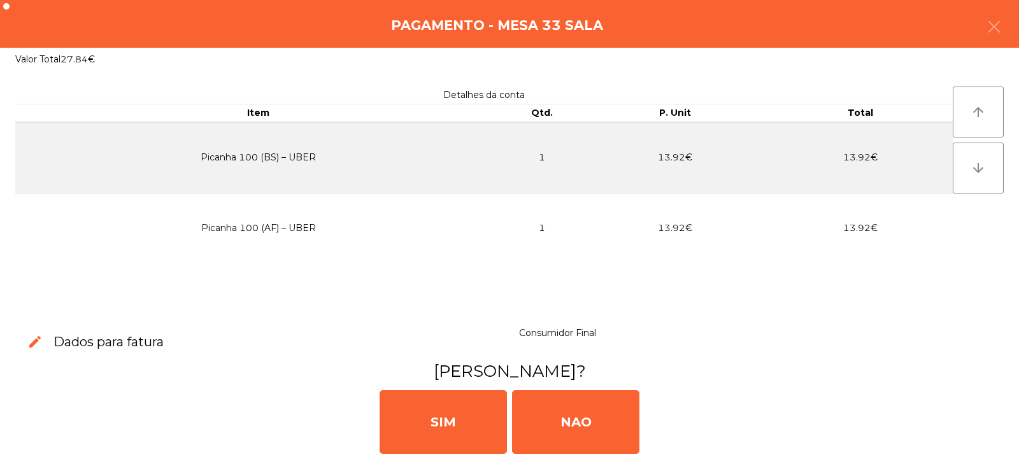
click at [972, 430] on div "SIM NAO" at bounding box center [509, 421] width 1008 height 76
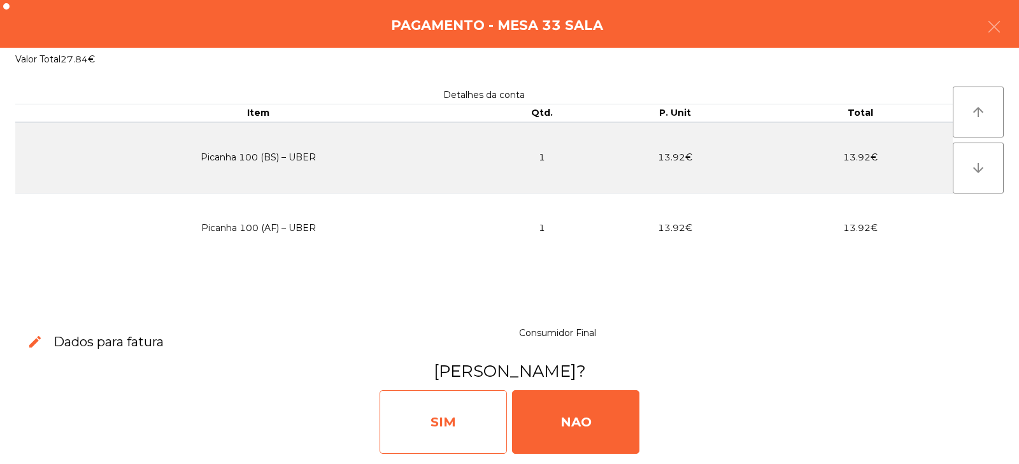
click at [451, 425] on div "SIM" at bounding box center [442, 422] width 127 height 64
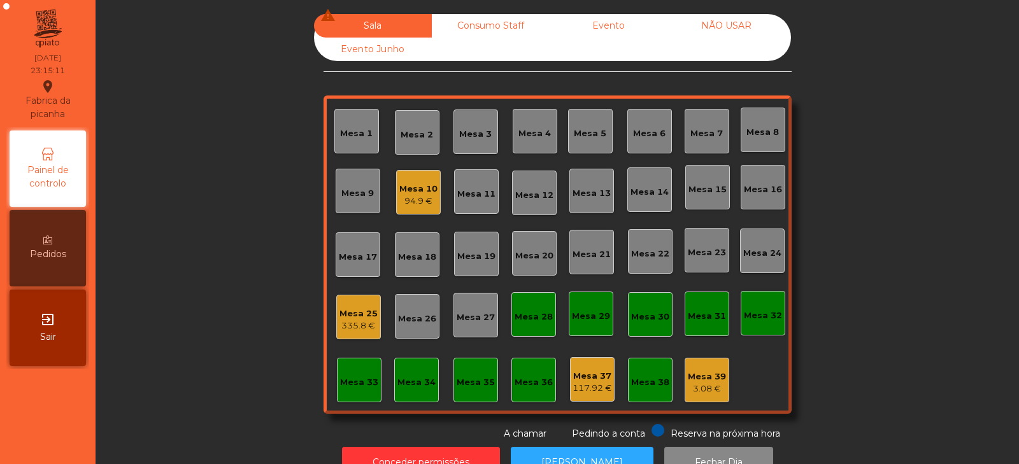
click at [418, 208] on div "Mesa 10 94.9 €" at bounding box center [418, 192] width 45 height 45
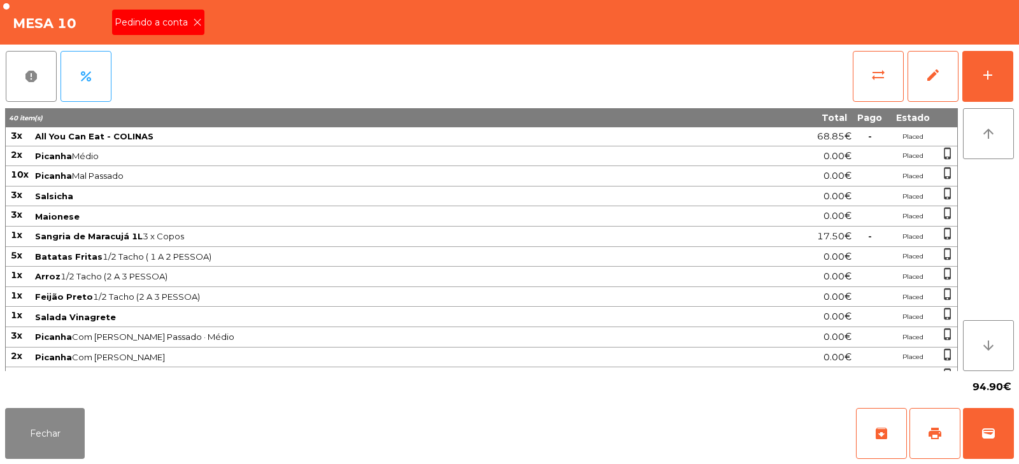
click at [186, 20] on span "Pedindo a conta" at bounding box center [154, 22] width 78 height 13
click at [929, 447] on button "print" at bounding box center [934, 433] width 51 height 51
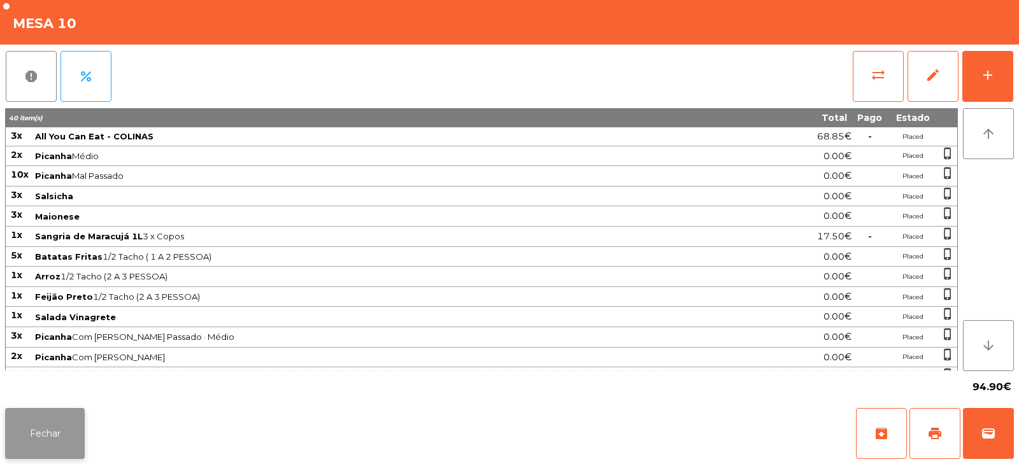
click at [41, 430] on button "Fechar" at bounding box center [45, 433] width 80 height 51
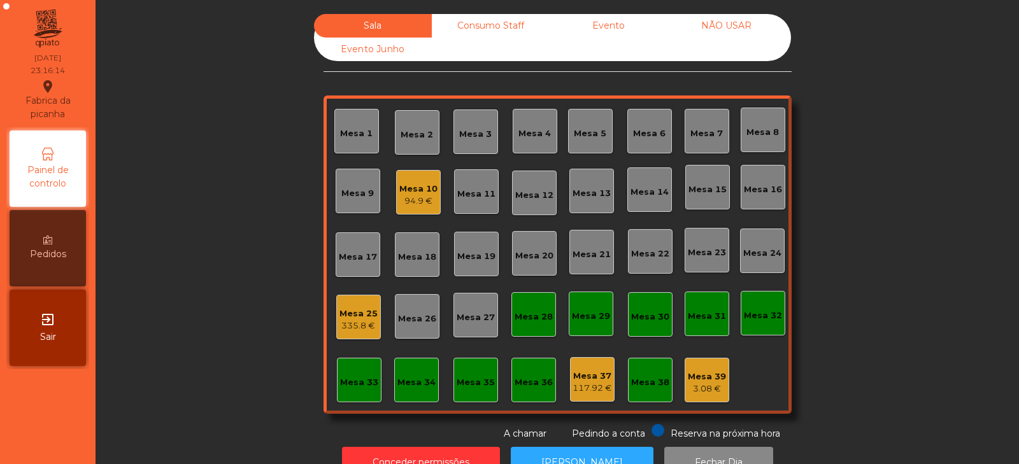
click at [400, 188] on div "Mesa 10" at bounding box center [418, 189] width 38 height 13
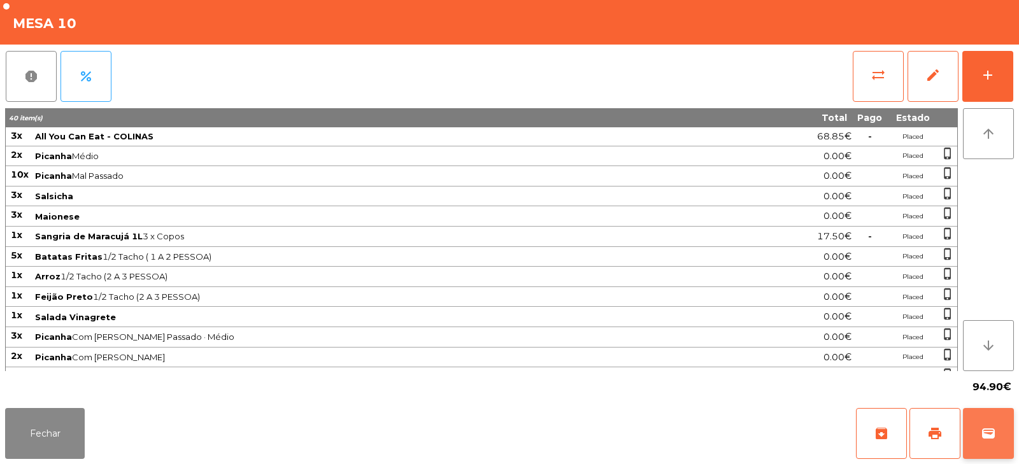
click at [990, 426] on span "wallet" at bounding box center [987, 433] width 15 height 15
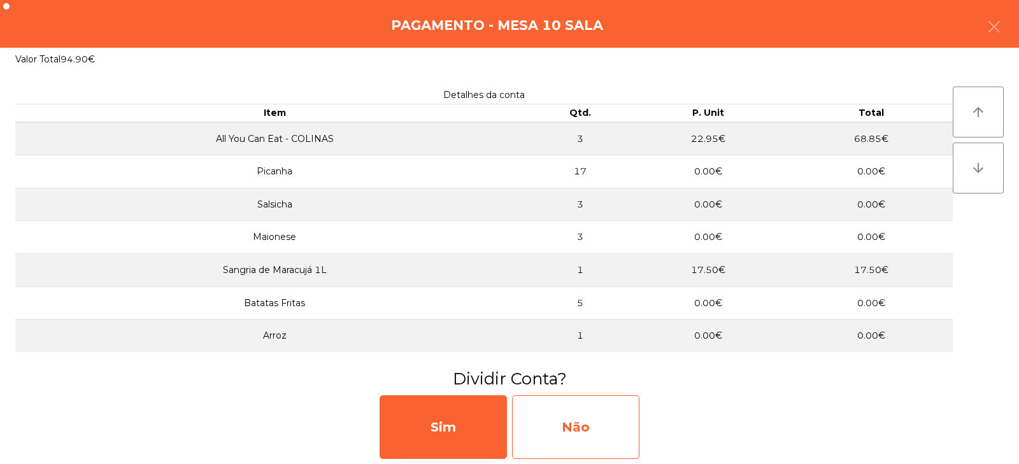
click at [563, 425] on div "Não" at bounding box center [575, 427] width 127 height 64
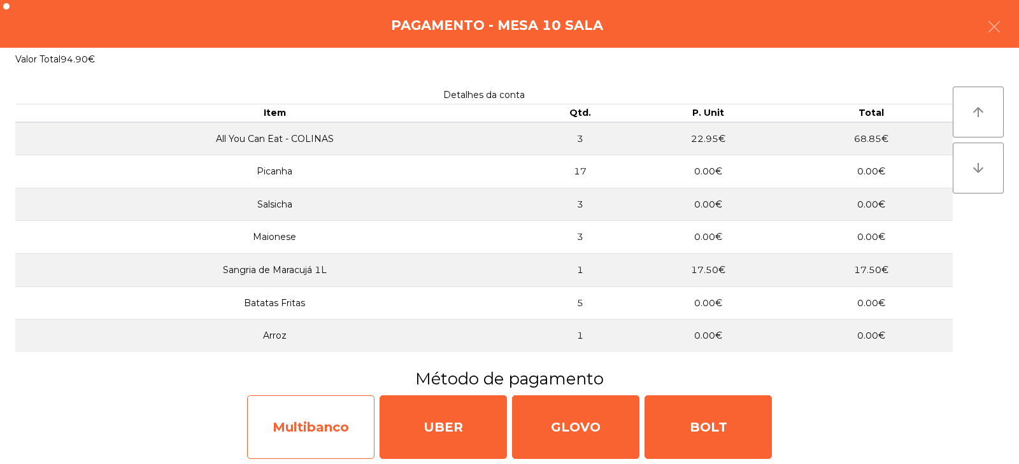
click at [315, 442] on div "Multibanco" at bounding box center [310, 427] width 127 height 64
select select "**"
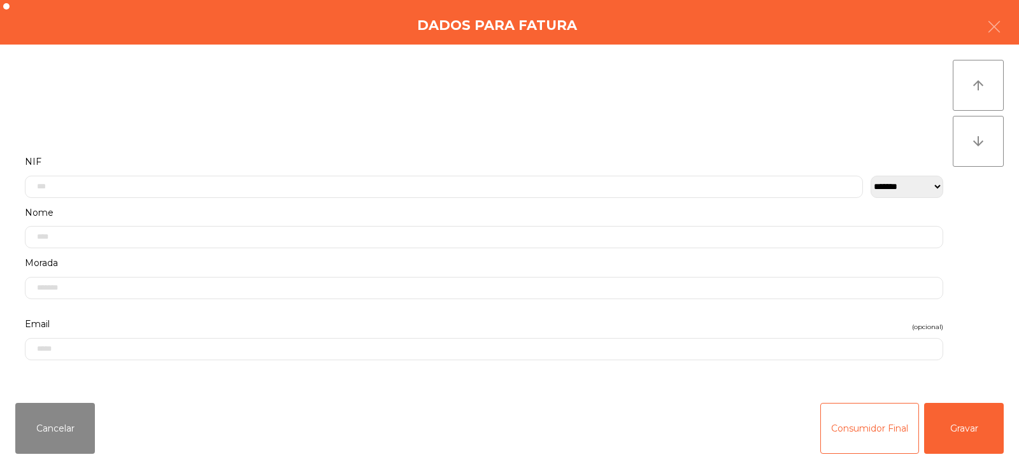
click at [428, 207] on label "Nome" at bounding box center [484, 212] width 918 height 17
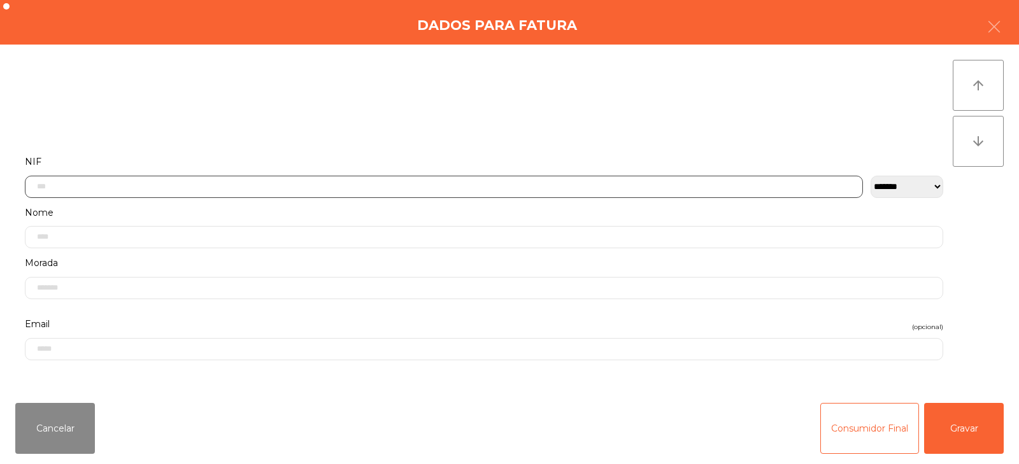
click at [368, 176] on input "text" at bounding box center [444, 187] width 838 height 22
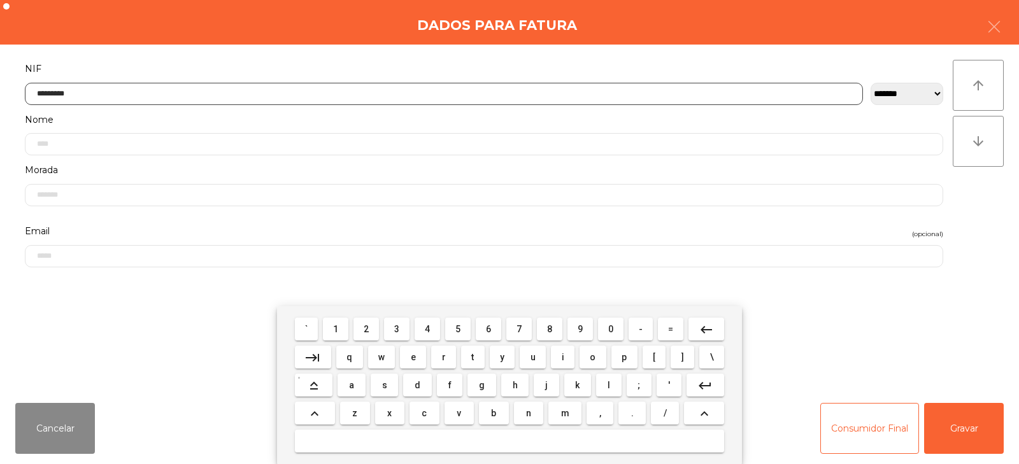
type input "*********"
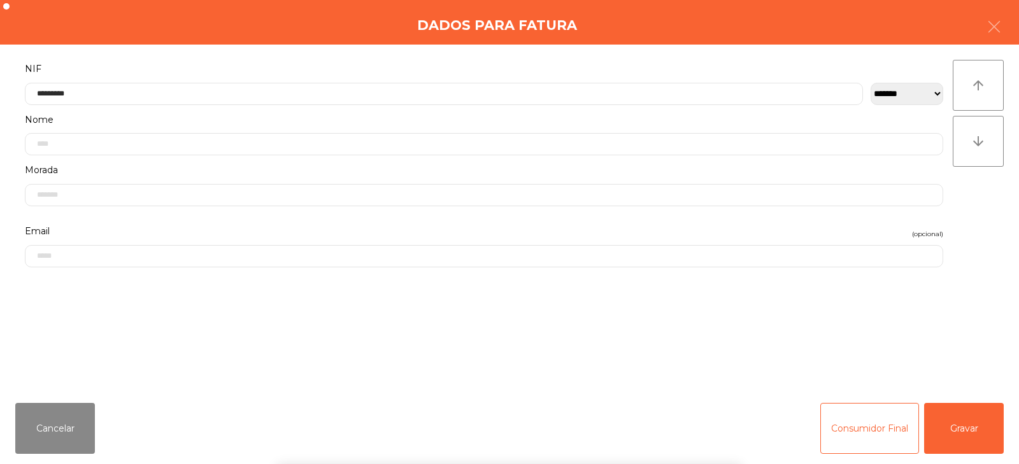
click at [959, 441] on div "` 1 2 3 4 5 6 7 8 9 0 - = keyboard_backspace keyboard_tab q w e r t y u i o p […" at bounding box center [509, 385] width 1019 height 158
click at [980, 436] on button "Gravar" at bounding box center [964, 428] width 80 height 51
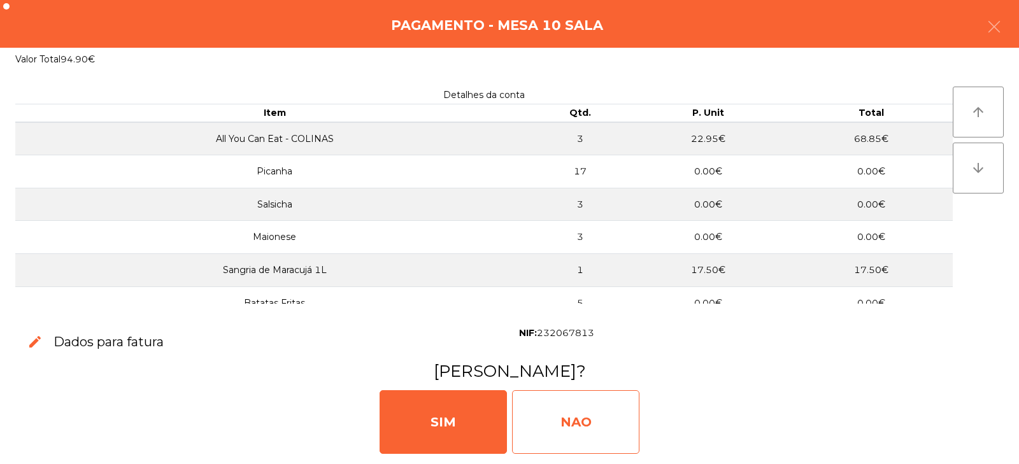
click at [593, 428] on div "NAO" at bounding box center [575, 422] width 127 height 64
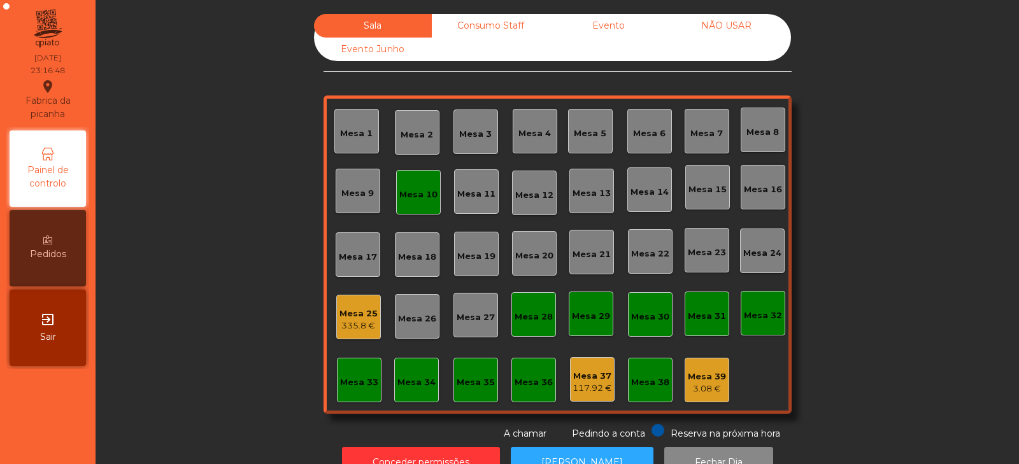
click at [353, 327] on div "335.8 €" at bounding box center [358, 326] width 38 height 13
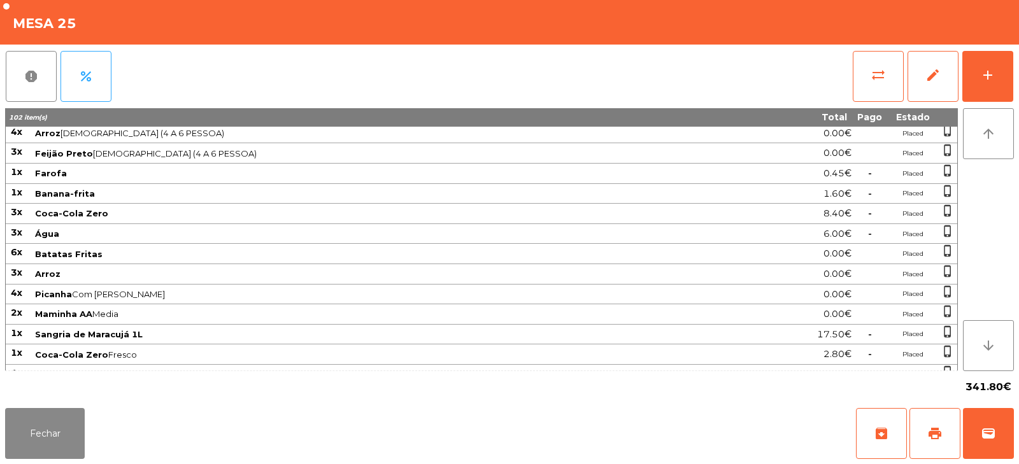
scroll to position [198, 0]
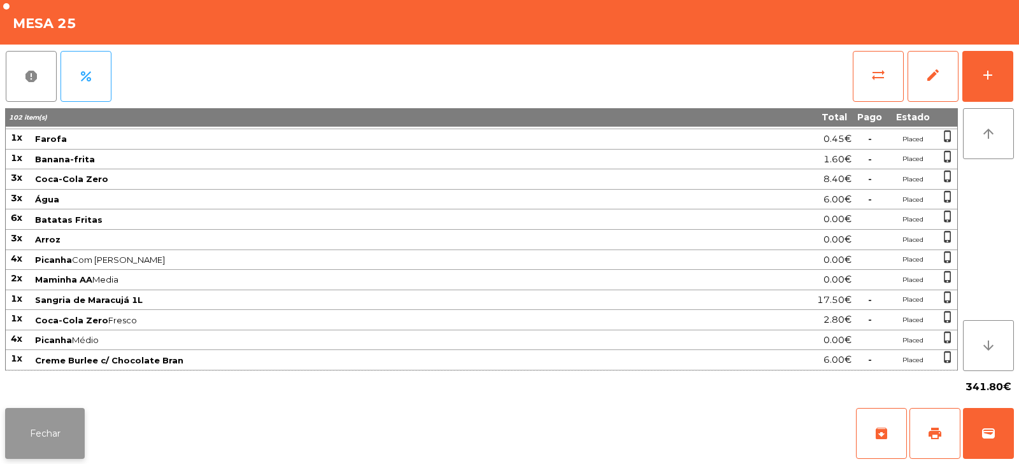
click at [36, 456] on button "Fechar" at bounding box center [45, 433] width 80 height 51
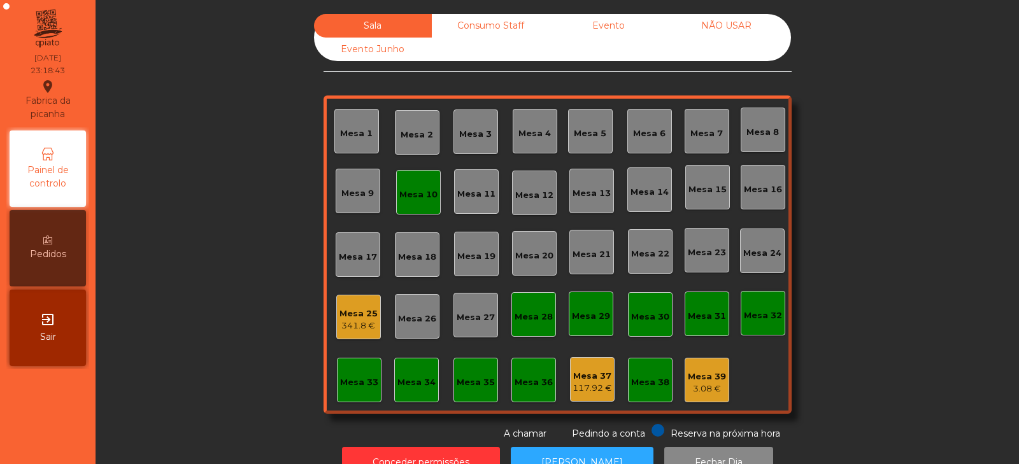
click at [396, 204] on div "Mesa 10" at bounding box center [418, 192] width 45 height 45
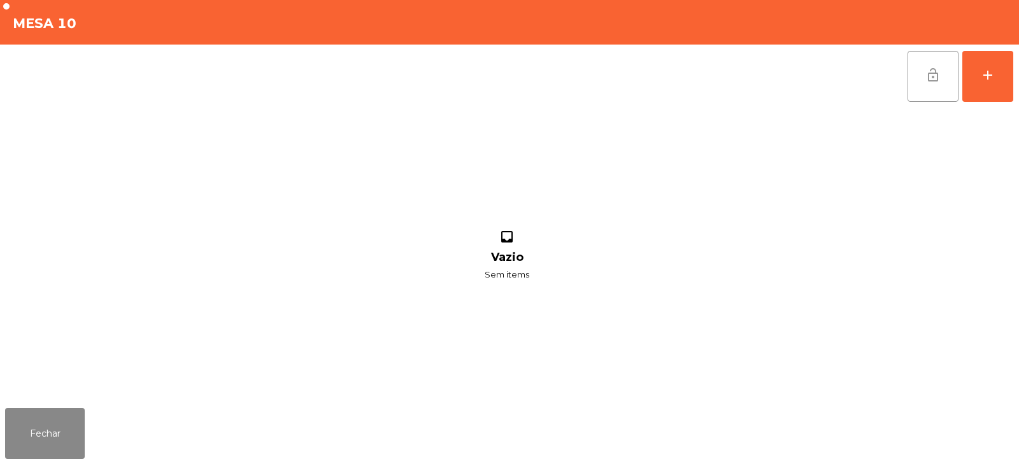
click at [923, 69] on button "lock_open" at bounding box center [932, 76] width 51 height 51
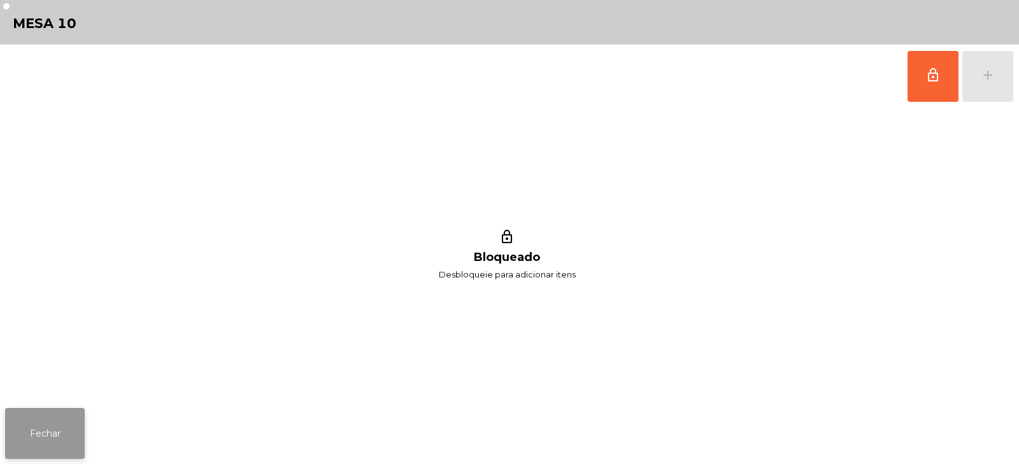
click at [50, 424] on button "Fechar" at bounding box center [45, 433] width 80 height 51
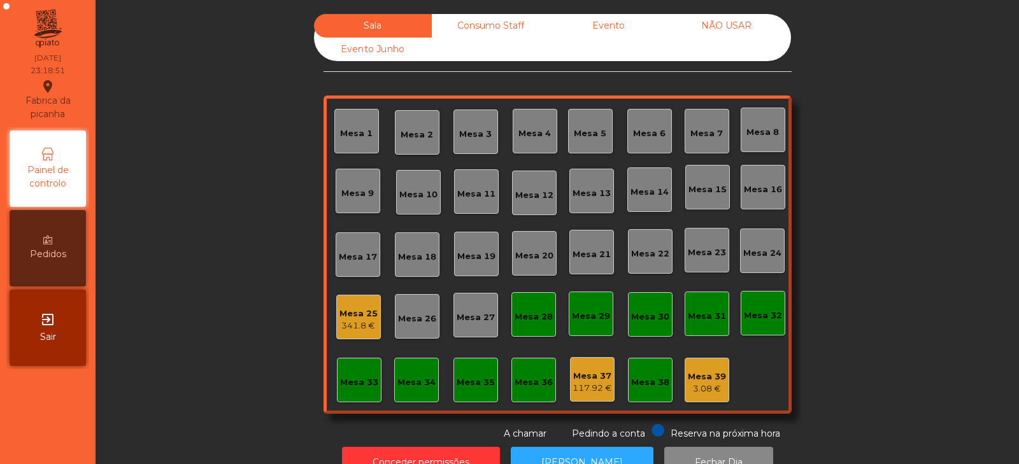
click at [867, 218] on div "Sala Consumo Staff Evento NÃO USAR Evento Junho Mesa 1 Mesa 2 Mesa 3 Mesa 4 Mes…" at bounding box center [557, 227] width 889 height 427
click at [357, 322] on div "341.8 €" at bounding box center [358, 326] width 38 height 13
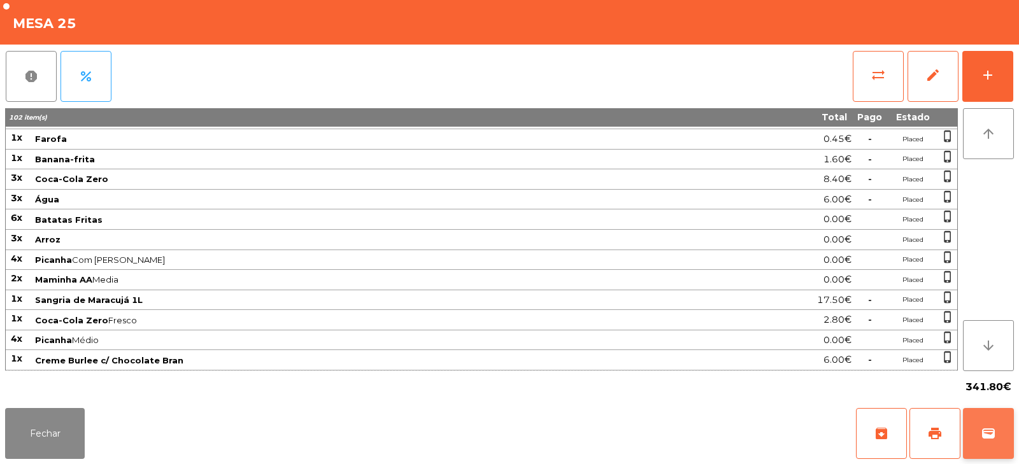
click at [973, 456] on button "wallet" at bounding box center [988, 433] width 51 height 51
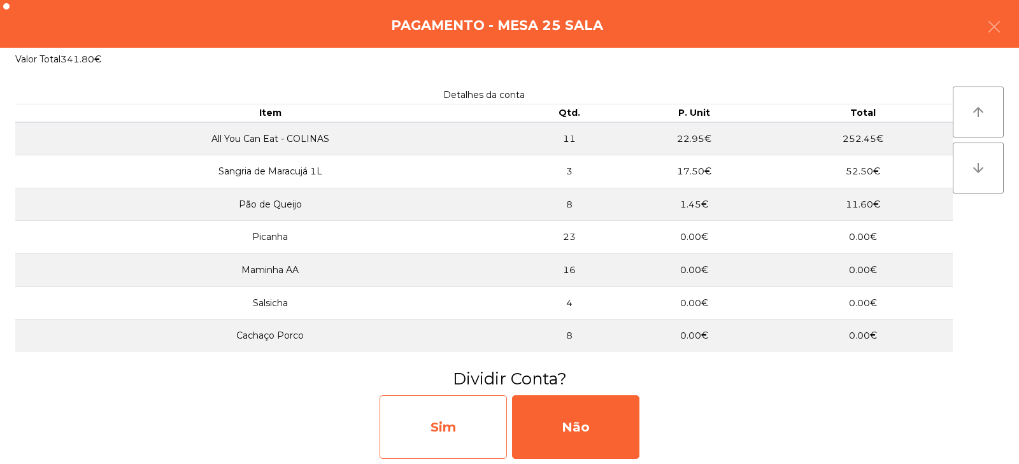
click at [453, 427] on div "Sim" at bounding box center [442, 427] width 127 height 64
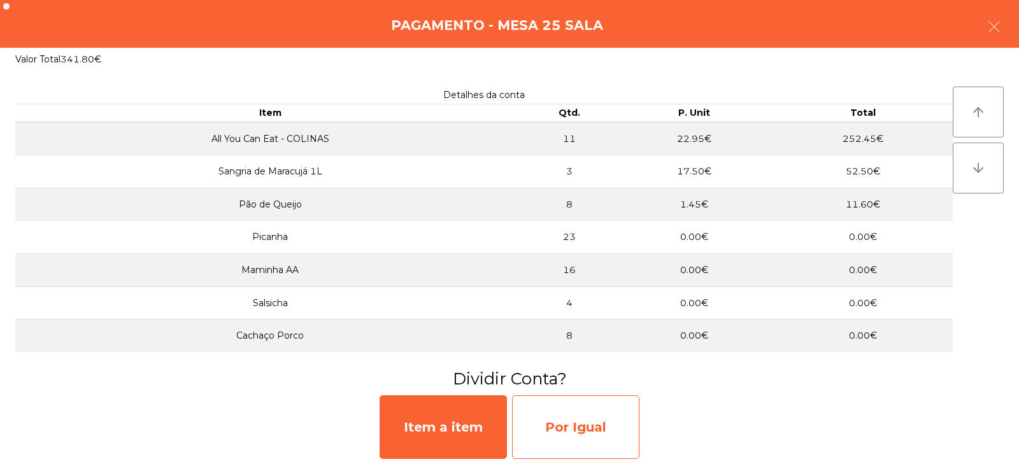
click at [591, 441] on div "Por Igual" at bounding box center [575, 427] width 127 height 64
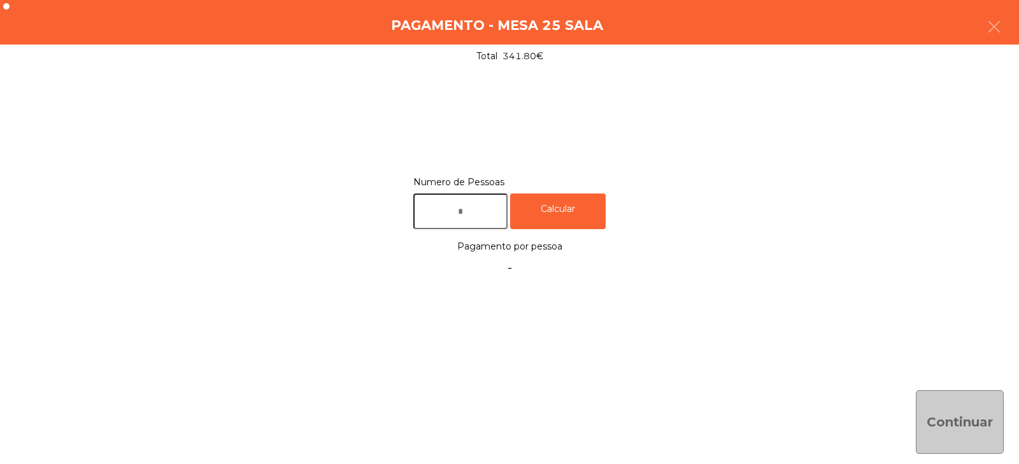
click at [473, 213] on input "text" at bounding box center [460, 212] width 94 height 36
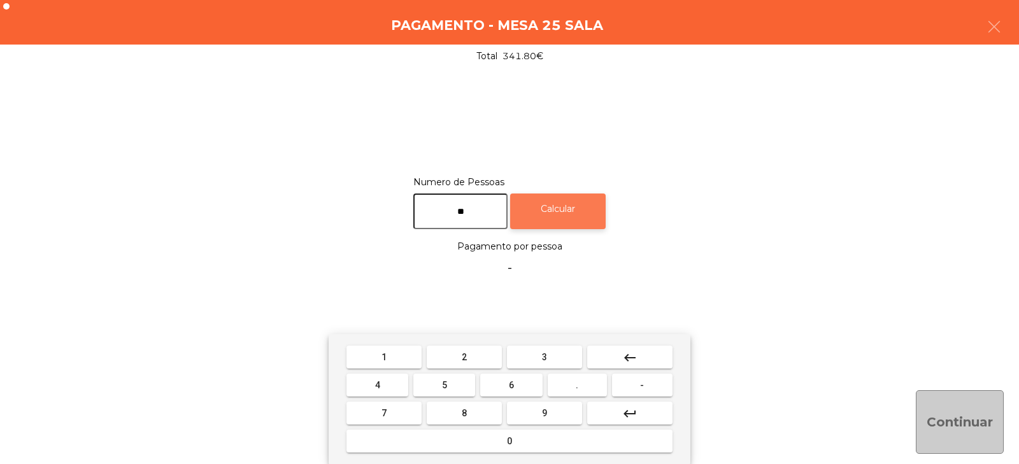
type input "**"
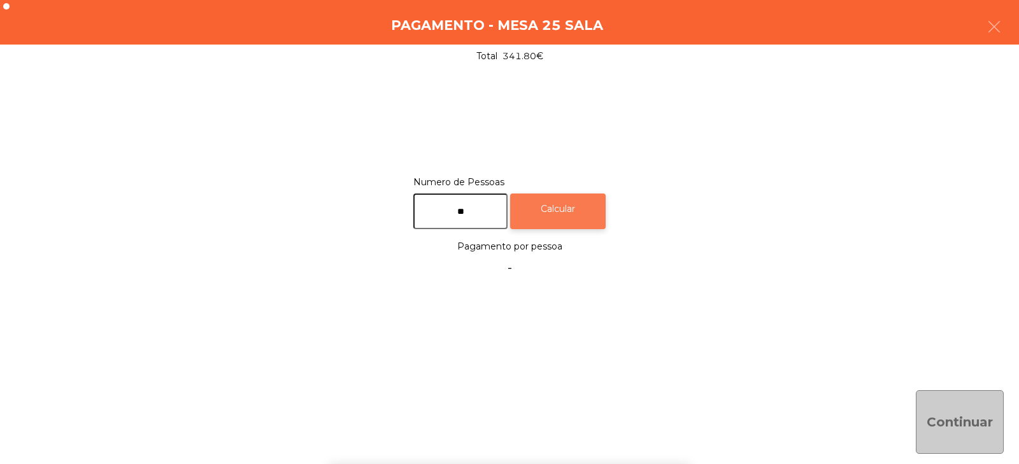
click at [576, 218] on div "Calcular" at bounding box center [557, 212] width 95 height 36
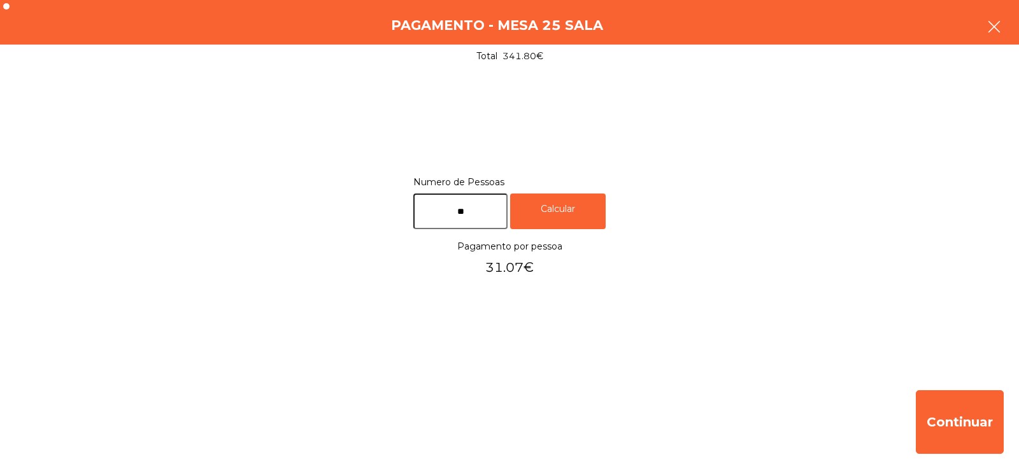
click at [998, 13] on button "button" at bounding box center [994, 28] width 36 height 38
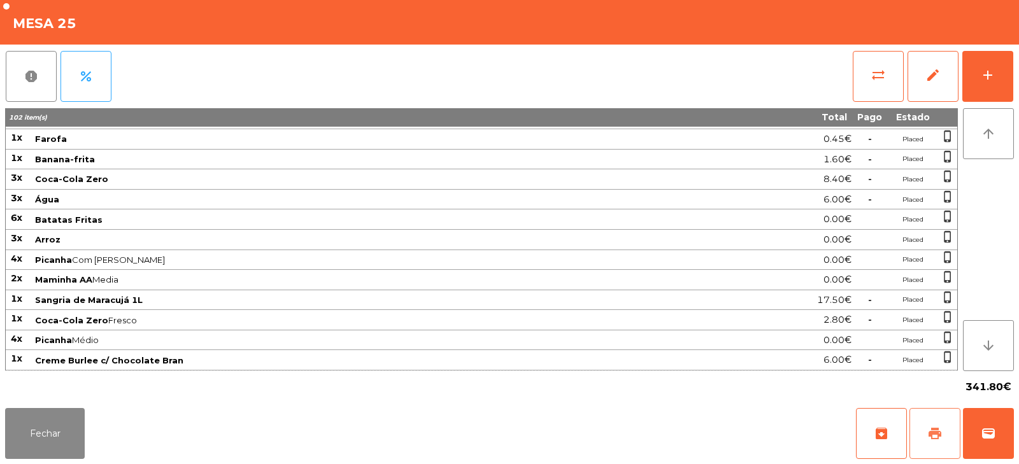
click at [936, 432] on span "print" at bounding box center [934, 433] width 15 height 15
click at [1006, 430] on button "wallet" at bounding box center [988, 433] width 51 height 51
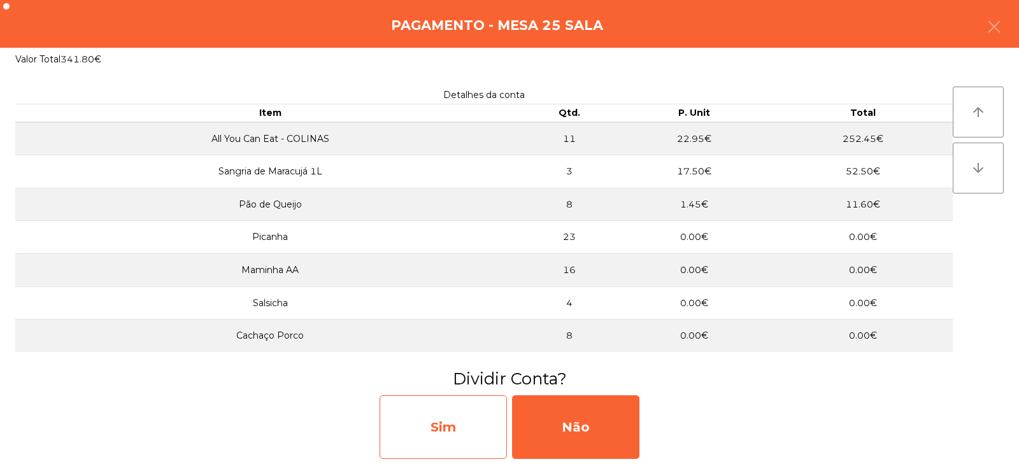
click at [423, 416] on div "Sim" at bounding box center [442, 427] width 127 height 64
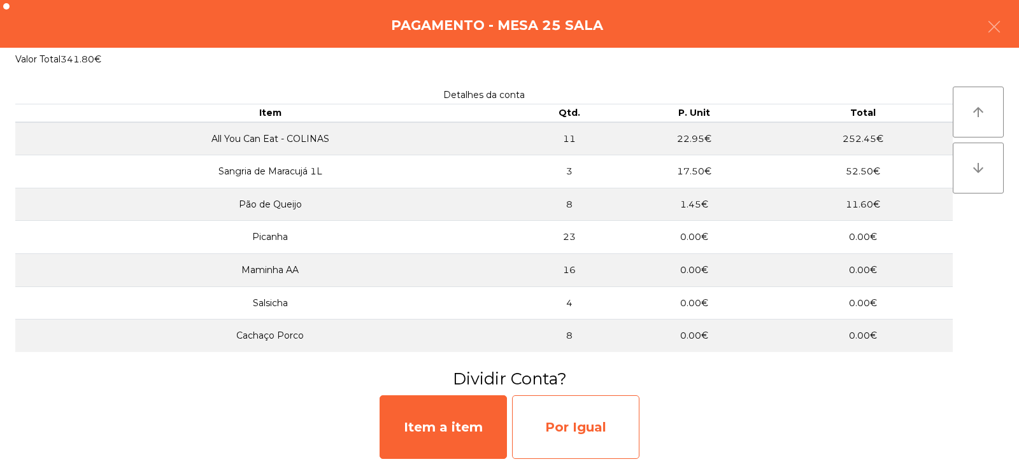
click at [595, 423] on div "Por Igual" at bounding box center [575, 427] width 127 height 64
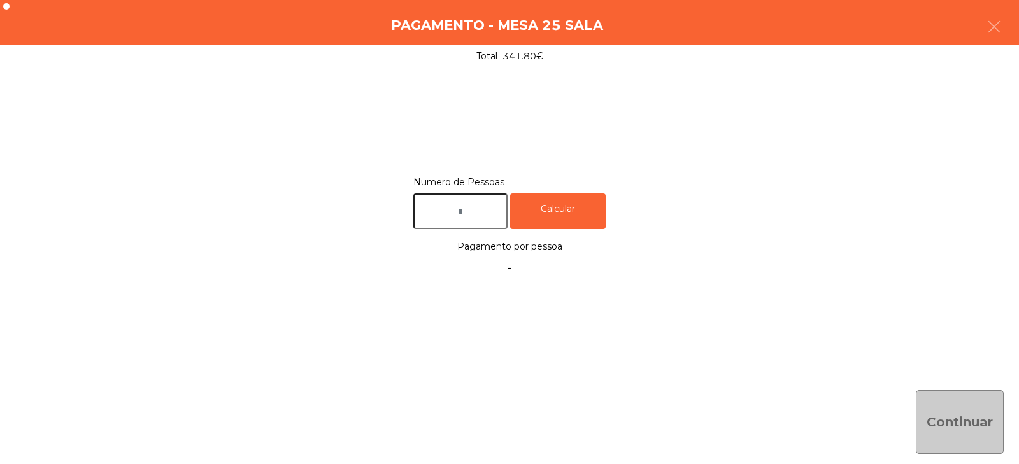
click at [476, 215] on input "text" at bounding box center [460, 212] width 94 height 36
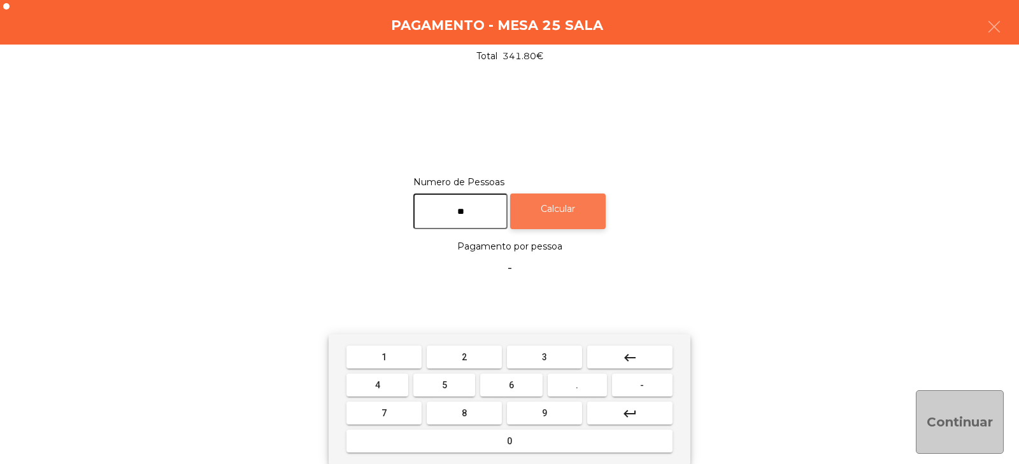
type input "**"
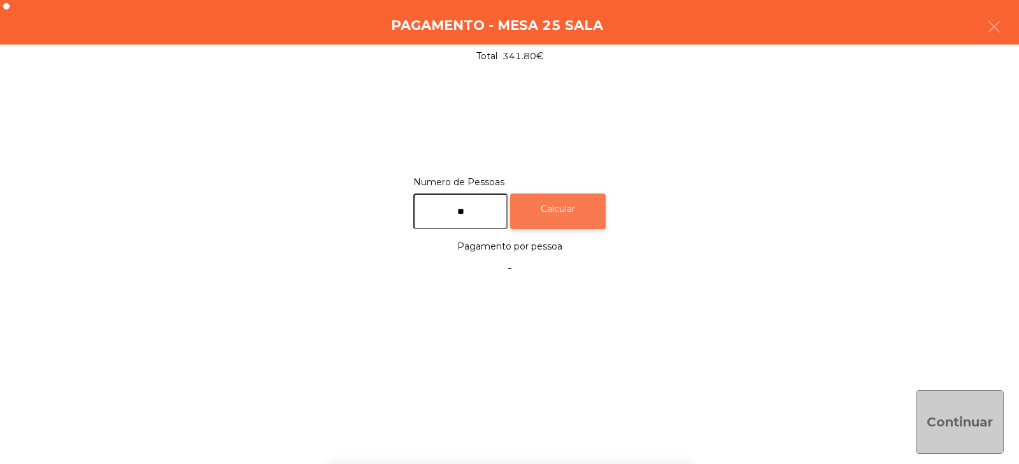
click at [569, 195] on div "Calcular" at bounding box center [557, 212] width 95 height 36
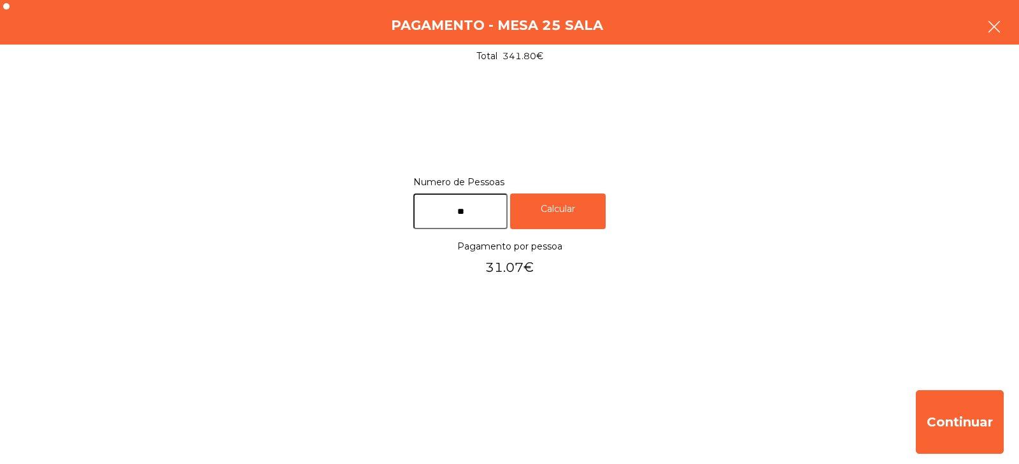
click at [989, 22] on icon "button" at bounding box center [993, 26] width 15 height 15
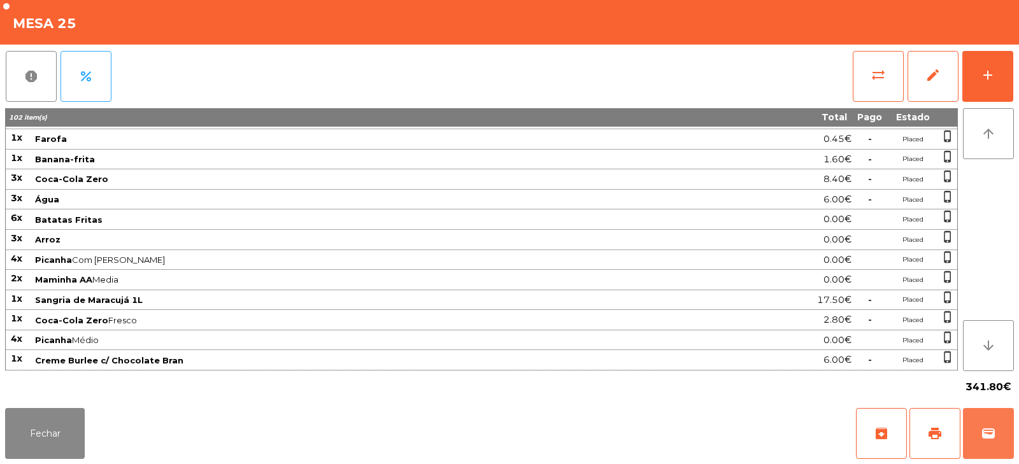
click at [993, 442] on button "wallet" at bounding box center [988, 433] width 51 height 51
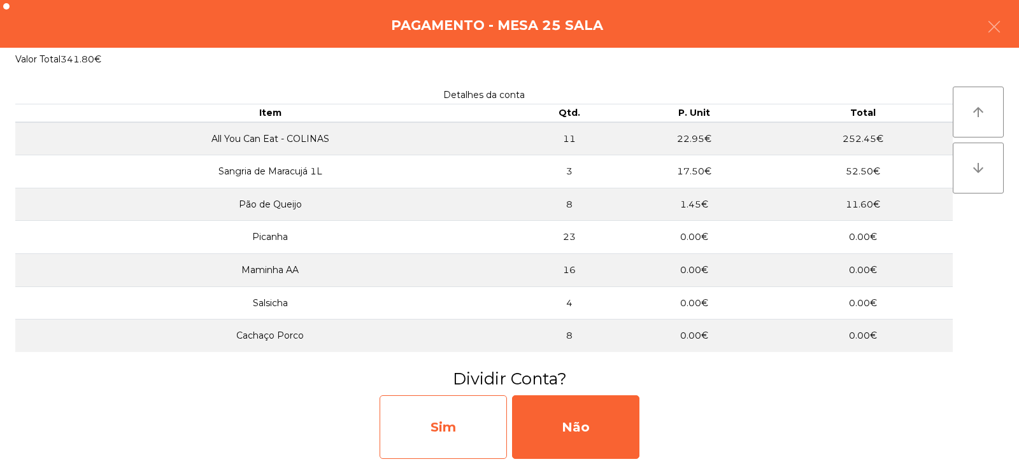
click at [450, 440] on div "Sim" at bounding box center [442, 427] width 127 height 64
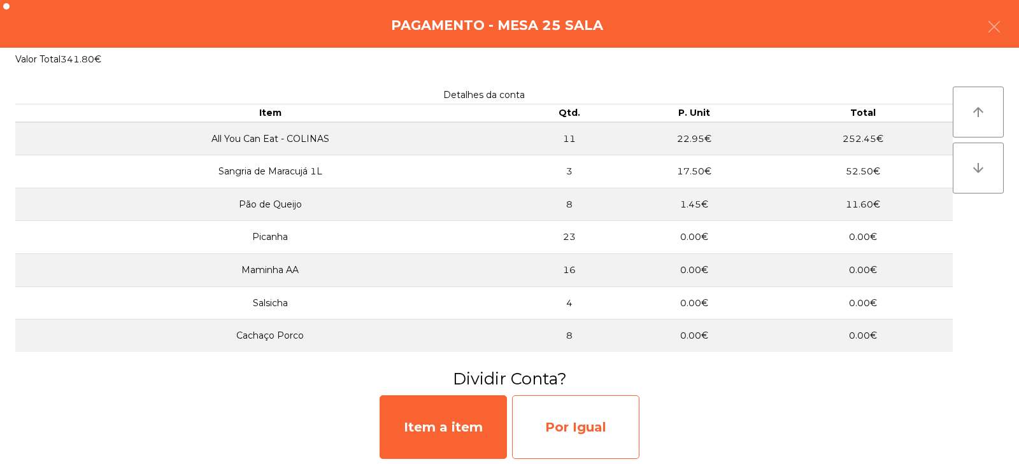
click at [570, 421] on div "Por Igual" at bounding box center [575, 427] width 127 height 64
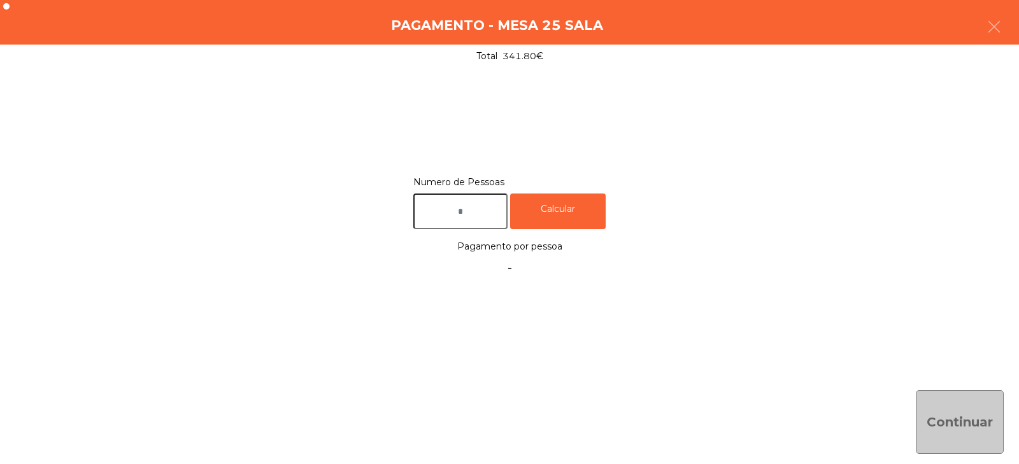
click at [486, 210] on input "text" at bounding box center [460, 212] width 94 height 36
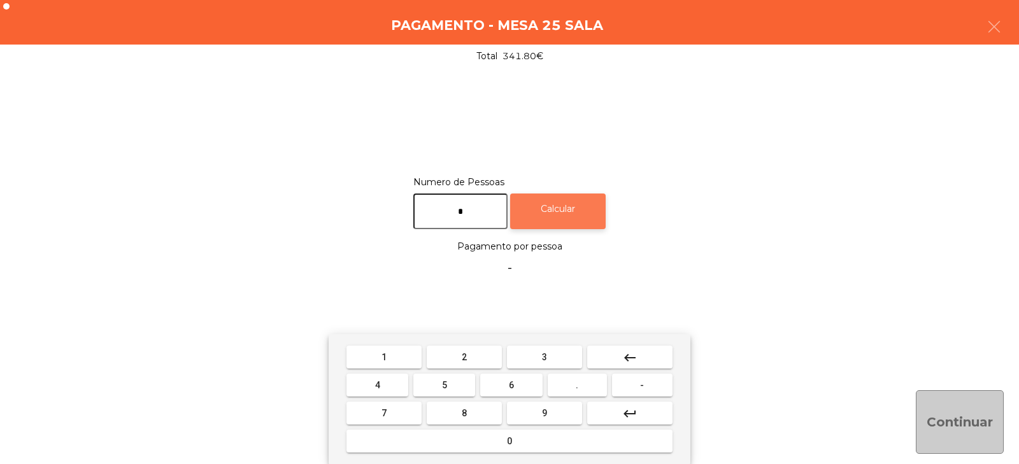
type input "*"
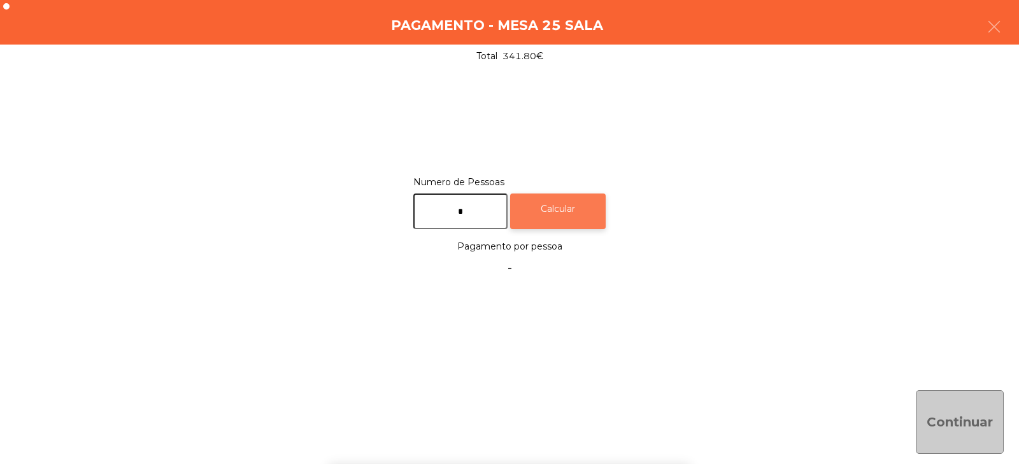
click at [569, 211] on div "Calcular" at bounding box center [557, 212] width 95 height 36
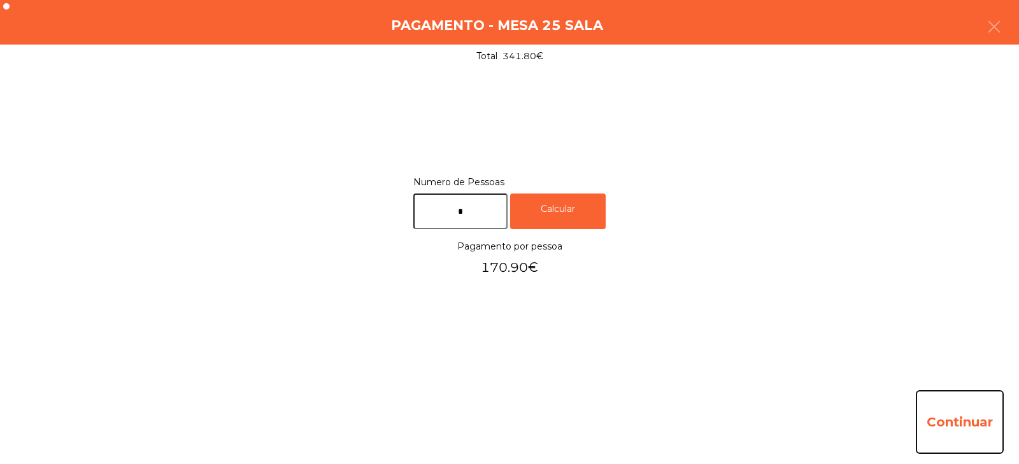
click at [937, 425] on button "Continuar" at bounding box center [960, 422] width 88 height 64
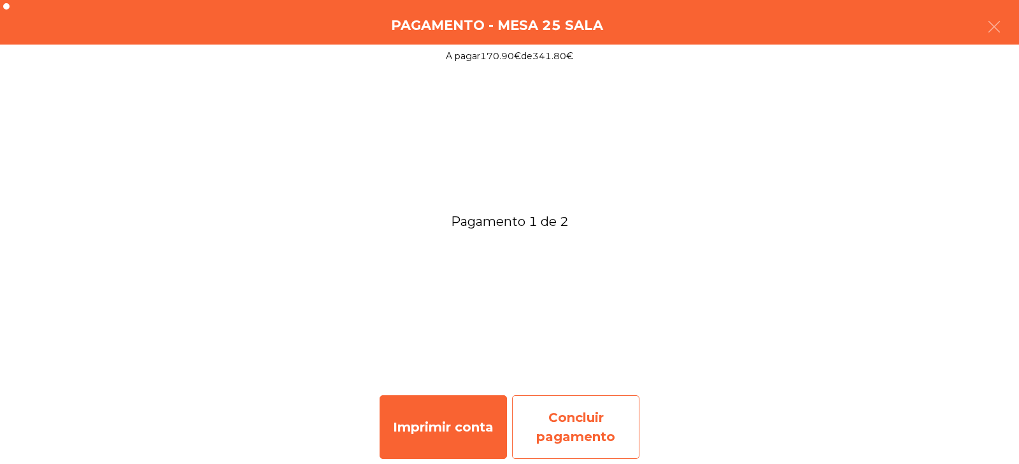
click at [579, 424] on div "Concluir pagamento" at bounding box center [575, 427] width 127 height 64
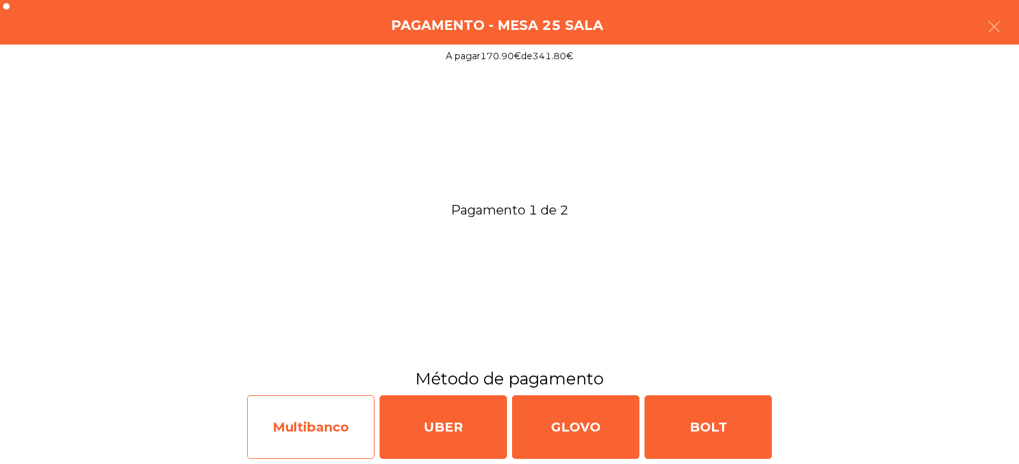
click at [311, 434] on div "Multibanco" at bounding box center [310, 427] width 127 height 64
select select "**"
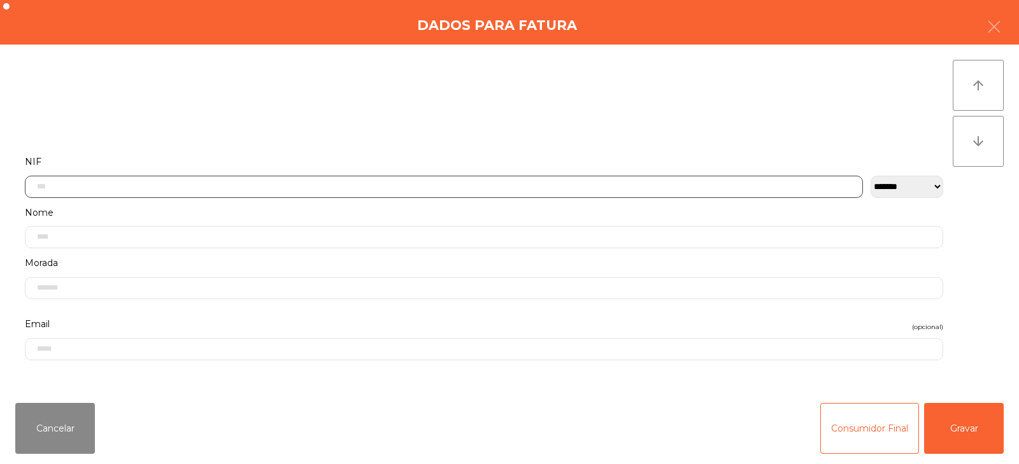
click at [395, 185] on input "text" at bounding box center [444, 187] width 838 height 22
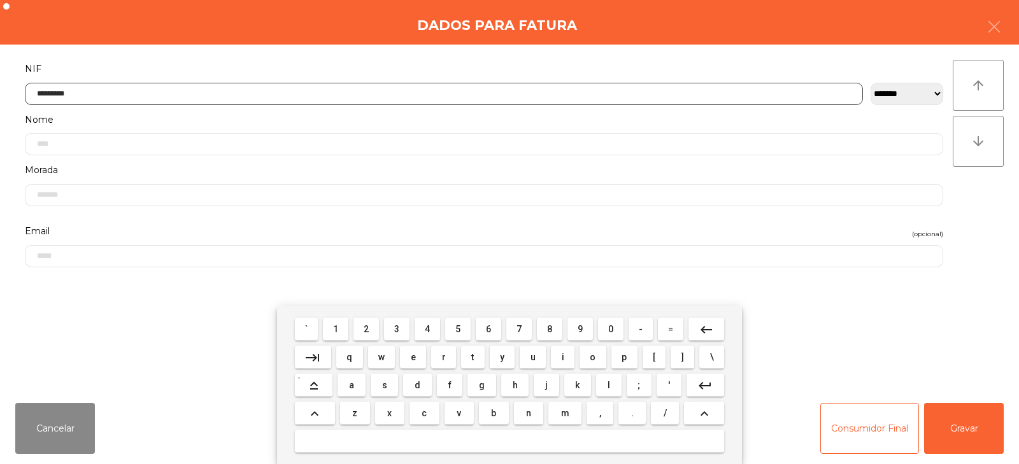
type input "*********"
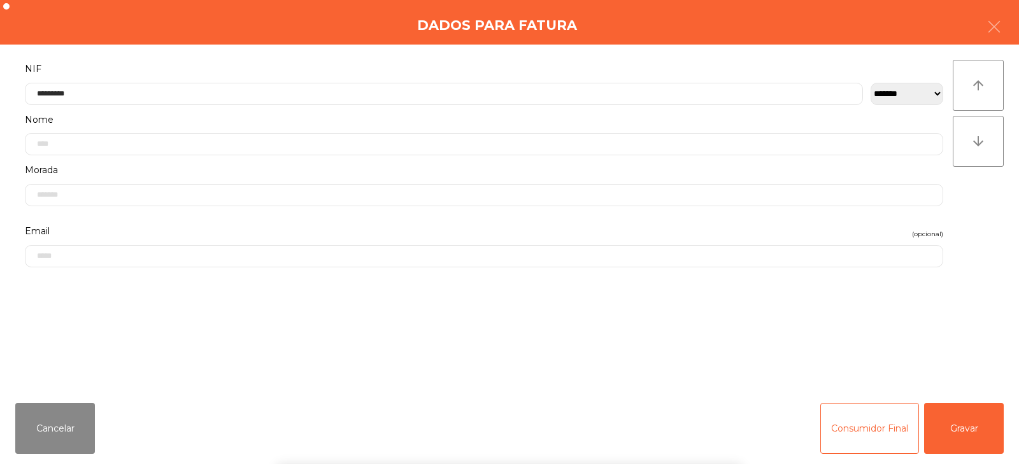
click at [949, 437] on div "` 1 2 3 4 5 6 7 8 9 0 - = keyboard_backspace keyboard_tab q w e r t y u i o p […" at bounding box center [509, 385] width 1019 height 158
click at [957, 448] on button "Gravar" at bounding box center [964, 428] width 80 height 51
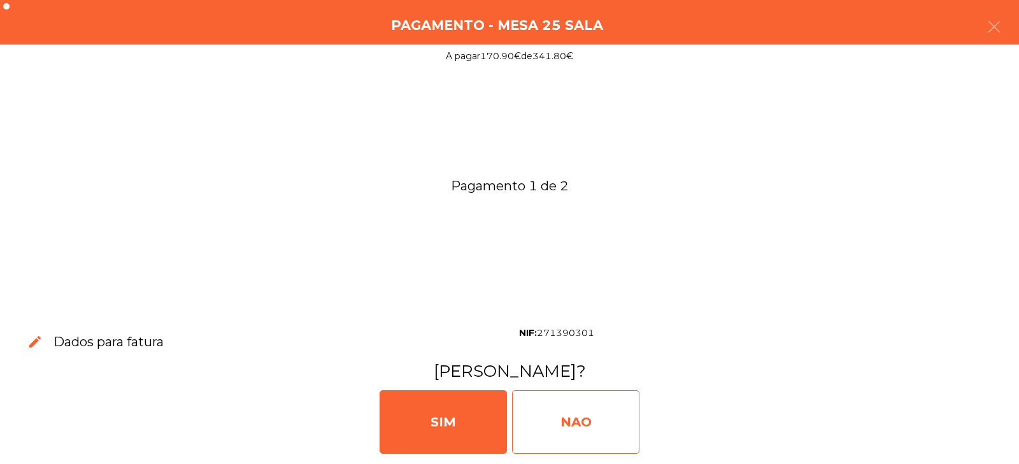
click at [583, 406] on div "NAO" at bounding box center [575, 422] width 127 height 64
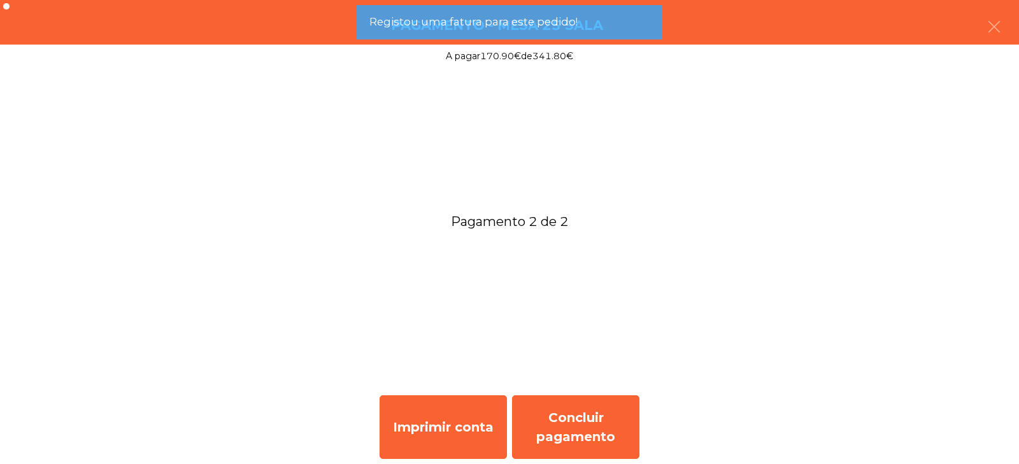
scroll to position [0, 0]
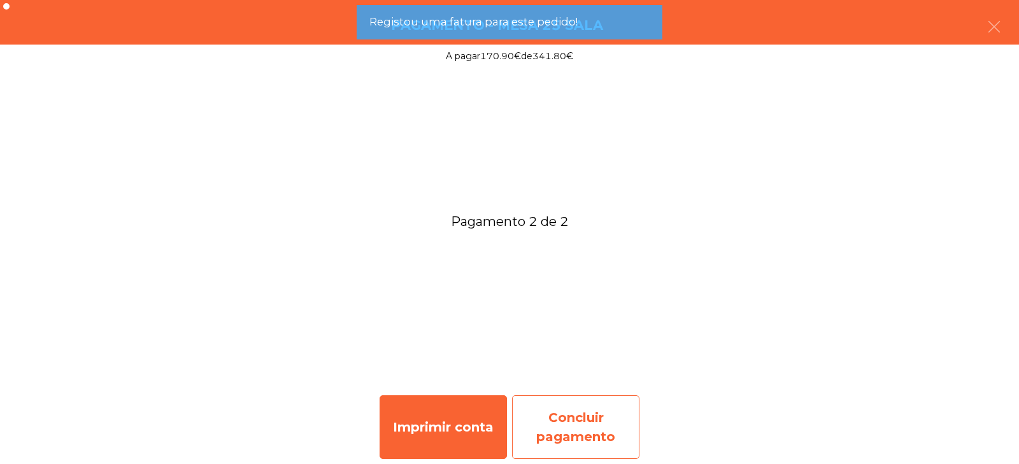
click at [577, 429] on div "Concluir pagamento" at bounding box center [575, 427] width 127 height 64
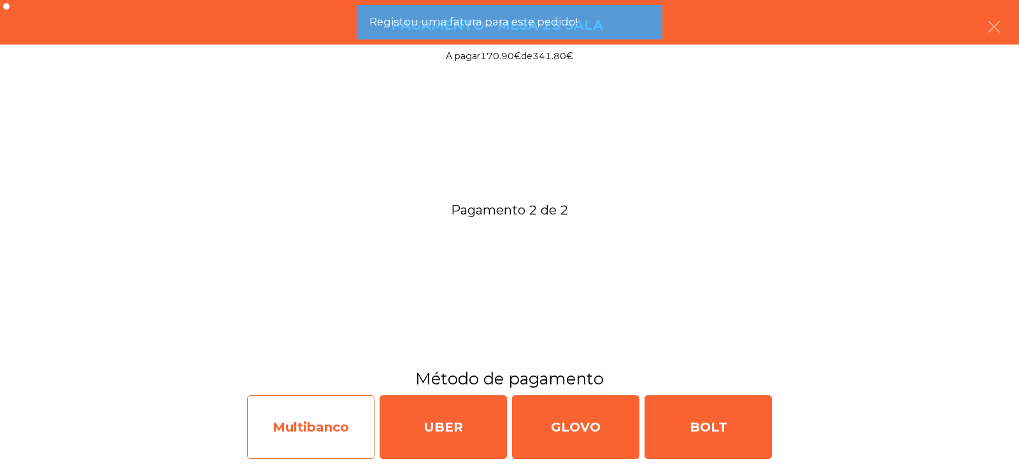
click at [315, 444] on div "Multibanco" at bounding box center [310, 427] width 127 height 64
select select "**"
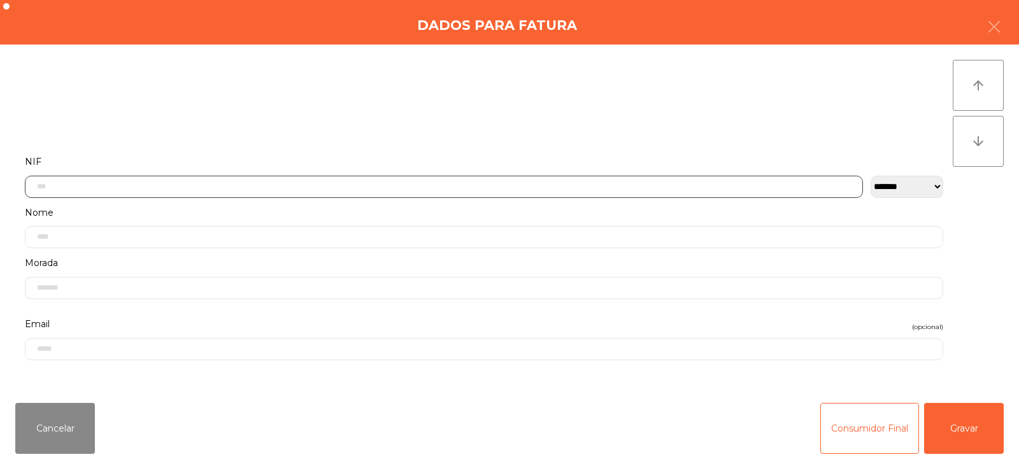
click at [512, 182] on input "text" at bounding box center [444, 187] width 838 height 22
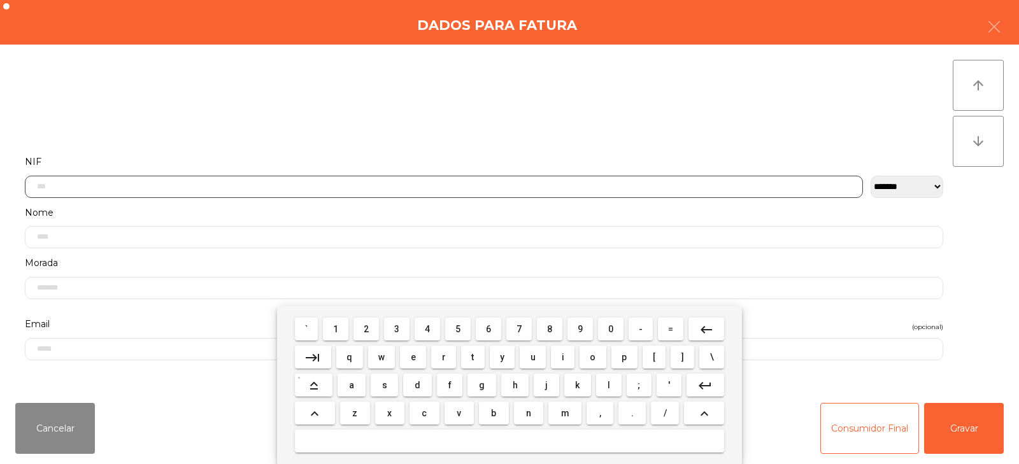
scroll to position [93, 0]
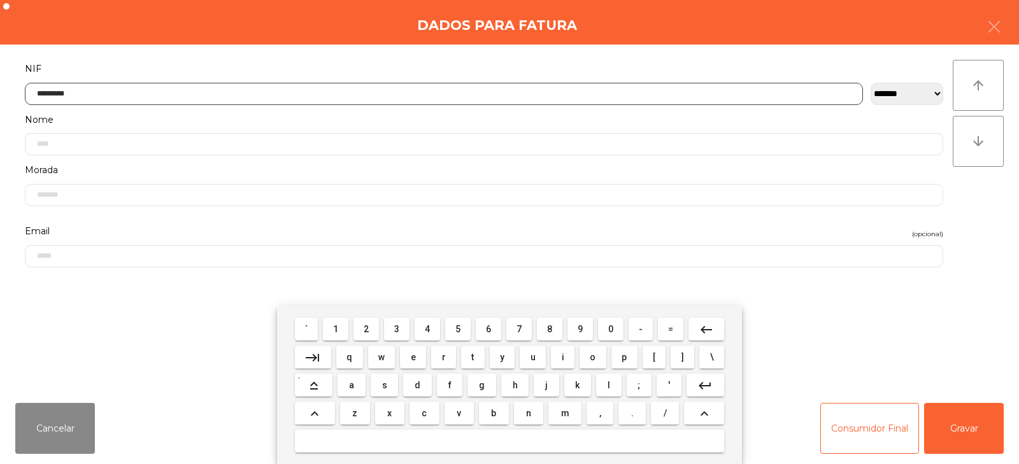
type input "*********"
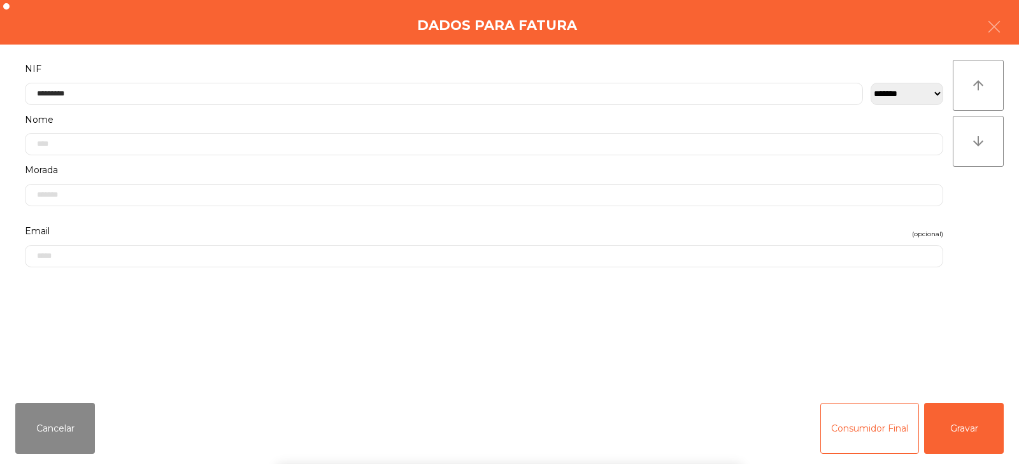
click at [967, 461] on div "` 1 2 3 4 5 6 7 8 9 0 - = keyboard_backspace keyboard_tab q w e r t y u i o p […" at bounding box center [509, 385] width 1019 height 158
click at [978, 438] on button "Gravar" at bounding box center [964, 428] width 80 height 51
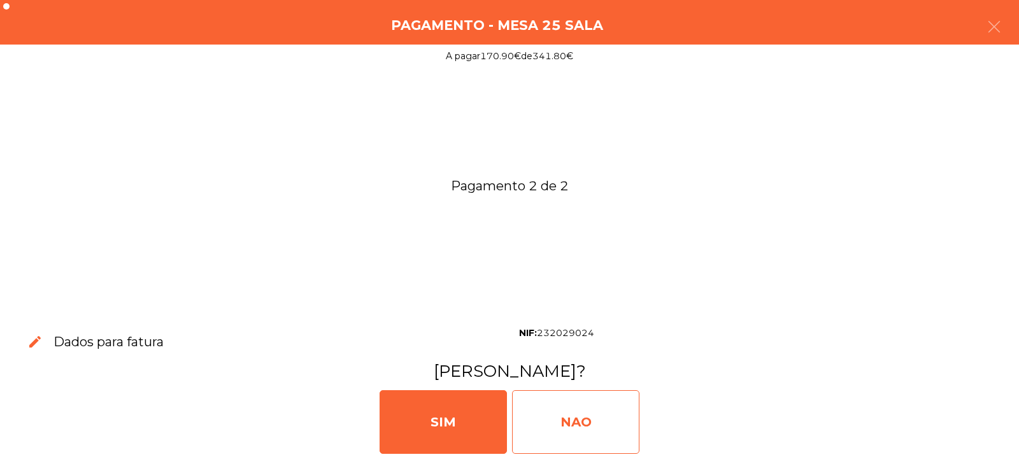
click at [563, 430] on div "NAO" at bounding box center [575, 422] width 127 height 64
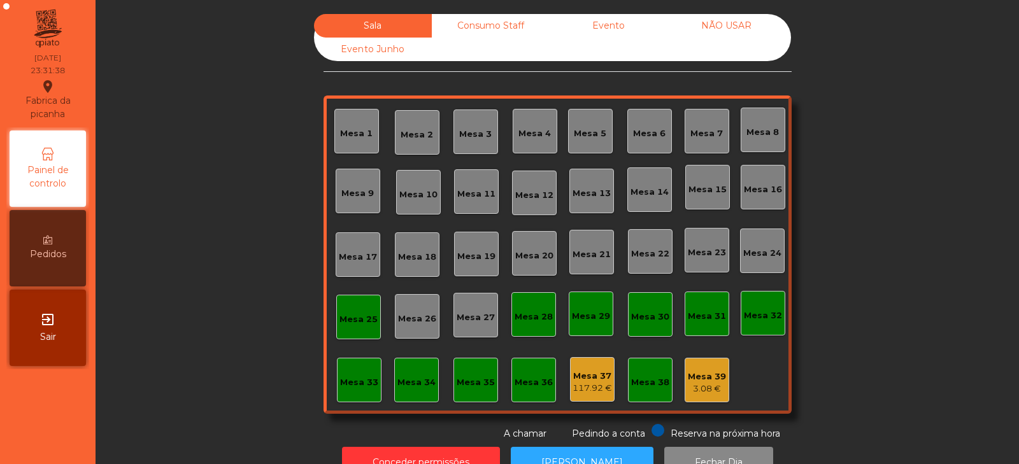
click at [500, 21] on div "Consumo Staff" at bounding box center [491, 26] width 118 height 24
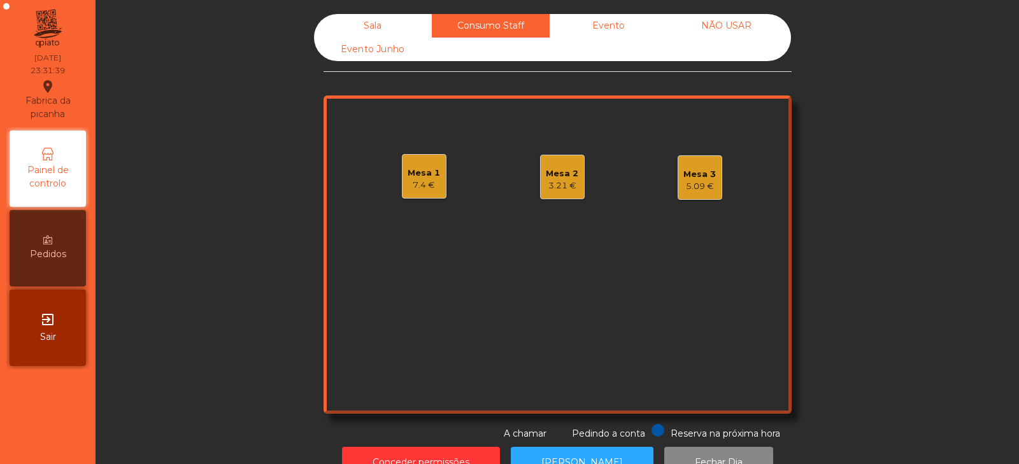
click at [437, 167] on div "Mesa 1 7.4 €" at bounding box center [424, 176] width 45 height 45
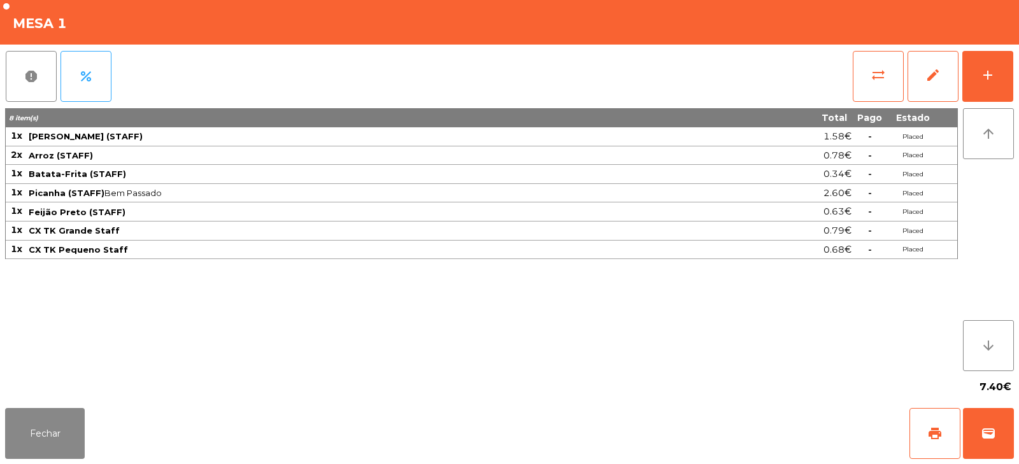
click at [104, 407] on div "Fechar print wallet" at bounding box center [509, 433] width 1019 height 61
click at [80, 439] on button "Fechar" at bounding box center [45, 433] width 80 height 51
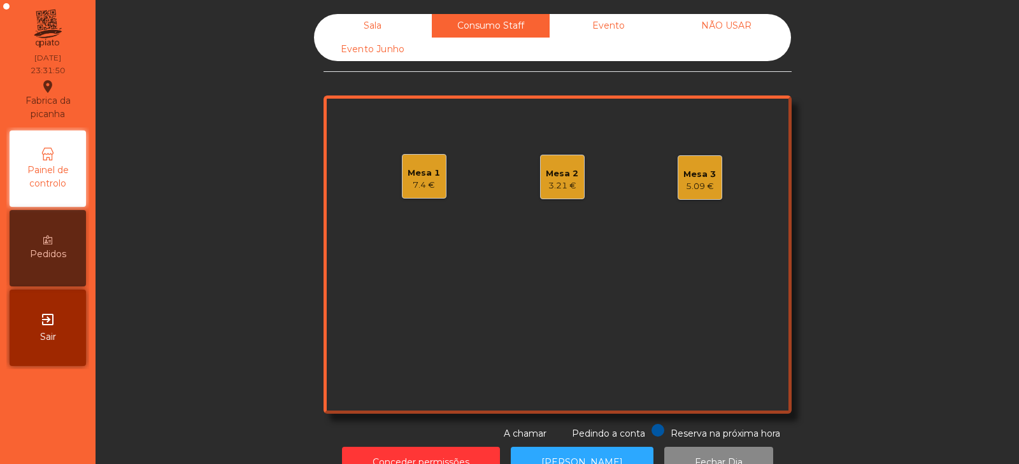
click at [704, 190] on div "5.09 €" at bounding box center [699, 186] width 32 height 13
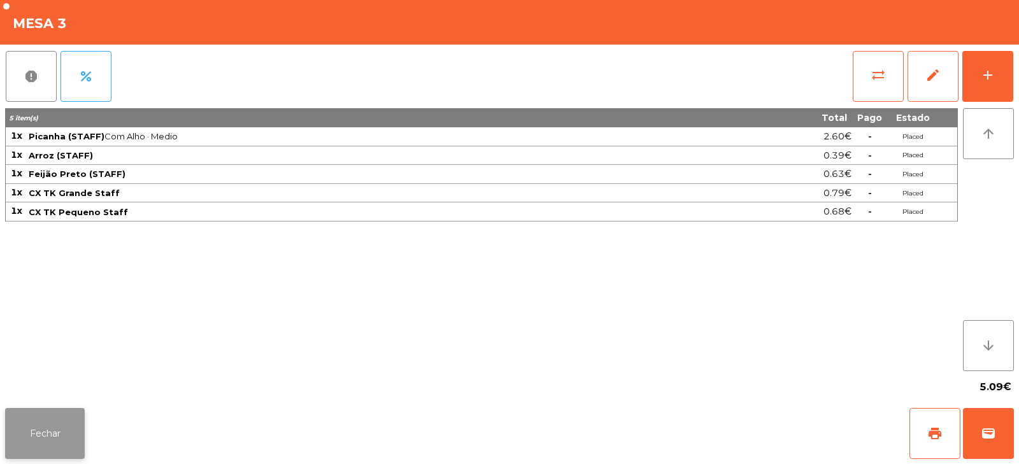
click at [74, 412] on button "Fechar" at bounding box center [45, 433] width 80 height 51
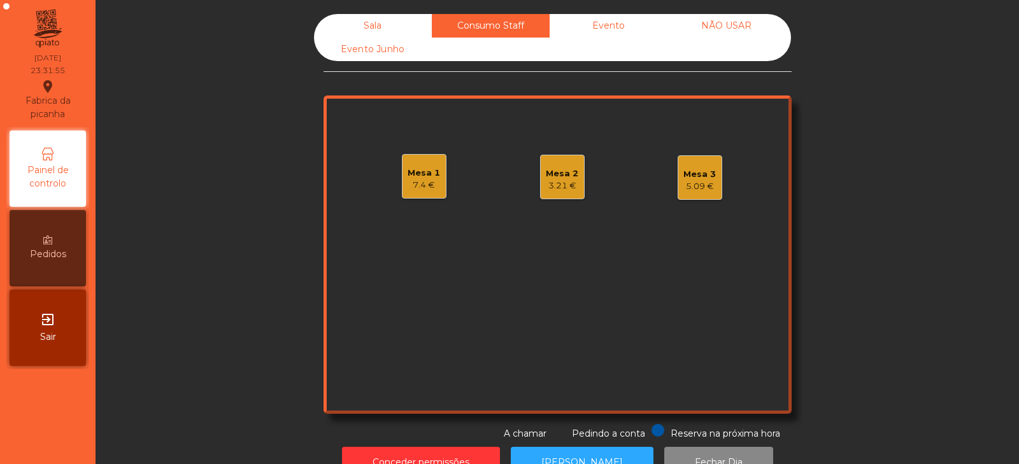
click at [572, 176] on div "Mesa 2" at bounding box center [562, 173] width 32 height 13
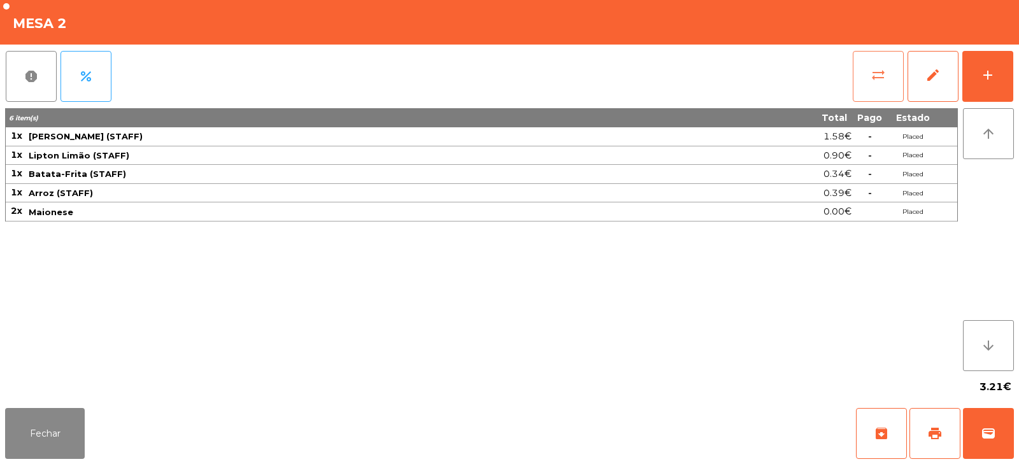
click at [882, 80] on span "sync_alt" at bounding box center [877, 74] width 15 height 15
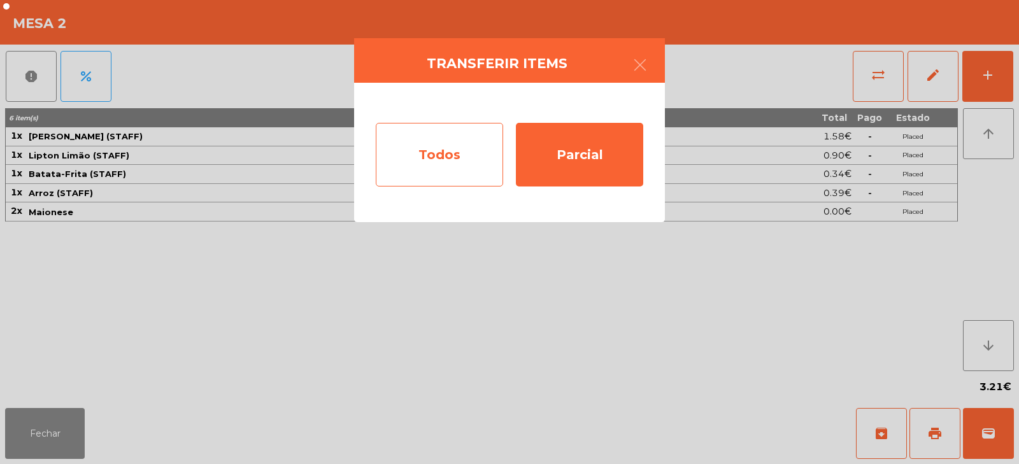
click at [436, 141] on div "Todos" at bounding box center [439, 155] width 127 height 64
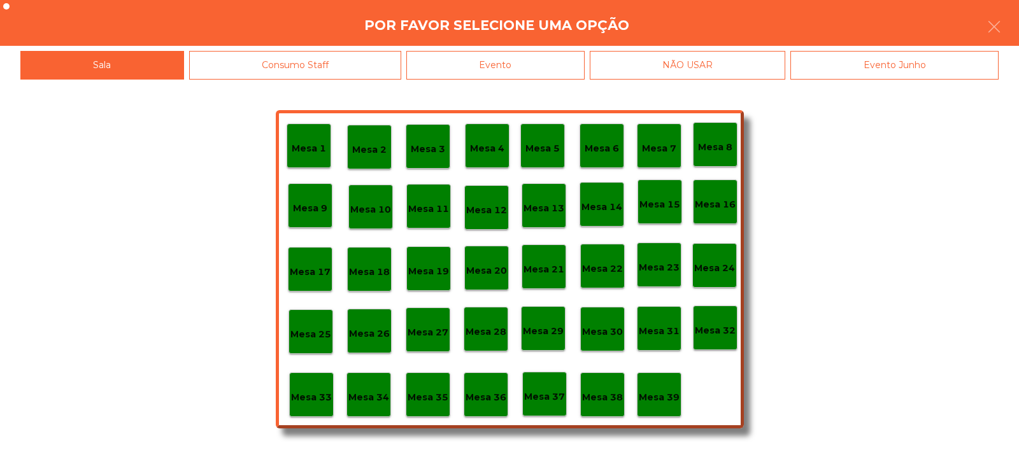
click at [656, 411] on div "Mesa 39" at bounding box center [659, 394] width 45 height 45
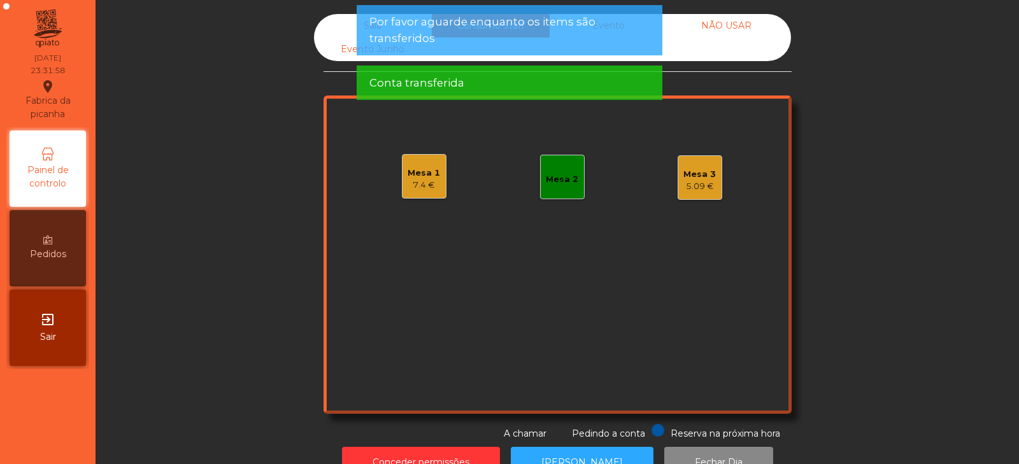
click at [702, 172] on div "Mesa 3" at bounding box center [699, 174] width 32 height 13
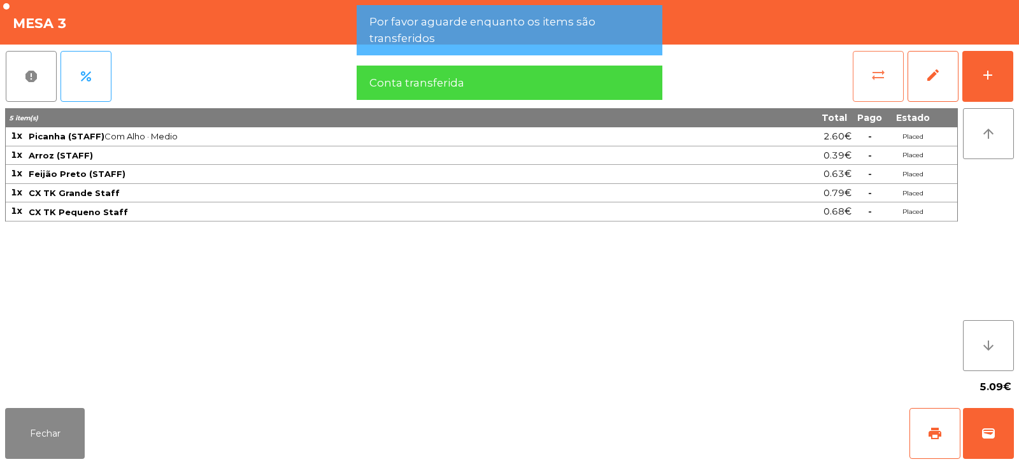
click at [866, 80] on button "sync_alt" at bounding box center [877, 76] width 51 height 51
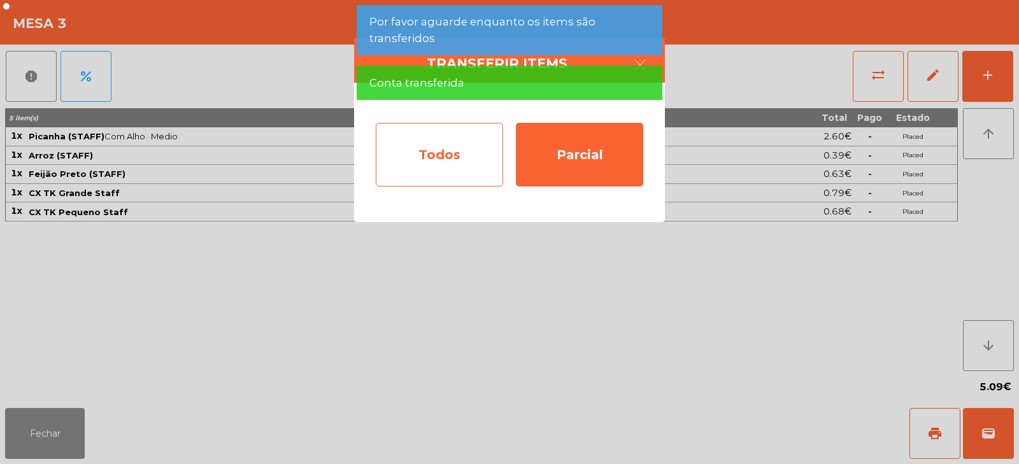
click at [407, 155] on div "Todos" at bounding box center [439, 155] width 127 height 64
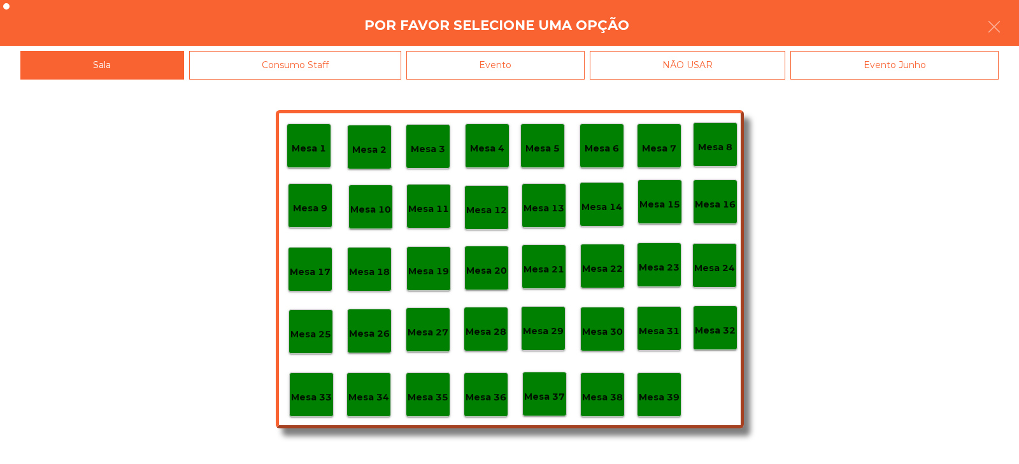
click at [653, 386] on div "Mesa 39" at bounding box center [659, 395] width 41 height 20
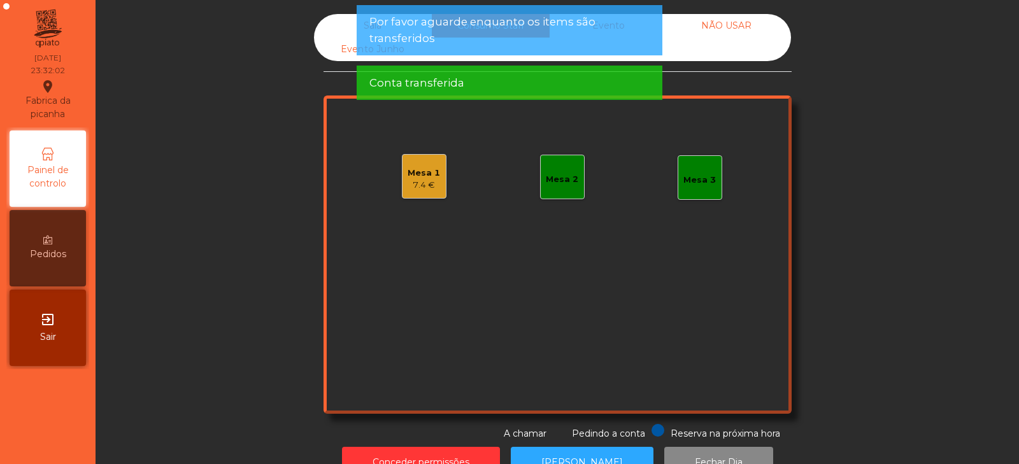
click at [346, 34] on div "Sala" at bounding box center [373, 26] width 118 height 24
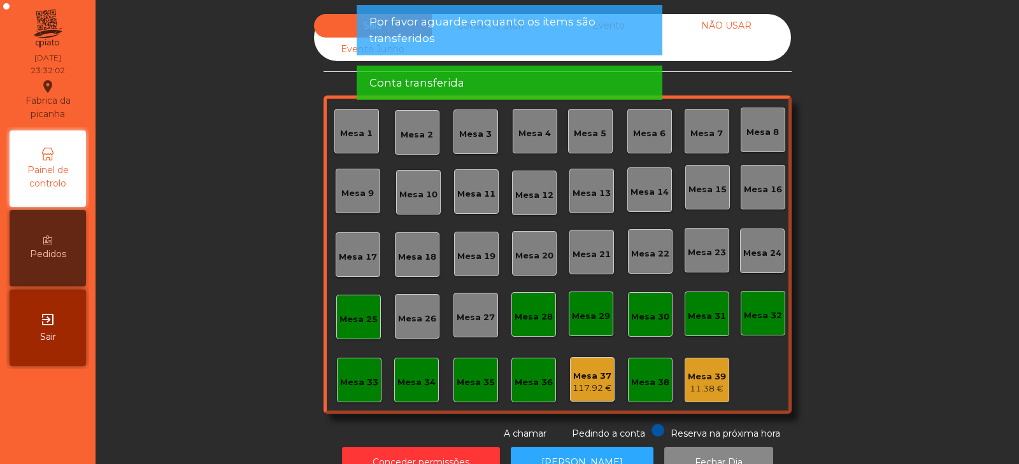
click at [697, 388] on div "11.38 €" at bounding box center [707, 389] width 38 height 13
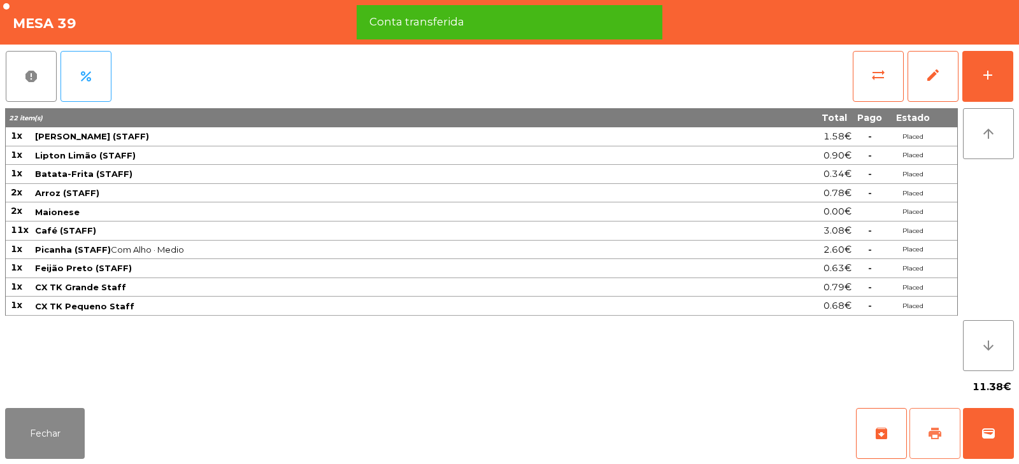
click at [934, 437] on span "print" at bounding box center [934, 433] width 15 height 15
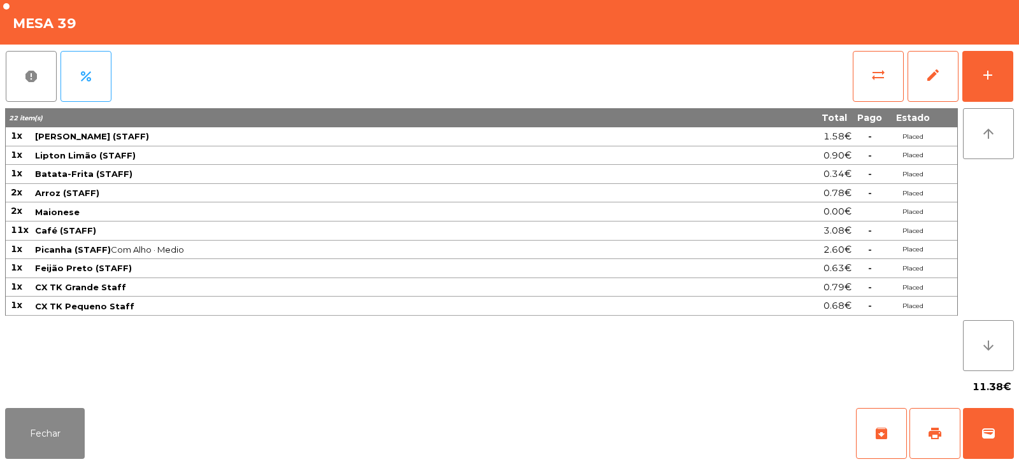
click at [97, 435] on div "Fechar archive print wallet" at bounding box center [509, 433] width 1019 height 61
click at [49, 446] on button "Fechar" at bounding box center [45, 433] width 80 height 51
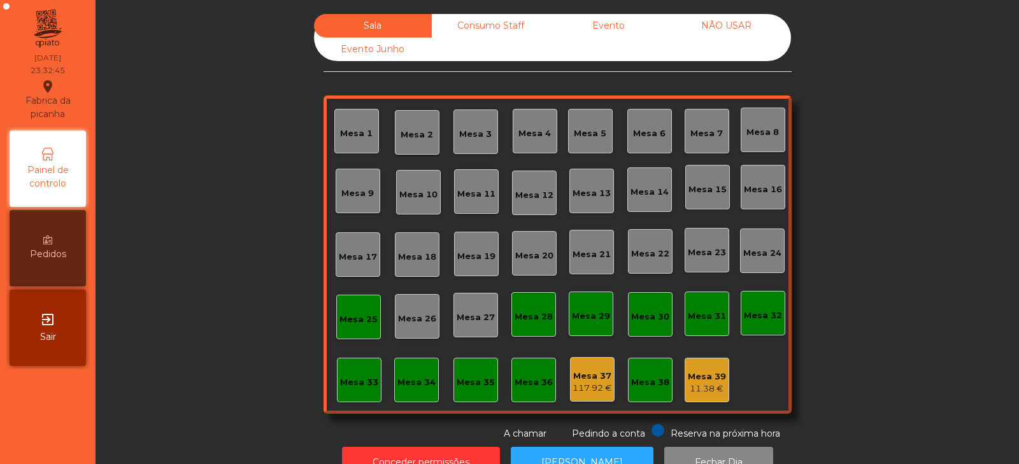
click at [505, 33] on div "Consumo Staff" at bounding box center [491, 26] width 118 height 24
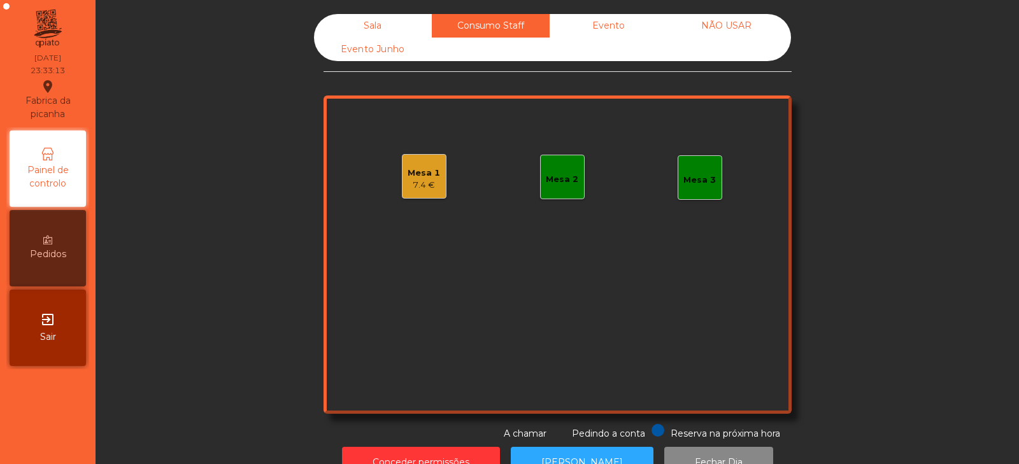
click at [413, 195] on div "Mesa 1 7.4 €" at bounding box center [424, 176] width 45 height 45
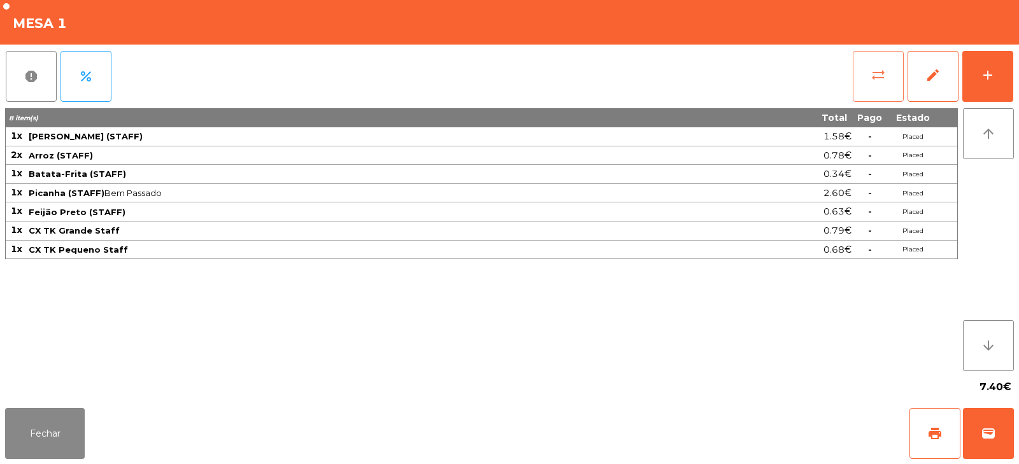
click at [880, 74] on span "sync_alt" at bounding box center [877, 74] width 15 height 15
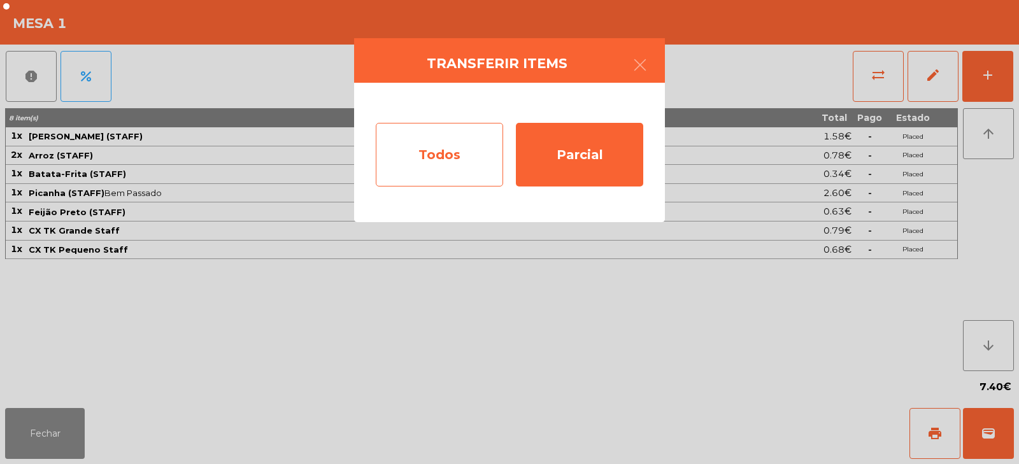
click at [428, 156] on div "Todos" at bounding box center [439, 155] width 127 height 64
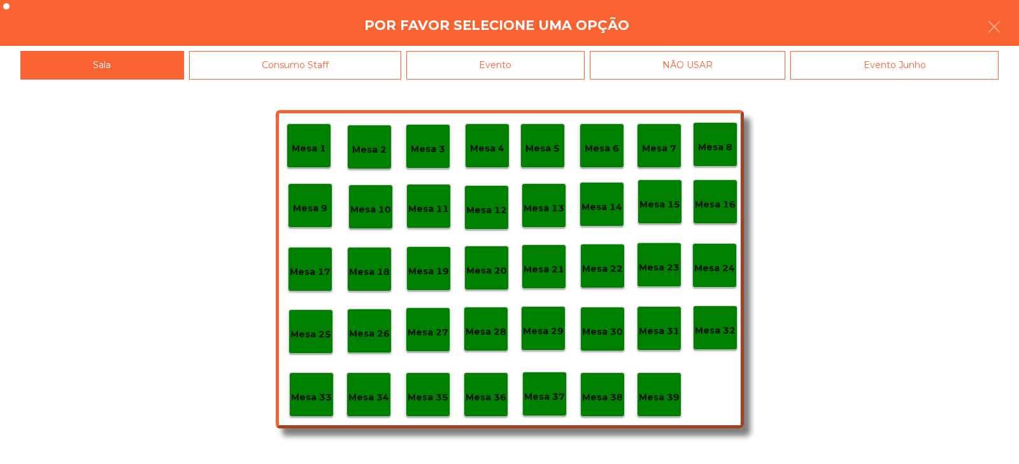
click at [462, 71] on div "Evento" at bounding box center [495, 65] width 178 height 29
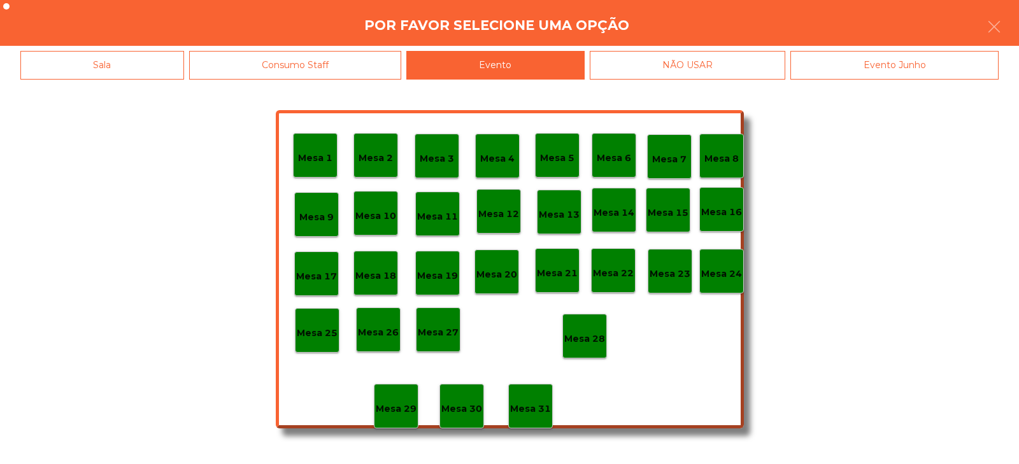
click at [587, 337] on p "Mesa 28" at bounding box center [584, 339] width 41 height 15
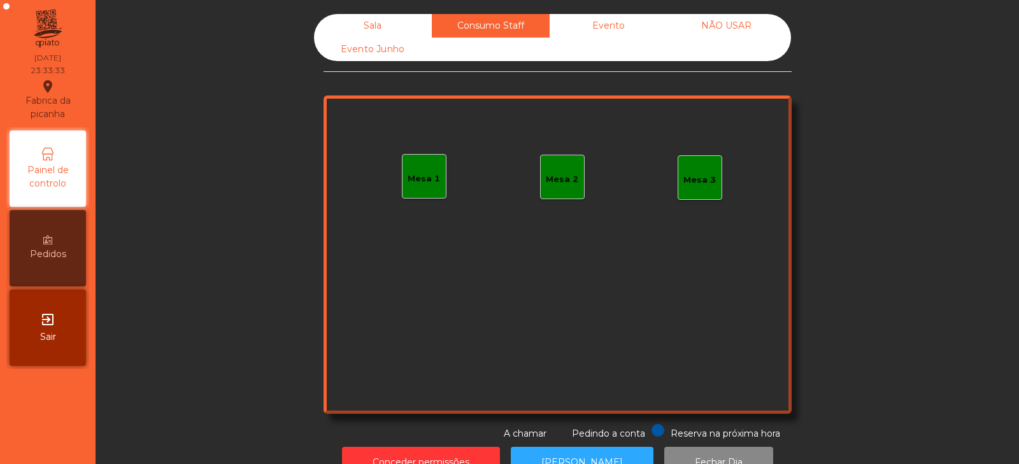
click at [593, 24] on div "Evento" at bounding box center [608, 26] width 118 height 24
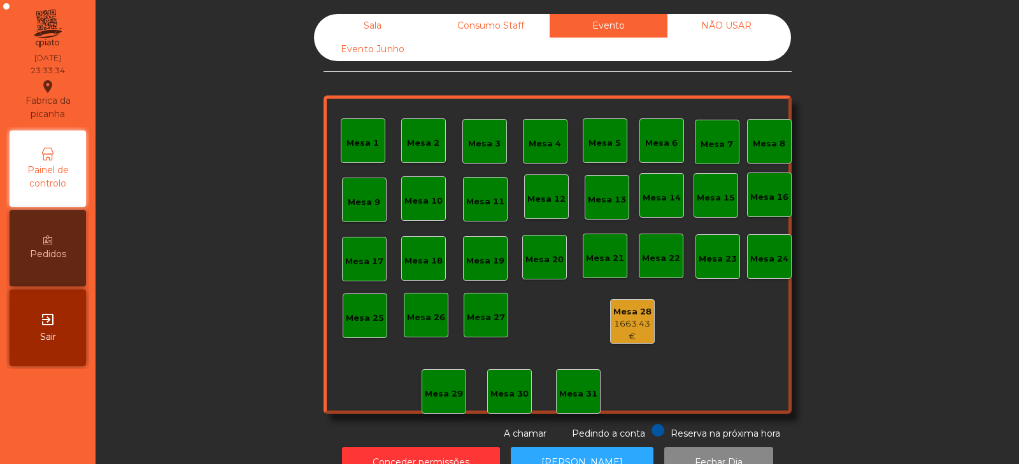
click at [728, 26] on div "NÃO USAR" at bounding box center [726, 26] width 118 height 24
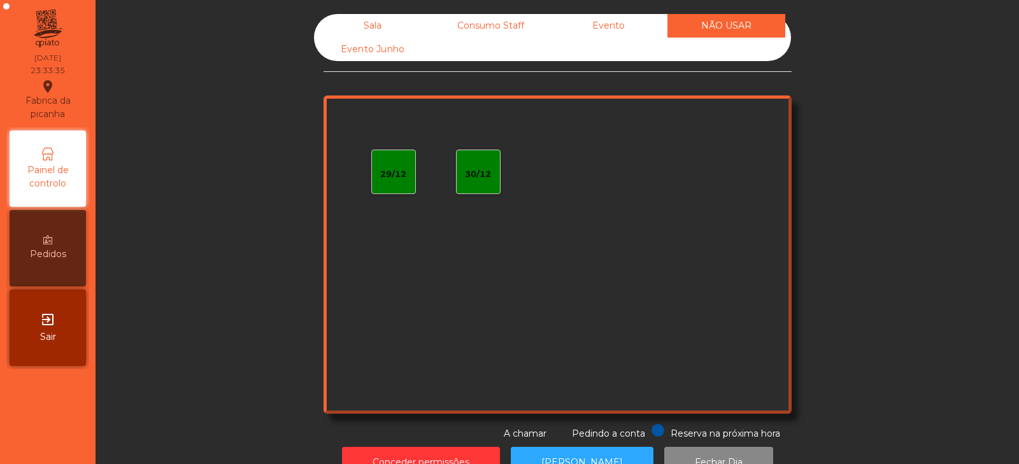
click at [350, 29] on div "Sala" at bounding box center [373, 26] width 118 height 24
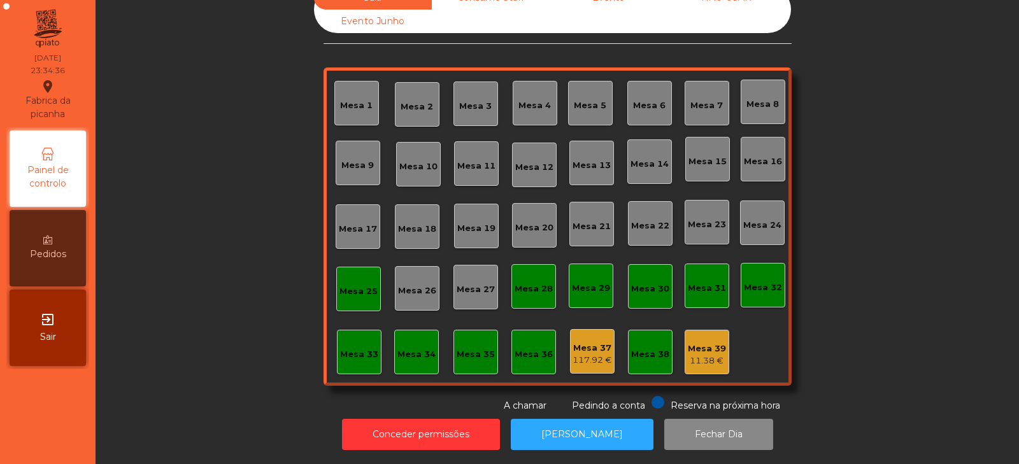
scroll to position [38, 0]
click at [590, 438] on button "[PERSON_NAME]" at bounding box center [582, 434] width 143 height 31
click at [581, 422] on button "[PERSON_NAME]" at bounding box center [582, 434] width 143 height 31
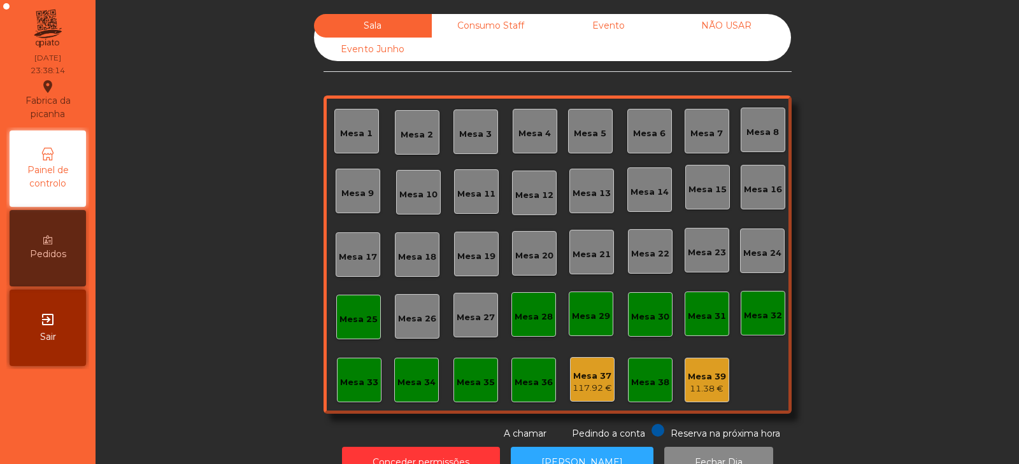
click at [466, 26] on div "Consumo Staff" at bounding box center [491, 26] width 118 height 24
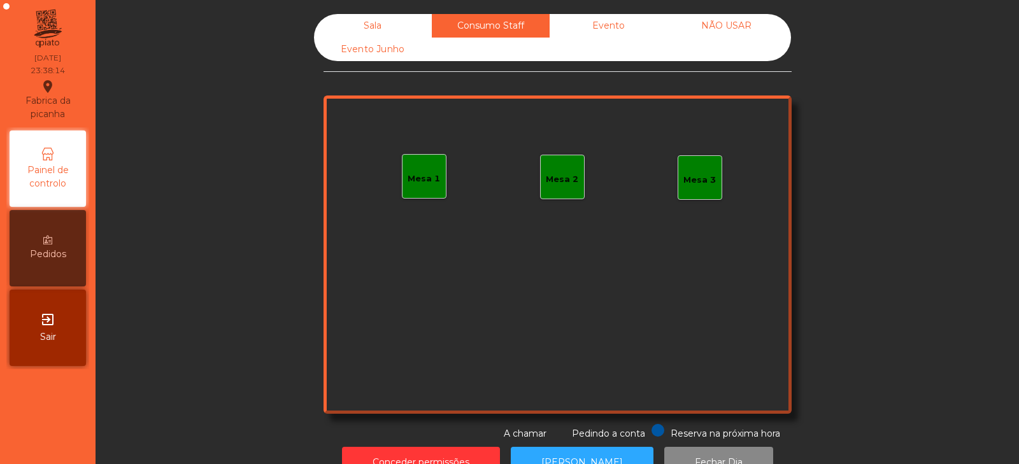
click at [584, 17] on div "Evento" at bounding box center [608, 26] width 118 height 24
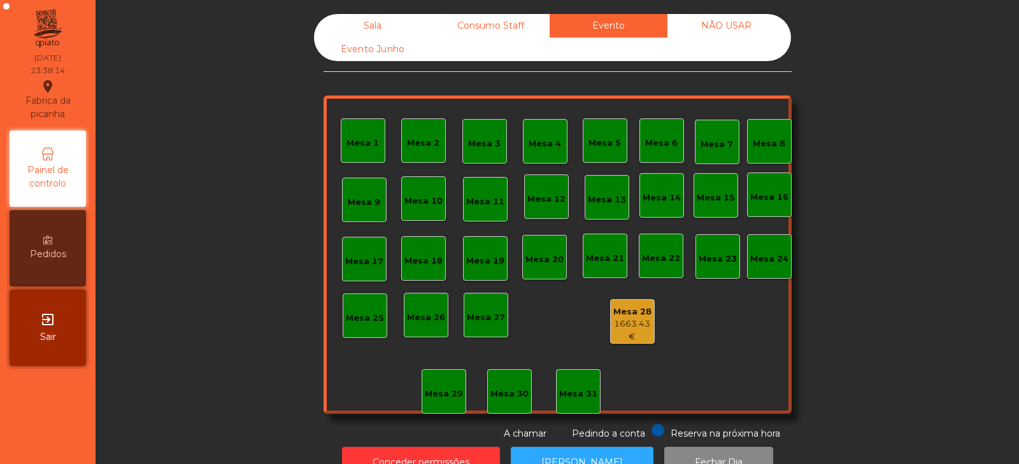
click at [696, 21] on div "NÃO USAR" at bounding box center [726, 26] width 118 height 24
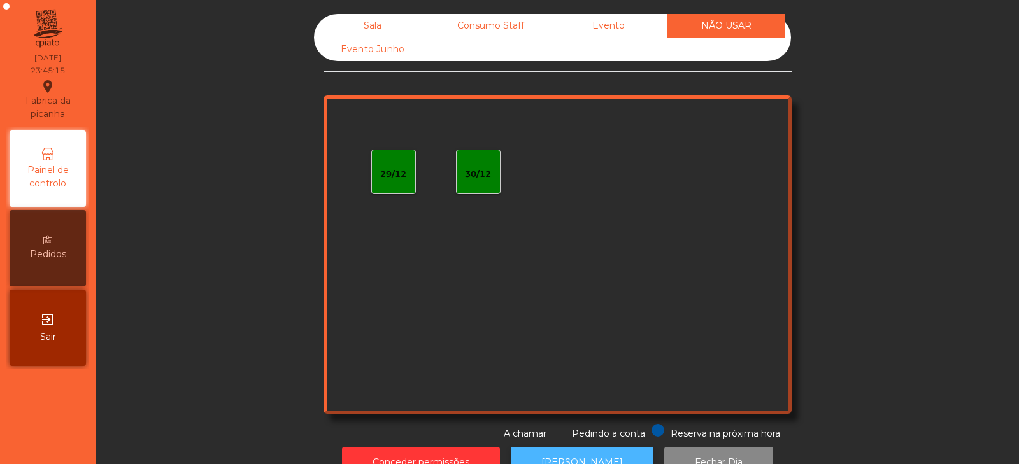
click at [563, 452] on button "[PERSON_NAME]" at bounding box center [582, 462] width 143 height 31
click at [580, 452] on button "[PERSON_NAME]" at bounding box center [582, 462] width 143 height 31
click at [395, 32] on div "Sala" at bounding box center [373, 26] width 118 height 24
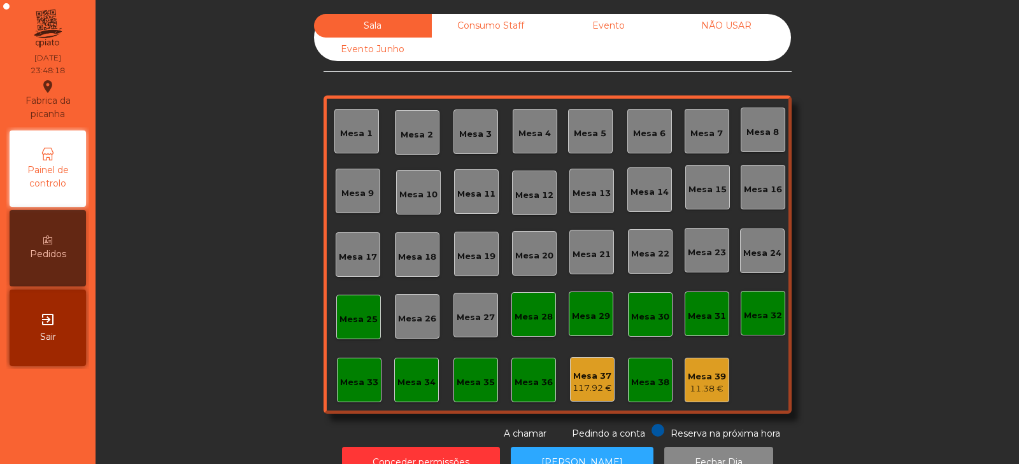
scroll to position [38, 0]
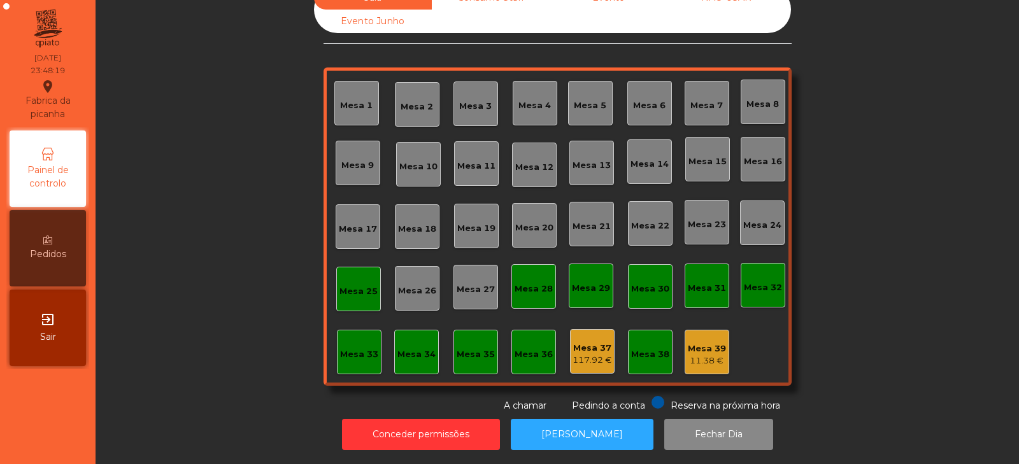
click at [583, 354] on div "117.92 €" at bounding box center [591, 360] width 39 height 13
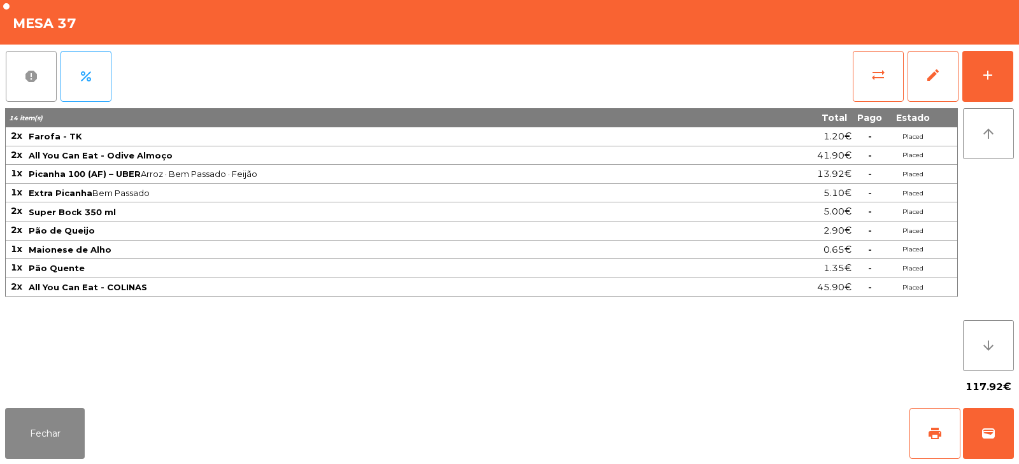
click at [34, 78] on span "report" at bounding box center [31, 76] width 15 height 15
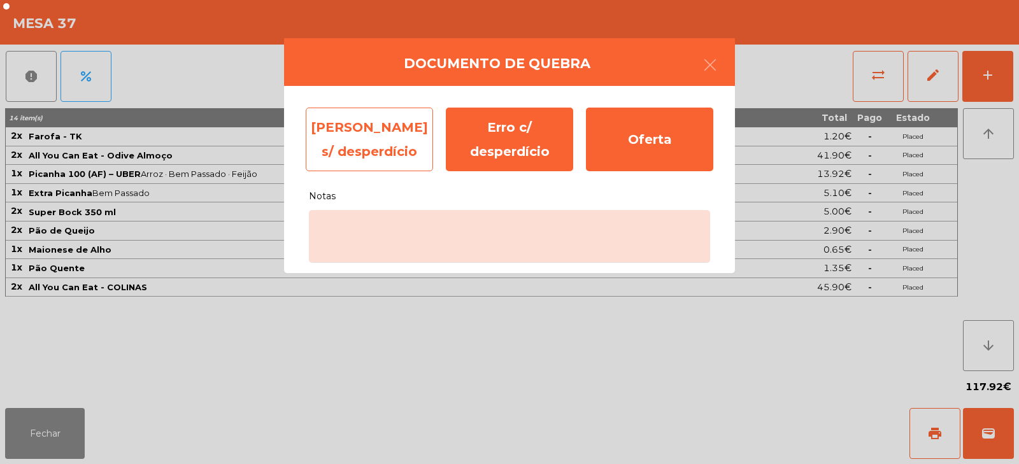
click at [372, 154] on div "Erro s/ desperdício" at bounding box center [369, 140] width 127 height 64
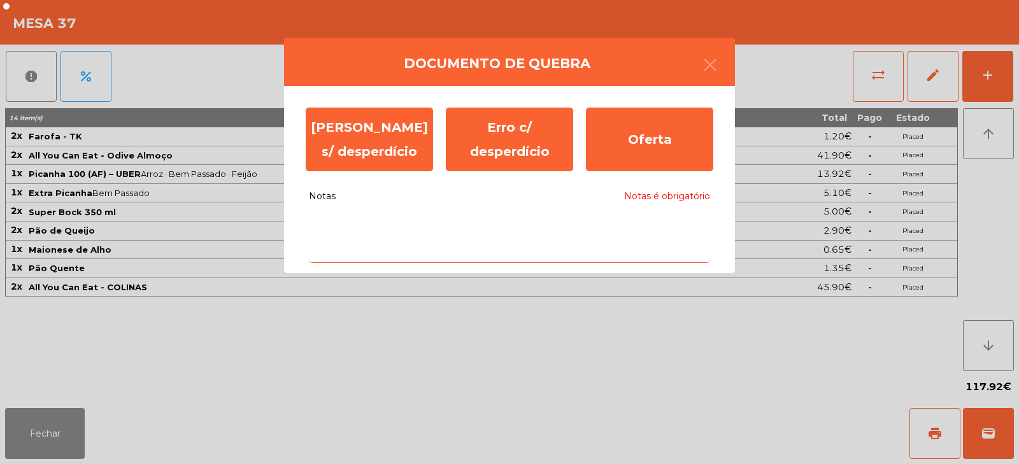
click at [437, 246] on textarea "Notas Notas é obrigatório" at bounding box center [509, 236] width 401 height 53
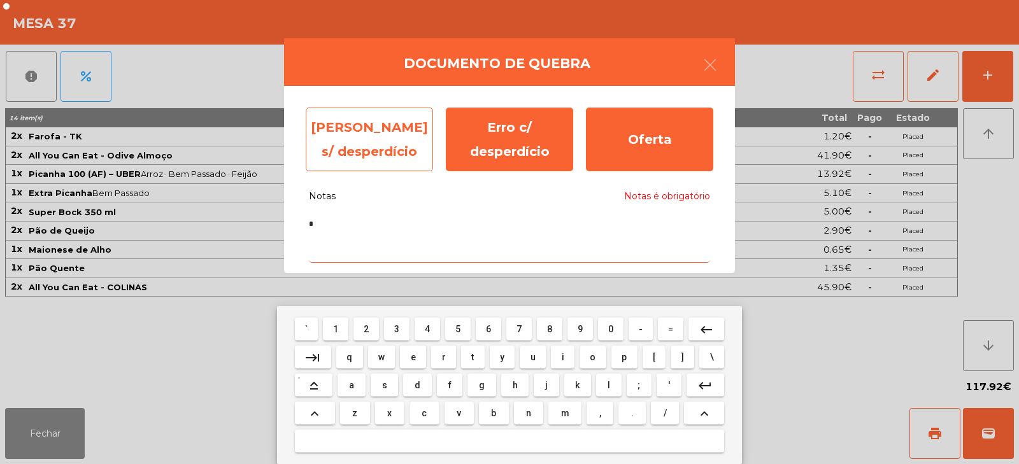
type textarea "*"
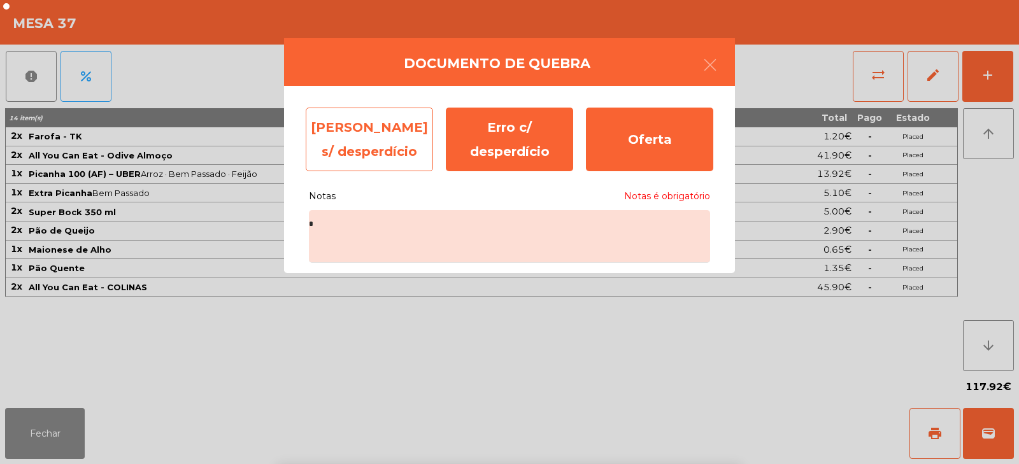
click at [365, 148] on div "Erro s/ desperdício" at bounding box center [369, 140] width 127 height 64
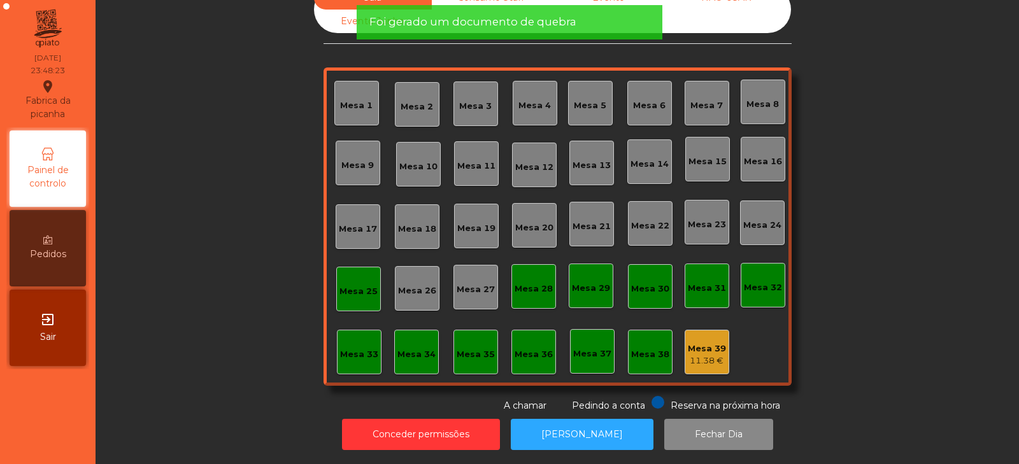
click at [696, 343] on div "Mesa 39" at bounding box center [707, 349] width 38 height 13
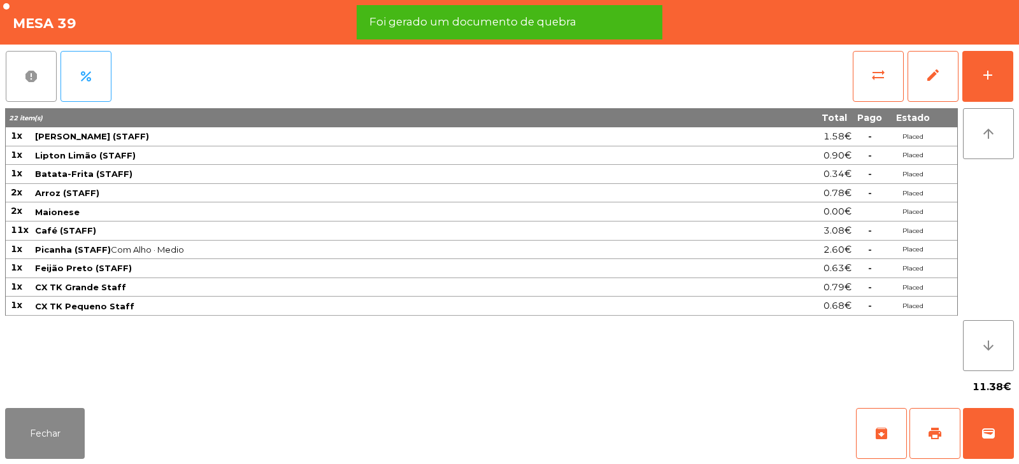
click at [29, 97] on button "report" at bounding box center [31, 76] width 51 height 51
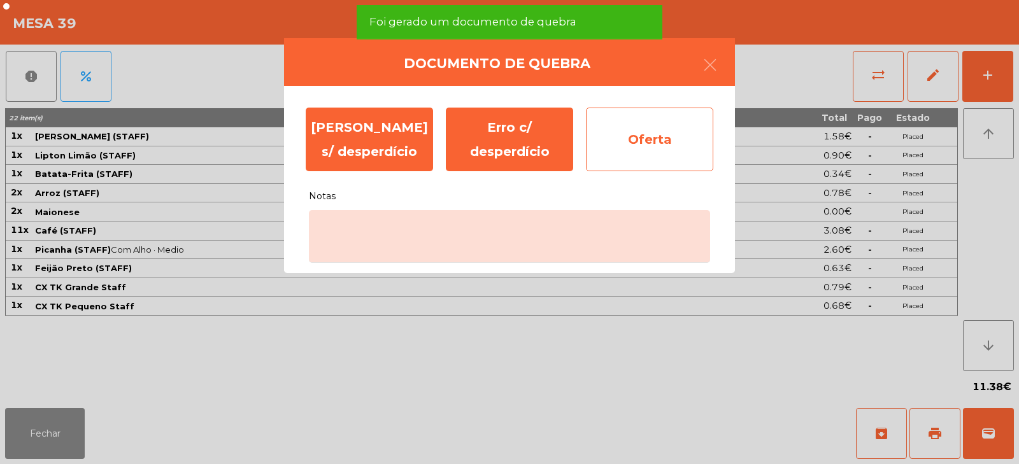
click at [628, 133] on div "Oferta" at bounding box center [649, 140] width 127 height 64
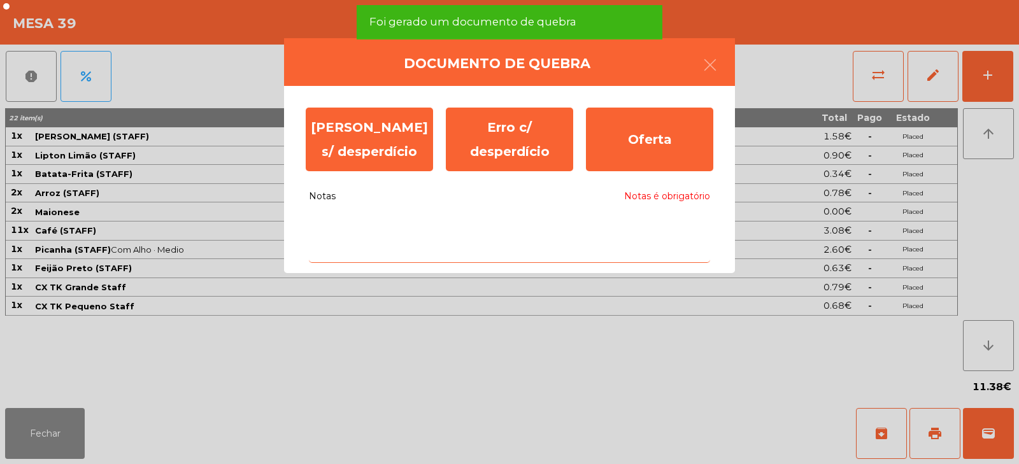
click at [562, 220] on textarea "Notas Notas é obrigatório" at bounding box center [509, 236] width 401 height 53
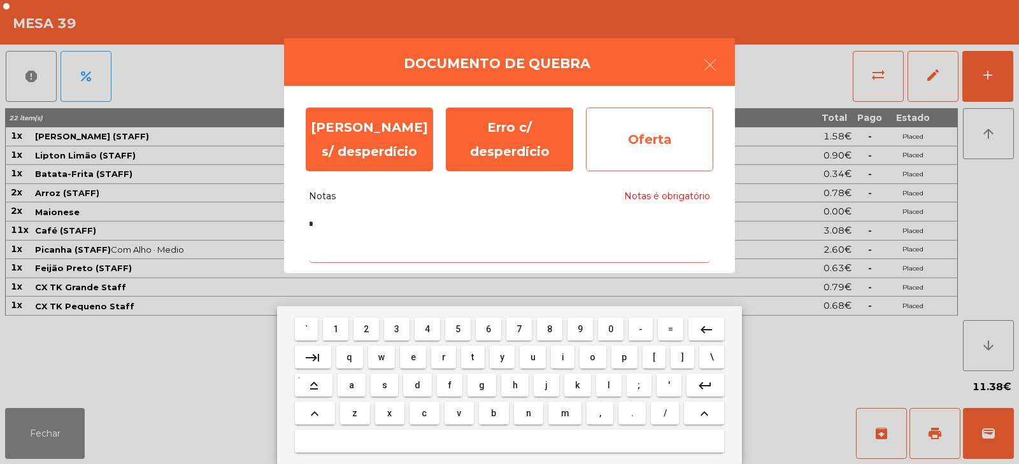
type textarea "*"
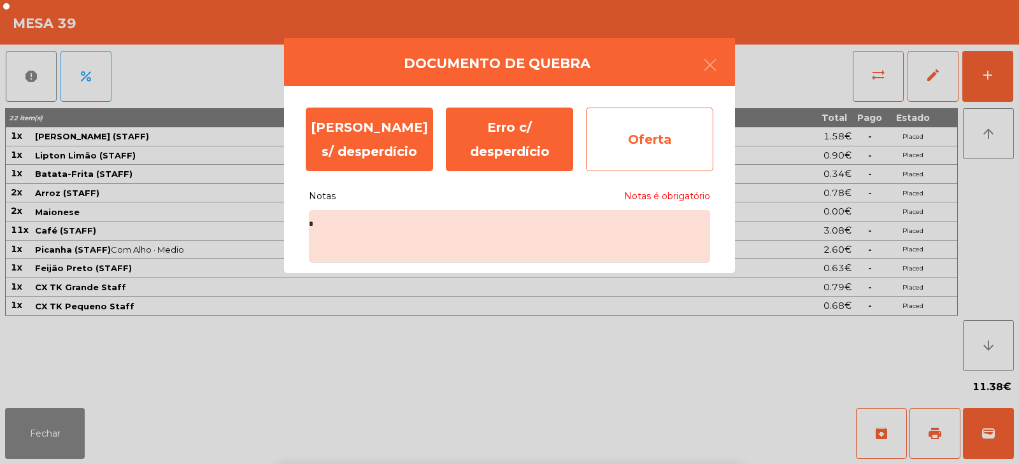
click at [653, 155] on div "Oferta" at bounding box center [649, 140] width 127 height 64
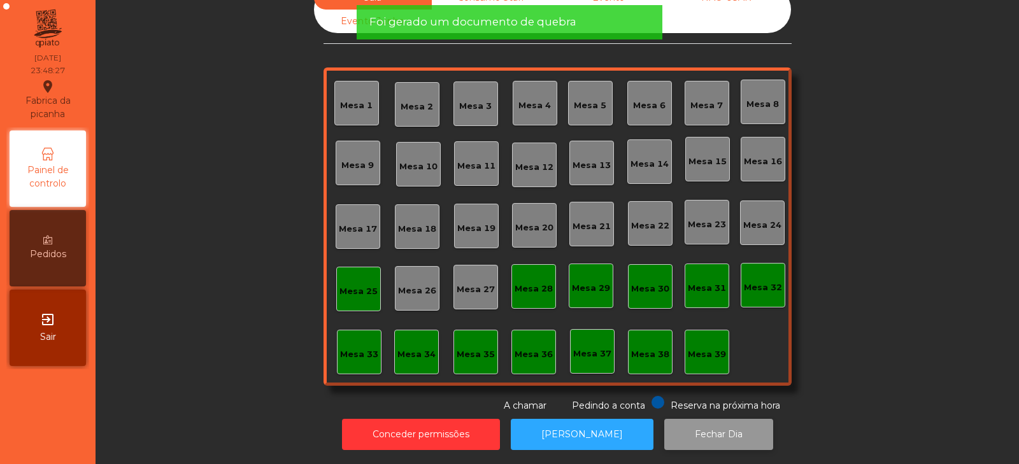
click at [664, 420] on button "Fechar Dia" at bounding box center [718, 434] width 109 height 31
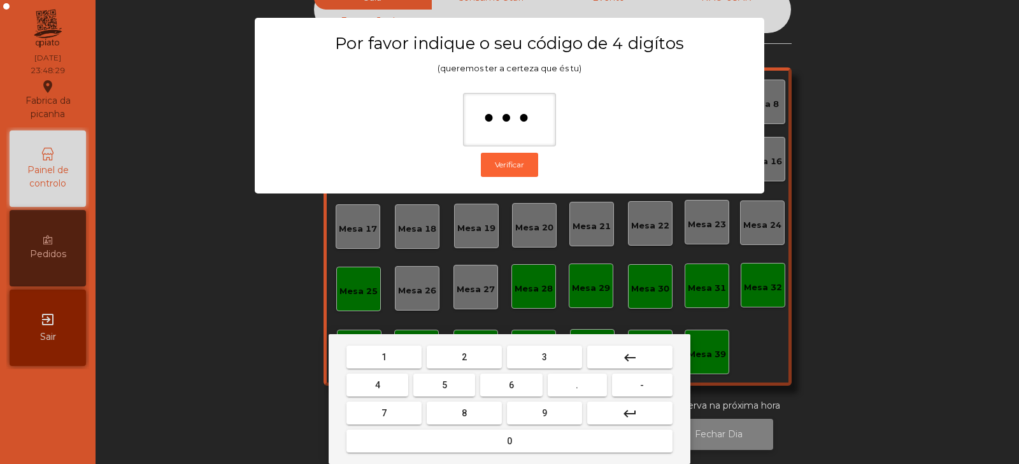
type input "****"
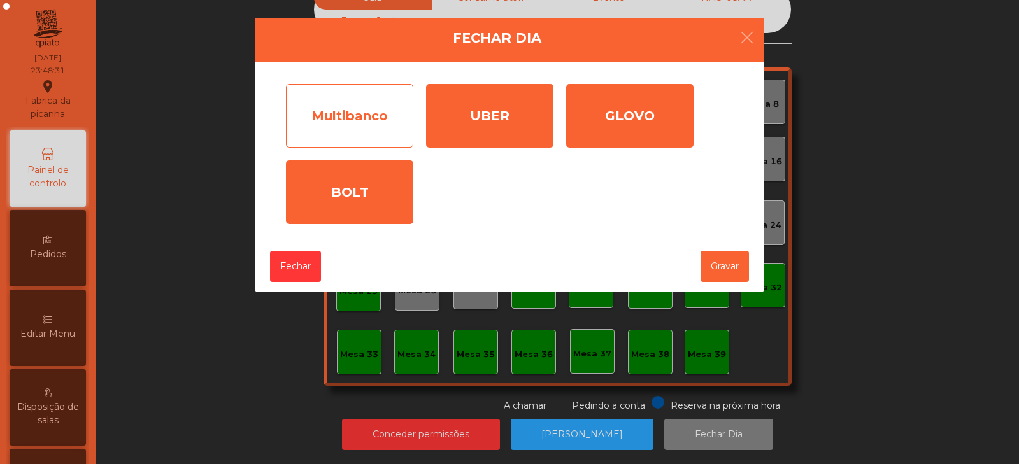
click at [378, 106] on div "Multibanco" at bounding box center [349, 116] width 127 height 64
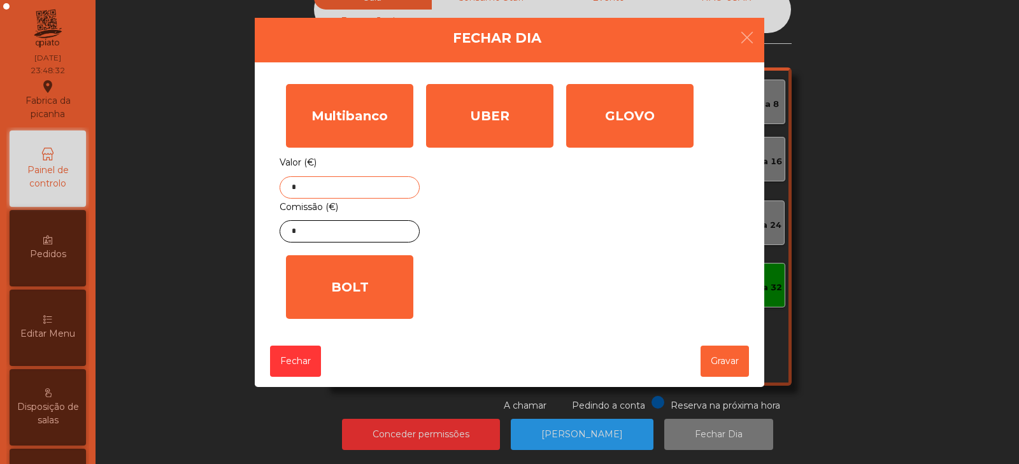
click at [368, 190] on input "*" at bounding box center [349, 187] width 140 height 22
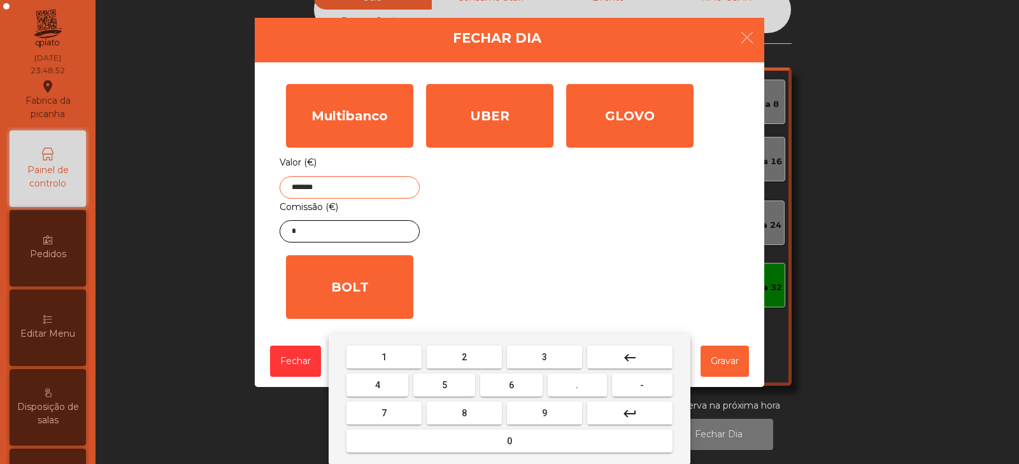
type input "*******"
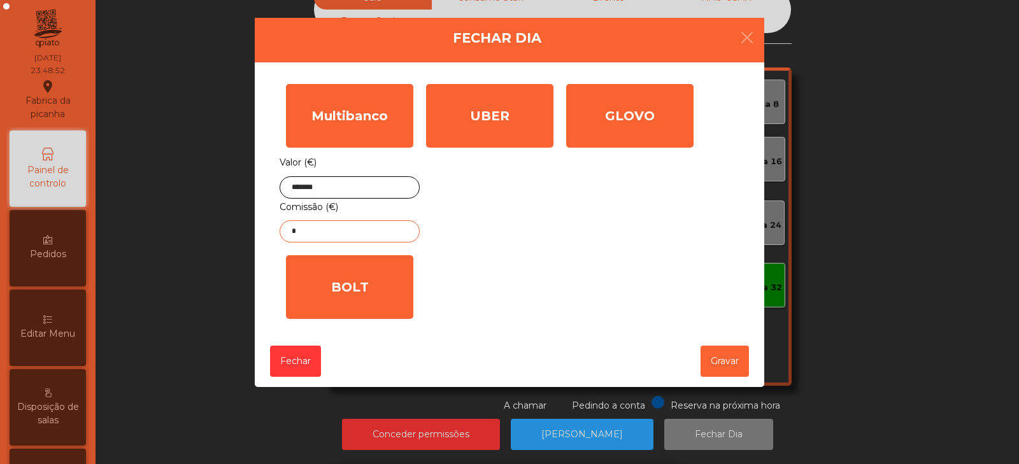
click at [378, 234] on input "*" at bounding box center [349, 231] width 140 height 22
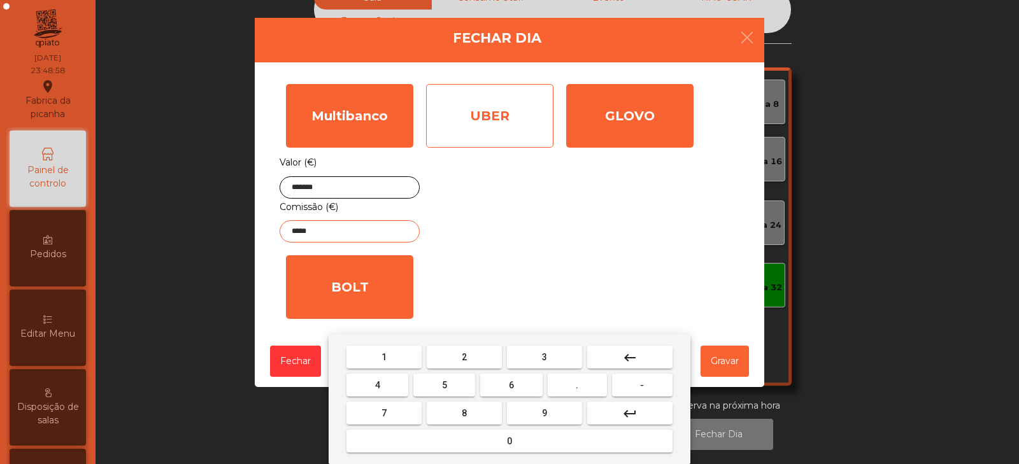
type input "*****"
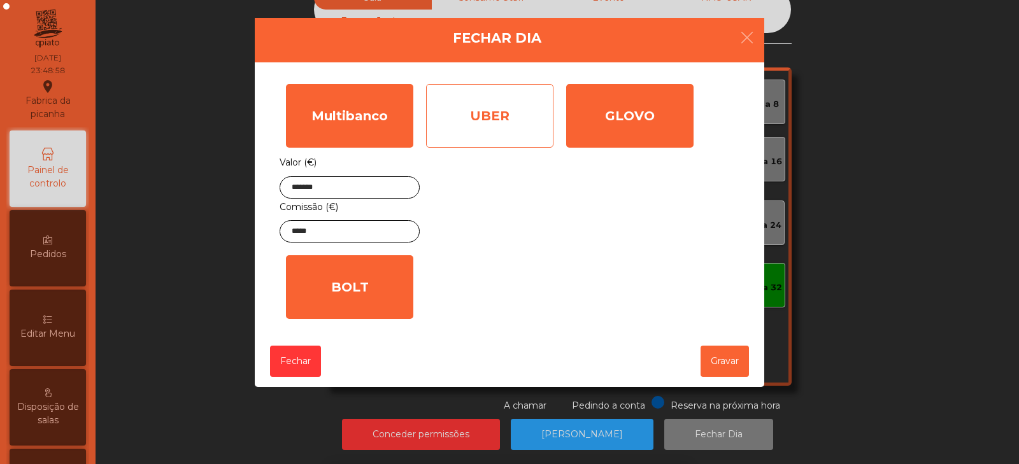
click at [509, 103] on div "UBER" at bounding box center [489, 116] width 127 height 64
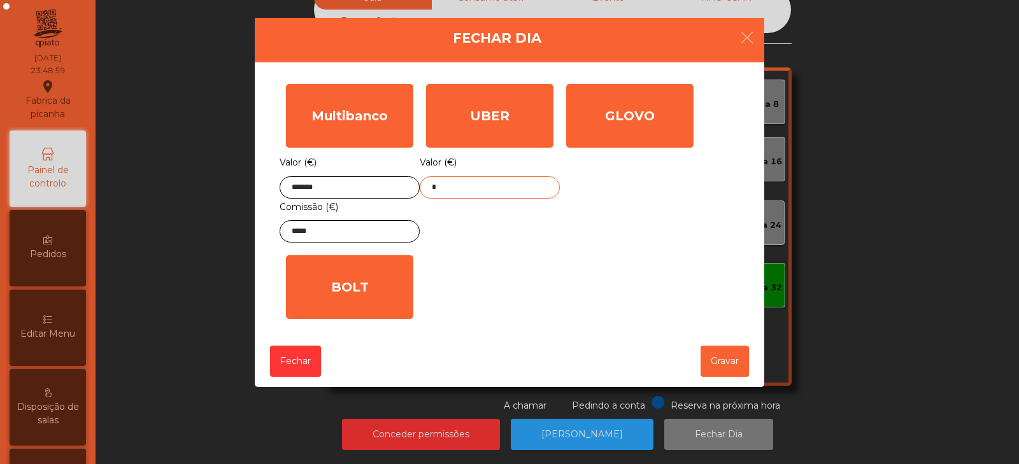
click at [477, 191] on input "*" at bounding box center [490, 187] width 140 height 22
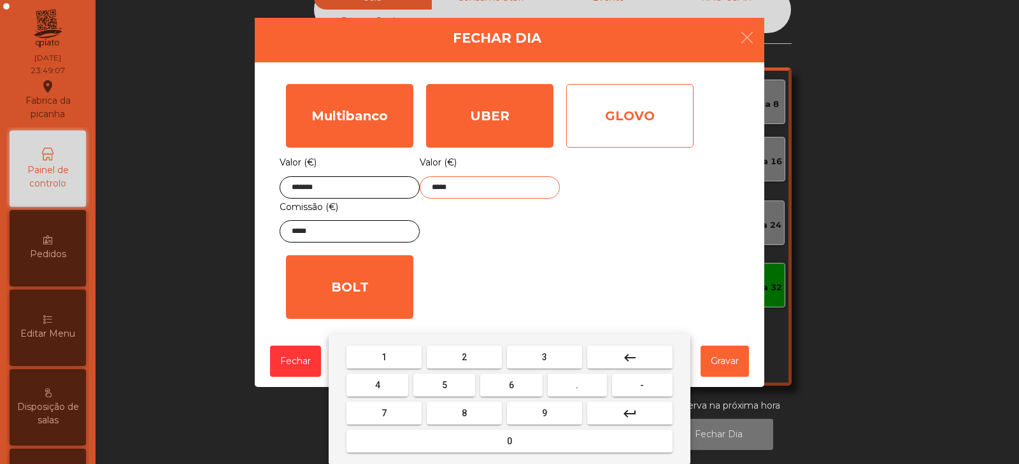
type input "*****"
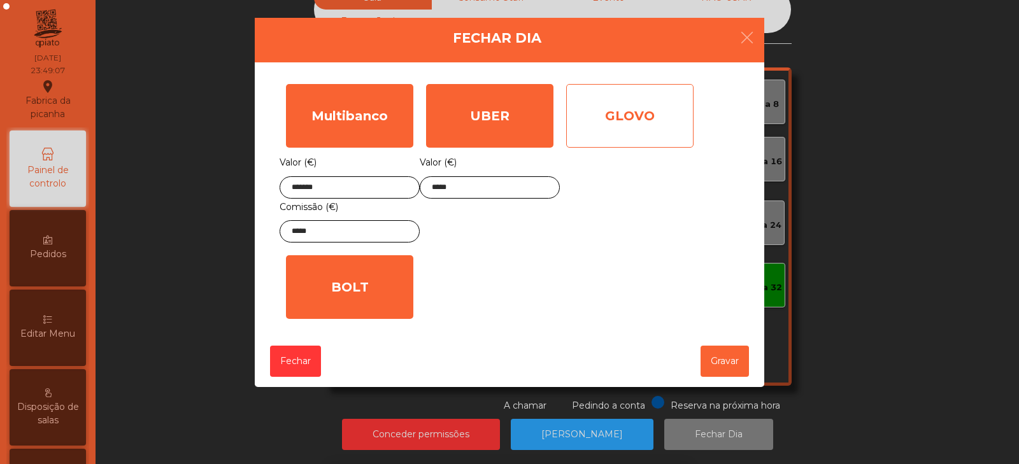
click at [609, 128] on div "GLOVO" at bounding box center [629, 116] width 127 height 64
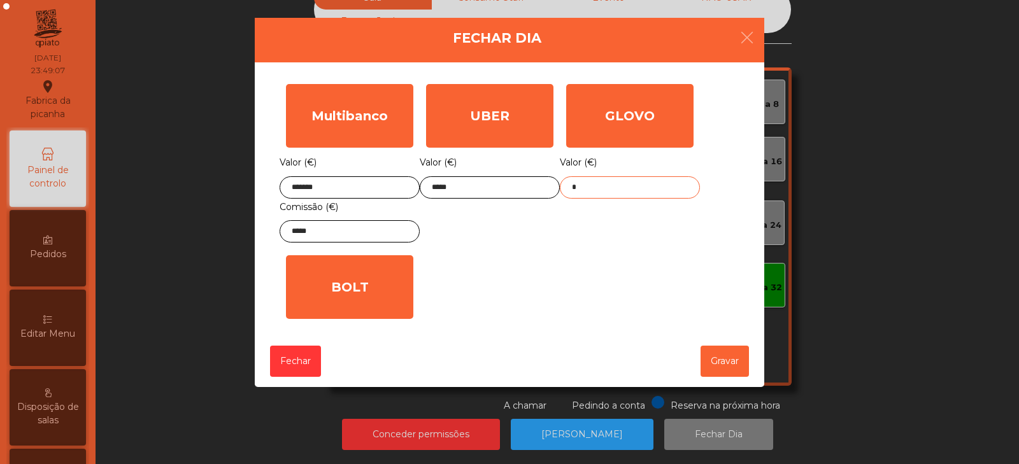
click at [607, 183] on input "*" at bounding box center [630, 187] width 140 height 22
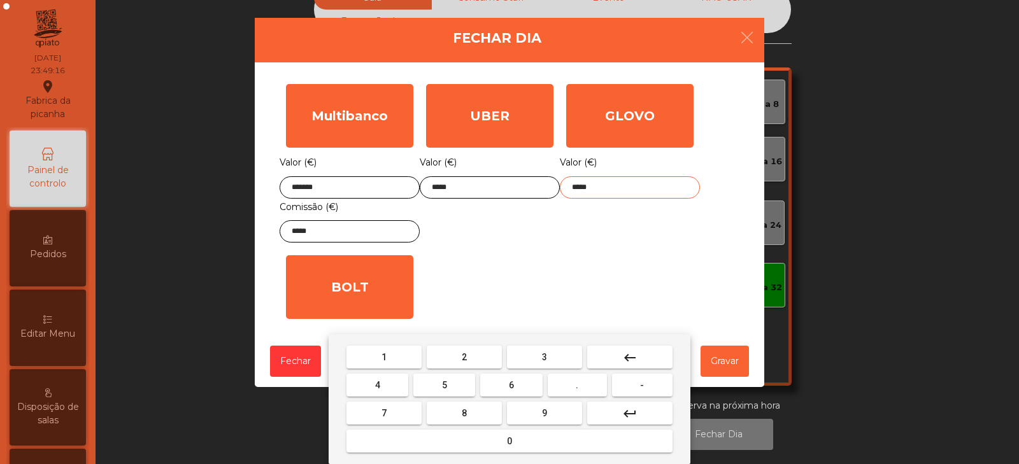
type input "*****"
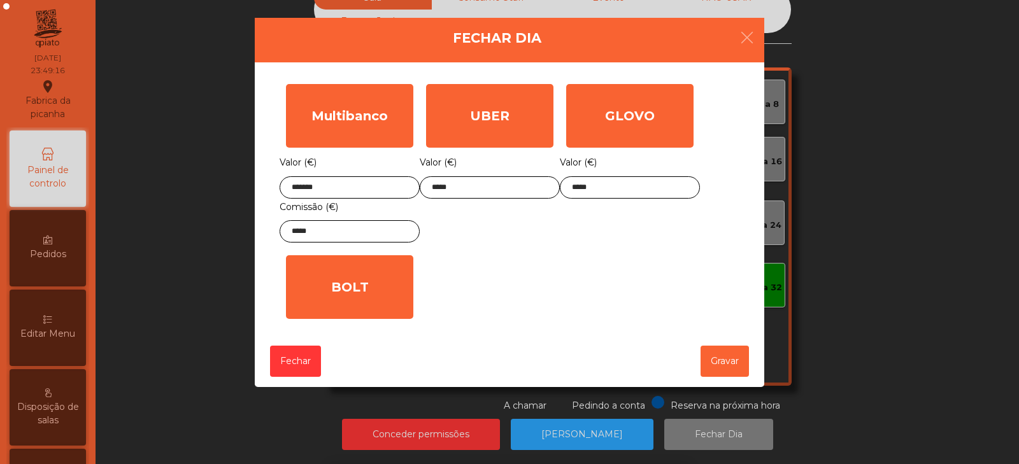
click at [718, 368] on div "1 2 3 keyboard_backspace 4 5 6 . - 7 8 9 keyboard_return 0" at bounding box center [509, 399] width 1019 height 130
click at [723, 364] on button "Gravar" at bounding box center [724, 361] width 48 height 31
